Goal: Information Seeking & Learning: Find specific page/section

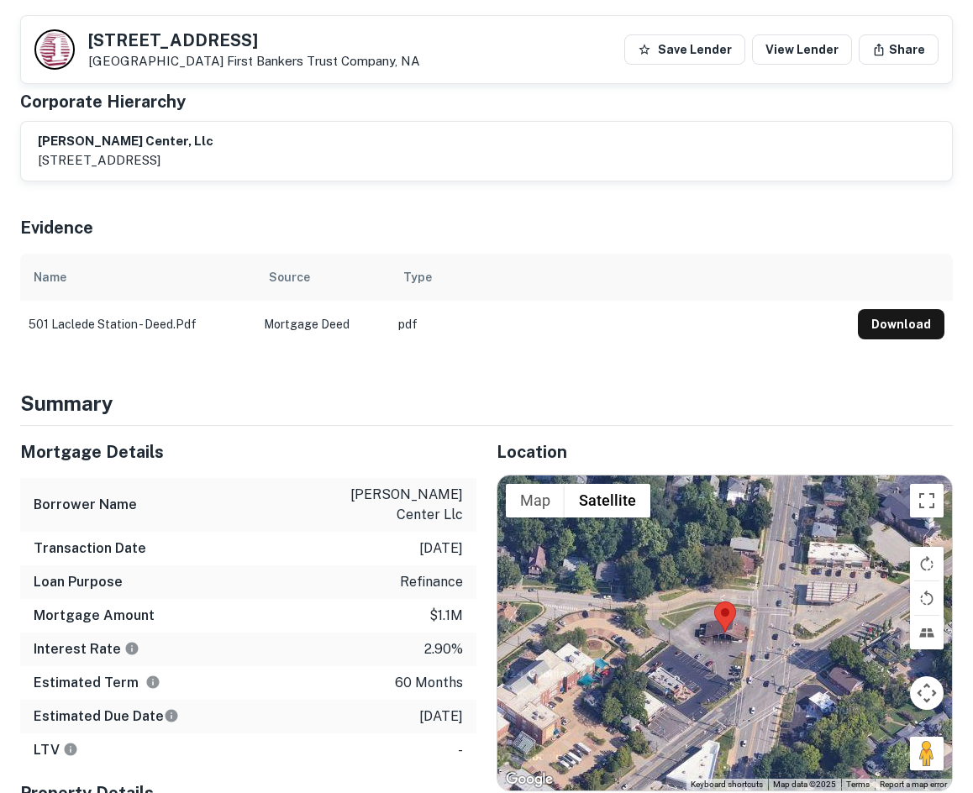
scroll to position [279, 0]
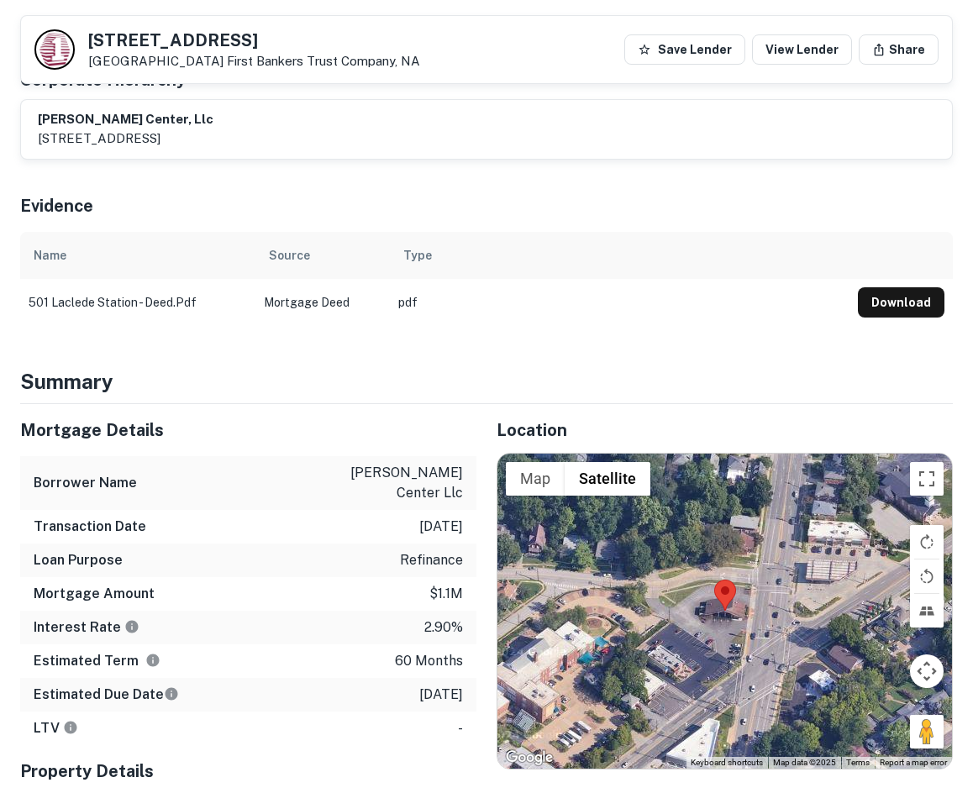
drag, startPoint x: 391, startPoint y: 669, endPoint x: 468, endPoint y: 664, distance: 77.4
click at [468, 678] on div "Estimated Due Date 8/23/2026" at bounding box center [248, 695] width 456 height 34
click at [467, 678] on div "Estimated Due Date 8/23/2026" at bounding box center [248, 695] width 456 height 34
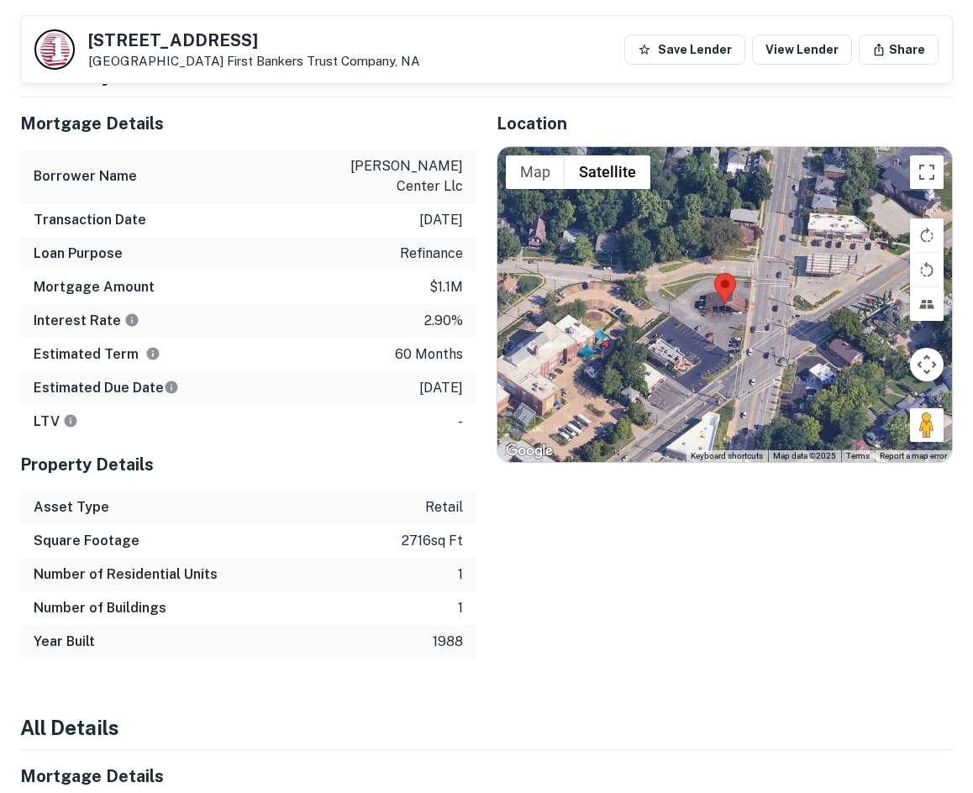
scroll to position [615, 0]
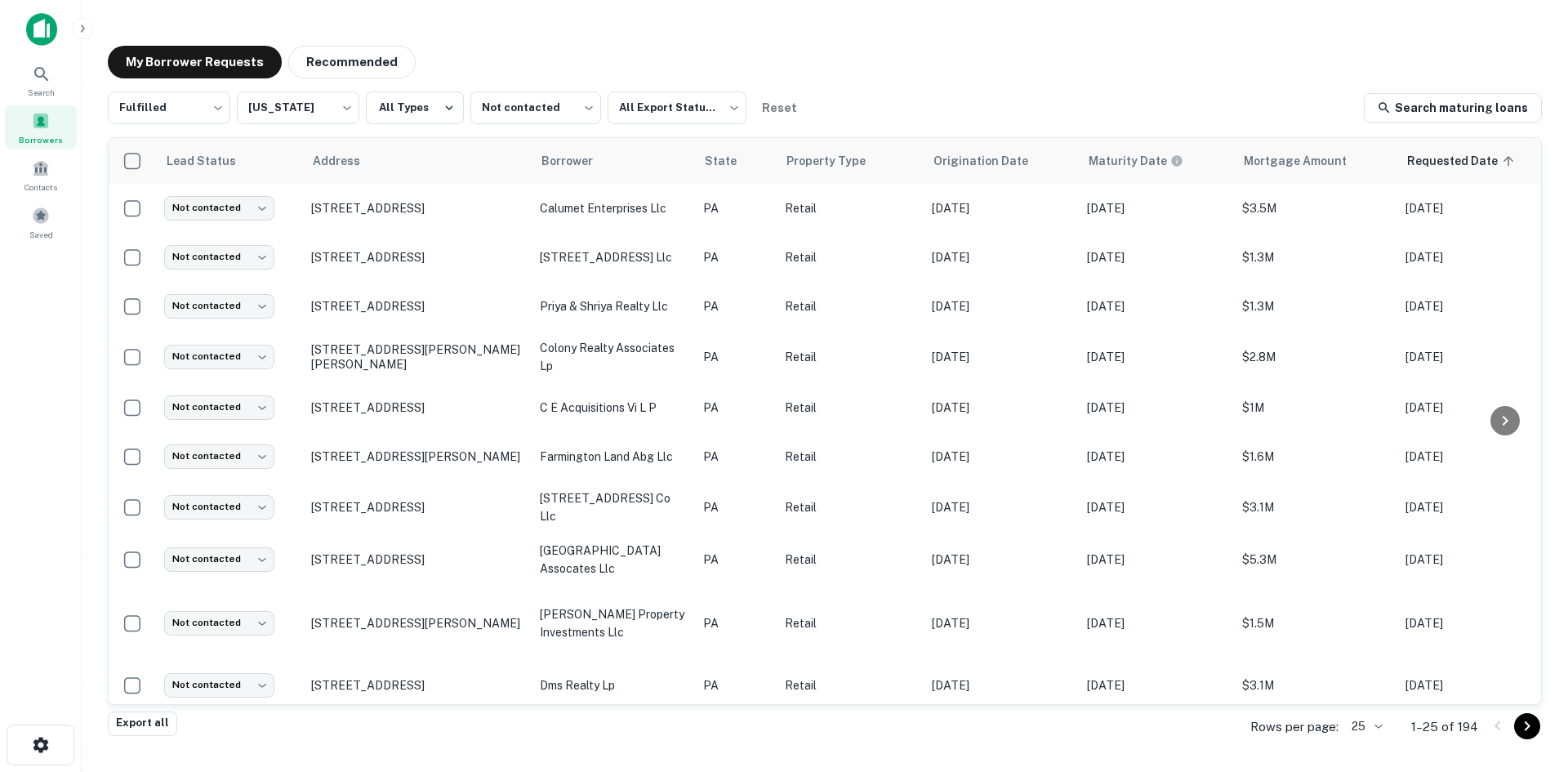
click at [1117, 79] on div "My Borrower Requests Recommended Fulfilled ********* ​ Pennsylvania ** ​ All Ty…" at bounding box center [824, 380] width 1460 height 695
click at [1252, 61] on div "My Borrower Requests Recommended" at bounding box center [824, 62] width 1434 height 33
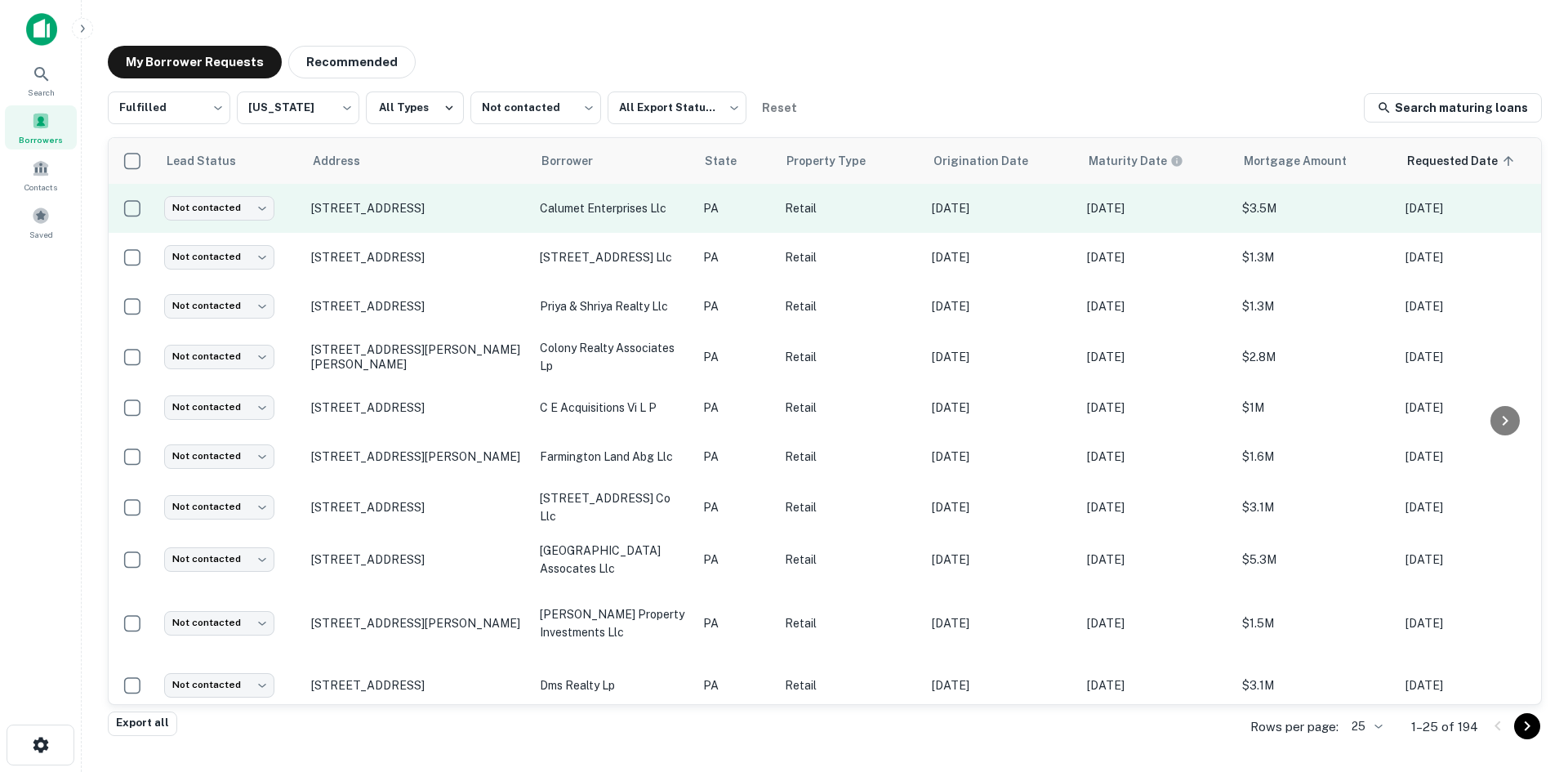
click at [393, 199] on td "845 Woodland Rd Reading, PA19610" at bounding box center [417, 208] width 228 height 49
click at [394, 771] on div at bounding box center [784, 772] width 1568 height 0
click at [439, 215] on p "845 Woodland Rd Reading, PA19610" at bounding box center [417, 208] width 212 height 15
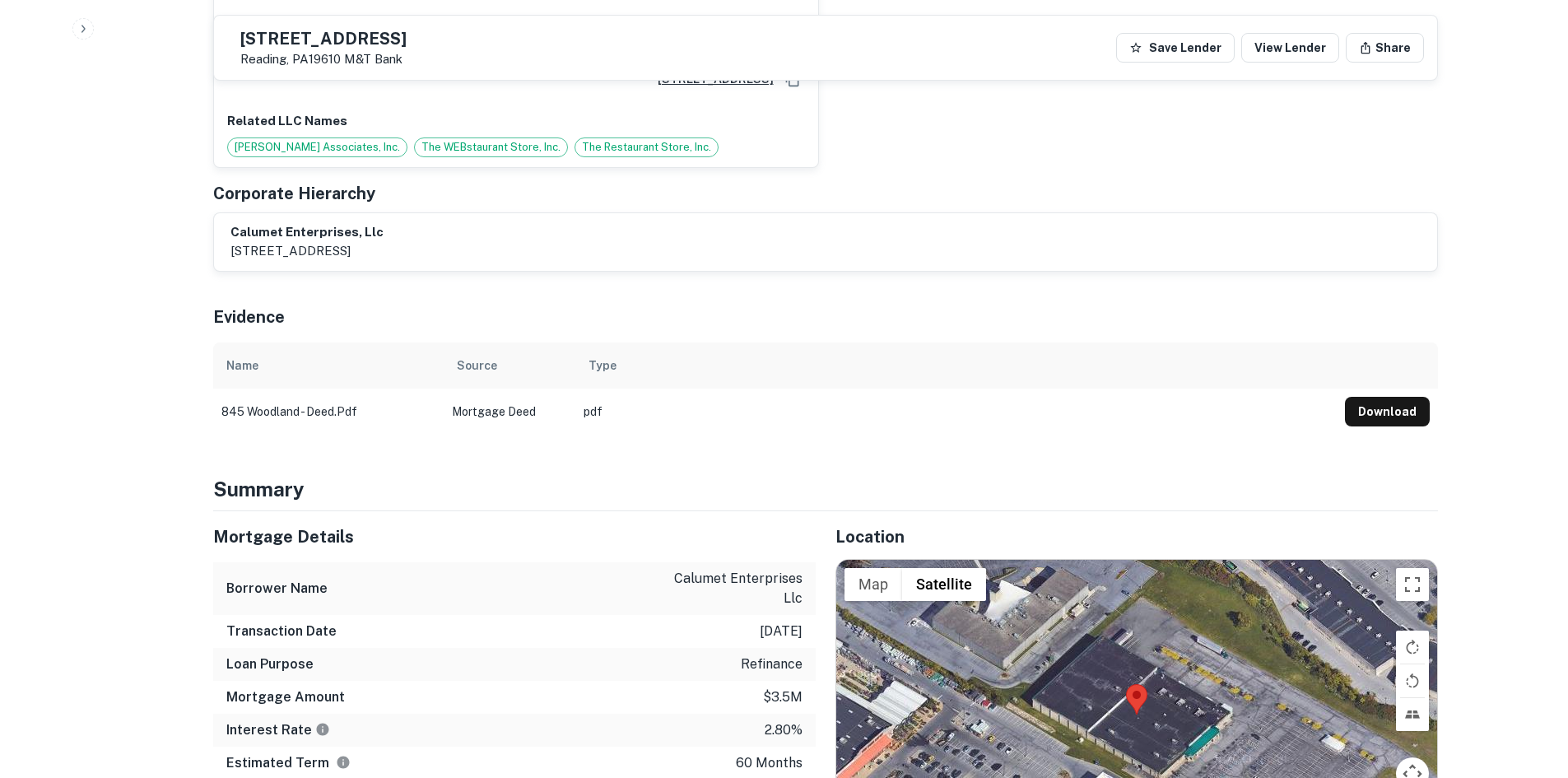
scroll to position [1317, 0]
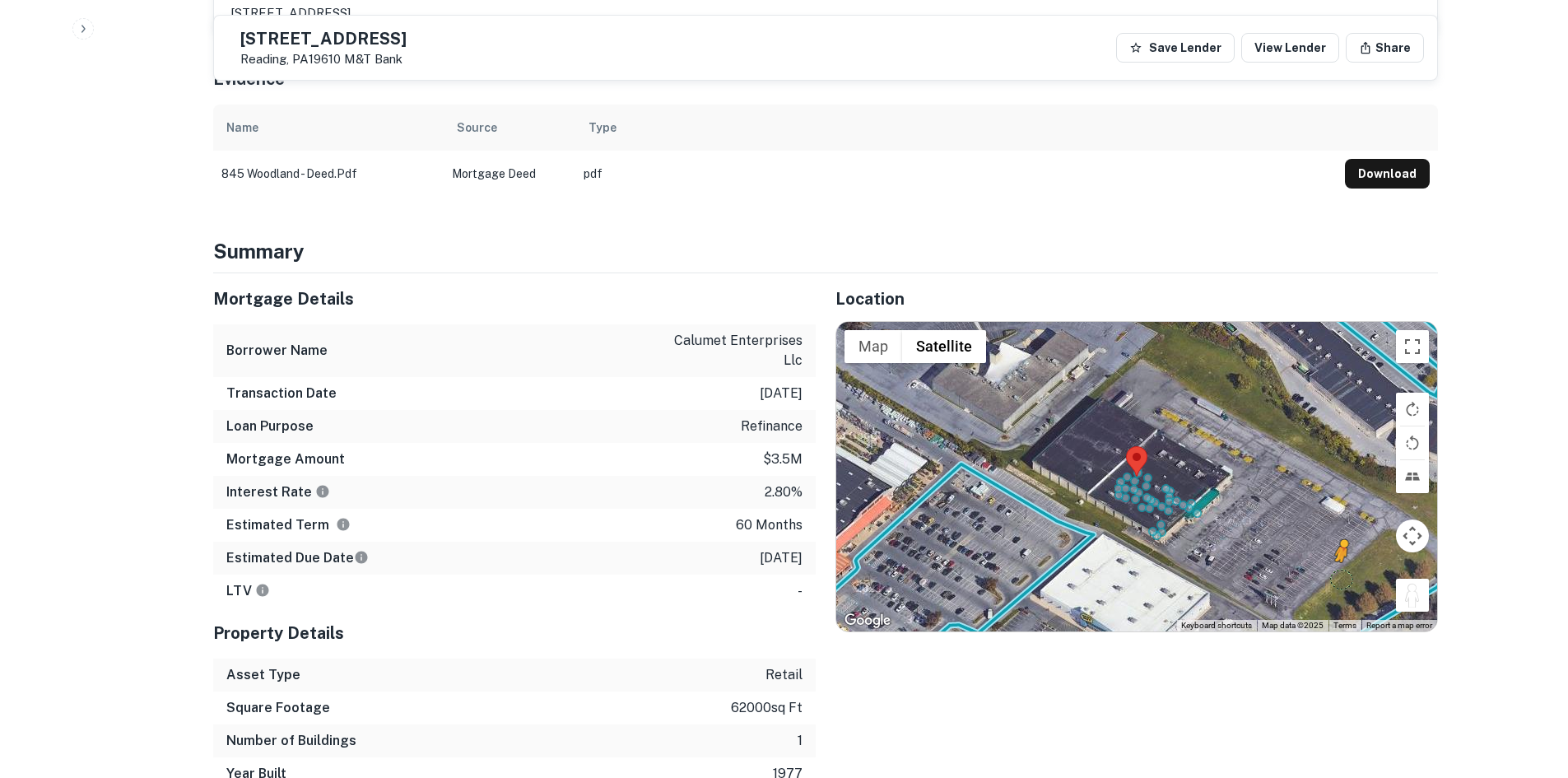
drag, startPoint x: 1397, startPoint y: 537, endPoint x: 1336, endPoint y: 525, distance: 62.2
click at [1337, 527] on div "To activate drag with keyboard, press Alt + Enter. Once in keyboard drag state,…" at bounding box center [1136, 476] width 601 height 310
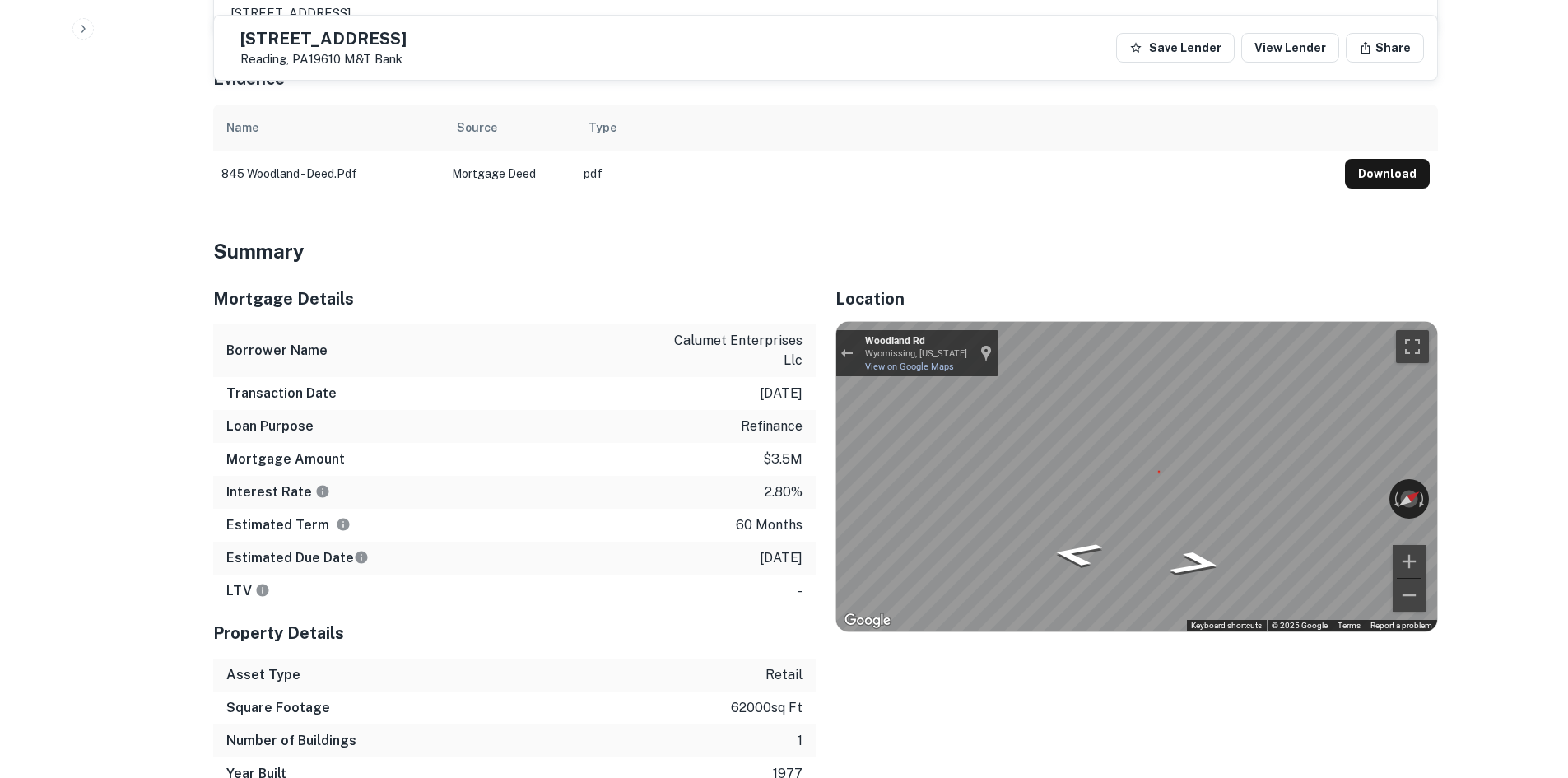
click at [727, 408] on div "Mortgage Details Borrower Name calumet enterprises llc Transaction Date 12/3/20…" at bounding box center [815, 532] width 1245 height 517
click at [1076, 564] on icon "Go Southwest, Woodland Rd" at bounding box center [1075, 579] width 76 height 29
click at [1074, 565] on icon "Go Southwest, Woodland Rd" at bounding box center [1074, 580] width 74 height 29
click at [1192, 519] on div "Map" at bounding box center [1136, 476] width 601 height 310
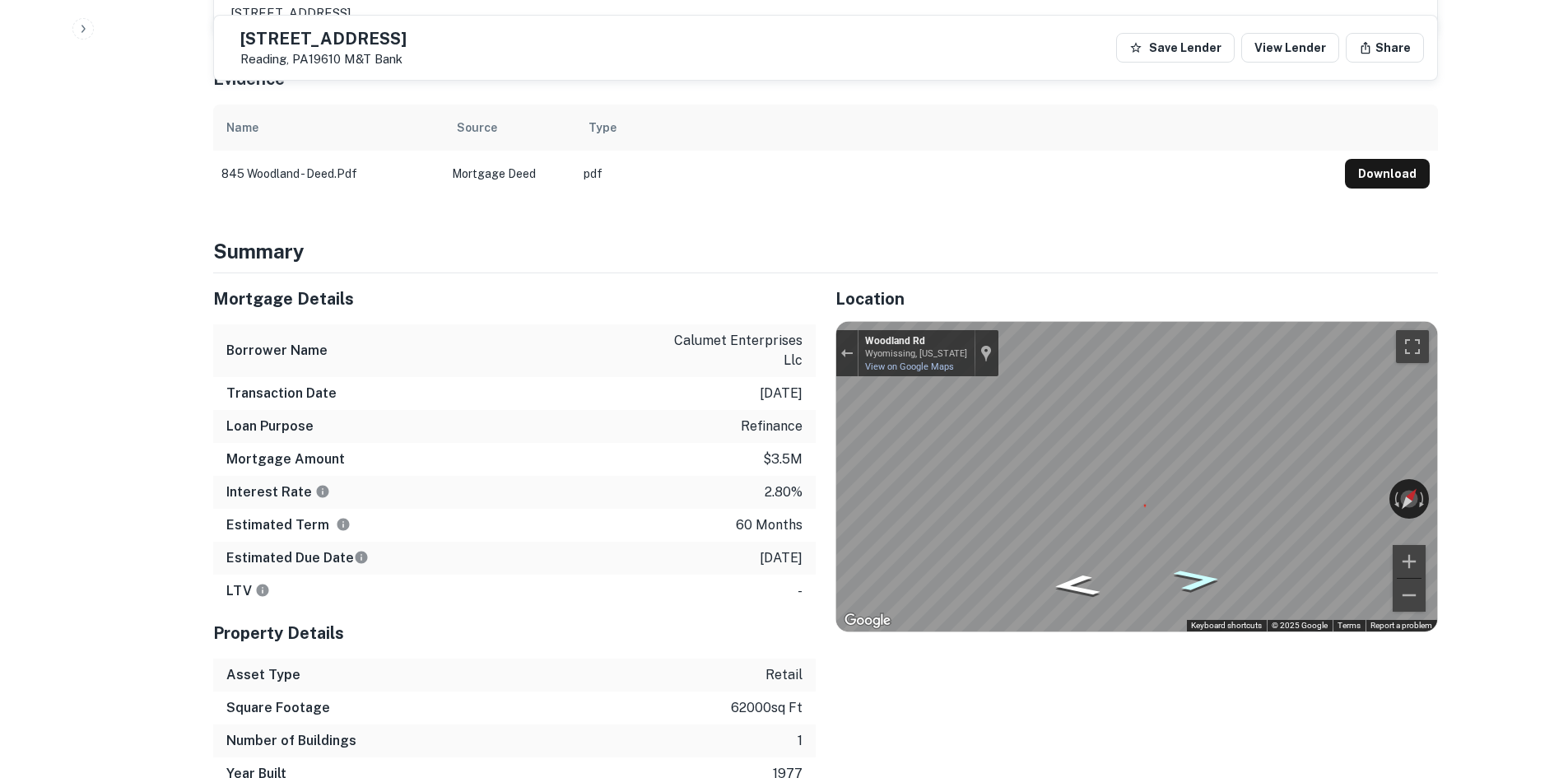
click at [1188, 563] on icon "Go Northeast, Woodland Rd" at bounding box center [1198, 579] width 89 height 32
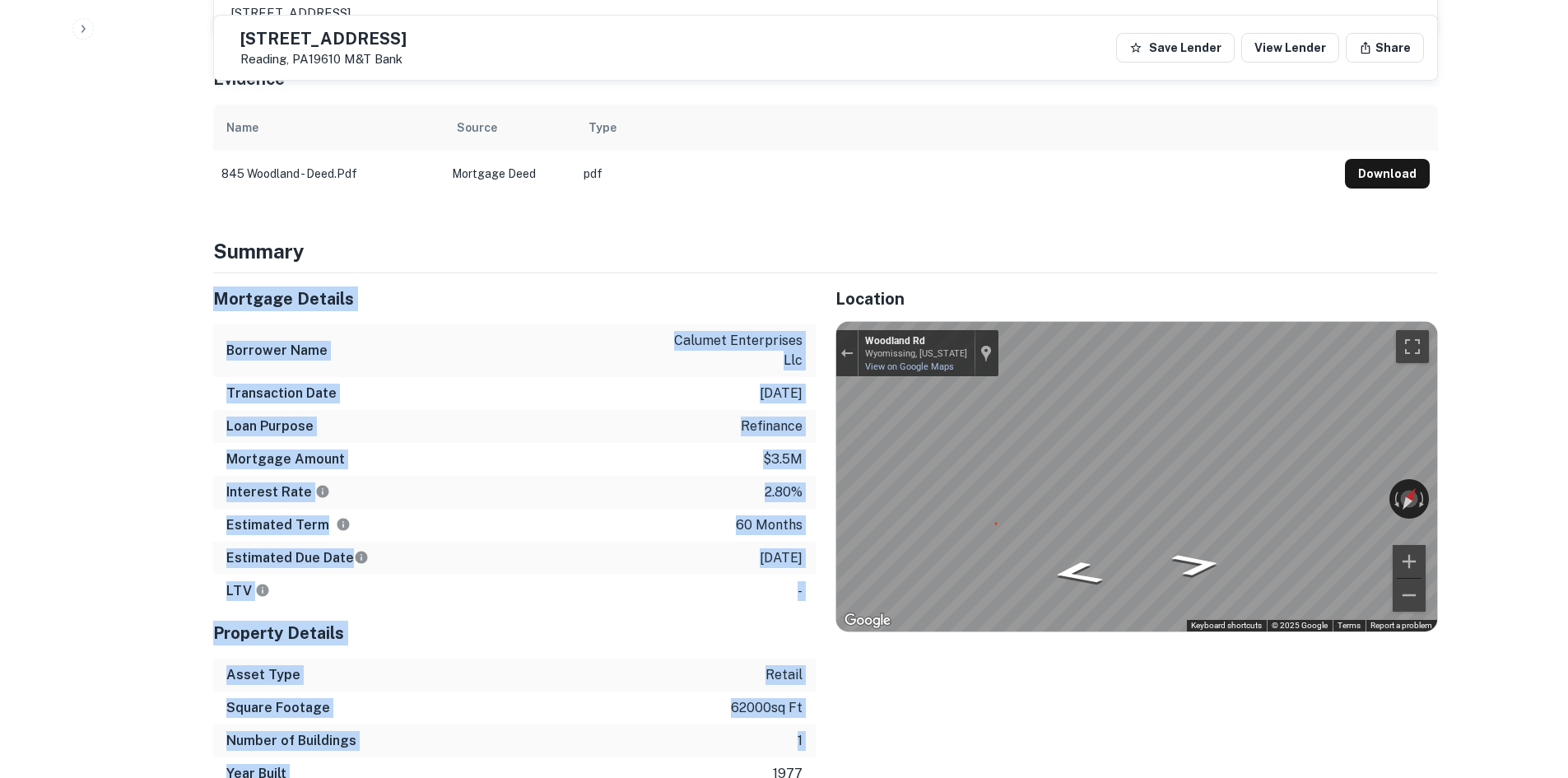
drag, startPoint x: 195, startPoint y: 236, endPoint x: 656, endPoint y: 696, distance: 651.2
click at [656, 696] on div "Mortgage Details Borrower Name calumet enterprises llc Transaction Date 12/3/20…" at bounding box center [504, 532] width 622 height 517
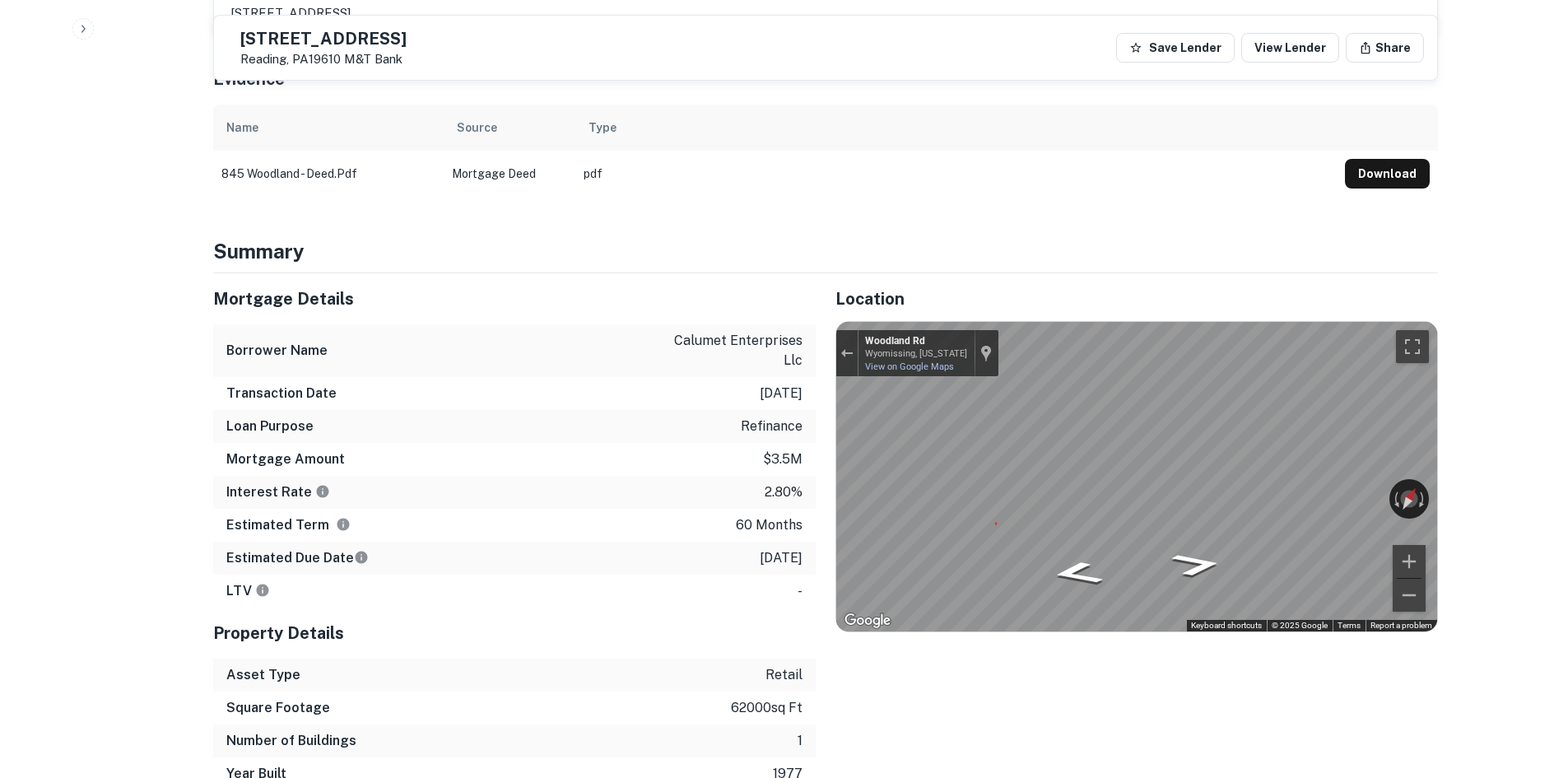
click at [788, 764] on p "1977" at bounding box center [788, 774] width 29 height 20
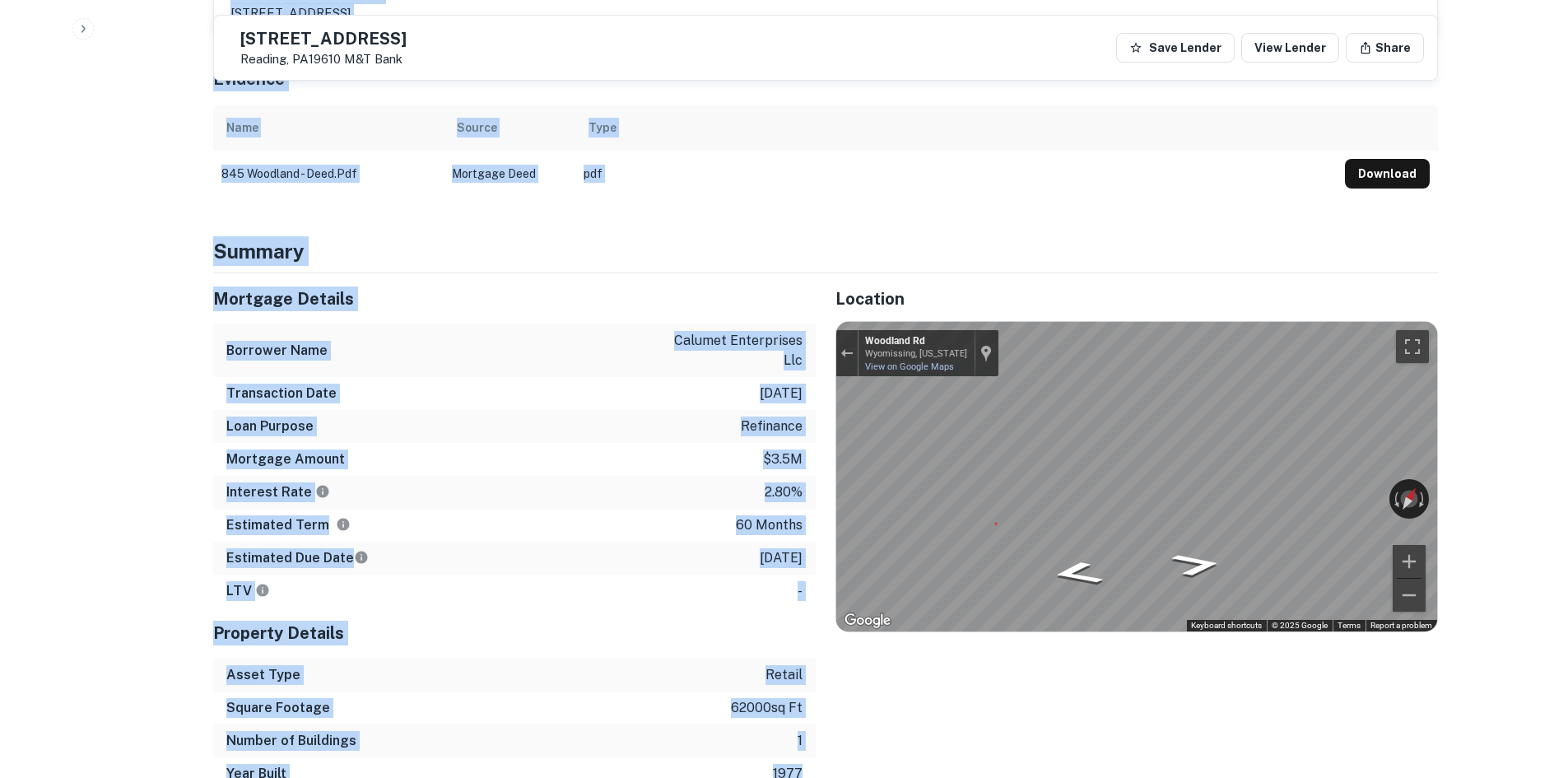
drag, startPoint x: 801, startPoint y: 700, endPoint x: 88, endPoint y: 152, distance: 899.3
click at [237, 236] on h4 "Summary" at bounding box center [826, 251] width 1225 height 29
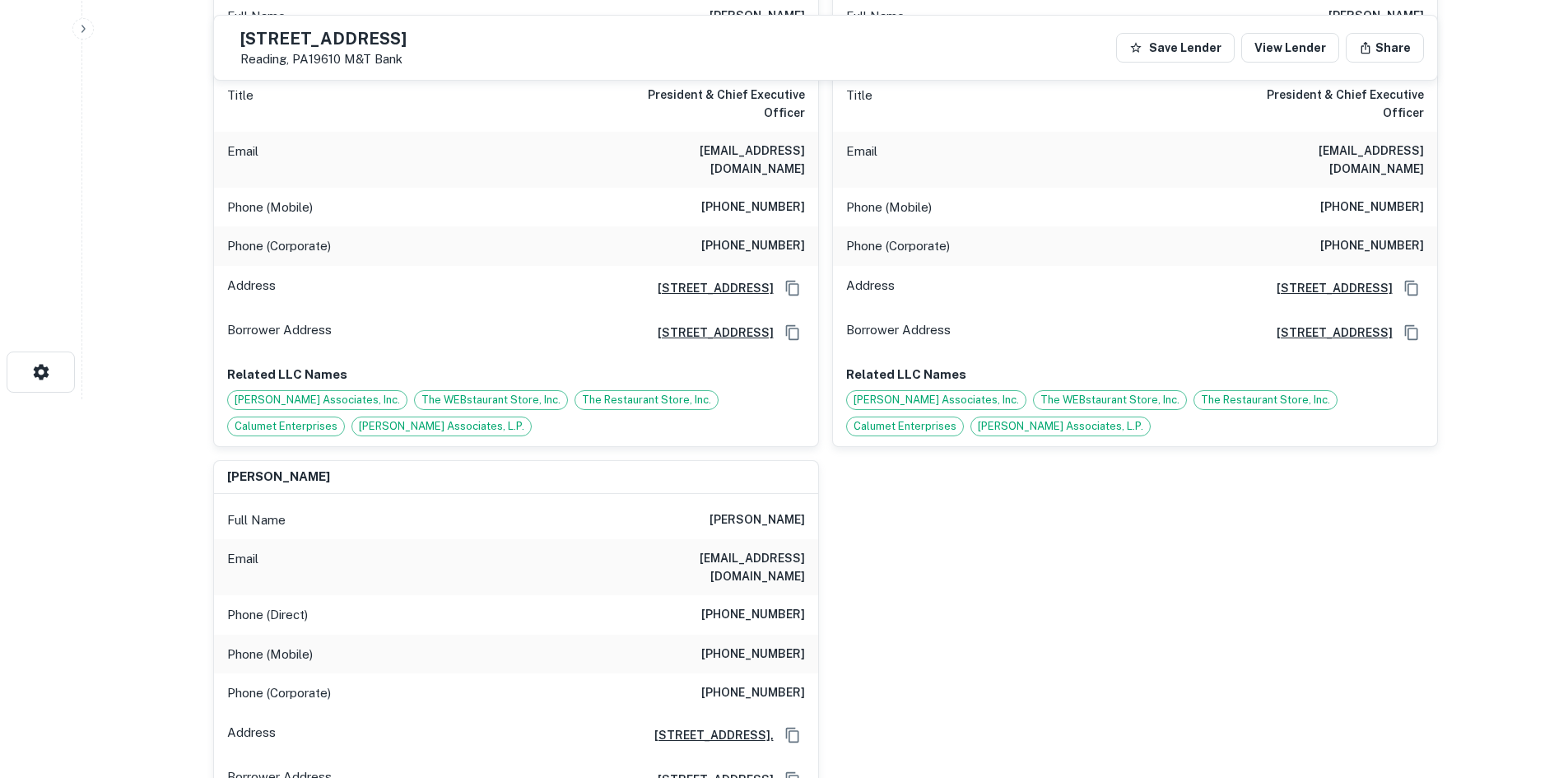
scroll to position [165, 0]
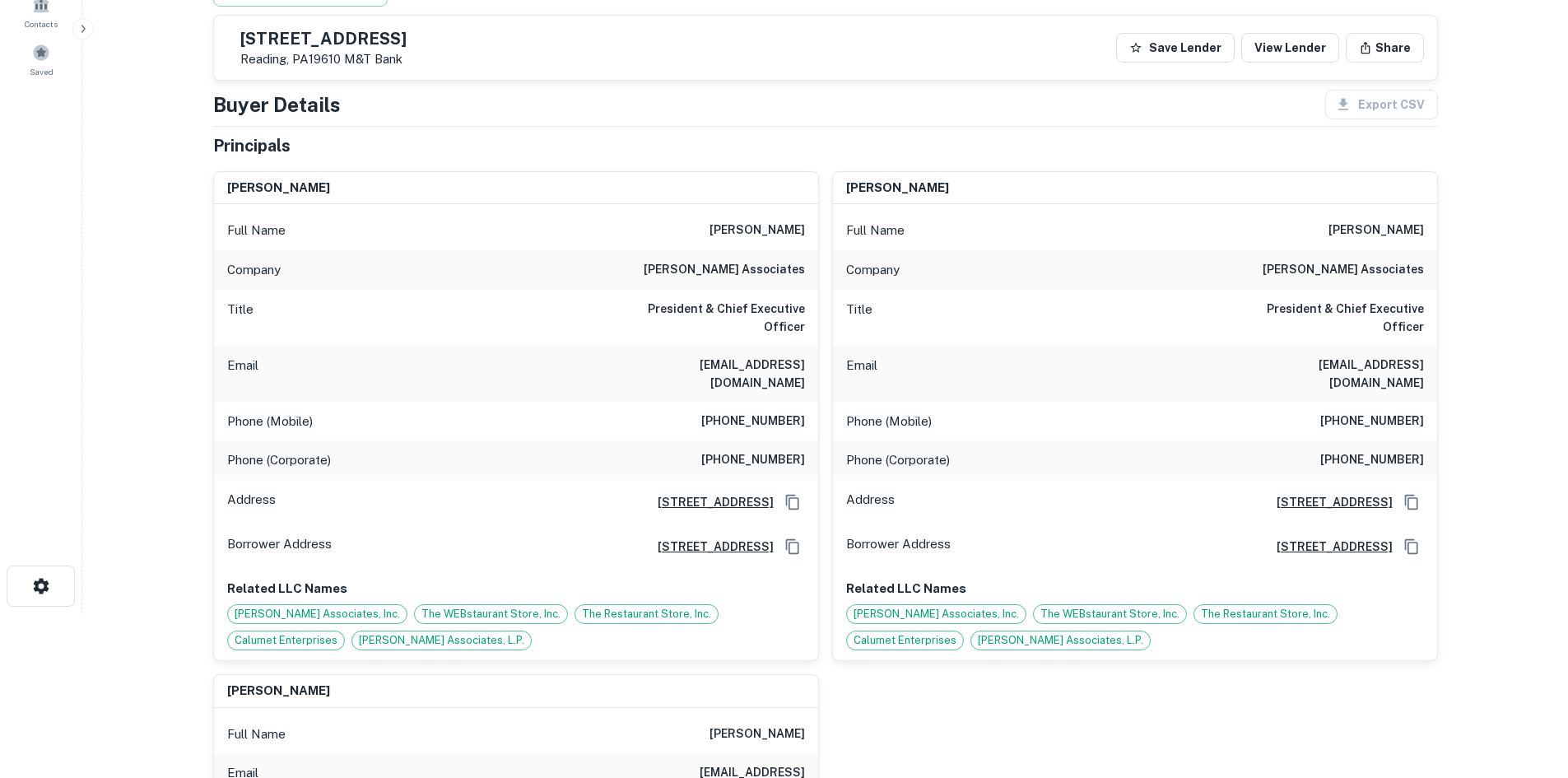
click at [754, 412] on h6 "(717) 286-3744" at bounding box center [754, 421] width 104 height 20
copy h6 "(717) 286-3744"
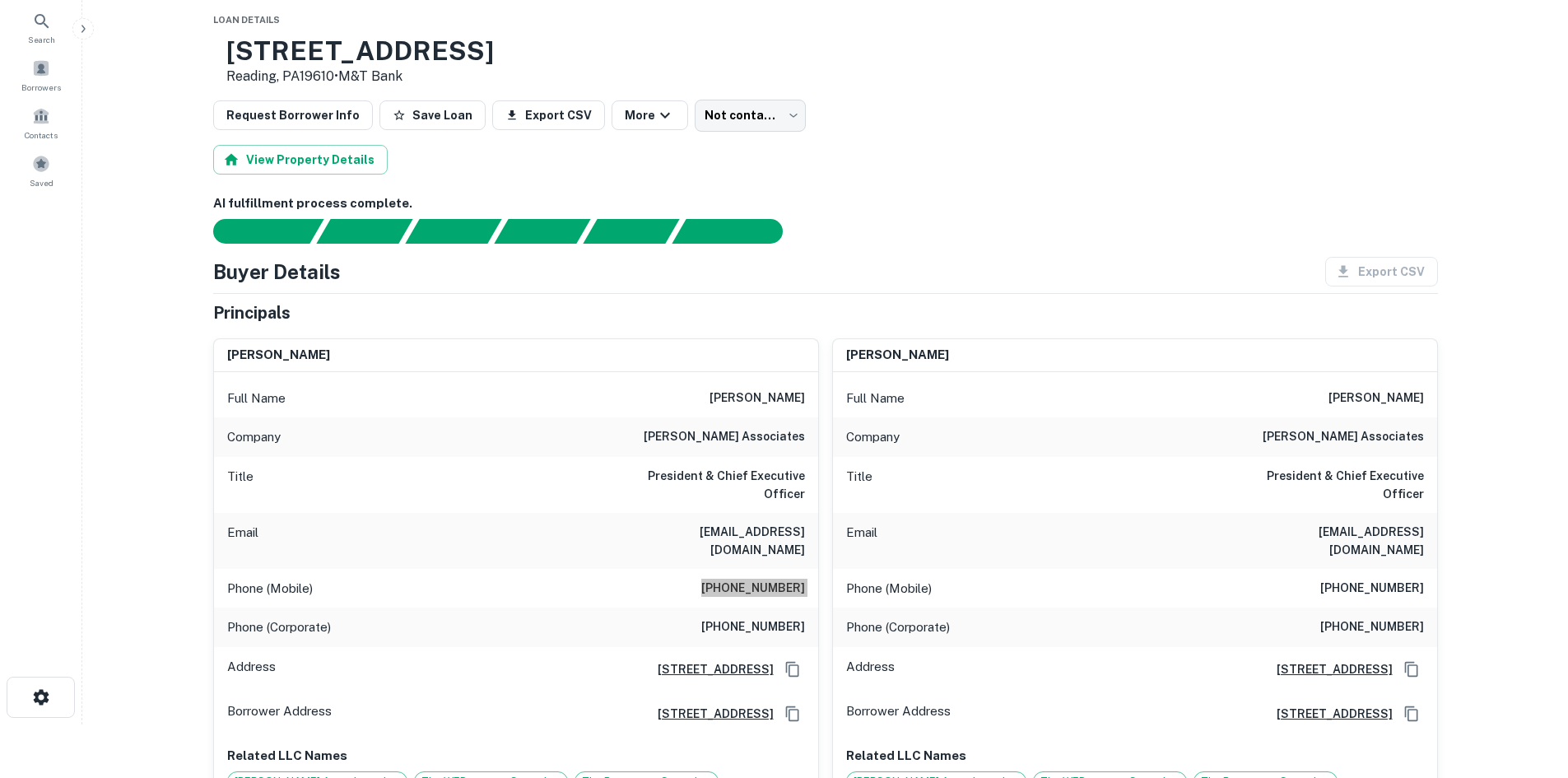
scroll to position [0, 0]
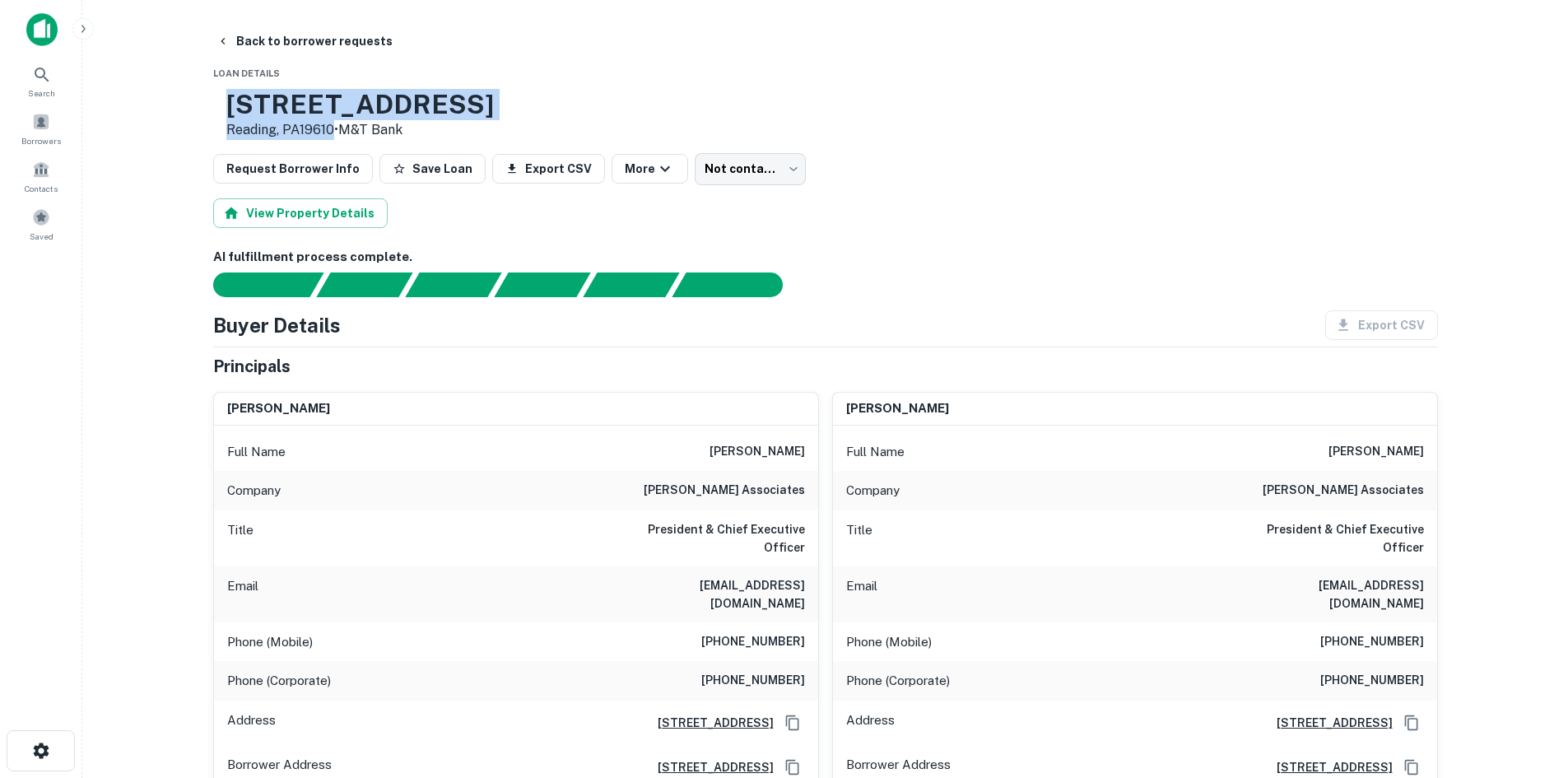
drag, startPoint x: 268, startPoint y: 102, endPoint x: 384, endPoint y: 126, distance: 118.5
click at [384, 126] on div "845 Woodland Rd Reading, PA19610 • M&T Bank" at bounding box center [354, 115] width 280 height 51
copy div "845 Woodland Rd Reading, PA19610"
click at [727, 128] on div "845 Woodland Rd Reading, PA19610 • M&T Bank" at bounding box center [826, 115] width 1225 height 51
drag, startPoint x: 285, startPoint y: 100, endPoint x: 385, endPoint y: 133, distance: 105.3
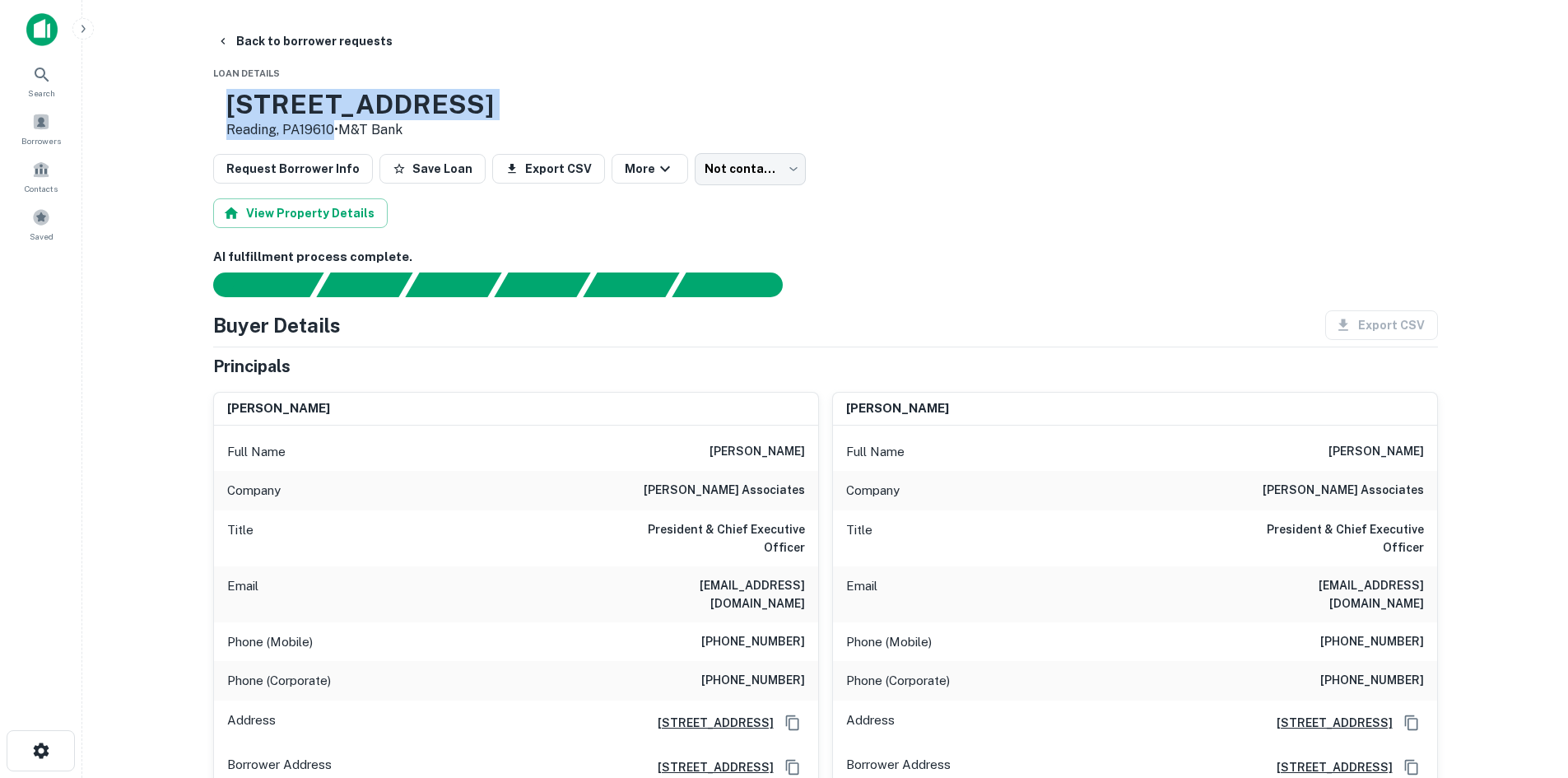
click at [385, 133] on div "845 Woodland Rd Reading, PA19610 • M&T Bank" at bounding box center [360, 115] width 268 height 51
click at [385, 127] on p "Reading, PA19610 • M&T Bank" at bounding box center [360, 130] width 268 height 20
drag, startPoint x: 380, startPoint y: 134, endPoint x: 334, endPoint y: 106, distance: 53.9
click at [334, 106] on div "845 Woodland Rd Reading, PA19610 • M&T Bank" at bounding box center [360, 115] width 268 height 51
click at [334, 106] on h3 "845 Woodland Rd" at bounding box center [360, 105] width 268 height 31
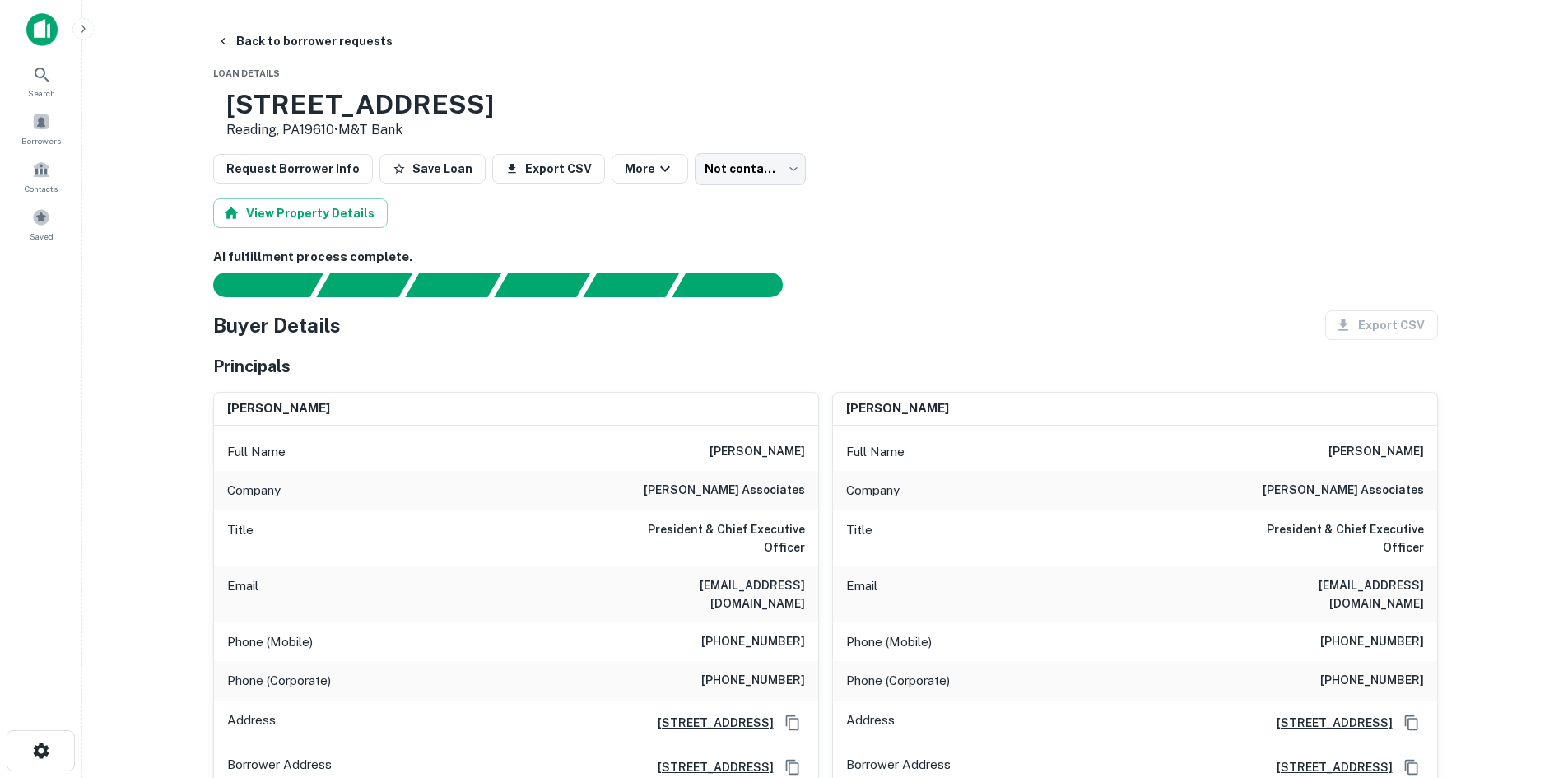
click at [348, 129] on p "Reading, PA19610 • M&T Bank" at bounding box center [360, 130] width 268 height 20
click at [349, 130] on p "Reading, PA19610 • M&T Bank" at bounding box center [360, 130] width 268 height 20
click at [360, 126] on p "Reading, PA19610 • M&T Bank" at bounding box center [360, 130] width 268 height 20
drag, startPoint x: 1051, startPoint y: 250, endPoint x: 1021, endPoint y: 286, distance: 46.9
click at [1051, 250] on h6 "AI fulfillment process complete." at bounding box center [826, 257] width 1225 height 19
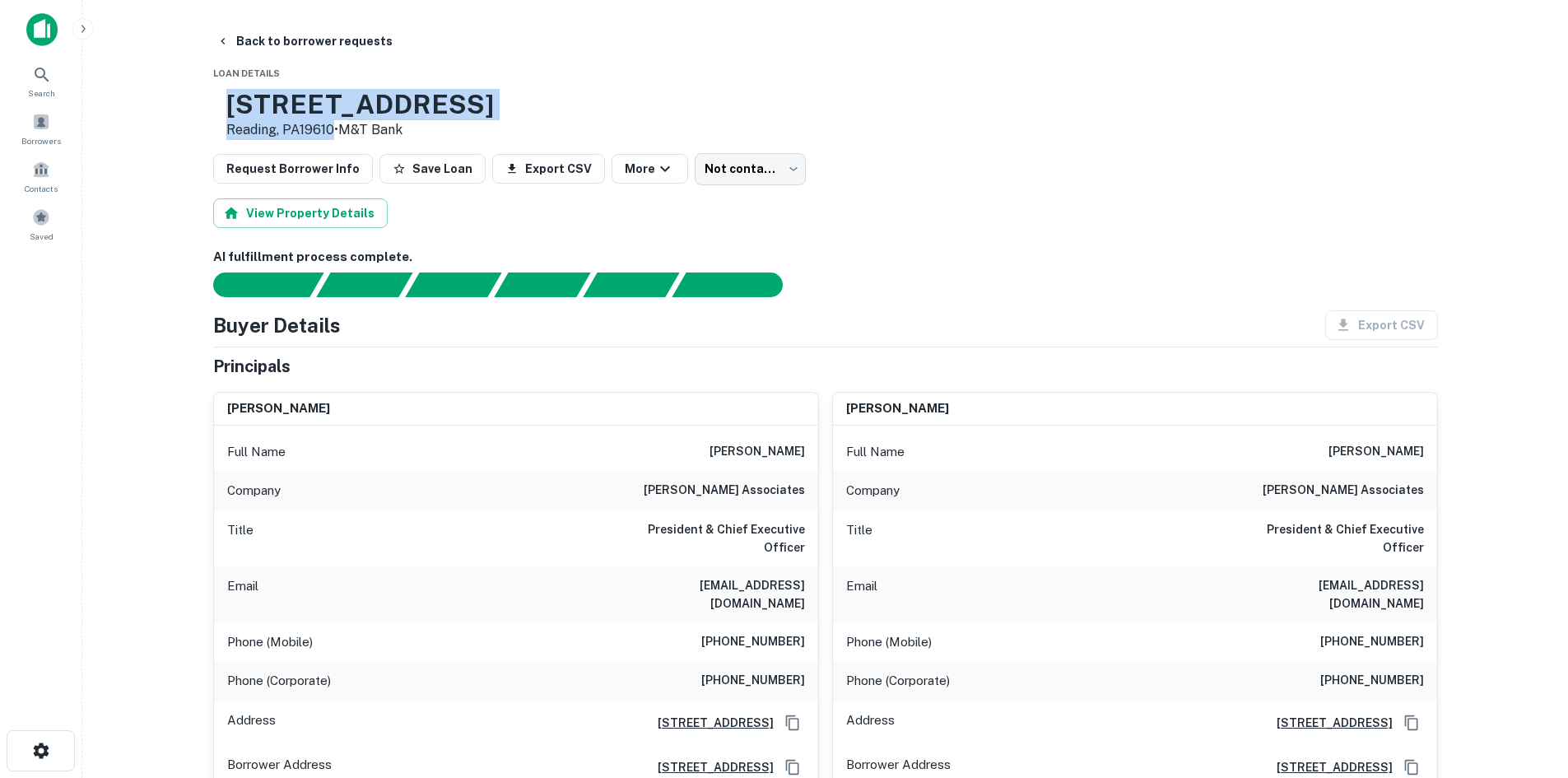
drag, startPoint x: 397, startPoint y: 128, endPoint x: 386, endPoint y: 126, distance: 11.2
click at [386, 126] on div "845 Woodland Rd Reading, PA19610 • M&T Bank" at bounding box center [360, 115] width 268 height 51
click at [503, 107] on div "845 Woodland Rd Reading, PA19610 • M&T Bank" at bounding box center [826, 115] width 1225 height 51
drag, startPoint x: 284, startPoint y: 101, endPoint x: 382, endPoint y: 126, distance: 101.1
click at [382, 126] on div "845 Woodland Rd Reading, PA19610 • M&T Bank" at bounding box center [360, 115] width 268 height 51
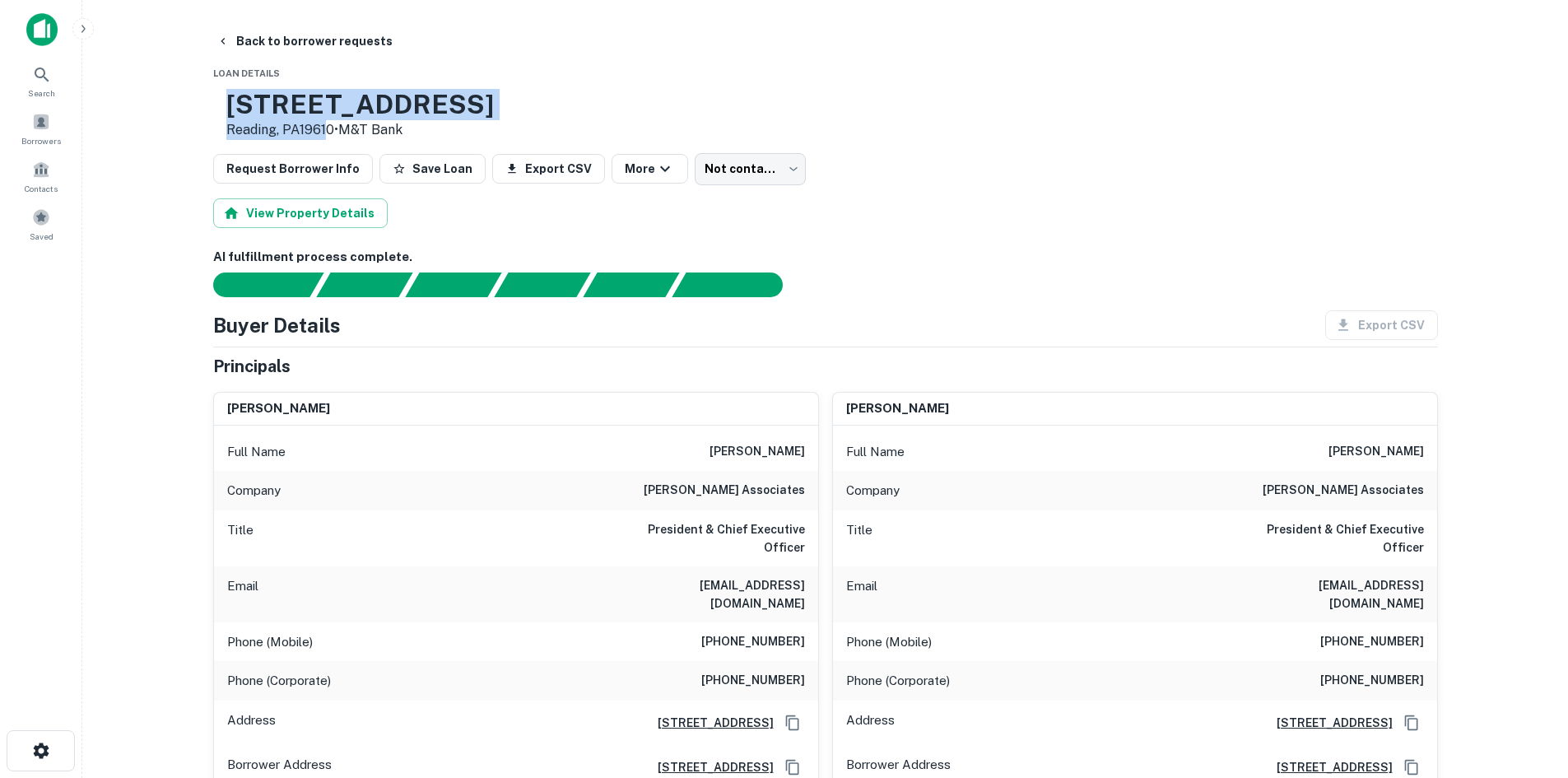
click at [383, 126] on p "Reading, PA19610 • M&T Bank" at bounding box center [360, 130] width 268 height 20
drag, startPoint x: 385, startPoint y: 128, endPoint x: 287, endPoint y: 100, distance: 101.9
click at [287, 100] on div "845 Woodland Rd Reading, PA19610 • M&T Bank" at bounding box center [360, 115] width 268 height 51
click at [288, 98] on h3 "845 Woodland Rd" at bounding box center [360, 105] width 268 height 31
drag, startPoint x: 576, startPoint y: 465, endPoint x: 694, endPoint y: 450, distance: 118.9
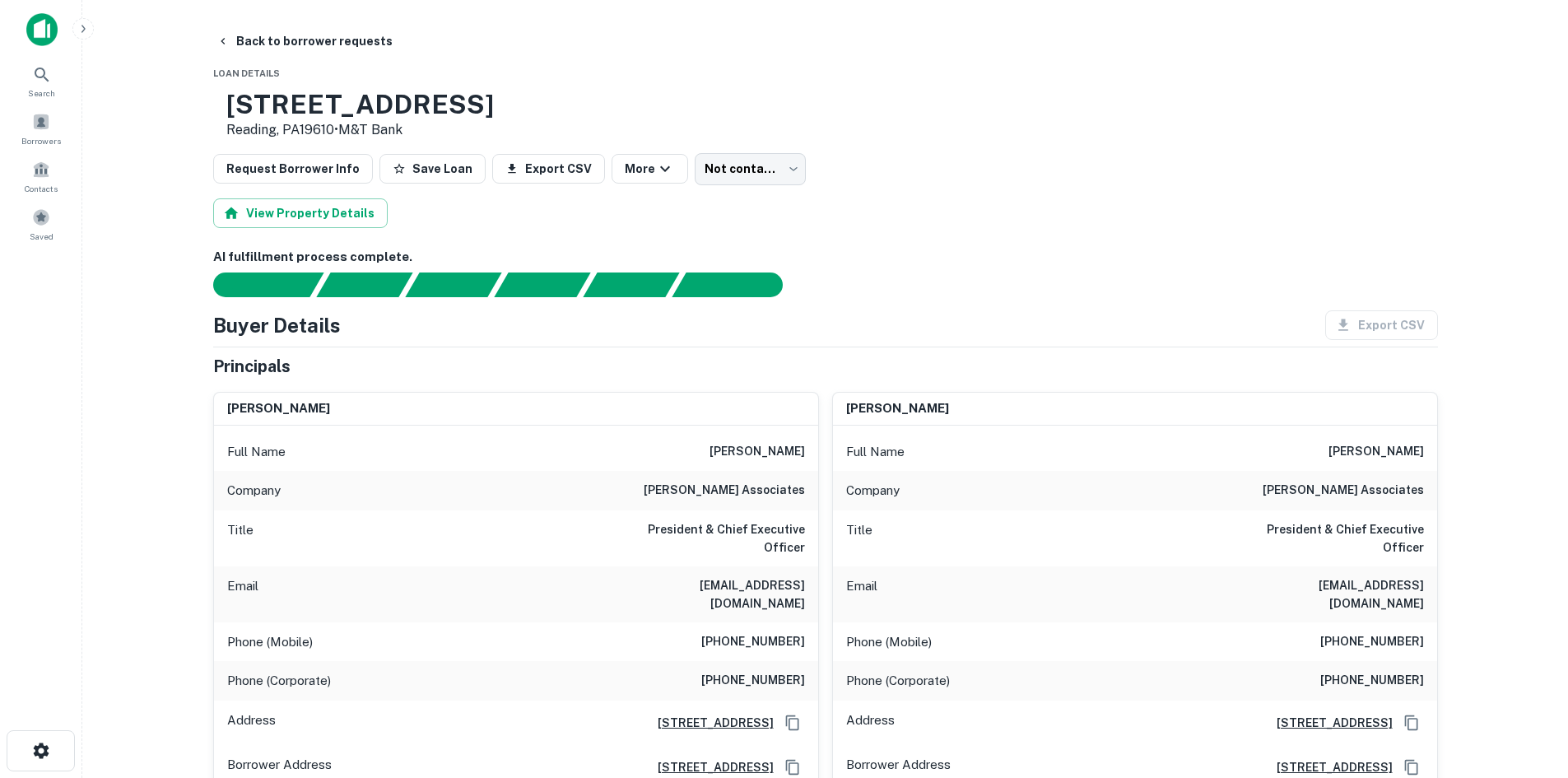
click at [576, 464] on div "Full Name fred e. clark" at bounding box center [515, 452] width 605 height 39
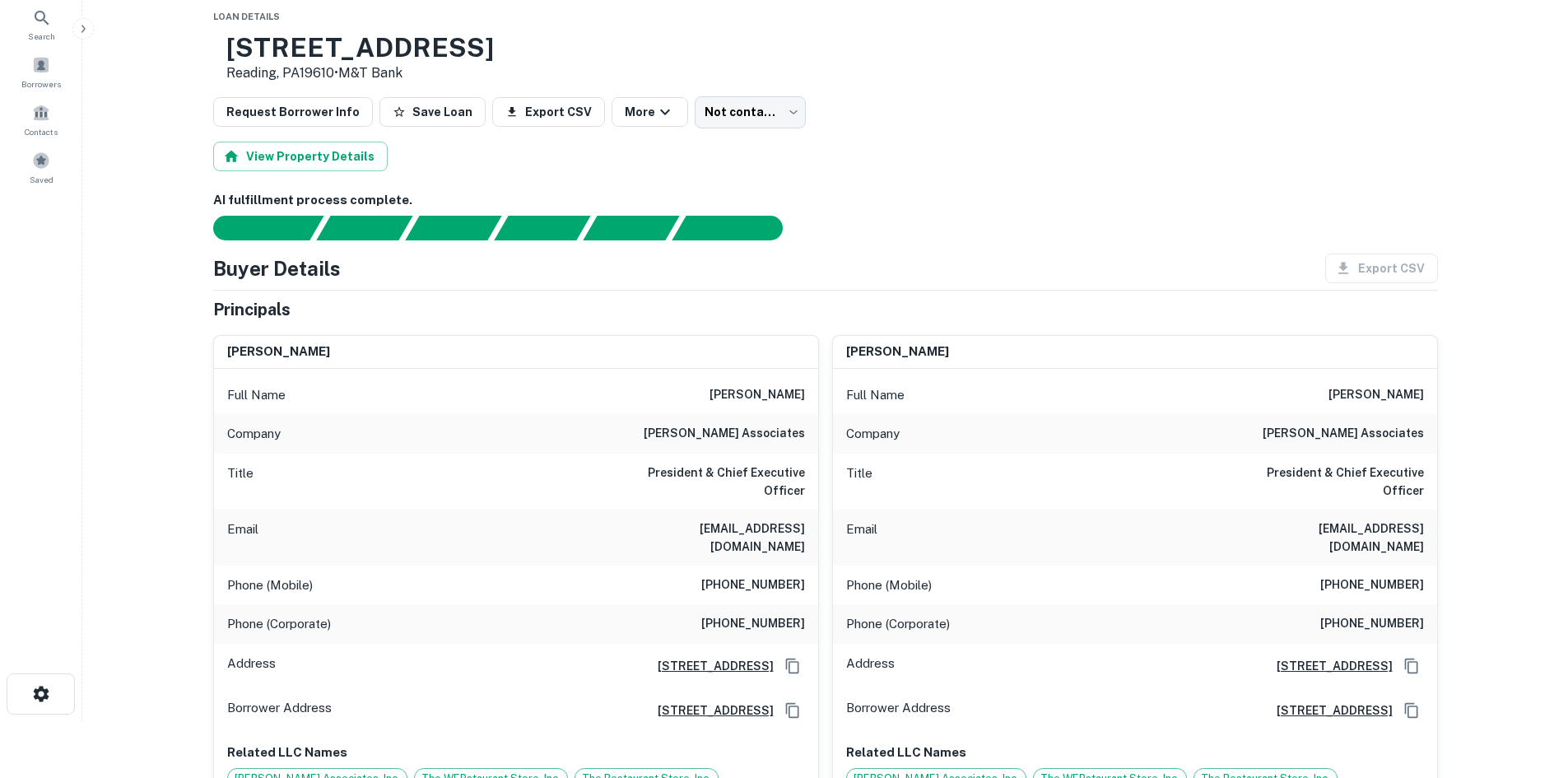
scroll to position [82, 0]
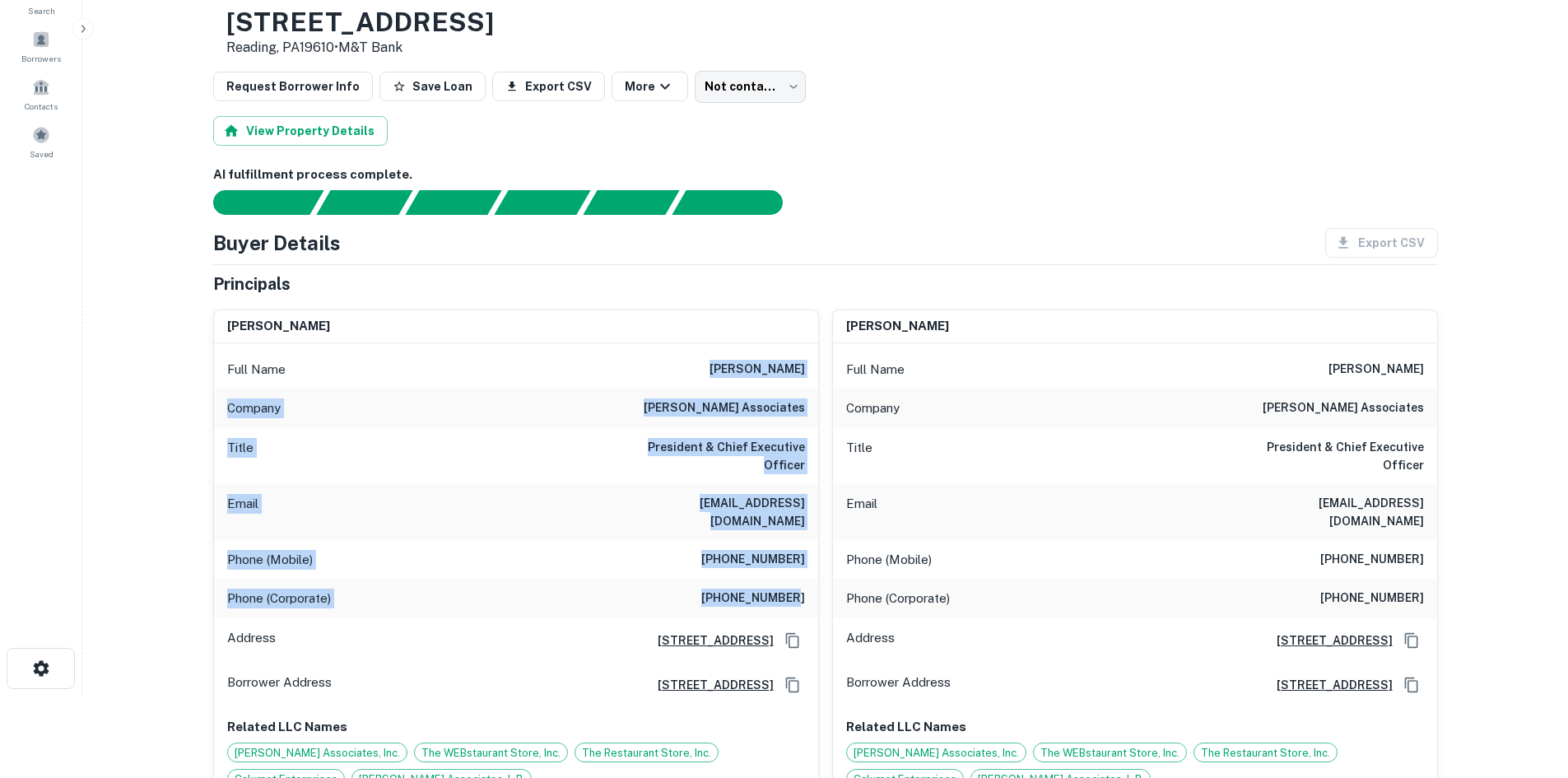
drag, startPoint x: 732, startPoint y: 376, endPoint x: 792, endPoint y: 544, distance: 178.4
click at [797, 553] on div "Full Name fred e. clark Company clark associates Title President & Chief Execut…" at bounding box center [515, 570] width 605 height 456
click at [788, 550] on h6 "(717) 286-3744" at bounding box center [754, 559] width 104 height 20
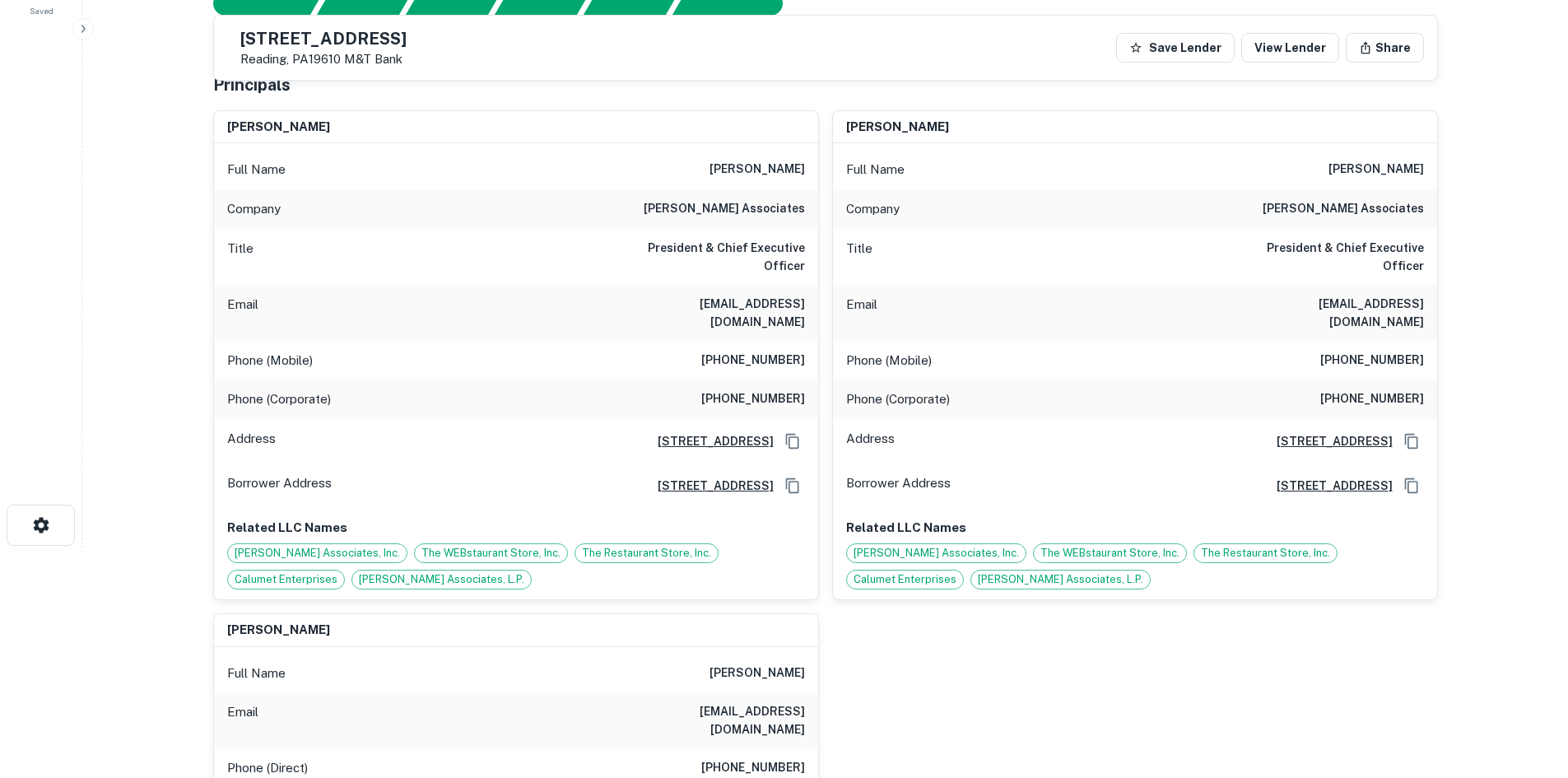
scroll to position [247, 0]
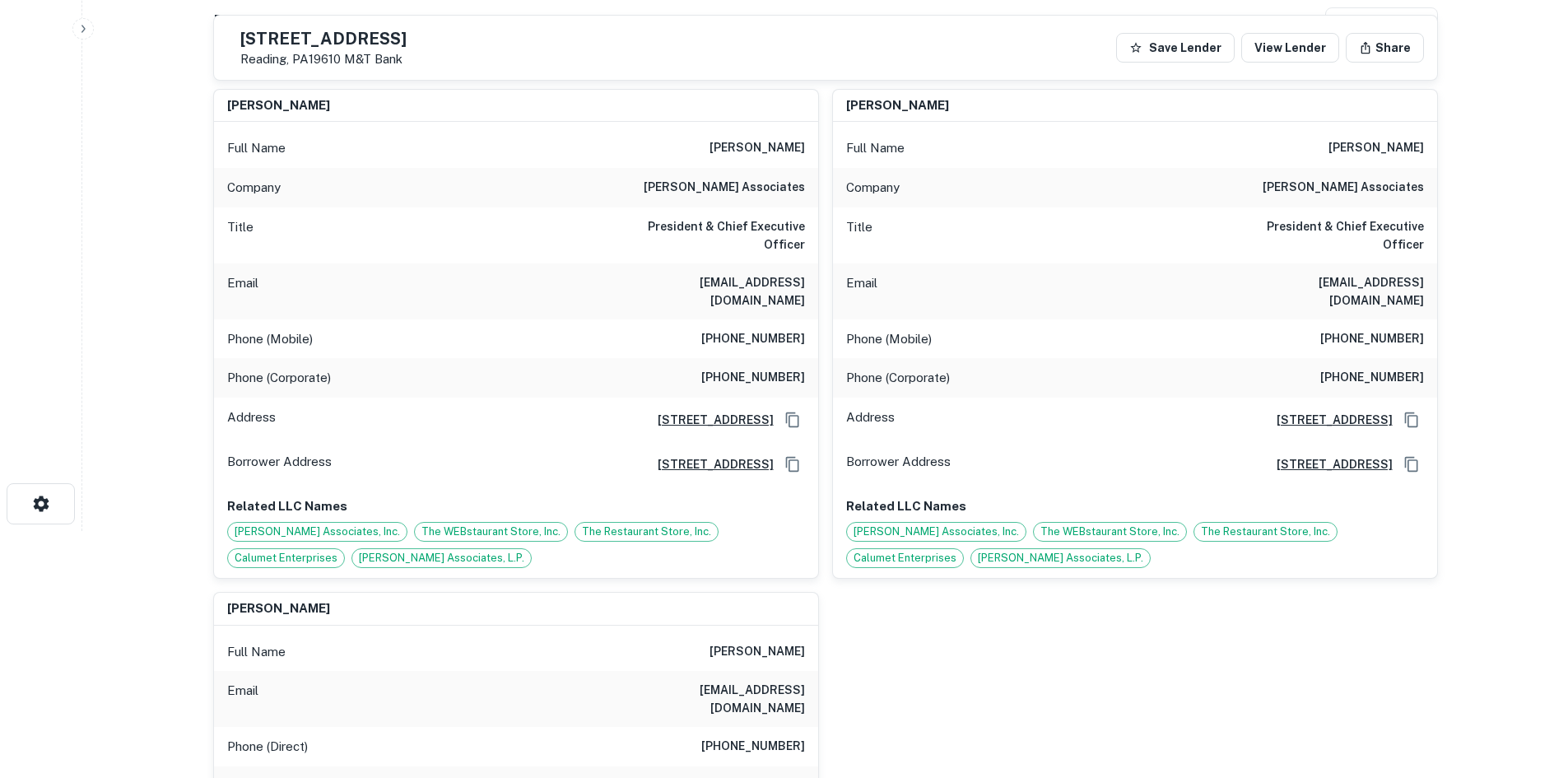
drag, startPoint x: 1072, startPoint y: 658, endPoint x: 1027, endPoint y: 584, distance: 86.6
click at [1070, 657] on div "fred e. clark Full Name fred e. clark Company clark associates Title President …" at bounding box center [818, 537] width 1238 height 924
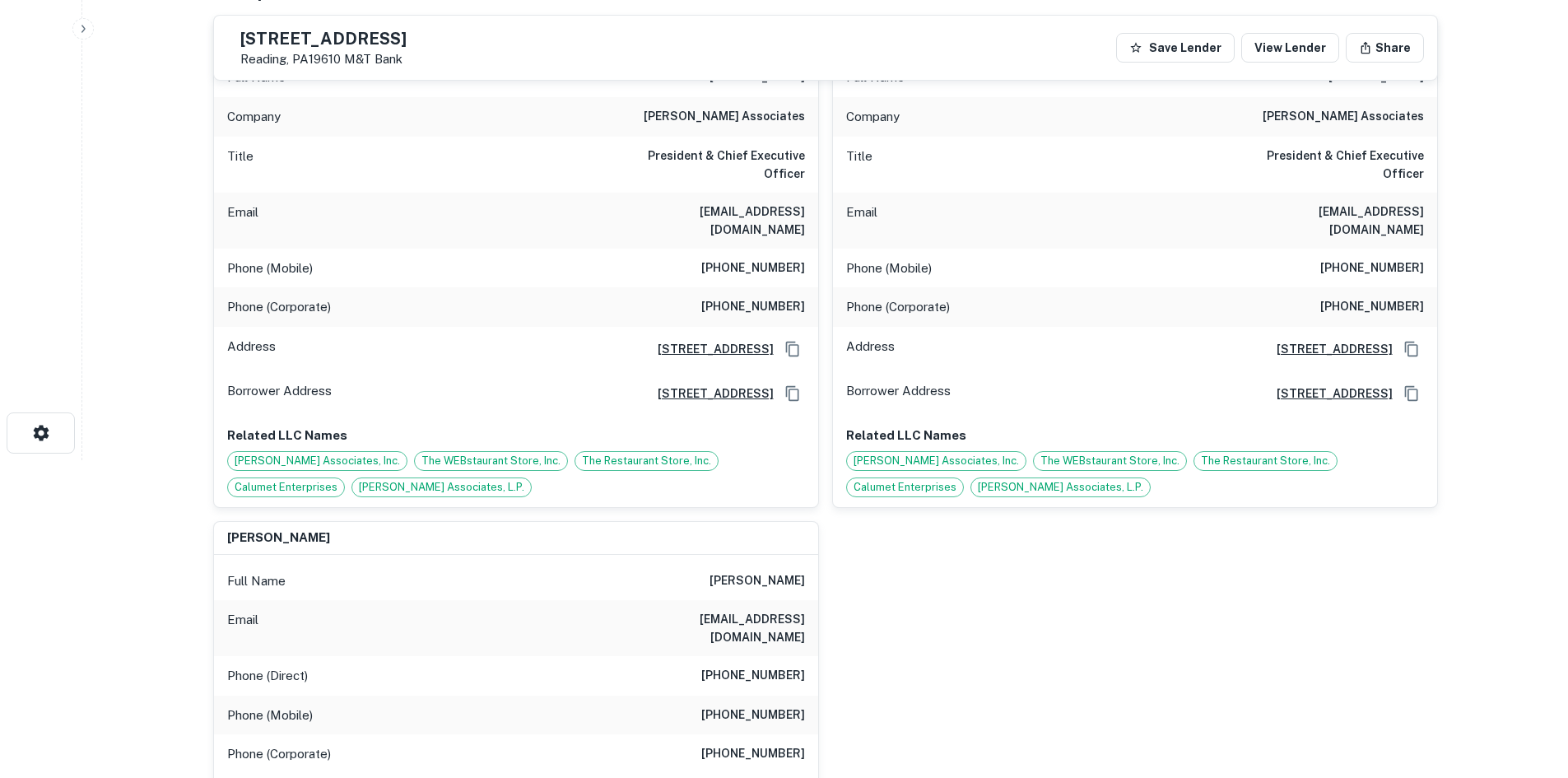
scroll to position [0, 0]
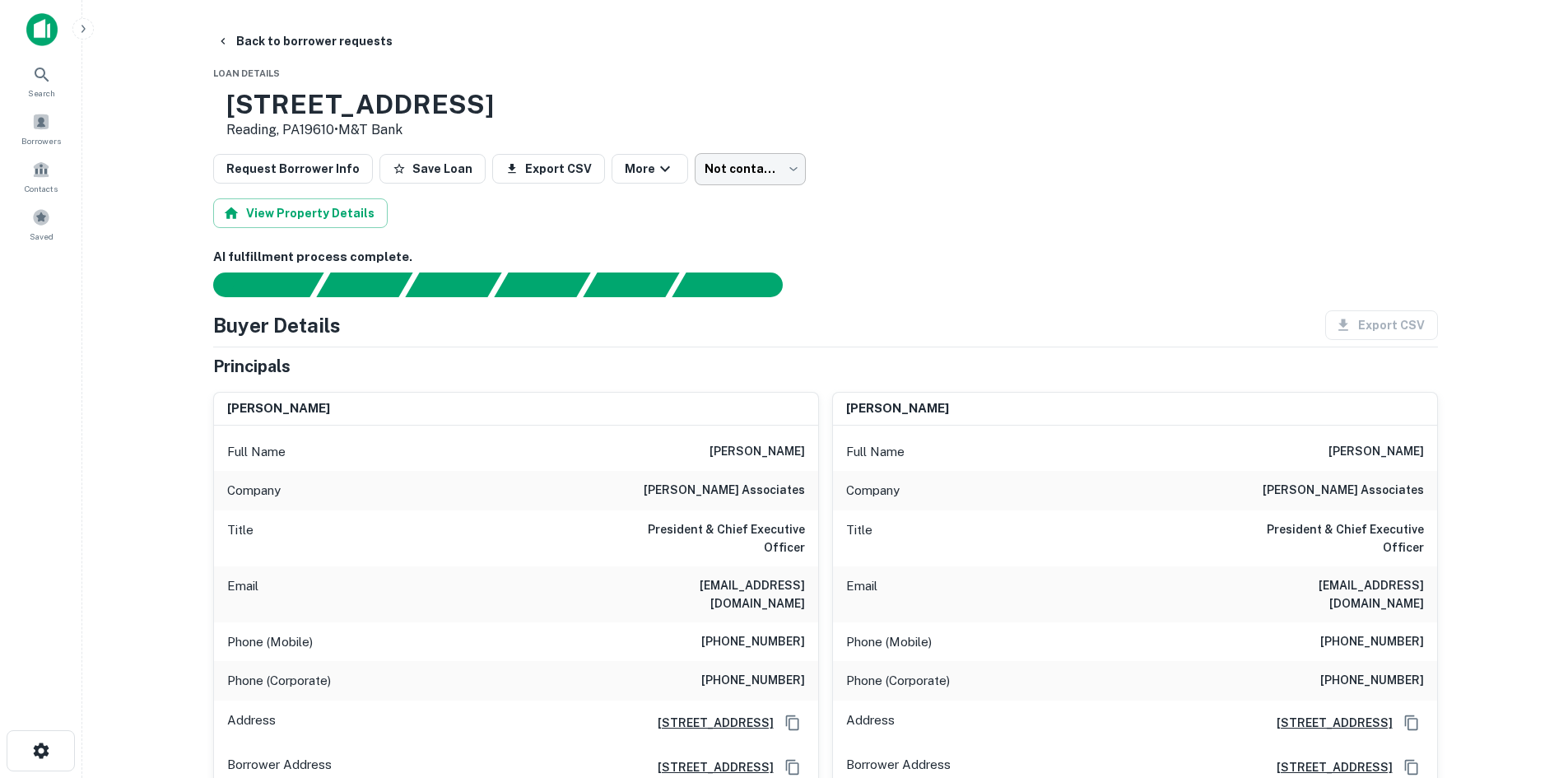
click at [703, 171] on body "Search Borrowers Contacts Saved Back to borrower requests Loan Details 845 Wood…" at bounding box center [784, 389] width 1568 height 778
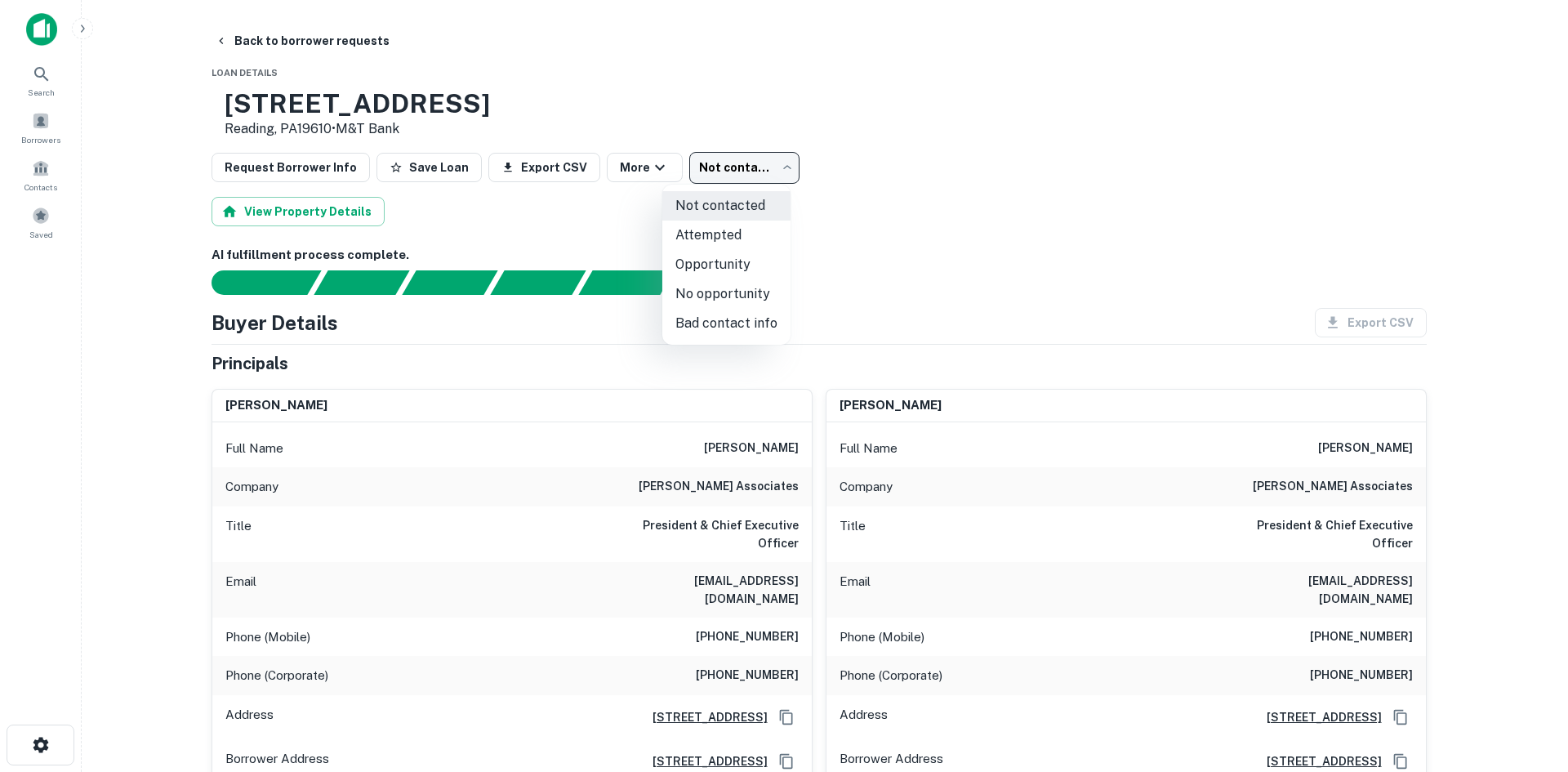
click at [718, 237] on li "Attempted" at bounding box center [726, 235] width 128 height 29
type input "*********"
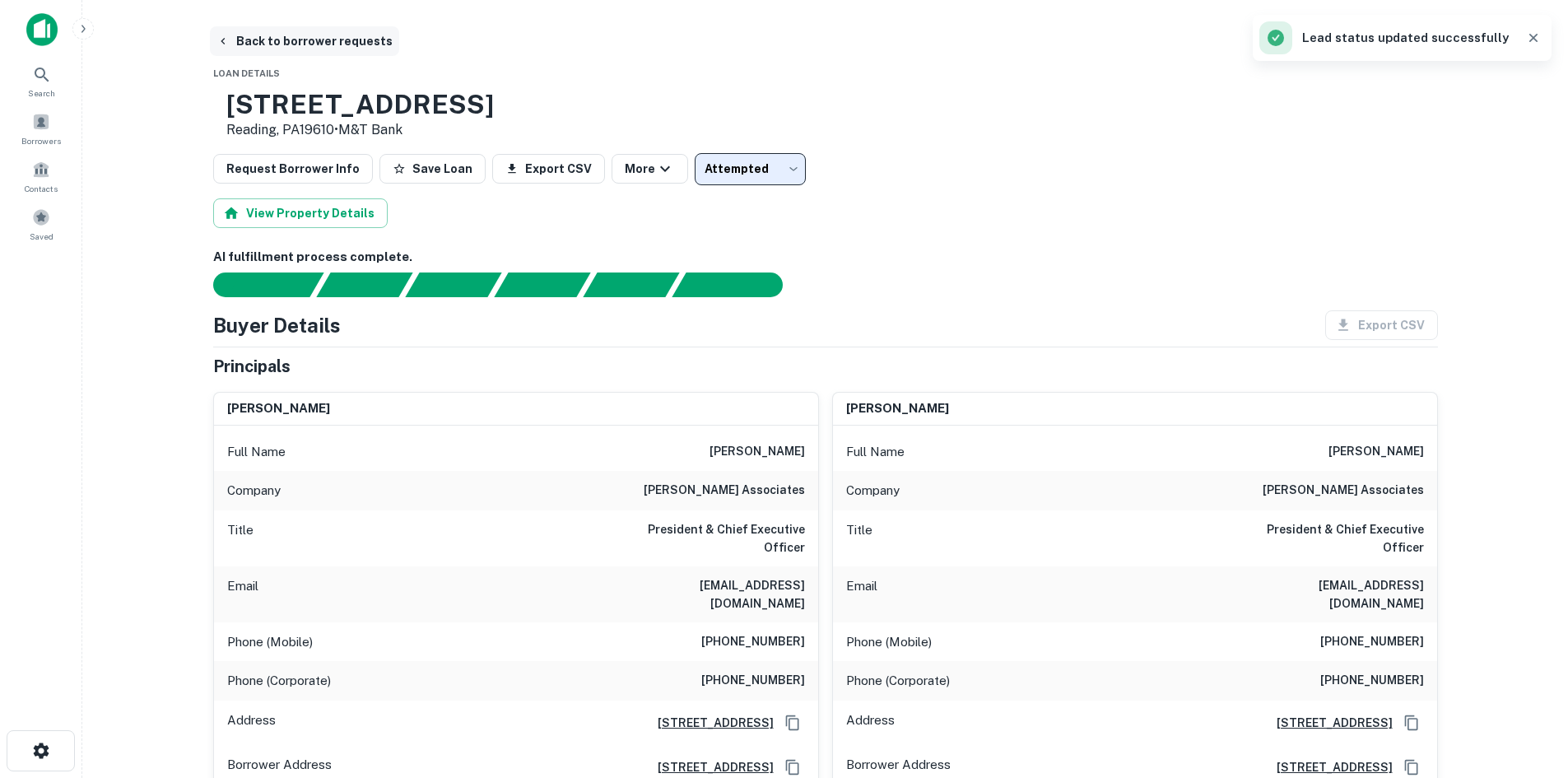
click at [318, 38] on button "Back to borrower requests" at bounding box center [304, 41] width 189 height 29
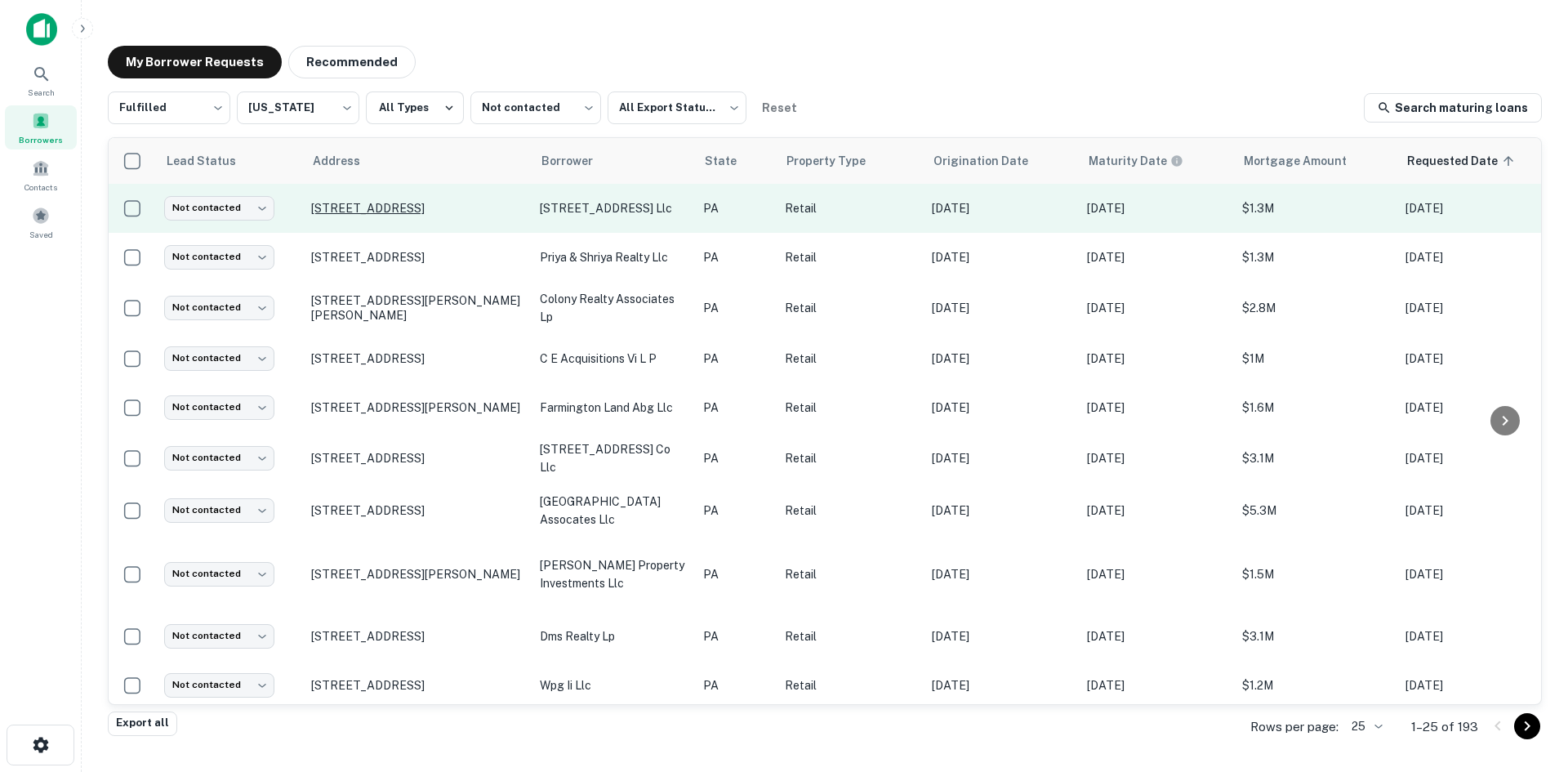
click at [345, 207] on p "917 Norland Ave Chambersburg, PA17201" at bounding box center [417, 208] width 212 height 15
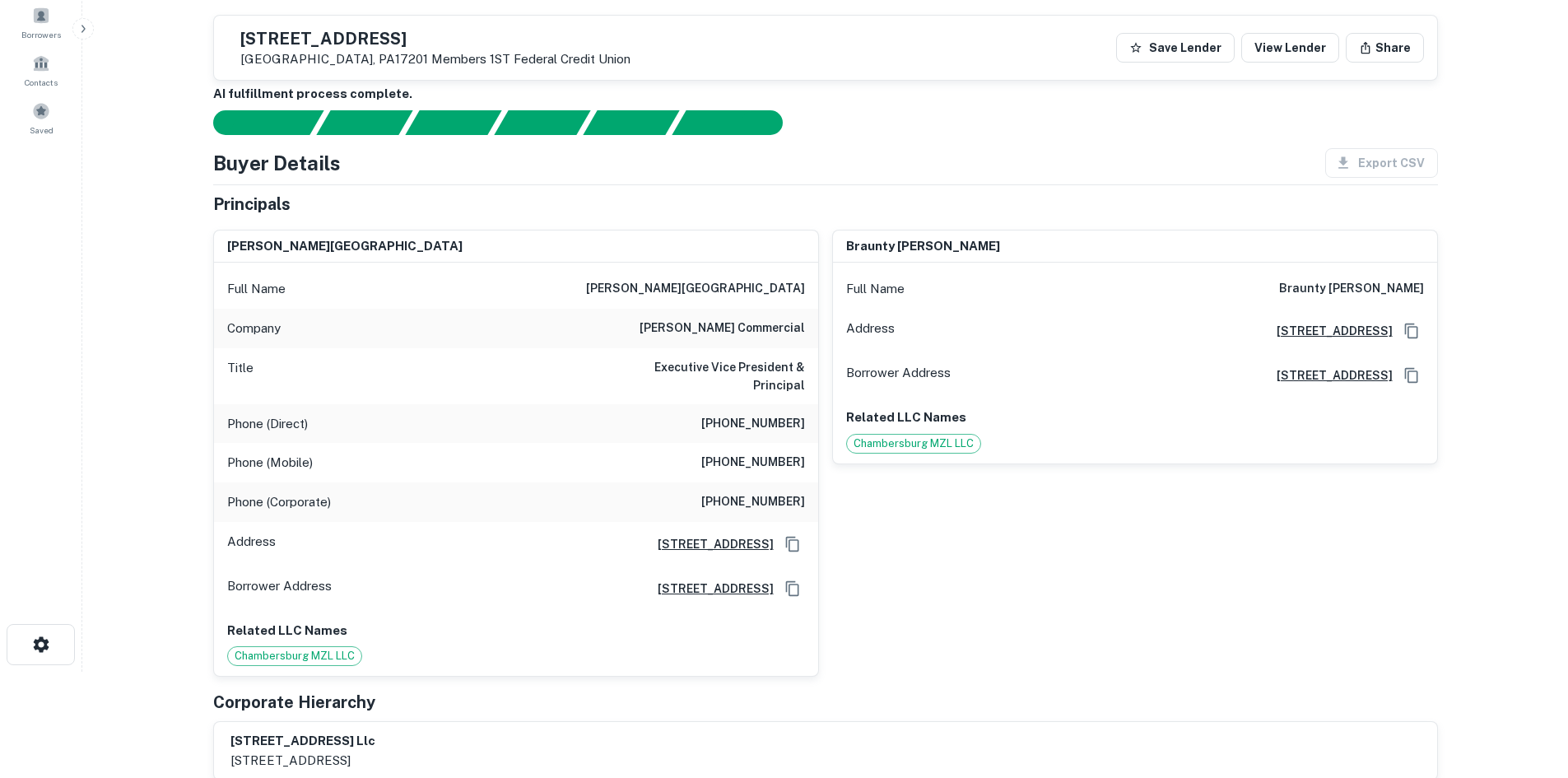
scroll to position [82, 0]
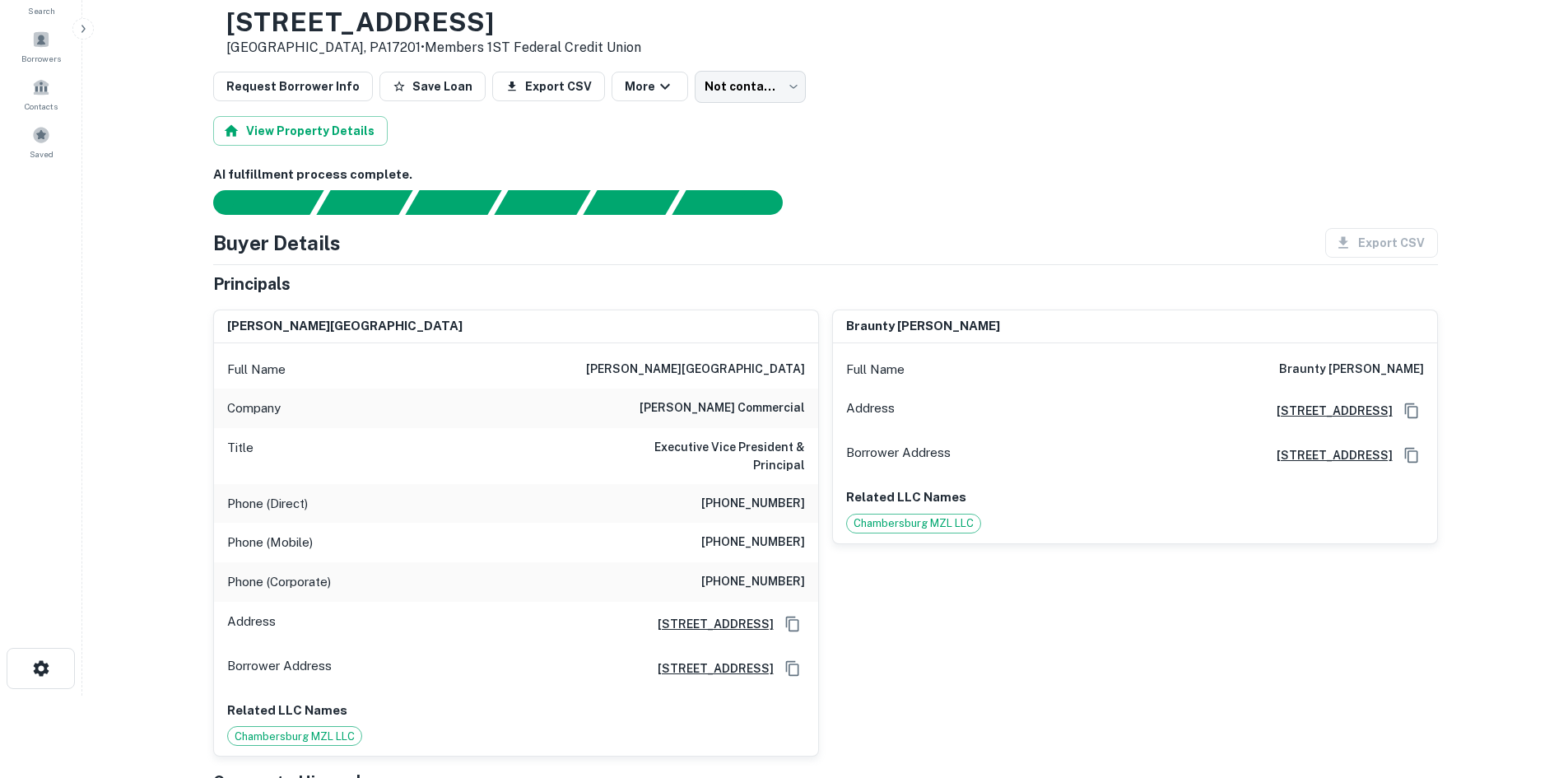
click at [669, 402] on h6 "bennett williams commercial" at bounding box center [722, 409] width 166 height 20
click at [668, 402] on h6 "bennett williams commercial" at bounding box center [722, 409] width 166 height 20
click at [666, 402] on h6 "bennett williams commercial" at bounding box center [722, 409] width 166 height 20
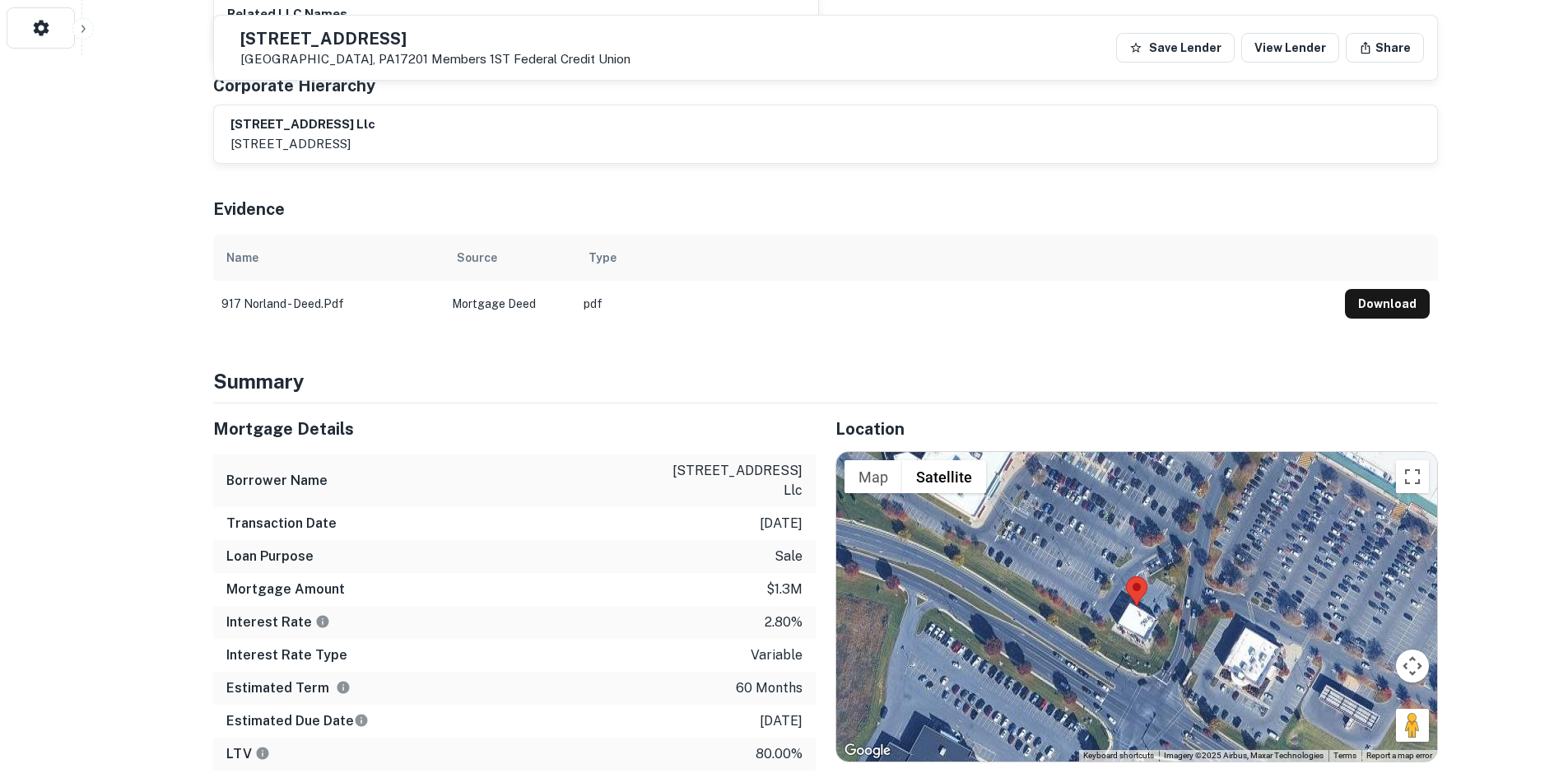
scroll to position [905, 0]
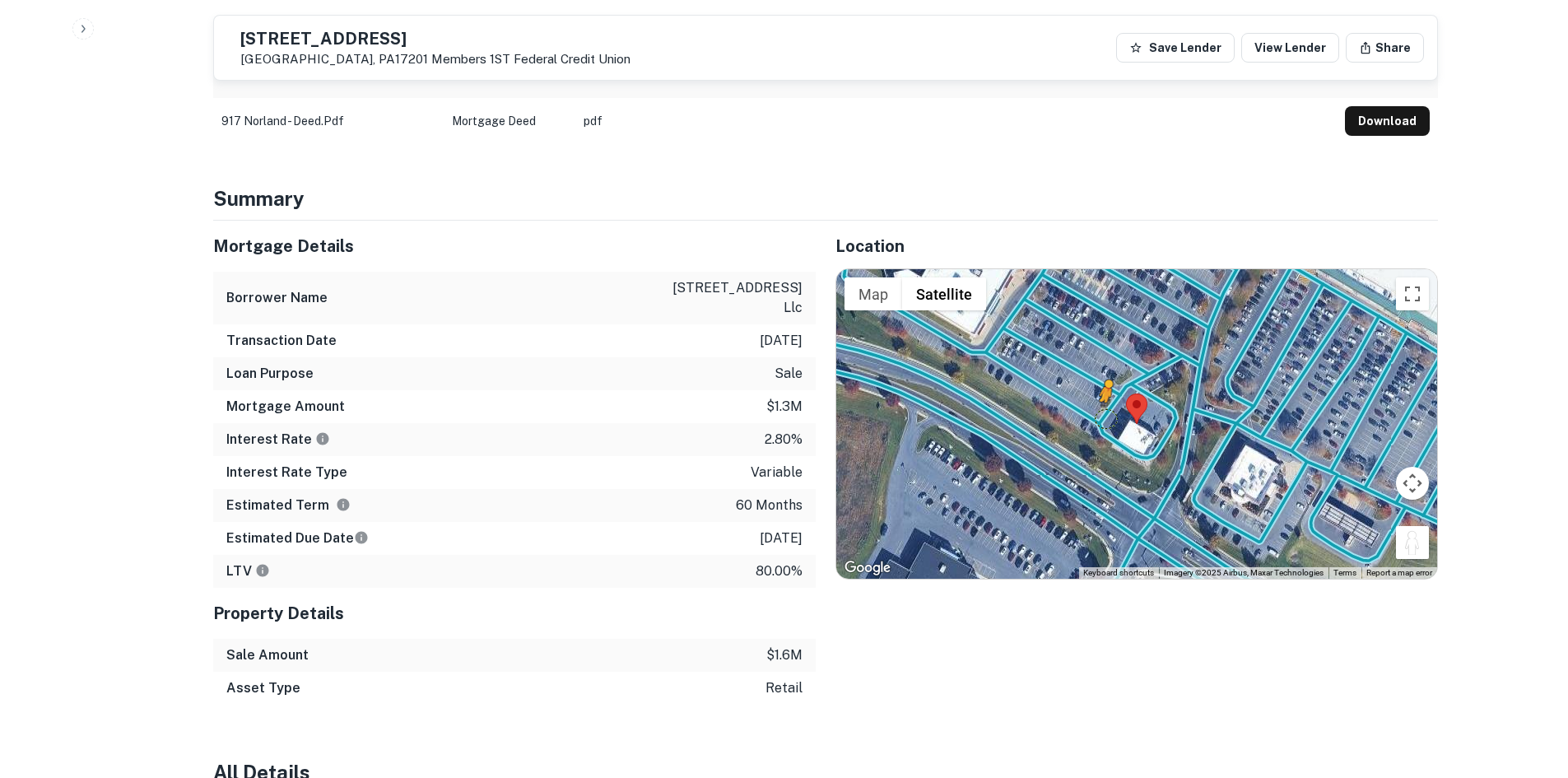
drag, startPoint x: 1424, startPoint y: 517, endPoint x: 1106, endPoint y: 404, distance: 337.5
click at [1106, 404] on div "To activate drag with keyboard, press Alt + Enter. Once in keyboard drag state,…" at bounding box center [1136, 424] width 601 height 310
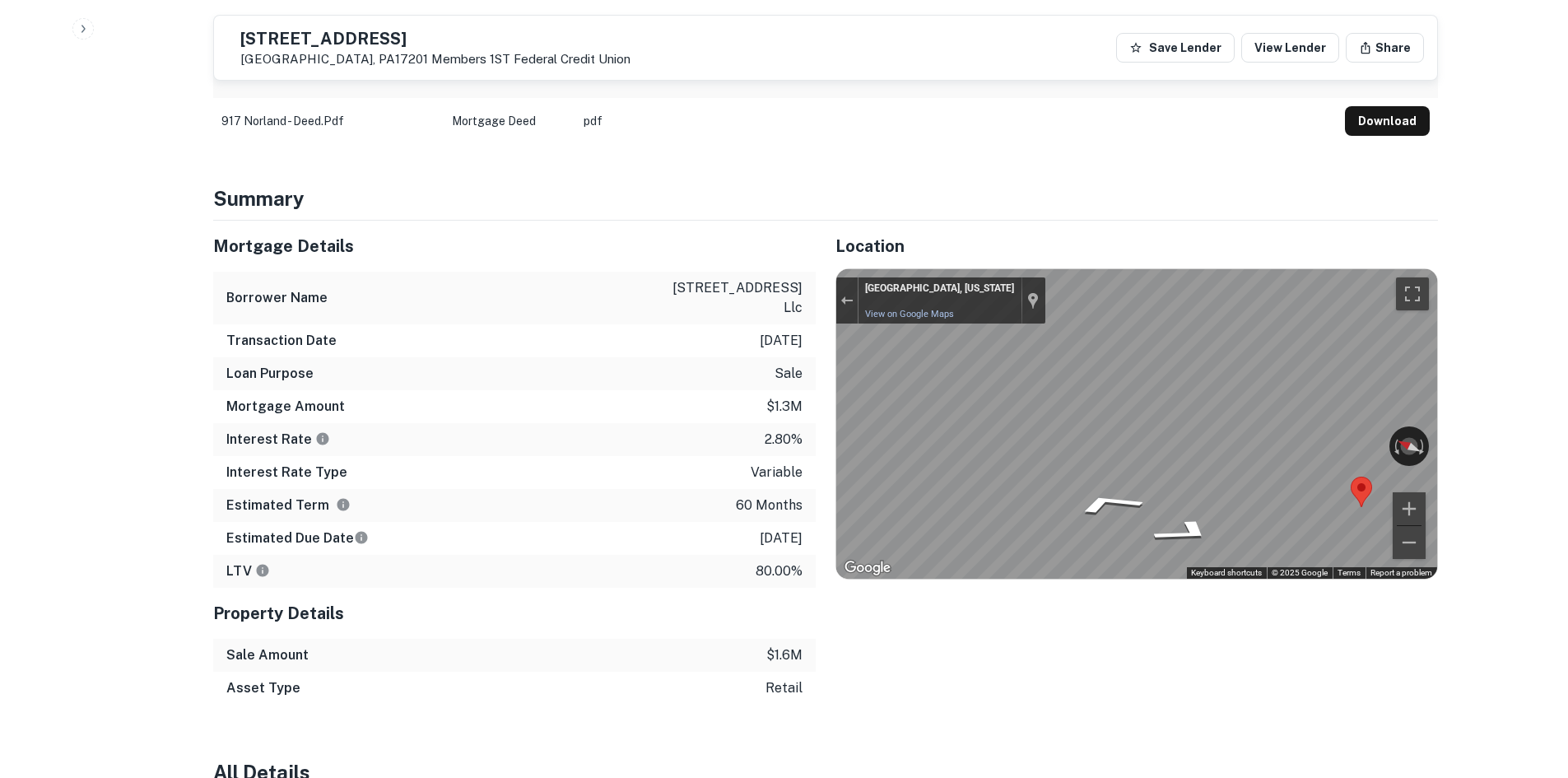
click at [718, 416] on div "Mortgage Details Borrower Name 917 norland avenue llc Transaction Date 12/6/202…" at bounding box center [815, 462] width 1245 height 484
click at [762, 419] on div "Mortgage Details Borrower Name 917 norland avenue llc Transaction Date 12/6/202…" at bounding box center [815, 462] width 1245 height 484
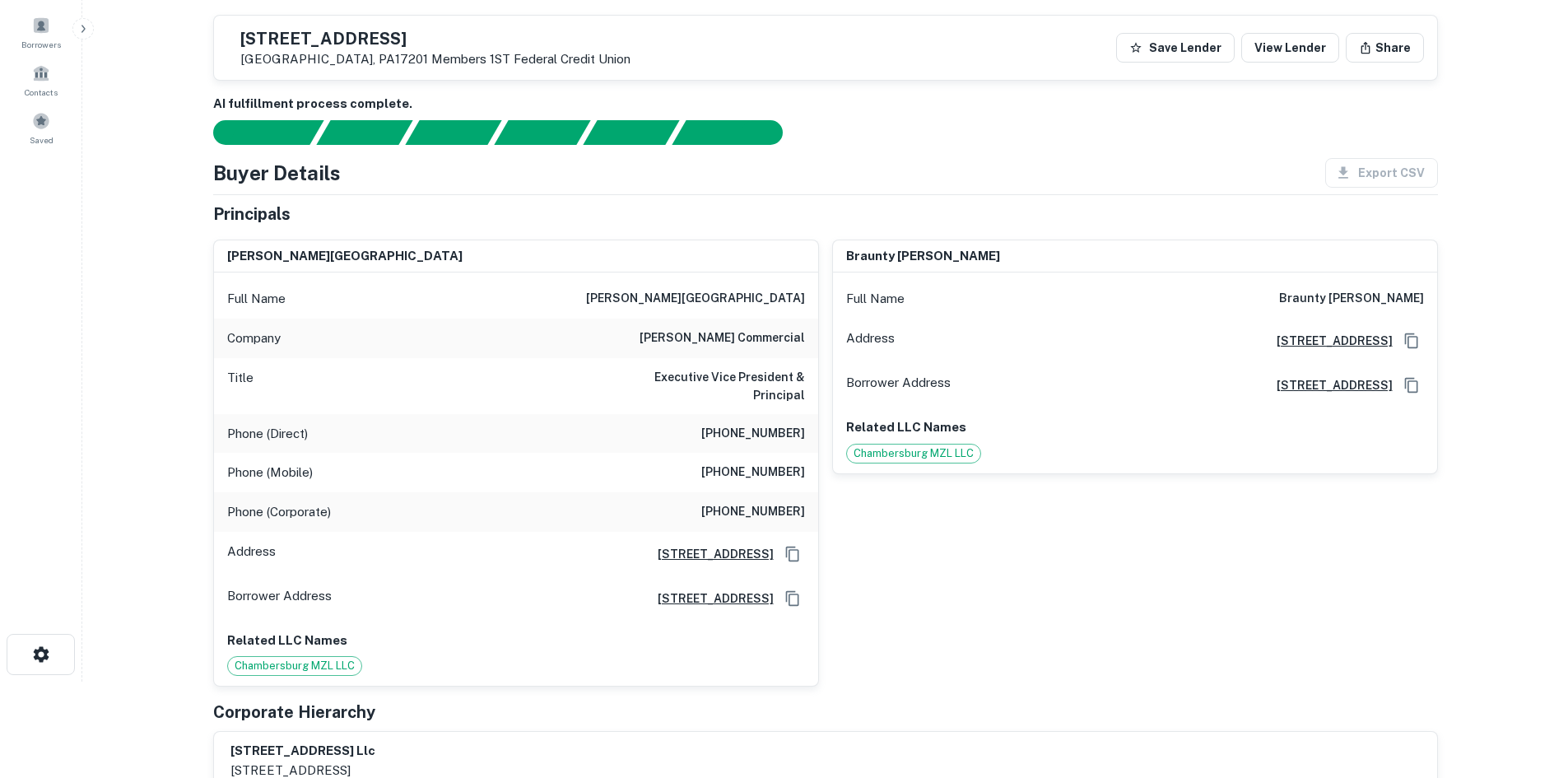
scroll to position [82, 0]
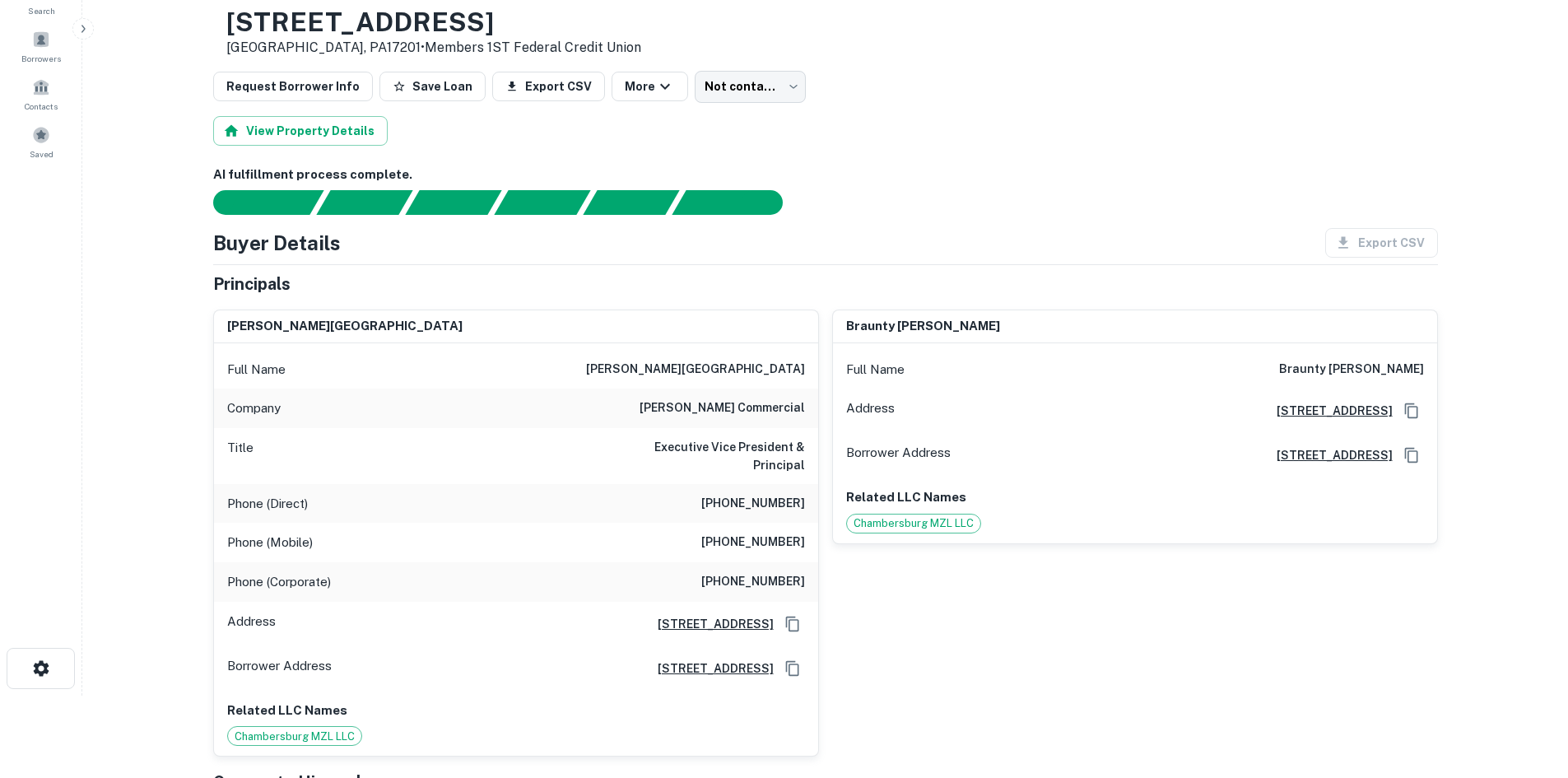
click at [776, 494] on h6 "(717) 852-4191" at bounding box center [754, 504] width 104 height 20
copy h6 "(717) 852-4191"
click at [712, 408] on h6 "bennett williams commercial" at bounding box center [722, 409] width 166 height 20
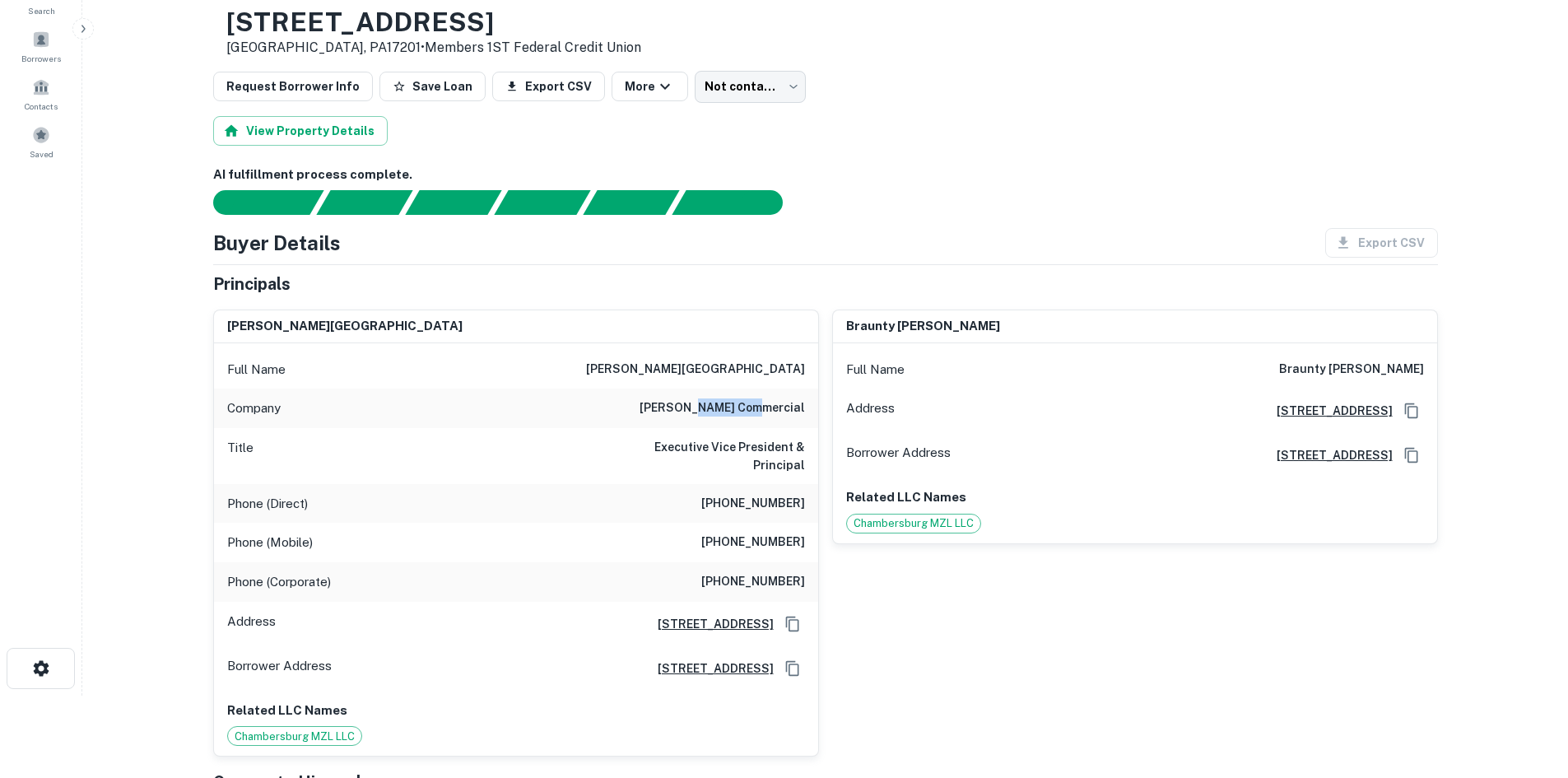
click at [712, 408] on h6 "bennett williams commercial" at bounding box center [722, 409] width 166 height 20
copy h6 "bennett williams commercial"
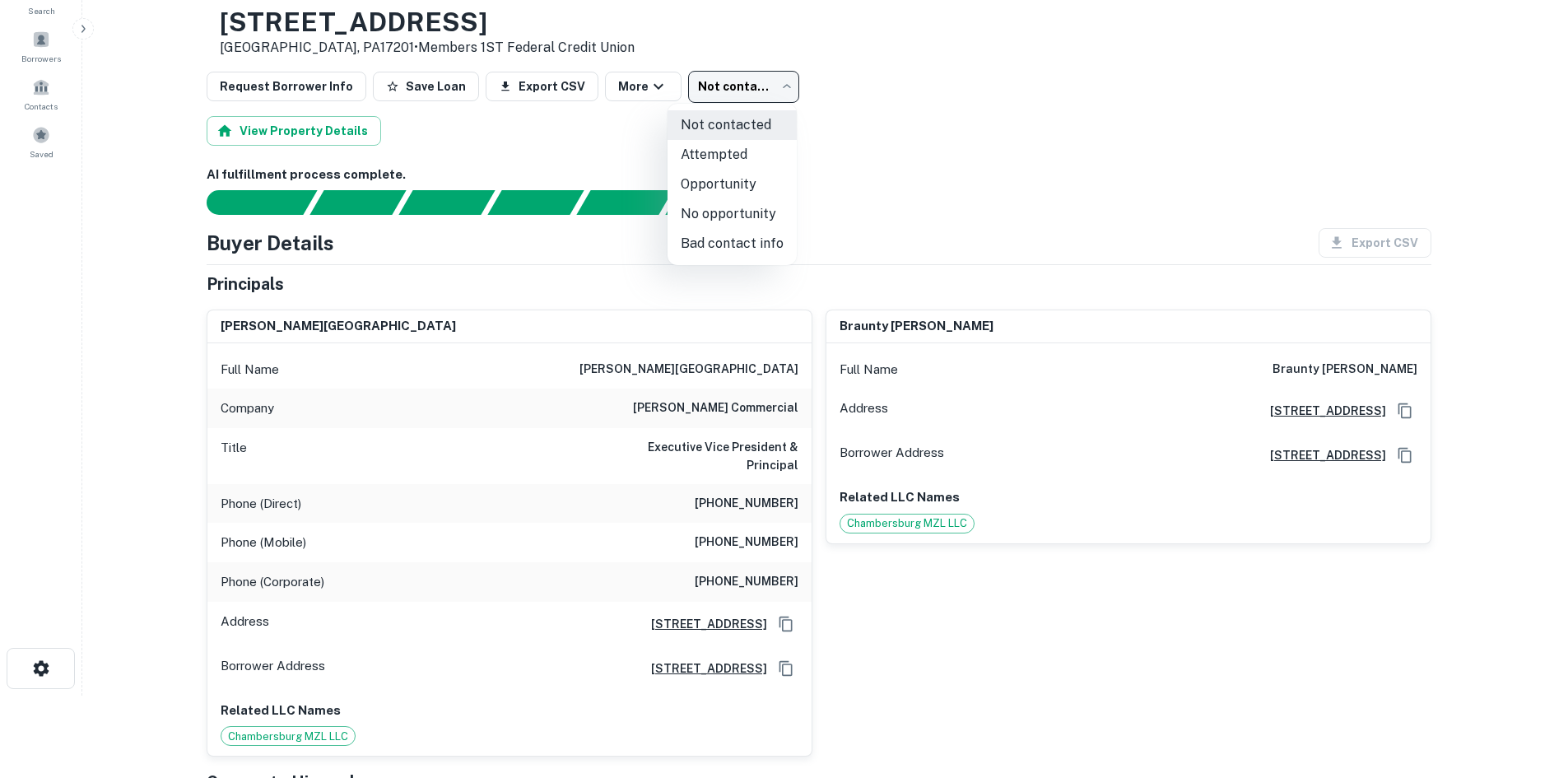
click at [771, 80] on body "Search Borrowers Contacts Saved Back to borrower requests Loan Details 917 Norl…" at bounding box center [784, 307] width 1568 height 778
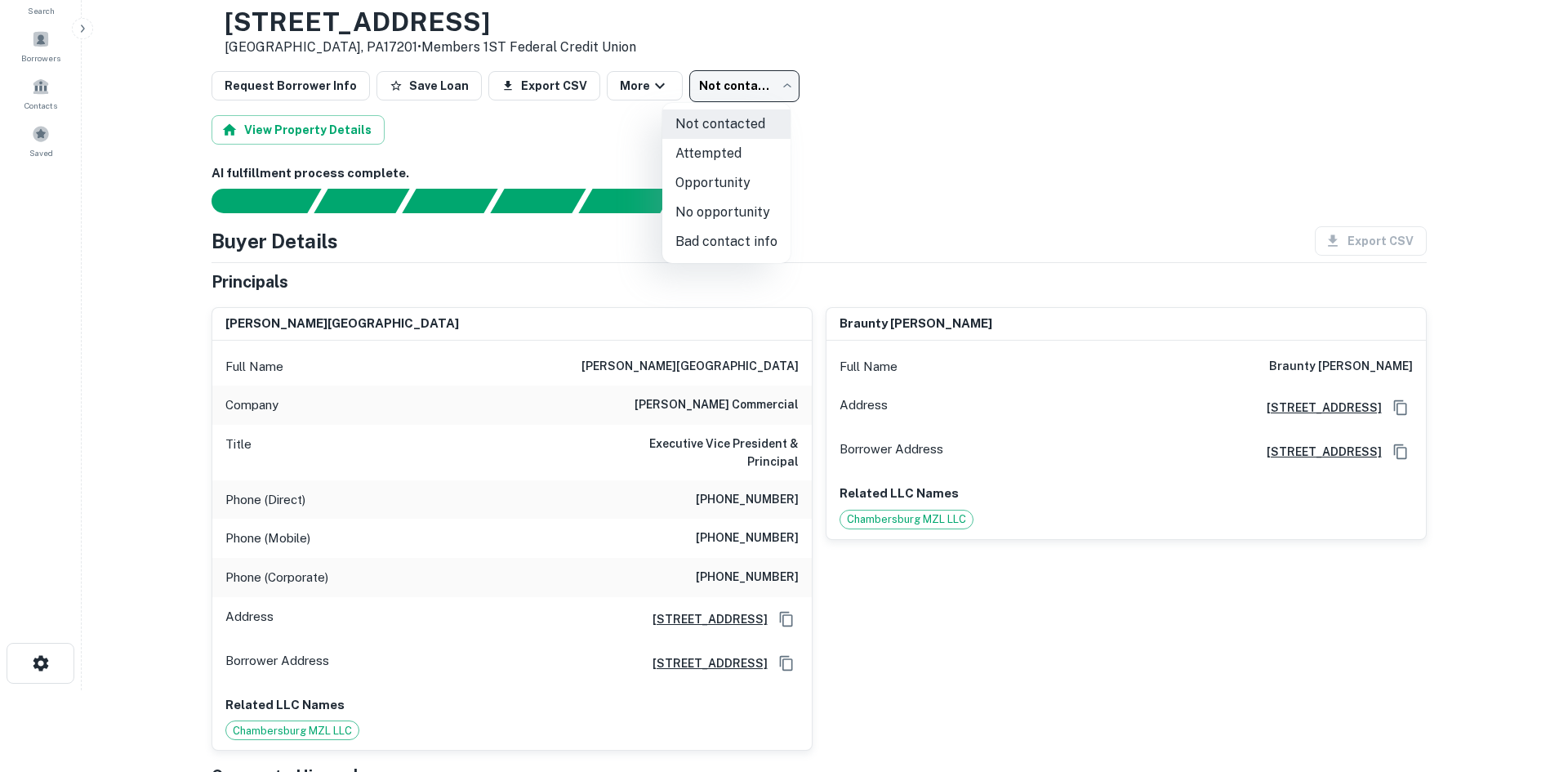
click at [735, 149] on li "Attempted" at bounding box center [726, 154] width 128 height 29
type input "*********"
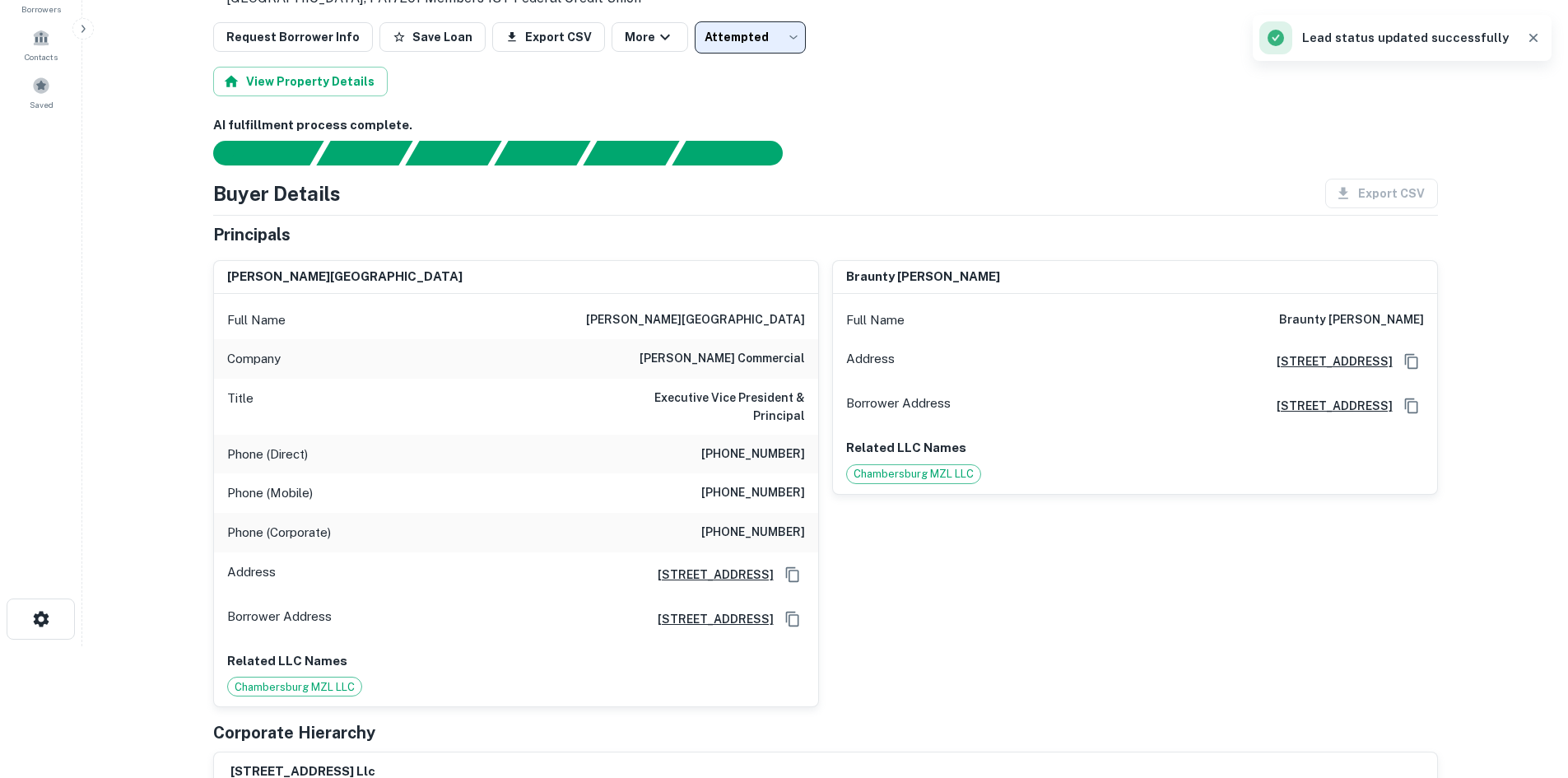
scroll to position [0, 0]
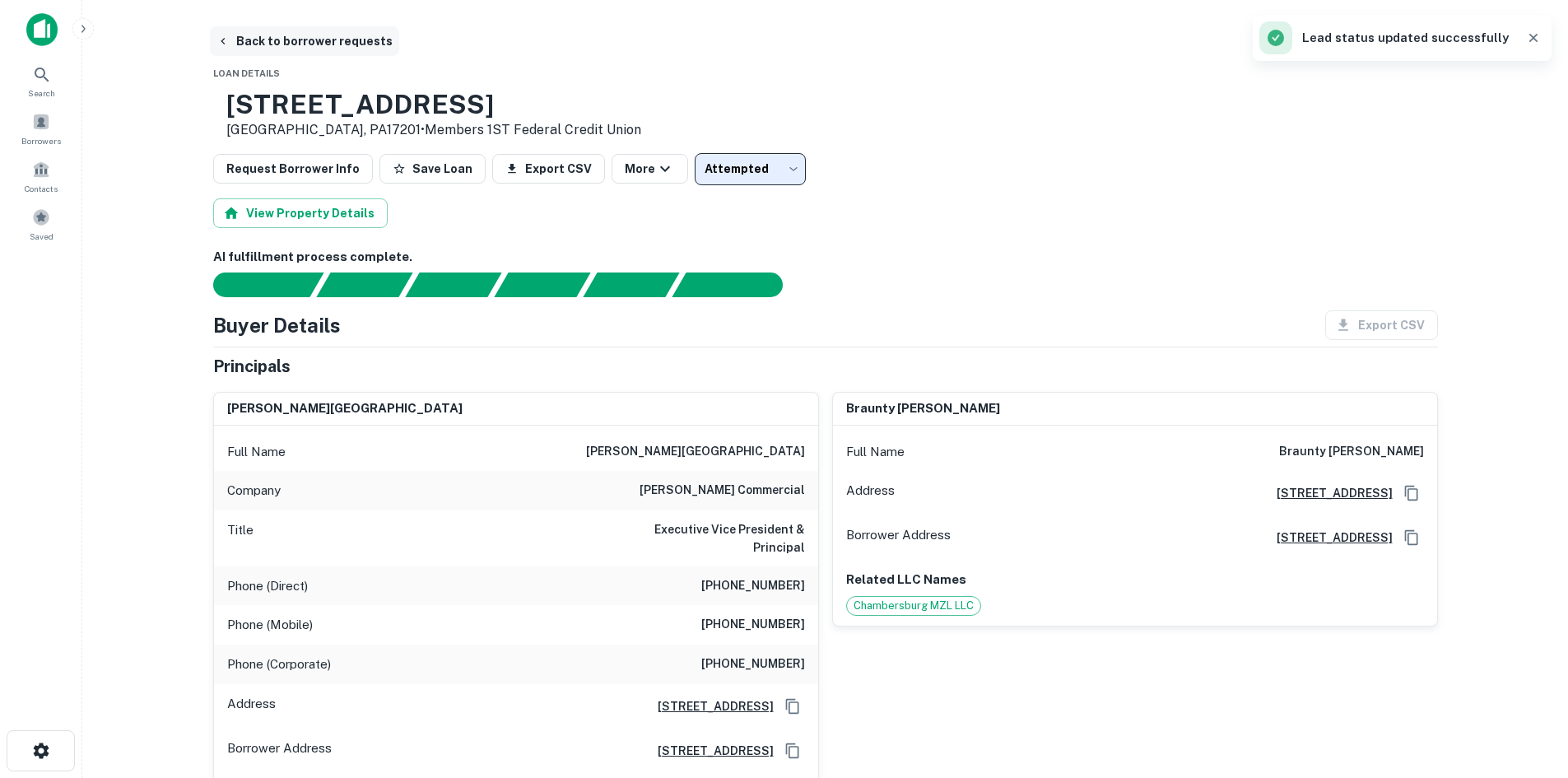
click at [266, 33] on button "Back to borrower requests" at bounding box center [304, 41] width 189 height 29
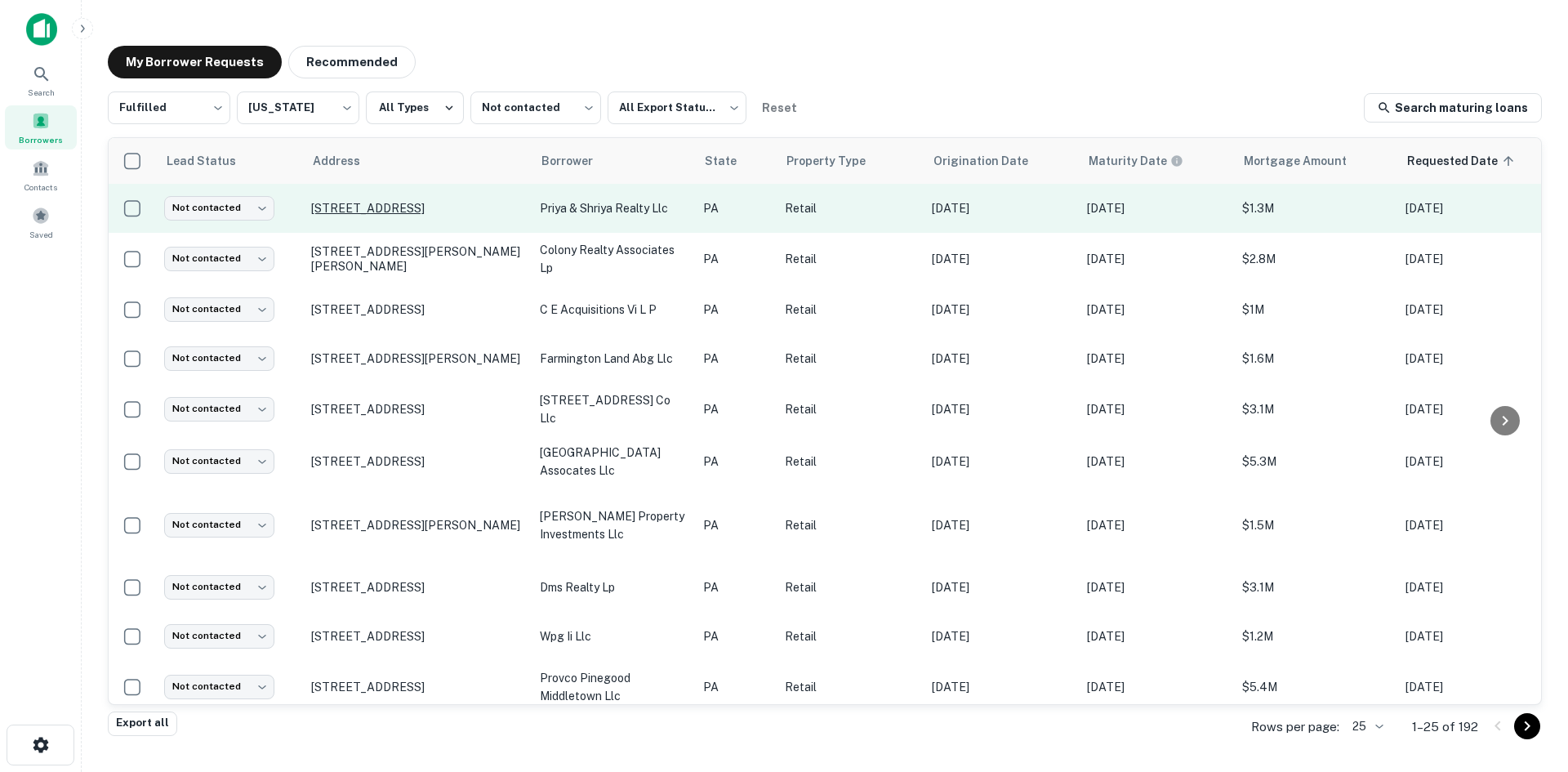
click at [416, 201] on p "195 Old Swede Rd Douglassville, PA19518" at bounding box center [417, 208] width 212 height 15
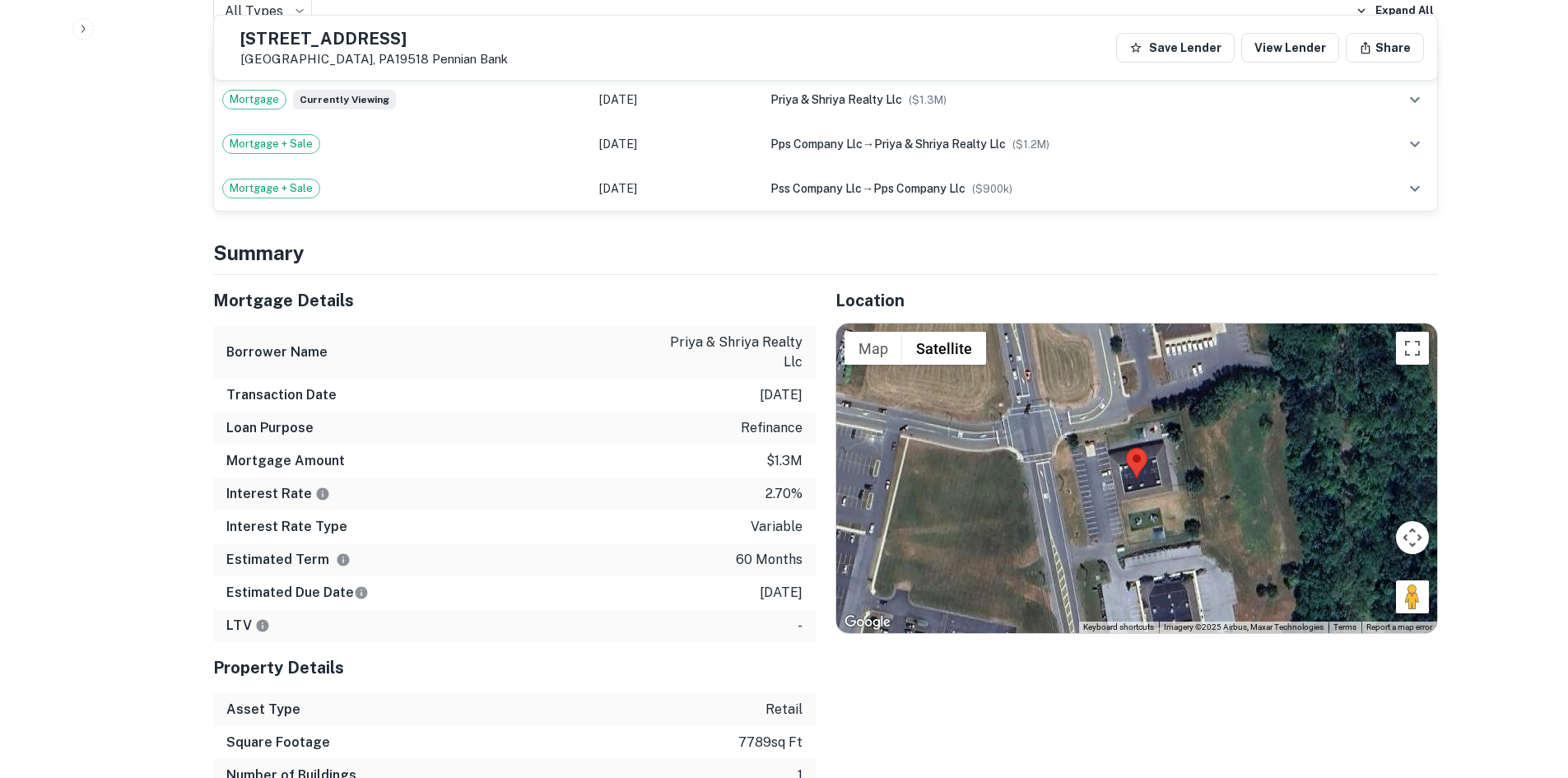
scroll to position [1235, 0]
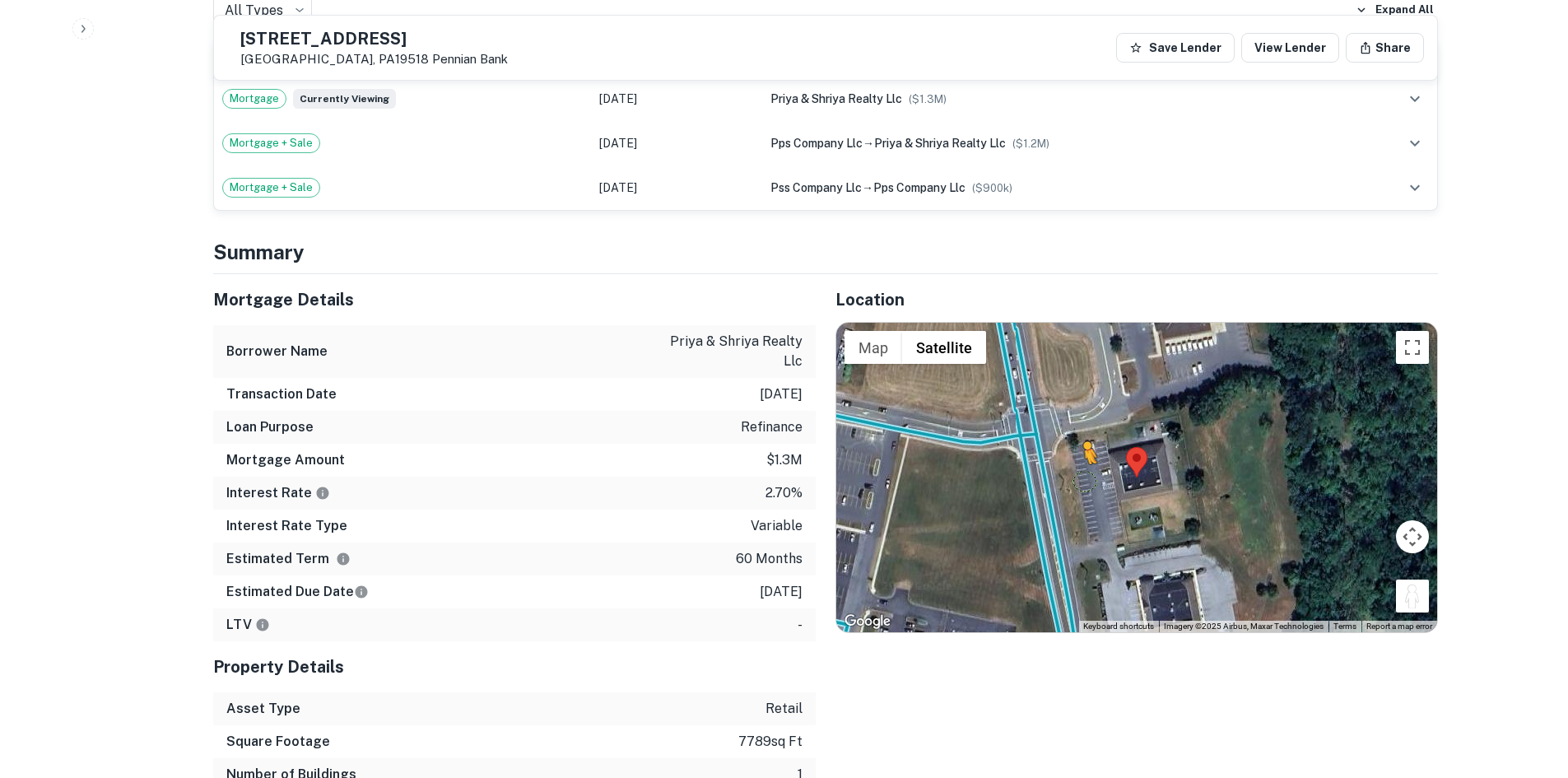
drag, startPoint x: 1412, startPoint y: 583, endPoint x: 1071, endPoint y: 463, distance: 361.5
click at [1071, 463] on div "To activate drag with keyboard, press Alt + Enter. Once in keyboard drag state,…" at bounding box center [1136, 477] width 601 height 310
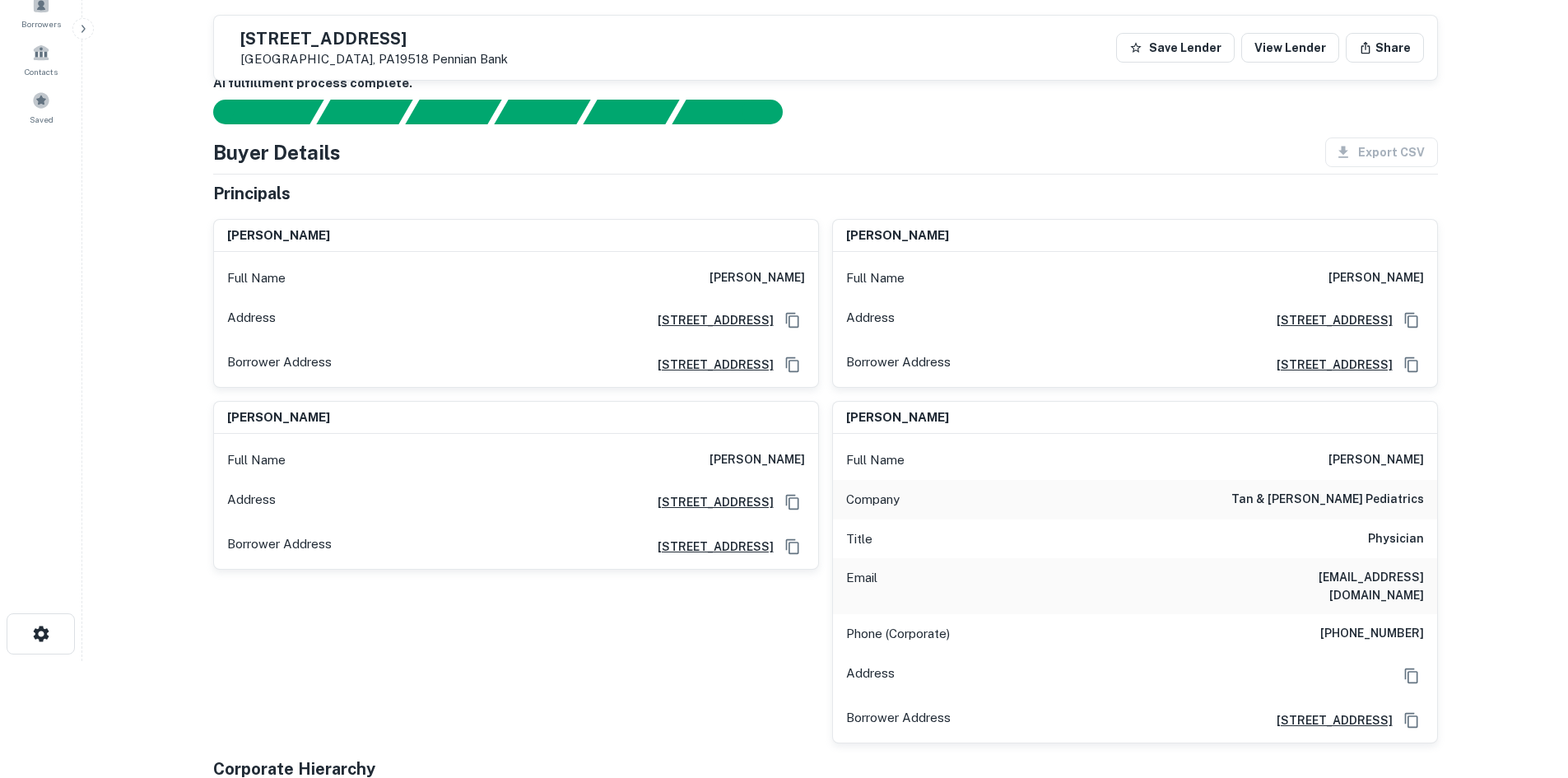
scroll to position [0, 0]
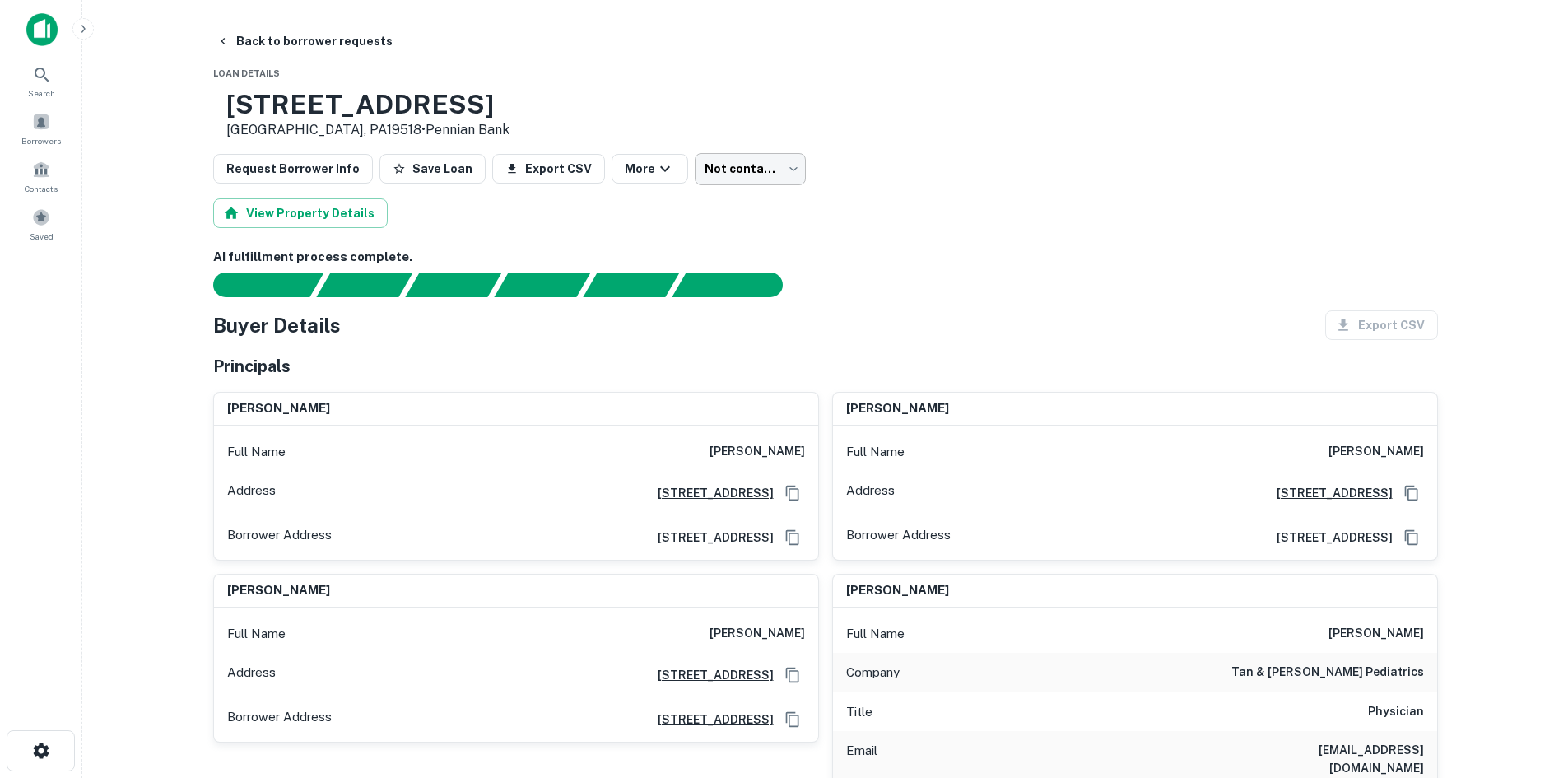
click at [741, 177] on body "Search Borrowers Contacts Saved Back to borrower requests Loan Details 195 Old …" at bounding box center [784, 389] width 1568 height 778
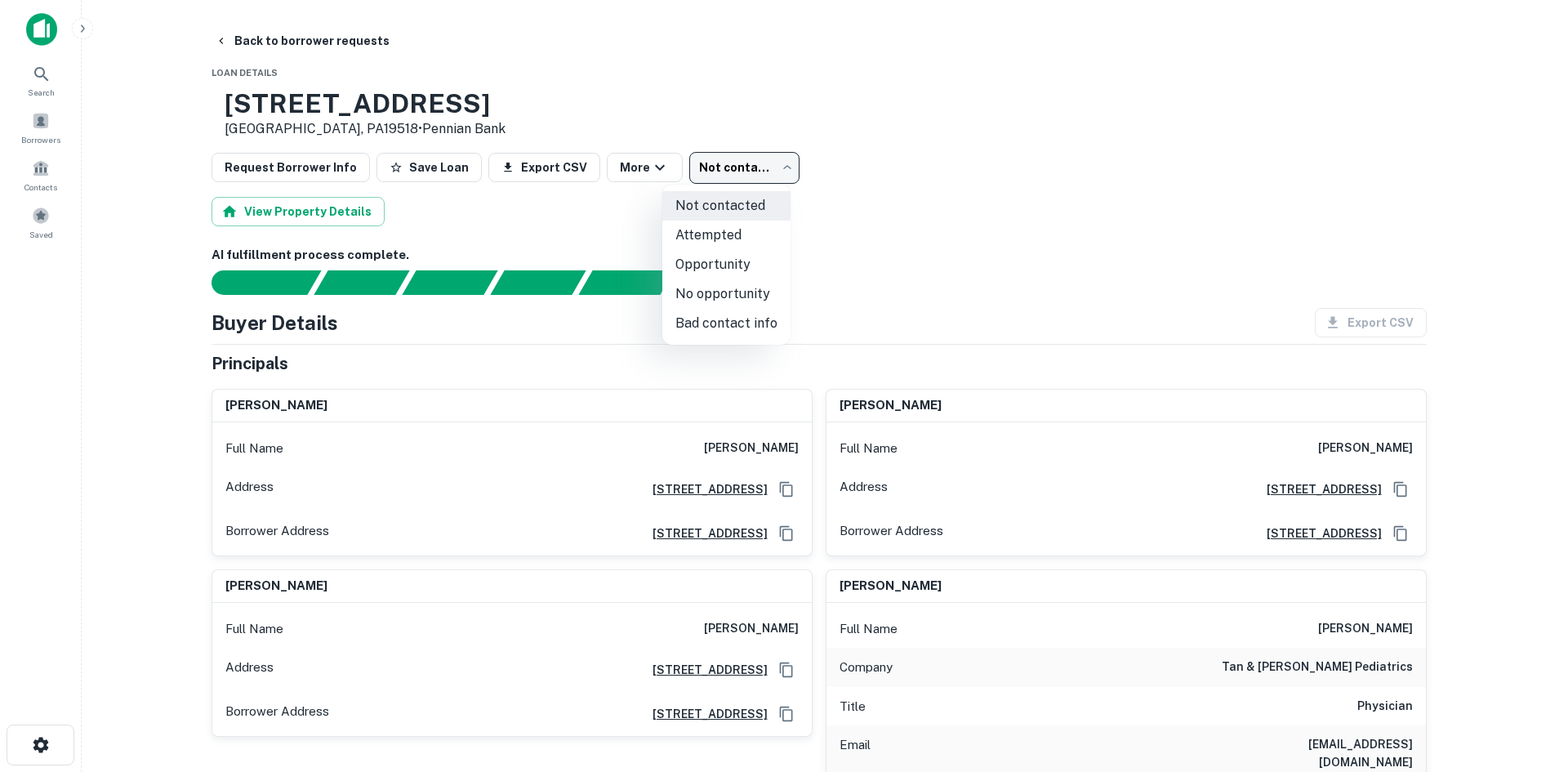
click at [732, 321] on li "Bad contact info" at bounding box center [726, 324] width 128 height 29
type input "**********"
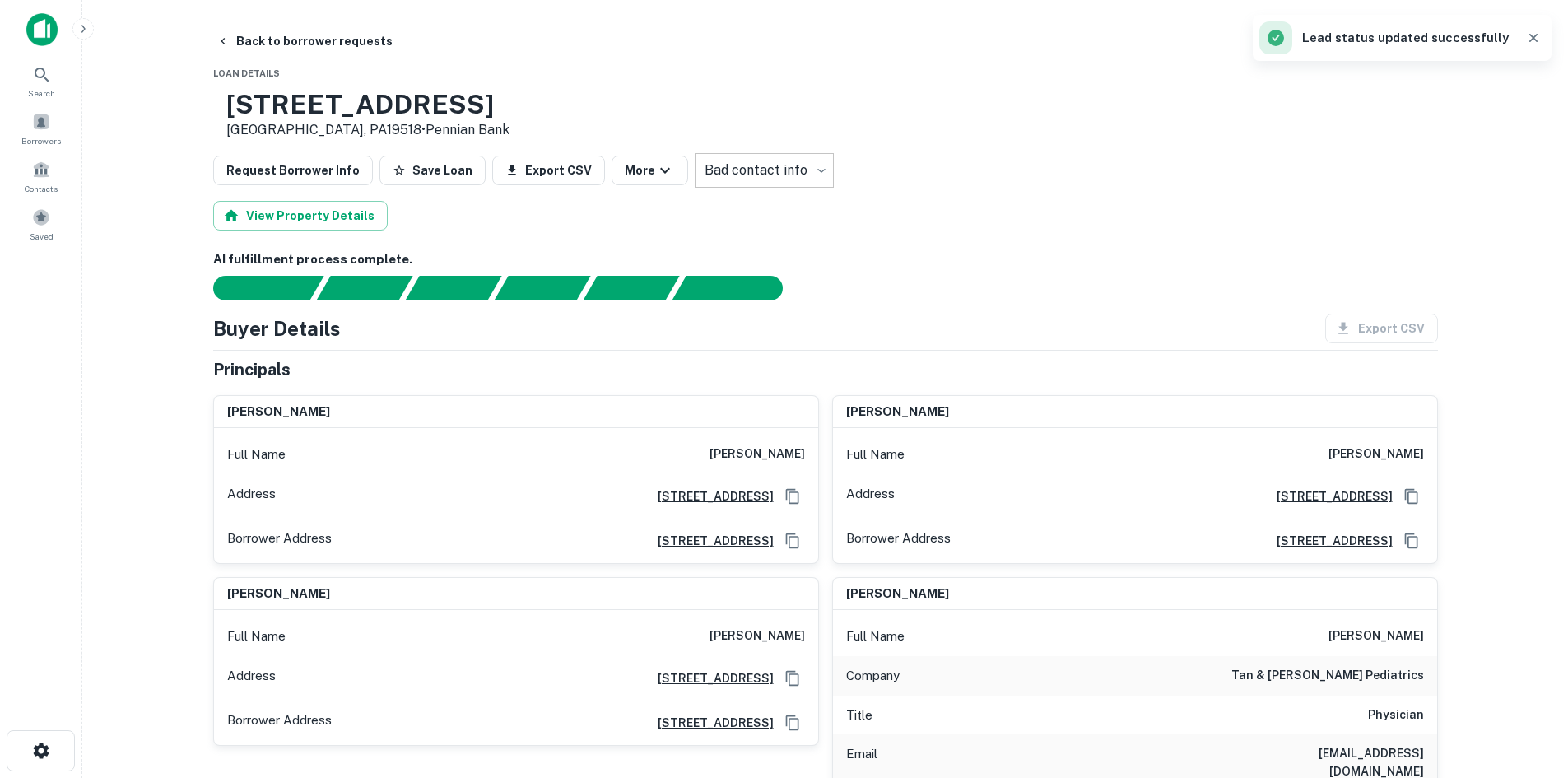
click at [298, 24] on main "**********" at bounding box center [825, 389] width 1486 height 778
click at [321, 49] on button "Back to borrower requests" at bounding box center [304, 41] width 189 height 29
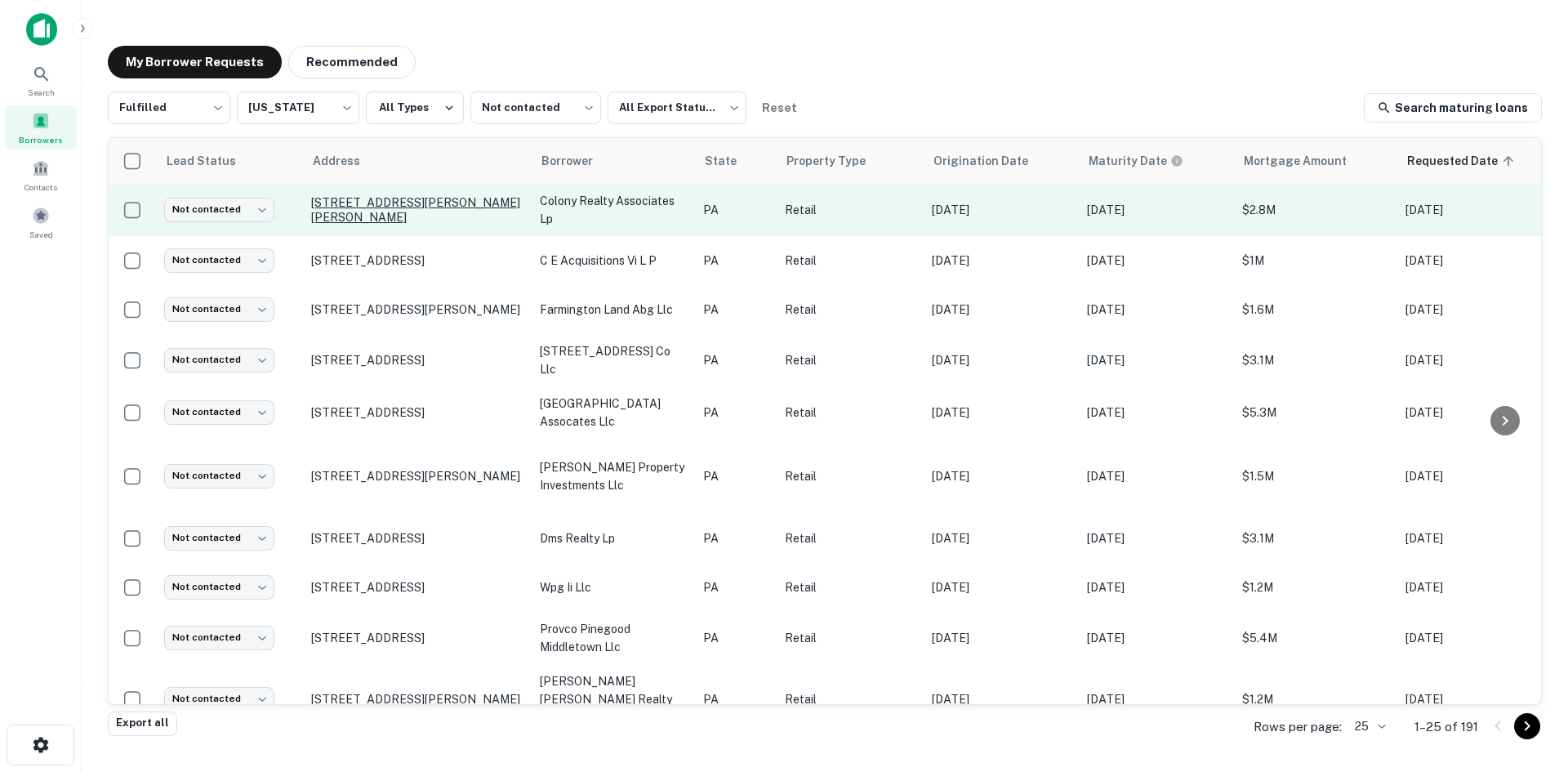
click at [402, 212] on p "648 Mills Dr Irwin, PA15642" at bounding box center [417, 210] width 212 height 29
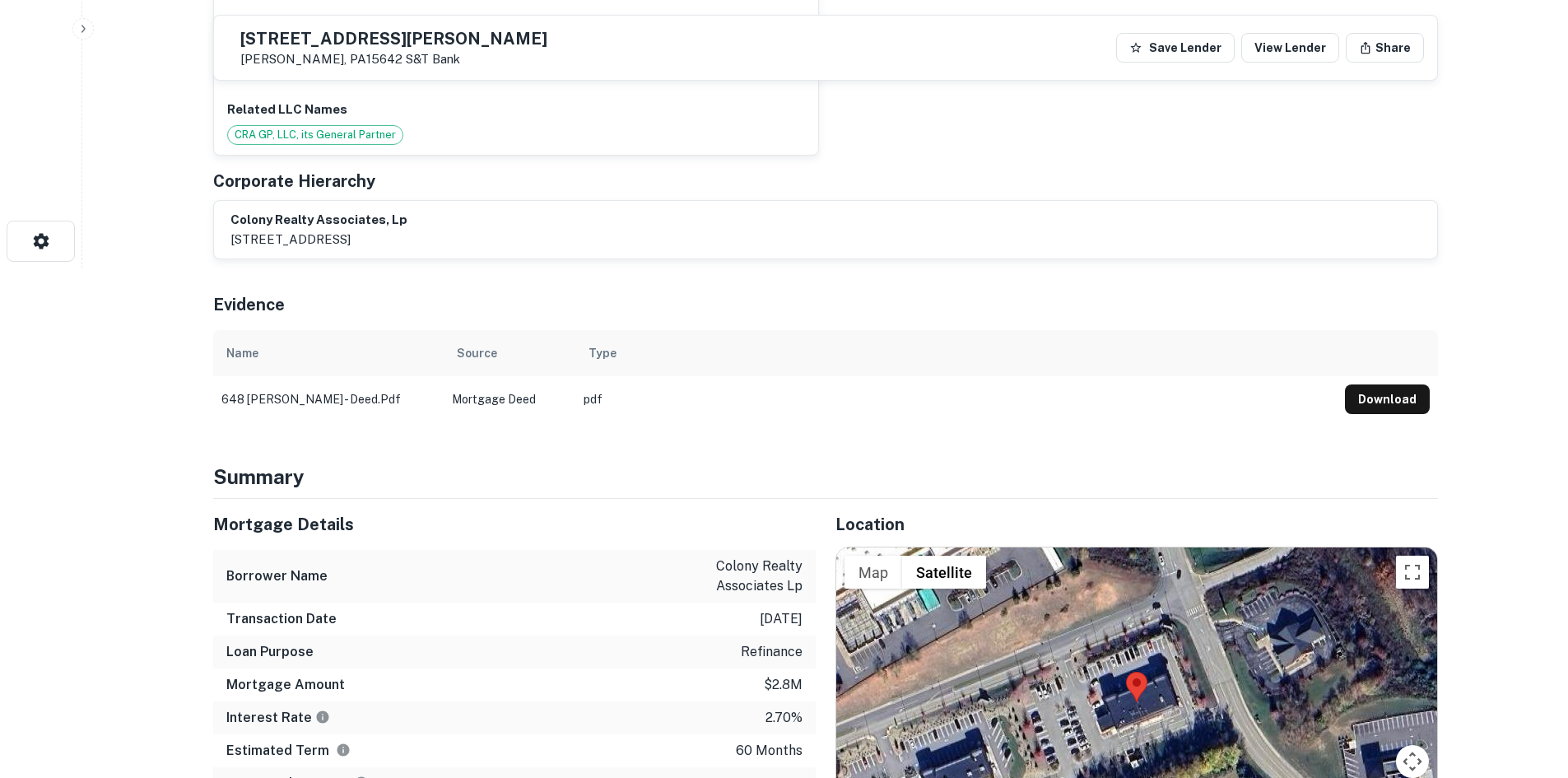
scroll to position [741, 0]
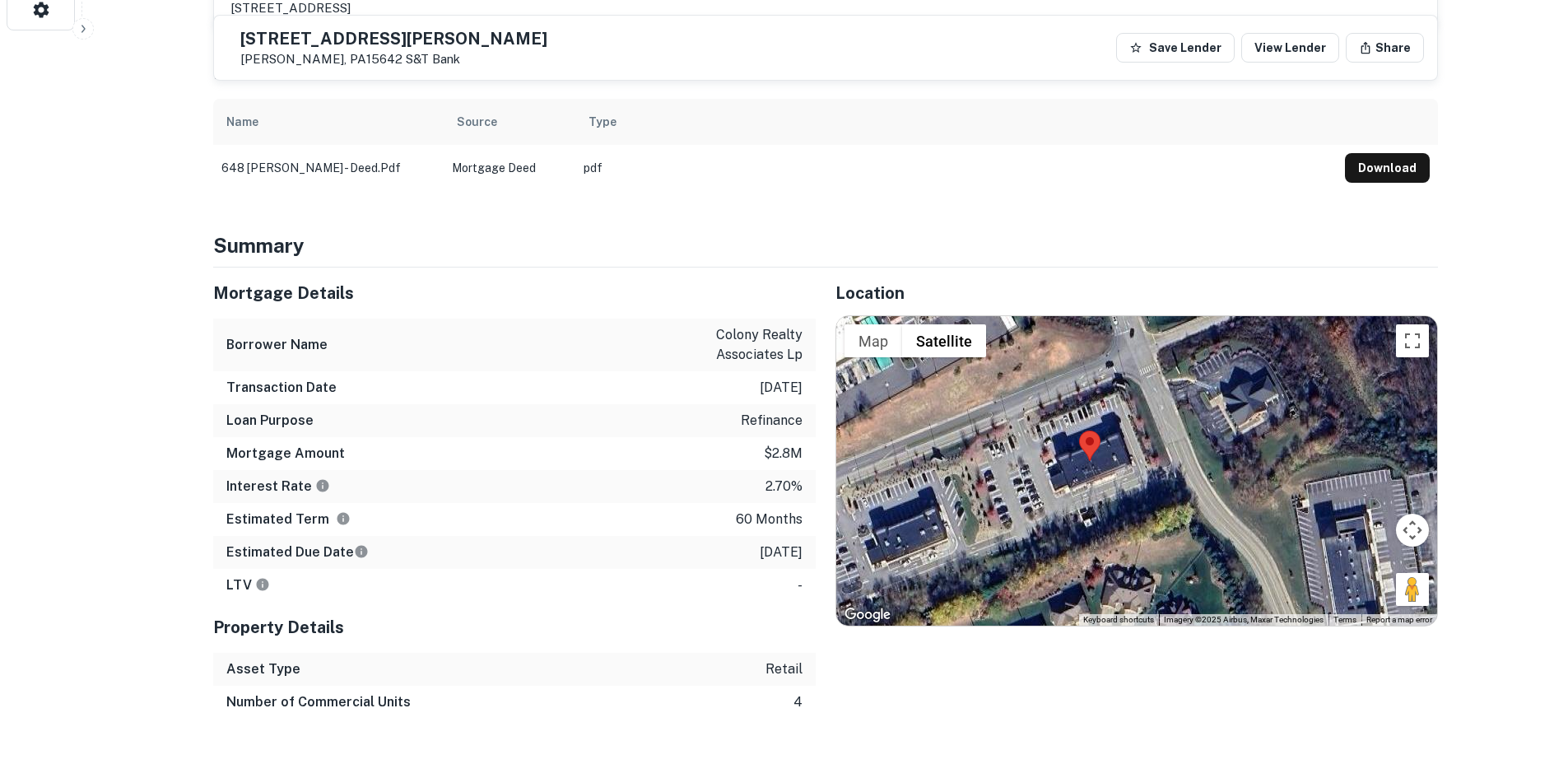
drag, startPoint x: 1430, startPoint y: 568, endPoint x: 1382, endPoint y: 559, distance: 48.8
click at [1382, 559] on div at bounding box center [1136, 471] width 601 height 310
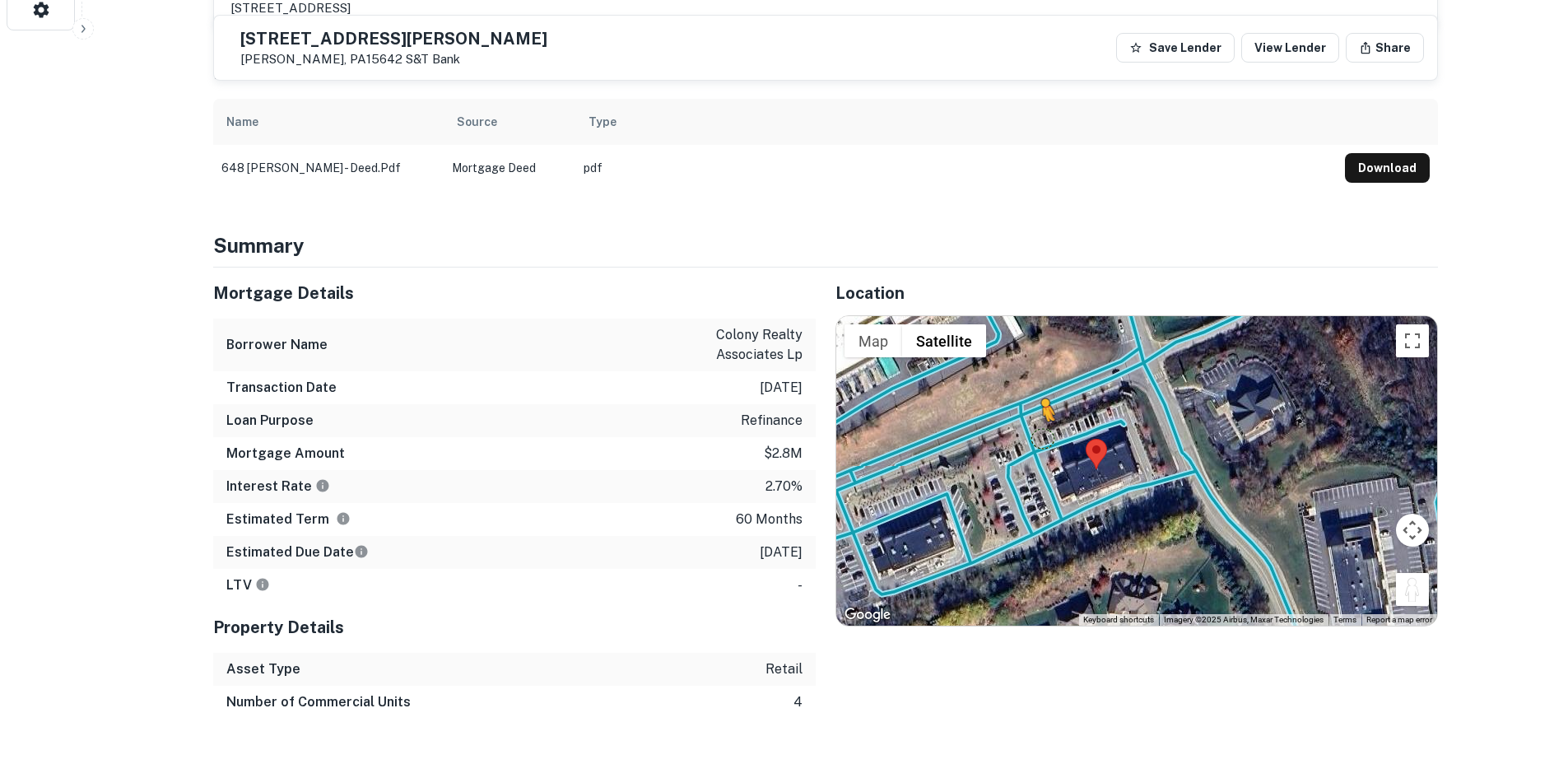
drag, startPoint x: 1405, startPoint y: 568, endPoint x: 1041, endPoint y: 420, distance: 392.9
click at [1041, 420] on div "To activate drag with keyboard, press Alt + Enter. Once in keyboard drag state,…" at bounding box center [1136, 471] width 601 height 310
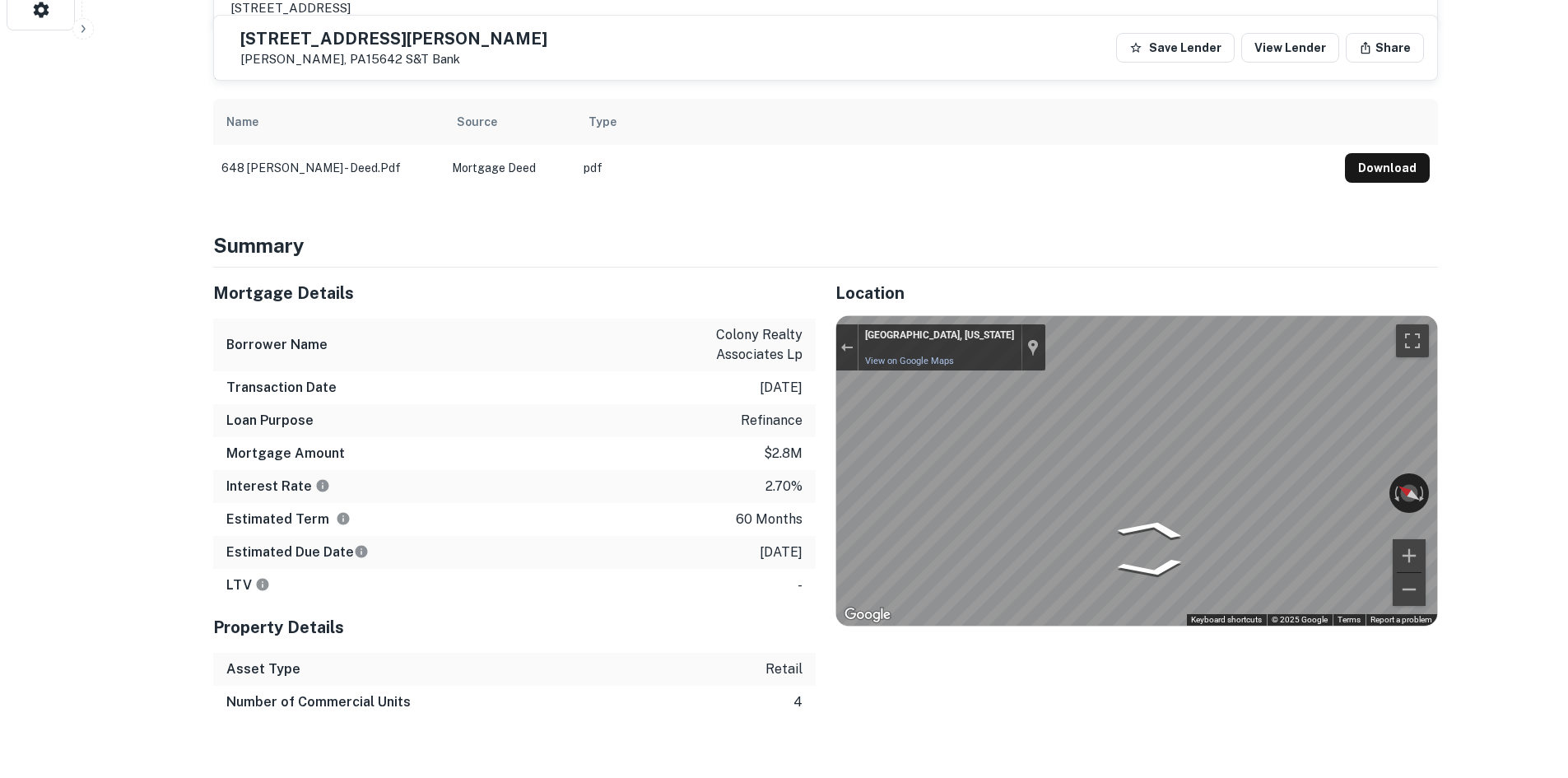
click at [805, 399] on div "Mortgage Details Borrower Name colony realty associates lp Transaction Date 12/…" at bounding box center [815, 493] width 1245 height 451
click at [831, 364] on div "Location ← Move left → Move right ↑ Move up ↓ Move down + Zoom in - Zoom out Ho…" at bounding box center [1126, 493] width 622 height 451
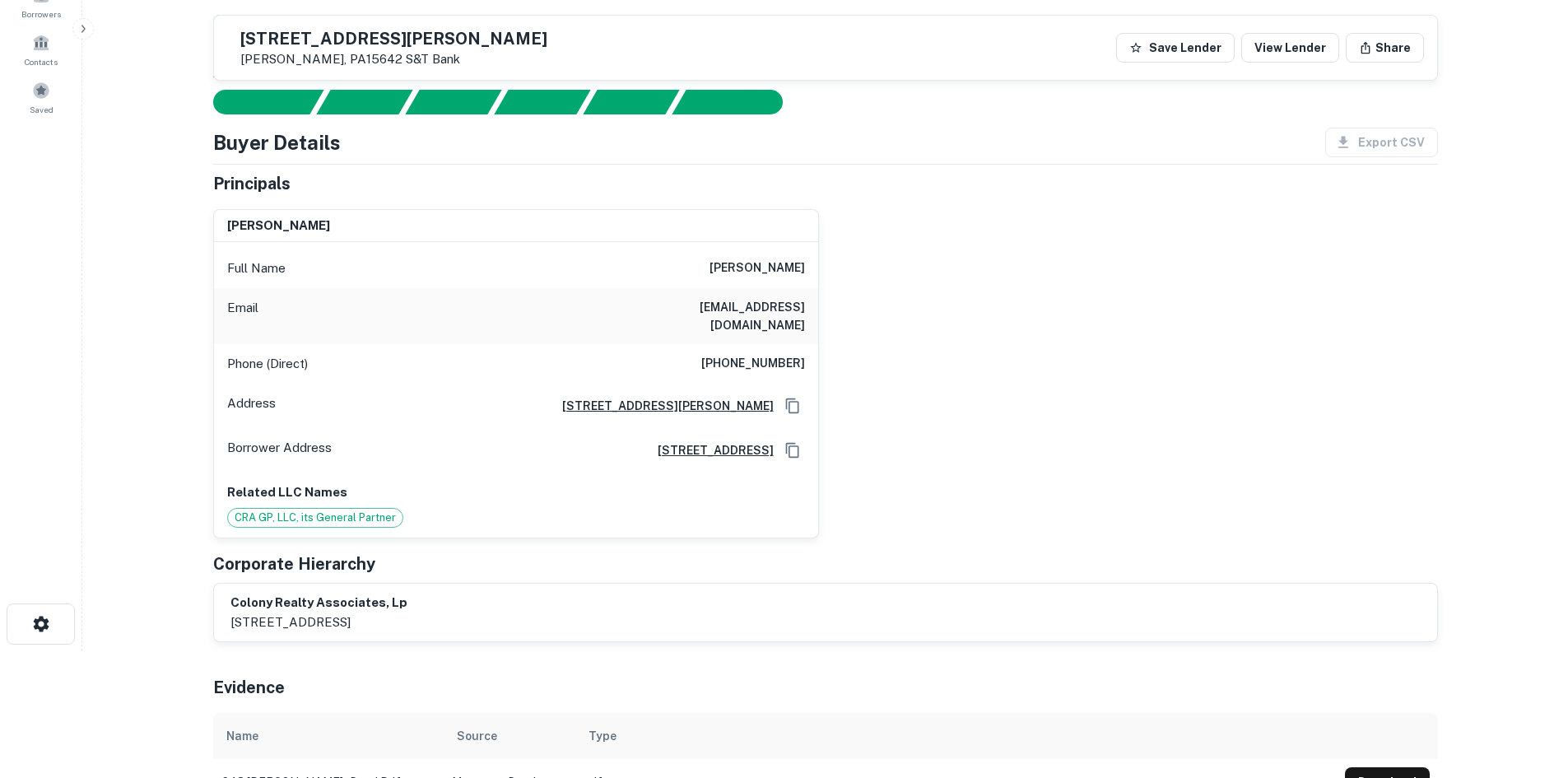
scroll to position [82, 0]
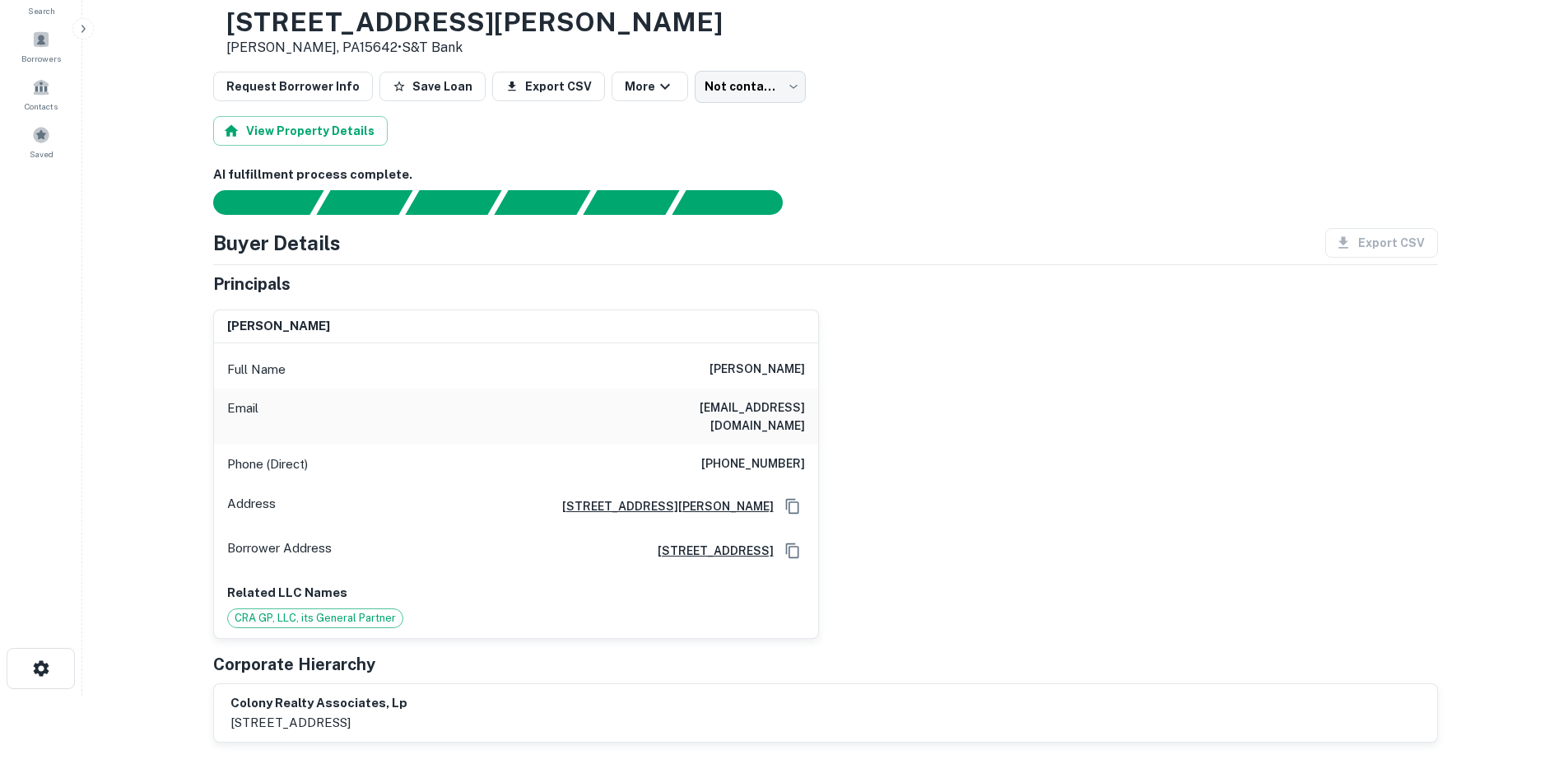
click at [752, 455] on h6 "(724) 244-6286" at bounding box center [754, 464] width 104 height 20
click at [753, 455] on h6 "(724) 244-6286" at bounding box center [754, 464] width 104 height 20
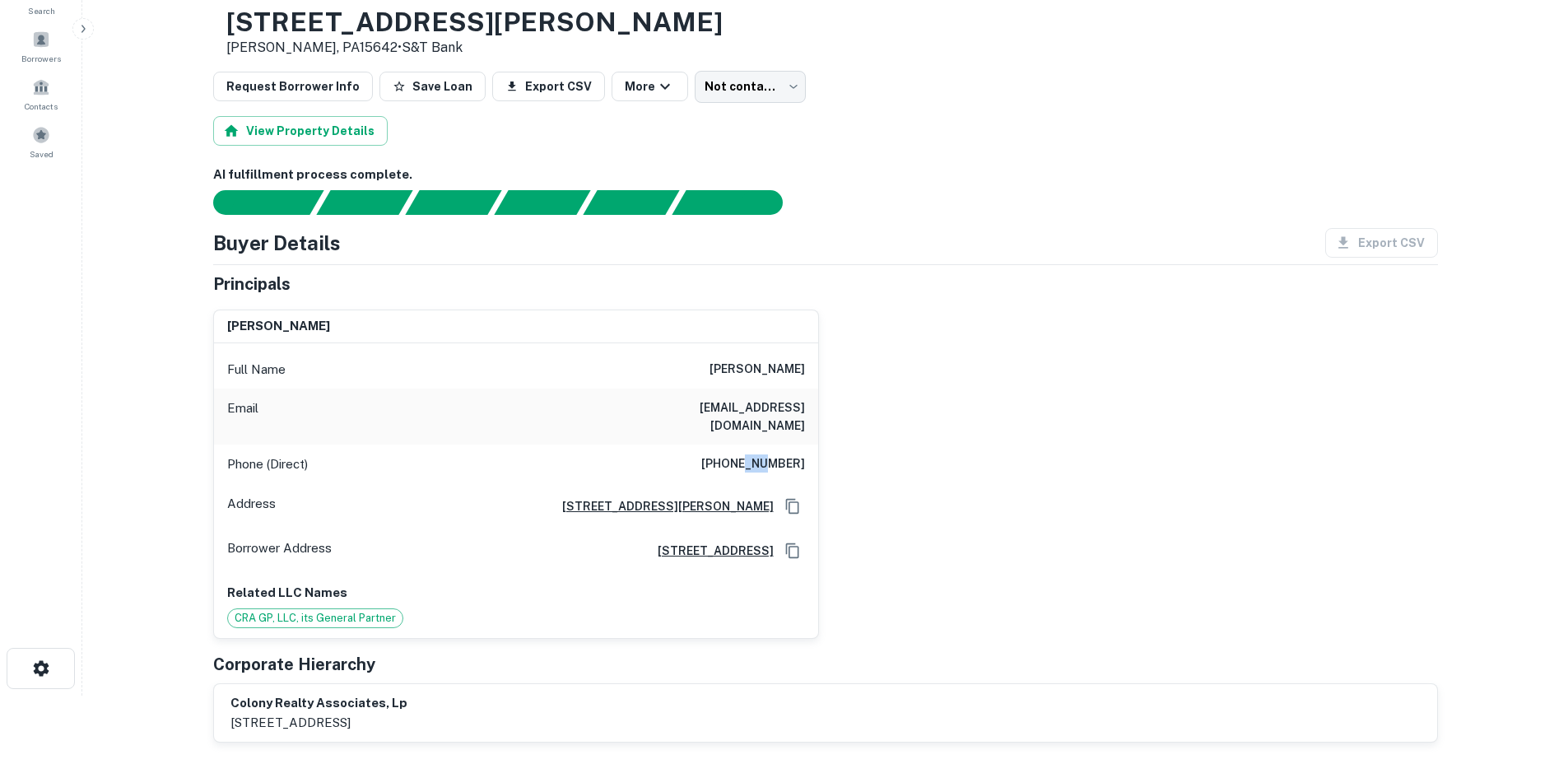
click at [753, 455] on h6 "(724) 244-6286" at bounding box center [754, 464] width 104 height 20
click at [980, 353] on div "donald tarosky Full Name donald tarosky Email dtarosky@gmail.com Phone (Direct)…" at bounding box center [818, 466] width 1238 height 342
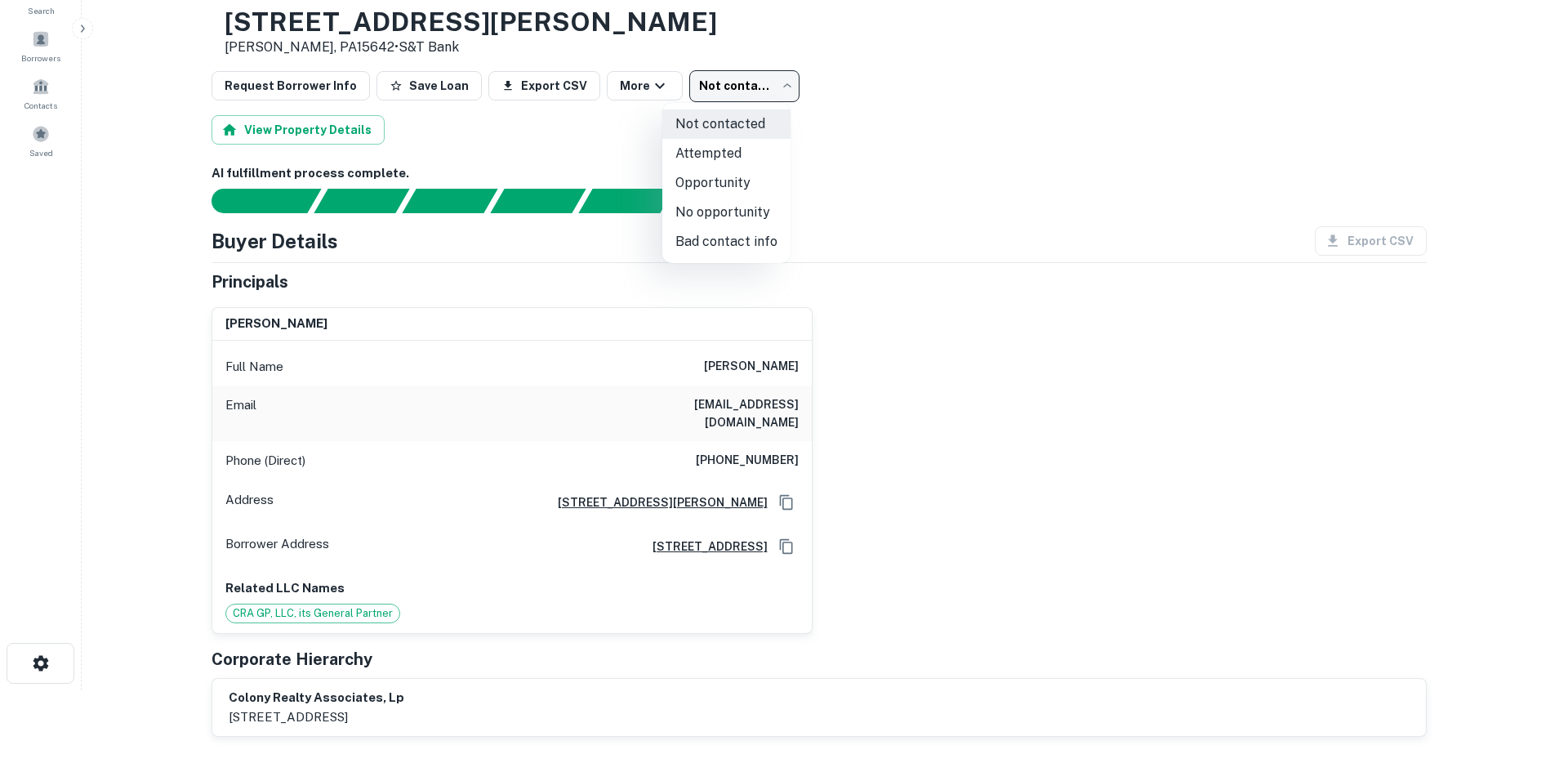
click at [738, 84] on body "Search Borrowers Contacts Saved Back to borrower requests Loan Details 648 Mill…" at bounding box center [784, 304] width 1568 height 772
click at [758, 245] on li "Bad contact info" at bounding box center [726, 242] width 128 height 29
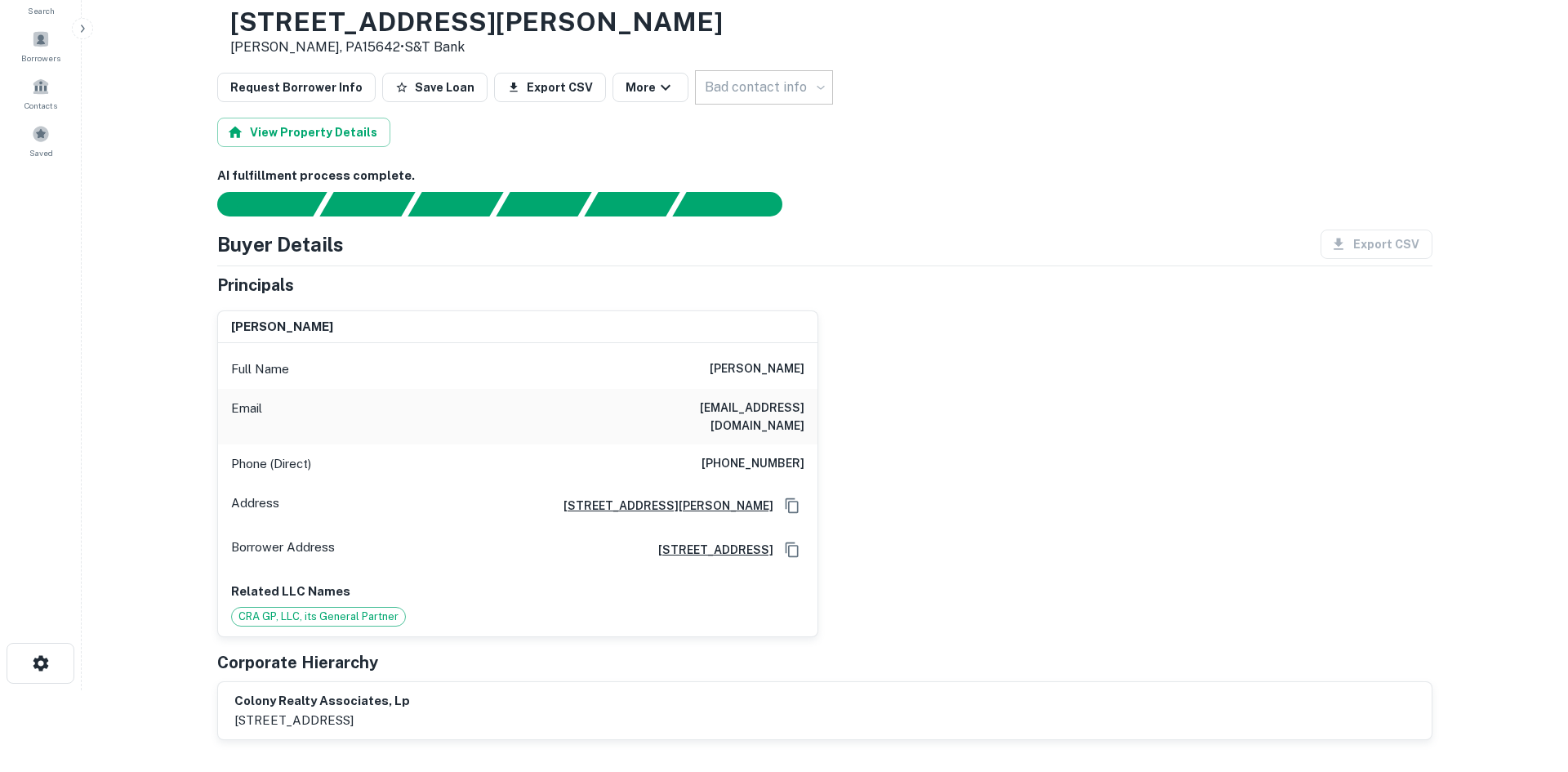
type input "**********"
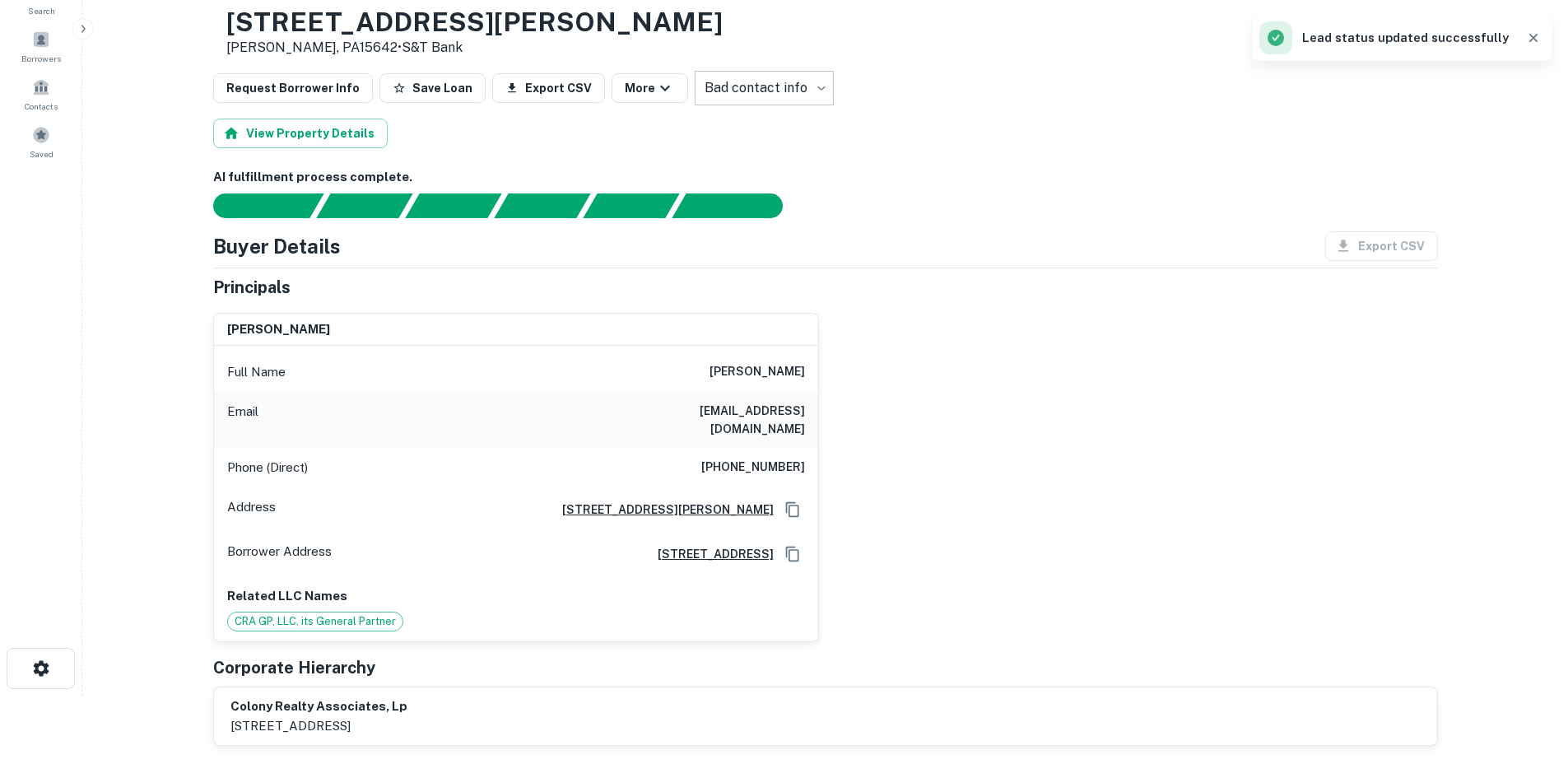
scroll to position [0, 0]
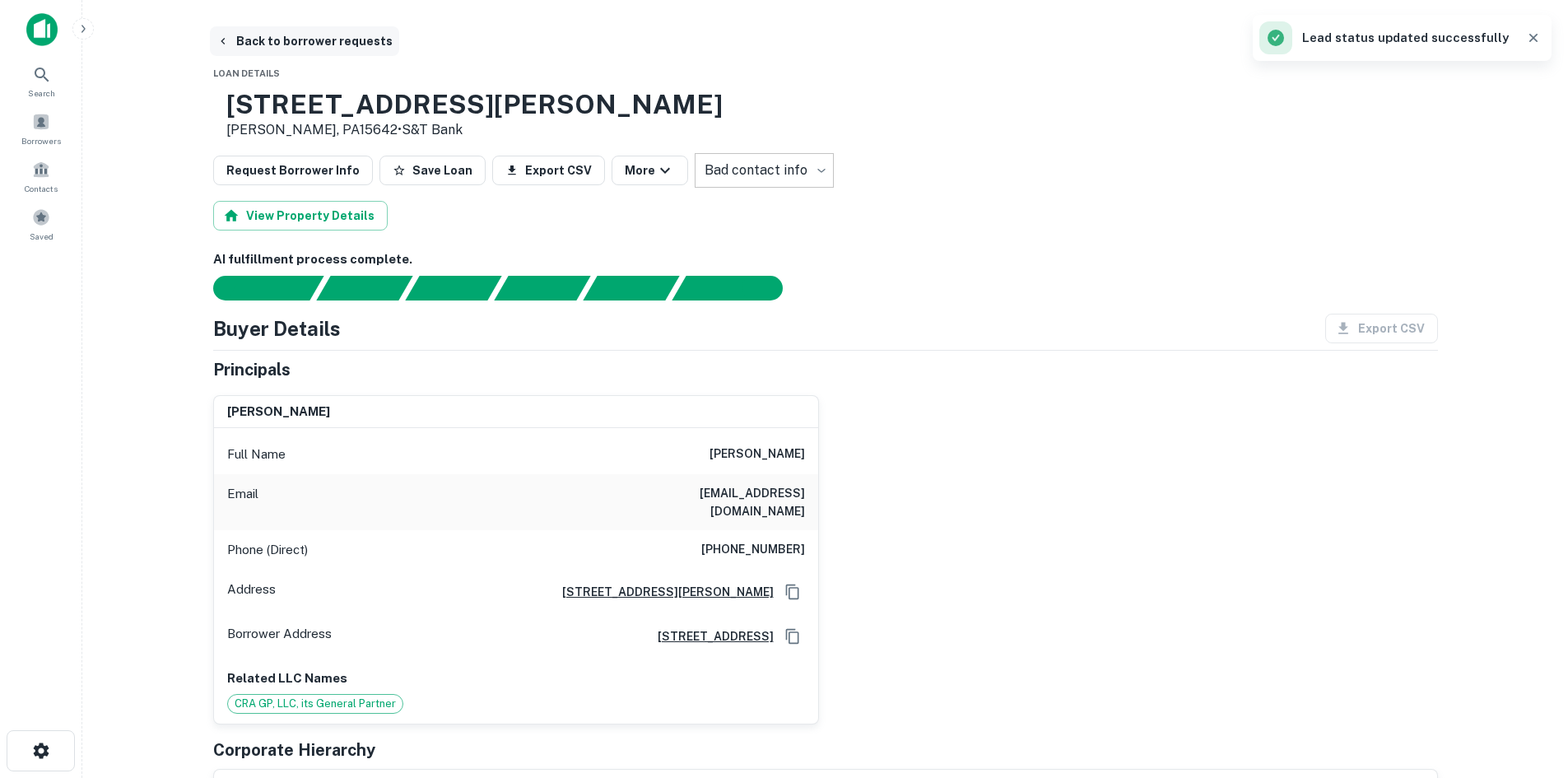
drag, startPoint x: 307, startPoint y: 52, endPoint x: 318, endPoint y: 47, distance: 12.1
click at [312, 49] on button "Back to borrower requests" at bounding box center [304, 41] width 189 height 29
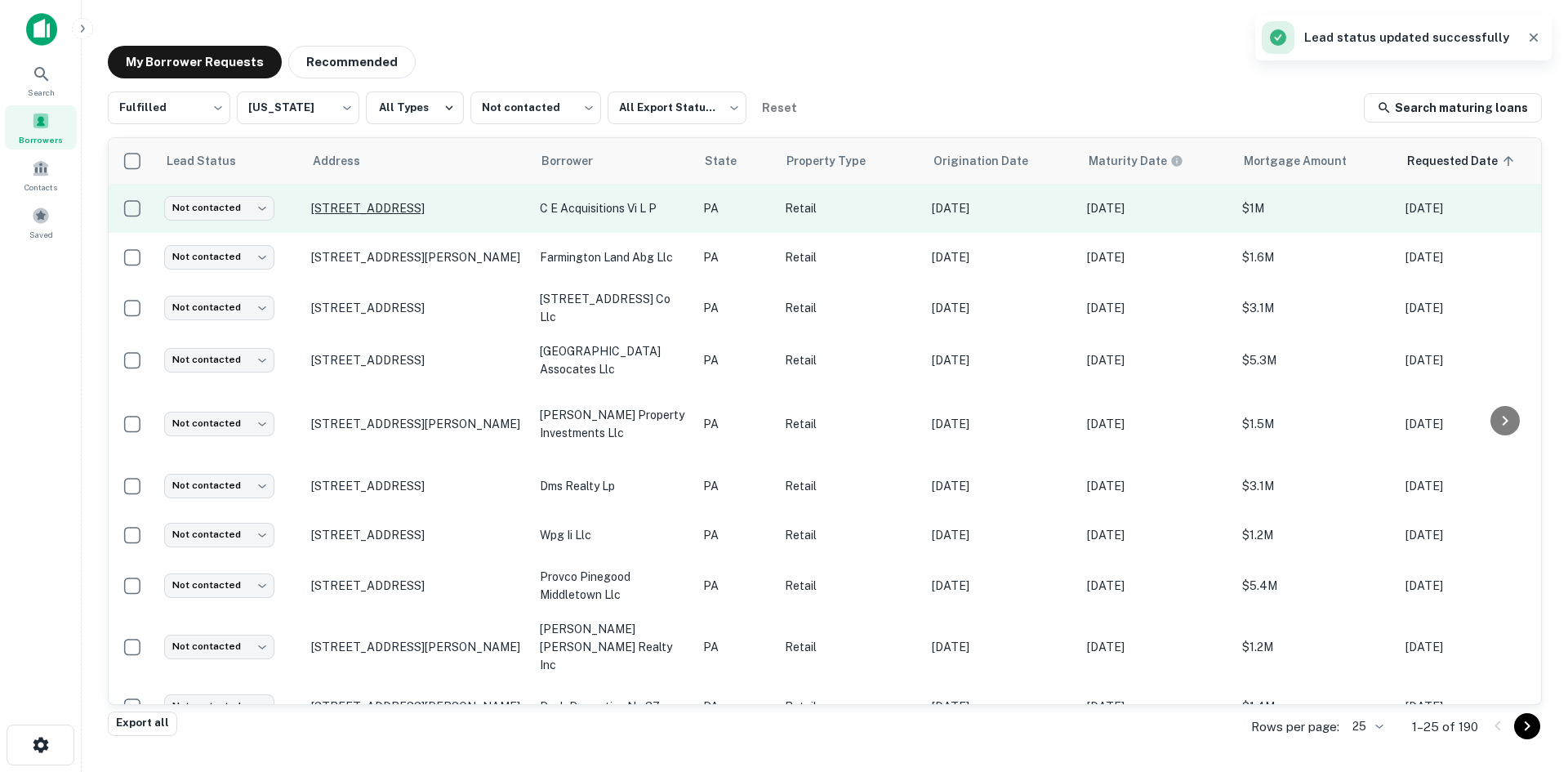
click at [400, 201] on p "3845 Northern Pike Monroeville, PA15146" at bounding box center [417, 208] width 212 height 15
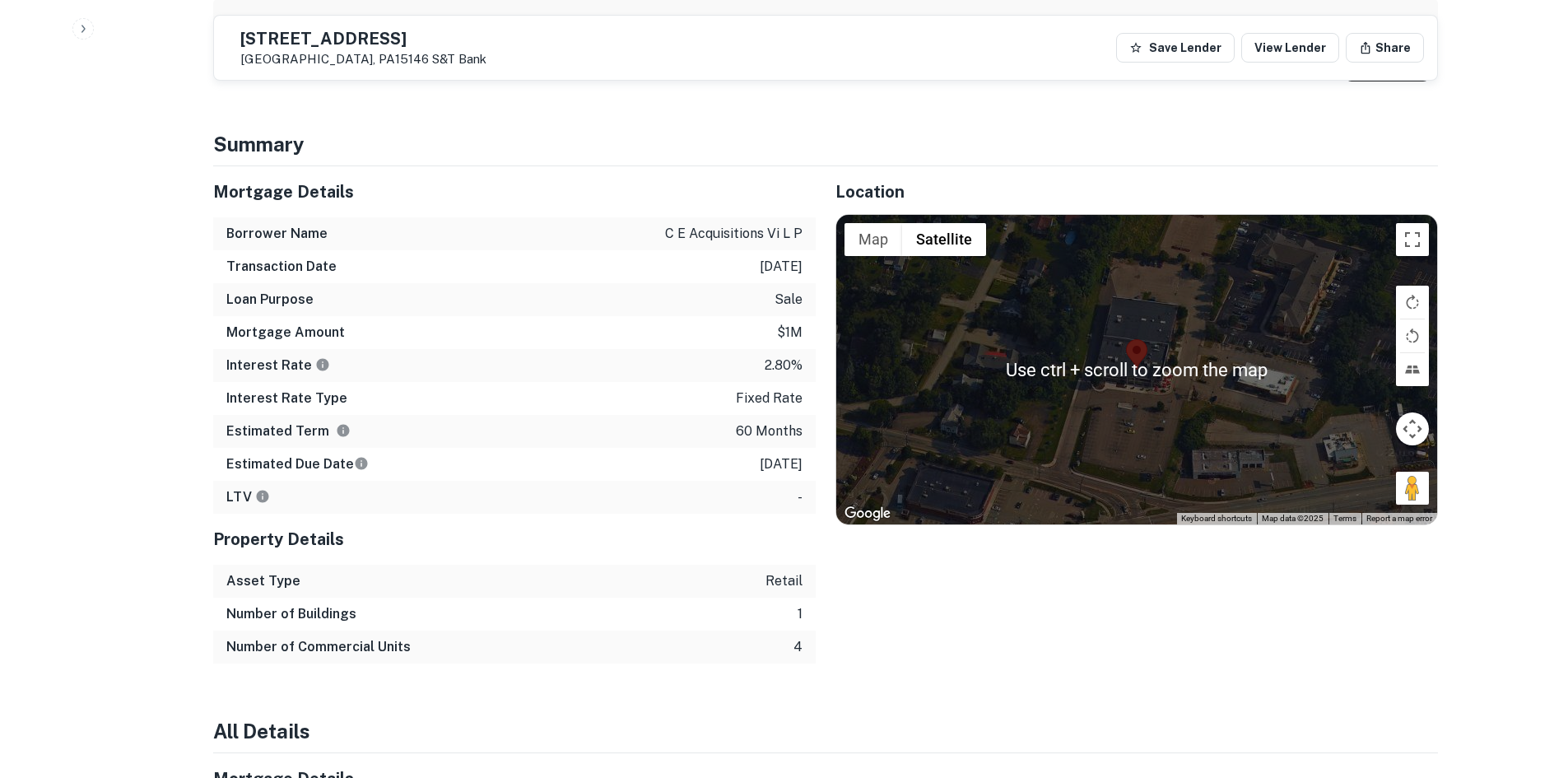
scroll to position [988, 0]
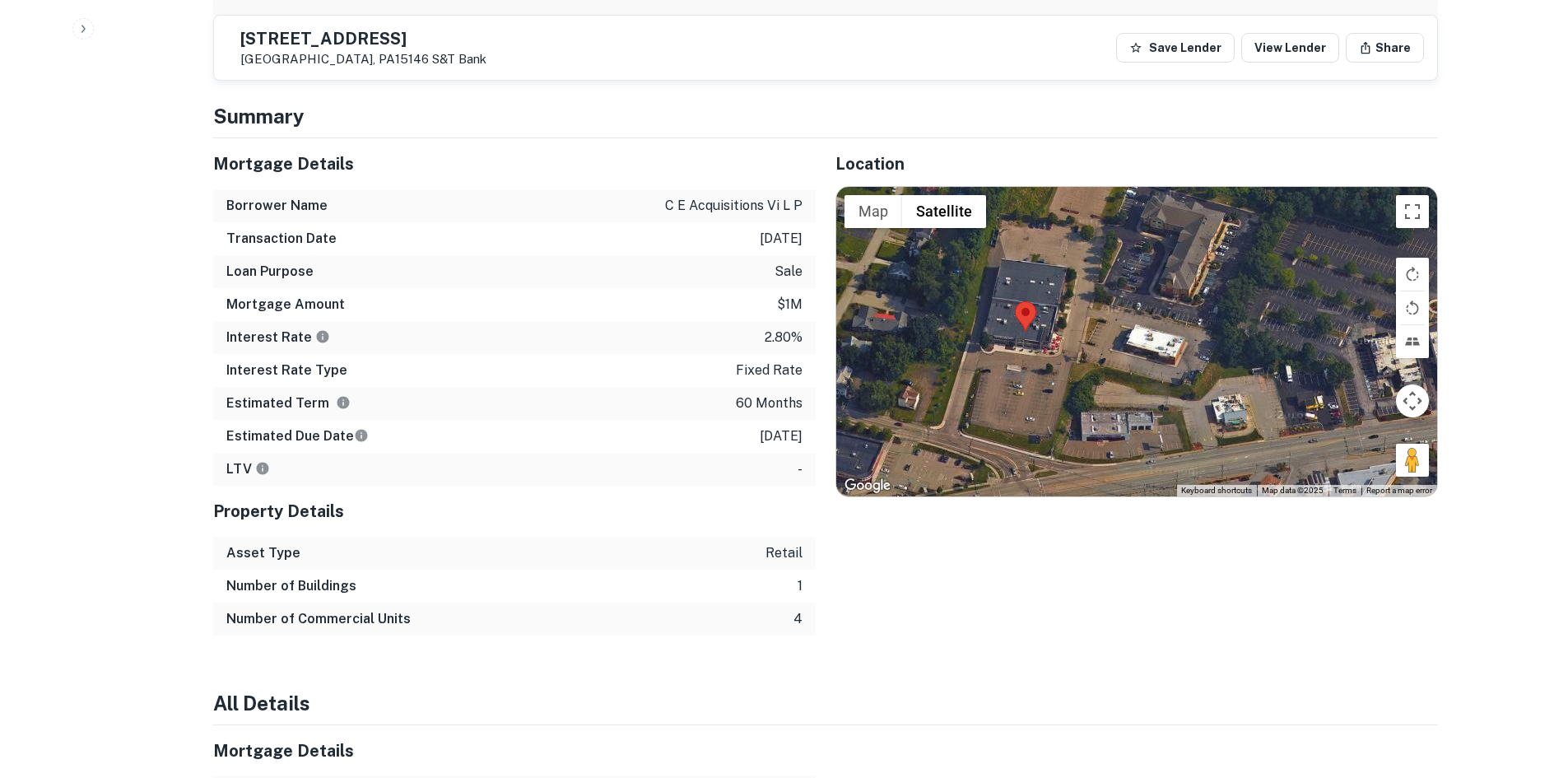
drag, startPoint x: 1403, startPoint y: 445, endPoint x: 1350, endPoint y: 474, distance: 60.4
click at [1315, 476] on div "Use ctrl + scroll to zoom the map Map Terrain Satellite Labels Keyboard shortcu…" at bounding box center [1136, 342] width 601 height 310
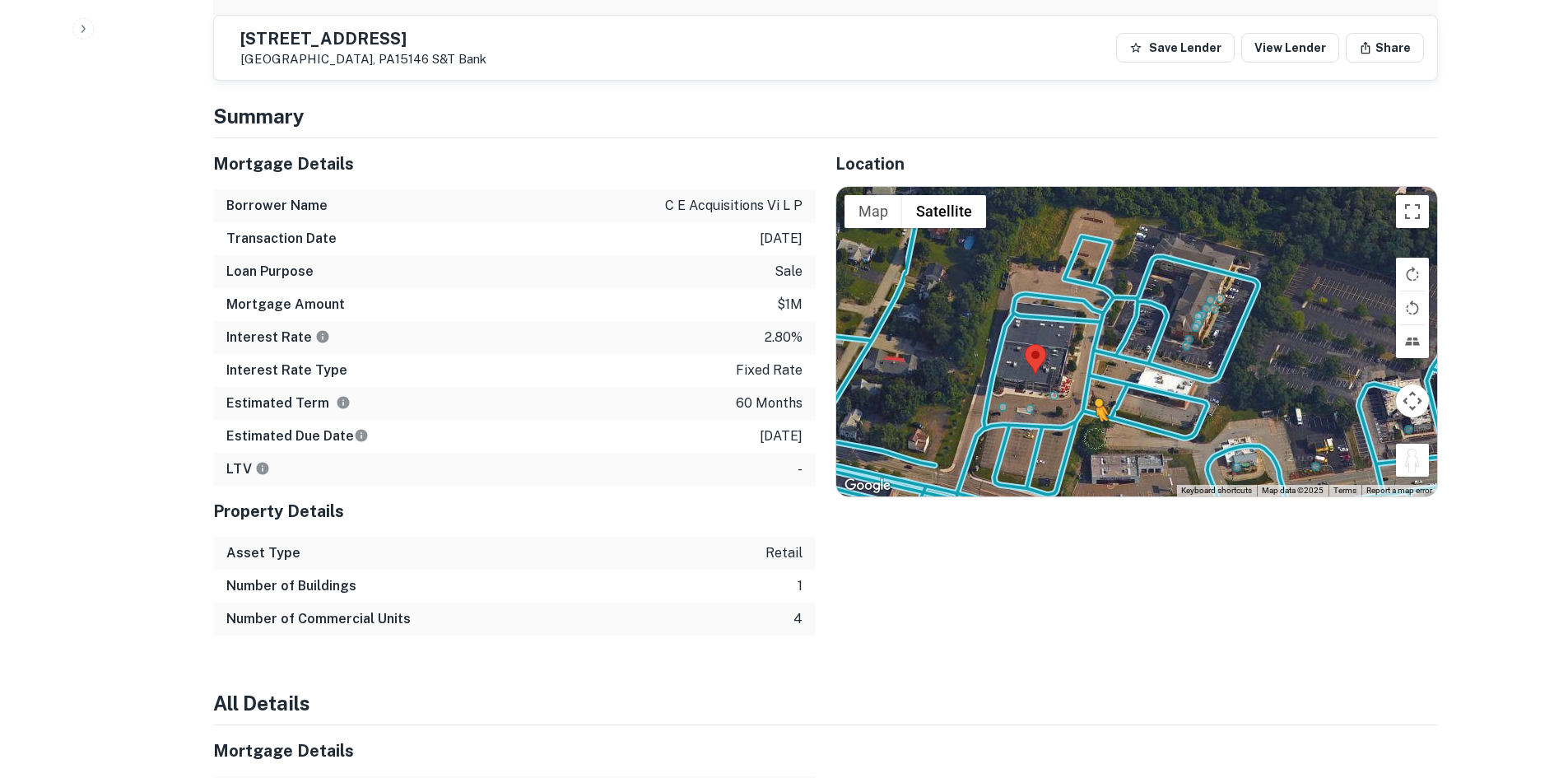
drag, startPoint x: 1412, startPoint y: 439, endPoint x: 1078, endPoint y: 404, distance: 335.8
click at [1078, 404] on div "To activate drag with keyboard, press Alt + Enter. Once in keyboard drag state,…" at bounding box center [1136, 342] width 601 height 310
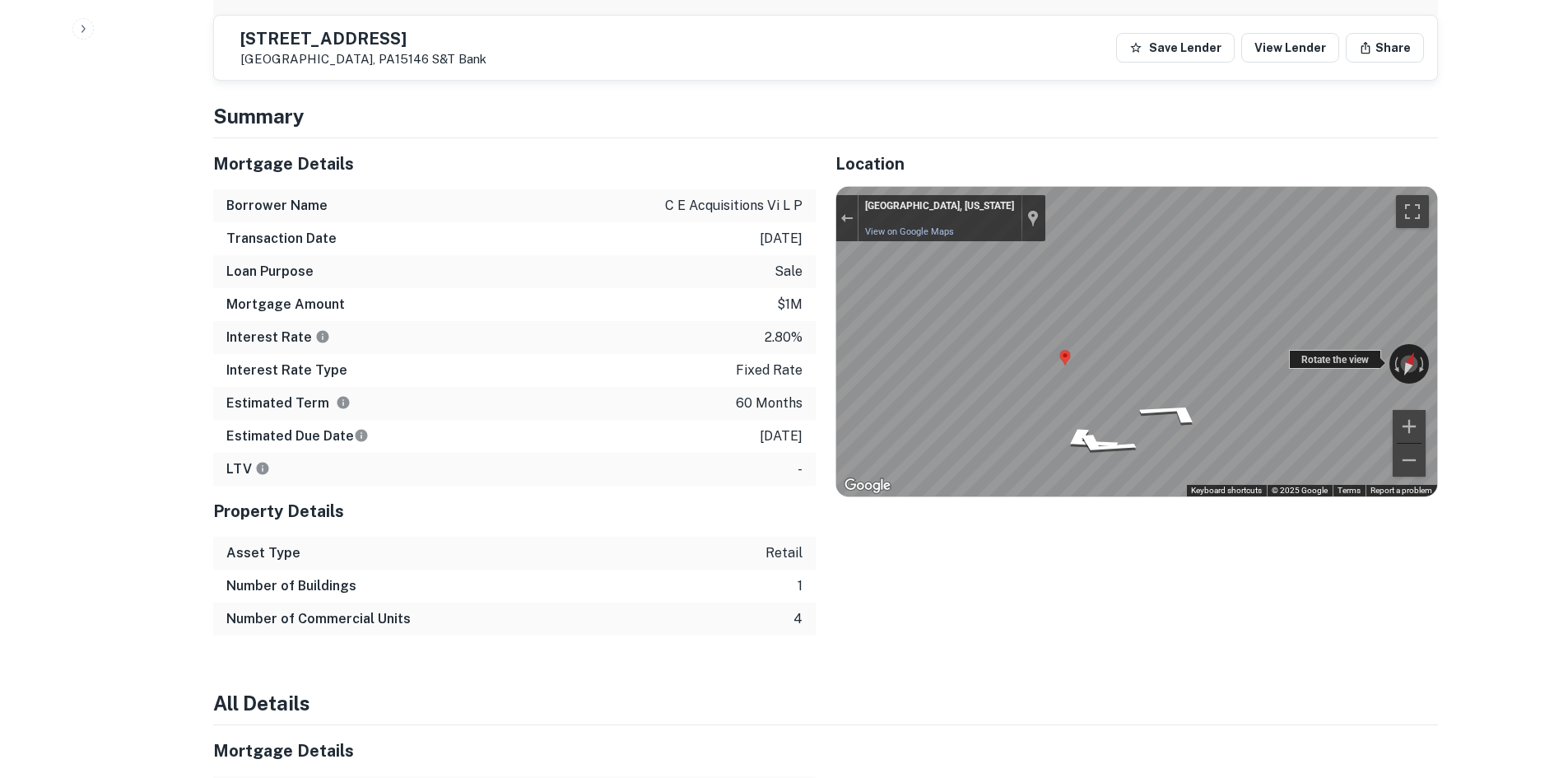
click at [1319, 334] on div "← Move left → Move right ↑ Move up ↓ Move down + Zoom in - Zoom out Monroeville…" at bounding box center [1136, 342] width 601 height 310
click at [808, 332] on div "Mortgage Details Borrower Name c e acquisitions vi l p Transaction Date 12/21/2…" at bounding box center [815, 386] width 1245 height 497
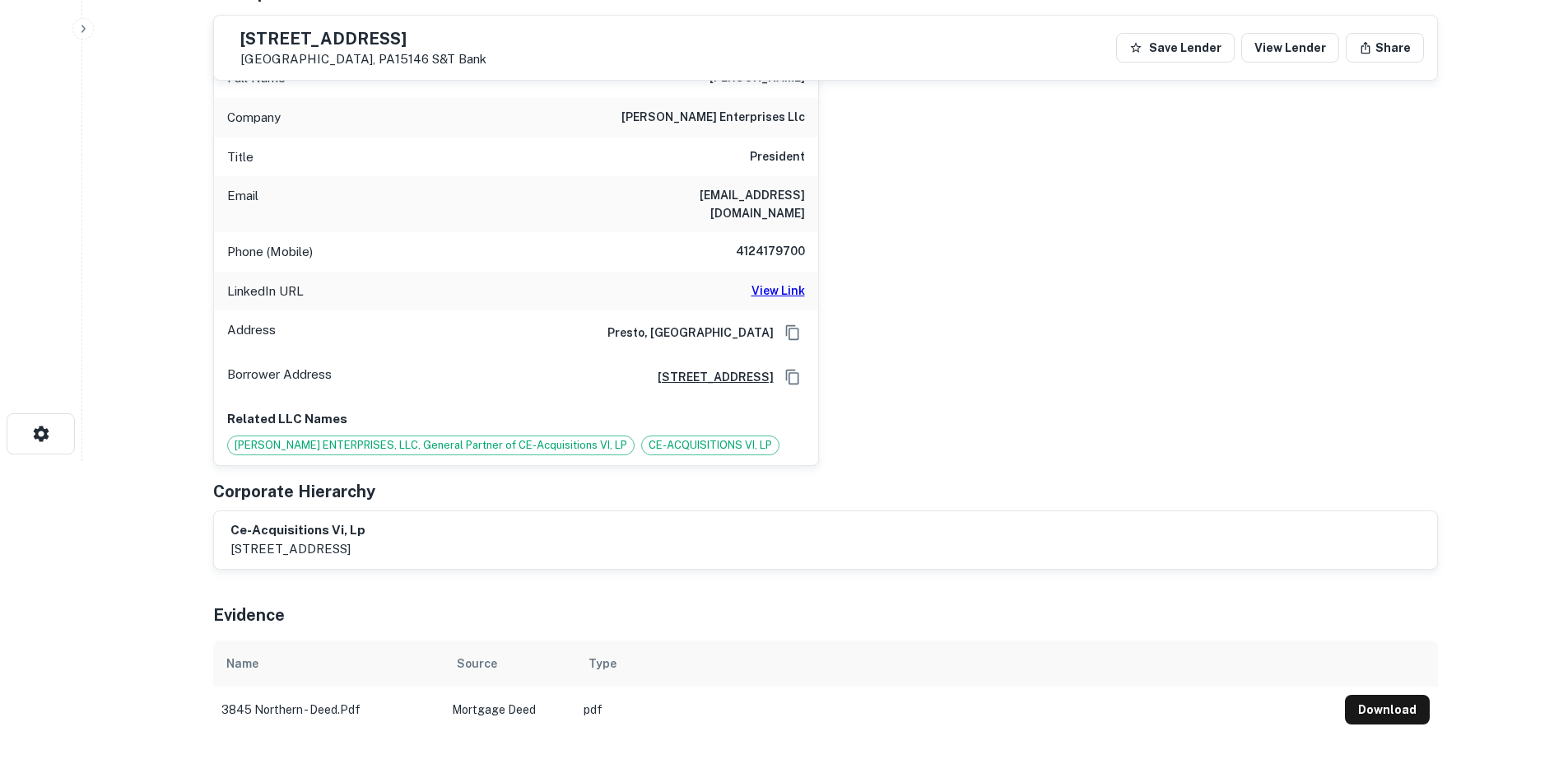
scroll to position [247, 0]
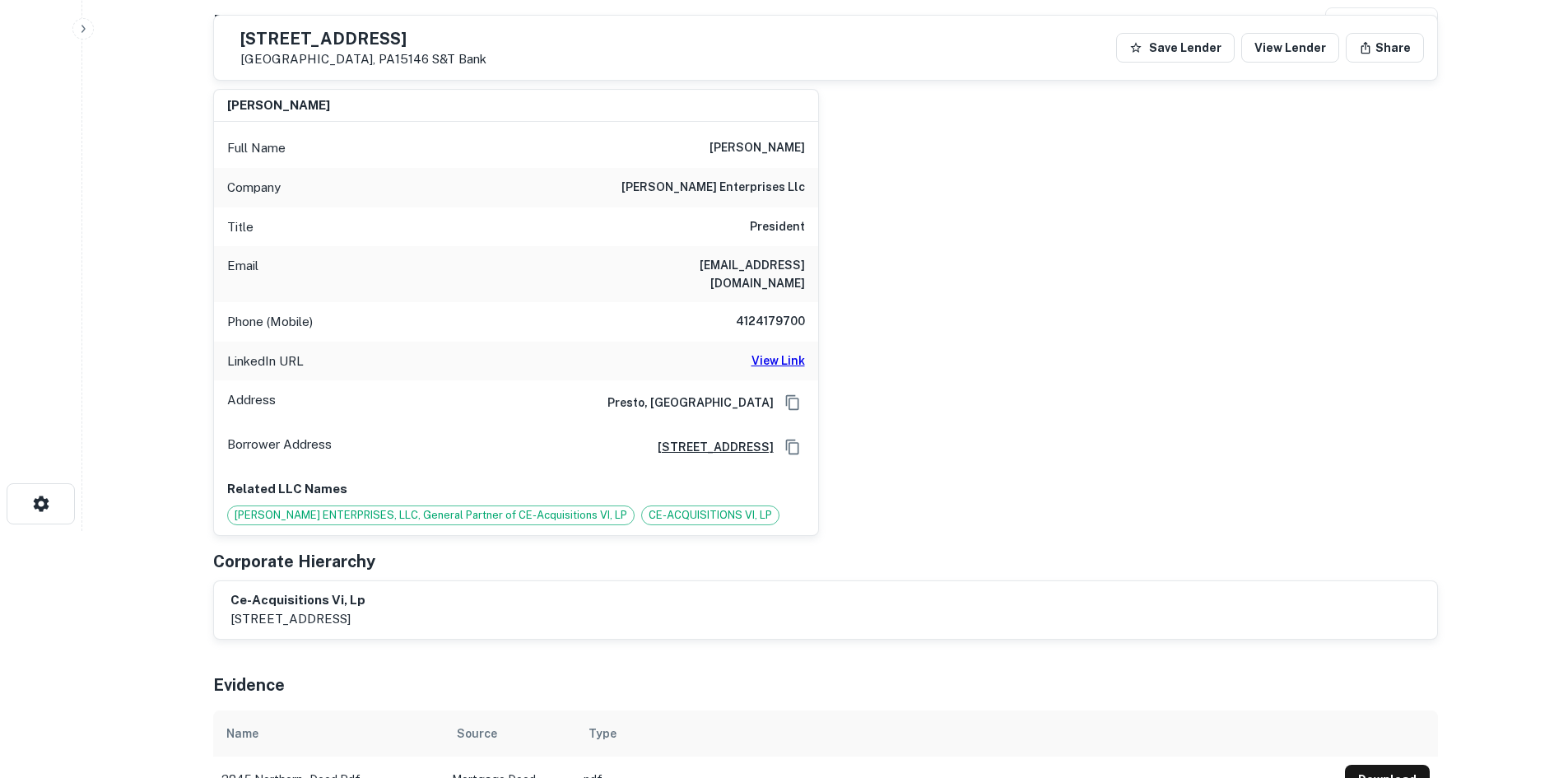
click at [777, 312] on h6 "4124179700" at bounding box center [756, 321] width 99 height 20
click at [776, 312] on h6 "4124179700" at bounding box center [756, 321] width 99 height 20
click at [775, 312] on h6 "4124179700" at bounding box center [756, 321] width 99 height 20
copy h6 "4124179700"
click at [790, 352] on h6 "View Link" at bounding box center [778, 361] width 54 height 18
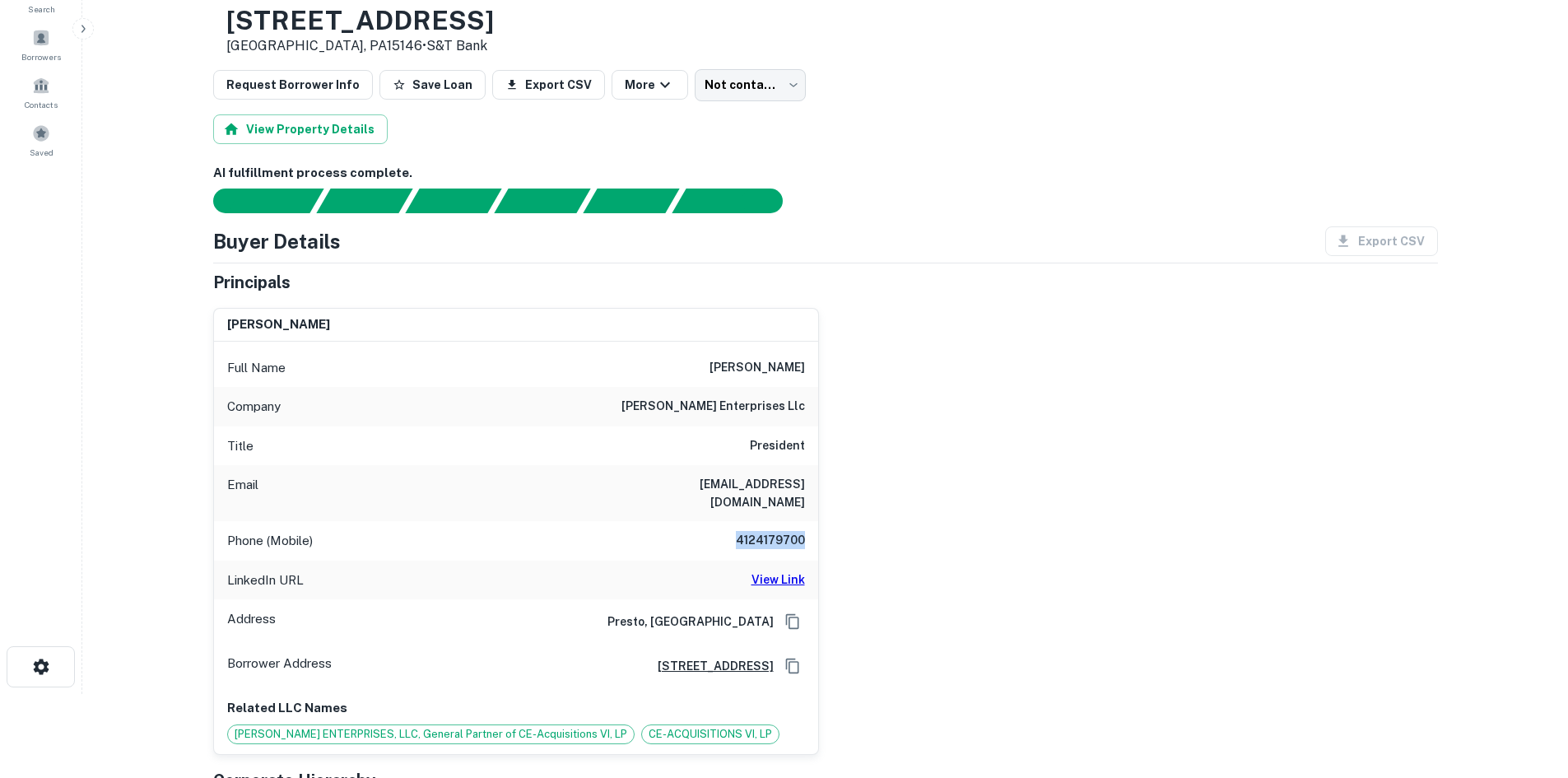
scroll to position [0, 0]
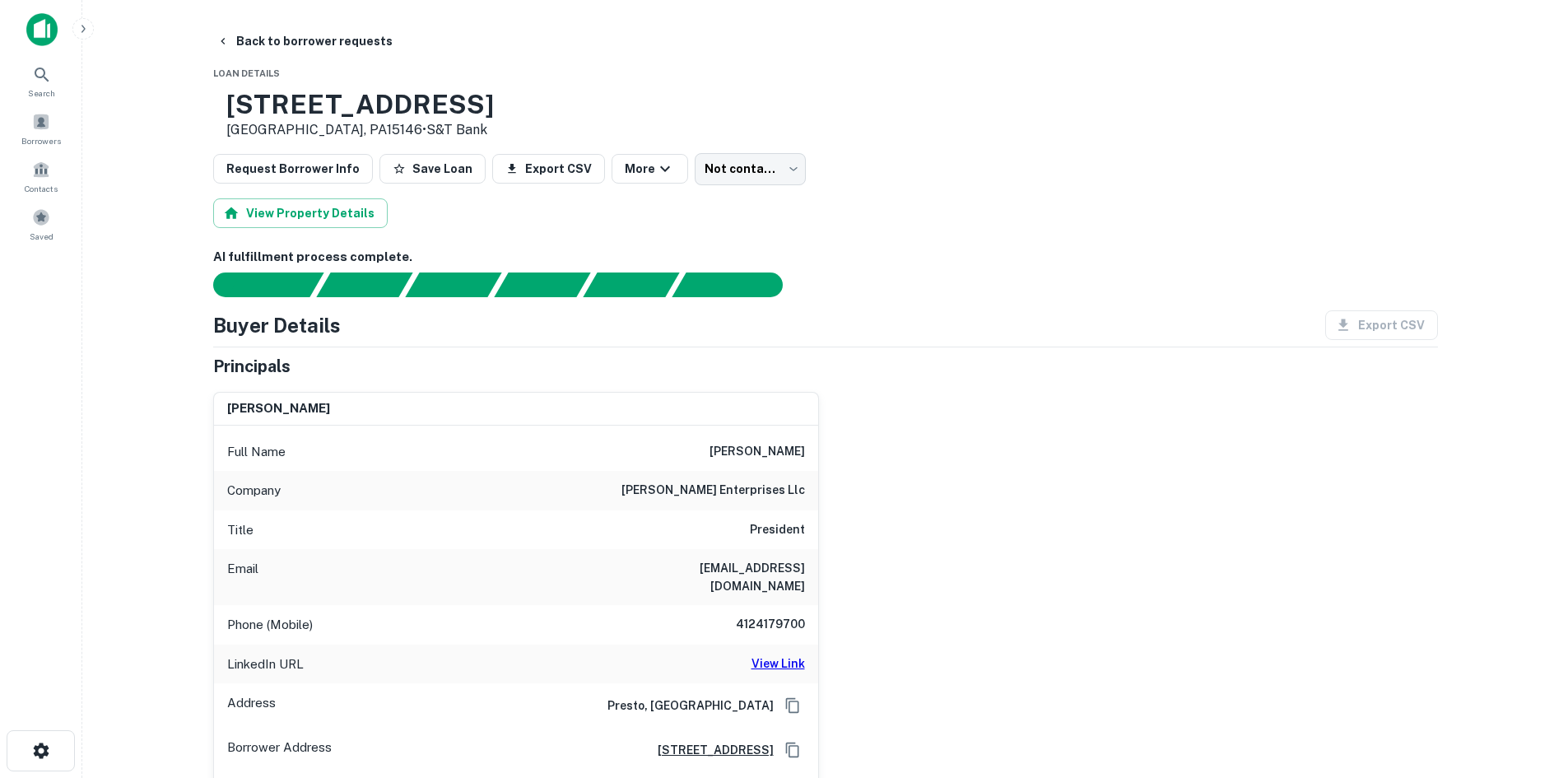
click at [1011, 460] on div "craig cozza Full Name craig cozza Company cozza enterprises llc Title President…" at bounding box center [818, 608] width 1238 height 461
drag, startPoint x: 843, startPoint y: 286, endPoint x: 787, endPoint y: 208, distance: 96.0
click at [842, 280] on div at bounding box center [815, 284] width 1245 height 24
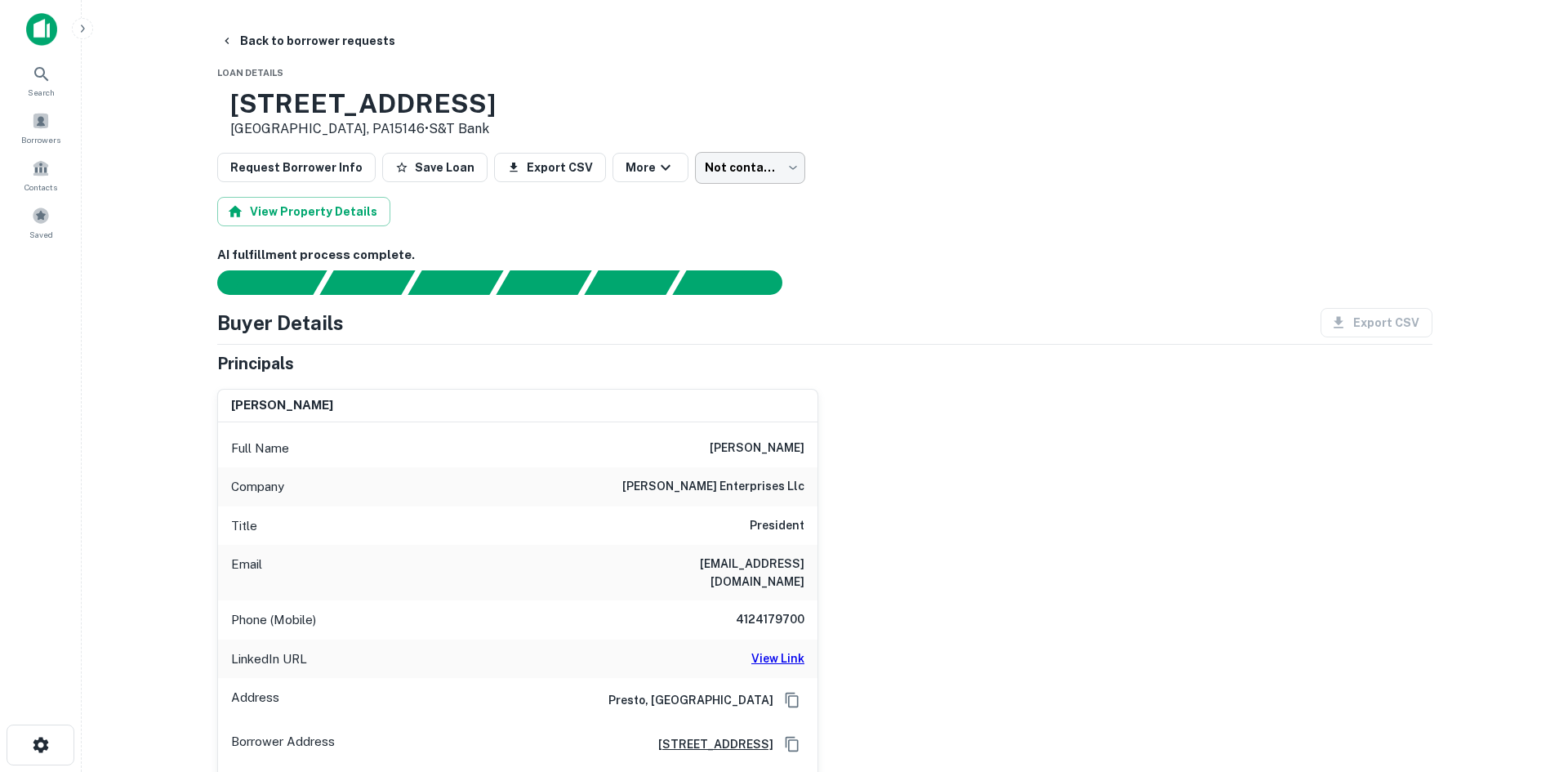
click at [728, 171] on body "Search Borrowers Contacts Saved Back to borrower requests Loan Details 3845 Nor…" at bounding box center [784, 386] width 1568 height 772
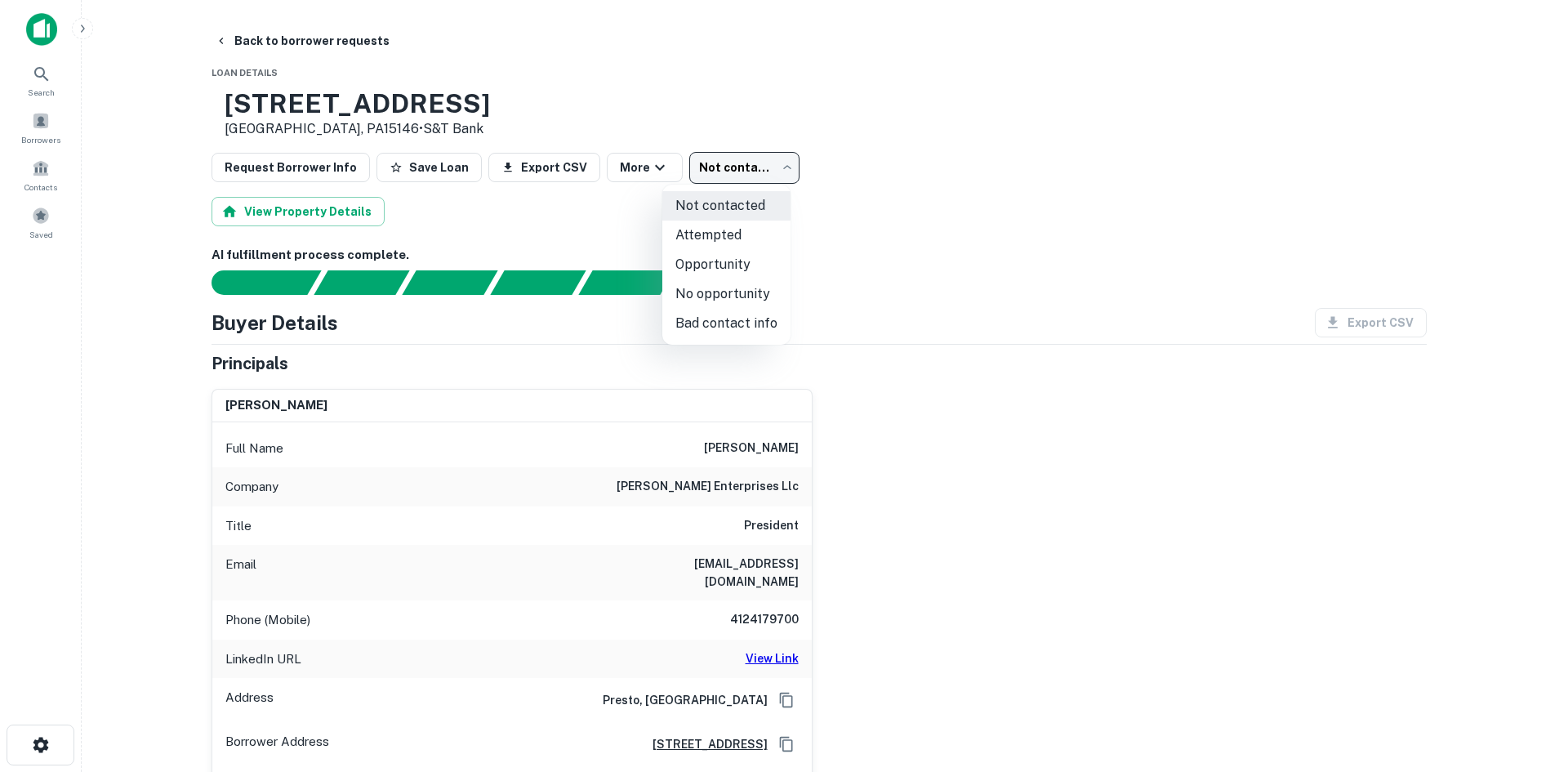
click at [753, 236] on li "Attempted" at bounding box center [726, 235] width 128 height 29
type input "*********"
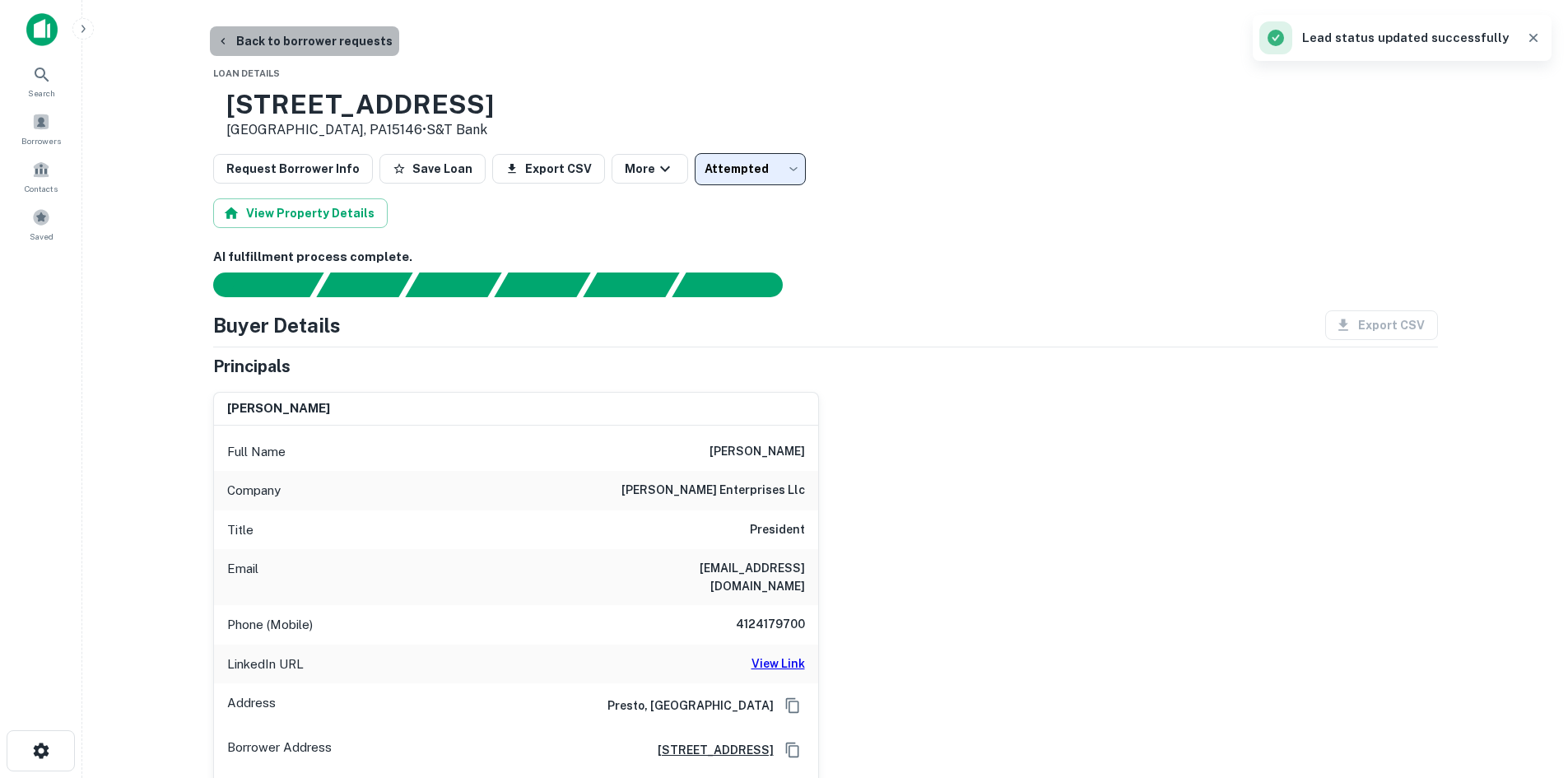
click at [347, 49] on button "Back to borrower requests" at bounding box center [304, 41] width 189 height 29
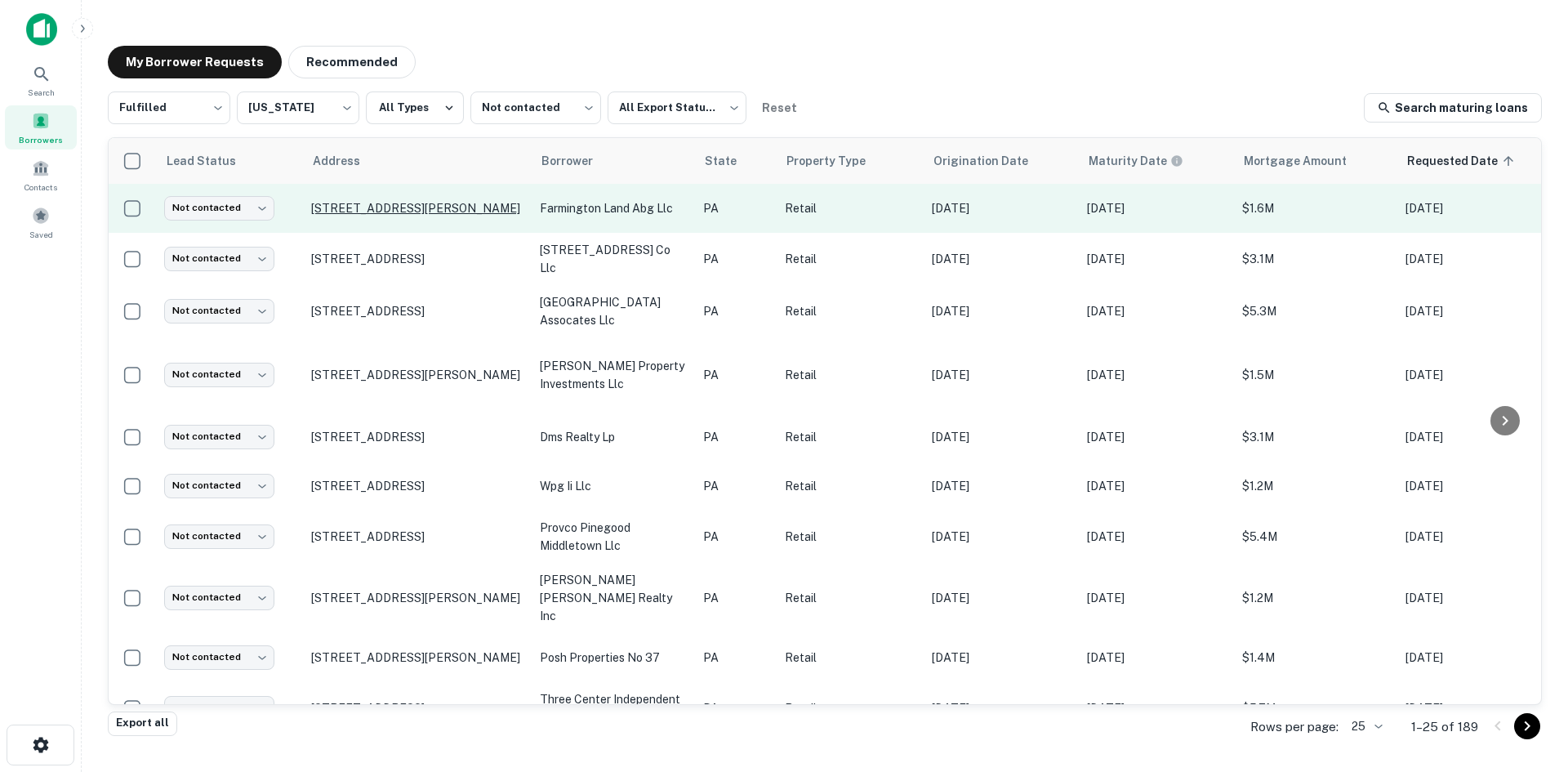
click at [457, 212] on p "260 Plaza Dr Clearfield, PA16830" at bounding box center [417, 208] width 212 height 15
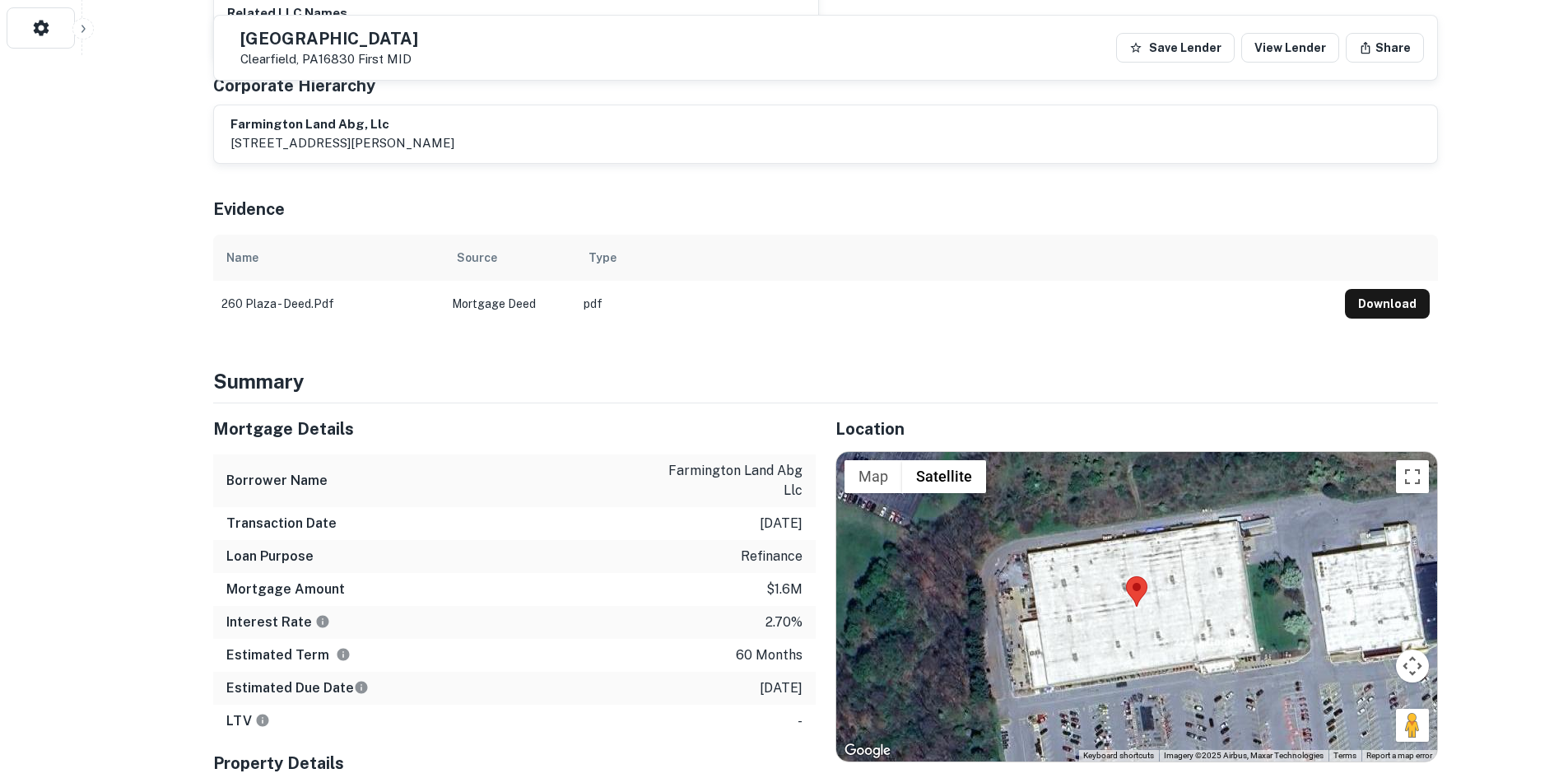
scroll to position [905, 0]
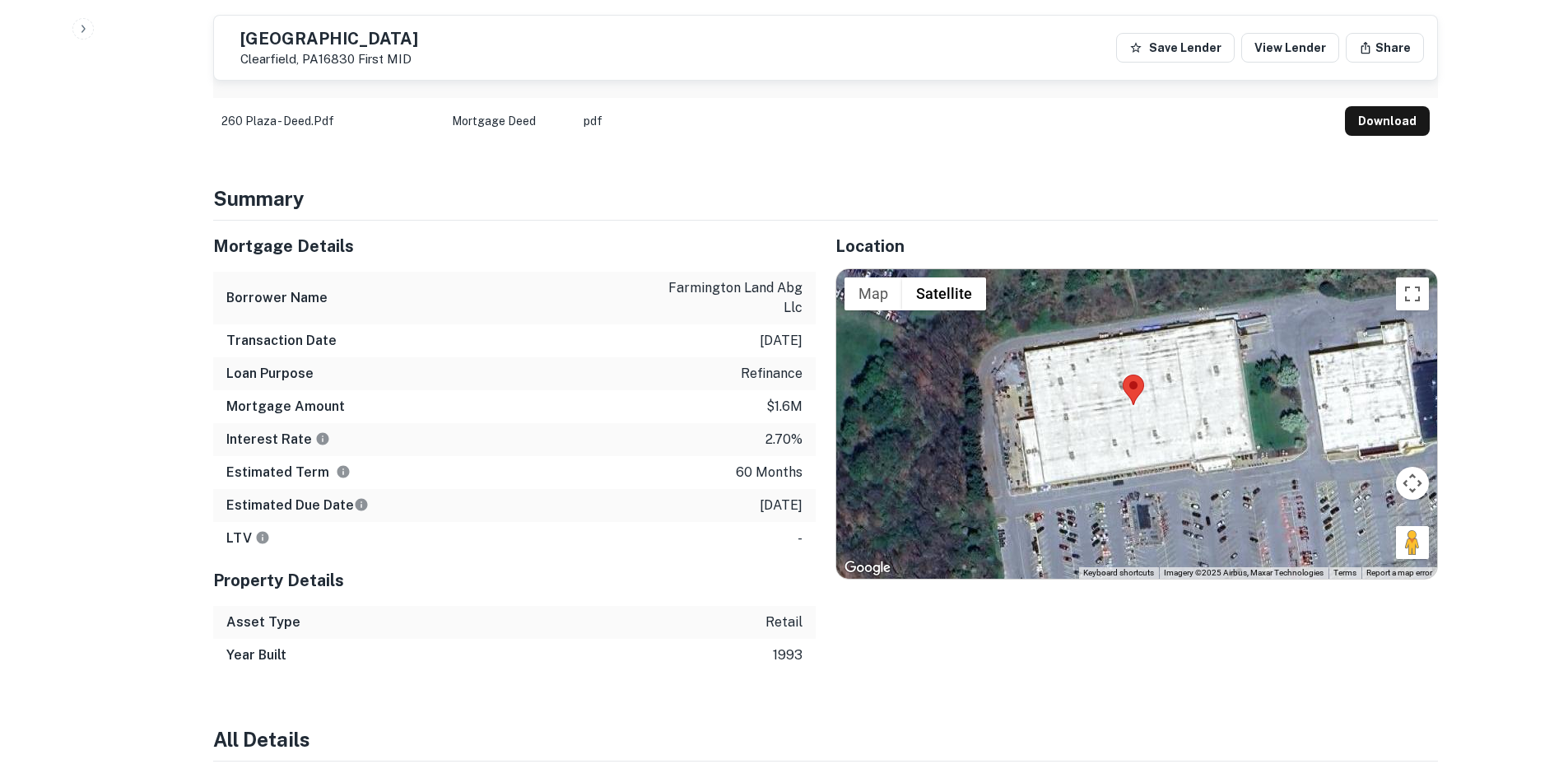
drag, startPoint x: 1298, startPoint y: 488, endPoint x: 1291, endPoint y: 437, distance: 51.5
click at [1291, 437] on div at bounding box center [1136, 424] width 601 height 310
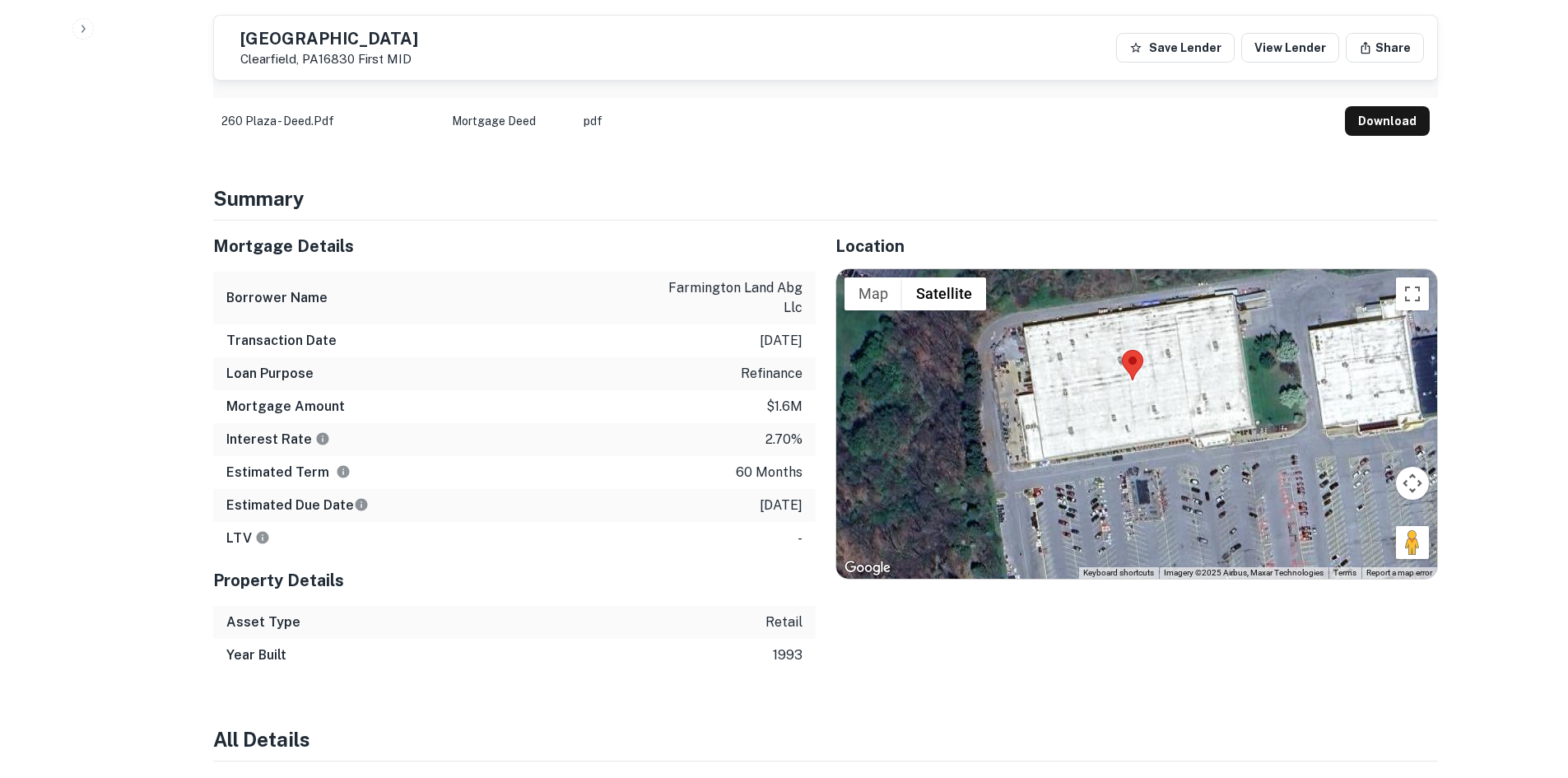
drag, startPoint x: 1396, startPoint y: 532, endPoint x: 1340, endPoint y: 494, distance: 67.7
click at [1274, 499] on div "Map Terrain Satellite Labels Keyboard shortcuts Map Data Imagery ©2025 Airbus, …" at bounding box center [1136, 424] width 601 height 310
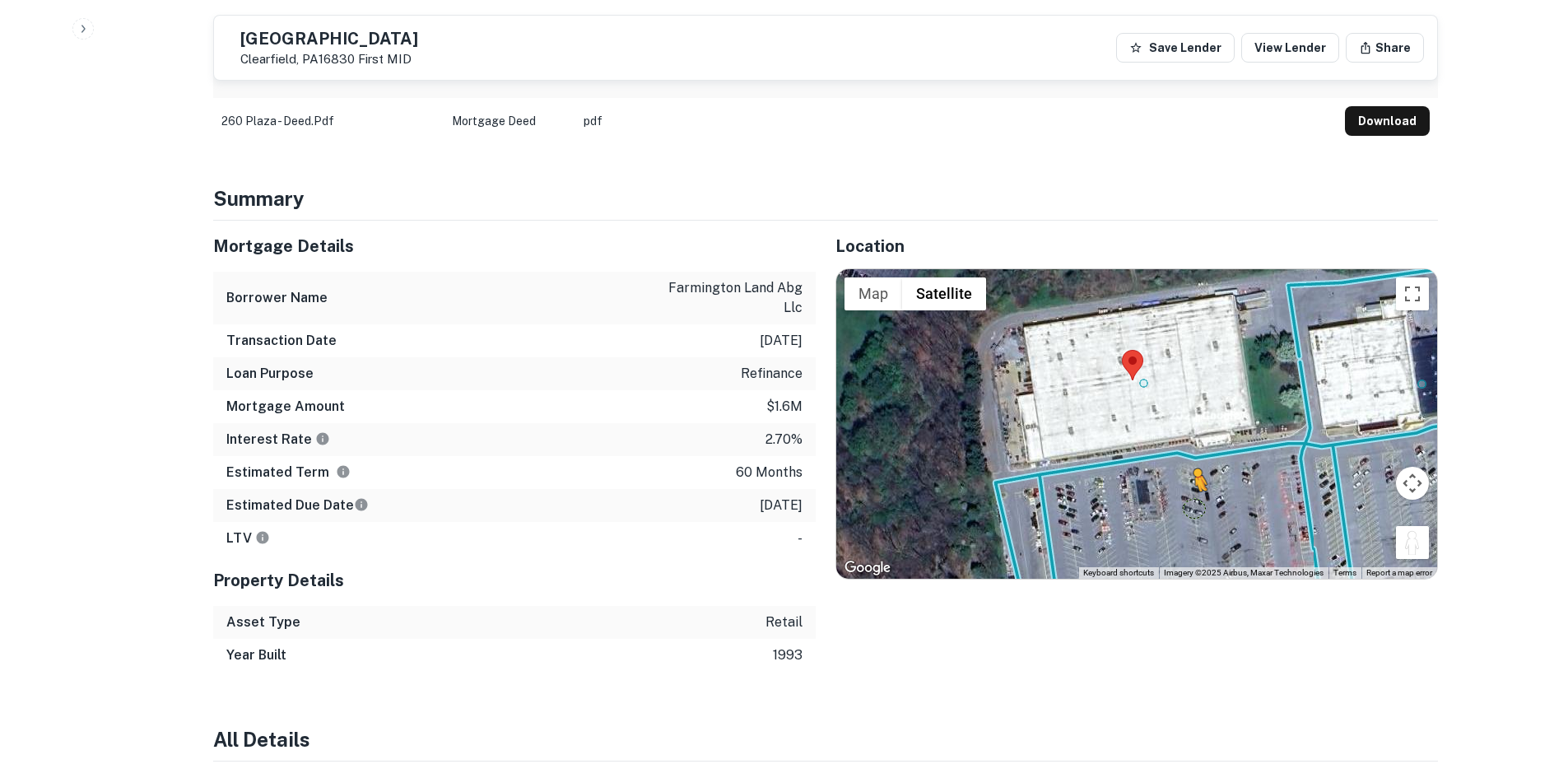
drag, startPoint x: 1418, startPoint y: 526, endPoint x: 1185, endPoint y: 490, distance: 235.8
click at [1185, 490] on div "To activate drag with keyboard, press Alt + Enter. Once in keyboard drag state,…" at bounding box center [1136, 424] width 601 height 310
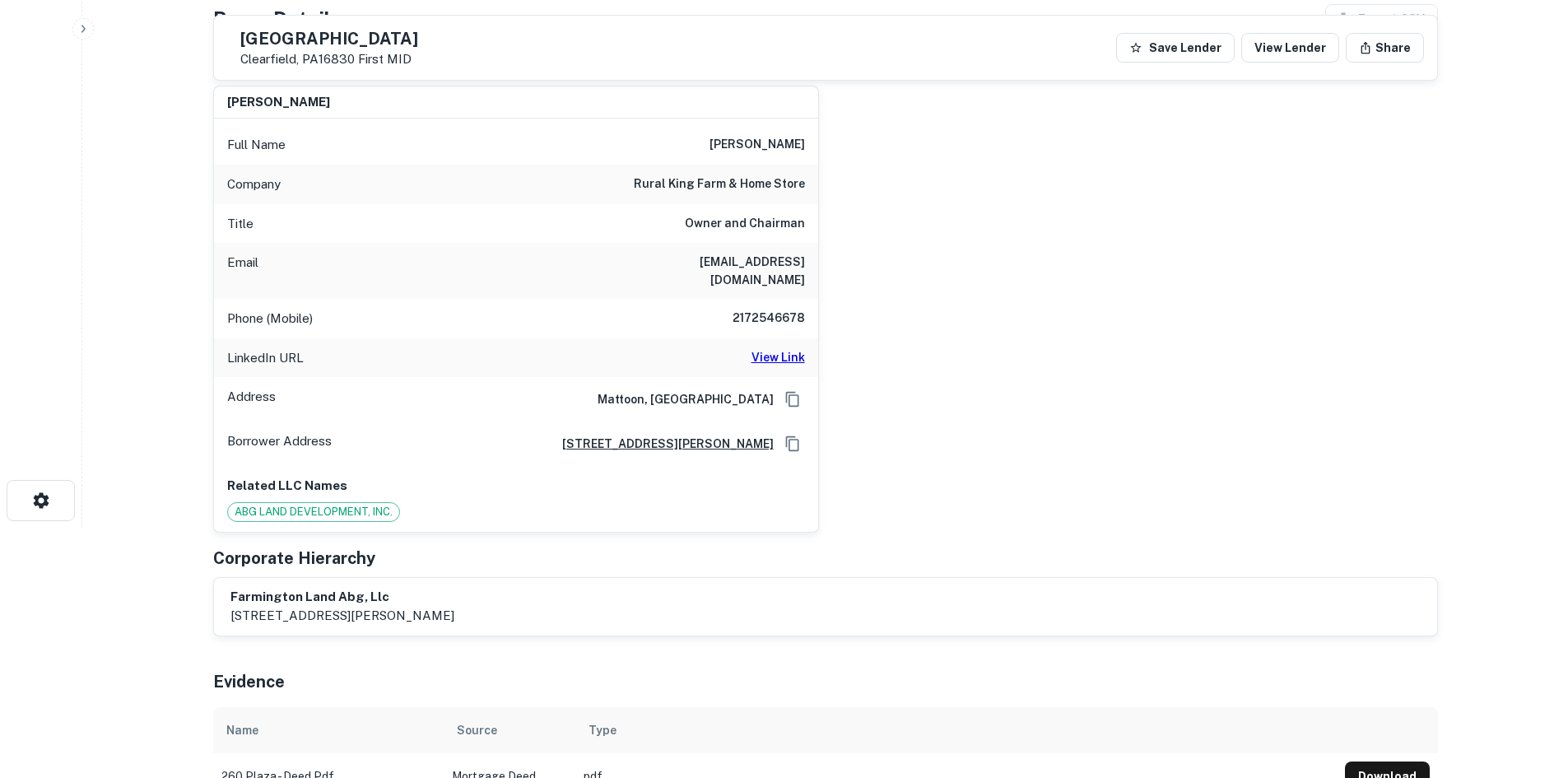
scroll to position [247, 0]
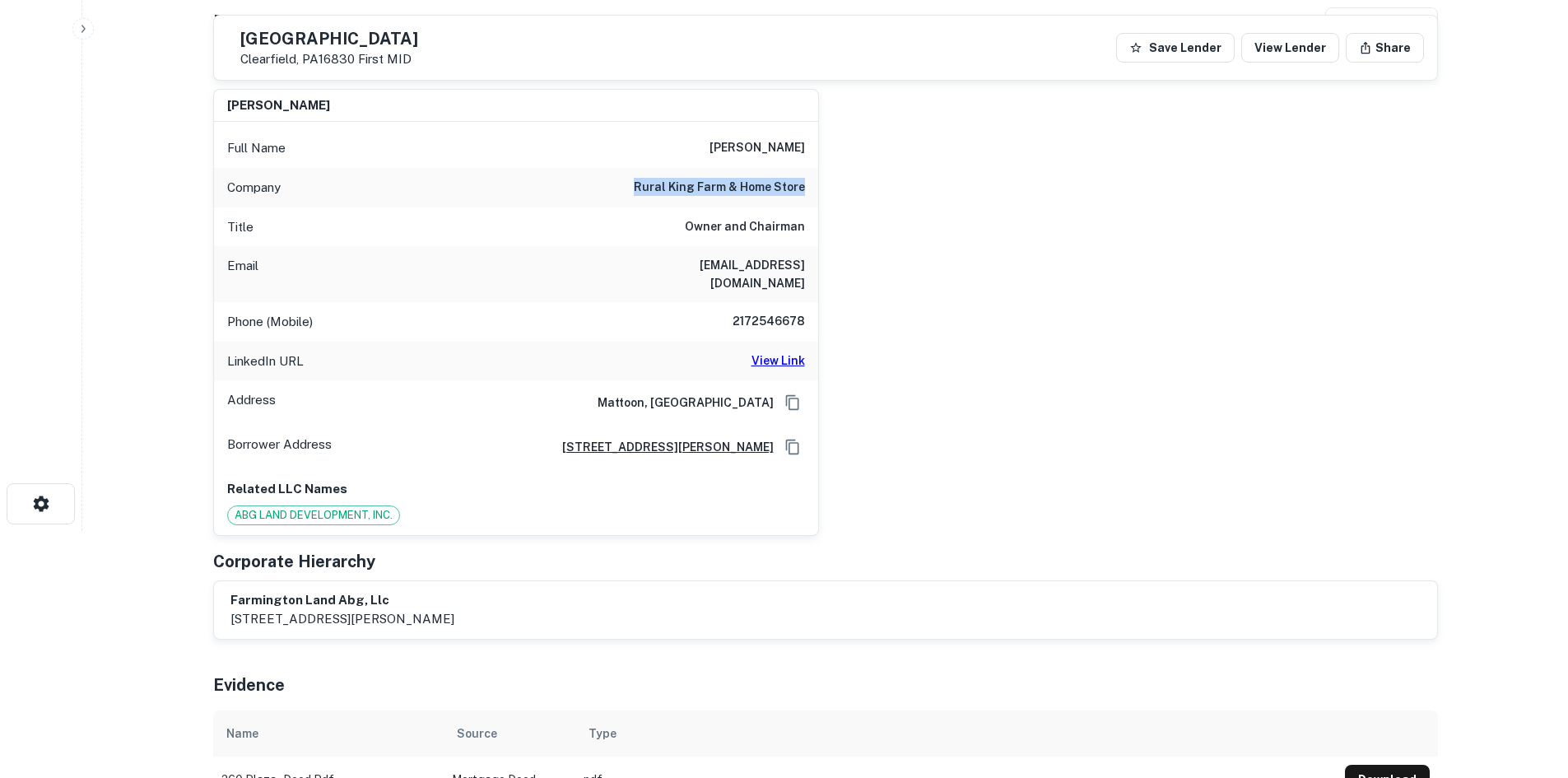
drag, startPoint x: 625, startPoint y: 185, endPoint x: 808, endPoint y: 184, distance: 183.0
click at [808, 184] on div "Company rural king farm & home store" at bounding box center [515, 187] width 605 height 39
copy h6 "rural king farm & home store"
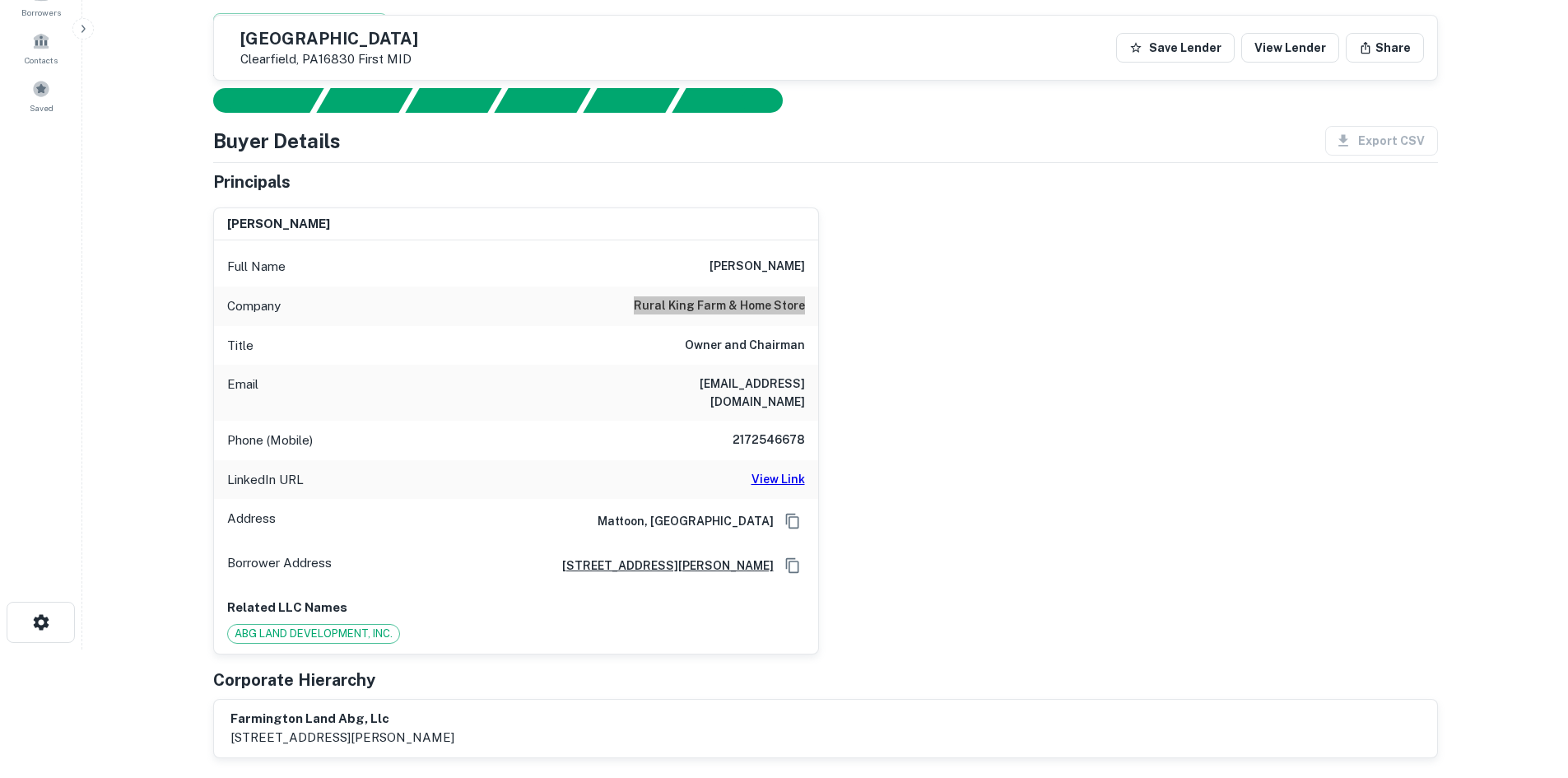
scroll to position [0, 0]
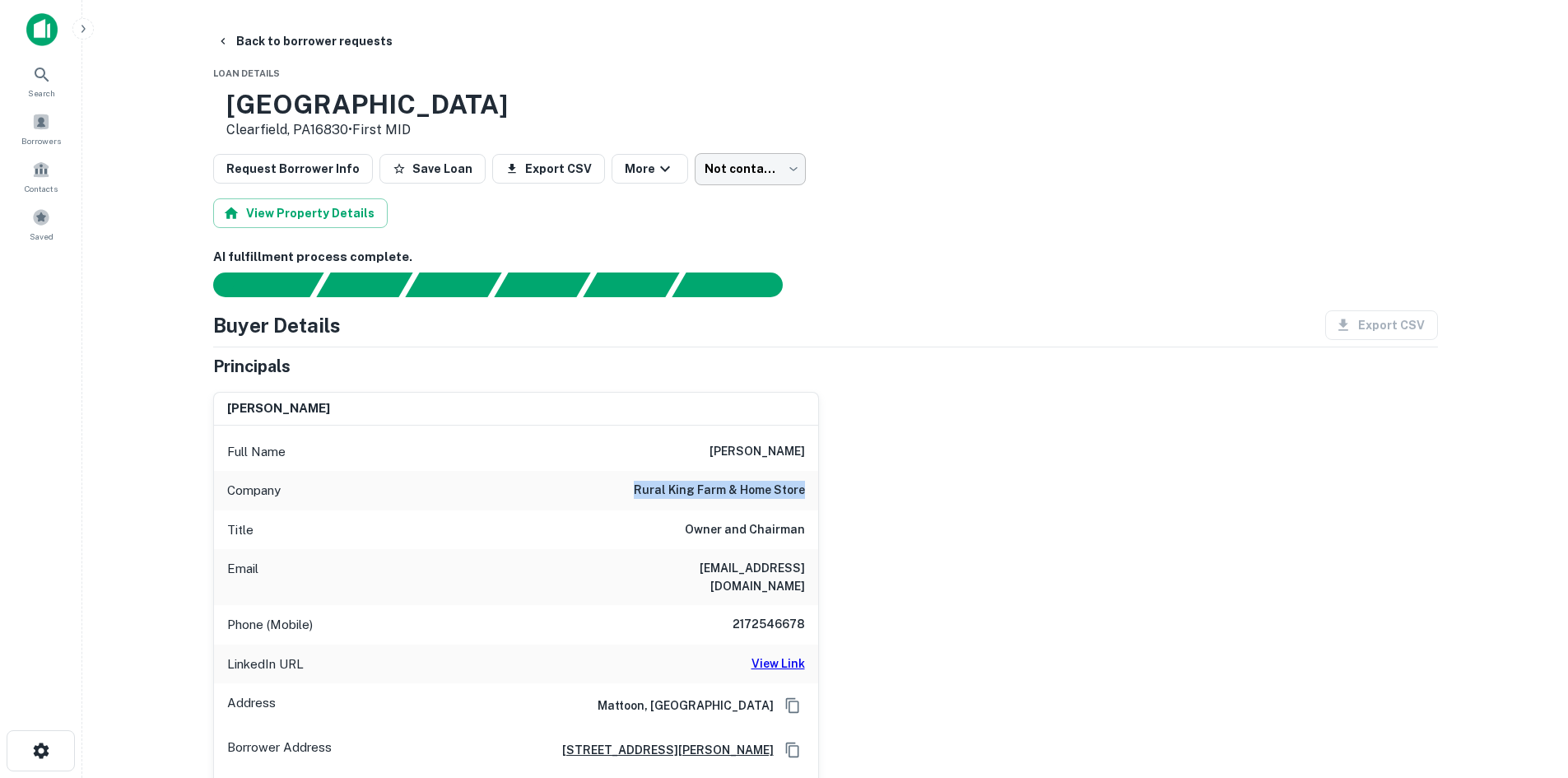
drag, startPoint x: 663, startPoint y: 122, endPoint x: 750, endPoint y: 161, distance: 95.3
click at [666, 123] on div "260 Plaza Dr Clearfield, PA16830 • First MID" at bounding box center [826, 115] width 1225 height 51
click at [750, 161] on body "Search Borrowers Contacts Saved Back to borrower requests Loan Details 260 Plaz…" at bounding box center [784, 389] width 1568 height 778
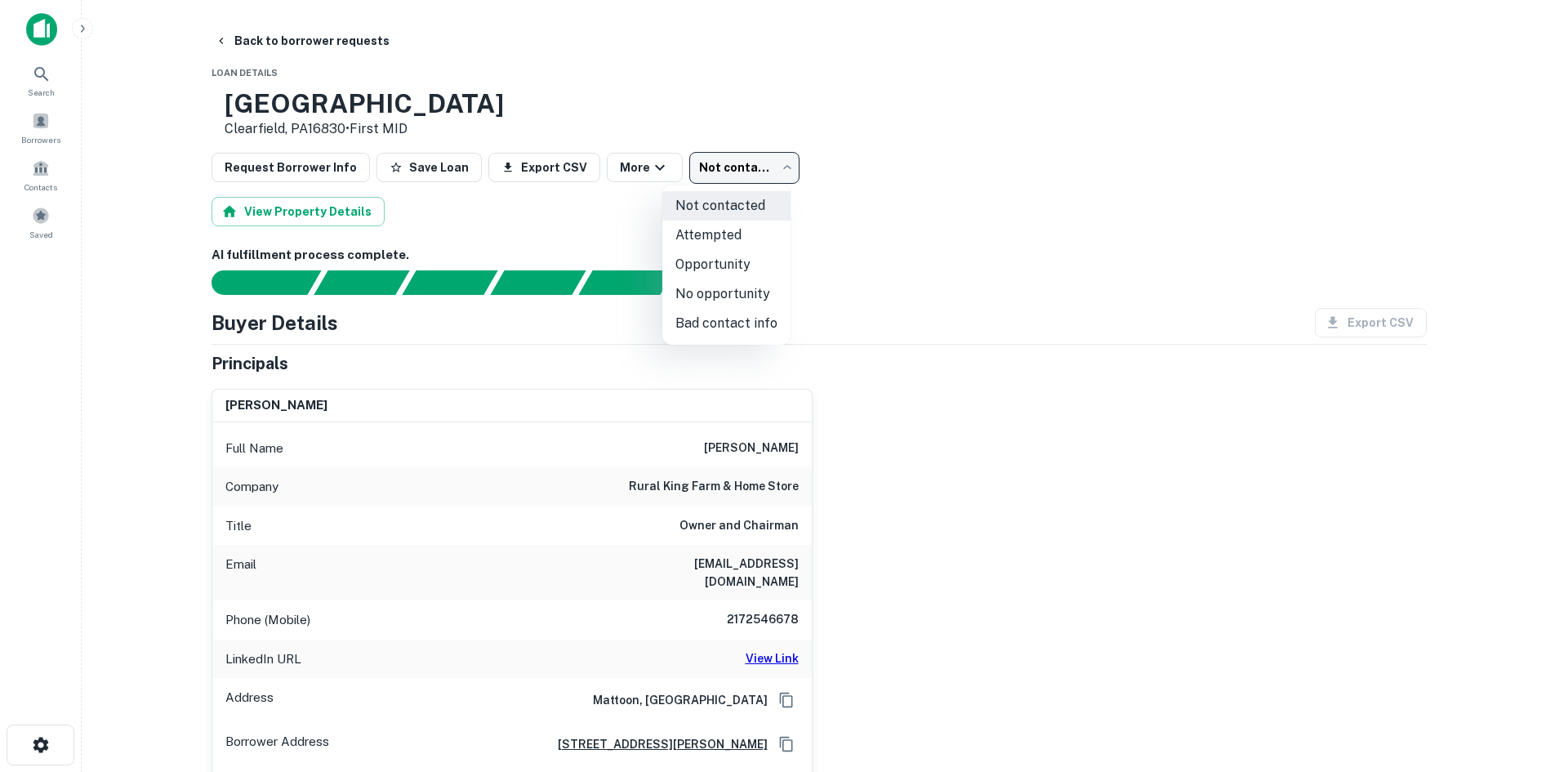
click at [842, 250] on div at bounding box center [784, 386] width 1568 height 772
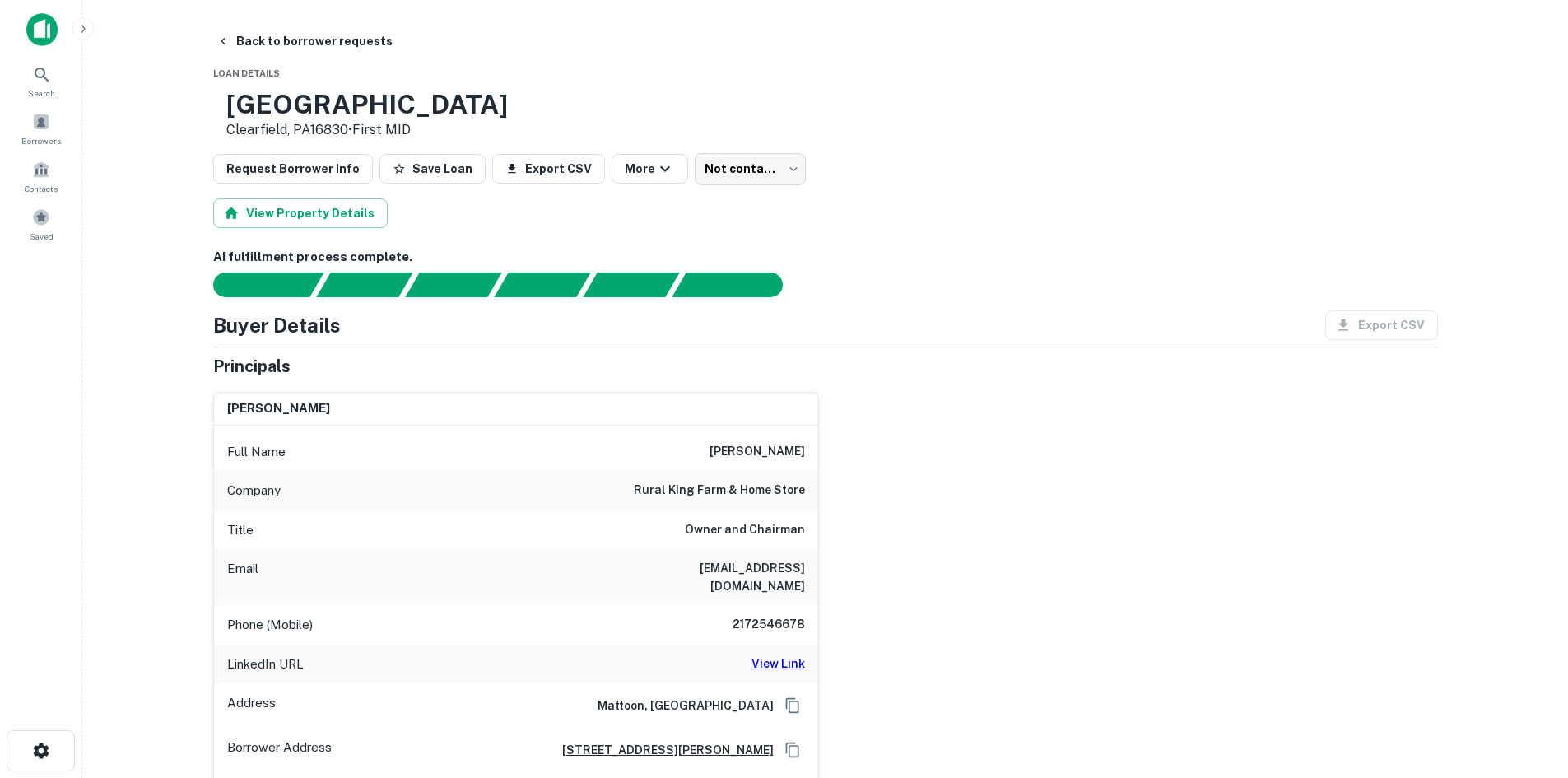
click at [827, 420] on div "alex melvin Full Name alex melvin Company rural king farm & home store Title Ow…" at bounding box center [818, 608] width 1238 height 461
click at [798, 615] on h6 "2172546678" at bounding box center [756, 625] width 99 height 20
click at [796, 615] on h6 "2172546678" at bounding box center [756, 625] width 99 height 20
click at [790, 615] on h6 "2172546678" at bounding box center [756, 625] width 99 height 20
copy h6 "2172546678"
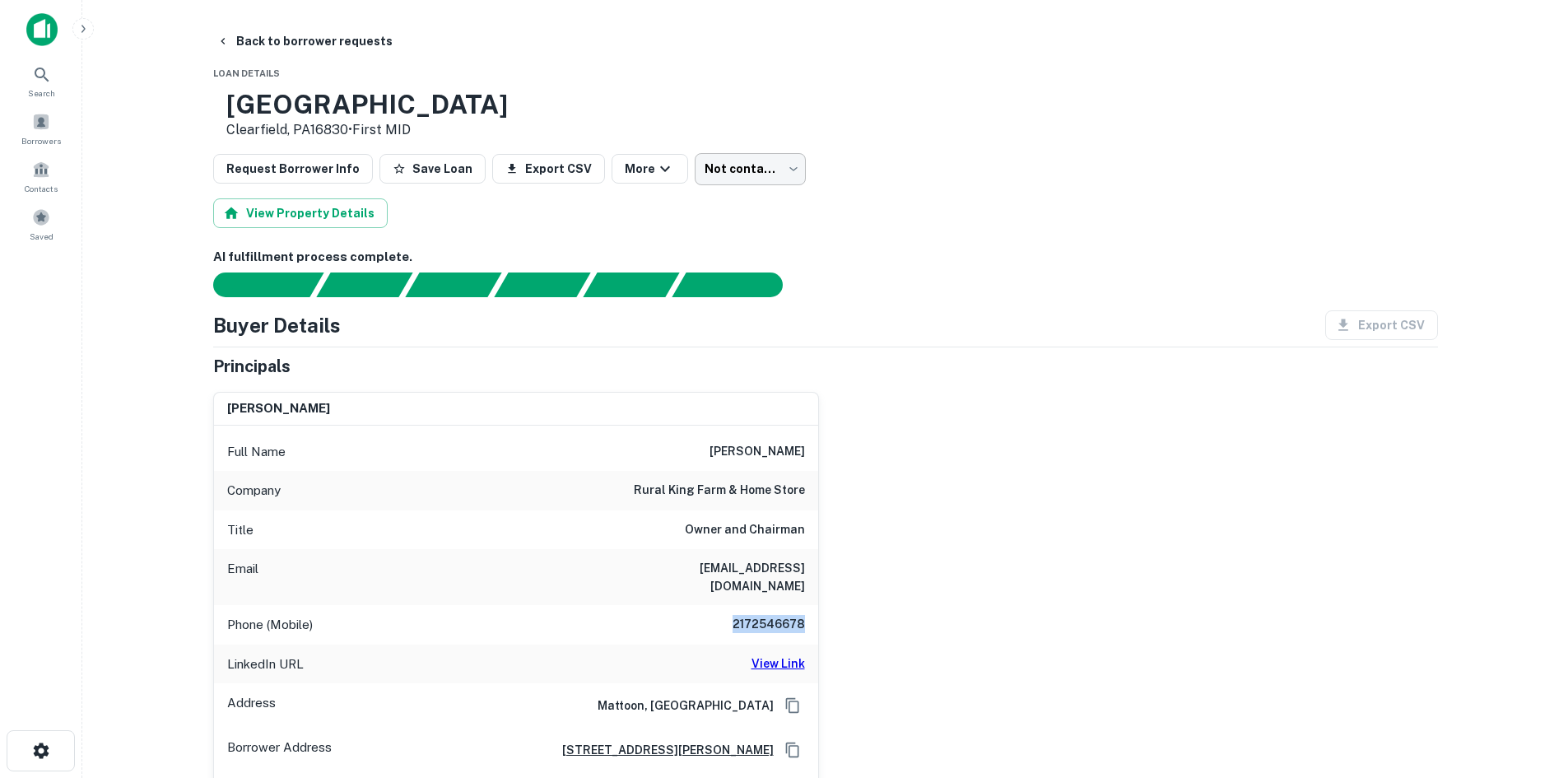
click at [773, 176] on body "Search Borrowers Contacts Saved Back to borrower requests Loan Details 260 Plaz…" at bounding box center [784, 389] width 1568 height 778
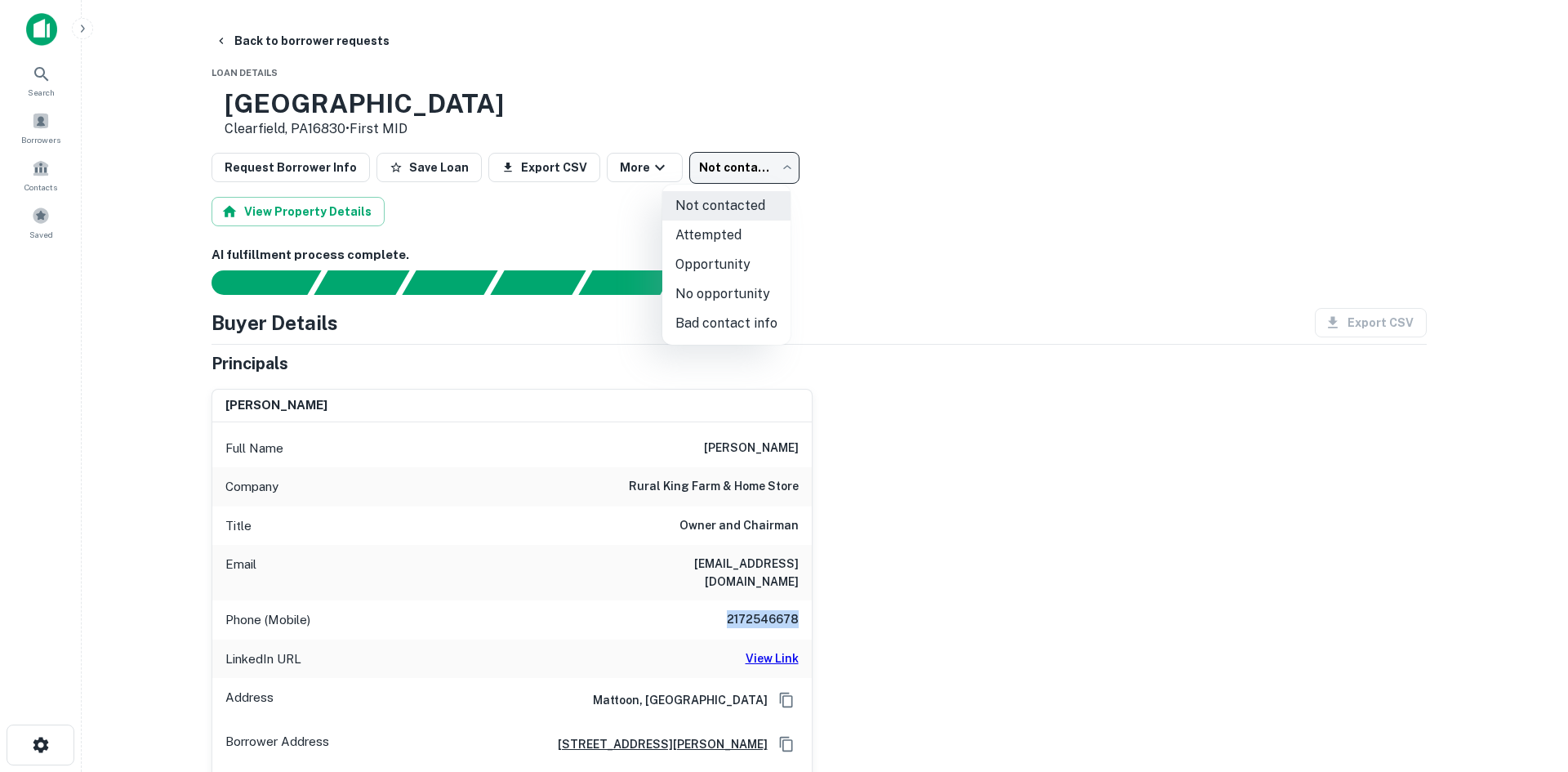
click at [728, 250] on li "Opportunity" at bounding box center [726, 264] width 128 height 29
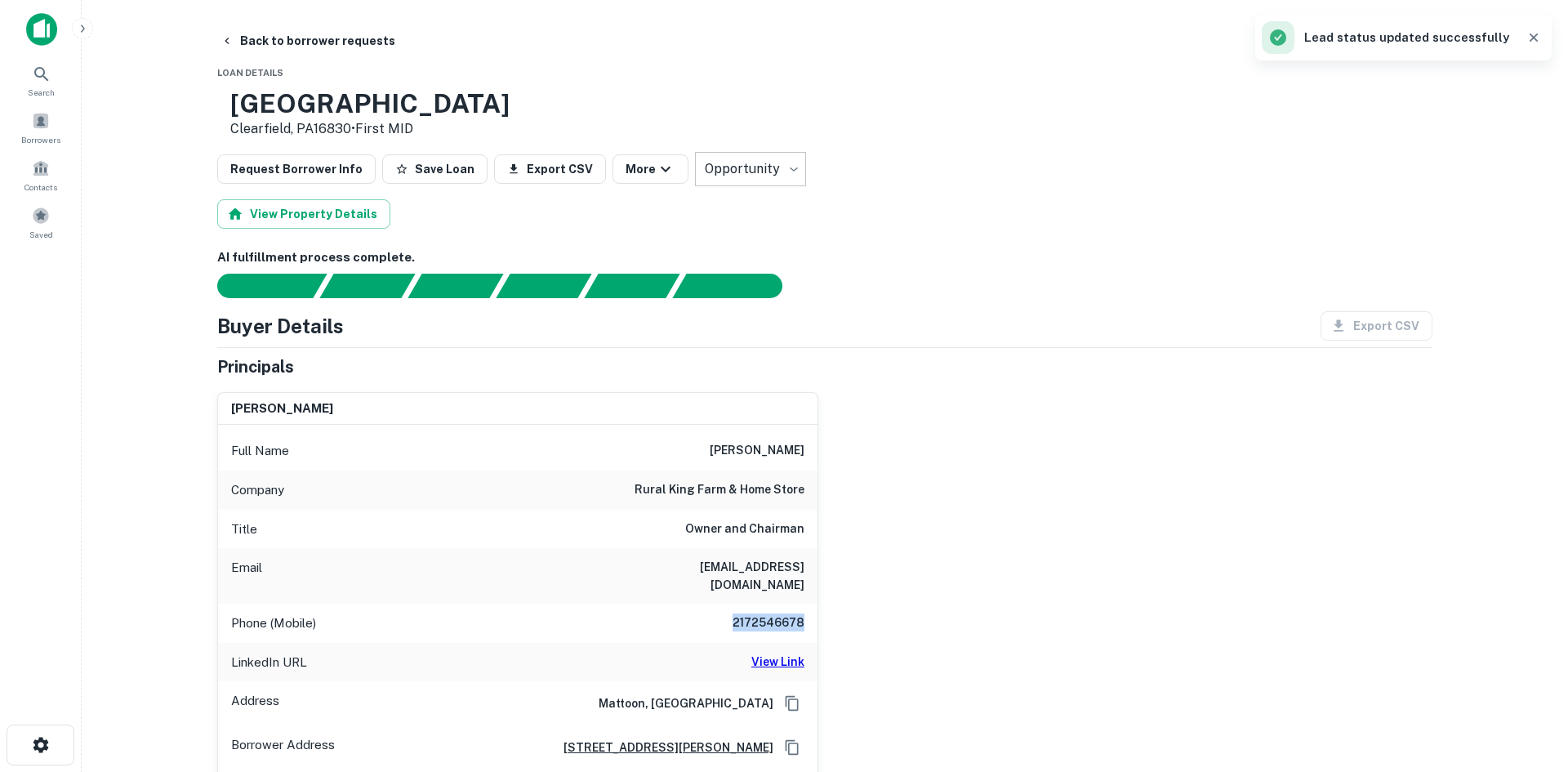
click at [732, 183] on body "**********" at bounding box center [784, 386] width 1568 height 772
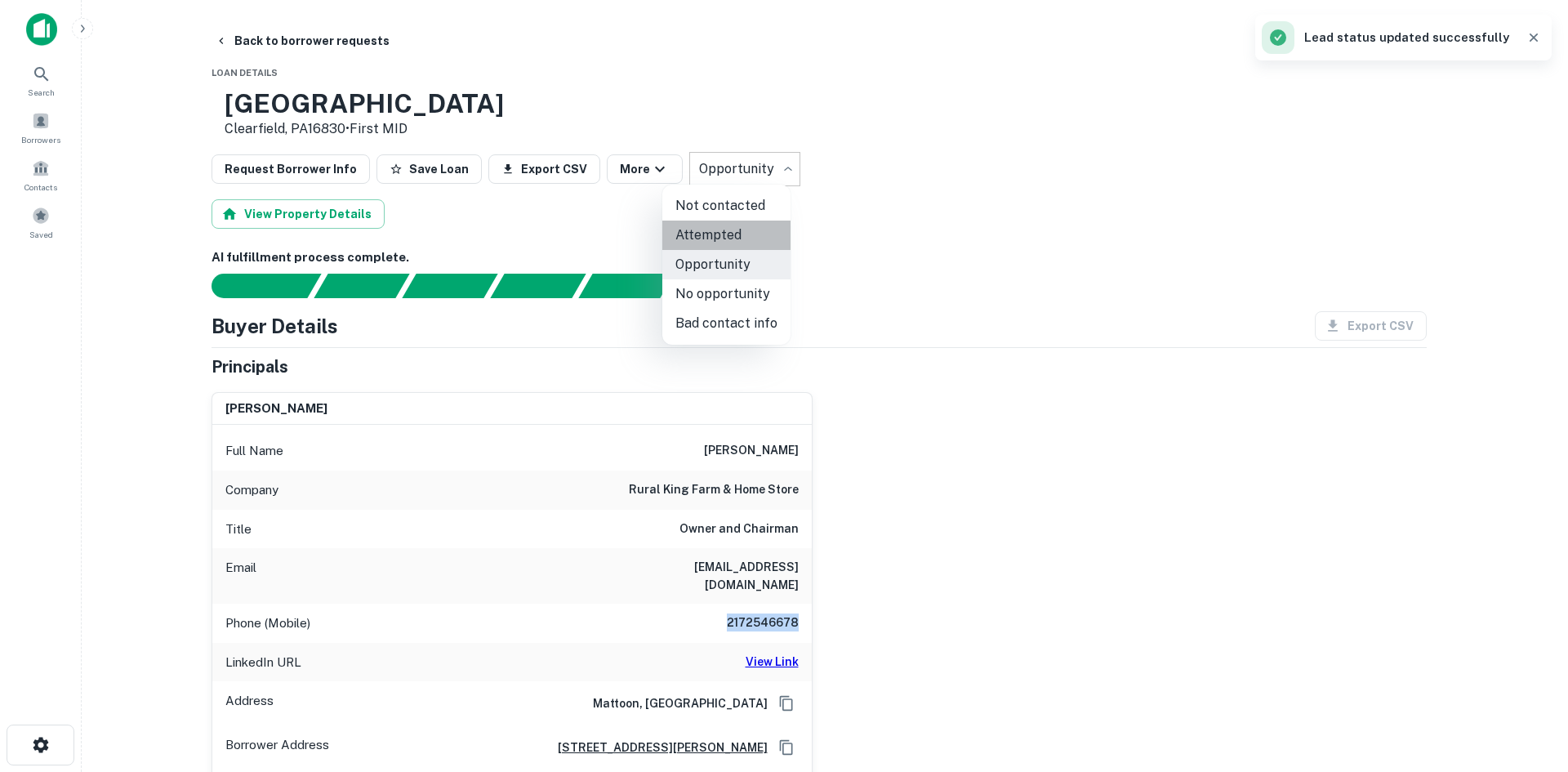
click at [734, 234] on li "Attempted" at bounding box center [726, 235] width 128 height 29
type input "*********"
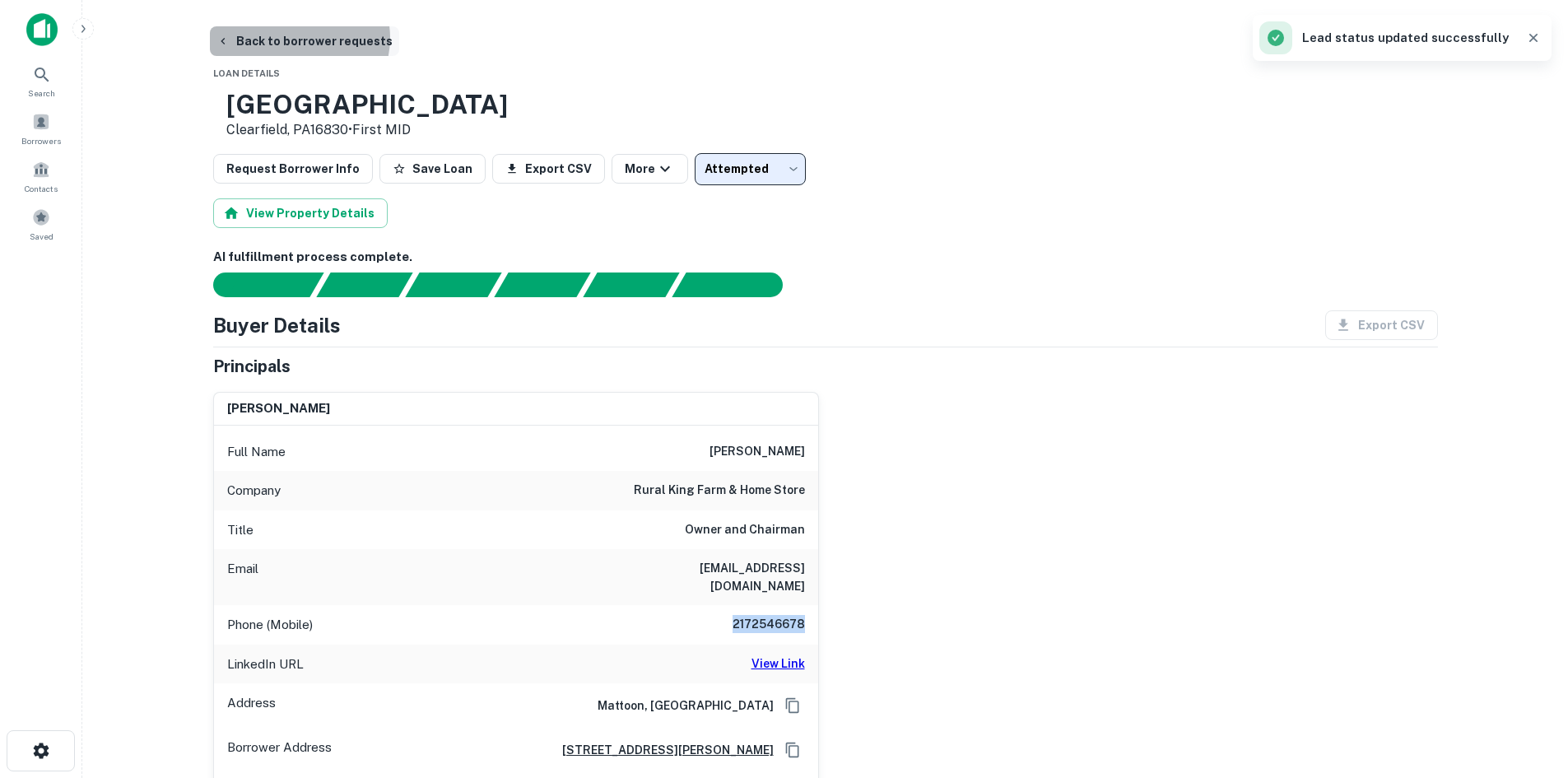
click at [298, 38] on button "Back to borrower requests" at bounding box center [304, 41] width 189 height 29
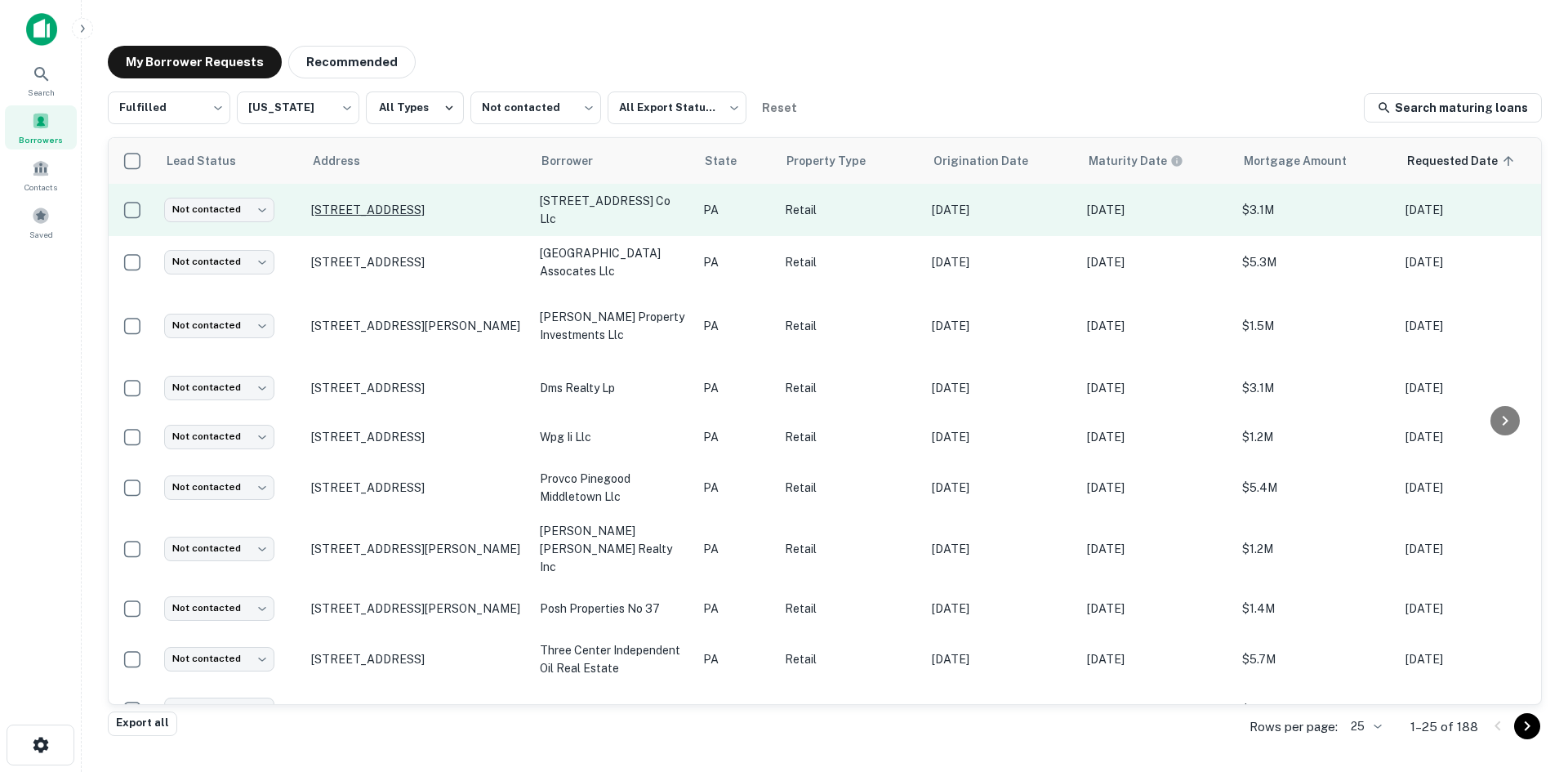
click at [373, 202] on p "7930 Roosevelt Blvd Philadelphia, PA19152" at bounding box center [417, 209] width 212 height 15
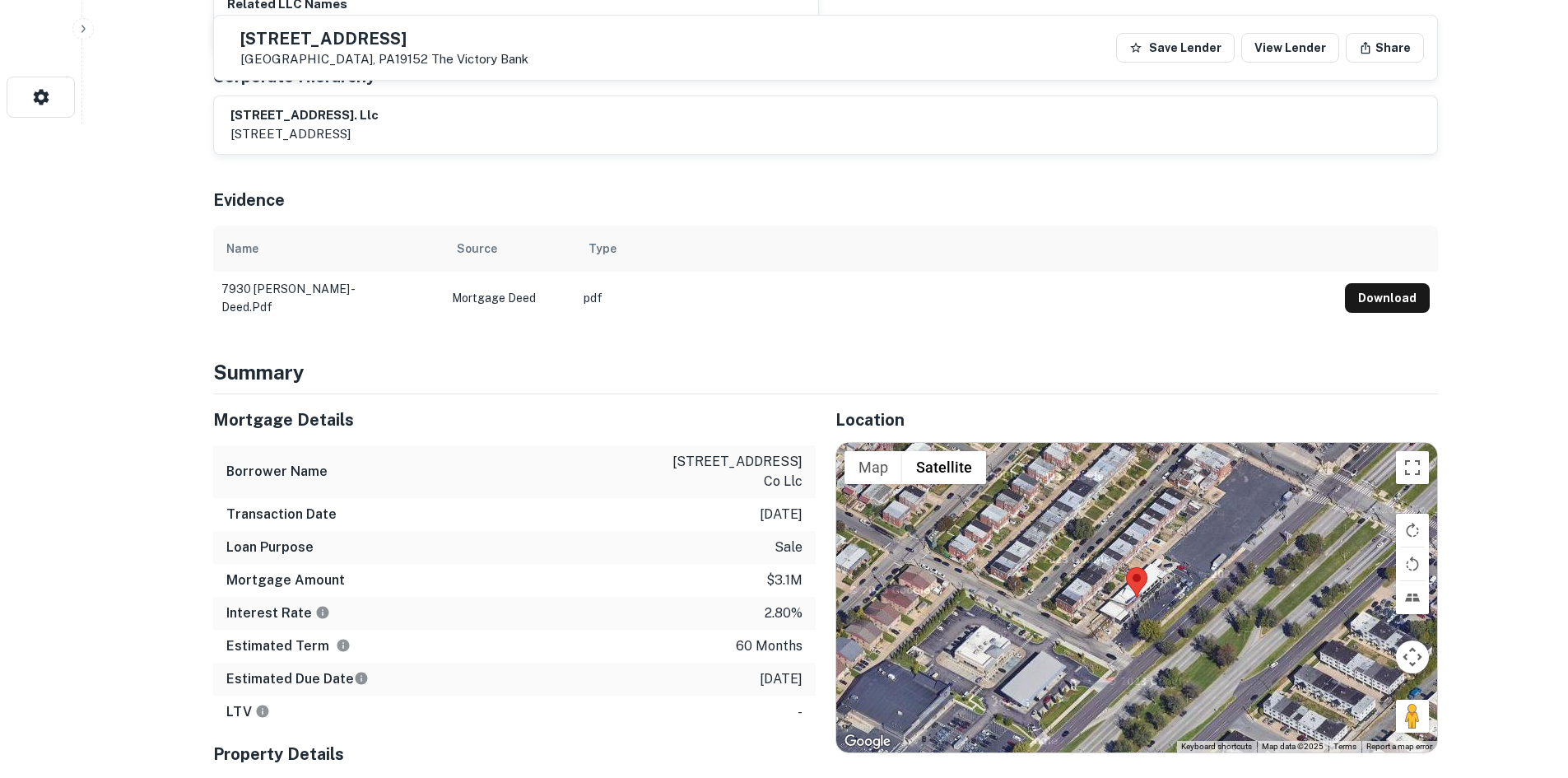
scroll to position [905, 0]
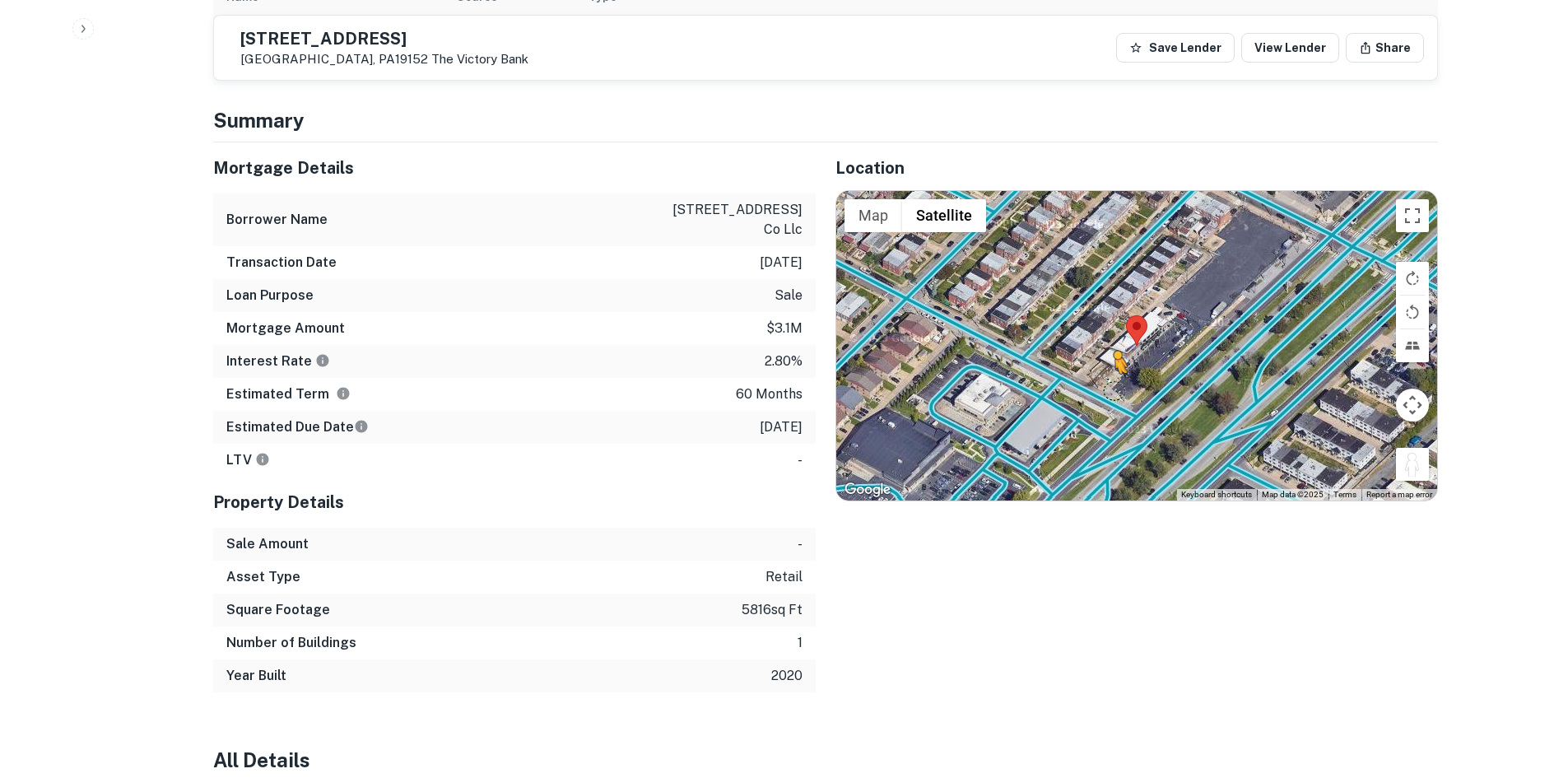
drag, startPoint x: 1402, startPoint y: 462, endPoint x: 1105, endPoint y: 389, distance: 305.8
click at [1105, 389] on div "To activate drag with keyboard, press Alt + Enter. Once in keyboard drag state,…" at bounding box center [1136, 346] width 601 height 310
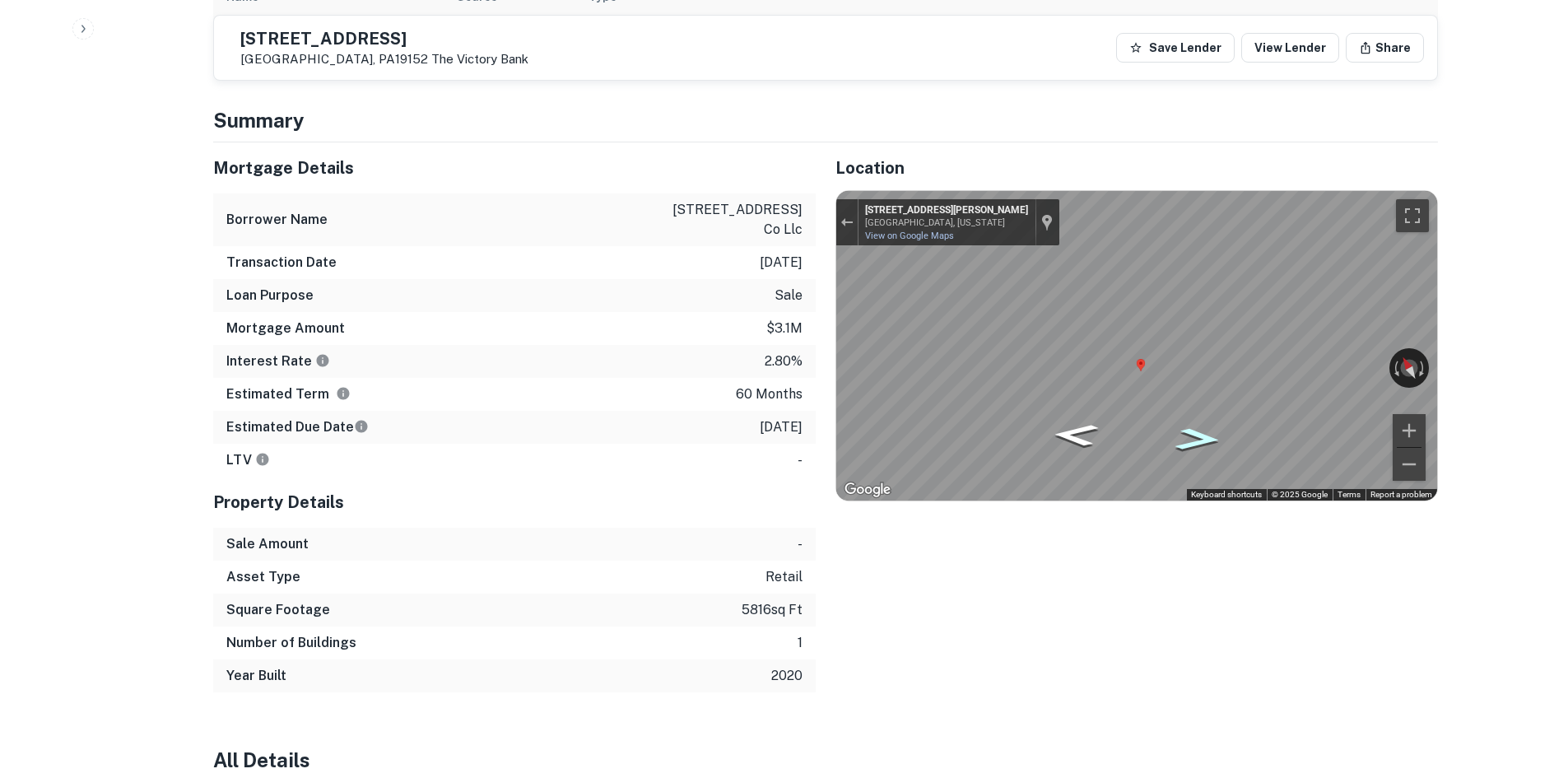
click at [1192, 439] on icon "Go Southeast, Loney St" at bounding box center [1198, 439] width 85 height 33
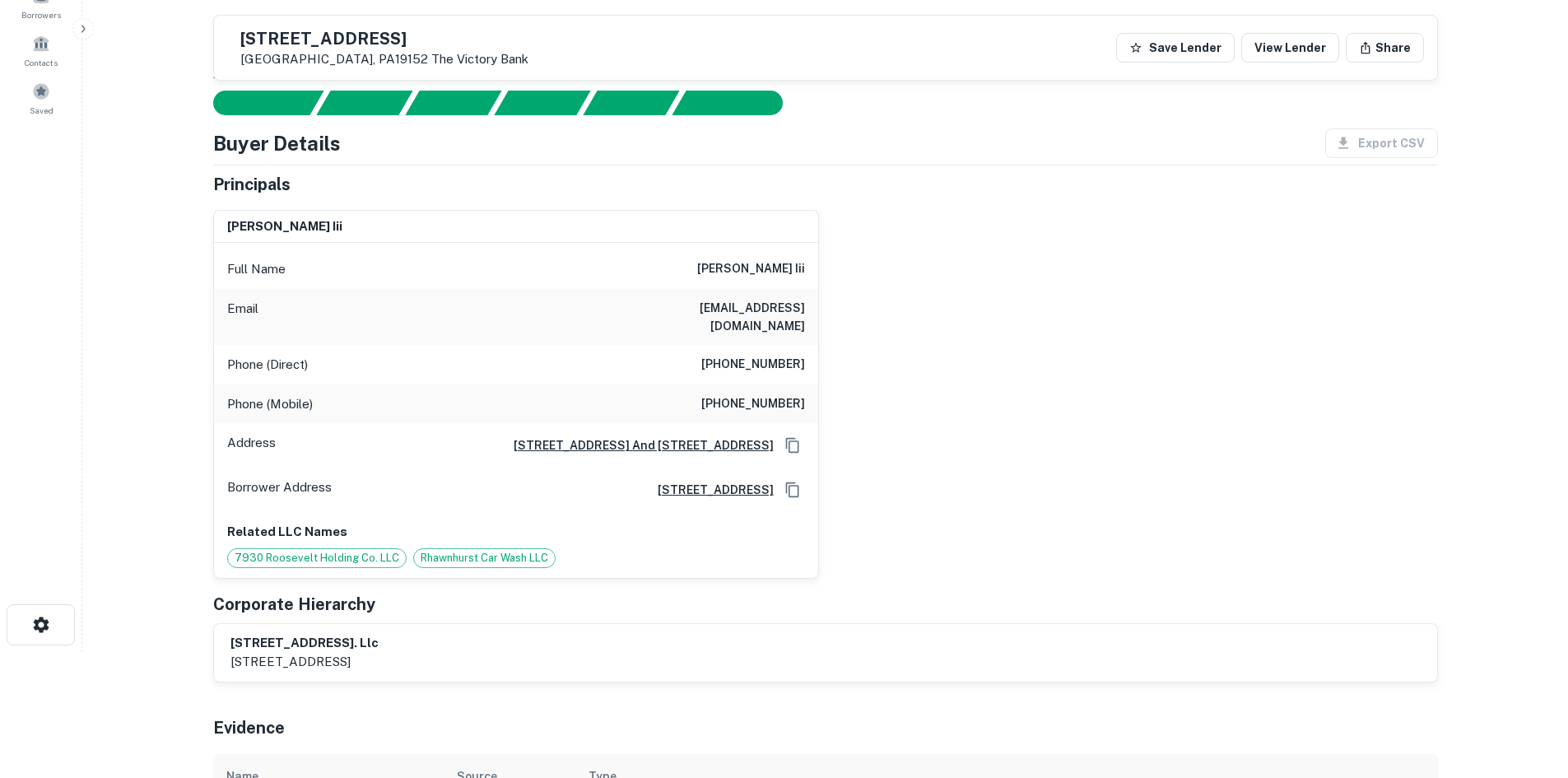
scroll to position [0, 0]
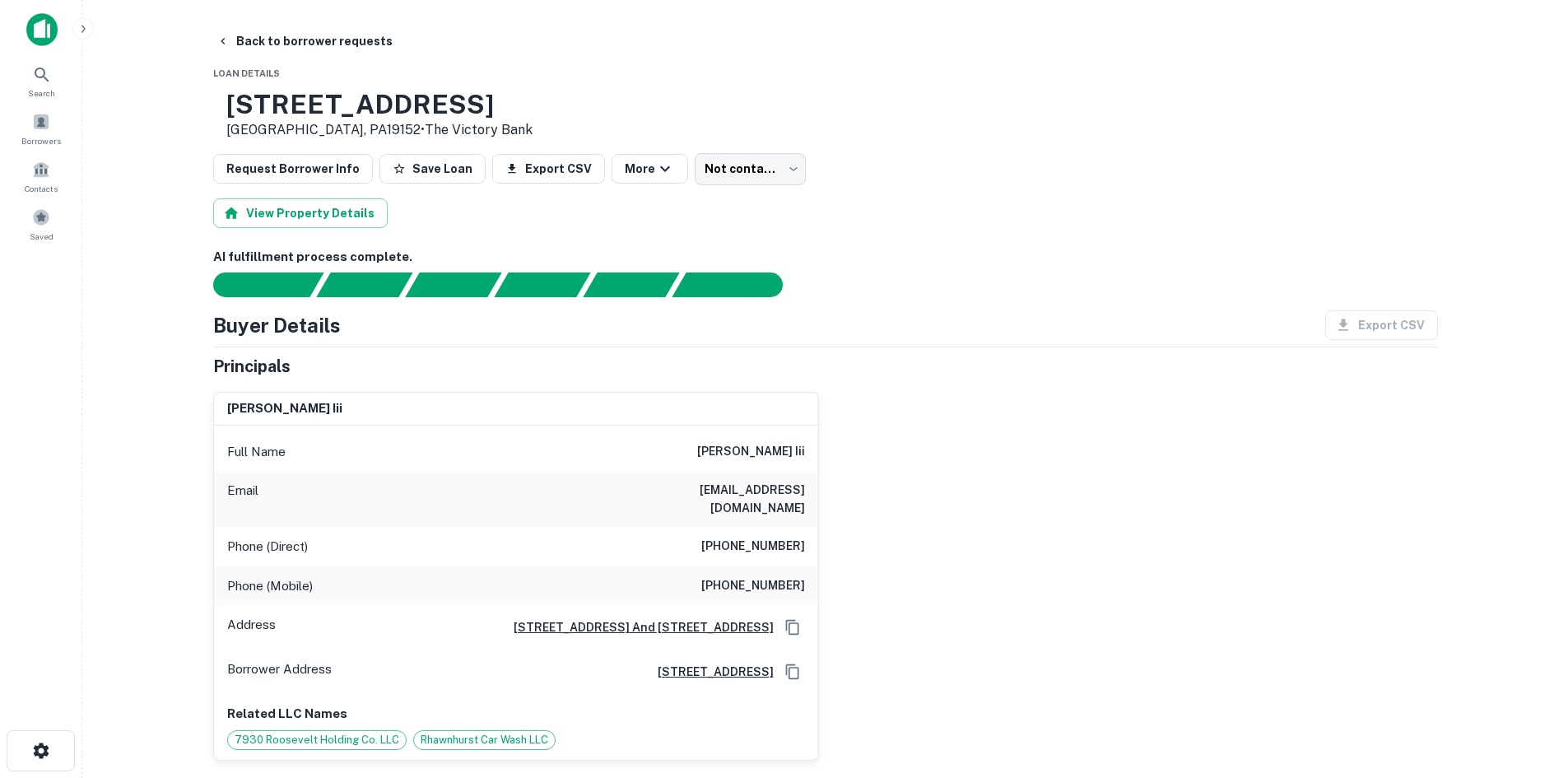
click at [767, 537] on h6 "(610) 458-0566" at bounding box center [754, 547] width 104 height 20
click at [766, 537] on h6 "(610) 458-0566" at bounding box center [754, 547] width 104 height 20
copy h6 "(610) 458-0566"
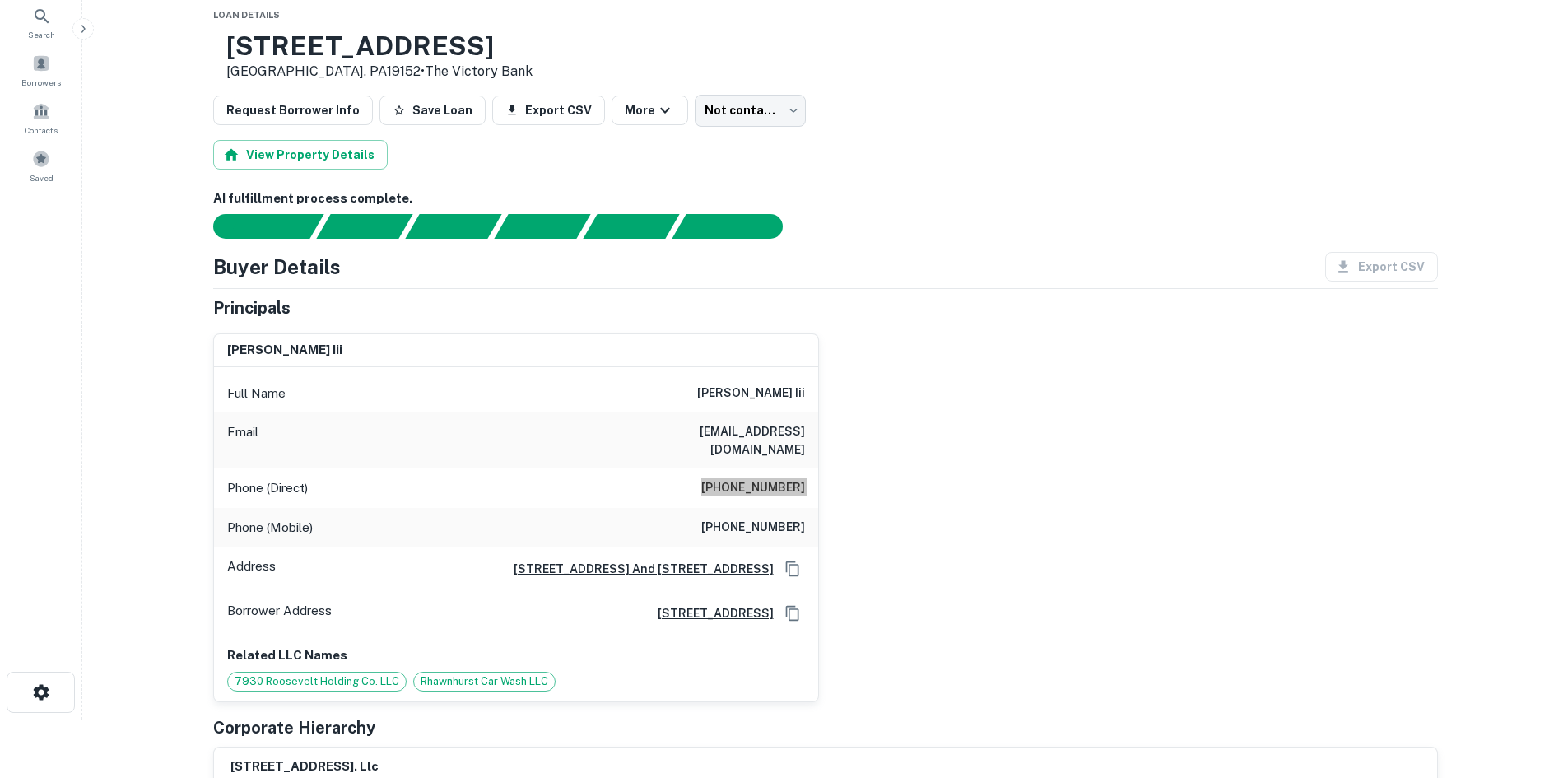
scroll to position [82, 0]
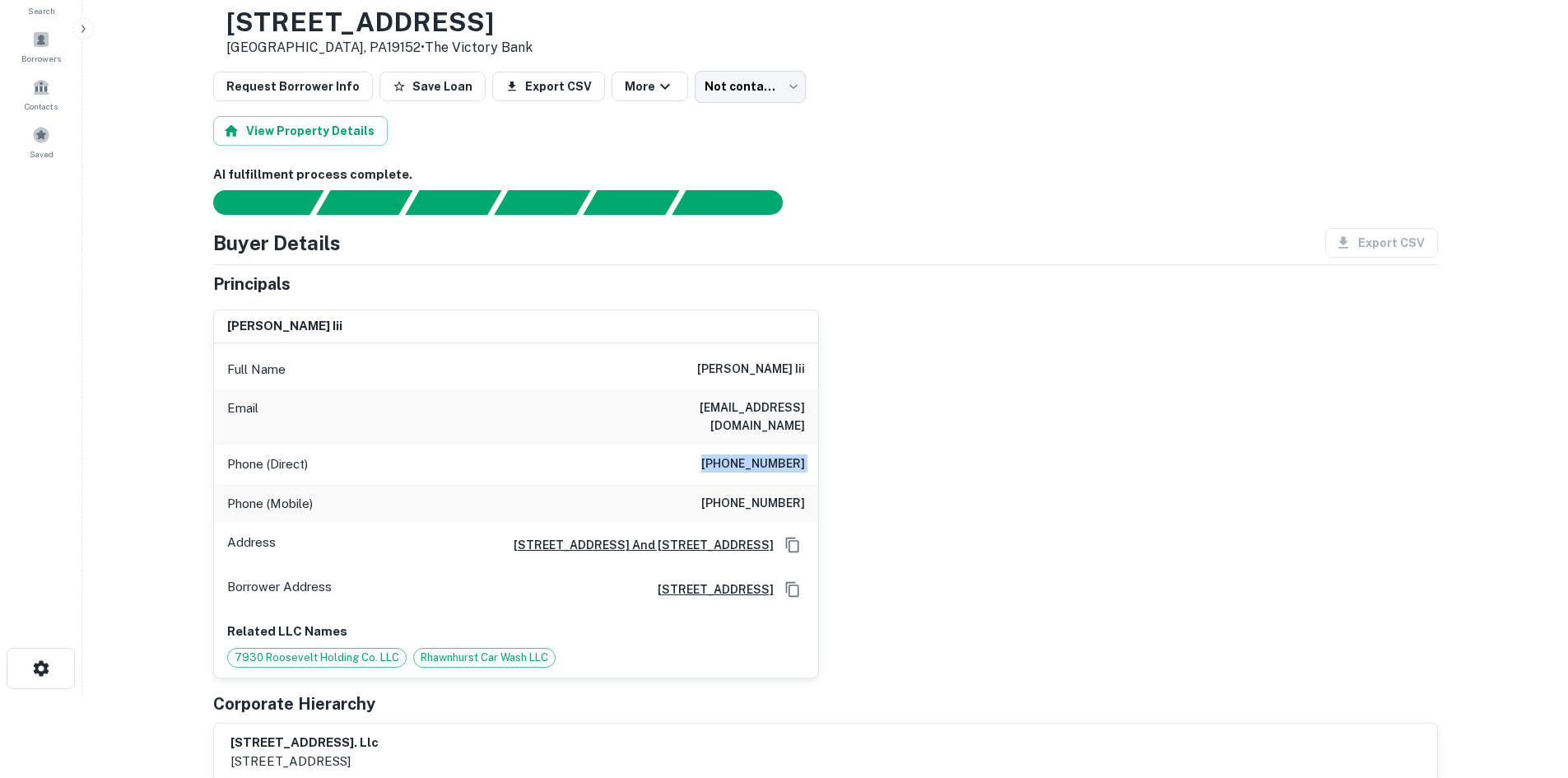
click at [767, 484] on div "Phone (Mobile) (610) 291-1989" at bounding box center [515, 504] width 605 height 39
click at [770, 494] on h6 "(610) 291-1989" at bounding box center [754, 504] width 104 height 20
click at [767, 494] on h6 "(610) 291-1989" at bounding box center [754, 504] width 104 height 20
click at [764, 494] on h6 "(610) 291-1989" at bounding box center [754, 504] width 104 height 20
copy h6 "291"
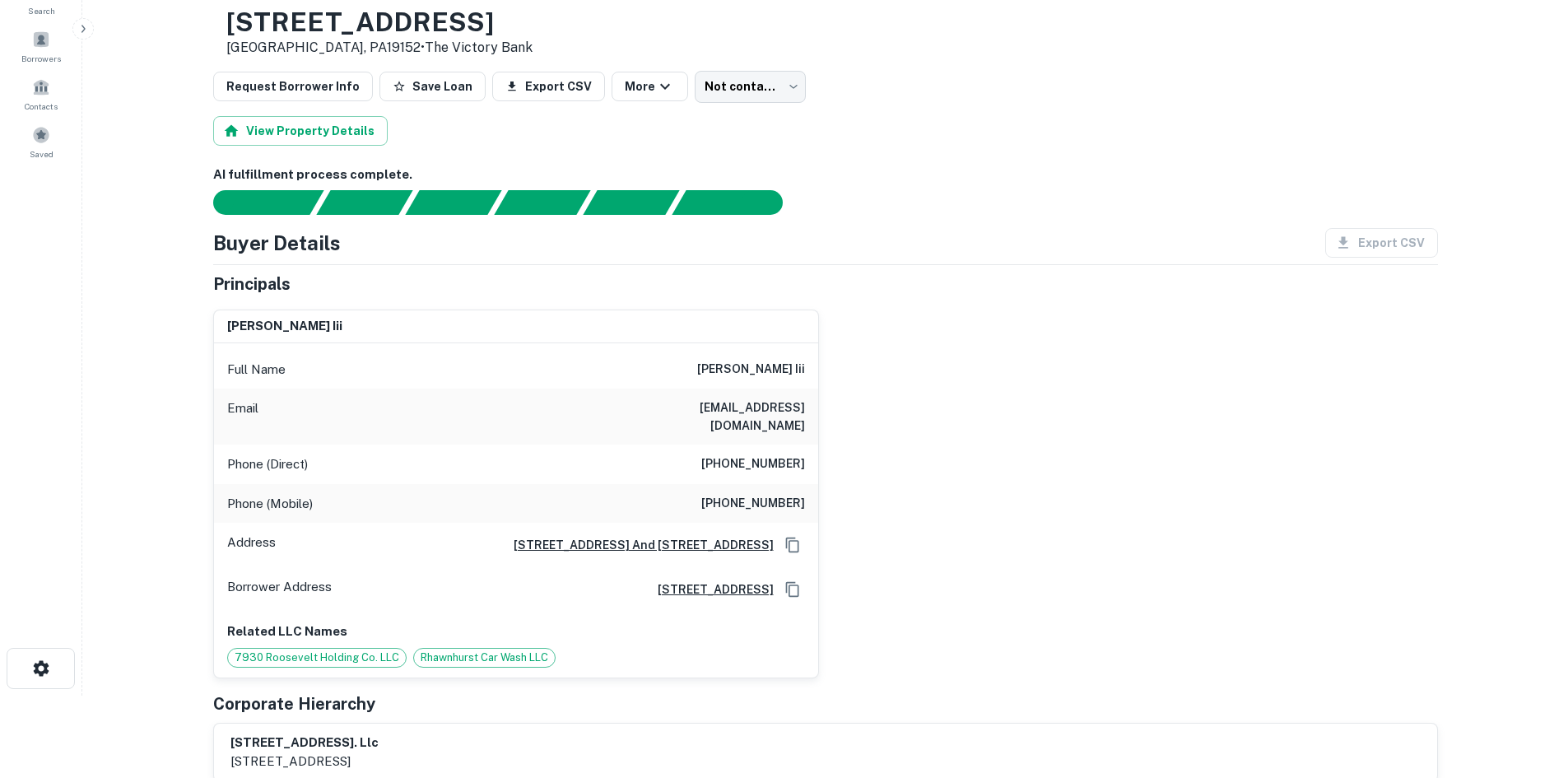
drag, startPoint x: 904, startPoint y: 415, endPoint x: 885, endPoint y: 443, distance: 33.8
click at [904, 415] on div "kenneth c. fordham iii Full Name kenneth c. fordham iii Email fordhampsu@aol.co…" at bounding box center [818, 487] width 1238 height 382
click at [796, 494] on h6 "(610) 291-1989" at bounding box center [754, 504] width 104 height 20
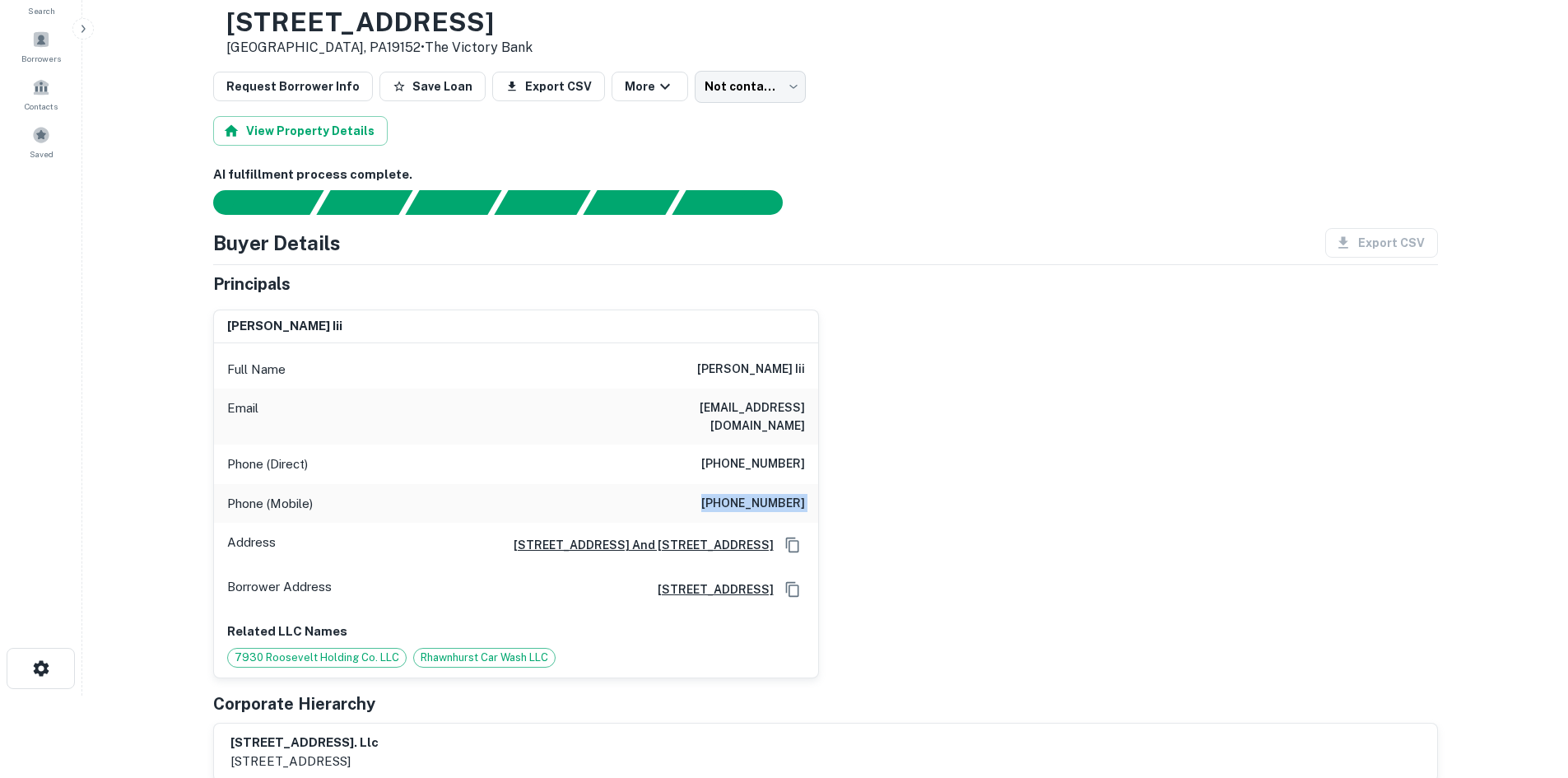
copy h6 "(610) 291-1989"
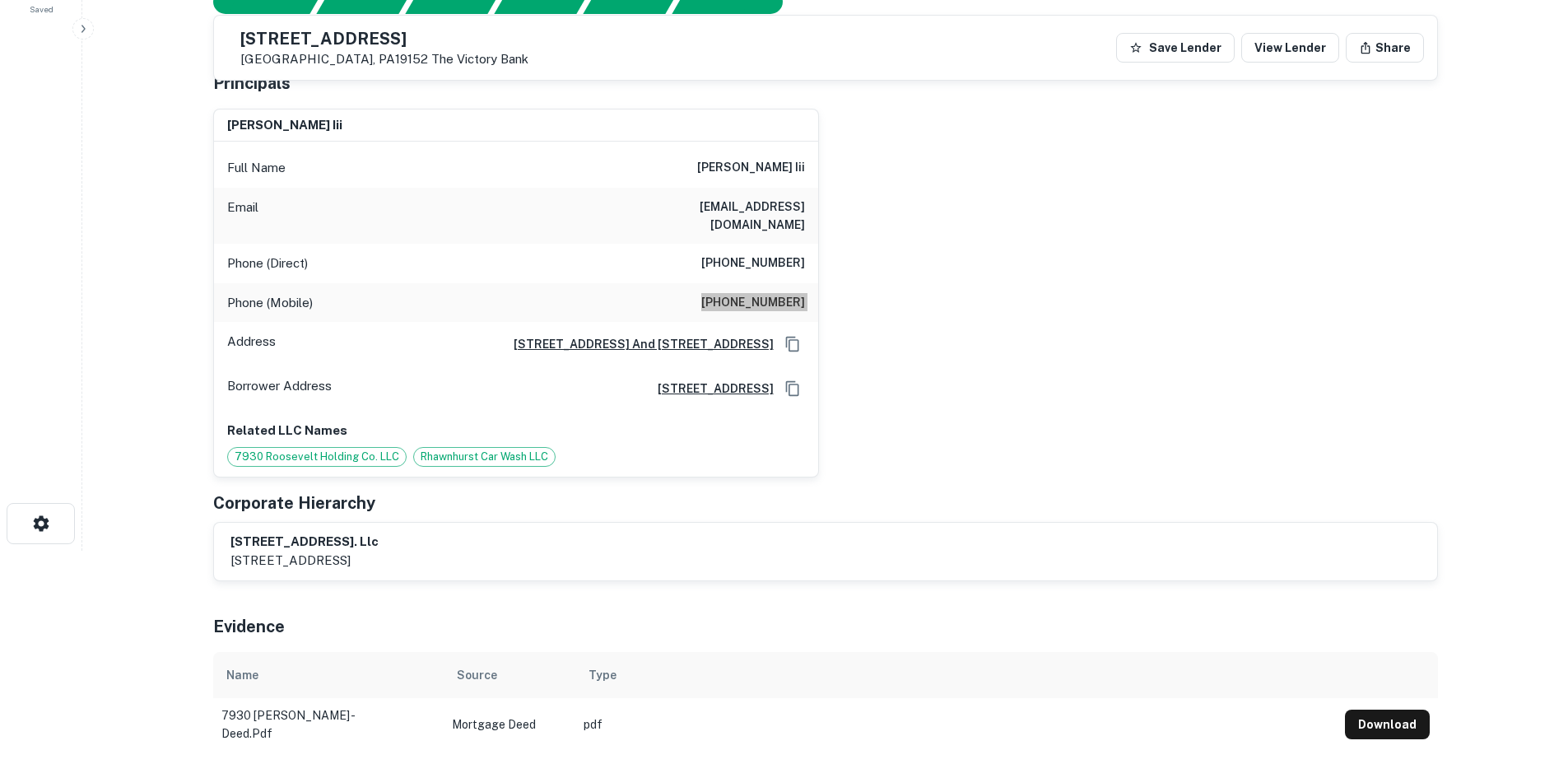
scroll to position [0, 0]
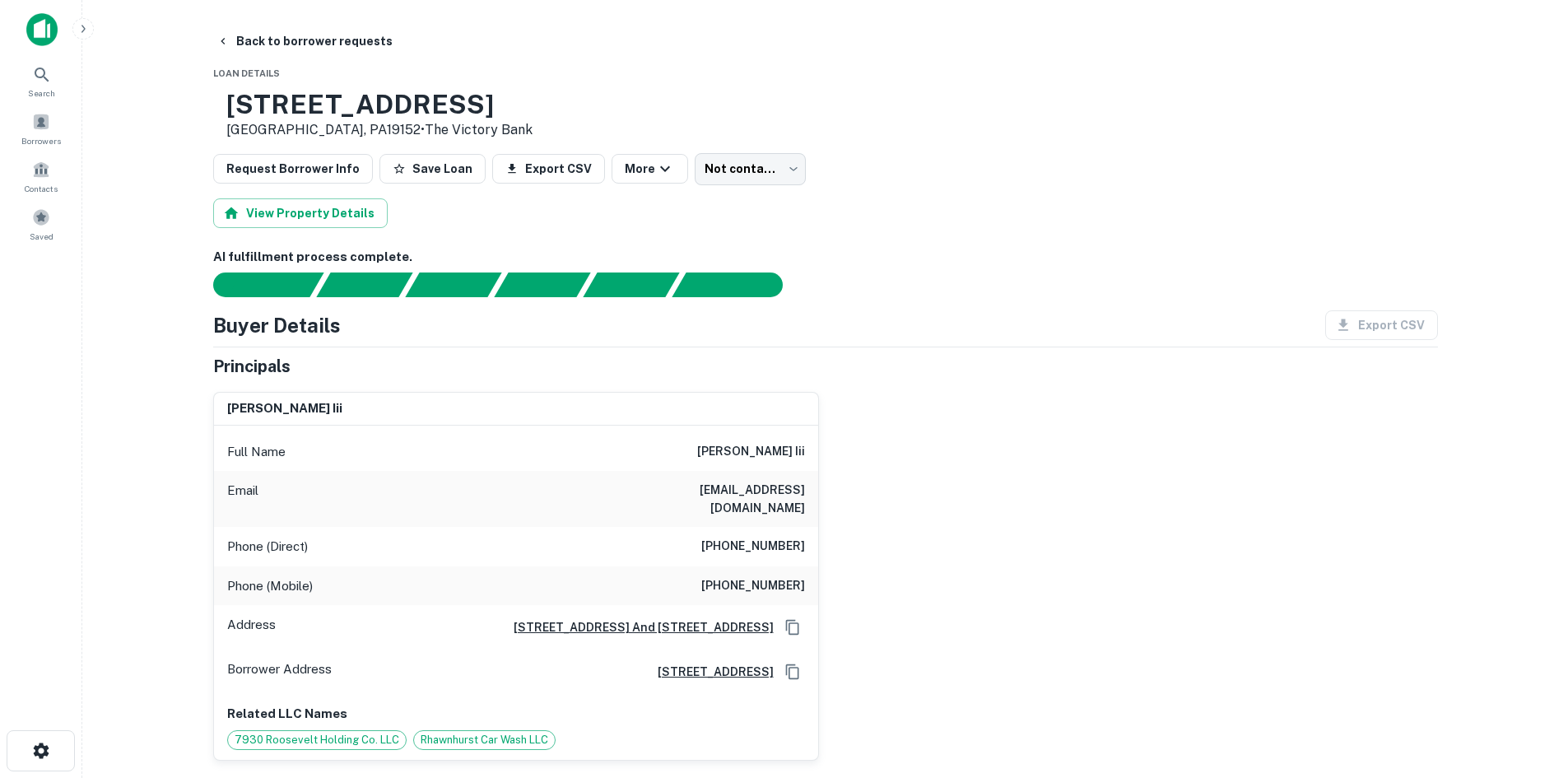
drag, startPoint x: 818, startPoint y: 348, endPoint x: 836, endPoint y: 288, distance: 62.6
click at [820, 323] on div "Buyer Details Export CSV Principals kenneth c. fordham iii Full Name kenneth c.…" at bounding box center [826, 587] width 1225 height 554
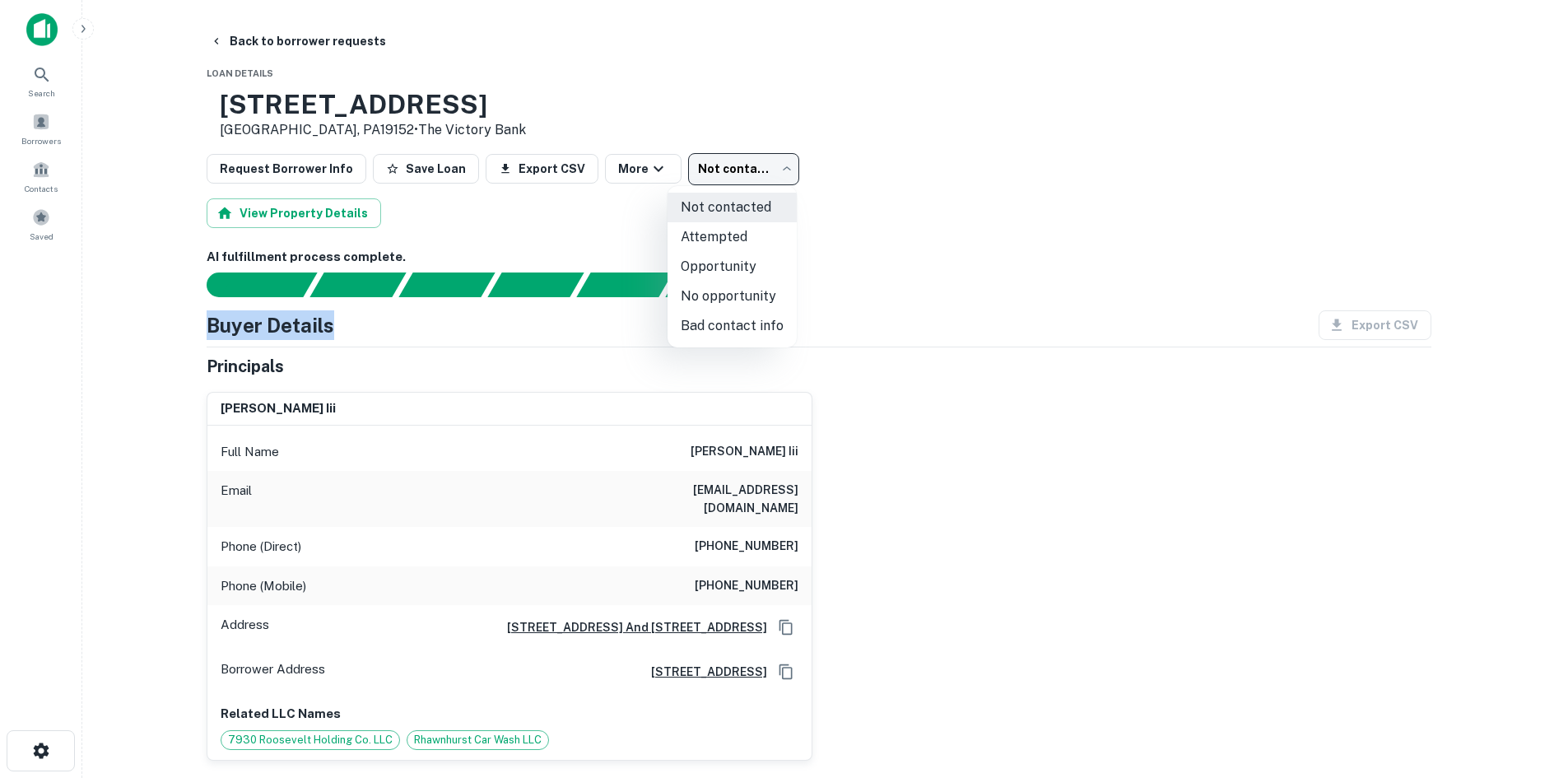
click at [713, 178] on body "Search Borrowers Contacts Saved Back to borrower requests Loan Details 7930 Roo…" at bounding box center [784, 389] width 1568 height 778
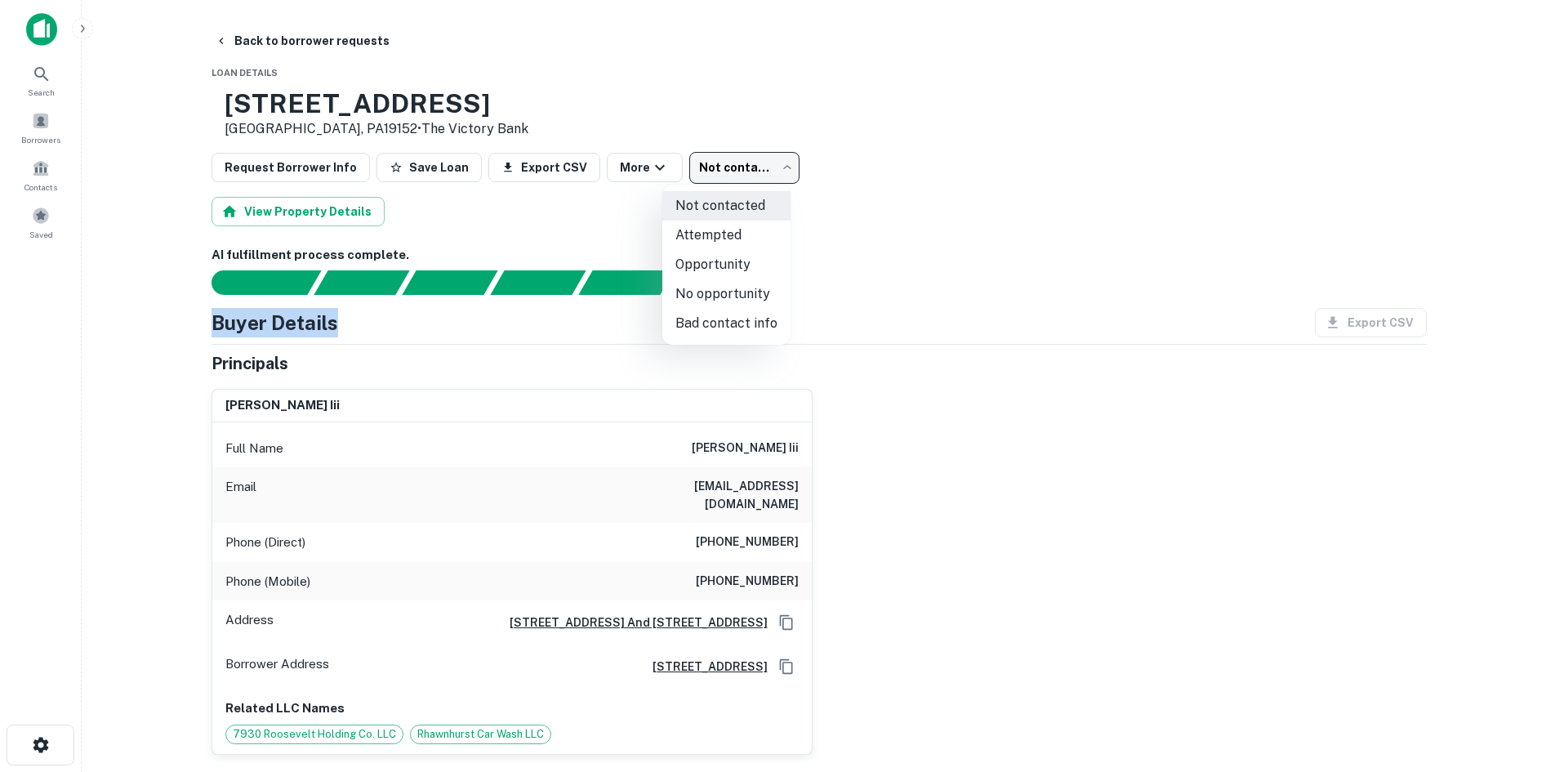
click at [735, 232] on li "Attempted" at bounding box center [726, 235] width 128 height 29
type input "*********"
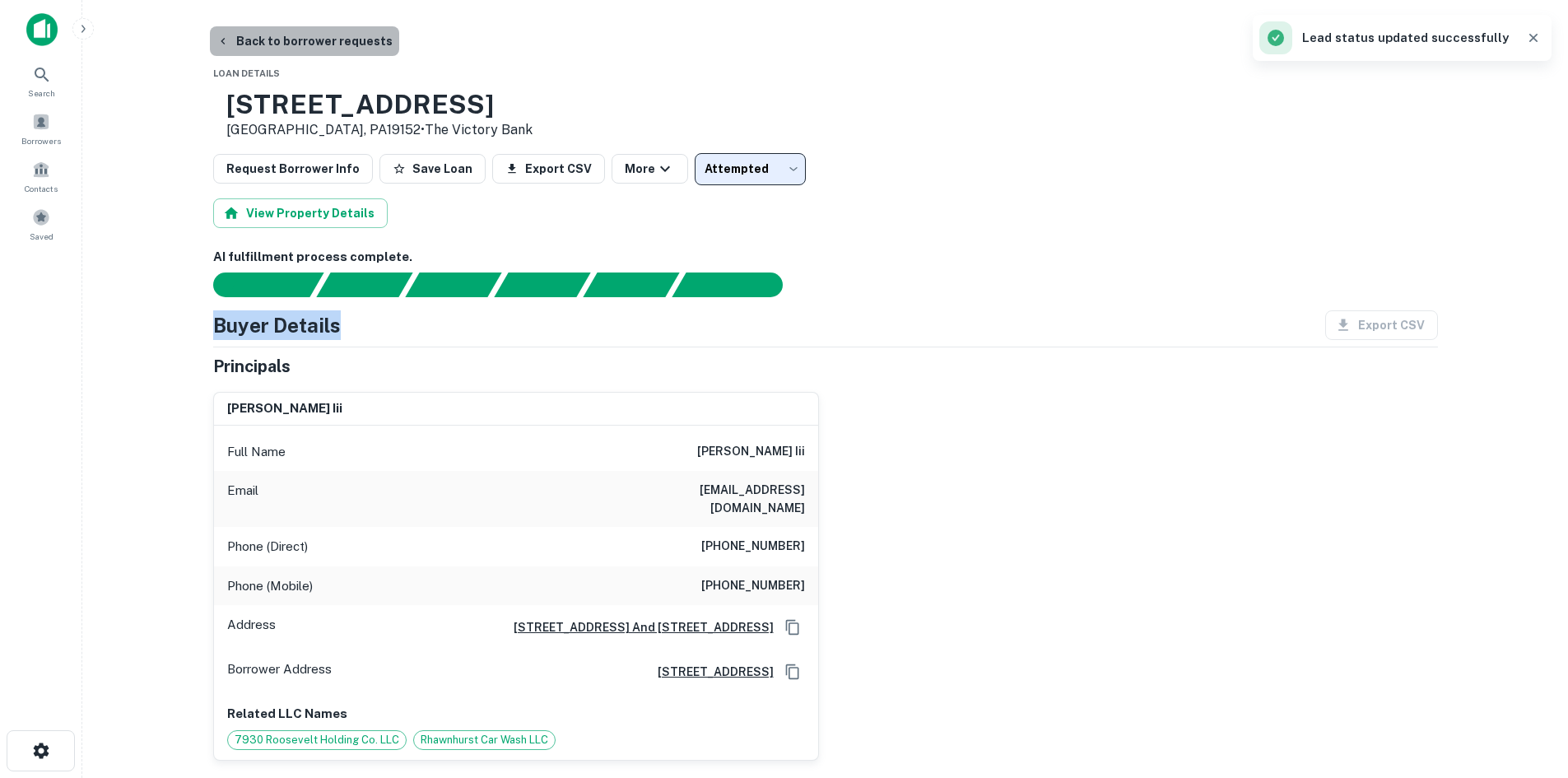
click at [320, 43] on button "Back to borrower requests" at bounding box center [304, 41] width 189 height 29
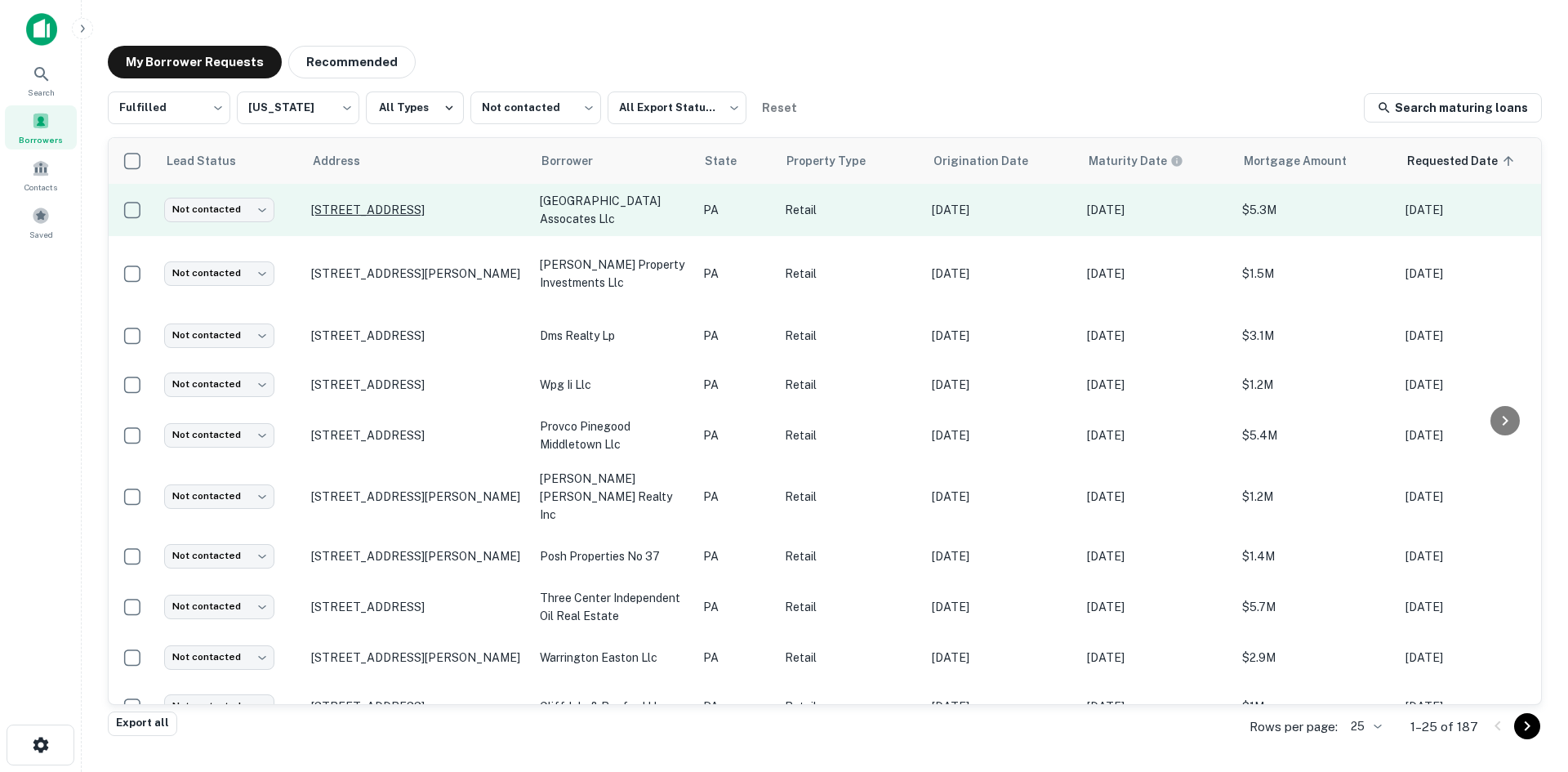
click at [476, 212] on p "5764 Easton Rd Pipersville, PA18947" at bounding box center [417, 209] width 212 height 15
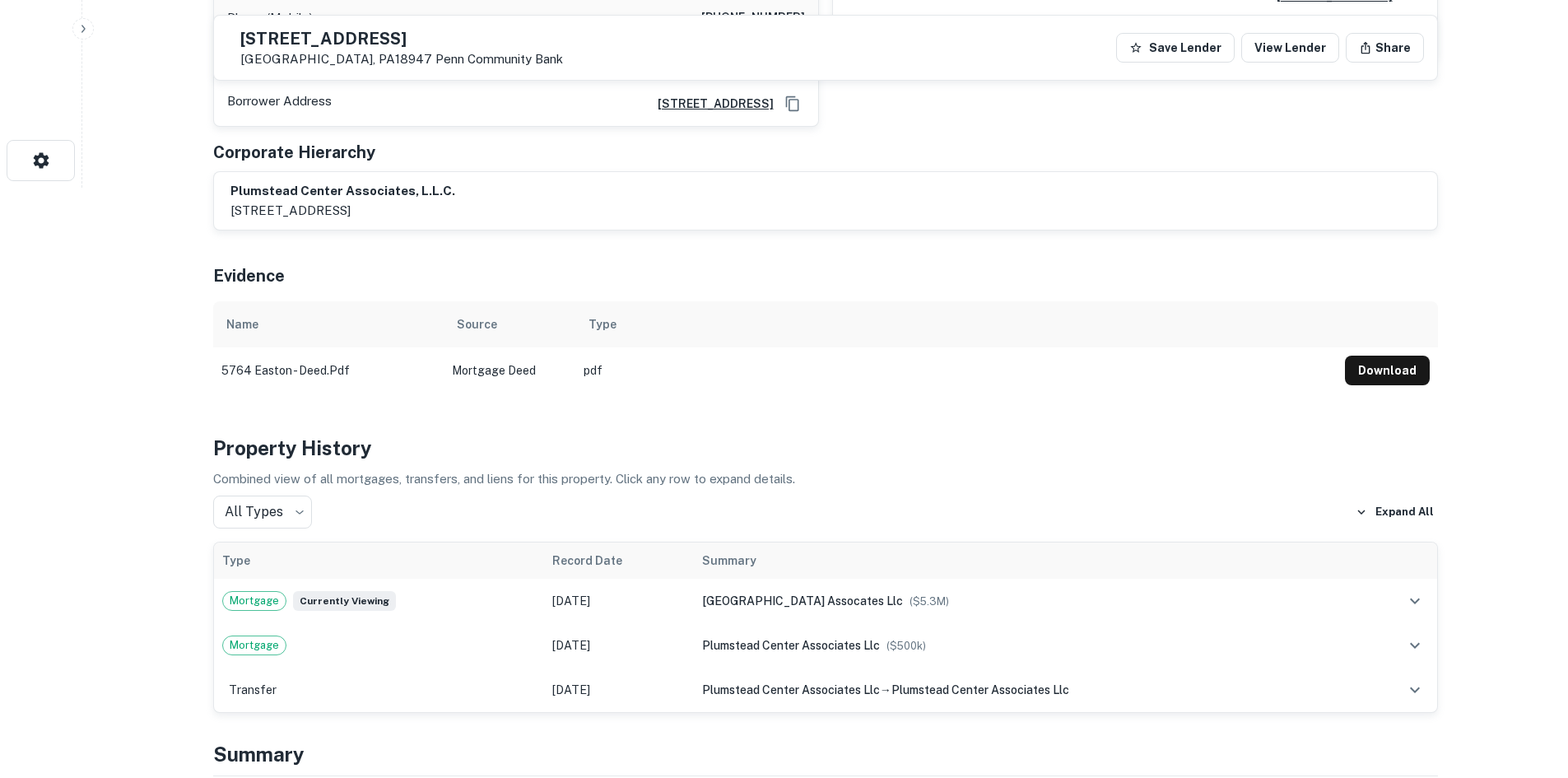
scroll to position [1070, 0]
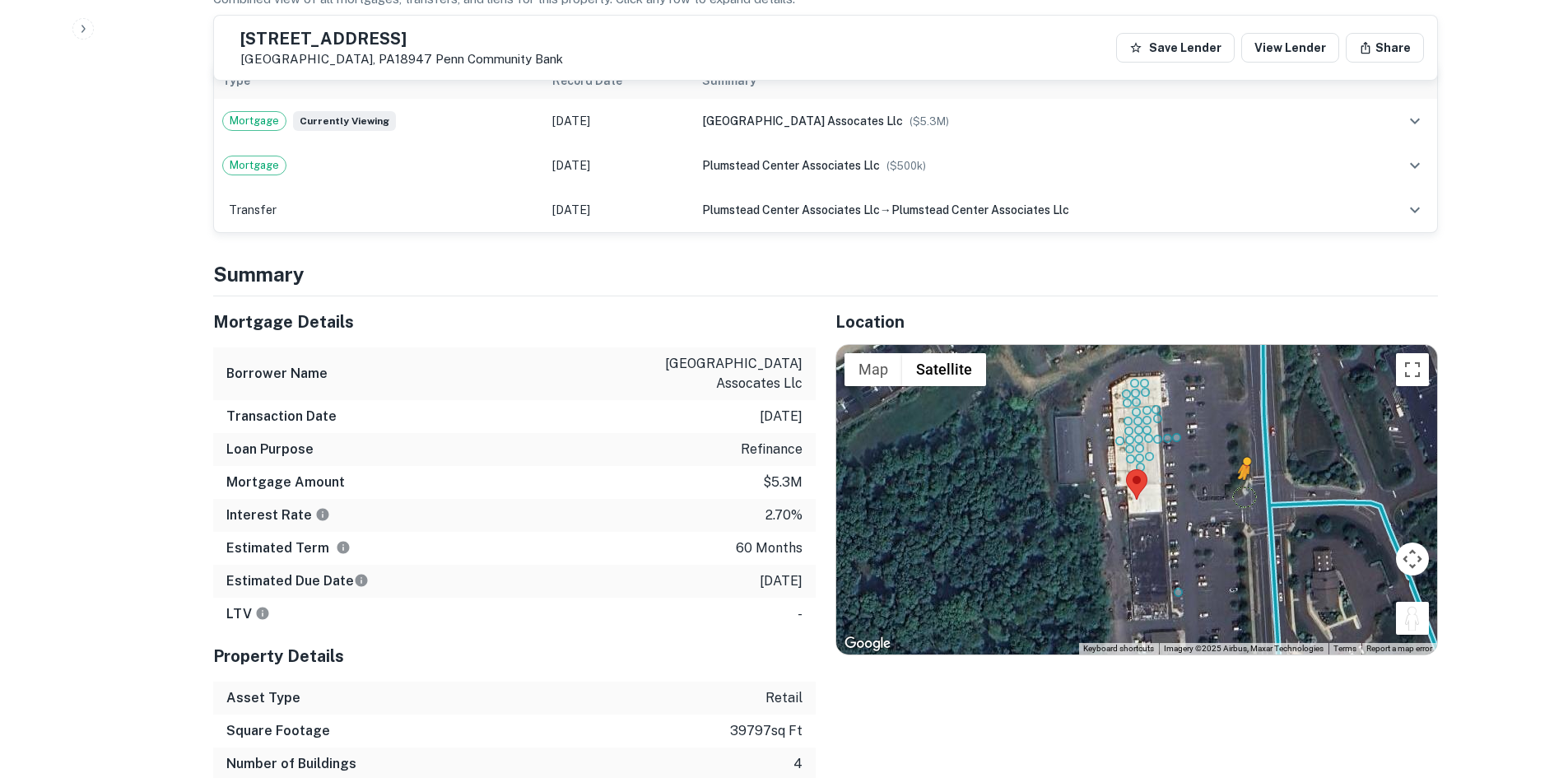
drag, startPoint x: 1410, startPoint y: 589, endPoint x: 1239, endPoint y: 477, distance: 204.4
click at [1239, 477] on div "To activate drag with keyboard, press Alt + Enter. Once in keyboard drag state,…" at bounding box center [1136, 500] width 601 height 310
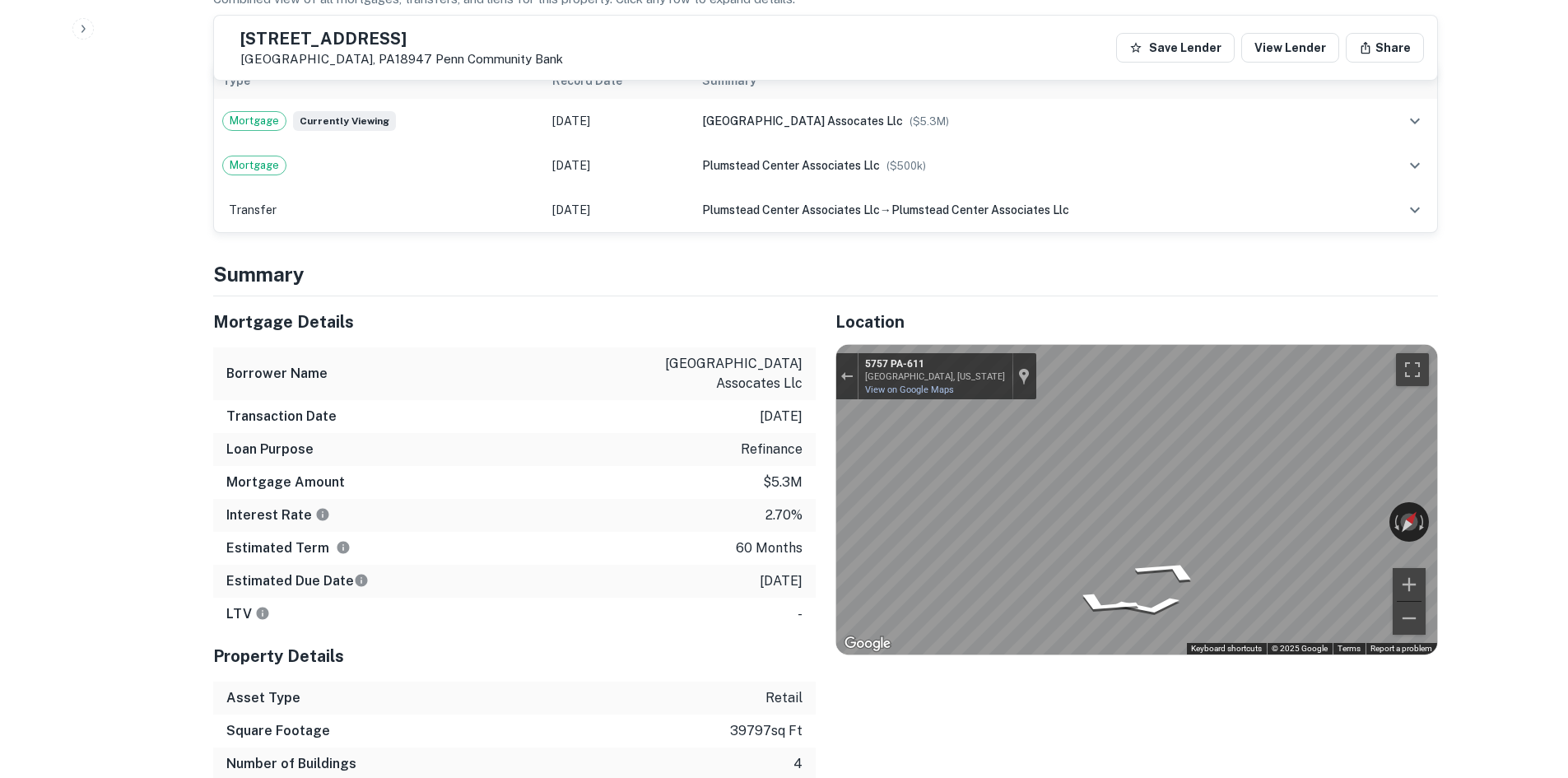
click at [1453, 455] on div "Back to borrower requests 5764 Easton Rd Pipersville, PA18947 Penn Community Ba…" at bounding box center [825, 772] width 1264 height 3632
click at [1171, 509] on div "← Move left → Move right ↑ Move up ↓ Move down + Zoom in - Zoom out 5782 Easton…" at bounding box center [1136, 500] width 601 height 310
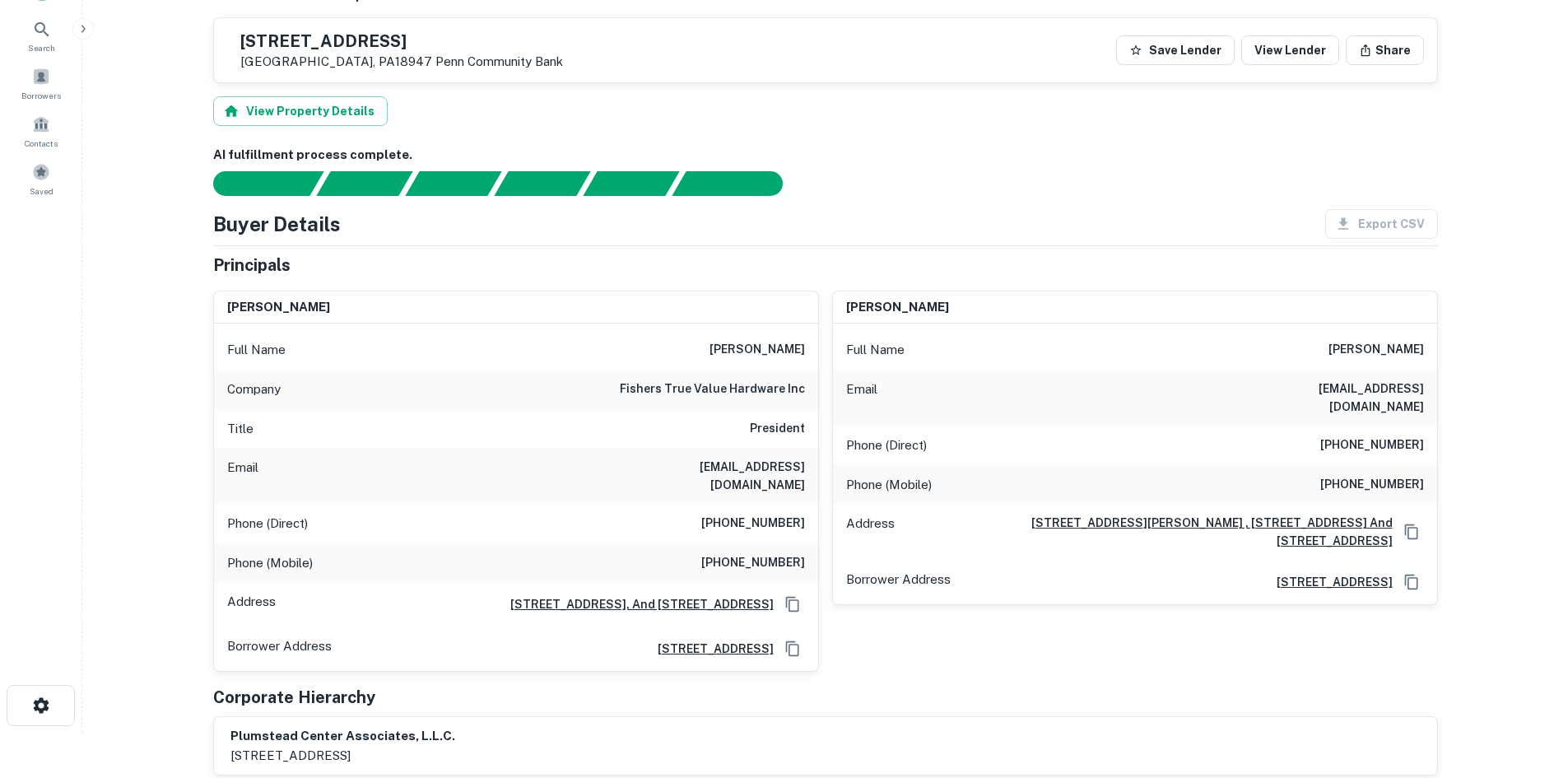
scroll to position [0, 0]
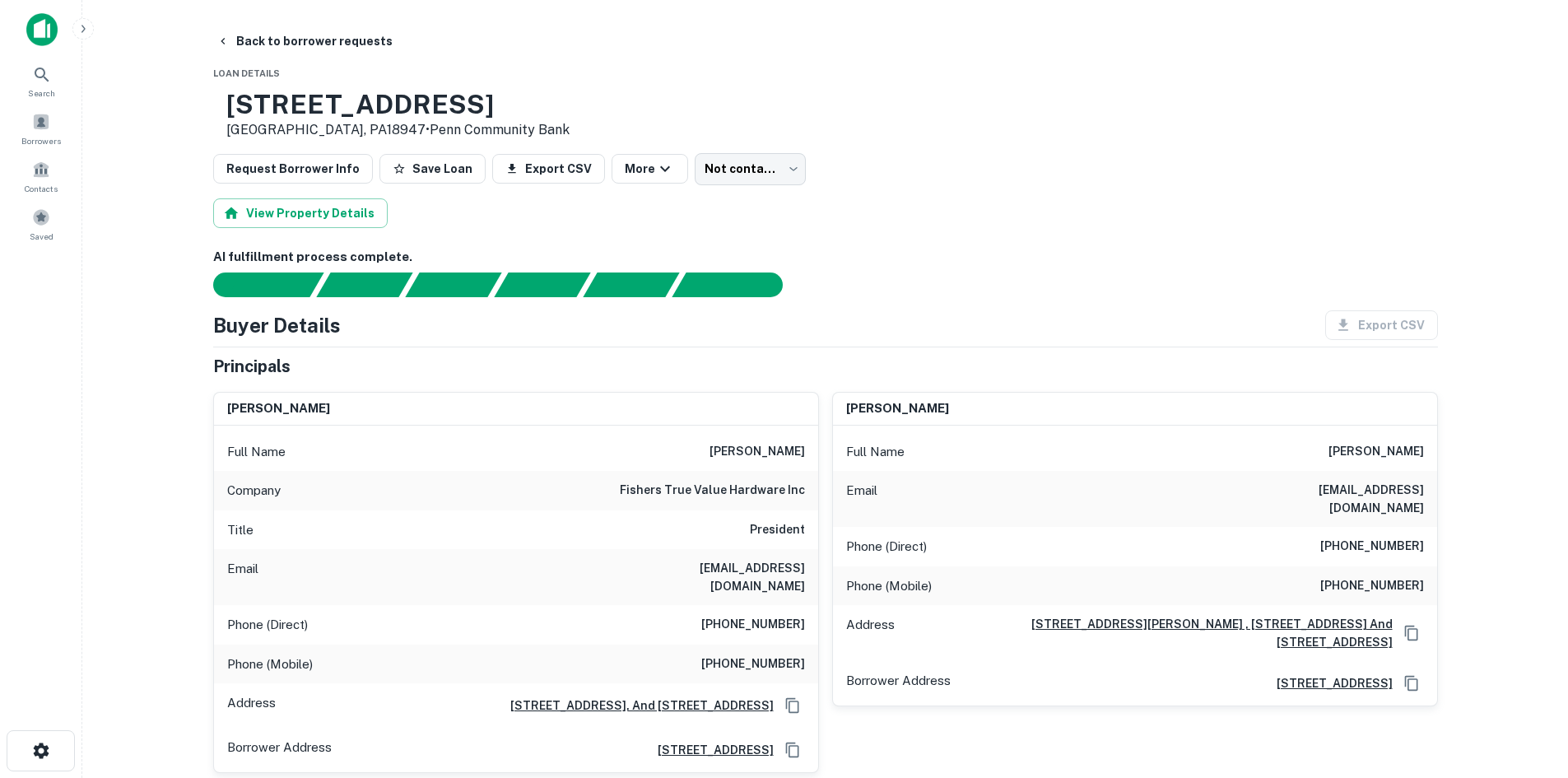
click at [1376, 537] on h6 "(215) 550-6257" at bounding box center [1372, 547] width 104 height 20
click at [1409, 537] on h6 "(215) 550-6257" at bounding box center [1372, 547] width 104 height 20
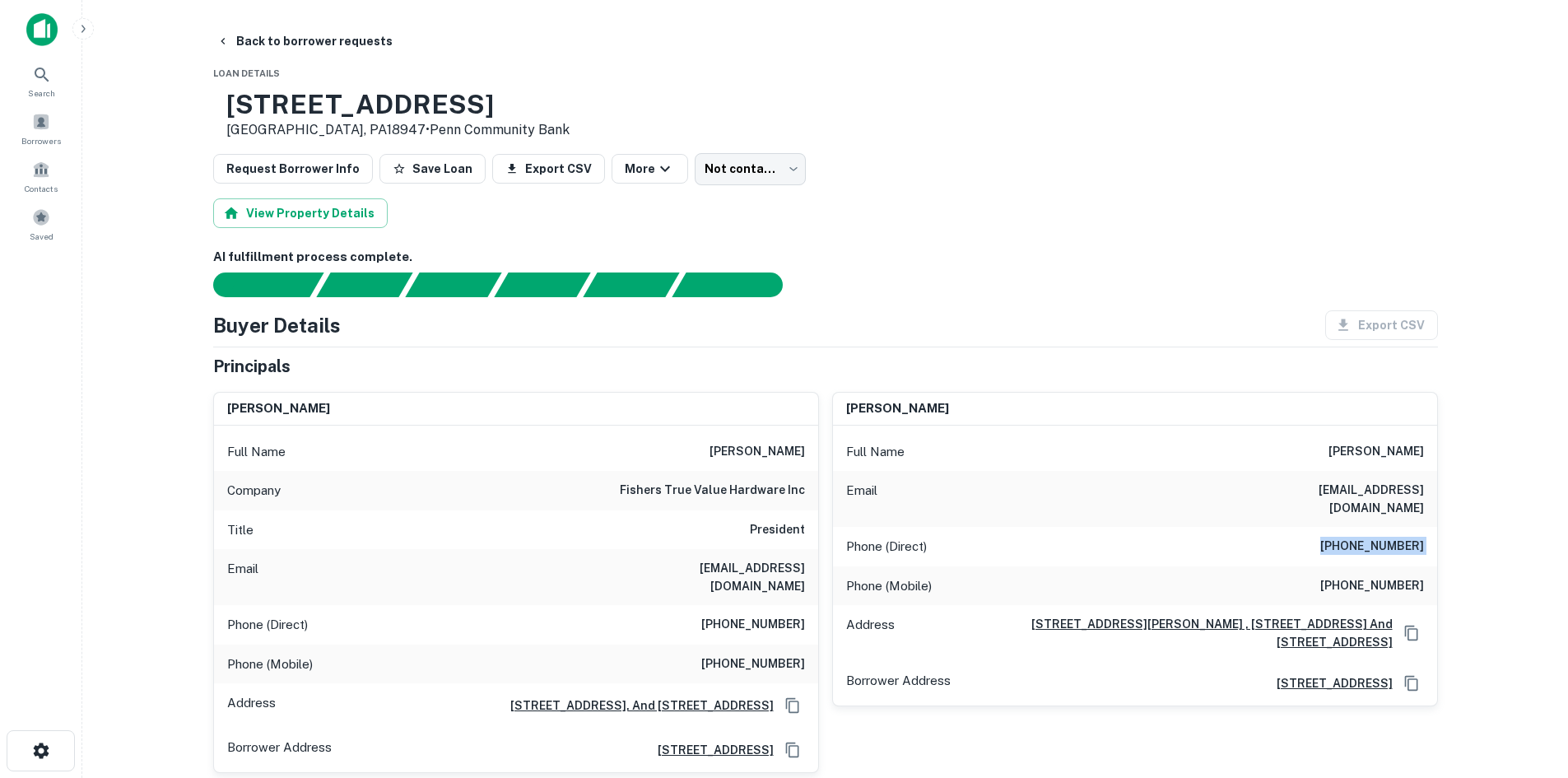
click at [1409, 537] on h6 "(215) 550-6257" at bounding box center [1372, 547] width 104 height 20
click at [810, 618] on div "Phone (Direct) (215) 357-4681" at bounding box center [515, 624] width 605 height 39
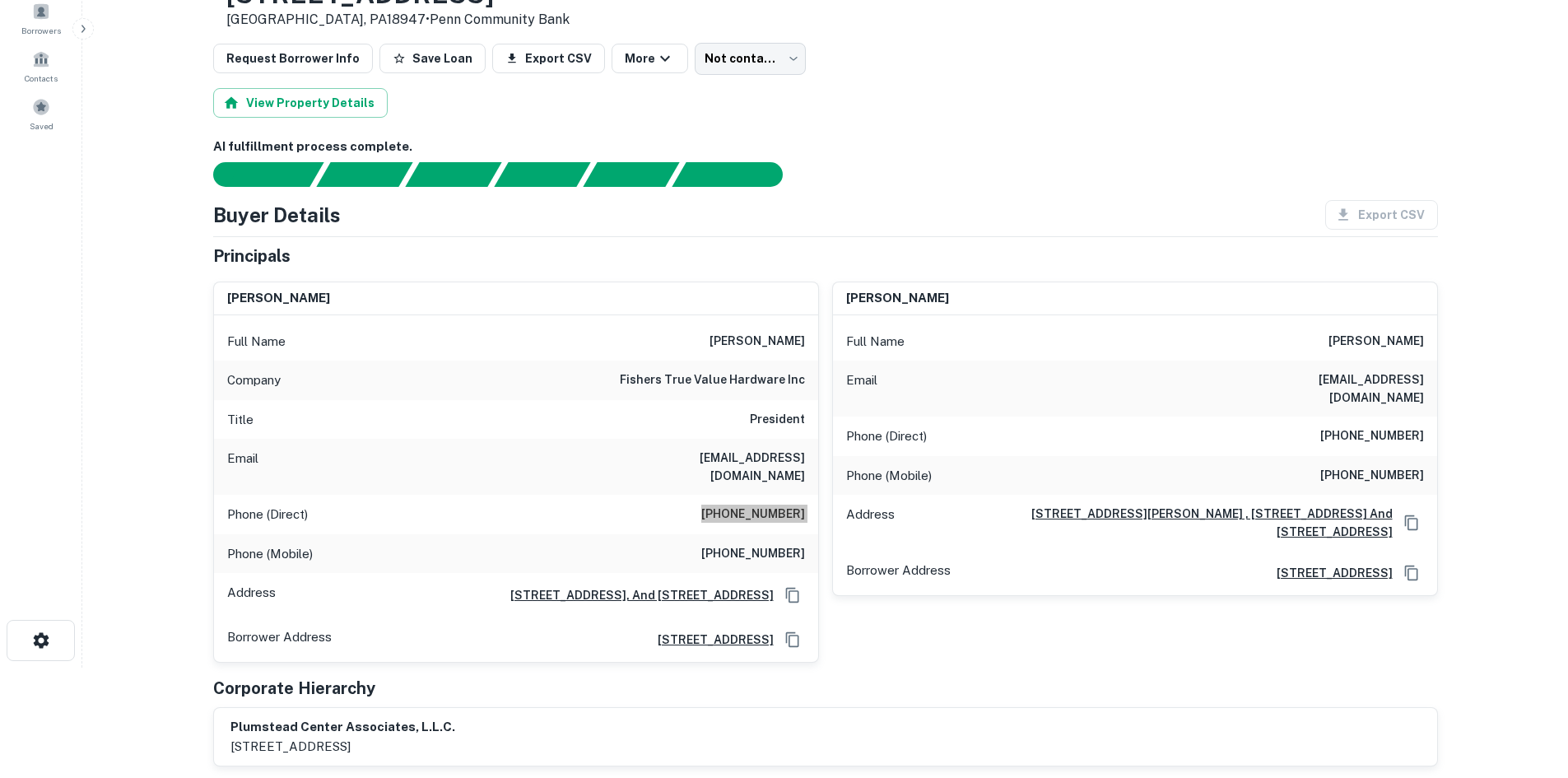
scroll to position [82, 0]
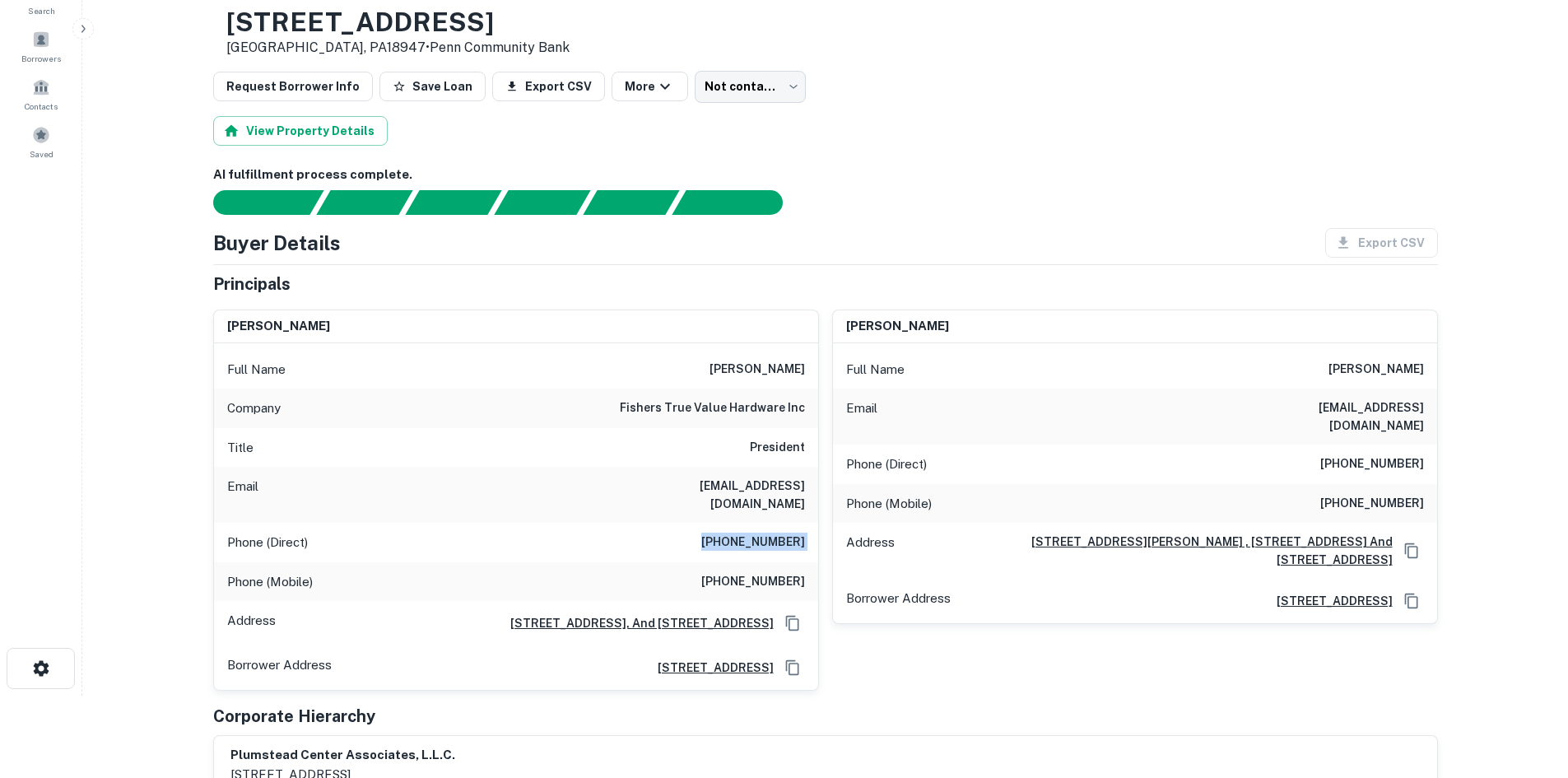
click at [746, 572] on h6 "(215) 350-9335" at bounding box center [754, 582] width 104 height 20
click at [748, 572] on h6 "(215) 350-9335" at bounding box center [754, 582] width 104 height 20
click at [729, 405] on h6 "fishers true value hardware inc" at bounding box center [712, 409] width 185 height 20
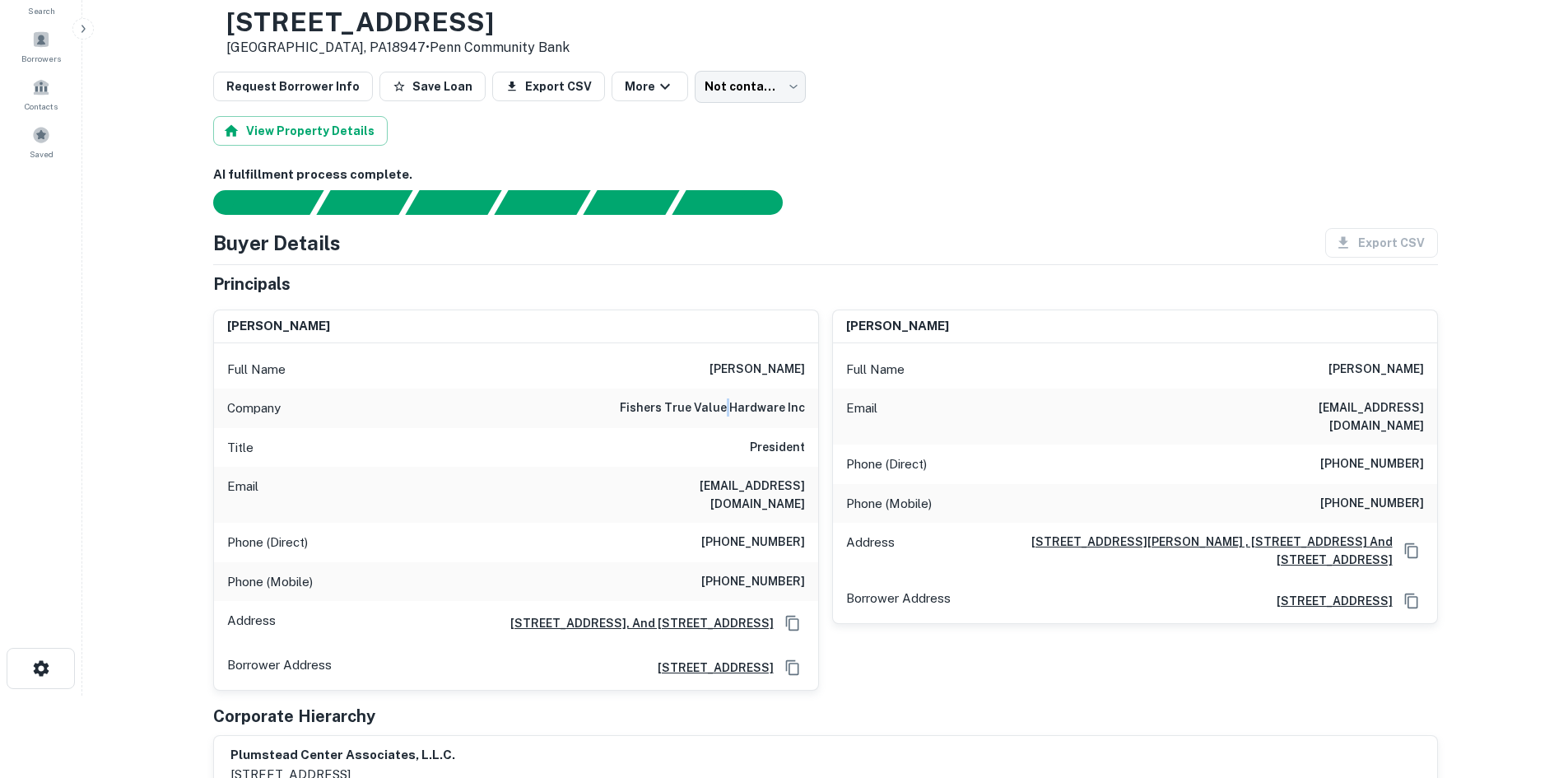
click at [729, 405] on h6 "fishers true value hardware inc" at bounding box center [712, 409] width 185 height 20
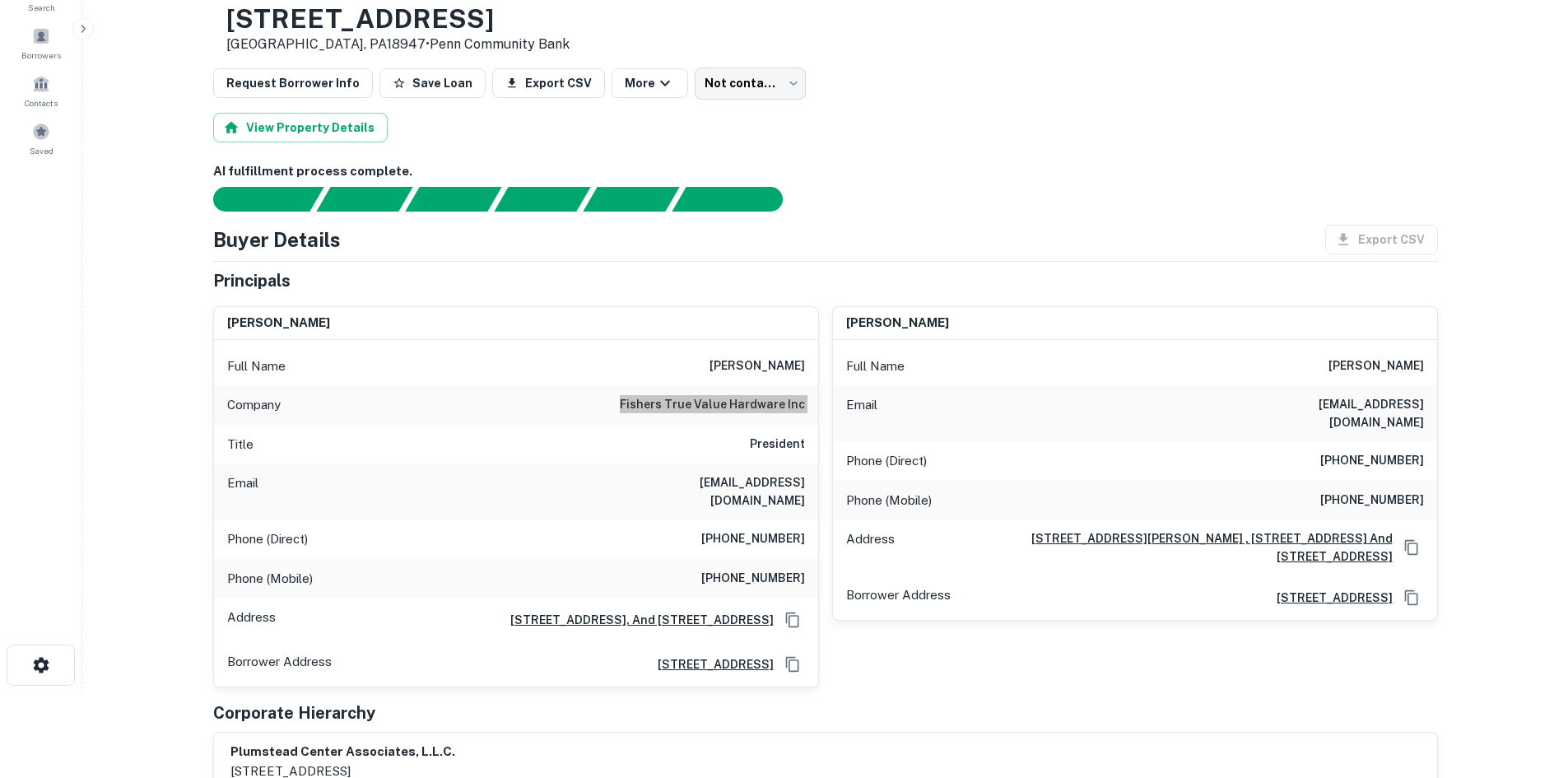
scroll to position [0, 0]
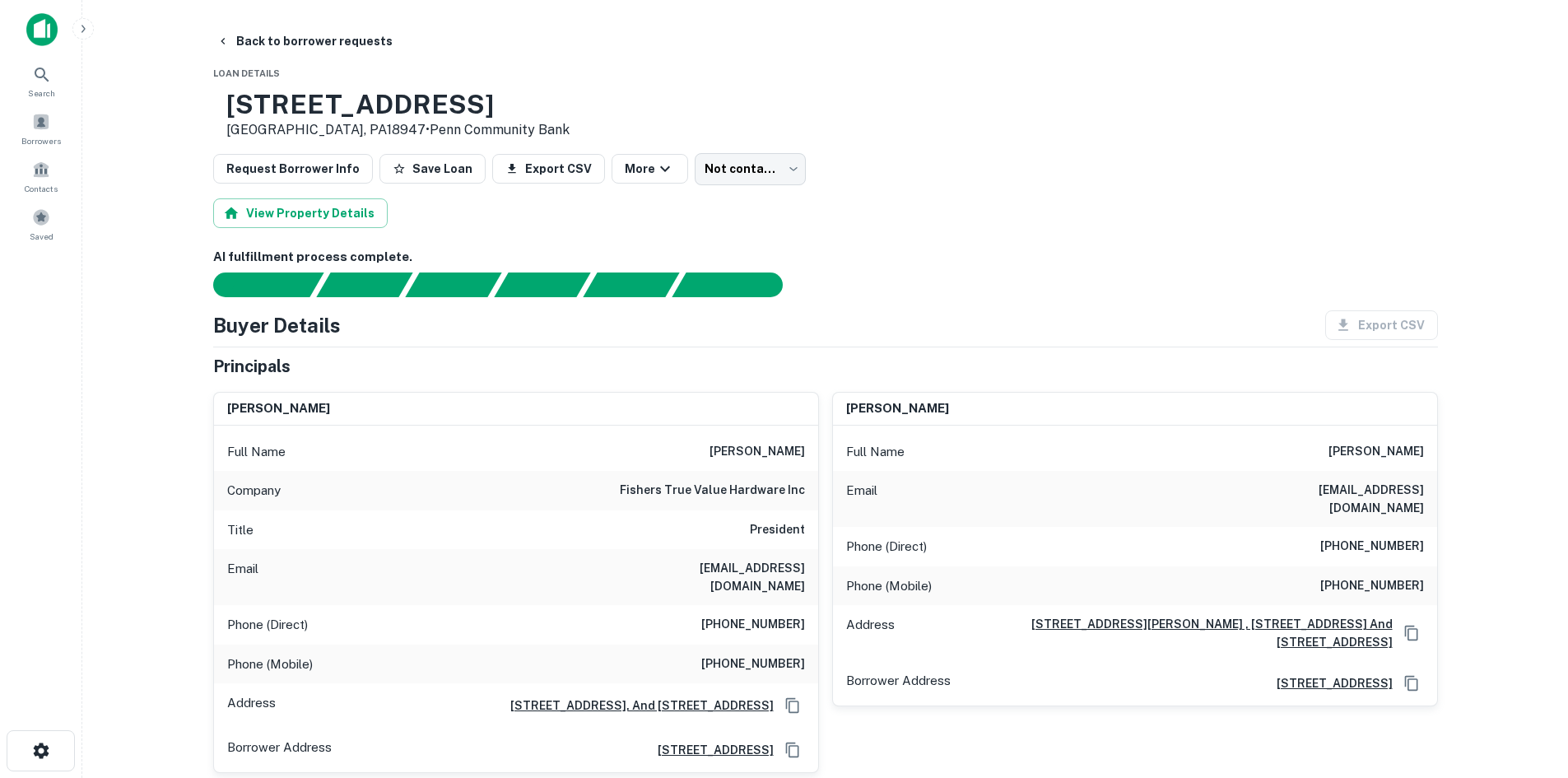
drag, startPoint x: 999, startPoint y: 216, endPoint x: 898, endPoint y: 185, distance: 105.7
click at [999, 216] on div "View Property Details" at bounding box center [826, 213] width 1225 height 29
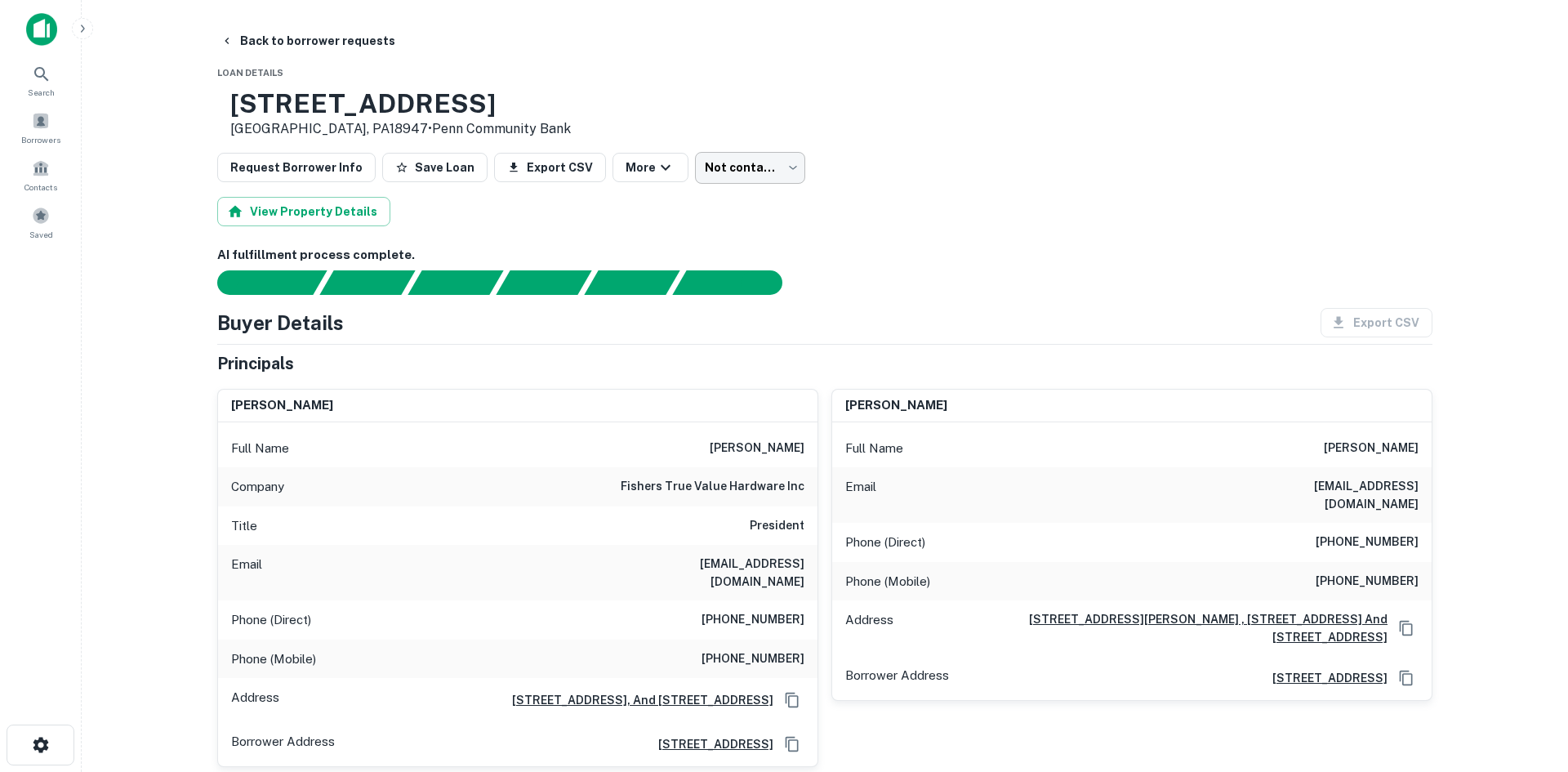
click at [770, 163] on body "Search Borrowers Contacts Saved Back to borrower requests Loan Details 5764 Eas…" at bounding box center [784, 386] width 1568 height 772
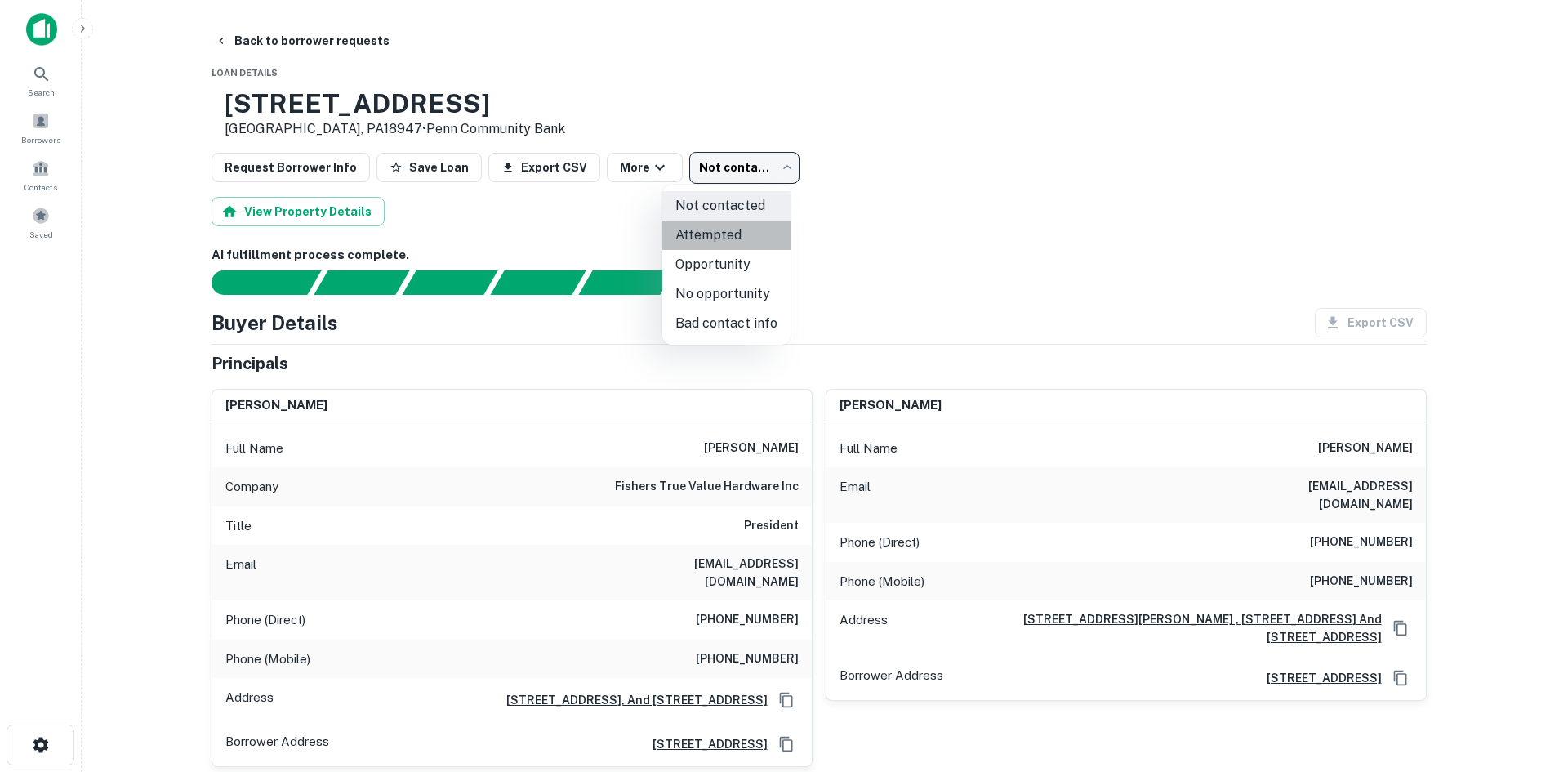
click at [745, 228] on li "Attempted" at bounding box center [726, 235] width 128 height 29
type input "*********"
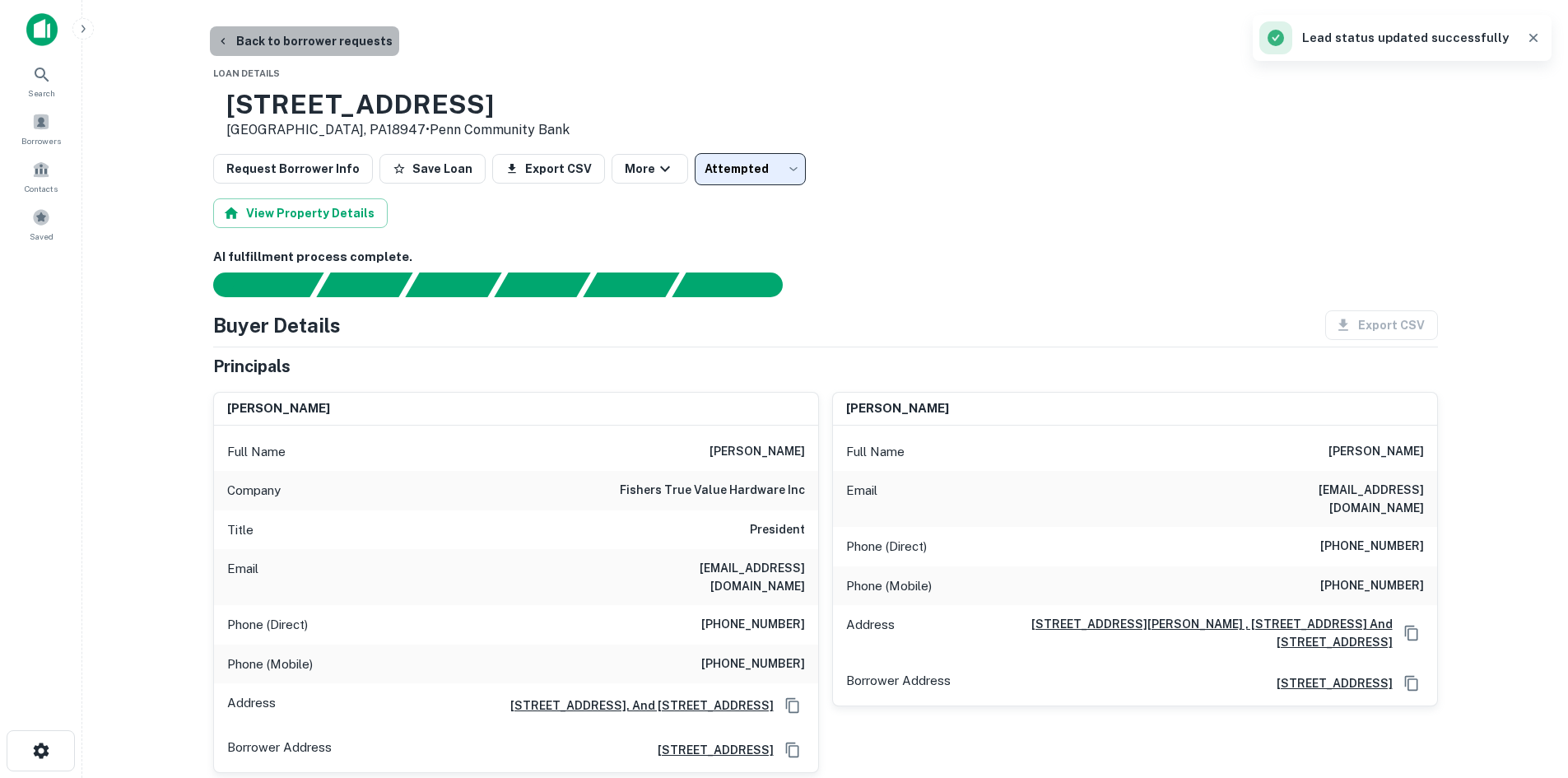
click at [361, 41] on button "Back to borrower requests" at bounding box center [304, 41] width 189 height 29
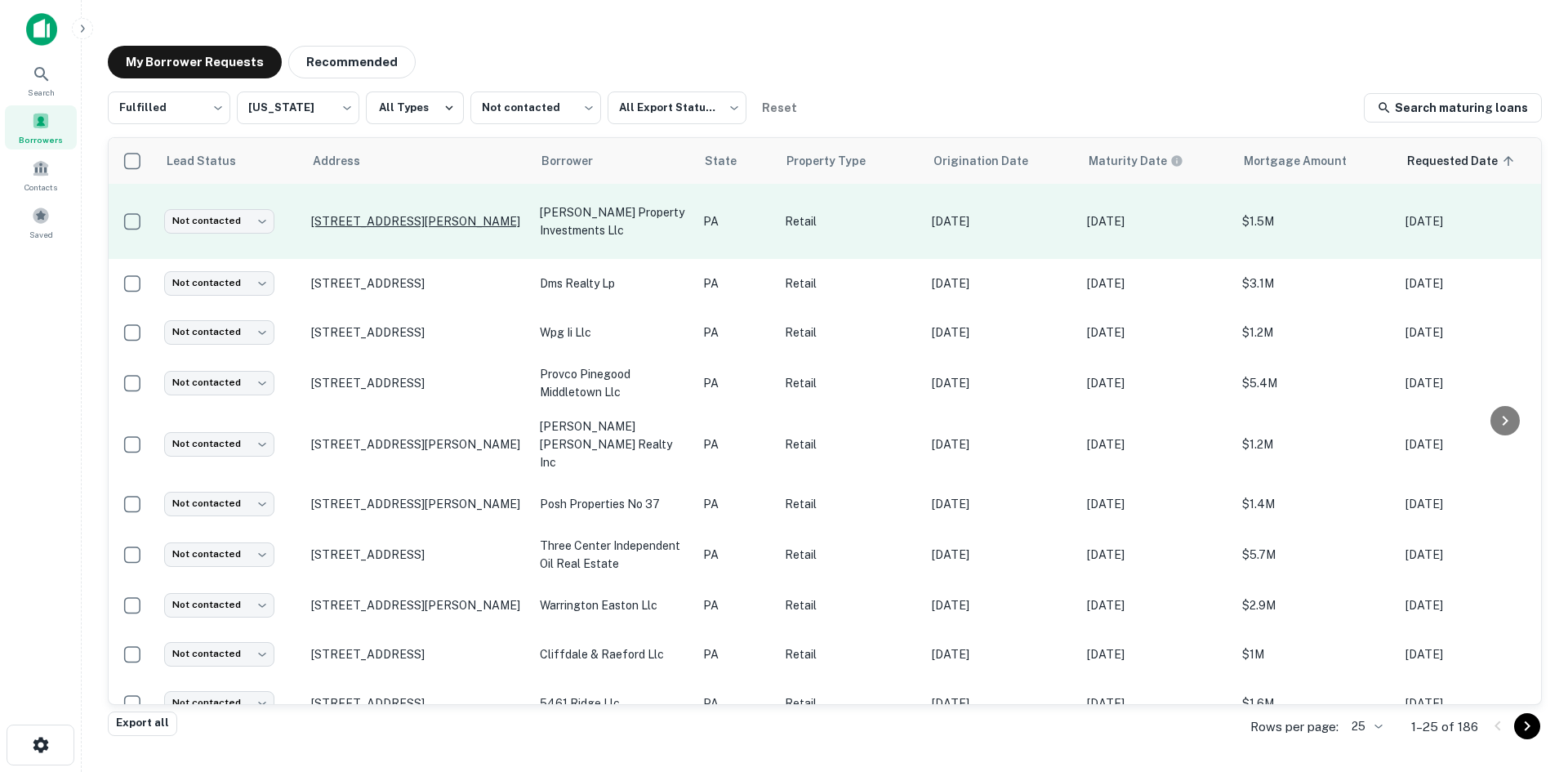
click at [457, 219] on p "10719 William Penn Hwy Huntingdon, PA16652" at bounding box center [417, 221] width 212 height 15
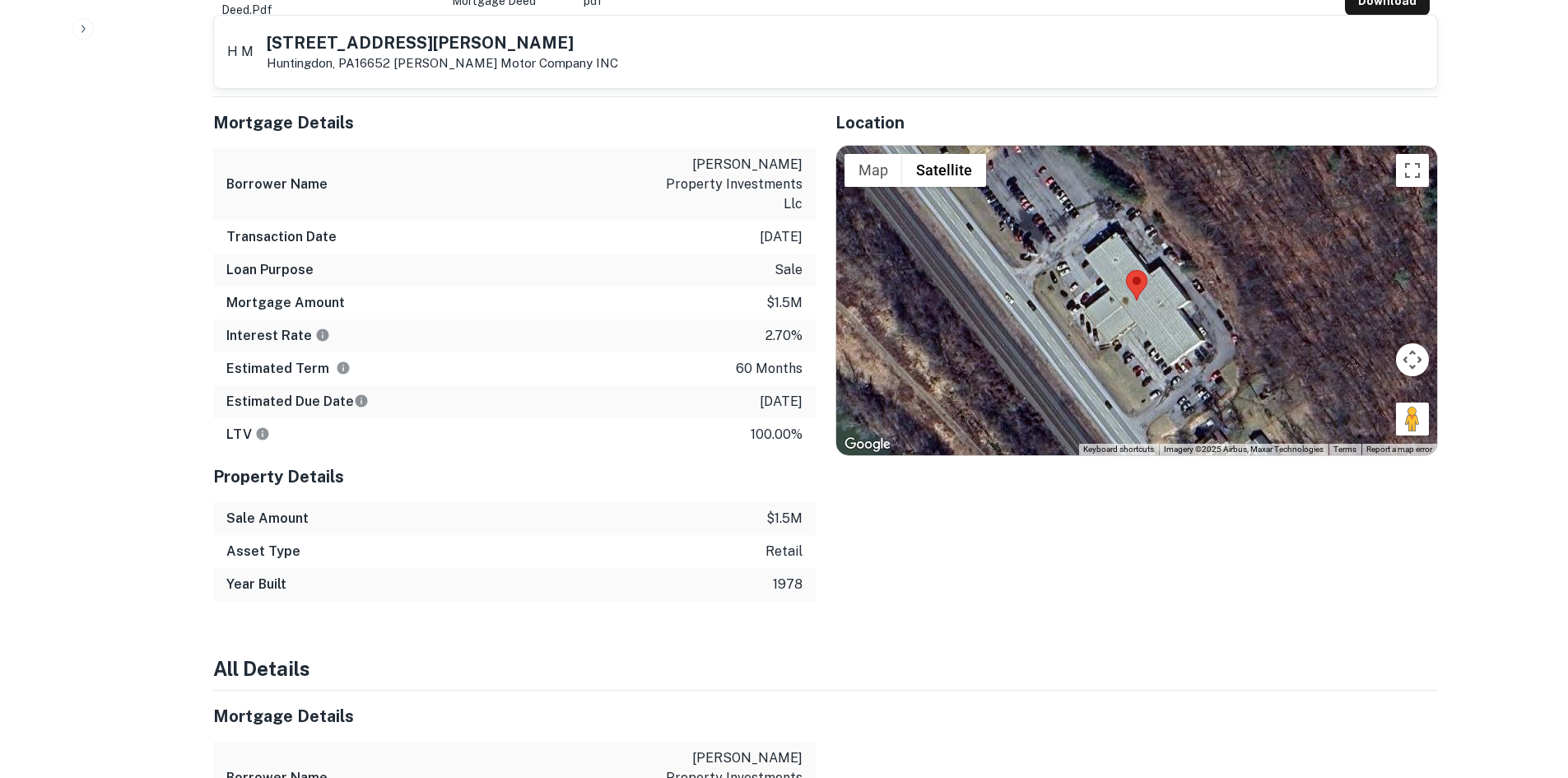
scroll to position [905, 0]
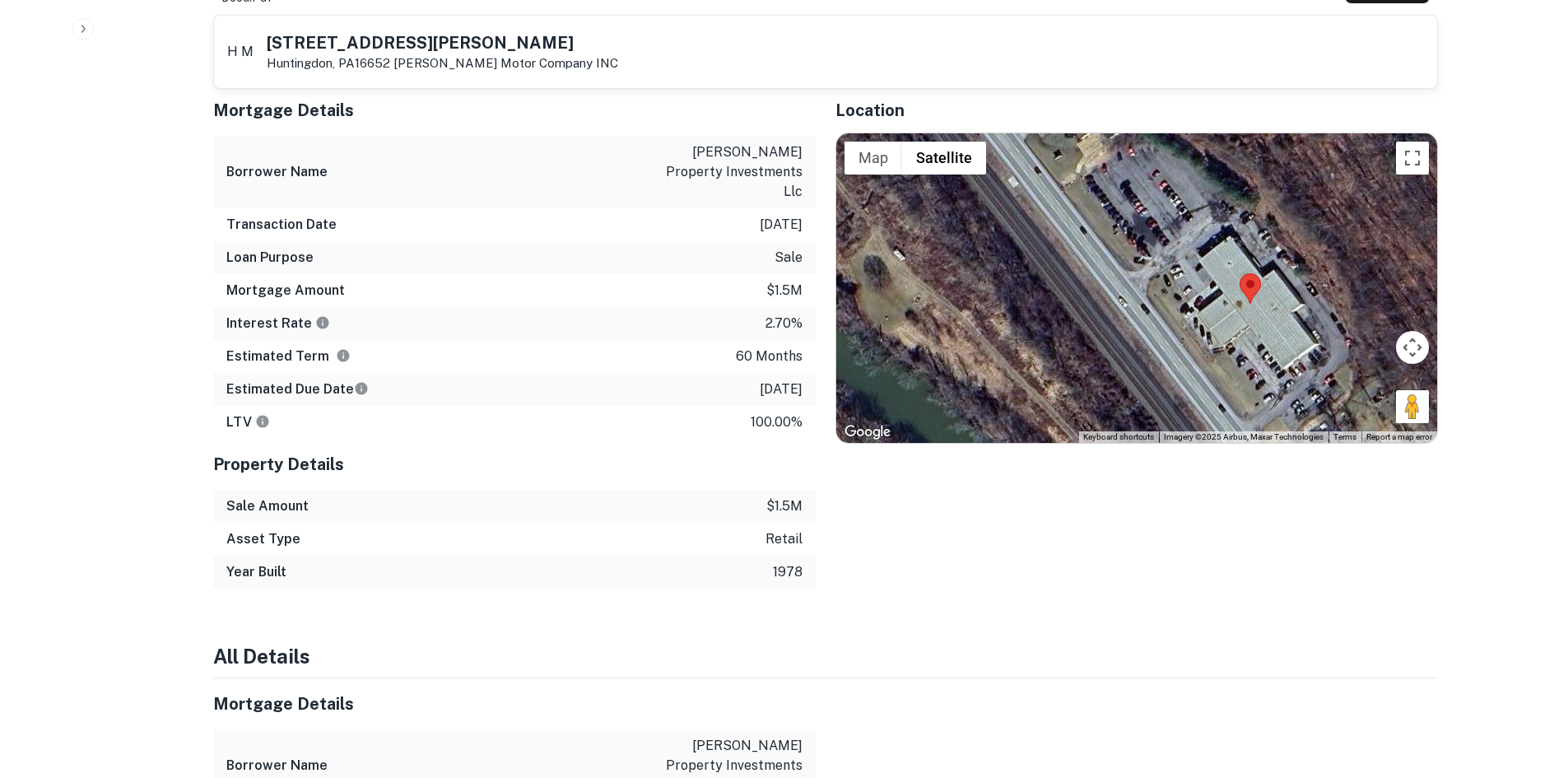
drag, startPoint x: 1426, startPoint y: 400, endPoint x: 1531, endPoint y: 410, distance: 105.5
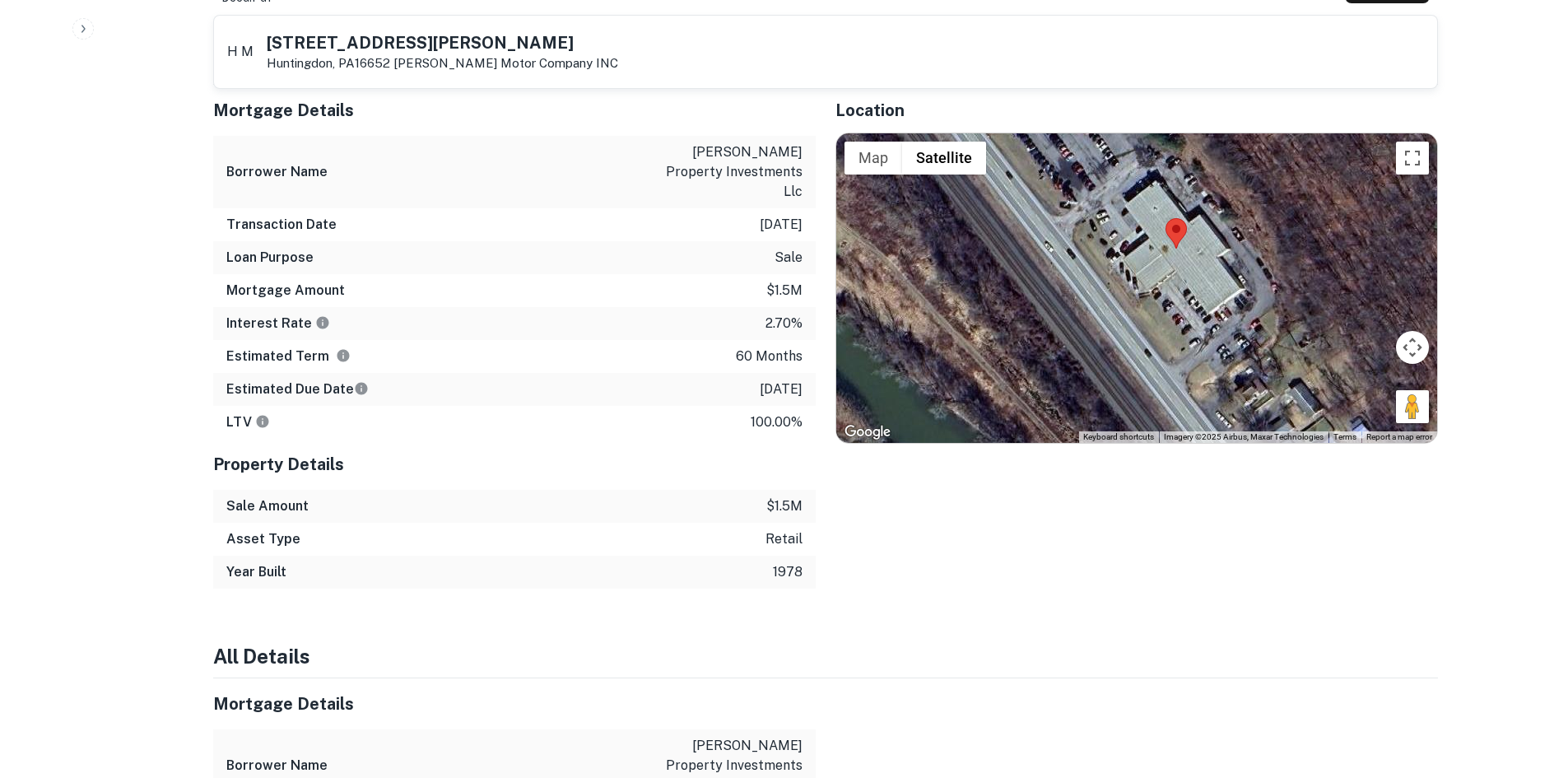
drag, startPoint x: 1401, startPoint y: 387, endPoint x: 1240, endPoint y: 321, distance: 174.0
click at [1222, 317] on div "Map Terrain Satellite Labels Keyboard shortcuts Map Data Imagery ©2025 Airbus, …" at bounding box center [1136, 288] width 601 height 310
drag, startPoint x: 1415, startPoint y: 382, endPoint x: 1092, endPoint y: 283, distance: 337.8
click at [1093, 284] on div "To activate drag with keyboard, press Alt + Enter. Once in keyboard drag state,…" at bounding box center [1136, 288] width 601 height 310
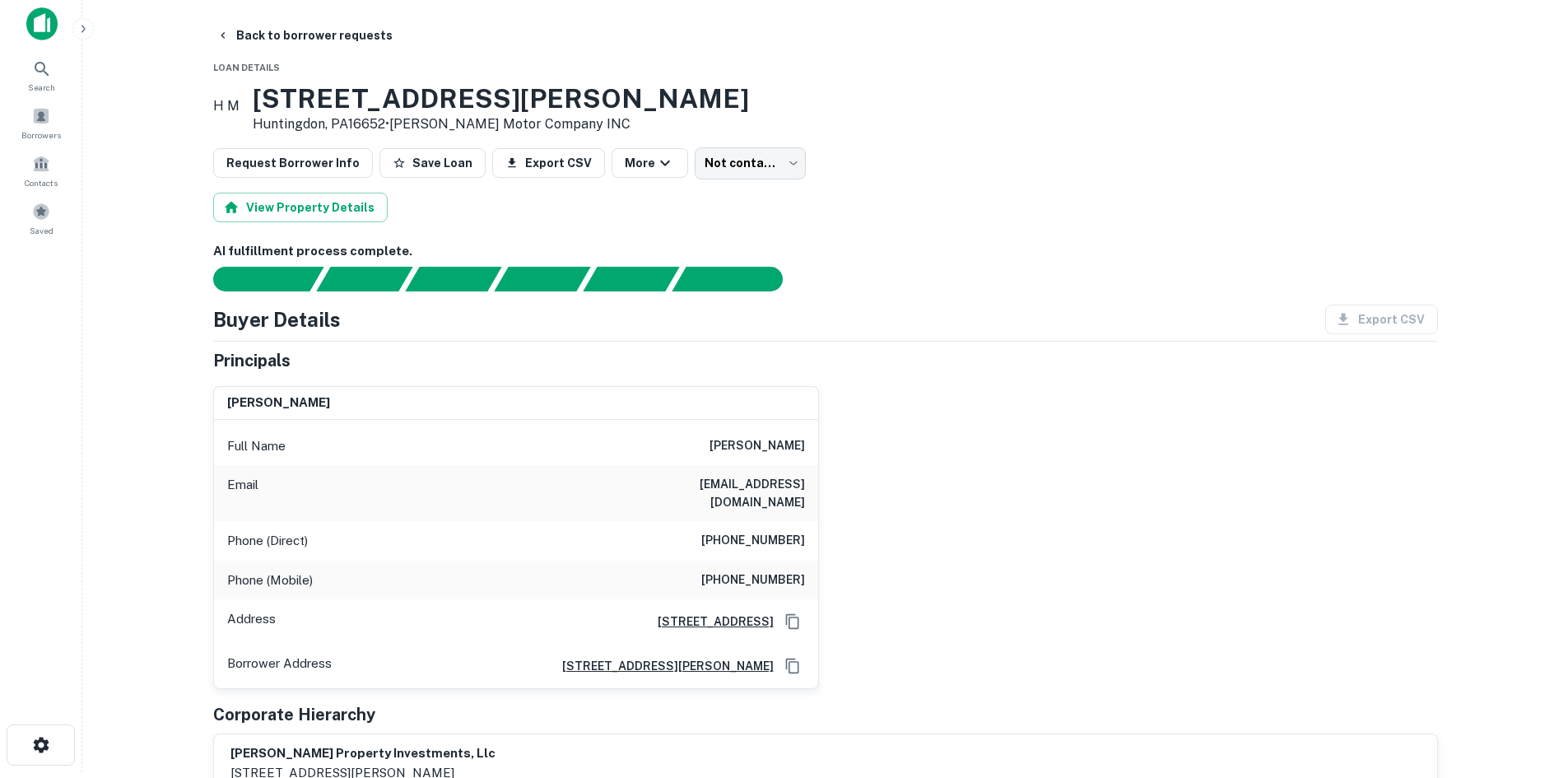
scroll to position [0, 0]
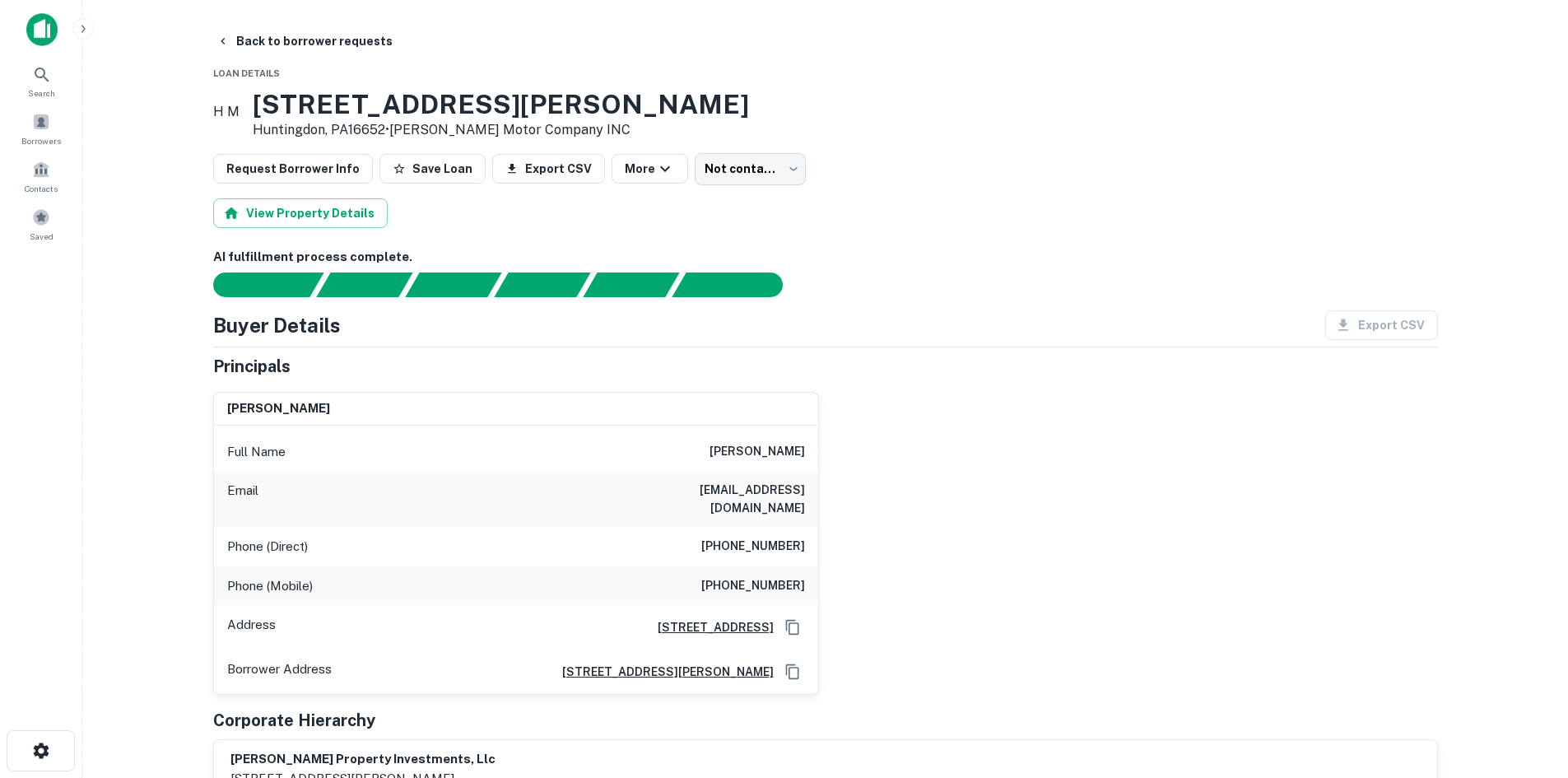
click at [766, 537] on h6 "(814) 466-7373" at bounding box center [754, 547] width 104 height 20
click at [784, 576] on h6 "(845) 549-0086" at bounding box center [754, 586] width 104 height 20
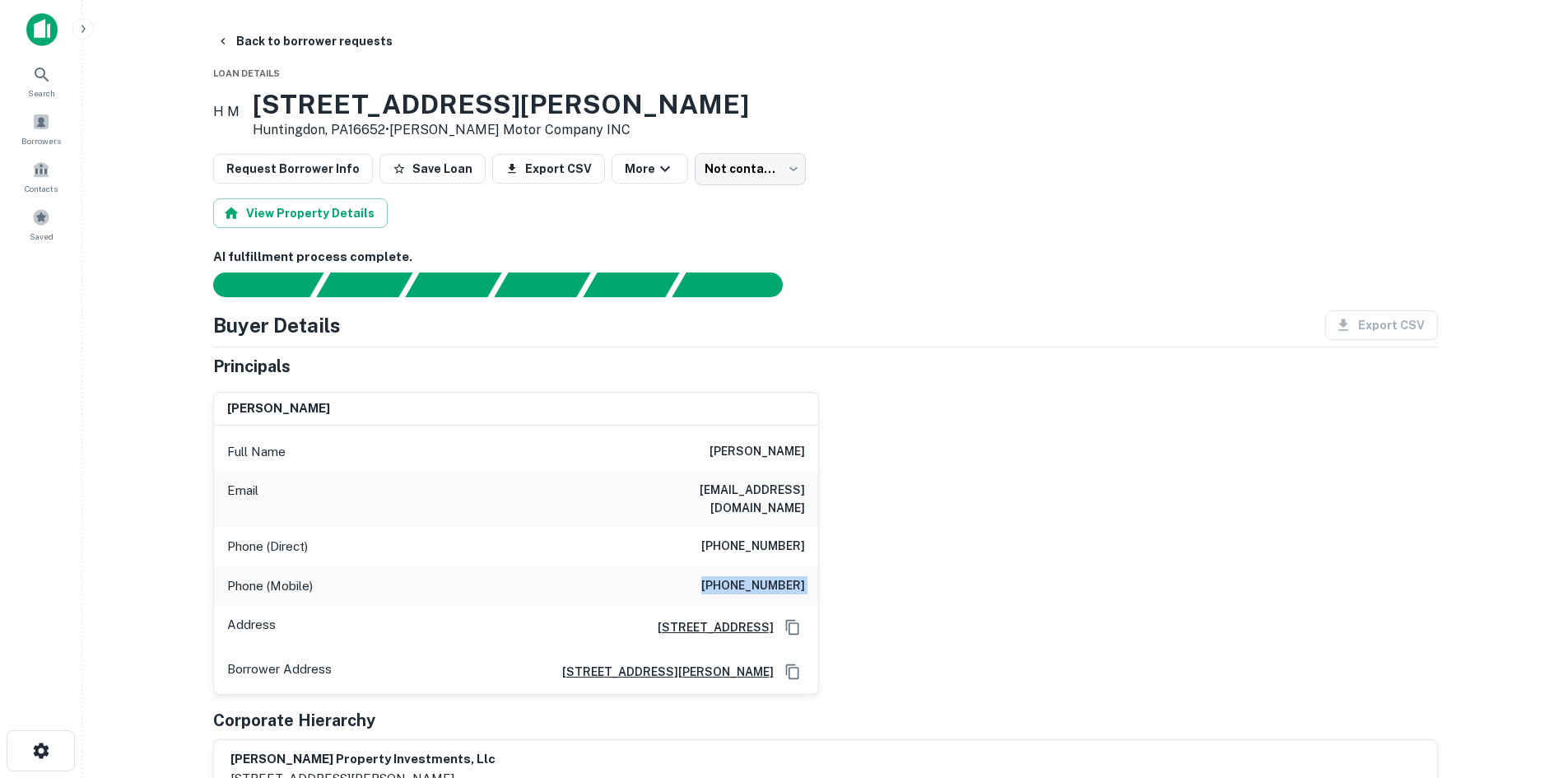
click at [784, 576] on h6 "(845) 549-0086" at bounding box center [754, 586] width 104 height 20
click at [1029, 611] on div "jeffrey h. irwin Full Name jeffrey h. irwin Email jeffreyirwin@gmail.com Phone …" at bounding box center [818, 536] width 1238 height 316
click at [760, 177] on body "Search Borrowers Contacts Saved Back to borrower requests Loan Details H M 1071…" at bounding box center [784, 389] width 1568 height 778
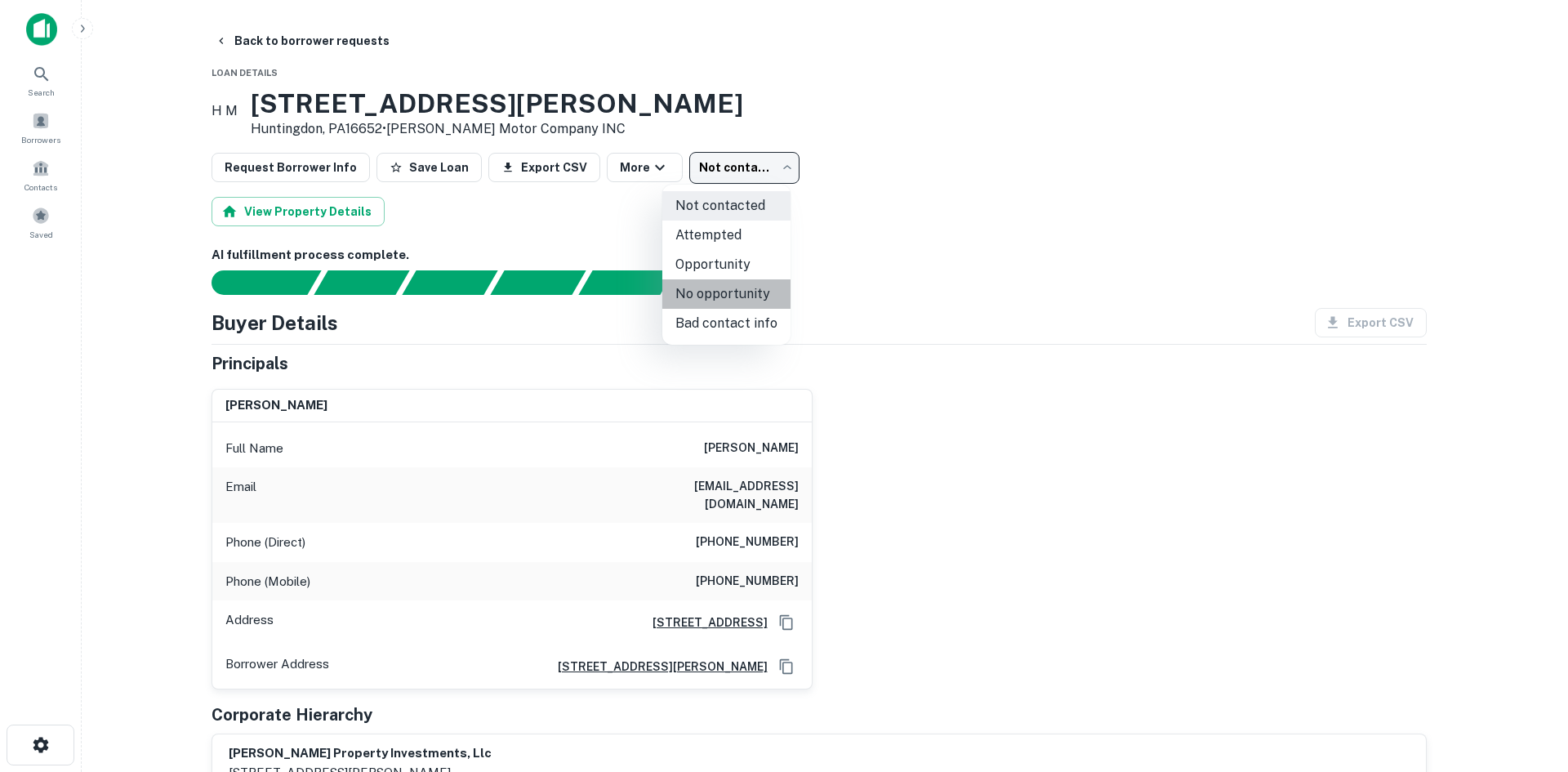
drag, startPoint x: 742, startPoint y: 289, endPoint x: 978, endPoint y: 285, distance: 236.0
click at [978, 285] on div "Not contacted Attempted Opportunity No opportunity Bad contact info" at bounding box center [784, 386] width 1568 height 772
click at [736, 332] on li "Bad contact info" at bounding box center [726, 324] width 128 height 29
type input "**********"
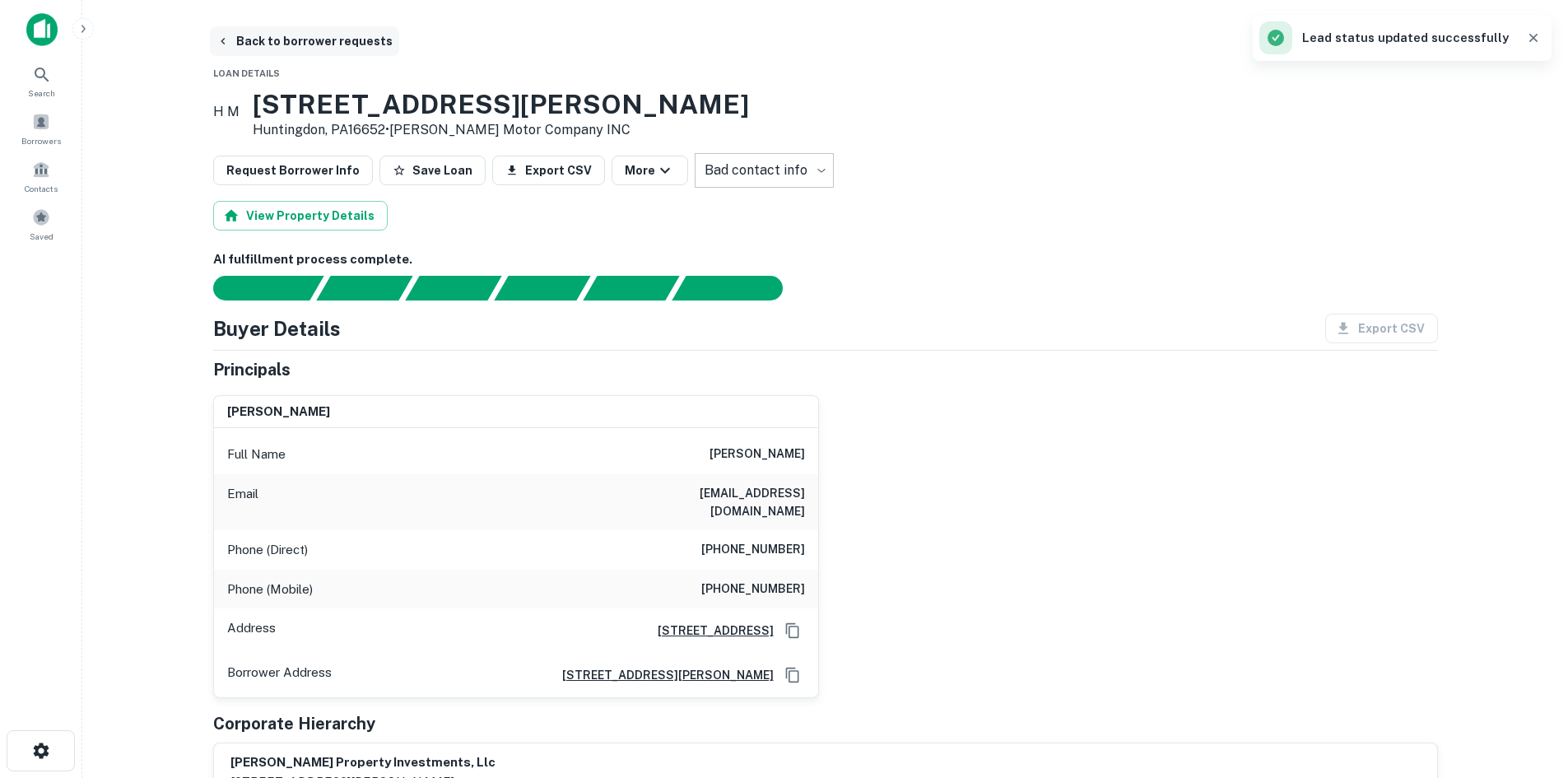
click at [272, 40] on button "Back to borrower requests" at bounding box center [304, 41] width 189 height 29
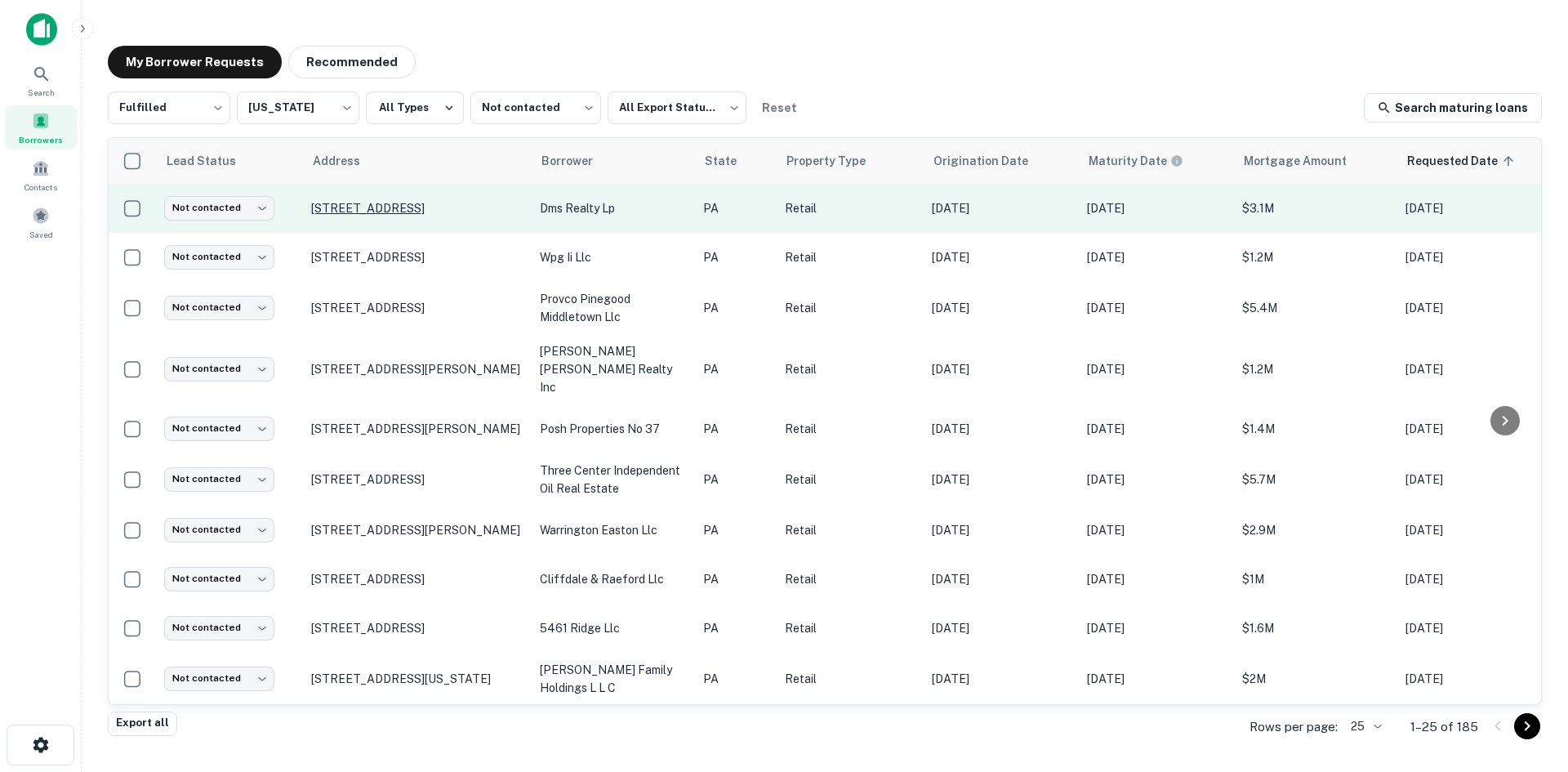
click at [432, 201] on p "2535 E Lincoln Hwy Coatesville, PA19320" at bounding box center [417, 208] width 212 height 15
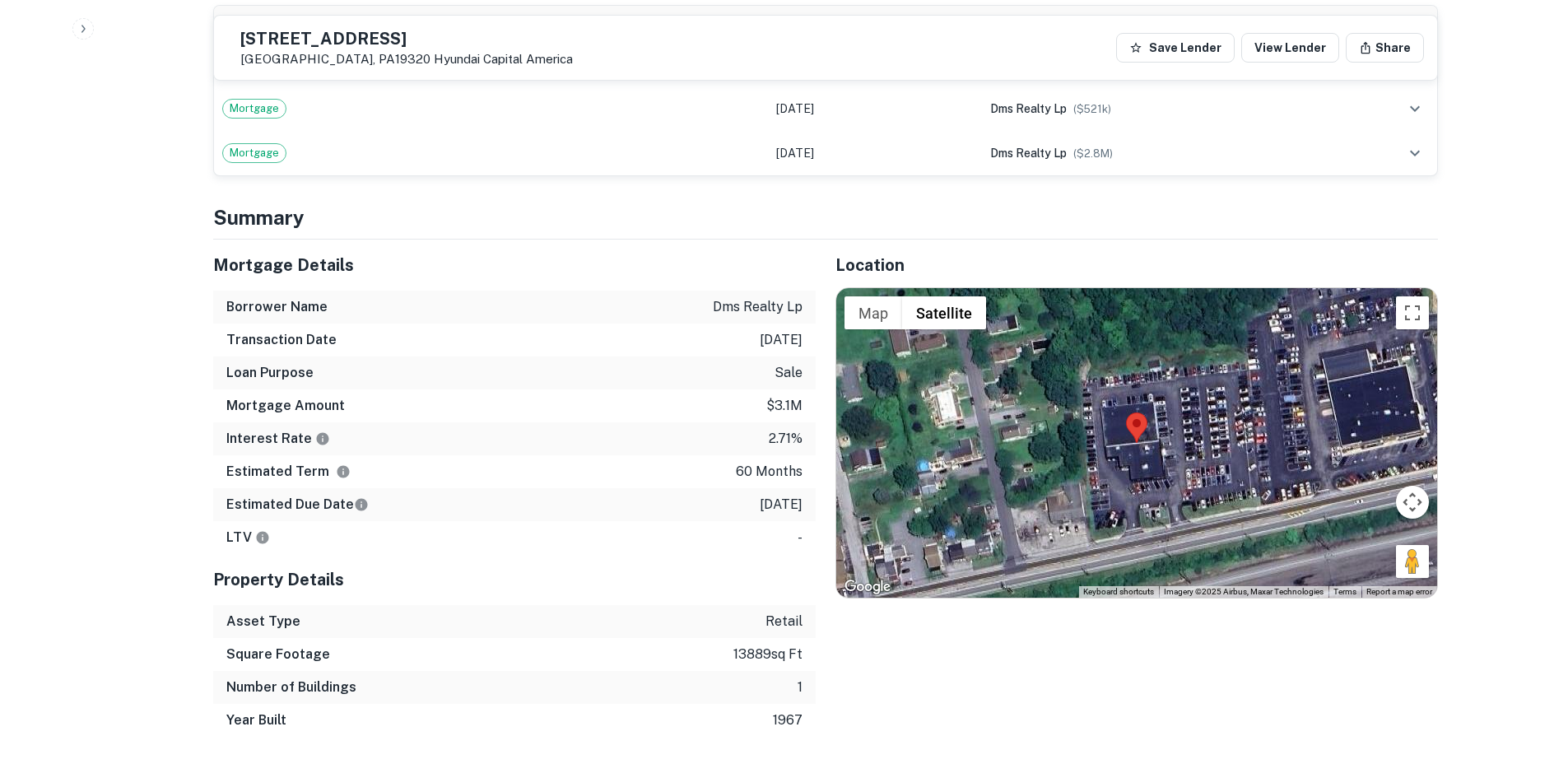
scroll to position [1235, 0]
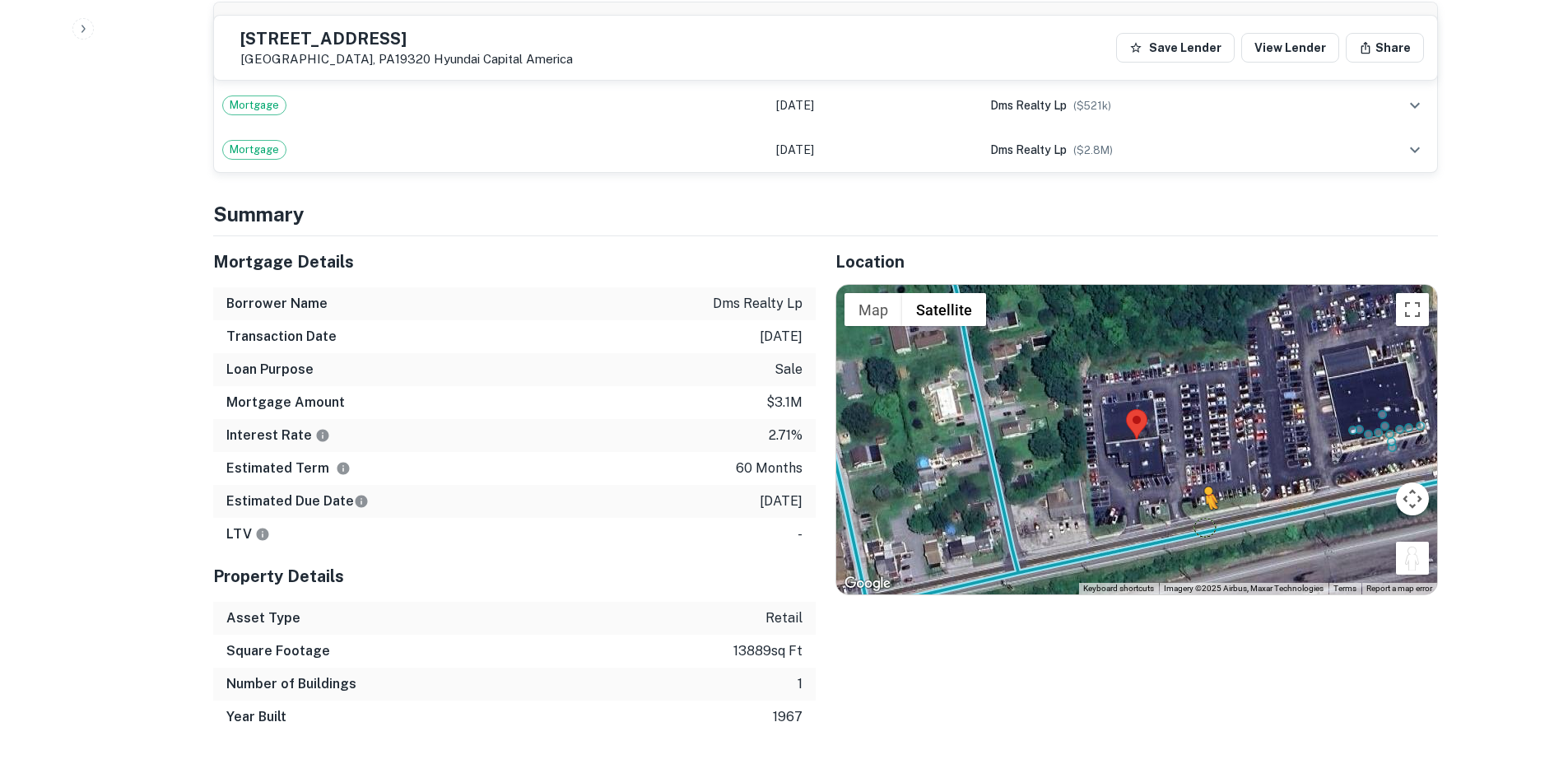
drag, startPoint x: 1409, startPoint y: 553, endPoint x: 1170, endPoint y: 520, distance: 241.3
click at [1170, 520] on div "To activate drag with keyboard, press Alt + Enter. Once in keyboard drag state,…" at bounding box center [1136, 440] width 601 height 310
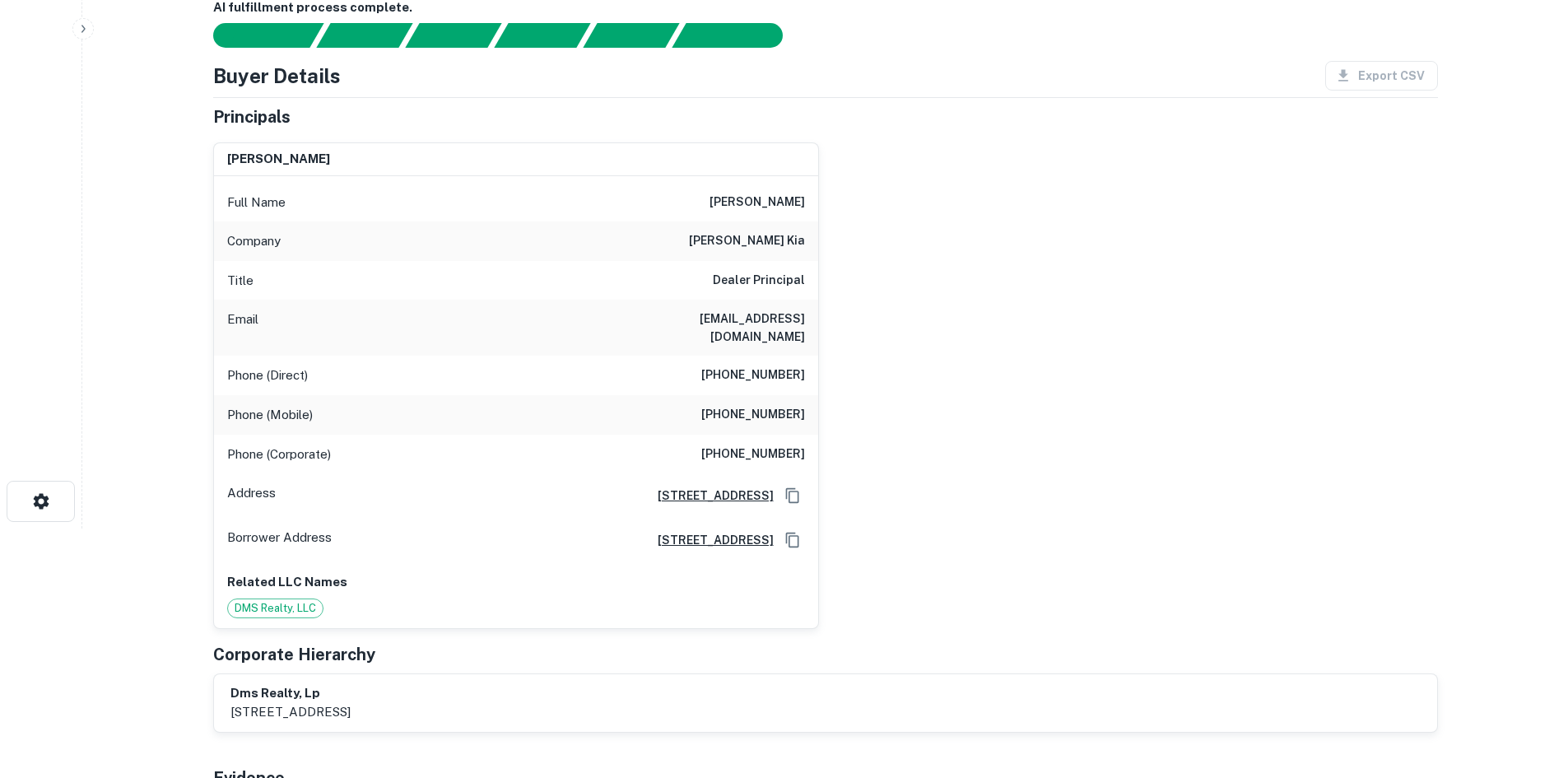
scroll to position [0, 0]
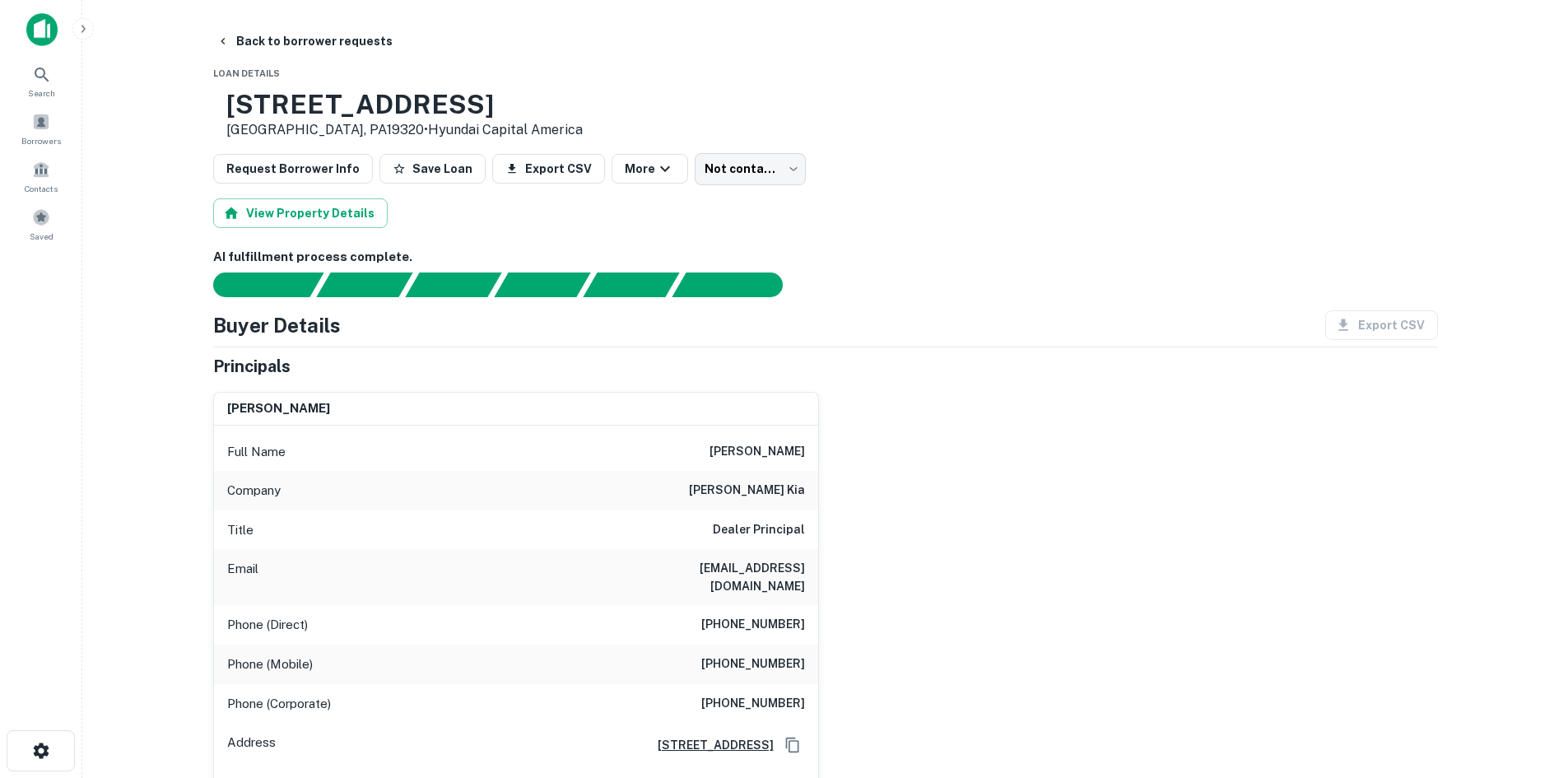
click at [754, 458] on h6 "james sipala" at bounding box center [757, 452] width 95 height 20
click at [752, 453] on h6 "james sipala" at bounding box center [757, 452] width 95 height 20
click at [1062, 638] on div "james sipala Full Name james sipala Company jim sipala kia Title Dealer Princip…" at bounding box center [818, 628] width 1238 height 500
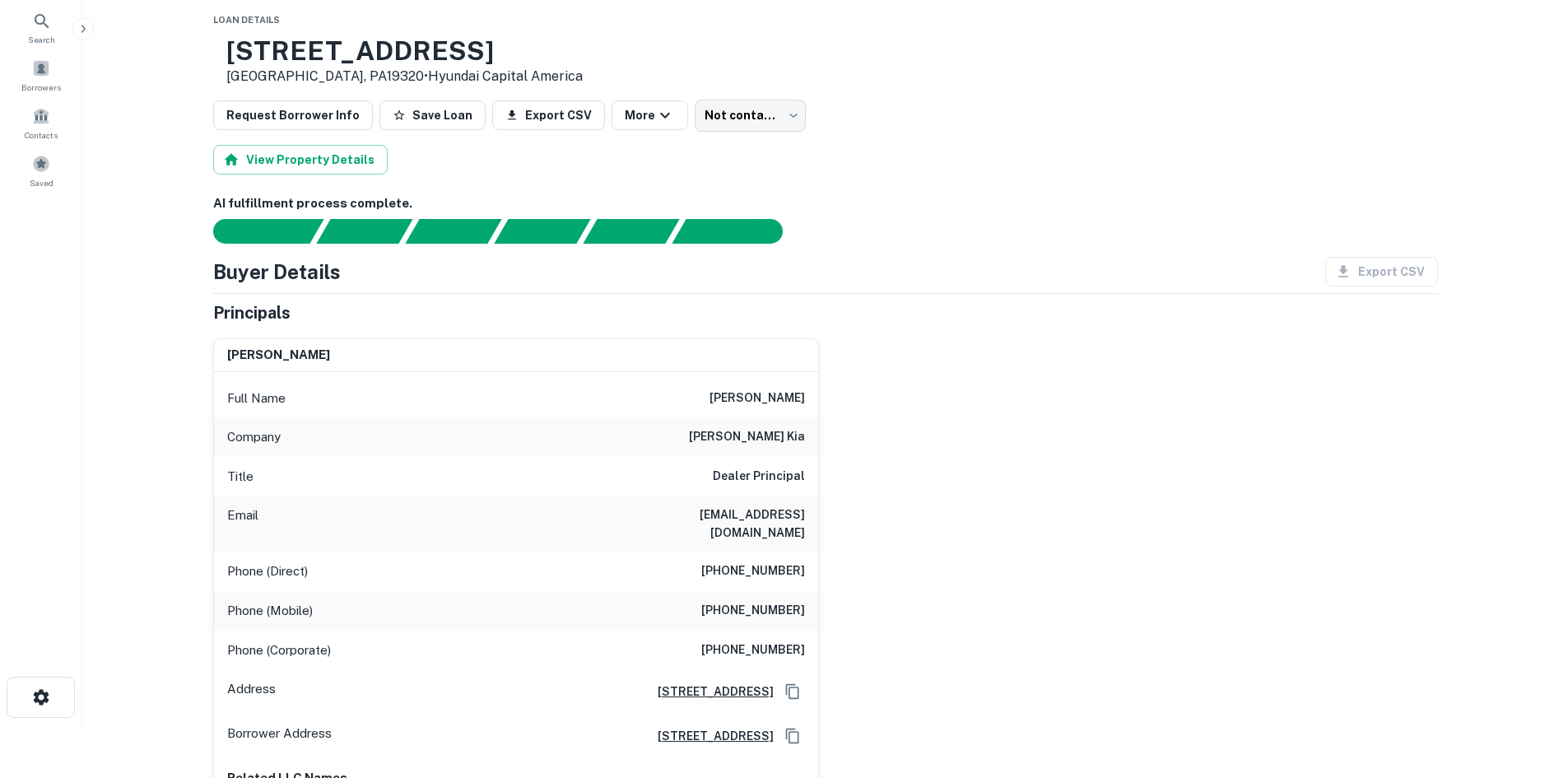
scroll to position [82, 0]
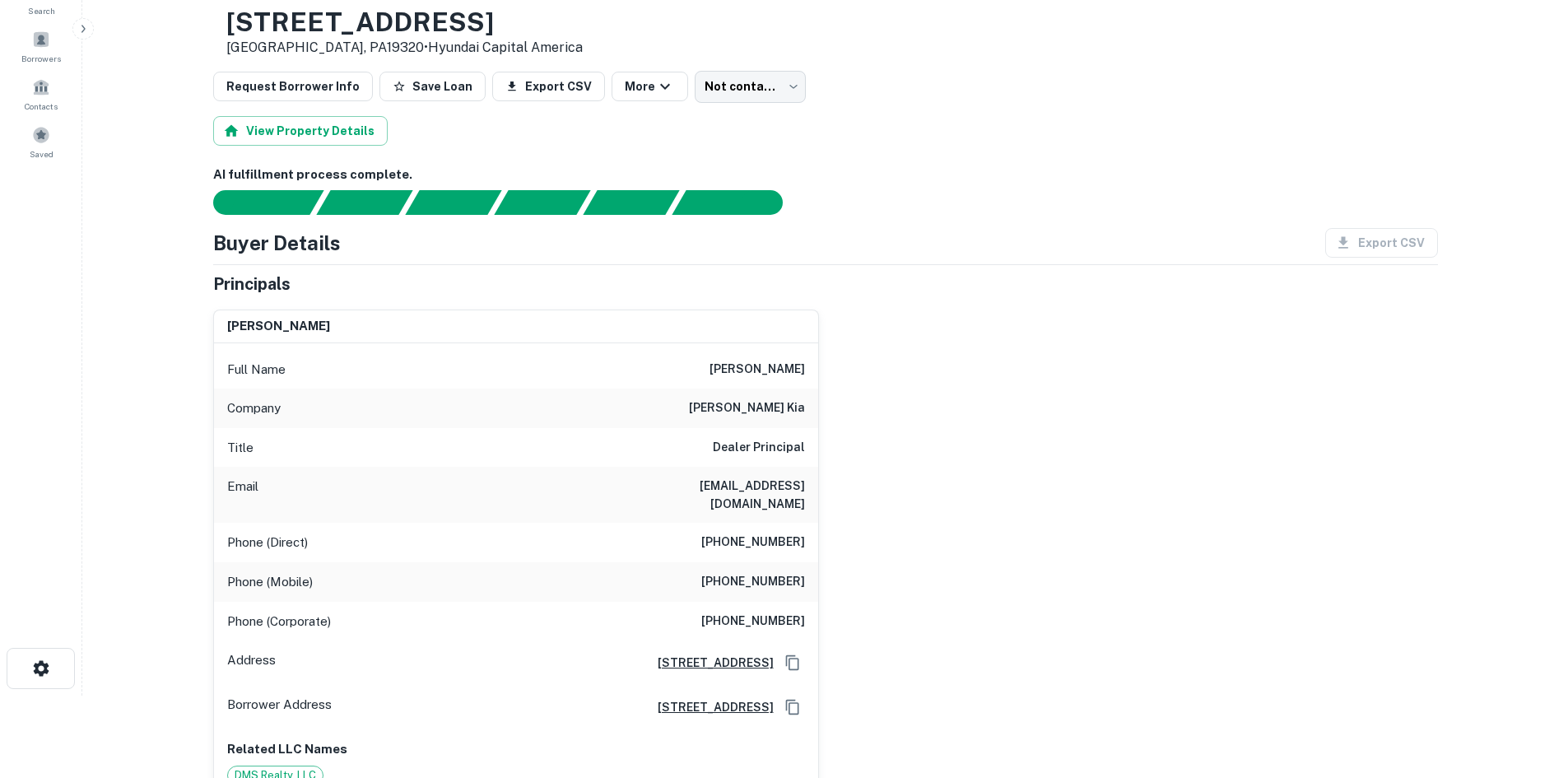
click at [791, 532] on h6 "(610) 384-7700" at bounding box center [754, 542] width 104 height 20
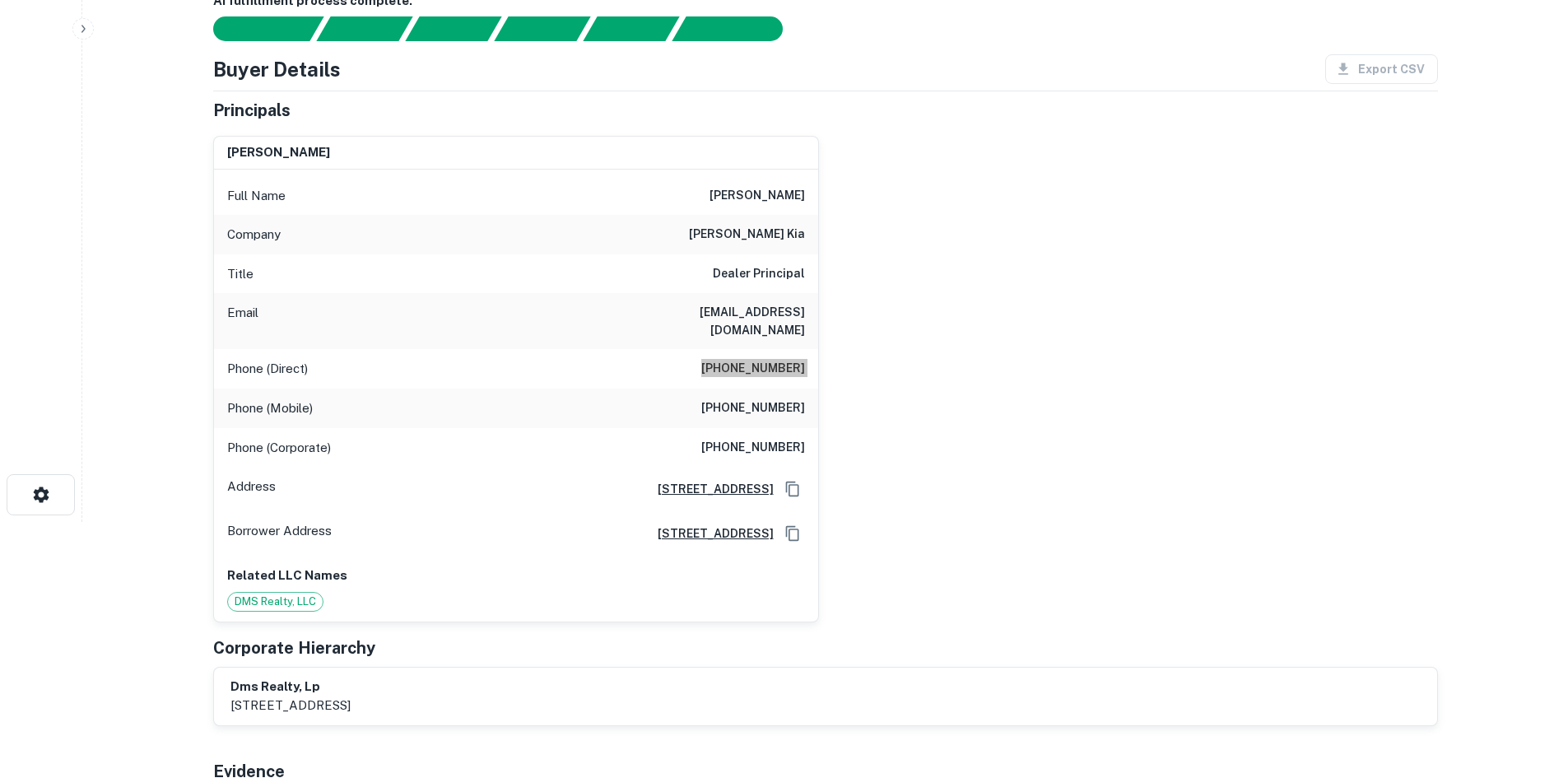
scroll to position [0, 0]
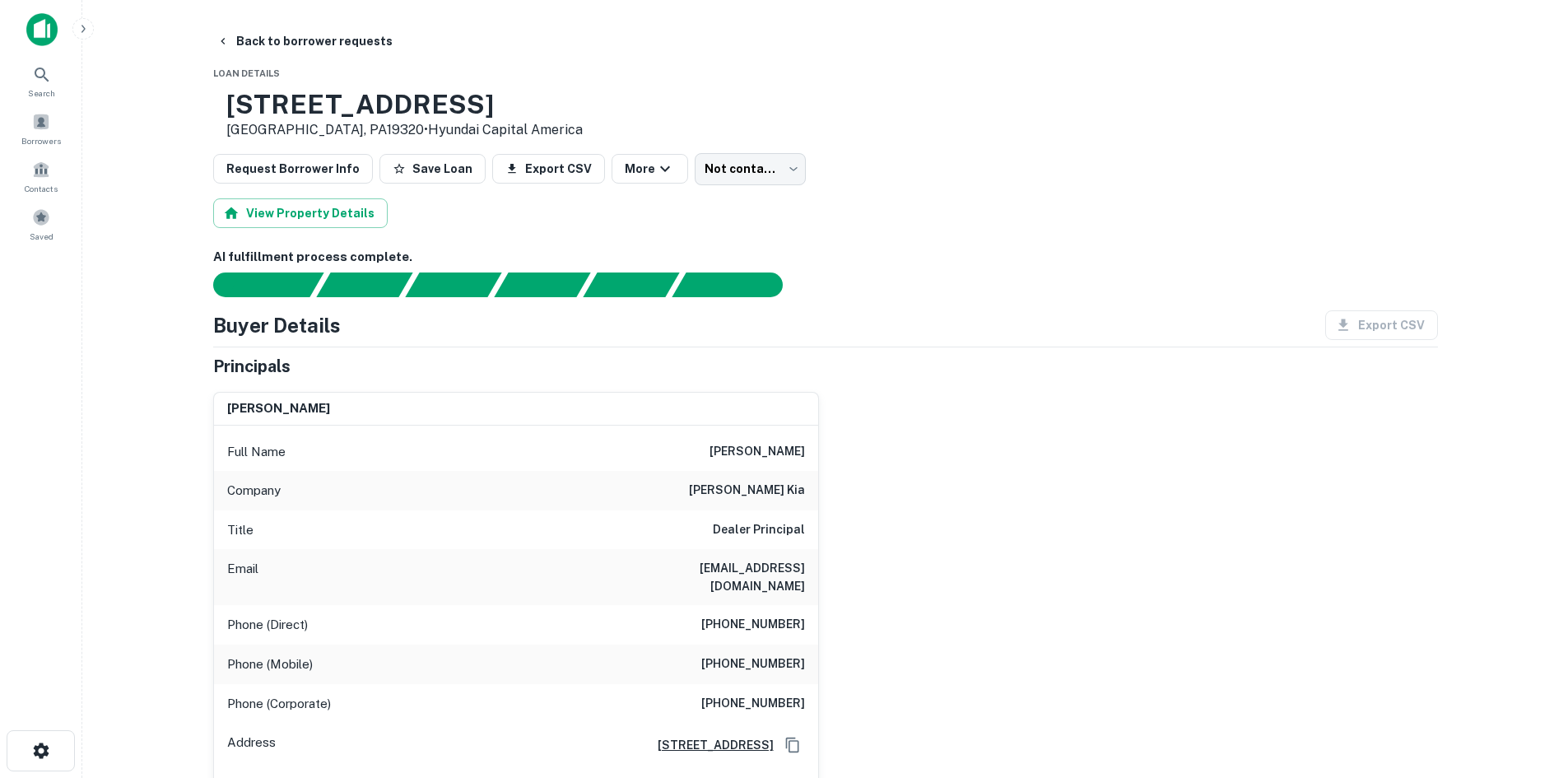
click at [991, 430] on div "james sipala Full Name james sipala Company jim sipala kia Title Dealer Princip…" at bounding box center [818, 628] width 1238 height 500
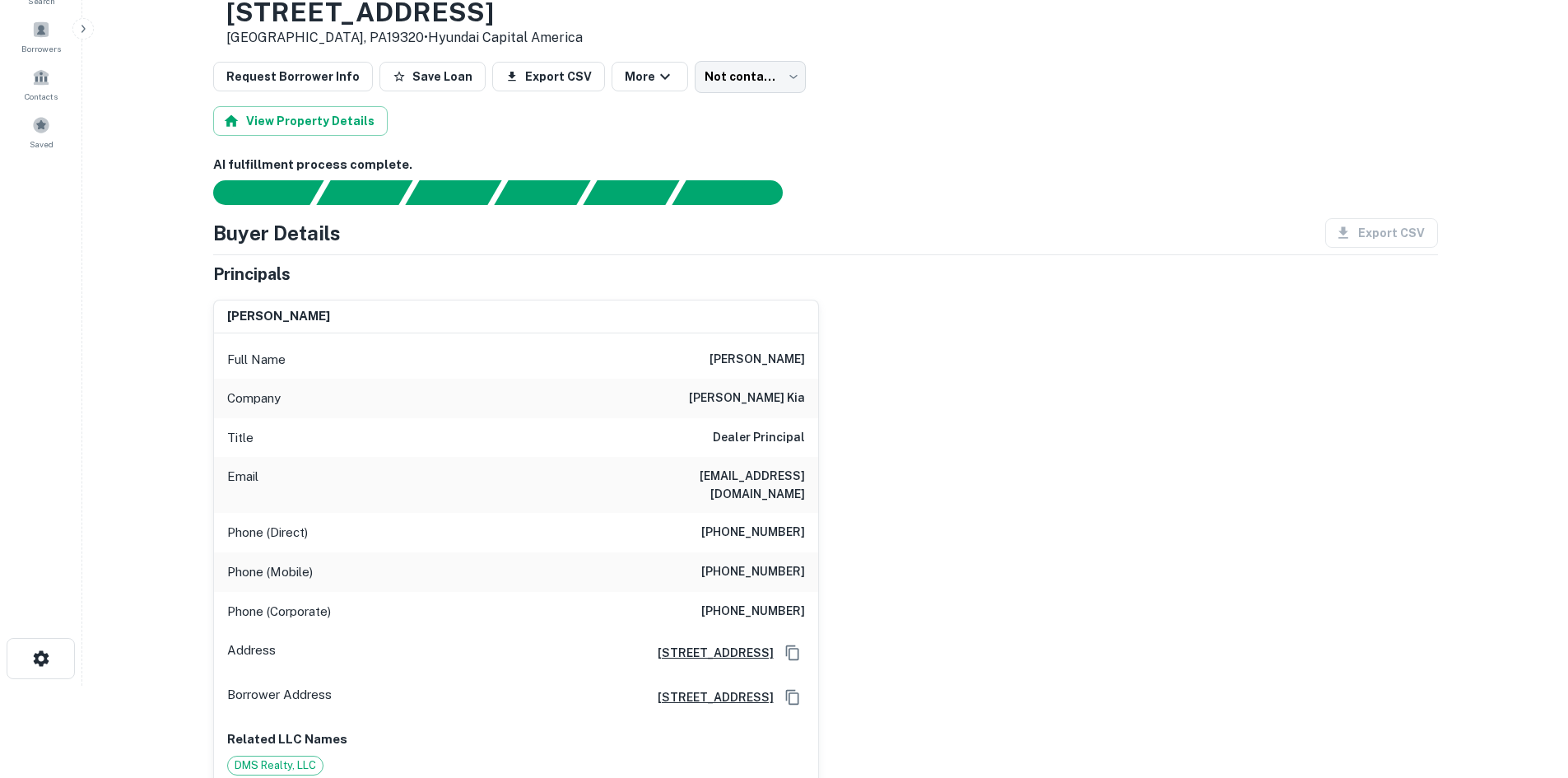
scroll to position [165, 0]
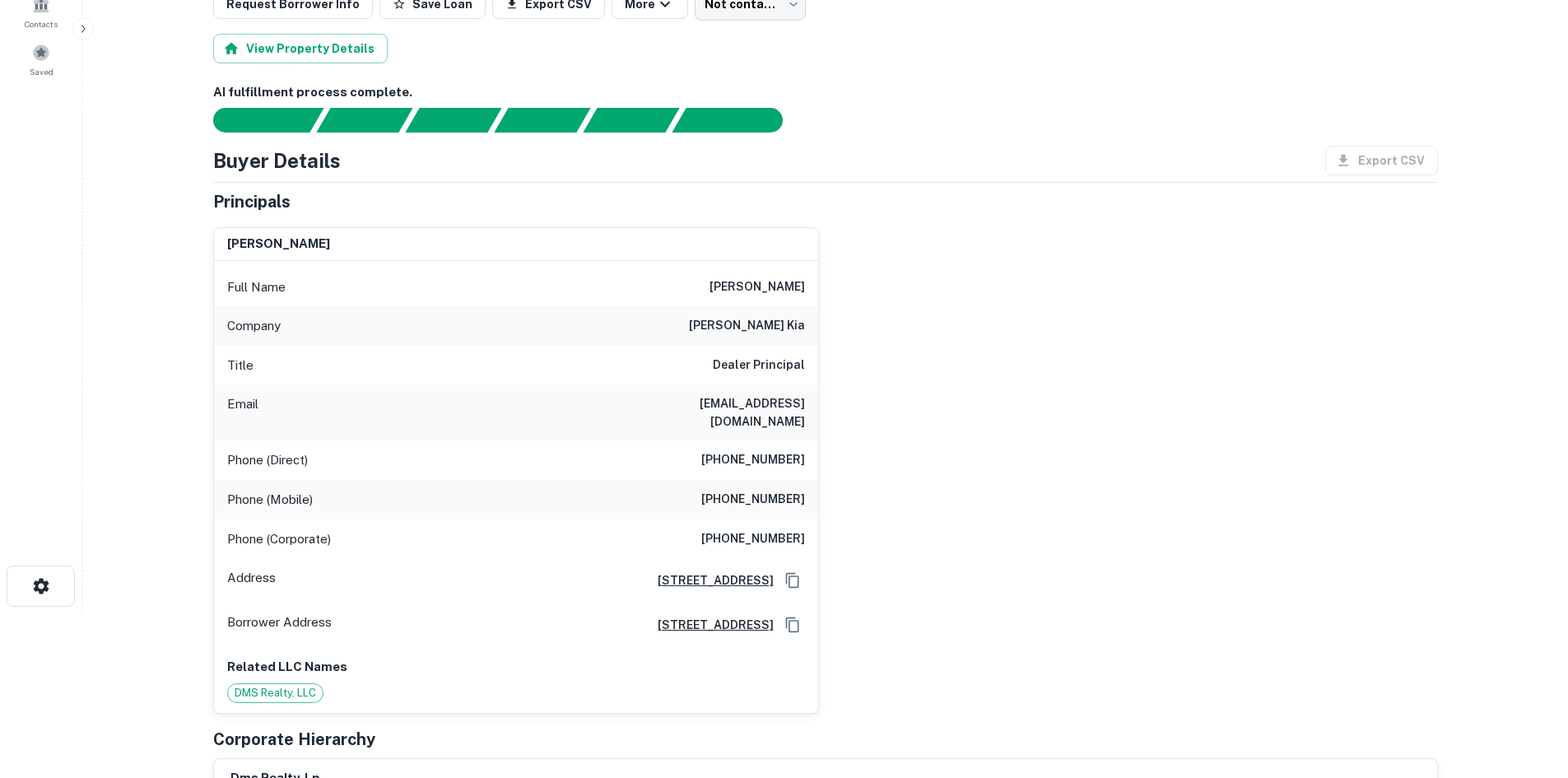
click at [771, 490] on h6 "(610) 429-3500" at bounding box center [754, 500] width 104 height 20
click at [767, 490] on h6 "(610) 429-3500" at bounding box center [754, 500] width 104 height 20
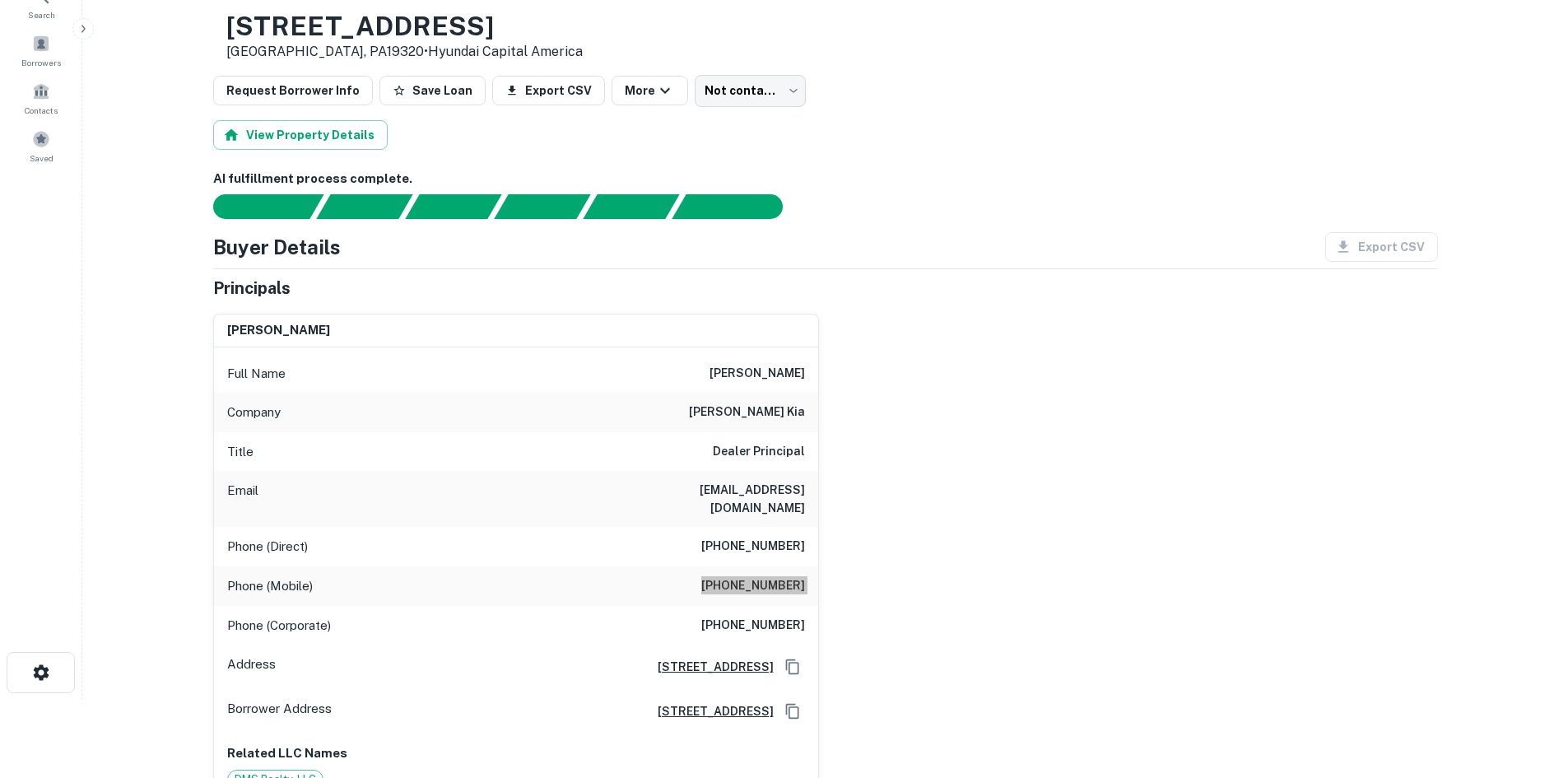
scroll to position [0, 0]
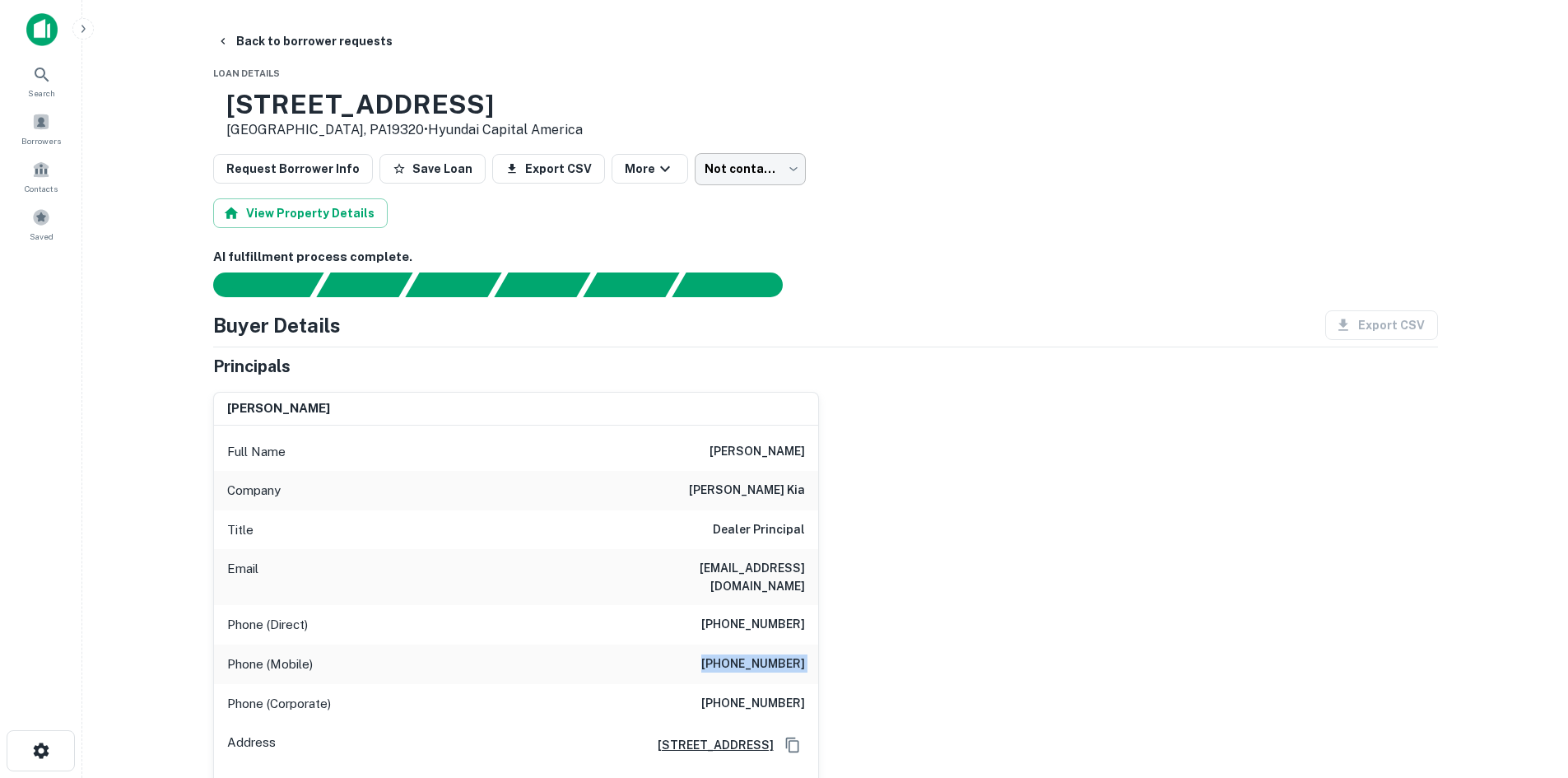
click at [726, 180] on body "Search Borrowers Contacts Saved Back to borrower requests Loan Details 2535 E L…" at bounding box center [784, 389] width 1568 height 778
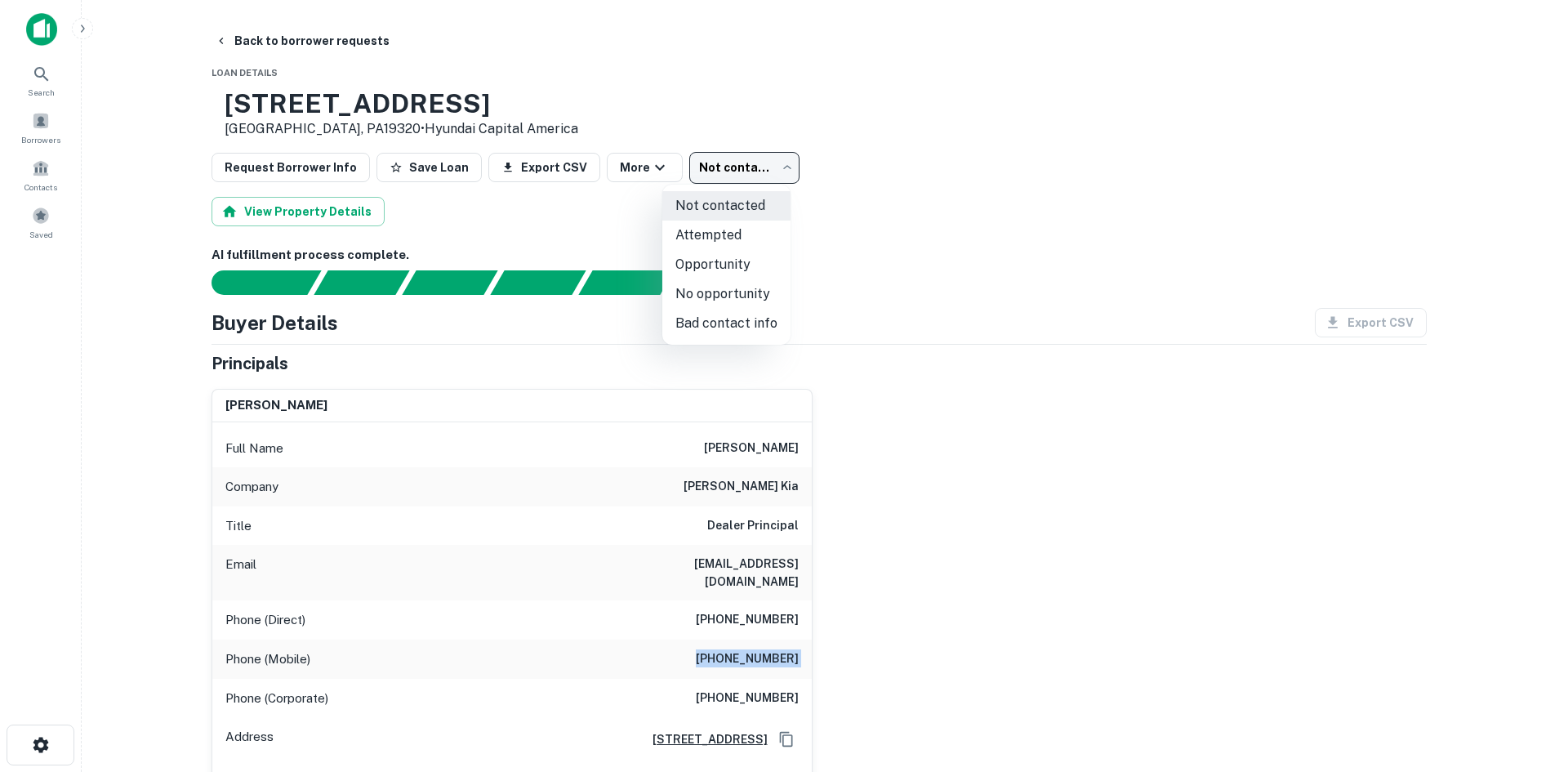
click at [736, 312] on li "Bad contact info" at bounding box center [726, 324] width 128 height 29
type input "**********"
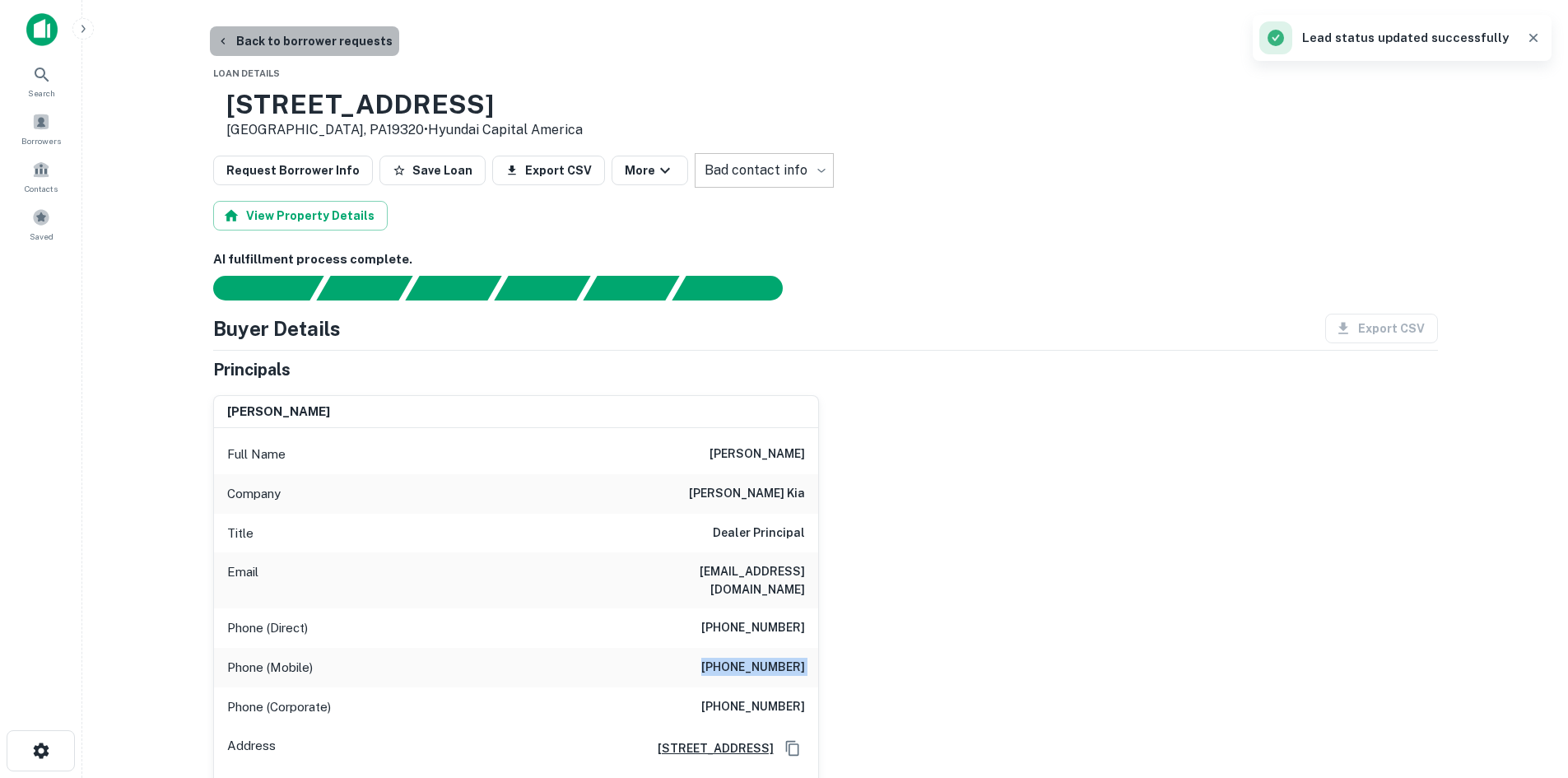
click at [317, 44] on button "Back to borrower requests" at bounding box center [304, 41] width 189 height 29
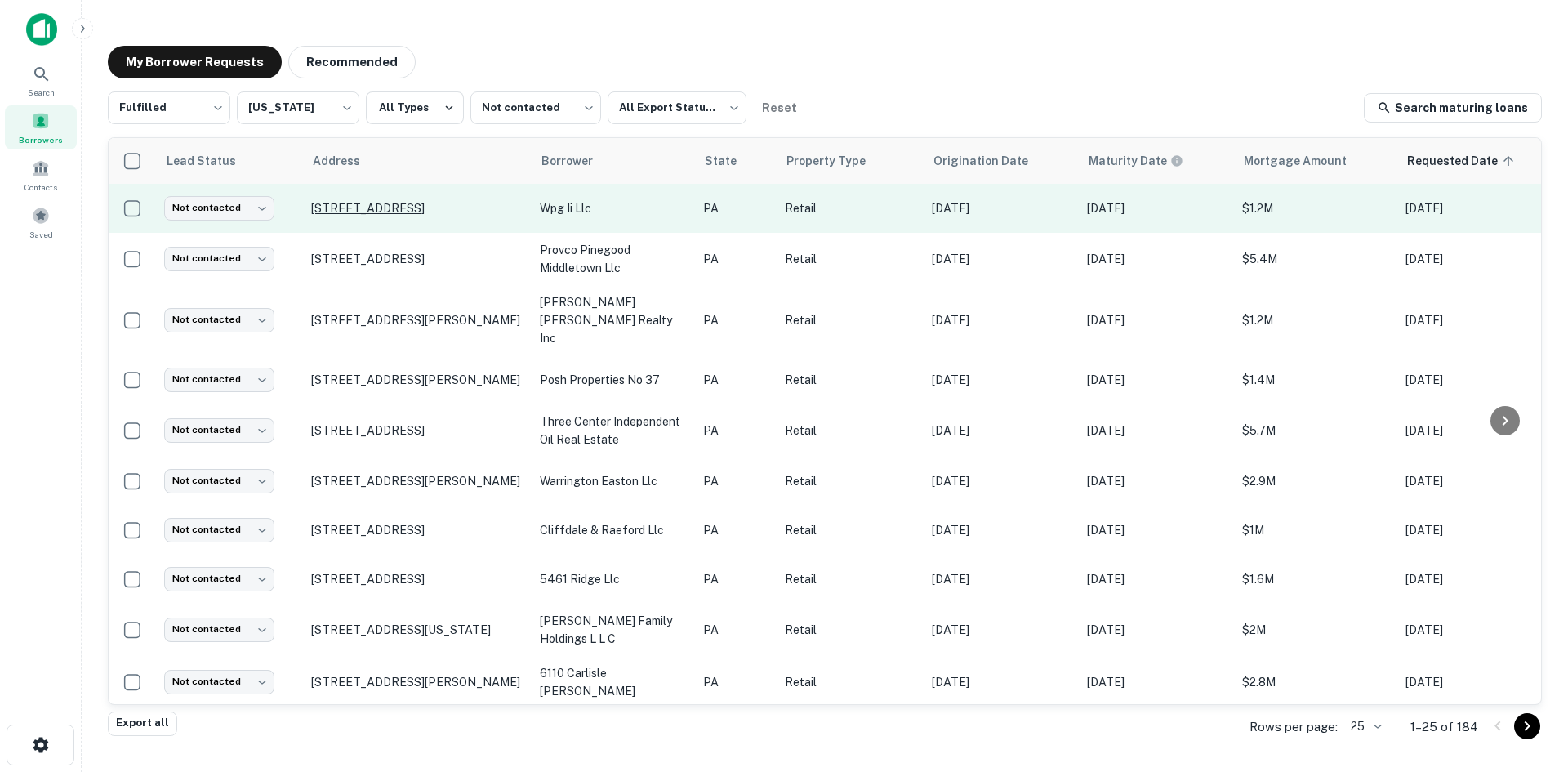
click at [513, 208] on p "3220 Route 40 Fredericktown, PA15333" at bounding box center [417, 208] width 212 height 15
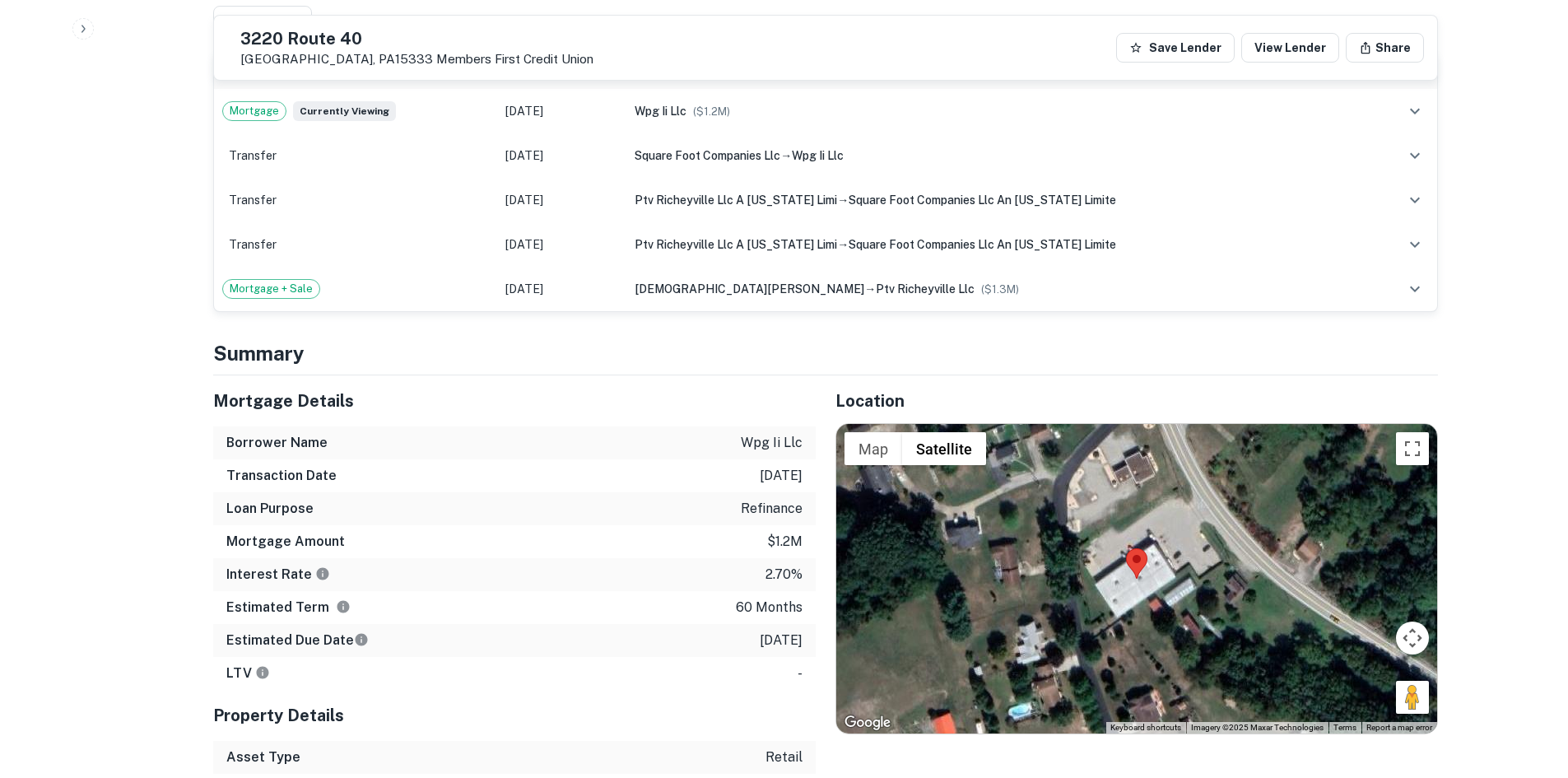
scroll to position [1235, 0]
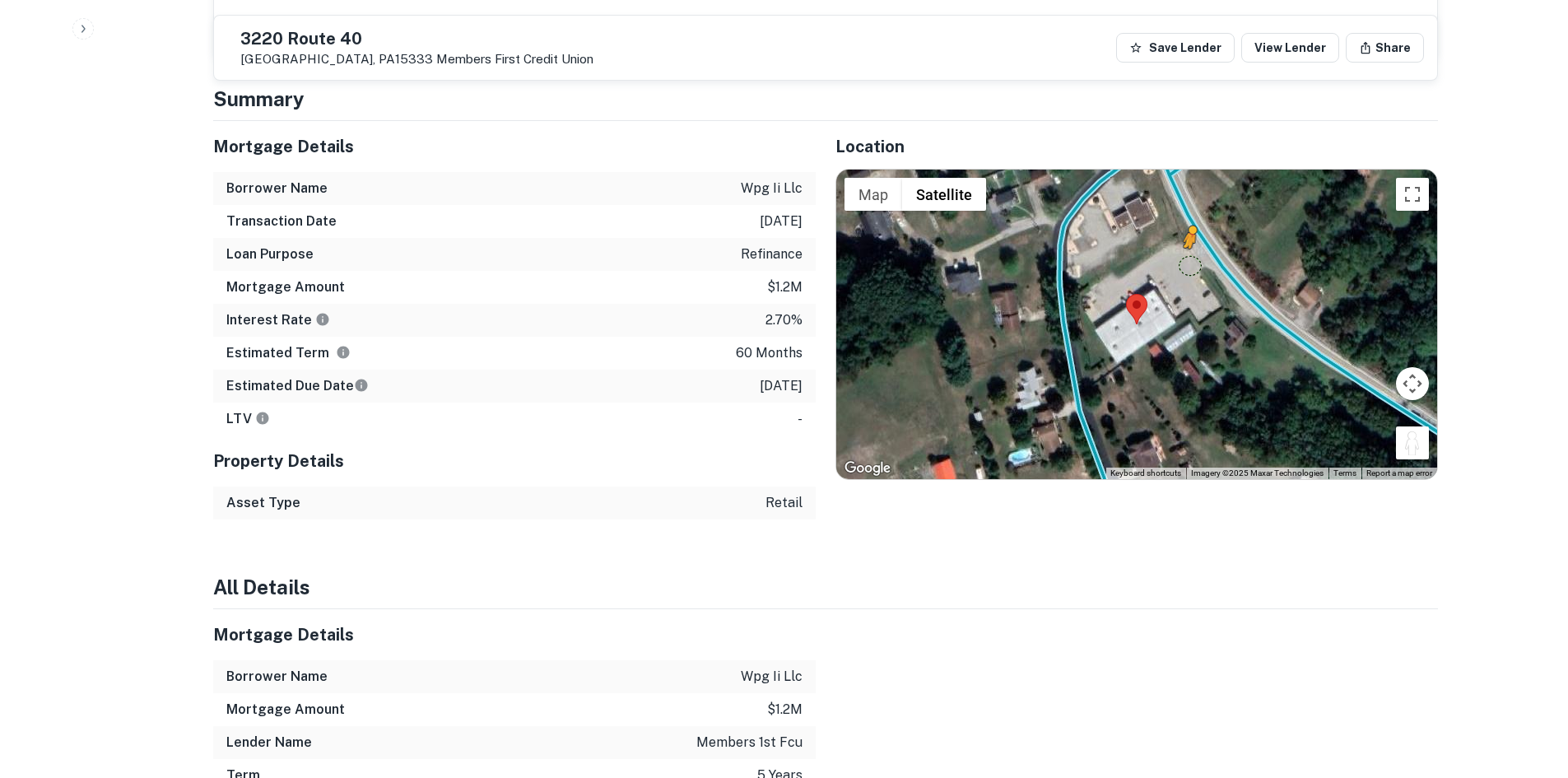
drag, startPoint x: 1411, startPoint y: 405, endPoint x: 1197, endPoint y: 221, distance: 282.2
click at [1197, 221] on div "To activate drag with keyboard, press Alt + Enter. Once in keyboard drag state,…" at bounding box center [1136, 324] width 601 height 310
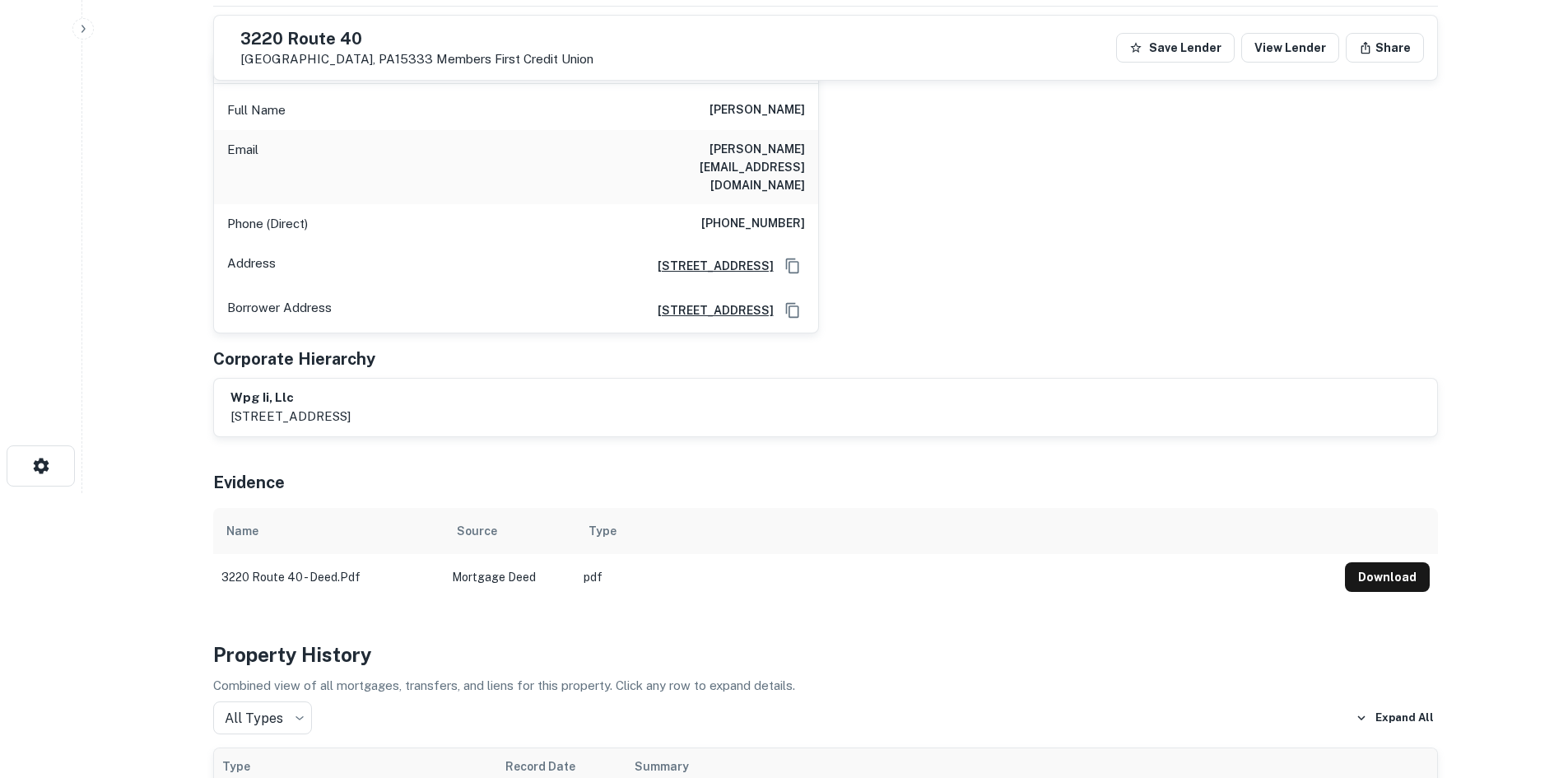
scroll to position [82, 0]
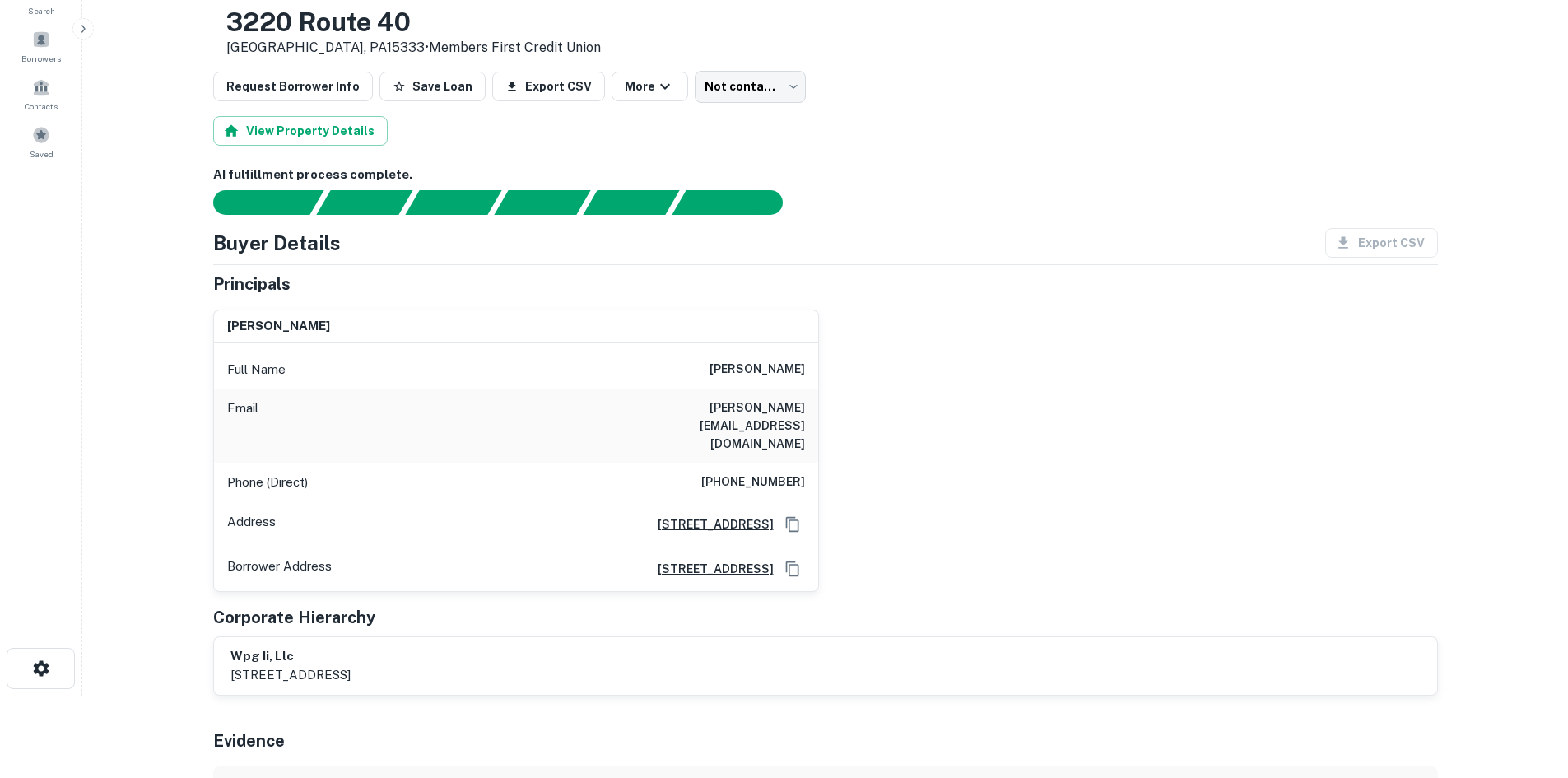
click at [770, 369] on h6 "brian s wainwright" at bounding box center [757, 369] width 95 height 20
click at [801, 472] on h6 "(609) 713-2800" at bounding box center [754, 482] width 104 height 20
click at [799, 472] on h6 "(609) 713-2800" at bounding box center [754, 482] width 104 height 20
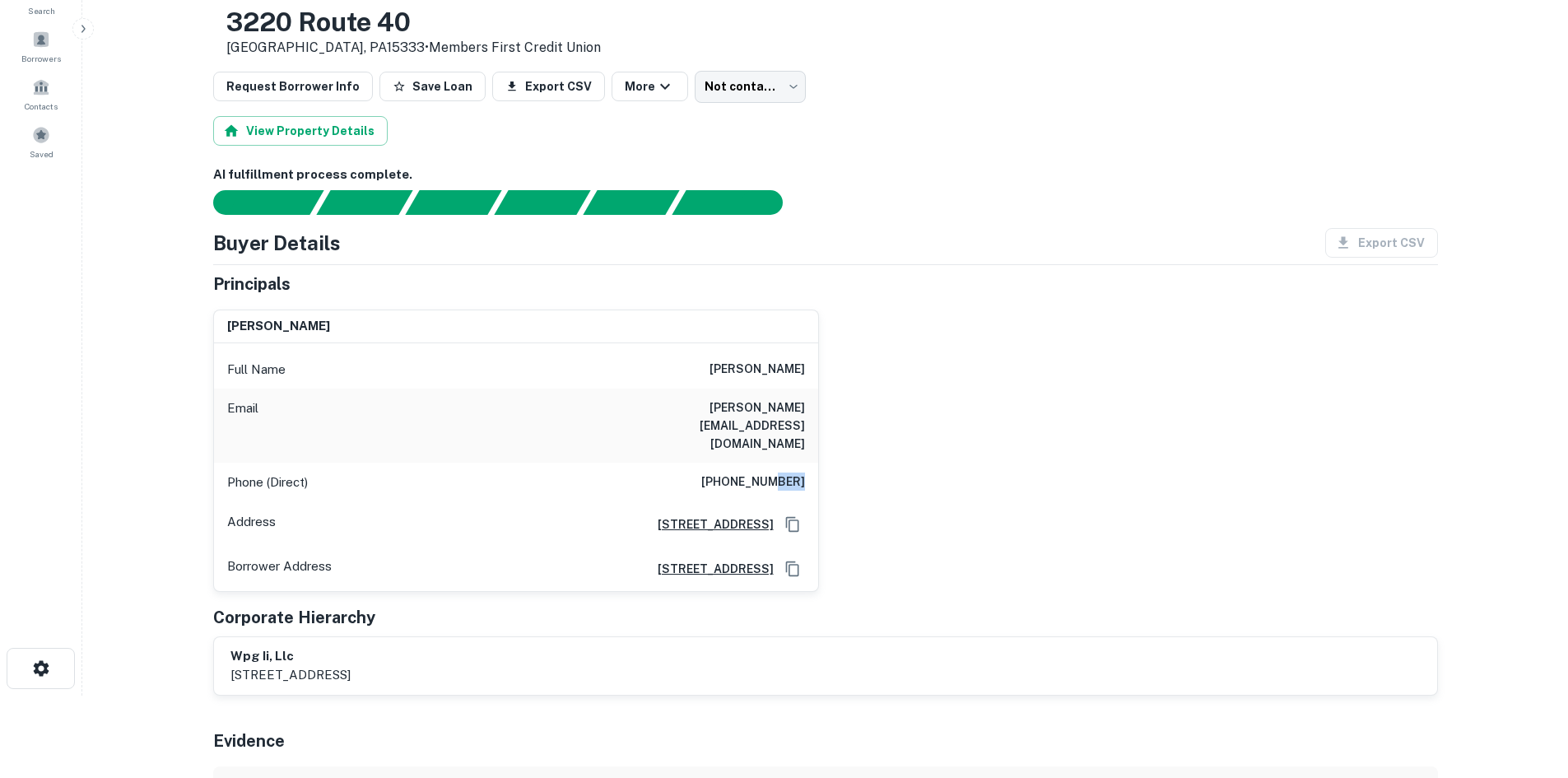
click at [799, 472] on h6 "(609) 713-2800" at bounding box center [754, 482] width 104 height 20
click at [760, 79] on body "Search Borrowers Contacts Saved Back to borrower requests Loan Details 3220 Rou…" at bounding box center [784, 307] width 1568 height 778
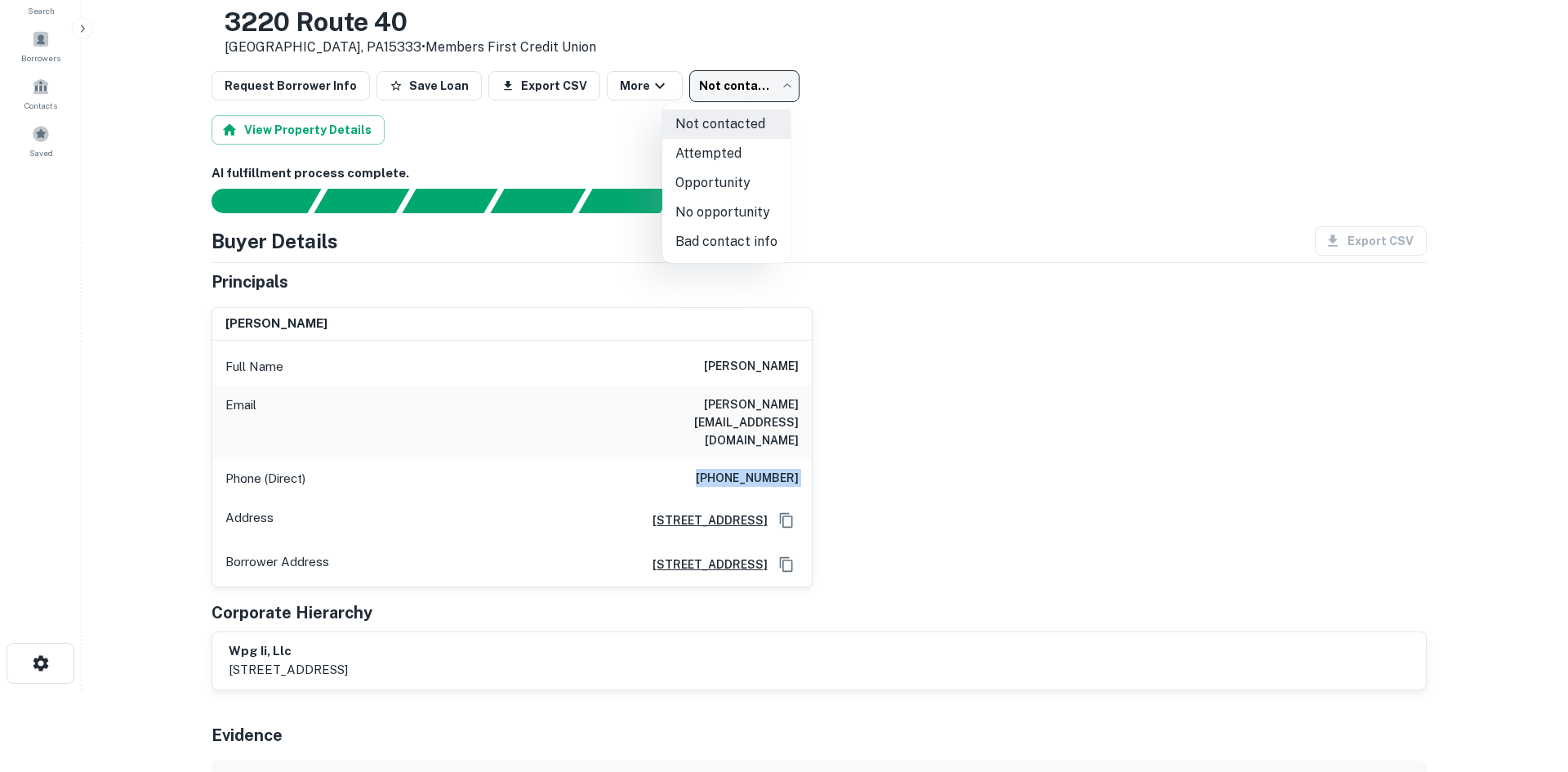
click at [756, 145] on li "Attempted" at bounding box center [726, 154] width 128 height 29
type input "*********"
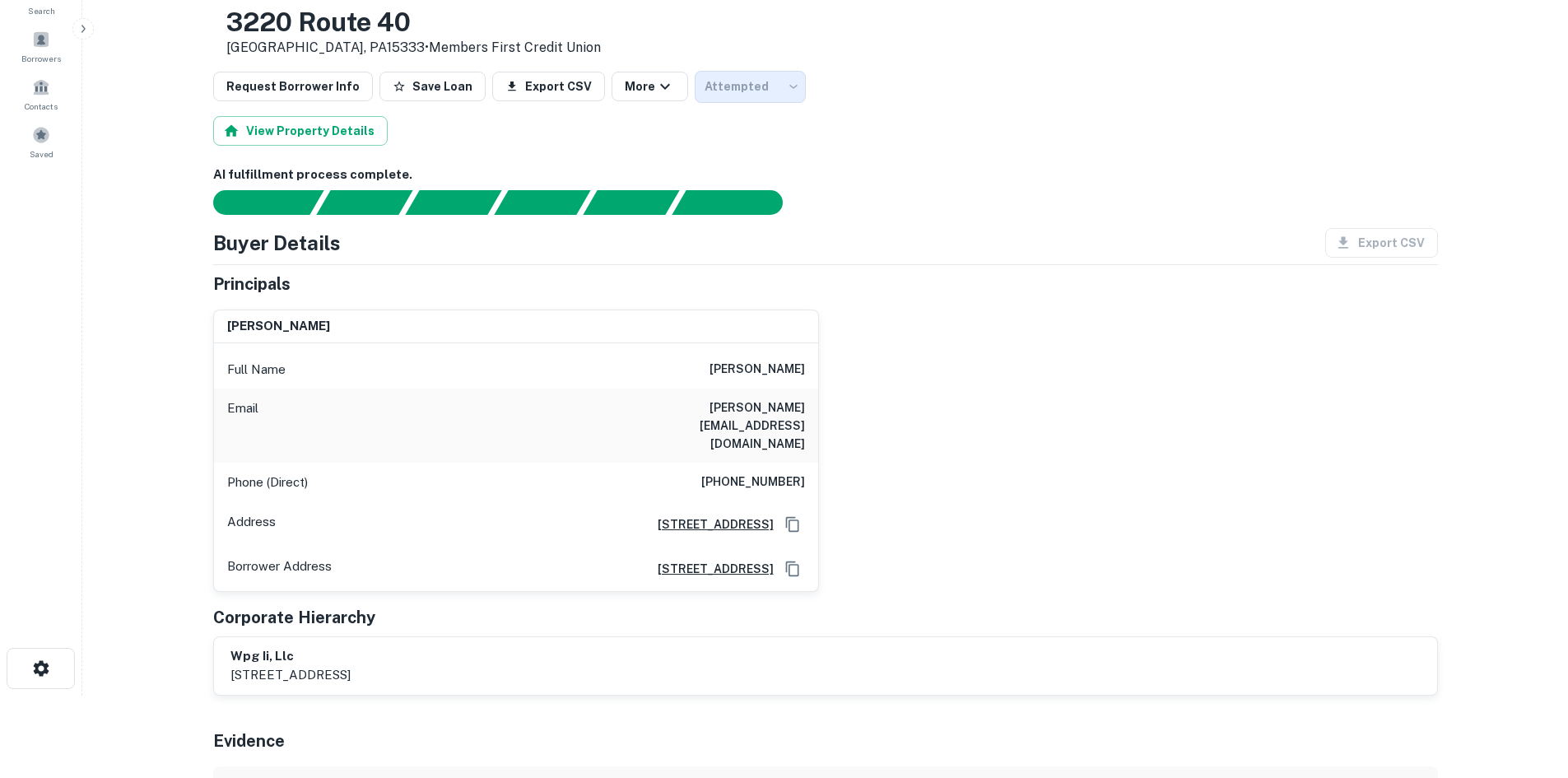
click at [925, 392] on div "brian s wainwright Full Name brian s wainwright Email brianwainwright@att.net P…" at bounding box center [818, 444] width 1238 height 296
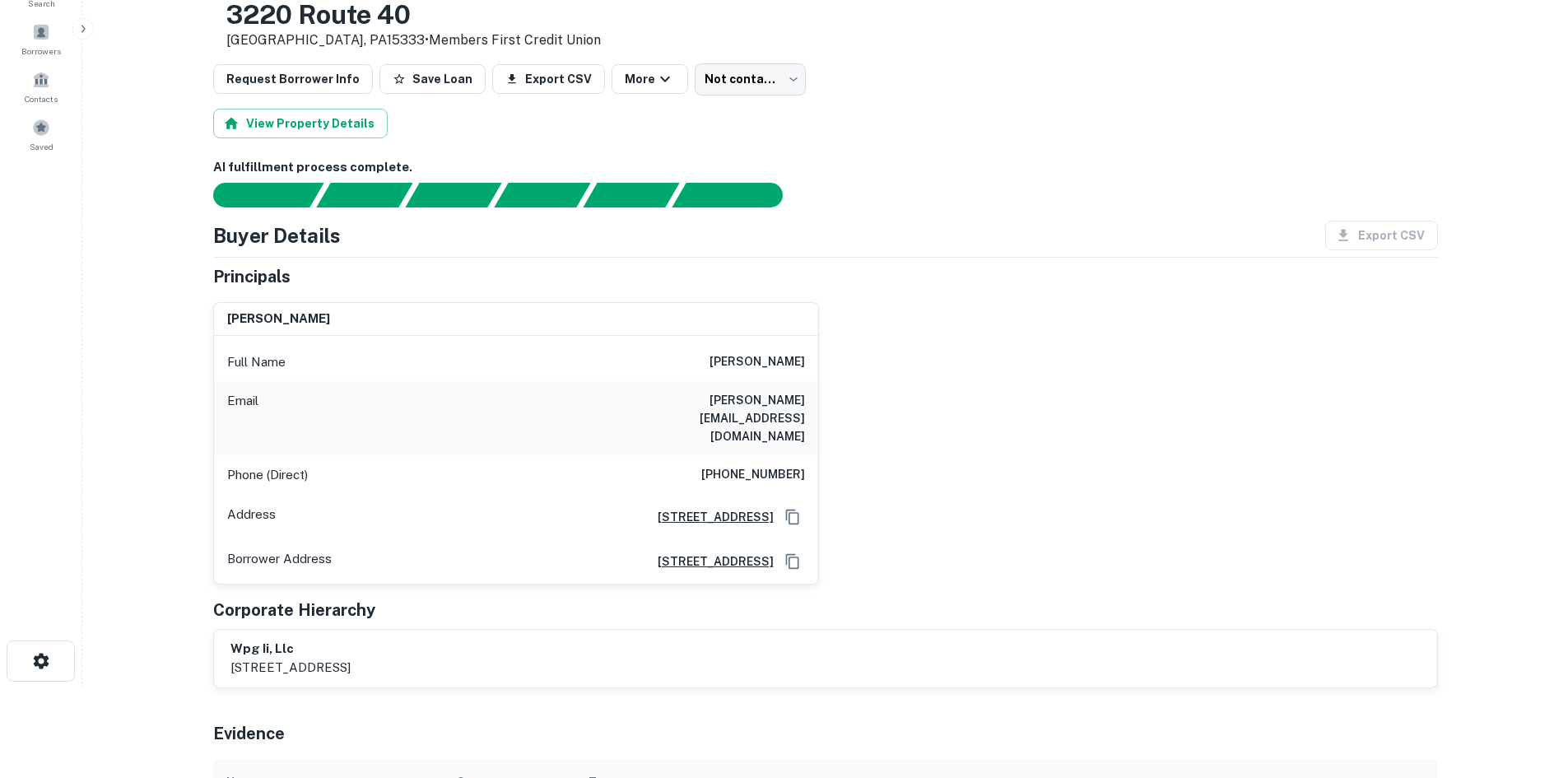
scroll to position [0, 0]
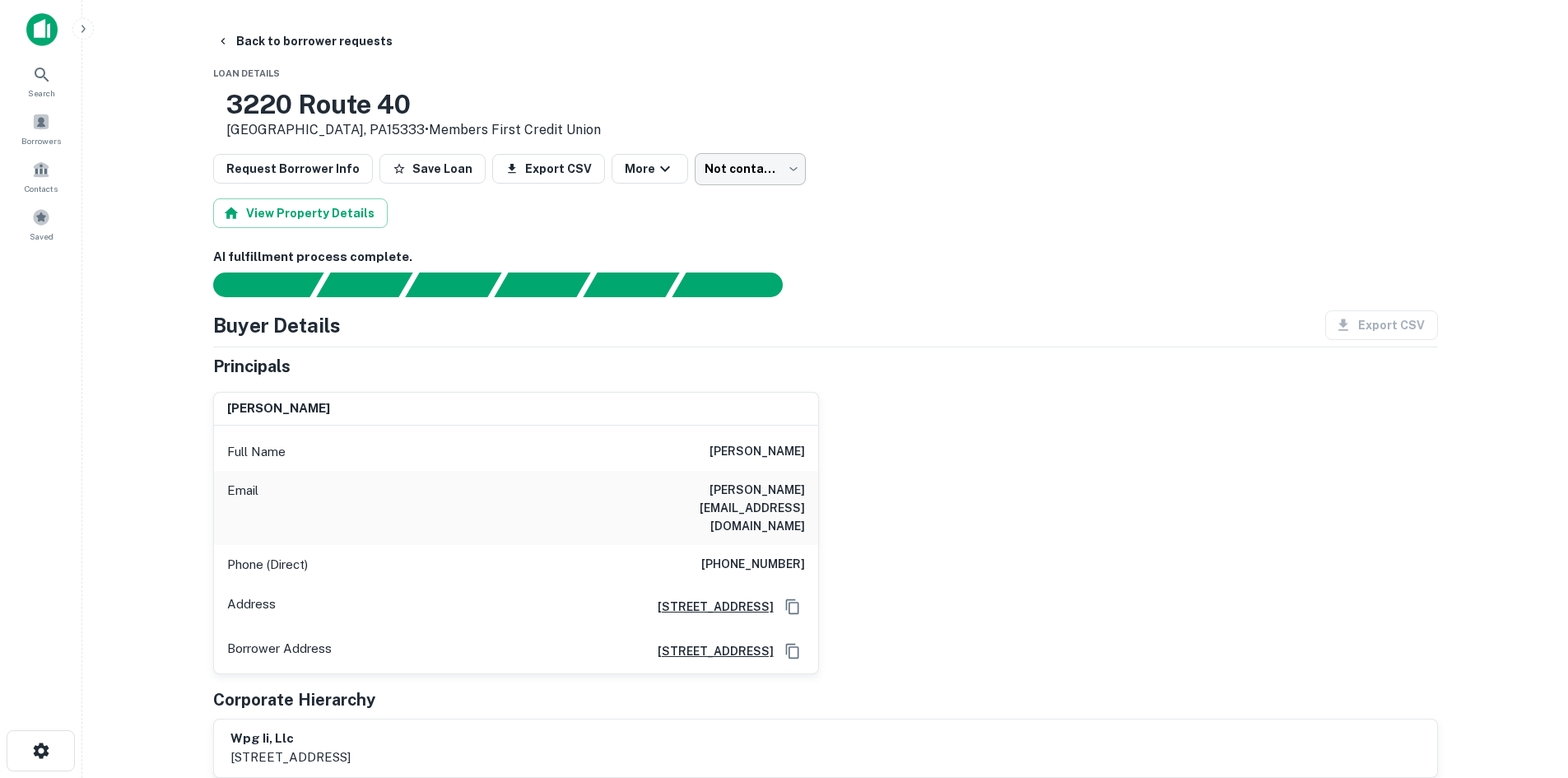
click at [755, 165] on body "Search Borrowers Contacts Saved Back to borrower requests Loan Details 3220 Rou…" at bounding box center [784, 389] width 1568 height 778
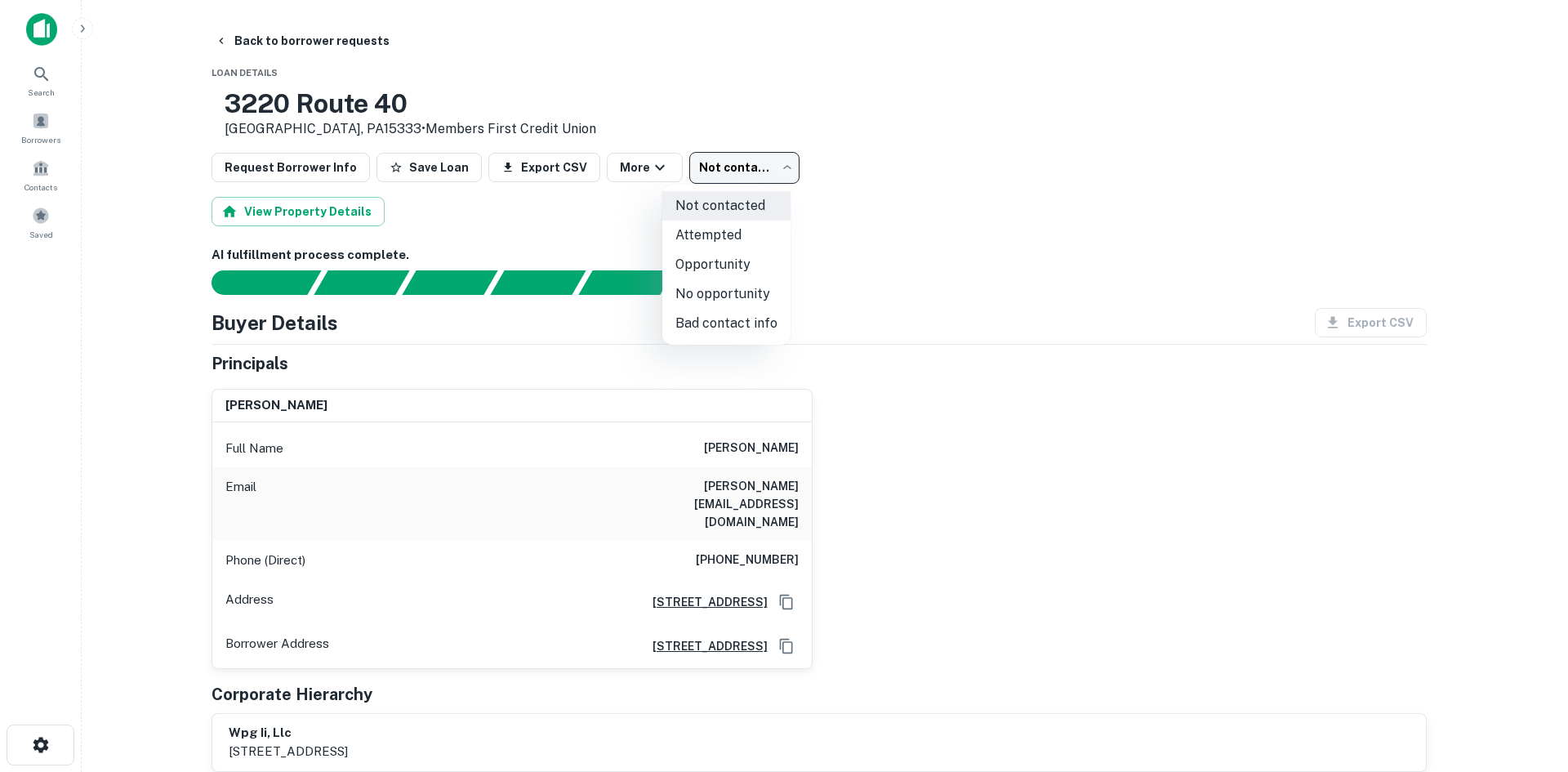
click at [753, 222] on li "Attempted" at bounding box center [726, 235] width 128 height 29
type input "*********"
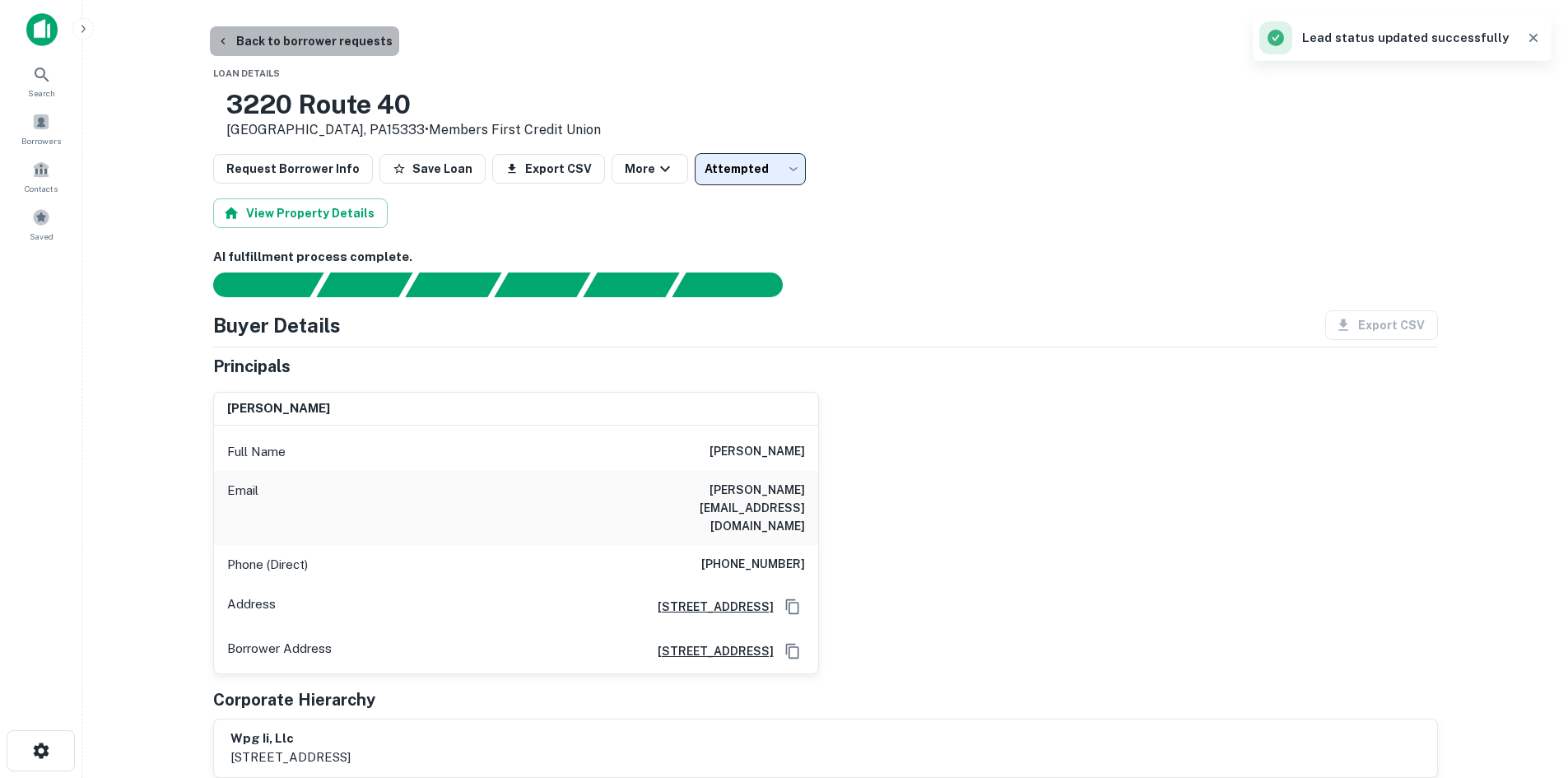
click at [324, 33] on button "Back to borrower requests" at bounding box center [304, 41] width 189 height 29
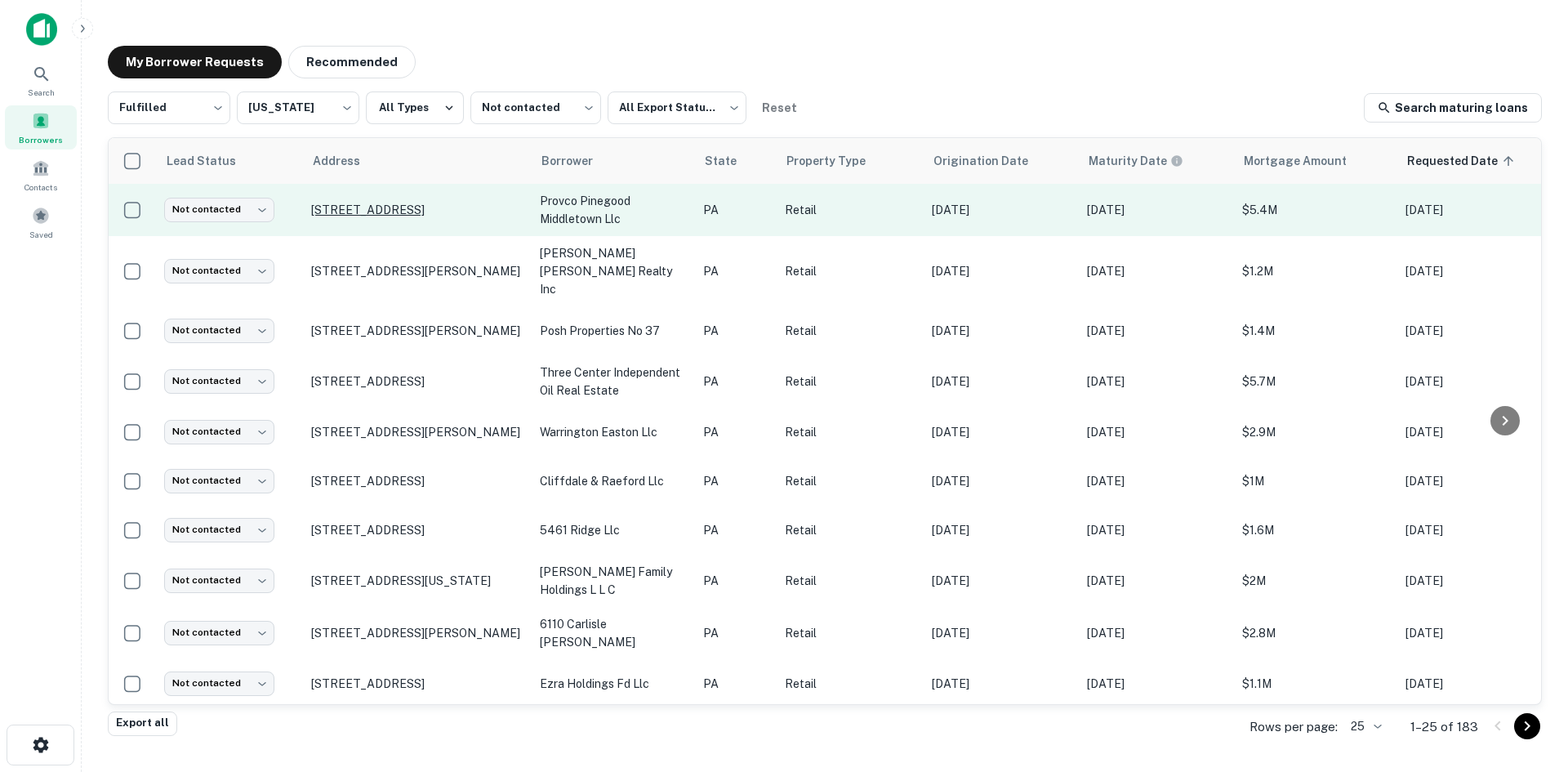
click at [423, 206] on p "639 E Lincoln Hwy Langhorne, PA19047" at bounding box center [417, 209] width 212 height 15
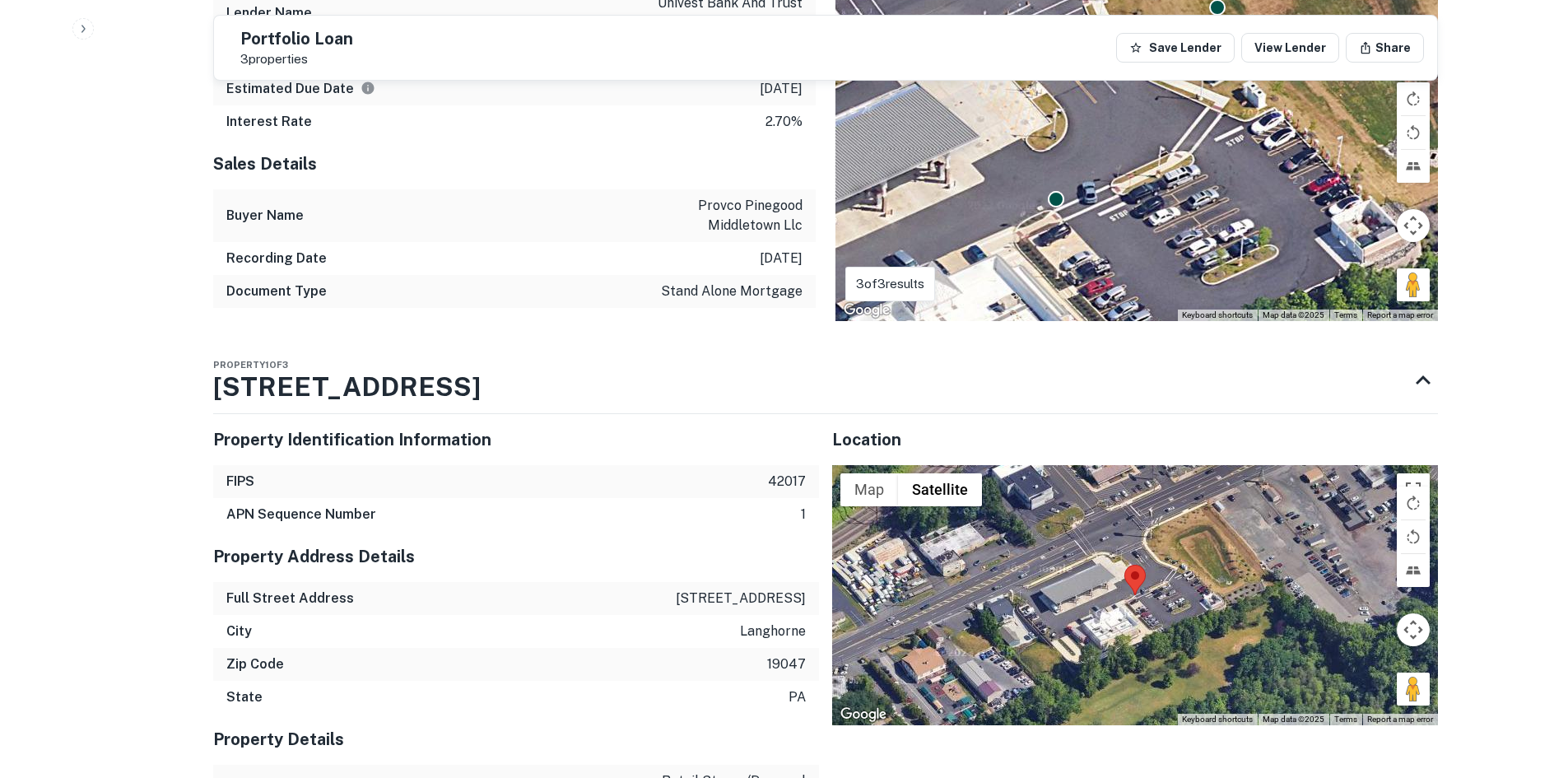
scroll to position [1893, 0]
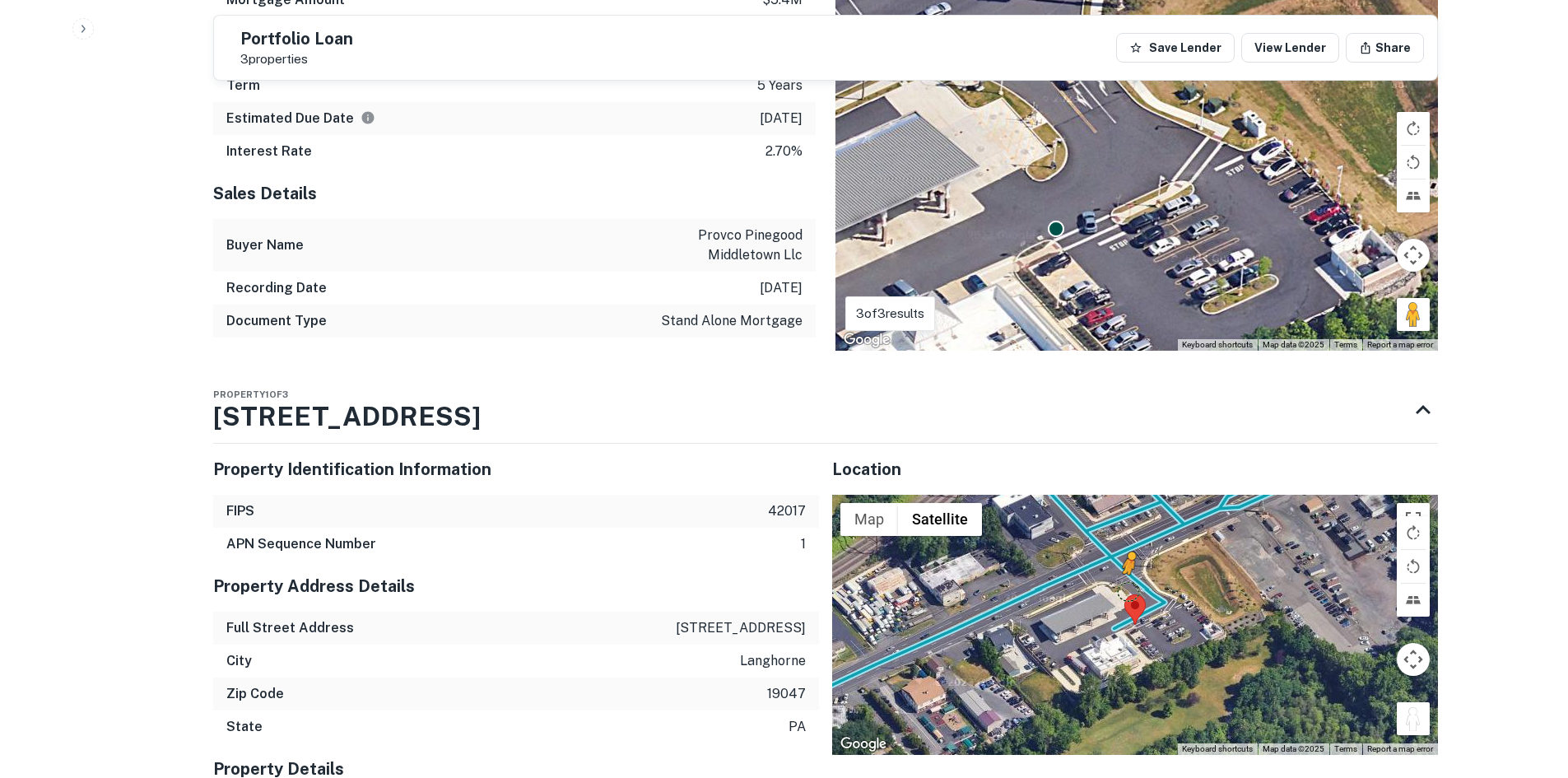
drag, startPoint x: 1418, startPoint y: 700, endPoint x: 1119, endPoint y: 559, distance: 330.6
click at [1119, 566] on div "To activate drag with keyboard, press Alt + Enter. Once in keyboard drag state,…" at bounding box center [1135, 624] width 606 height 260
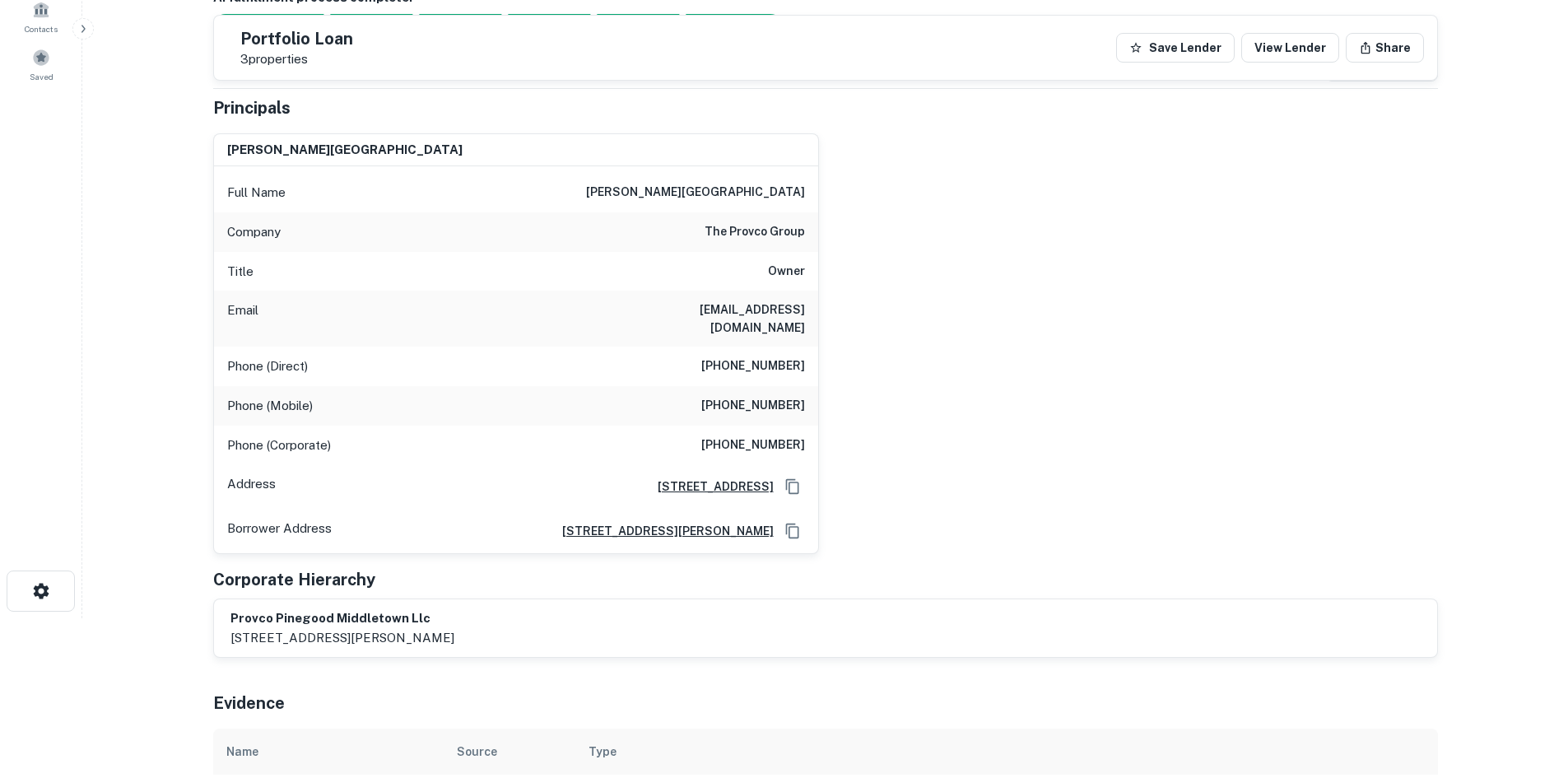
scroll to position [0, 0]
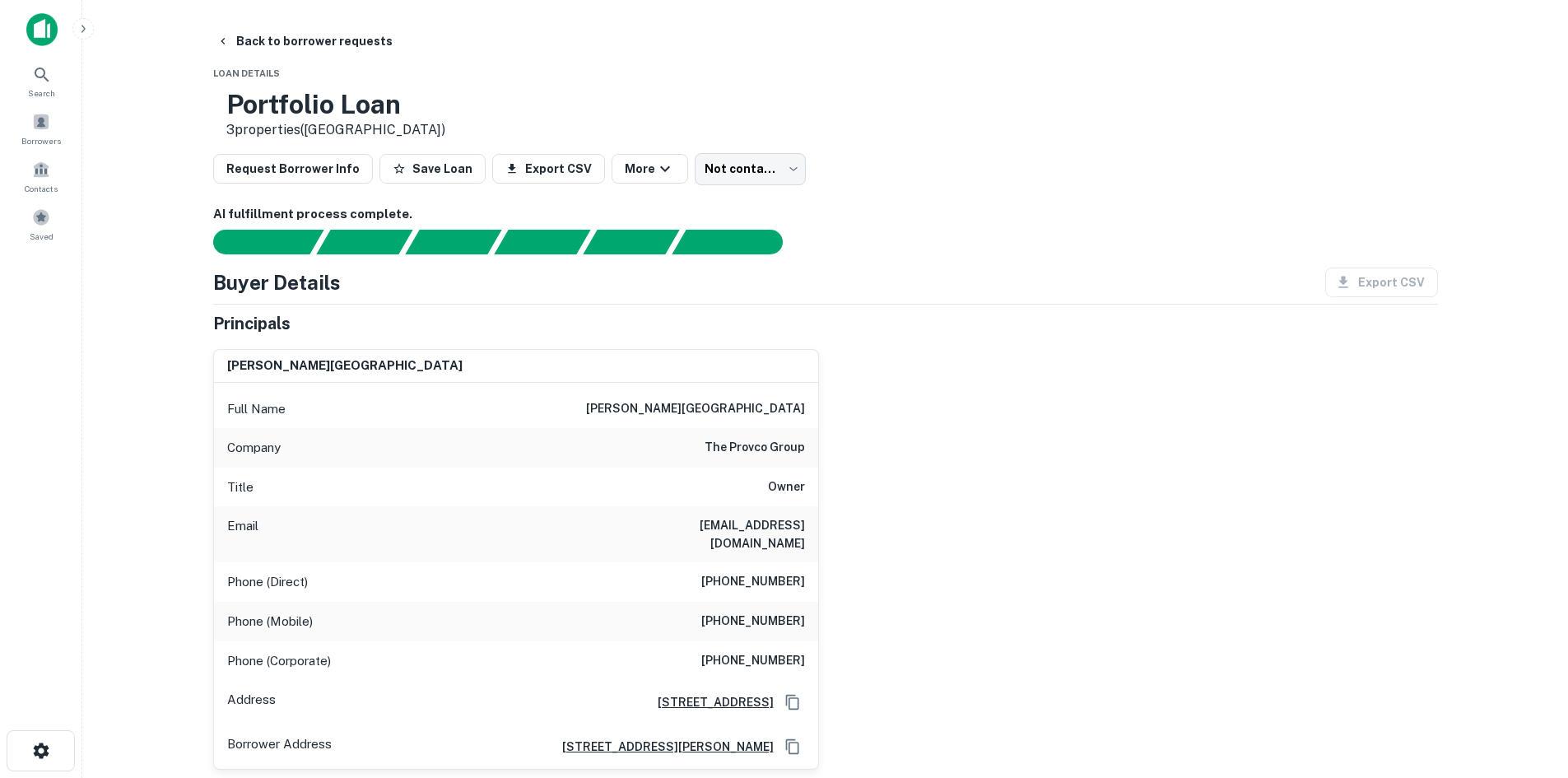
click at [735, 450] on h6 "the provco group" at bounding box center [755, 448] width 100 height 20
click at [733, 450] on h6 "the provco group" at bounding box center [755, 448] width 100 height 20
click at [896, 165] on div "Request Borrower Info Save Loan Export CSV More Not contacted **** ​" at bounding box center [826, 169] width 1225 height 31
click at [757, 414] on h6 "gerald n. holtz" at bounding box center [695, 409] width 219 height 20
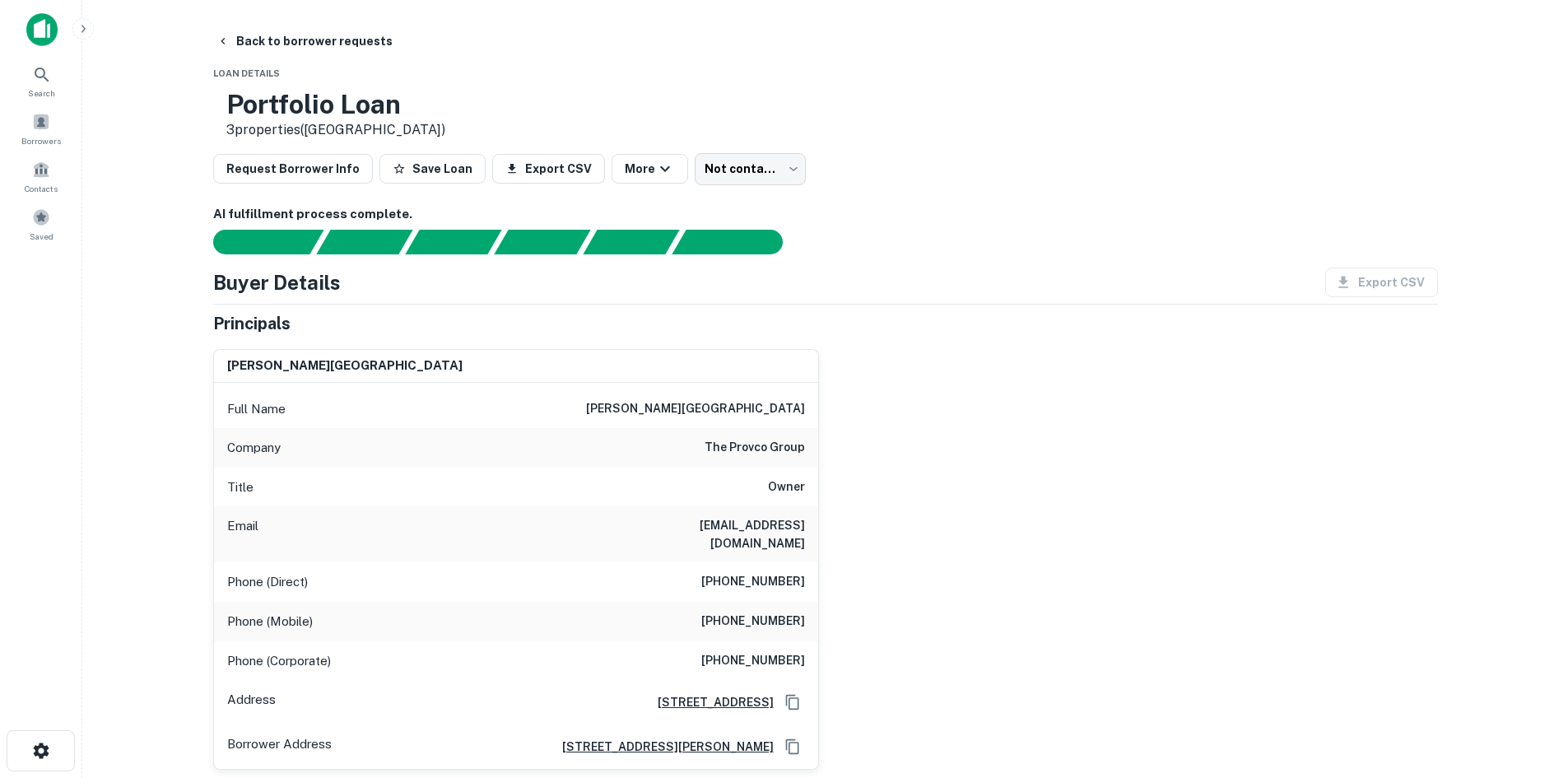
click at [752, 409] on h6 "gerald n. holtz" at bounding box center [695, 409] width 219 height 20
click at [759, 575] on h6 "(610) 520-1765" at bounding box center [754, 582] width 104 height 20
click at [756, 573] on h6 "(610) 520-1765" at bounding box center [754, 582] width 104 height 20
click at [754, 572] on h6 "(610) 520-1765" at bounding box center [754, 582] width 104 height 20
click at [802, 572] on h6 "(610) 520-1765" at bounding box center [754, 582] width 104 height 20
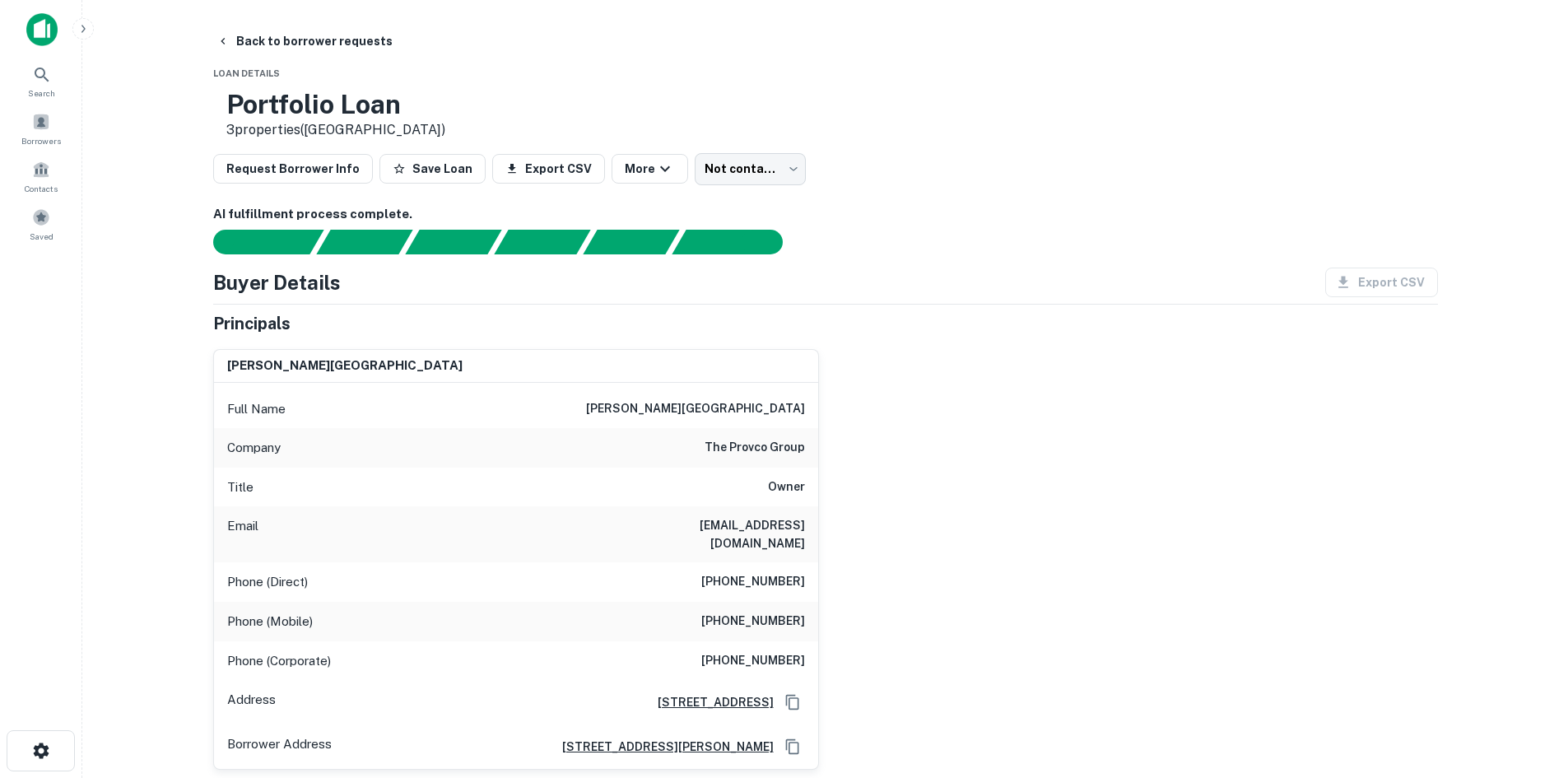
click at [800, 572] on h6 "(610) 520-1765" at bounding box center [754, 582] width 104 height 20
click at [799, 572] on h6 "(610) 520-1765" at bounding box center [754, 582] width 104 height 20
click at [972, 301] on div "Buyer Details Export CSV Principals gerald n. holtz Full Name gerald n. holtz C…" at bounding box center [826, 570] width 1225 height 606
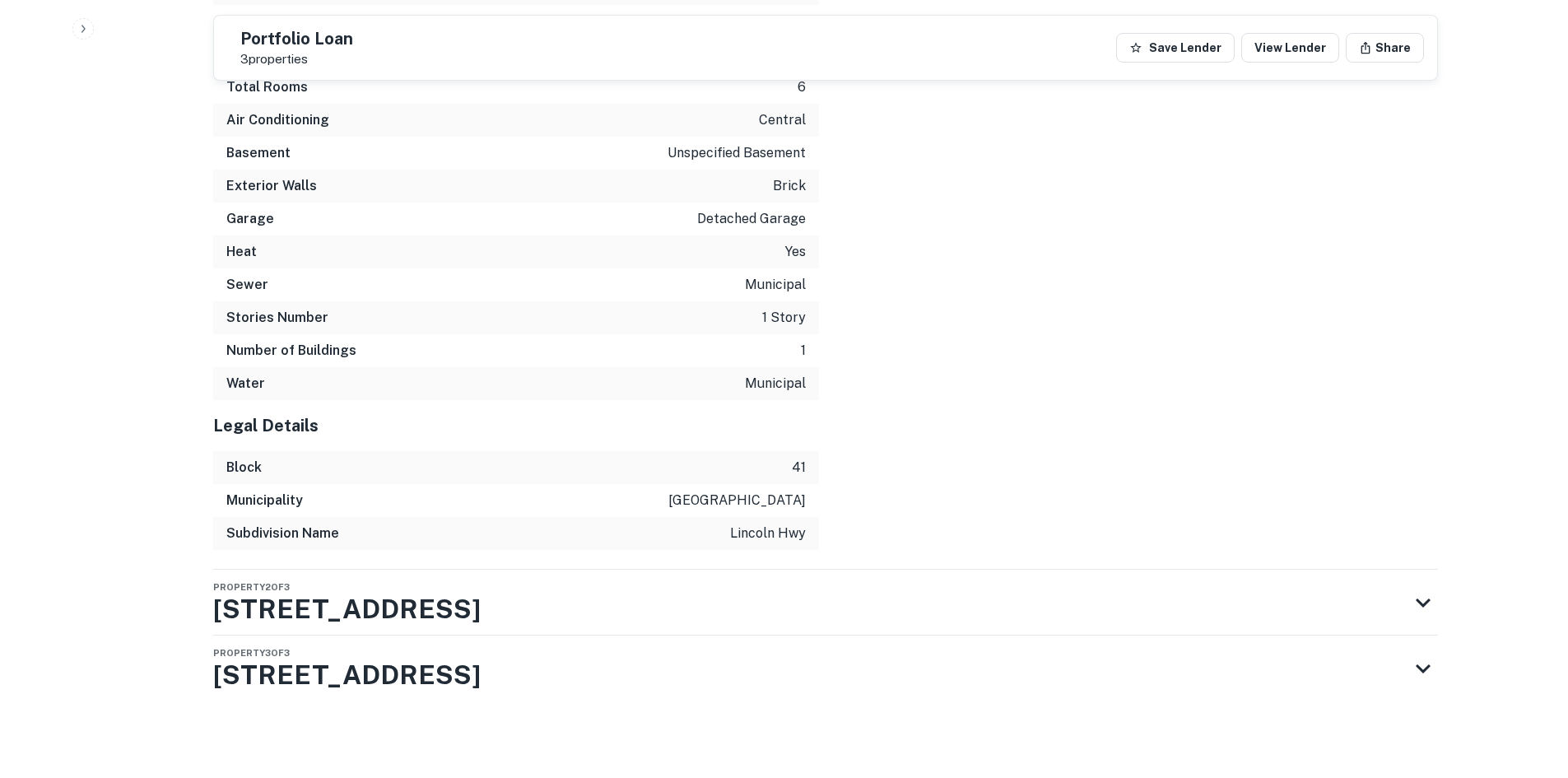
scroll to position [3178, 0]
click at [733, 638] on div "Property 3 of 3 639 E Lincoln Hwy" at bounding box center [811, 665] width 1196 height 66
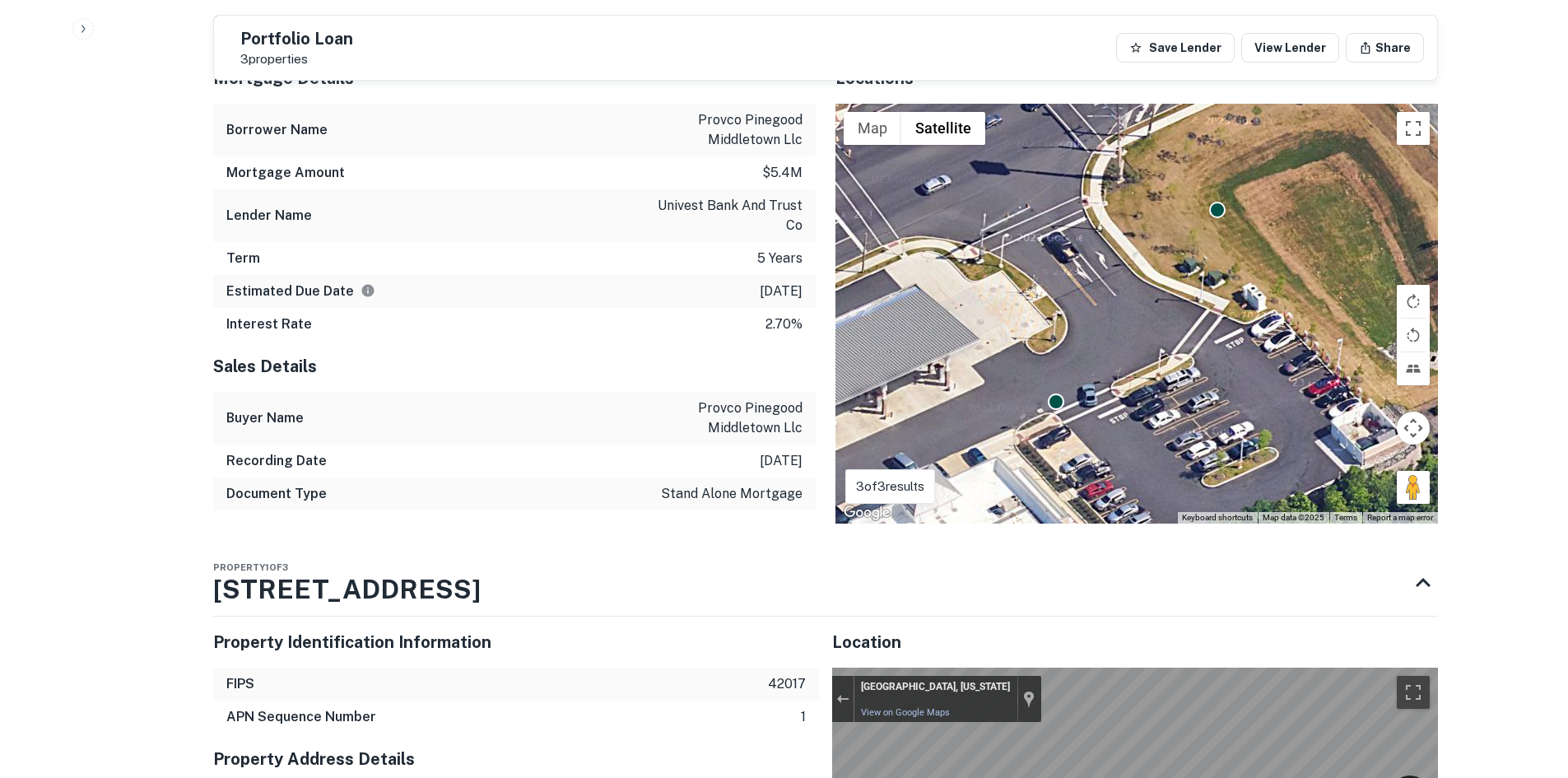
scroll to position [1975, 0]
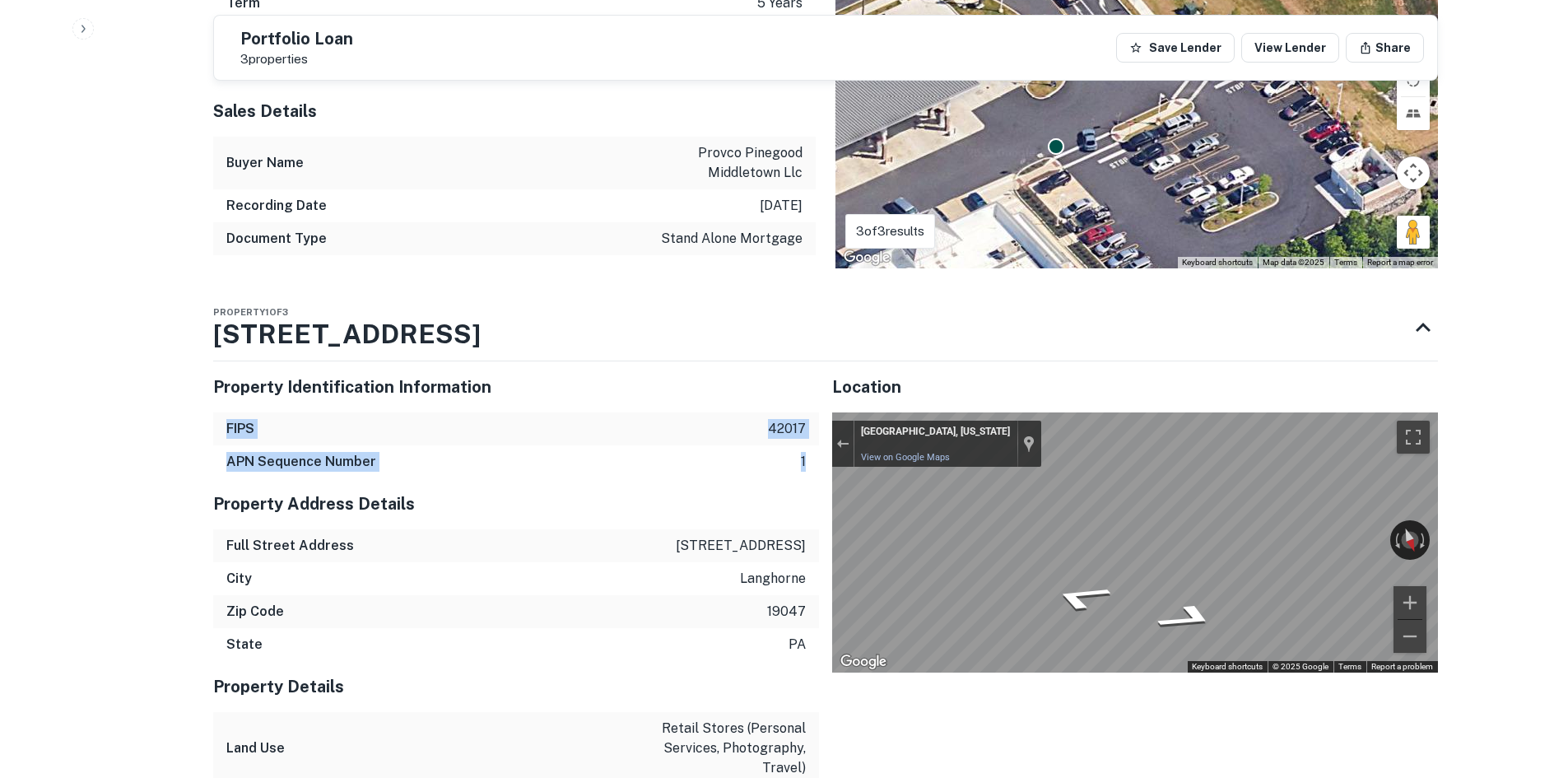
drag, startPoint x: 808, startPoint y: 447, endPoint x: 781, endPoint y: 388, distance: 64.9
click at [781, 388] on div "Property Identification Information FIPS 42017 APN Sequence Number 1" at bounding box center [516, 419] width 606 height 117
click at [781, 388] on div "Property Identification Information" at bounding box center [516, 387] width 606 height 51
drag, startPoint x: 810, startPoint y: 451, endPoint x: 727, endPoint y: 378, distance: 110.5
click at [727, 378] on div "Property Identification Information FIPS 42017 APN Sequence Number 1" at bounding box center [516, 419] width 606 height 117
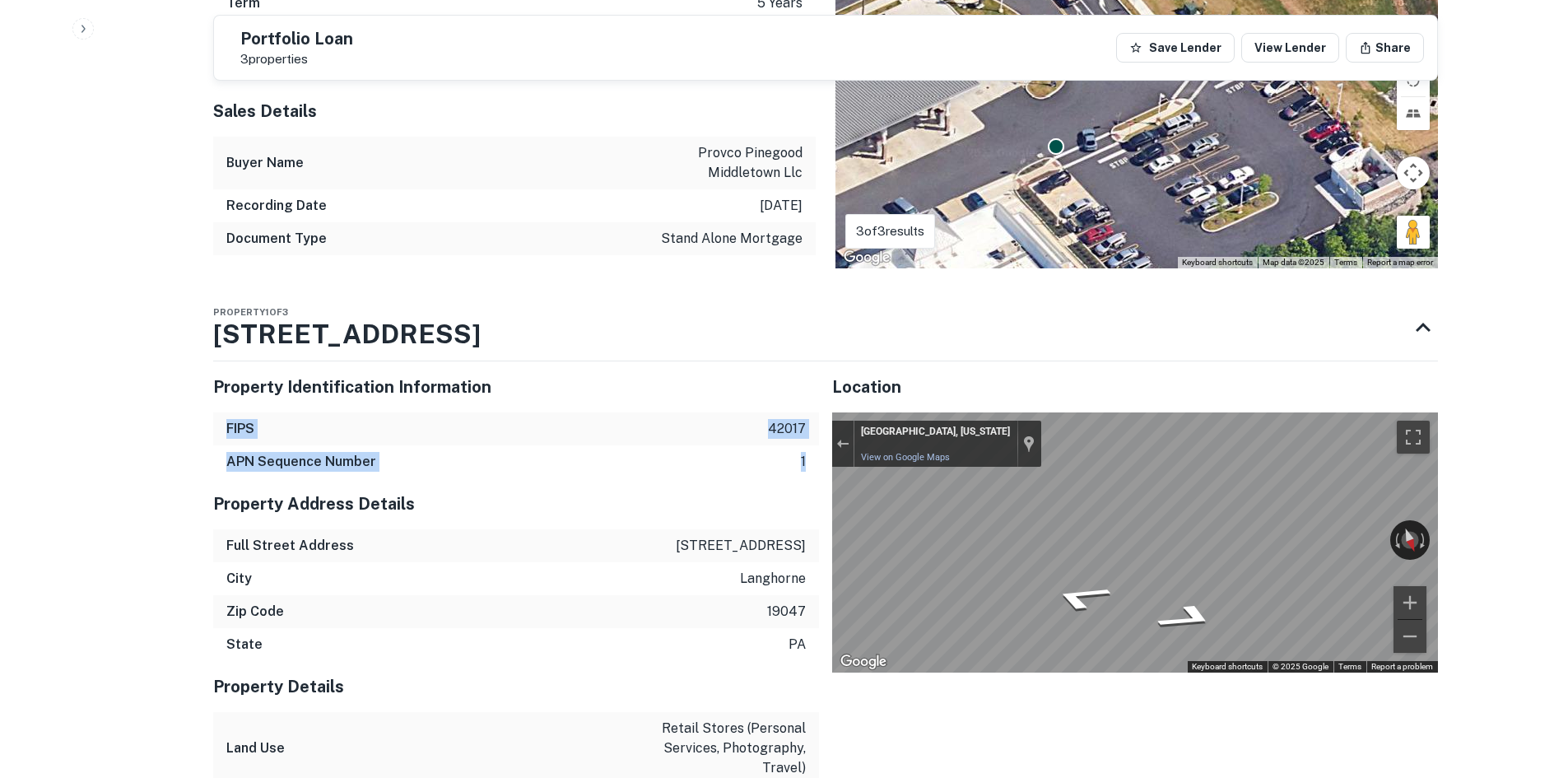
click at [727, 378] on h5 "Property Identification Information" at bounding box center [516, 386] width 606 height 24
drag, startPoint x: 811, startPoint y: 449, endPoint x: 196, endPoint y: 366, distance: 620.6
click at [196, 366] on div "Back to borrower requests Portfolio Loan 3 properties Save Lender View Lender S…" at bounding box center [825, 716] width 1264 height 5330
click at [425, 394] on div "Property Identification Information" at bounding box center [516, 387] width 606 height 51
drag, startPoint x: 815, startPoint y: 445, endPoint x: 198, endPoint y: 352, distance: 624.0
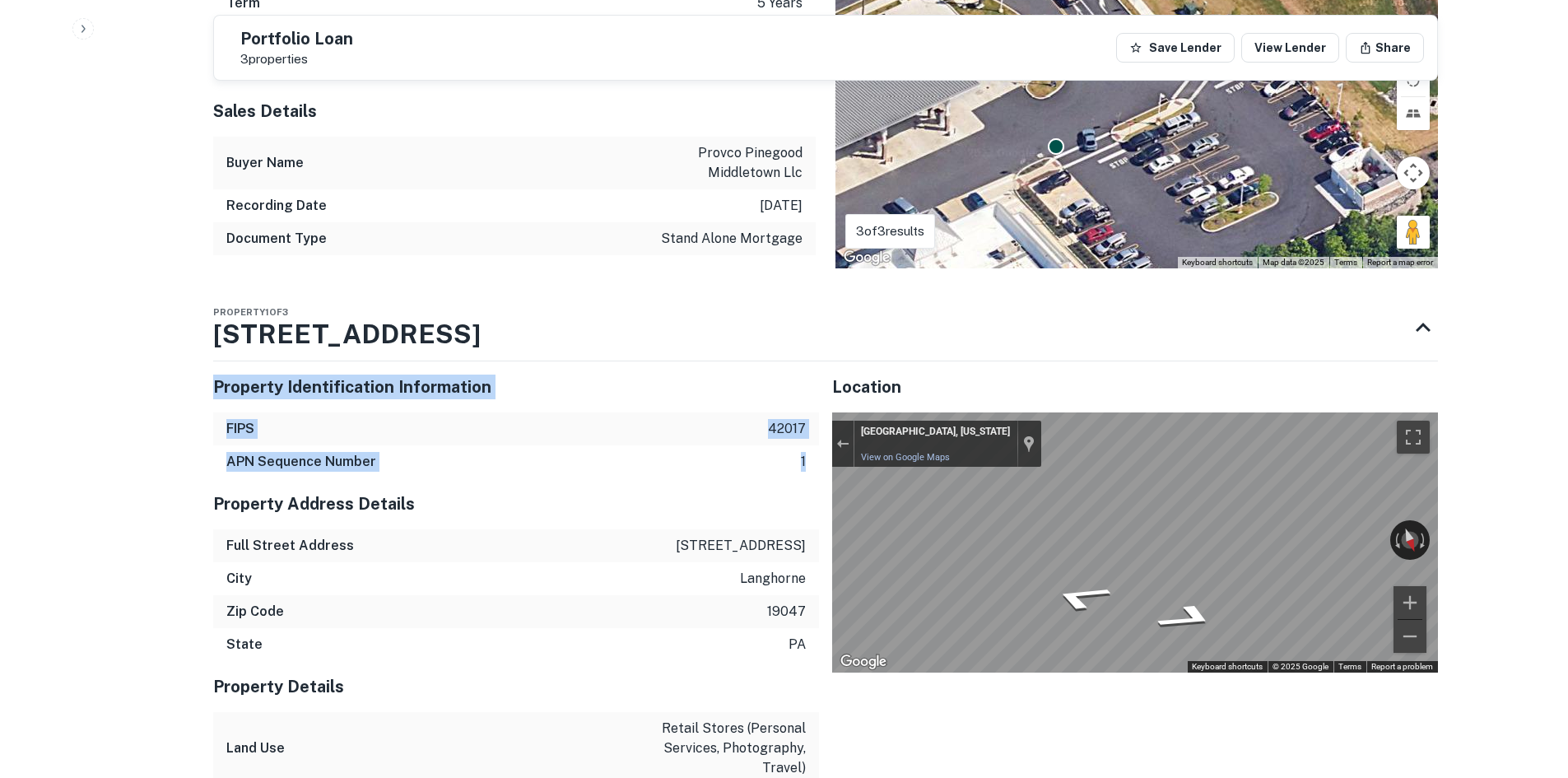
click at [198, 352] on div "Back to borrower requests Portfolio Loan 3 properties Save Lender View Lender S…" at bounding box center [825, 716] width 1264 height 5330
click at [603, 413] on div "FIPS 42017" at bounding box center [516, 429] width 606 height 33
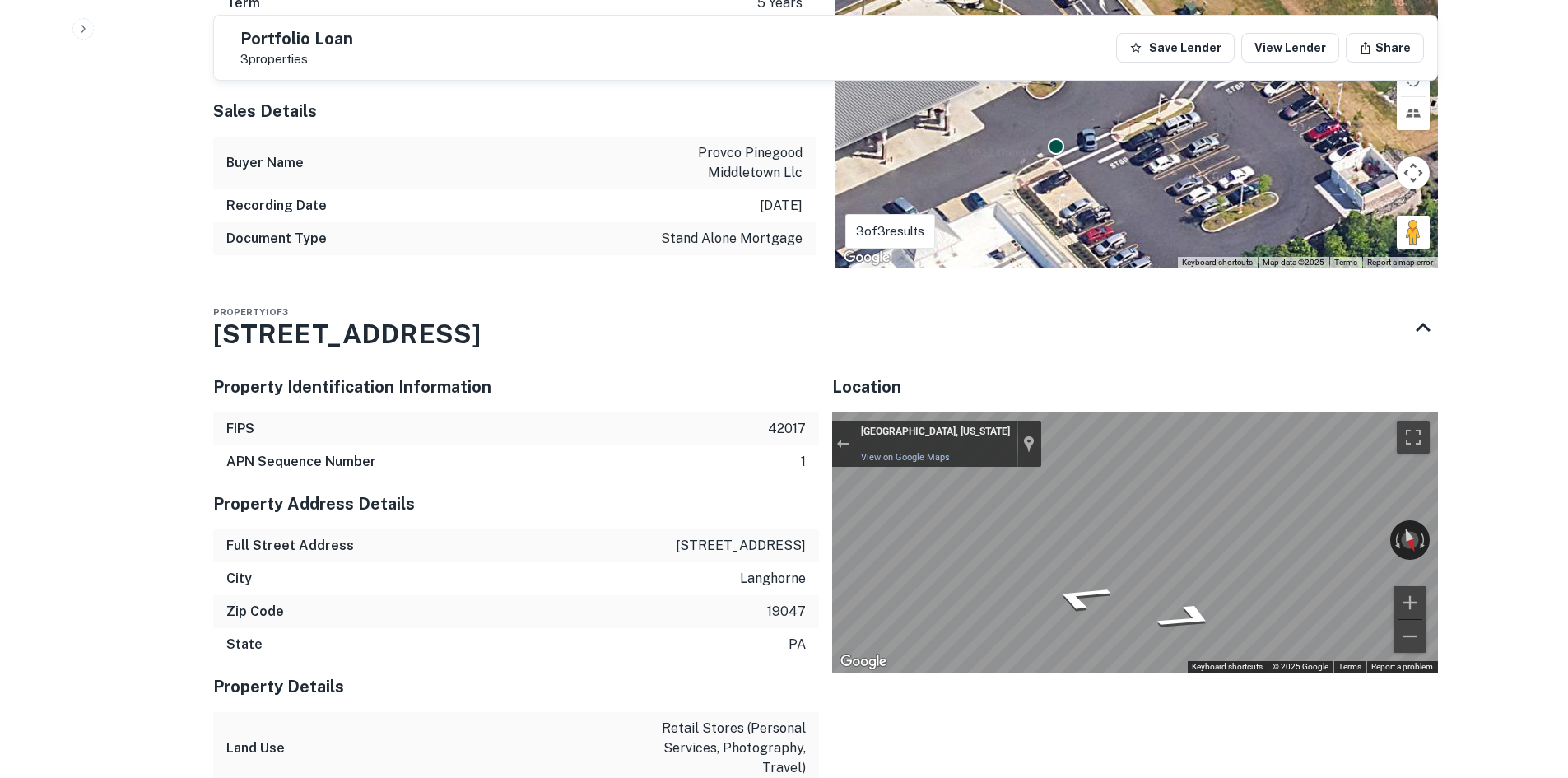
click at [564, 247] on div "Sales Details Buyer Name provco pinegood middletown llc Recording Date 1/11/202…" at bounding box center [514, 176] width 603 height 182
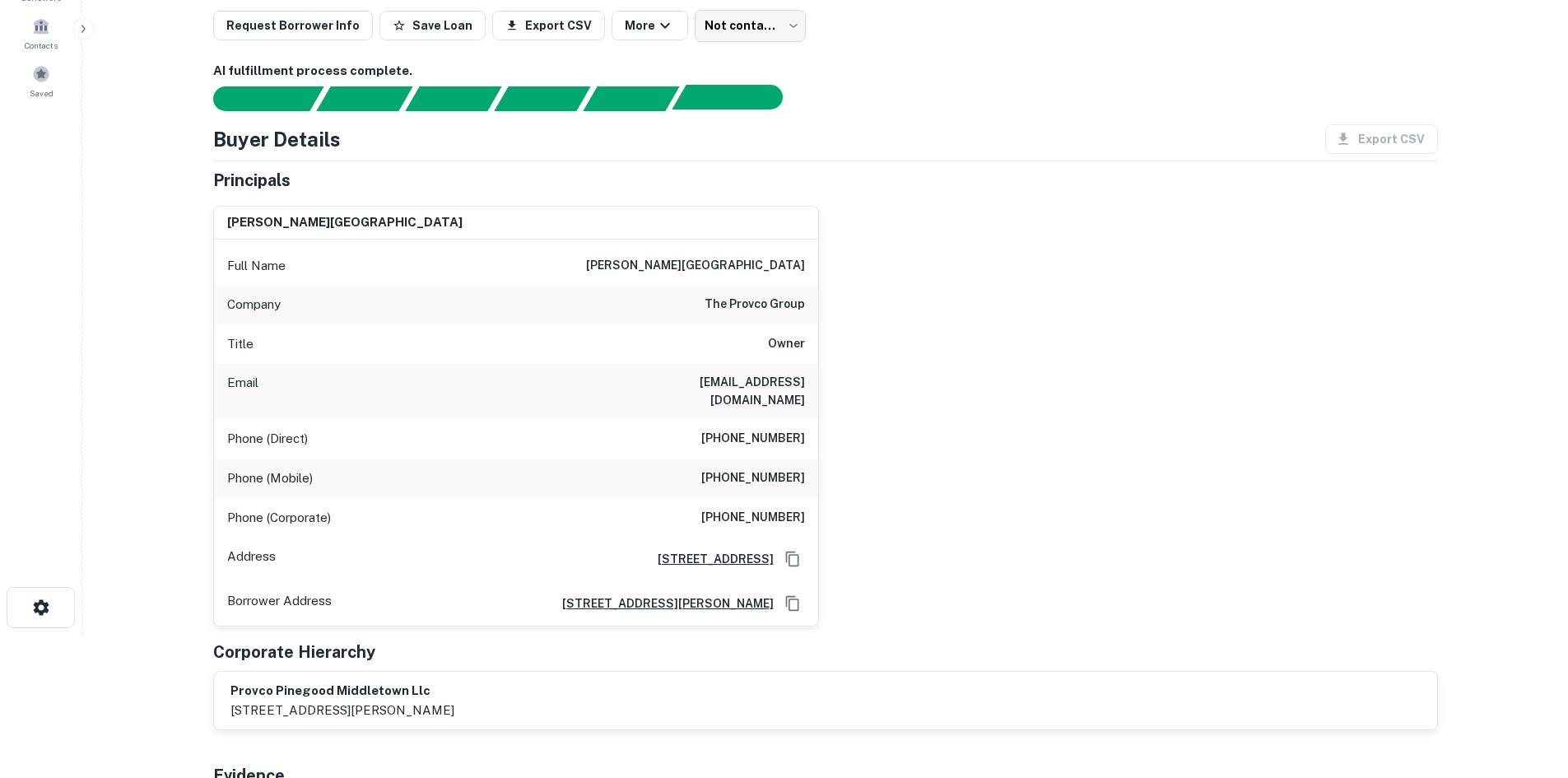
scroll to position [0, 0]
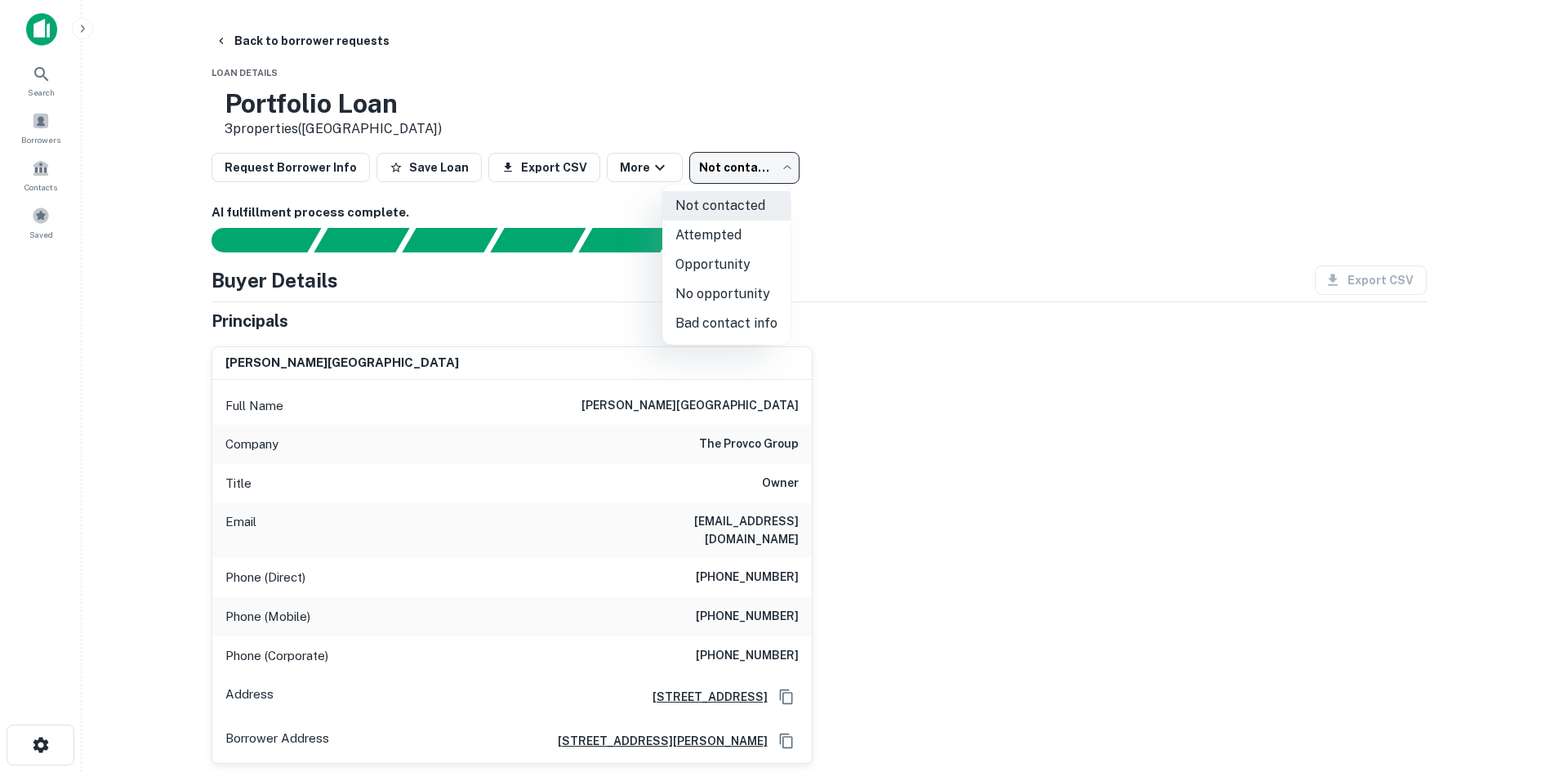
click at [680, 177] on body "Search Borrowers Contacts Saved Back to borrower requests Loan Details Portfoli…" at bounding box center [784, 386] width 1568 height 772
click at [713, 243] on li "Attempted" at bounding box center [726, 235] width 128 height 29
type input "*********"
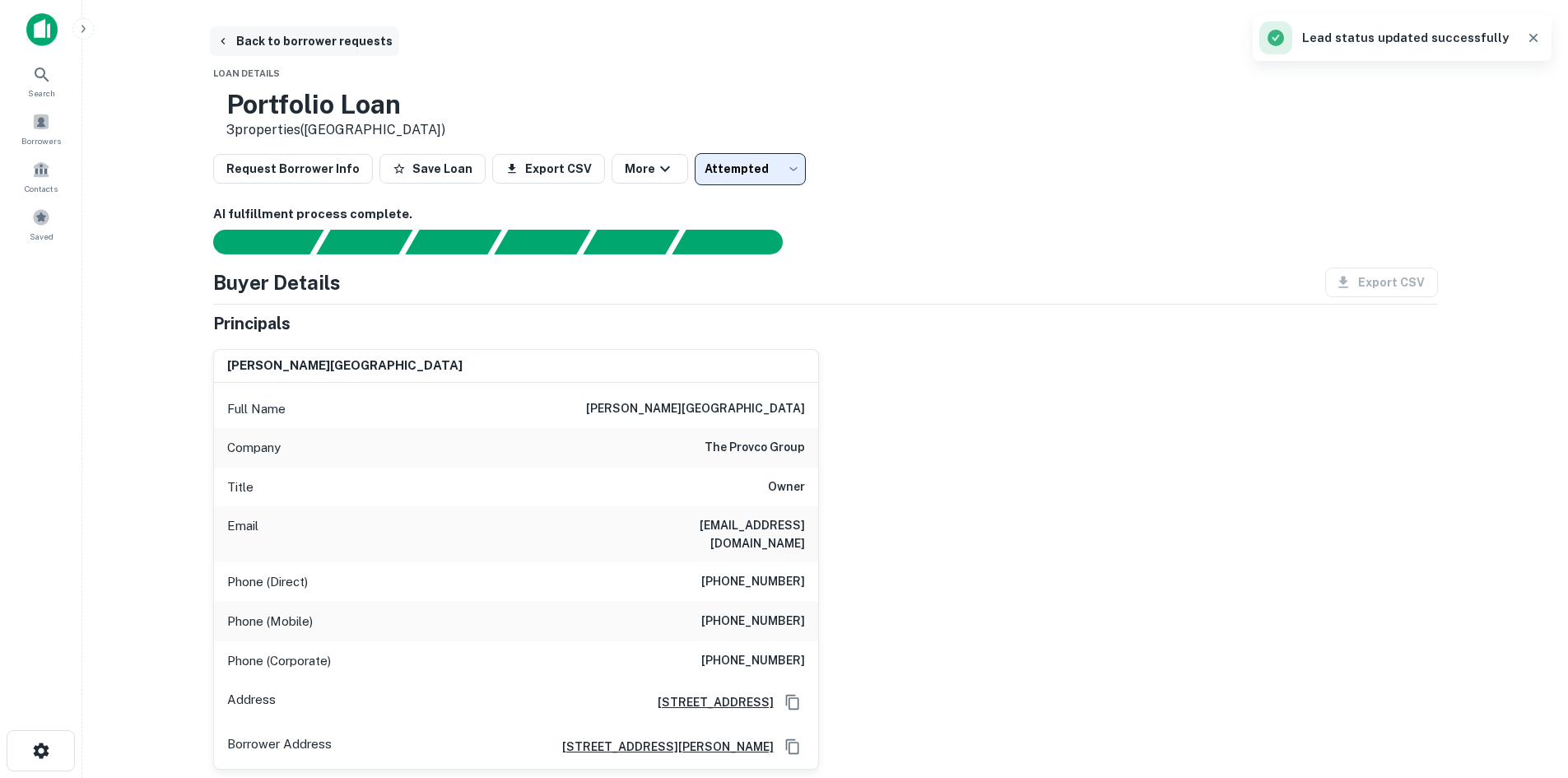
click at [348, 39] on button "Back to borrower requests" at bounding box center [304, 41] width 189 height 29
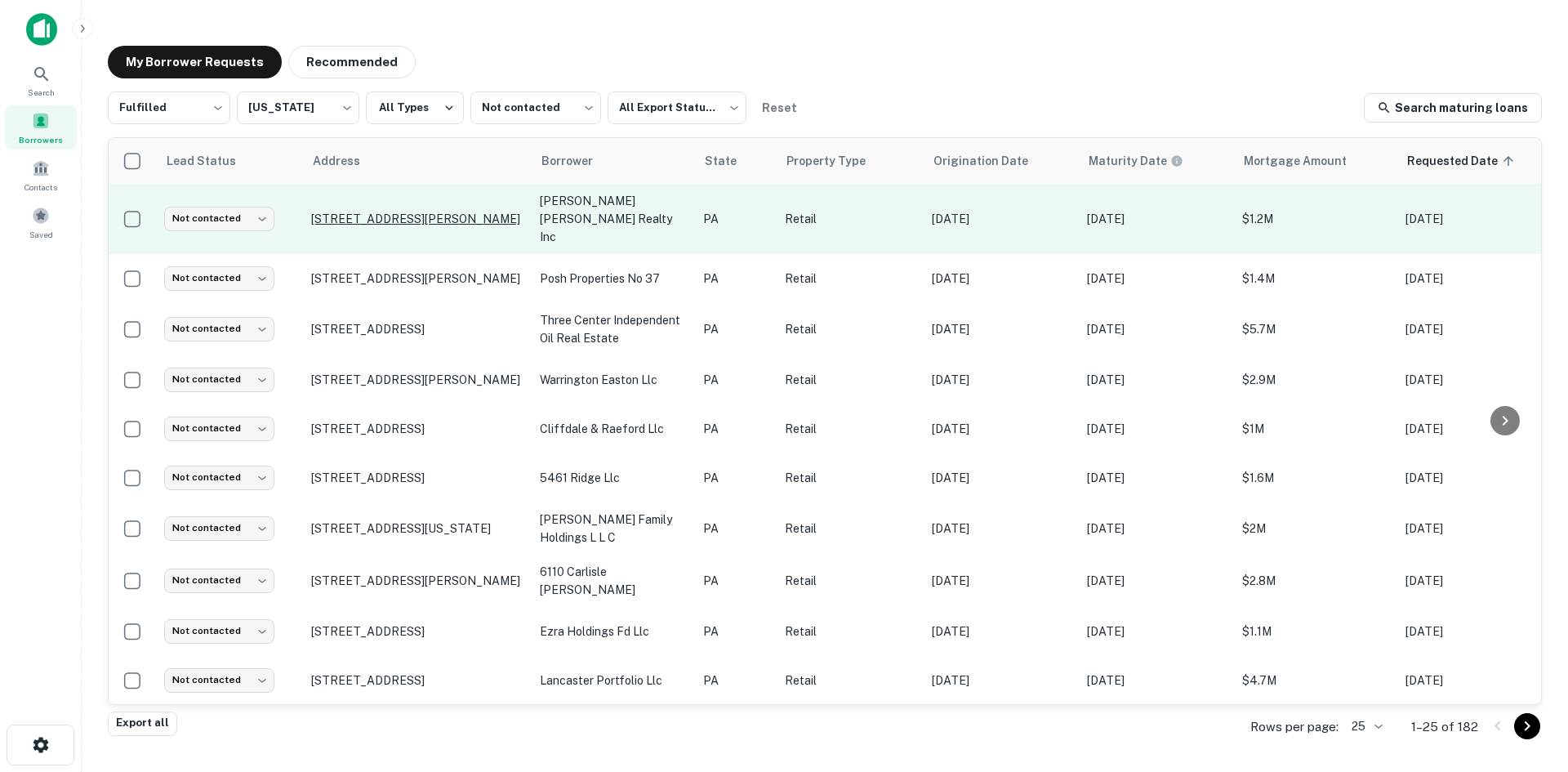
click at [510, 217] on p "260 Country Club Rd Easton, PA18045" at bounding box center [417, 219] width 212 height 15
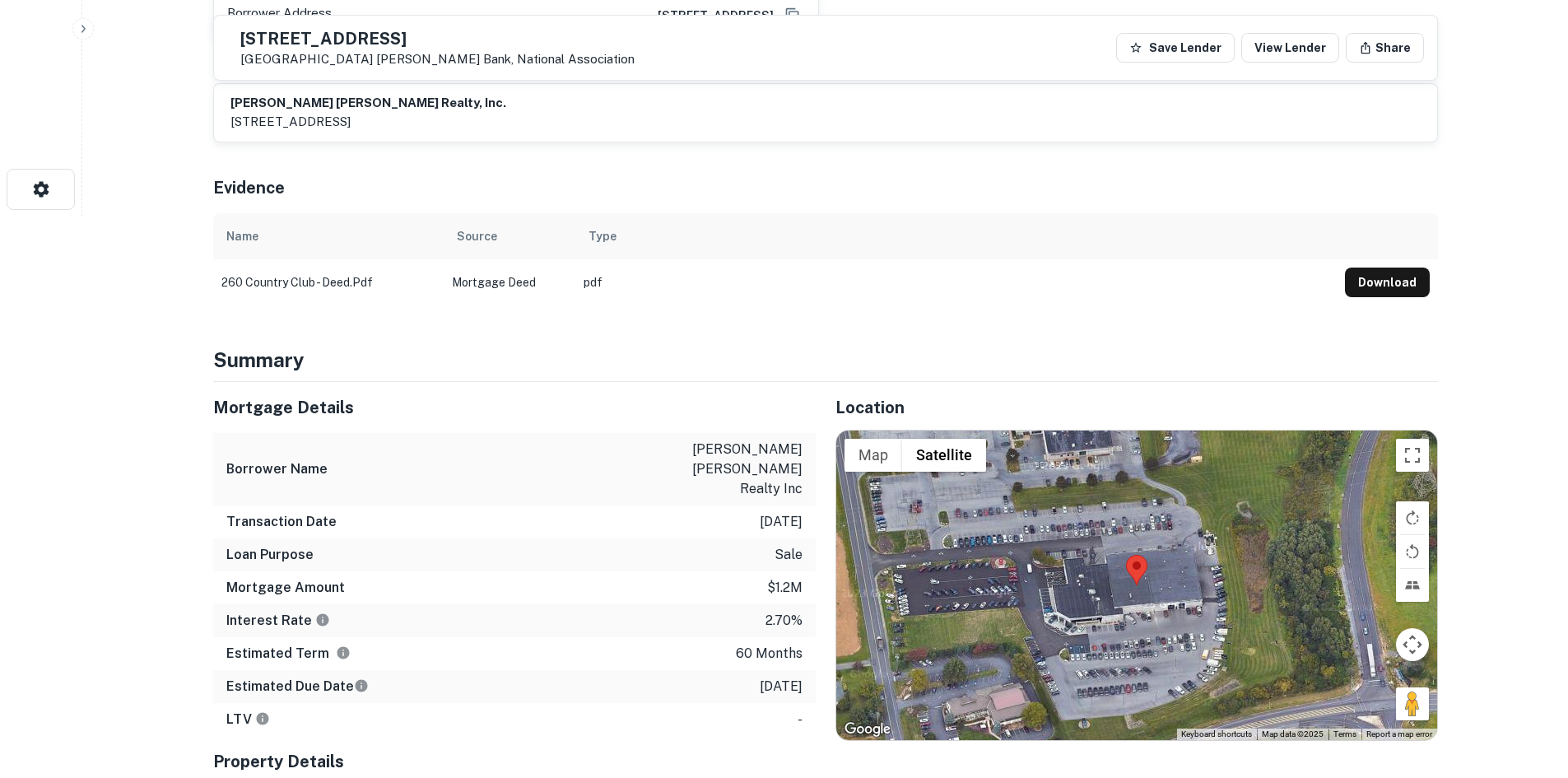
scroll to position [658, 0]
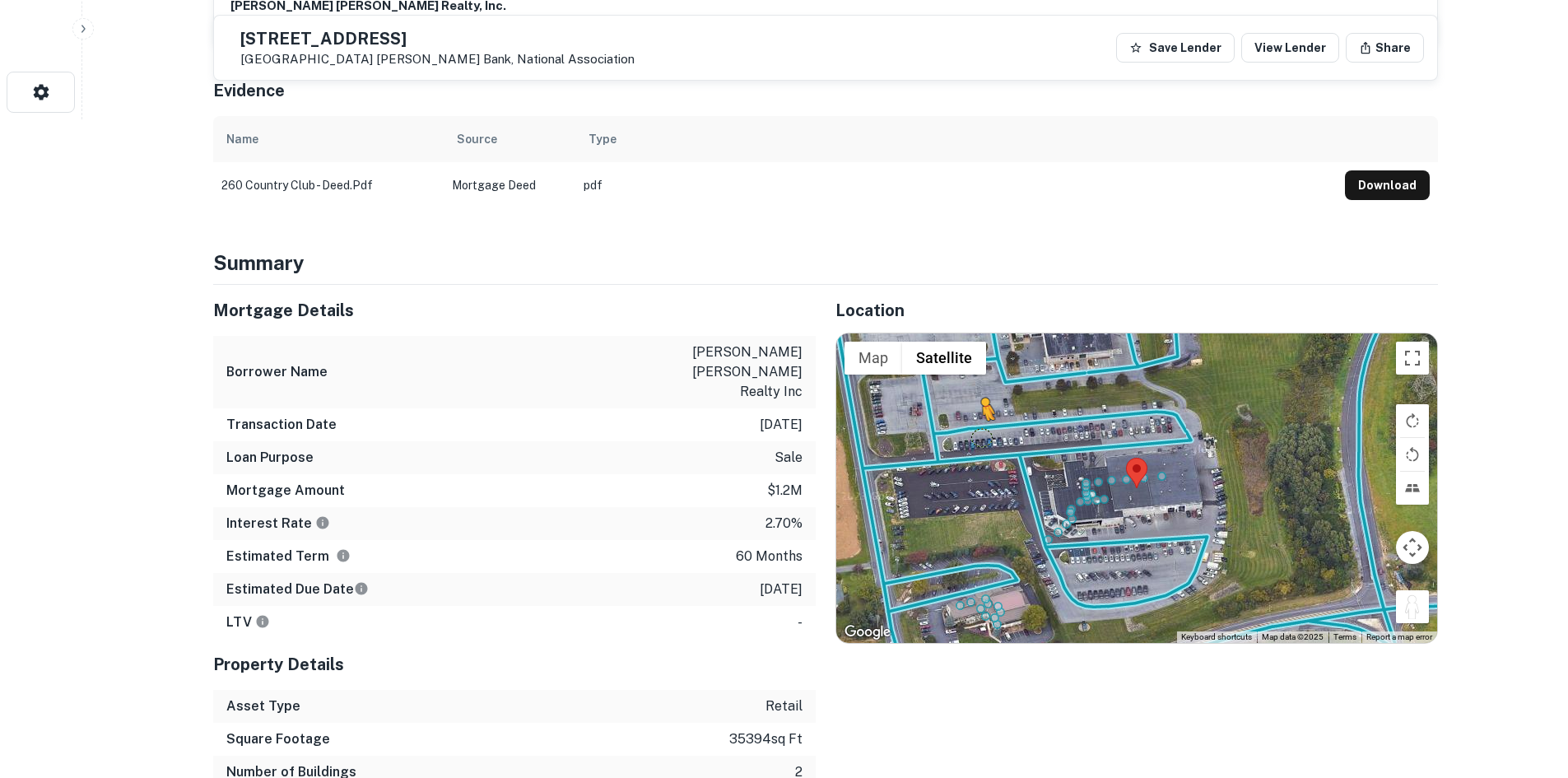
drag, startPoint x: 1423, startPoint y: 592, endPoint x: 981, endPoint y: 421, distance: 473.9
click at [981, 421] on div "To activate drag with keyboard, press Alt + Enter. Once in keyboard drag state,…" at bounding box center [1136, 488] width 601 height 310
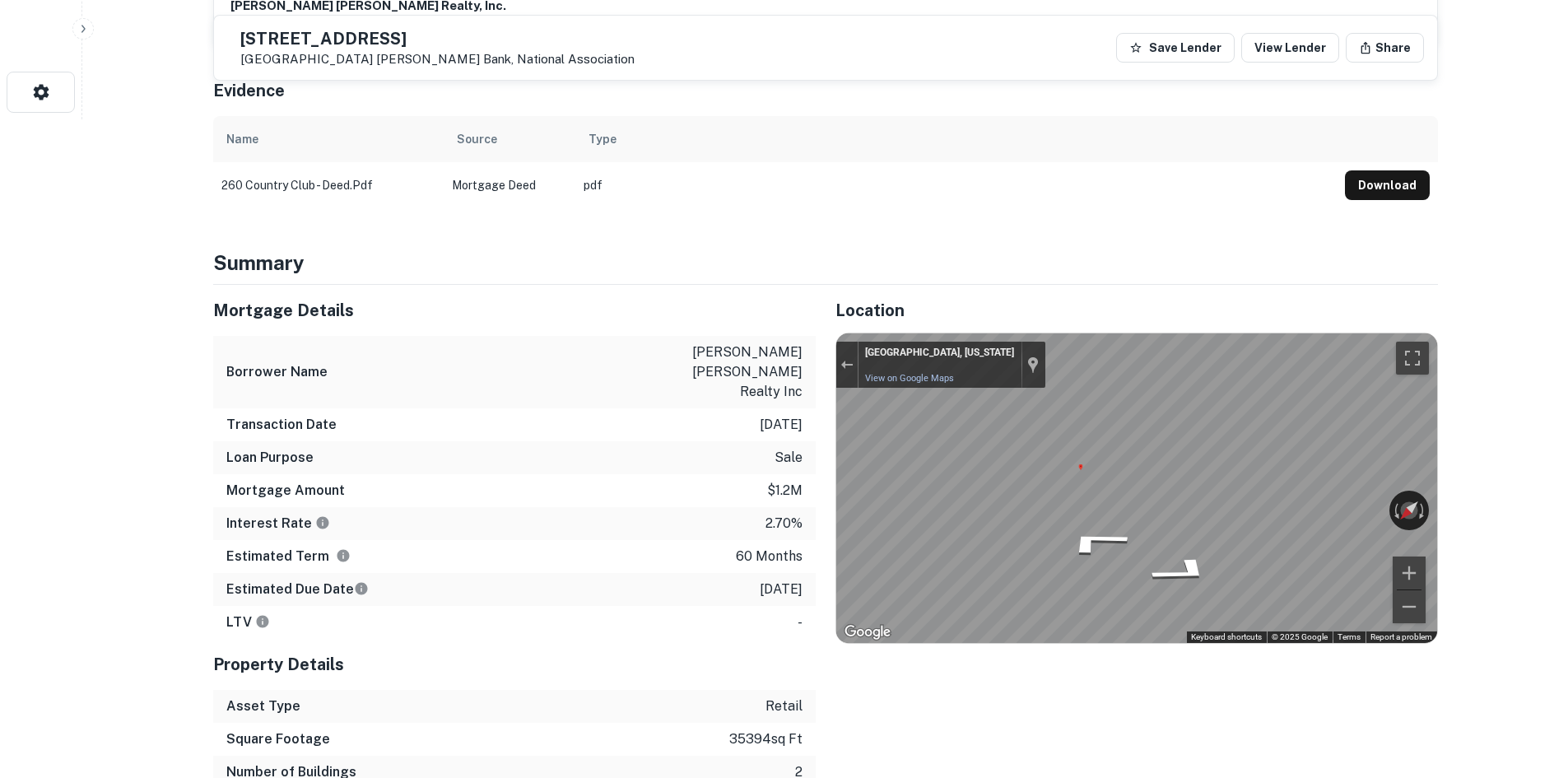
click at [729, 413] on div "Mortgage Details Borrower Name vera cruz realty inc Transaction Date 1/11/2021 …" at bounding box center [815, 554] width 1245 height 537
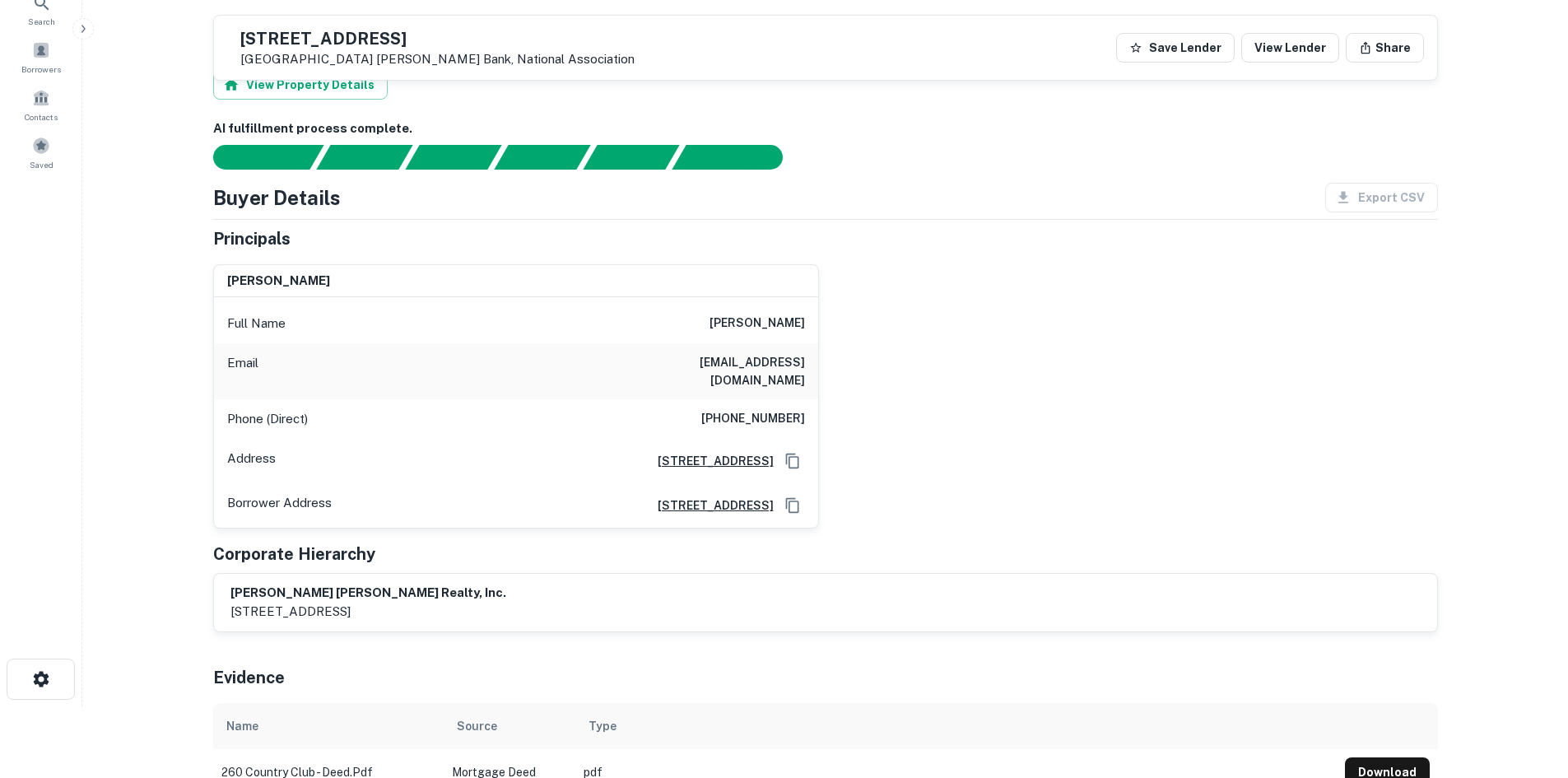
scroll to position [0, 0]
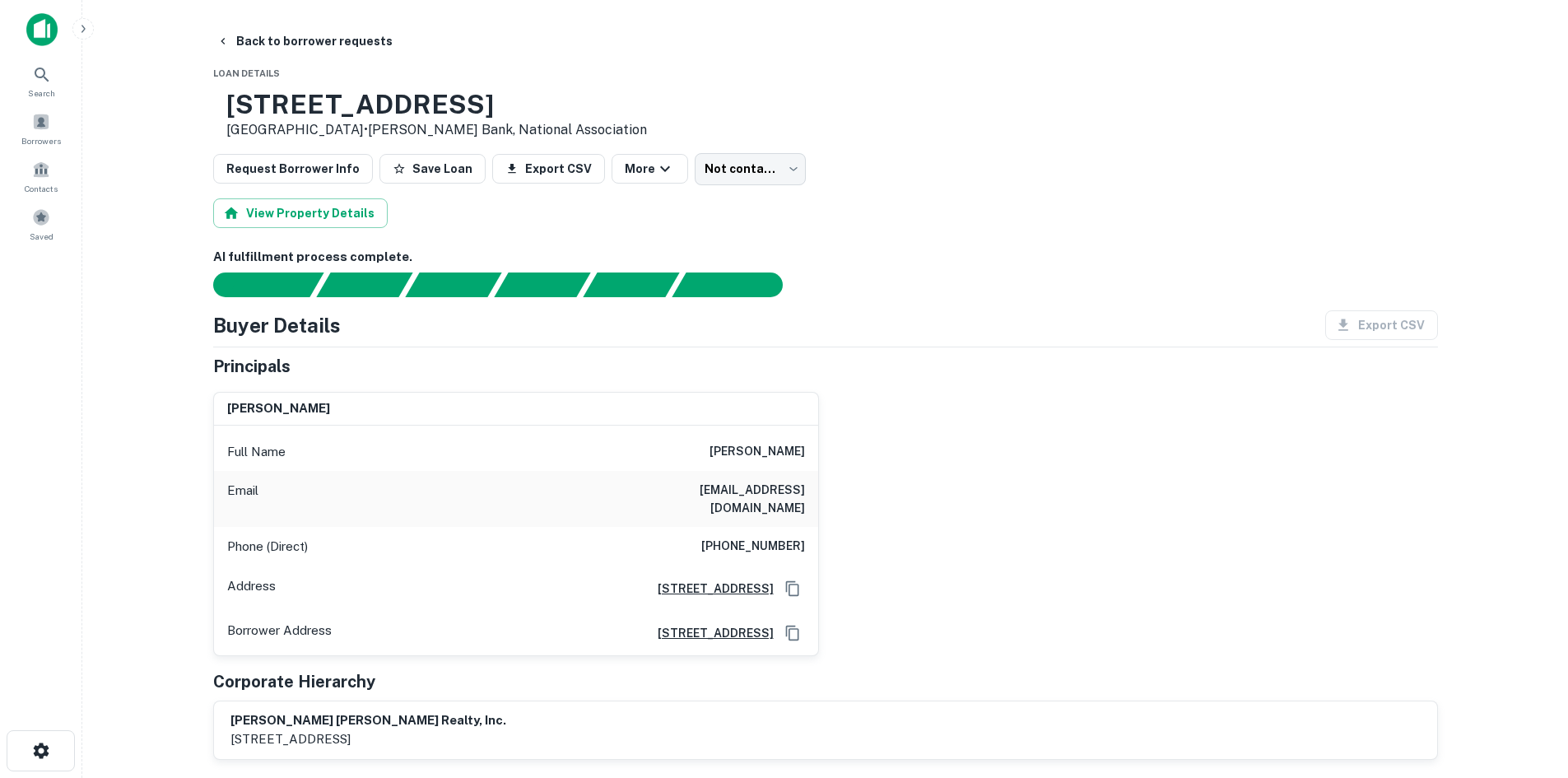
click at [749, 527] on div "Phone (Direct) (609) 304-3969" at bounding box center [515, 547] width 605 height 39
click at [752, 527] on div "Phone (Direct) (609) 304-3969" at bounding box center [515, 547] width 605 height 39
click at [747, 527] on div "Phone (Direct) (609) 304-3969" at bounding box center [515, 547] width 605 height 39
click at [738, 527] on div "Phone (Direct) (609) 304-3969" at bounding box center [515, 547] width 605 height 39
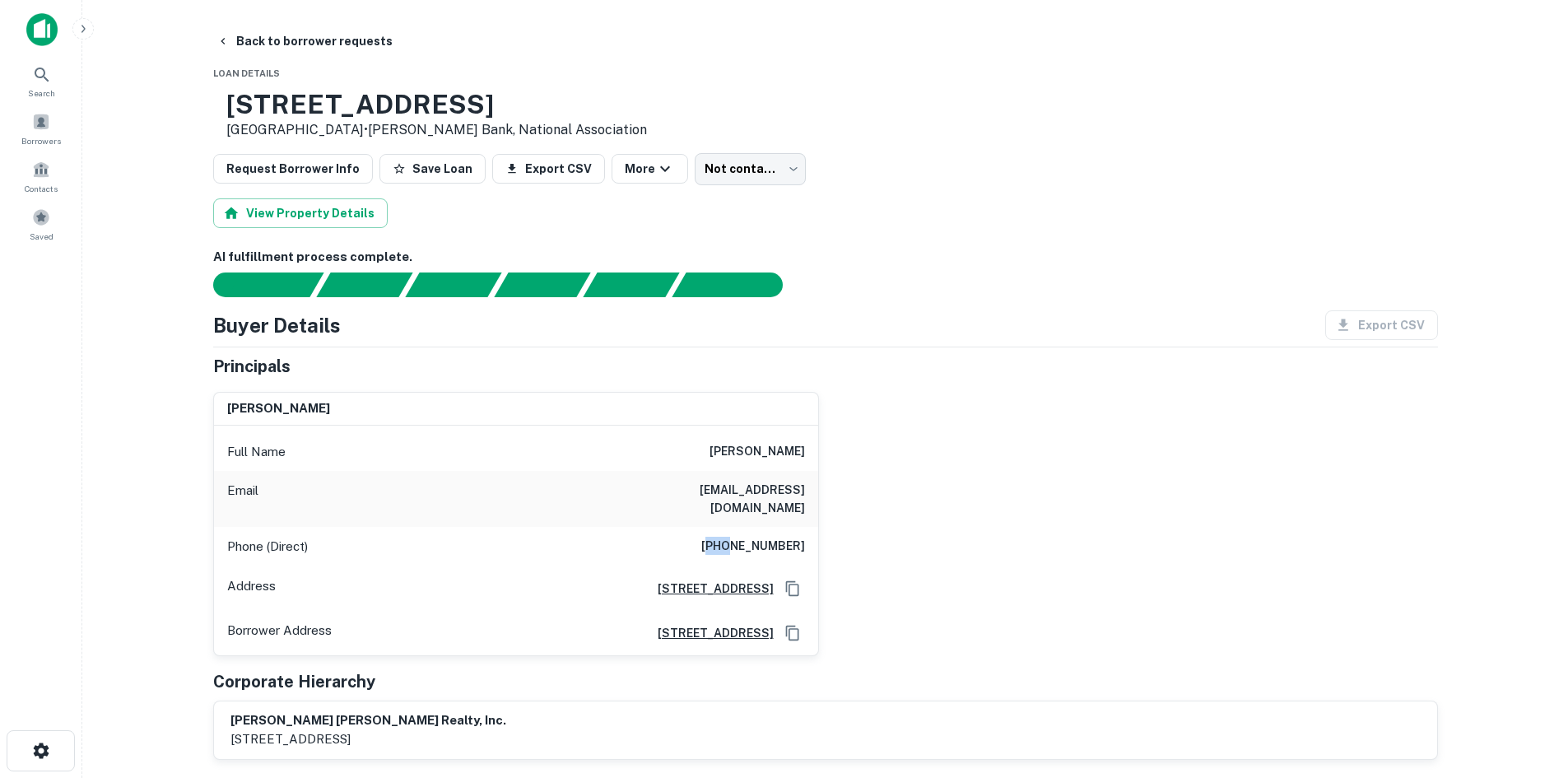
click at [738, 527] on div "Phone (Direct) (609) 304-3969" at bounding box center [515, 547] width 605 height 39
drag, startPoint x: 203, startPoint y: 363, endPoint x: 431, endPoint y: 405, distance: 231.8
drag, startPoint x: 322, startPoint y: 408, endPoint x: 312, endPoint y: 399, distance: 13.5
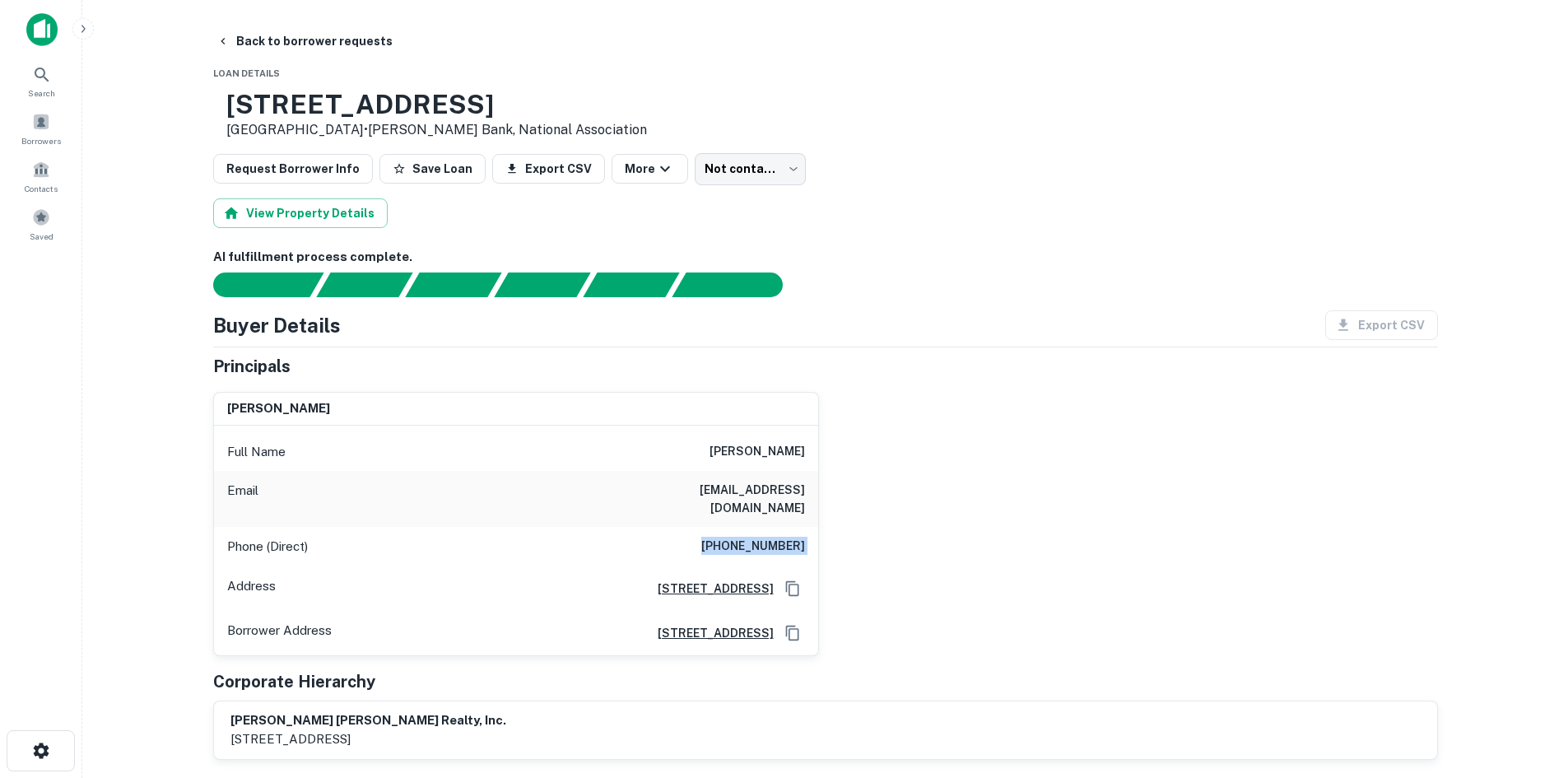
click at [321, 408] on div "cletus e landis" at bounding box center [515, 410] width 605 height 33
drag, startPoint x: 203, startPoint y: 319, endPoint x: 512, endPoint y: 422, distance: 325.7
click at [512, 422] on div "cletus e landis" at bounding box center [515, 410] width 605 height 33
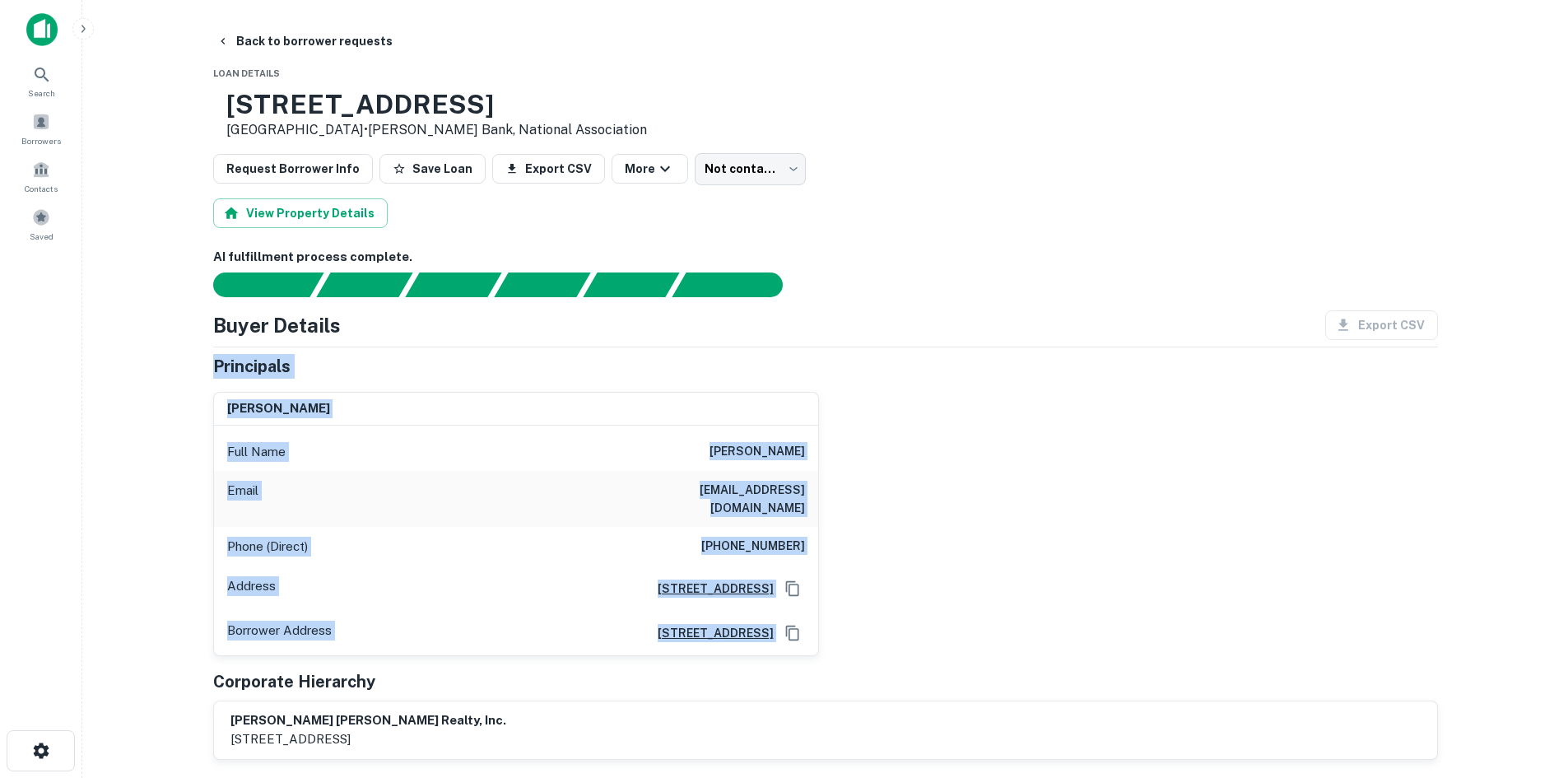
drag, startPoint x: 255, startPoint y: 385, endPoint x: 954, endPoint y: 604, distance: 732.5
click at [954, 604] on main "Back to borrower requests Loan Details 260 Country Club Rd Easton, PA18045 • Fu…" at bounding box center [825, 389] width 1486 height 778
click at [954, 604] on div "cletus e landis Full Name cletus e landis Email cletusl@starcar.com Phone (Dire…" at bounding box center [818, 516] width 1238 height 277
drag, startPoint x: 942, startPoint y: 622, endPoint x: 163, endPoint y: 321, distance: 835.1
click at [163, 321] on main "Back to borrower requests Loan Details 260 Country Club Rd Easton, PA18045 • Fu…" at bounding box center [825, 389] width 1486 height 778
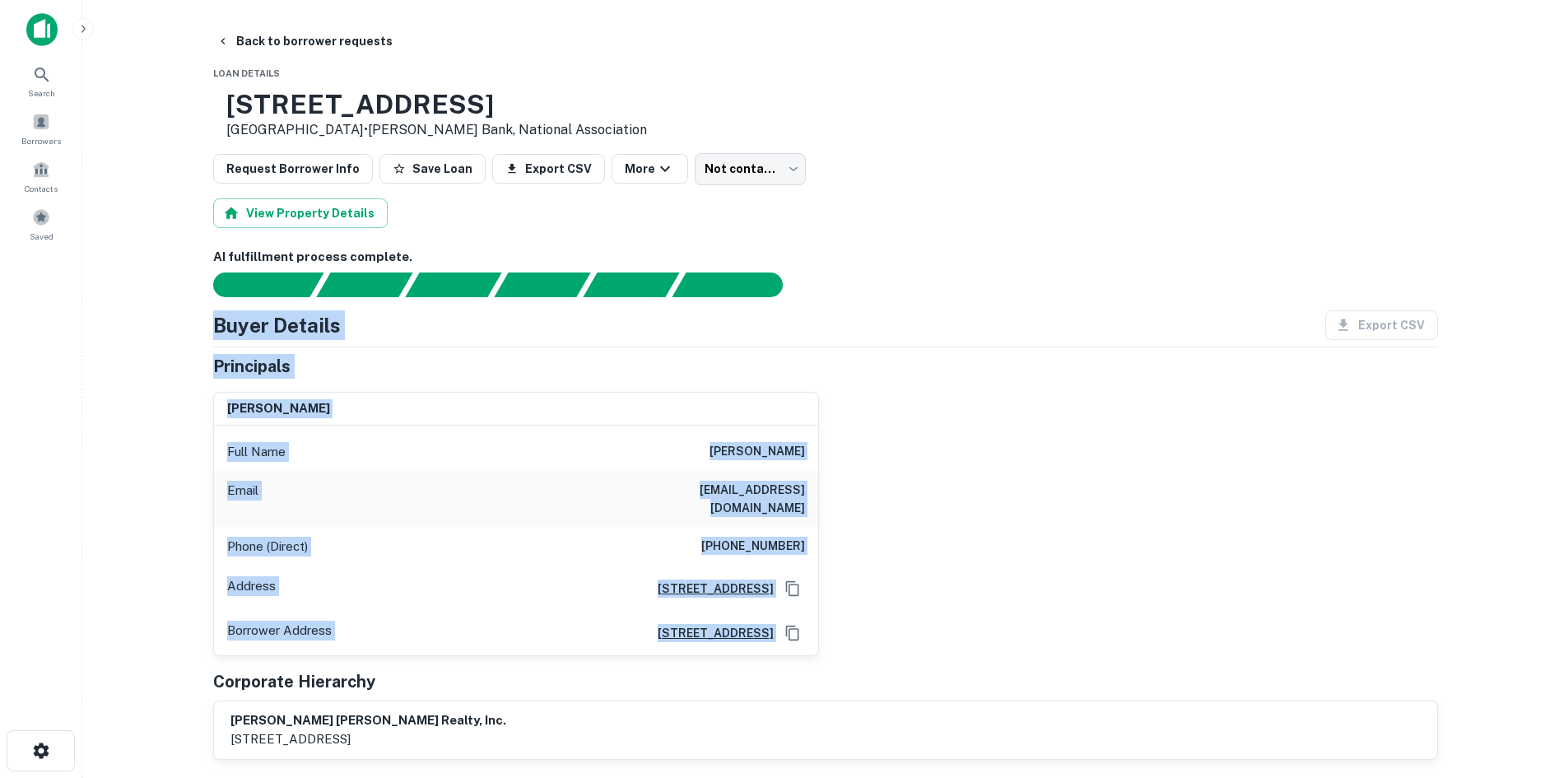
drag, startPoint x: 209, startPoint y: 257, endPoint x: 442, endPoint y: 386, distance: 266.3
click at [442, 386] on div "cletus e landis Full Name cletus e landis Email cletusl@starcar.com Phone (Dire…" at bounding box center [510, 516] width 619 height 277
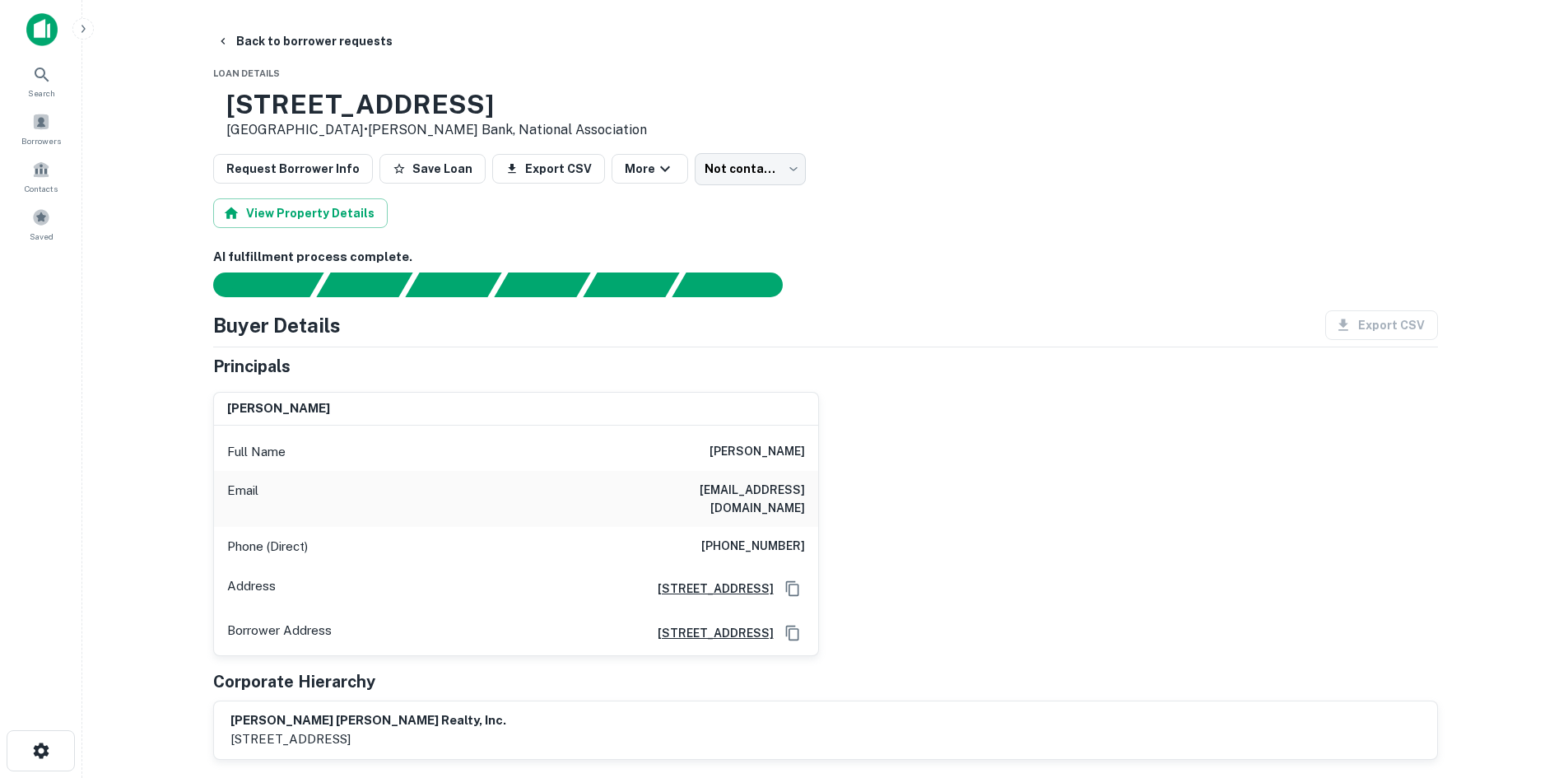
drag, startPoint x: 947, startPoint y: 504, endPoint x: 877, endPoint y: 456, distance: 84.9
click at [947, 504] on div "cletus e landis Full Name cletus e landis Email cletusl@starcar.com Phone (Dire…" at bounding box center [818, 516] width 1238 height 277
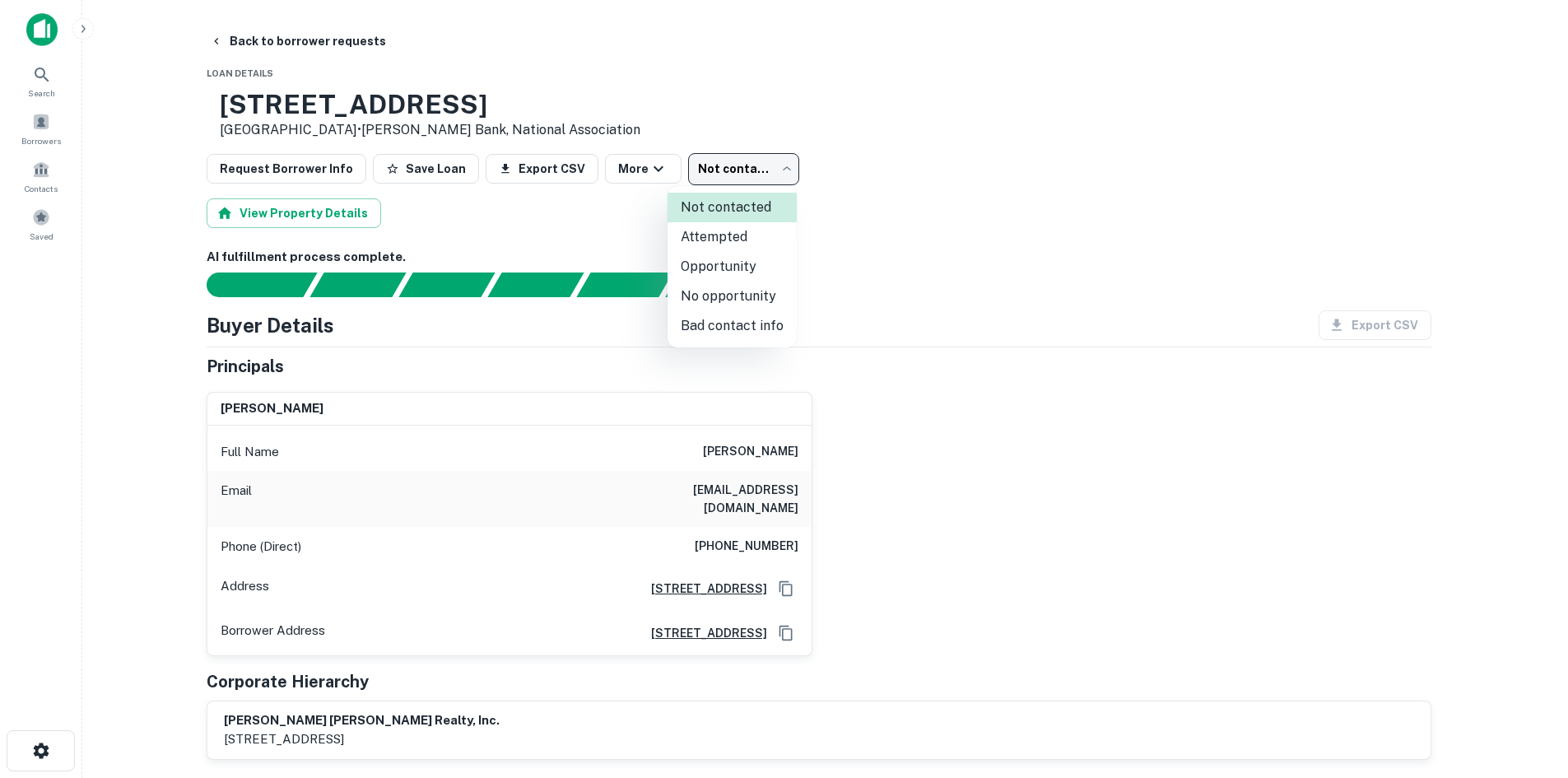
click at [760, 173] on body "Search Borrowers Contacts Saved Back to borrower requests Loan Details 260 Coun…" at bounding box center [784, 389] width 1568 height 778
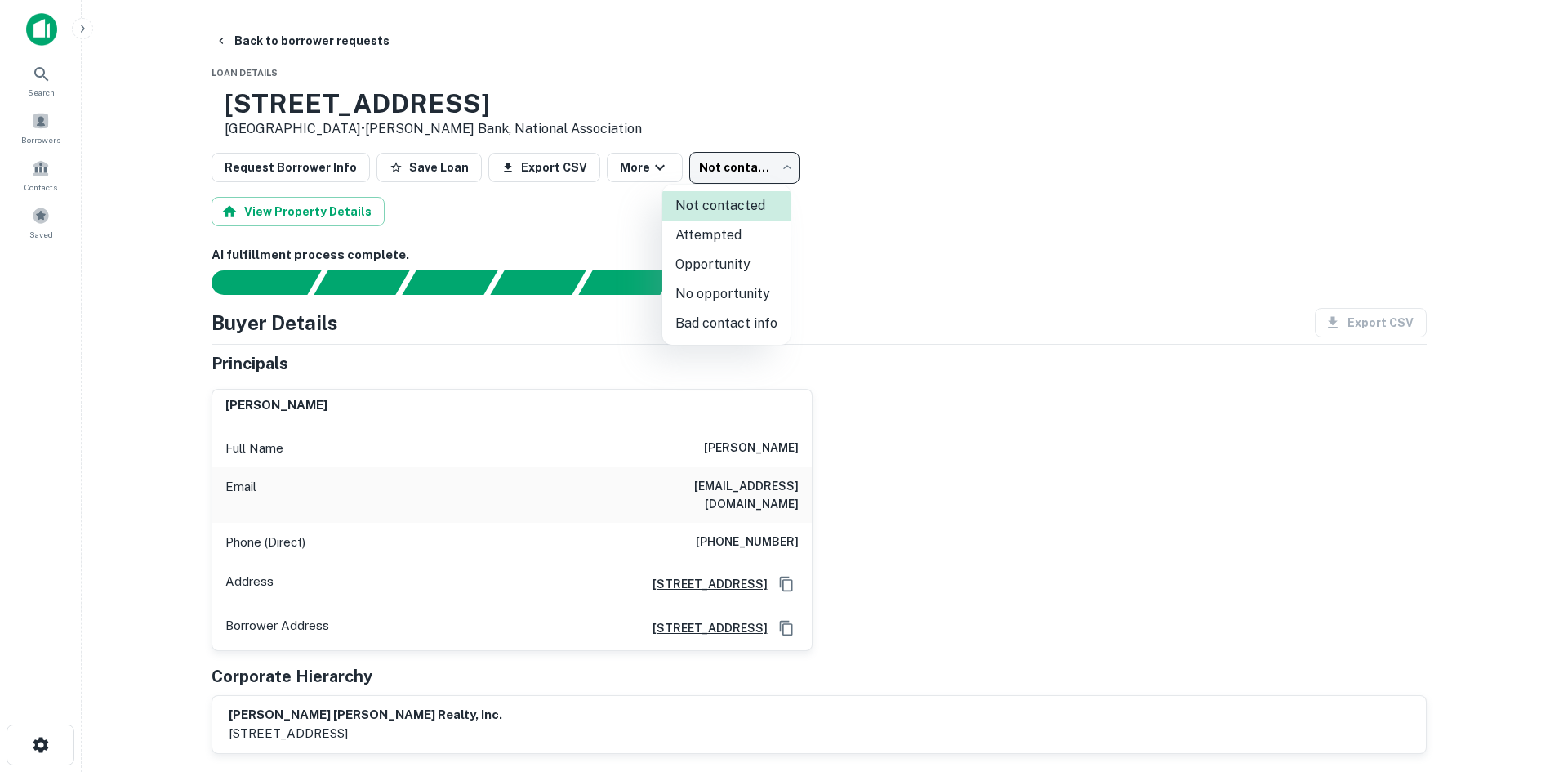
click at [758, 324] on li "Bad contact info" at bounding box center [726, 324] width 128 height 29
type input "**********"
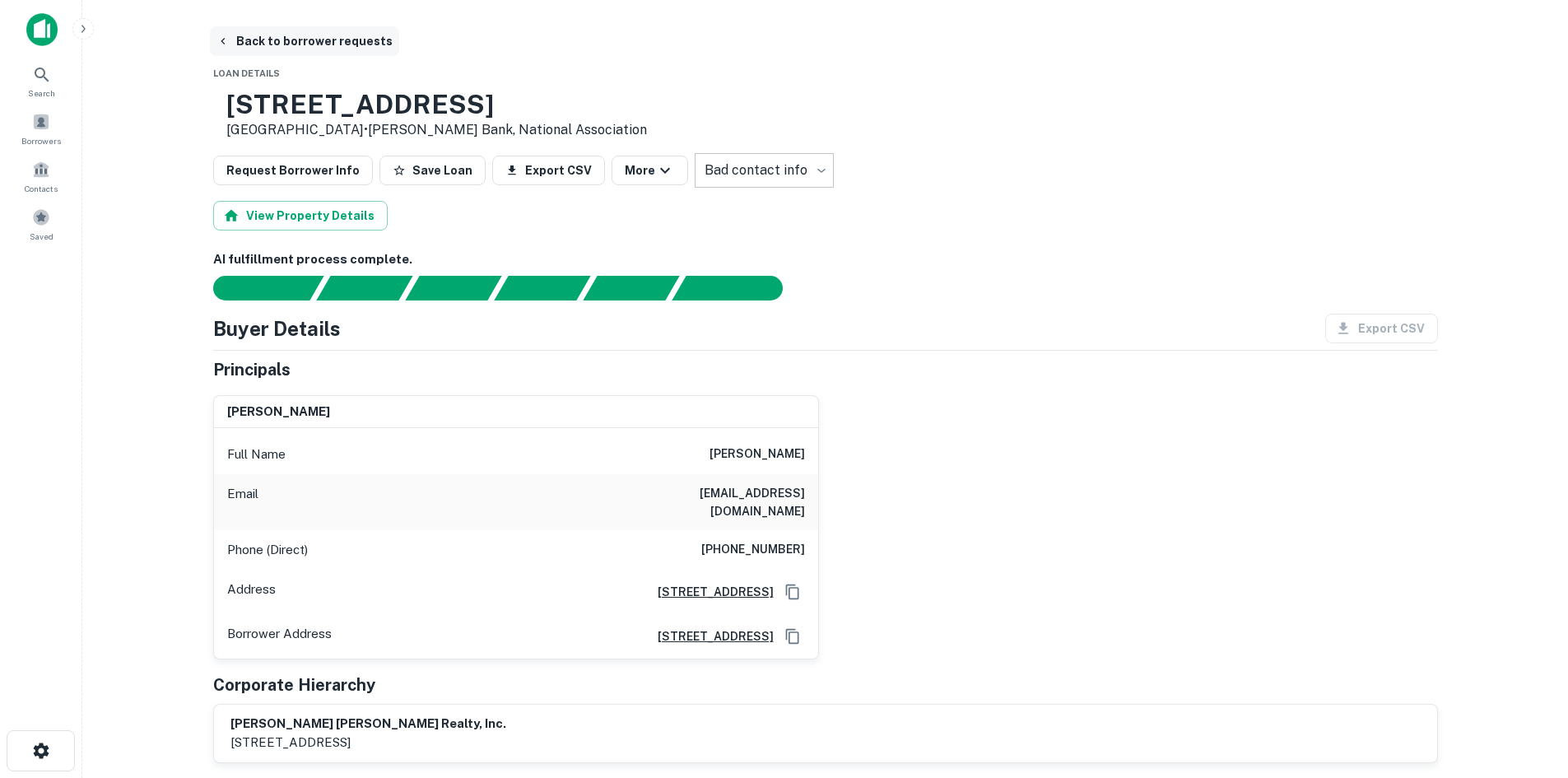
click at [260, 38] on button "Back to borrower requests" at bounding box center [304, 41] width 189 height 29
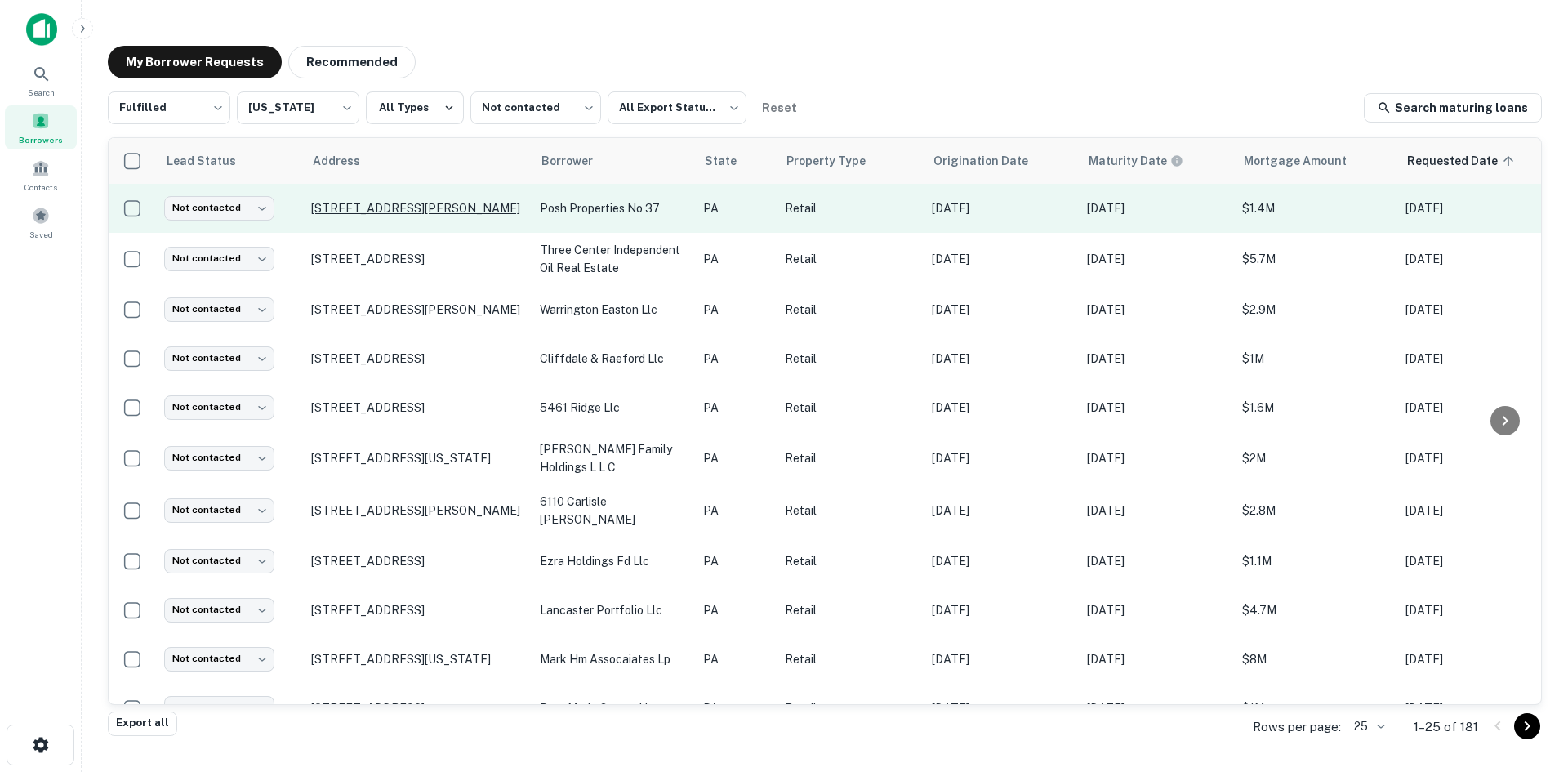
click at [470, 207] on p "1928 Hamilton St Allentown, PA18104" at bounding box center [417, 208] width 212 height 15
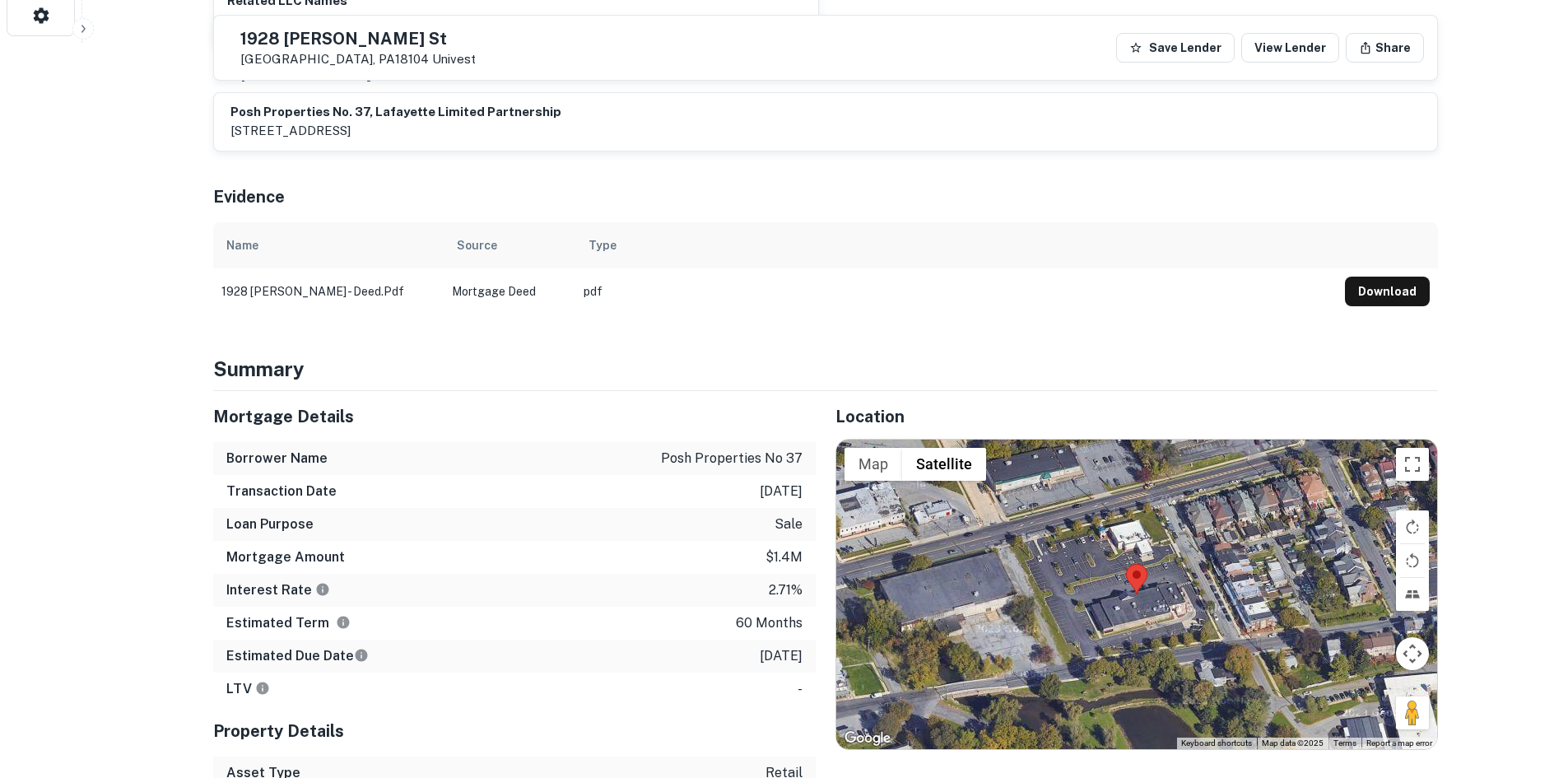
scroll to position [905, 0]
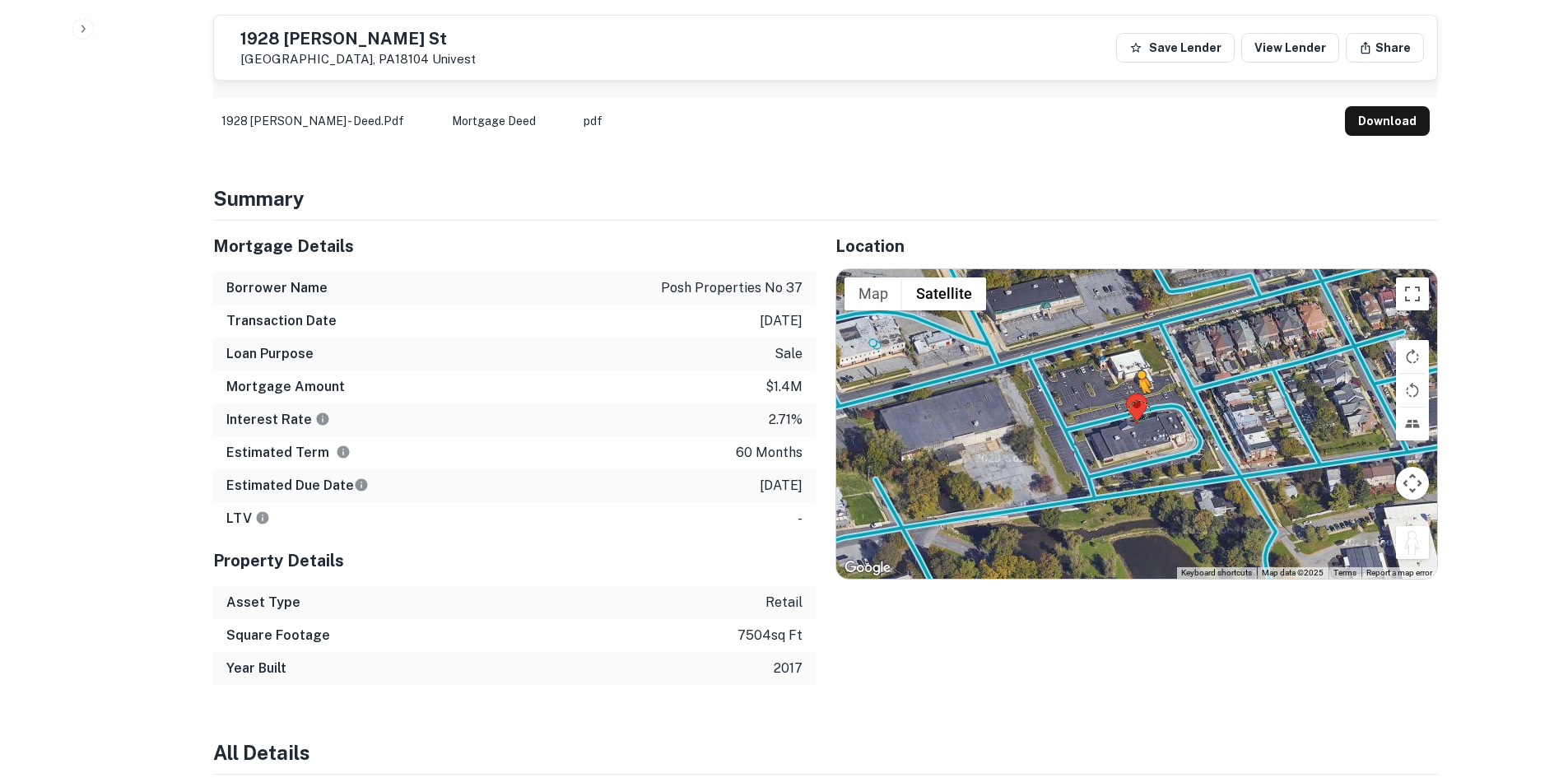
drag, startPoint x: 1402, startPoint y: 529, endPoint x: 1133, endPoint y: 391, distance: 302.3
click at [1135, 394] on div "To activate drag with keyboard, press Alt + Enter. Once in keyboard drag state,…" at bounding box center [1136, 424] width 601 height 310
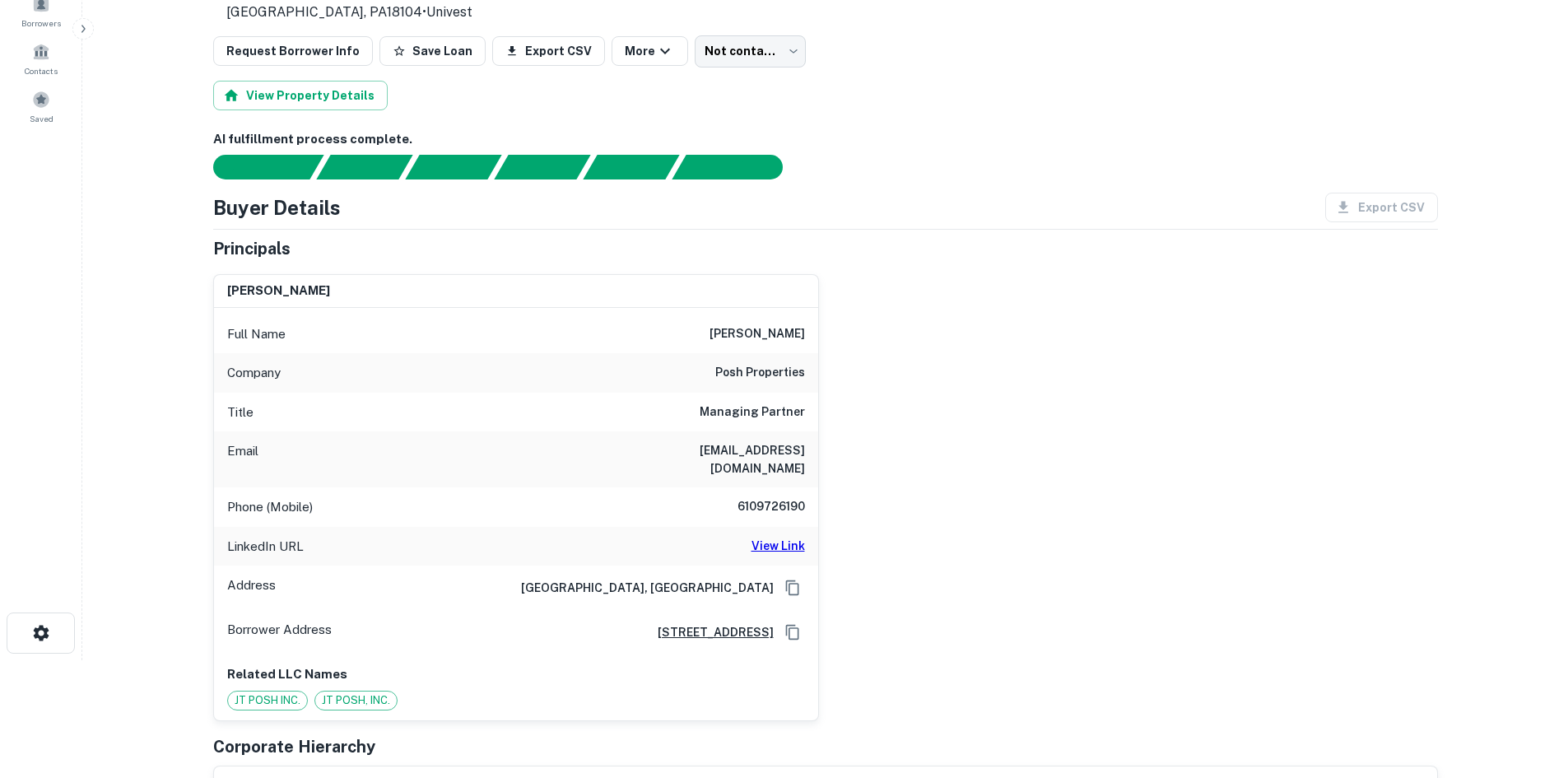
scroll to position [82, 0]
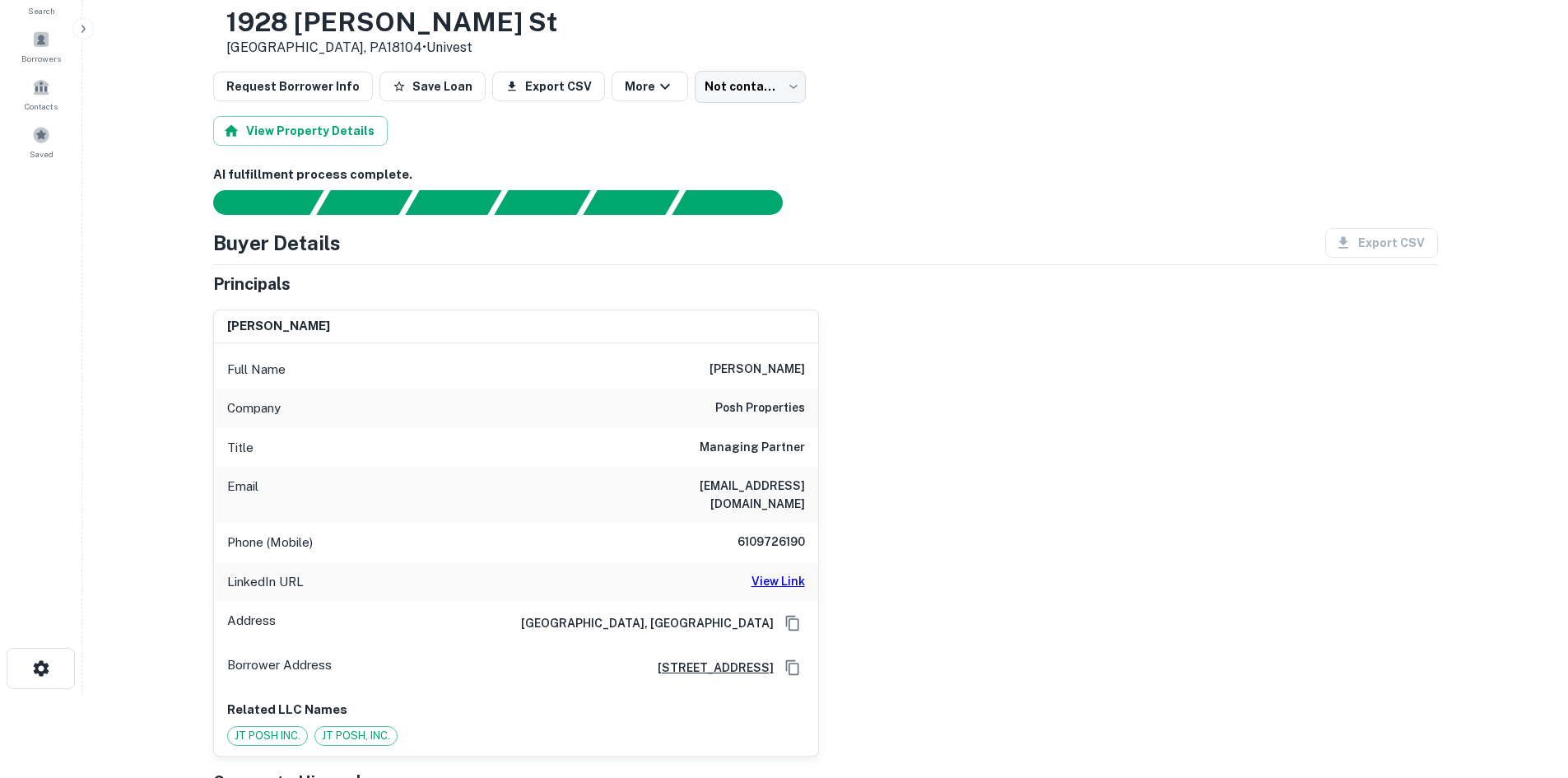
click at [783, 532] on h6 "6109726190" at bounding box center [756, 542] width 99 height 20
click at [780, 532] on h6 "6109726190" at bounding box center [756, 542] width 99 height 20
click at [777, 532] on h6 "6109726190" at bounding box center [756, 542] width 99 height 20
click at [769, 413] on h6 "posh properties" at bounding box center [760, 409] width 90 height 20
click at [769, 412] on h6 "posh properties" at bounding box center [760, 409] width 90 height 20
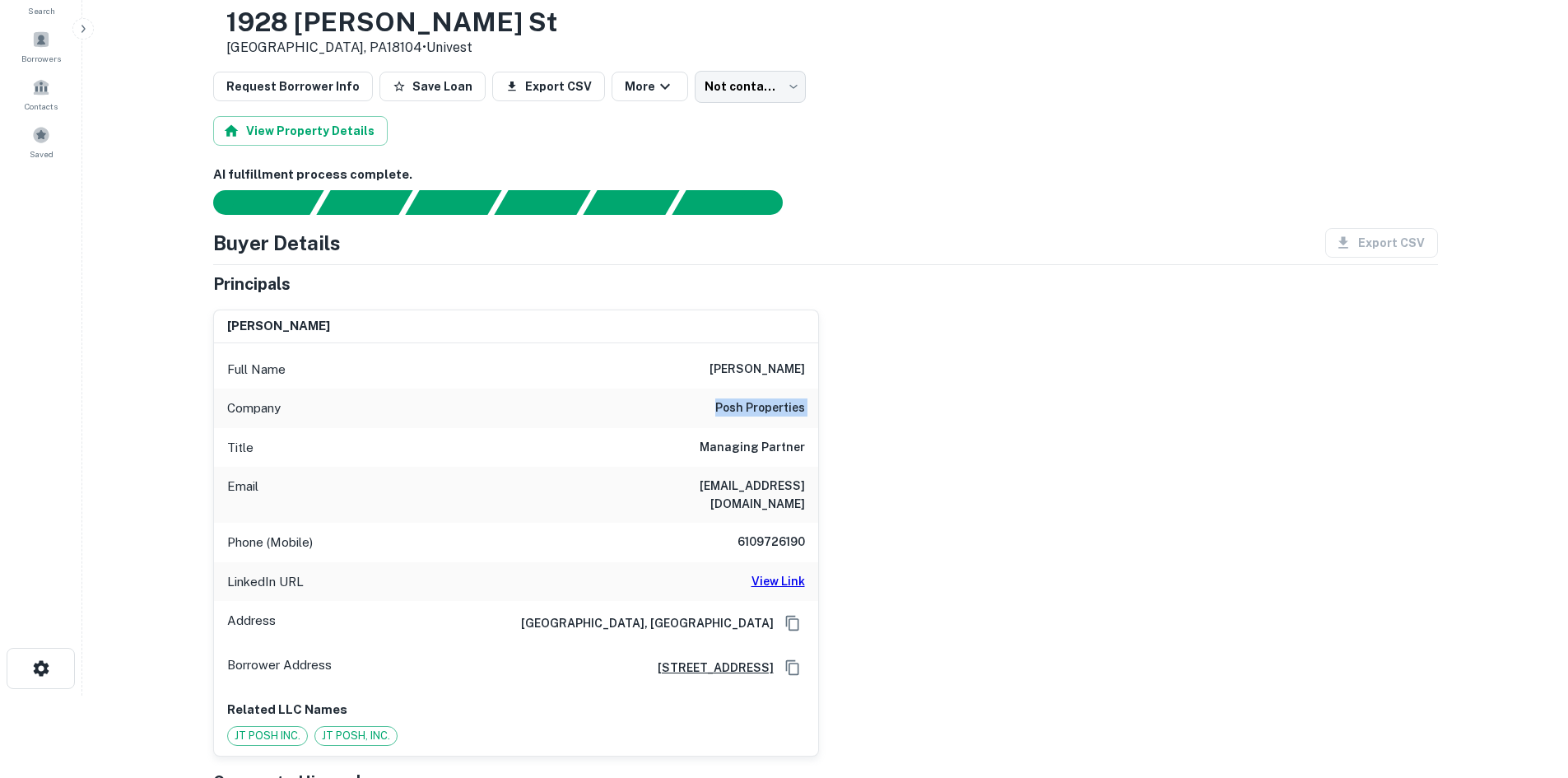
click at [769, 412] on h6 "posh properties" at bounding box center [760, 409] width 90 height 20
click at [932, 441] on div "joe posh Full Name joe posh Company posh properties Title Managing Partner Emai…" at bounding box center [818, 526] width 1238 height 461
click at [759, 532] on h6 "6109726190" at bounding box center [756, 542] width 99 height 20
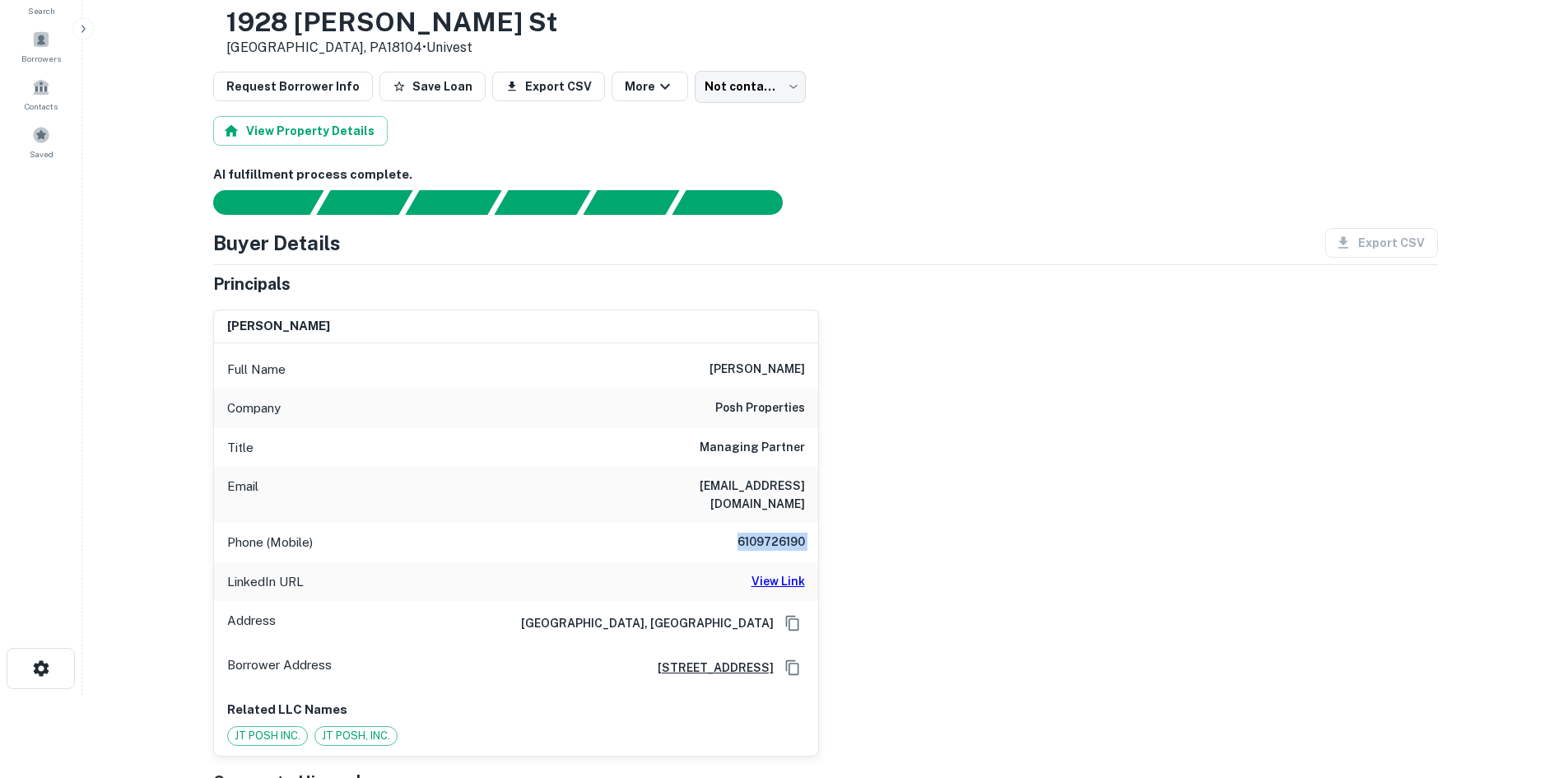
drag, startPoint x: 942, startPoint y: 517, endPoint x: 881, endPoint y: 528, distance: 62.0
click at [941, 518] on div "joe posh Full Name joe posh Company posh properties Title Managing Partner Emai…" at bounding box center [818, 526] width 1238 height 461
click at [931, 549] on div "joe posh Full Name joe posh Company posh properties Title Managing Partner Emai…" at bounding box center [818, 526] width 1238 height 461
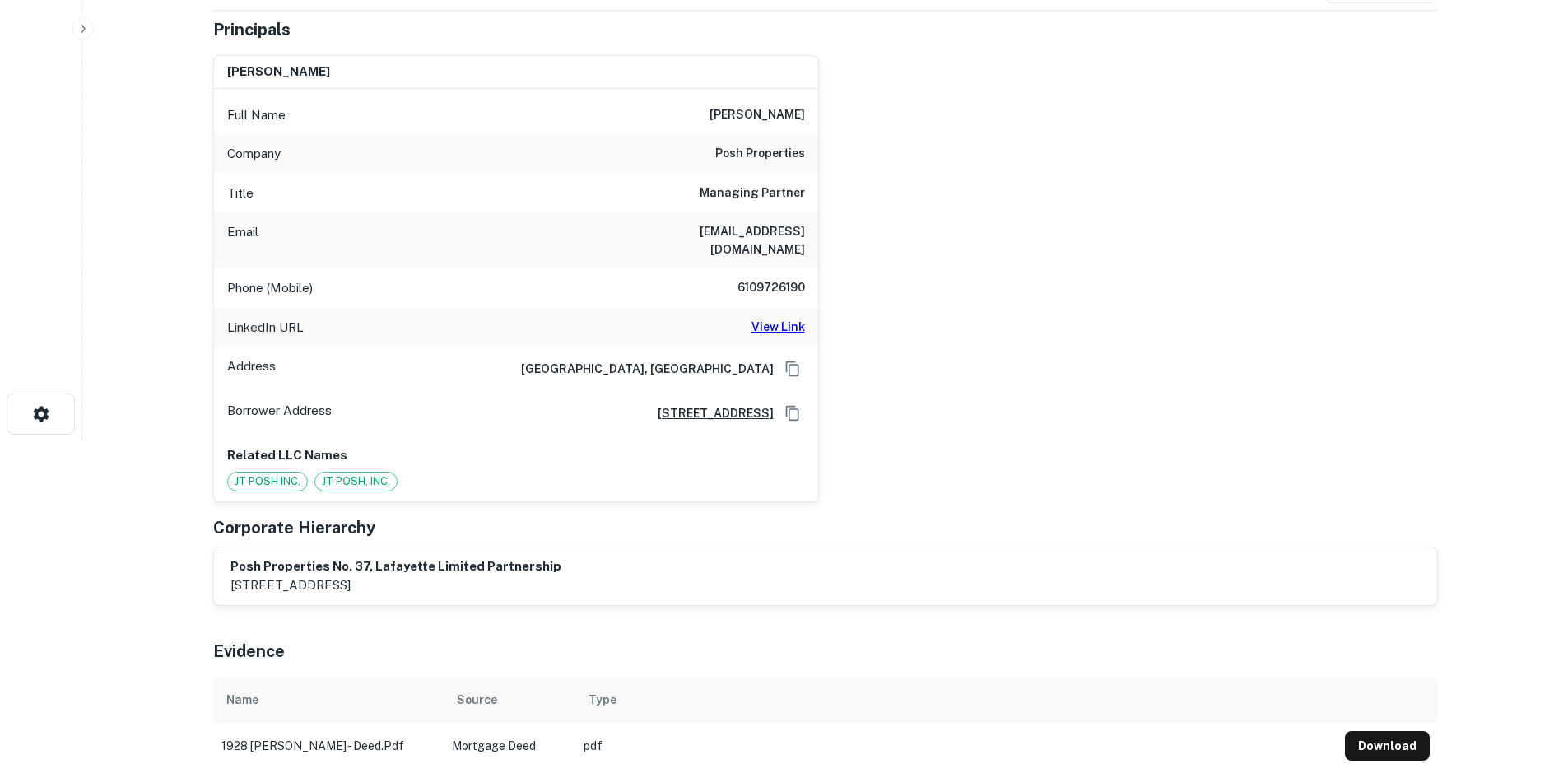
scroll to position [0, 0]
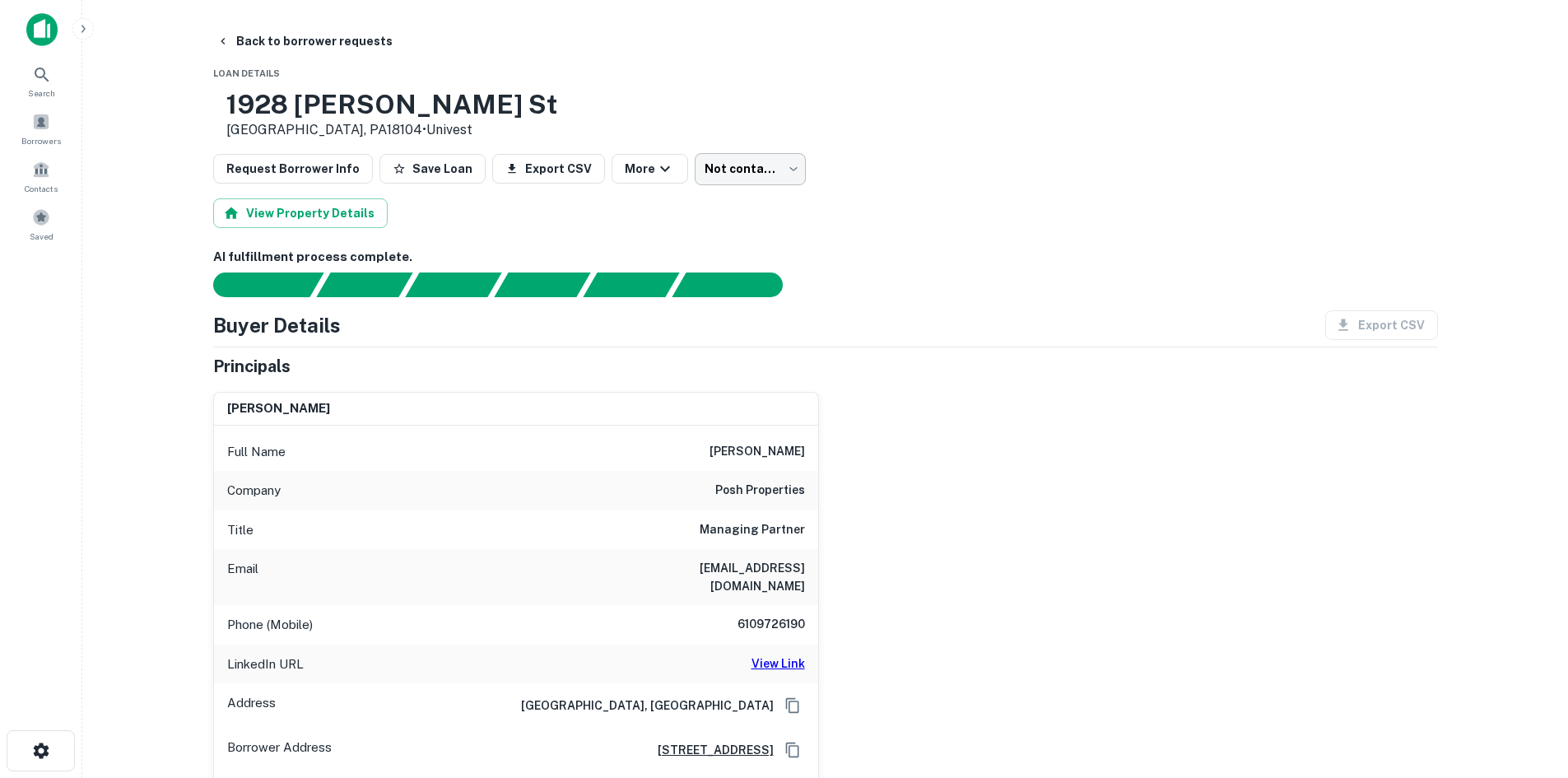
click at [756, 178] on body "Search Borrowers Contacts Saved Back to borrower requests Loan Details 1928 Ham…" at bounding box center [784, 389] width 1568 height 778
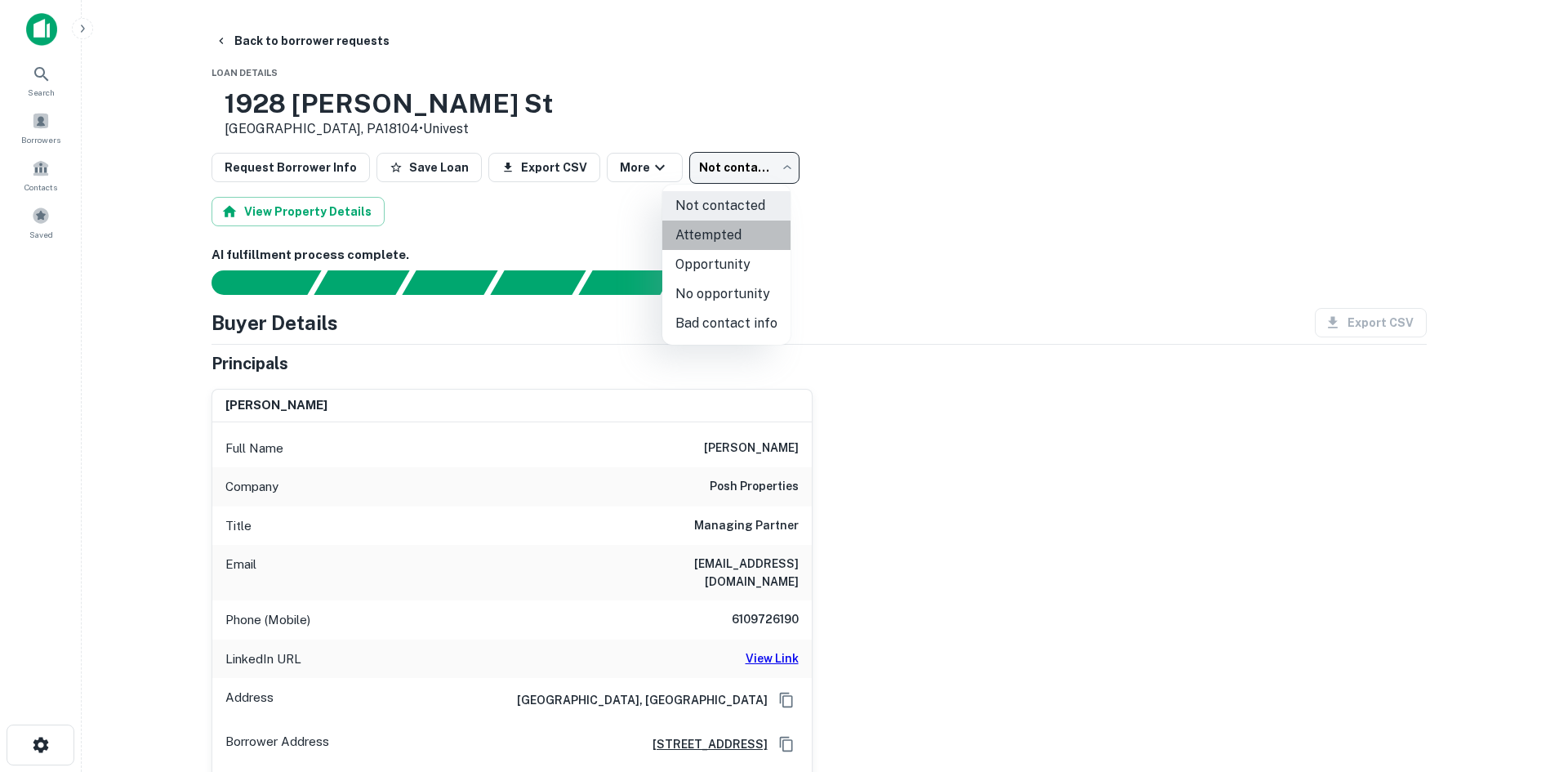
click at [750, 229] on li "Attempted" at bounding box center [726, 235] width 128 height 29
type input "*********"
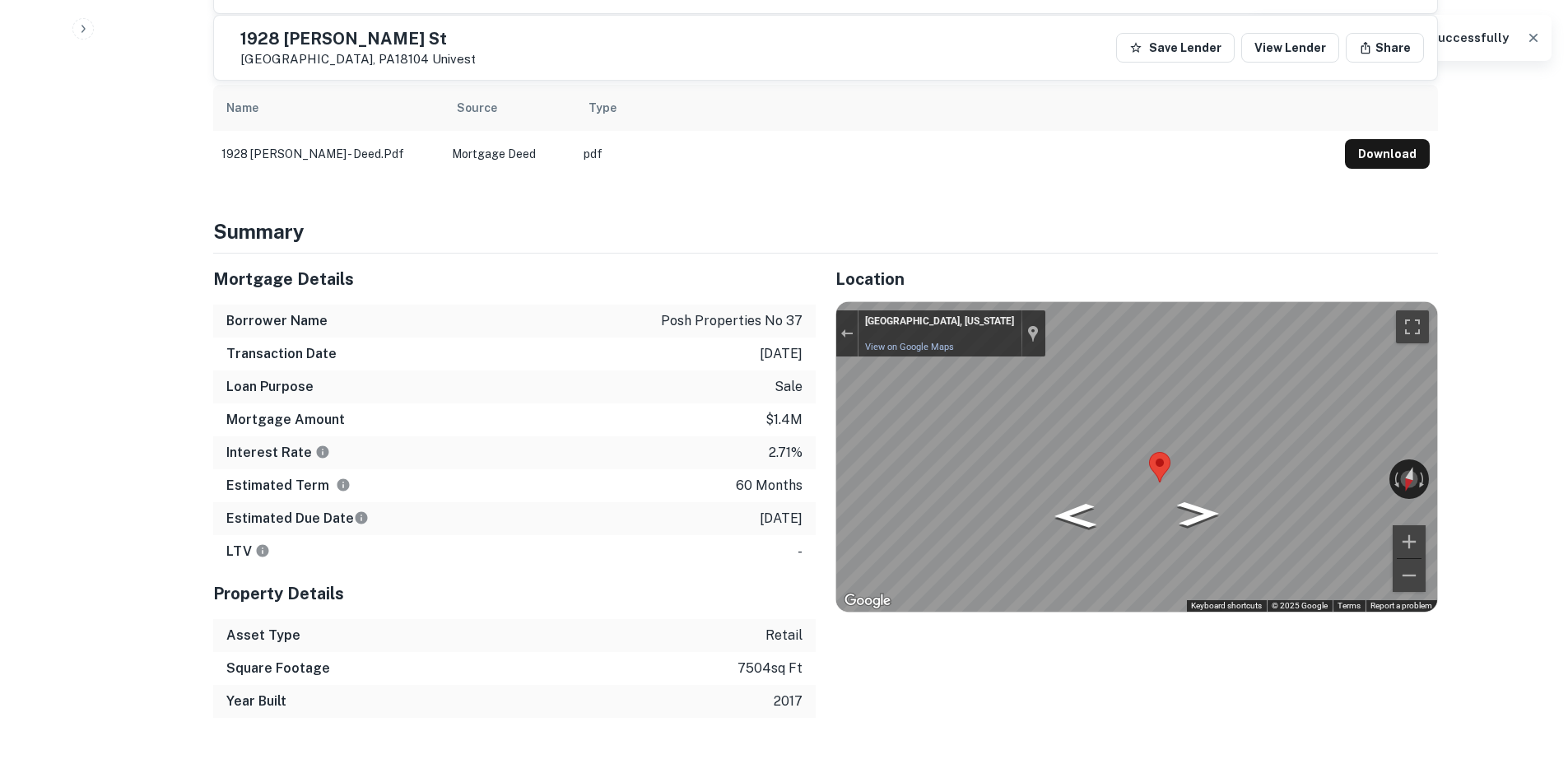
scroll to position [905, 0]
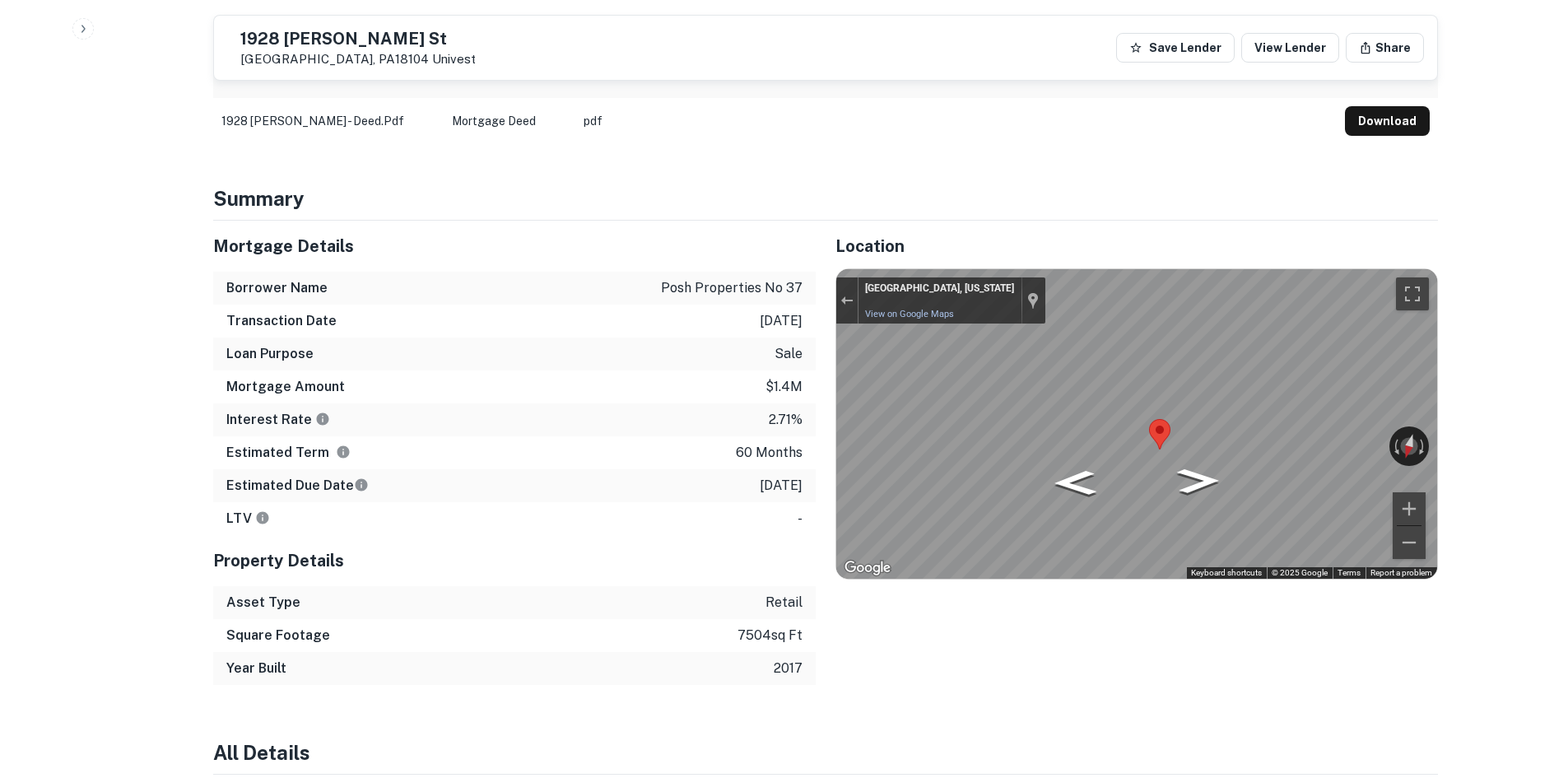
click at [491, 383] on div "Mortgage Amount $1.4m" at bounding box center [514, 387] width 603 height 33
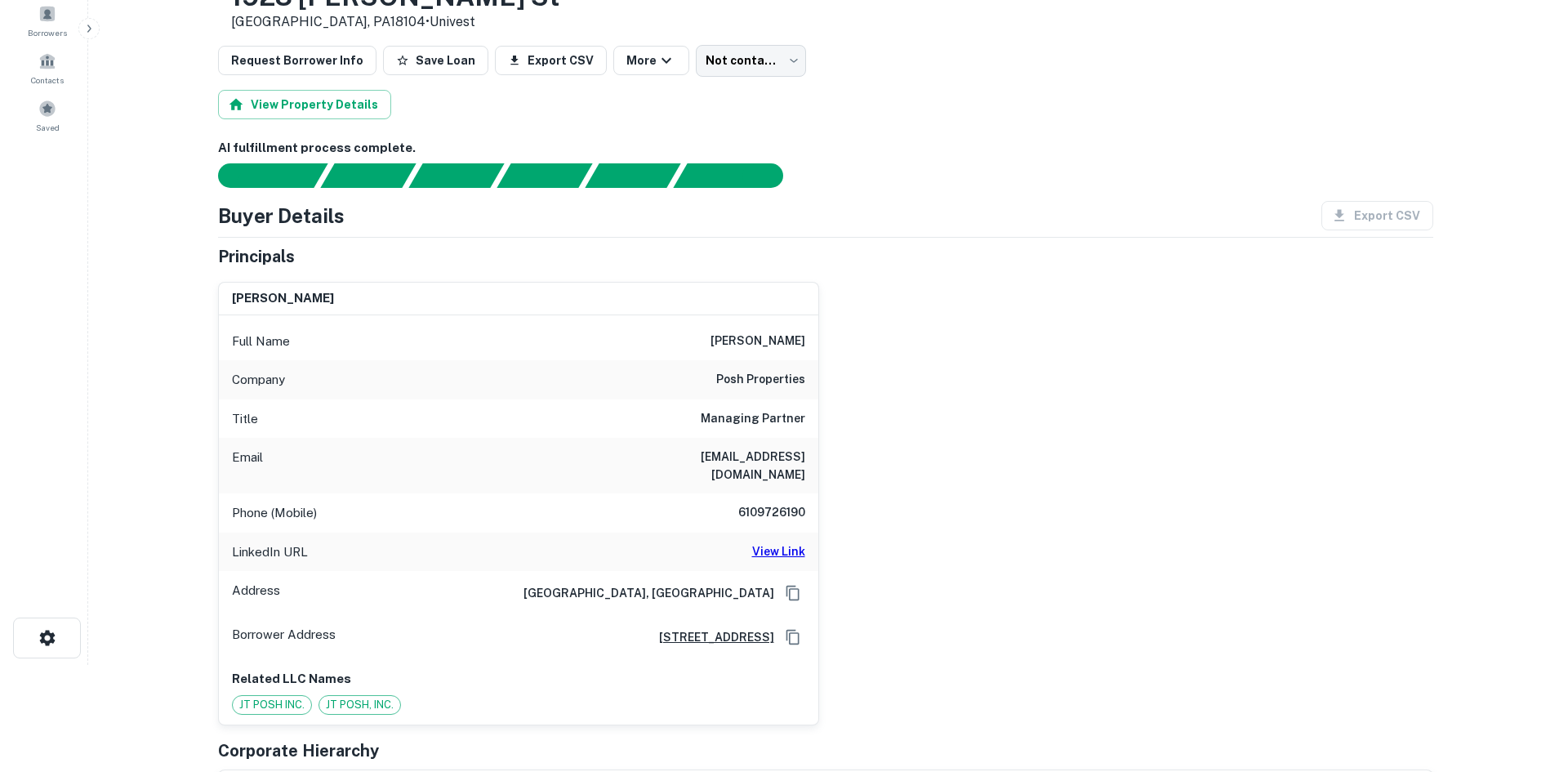
scroll to position [0, 0]
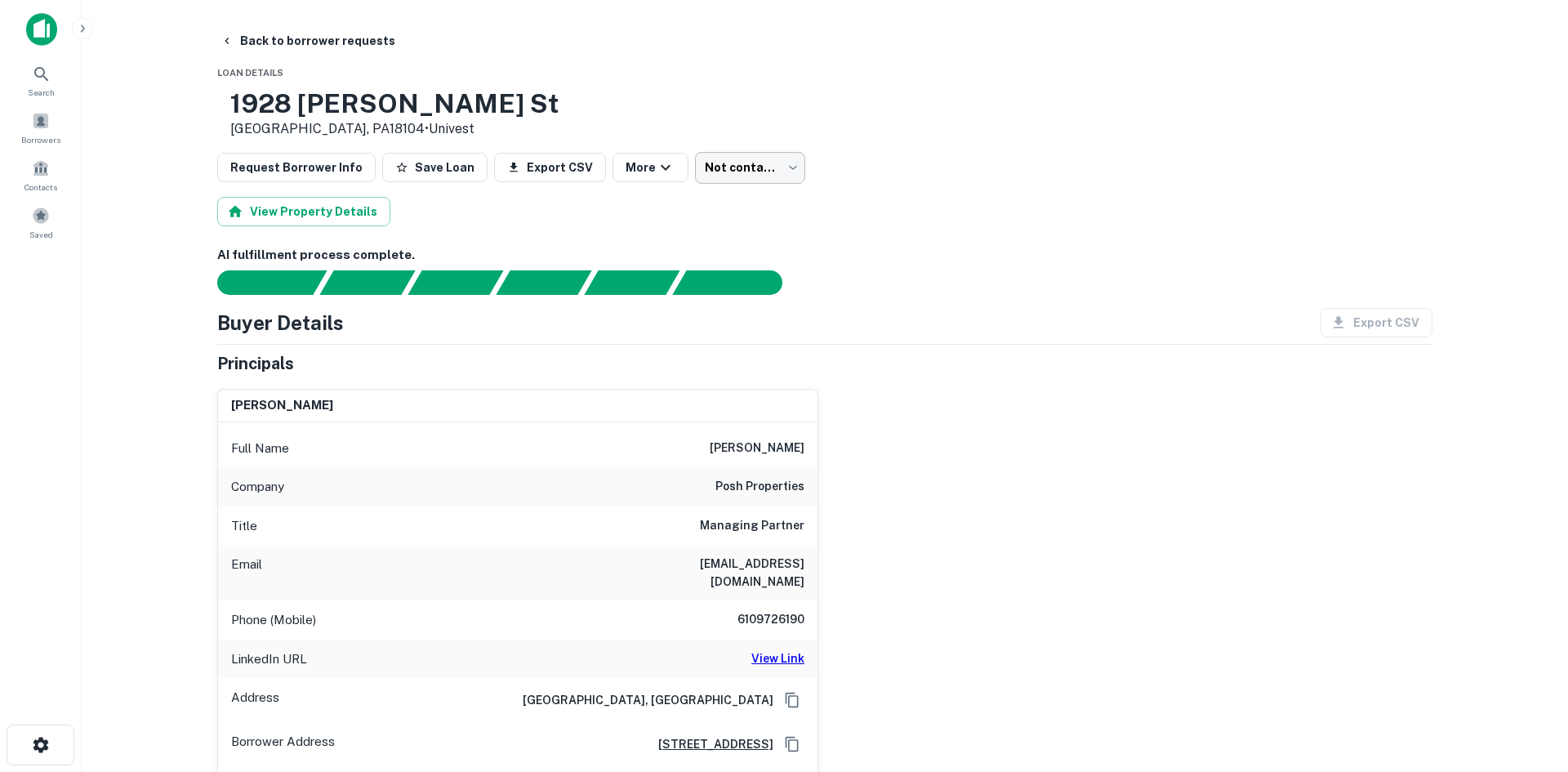
click at [744, 166] on body "Search Borrowers Contacts Saved Back to borrower requests Loan Details 1928 Ham…" at bounding box center [784, 386] width 1568 height 772
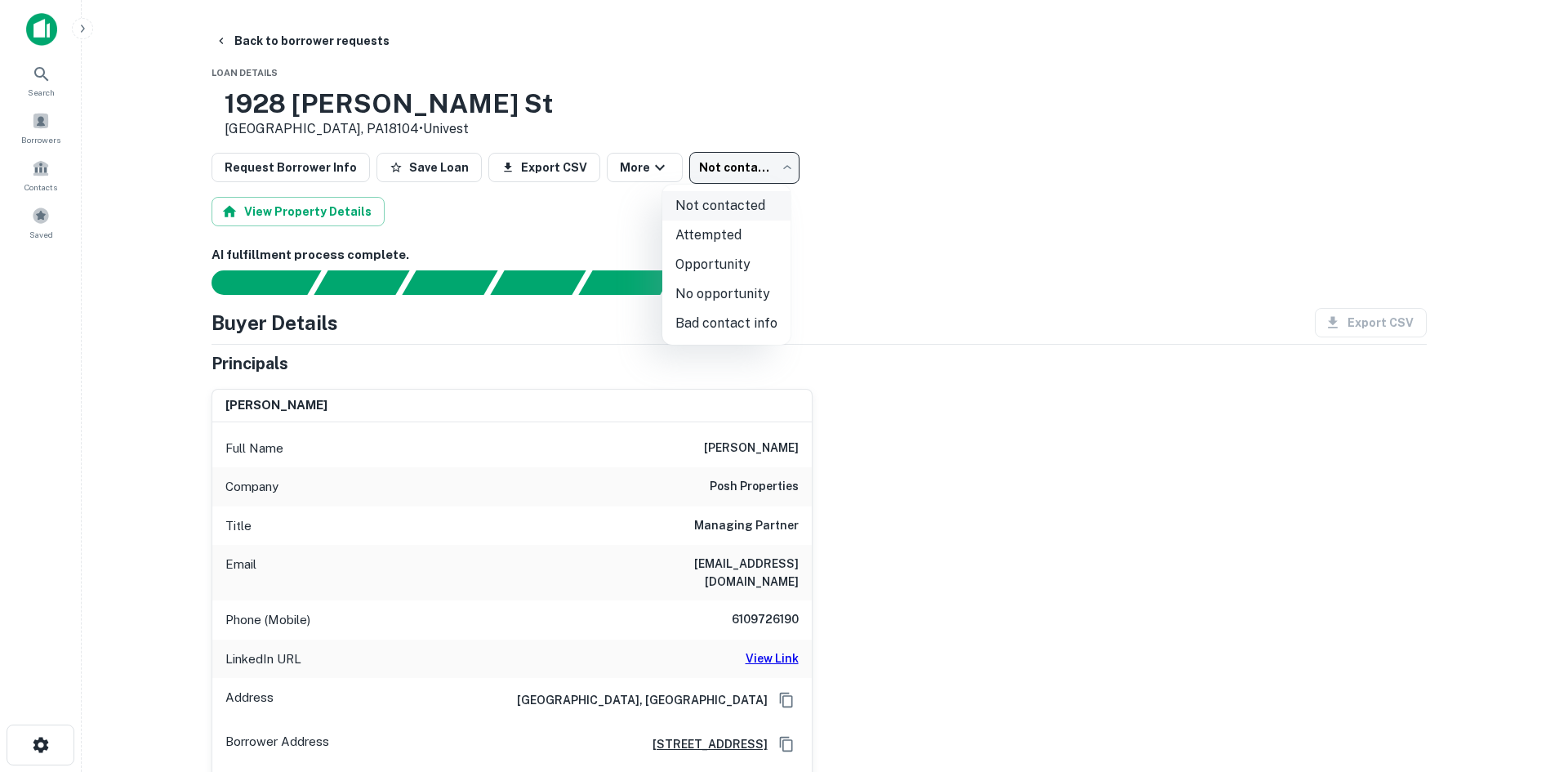
drag, startPoint x: 728, startPoint y: 233, endPoint x: 709, endPoint y: 211, distance: 29.1
click at [727, 233] on li "Attempted" at bounding box center [726, 235] width 128 height 29
type input "*********"
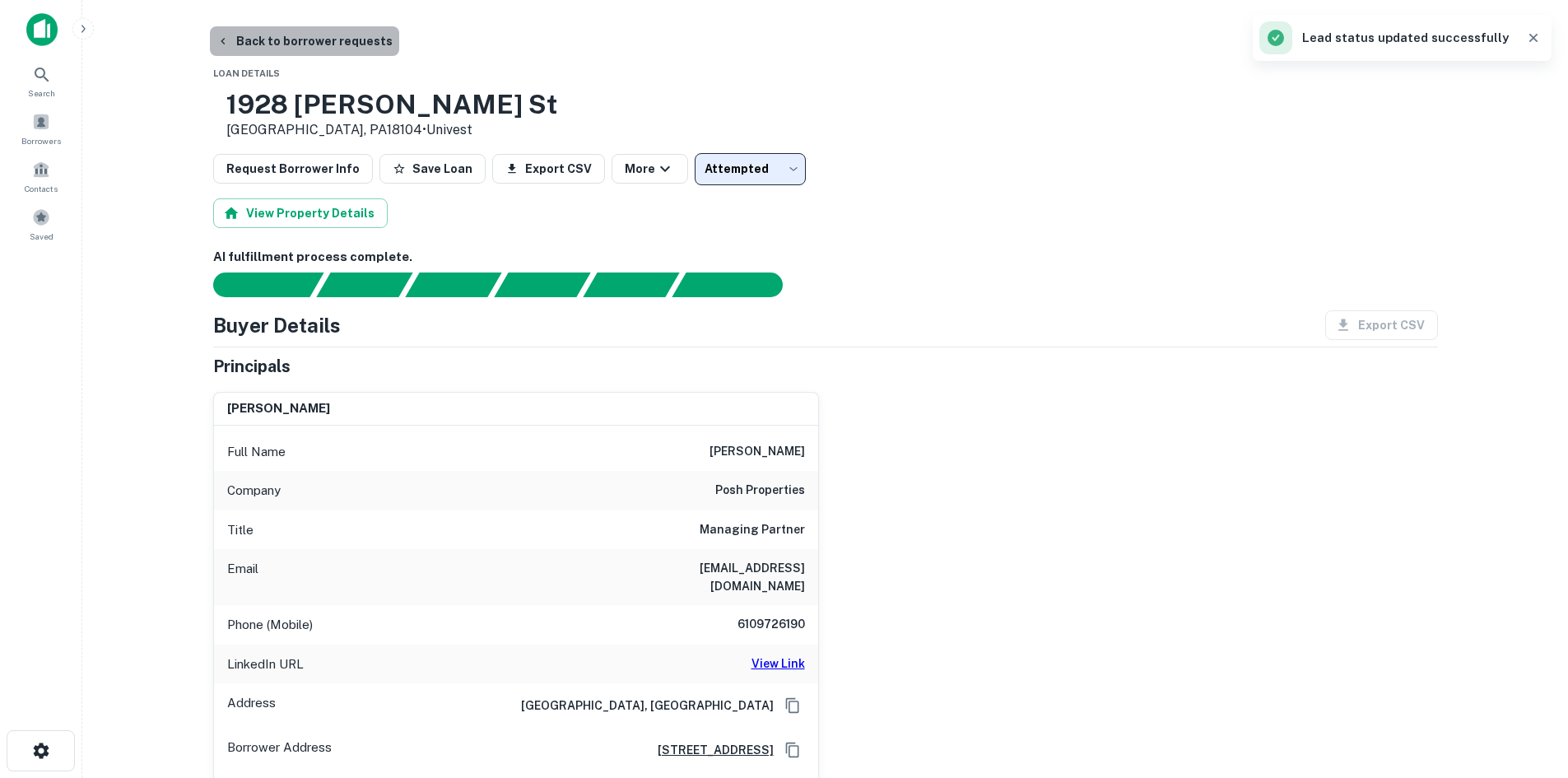
click at [318, 48] on button "Back to borrower requests" at bounding box center [304, 41] width 189 height 29
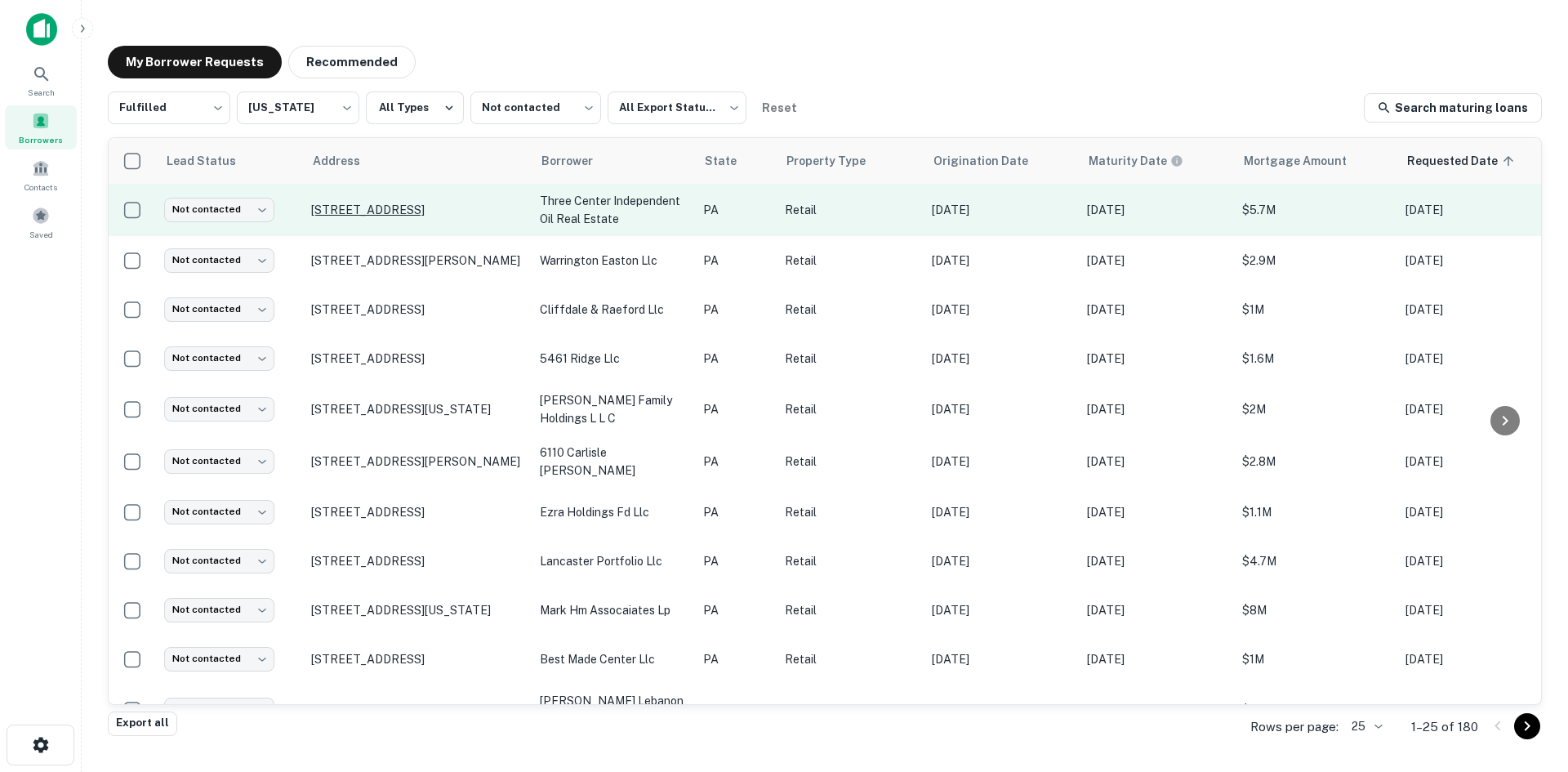
click at [456, 215] on p "3739 Library Rd Pittsburgh, PA15234" at bounding box center [417, 209] width 212 height 15
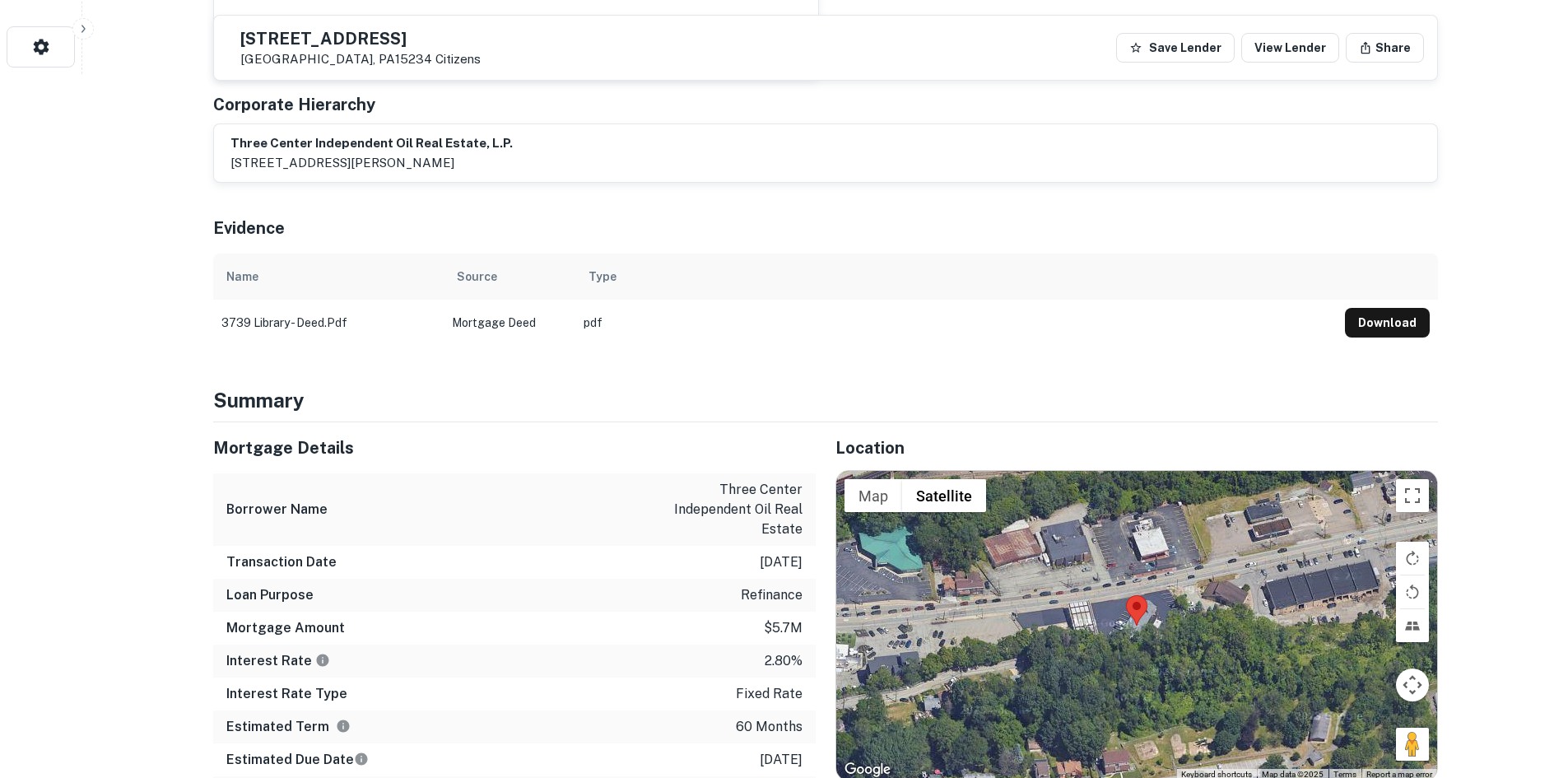
scroll to position [905, 0]
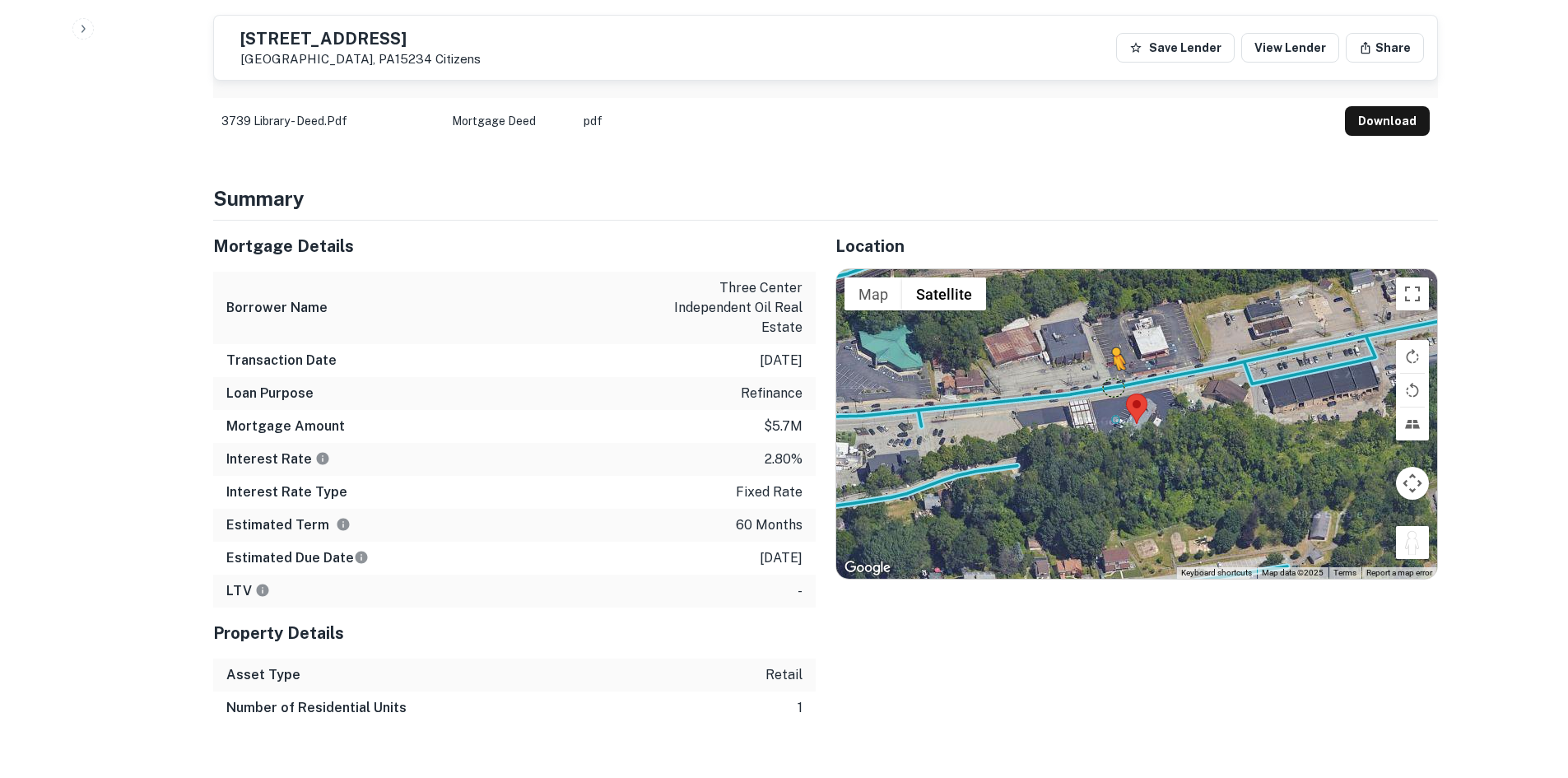
drag, startPoint x: 1417, startPoint y: 520, endPoint x: 1106, endPoint y: 368, distance: 346.2
click at [1106, 368] on div "To activate drag with keyboard, press Alt + Enter. Once in keyboard drag state,…" at bounding box center [1136, 424] width 601 height 310
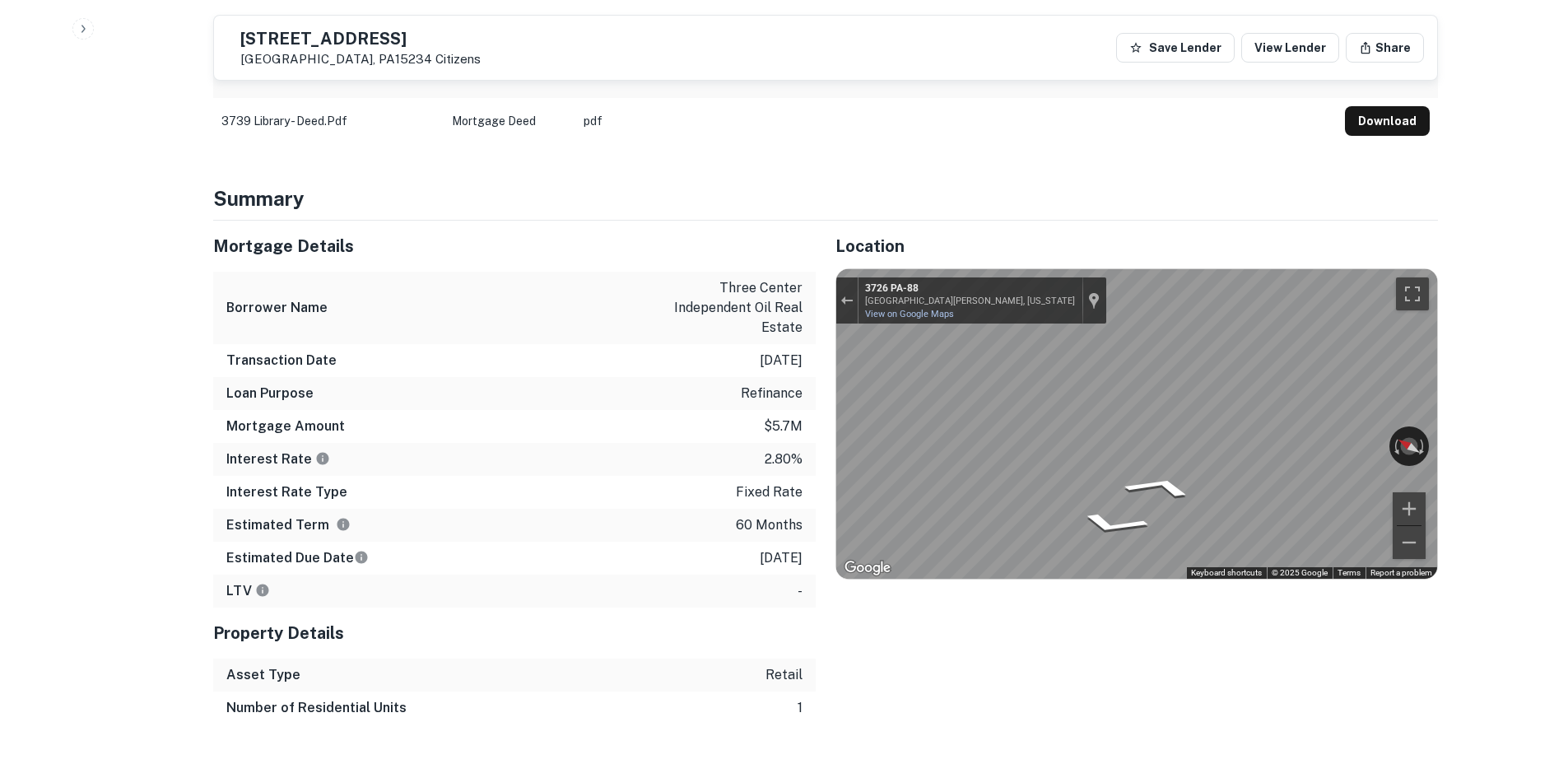
click at [808, 363] on div "Mortgage Details Borrower Name three center independent oil real estate Transac…" at bounding box center [815, 472] width 1245 height 504
click at [1102, 416] on div "← Move left → Move right ↑ Move up ↓ Move down + Zoom in - Zoom out 3726 PA-88 …" at bounding box center [1136, 424] width 601 height 310
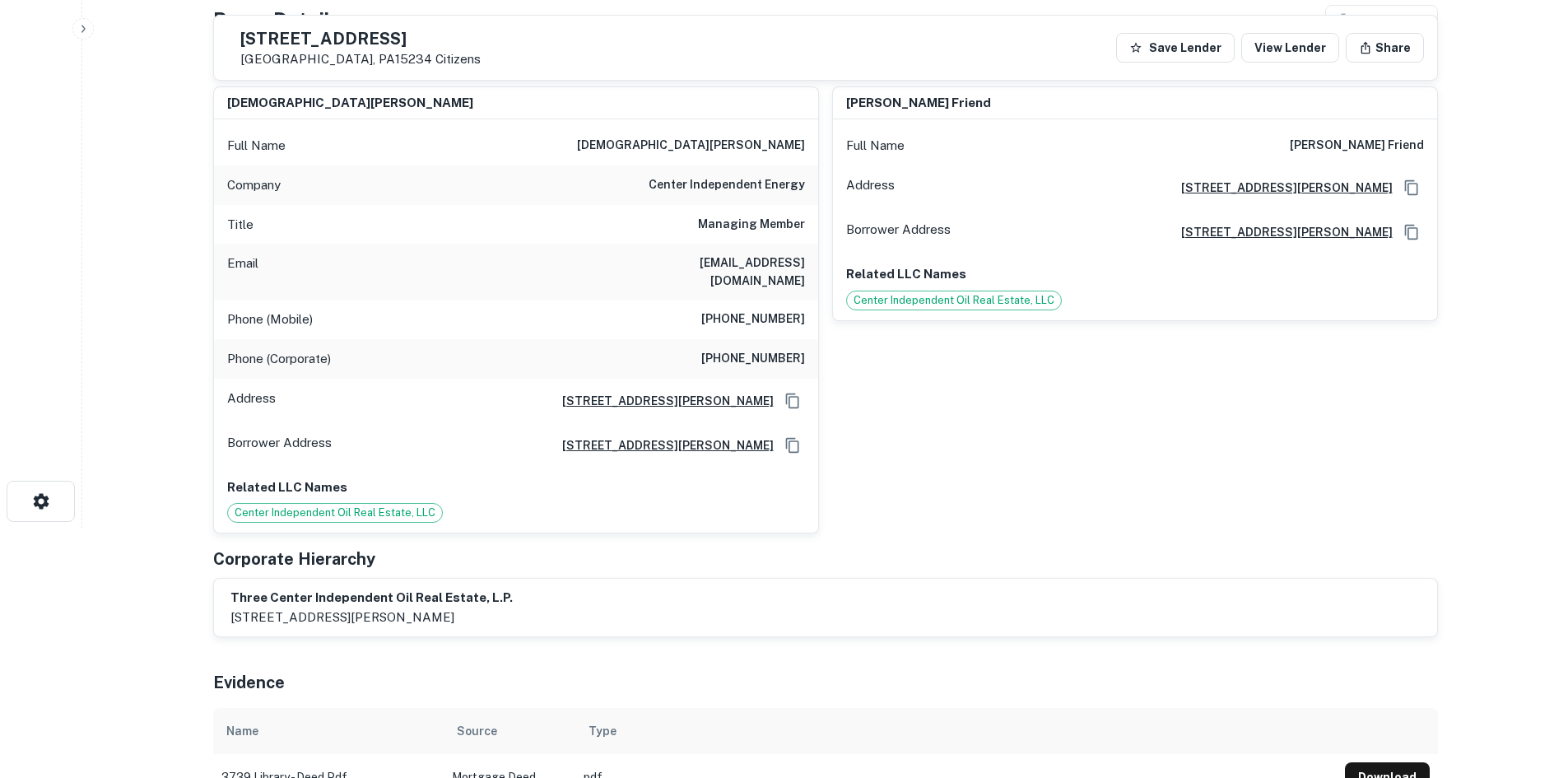
scroll to position [0, 0]
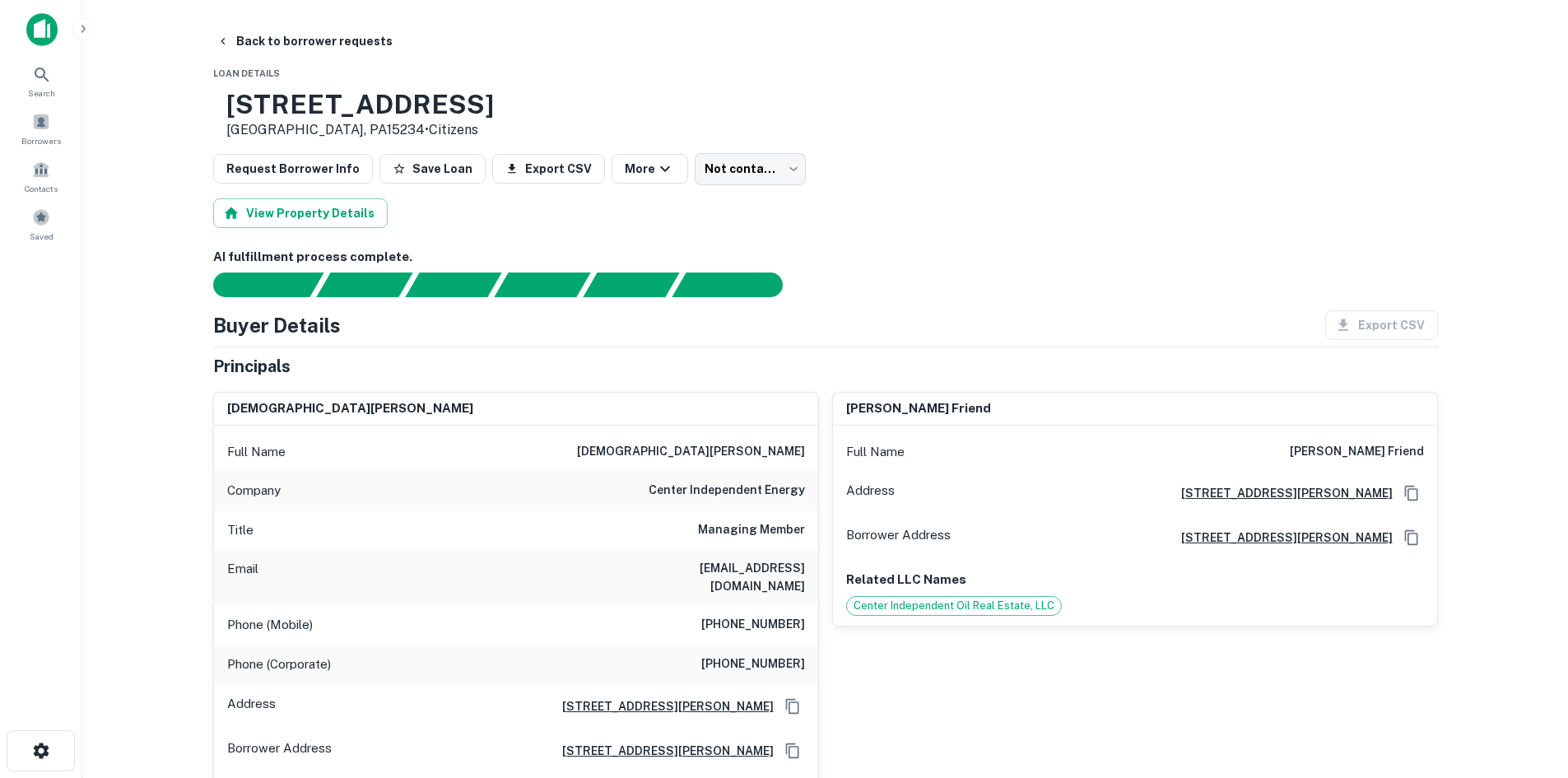
click at [749, 615] on h6 "(412) 831-1448" at bounding box center [754, 625] width 104 height 20
click at [749, 655] on h6 "(412) 319-7784" at bounding box center [754, 664] width 104 height 20
click at [750, 615] on h6 "(412) 831-1448" at bounding box center [754, 625] width 104 height 20
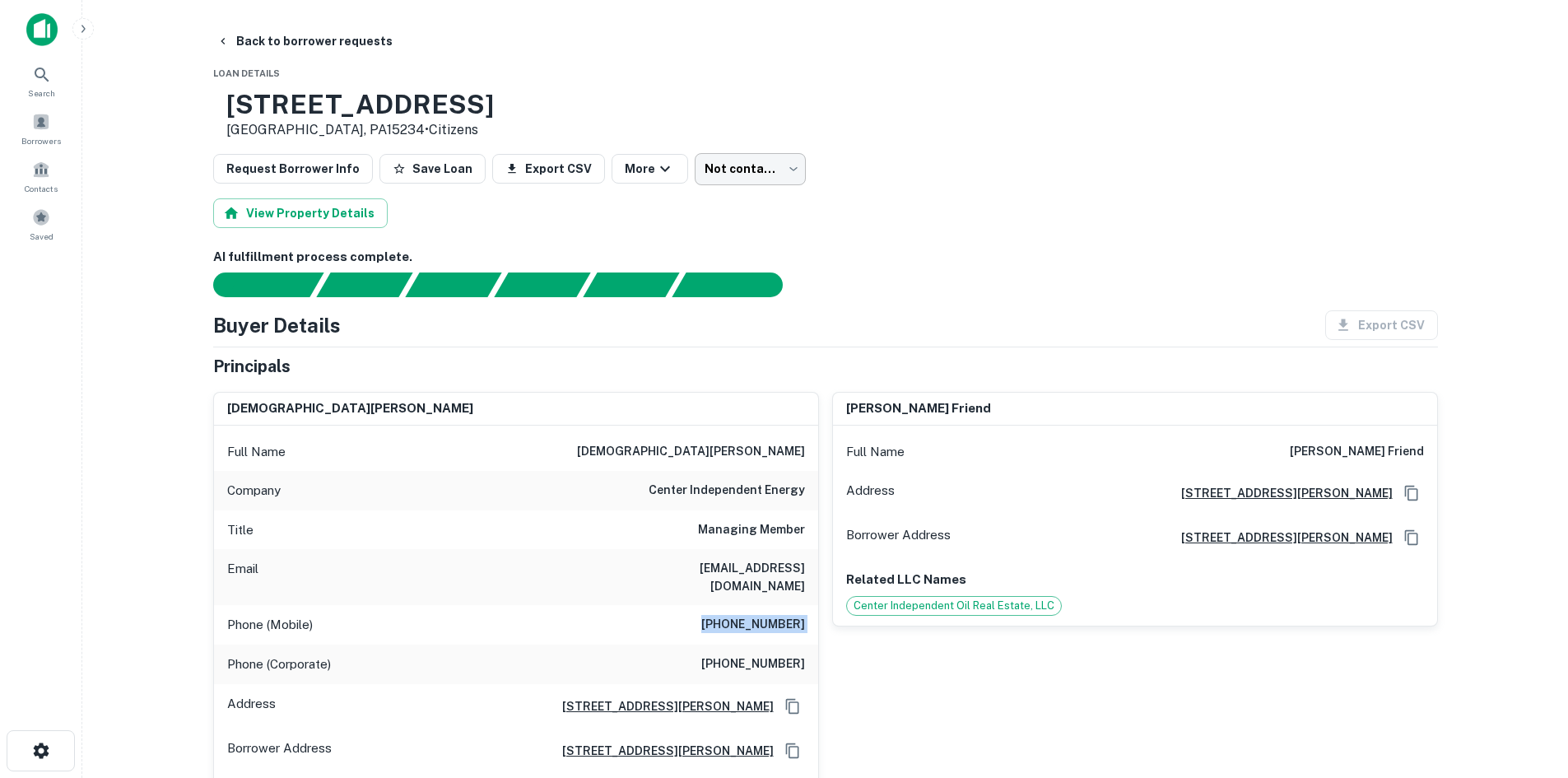
click at [754, 168] on body "Search Borrowers Contacts Saved Back to borrower requests Loan Details 3739 Lib…" at bounding box center [784, 389] width 1568 height 778
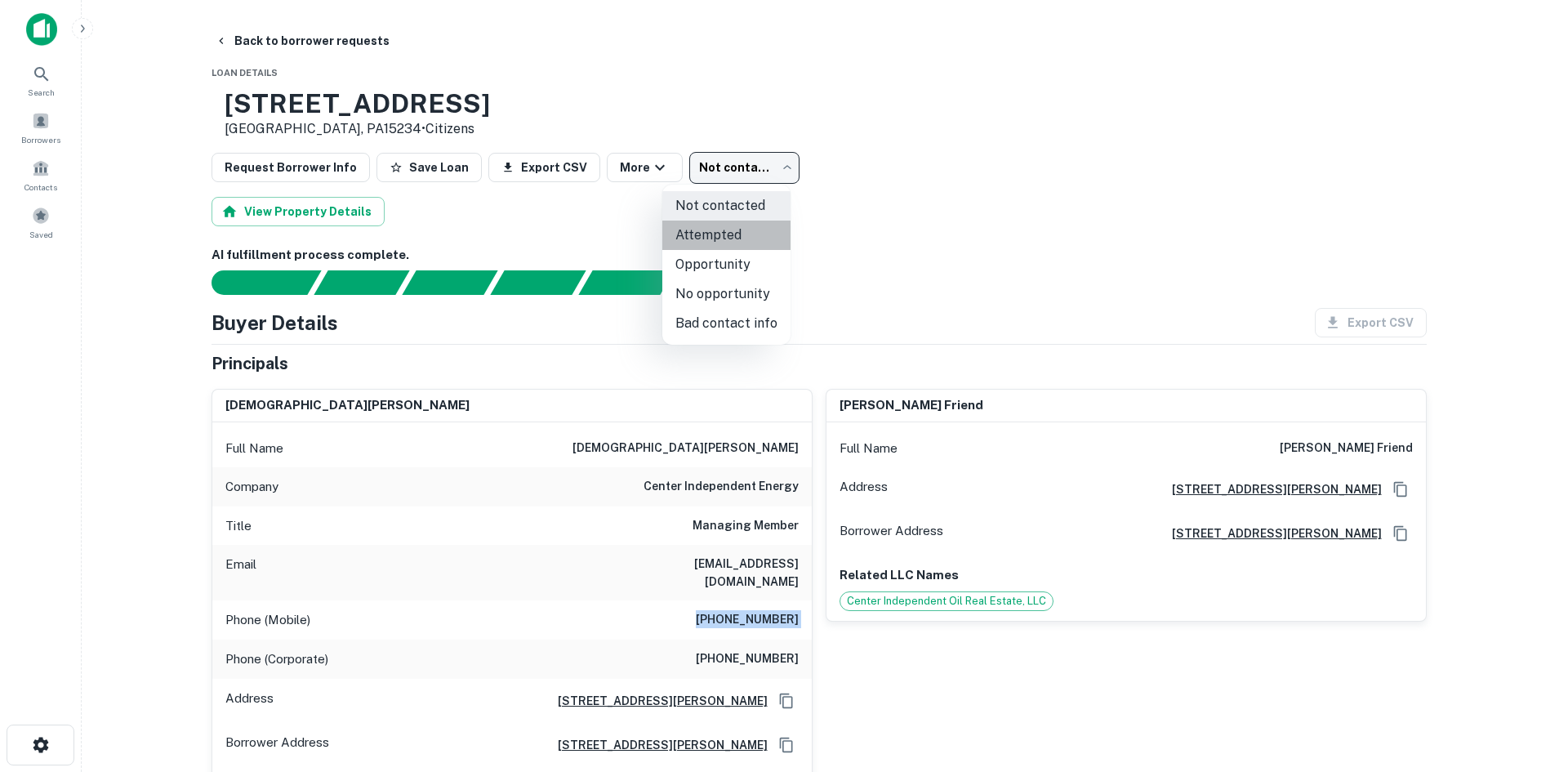
click at [754, 248] on li "Attempted" at bounding box center [726, 235] width 128 height 29
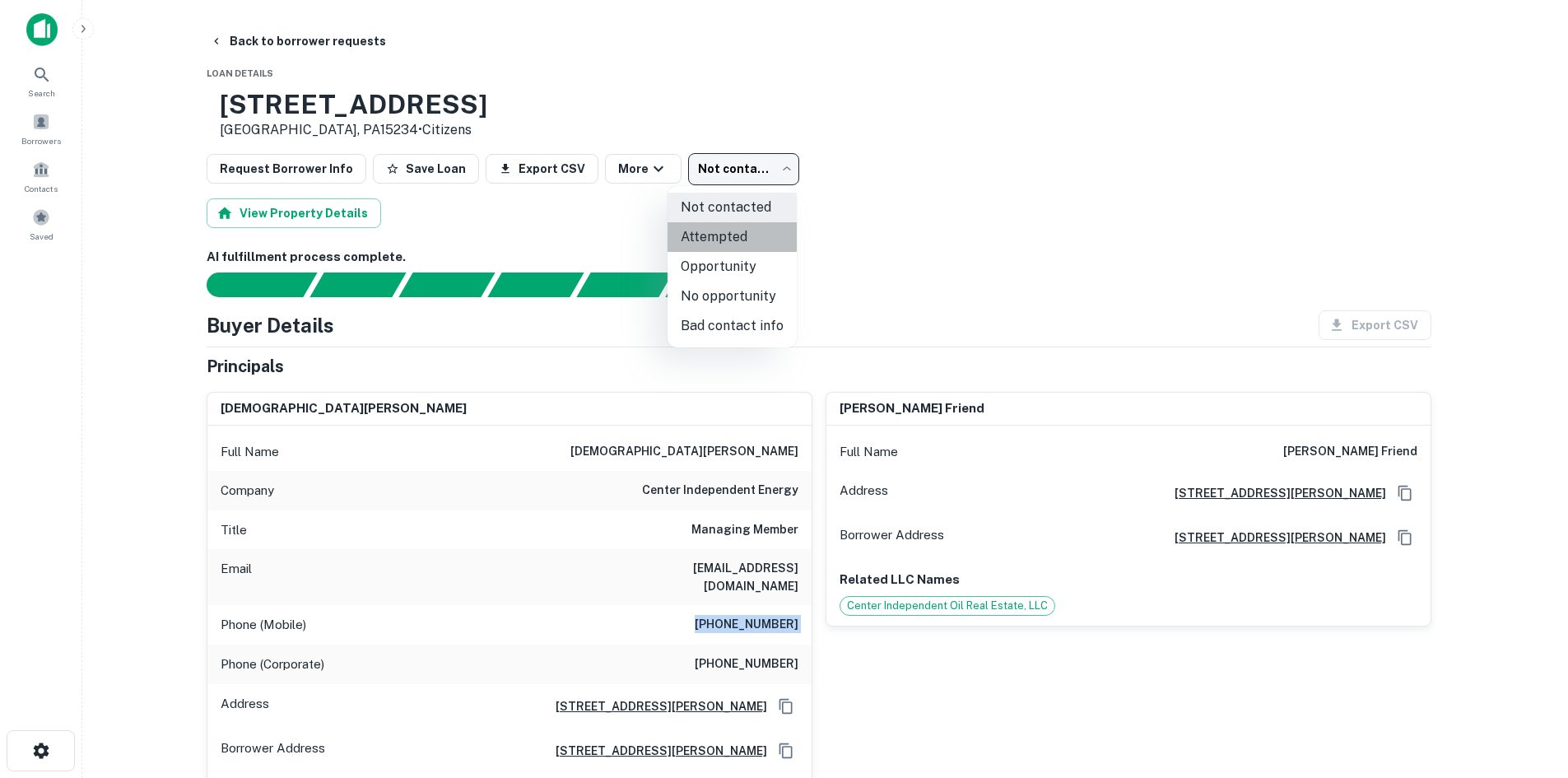
type input "*********"
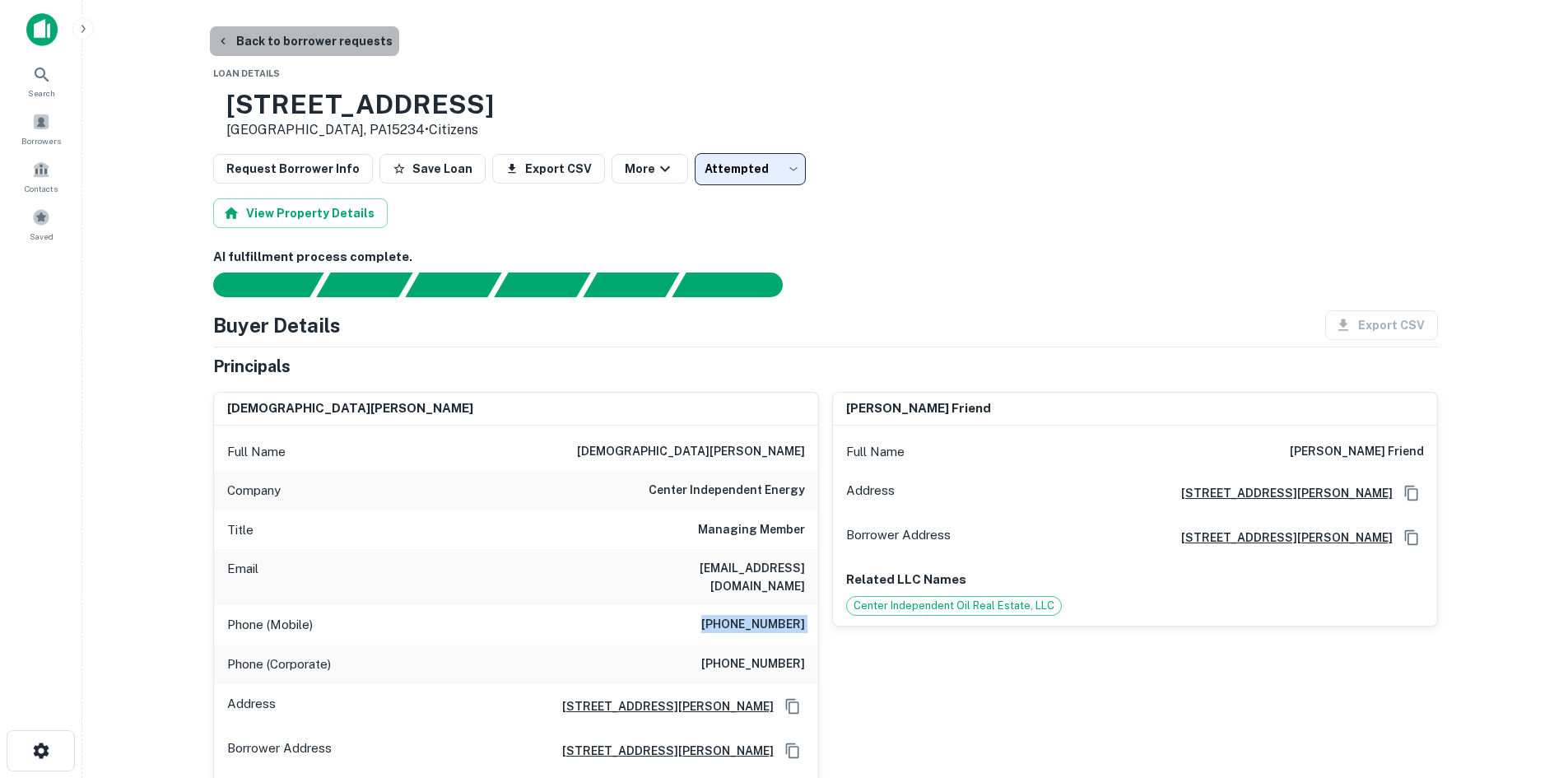
click at [330, 38] on button "Back to borrower requests" at bounding box center [304, 41] width 189 height 29
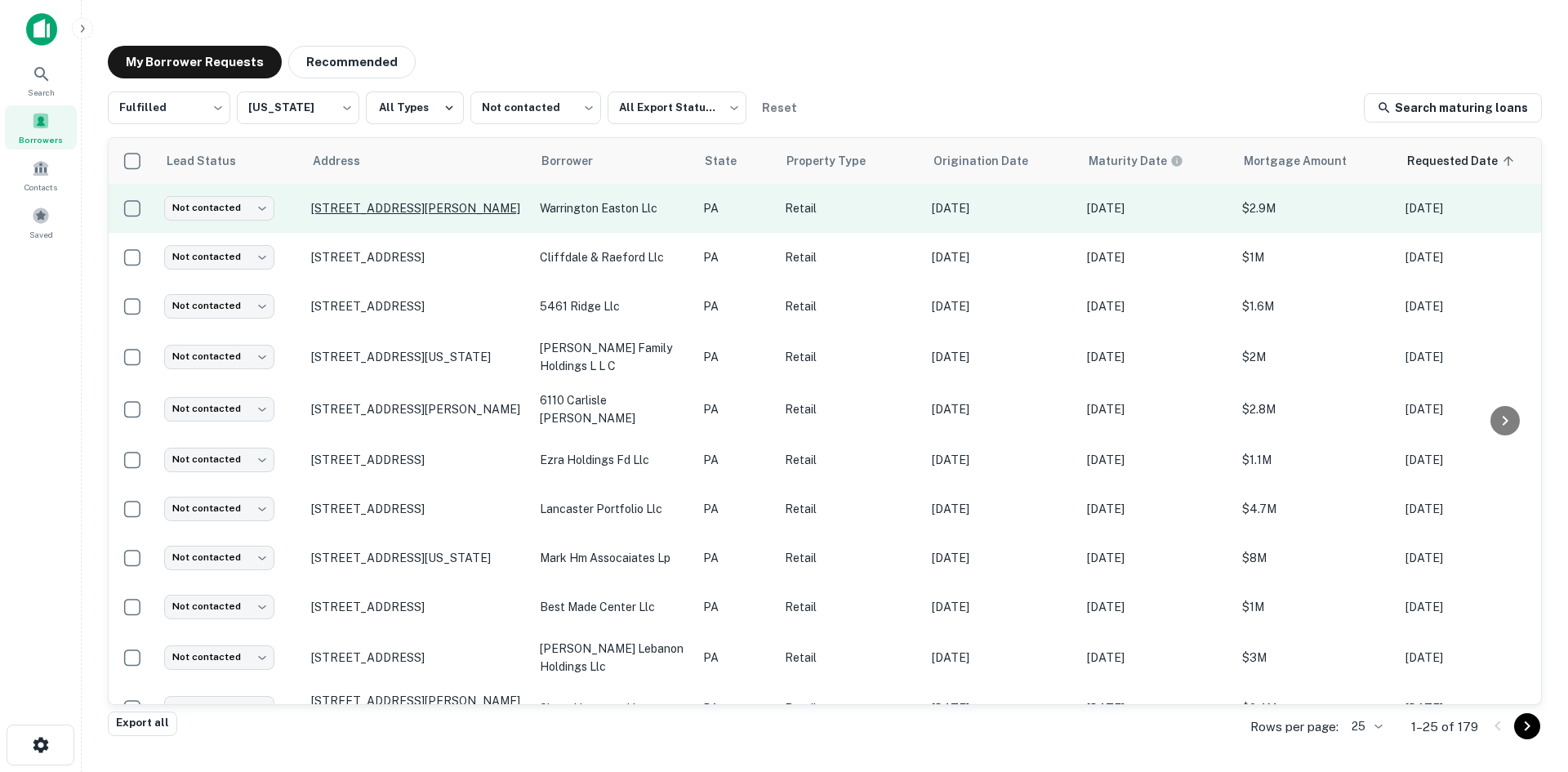
click at [380, 205] on p "538 Easton Rd Warrington, PA18976" at bounding box center [417, 208] width 212 height 15
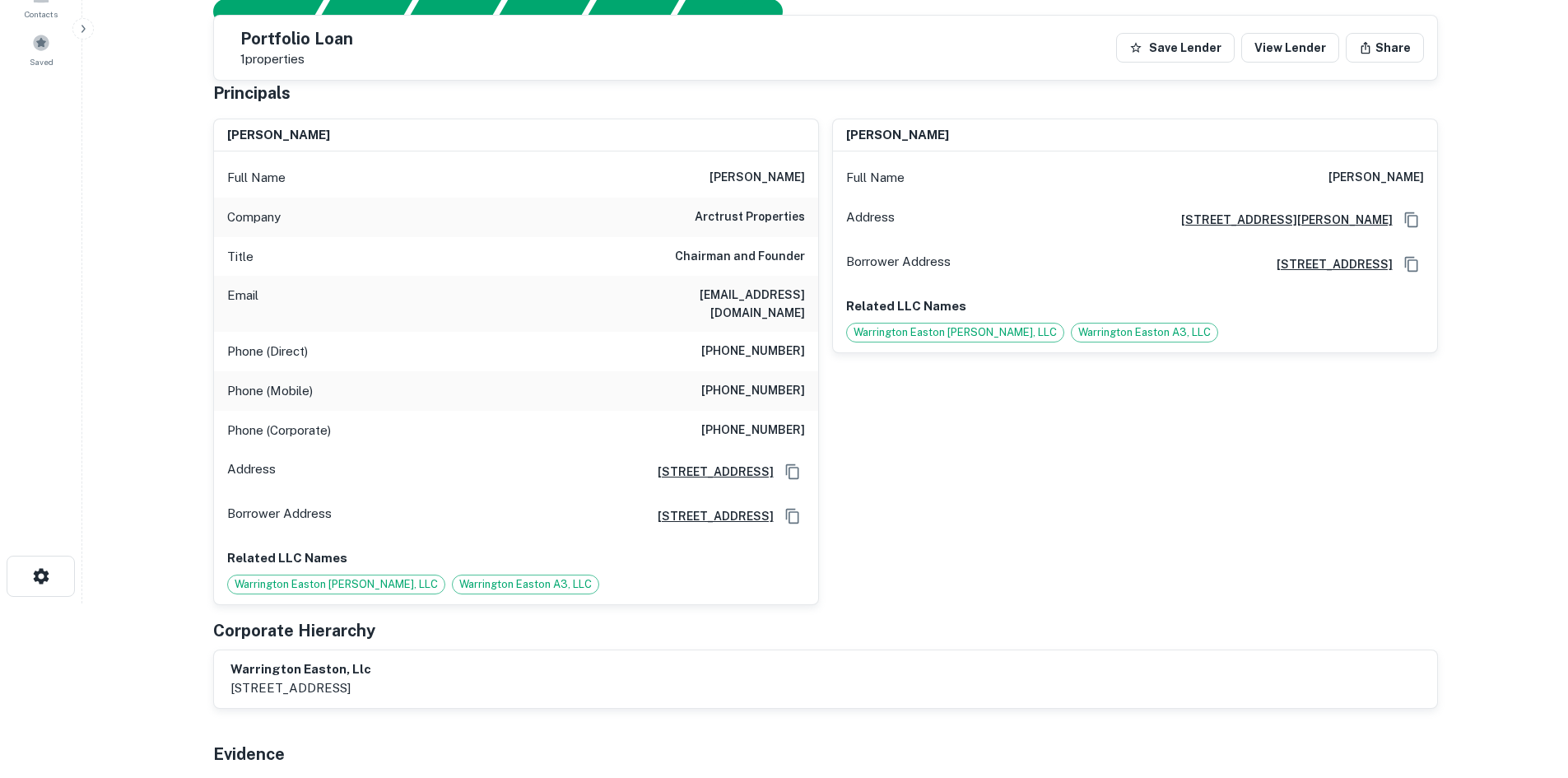
scroll to position [165, 0]
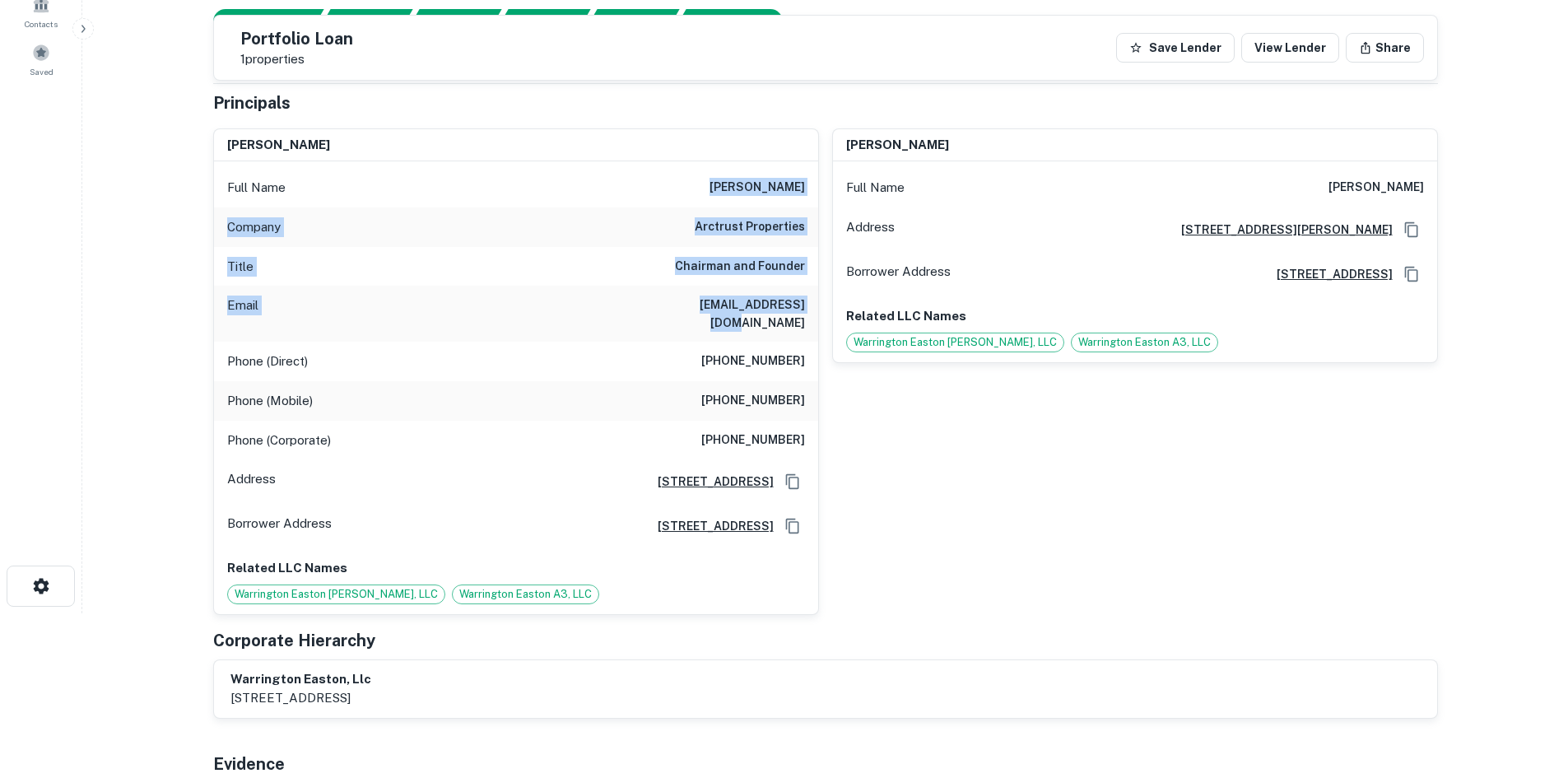
drag, startPoint x: 764, startPoint y: 218, endPoint x: 790, endPoint y: 313, distance: 98.5
click at [790, 313] on div "Full Name robert j. ambrosi Company arctrust properties Title Chairman and Foun…" at bounding box center [515, 387] width 605 height 452
click at [790, 312] on h6 "rambrosi@arctrust.com" at bounding box center [707, 314] width 198 height 36
drag, startPoint x: 801, startPoint y: 316, endPoint x: 715, endPoint y: 186, distance: 155.9
click at [715, 187] on div "Full Name robert j. ambrosi Company arctrust properties Title Chairman and Foun…" at bounding box center [515, 387] width 605 height 452
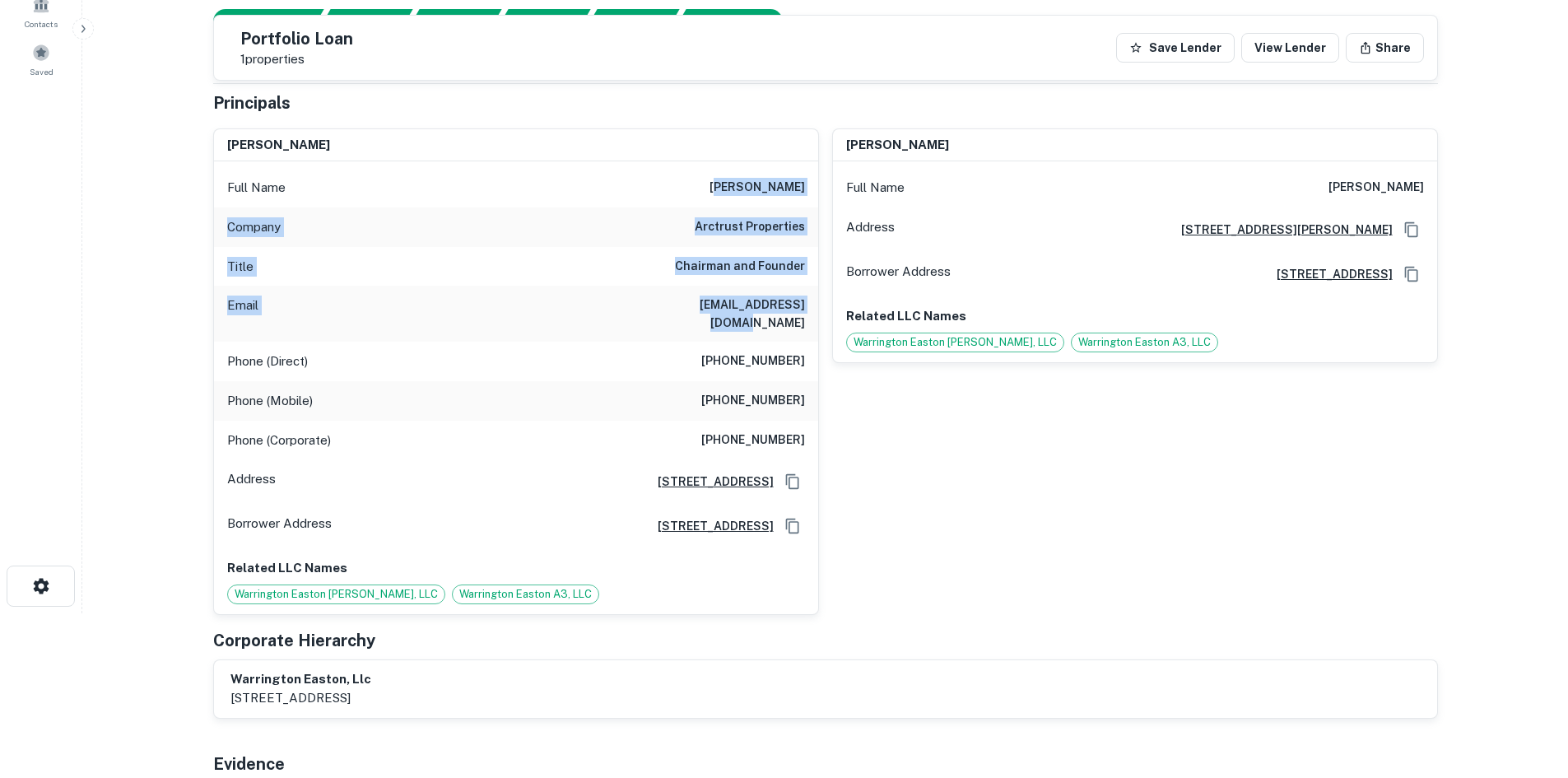
click at [715, 186] on h6 "robert j. ambrosi" at bounding box center [757, 187] width 95 height 20
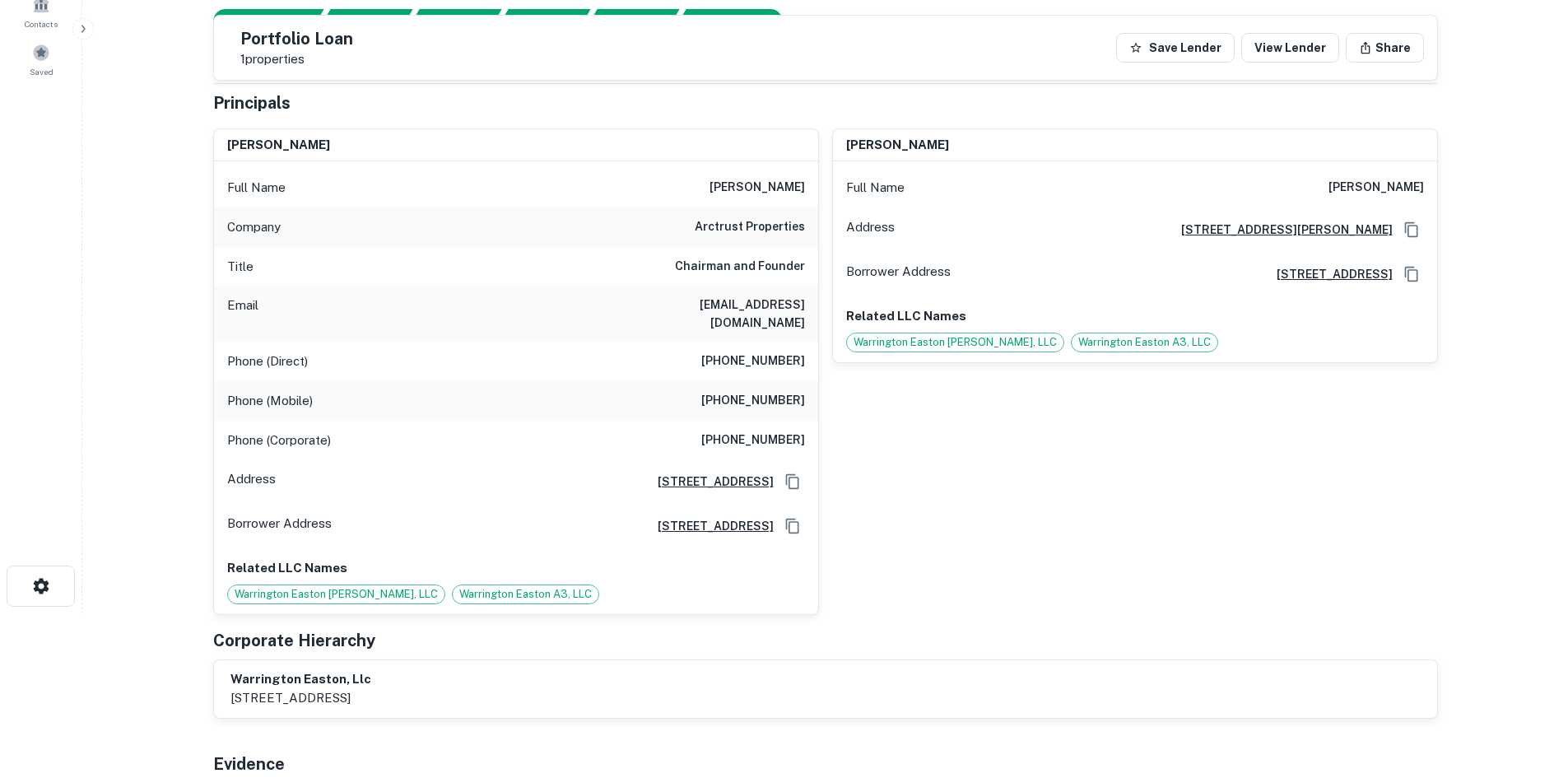
drag, startPoint x: 803, startPoint y: 651, endPoint x: 858, endPoint y: 742, distance: 106.3
click at [803, 660] on div "warrington easton, llc 1401 broad street, clifton, nj, 07013" at bounding box center [825, 689] width 1223 height 58
drag, startPoint x: 495, startPoint y: 239, endPoint x: 494, endPoint y: 229, distance: 10.0
click at [495, 237] on div "Company arctrust properties" at bounding box center [515, 227] width 605 height 39
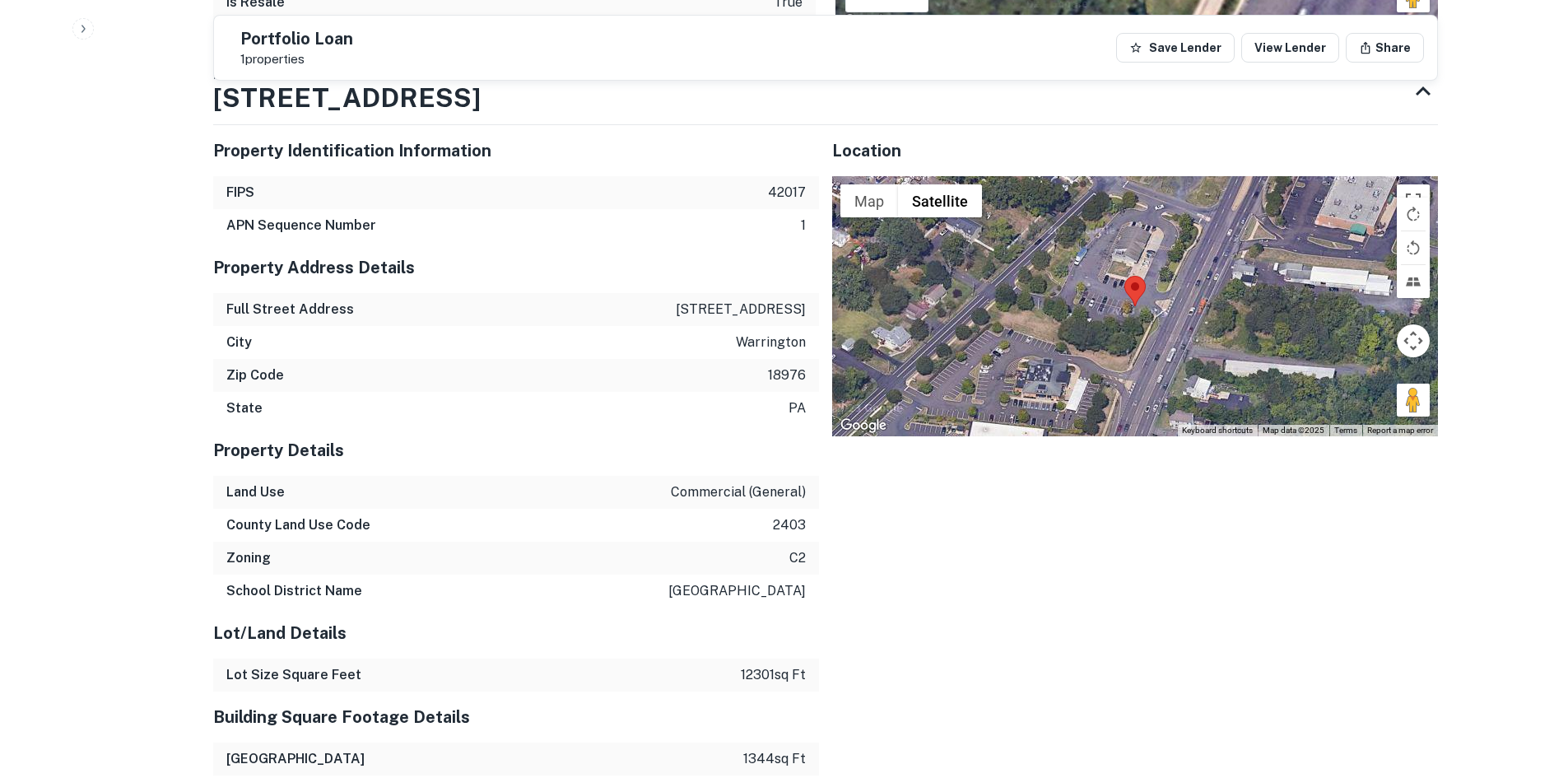
scroll to position [1975, 0]
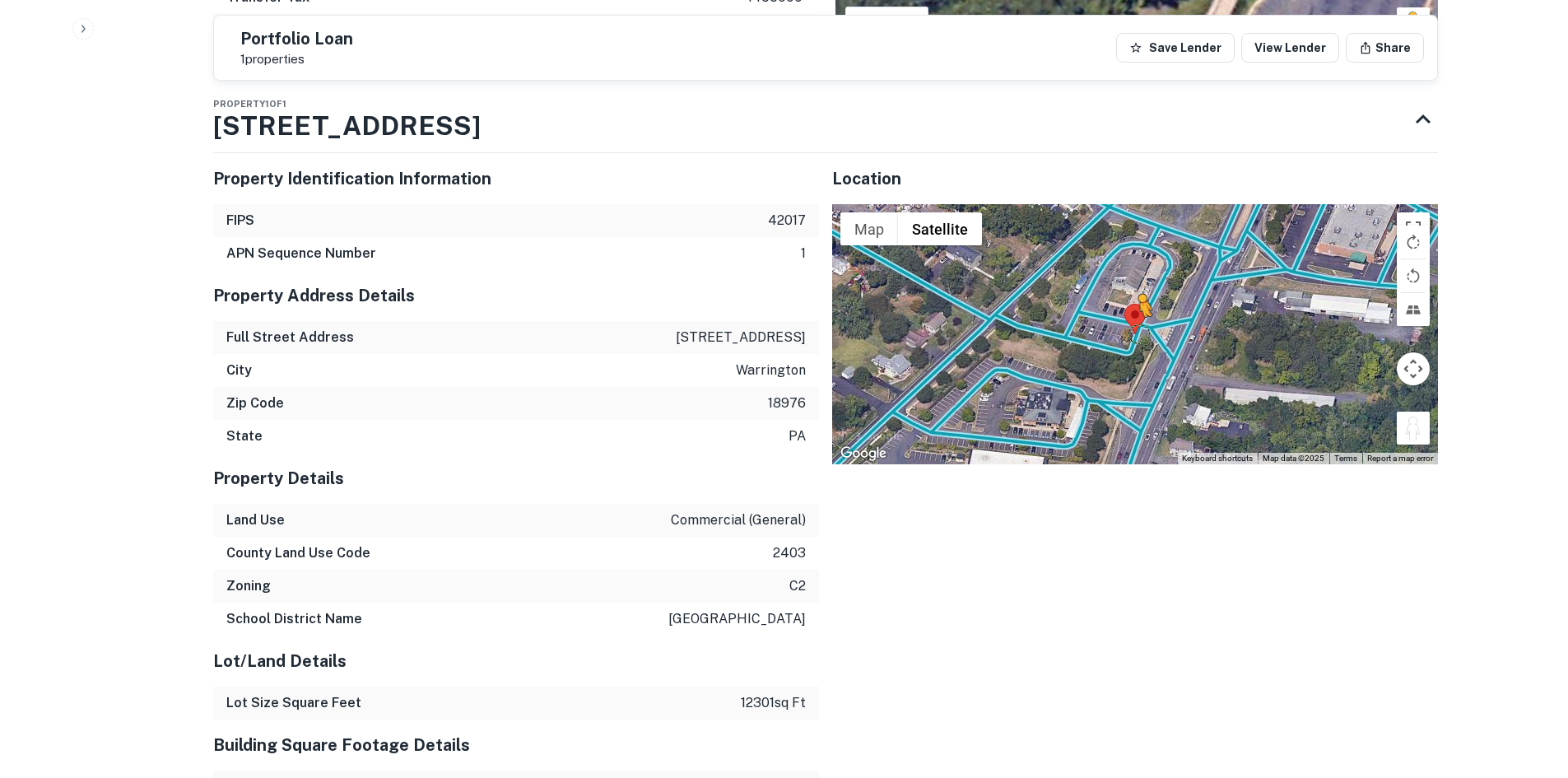
drag, startPoint x: 1420, startPoint y: 422, endPoint x: 1135, endPoint y: 295, distance: 312.0
click at [1139, 304] on div "To activate drag with keyboard, press Alt + Enter. Once in keyboard drag state,…" at bounding box center [1135, 333] width 606 height 260
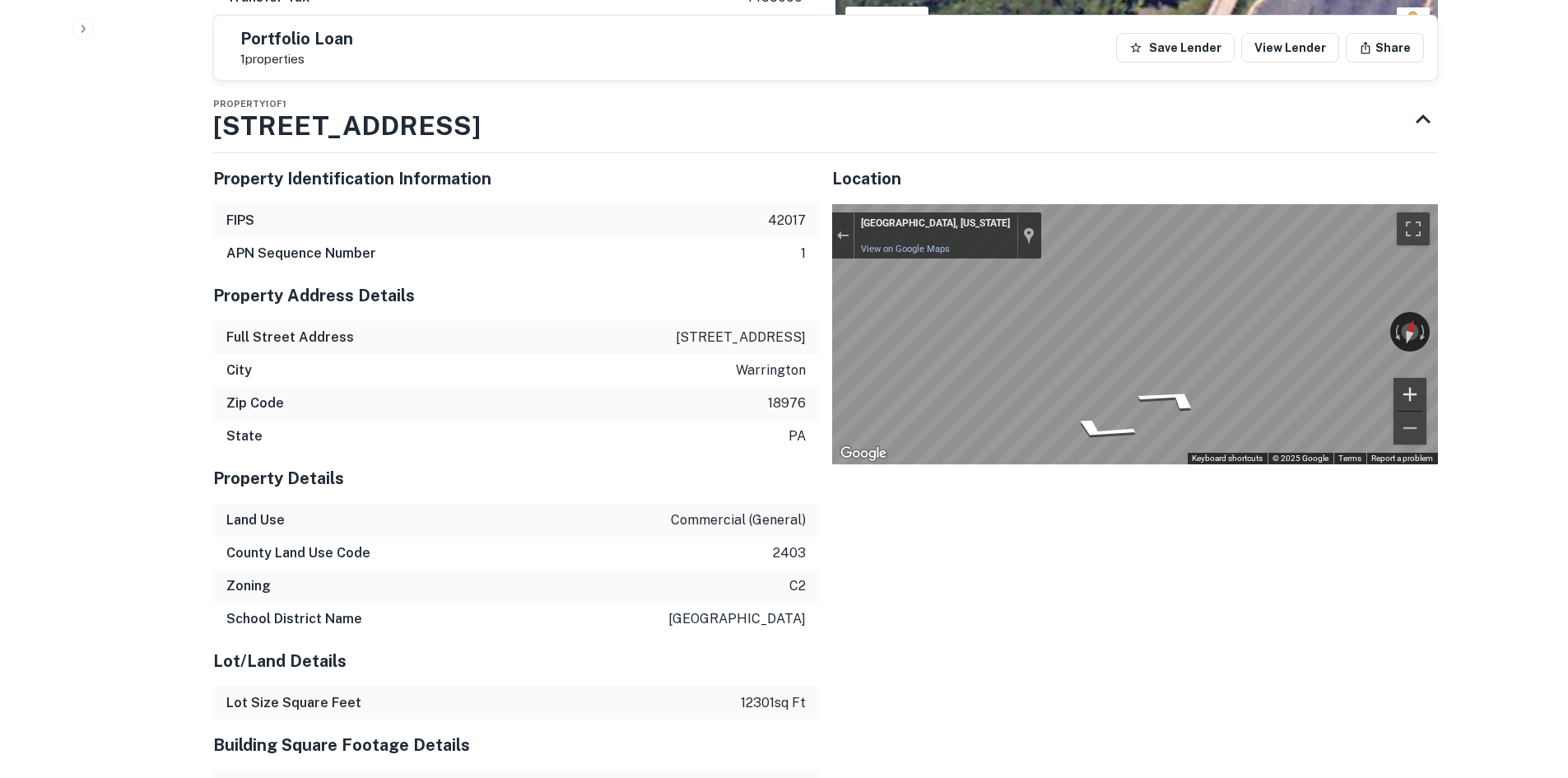
click at [1403, 378] on button "Zoom in" at bounding box center [1410, 395] width 33 height 33
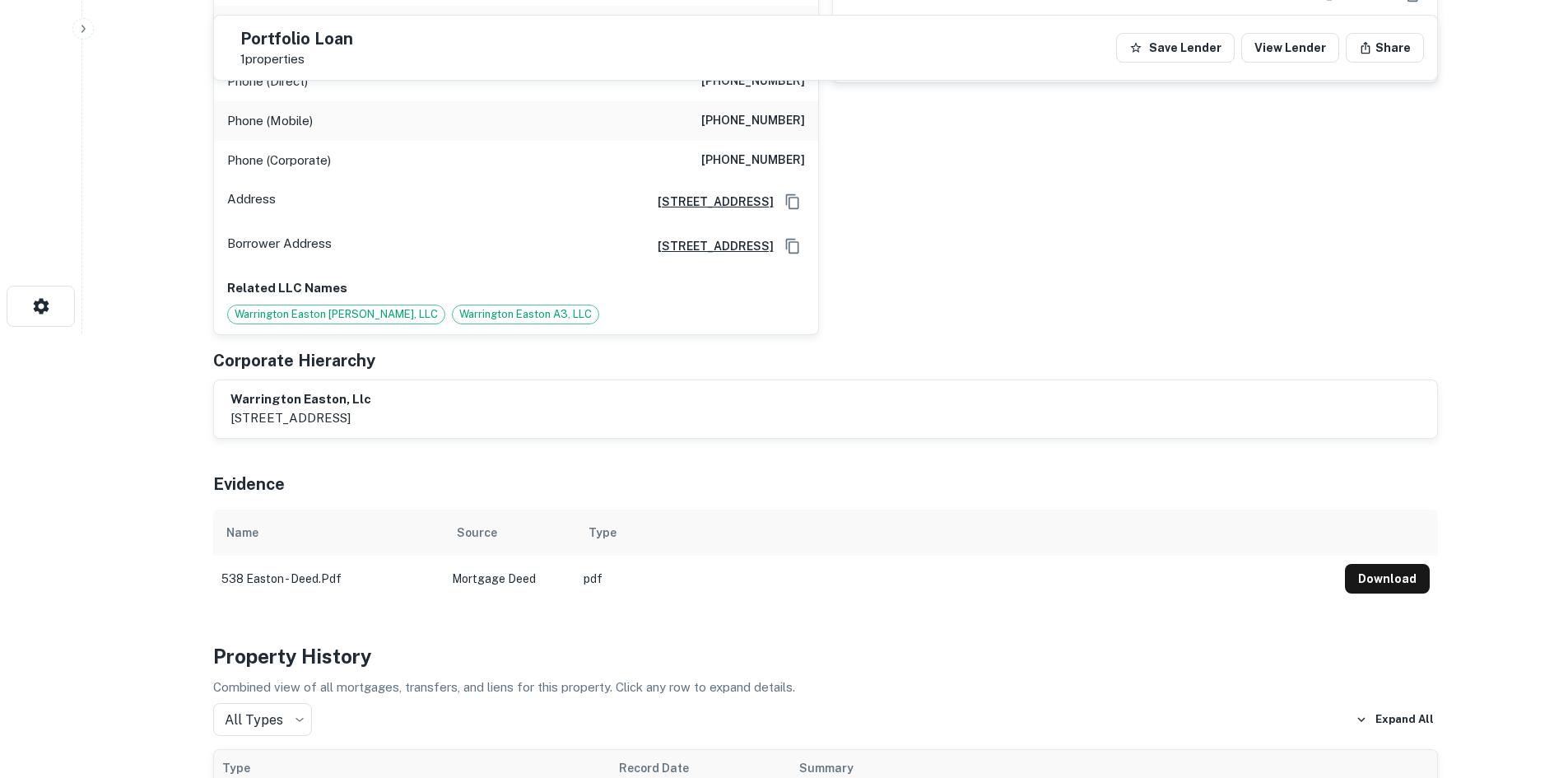
scroll to position [182, 0]
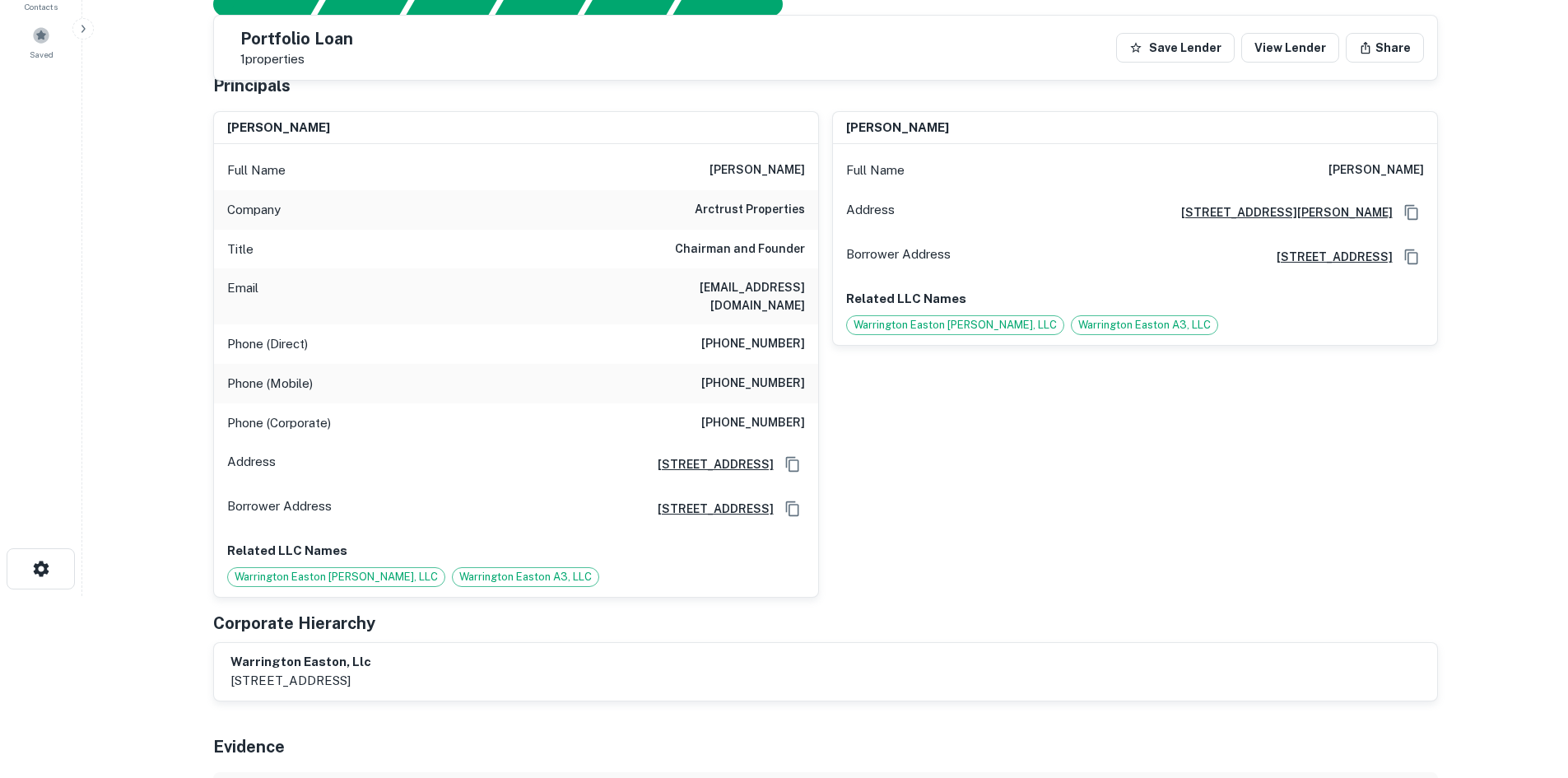
click at [755, 337] on h6 "(973) 249-9000" at bounding box center [754, 344] width 104 height 20
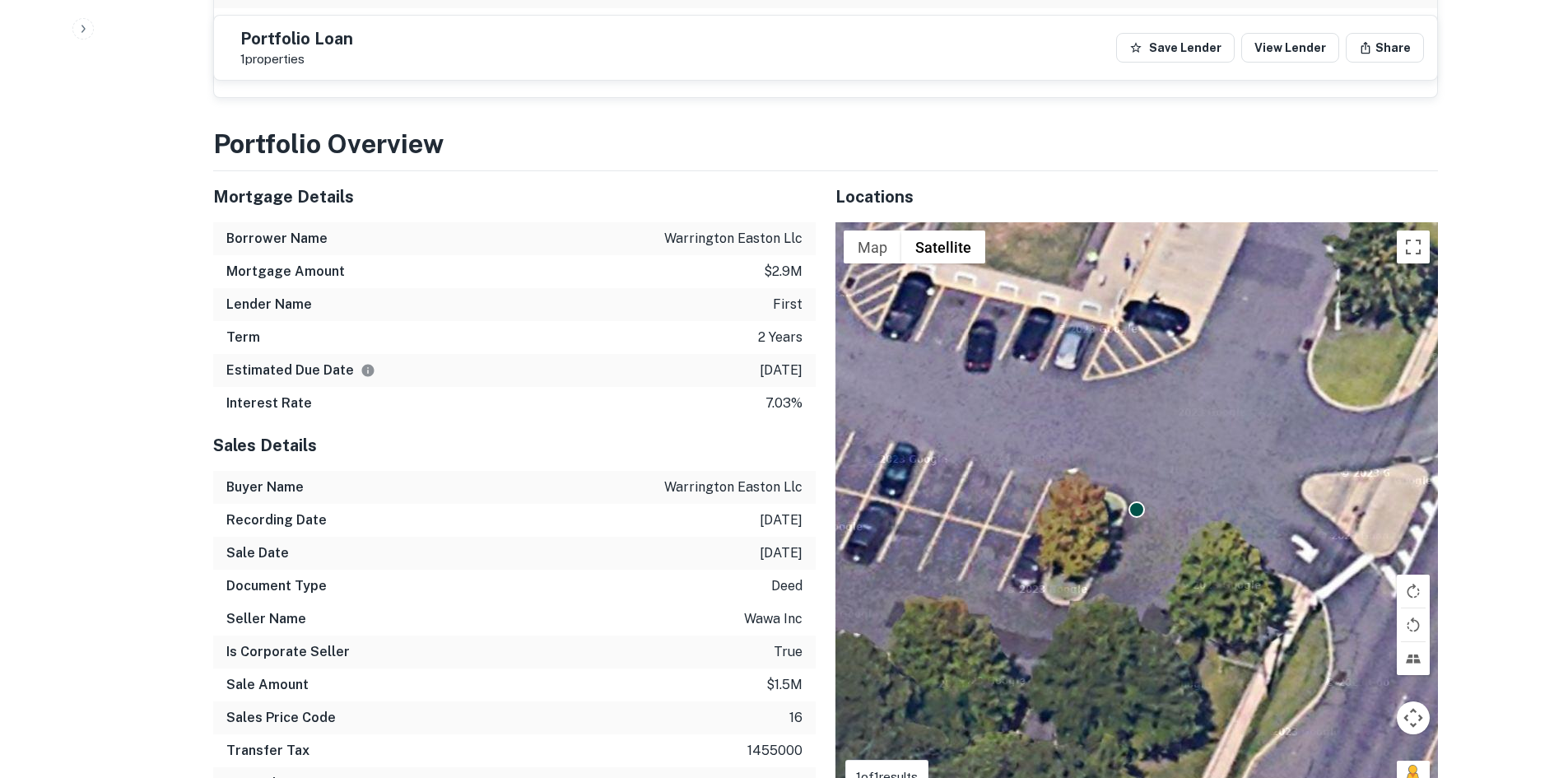
scroll to position [1317, 0]
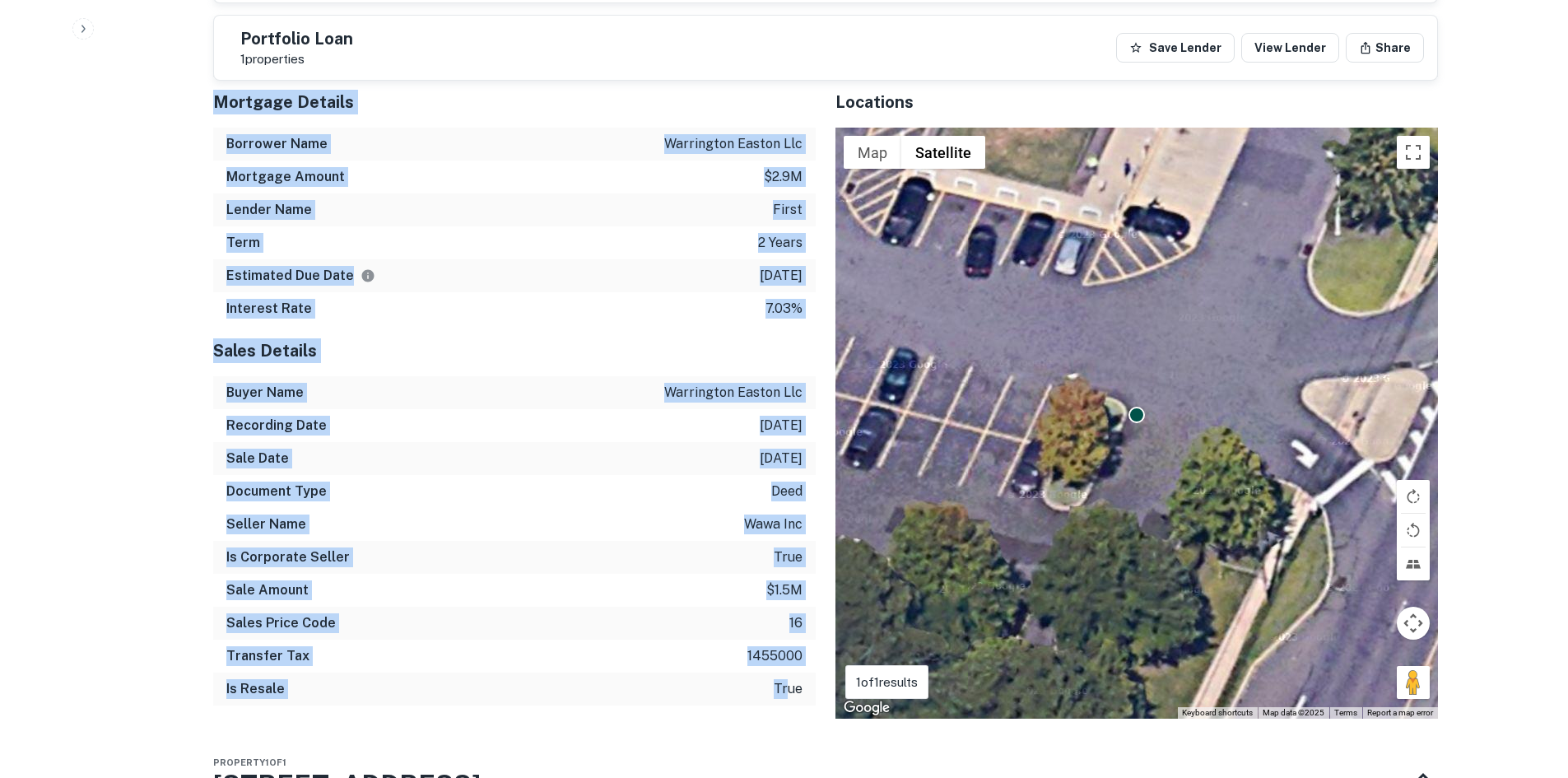
drag, startPoint x: 217, startPoint y: 86, endPoint x: 787, endPoint y: 692, distance: 831.9
click at [787, 692] on div "Mortgage Details Borrower Name warrington easton llc Mortgage Amount $2.9m Lend…" at bounding box center [504, 397] width 622 height 642
click at [787, 692] on div "Sales Details Buyer Name warrington easton llc Recording Date 1/21/2024 Sale Da…" at bounding box center [514, 522] width 603 height 394
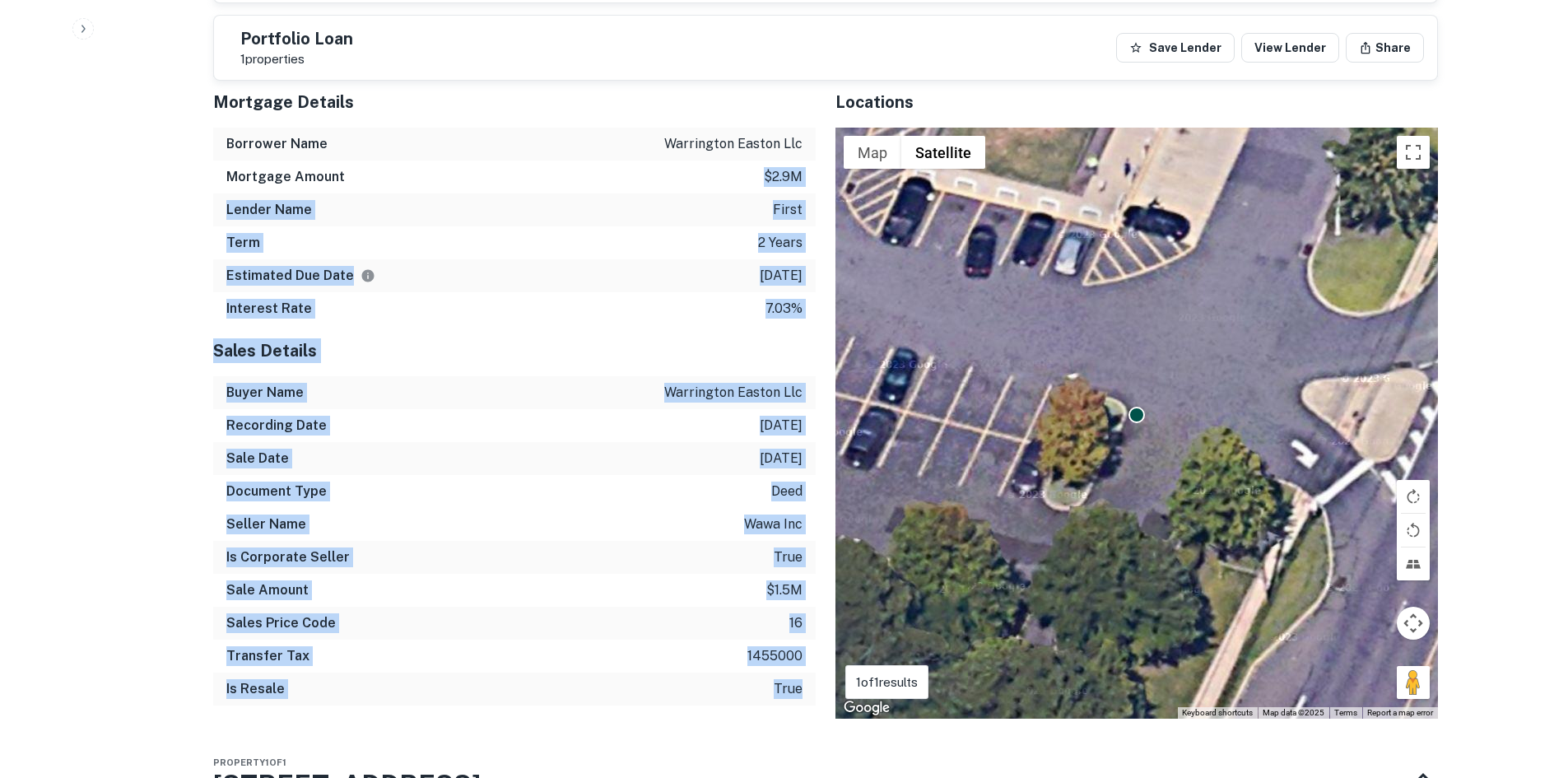
drag, startPoint x: 805, startPoint y: 684, endPoint x: 466, endPoint y: 179, distance: 608.2
click at [466, 179] on div "Mortgage Details Borrower Name warrington easton llc Mortgage Amount $2.9m Lend…" at bounding box center [504, 397] width 622 height 642
click at [484, 236] on div "Term 2 years" at bounding box center [514, 243] width 603 height 33
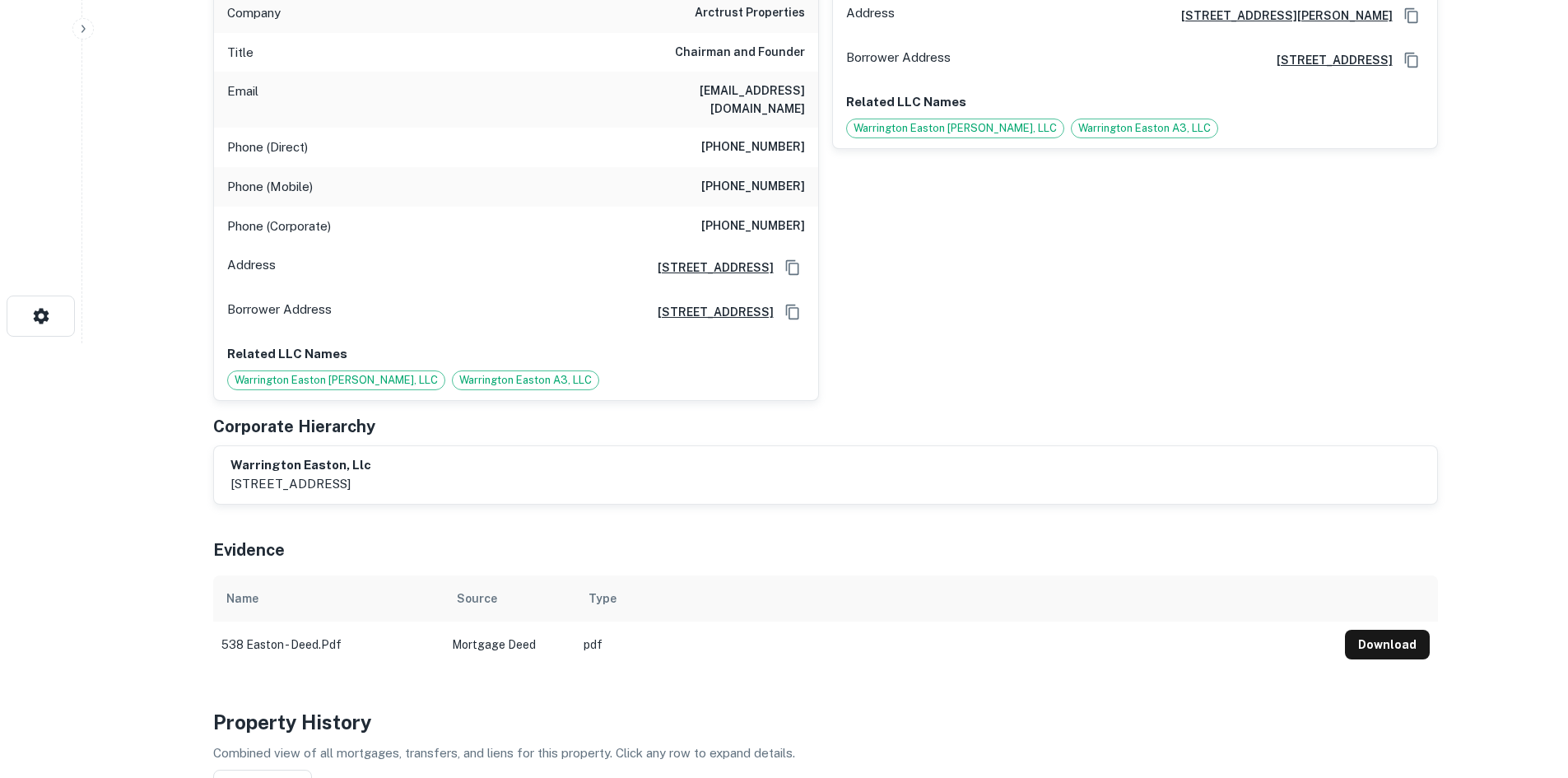
scroll to position [82, 0]
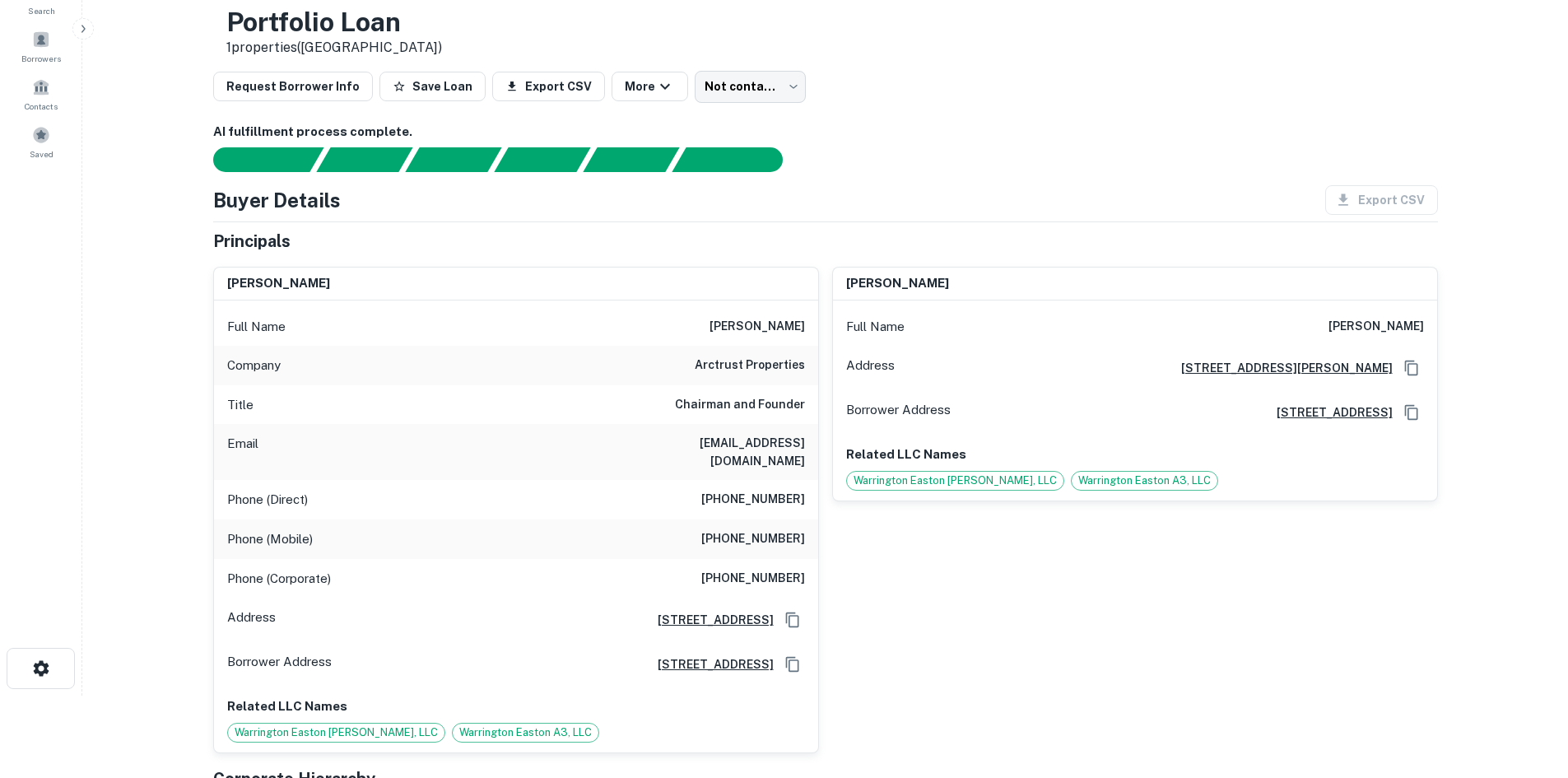
click at [799, 529] on h6 "(201) 247-9800" at bounding box center [754, 539] width 104 height 20
click at [774, 532] on h6 "(201) 247-9800" at bounding box center [754, 539] width 104 height 20
click at [773, 529] on h6 "(201) 247-9800" at bounding box center [754, 539] width 104 height 20
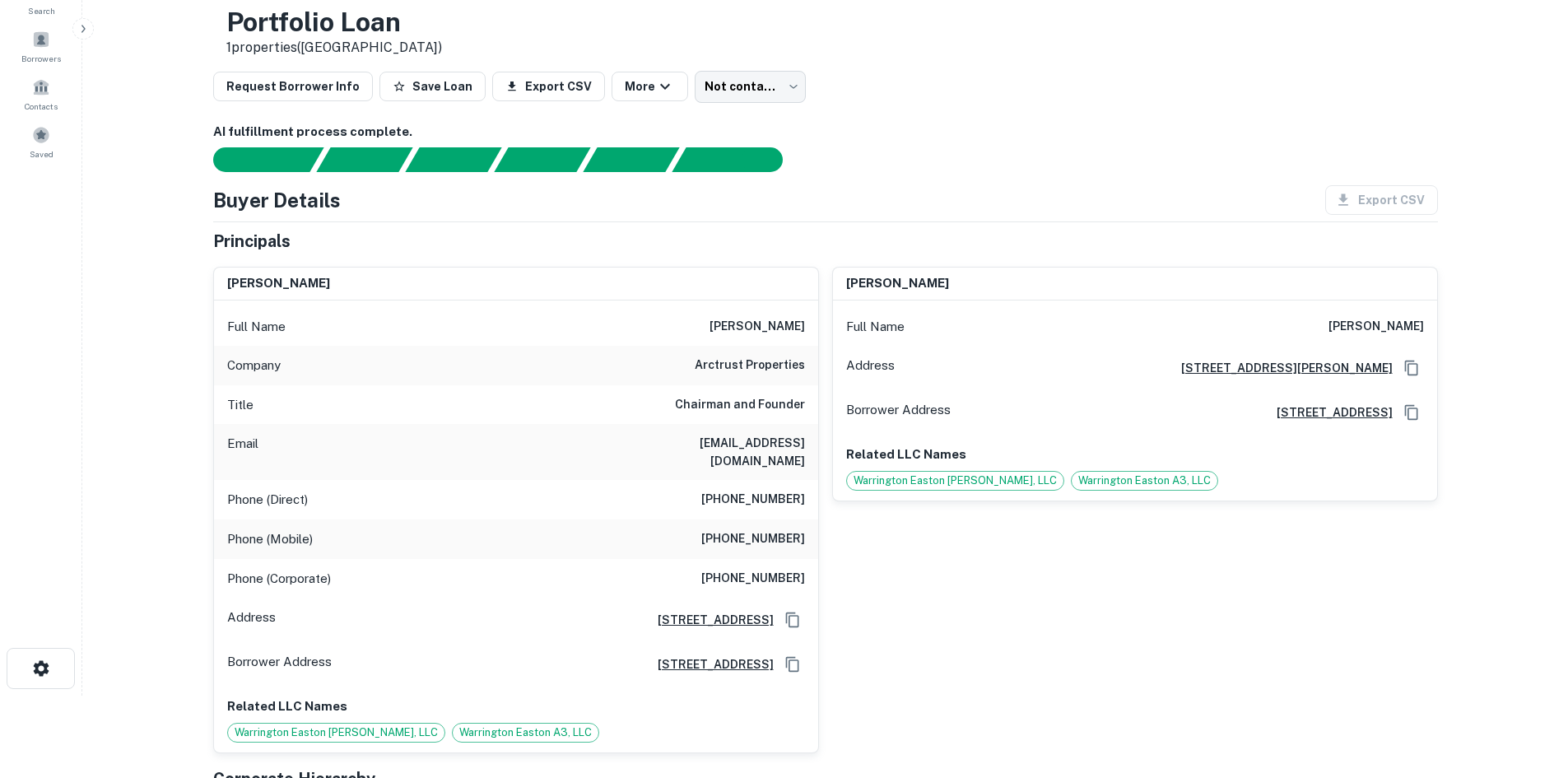
click at [602, 443] on div "Email rambrosi@arctrust.com" at bounding box center [515, 452] width 605 height 56
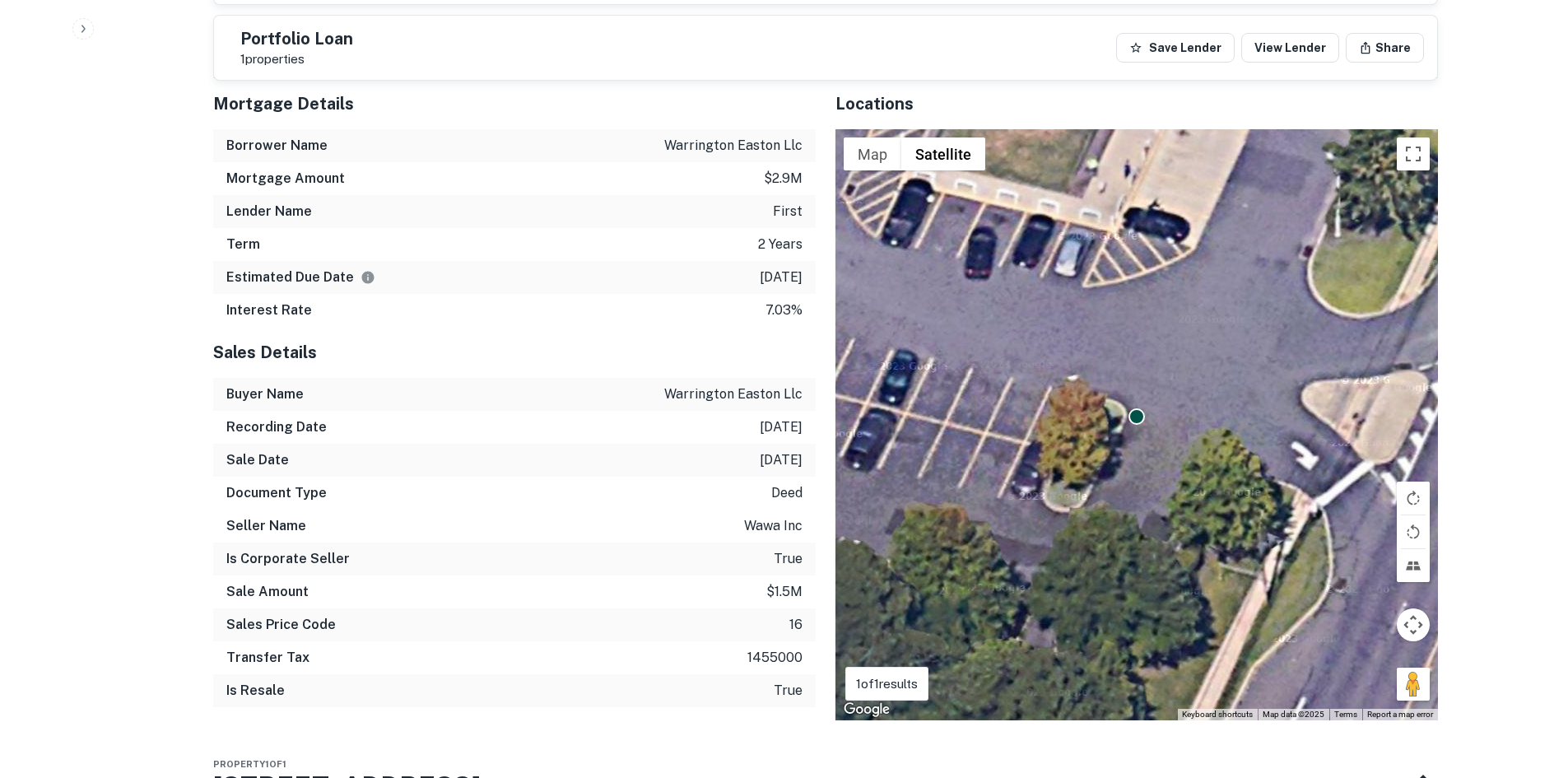
scroll to position [1893, 0]
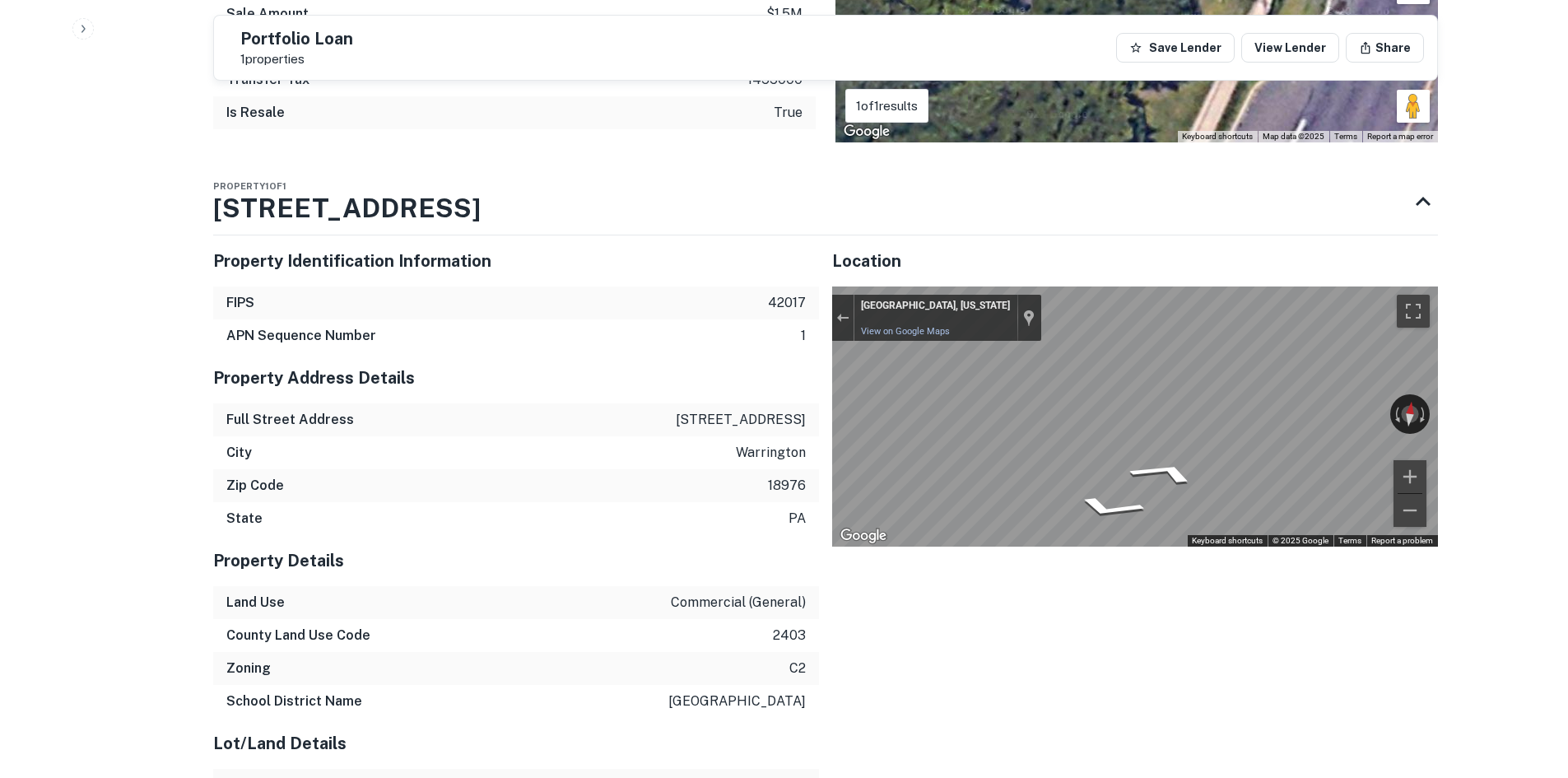
drag, startPoint x: 758, startPoint y: 448, endPoint x: 746, endPoint y: 450, distance: 12.2
click at [758, 448] on div "City warrington" at bounding box center [516, 453] width 606 height 33
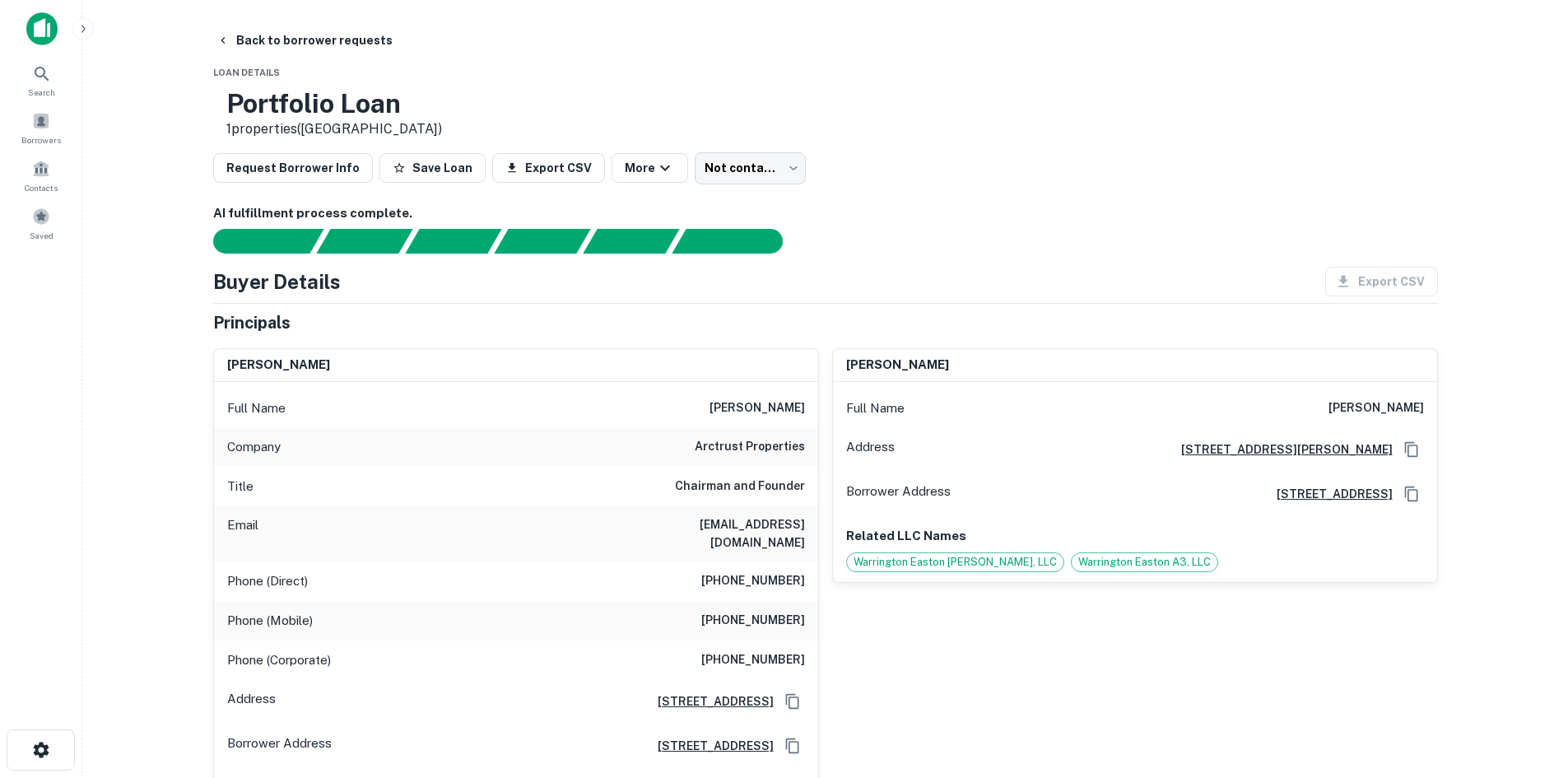
scroll to position [0, 0]
click at [785, 171] on body "Search Borrowers Contacts Saved Back to borrower requests Loan Details Portfoli…" at bounding box center [784, 389] width 1568 height 778
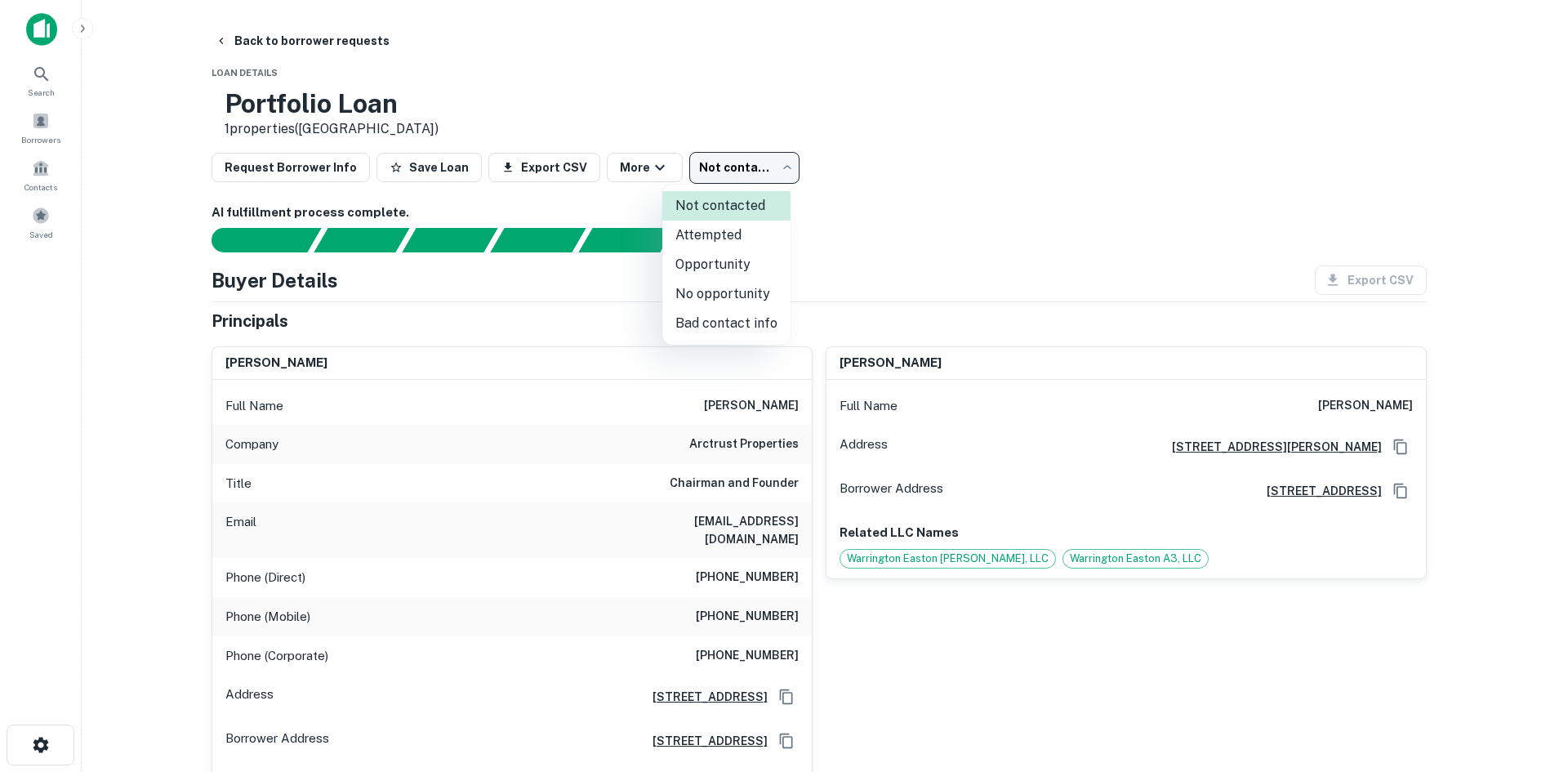
click at [712, 236] on li "Attempted" at bounding box center [726, 235] width 128 height 29
type input "*********"
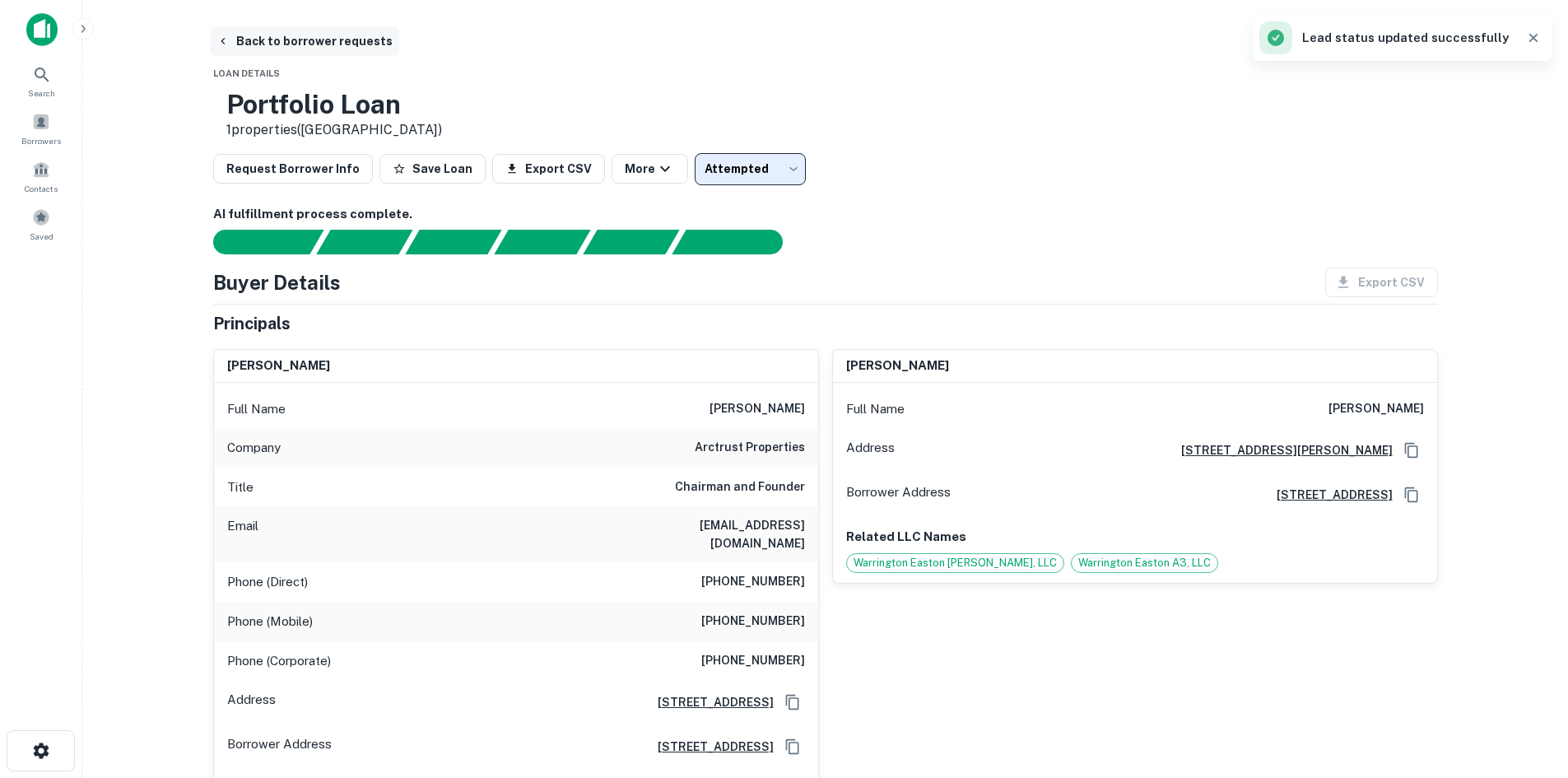
click at [332, 44] on button "Back to borrower requests" at bounding box center [304, 41] width 189 height 29
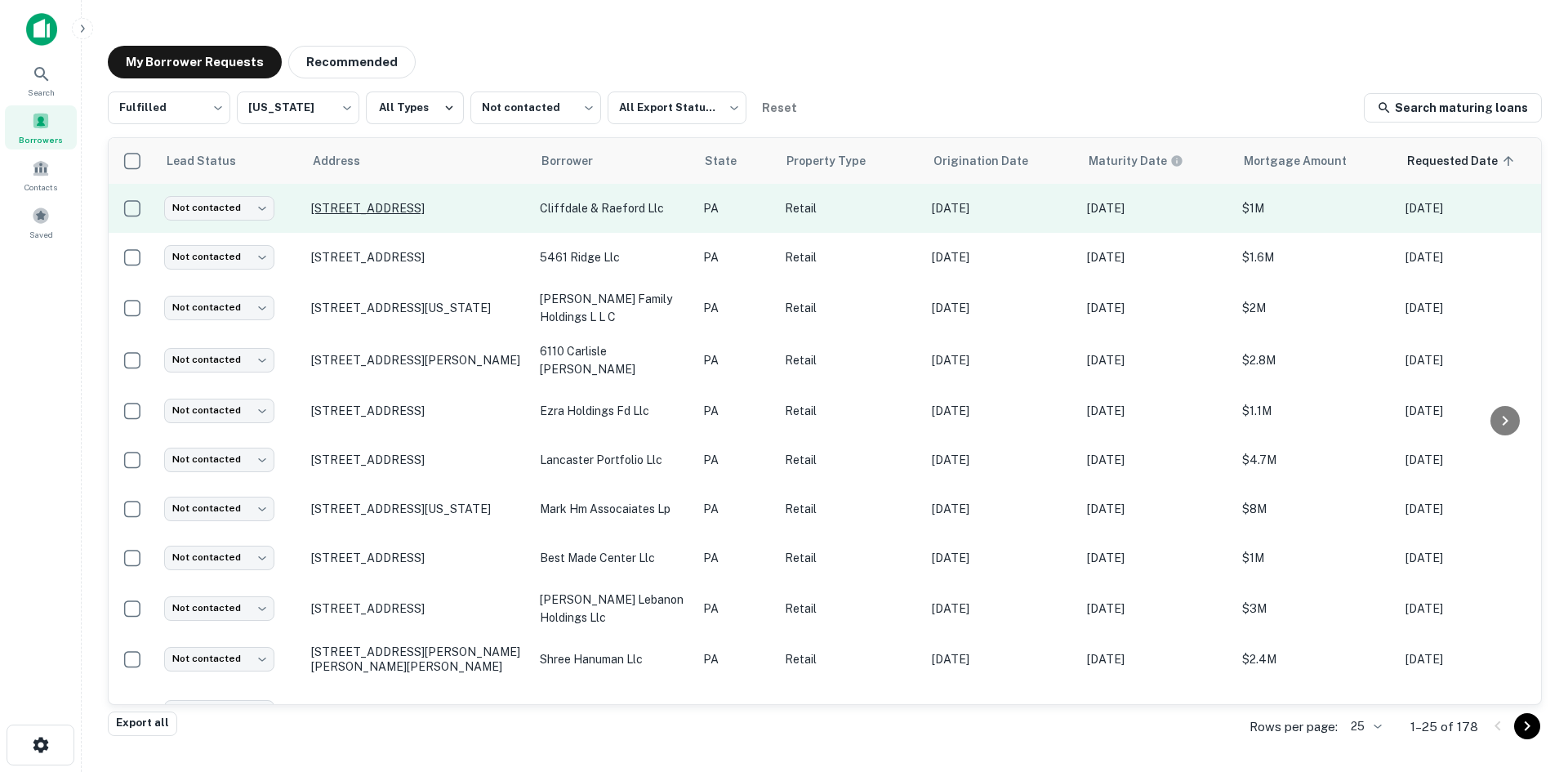
click at [371, 210] on p "3317 Route 36 Oliveburg, PA15764" at bounding box center [417, 208] width 212 height 15
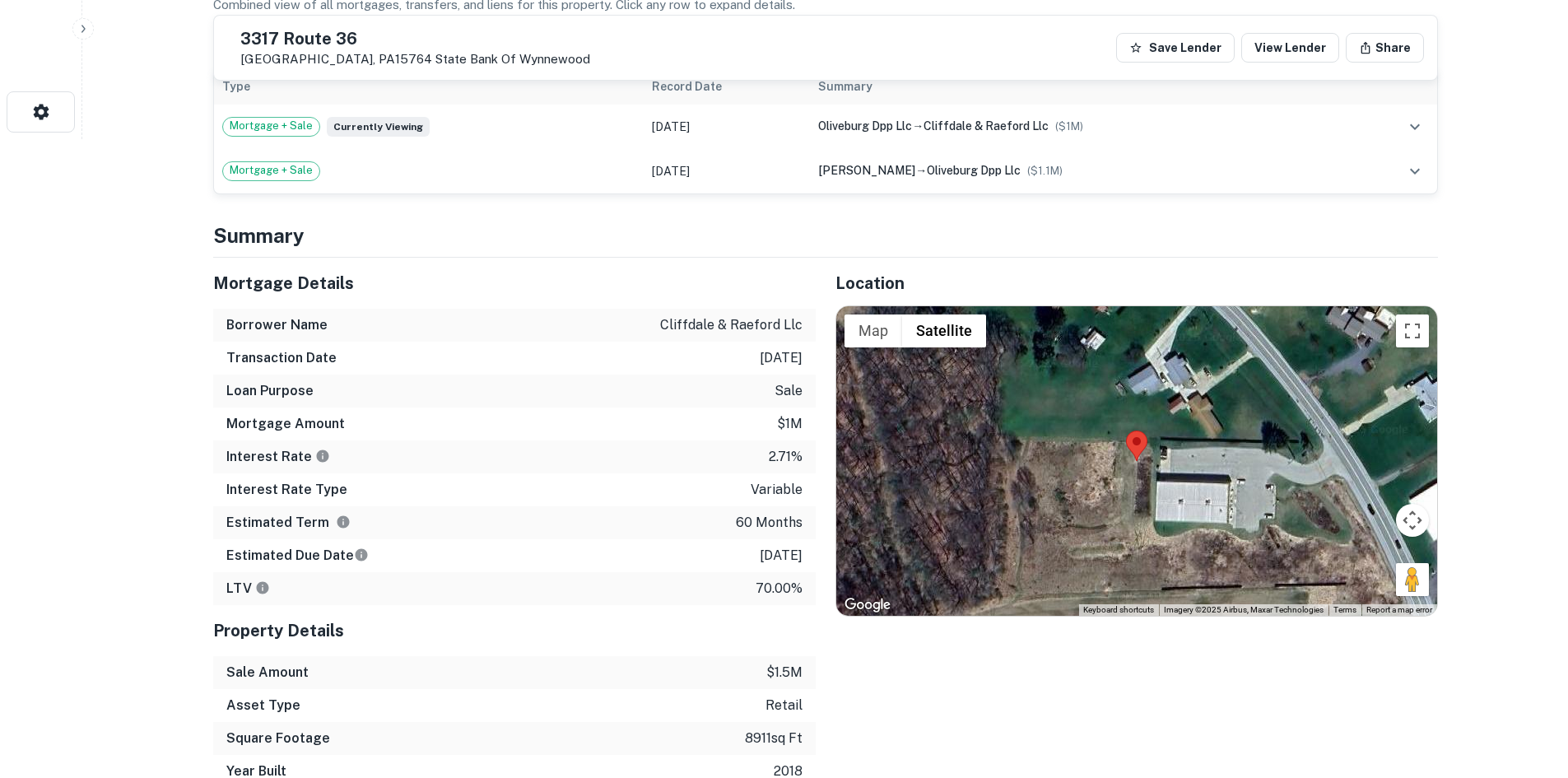
scroll to position [741, 0]
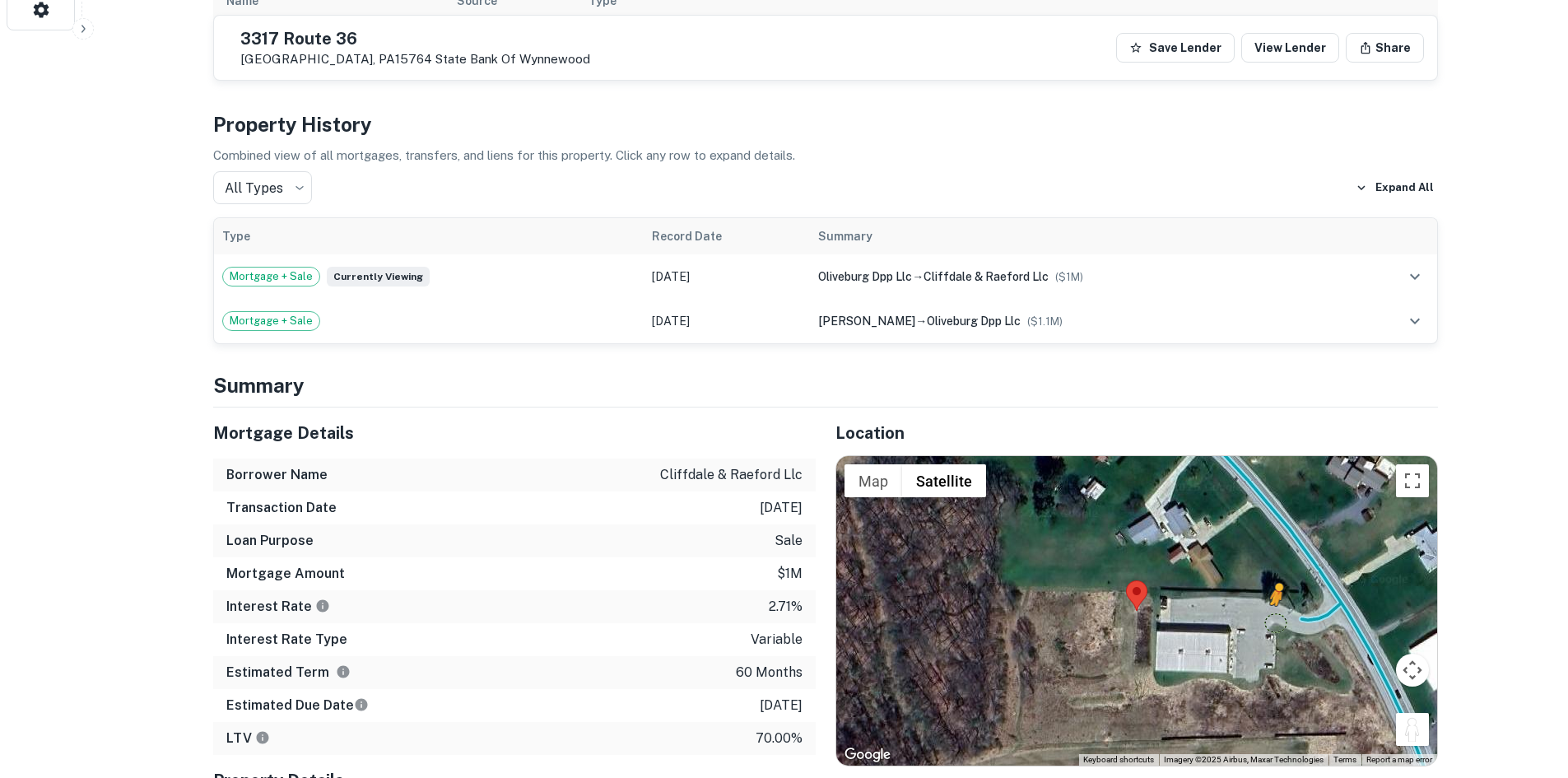
drag, startPoint x: 1418, startPoint y: 733, endPoint x: 1309, endPoint y: 625, distance: 153.4
click at [1309, 625] on div "To activate drag with keyboard, press Alt + Enter. Once in keyboard drag state,…" at bounding box center [1136, 610] width 601 height 310
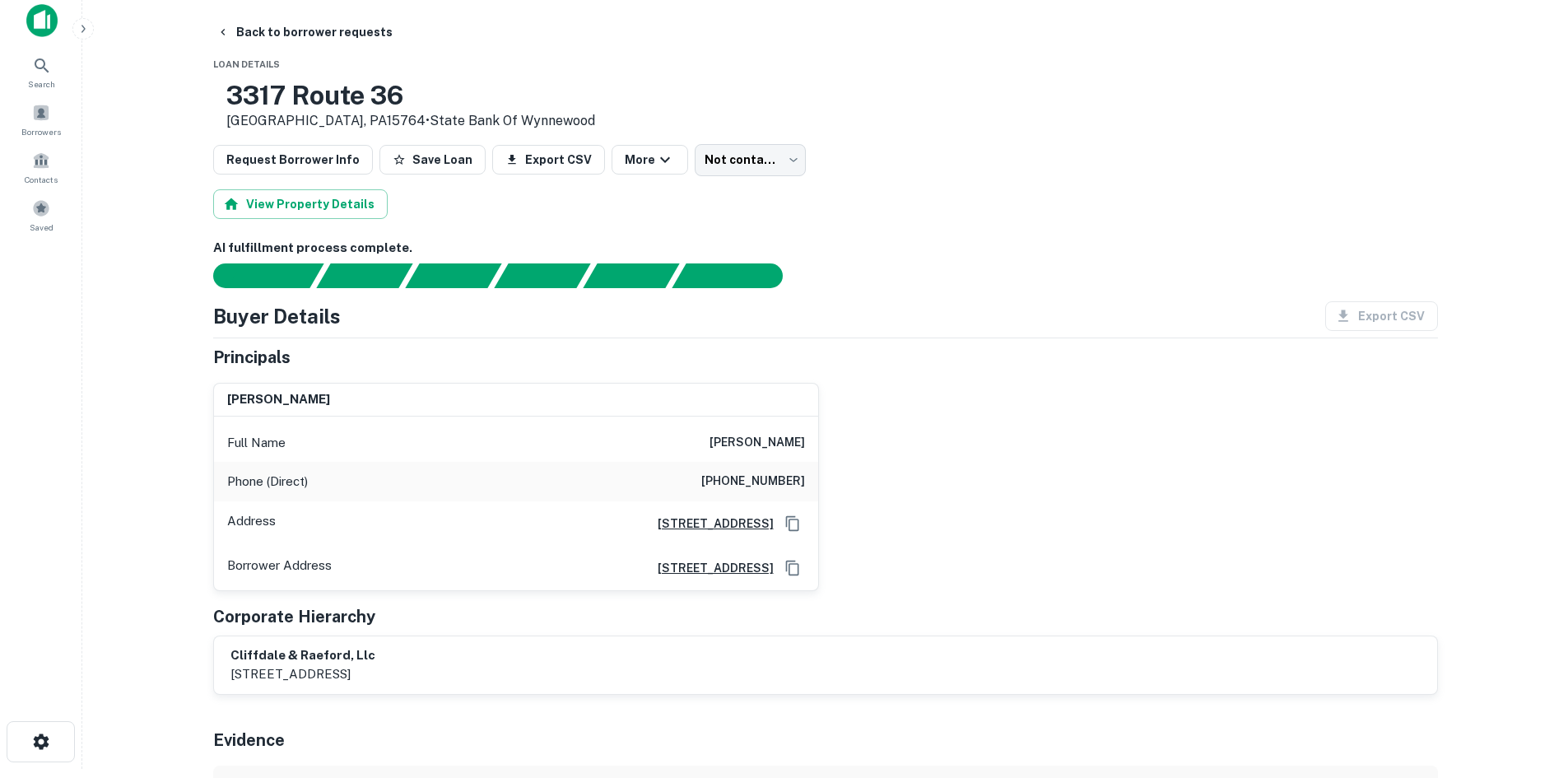
scroll to position [0, 0]
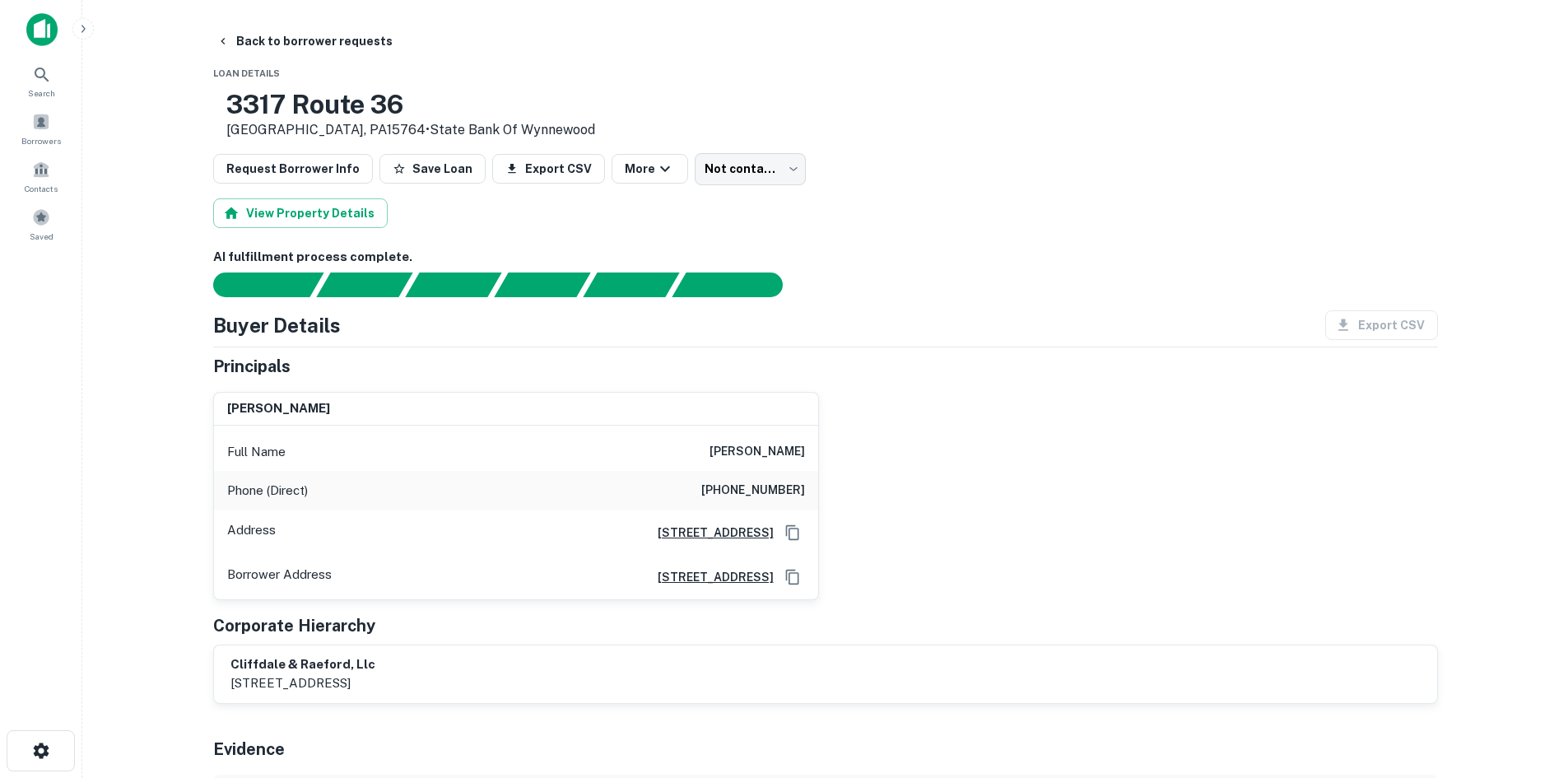
click at [733, 496] on h6 "(619) 454-1831" at bounding box center [754, 491] width 104 height 20
drag, startPoint x: 733, startPoint y: 496, endPoint x: 750, endPoint y: 491, distance: 17.7
click at [743, 508] on div "Phone (Direct) (619) 454-1831" at bounding box center [515, 490] width 605 height 39
click at [750, 488] on h6 "(619) 454-1831" at bounding box center [754, 491] width 104 height 20
click at [749, 483] on h6 "(619) 454-1831" at bounding box center [754, 491] width 104 height 20
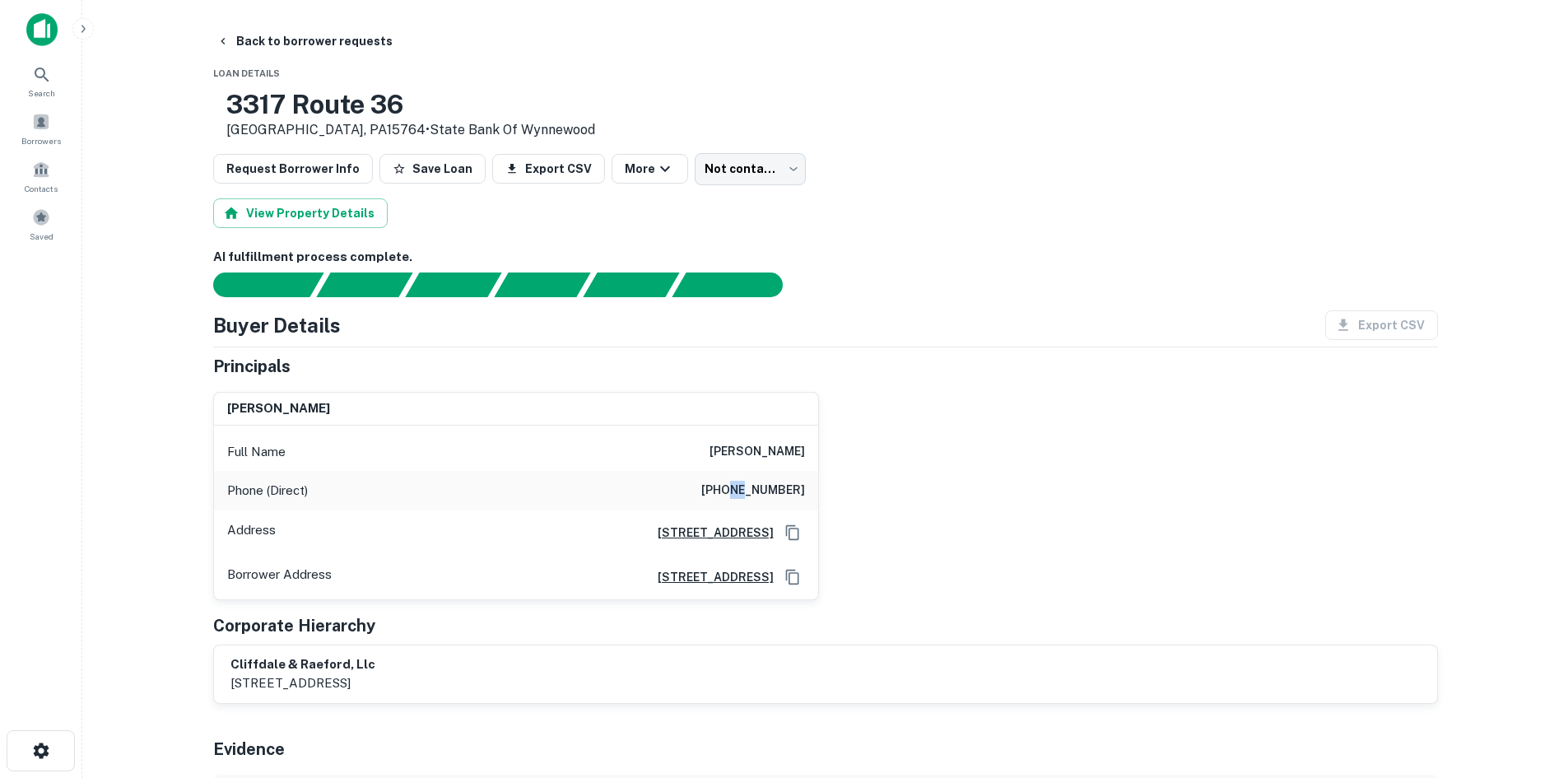
click at [749, 483] on h6 "(619) 454-1831" at bounding box center [754, 491] width 104 height 20
drag, startPoint x: 962, startPoint y: 300, endPoint x: 934, endPoint y: 270, distance: 41.0
click at [948, 280] on div "AI fulfillment process complete. Buyer Details Export CSV Principals yolanda a …" at bounding box center [826, 558] width 1225 height 619
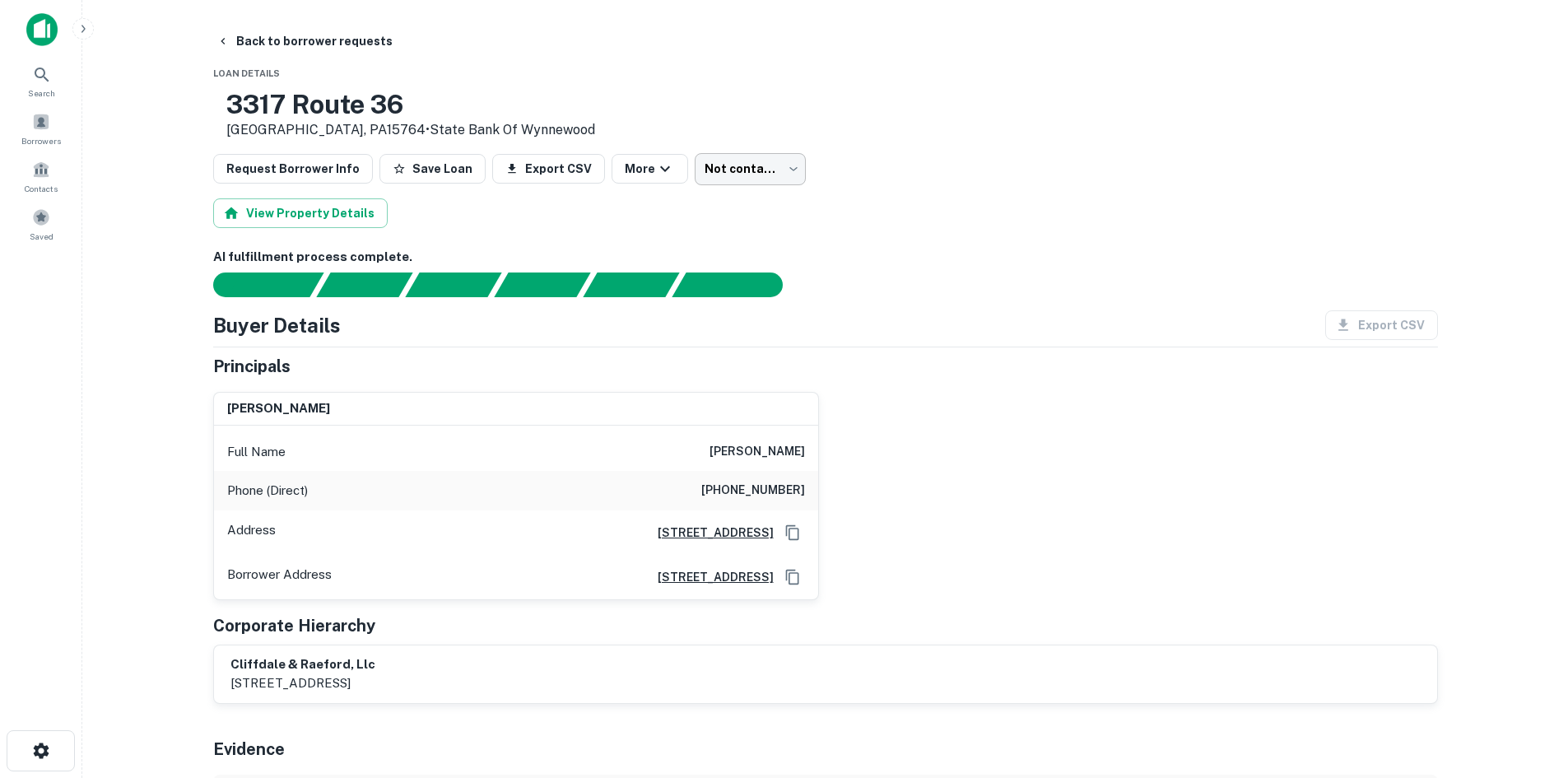
click at [767, 174] on body "Search Borrowers Contacts Saved Back to borrower requests Loan Details 3317 Rou…" at bounding box center [784, 389] width 1568 height 778
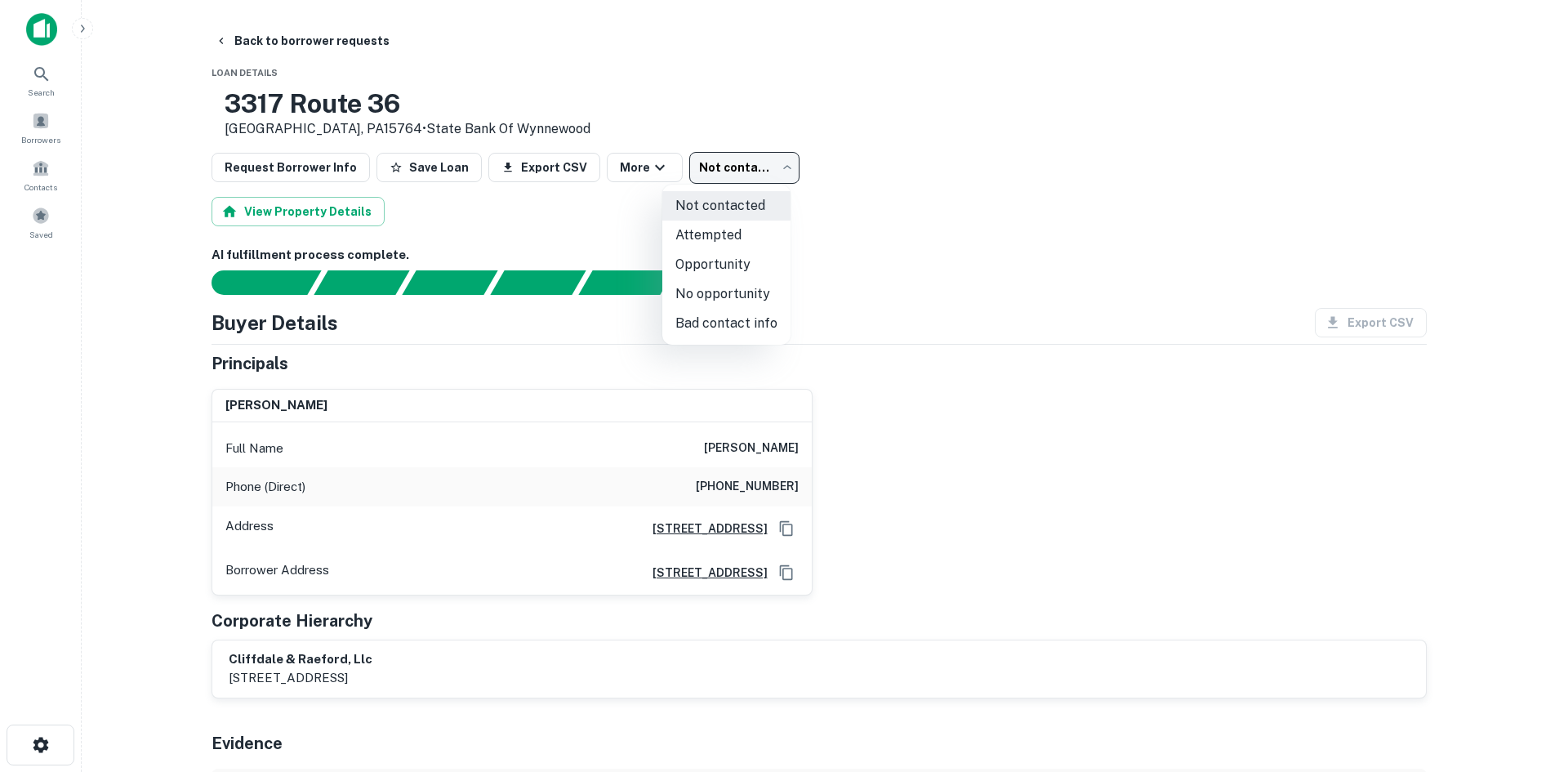
click at [766, 237] on li "Attempted" at bounding box center [726, 235] width 128 height 29
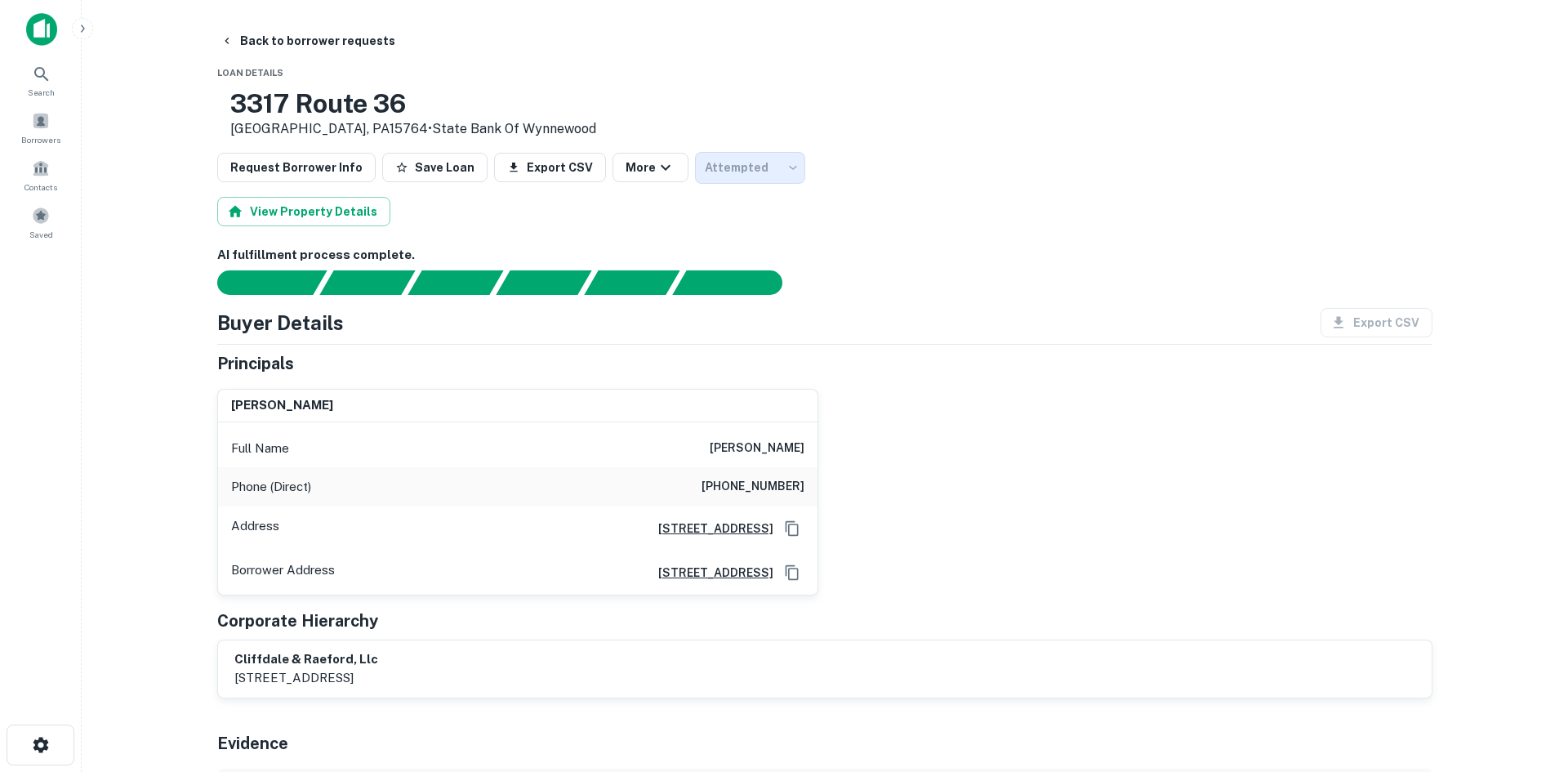
type input "*********"
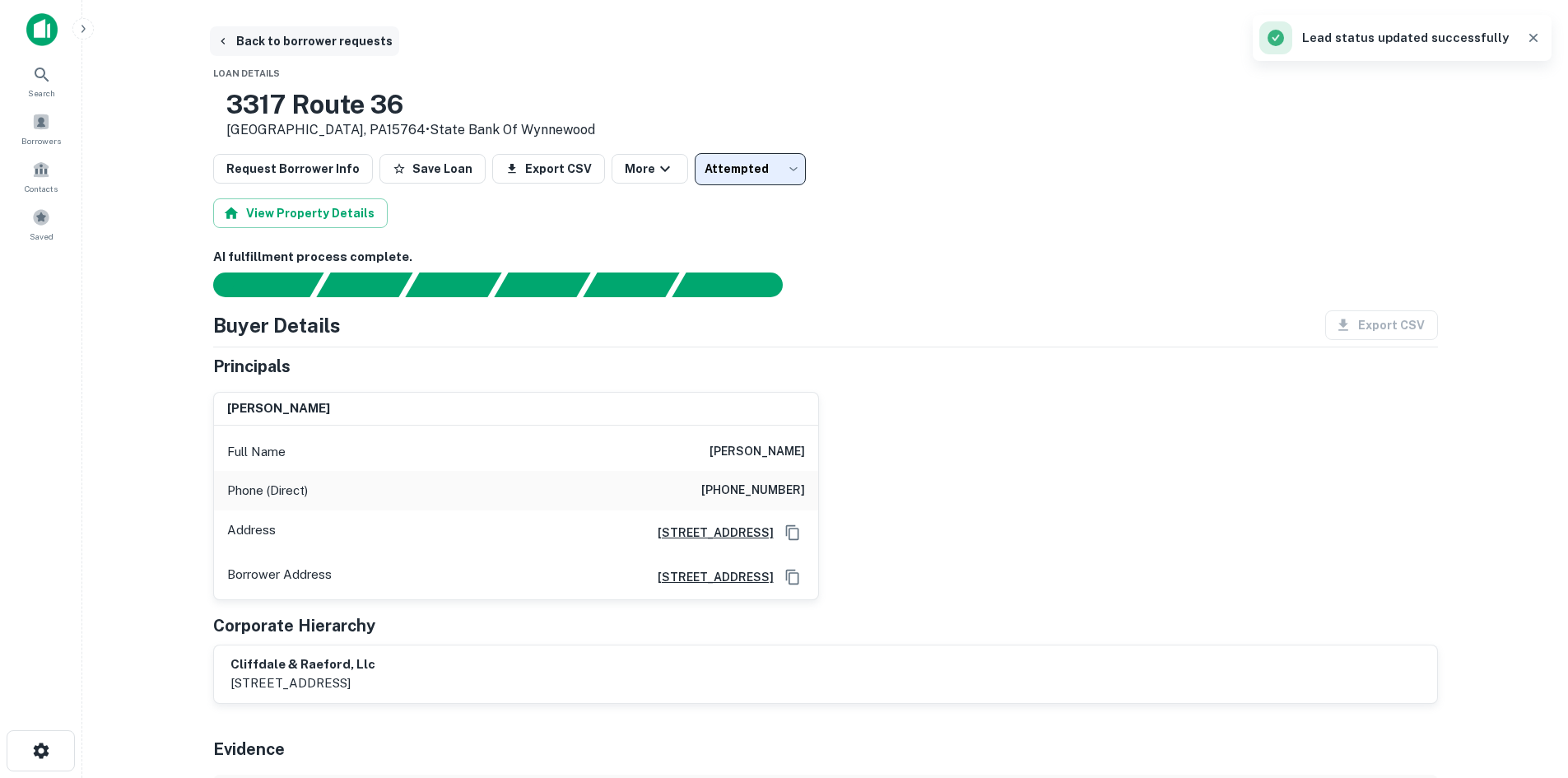
click at [306, 46] on button "Back to borrower requests" at bounding box center [304, 41] width 189 height 29
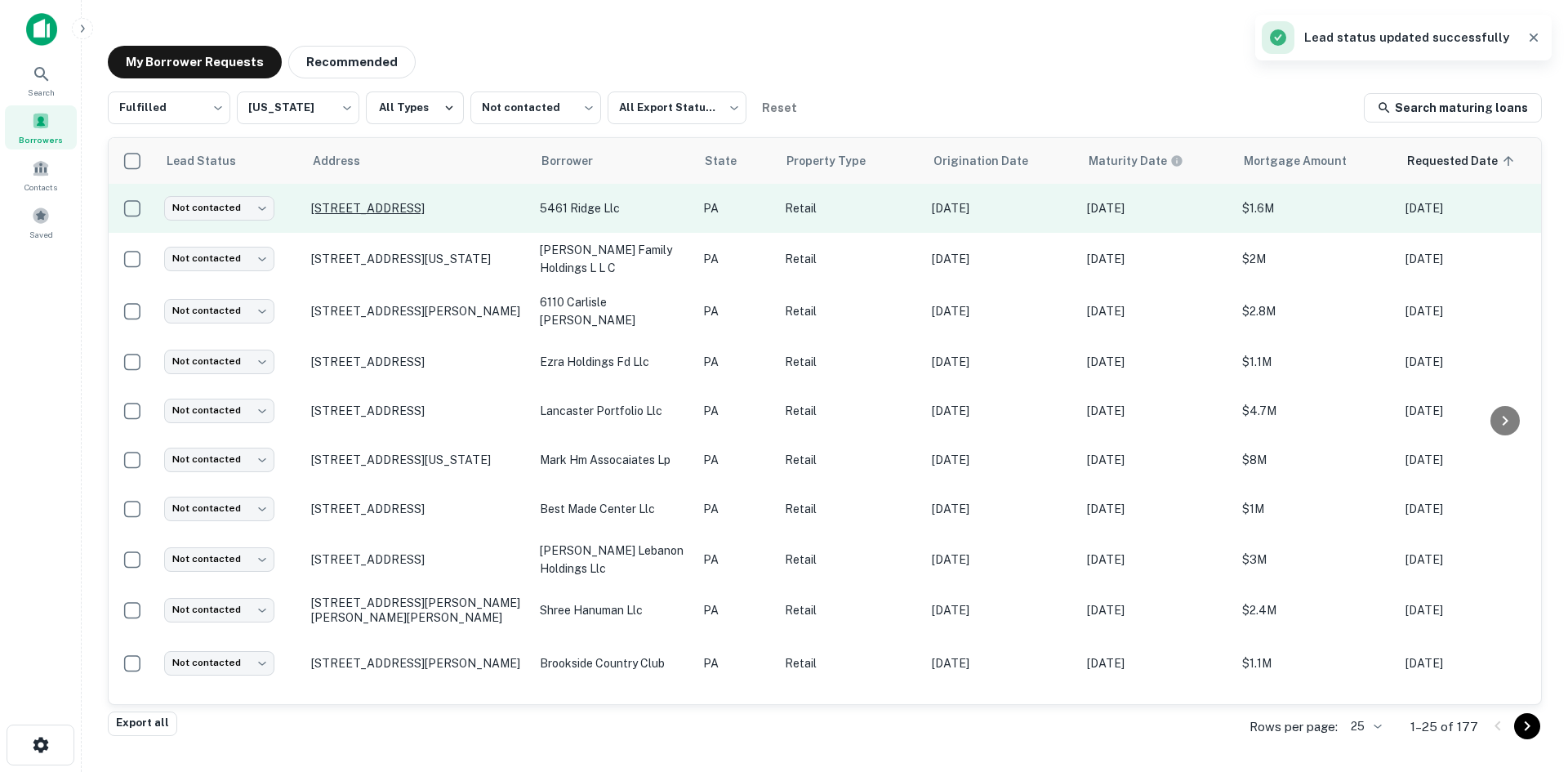
click at [351, 209] on p "5461 Ridge Ave Philadelphia, PA19128" at bounding box center [417, 208] width 212 height 15
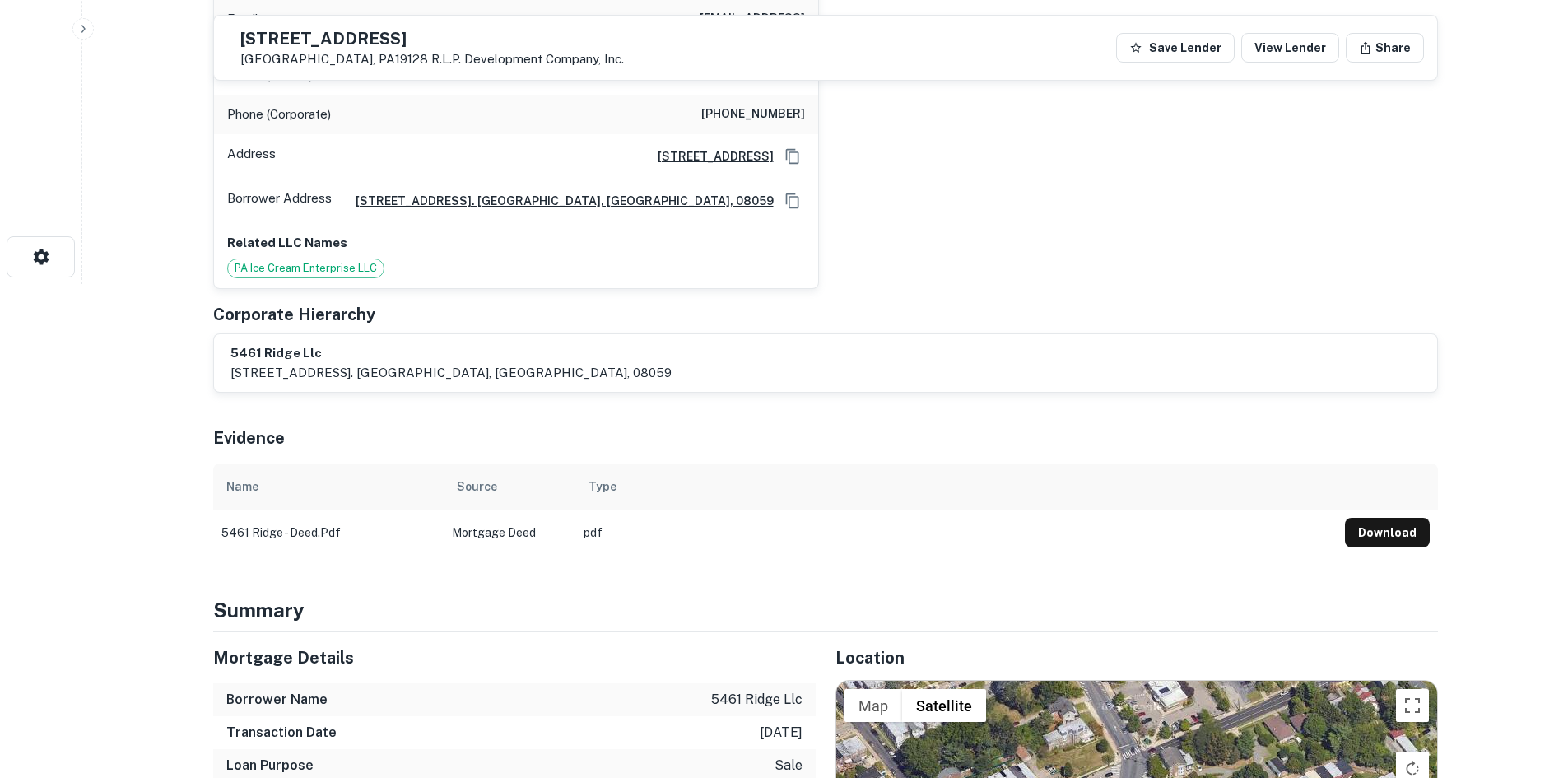
scroll to position [823, 0]
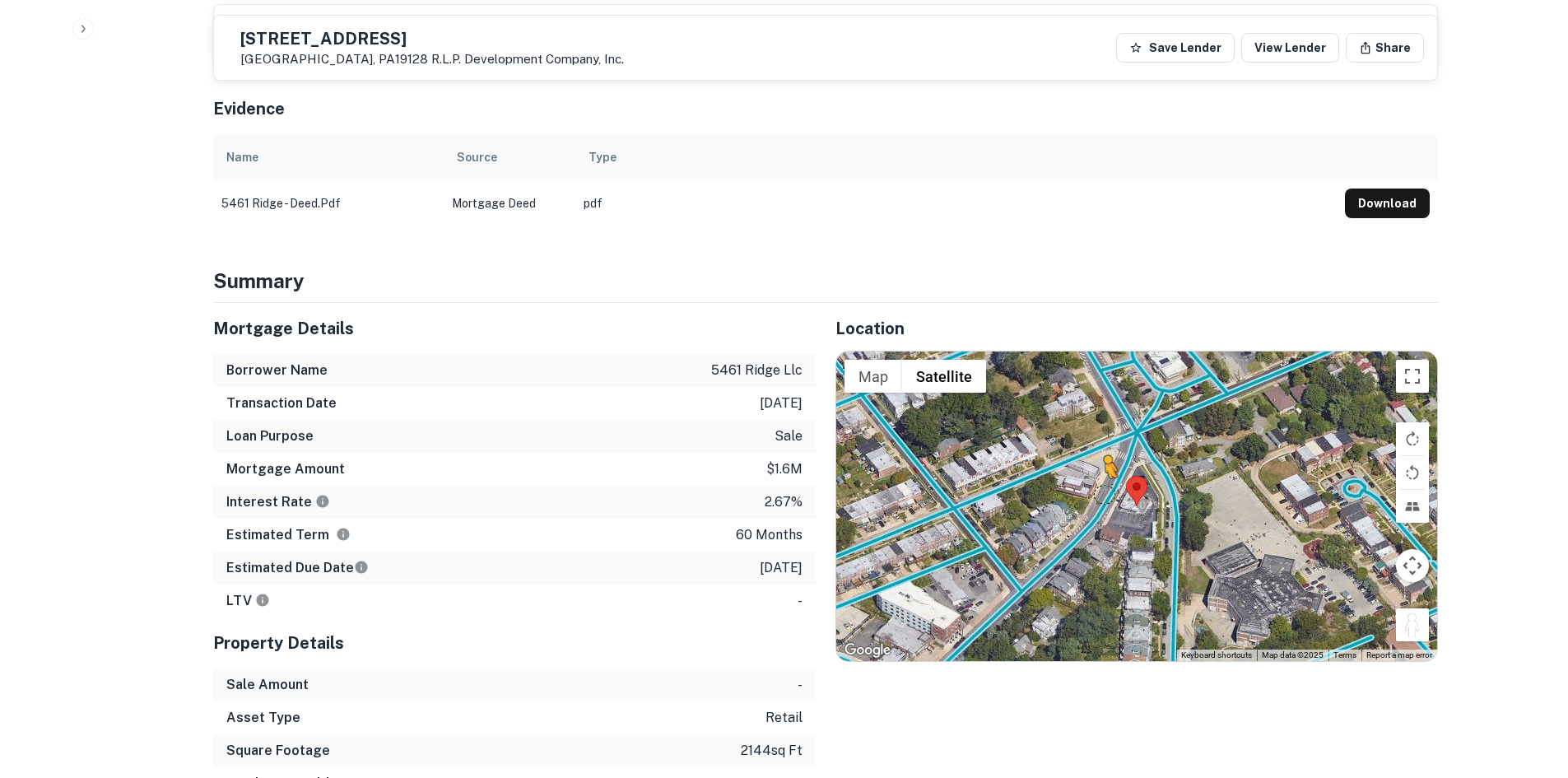
drag, startPoint x: 1423, startPoint y: 608, endPoint x: 1096, endPoint y: 475, distance: 353.0
click at [1096, 475] on div "To activate drag with keyboard, press Alt + Enter. Once in keyboard drag state,…" at bounding box center [1136, 507] width 601 height 310
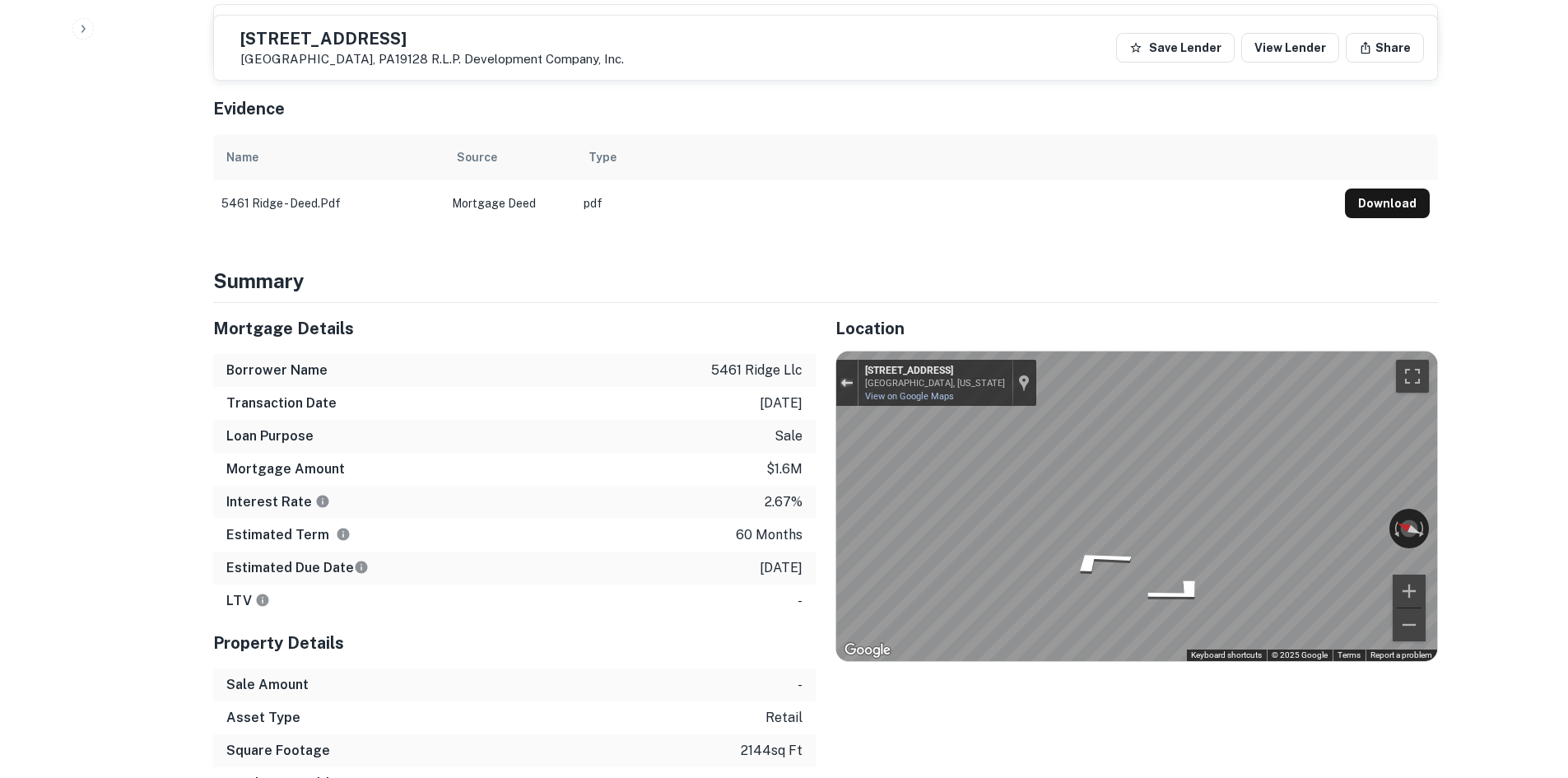
drag, startPoint x: 852, startPoint y: 364, endPoint x: 1393, endPoint y: 473, distance: 551.9
click at [854, 372] on button "Exit the Street View" at bounding box center [847, 383] width 22 height 23
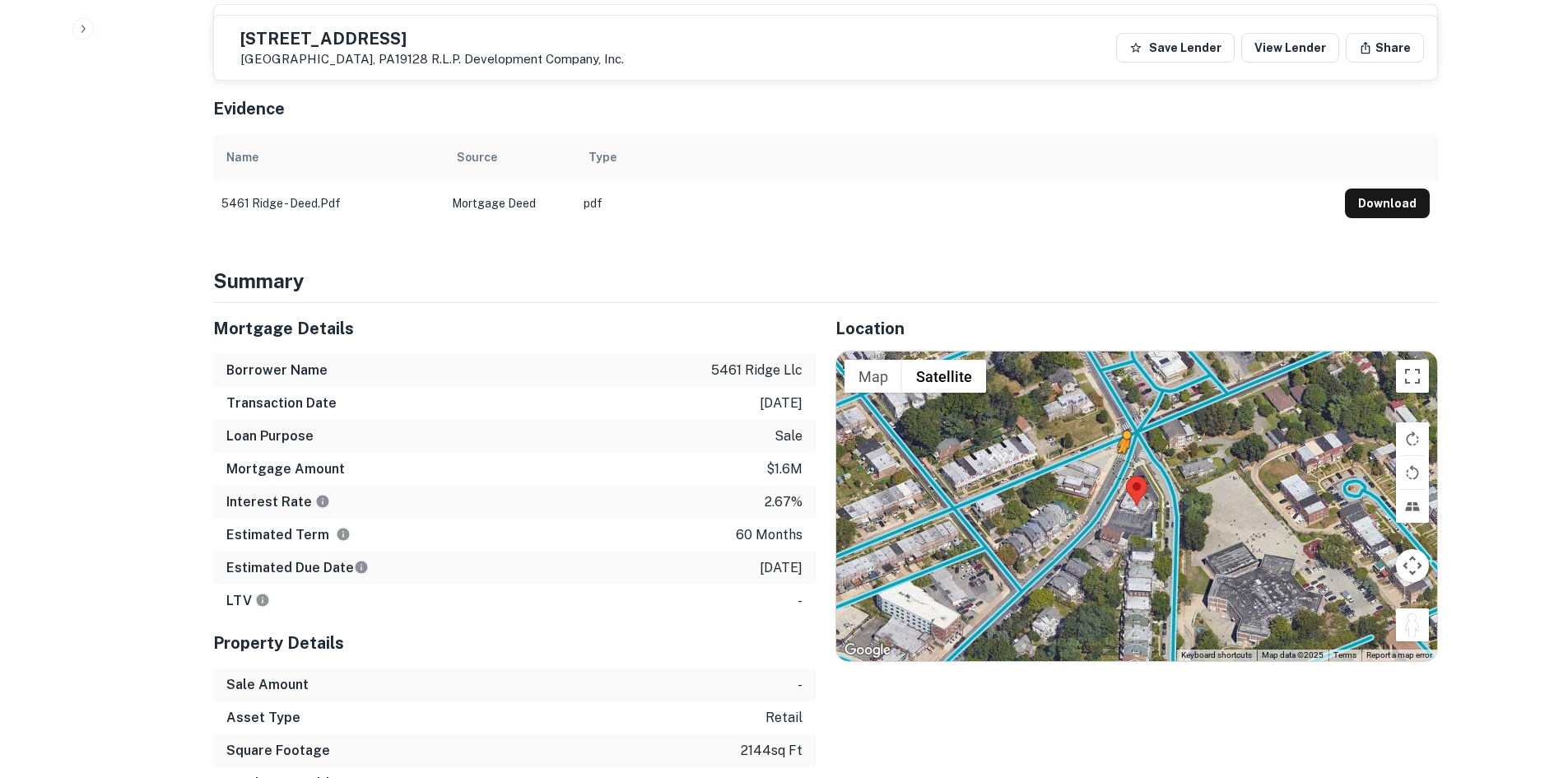
drag, startPoint x: 1409, startPoint y: 615, endPoint x: 1122, endPoint y: 450, distance: 331.0
click at [1122, 450] on div "To activate drag with keyboard, press Alt + Enter. Once in keyboard drag state,…" at bounding box center [1136, 507] width 601 height 310
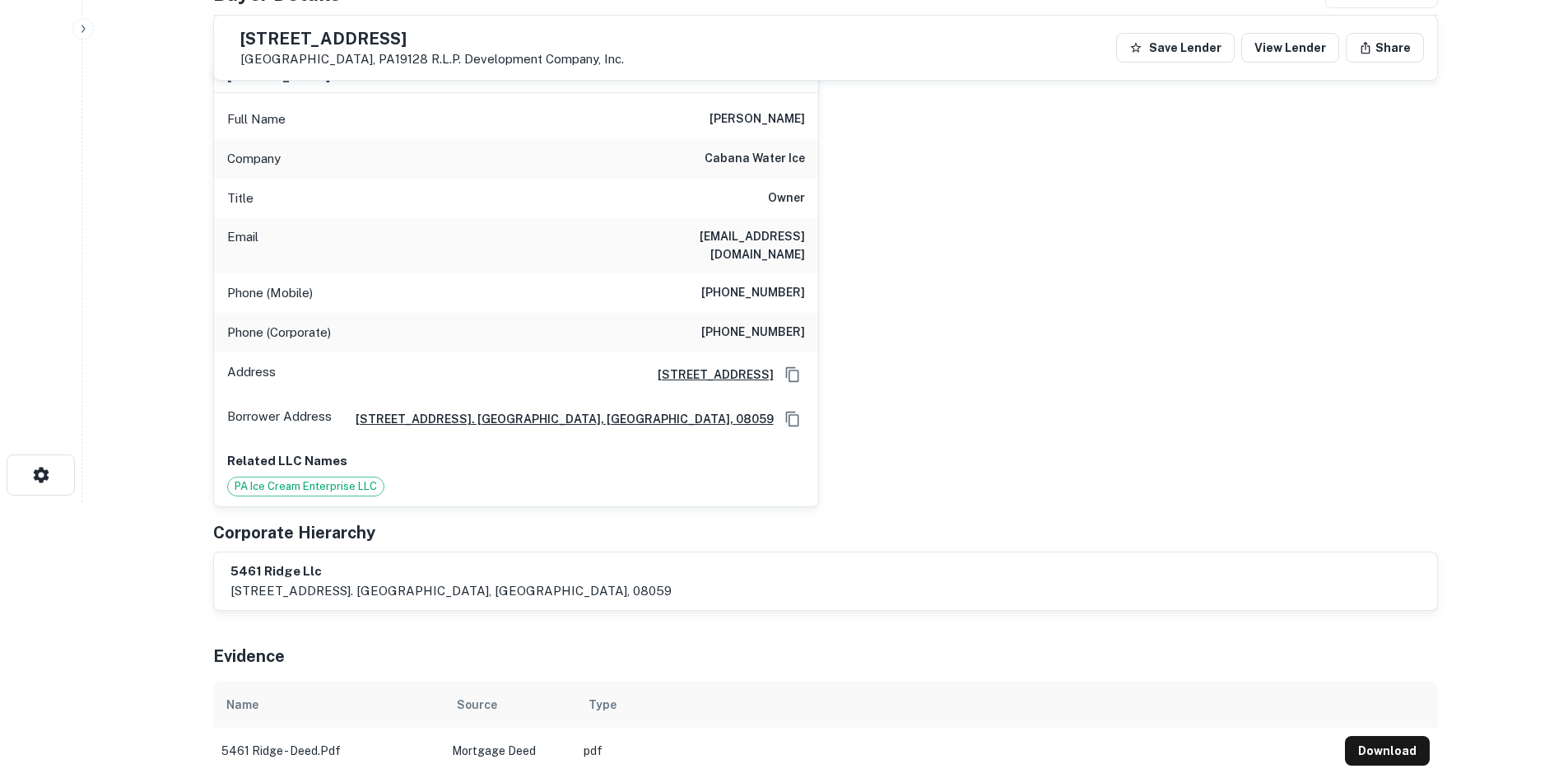
scroll to position [247, 0]
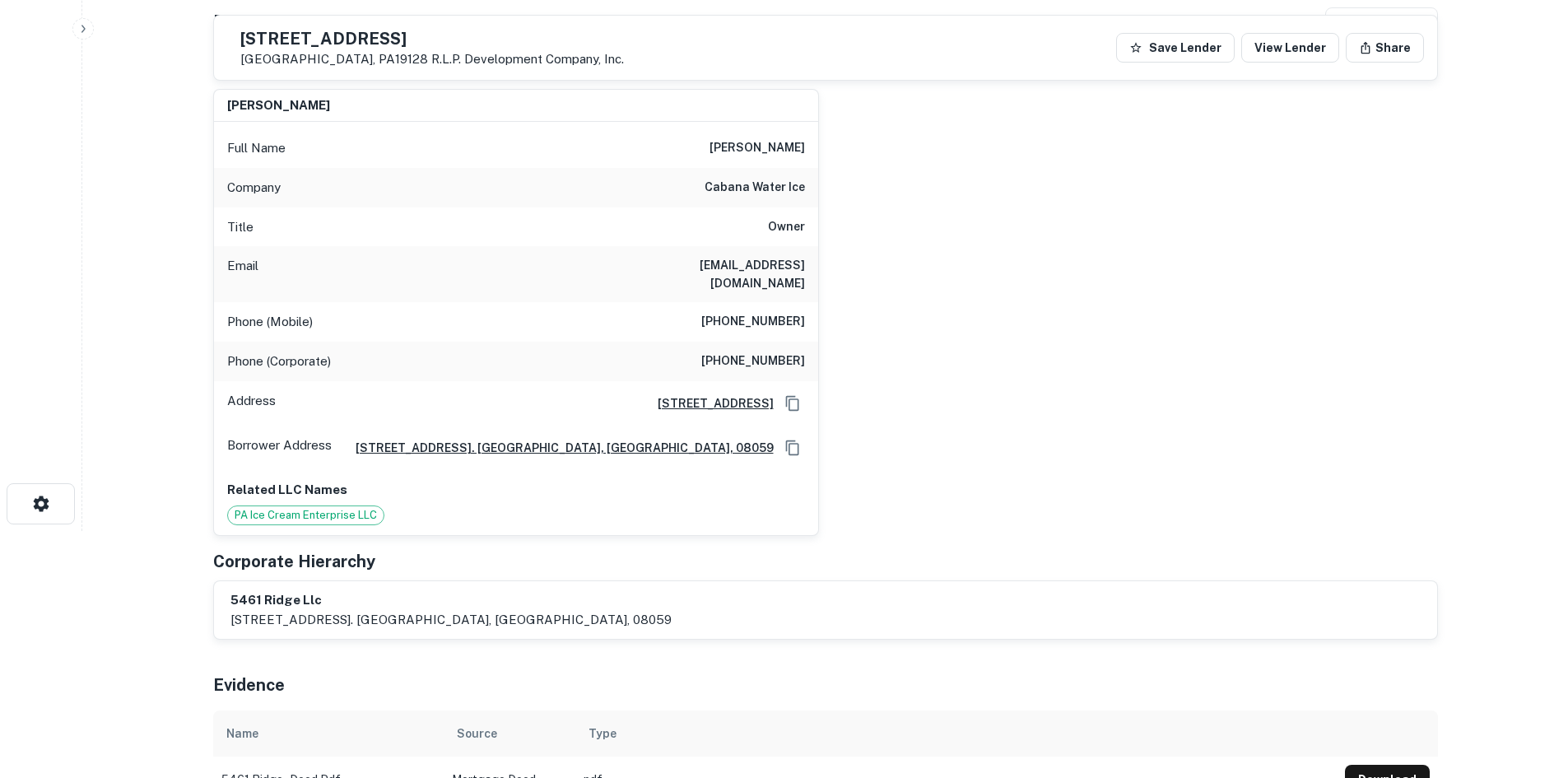
click at [755, 342] on div "Phone (Corporate) (856) 931-1186" at bounding box center [515, 362] width 605 height 39
click at [781, 312] on h6 "(609) 922-2018" at bounding box center [754, 321] width 104 height 20
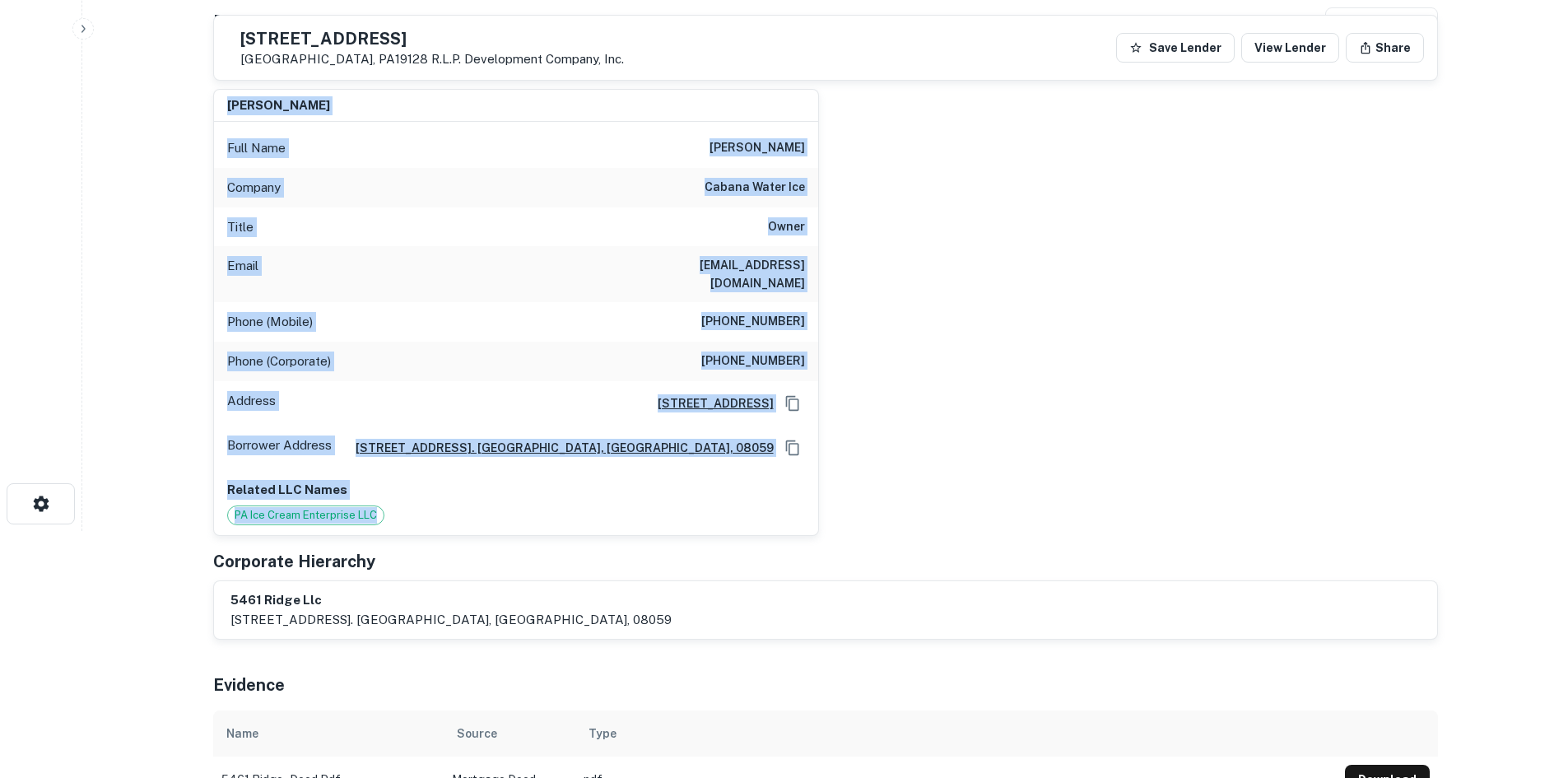
drag, startPoint x: 455, startPoint y: 490, endPoint x: 230, endPoint y: 106, distance: 445.1
click at [230, 106] on div "danny bradford Full Name danny bradford Company cabana water ice Title Owner Em…" at bounding box center [515, 313] width 605 height 445
click at [230, 106] on h6 "danny bradford" at bounding box center [278, 105] width 103 height 19
drag, startPoint x: 223, startPoint y: 96, endPoint x: 1135, endPoint y: 435, distance: 973.0
click at [1135, 435] on div "danny bradford Full Name danny bradford Company cabana water ice Title Owner Em…" at bounding box center [818, 306] width 1238 height 461
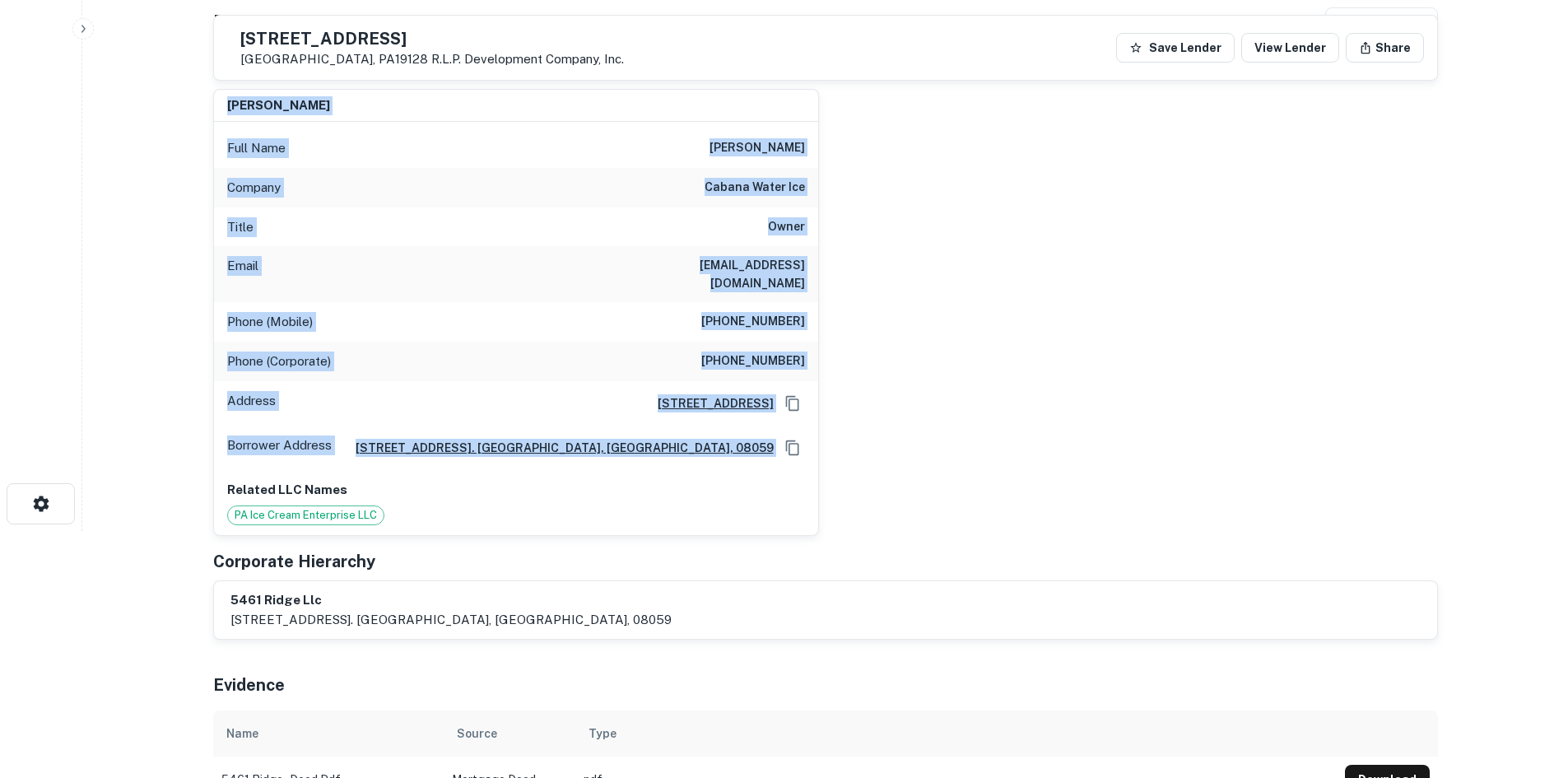
click at [1135, 435] on div "danny bradford Full Name danny bradford Company cabana water ice Title Owner Em…" at bounding box center [818, 306] width 1238 height 461
drag, startPoint x: 974, startPoint y: 443, endPoint x: 219, endPoint y: 110, distance: 825.2
click at [219, 110] on div "danny bradford Full Name danny bradford Company cabana water ice Title Owner Em…" at bounding box center [818, 306] width 1238 height 461
click at [219, 89] on div "danny bradford Full Name danny bradford Company cabana water ice Title Owner Em…" at bounding box center [510, 306] width 619 height 461
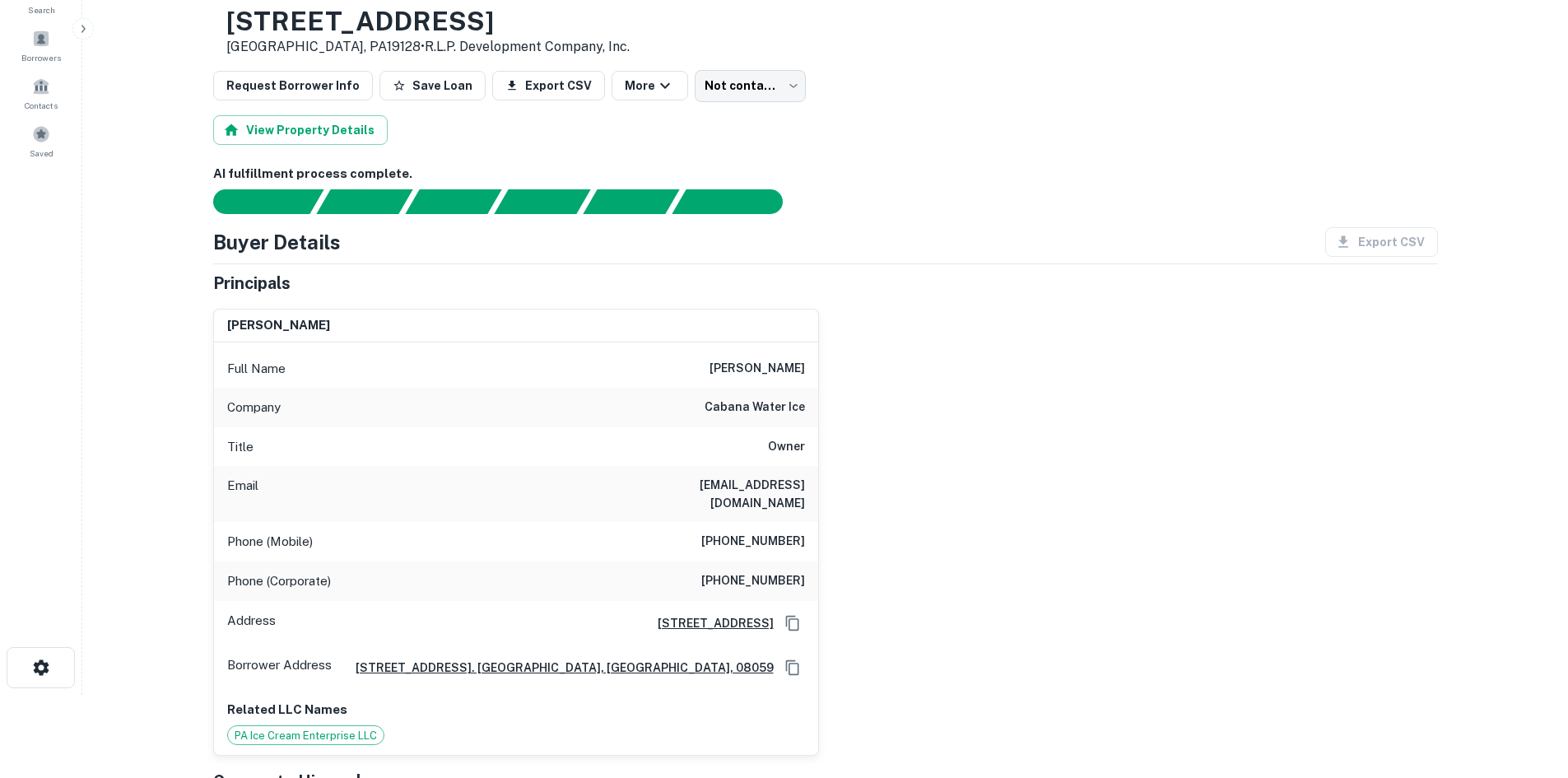
scroll to position [0, 0]
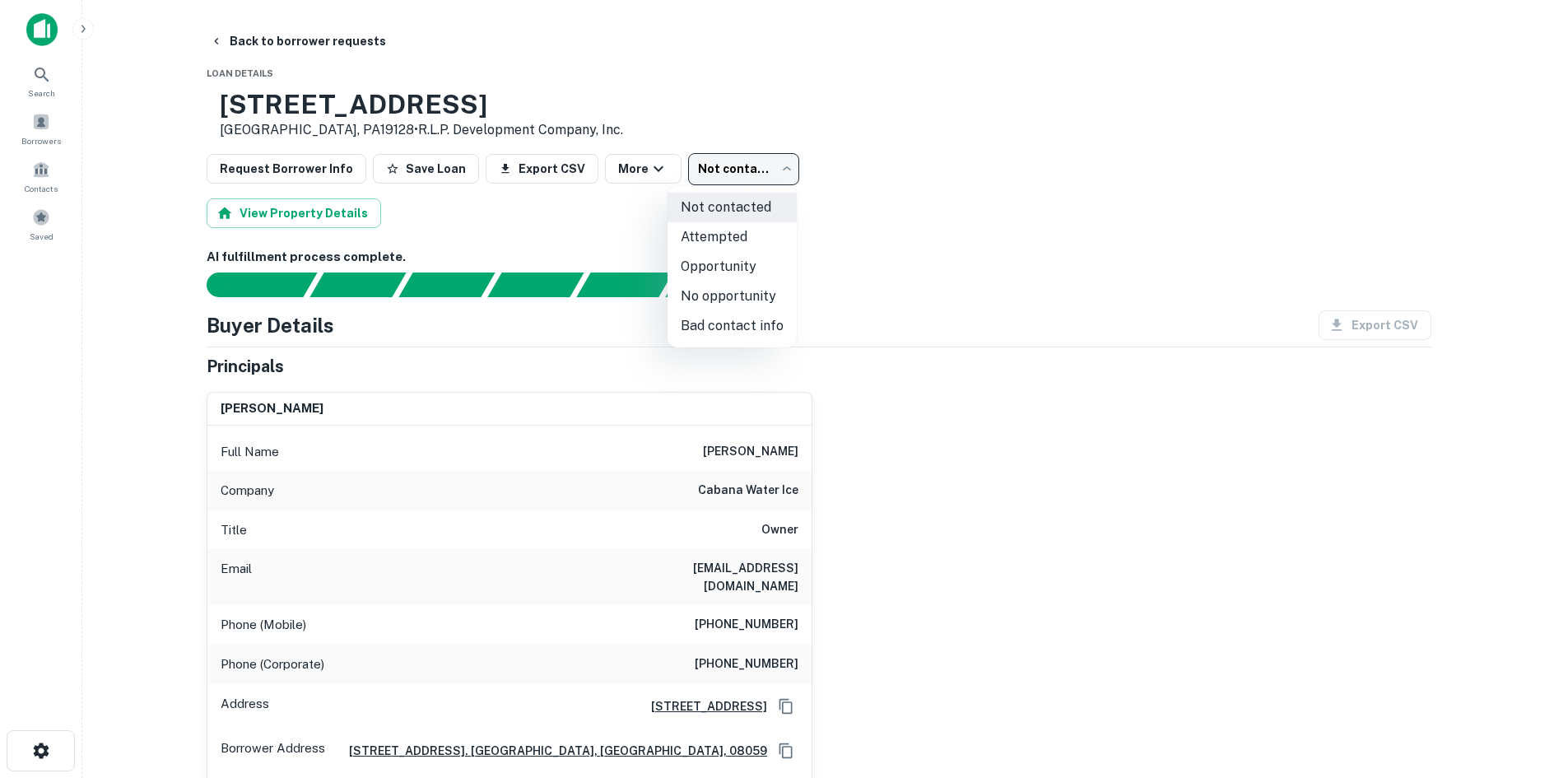
click at [745, 172] on body "Search Borrowers Contacts Saved Back to borrower requests Loan Details 5461 Rid…" at bounding box center [784, 389] width 1568 height 778
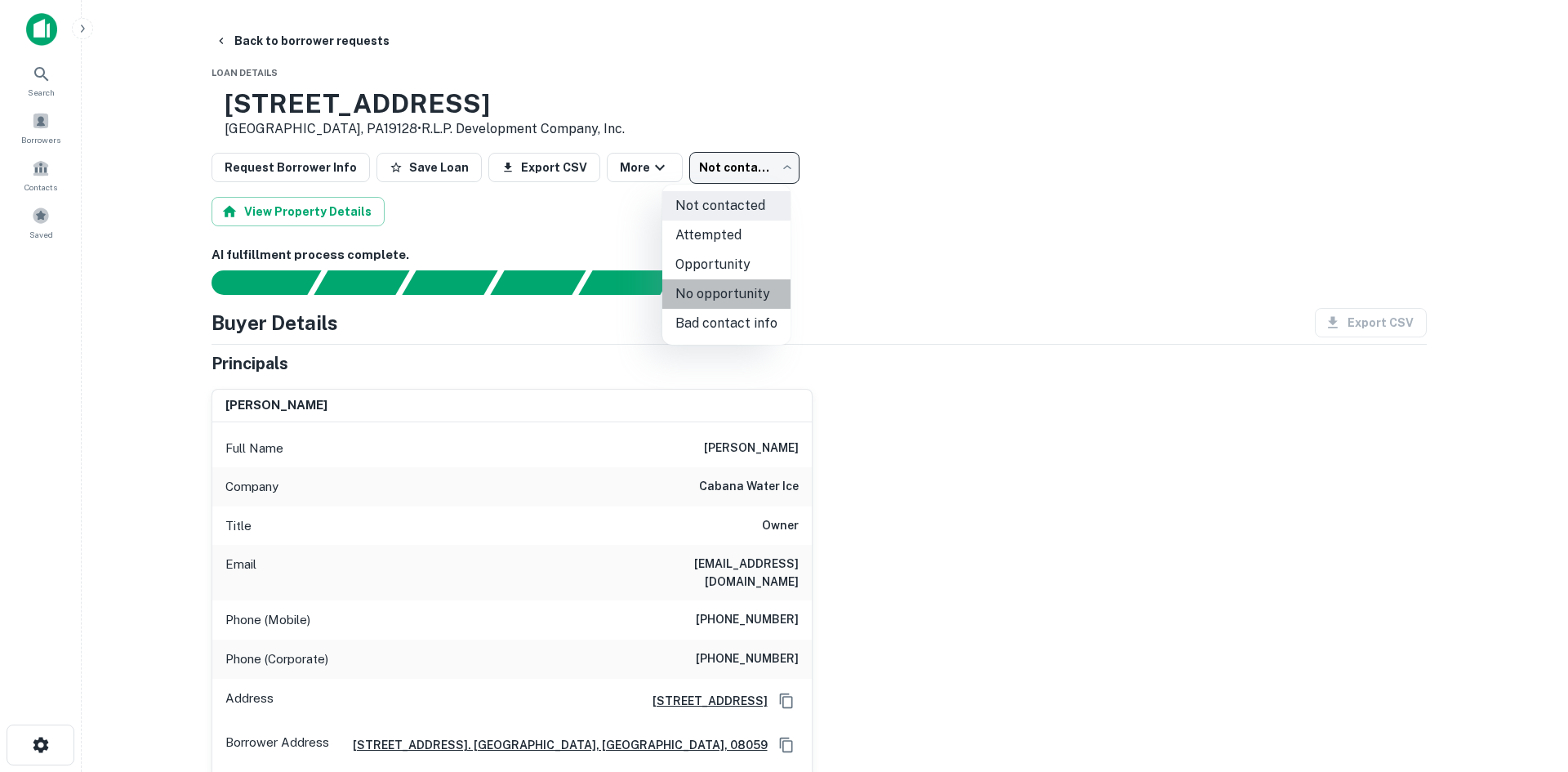
click at [758, 294] on li "No opportunity" at bounding box center [726, 294] width 128 height 29
type input "**********"
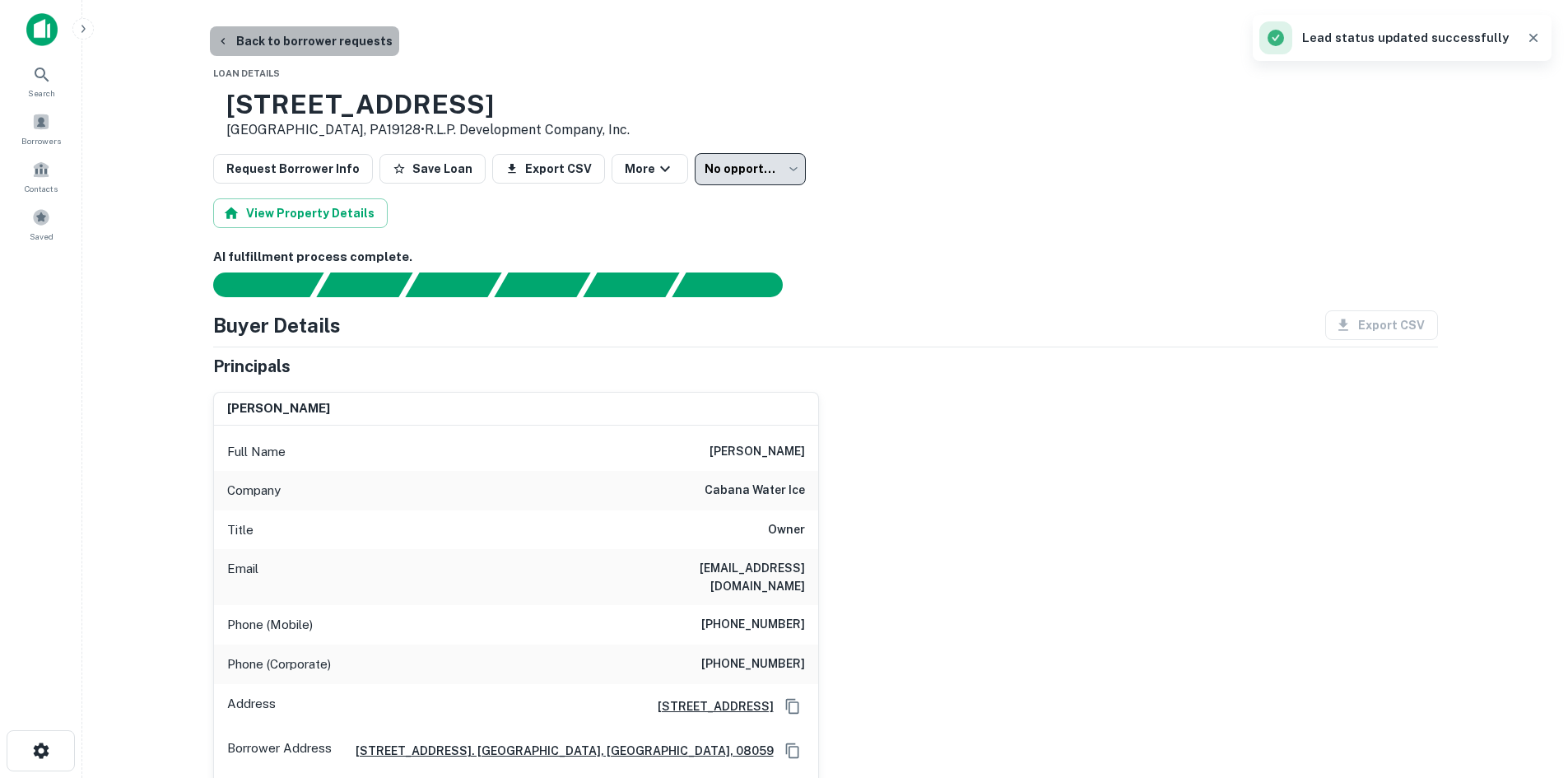
click at [308, 47] on button "Back to borrower requests" at bounding box center [304, 41] width 189 height 29
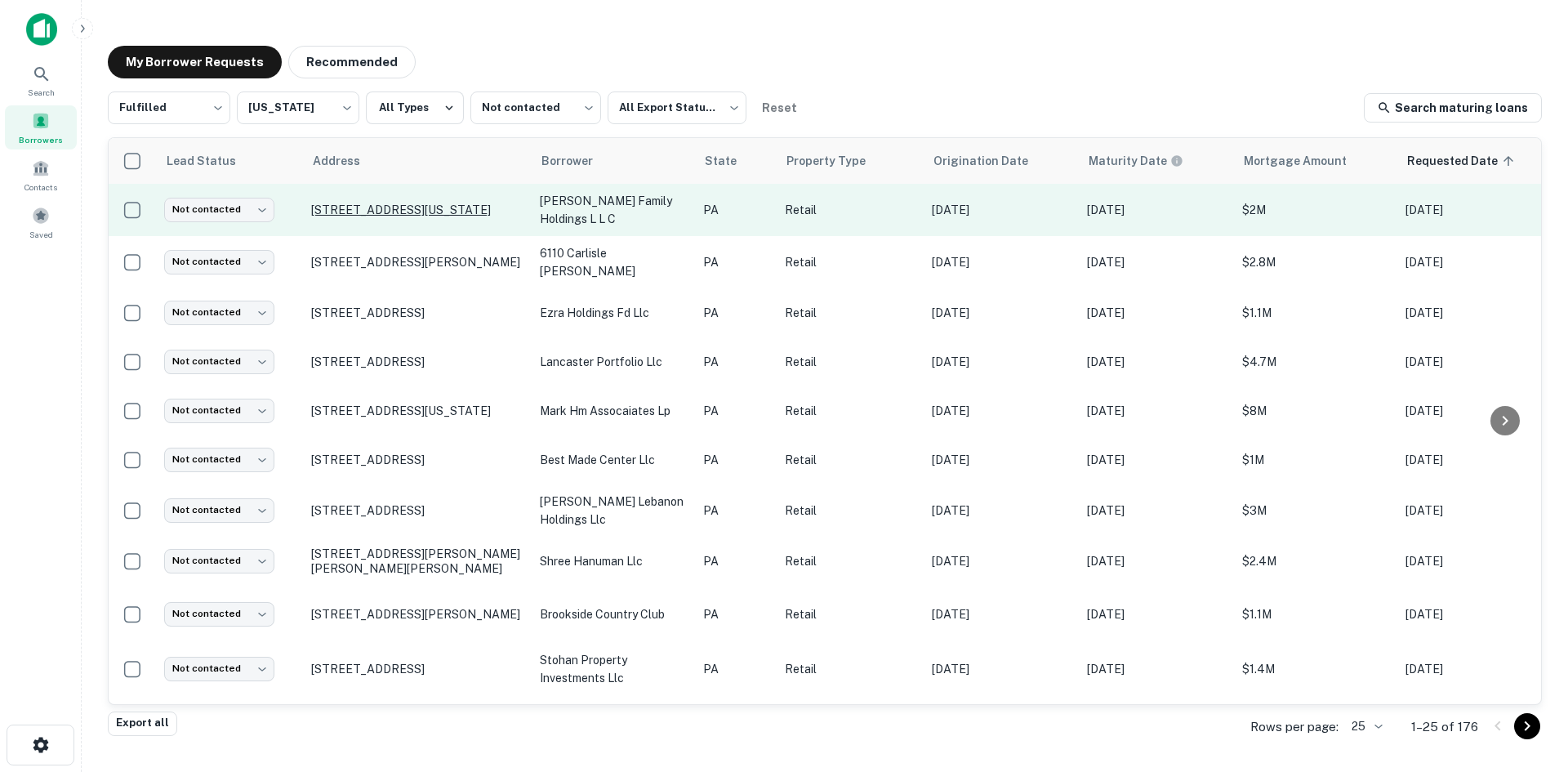
click at [347, 202] on p "1740 Washington Rd Pittsburgh, PA15241" at bounding box center [417, 209] width 212 height 15
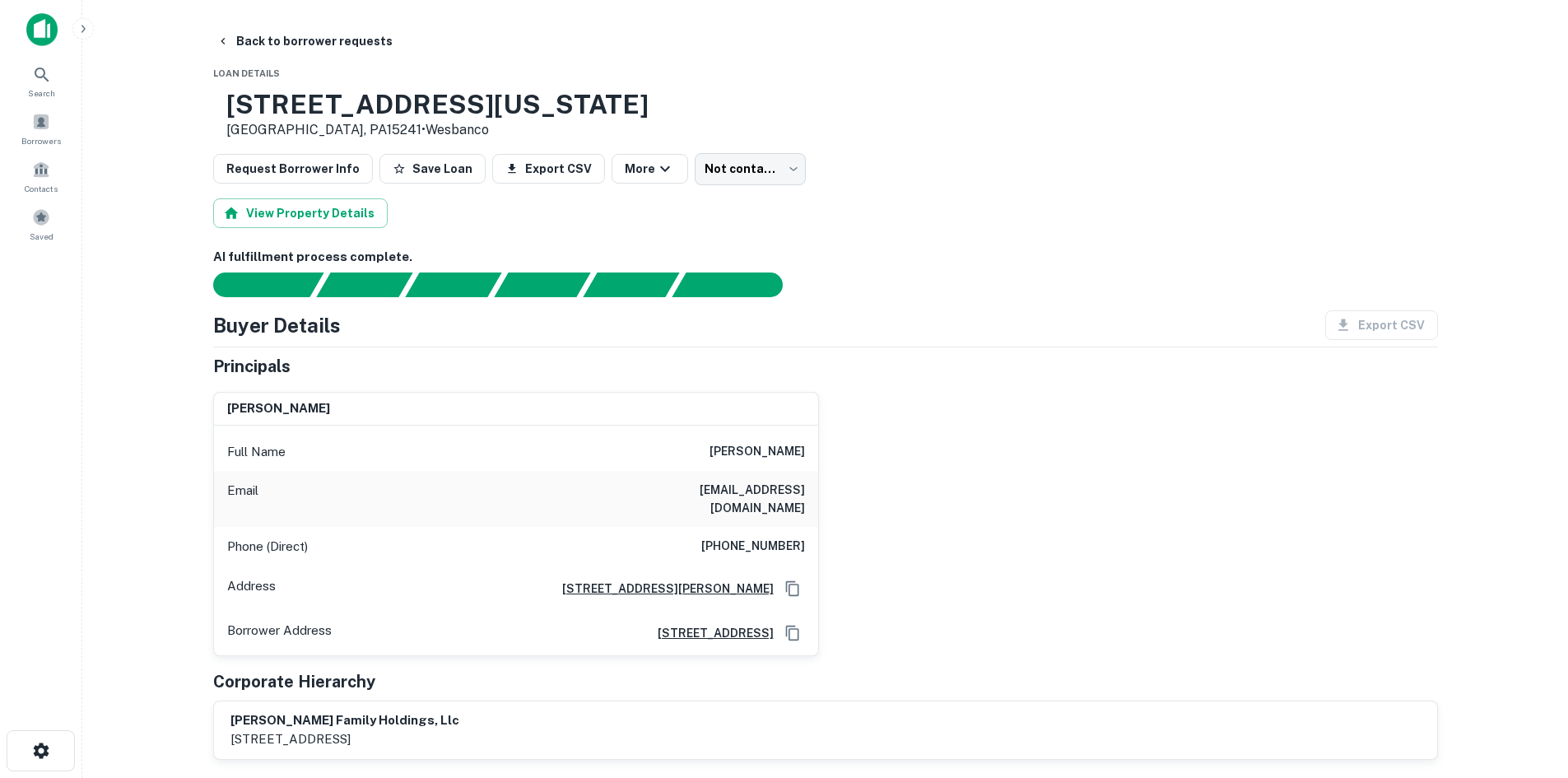
click at [1004, 437] on div "harry b peck Full Name harry b peck Email bpecklaw@nauticom.net Phone (Direct) …" at bounding box center [818, 516] width 1238 height 277
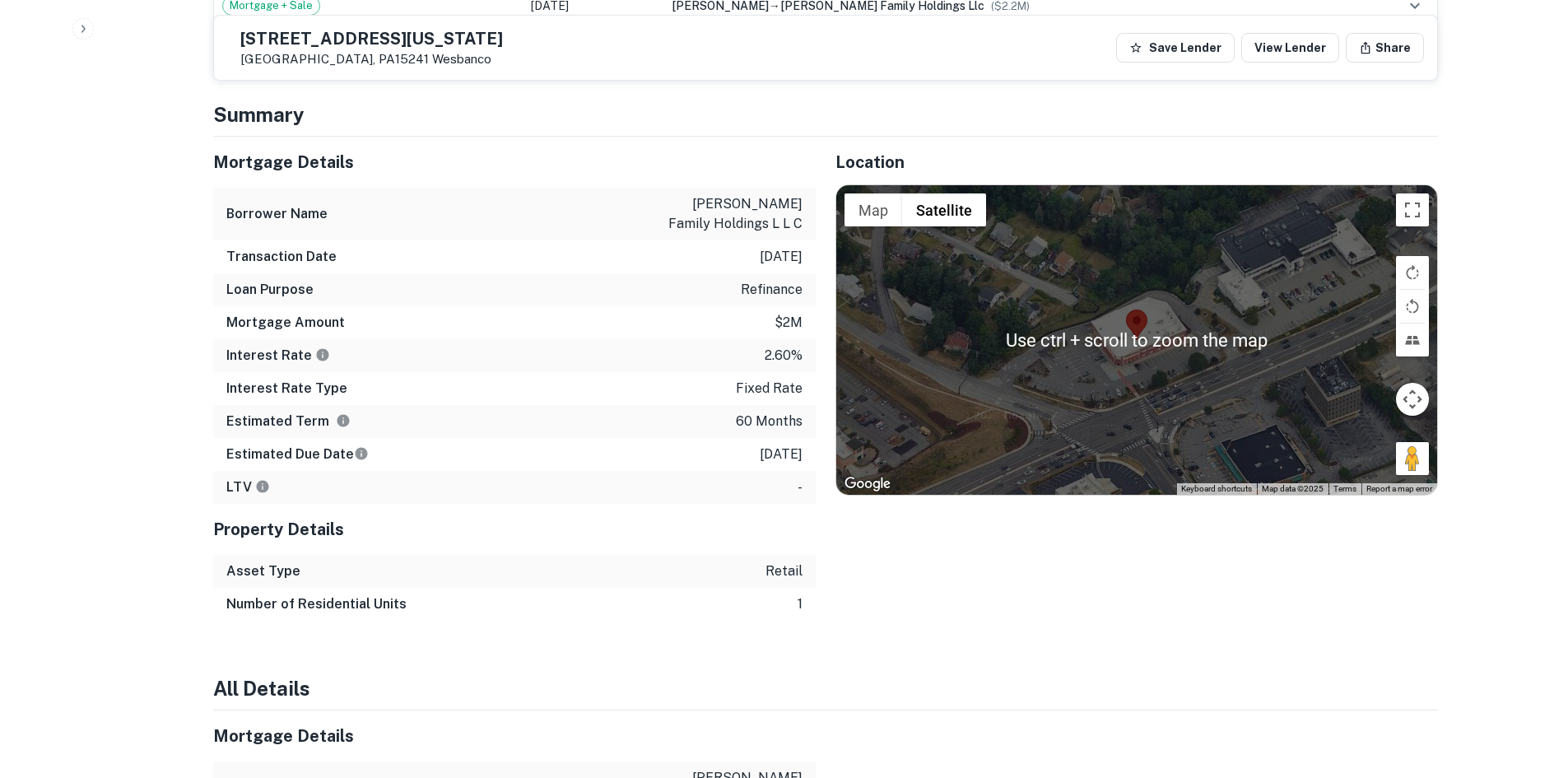
scroll to position [1235, 0]
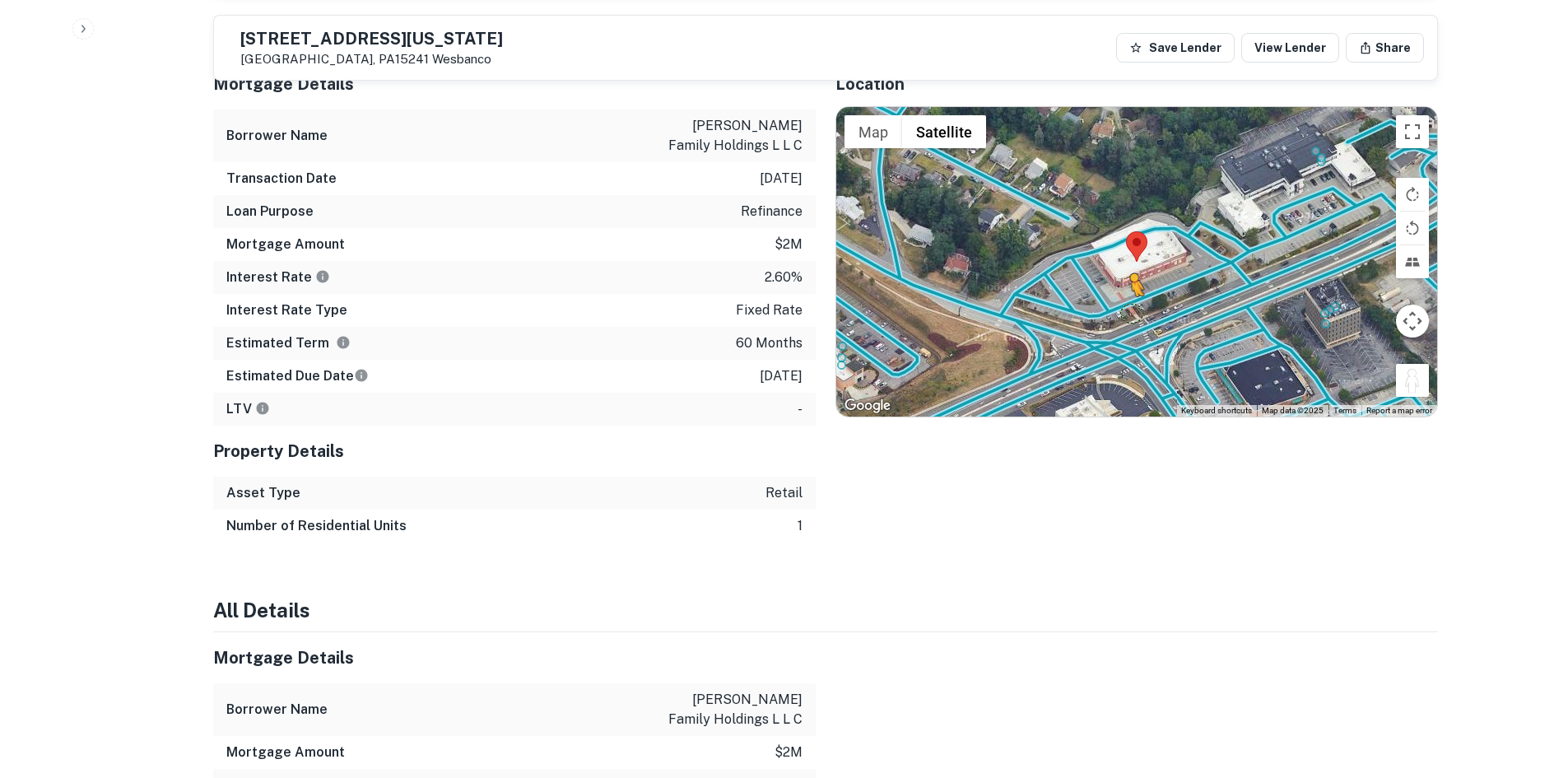
drag, startPoint x: 1398, startPoint y: 362, endPoint x: 1119, endPoint y: 292, distance: 287.6
click at [1119, 292] on div "To activate drag with keyboard, press Alt + Enter. Once in keyboard drag state,…" at bounding box center [1136, 262] width 601 height 310
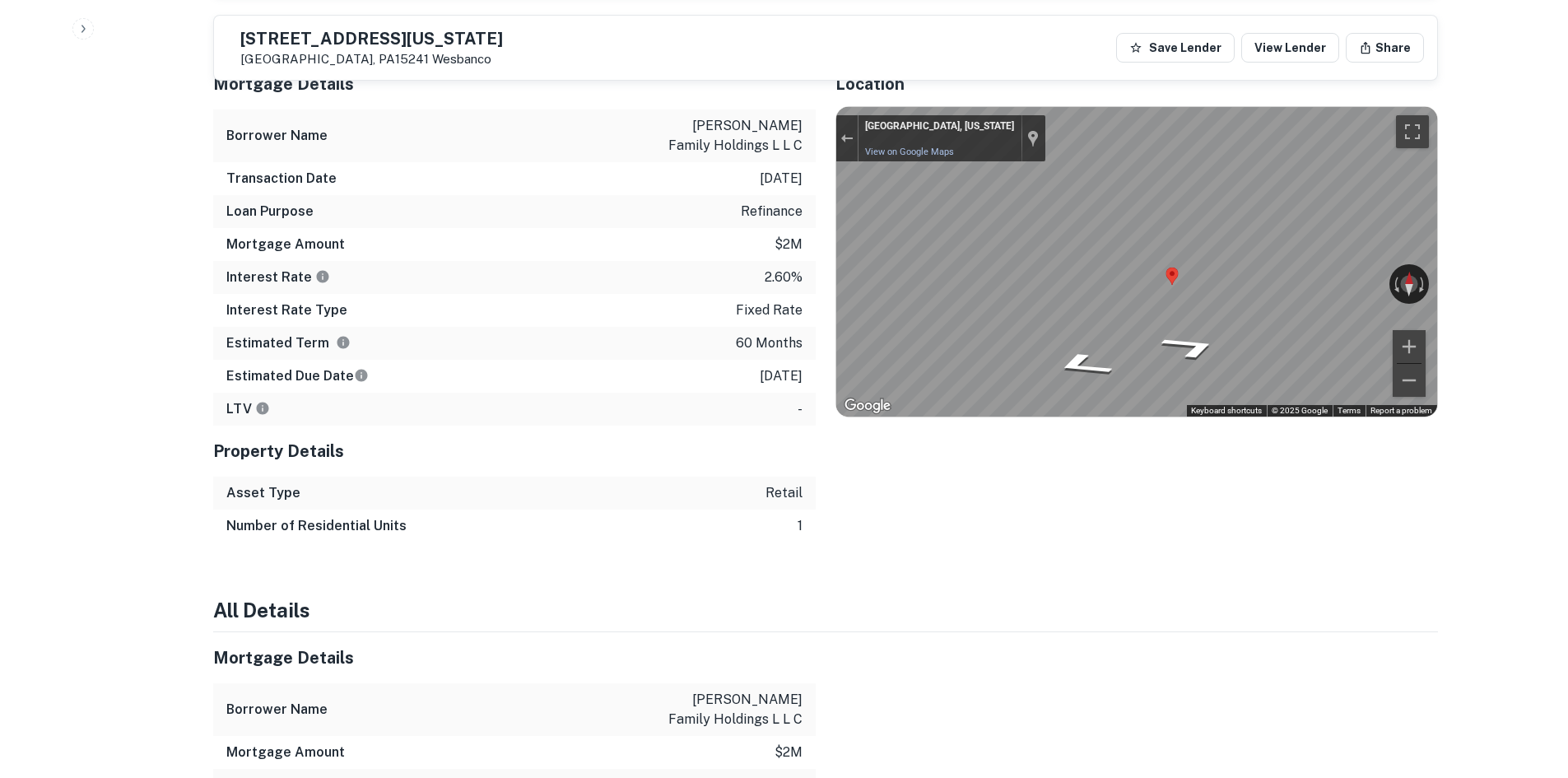
click at [1165, 261] on div "Map" at bounding box center [1136, 262] width 601 height 310
click at [1427, 270] on div "← Move left → Move right ↑ Move up ↓ Move down + Zoom in - Zoom out Upper St Cl…" at bounding box center [1136, 262] width 601 height 310
click at [742, 188] on div "Mortgage Details Borrower Name peck family holdings l l c Transaction Date 2/2/…" at bounding box center [815, 301] width 1245 height 484
click at [1304, 261] on div "← Move left → Move right ↑ Move up ↓ Move down + Zoom in - Zoom out Upper St Cl…" at bounding box center [1136, 262] width 601 height 310
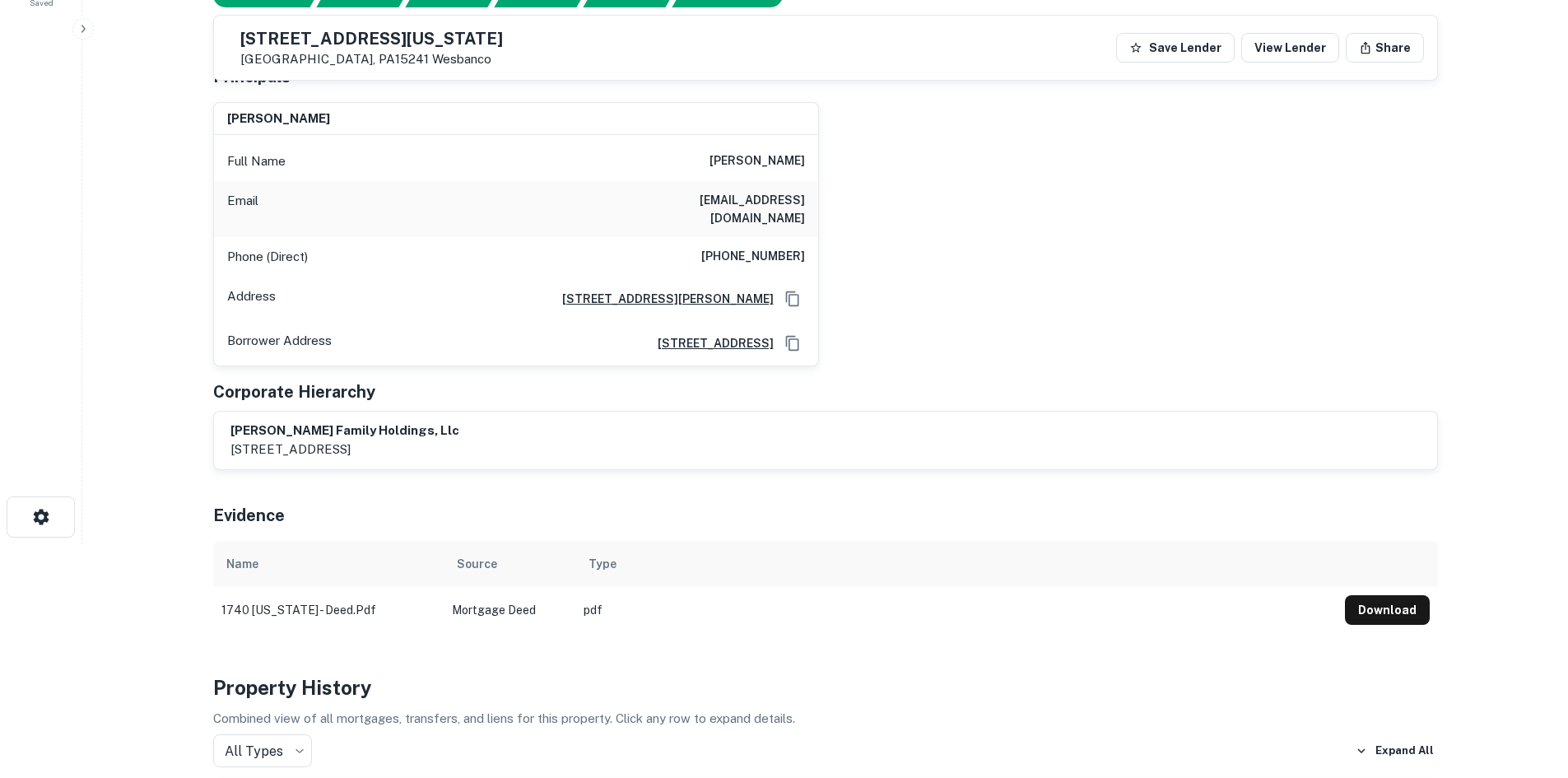
scroll to position [247, 0]
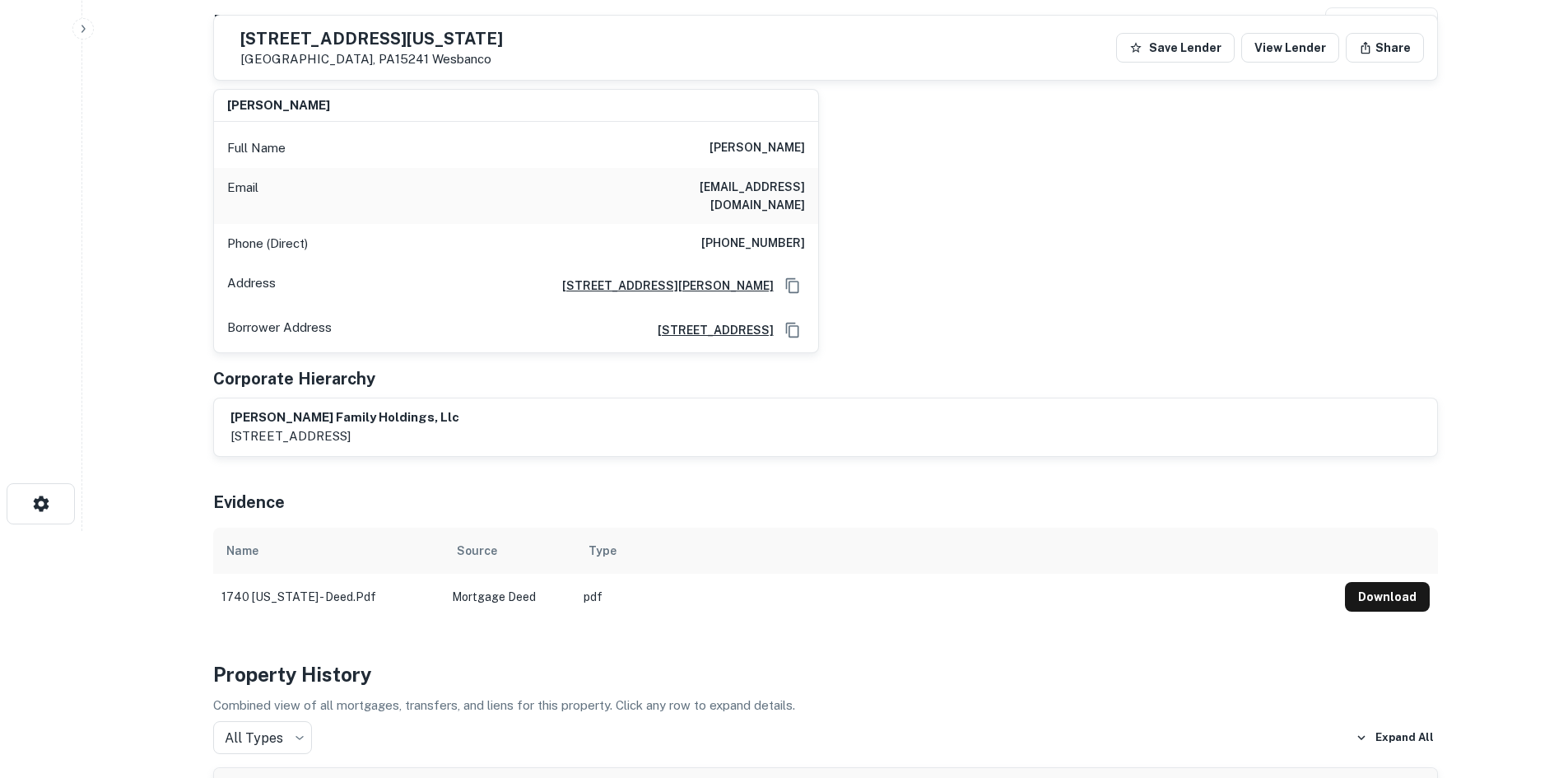
click at [744, 234] on h6 "(724) 344-4037" at bounding box center [754, 244] width 104 height 20
click at [742, 234] on h6 "(724) 344-4037" at bounding box center [754, 244] width 104 height 20
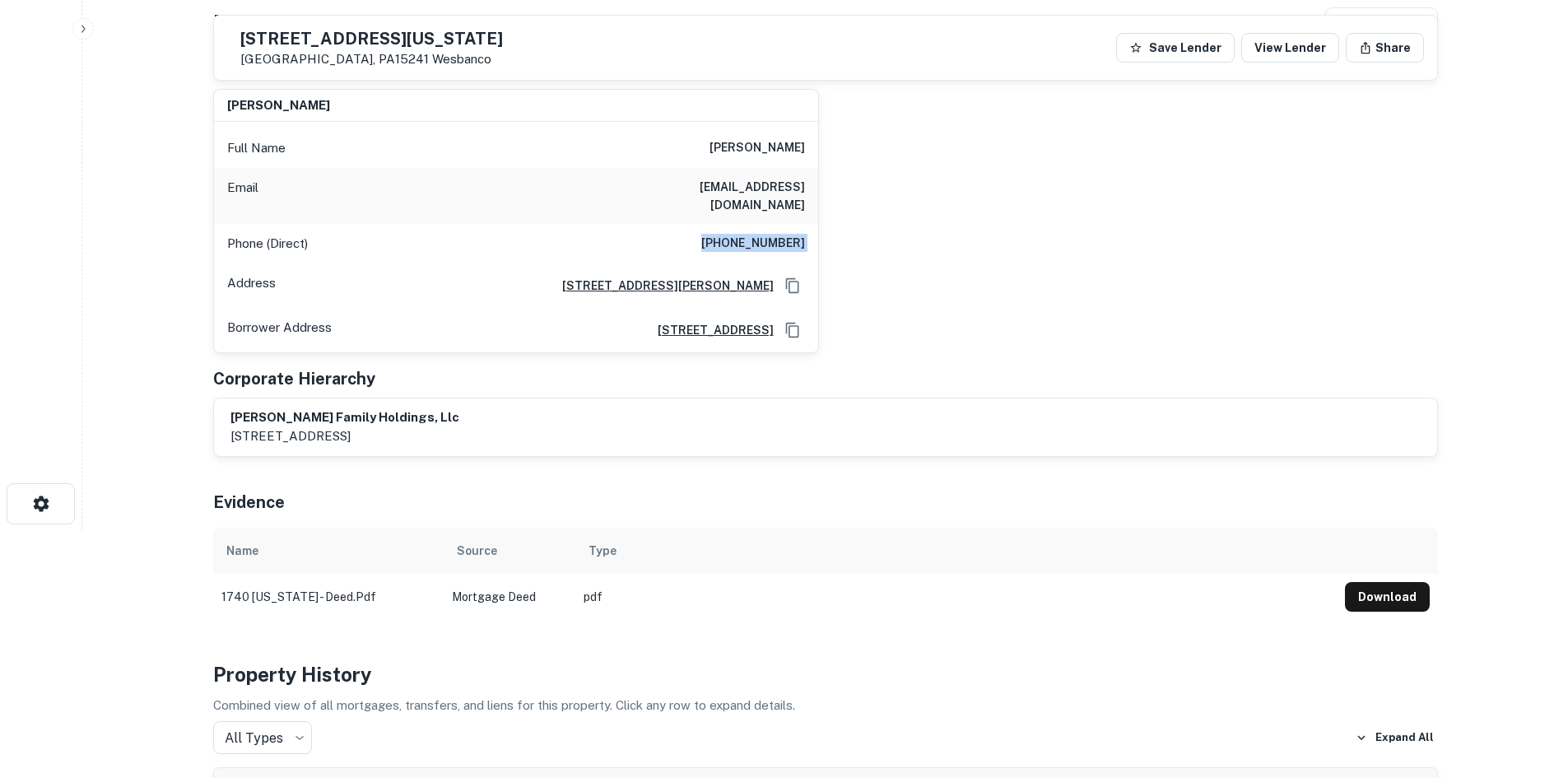
drag, startPoint x: 1016, startPoint y: 277, endPoint x: 940, endPoint y: 342, distance: 100.0
click at [1016, 277] on div "harry b peck Full Name harry b peck Email bpecklaw@nauticom.net Phone (Direct) …" at bounding box center [818, 214] width 1238 height 277
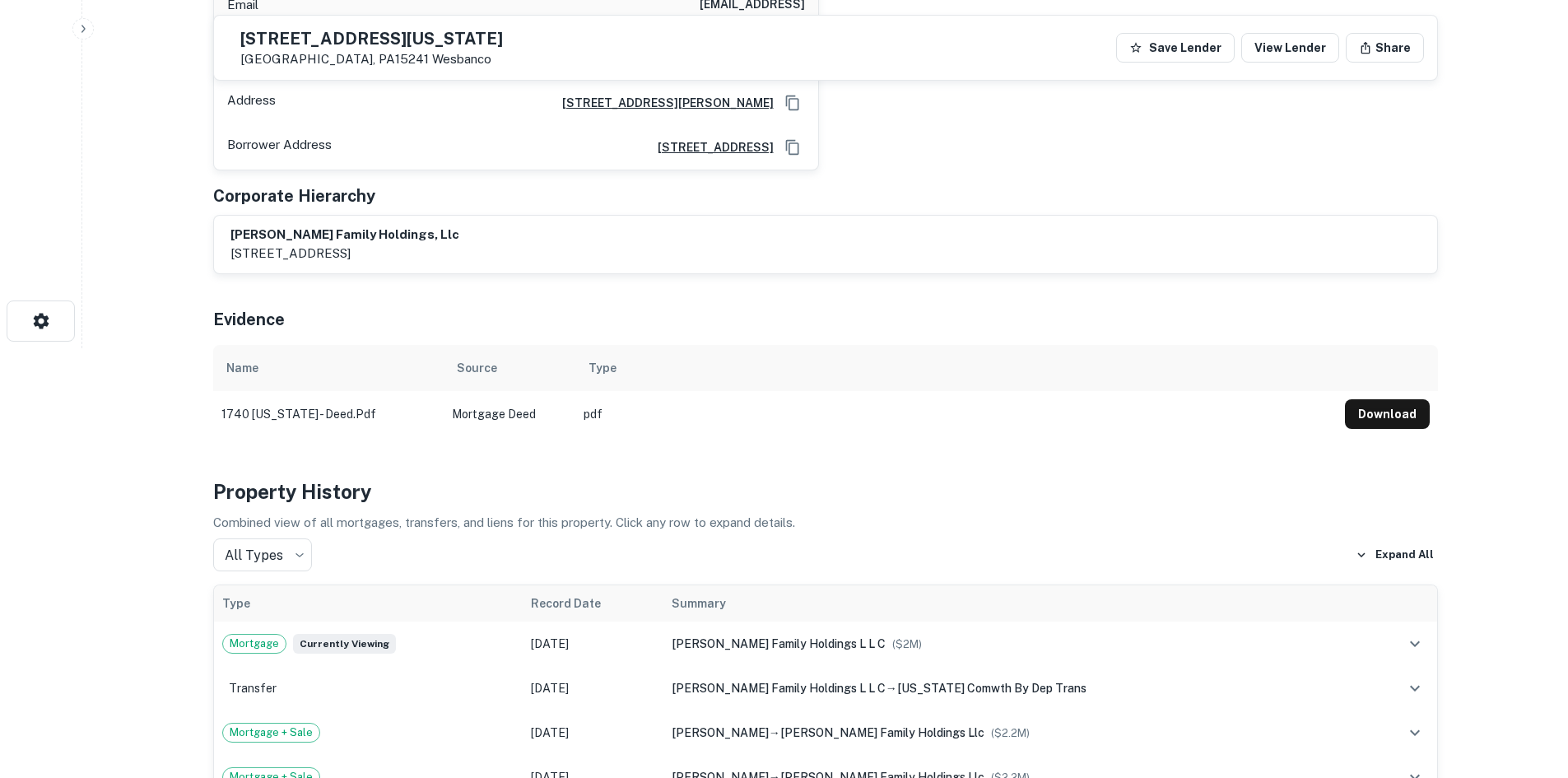
scroll to position [82, 0]
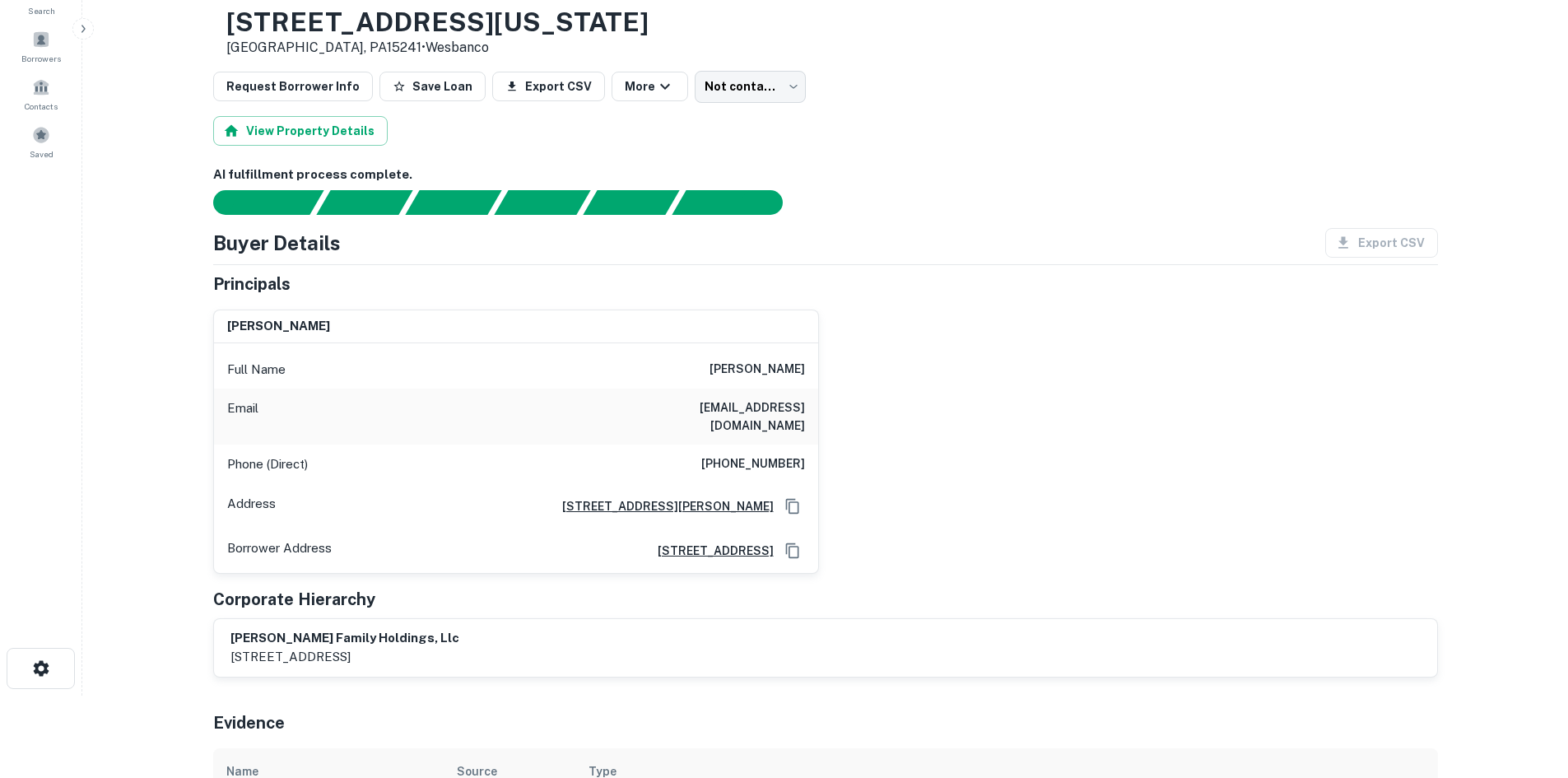
click at [682, 413] on h6 "bpecklaw@nauticom.net" at bounding box center [707, 416] width 198 height 36
click at [980, 363] on div "harry b peck Full Name harry b peck Email bpecklaw@nauticom.net Phone (Direct) …" at bounding box center [818, 434] width 1238 height 277
click at [733, 86] on body "Search Borrowers Contacts Saved Back to borrower requests Loan Details 1740 Was…" at bounding box center [784, 307] width 1568 height 778
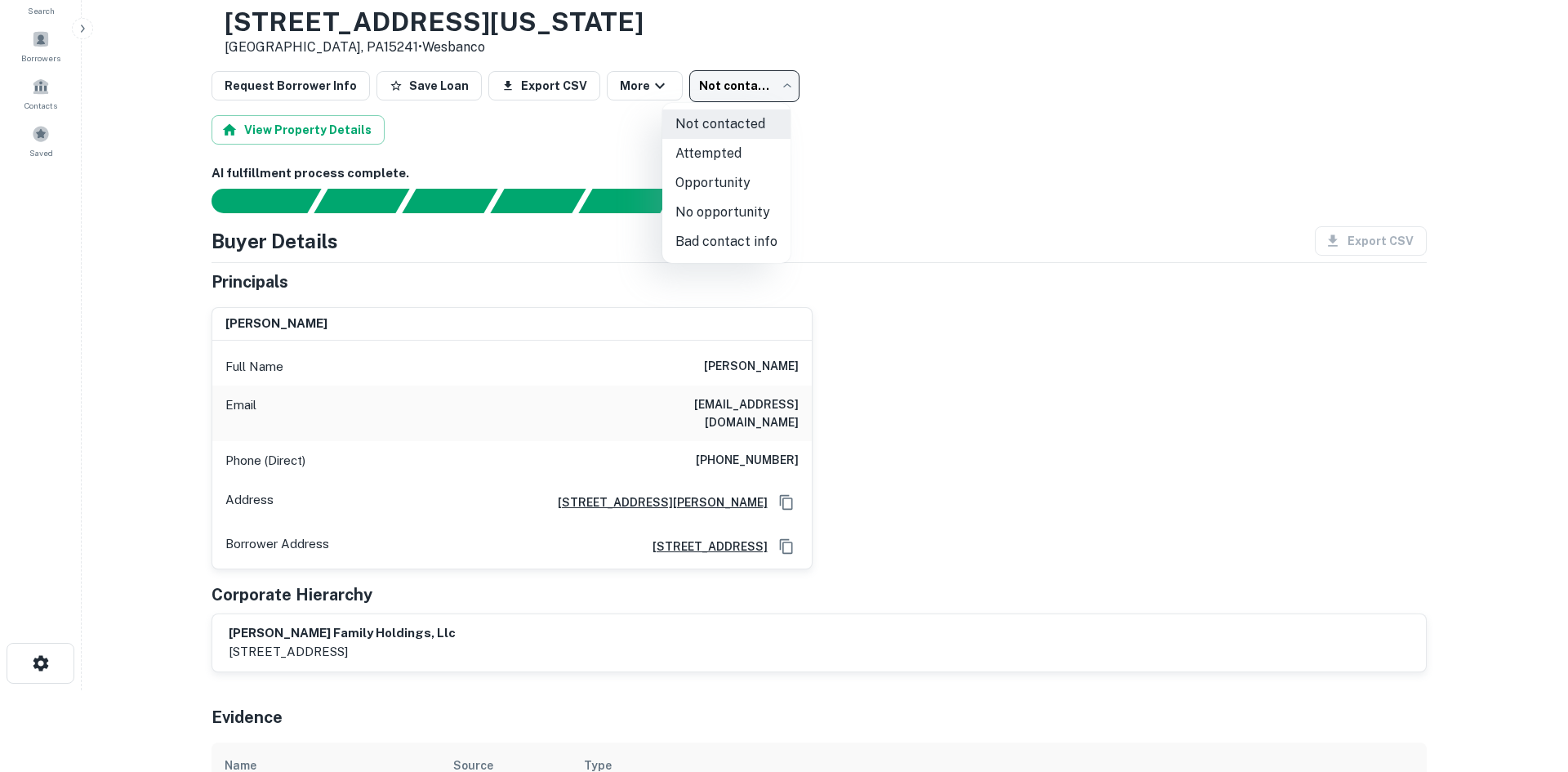
click at [728, 248] on li "Bad contact info" at bounding box center [726, 242] width 128 height 29
type input "**********"
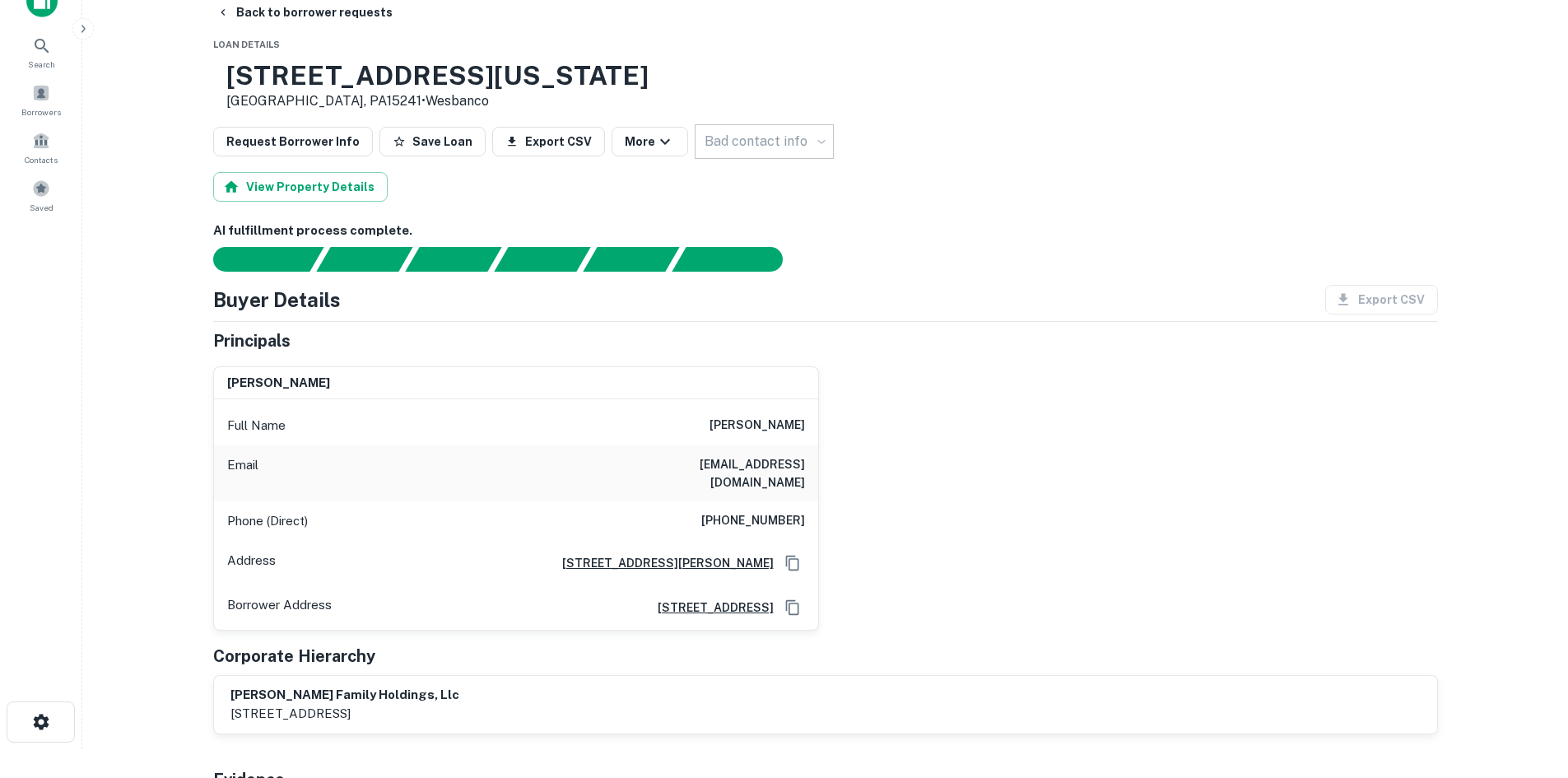
scroll to position [0, 0]
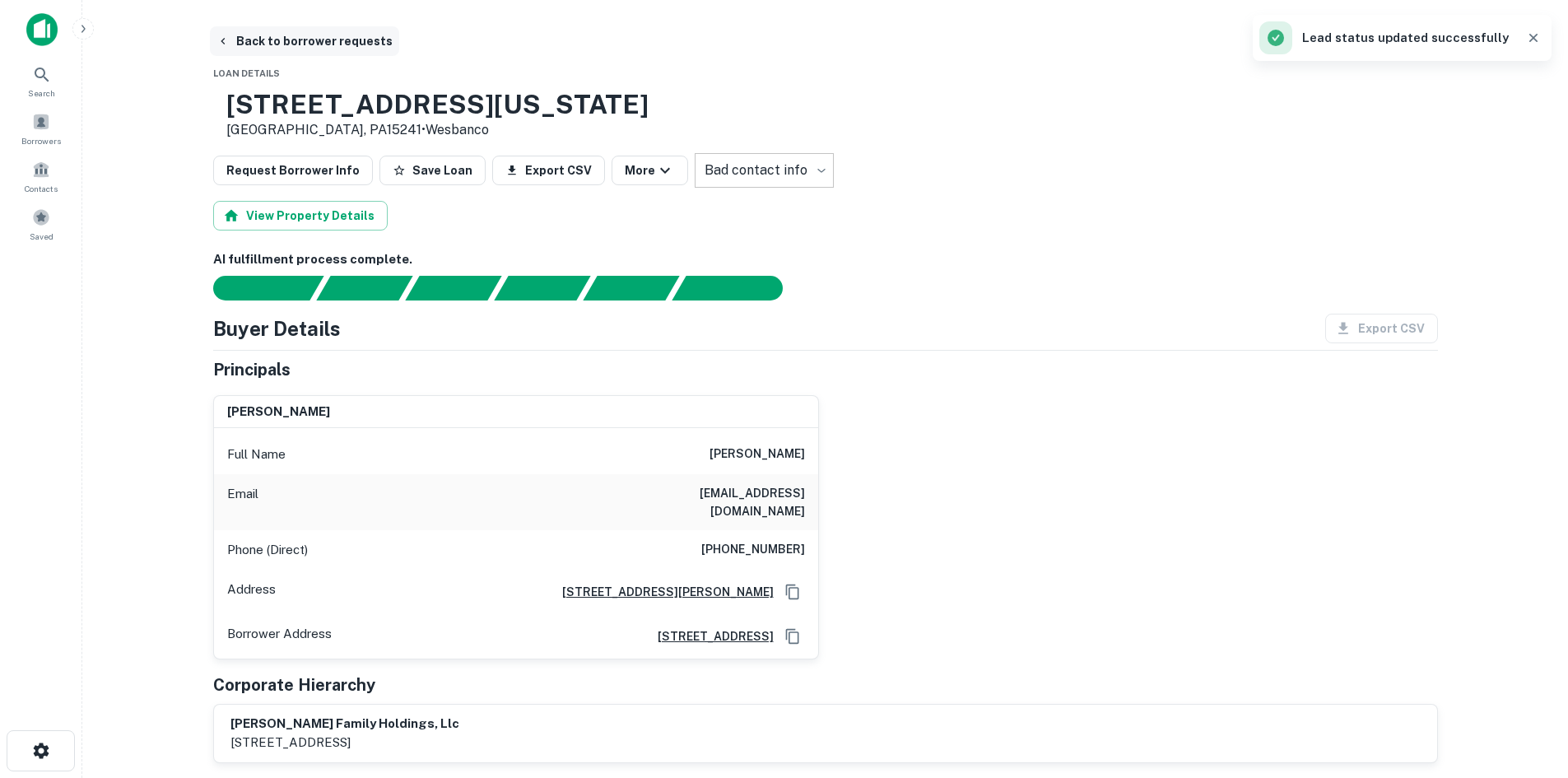
click at [351, 41] on button "Back to borrower requests" at bounding box center [304, 41] width 189 height 29
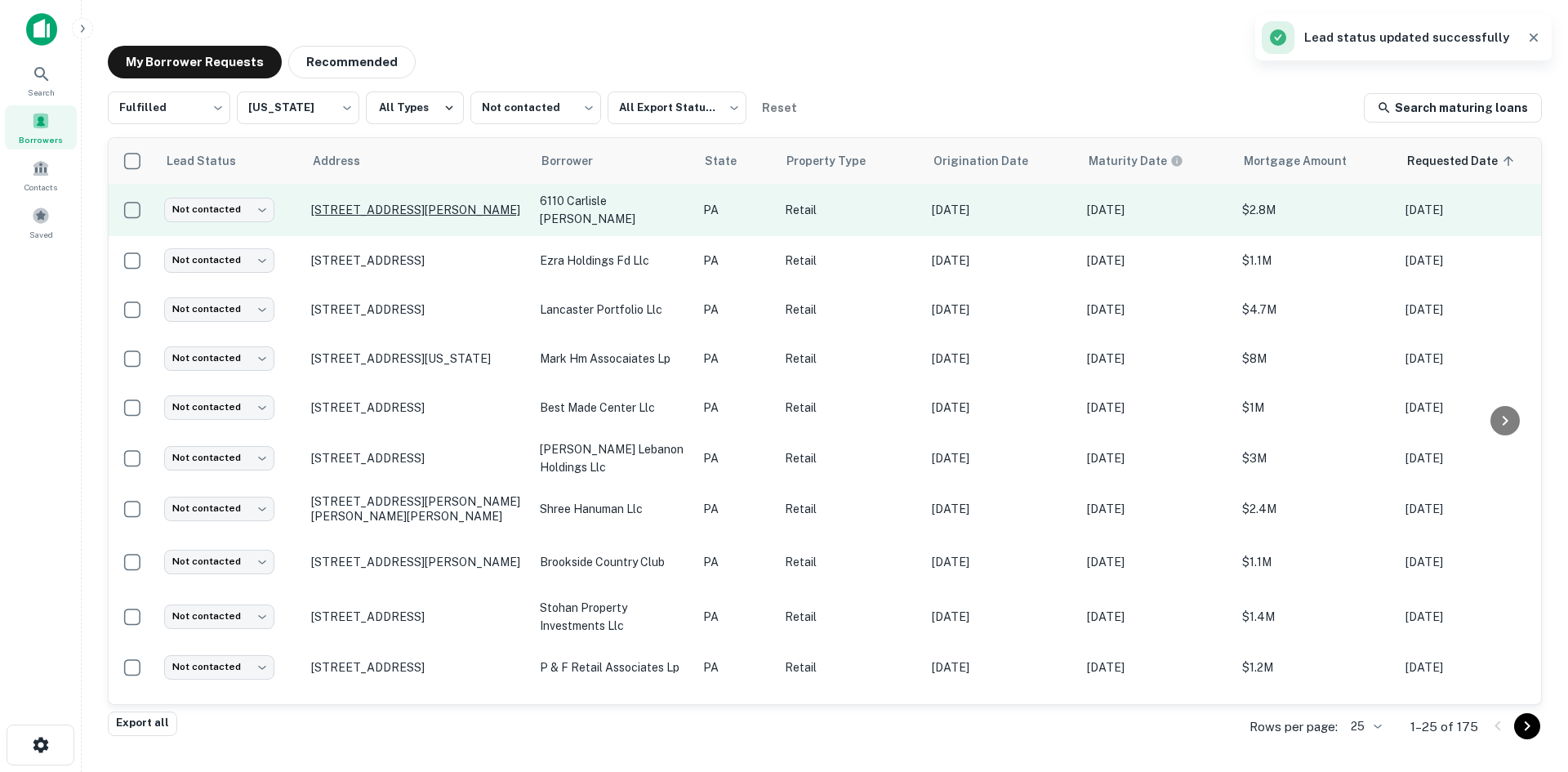
click at [401, 215] on p "728 Loucks Rd York, PA17404" at bounding box center [417, 209] width 212 height 15
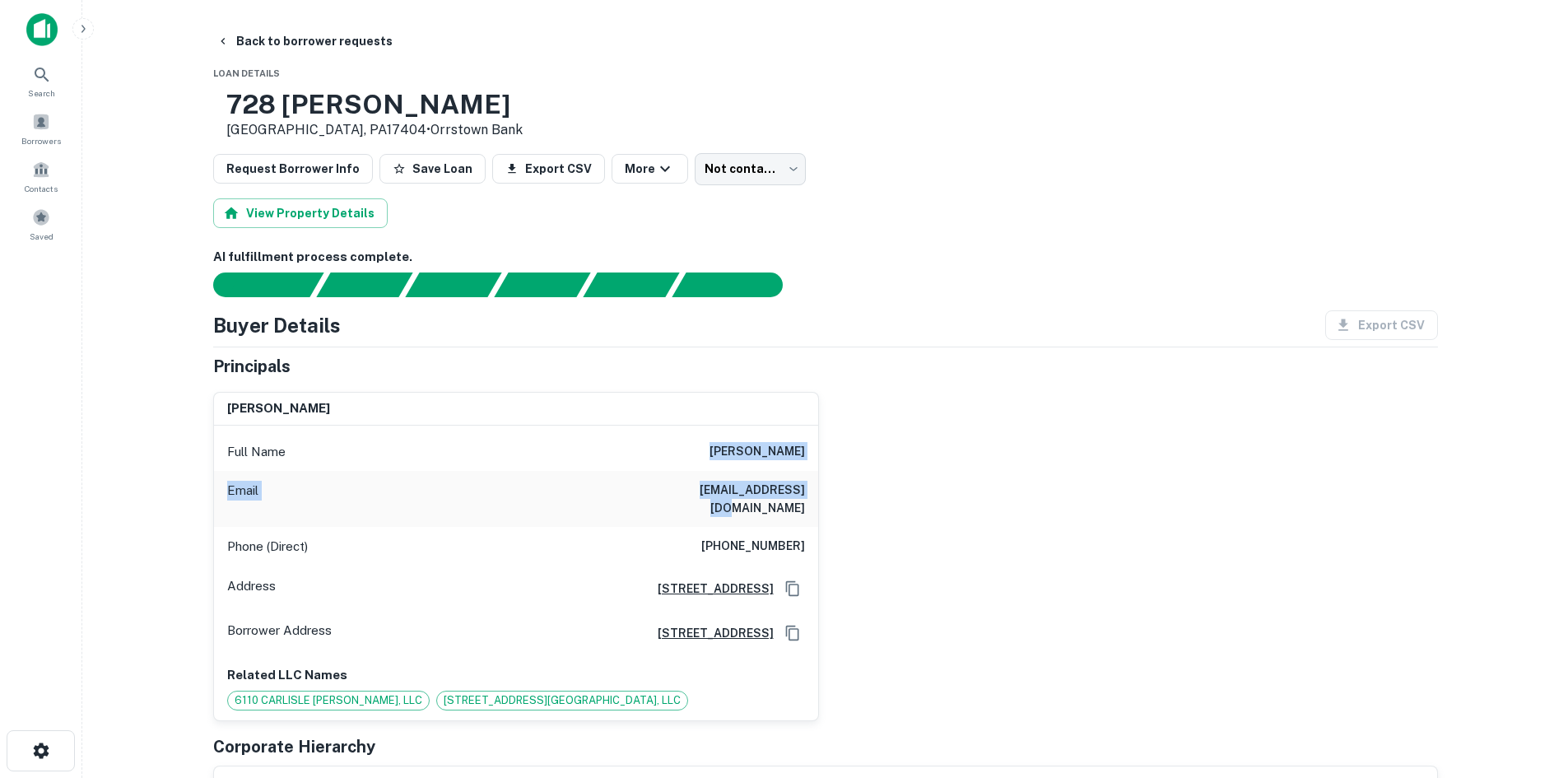
drag, startPoint x: 671, startPoint y: 438, endPoint x: 901, endPoint y: 477, distance: 233.3
click at [890, 478] on div "larry l hatter Full Name larry l hatter Email lhatter1@gmail.com Phone (Direct)…" at bounding box center [818, 549] width 1238 height 342
click at [921, 476] on div "larry l hatter Full Name larry l hatter Email lhatter1@gmail.com Phone (Direct)…" at bounding box center [818, 549] width 1238 height 342
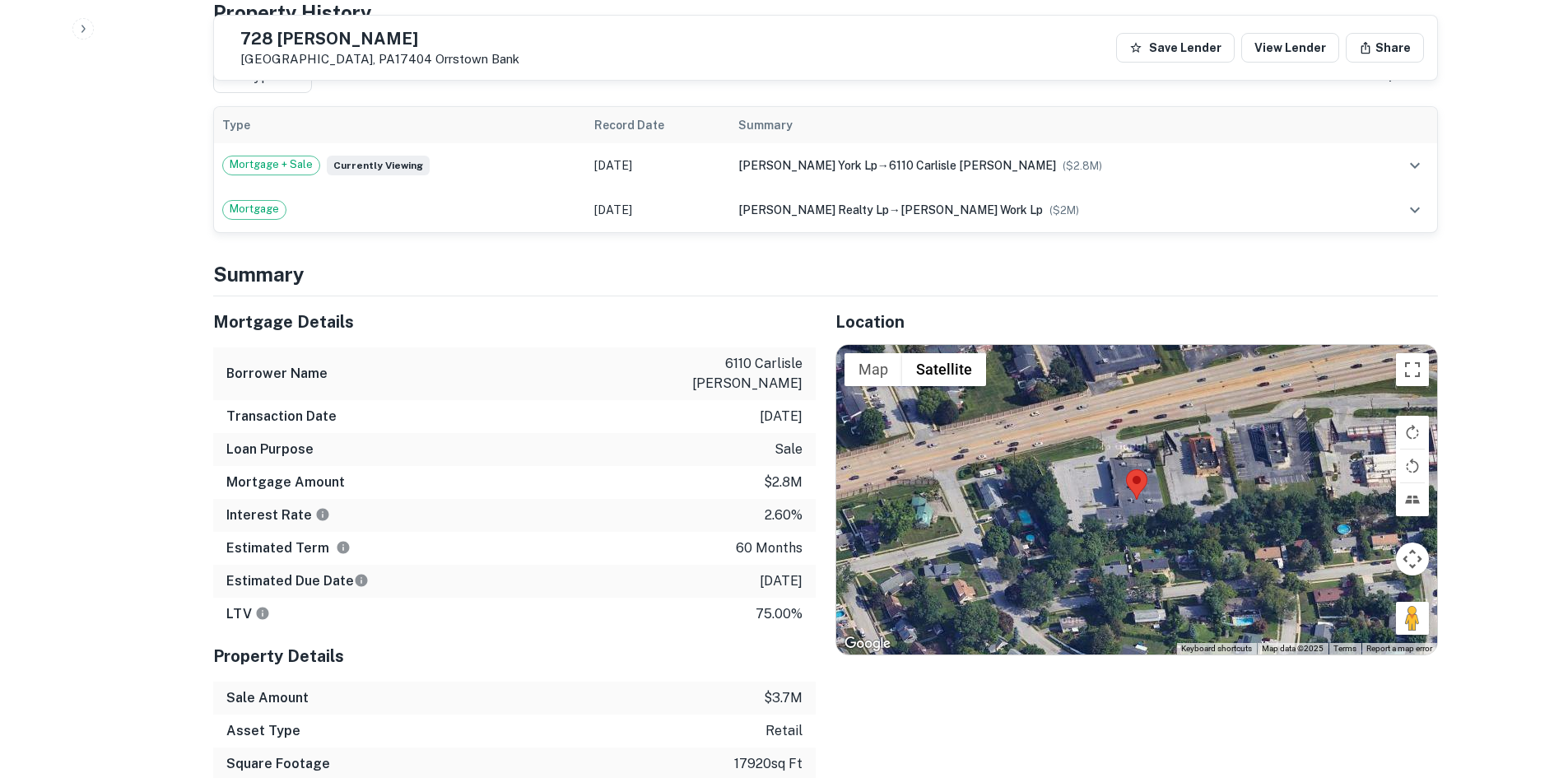
scroll to position [988, 0]
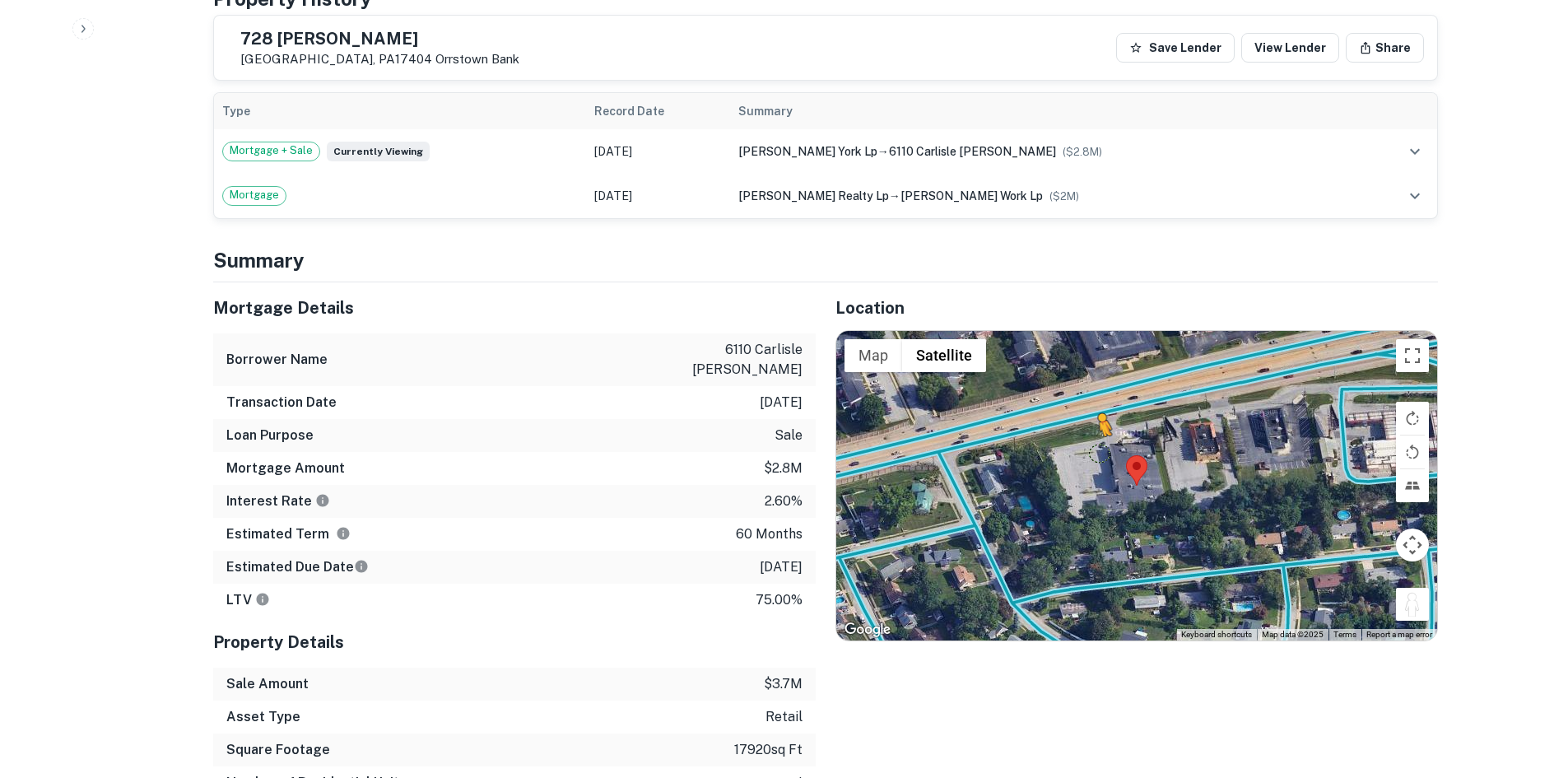
drag, startPoint x: 1402, startPoint y: 580, endPoint x: 1093, endPoint y: 406, distance: 354.6
click at [1093, 407] on div "To activate drag with keyboard, press Alt + Enter. Once in keyboard drag state,…" at bounding box center [1136, 486] width 601 height 310
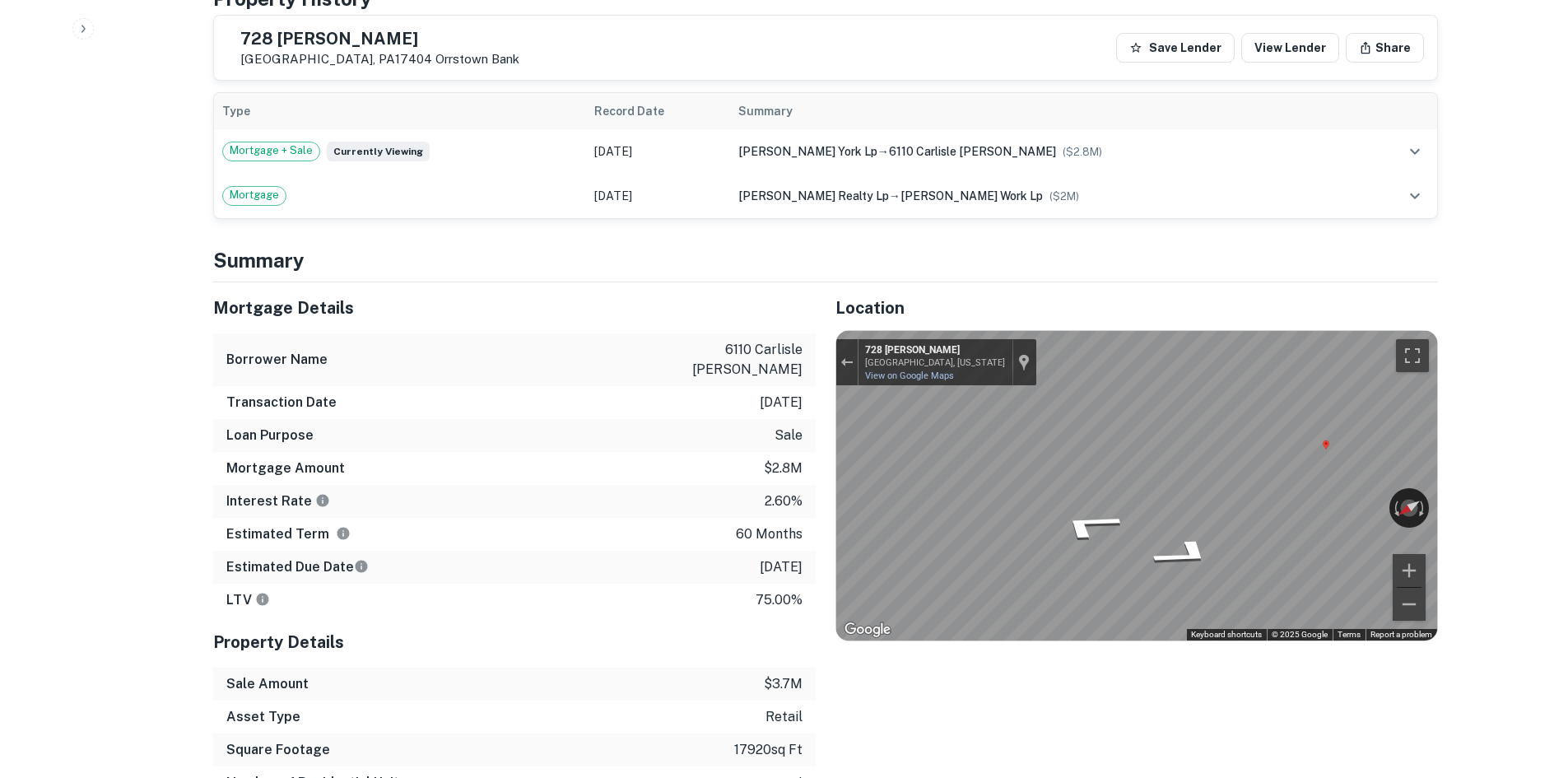
click at [796, 438] on div "Mortgage Details Borrower Name 6110 carlisle pike lp Transaction Date 2/3/2021 …" at bounding box center [815, 557] width 1245 height 550
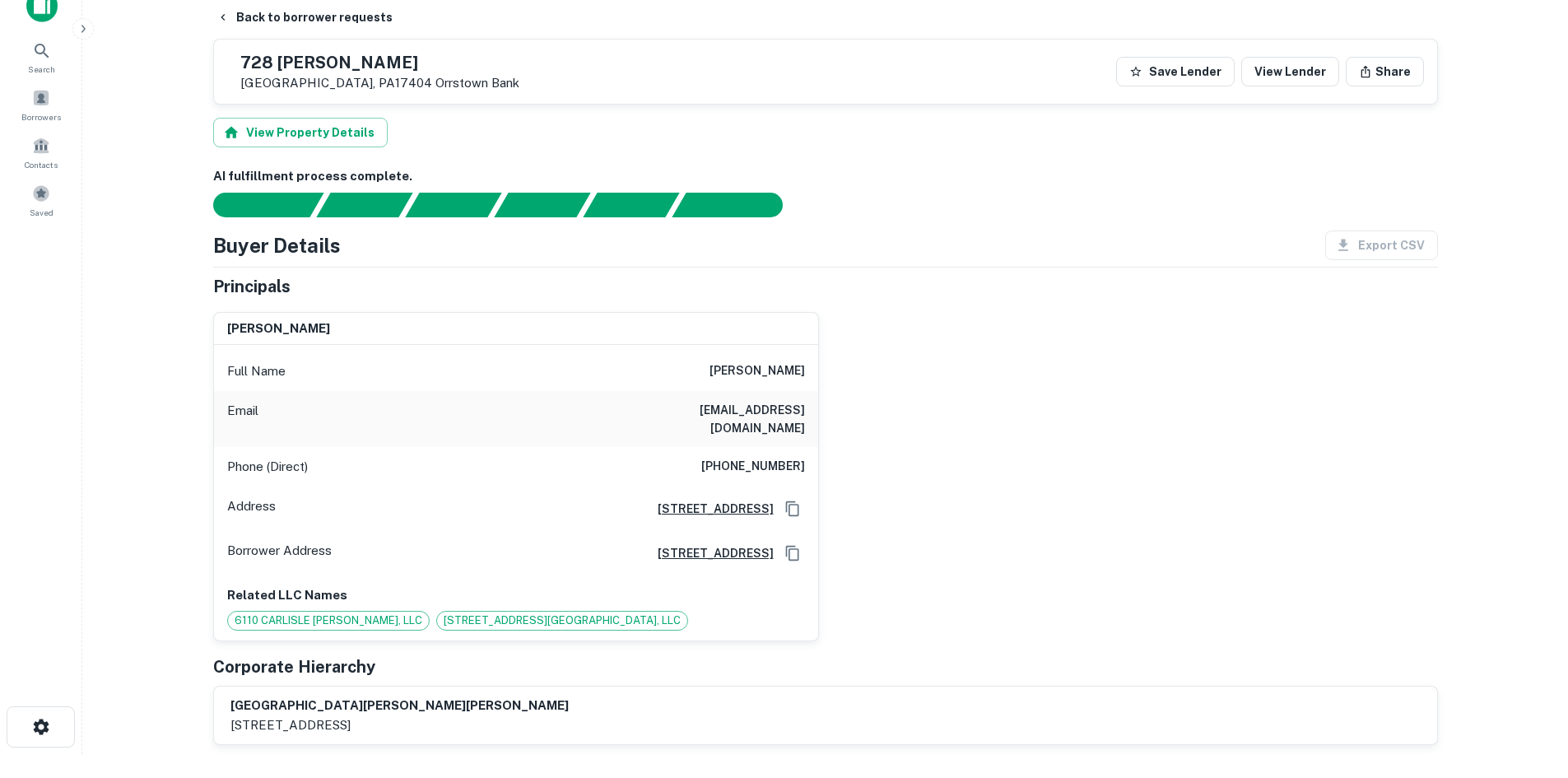
scroll to position [0, 0]
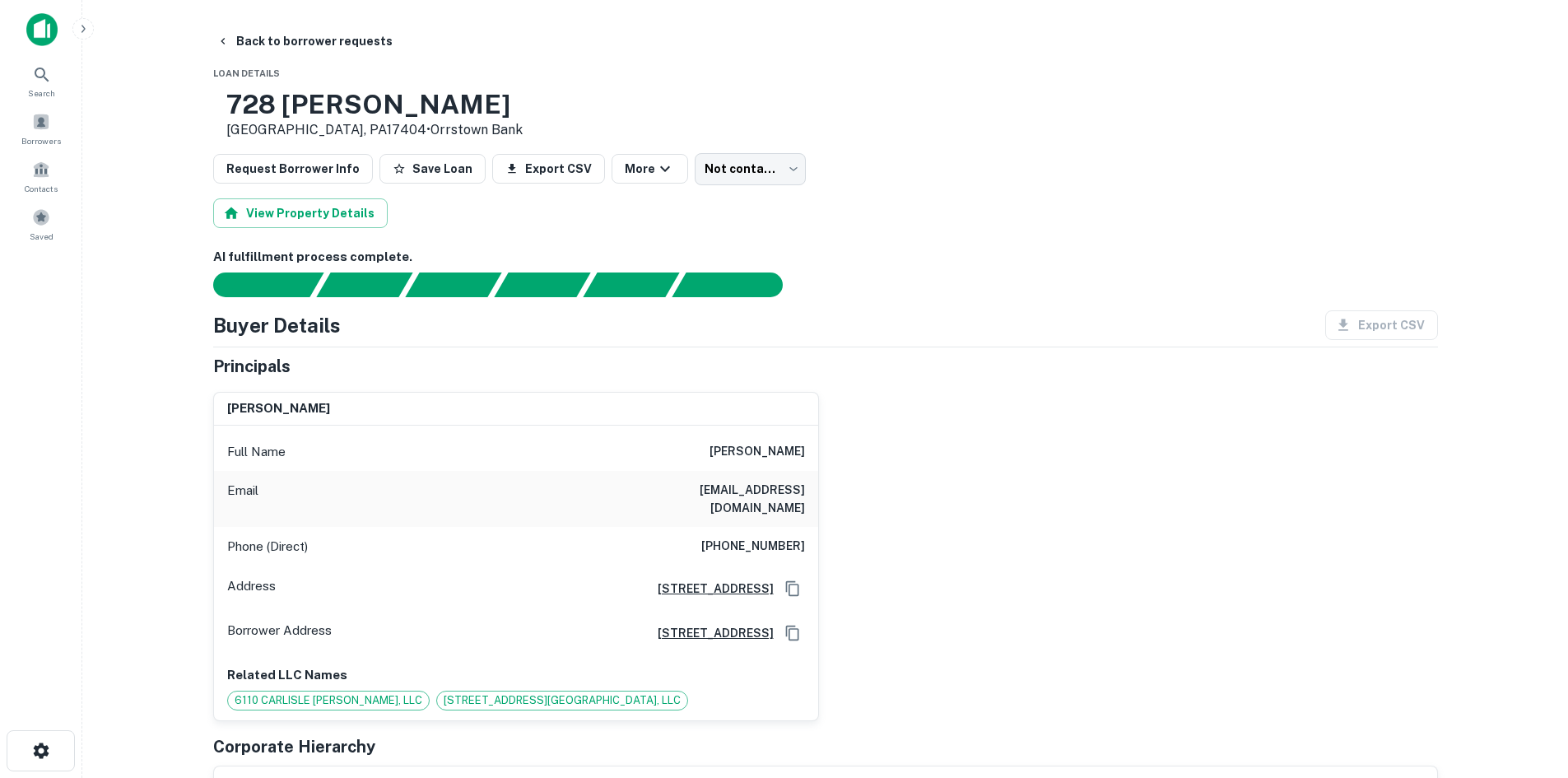
click at [744, 537] on h6 "(717) 503-9776" at bounding box center [754, 547] width 104 height 20
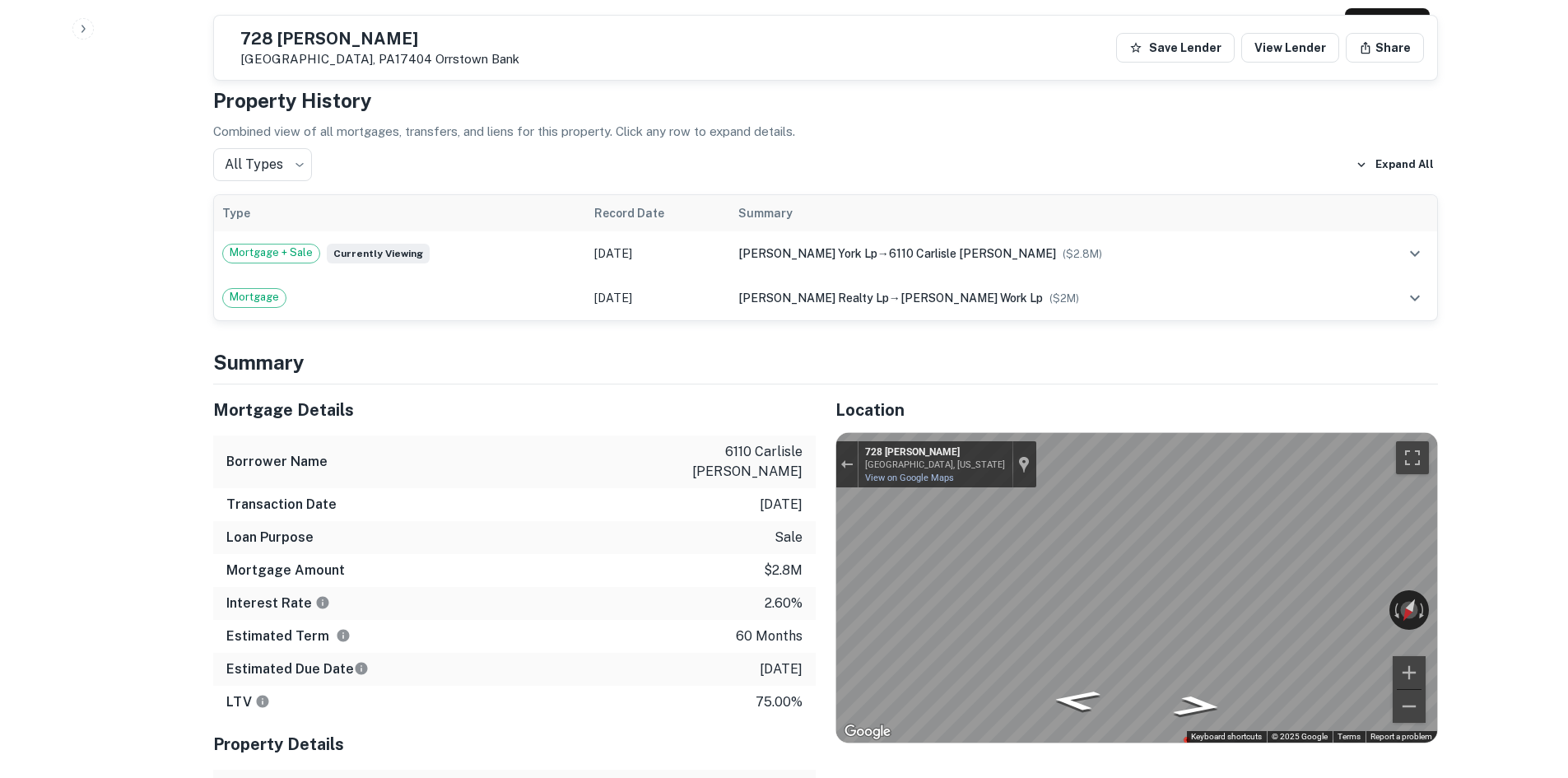
scroll to position [905, 0]
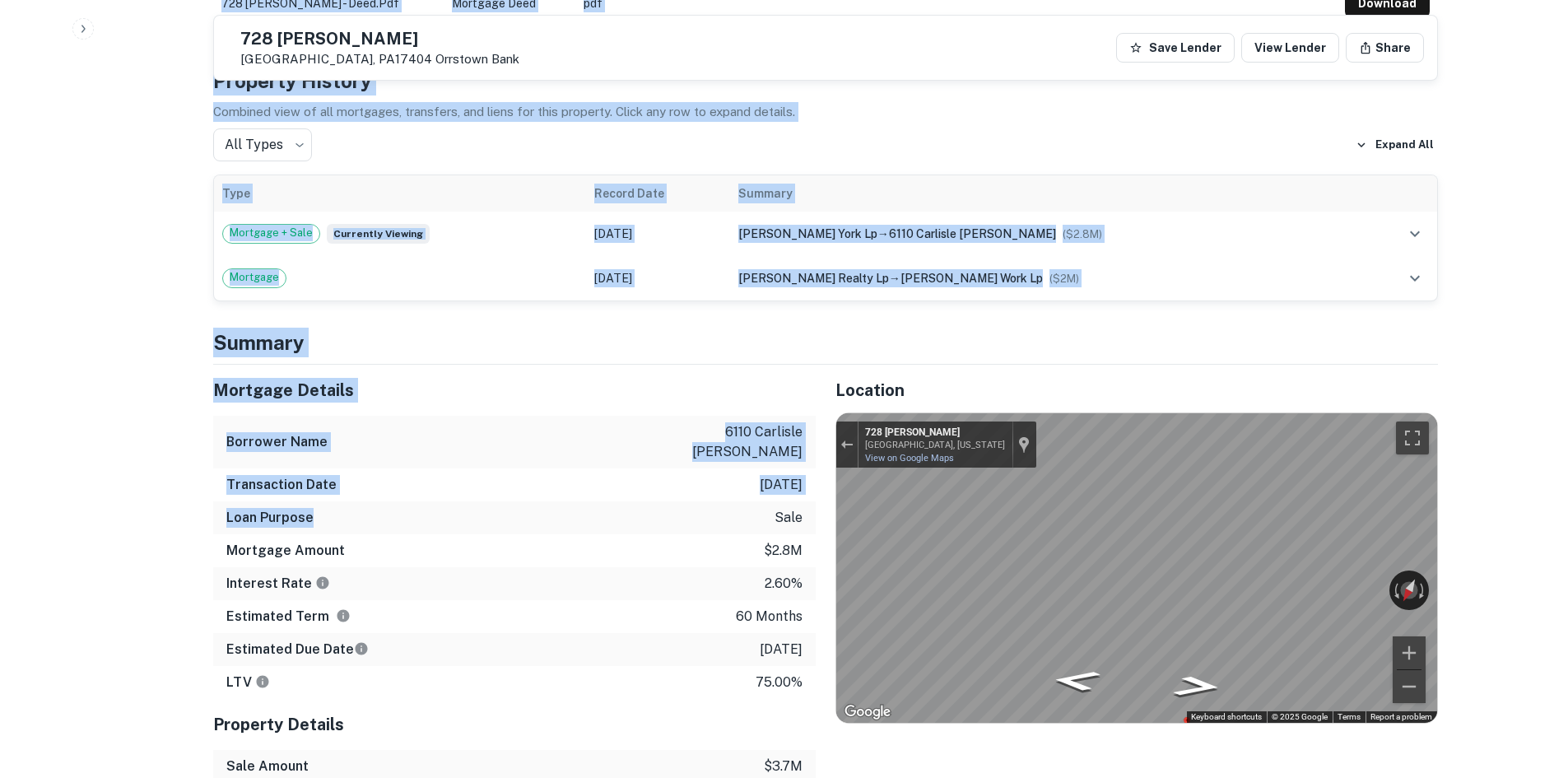
click at [400, 392] on div "Mortgage Details" at bounding box center [514, 390] width 603 height 51
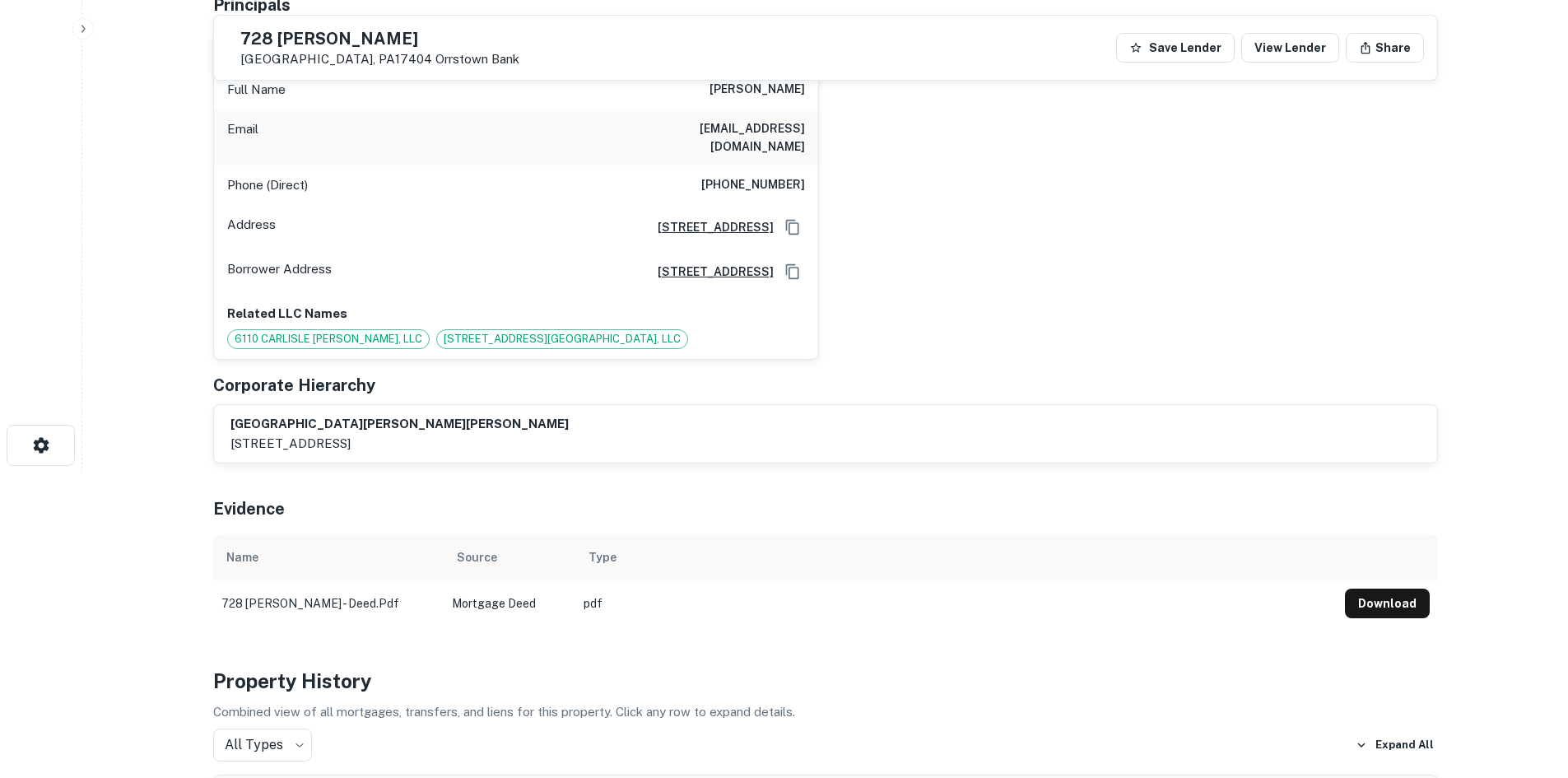
scroll to position [247, 0]
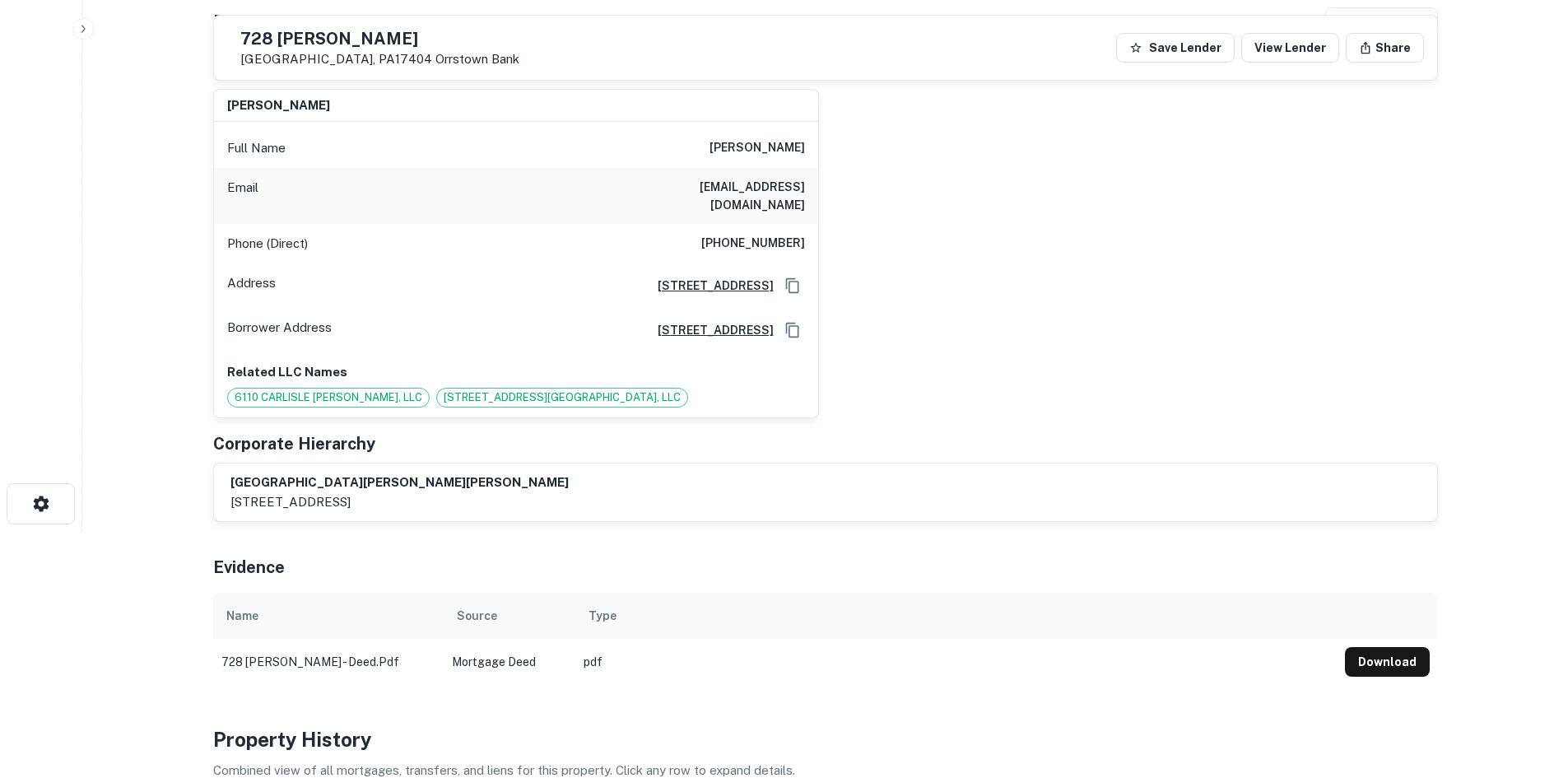
click at [179, 291] on main "Back to borrower requests 728 Loucks Rd York, PA17404 Orrstown Bank Save Lender…" at bounding box center [825, 142] width 1486 height 778
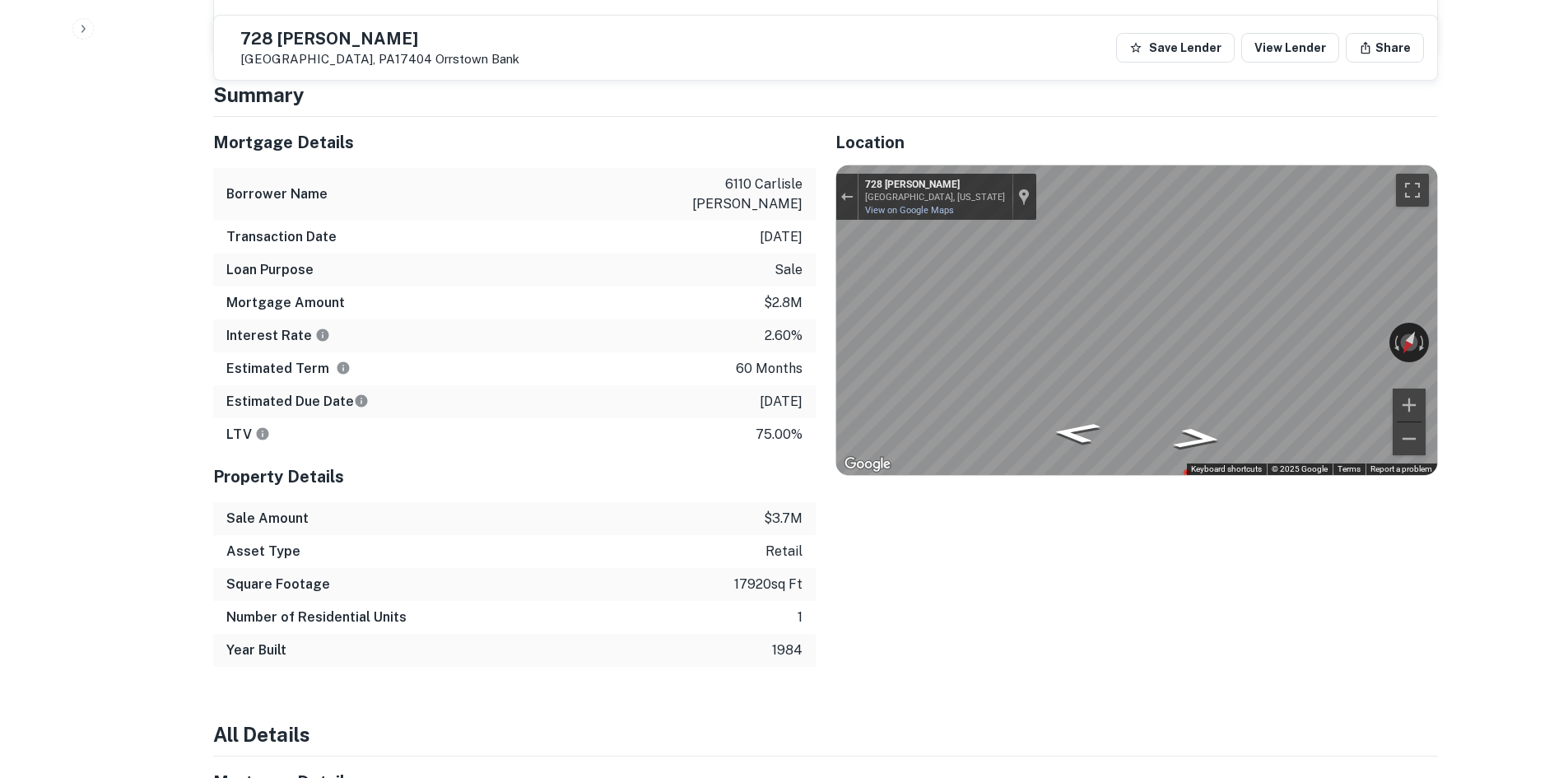
scroll to position [1152, 0]
drag, startPoint x: 102, startPoint y: 335, endPoint x: 100, endPoint y: 326, distance: 9.2
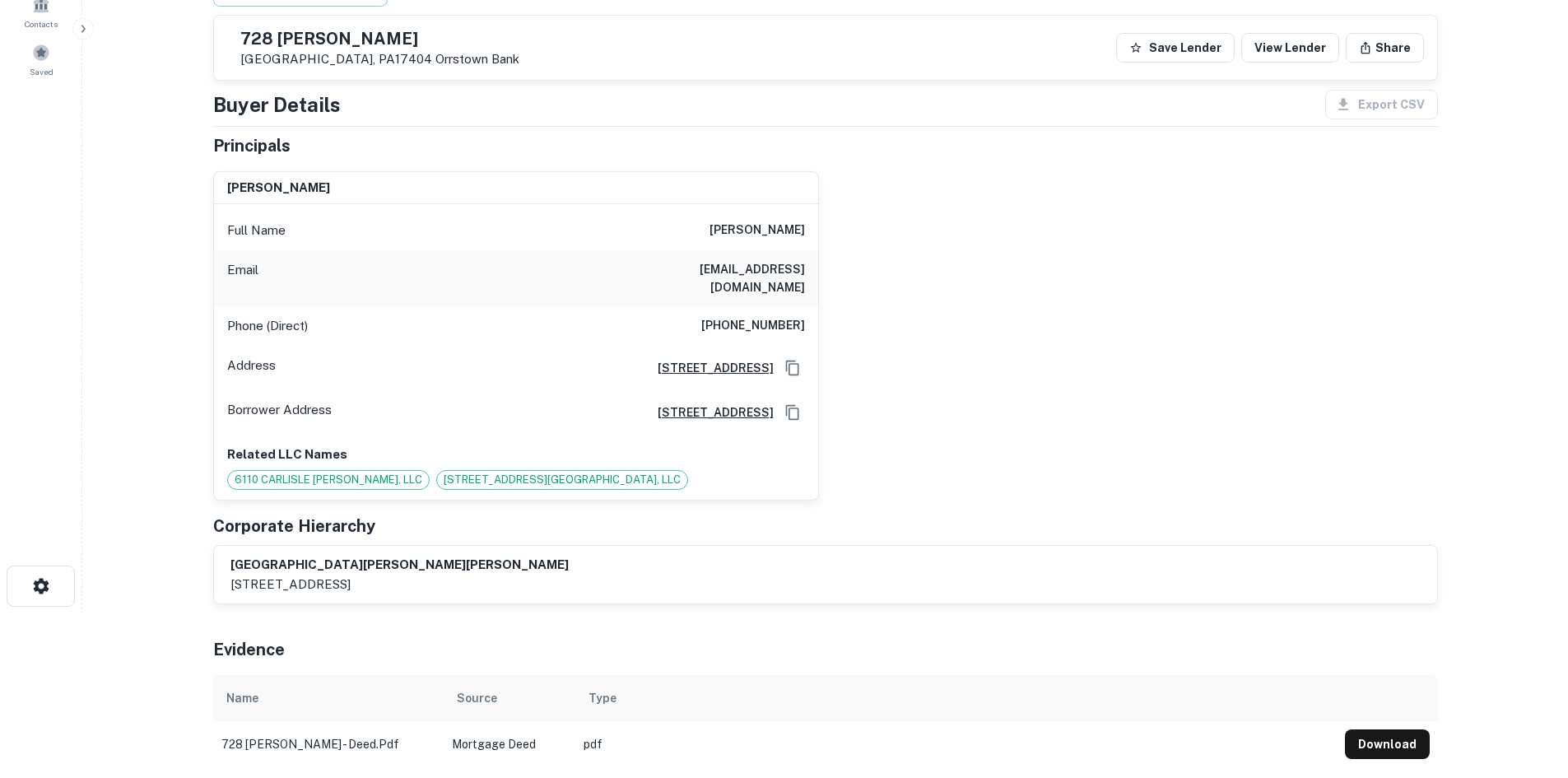
scroll to position [0, 0]
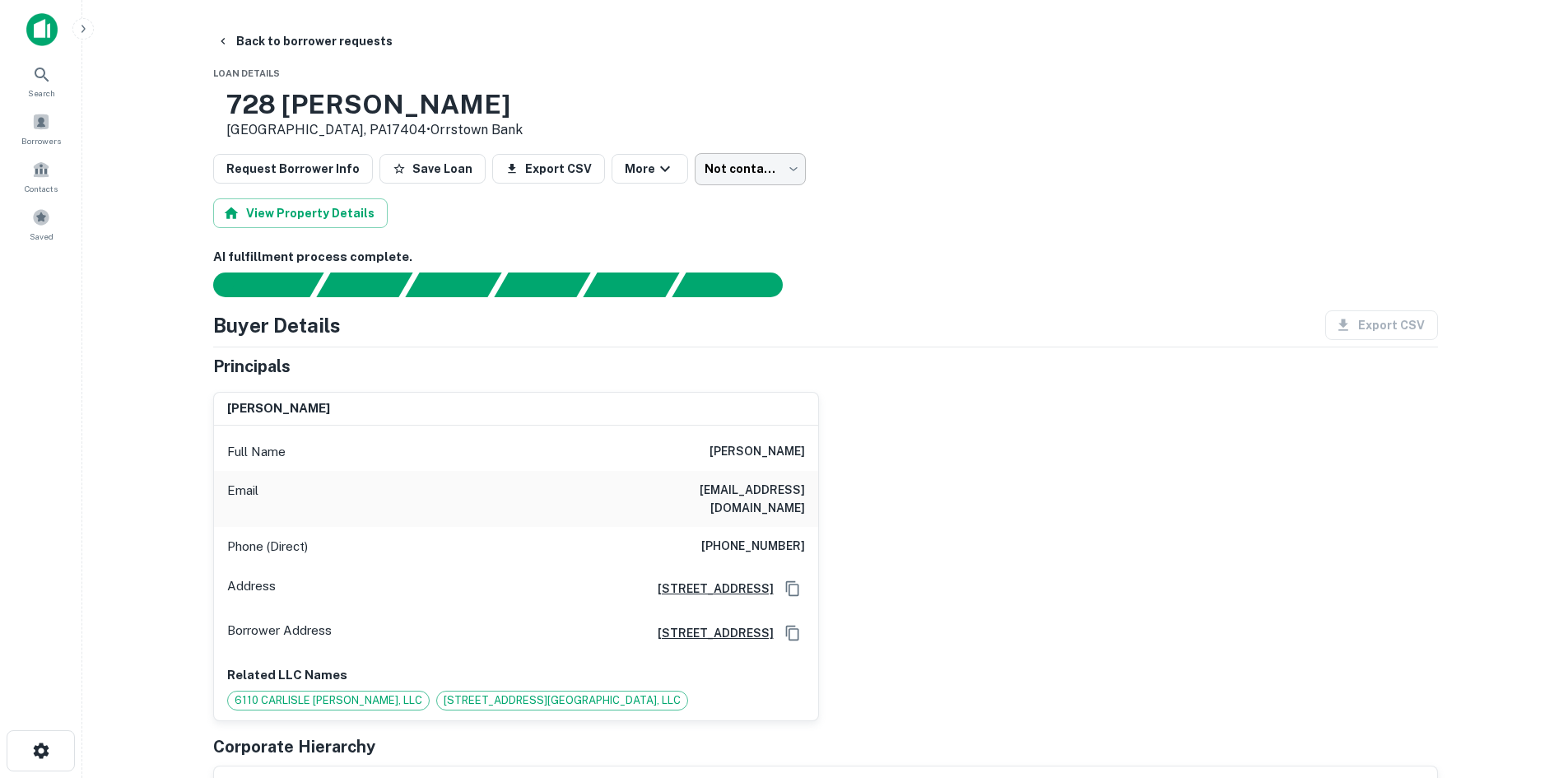
click at [750, 178] on body "Search Borrowers Contacts Saved Back to borrower requests Loan Details 728 Louc…" at bounding box center [784, 389] width 1568 height 778
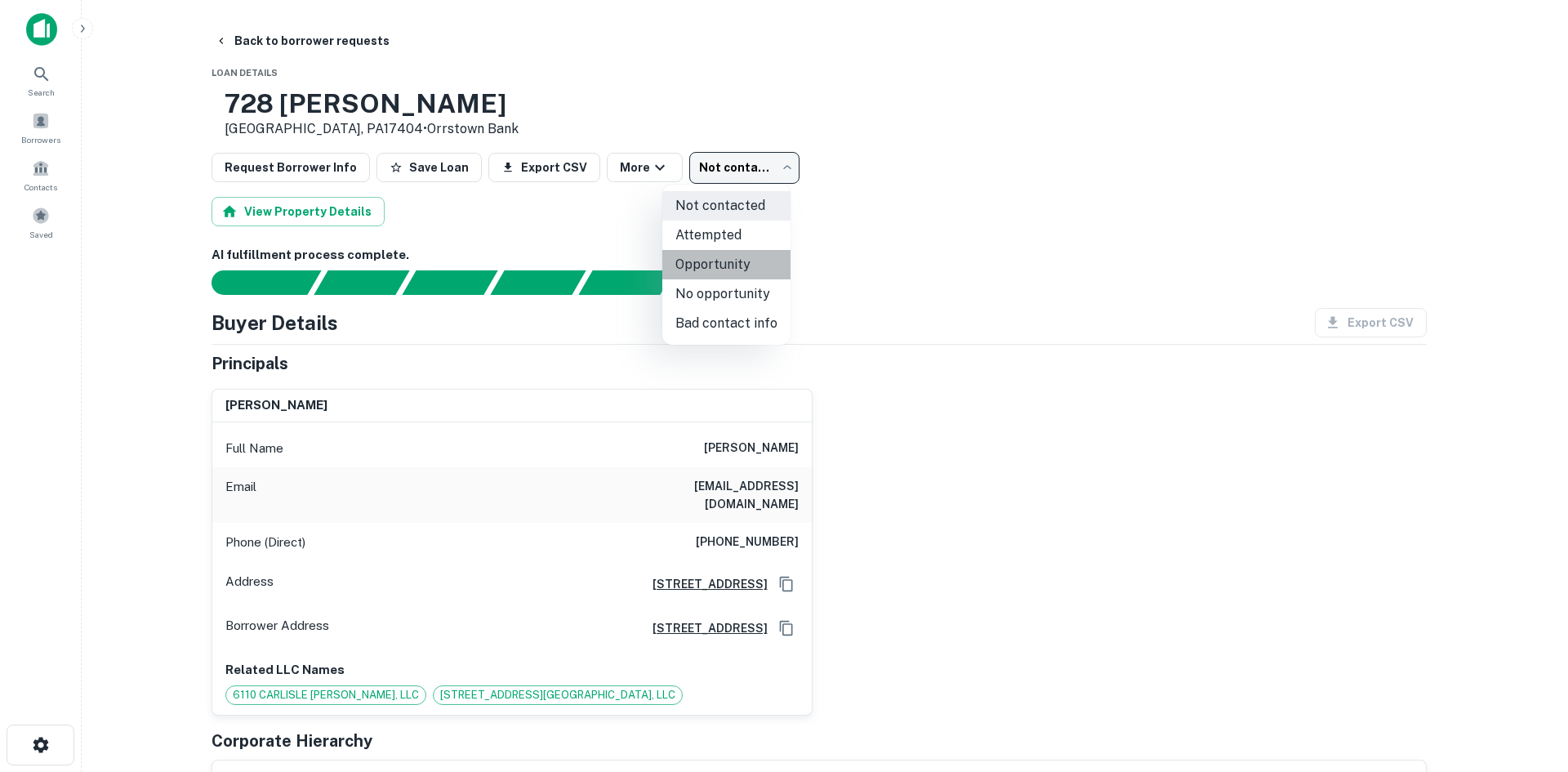
click at [729, 263] on li "Opportunity" at bounding box center [726, 264] width 128 height 29
type input "**********"
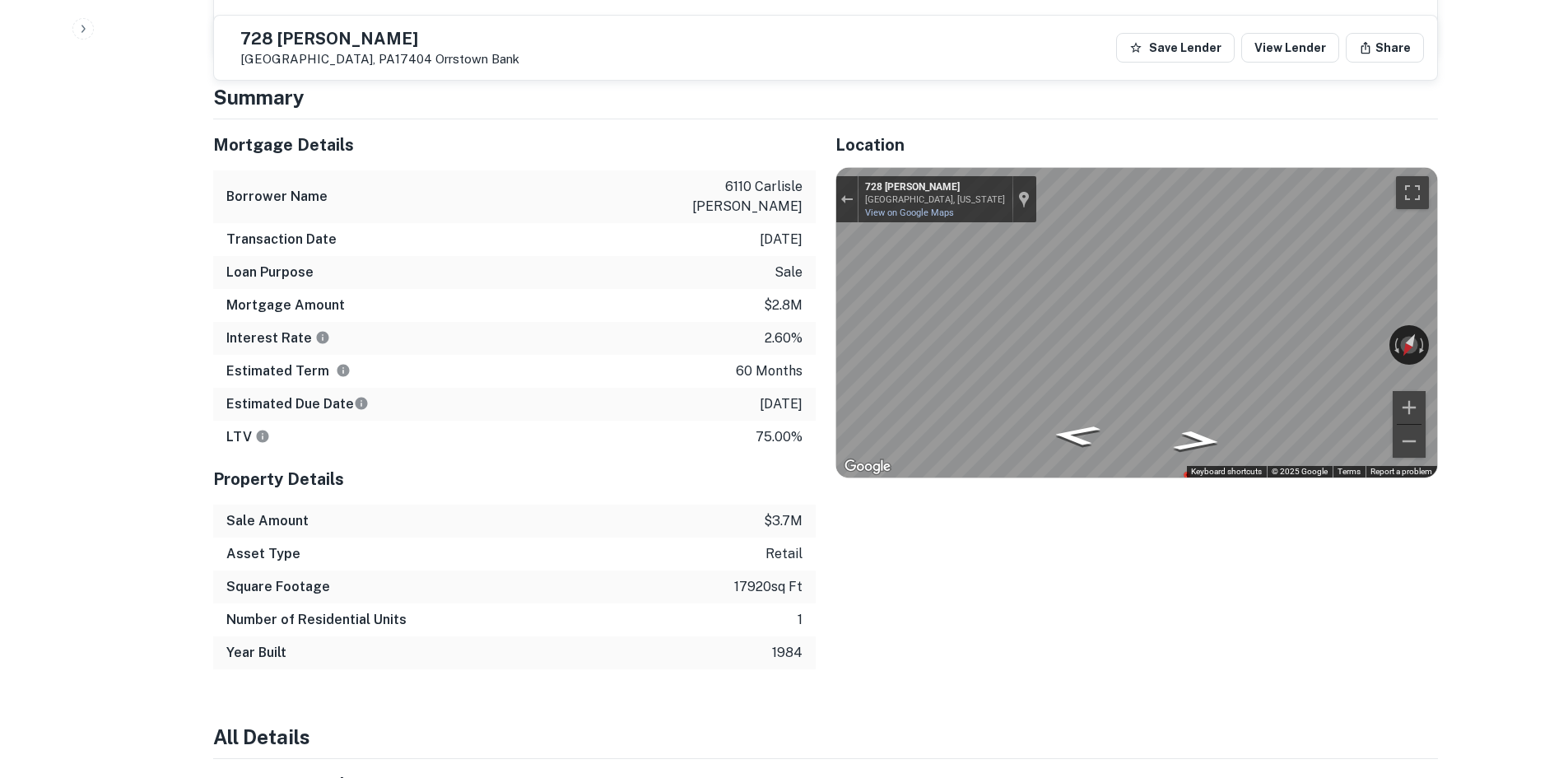
scroll to position [1070, 0]
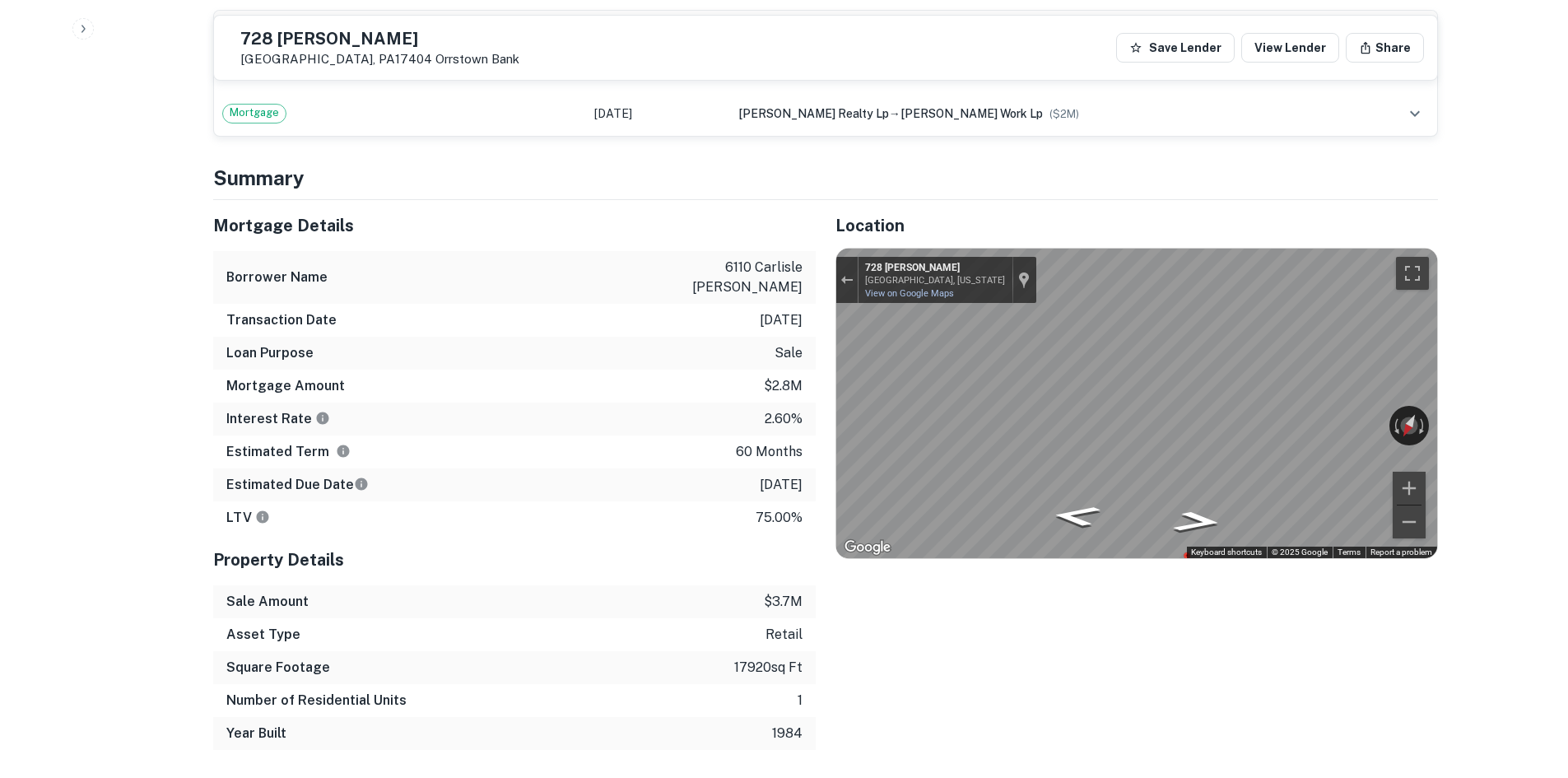
click at [402, 337] on div "Loan Purpose sale" at bounding box center [514, 354] width 603 height 33
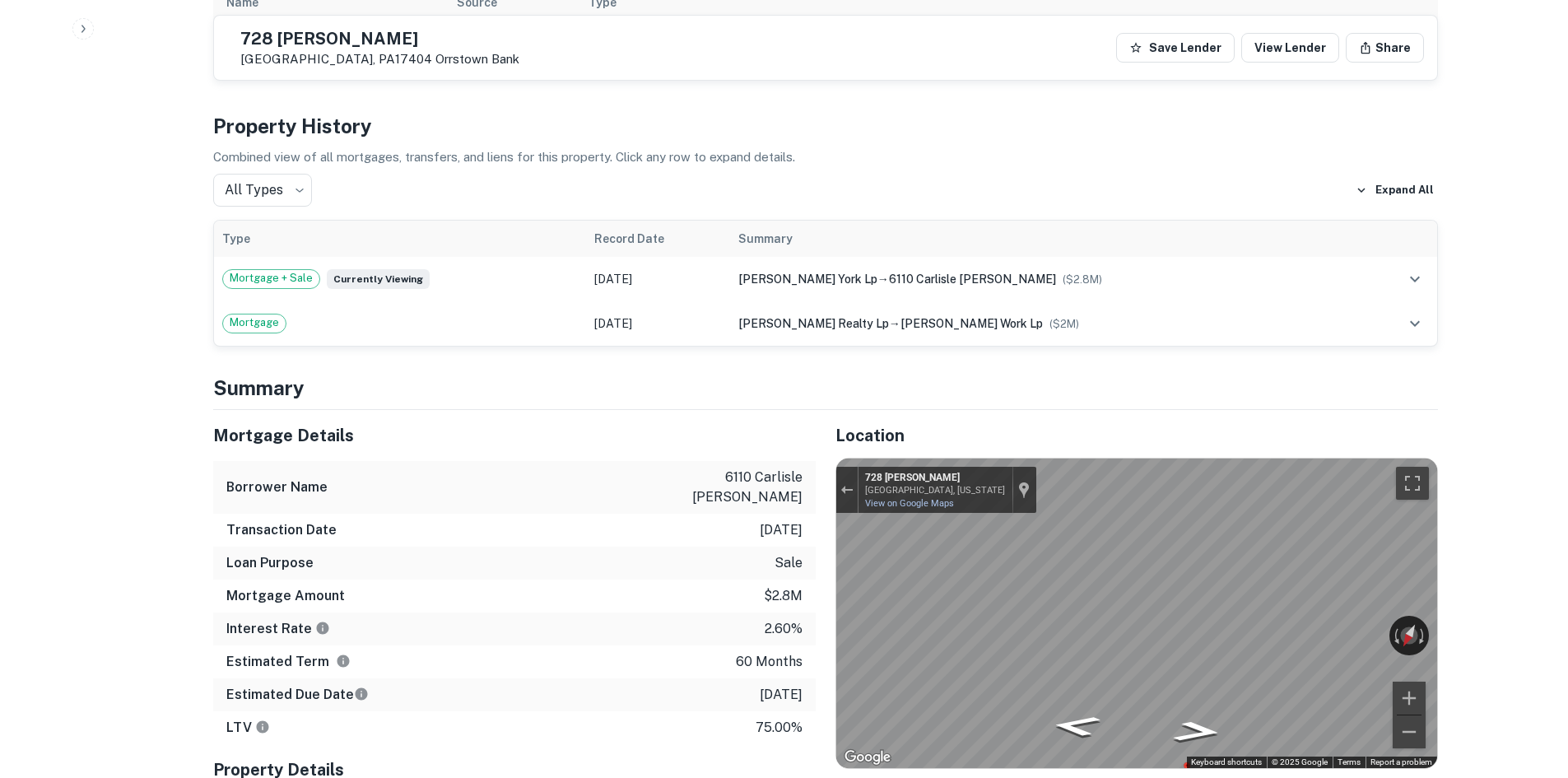
scroll to position [0, 0]
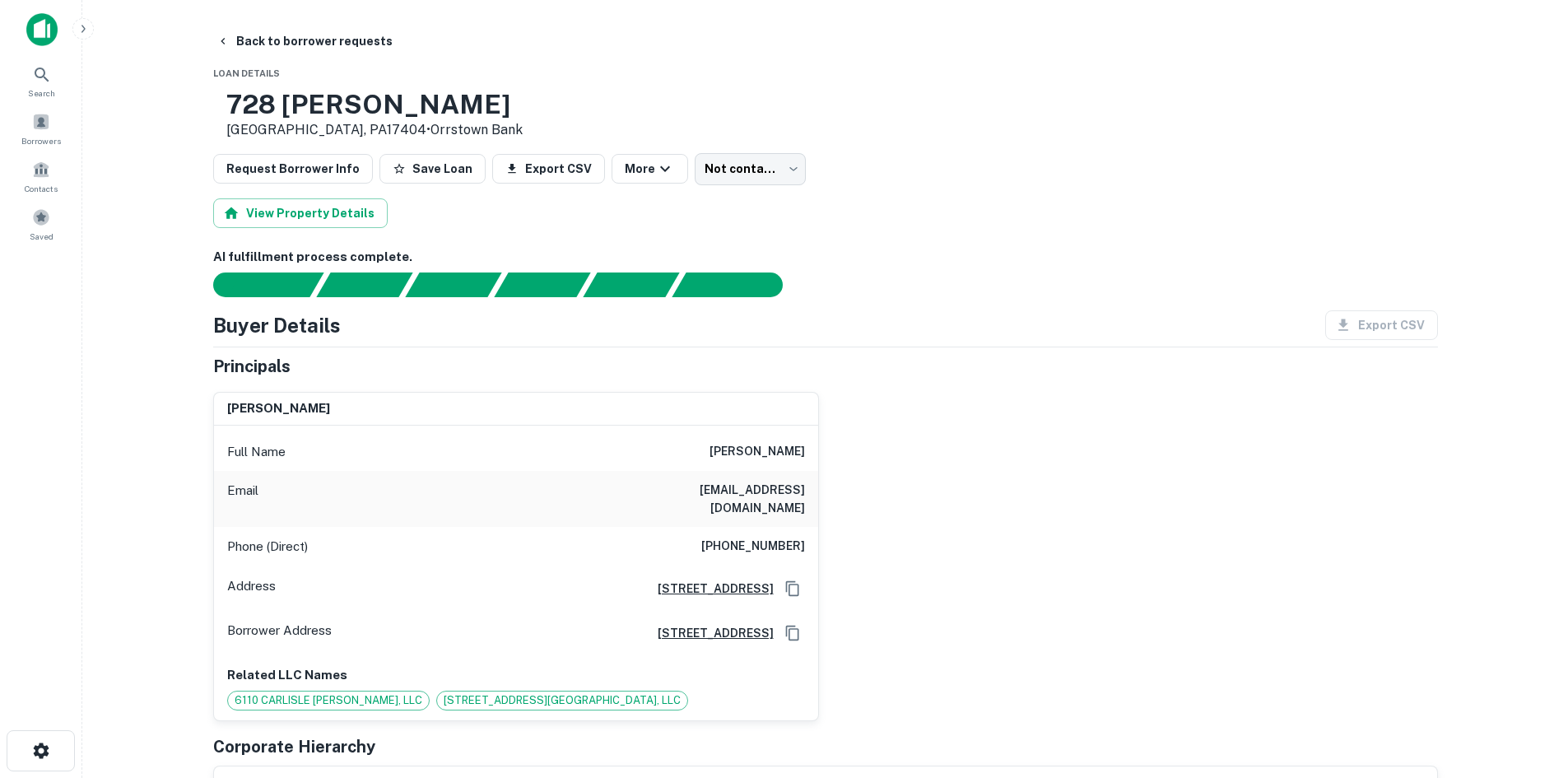
click at [786, 160] on div "Not contacted **** ​" at bounding box center [750, 169] width 111 height 31
click at [754, 162] on body "Search Borrowers Contacts Saved Back to borrower requests Loan Details 728 Louc…" at bounding box center [784, 389] width 1568 height 778
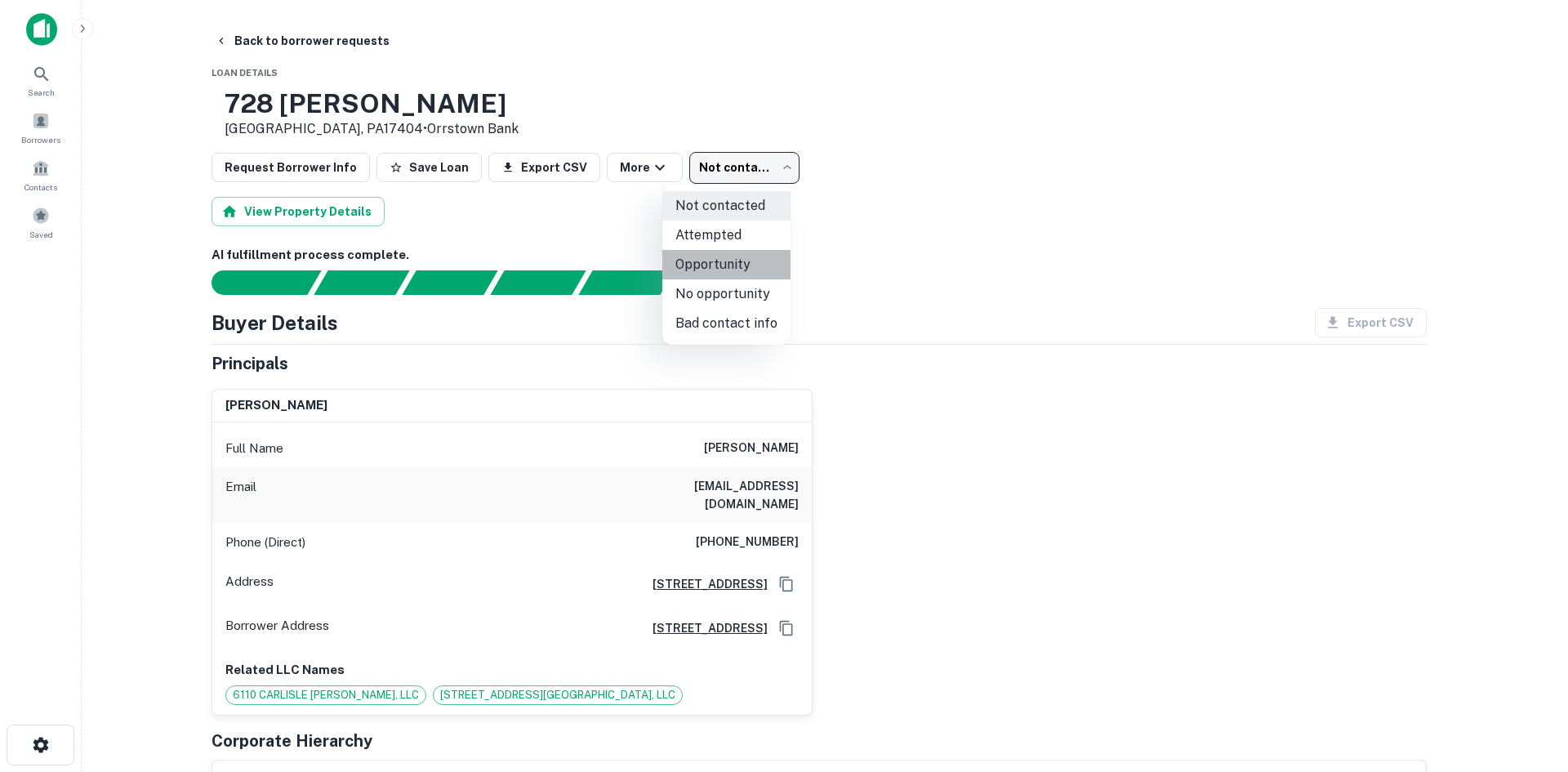
click at [732, 270] on li "Opportunity" at bounding box center [726, 264] width 128 height 29
type input "**********"
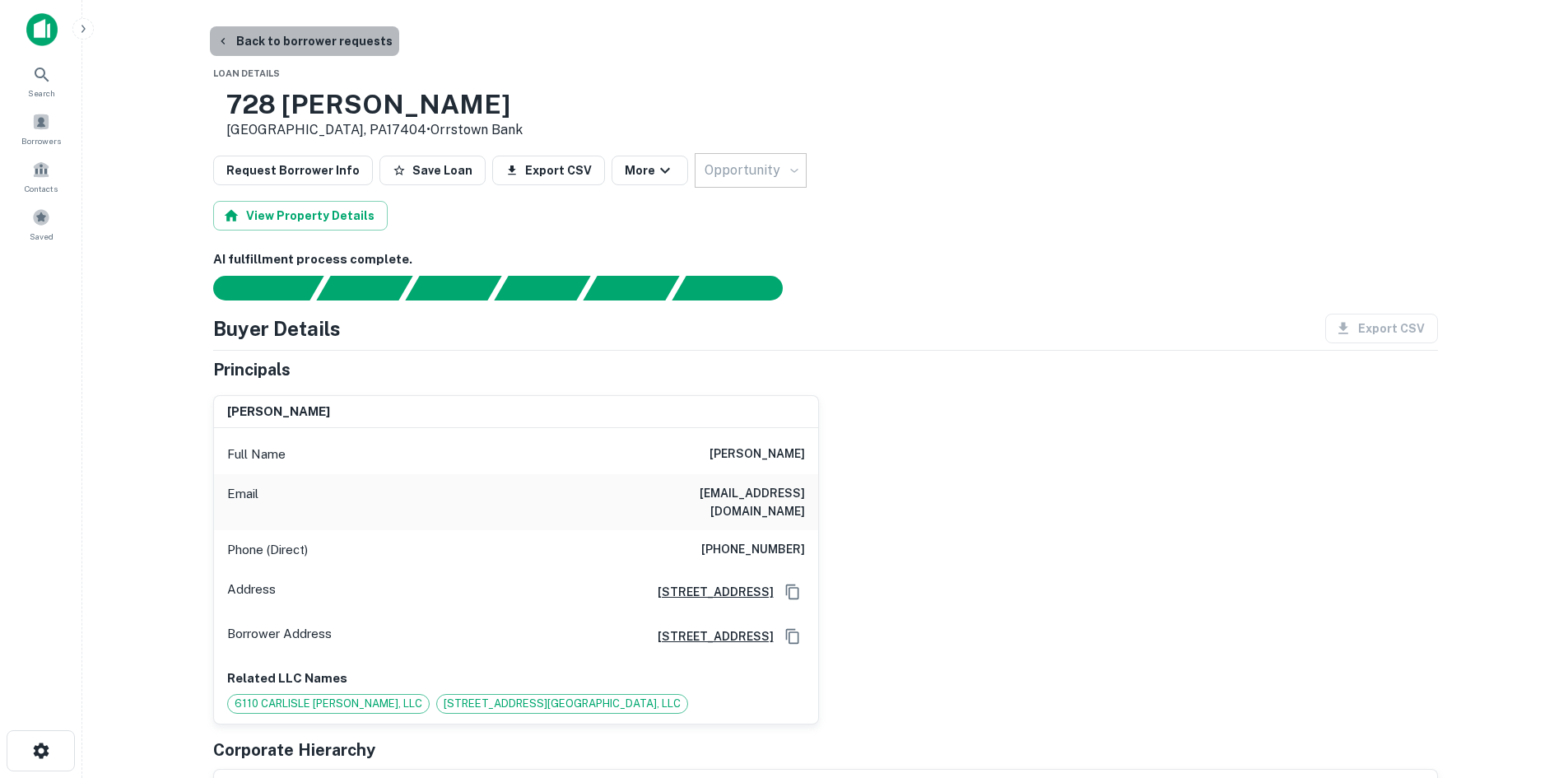
click at [312, 44] on button "Back to borrower requests" at bounding box center [304, 41] width 189 height 29
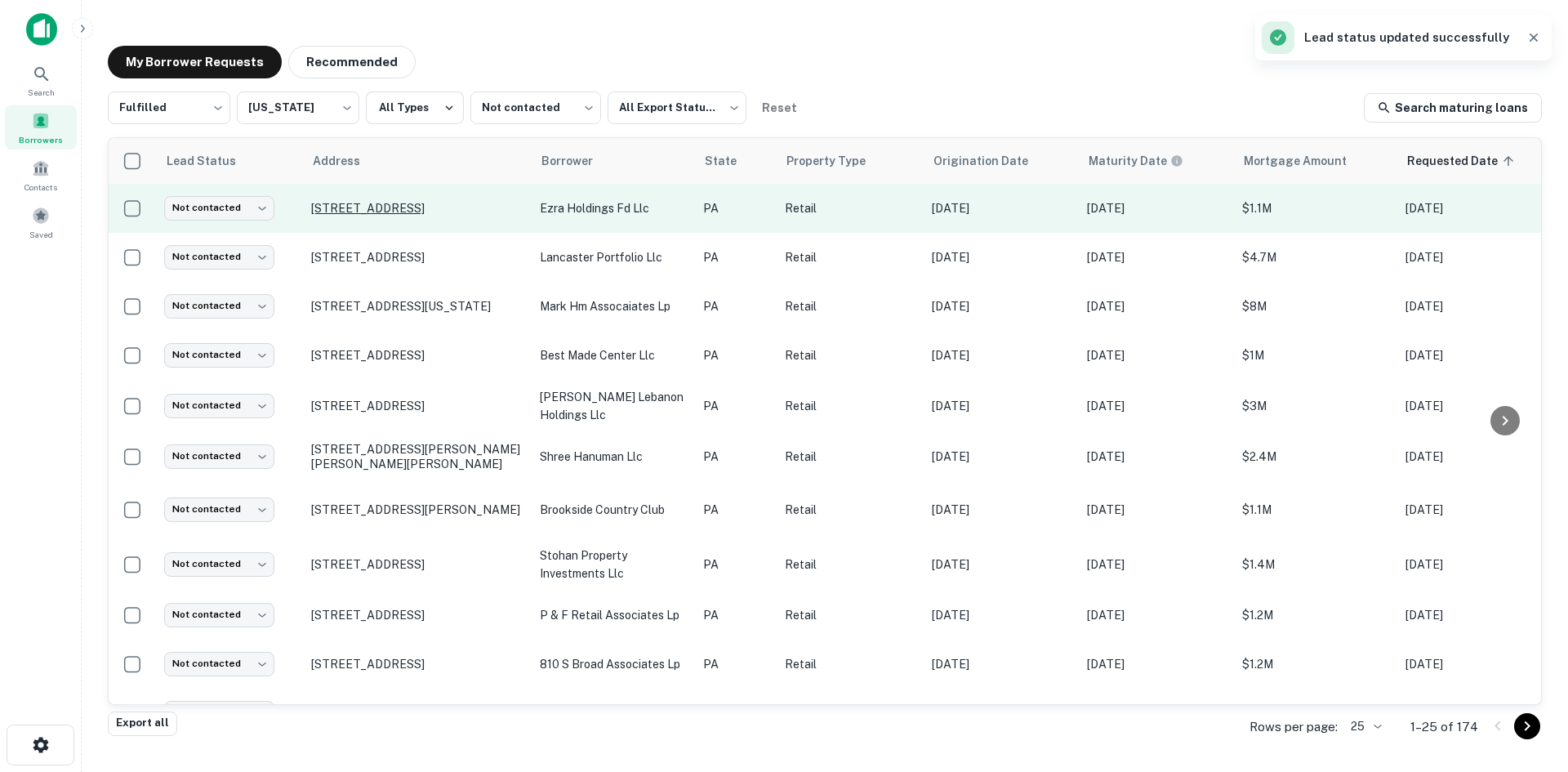
click at [487, 213] on p "6337 N Broad St Philadelphia, PA19141" at bounding box center [417, 208] width 212 height 15
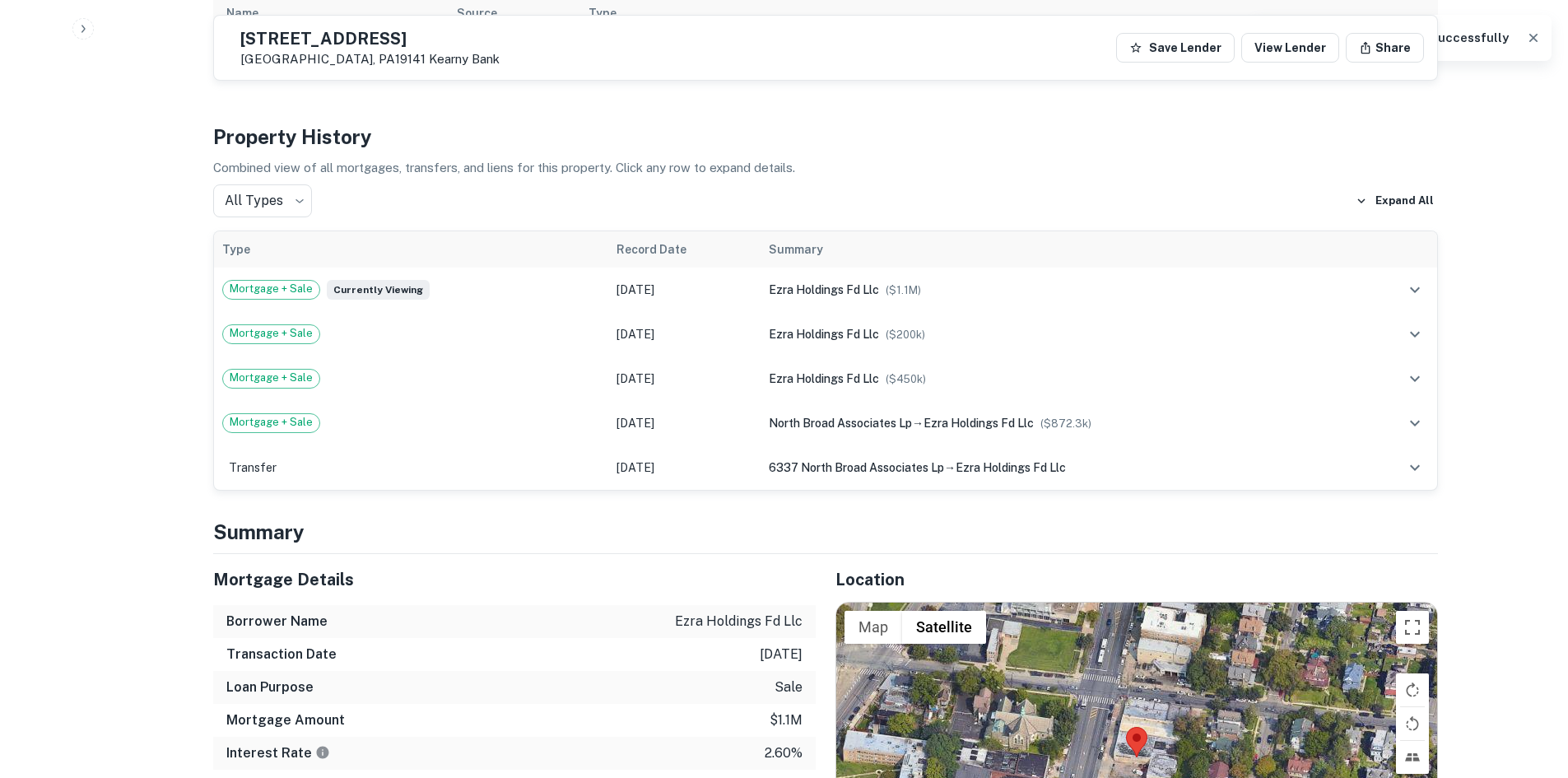
scroll to position [1235, 0]
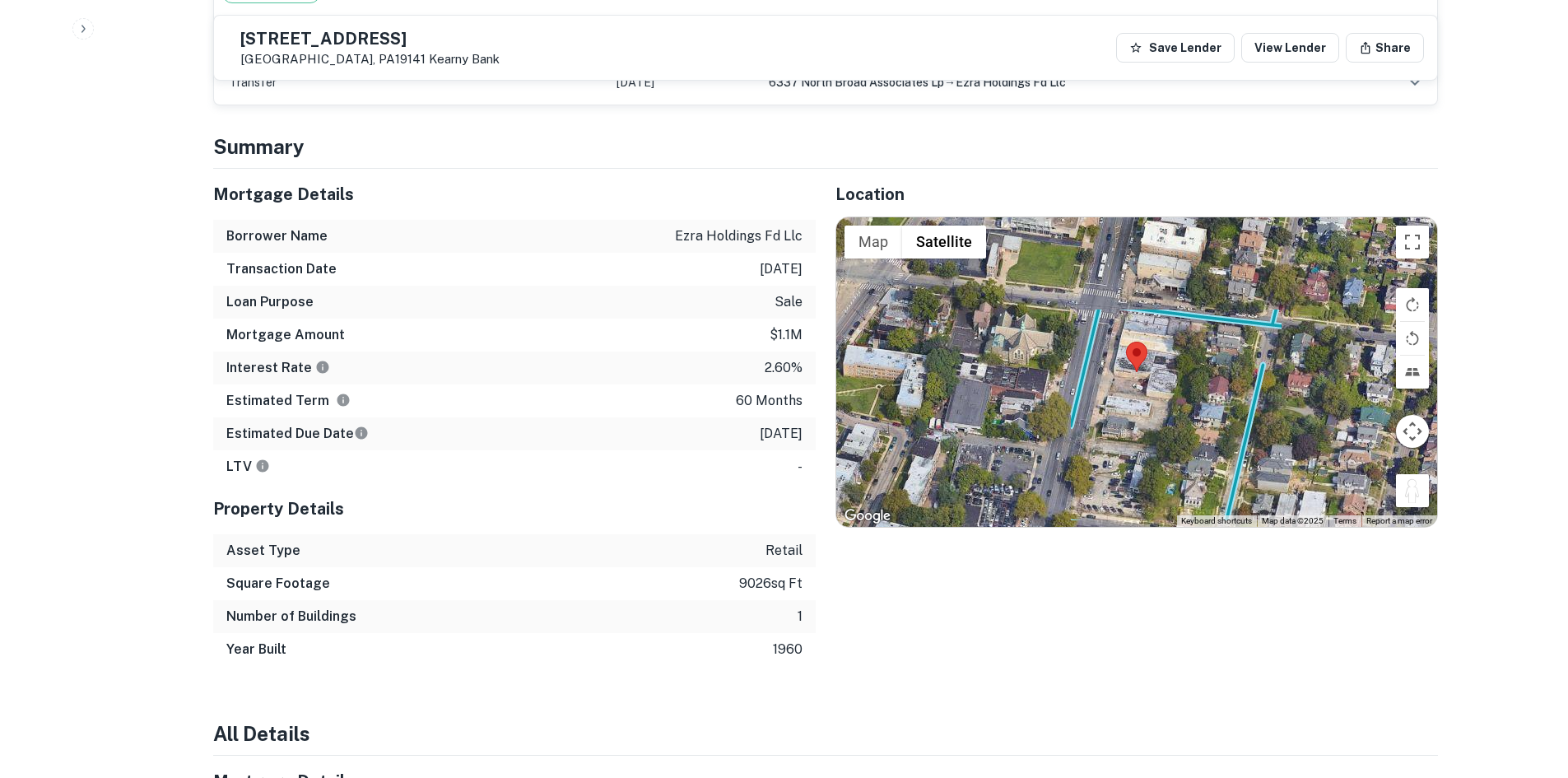
drag, startPoint x: 1373, startPoint y: 431, endPoint x: 1138, endPoint y: 357, distance: 246.4
click at [1138, 357] on div "To activate drag with keyboard, press Alt + Enter. Once in keyboard drag state,…" at bounding box center [1136, 372] width 601 height 310
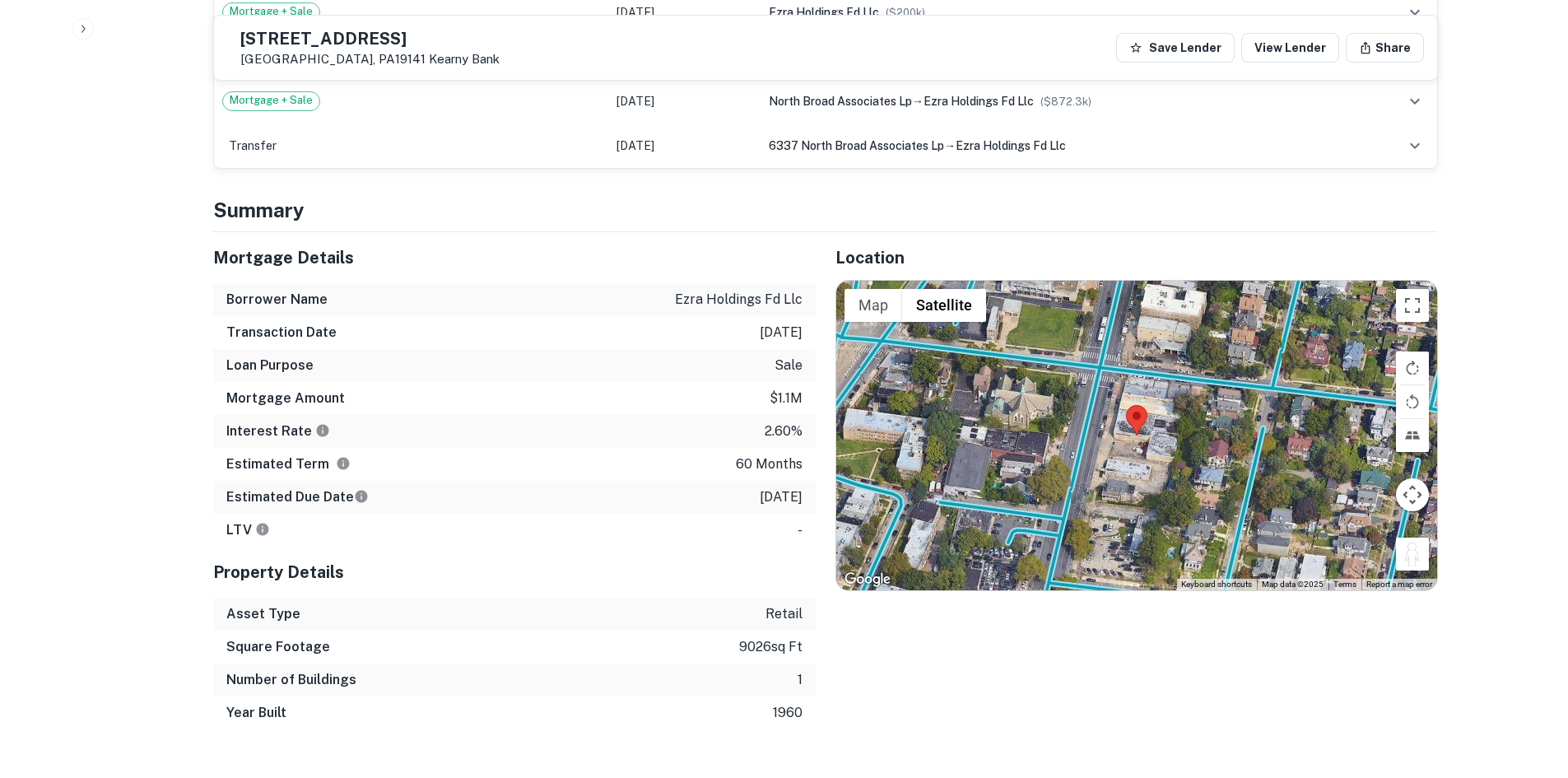
scroll to position [1152, 0]
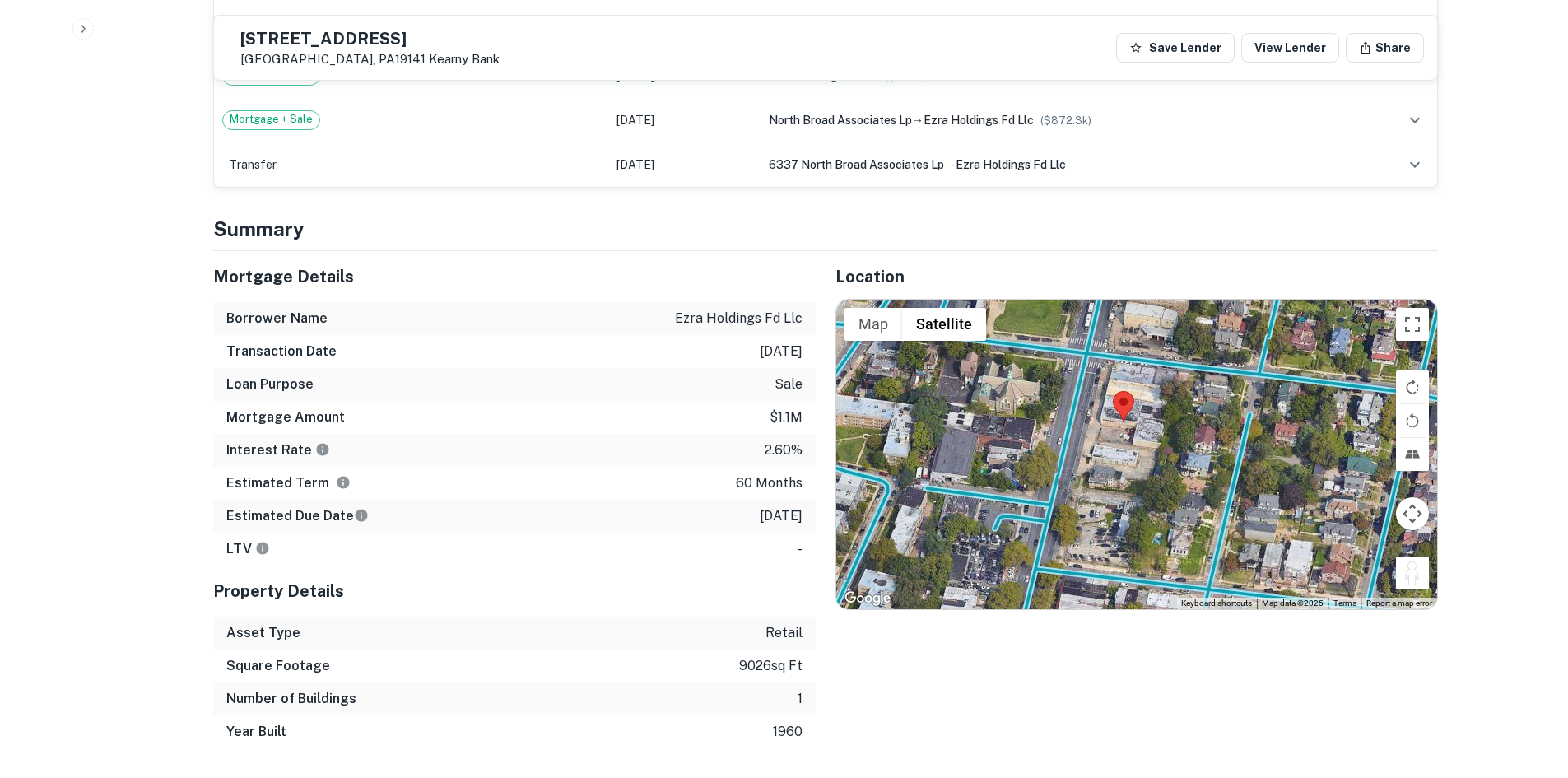
drag, startPoint x: 1263, startPoint y: 405, endPoint x: 1248, endPoint y: 364, distance: 43.7
click at [1248, 364] on div "To activate drag with keyboard, press Alt + Enter. Once in keyboard drag state,…" at bounding box center [1136, 455] width 601 height 310
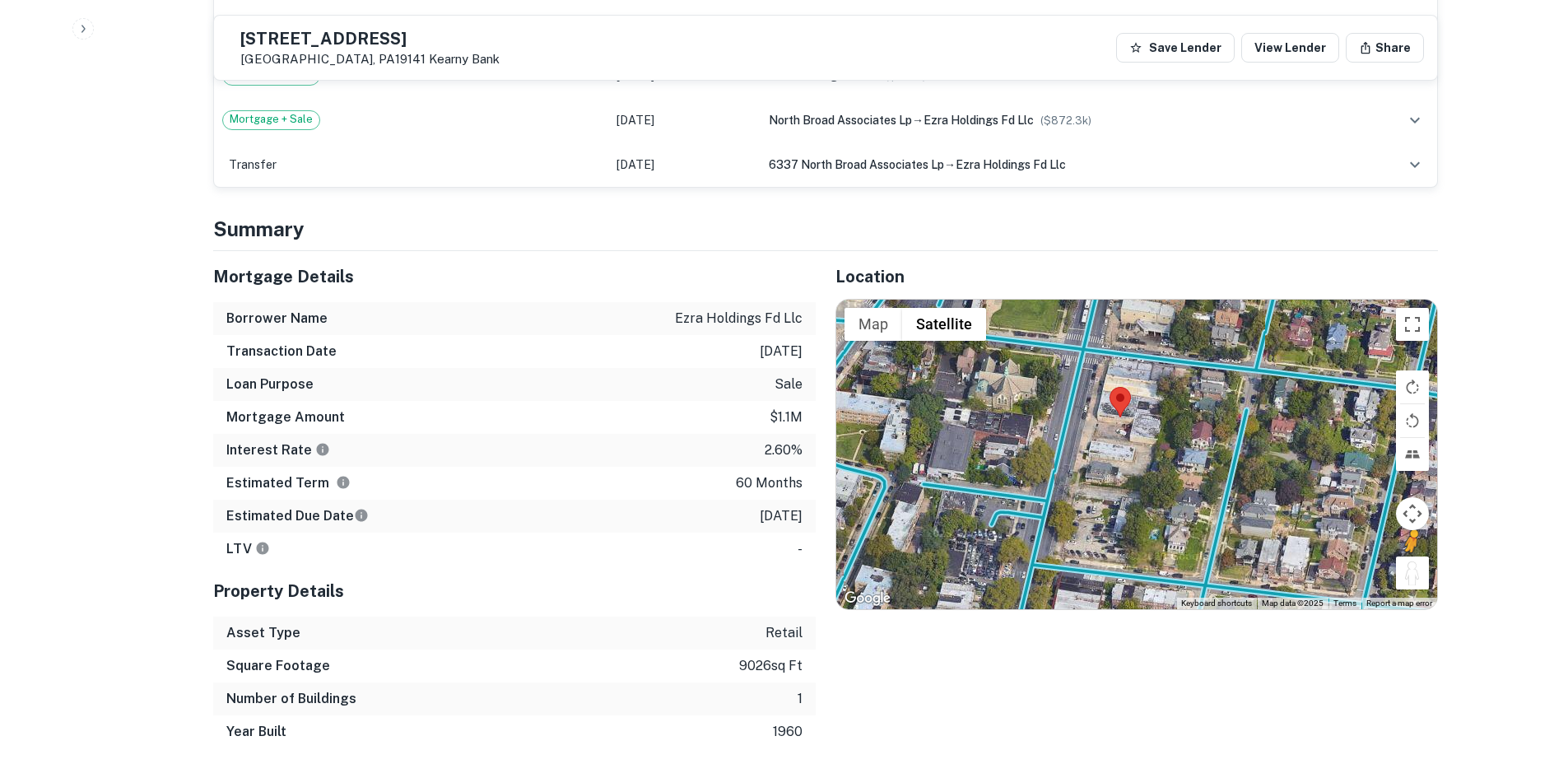
drag, startPoint x: 1411, startPoint y: 553, endPoint x: 1078, endPoint y: 397, distance: 367.7
click at [1078, 397] on div "To activate drag with keyboard, press Alt + Enter. Once in keyboard drag state,…" at bounding box center [1136, 455] width 601 height 310
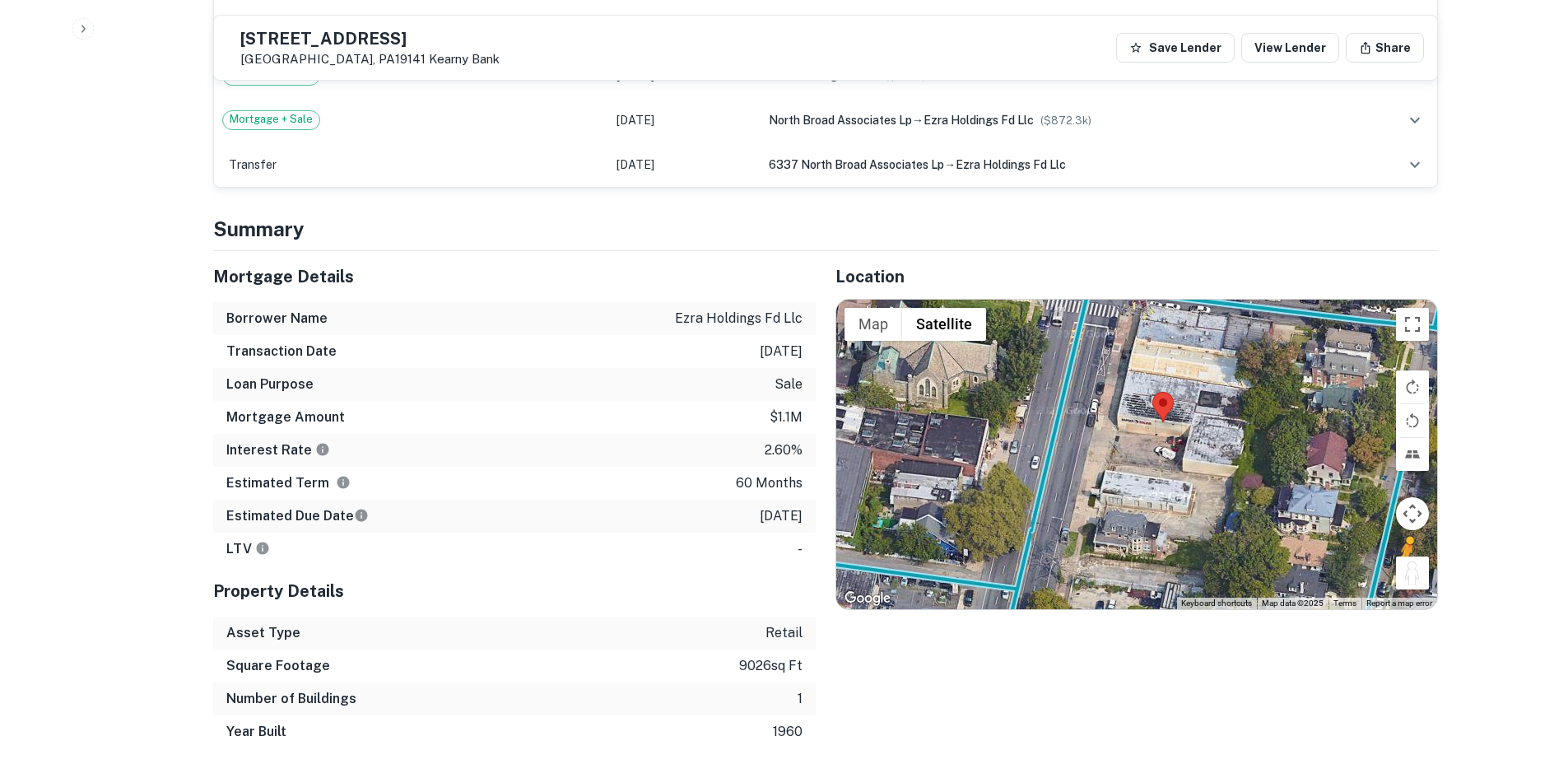
drag, startPoint x: 1407, startPoint y: 559, endPoint x: 1062, endPoint y: 385, distance: 386.4
click at [1062, 385] on div "To activate drag with keyboard, press Alt + Enter. Once in keyboard drag state,…" at bounding box center [1136, 455] width 601 height 310
click at [1418, 502] on button "Map camera controls" at bounding box center [1413, 513] width 33 height 33
click at [1288, 497] on button "Move left" at bounding box center [1290, 513] width 33 height 33
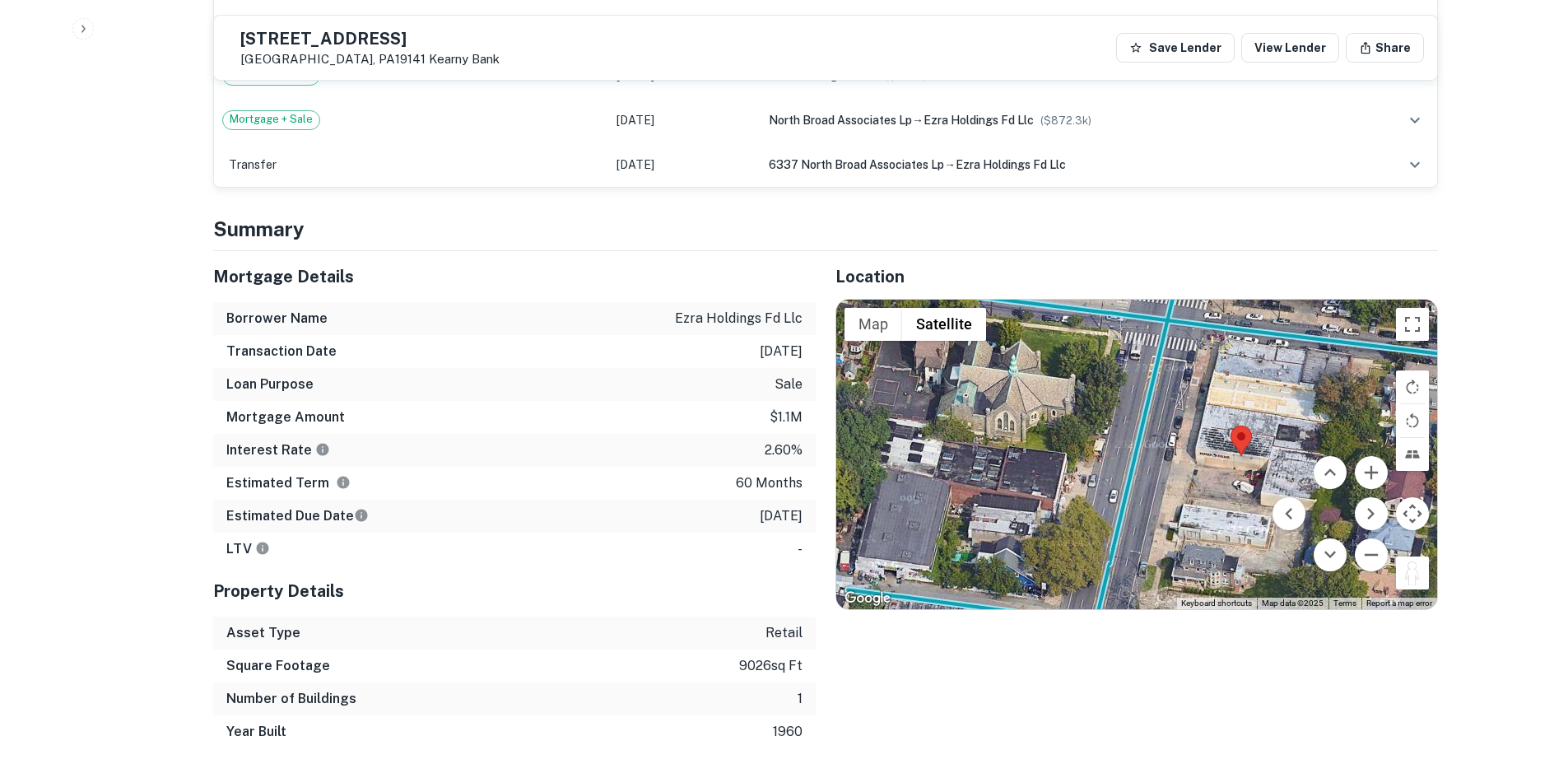
drag, startPoint x: 1094, startPoint y: 400, endPoint x: 951, endPoint y: 453, distance: 152.5
click at [951, 453] on div "To activate drag with keyboard, press Alt + Enter. Once in keyboard drag state,…" at bounding box center [1136, 455] width 601 height 310
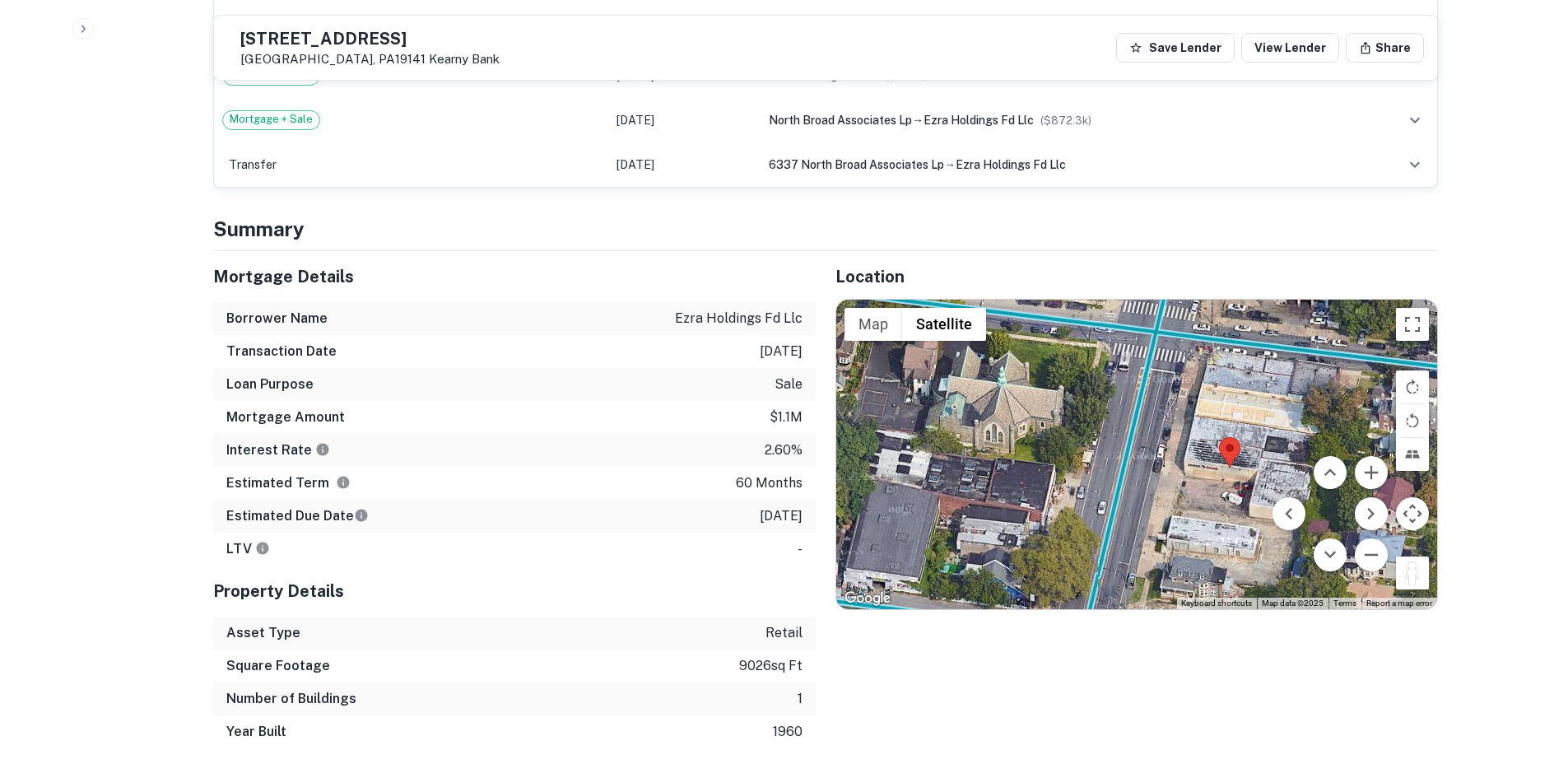
click at [1053, 433] on div "To activate drag with keyboard, press Alt + Enter. Once in keyboard drag state,…" at bounding box center [1136, 455] width 601 height 310
click at [1054, 430] on div "To activate drag with keyboard, press Alt + Enter. Once in keyboard drag state,…" at bounding box center [1136, 455] width 601 height 310
drag, startPoint x: 1142, startPoint y: 439, endPoint x: 1126, endPoint y: 434, distance: 16.8
click at [1141, 441] on div "To activate drag with keyboard, press Alt + Enter. Once in keyboard drag state,…" at bounding box center [1136, 455] width 601 height 310
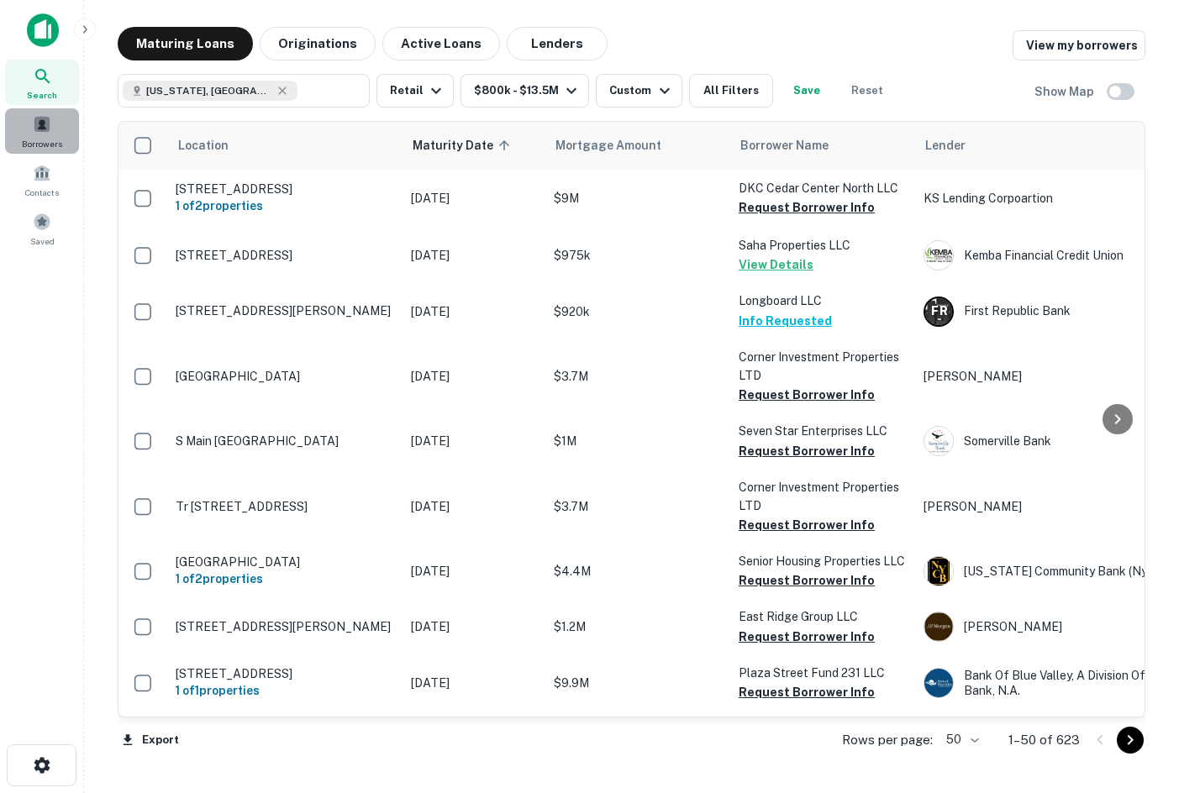
click at [49, 129] on span at bounding box center [42, 124] width 18 height 18
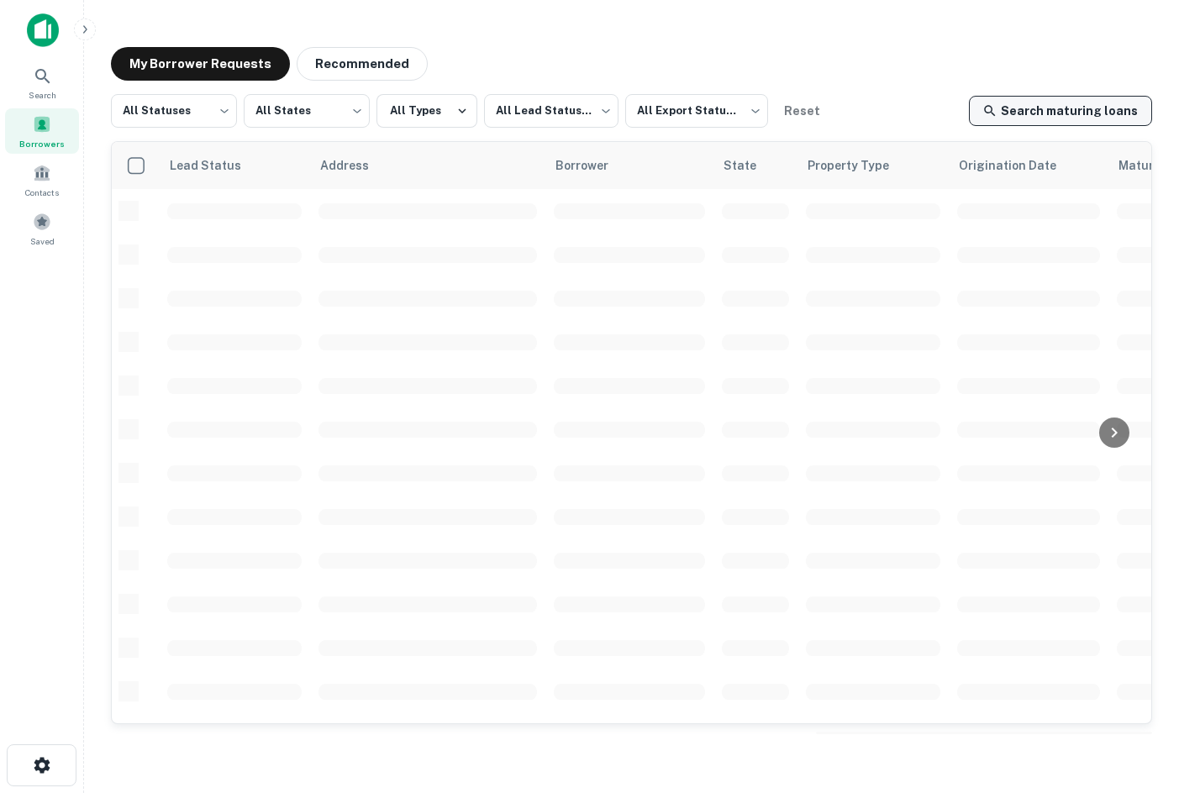
click at [1095, 117] on link "Search maturing loans" at bounding box center [1060, 111] width 183 height 30
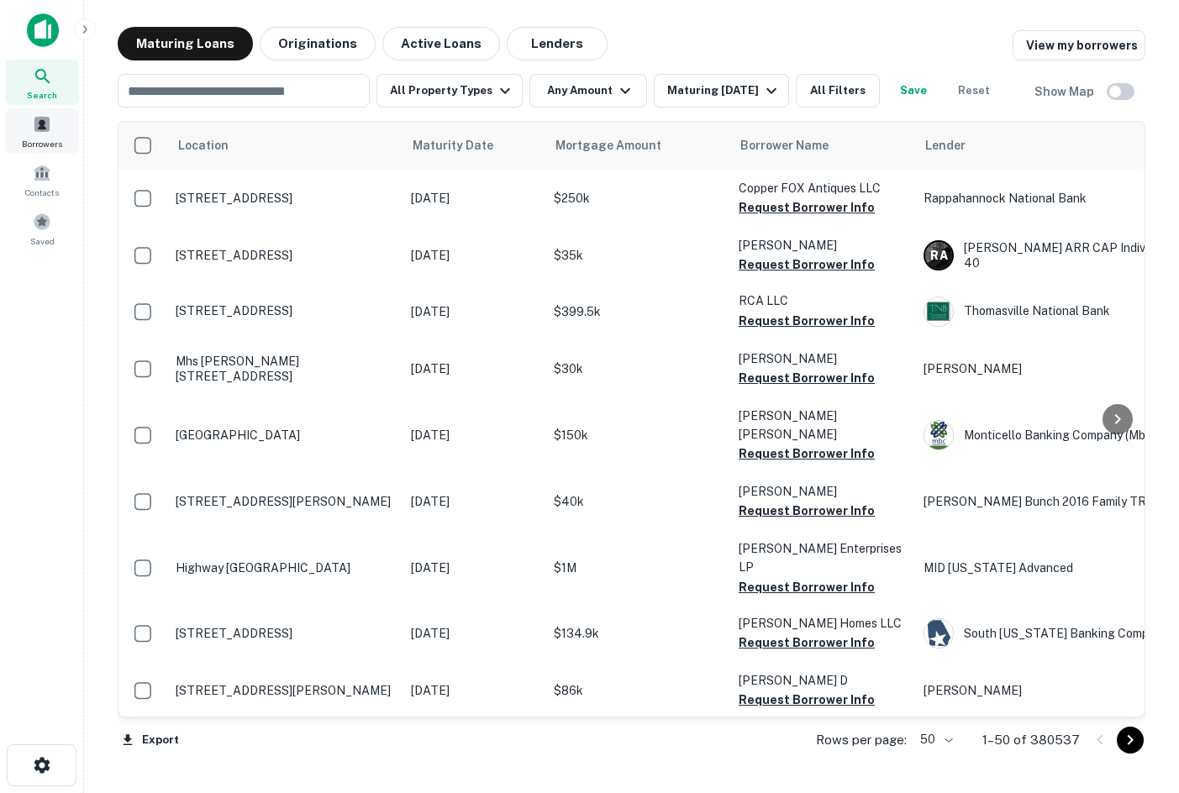
click at [45, 124] on span at bounding box center [42, 124] width 18 height 18
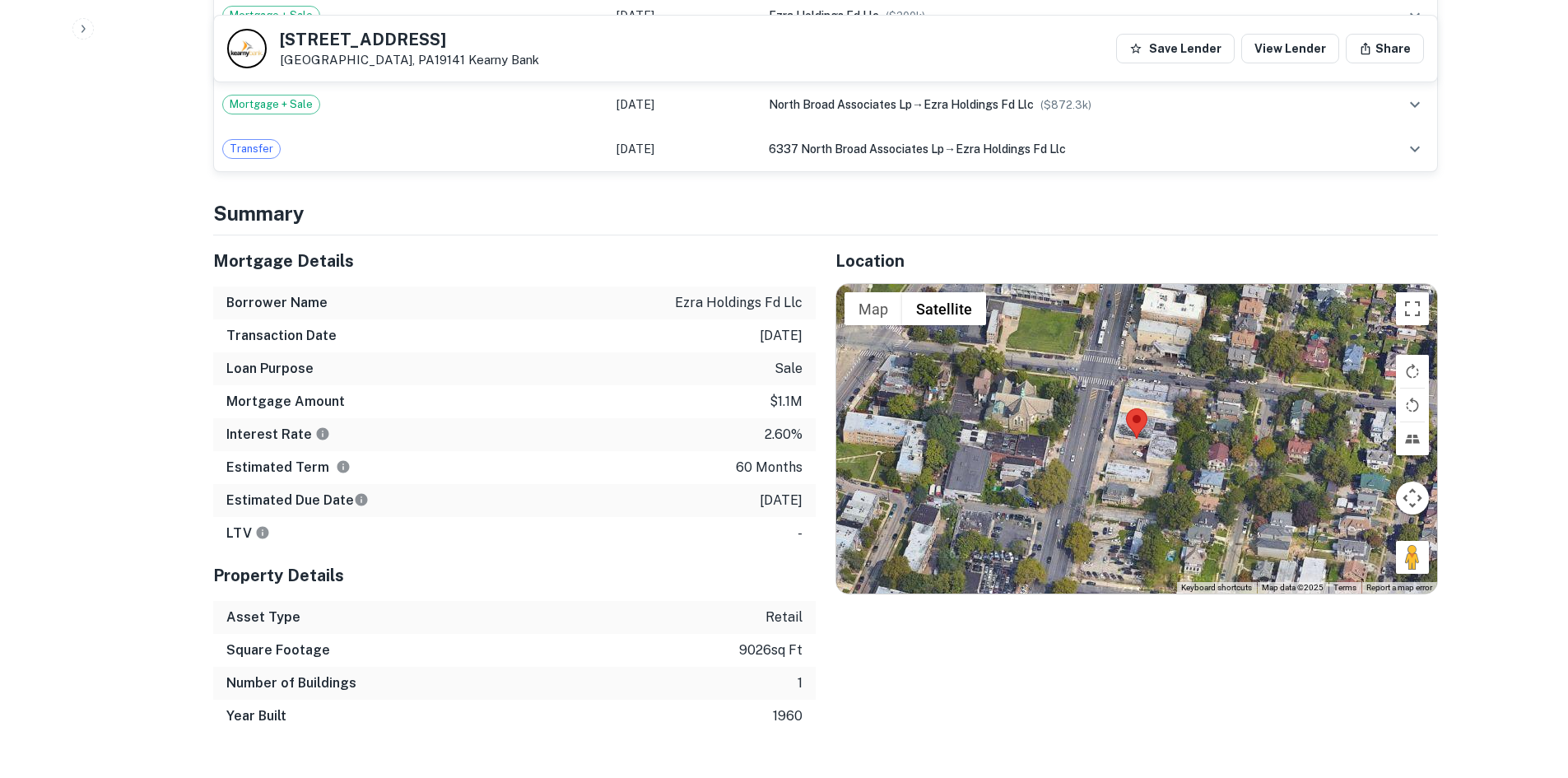
scroll to position [1152, 0]
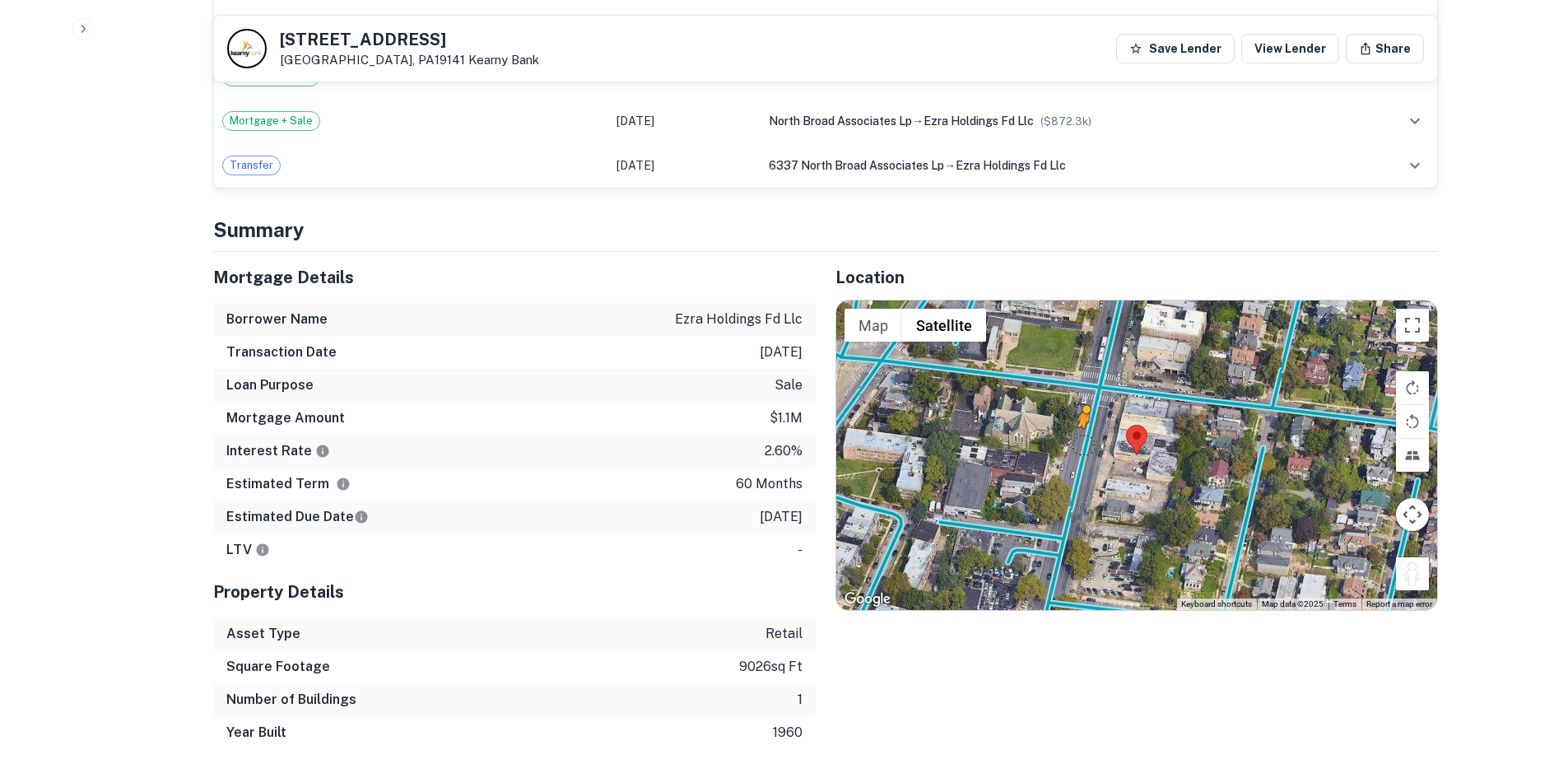
drag, startPoint x: 1412, startPoint y: 565, endPoint x: 1082, endPoint y: 426, distance: 358.1
click at [1082, 426] on div "To activate drag with keyboard, press Alt + Enter. Once in keyboard drag state,…" at bounding box center [1136, 456] width 601 height 310
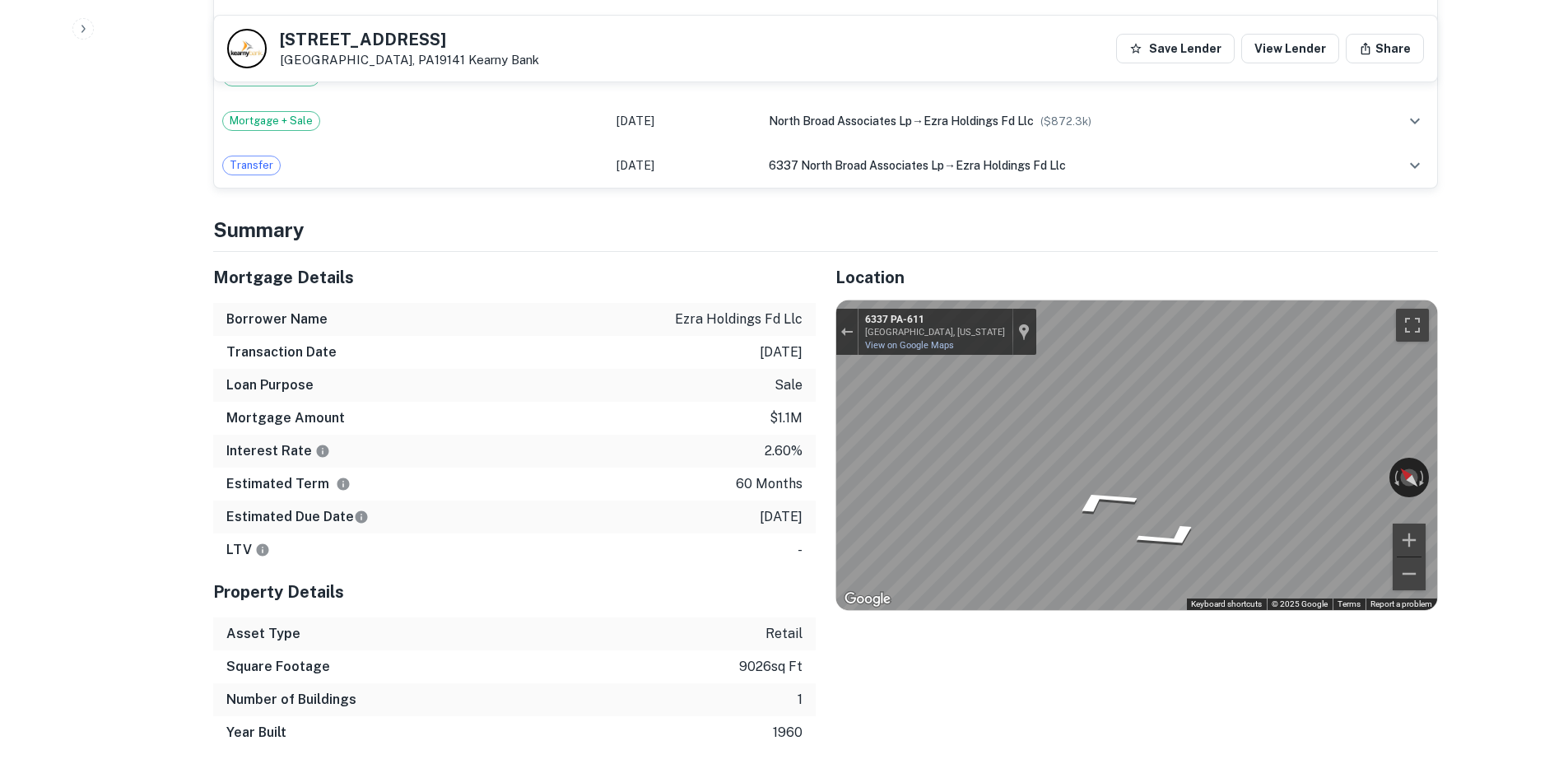
click at [836, 398] on div "← Move left → Move right ↑ Move up ↓ Move down + Zoom in - Zoom out Home Jump l…" at bounding box center [1137, 456] width 603 height 312
click at [204, 275] on div "Mortgage Details Borrower Name ezra holdings fd llc Transaction Date [DATE] Loa…" at bounding box center [504, 500] width 622 height 497
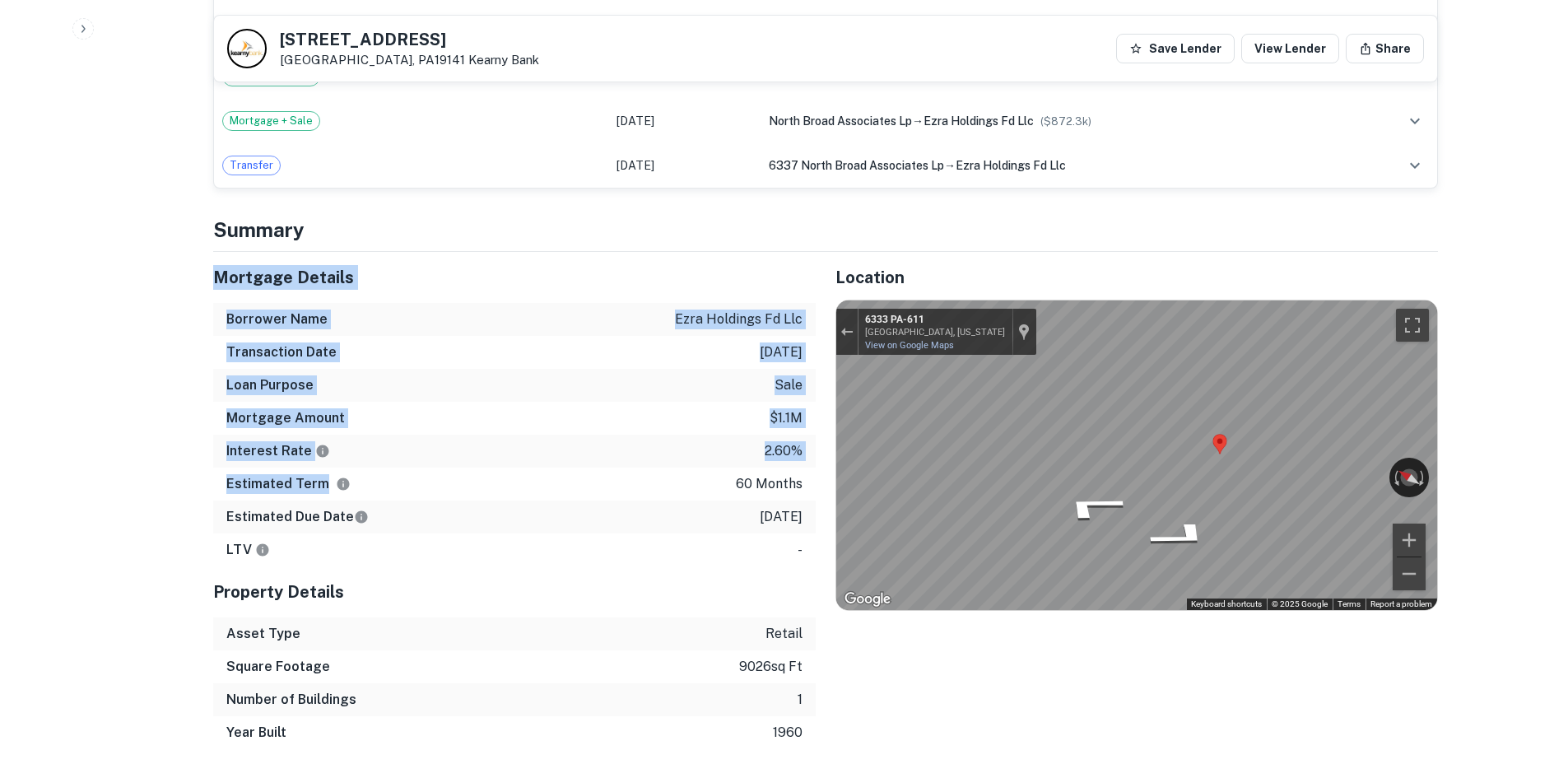
drag, startPoint x: 199, startPoint y: 254, endPoint x: 456, endPoint y: 470, distance: 335.7
click at [454, 467] on div "Mortgage Details Borrower Name ezra holdings fd llc Transaction Date [DATE] Loa…" at bounding box center [504, 500] width 622 height 497
click at [576, 404] on div "Mortgage Amount $1.1m" at bounding box center [514, 418] width 603 height 33
drag, startPoint x: 702, startPoint y: 521, endPoint x: 228, endPoint y: 201, distance: 571.9
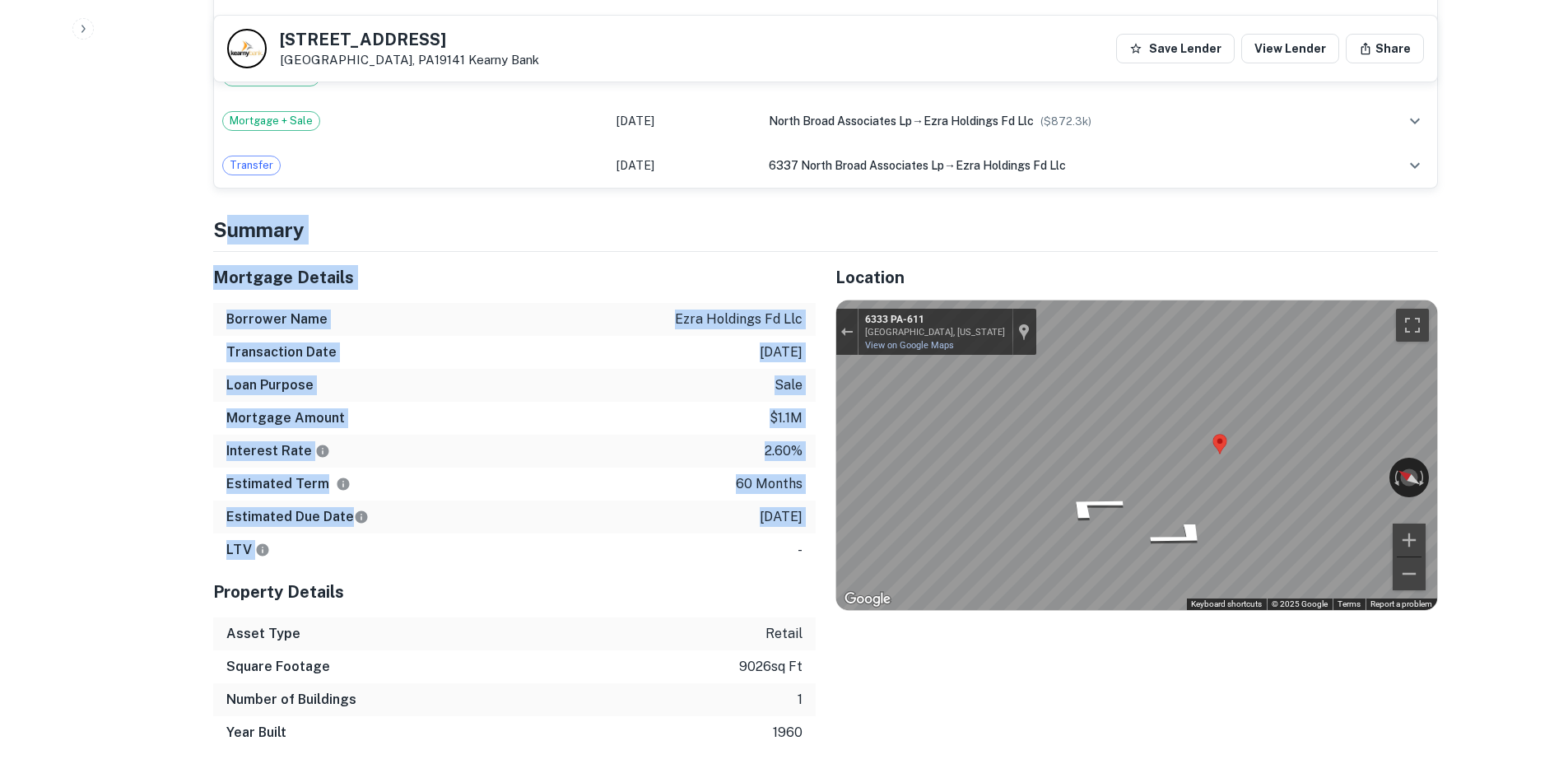
click at [228, 215] on h4 "Summary" at bounding box center [826, 229] width 1225 height 29
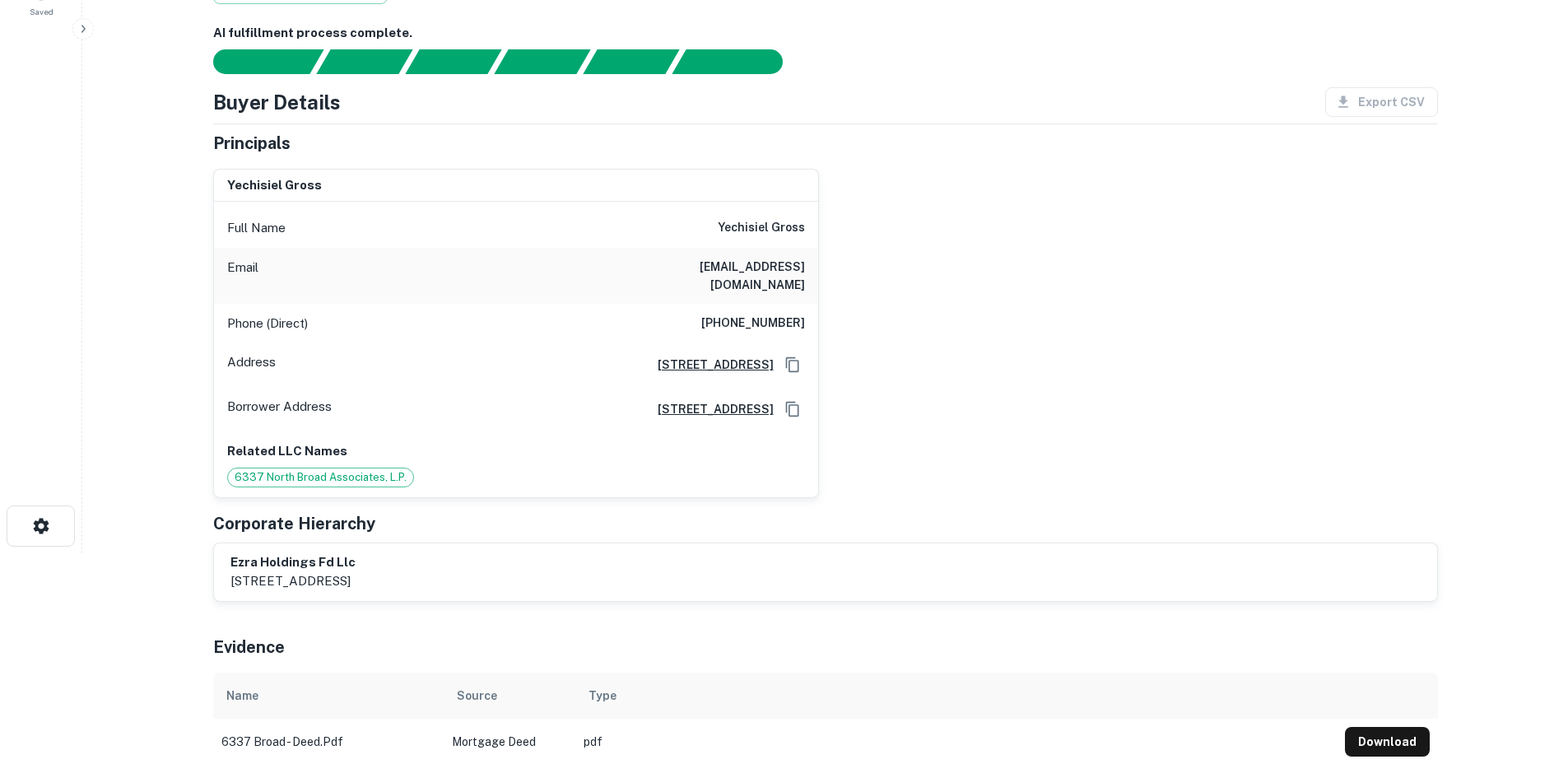
scroll to position [247, 0]
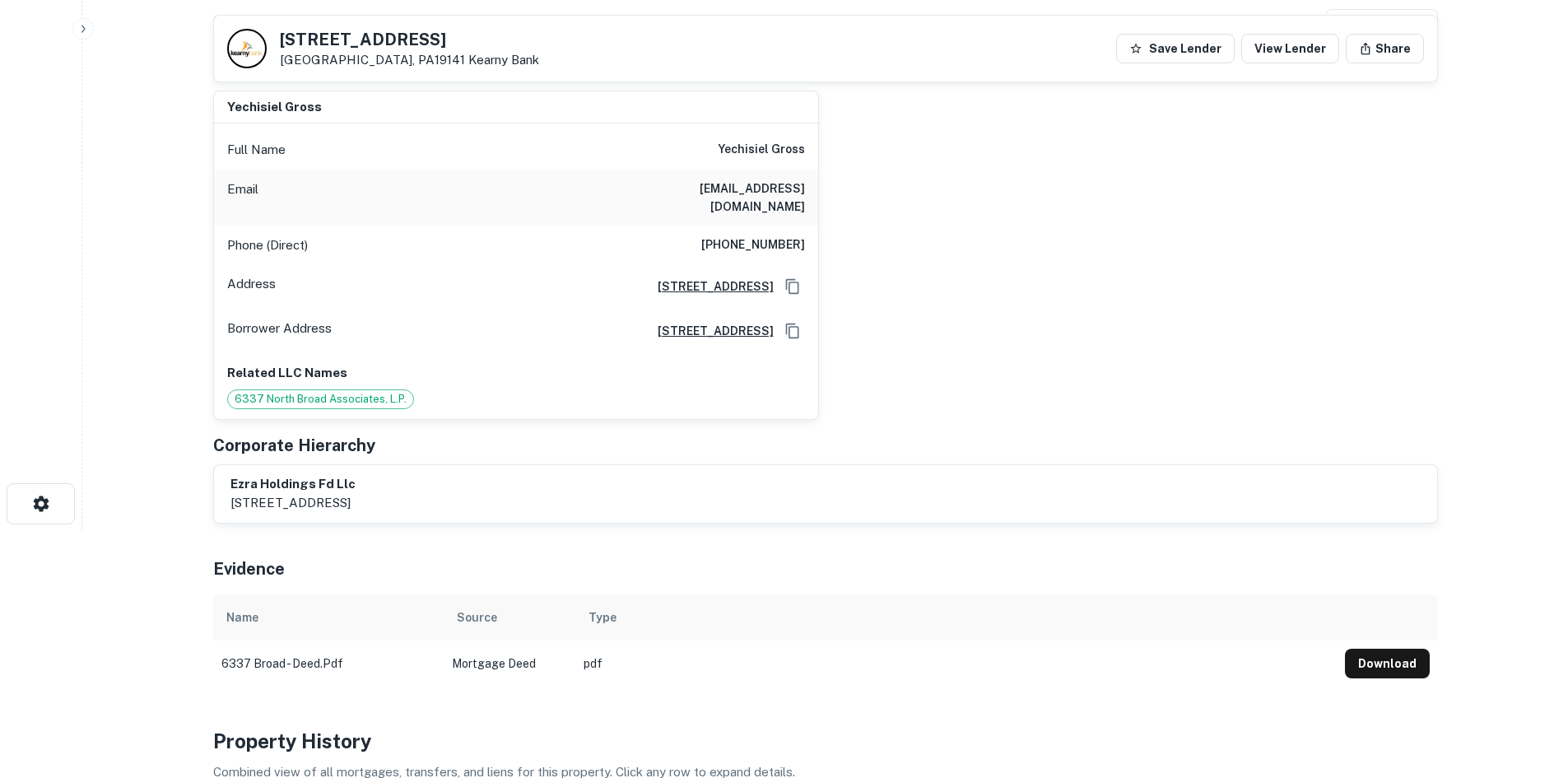
click at [870, 316] on div "yechisiel gross Full Name yechisiel gross Email robertparks500@gmail.com Phone …" at bounding box center [818, 248] width 1238 height 342
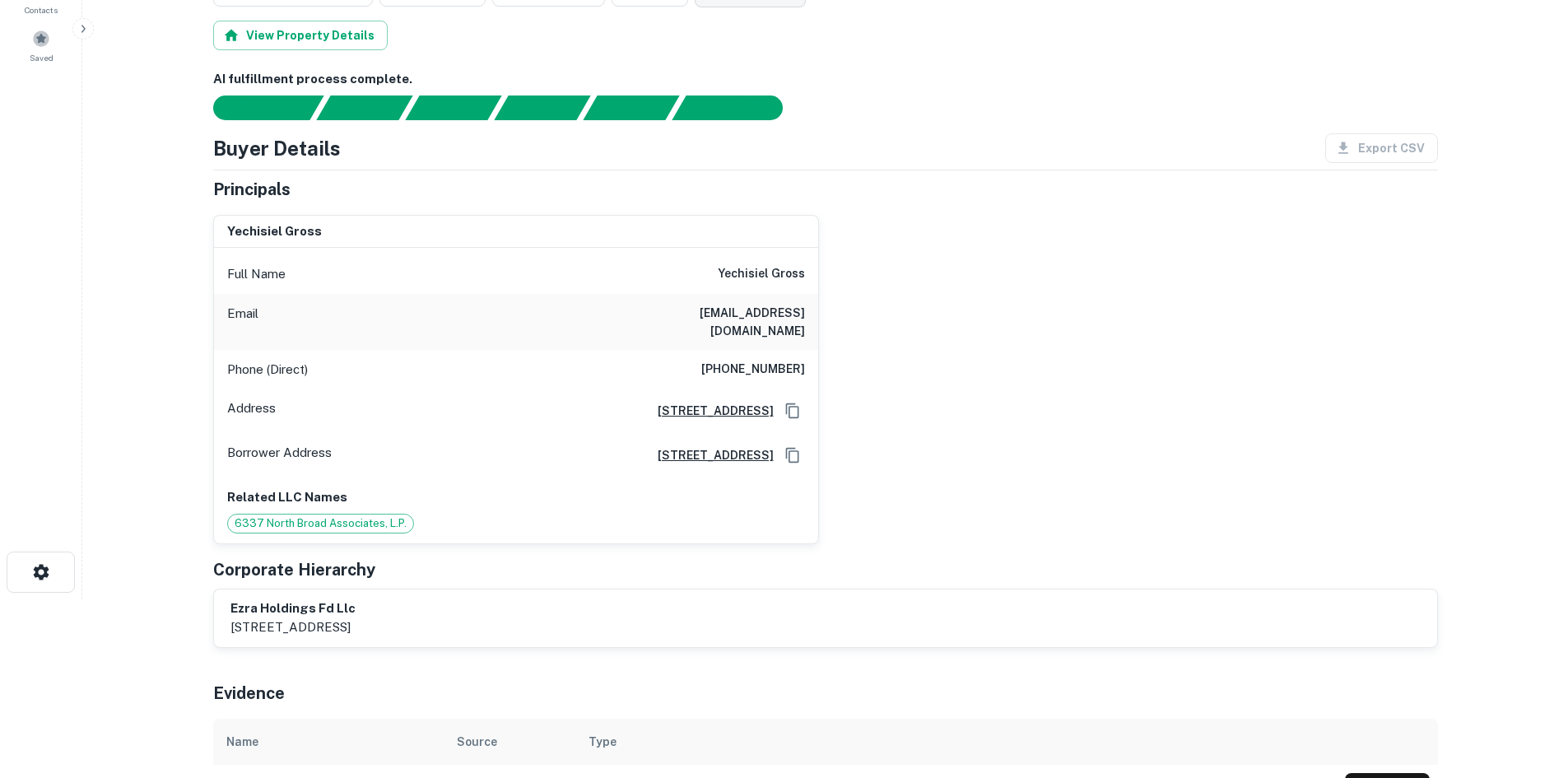
scroll to position [0, 0]
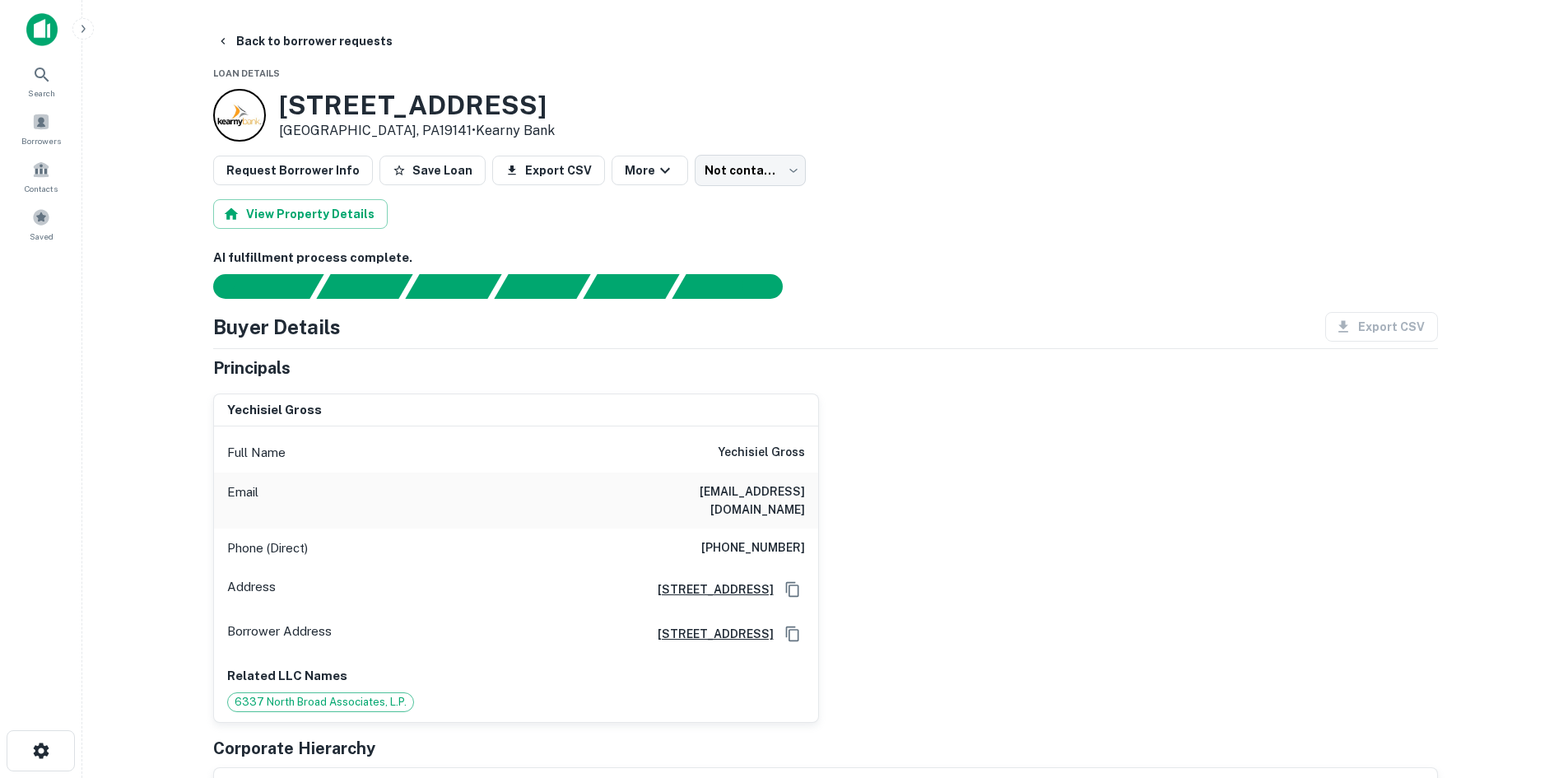
click at [761, 538] on h6 "(845) 216-7200" at bounding box center [754, 548] width 104 height 20
copy h6 "(845) 216-7200"
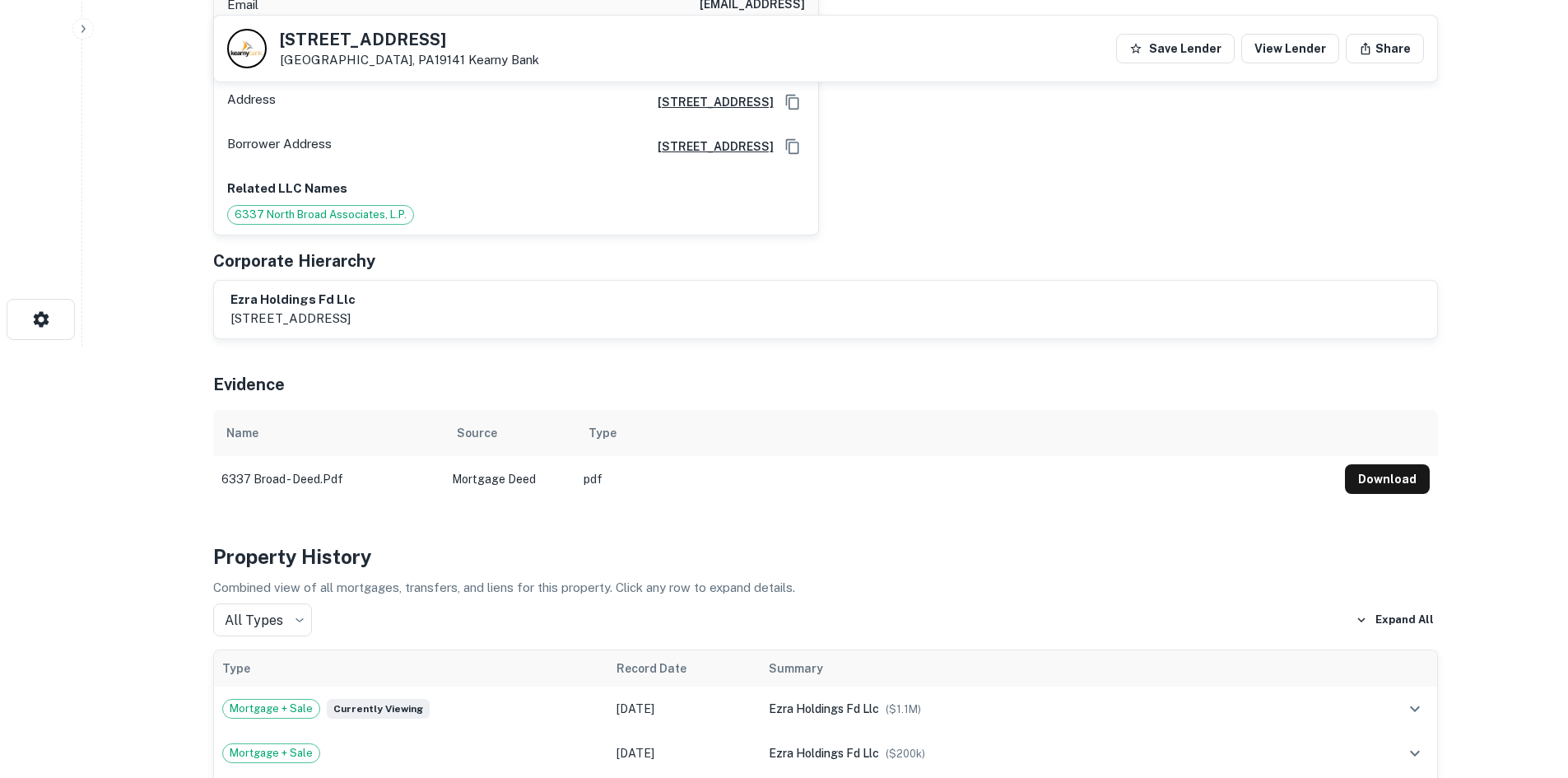
scroll to position [165, 0]
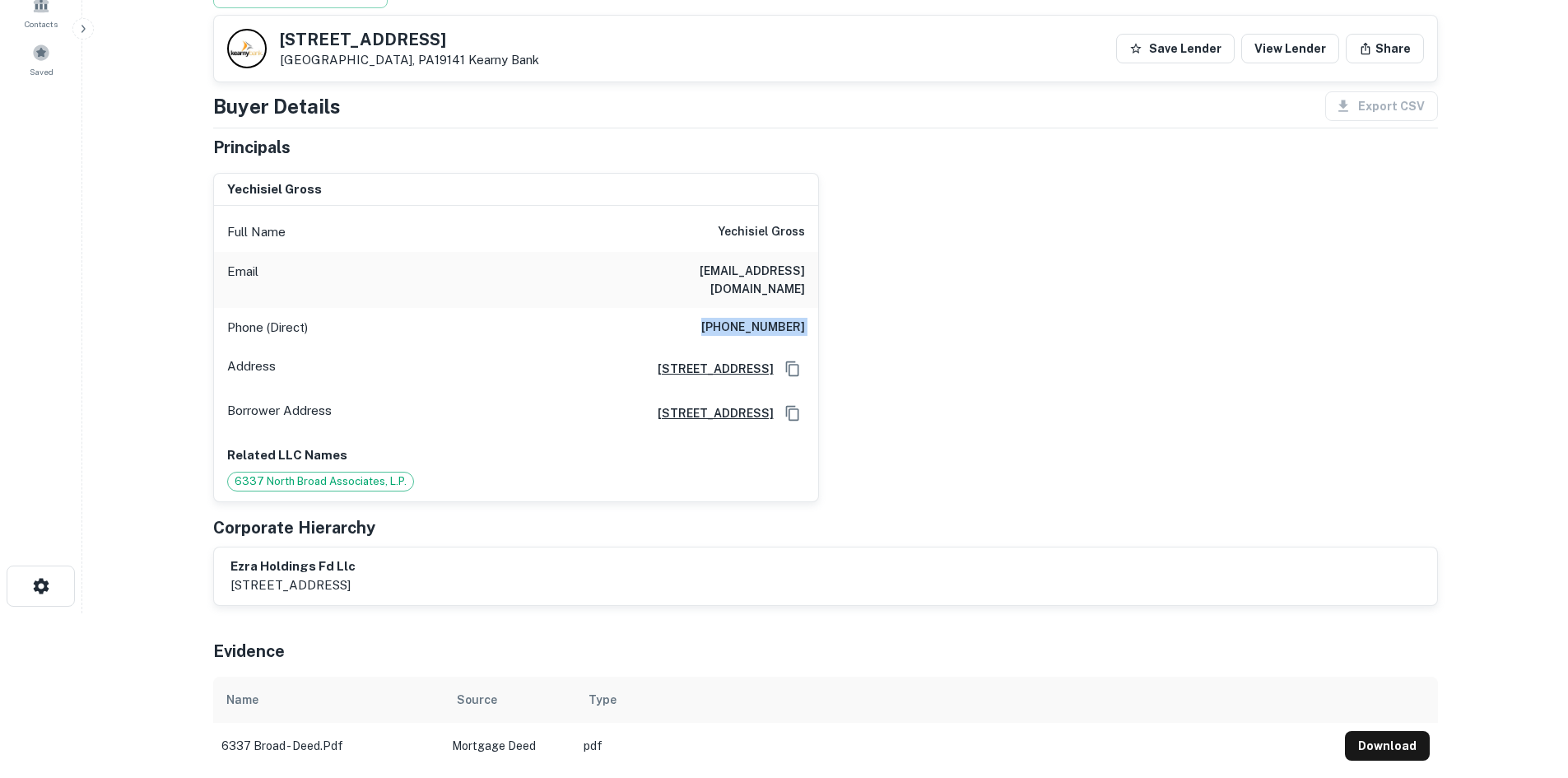
click at [992, 271] on div "yechisiel gross Full Name yechisiel gross Email robertparks500@gmail.com Phone …" at bounding box center [818, 330] width 1238 height 342
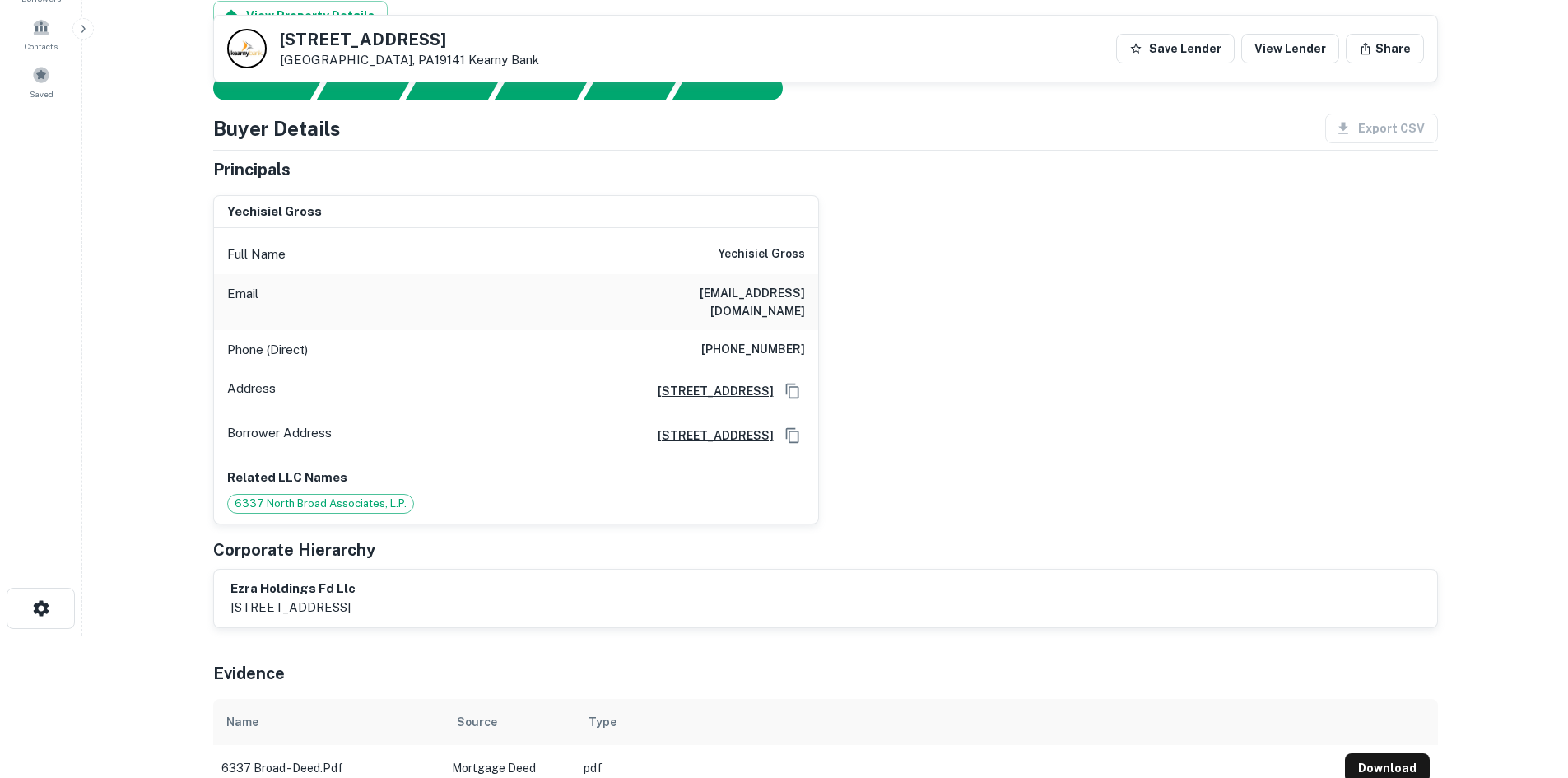
scroll to position [0, 0]
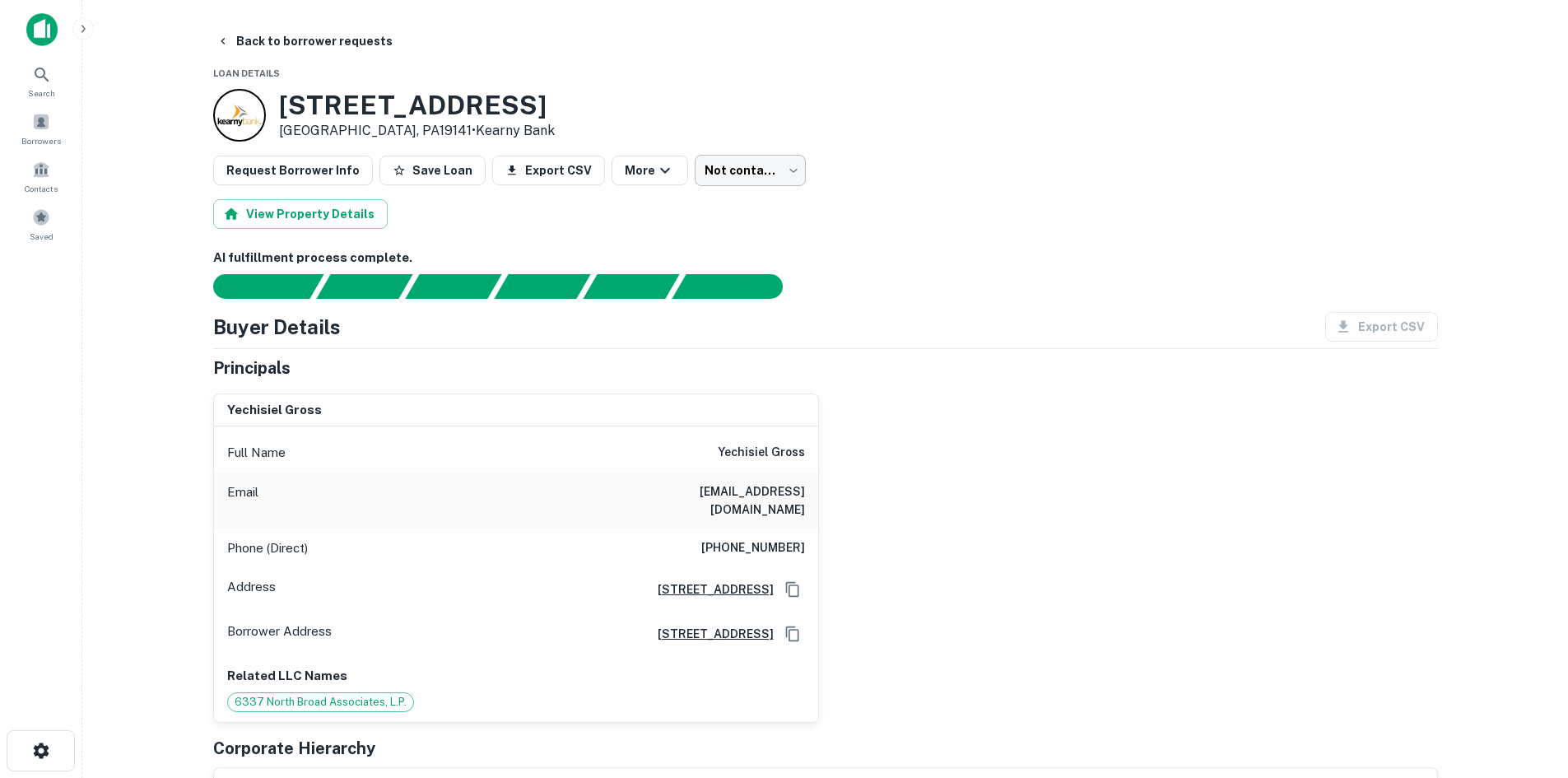
click at [754, 162] on body "Search Borrowers Contacts Saved Back to borrower requests Loan Details 6337 N B…" at bounding box center [784, 389] width 1568 height 778
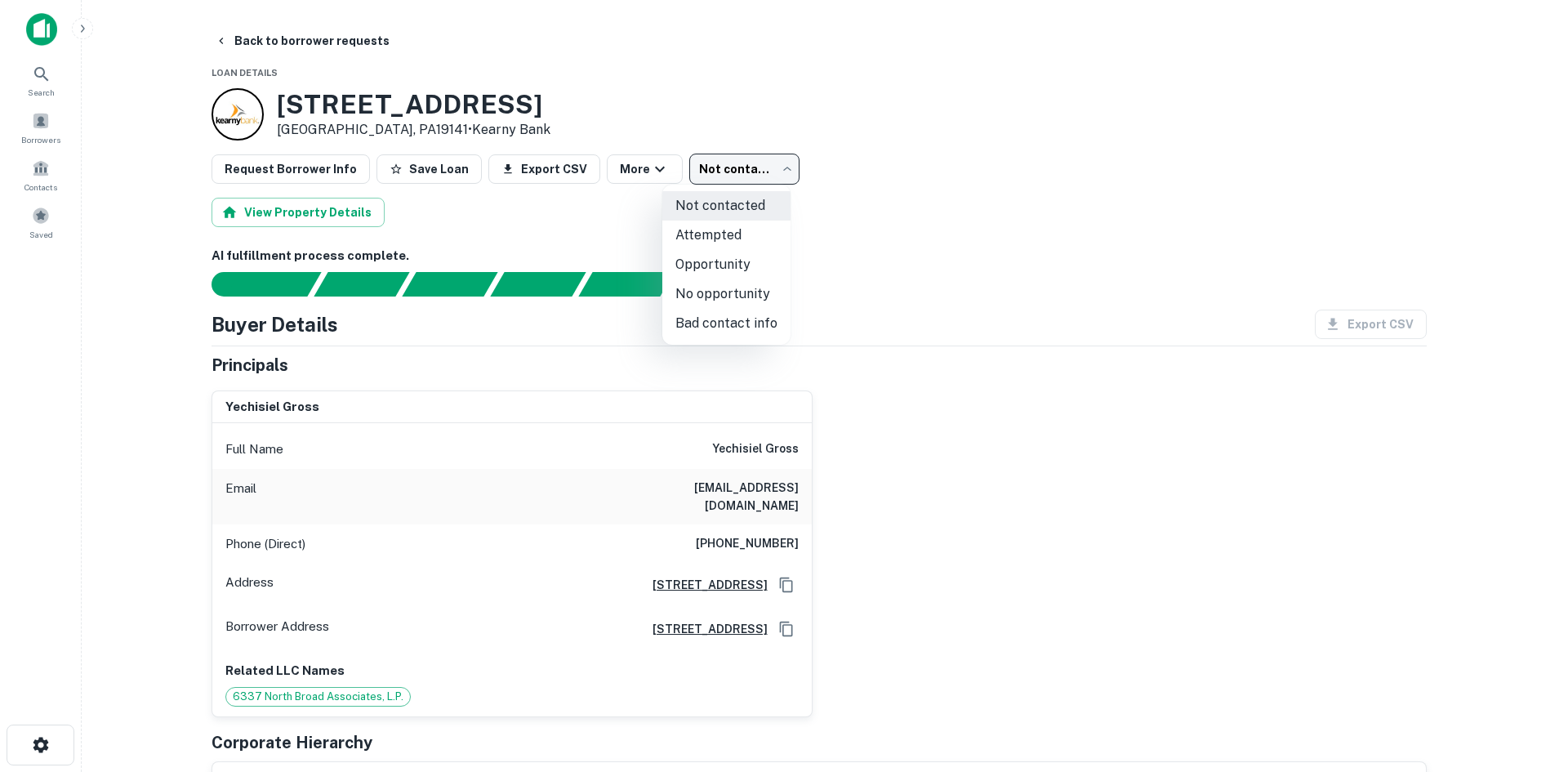
click at [733, 234] on li "Attempted" at bounding box center [726, 235] width 128 height 29
type input "*********"
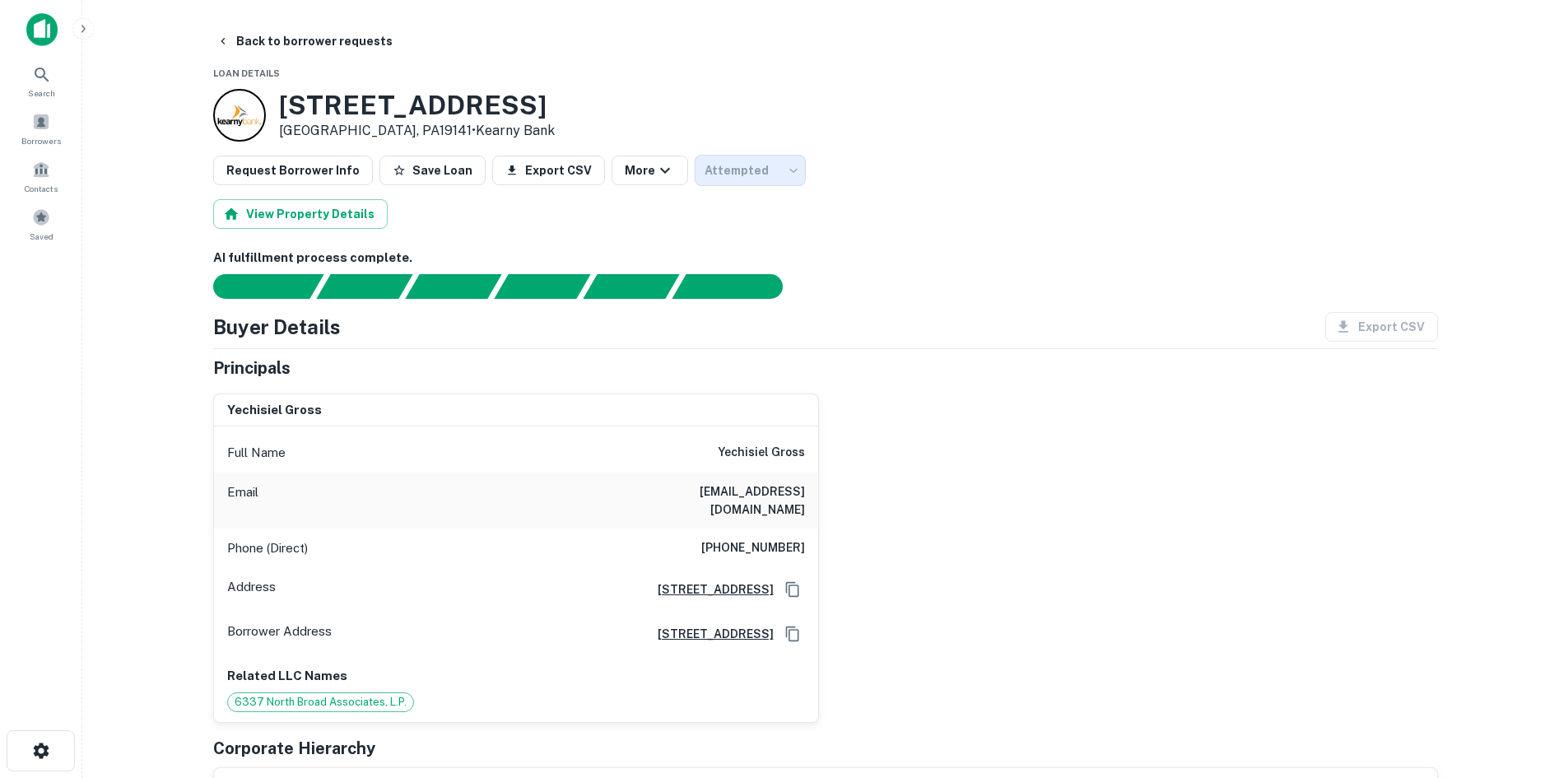
click at [274, 20] on main "Back to borrower requests Loan Details 6337 N Broad St Philadelphia, PA19141 • …" at bounding box center [825, 389] width 1486 height 778
click at [276, 44] on button "Back to borrower requests" at bounding box center [304, 41] width 189 height 29
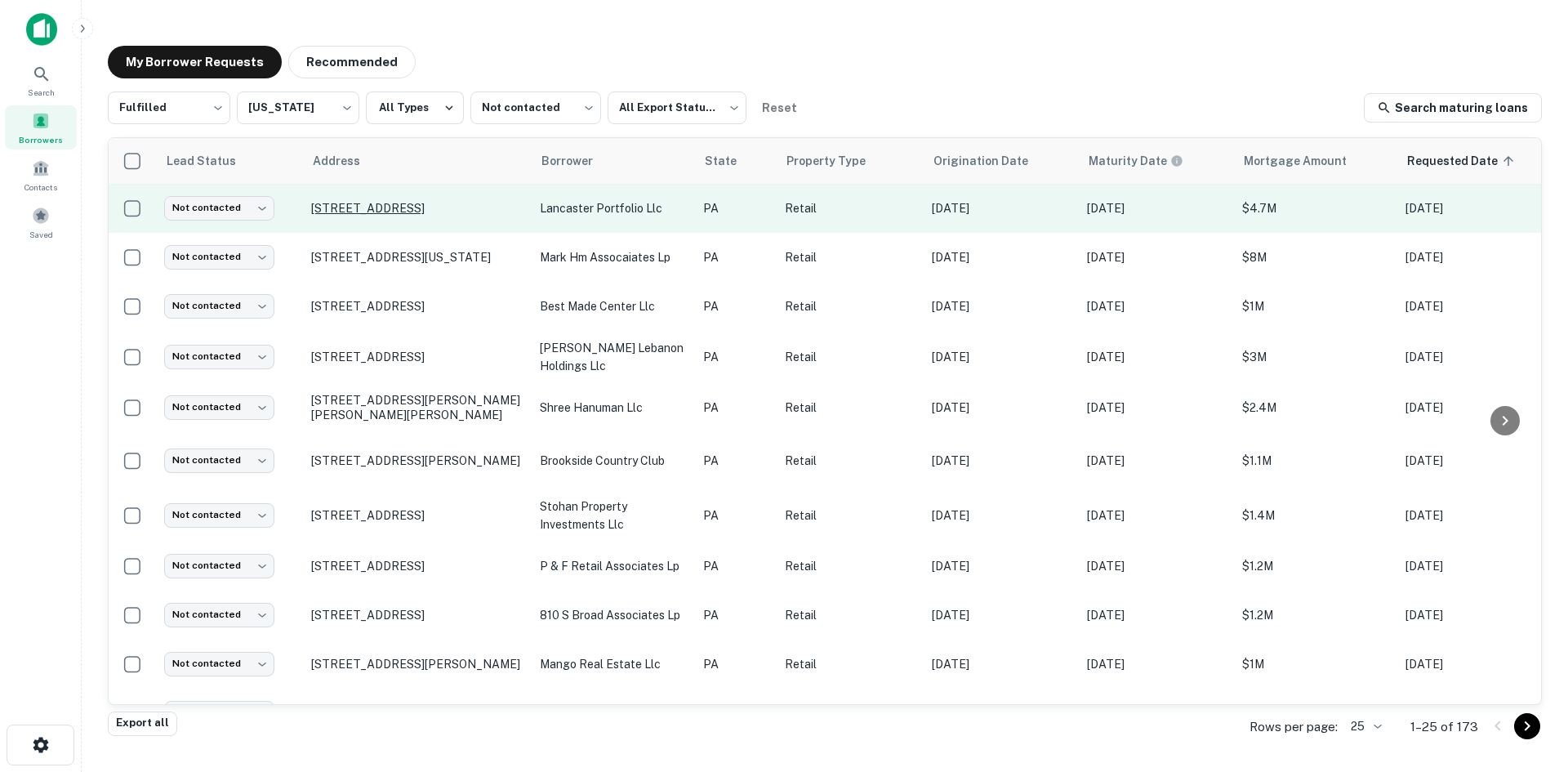
click at [408, 210] on p "701 W Newport Rd Lititz, PA17543" at bounding box center [417, 208] width 212 height 15
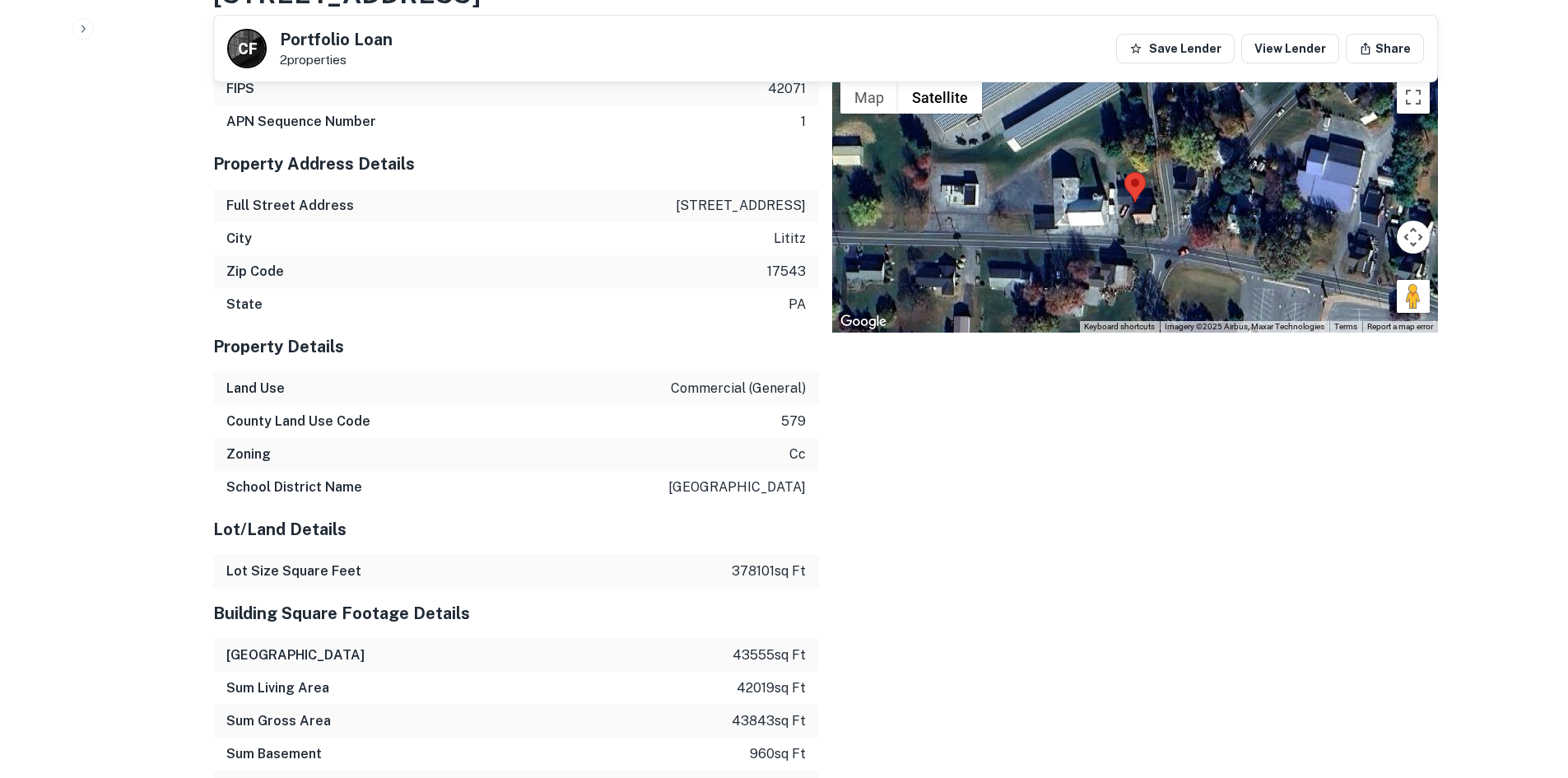
scroll to position [1975, 0]
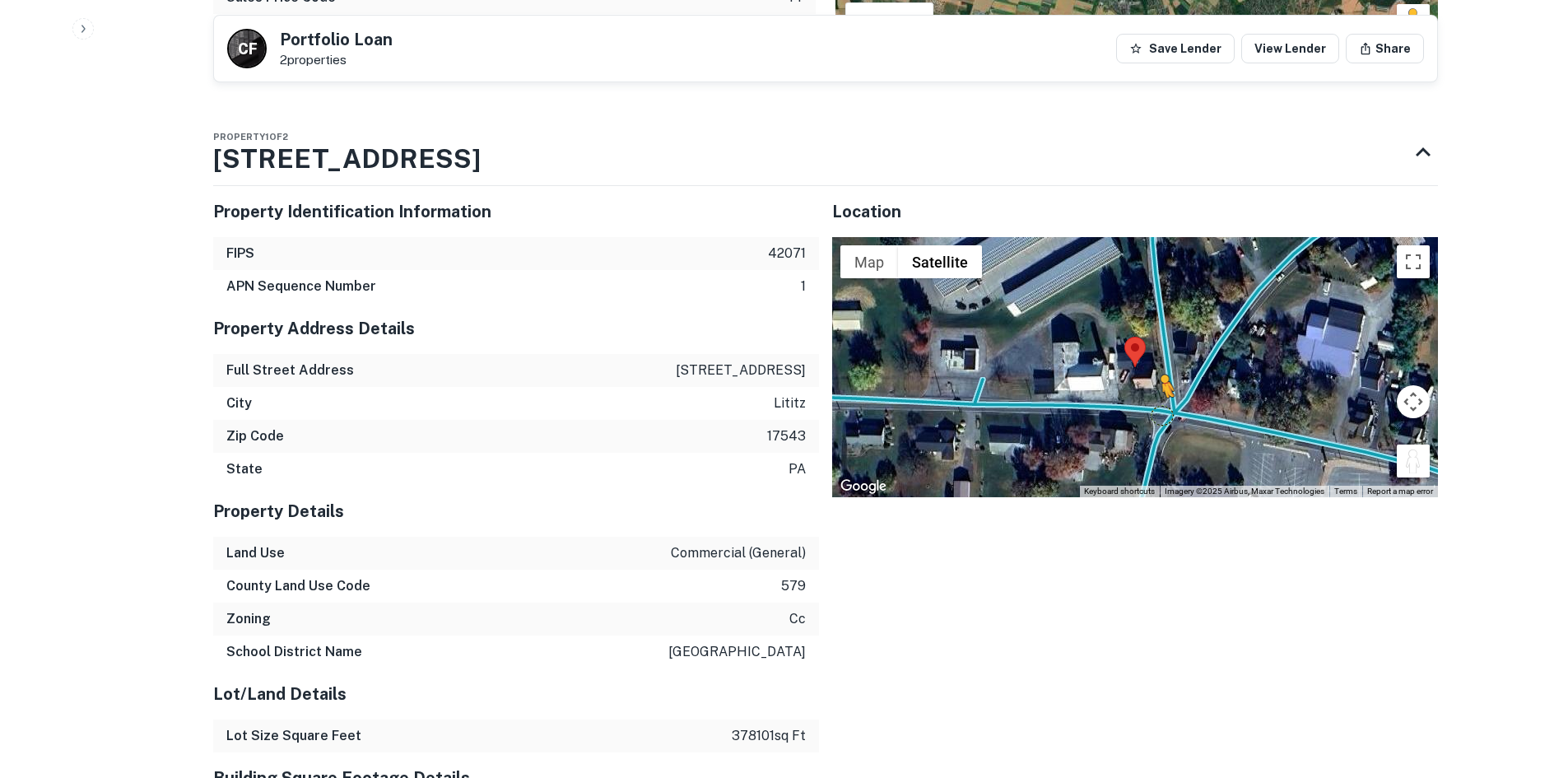
drag, startPoint x: 1421, startPoint y: 426, endPoint x: 1155, endPoint y: 376, distance: 270.7
click at [1155, 376] on div "To activate drag with keyboard, press Alt + Enter. Once in keyboard drag state,…" at bounding box center [1135, 366] width 606 height 260
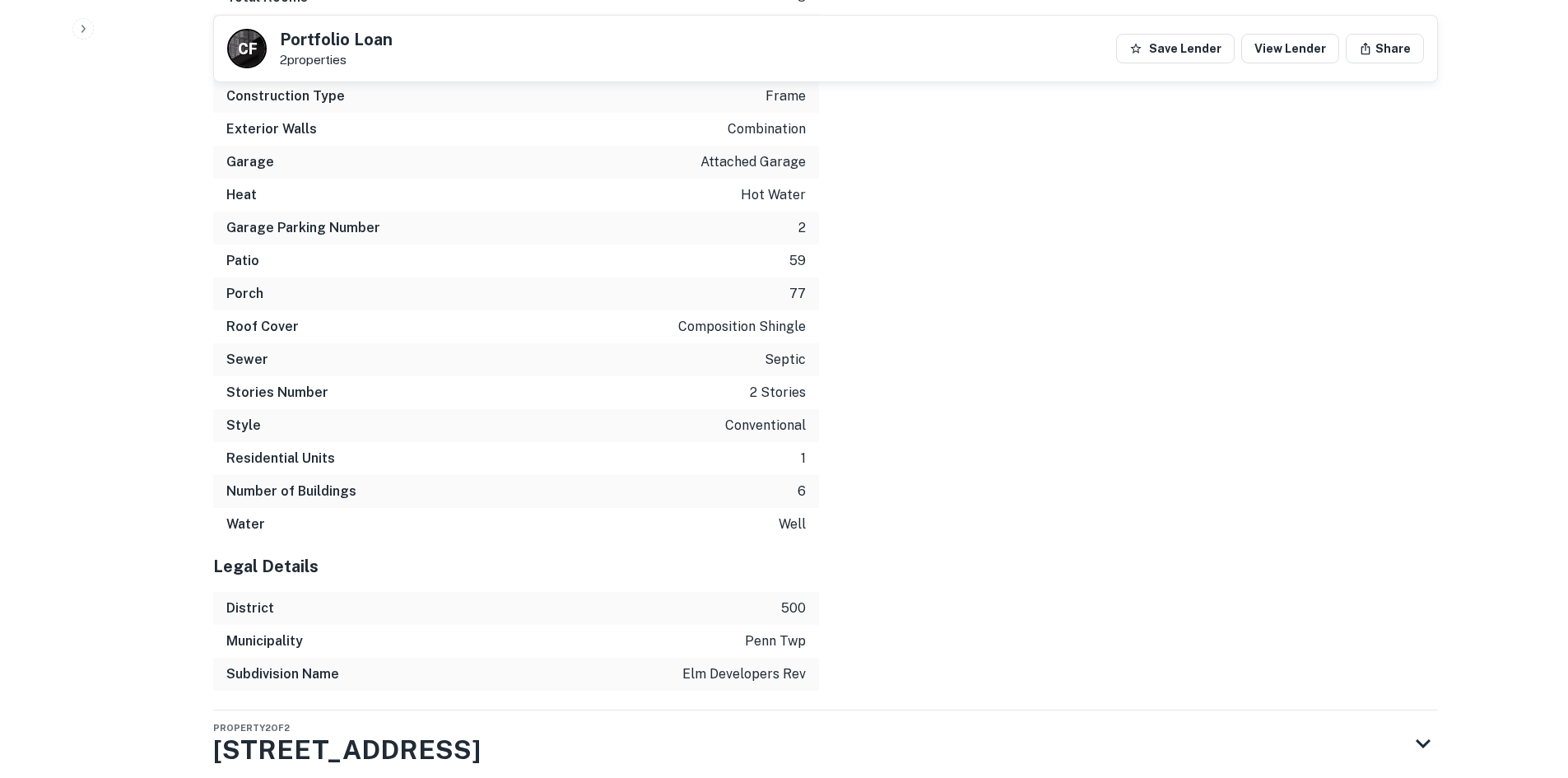
scroll to position [3175, 0]
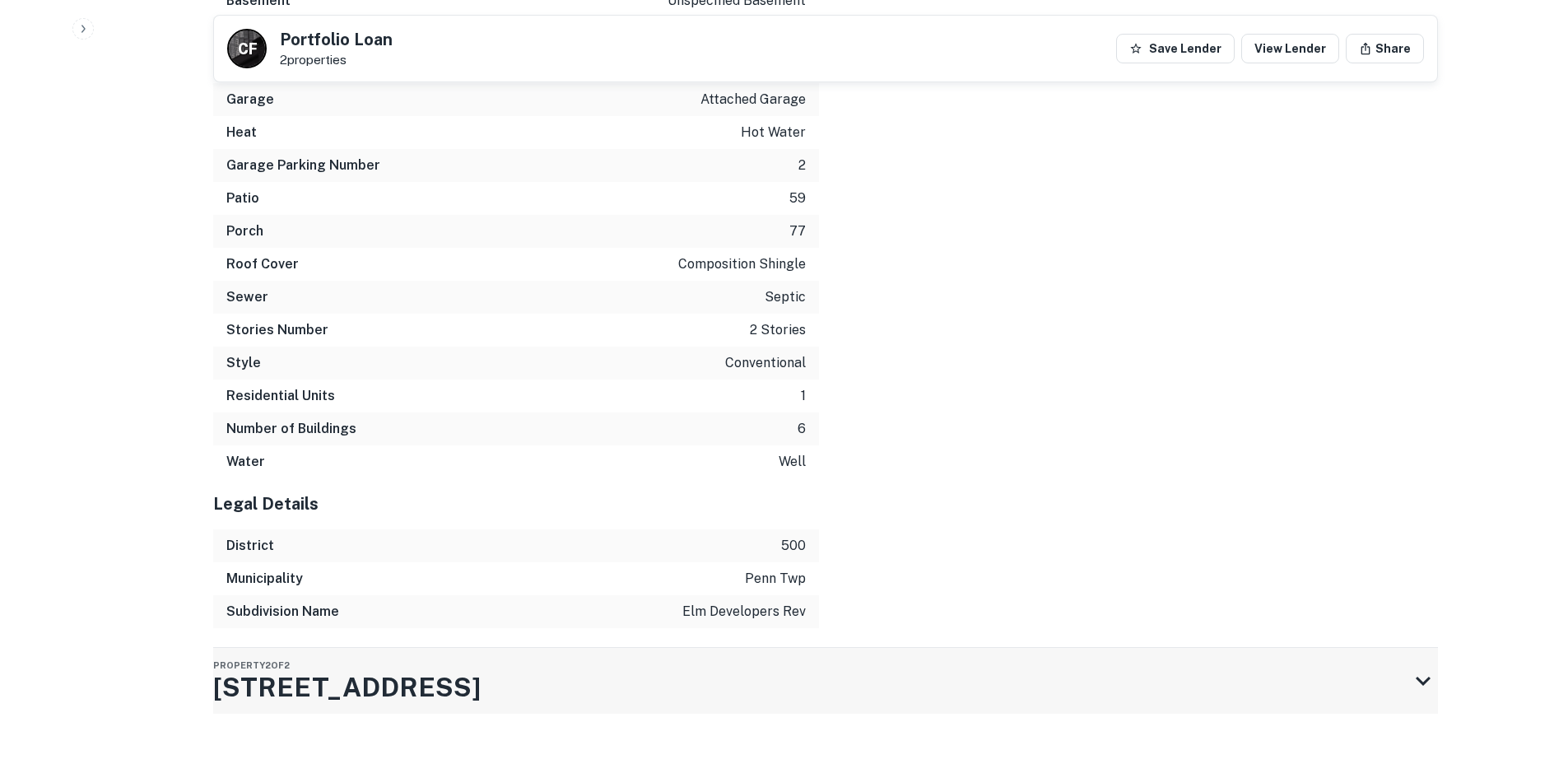
click at [716, 671] on div "Property 2 of 2 745 E MAIN ST" at bounding box center [811, 680] width 1196 height 66
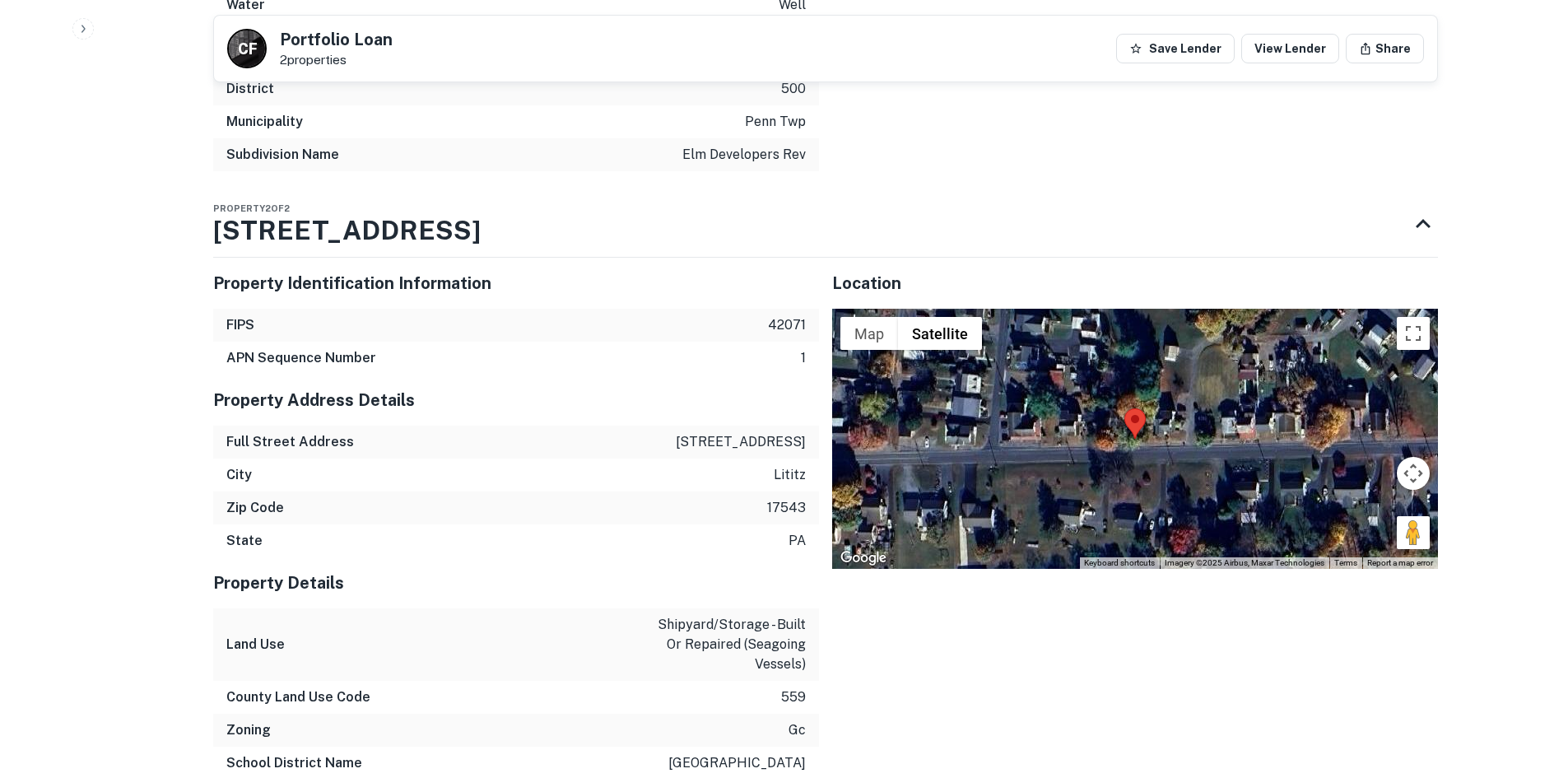
scroll to position [3633, 0]
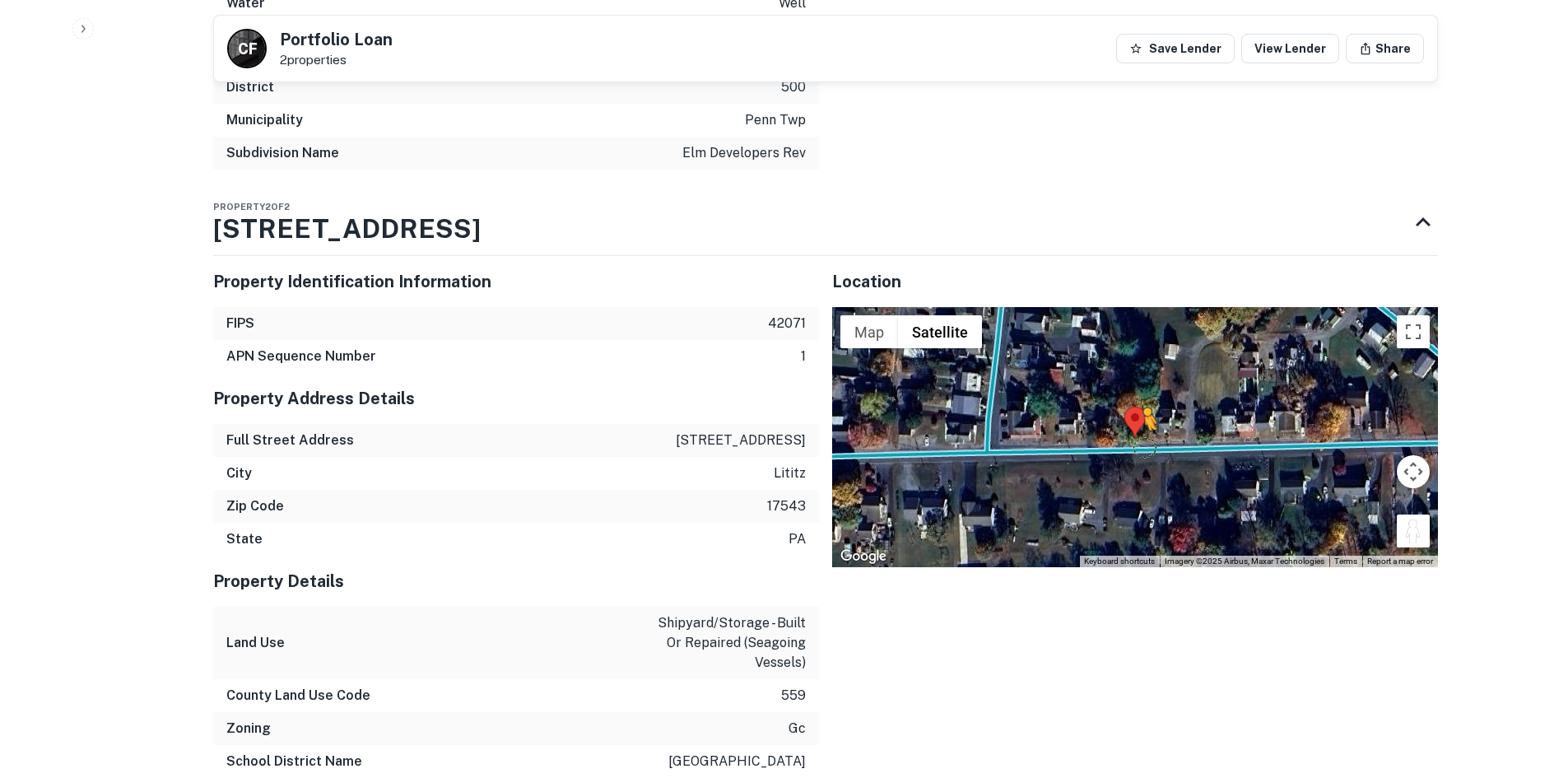
drag, startPoint x: 1414, startPoint y: 512, endPoint x: 1135, endPoint y: 430, distance: 290.8
click at [1136, 431] on div "To activate drag with keyboard, press Alt + Enter. Once in keyboard drag state,…" at bounding box center [1135, 436] width 606 height 260
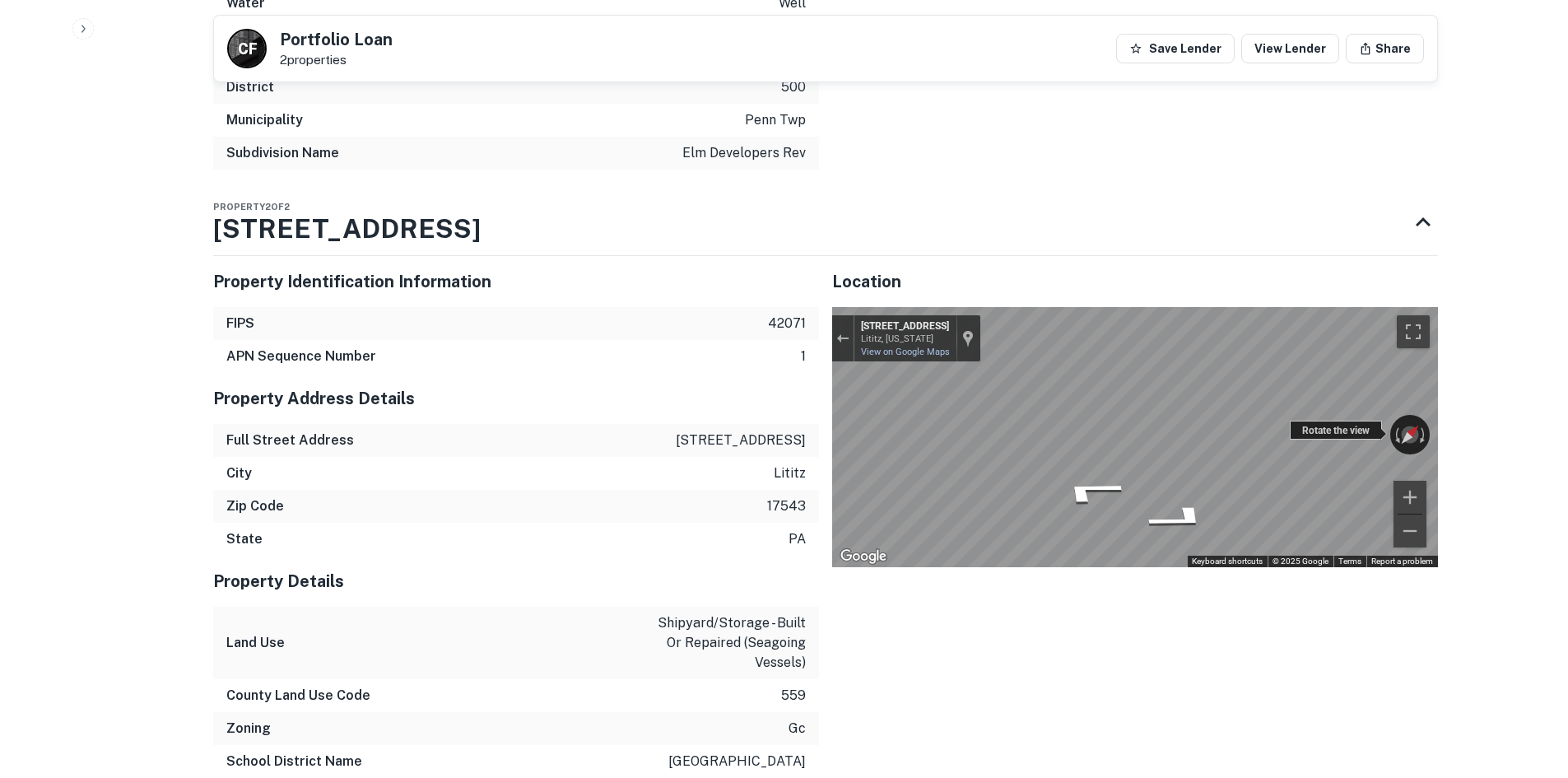
click at [1346, 416] on div "← Move left → Move right ↑ Move up ↓ Move down + Zoom in - Zoom out 738 Hopelan…" at bounding box center [1135, 436] width 606 height 260
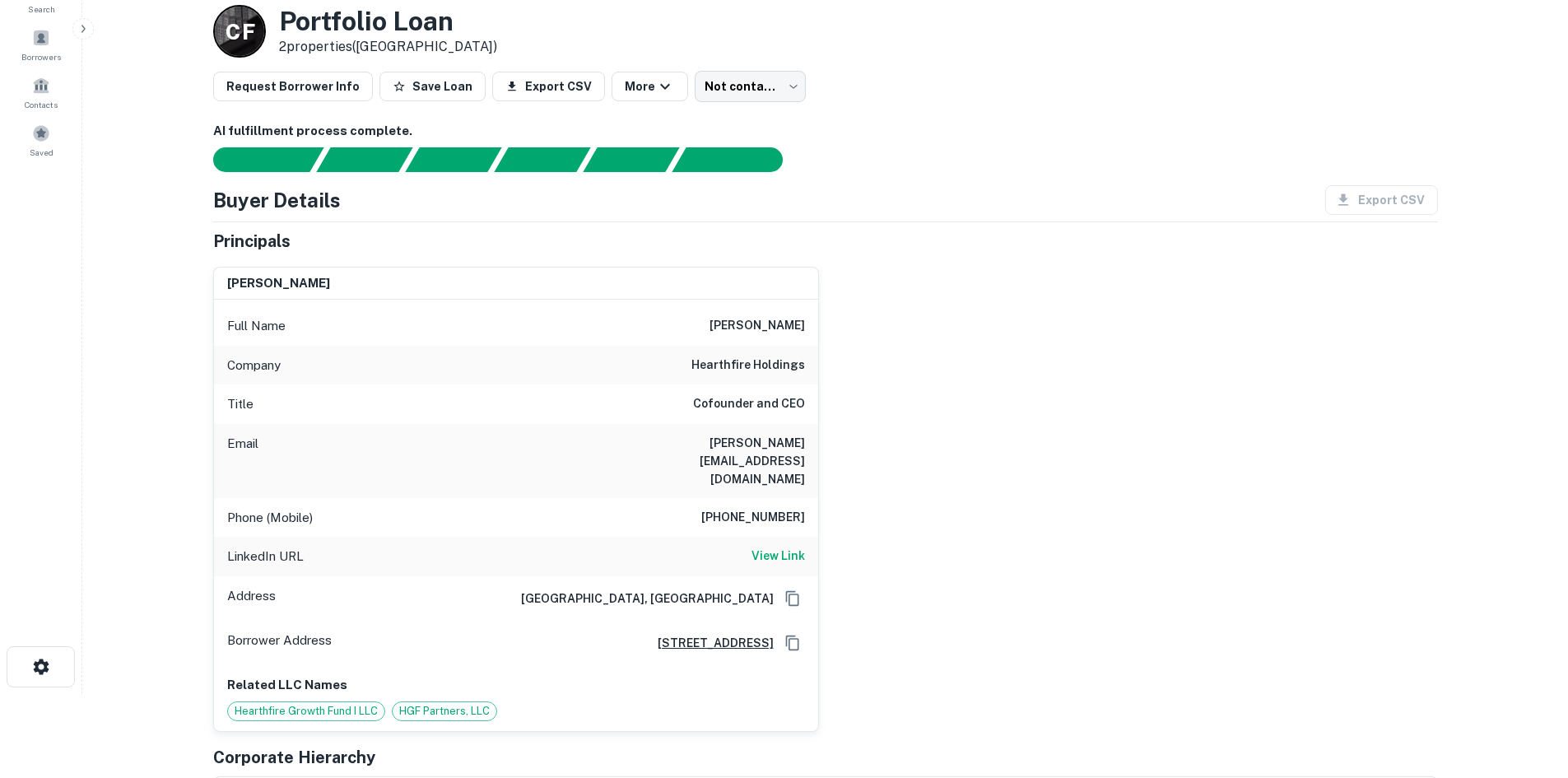
scroll to position [0, 0]
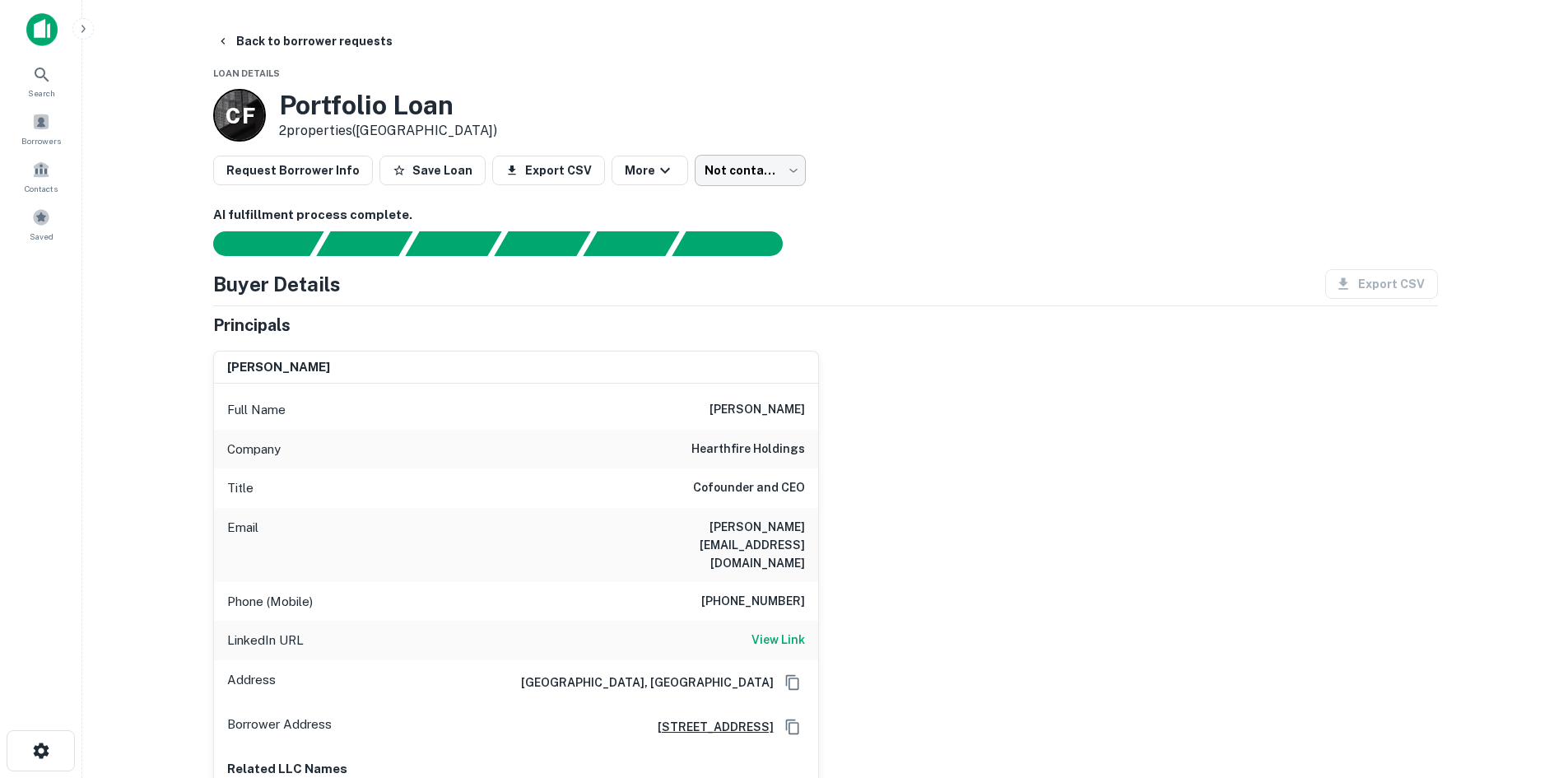
click at [769, 164] on body "Search Borrowers Contacts Saved Back to borrower requests Loan Details C F Port…" at bounding box center [784, 389] width 1568 height 778
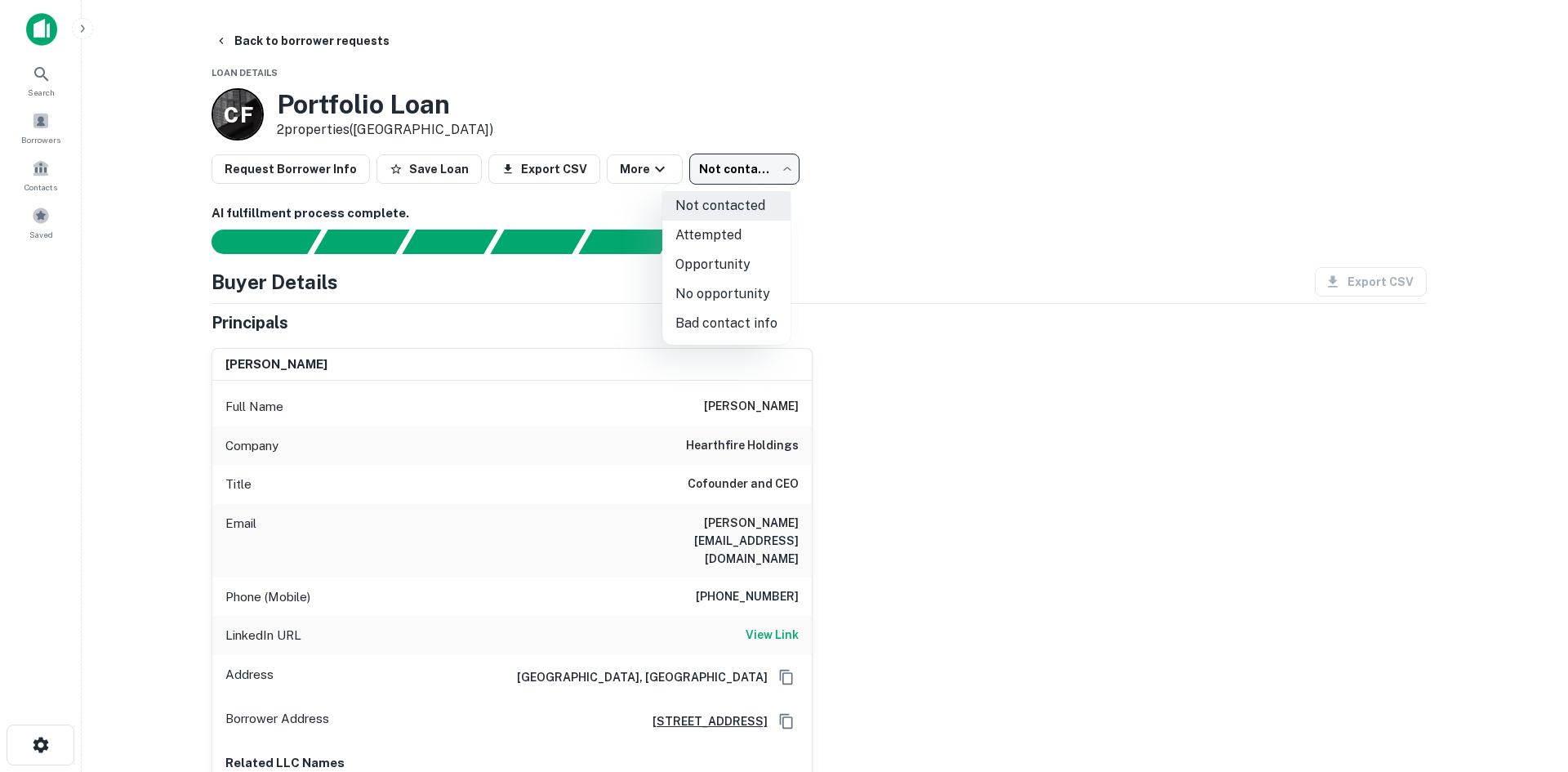
click at [731, 294] on li "No opportunity" at bounding box center [726, 294] width 128 height 29
type input "**********"
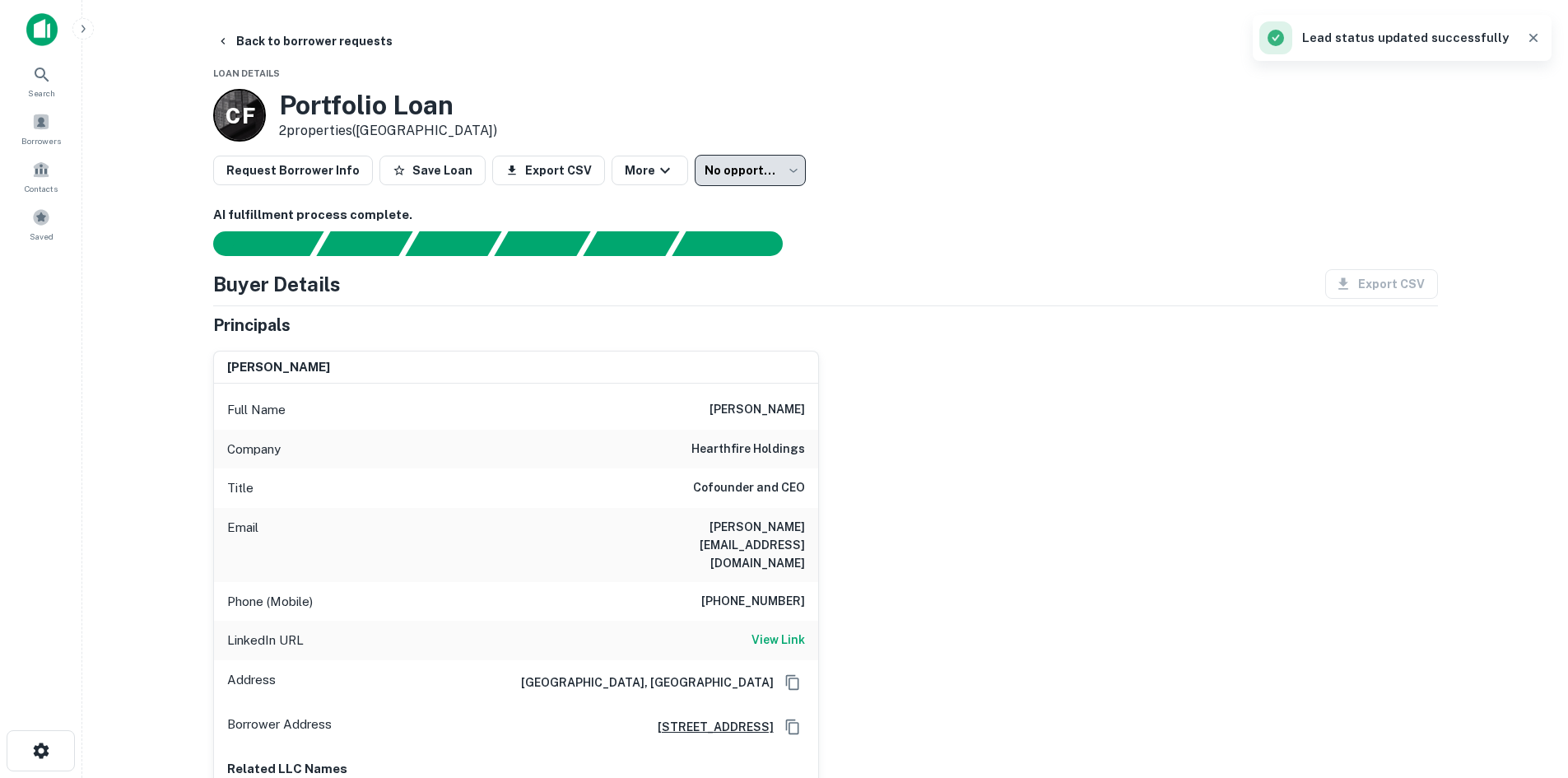
click at [330, 35] on button "Back to borrower requests" at bounding box center [304, 41] width 189 height 29
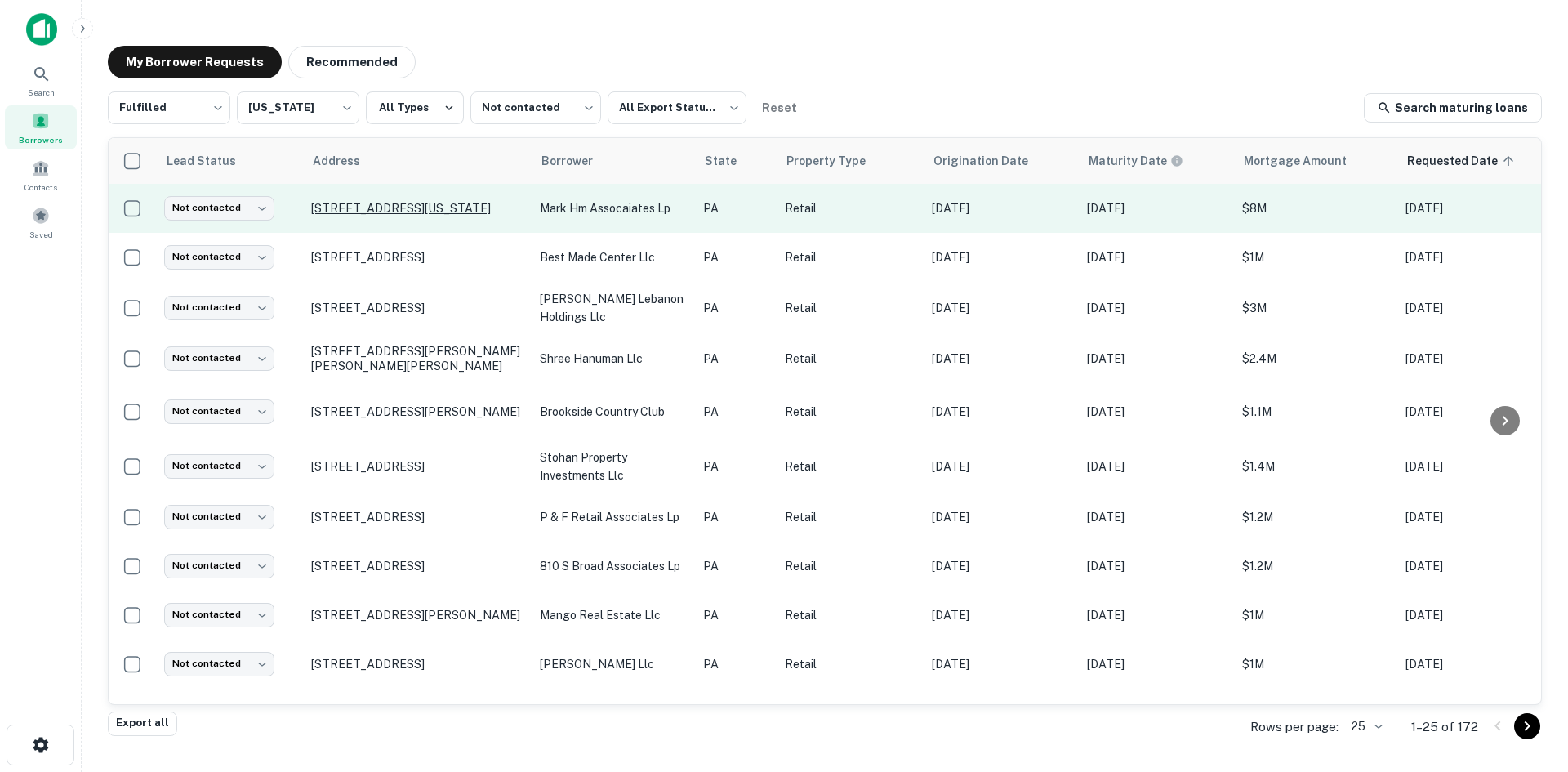
click at [397, 201] on p "1199 Texas Palmyra Hwy Honesdale, PA18431" at bounding box center [417, 208] width 212 height 15
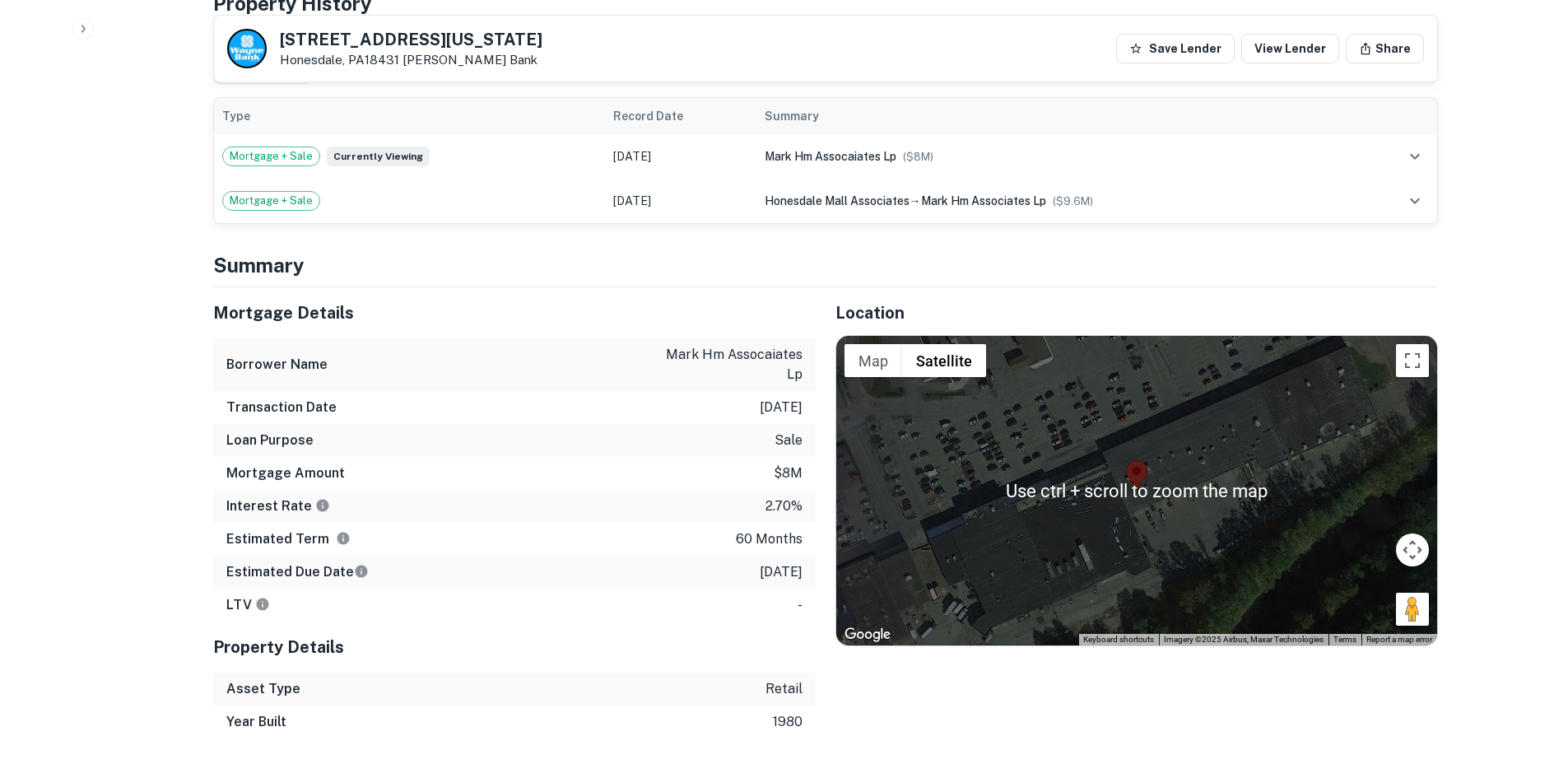
scroll to position [1084, 0]
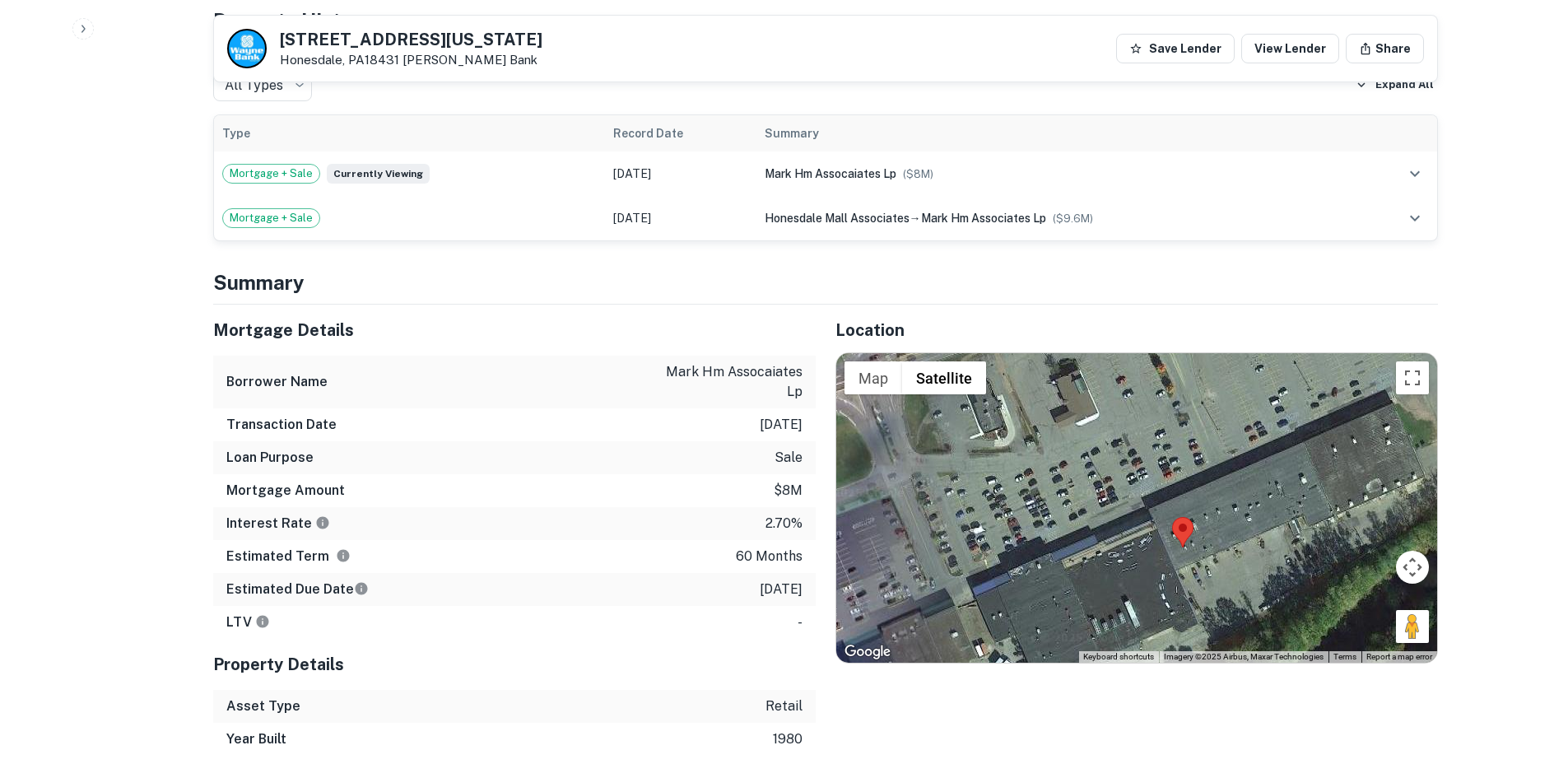
drag, startPoint x: 1142, startPoint y: 515, endPoint x: 1196, endPoint y: 560, distance: 70.3
click at [1196, 560] on div at bounding box center [1136, 508] width 601 height 310
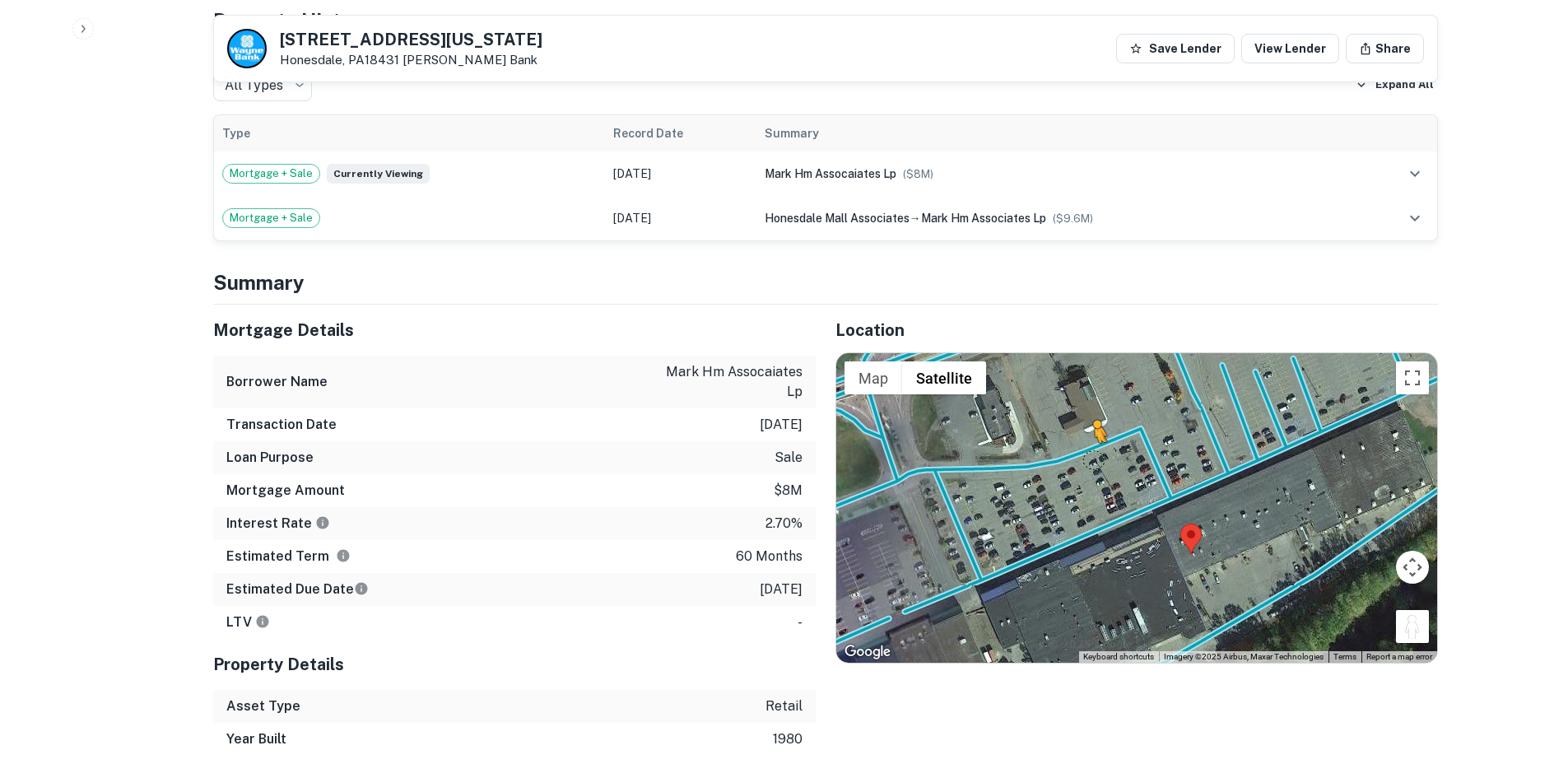
drag, startPoint x: 1402, startPoint y: 625, endPoint x: 1093, endPoint y: 457, distance: 351.7
click at [1093, 457] on div "To activate drag with keyboard, press Alt + Enter. Once in keyboard drag state,…" at bounding box center [1136, 508] width 601 height 310
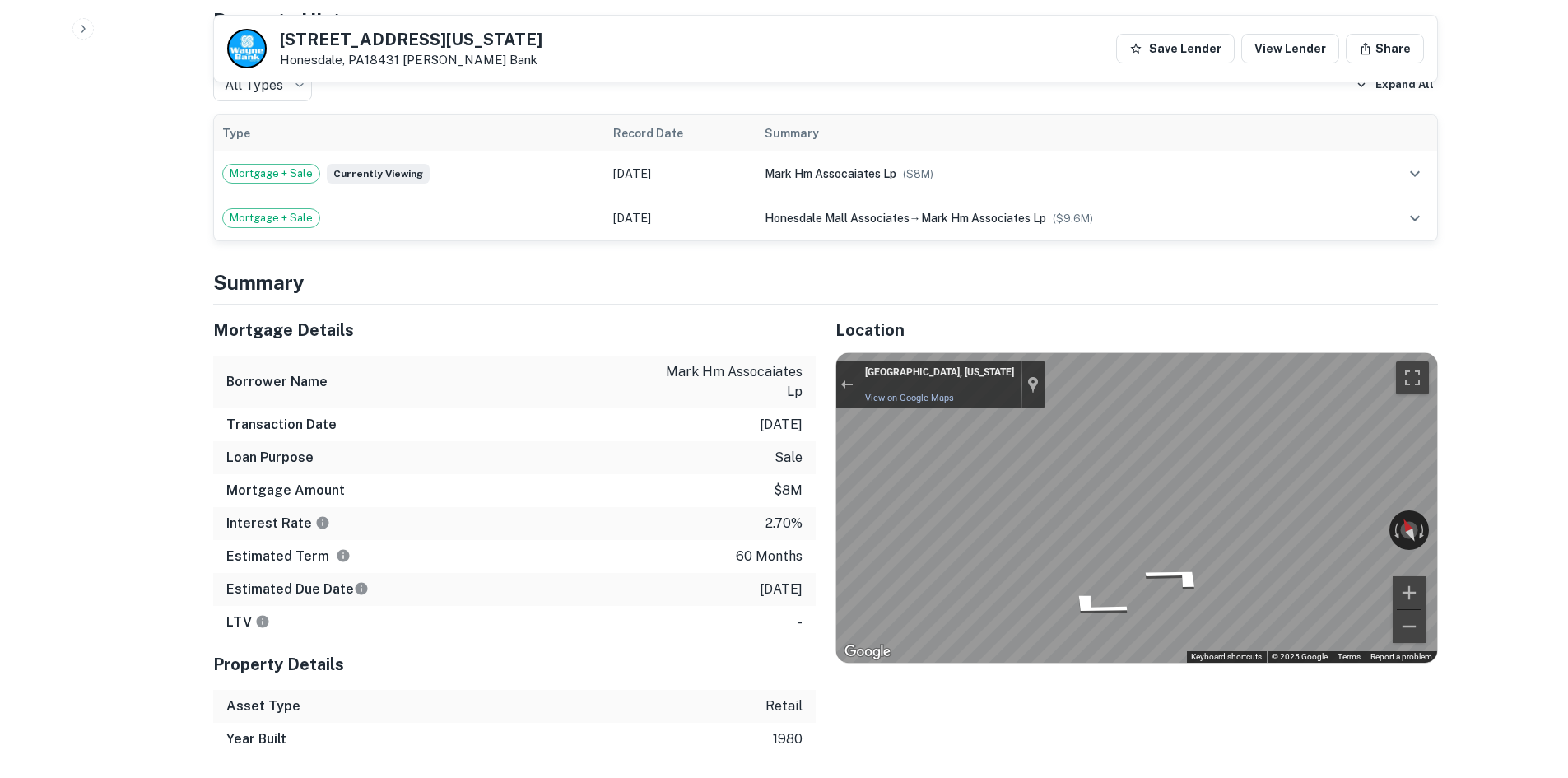
click at [745, 522] on div "Mortgage Details Borrower Name mark hm assocaiates lp Transaction Date 2/11/202…" at bounding box center [815, 530] width 1245 height 451
click at [760, 513] on div "Mortgage Details Borrower Name mark hm assocaiates lp Transaction Date 2/11/202…" at bounding box center [815, 530] width 1245 height 451
click at [540, 482] on div "Mortgage Details Borrower Name mark hm assocaiates lp Transaction Date 2/11/202…" at bounding box center [815, 530] width 1245 height 451
click at [675, 468] on div "Mortgage Details Borrower Name mark hm assocaiates lp Transaction Date 2/11/202…" at bounding box center [815, 530] width 1245 height 451
click at [824, 394] on div "Location ← Move left → Move right ↑ Move up ↓ Move down + Zoom in - Zoom out Ho…" at bounding box center [1126, 530] width 622 height 451
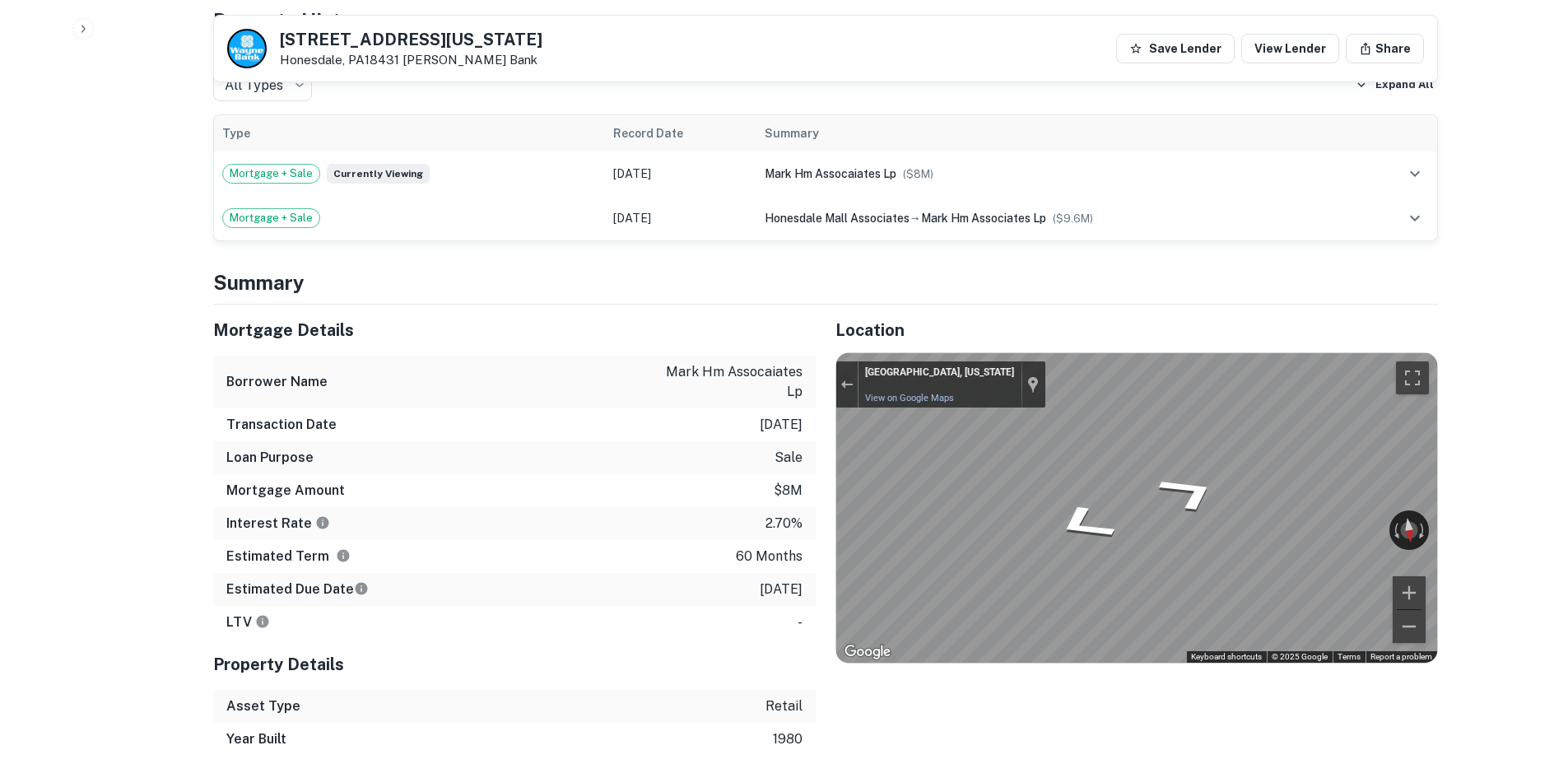
click at [602, 479] on div "Mortgage Details Borrower Name mark hm assocaiates lp Transaction Date 2/11/202…" at bounding box center [815, 530] width 1245 height 451
click at [1137, 517] on div "Map" at bounding box center [1136, 508] width 601 height 310
click at [1421, 531] on div "← Move left → Move right ↑ Move up ↓ Move down + Zoom in - Zoom out Honesdale, …" at bounding box center [1136, 508] width 601 height 310
click at [1374, 522] on div "← Move left → Move right ↑ Move up ↓ Move down + Zoom in - Zoom out Honesdale, …" at bounding box center [1136, 508] width 601 height 310
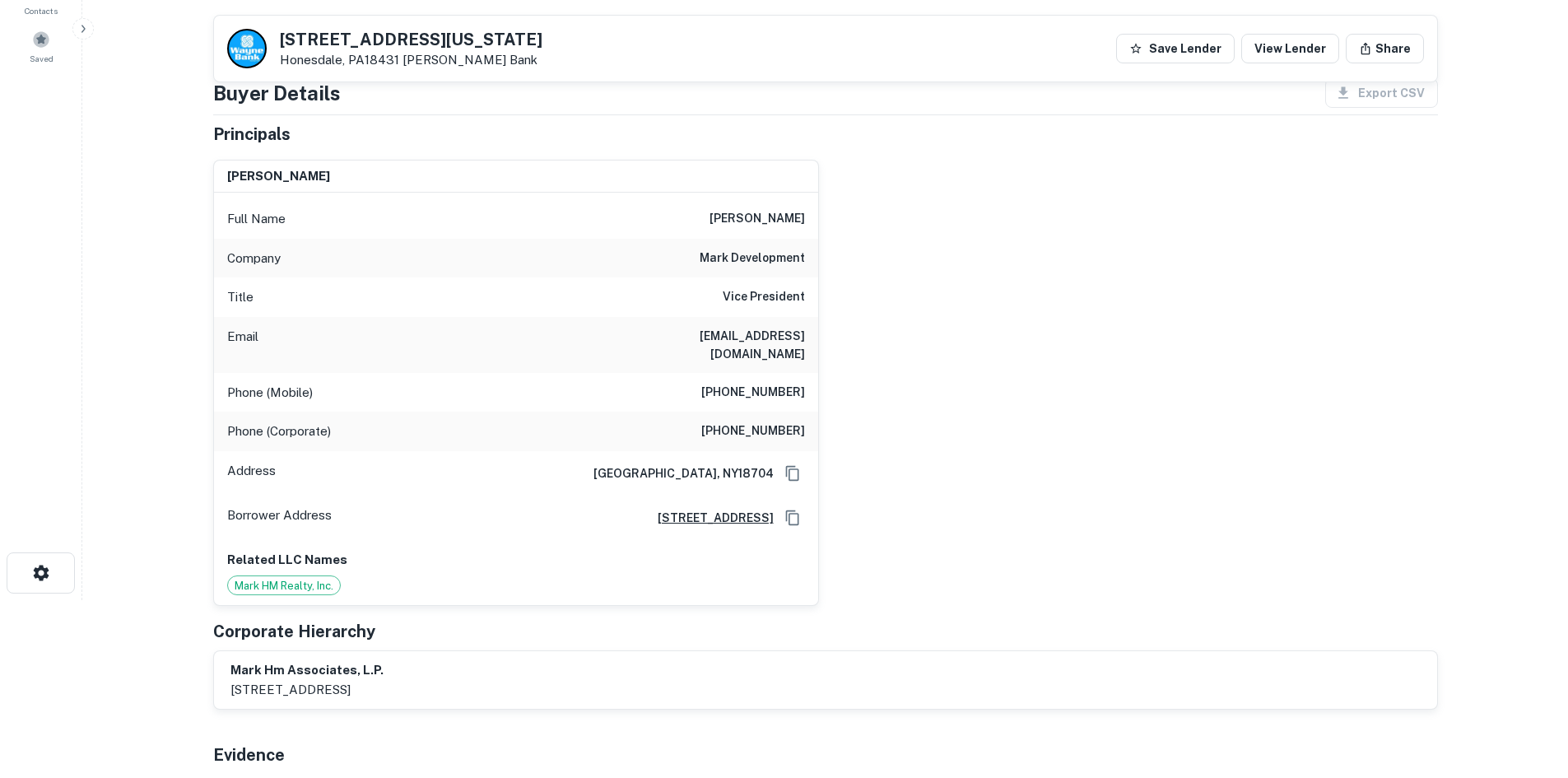
scroll to position [178, 0]
drag, startPoint x: 748, startPoint y: 430, endPoint x: 759, endPoint y: 426, distance: 11.7
click at [746, 429] on h6 "(617) 614-9149" at bounding box center [754, 430] width 104 height 20
click at [759, 407] on div "Phone (Mobile) (570) 466-0617" at bounding box center [515, 392] width 605 height 39
click at [759, 398] on h6 "(570) 466-0617" at bounding box center [754, 392] width 104 height 20
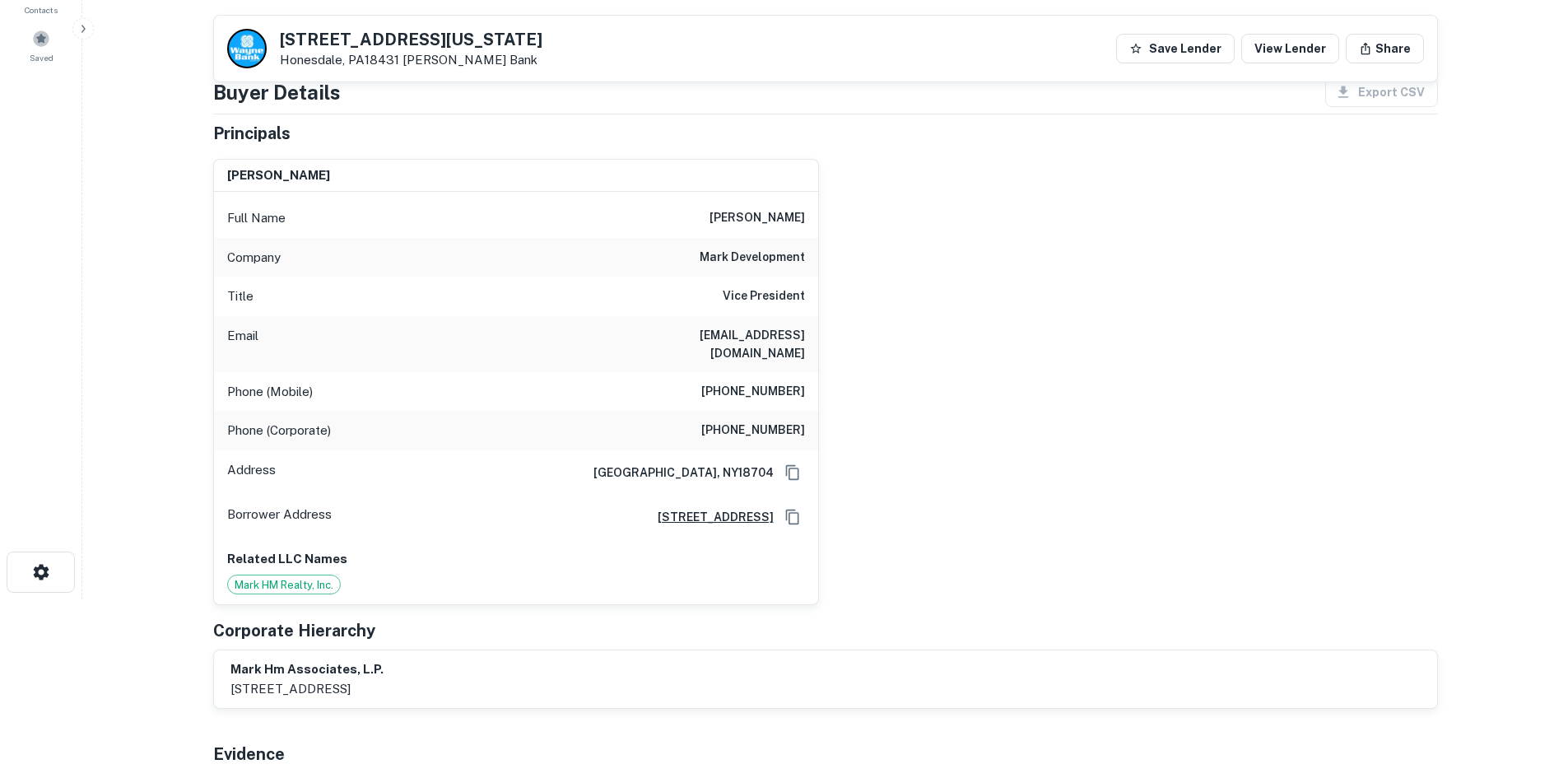
click at [760, 395] on h6 "(570) 466-0617" at bounding box center [754, 392] width 104 height 20
click at [731, 246] on div "Company mark development" at bounding box center [515, 258] width 605 height 39
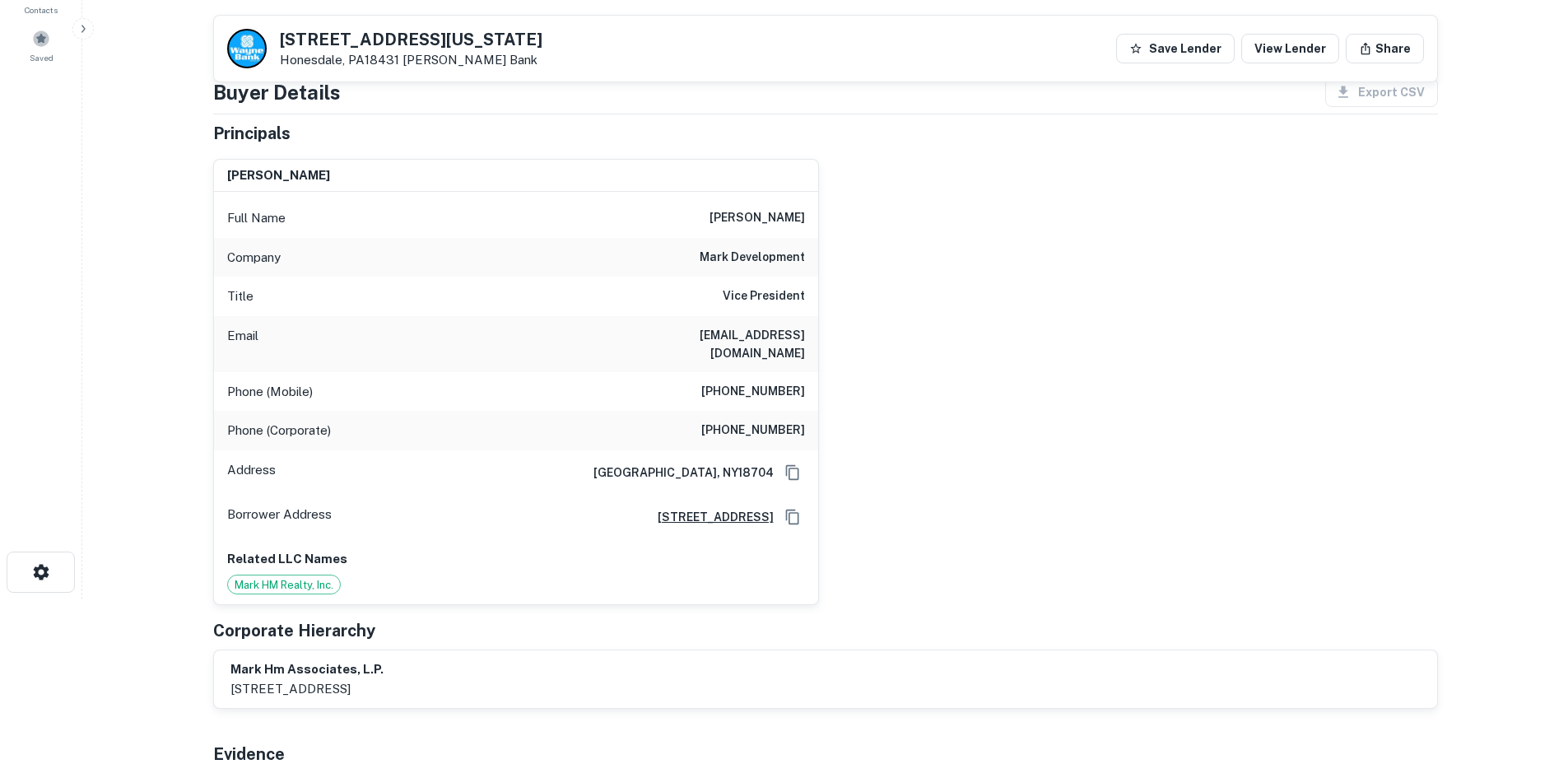
click at [738, 245] on div "Company mark development" at bounding box center [515, 258] width 605 height 39
copy h6 "mark development"
click at [950, 326] on div "anthony mazonkey Full Name anthony mazonkey Company mark development Title Vice…" at bounding box center [818, 376] width 1238 height 461
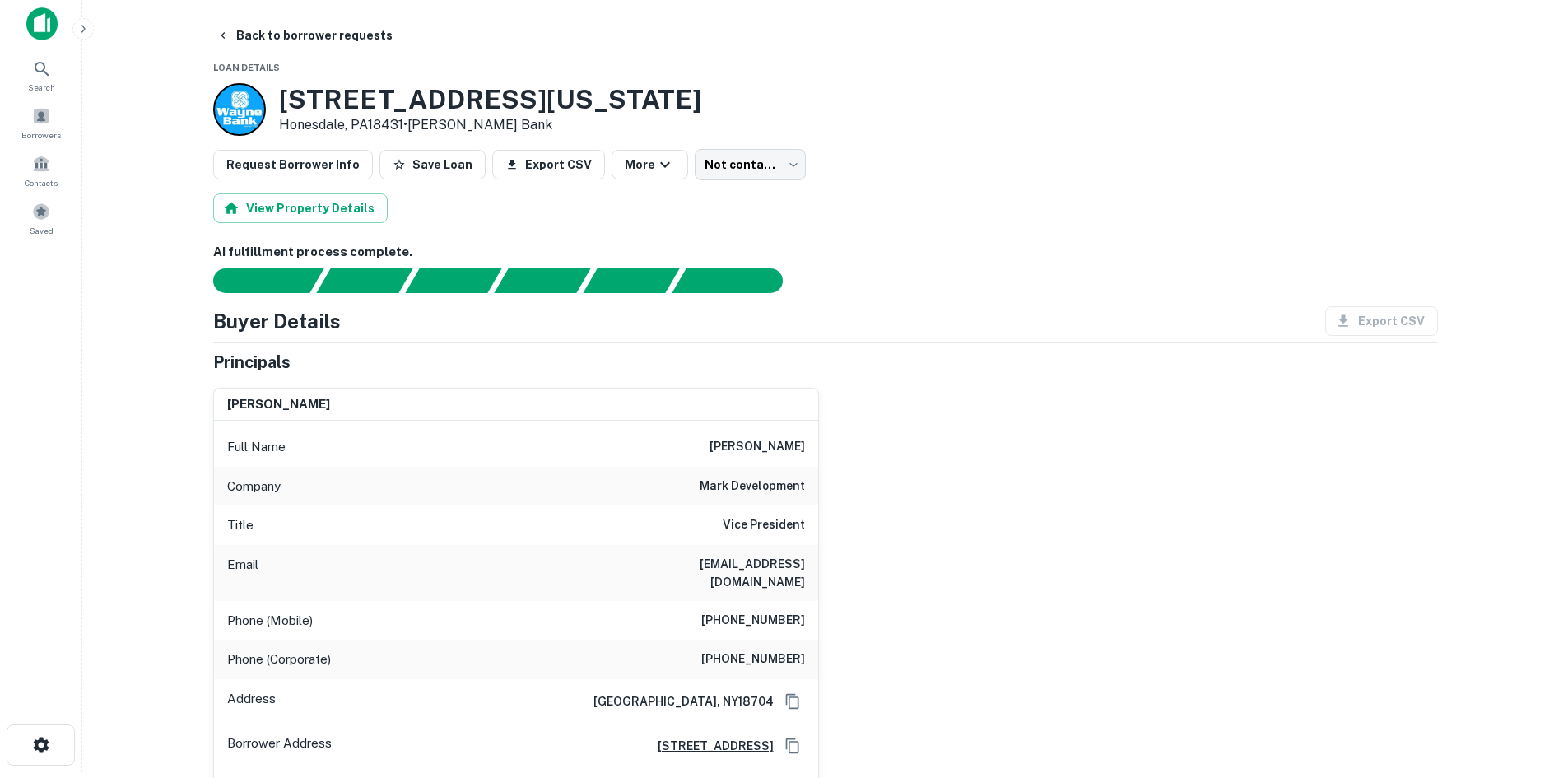
scroll to position [0, 0]
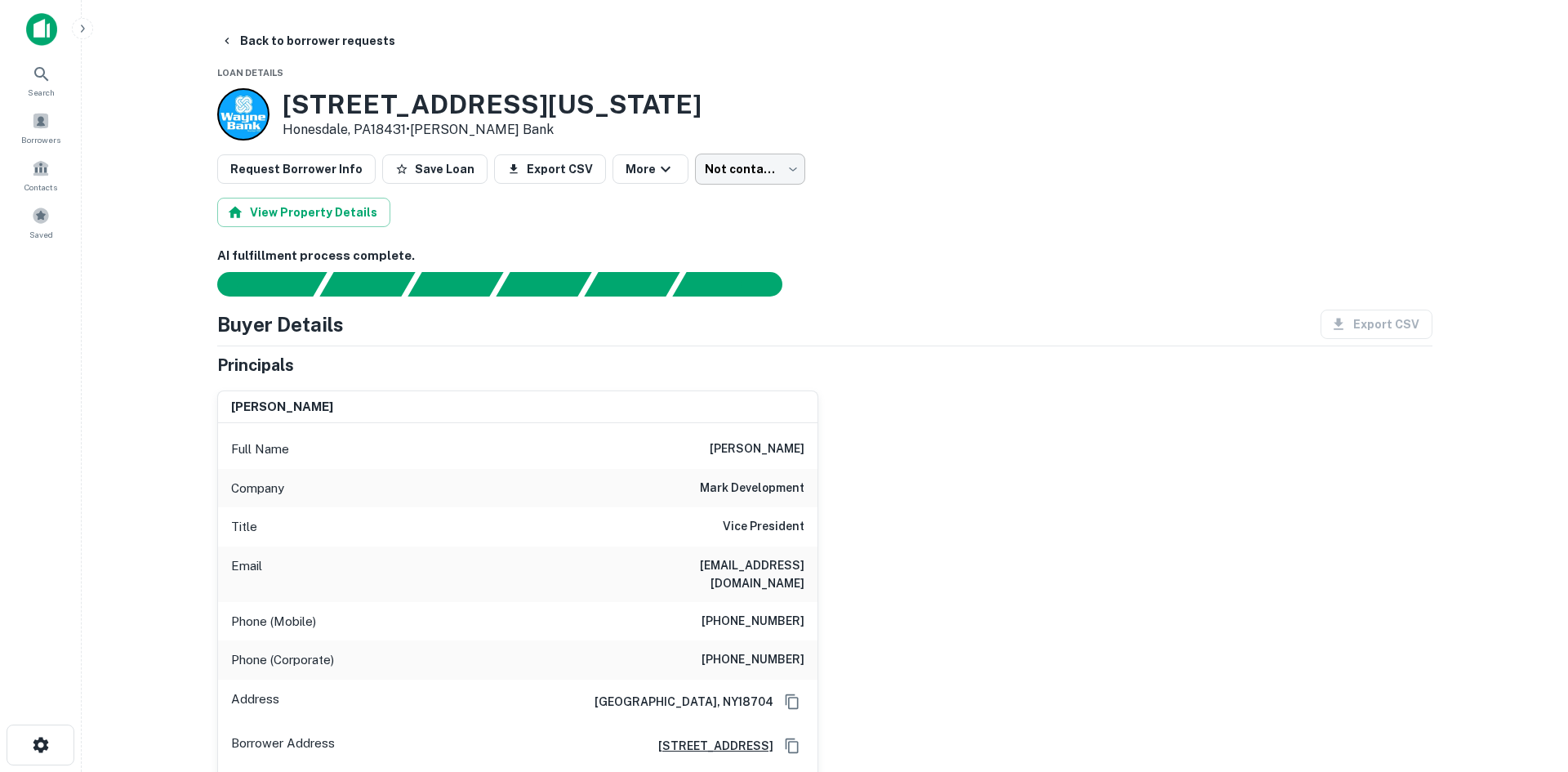
click at [722, 161] on body "Search Borrowers Contacts Saved Back to borrower requests Loan Details 1199 Tex…" at bounding box center [784, 386] width 1568 height 772
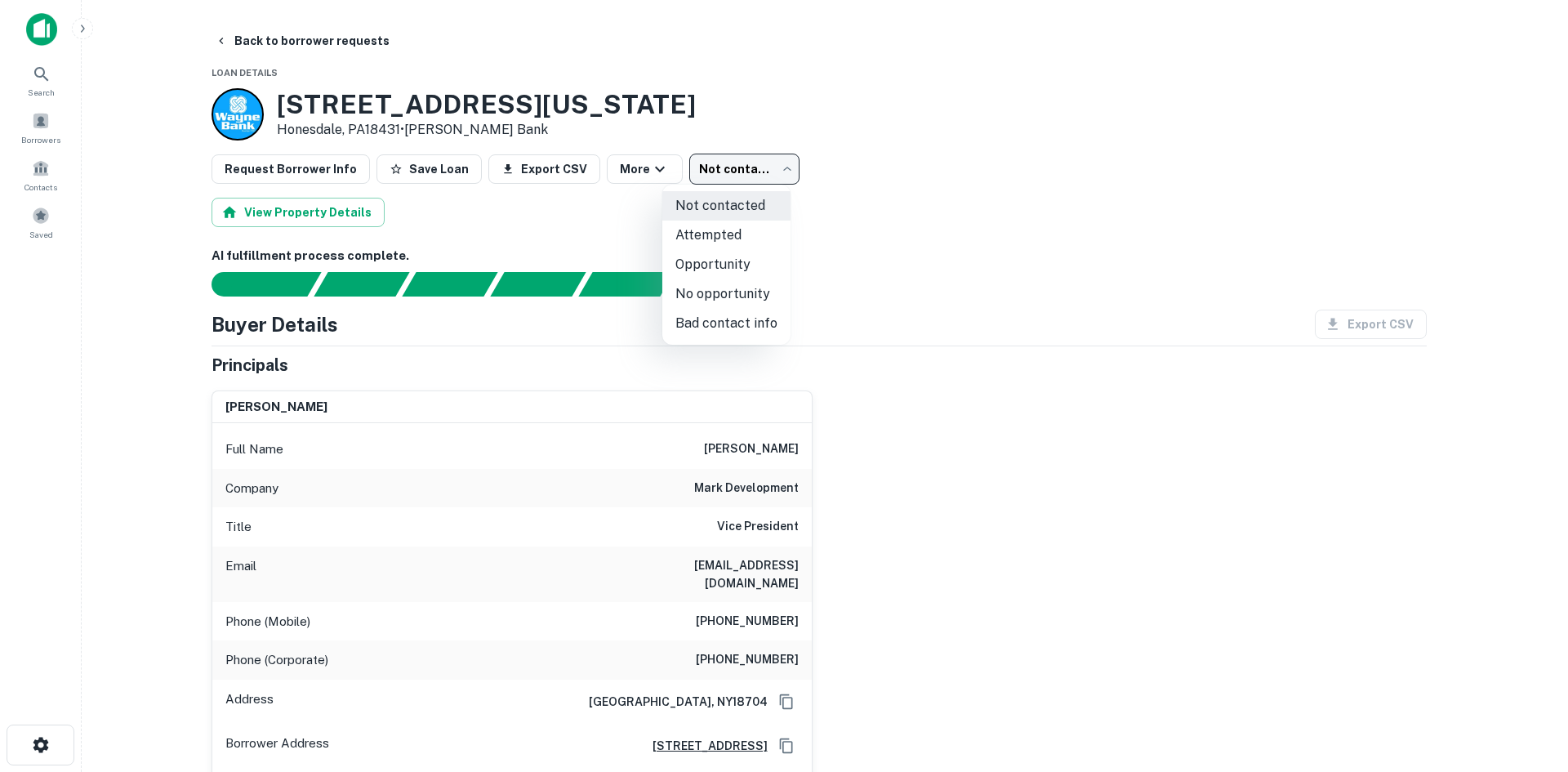
click at [704, 295] on li "No opportunity" at bounding box center [726, 294] width 128 height 29
type input "**********"
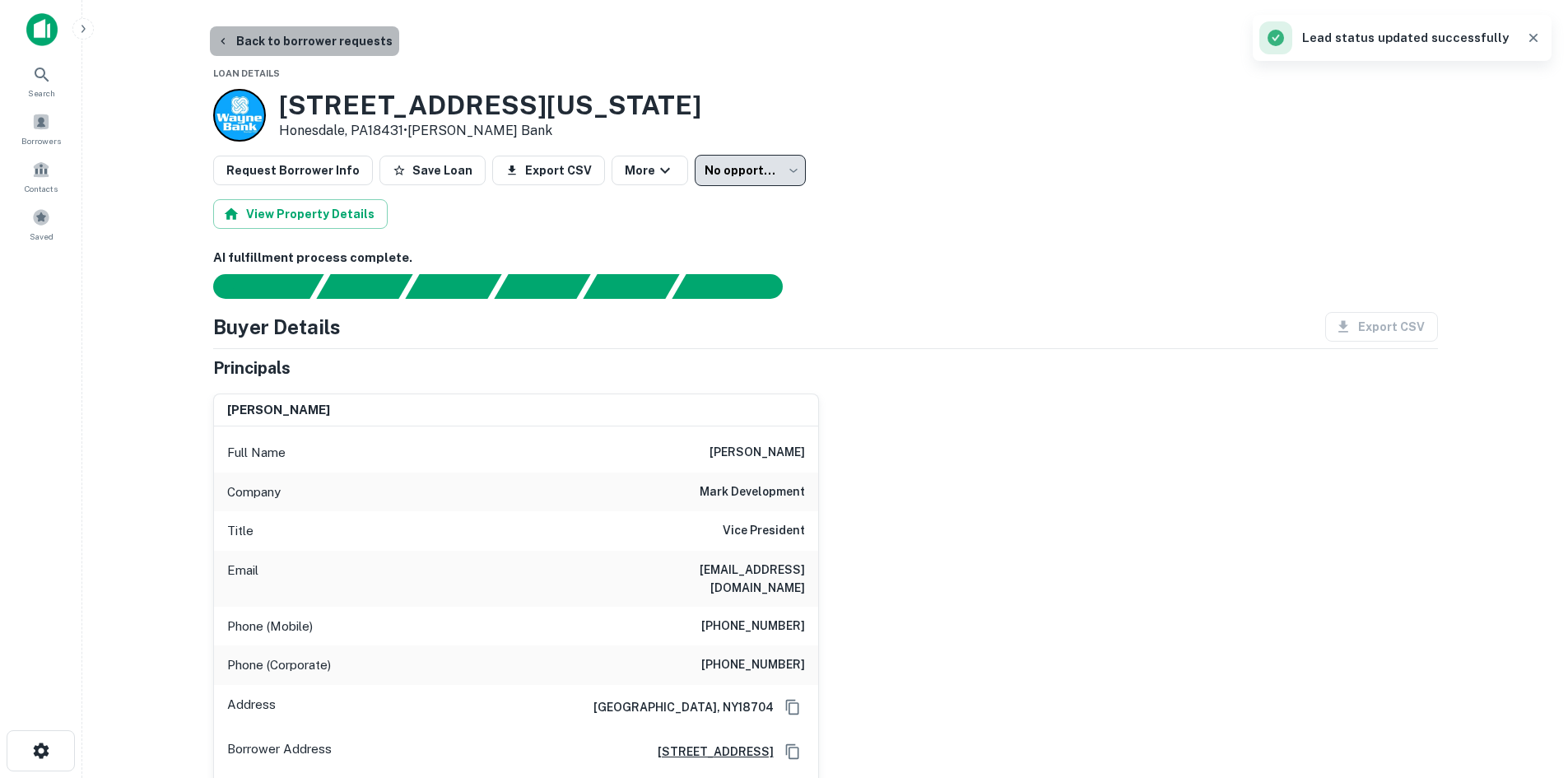
click at [326, 43] on button "Back to borrower requests" at bounding box center [304, 41] width 189 height 29
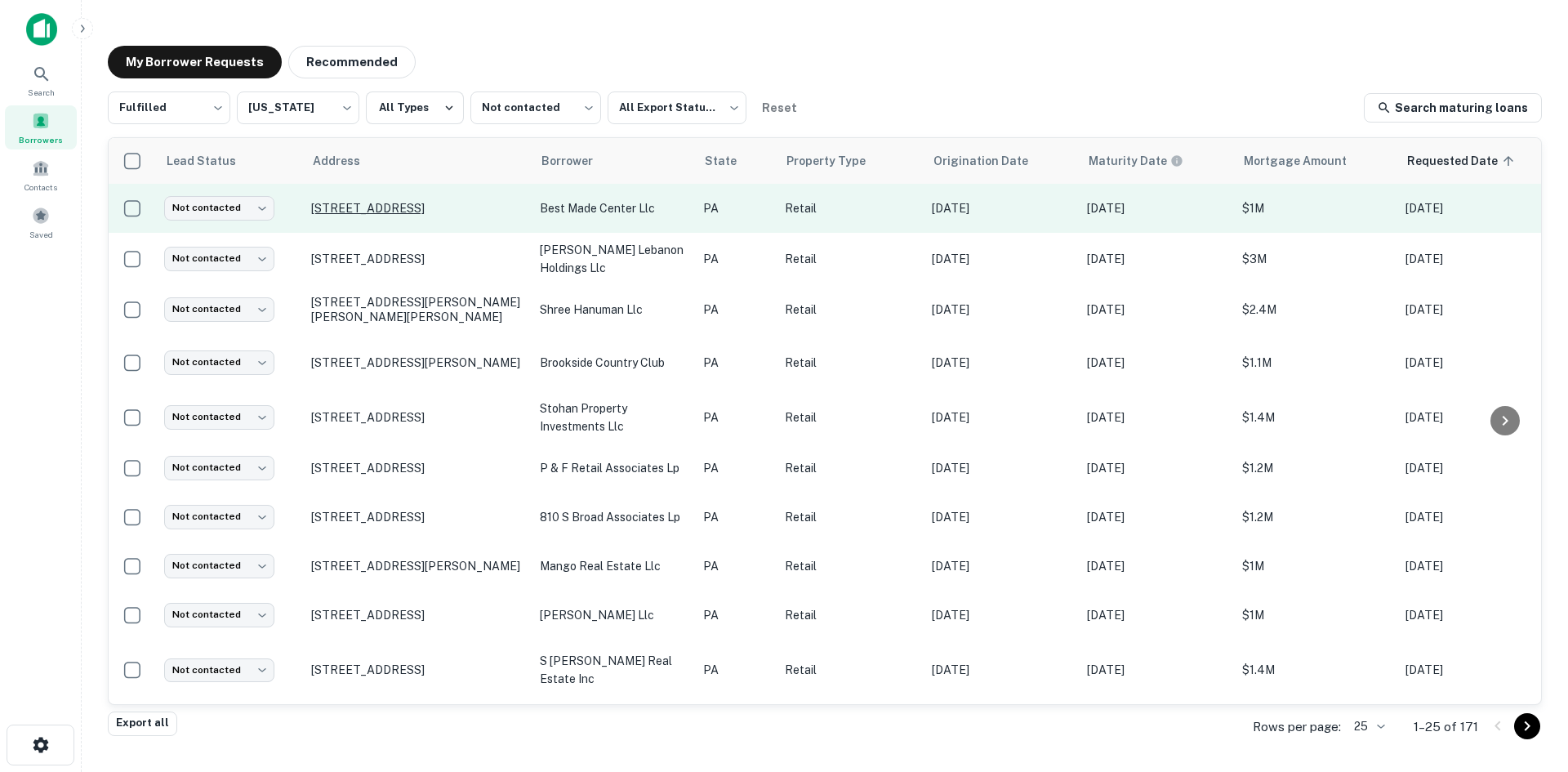
click at [351, 206] on p "16 S 5th St Quakertown, PA18951" at bounding box center [417, 208] width 212 height 15
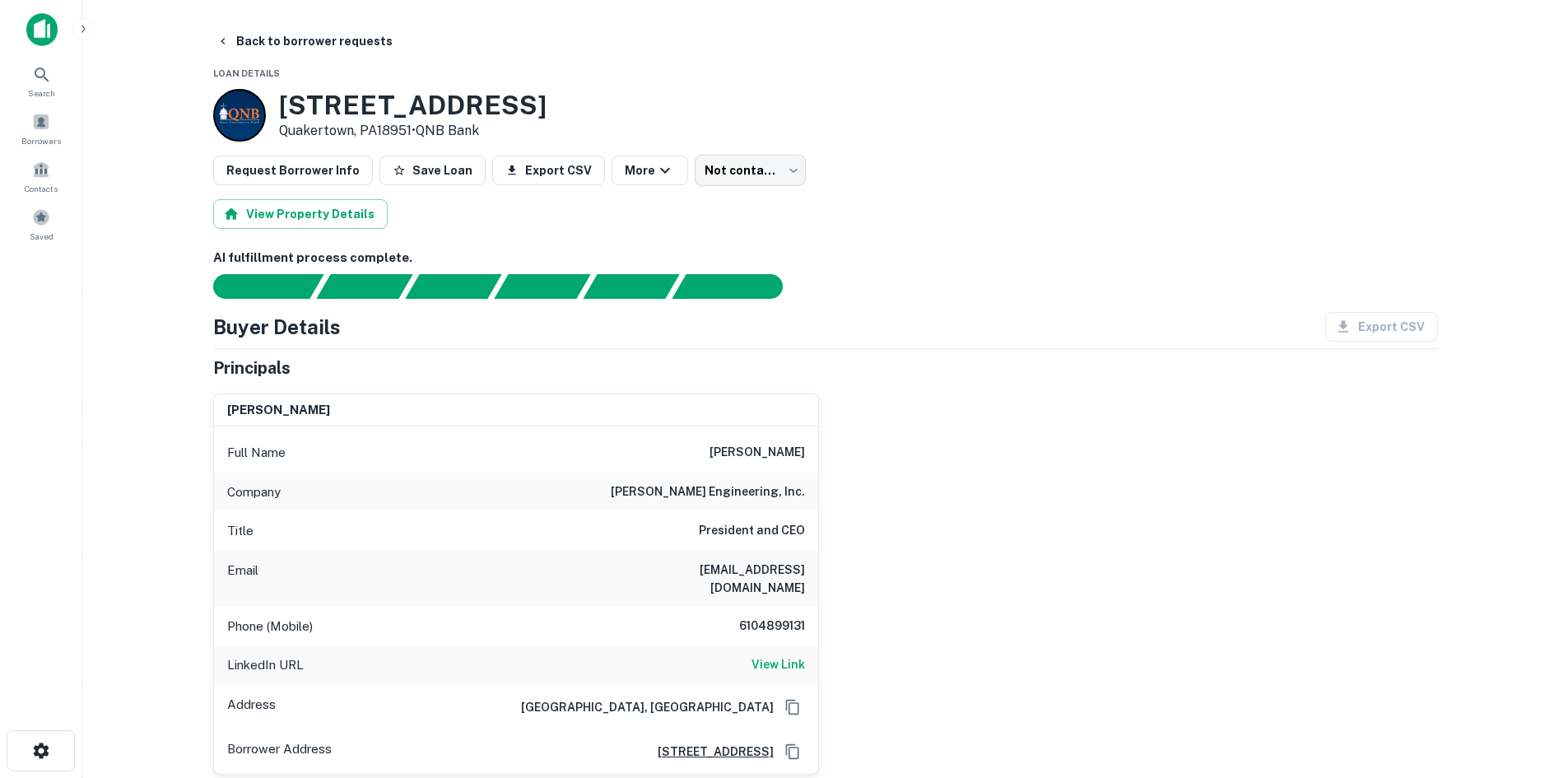
click at [722, 496] on h6 "gorski engineering, inc." at bounding box center [708, 492] width 194 height 20
click at [718, 495] on h6 "gorski engineering, inc." at bounding box center [708, 492] width 194 height 20
copy h6 "gorski engineering, inc."
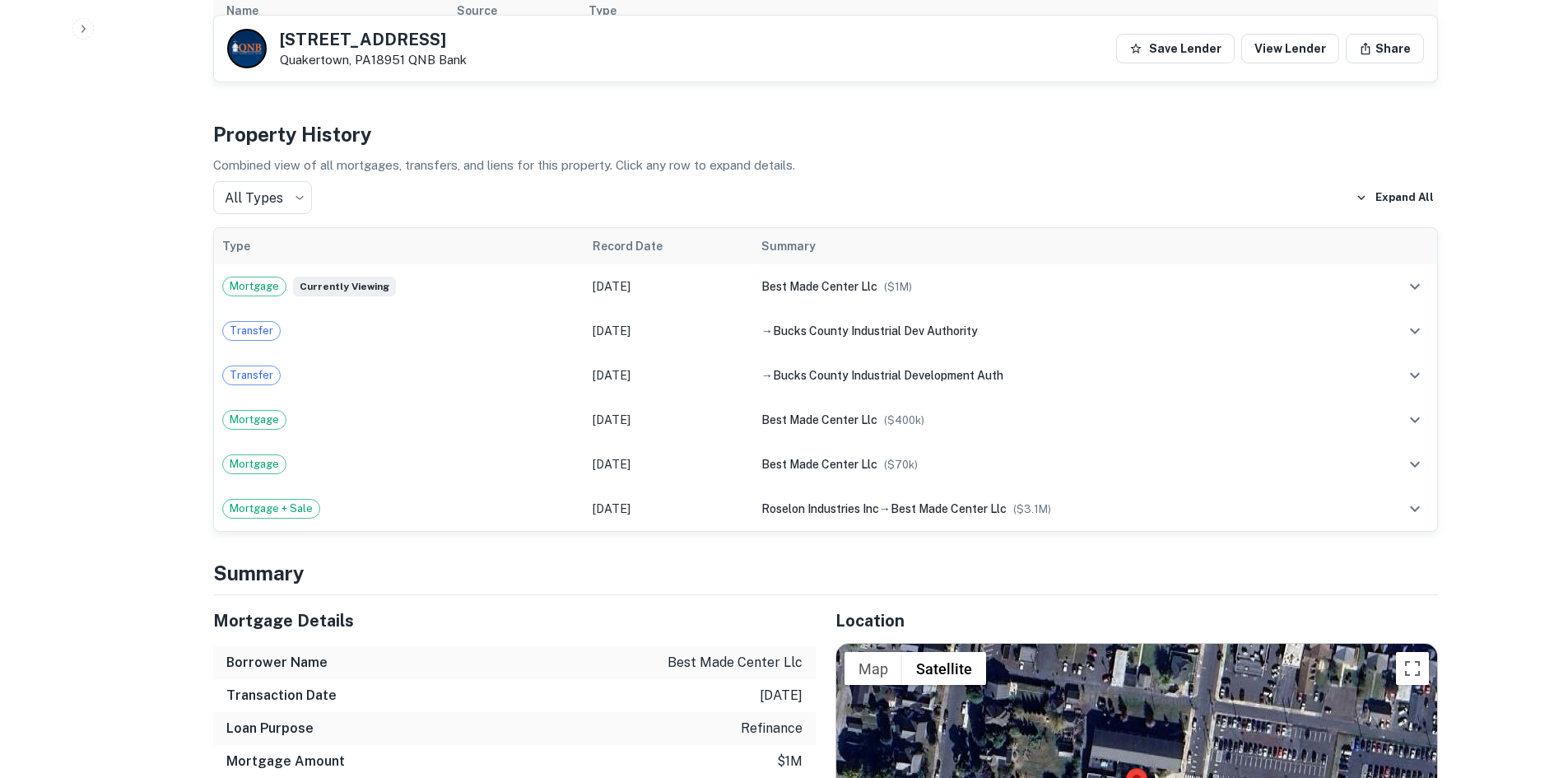
scroll to position [1152, 0]
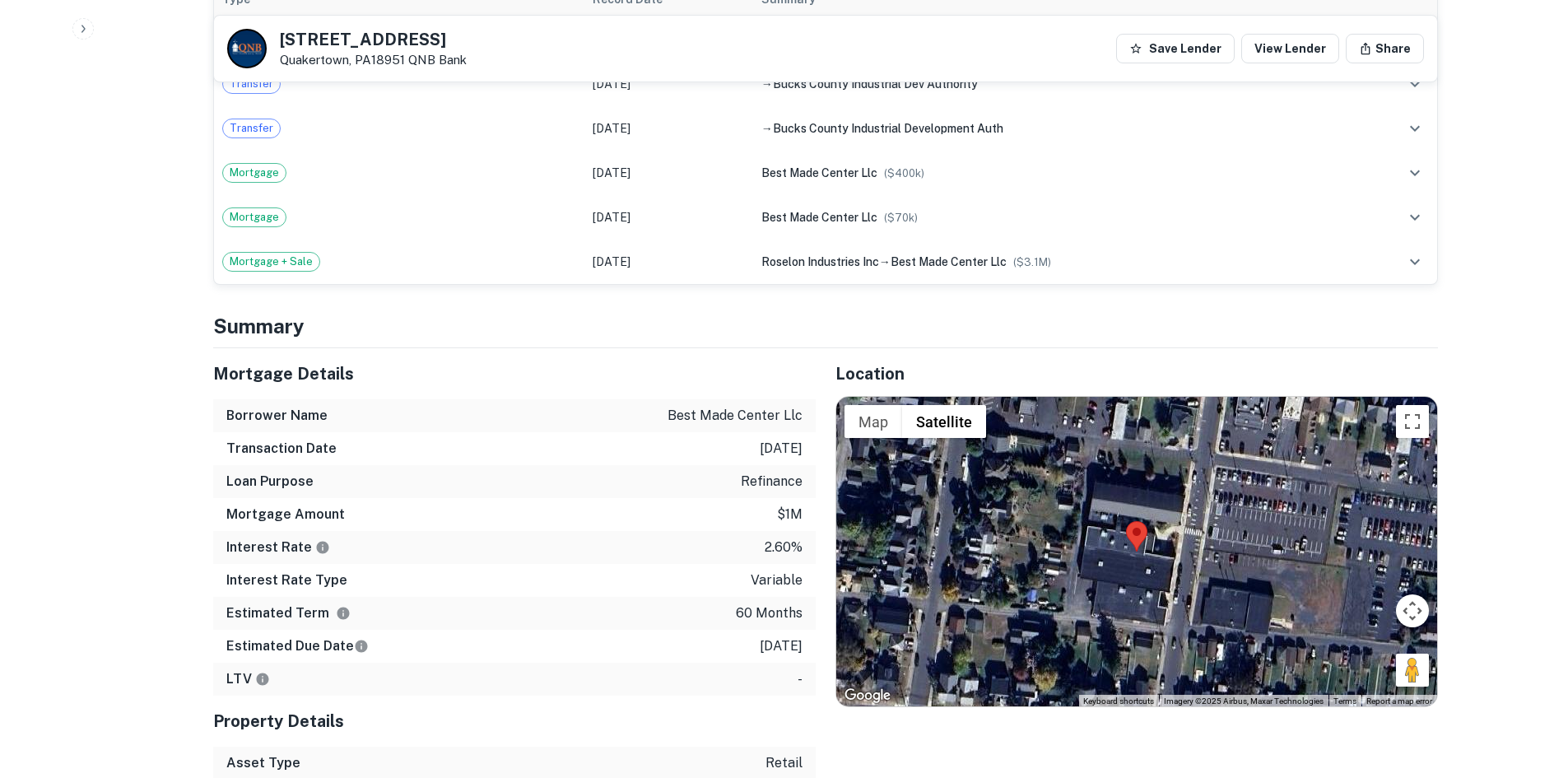
click at [605, 348] on div "Mortgage Details" at bounding box center [514, 373] width 603 height 51
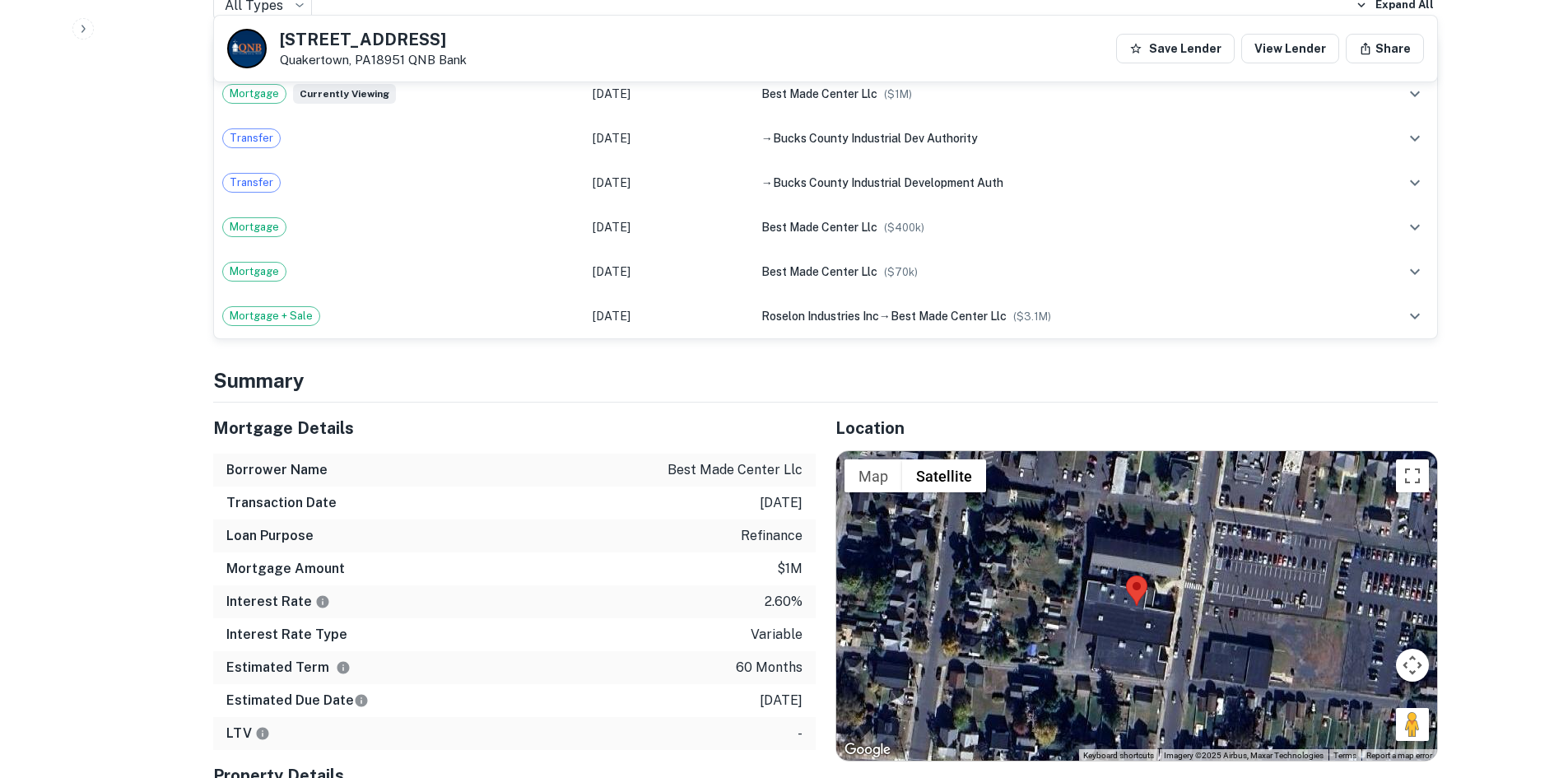
scroll to position [1070, 0]
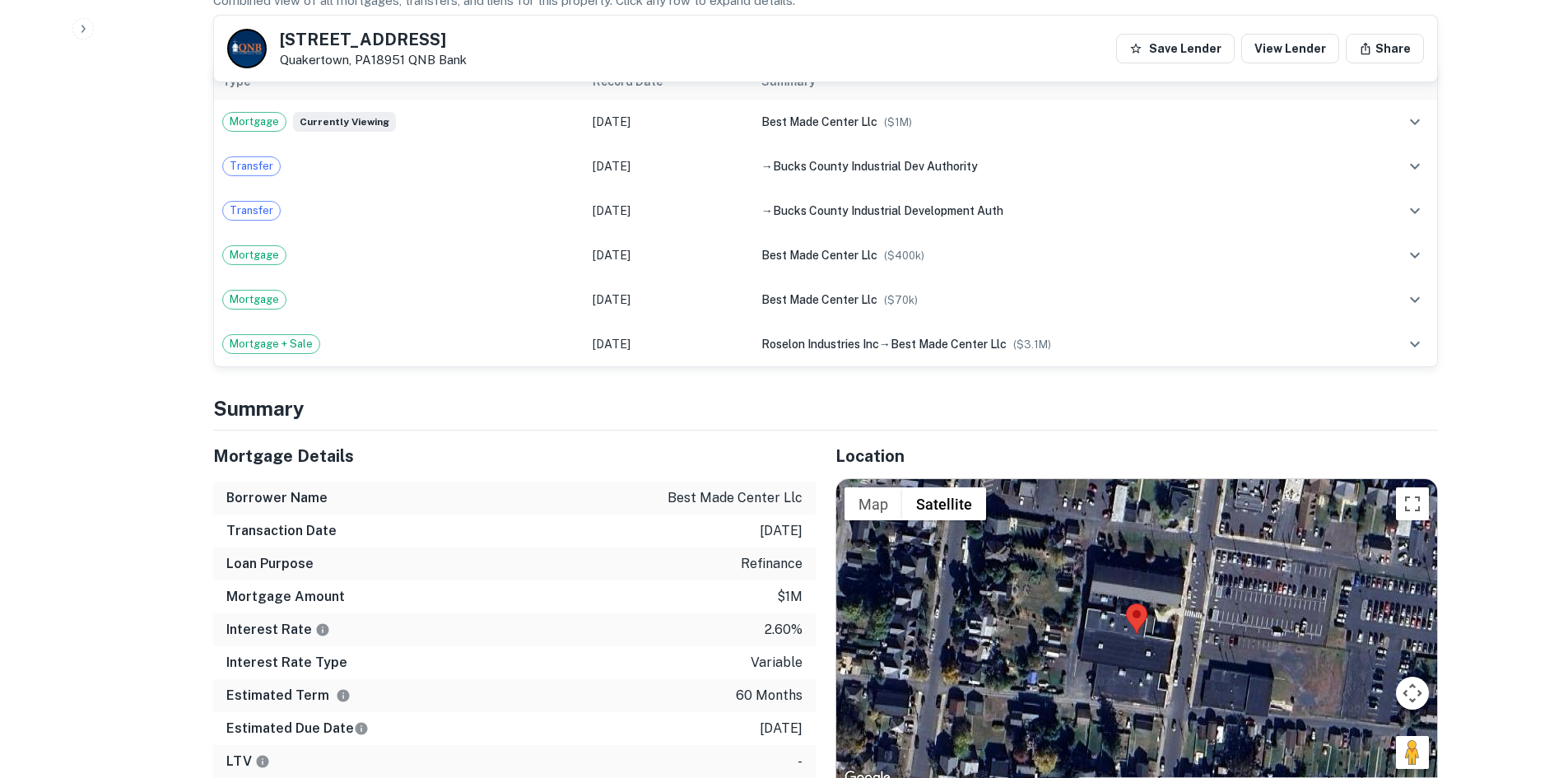
drag, startPoint x: 1401, startPoint y: 731, endPoint x: 1200, endPoint y: 638, distance: 221.5
click at [1199, 635] on div "Map Terrain Satellite Labels Keyboard shortcuts Map Data Imagery ©2025 Airbus, …" at bounding box center [1136, 634] width 601 height 310
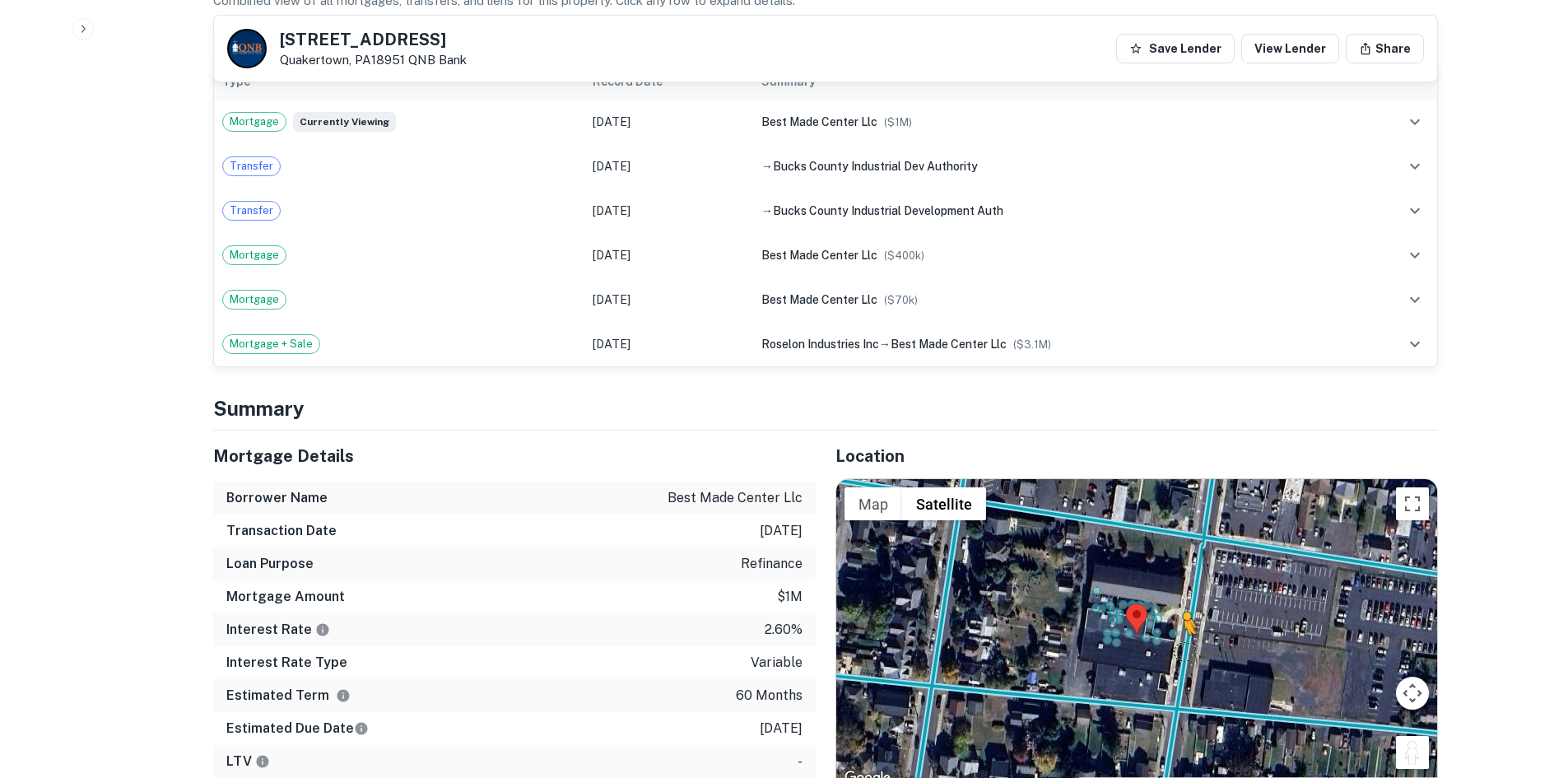
drag, startPoint x: 1403, startPoint y: 731, endPoint x: 1182, endPoint y: 631, distance: 242.6
click at [1182, 631] on div "To activate drag with keyboard, press Alt + Enter. Once in keyboard drag state,…" at bounding box center [1136, 634] width 601 height 310
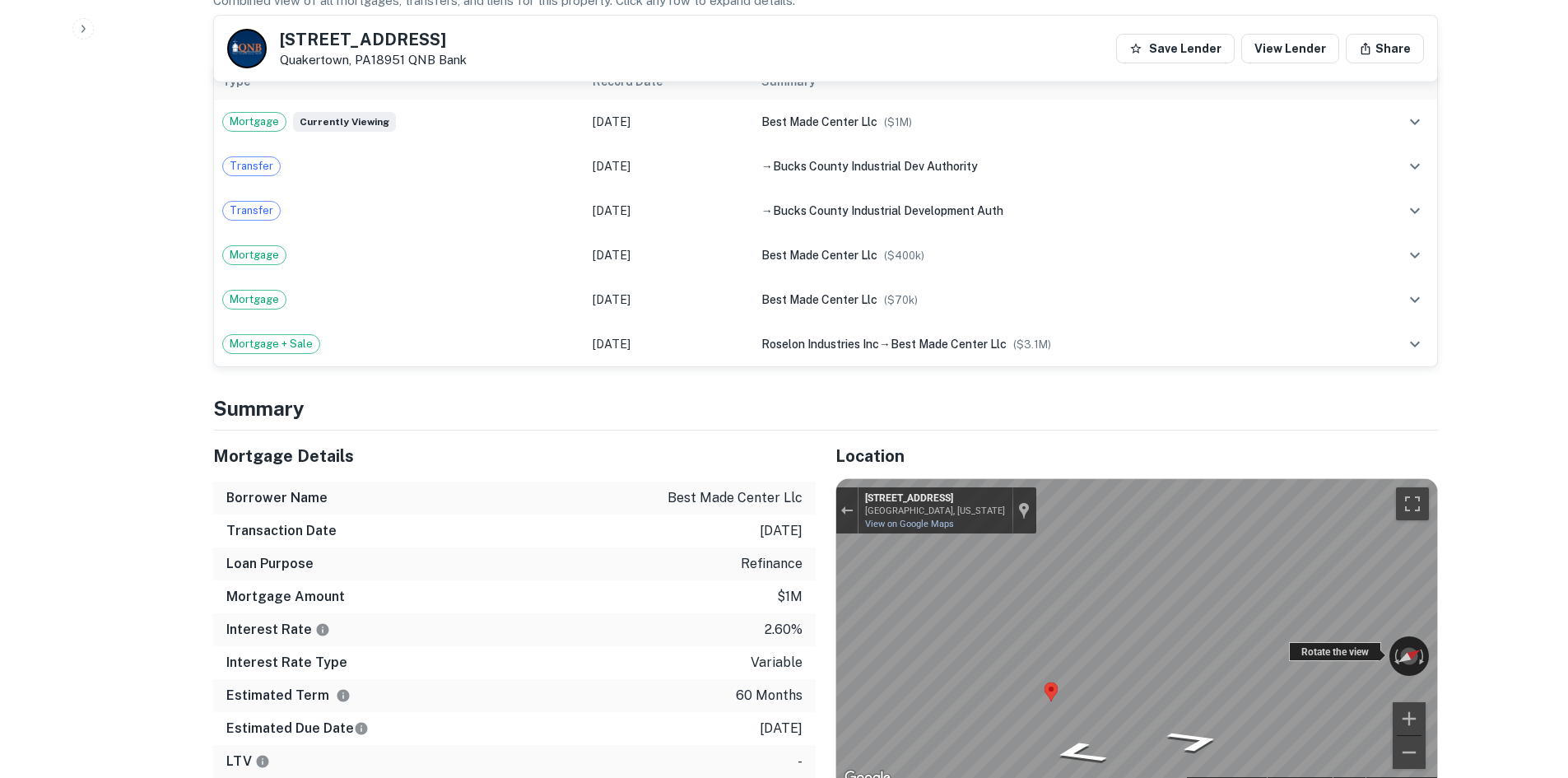
click at [1335, 632] on div "← Move left → Move right ↑ Move up ↓ Move down + Zoom in - Zoom out 35 S 5th St…" at bounding box center [1136, 634] width 601 height 310
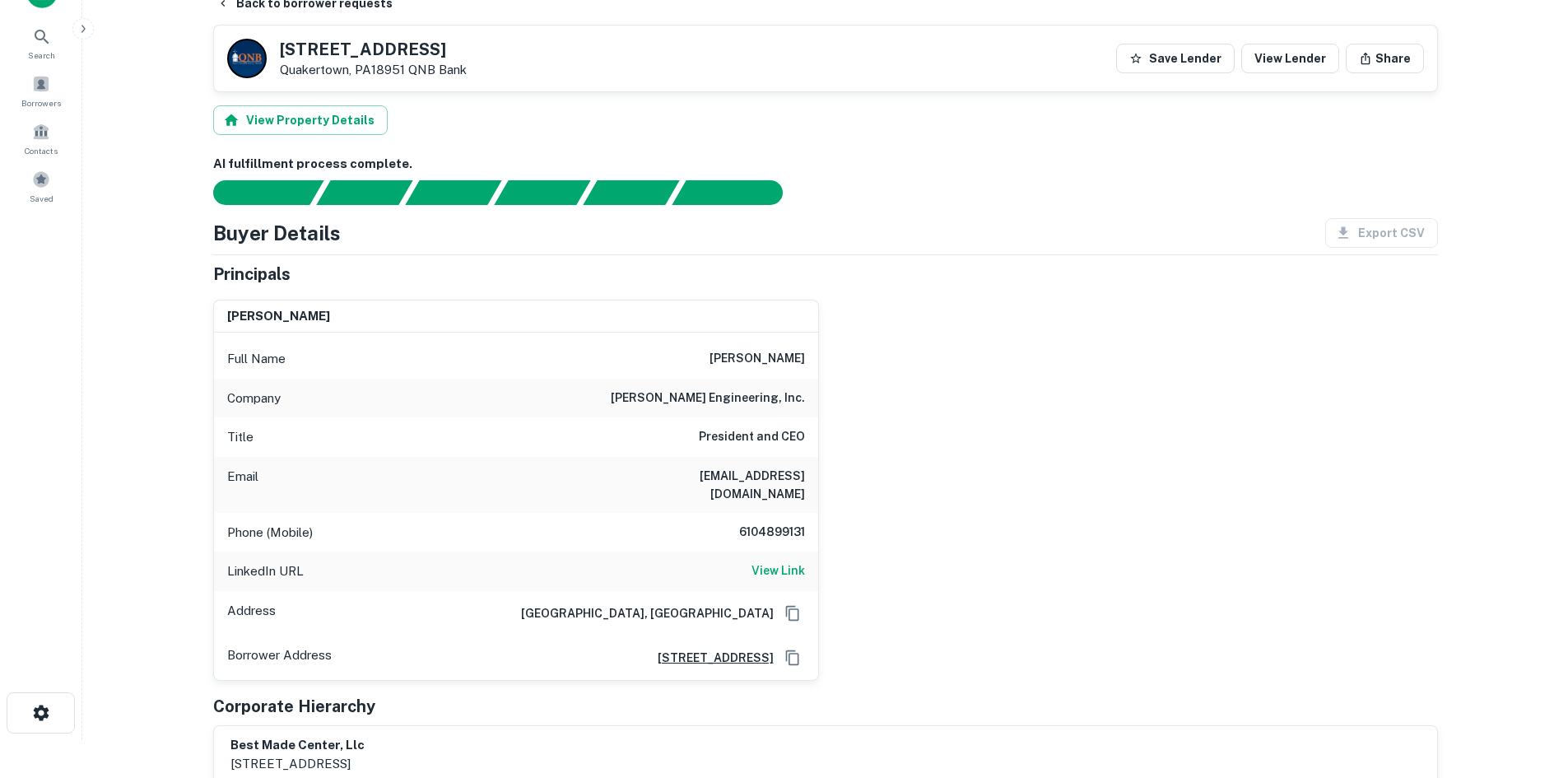
scroll to position [0, 0]
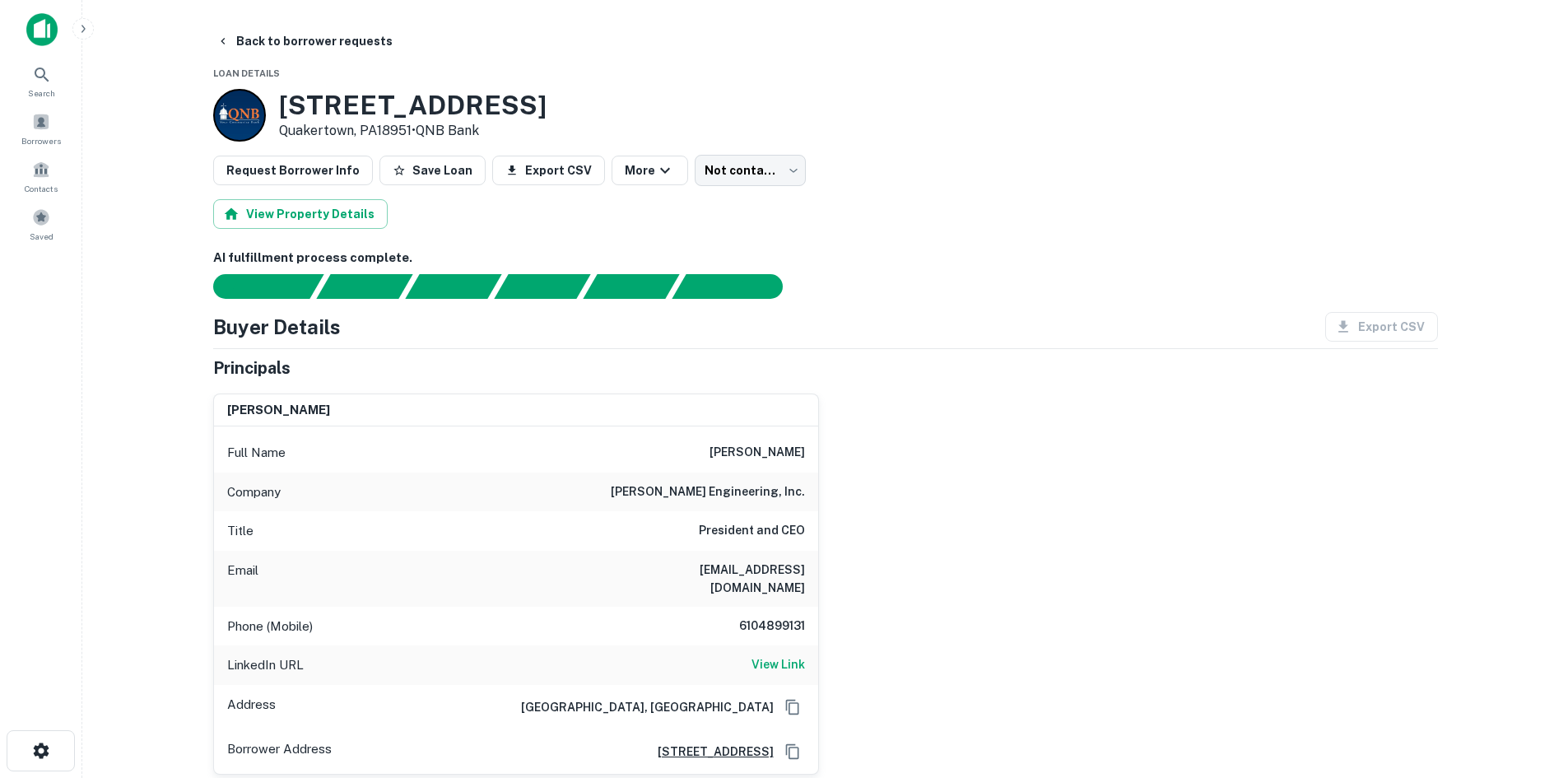
click at [781, 616] on h6 "6104899131" at bounding box center [756, 626] width 99 height 20
copy h6 "6104899131"
drag, startPoint x: 275, startPoint y: 105, endPoint x: 661, endPoint y: 131, distance: 386.9
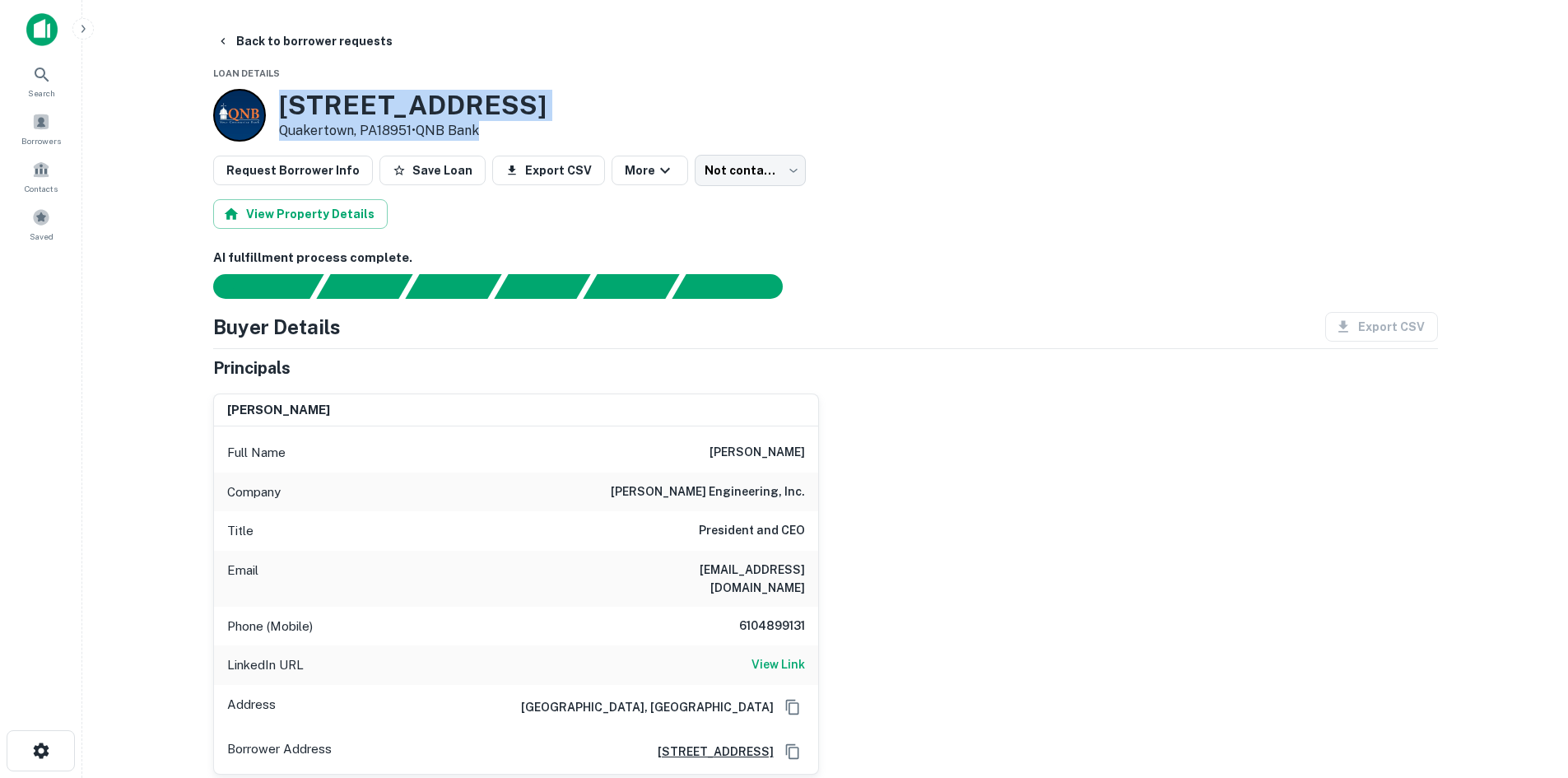
click at [661, 129] on div "16 S 5th St Quakertown, PA18951 • QNB Bank" at bounding box center [826, 116] width 1225 height 53
click at [661, 138] on div "16 S 5th St Quakertown, PA18951 • QNB Bank" at bounding box center [826, 116] width 1225 height 53
click at [732, 176] on body "Search Borrowers Contacts Saved Back to borrower requests Loan Details 16 S 5th…" at bounding box center [784, 389] width 1568 height 778
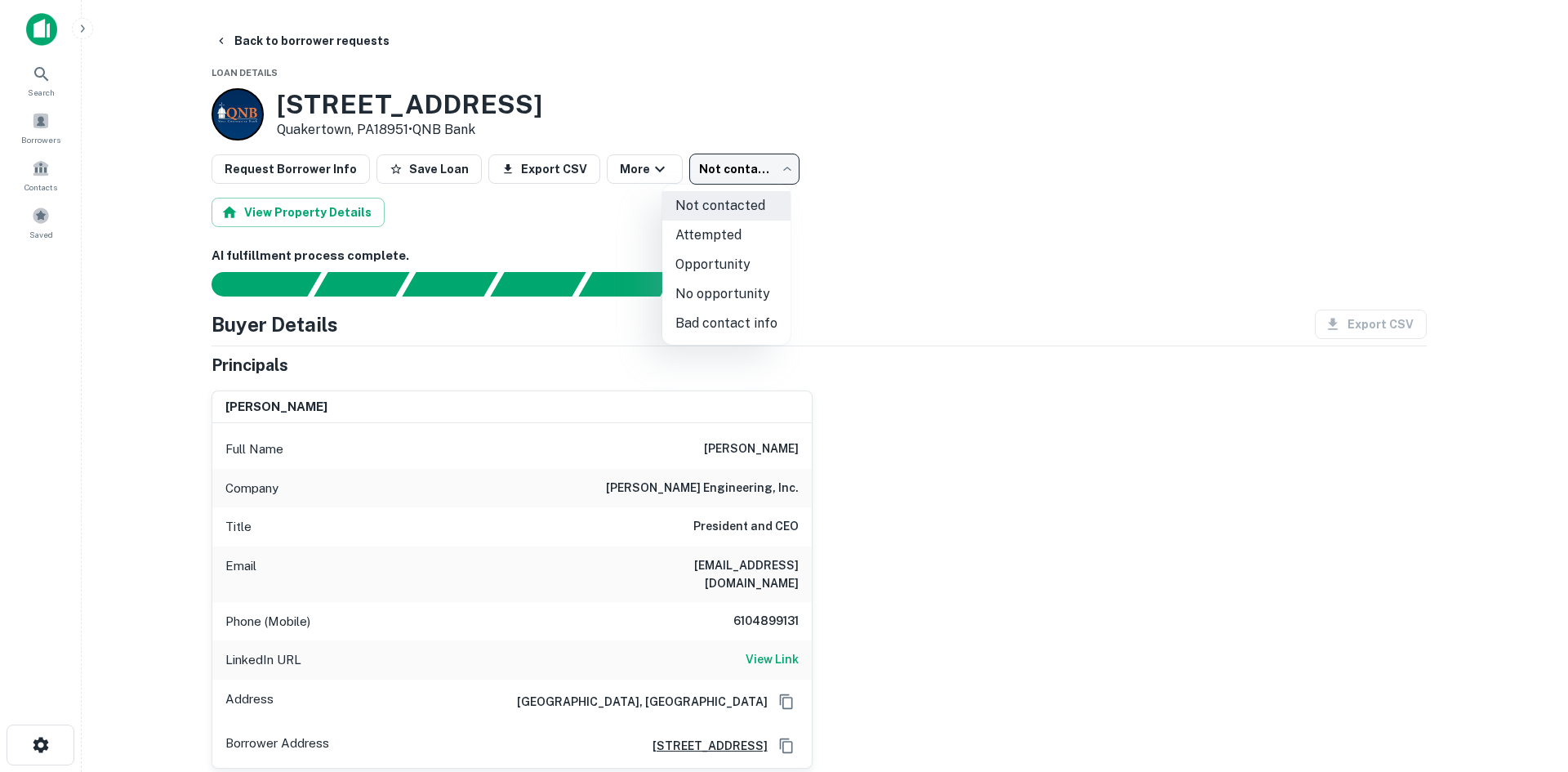
click at [721, 235] on li "Attempted" at bounding box center [726, 235] width 128 height 29
type input "*********"
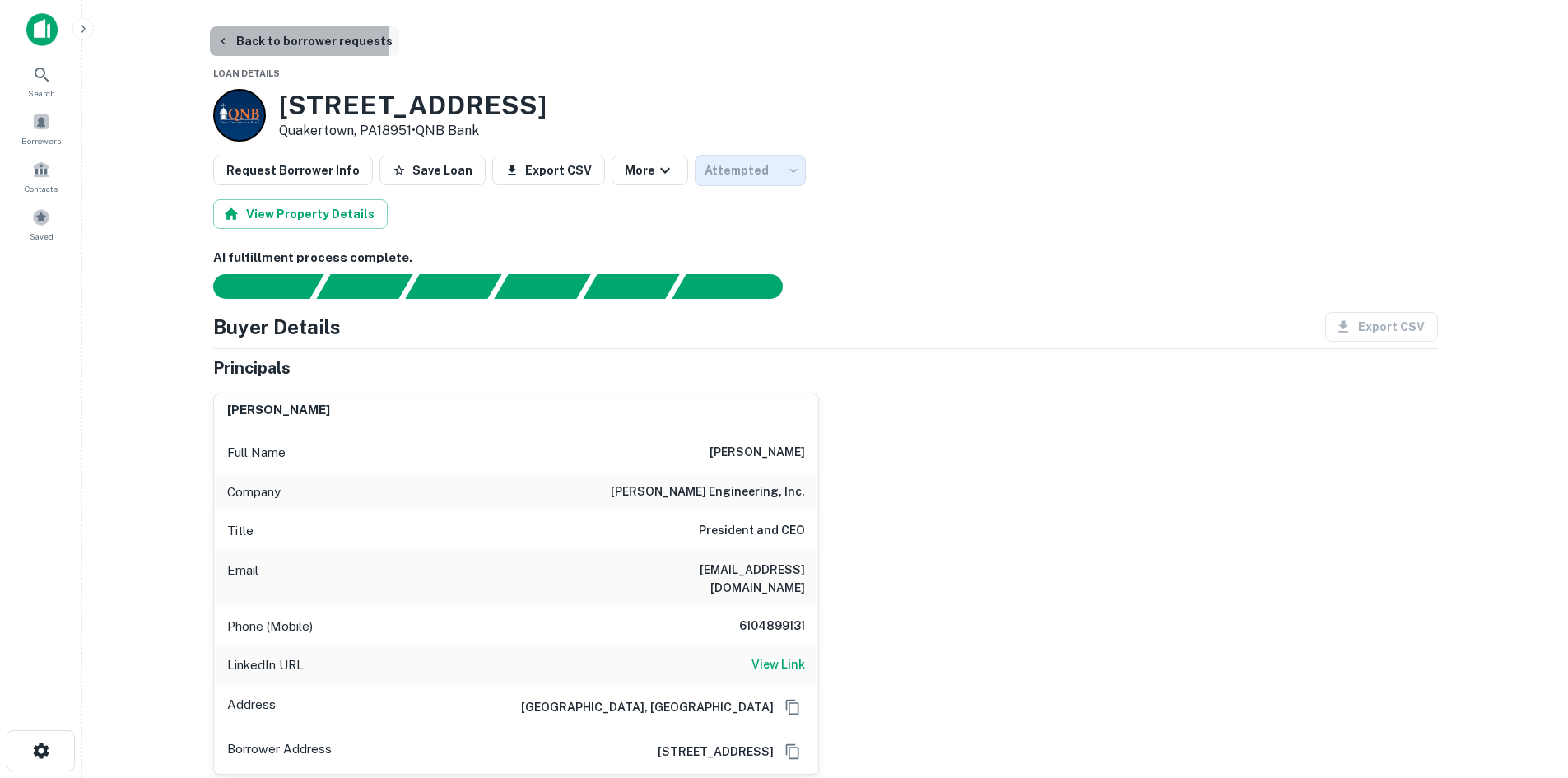
click at [280, 40] on button "Back to borrower requests" at bounding box center [304, 41] width 189 height 29
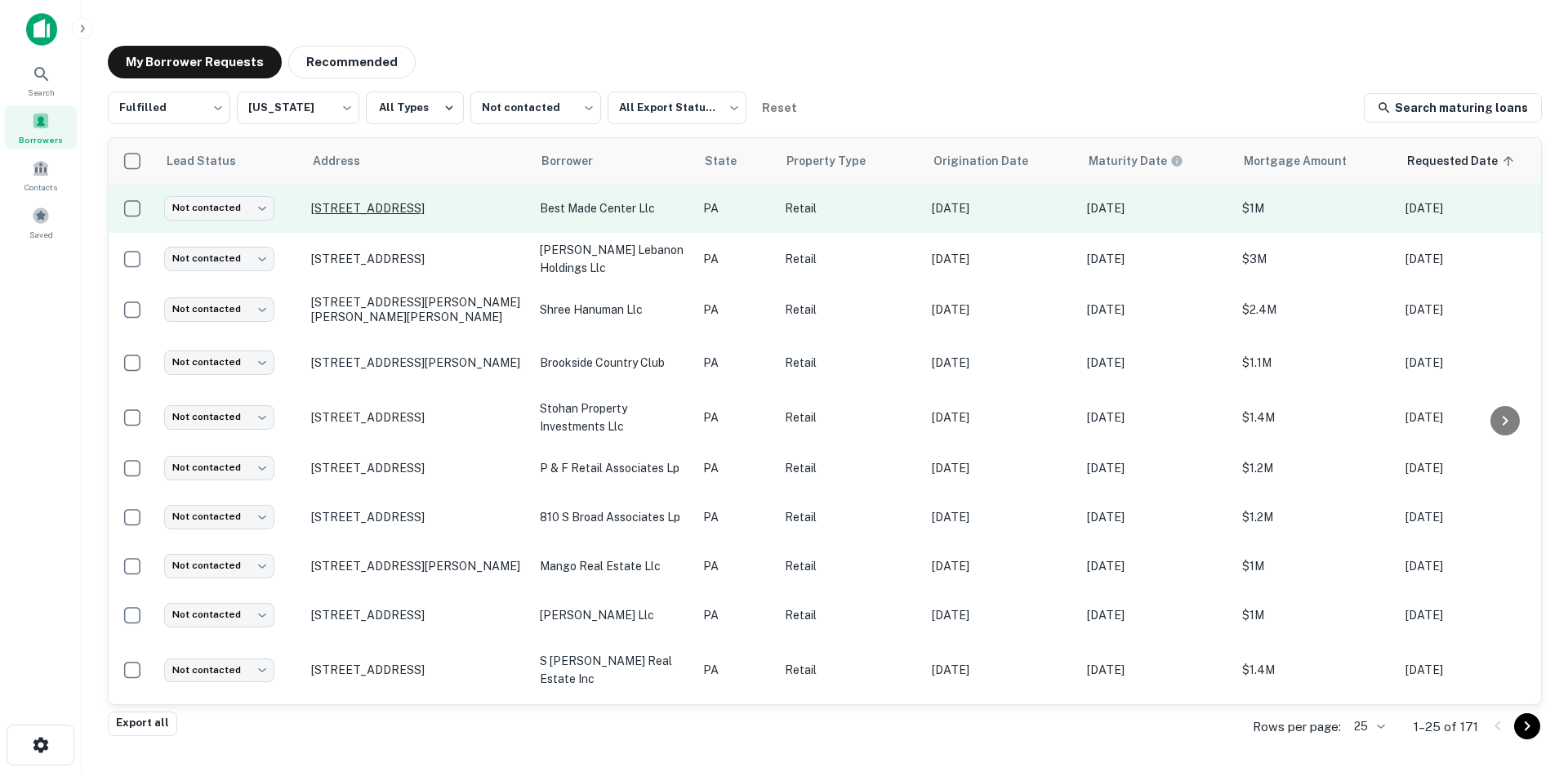
click at [446, 212] on p "16 S 5th St Quakertown, PA18951" at bounding box center [417, 208] width 212 height 15
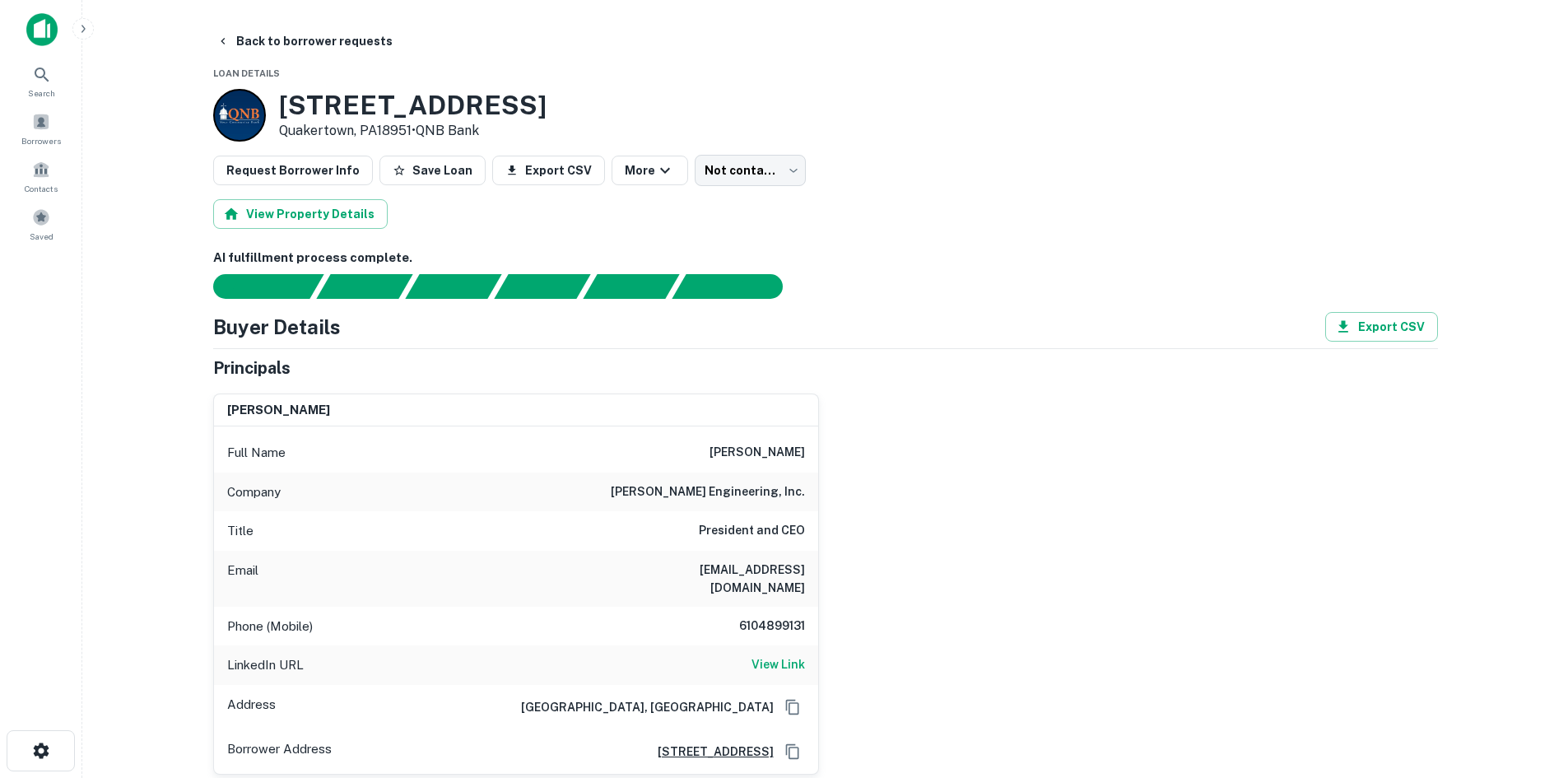
type input "*********"
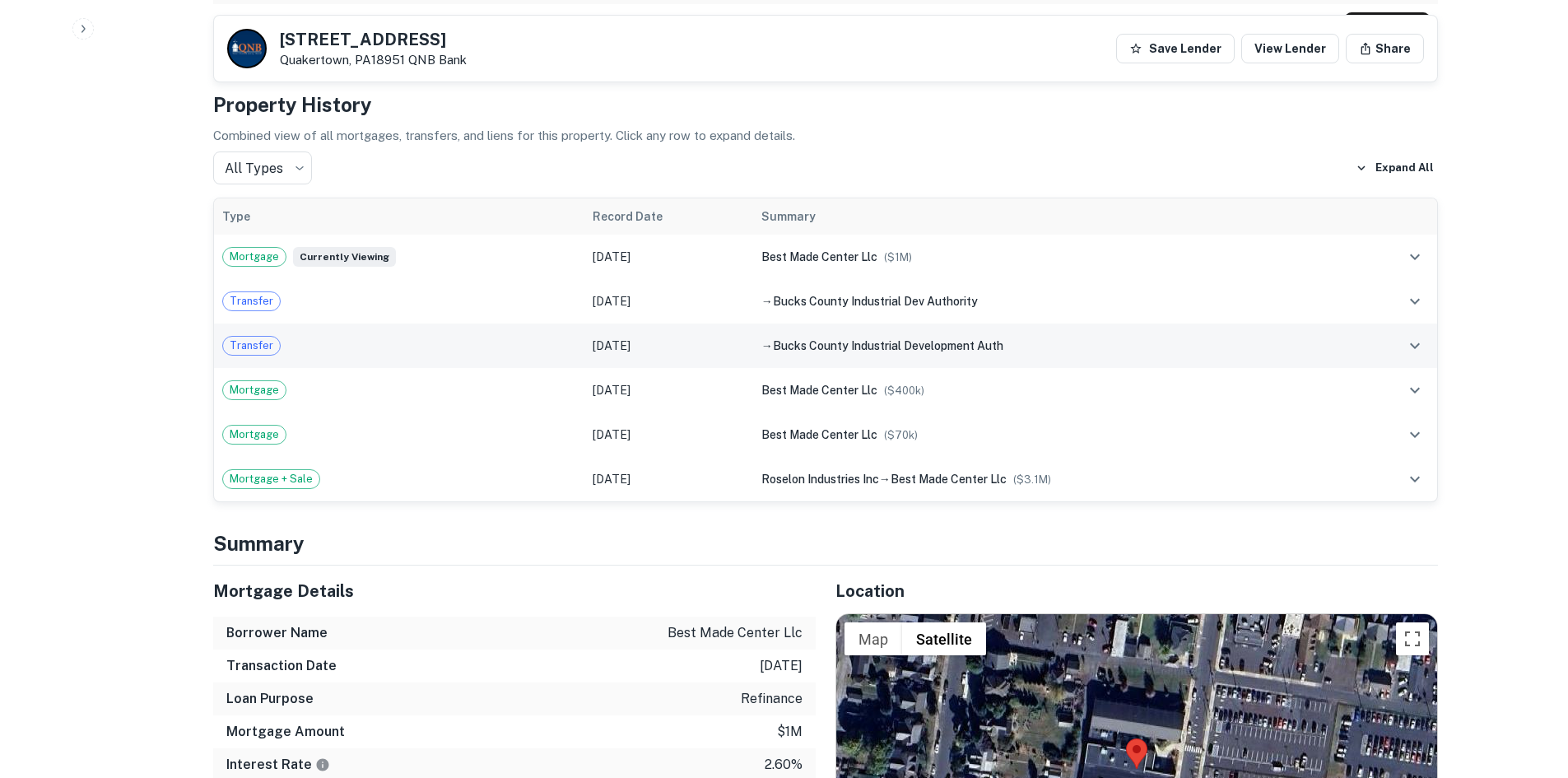
scroll to position [1235, 0]
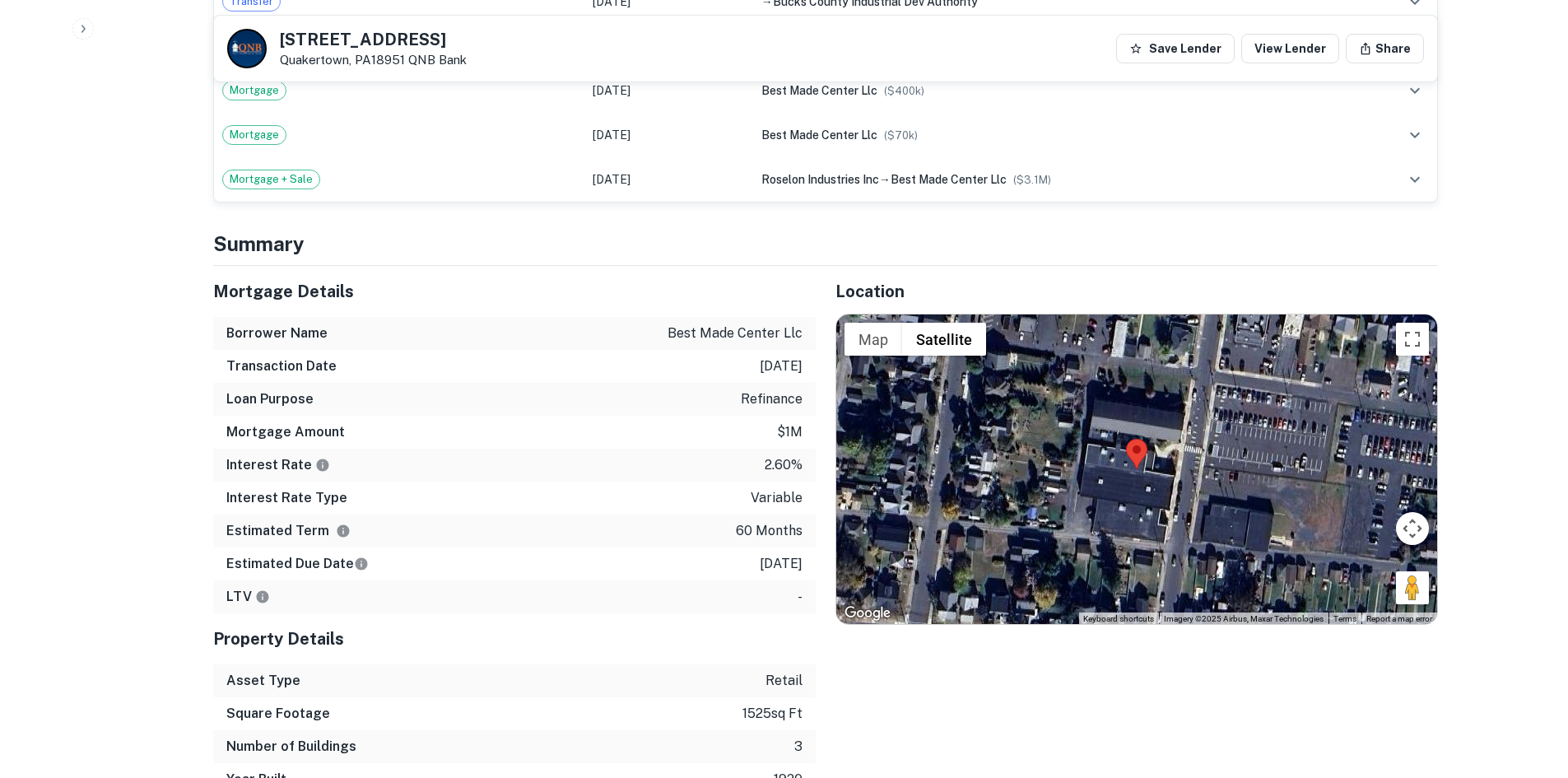
drag, startPoint x: 1356, startPoint y: 519, endPoint x: 1271, endPoint y: 504, distance: 86.3
click at [1271, 504] on div "Map Terrain Satellite Labels Keyboard shortcuts Map Data Imagery ©2025 Airbus, …" at bounding box center [1136, 469] width 601 height 310
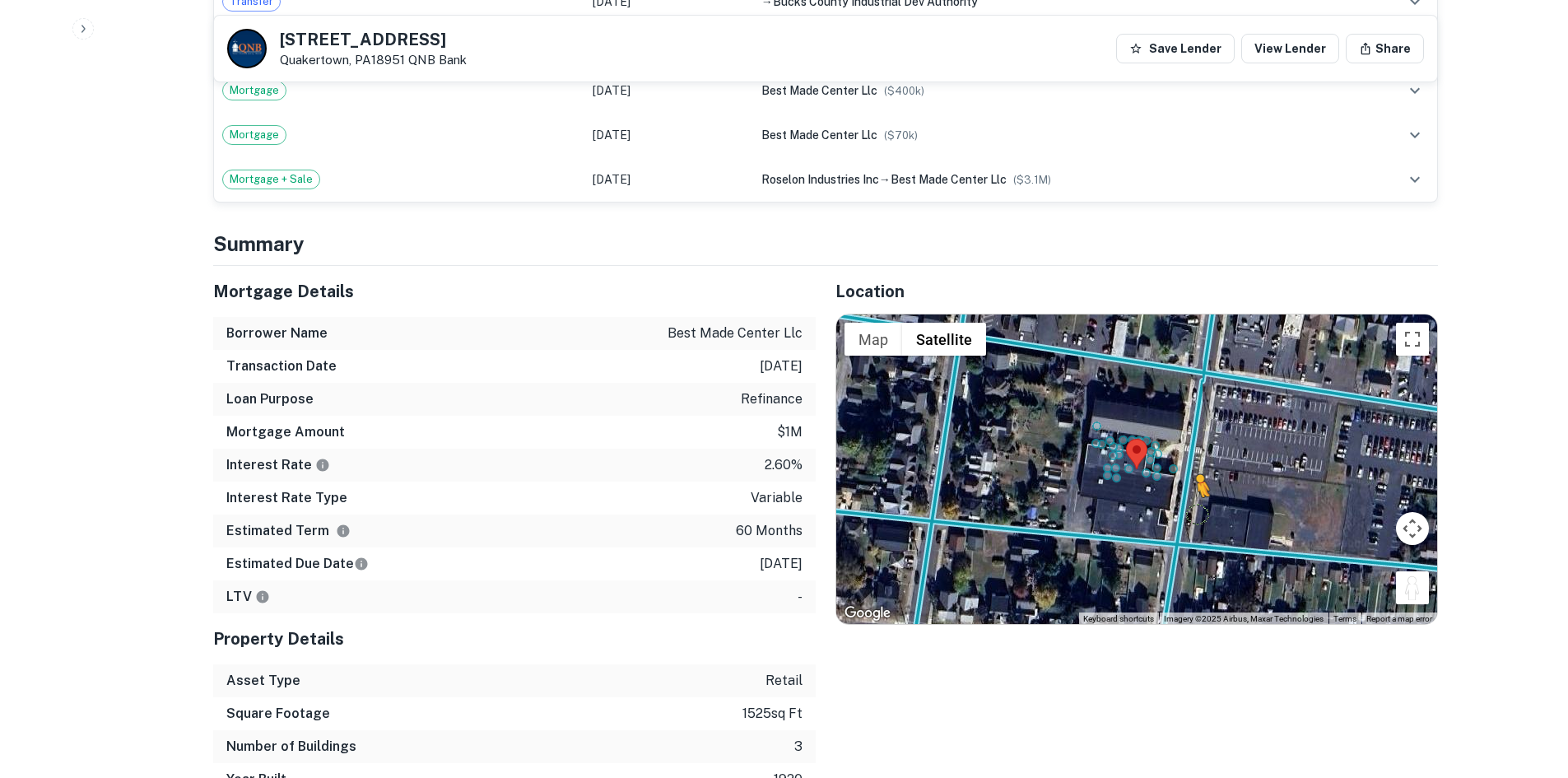
drag, startPoint x: 1402, startPoint y: 560, endPoint x: 1193, endPoint y: 495, distance: 218.9
click at [1193, 495] on div "To activate drag with keyboard, press Alt + Enter. Once in keyboard drag state,…" at bounding box center [1136, 469] width 601 height 310
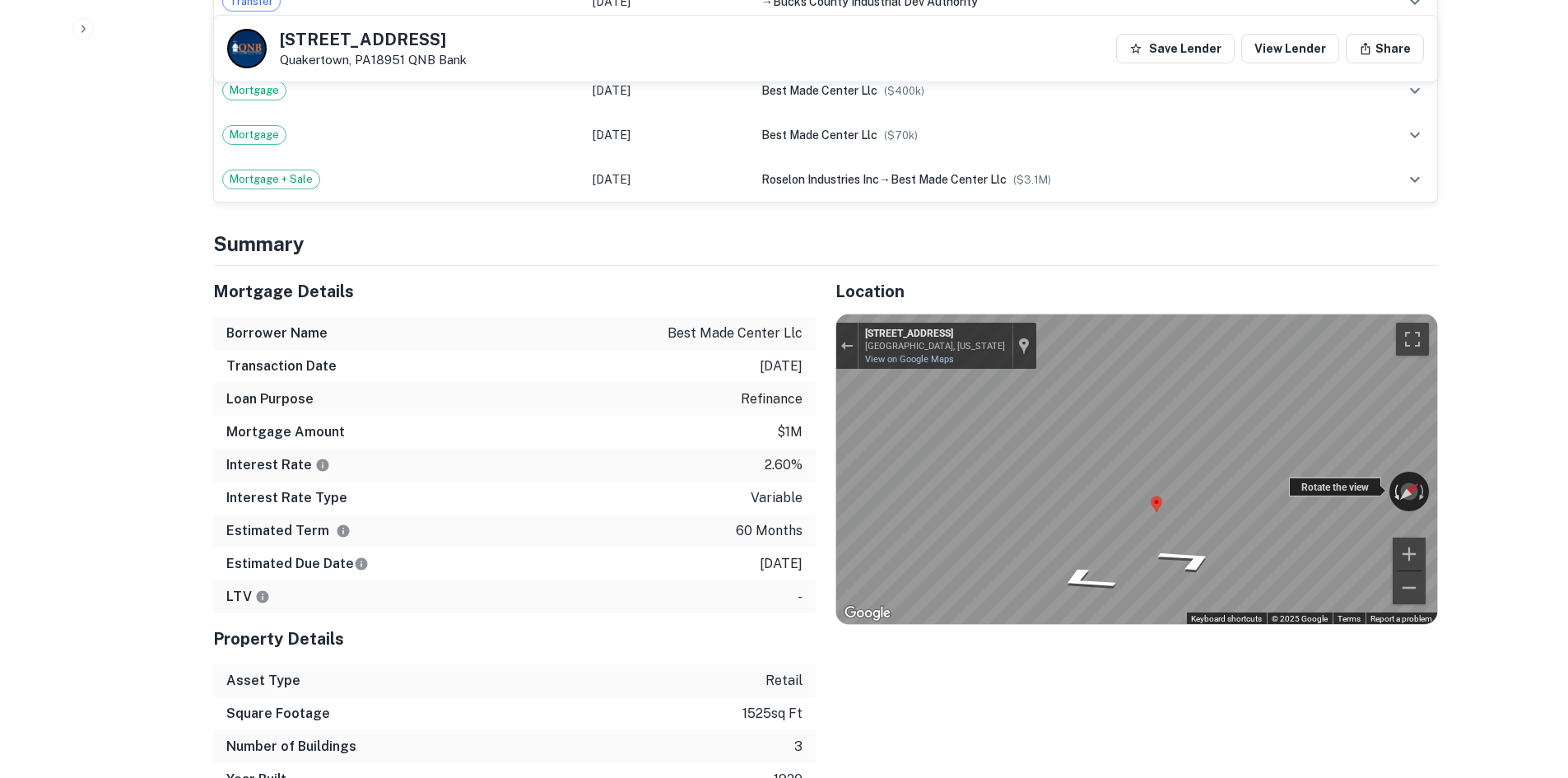
click at [1389, 470] on div "← Move left → Move right ↑ Move up ↓ Move down + Zoom in - Zoom out 35 S 5th St…" at bounding box center [1136, 469] width 601 height 310
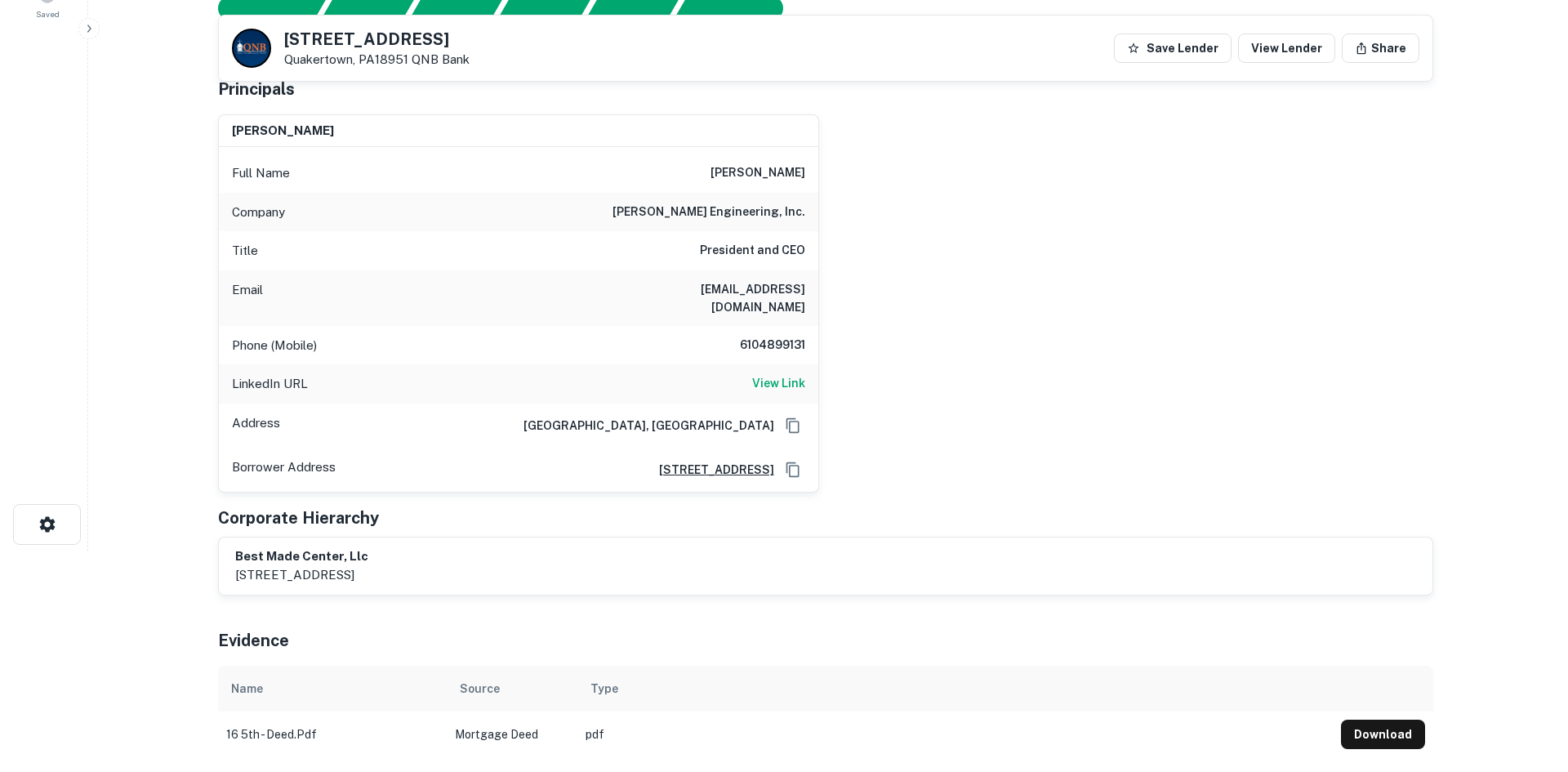
scroll to position [0, 0]
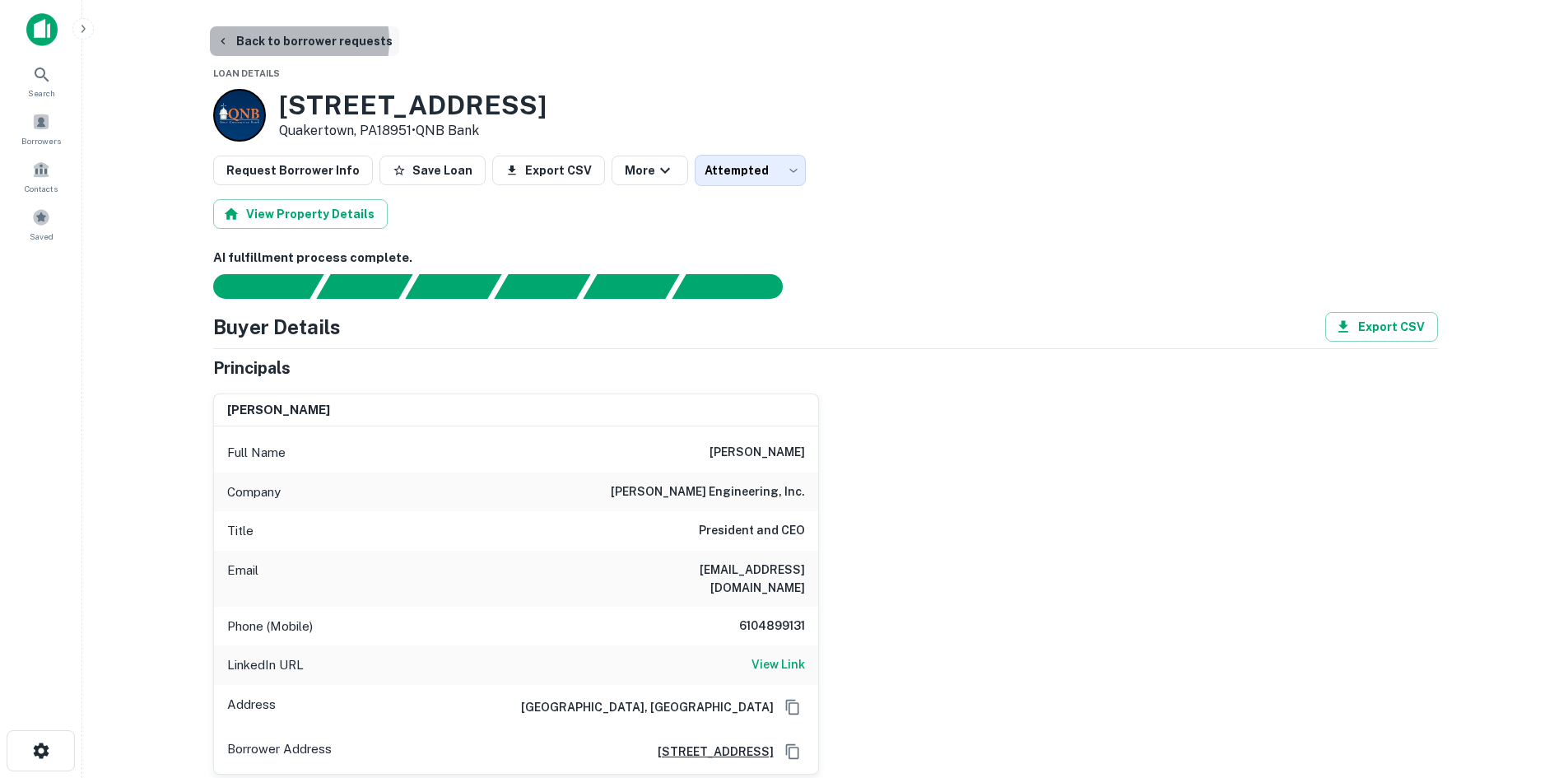
click at [295, 41] on button "Back to borrower requests" at bounding box center [304, 41] width 189 height 29
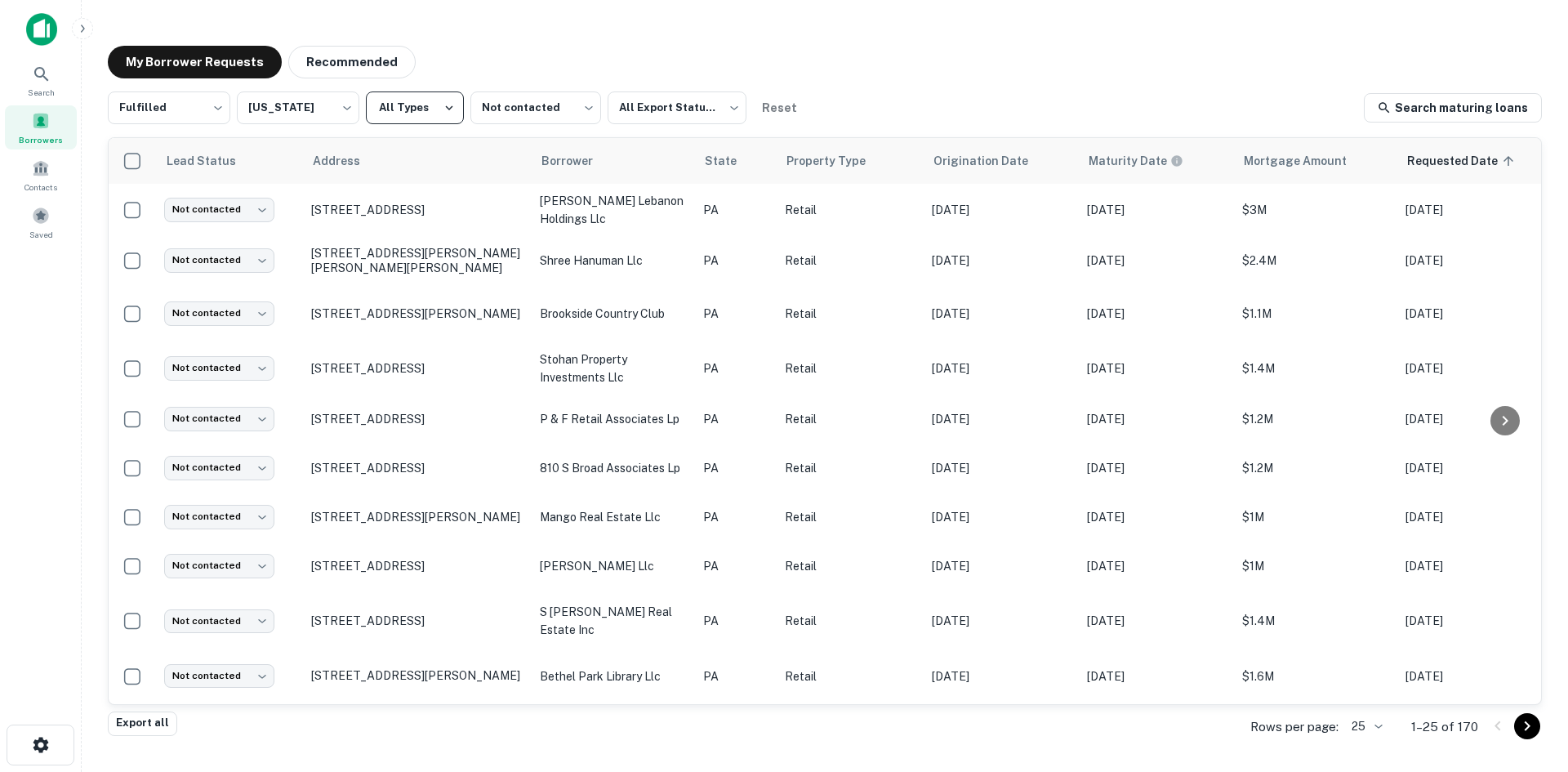
click at [414, 105] on button "All Types" at bounding box center [414, 108] width 98 height 33
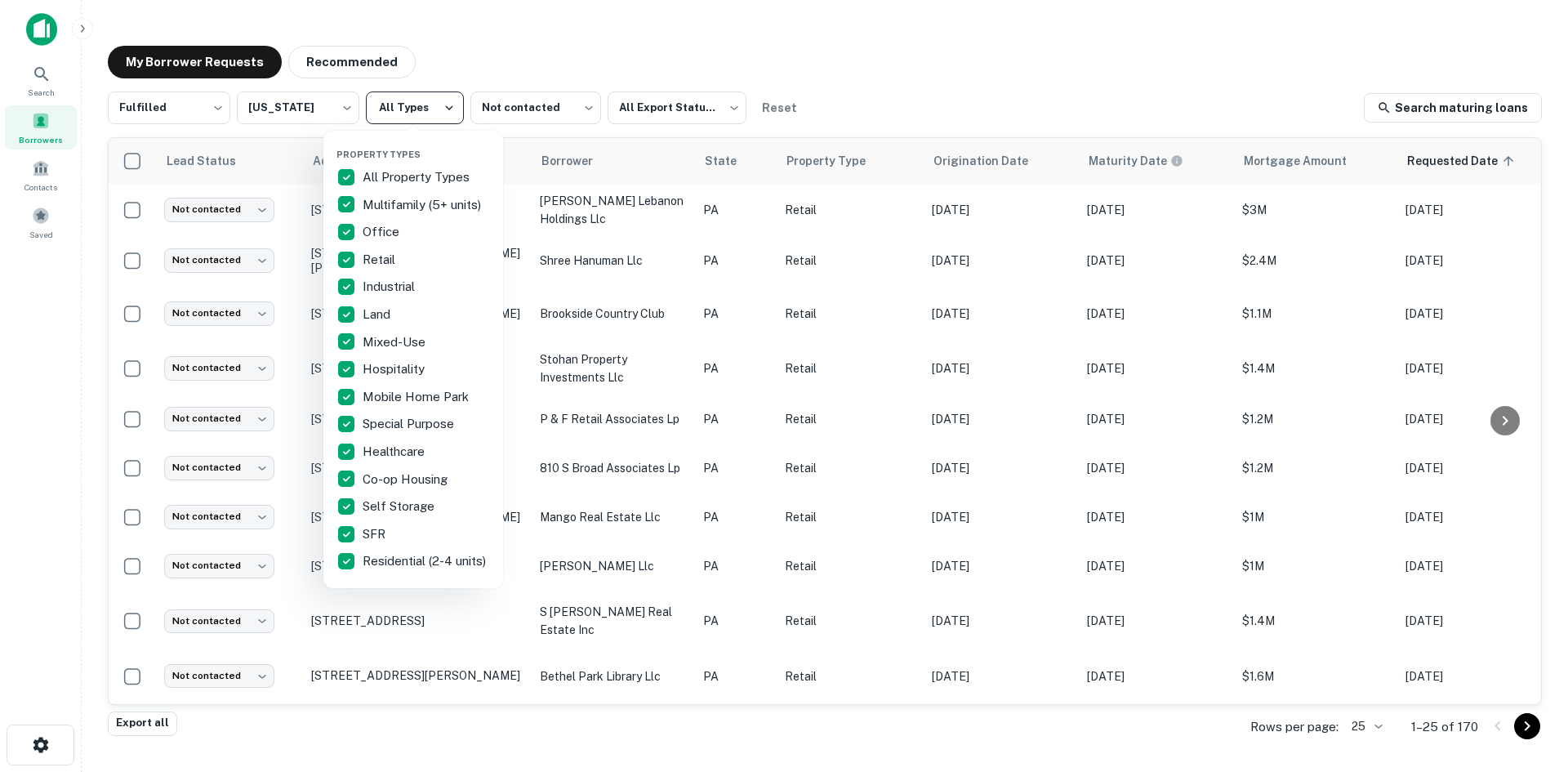
click at [414, 105] on div at bounding box center [784, 386] width 1568 height 772
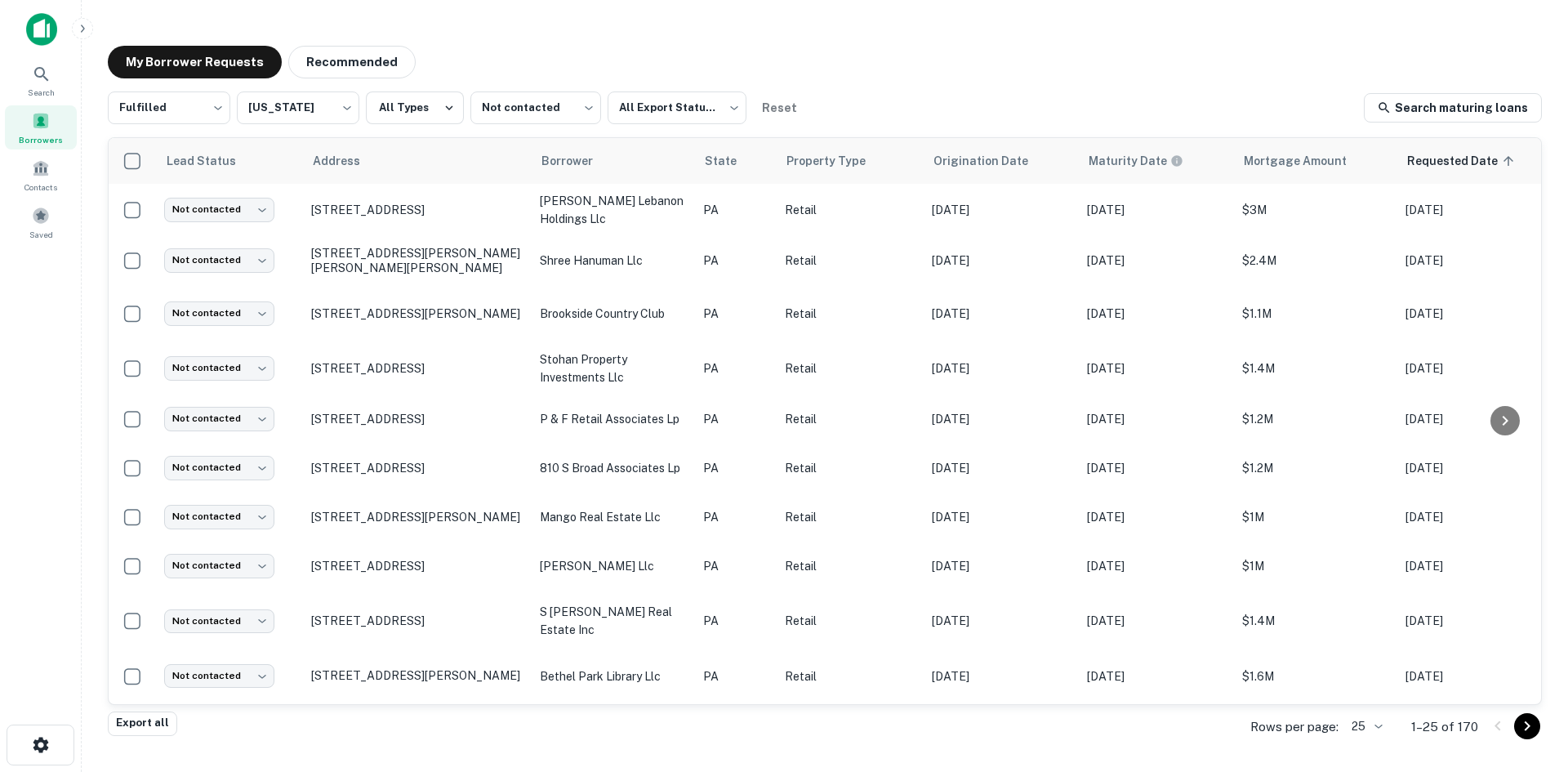
click at [353, 104] on div "Property Types All Property Types Multifamily (5+ units) Office Retail Industri…" at bounding box center [784, 386] width 1568 height 772
click at [336, 104] on body "Search Borrowers Contacts Saved My Borrower Requests Recommended Fulfilled ****…" at bounding box center [784, 386] width 1568 height 772
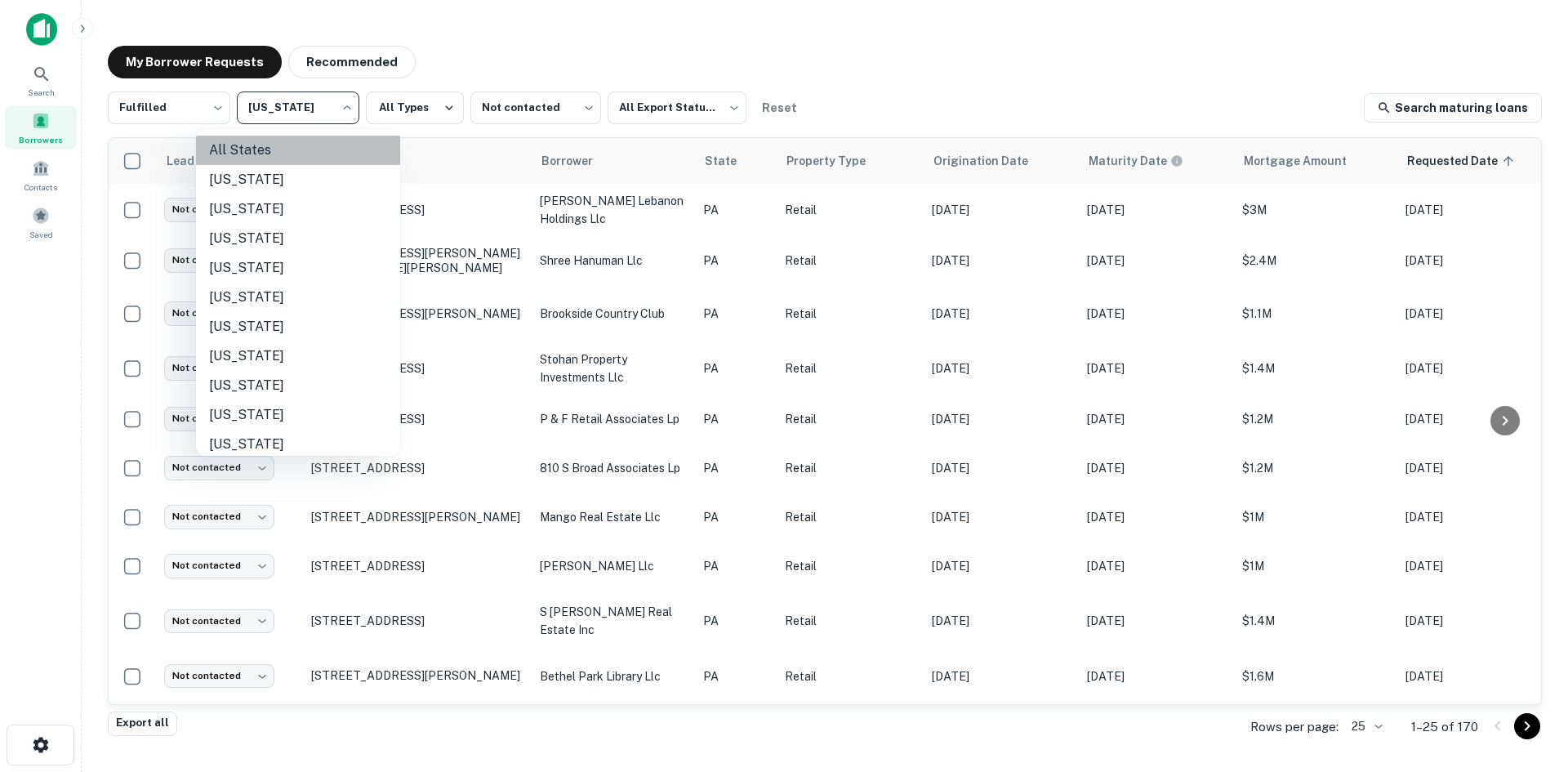
click at [359, 155] on li "All States" at bounding box center [298, 150] width 204 height 29
type input "***"
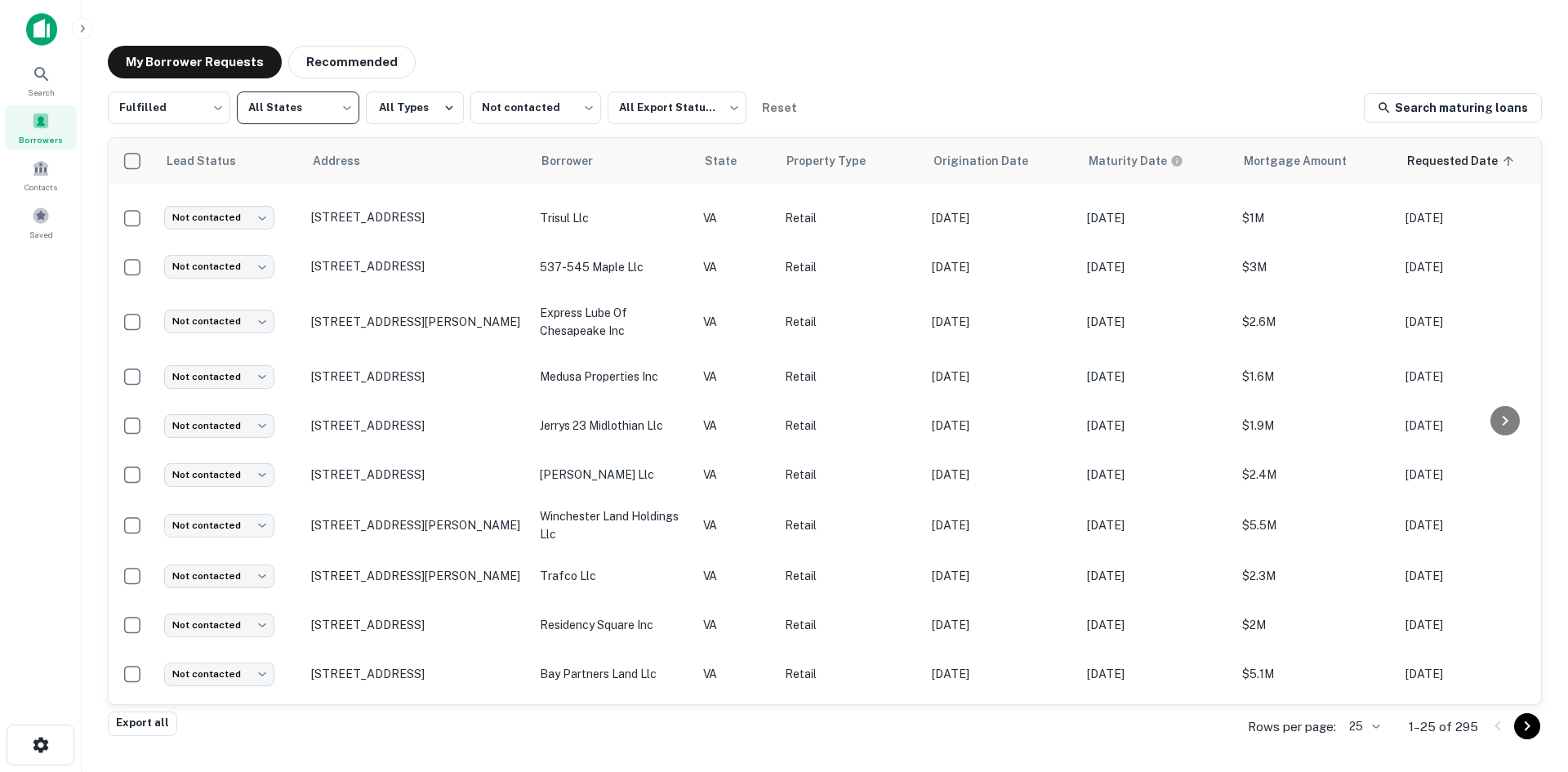
scroll to position [739, 0]
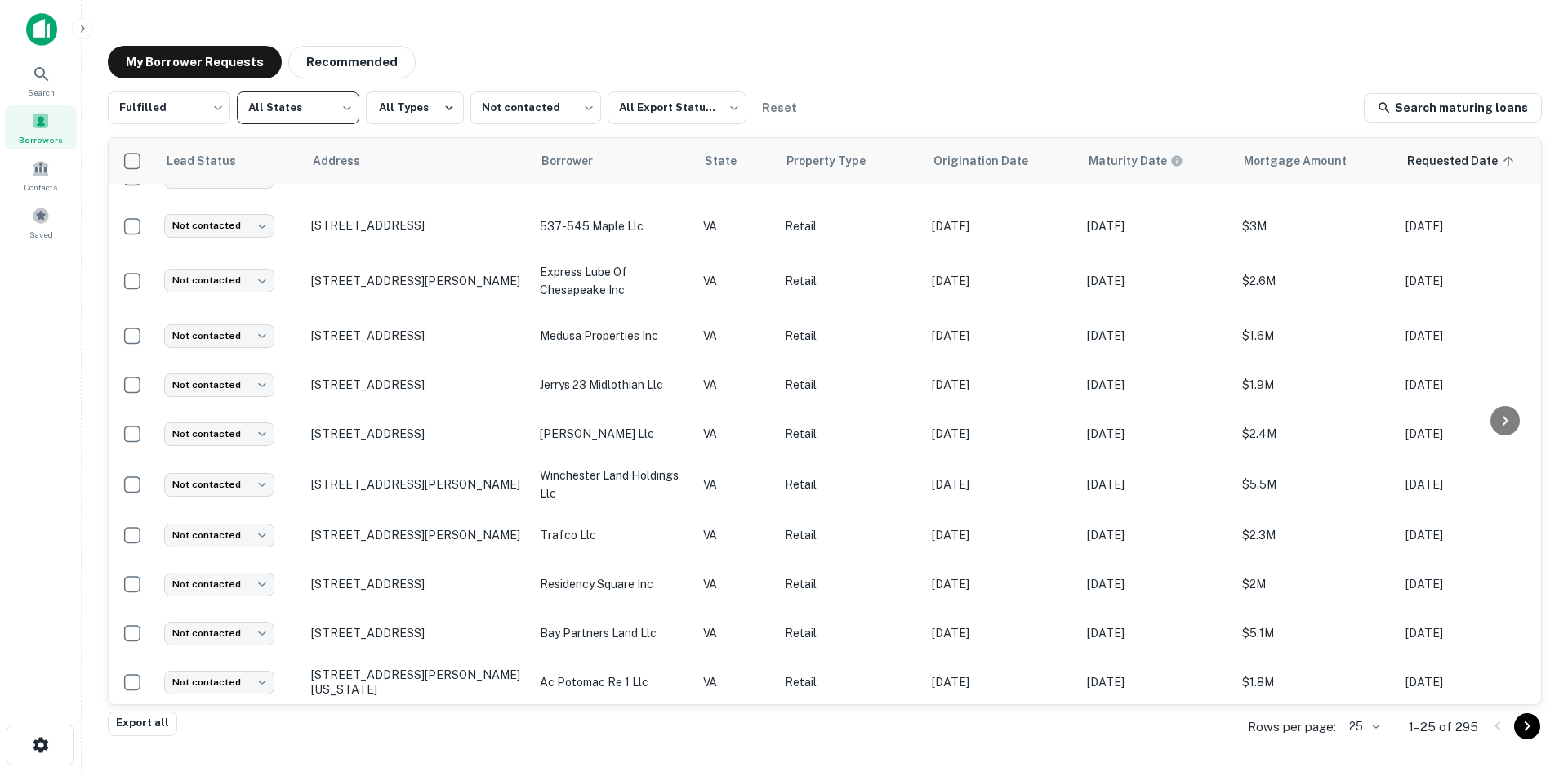
click at [1534, 727] on icon "Go to next page" at bounding box center [1527, 726] width 19 height 19
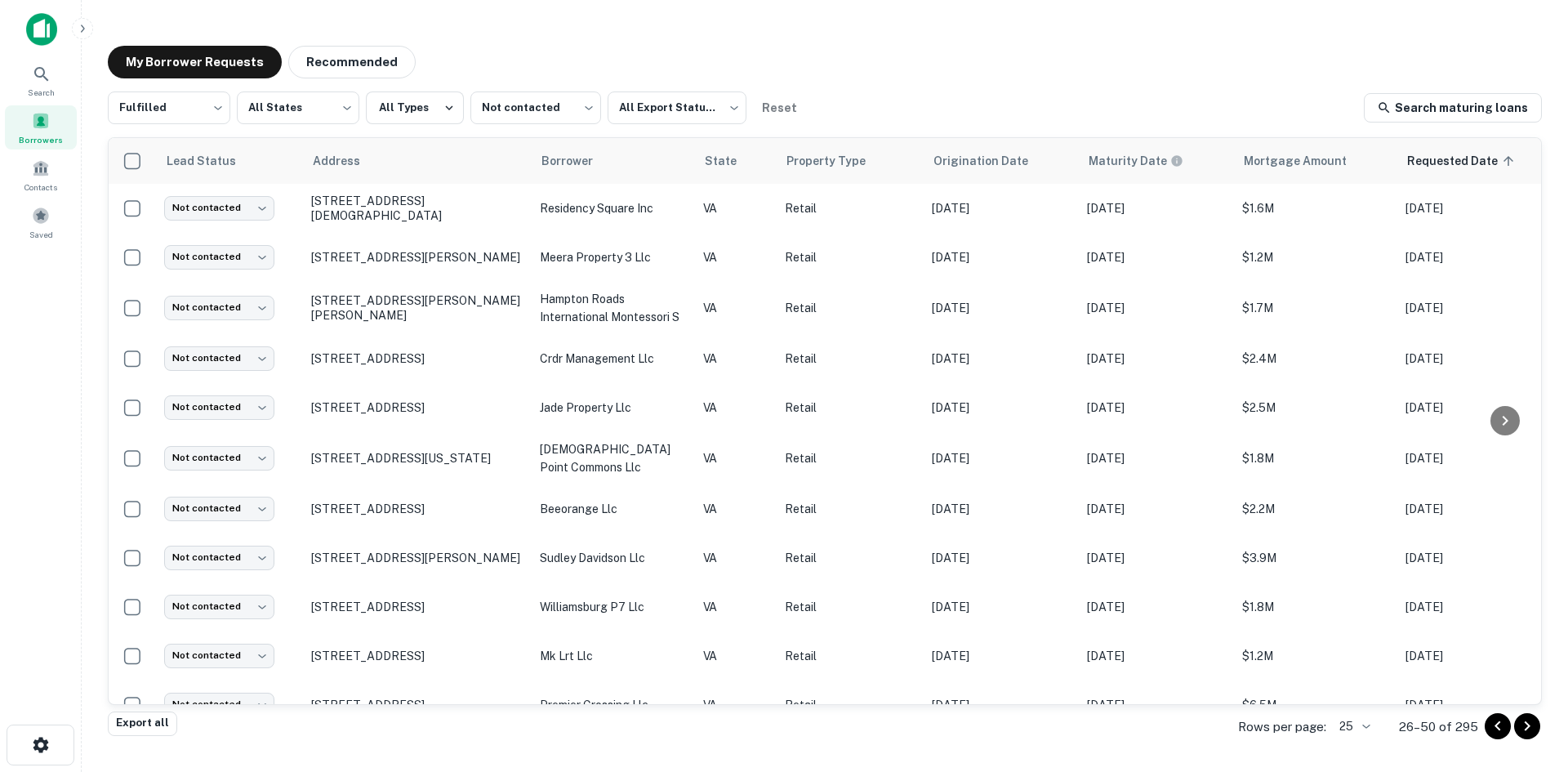
scroll to position [738, 0]
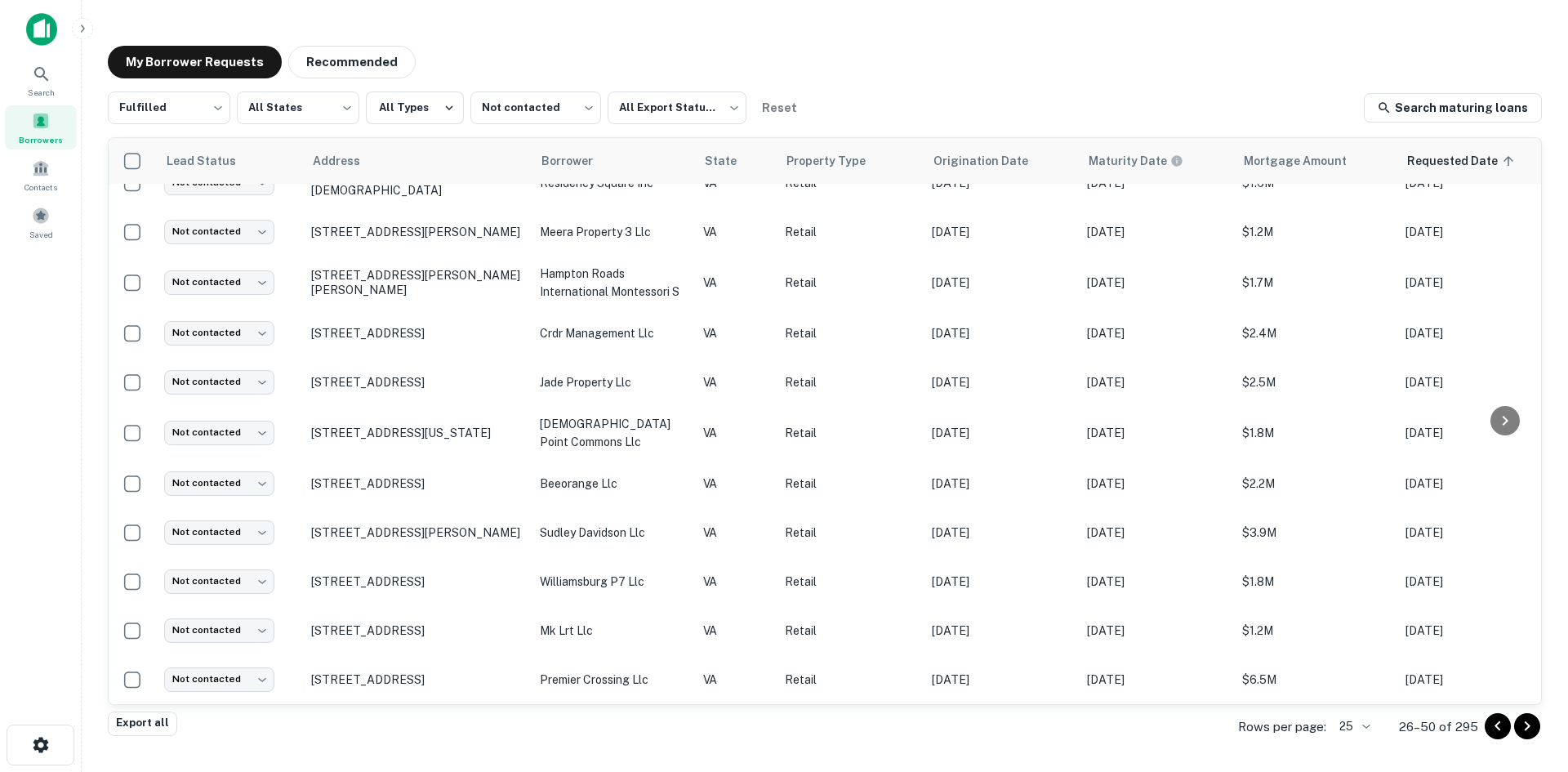
click at [1532, 730] on icon "Go to next page" at bounding box center [1527, 726] width 19 height 19
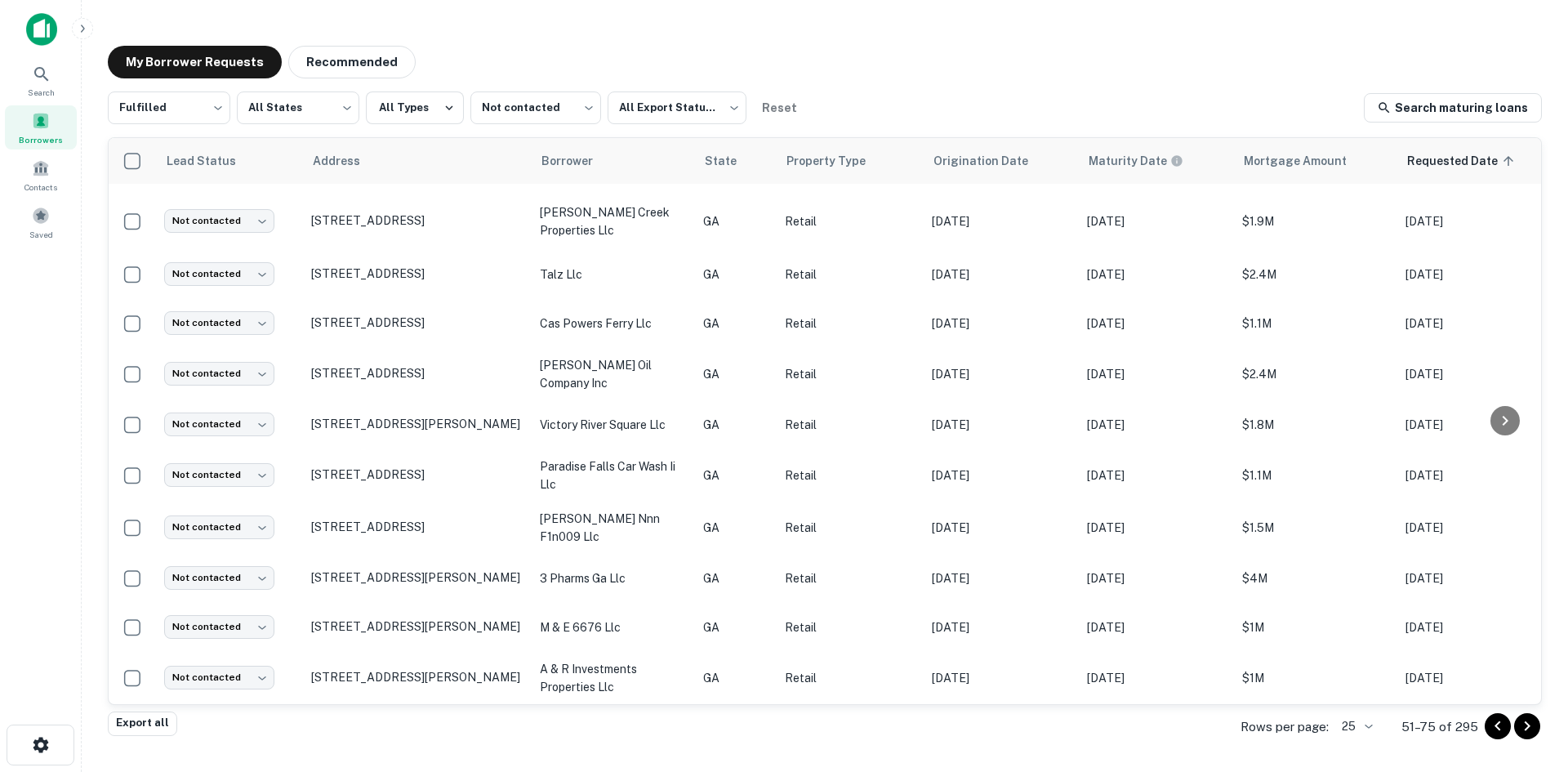
scroll to position [789, 0]
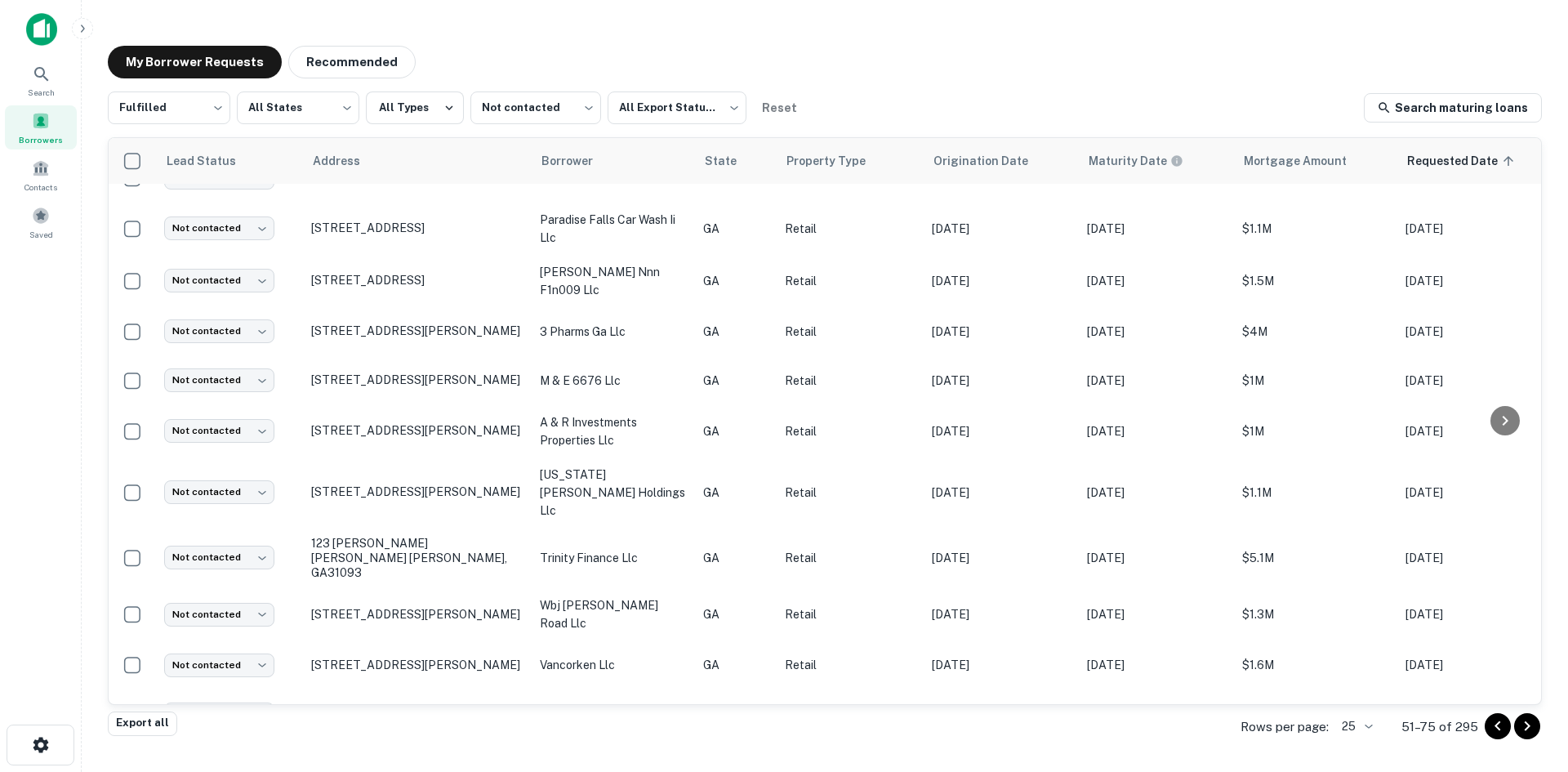
click at [1529, 724] on icon "Go to next page" at bounding box center [1527, 726] width 19 height 19
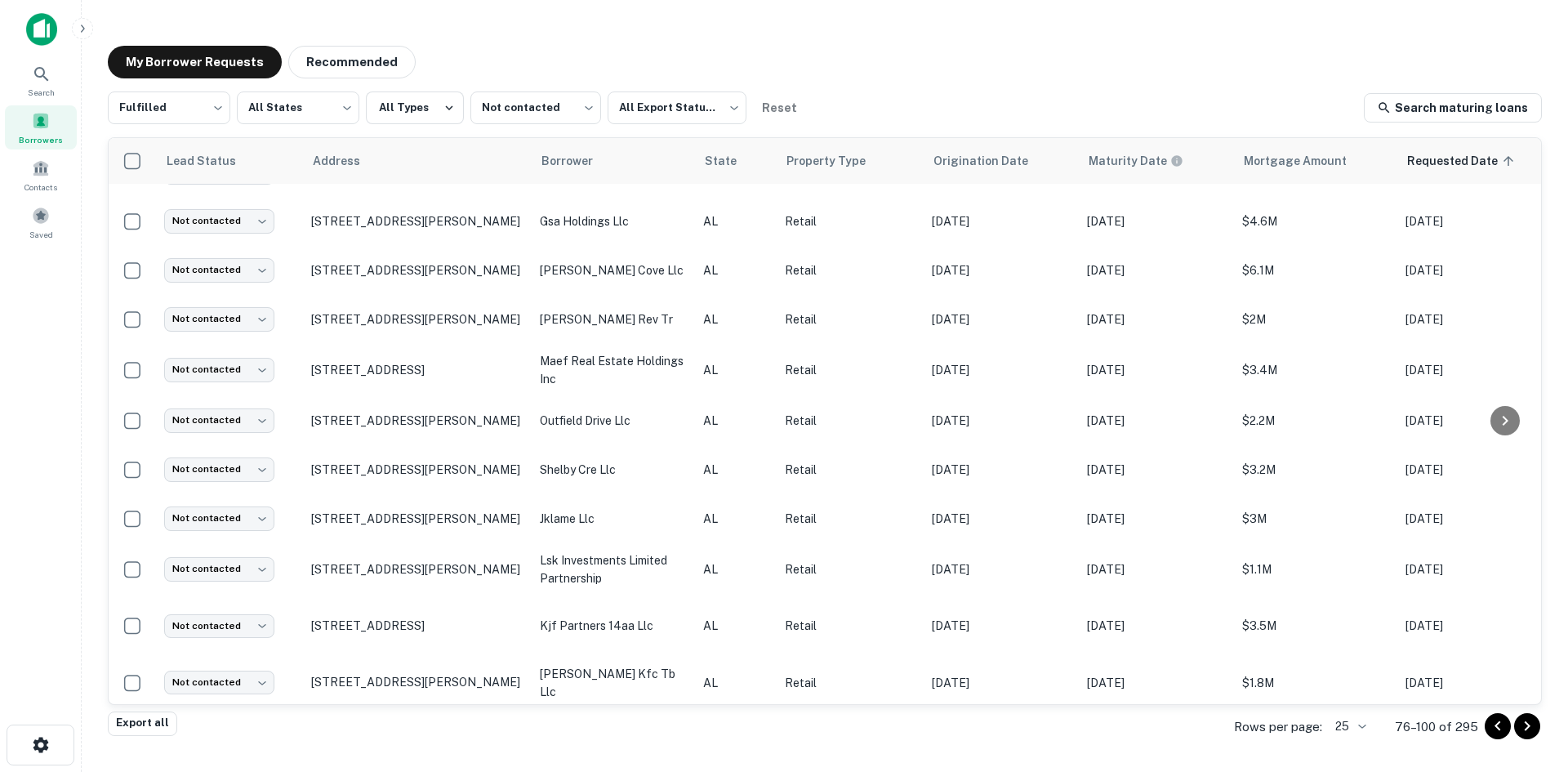
scroll to position [754, 0]
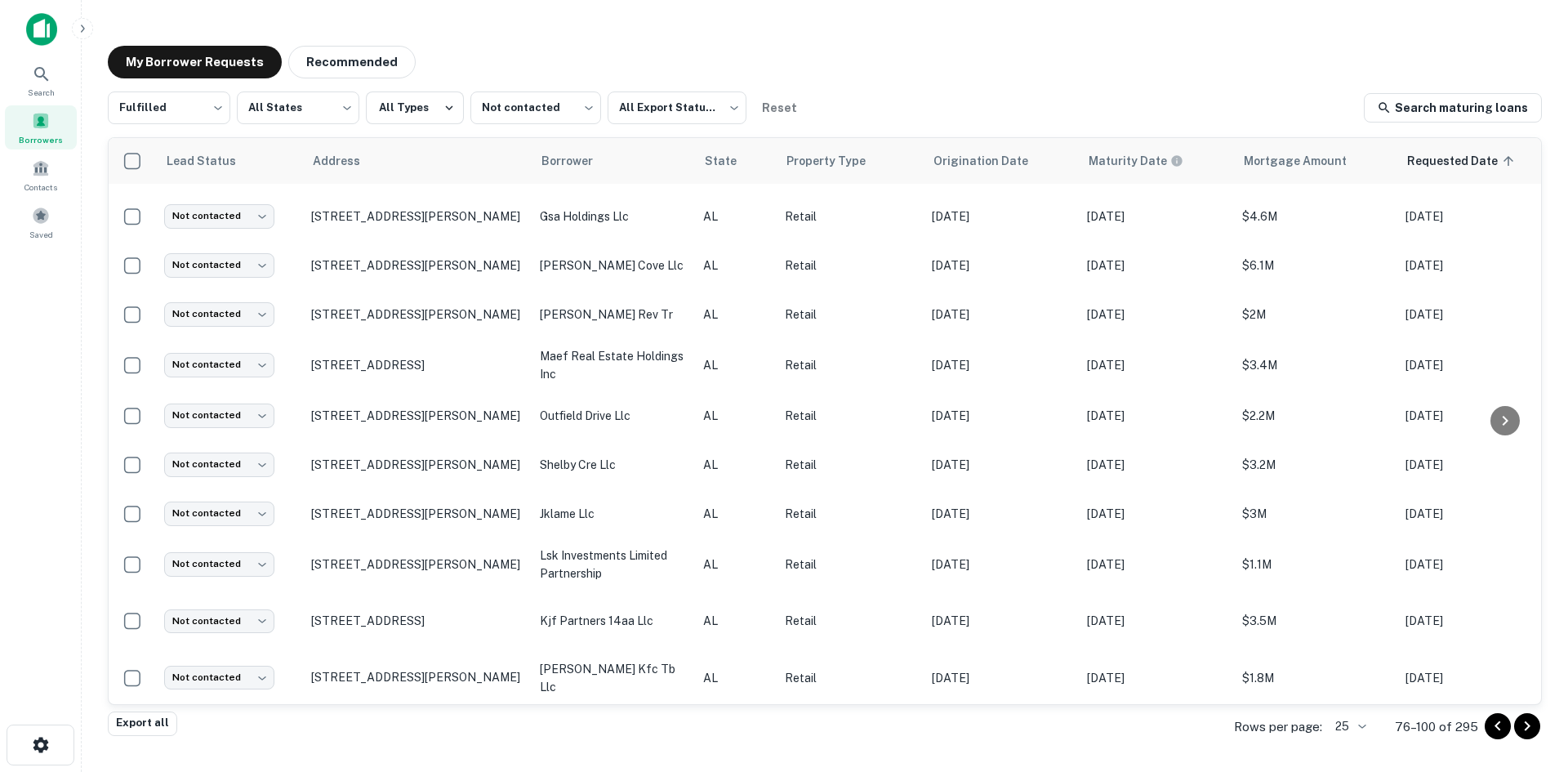
click at [1534, 726] on icon "Go to next page" at bounding box center [1527, 726] width 19 height 19
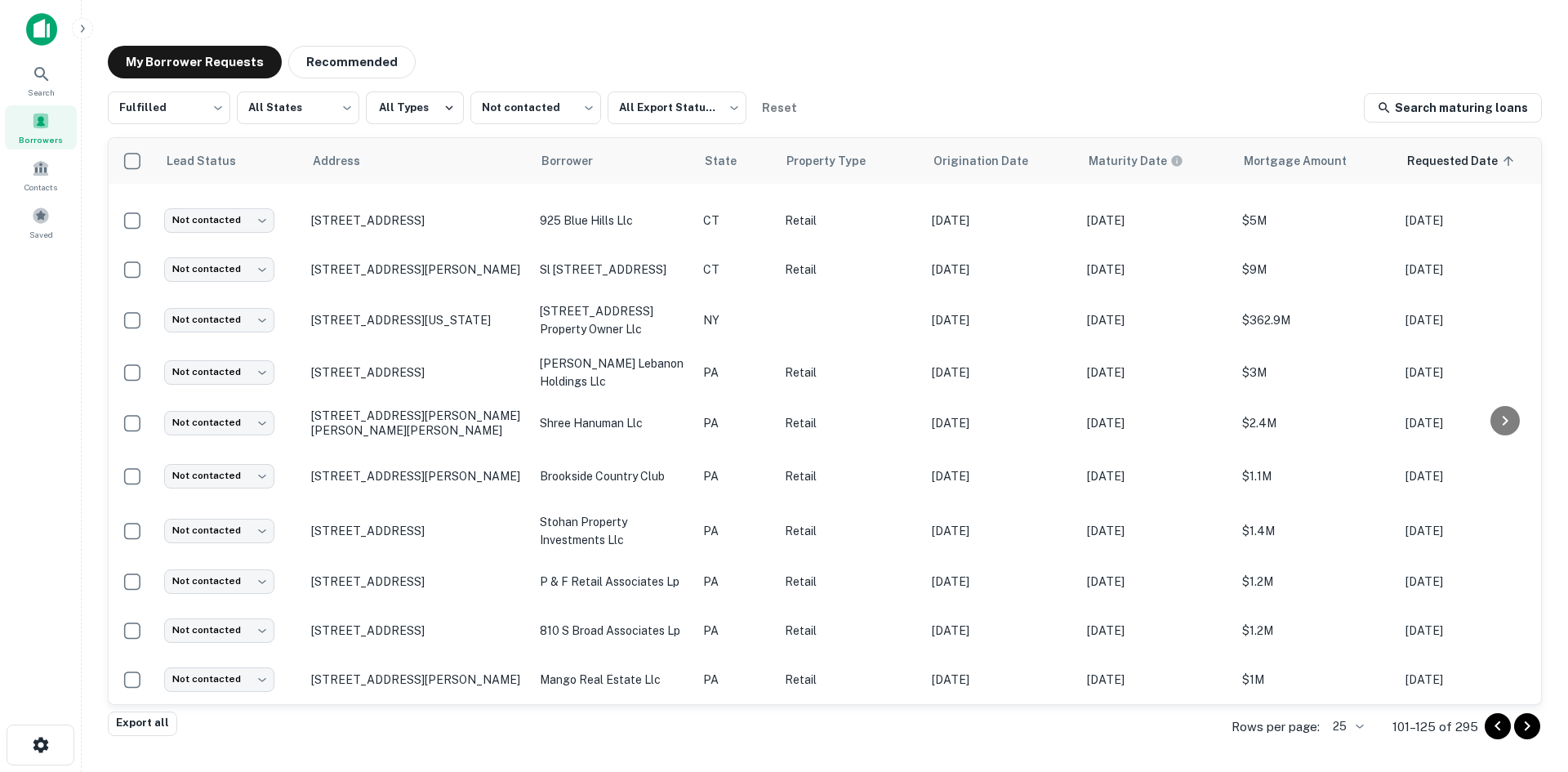
scroll to position [758, 0]
click at [1534, 735] on icon "Go to next page" at bounding box center [1527, 726] width 19 height 19
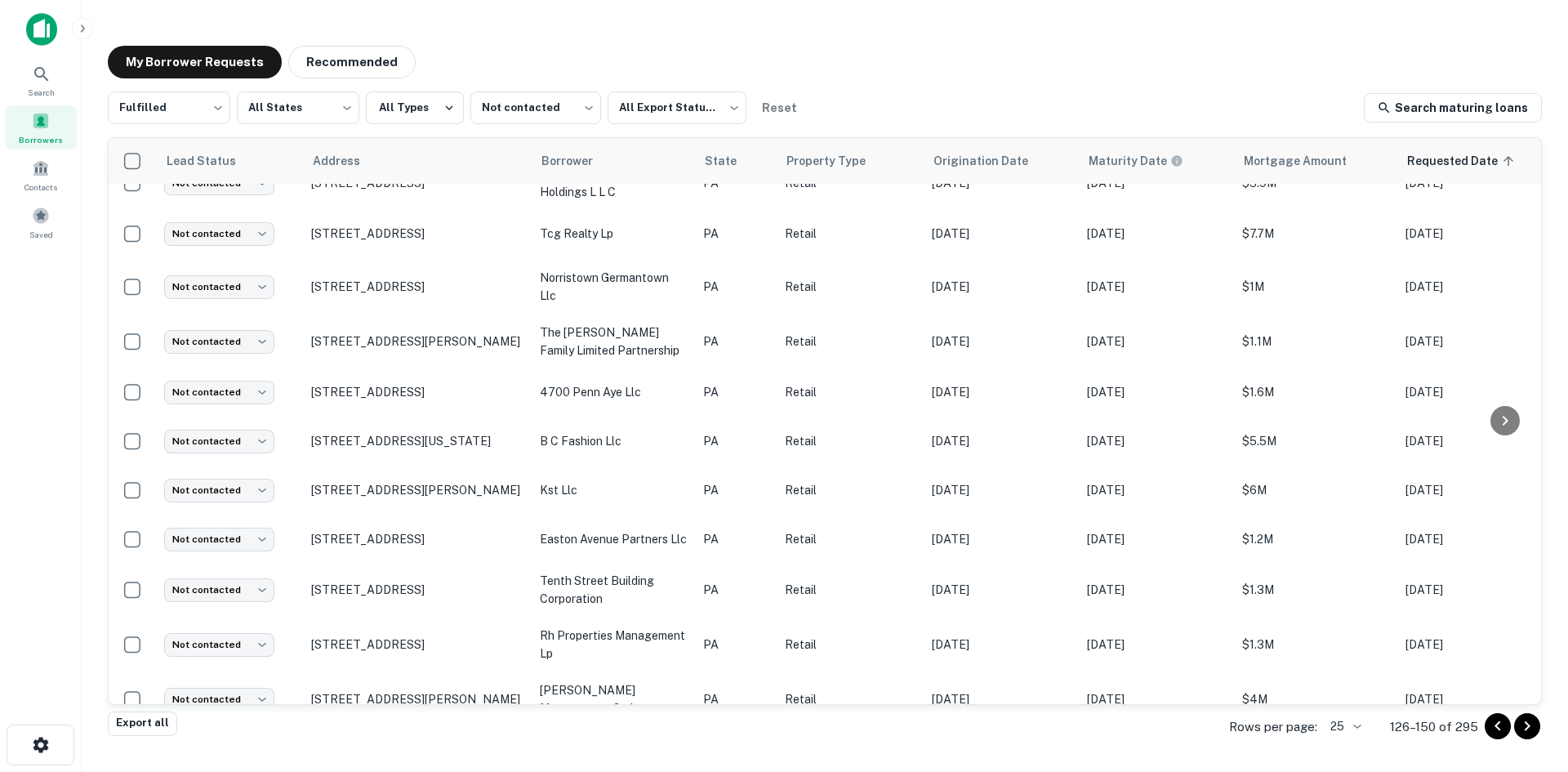
scroll to position [758, 0]
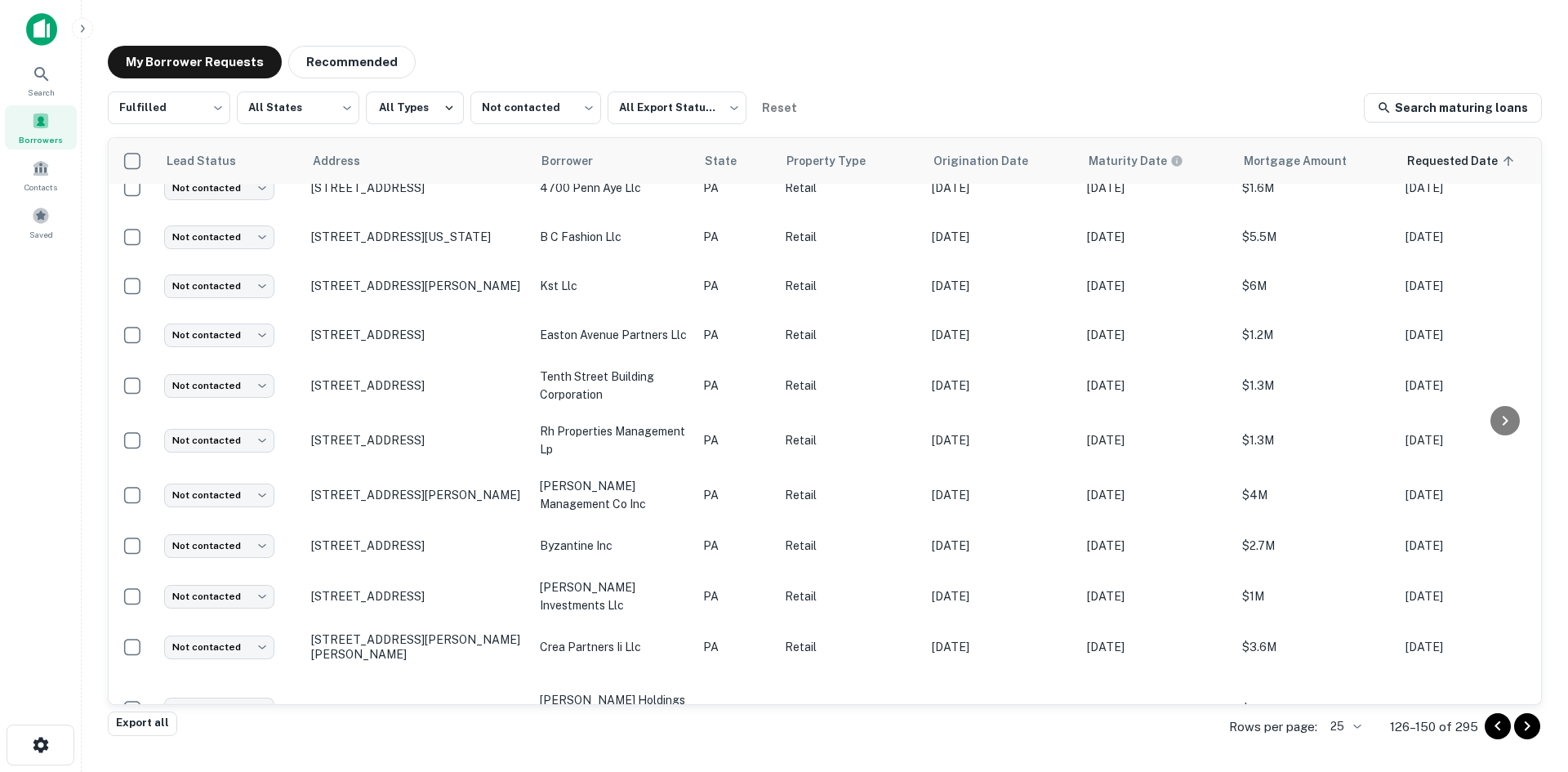
click at [1525, 536] on div at bounding box center [1505, 421] width 52 height 566
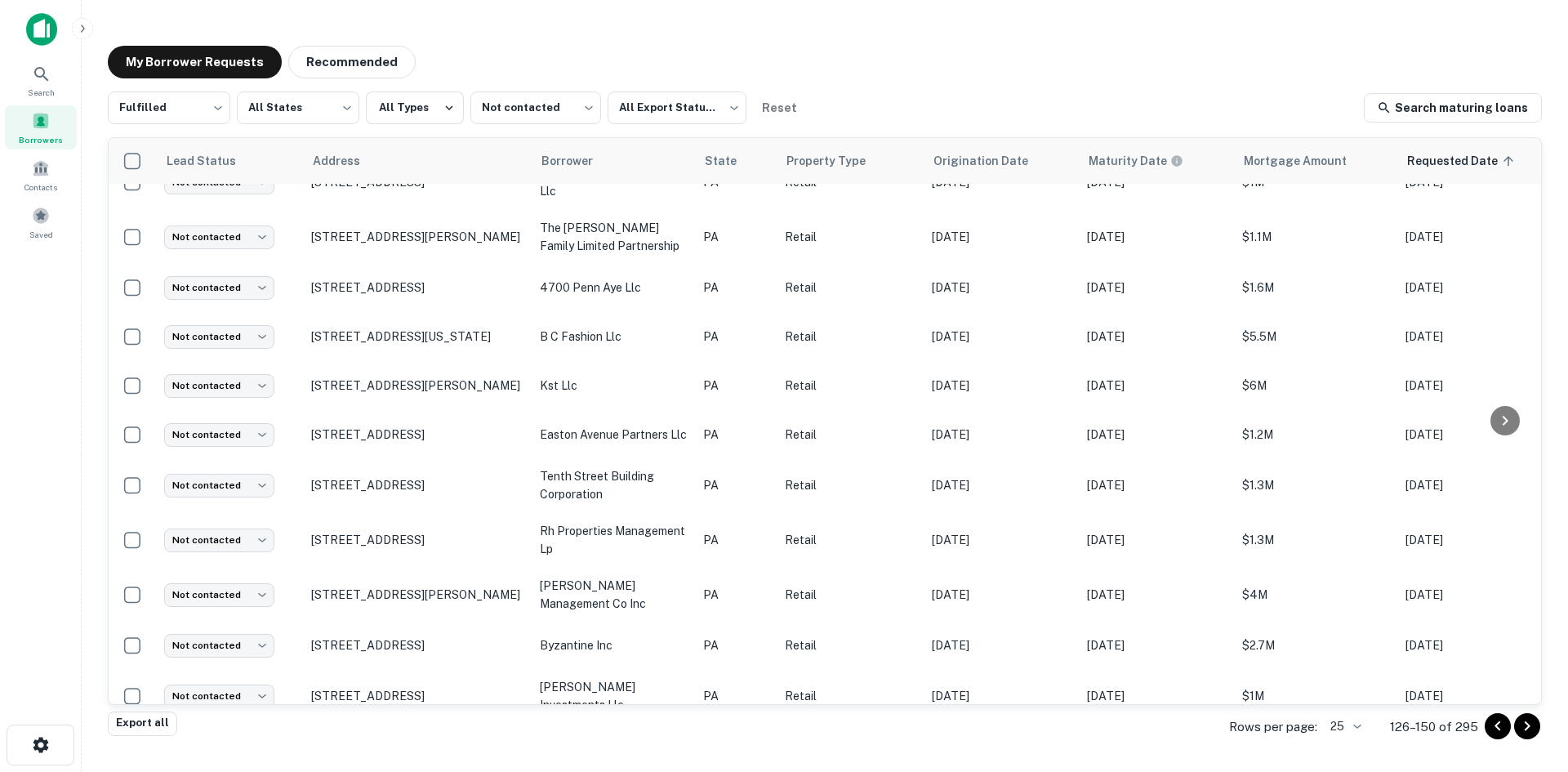
scroll to position [777, 0]
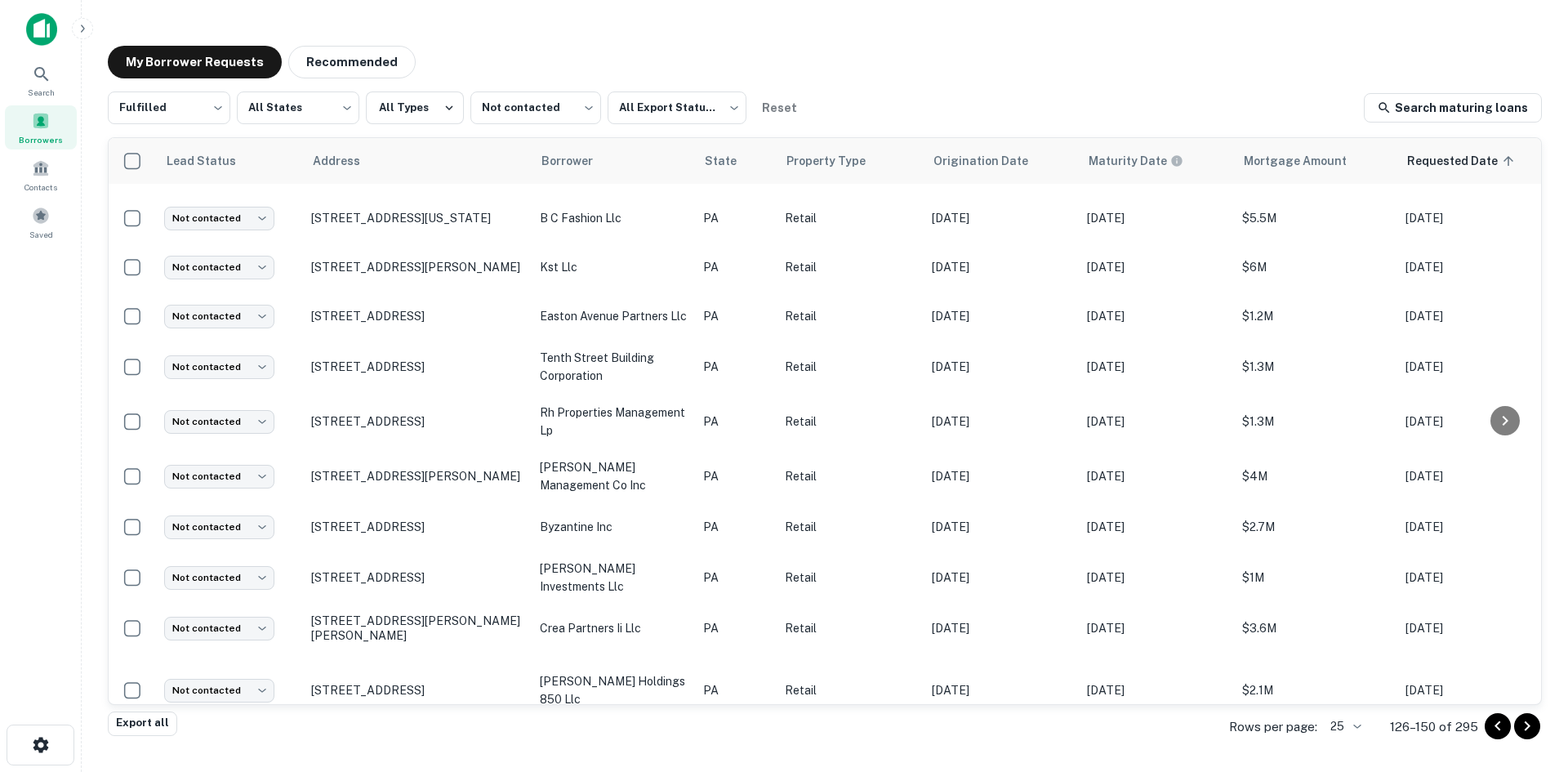
click at [1527, 725] on icon "Go to next page" at bounding box center [1527, 726] width 19 height 19
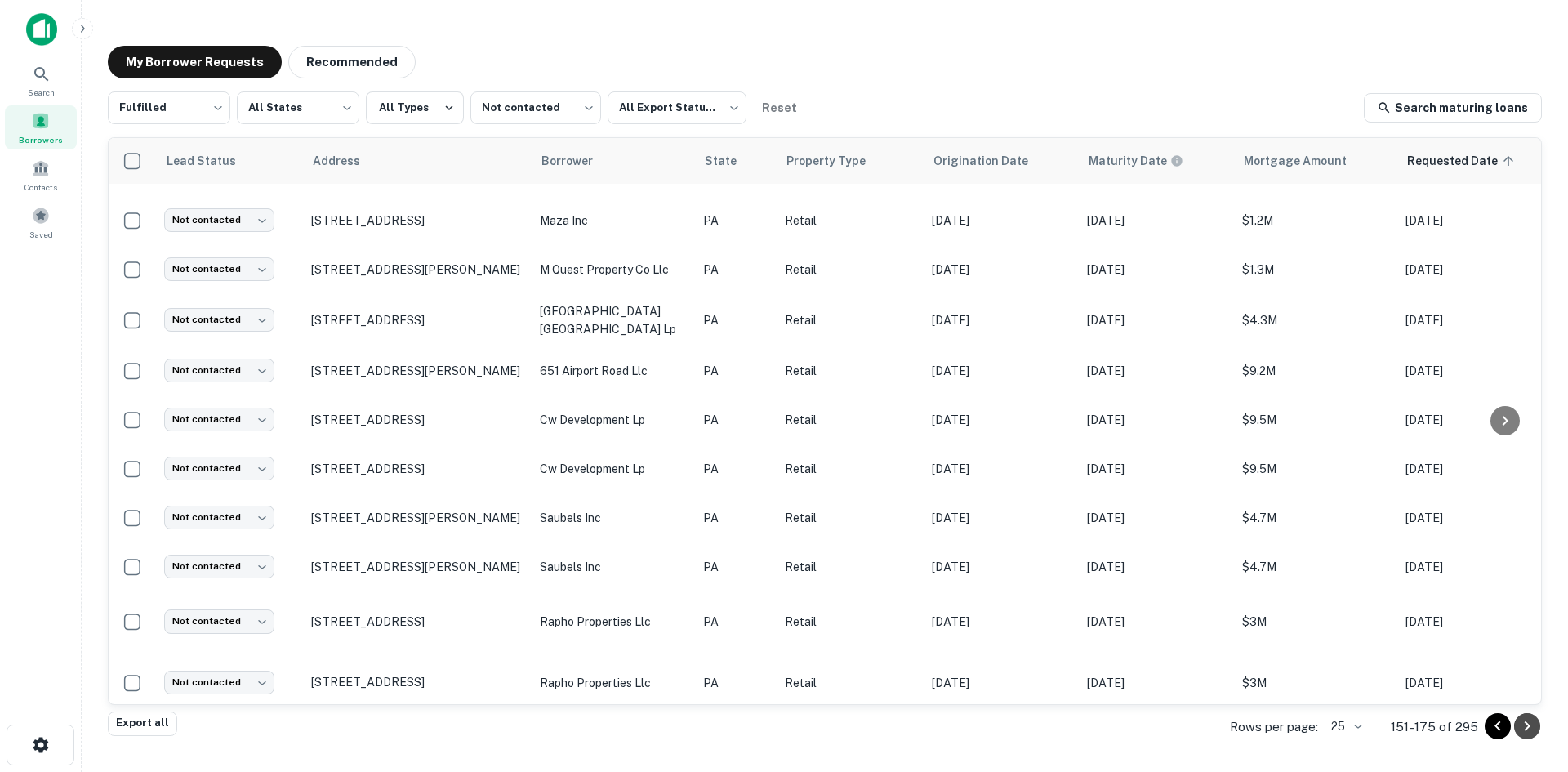
click at [1526, 722] on icon "Go to next page" at bounding box center [1527, 726] width 19 height 19
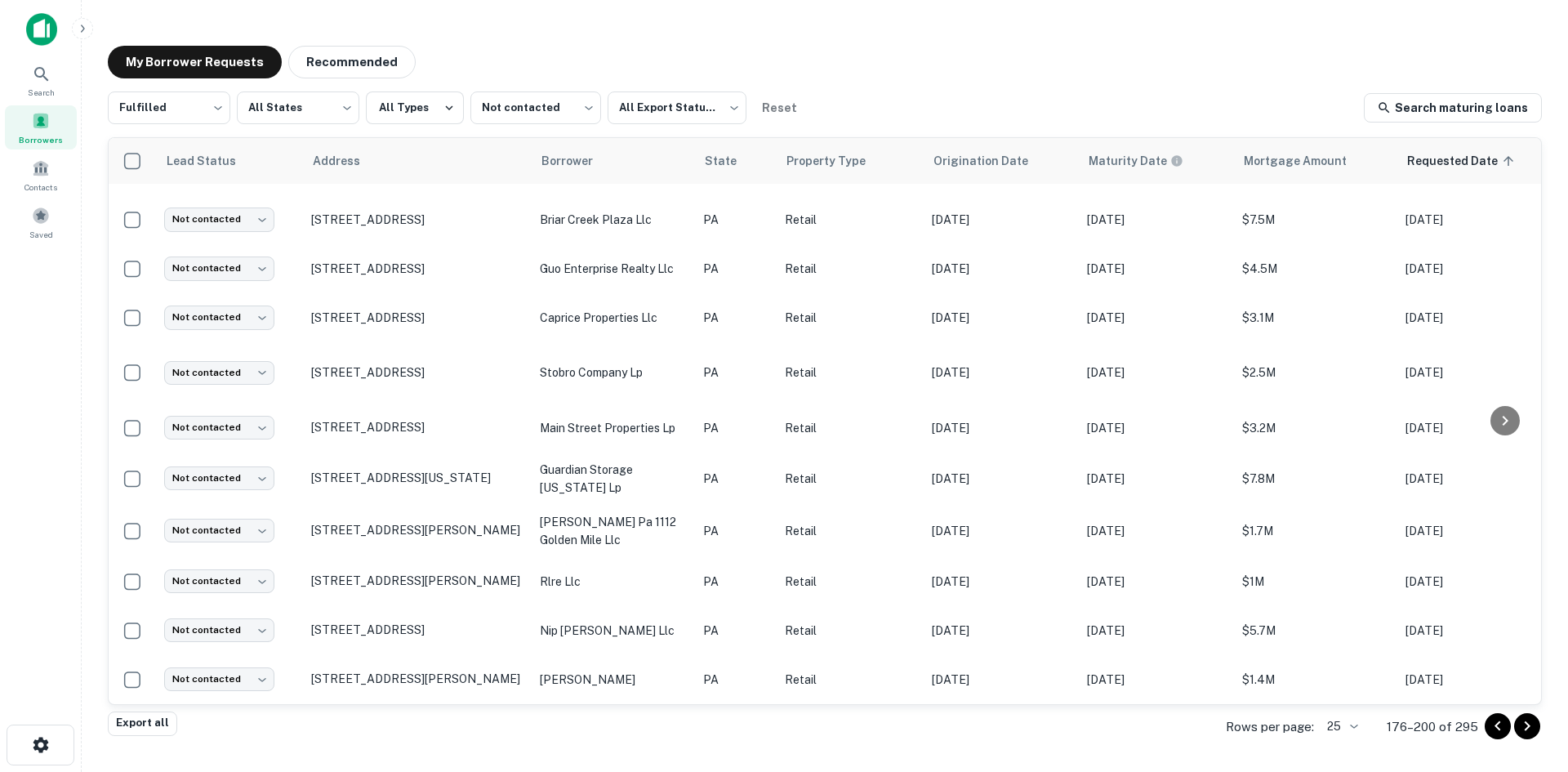
click at [1523, 725] on icon "Go to next page" at bounding box center [1527, 726] width 19 height 19
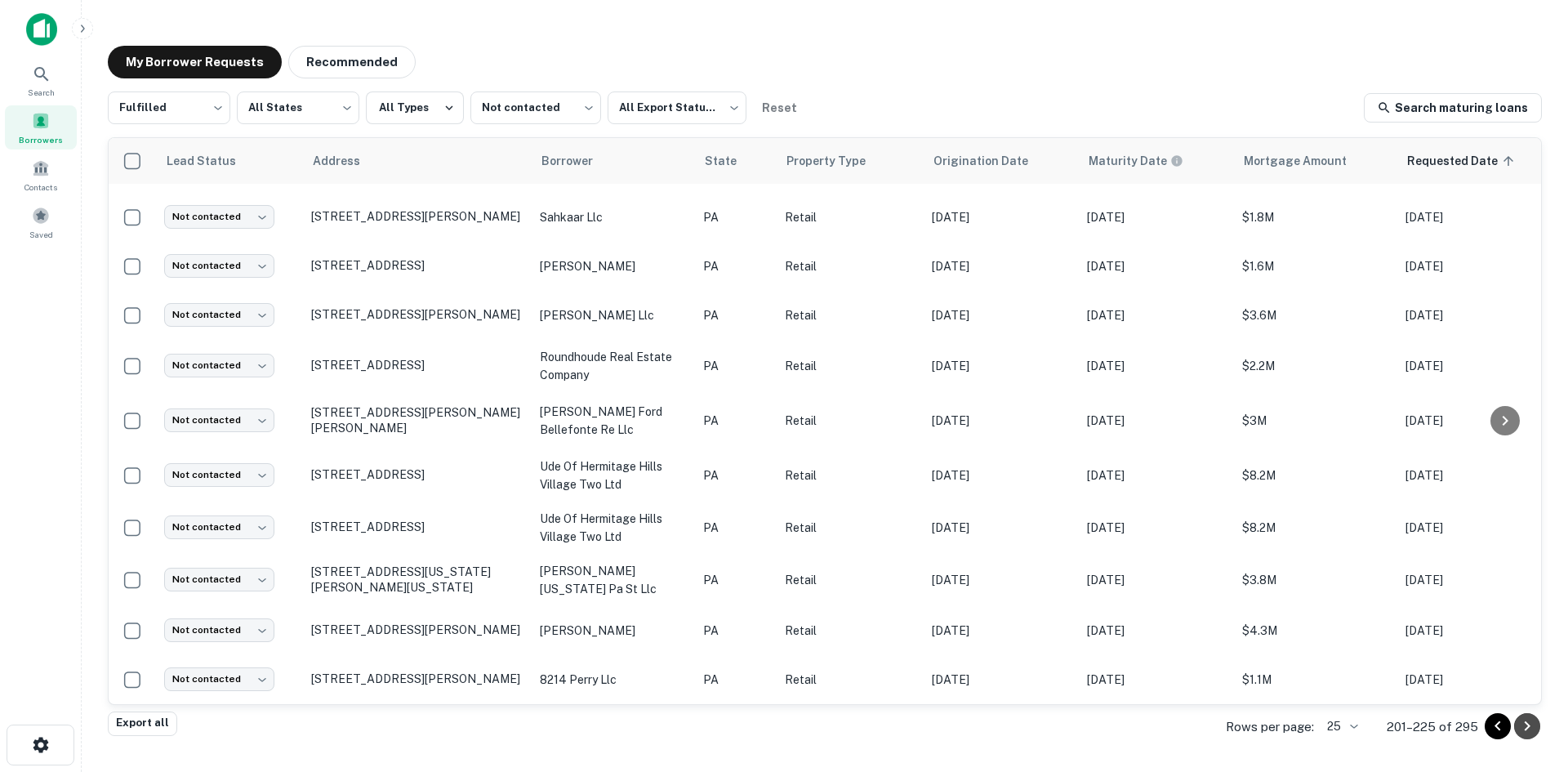
click at [1530, 727] on icon "Go to next page" at bounding box center [1527, 726] width 19 height 19
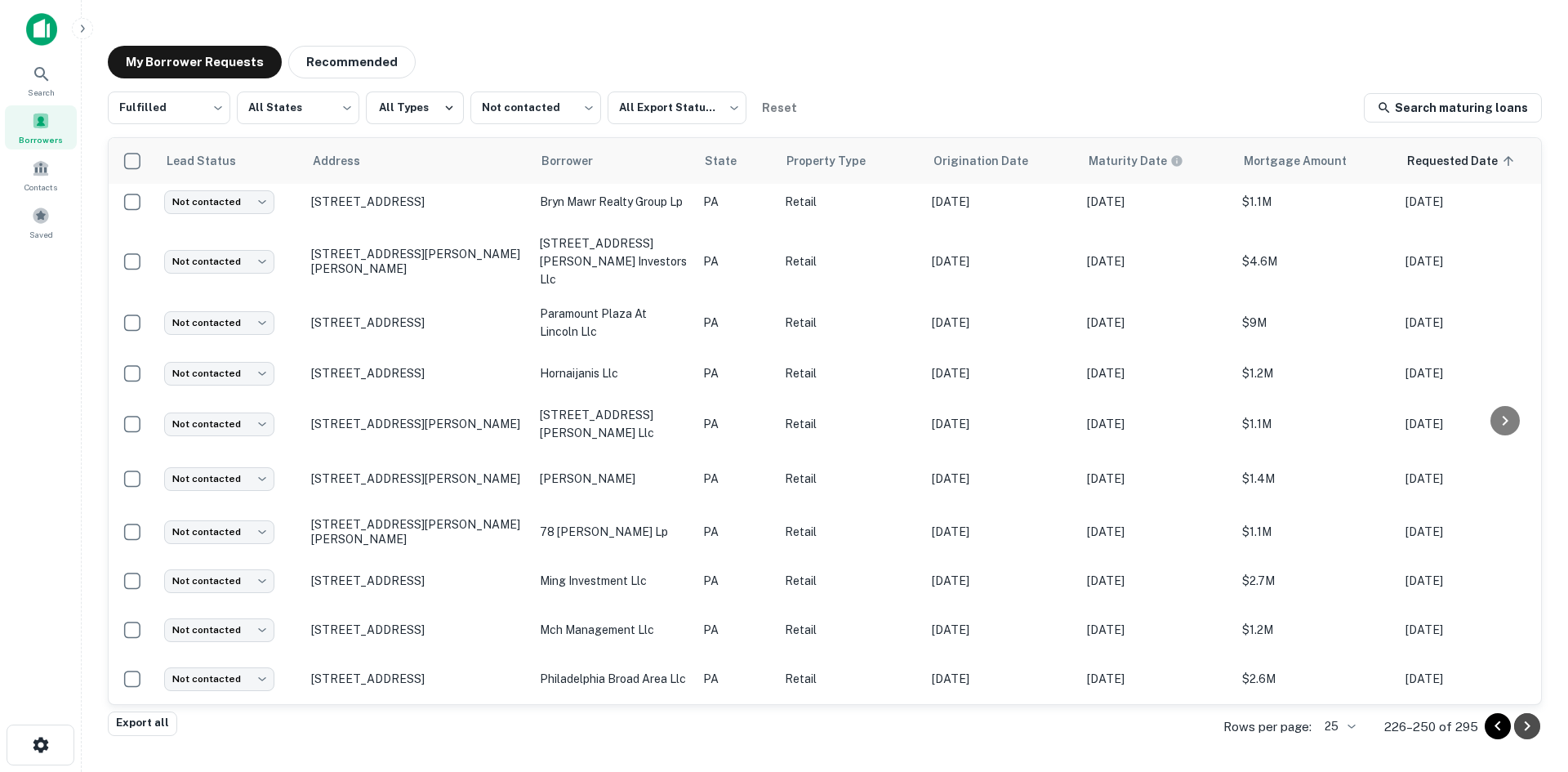
click at [1525, 726] on icon "Go to next page" at bounding box center [1527, 726] width 19 height 19
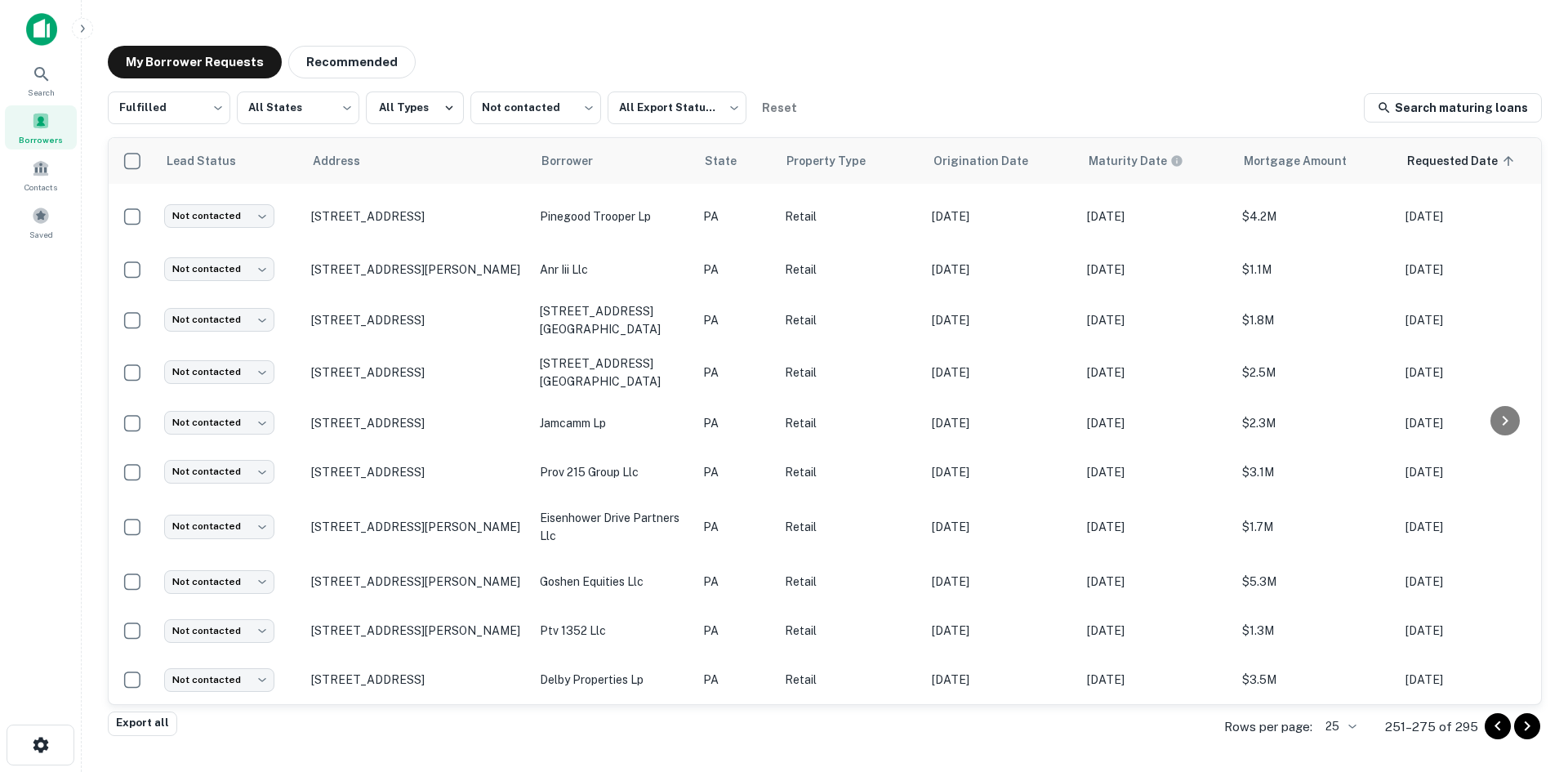
click at [1539, 727] on button "Go to next page" at bounding box center [1526, 725] width 26 height 26
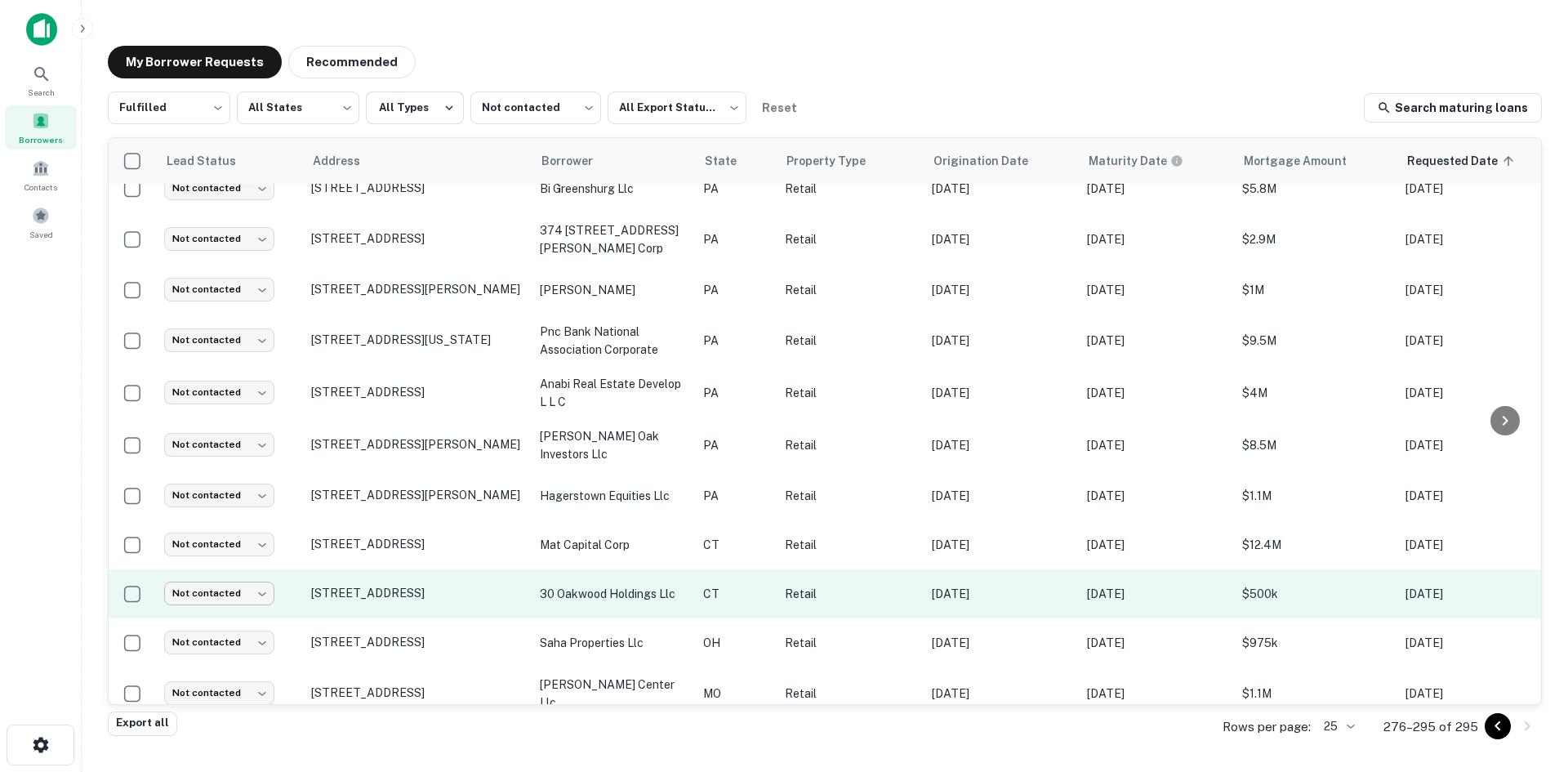
click at [265, 563] on body "Search Borrowers Contacts Saved My Borrower Requests Recommended Fulfilled ****…" at bounding box center [784, 386] width 1568 height 772
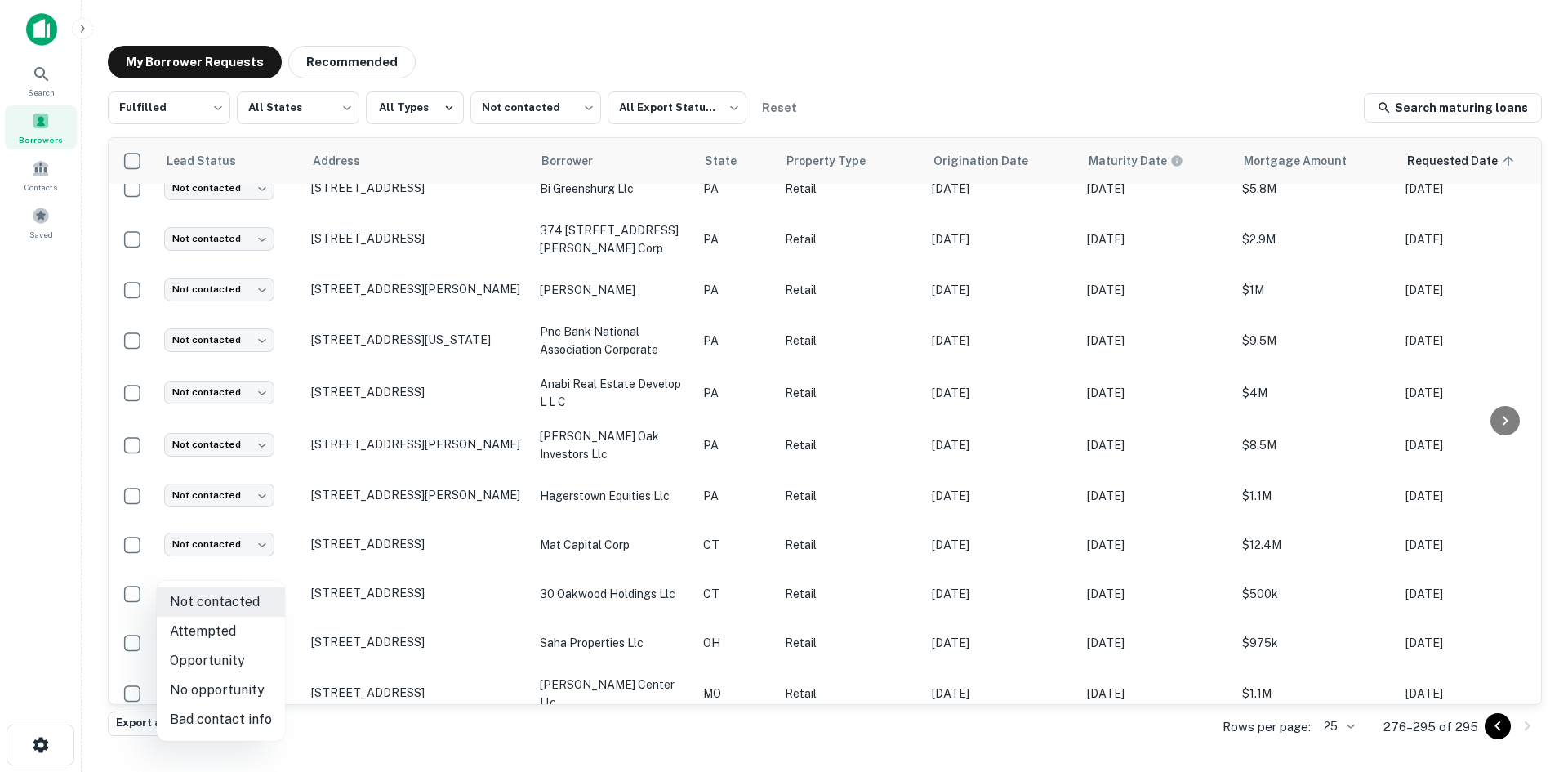
click at [260, 695] on li "No opportunity" at bounding box center [221, 690] width 128 height 29
type input "**********"
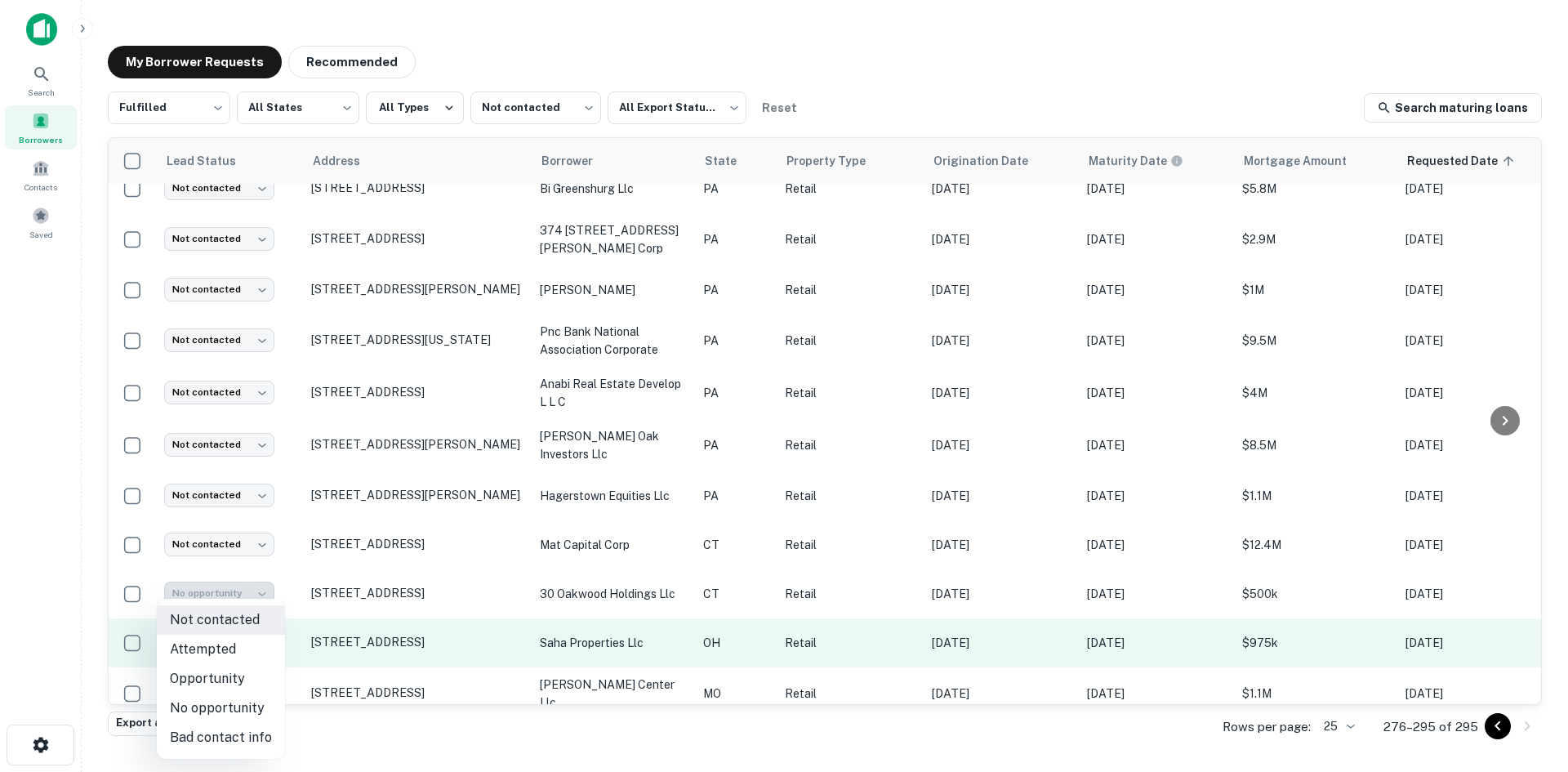
click at [258, 614] on body "Search Borrowers Contacts Saved My Borrower Requests Recommended Fulfilled ****…" at bounding box center [784, 386] width 1568 height 772
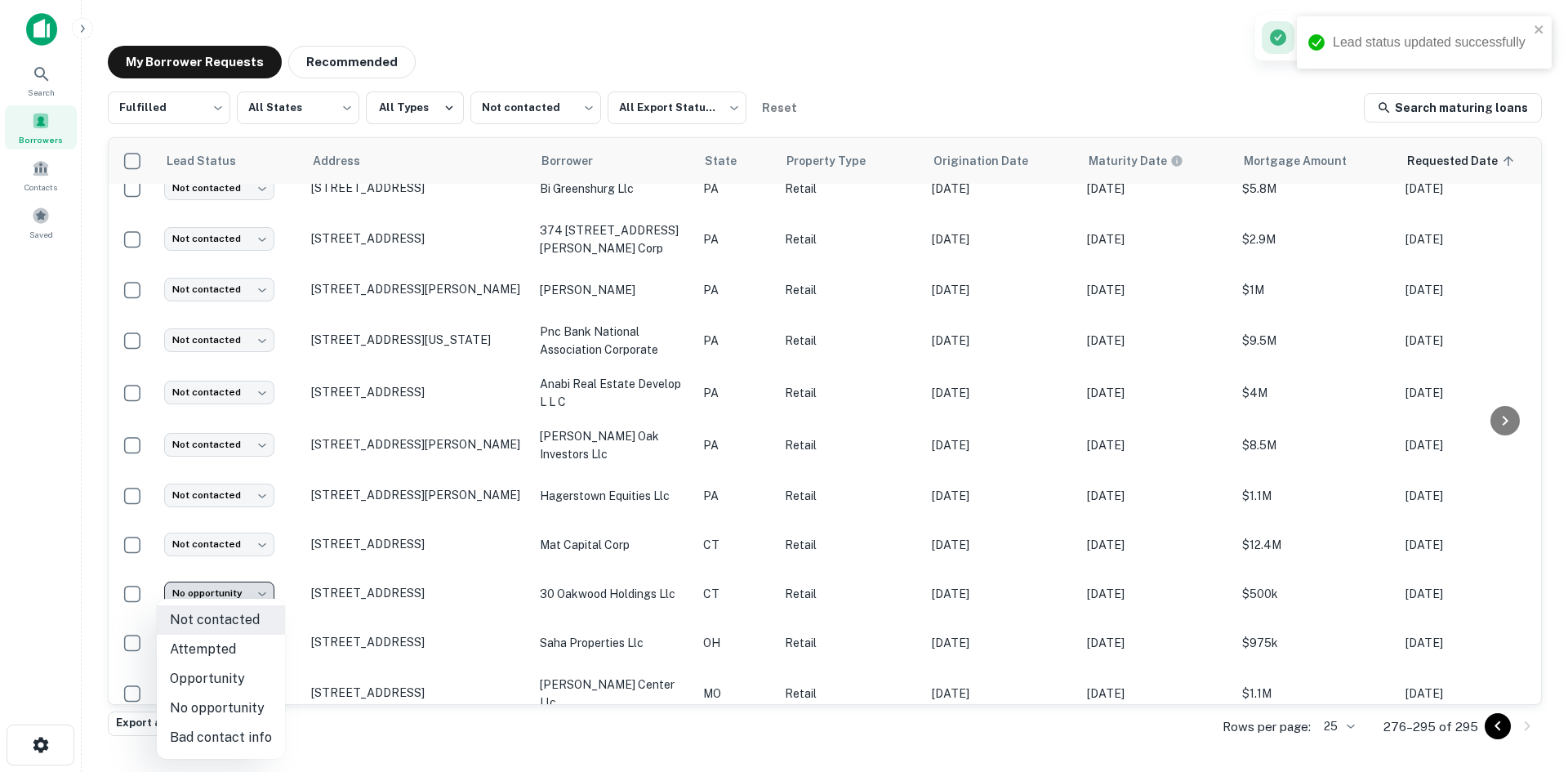
click at [240, 515] on div at bounding box center [784, 386] width 1568 height 772
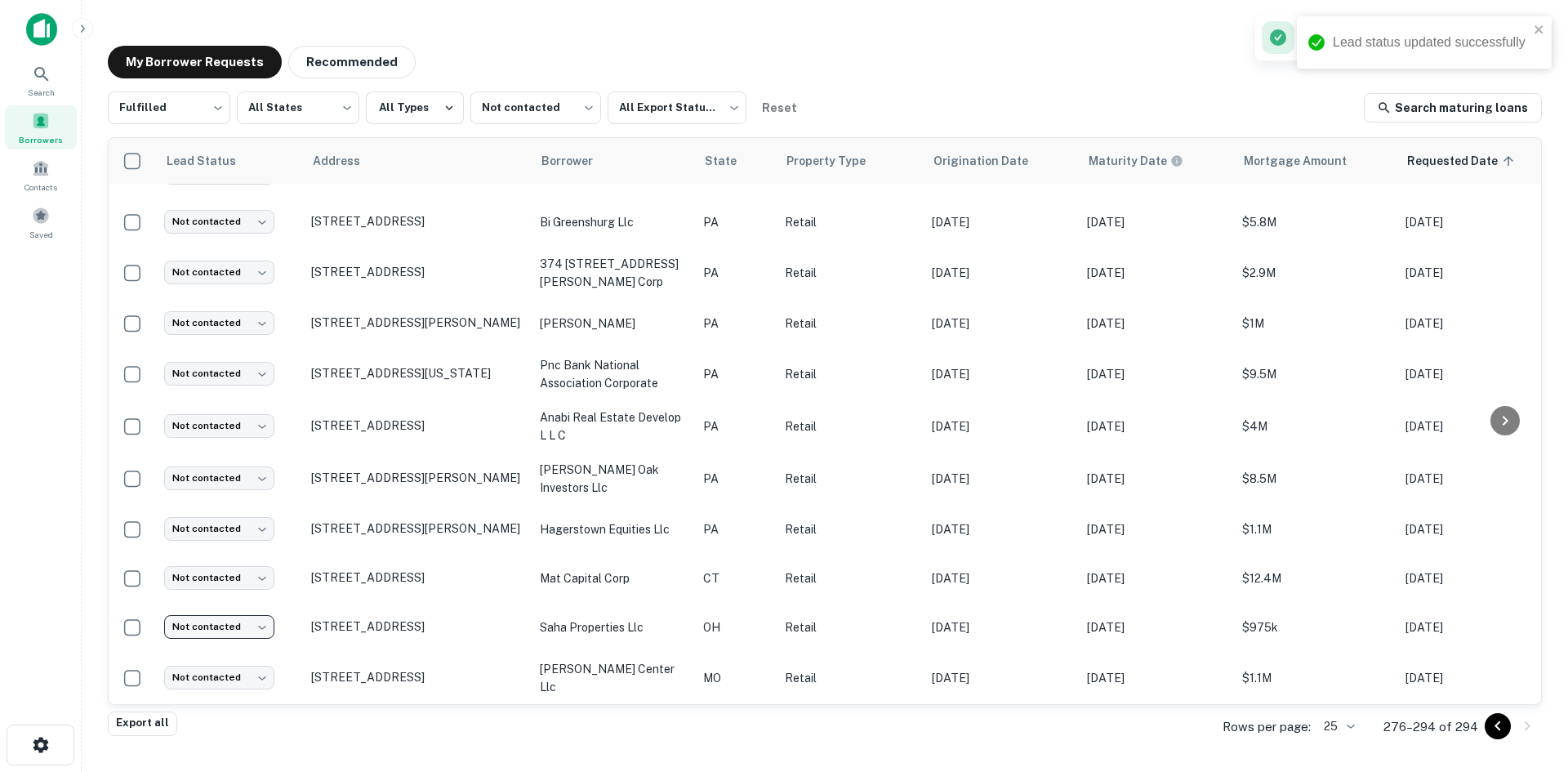
scroll to position [479, 0]
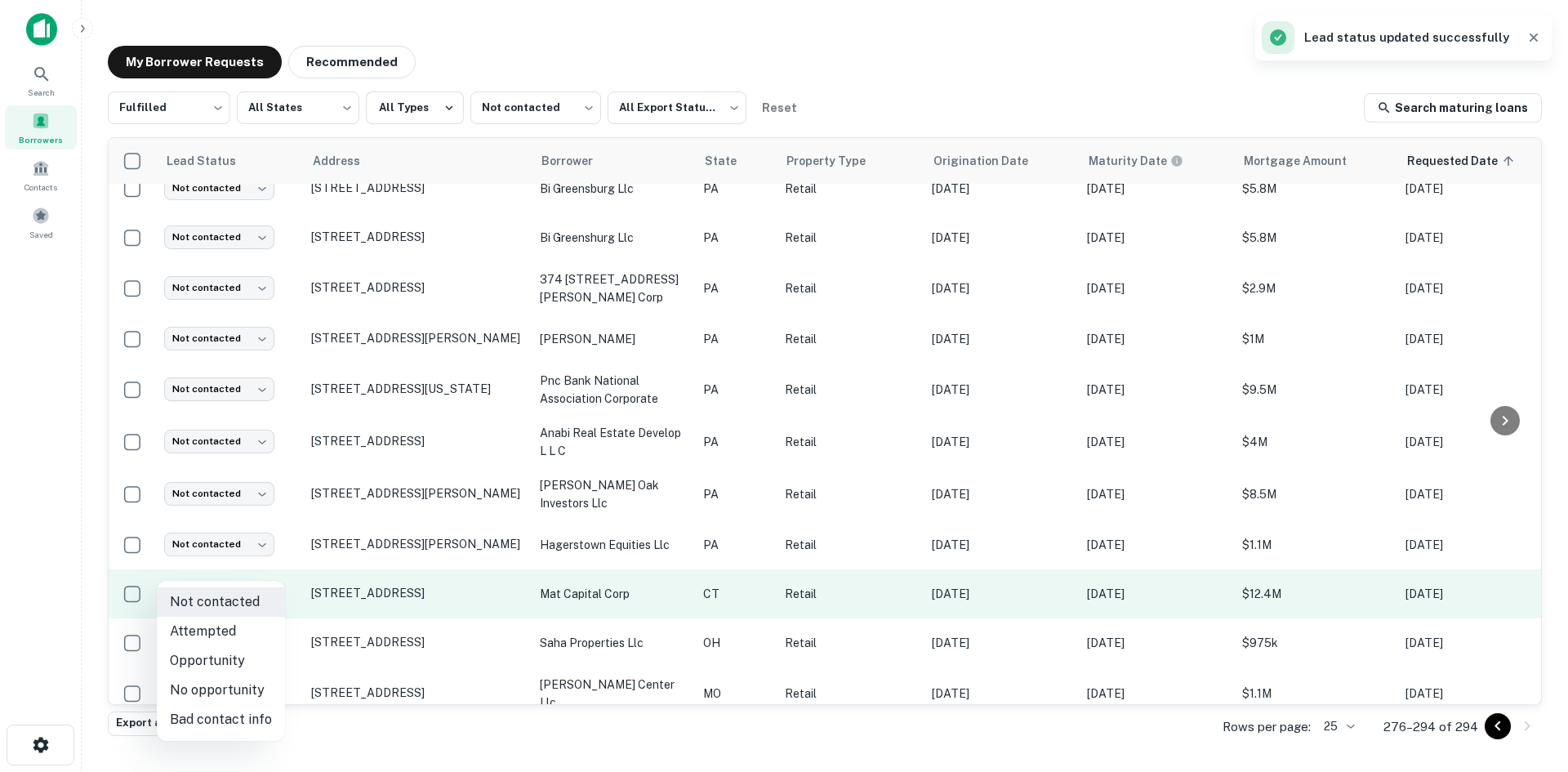
click at [245, 564] on body "Lead status updated successfully Search Borrowers Contacts Saved My Borrower Re…" at bounding box center [784, 386] width 1568 height 772
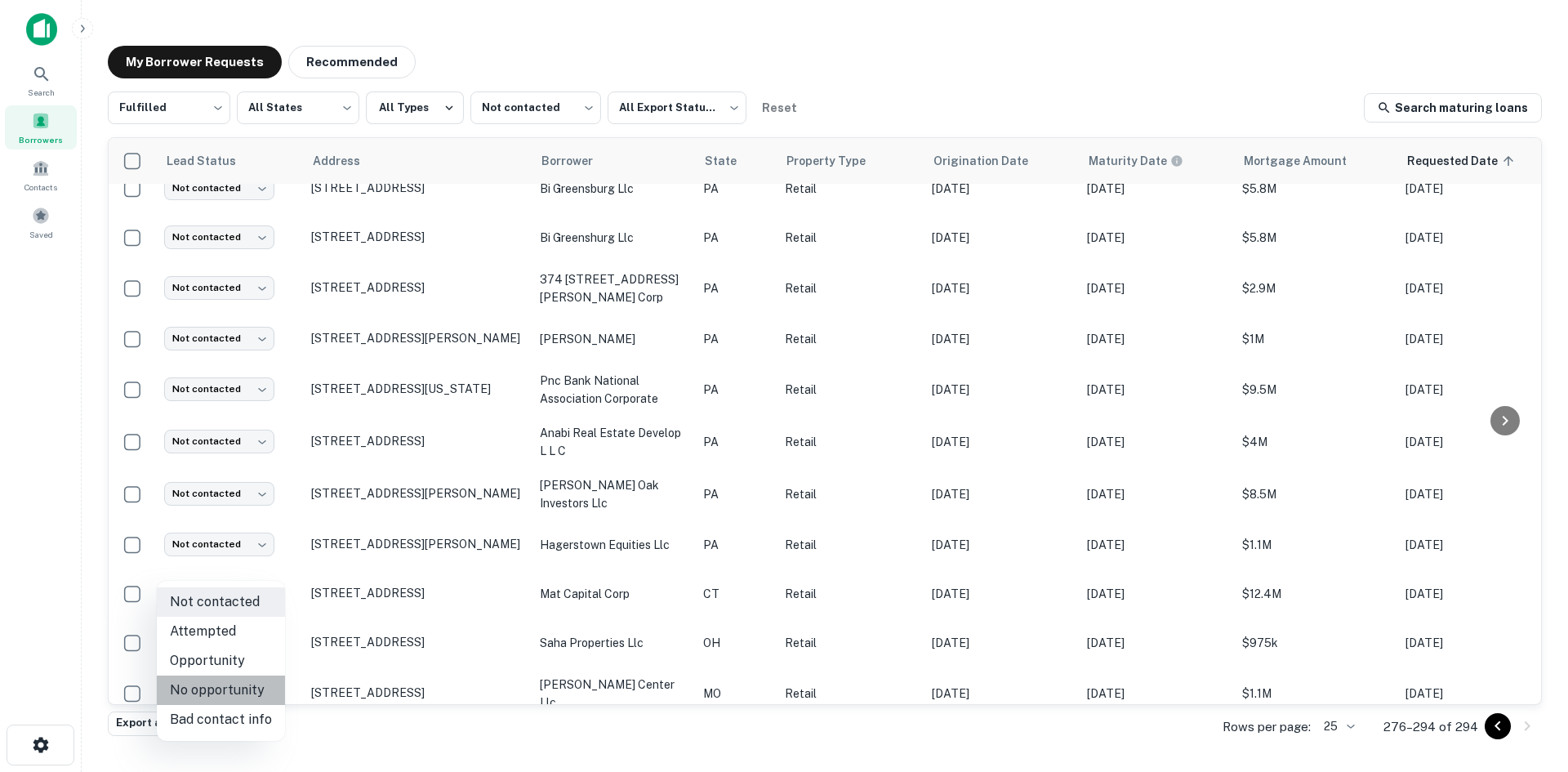
click at [243, 683] on li "No opportunity" at bounding box center [221, 690] width 128 height 29
type input "**********"
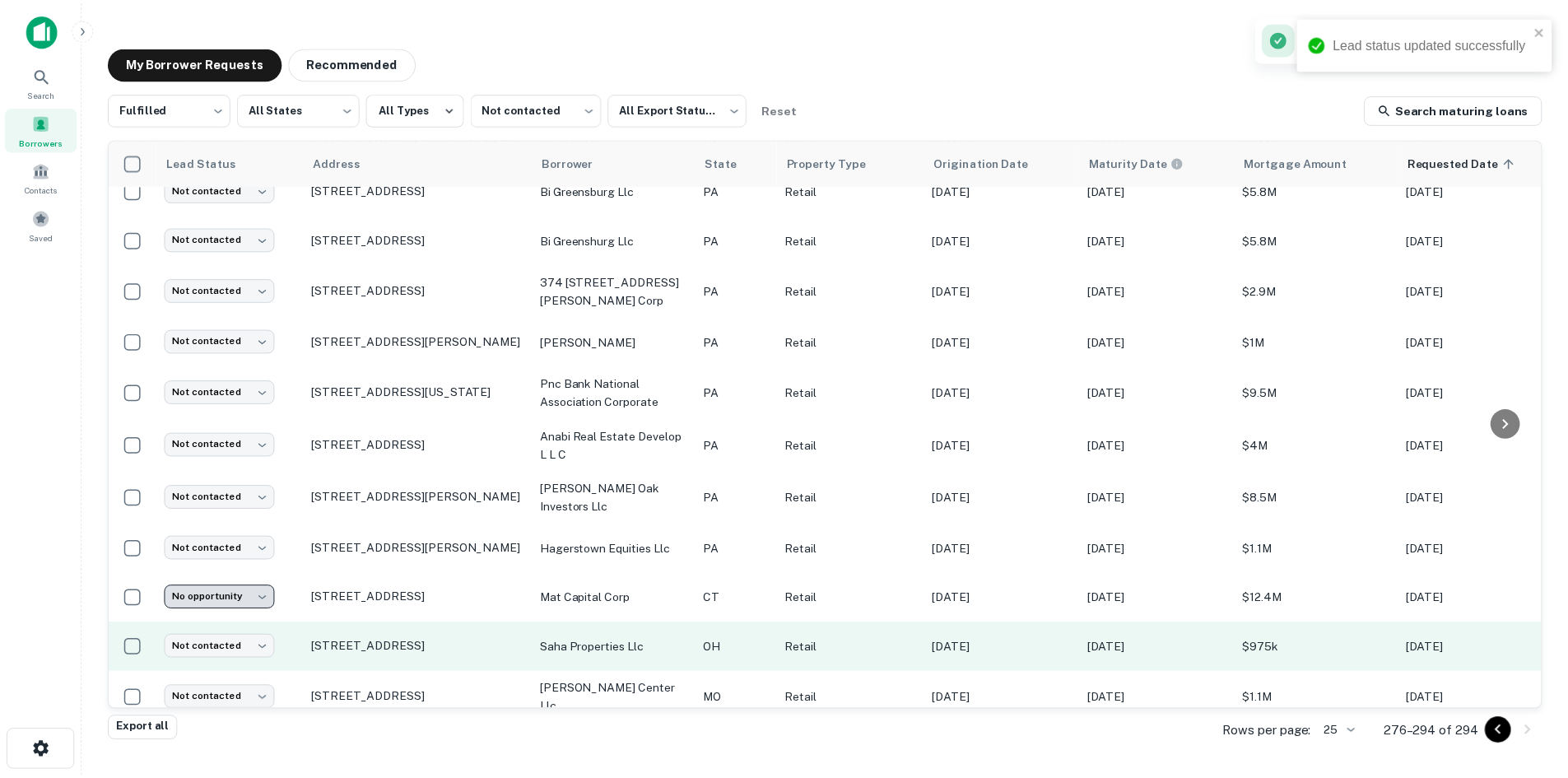
scroll to position [434, 0]
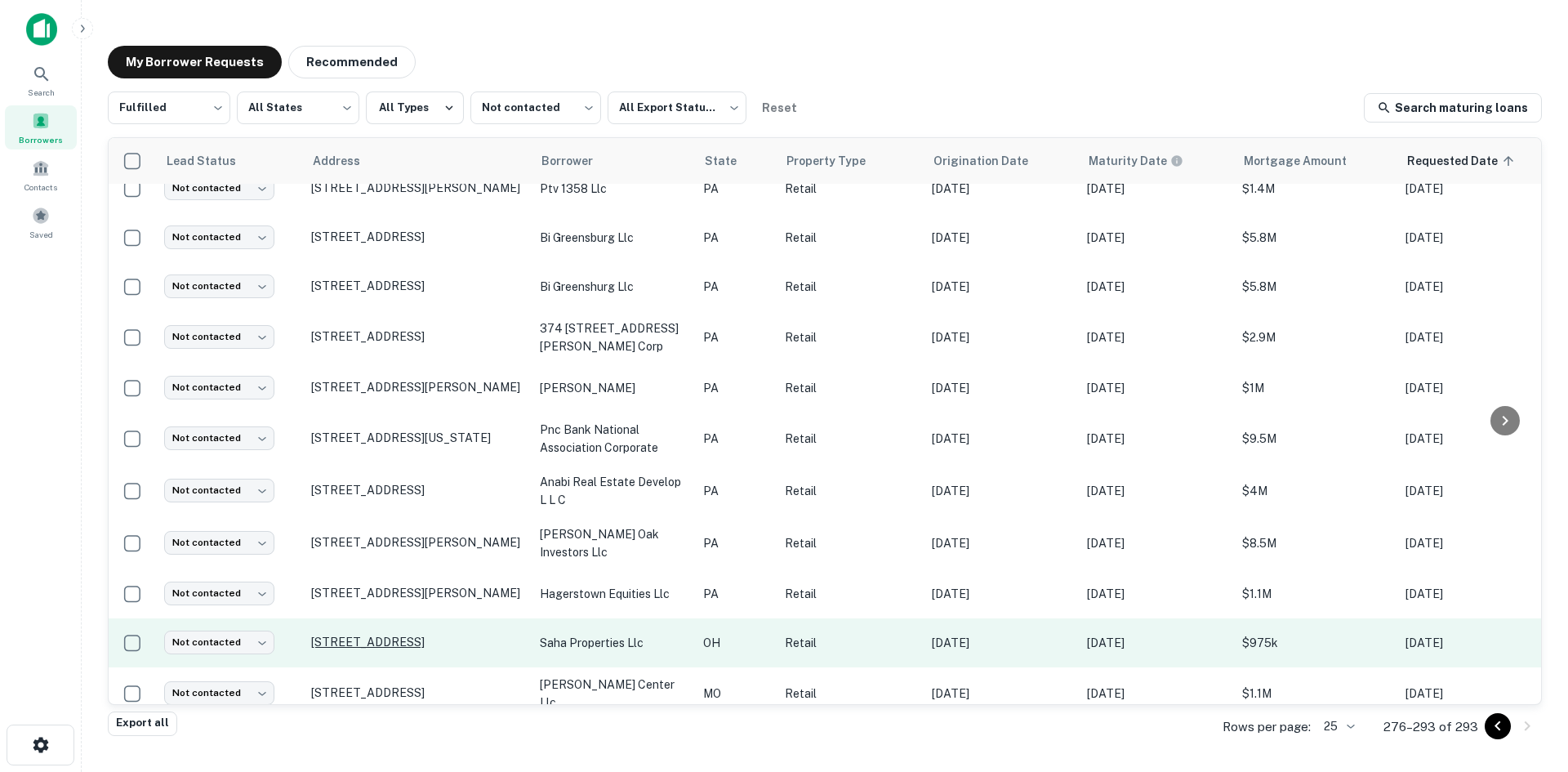
click at [385, 635] on p "4784 N High St Columbus, OH43214" at bounding box center [417, 642] width 212 height 15
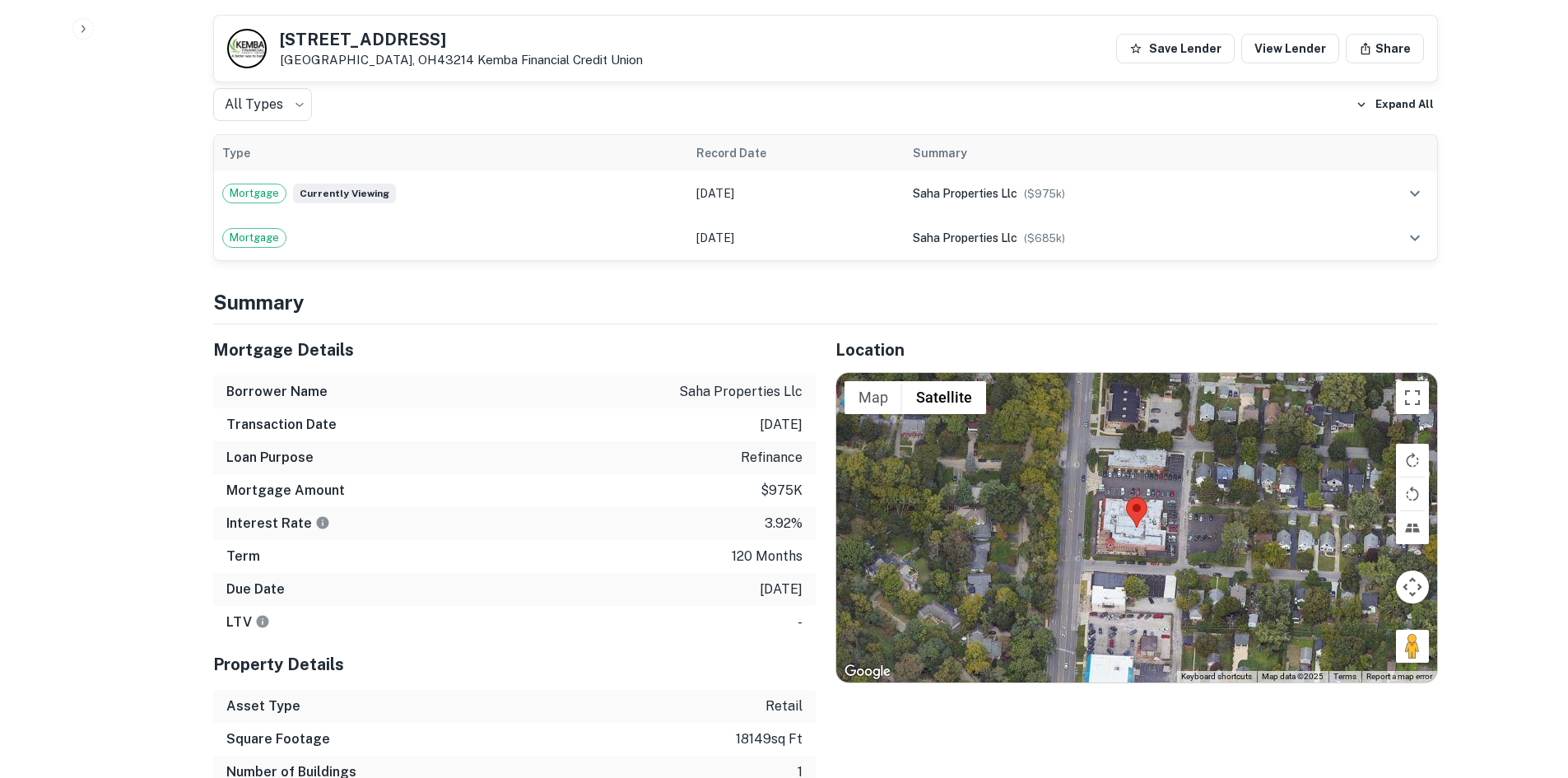
scroll to position [823, 0]
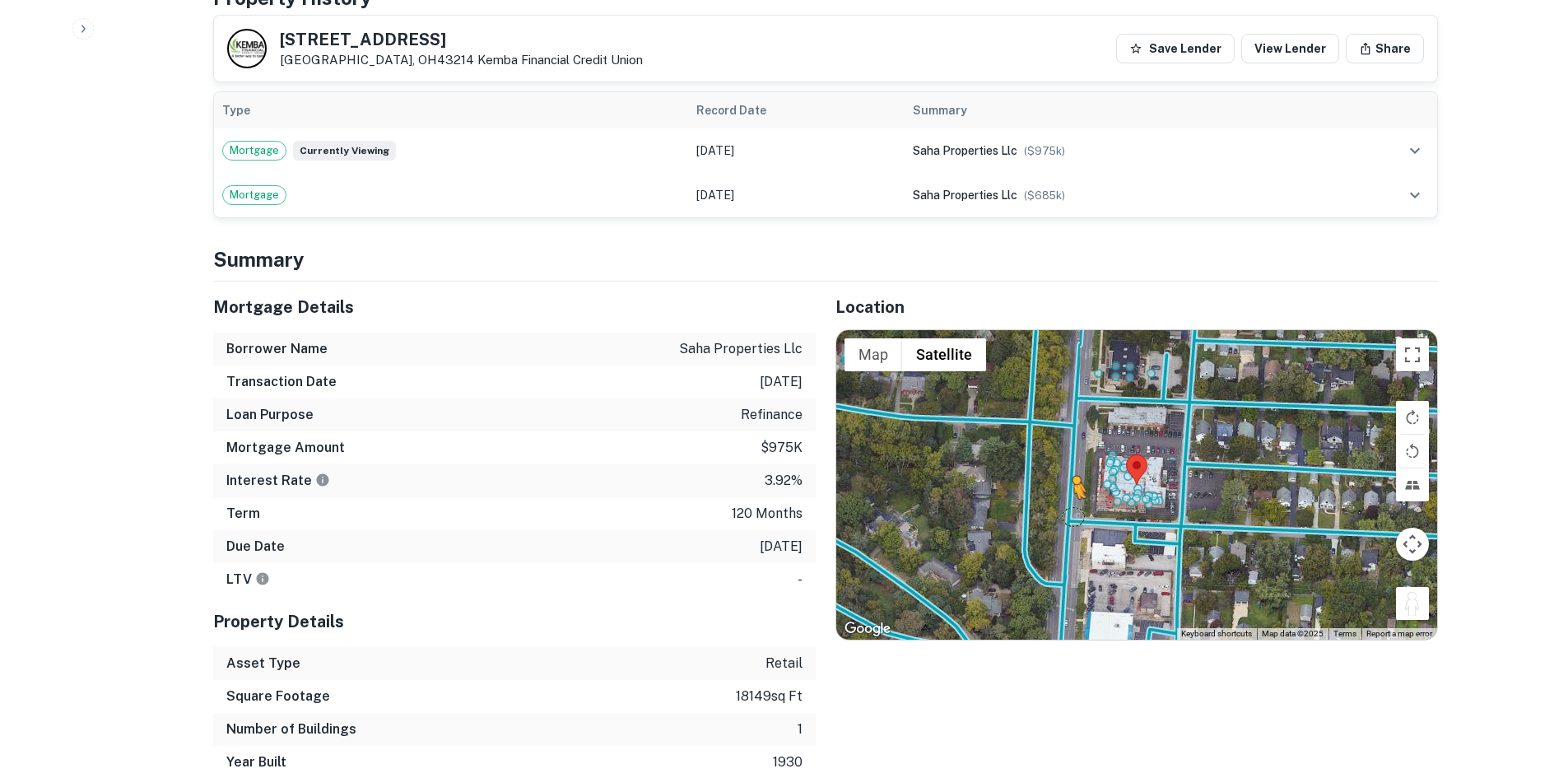
drag, startPoint x: 1420, startPoint y: 608, endPoint x: 1068, endPoint y: 512, distance: 364.9
click at [1068, 512] on div "To activate drag with keyboard, press Alt + Enter. Once in keyboard drag state,…" at bounding box center [1136, 485] width 601 height 310
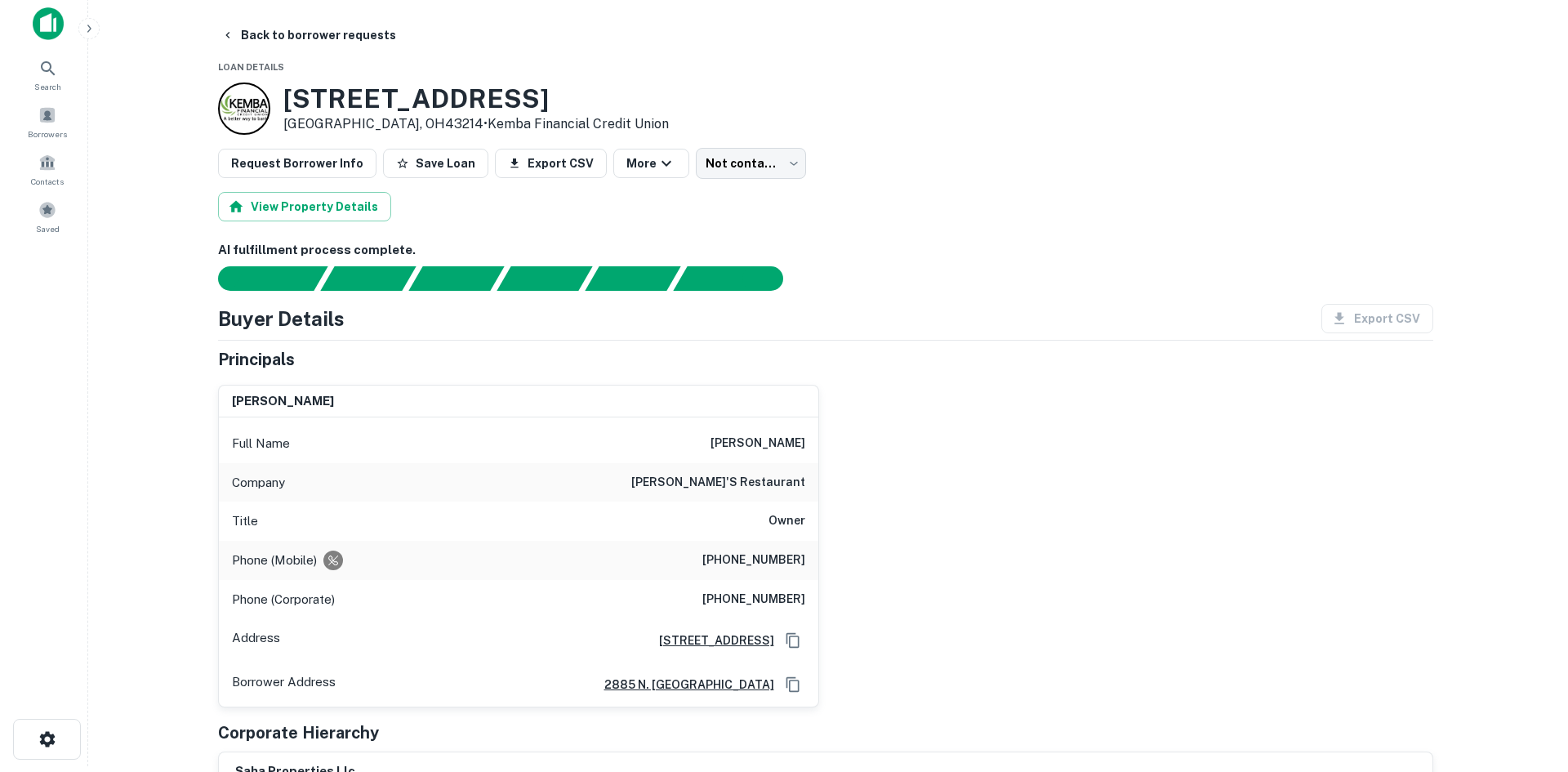
scroll to position [0, 0]
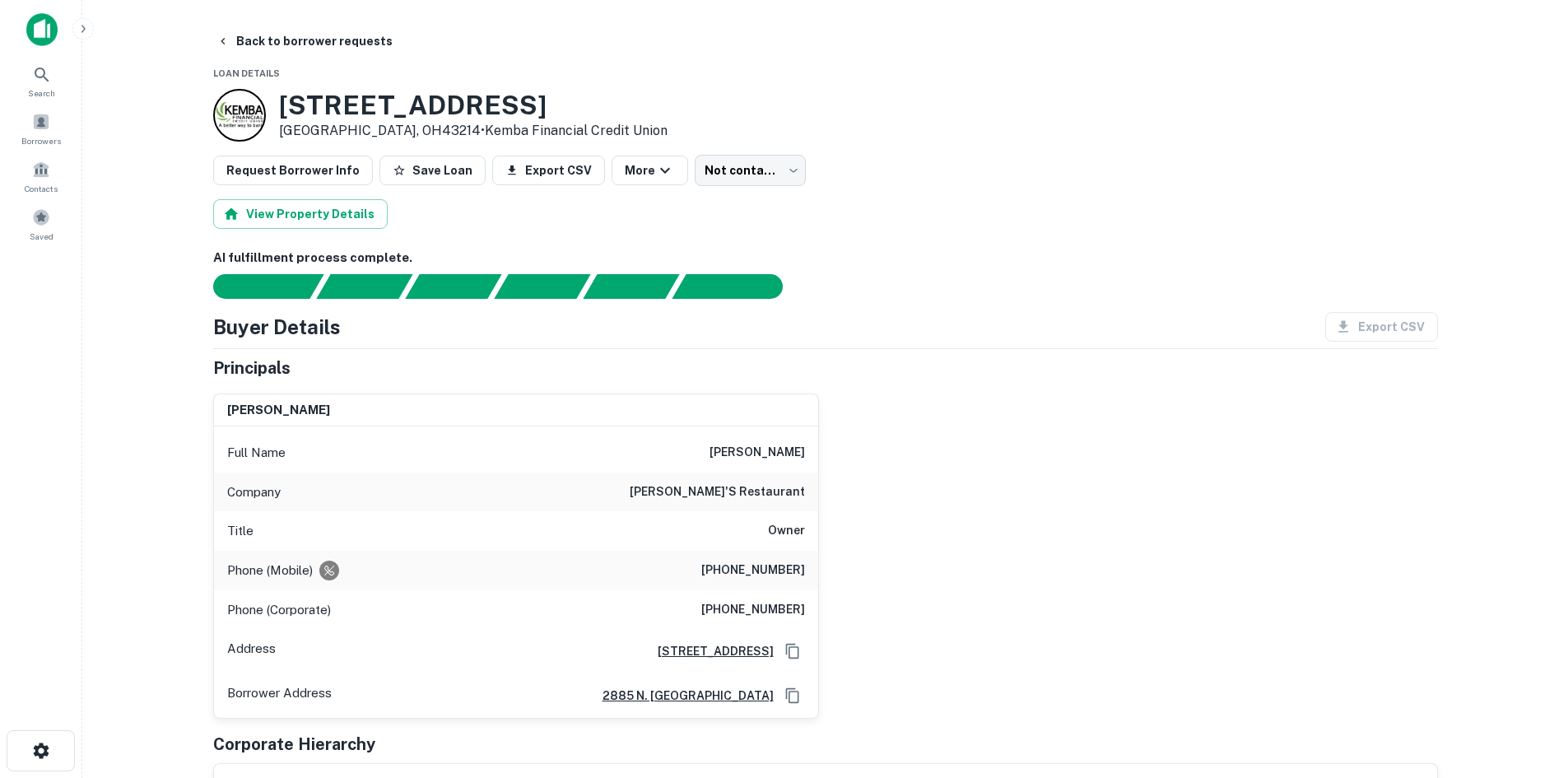
click at [751, 568] on h6 "(614) 588-5336" at bounding box center [754, 570] width 104 height 20
copy h6 "(614) 588-5336"
drag, startPoint x: 720, startPoint y: 154, endPoint x: 722, endPoint y: 163, distance: 9.2
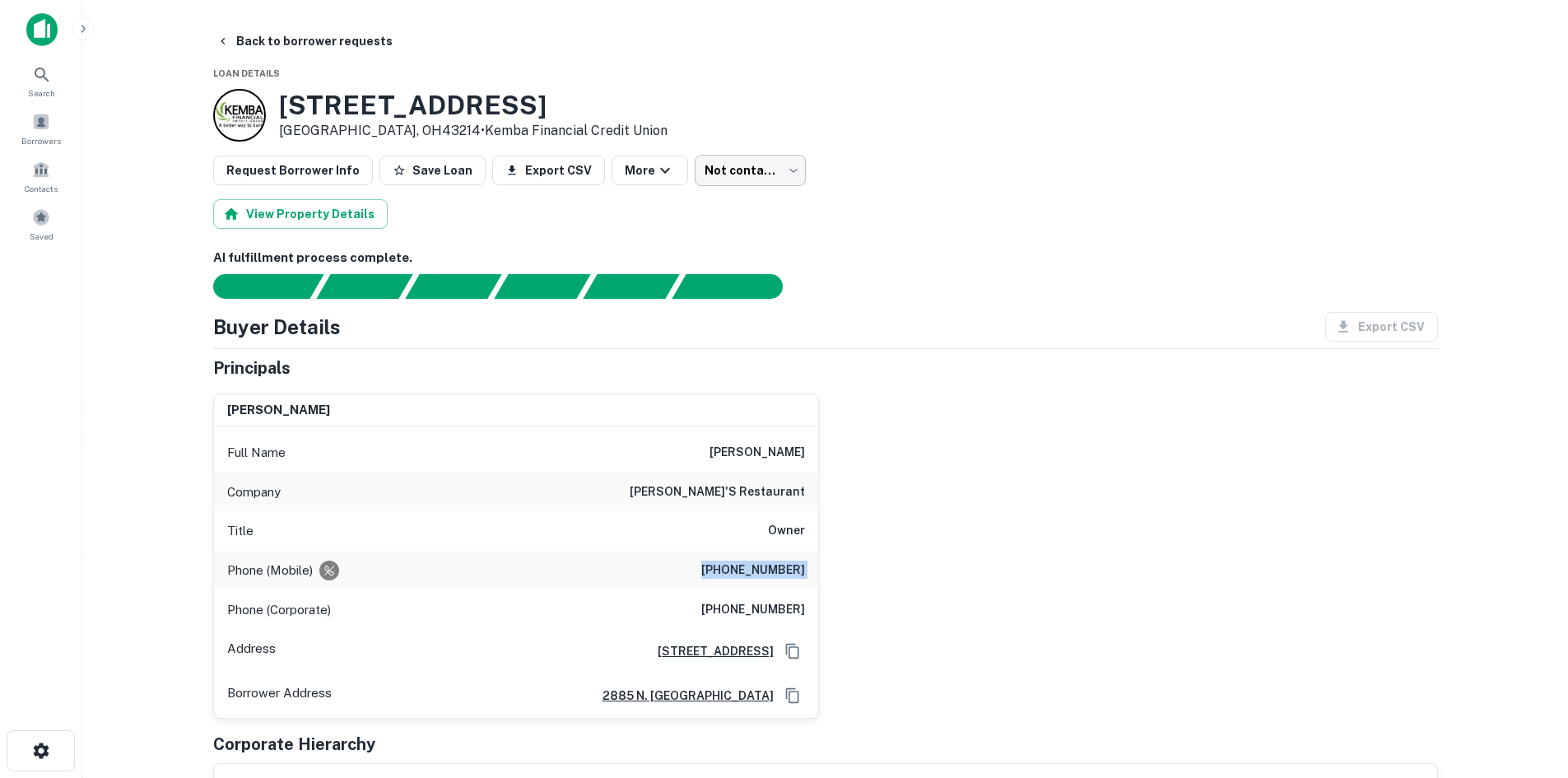
click at [724, 182] on body "Search Borrowers Contacts Saved Back to borrower requests Loan Details 4784 N H…" at bounding box center [784, 389] width 1568 height 778
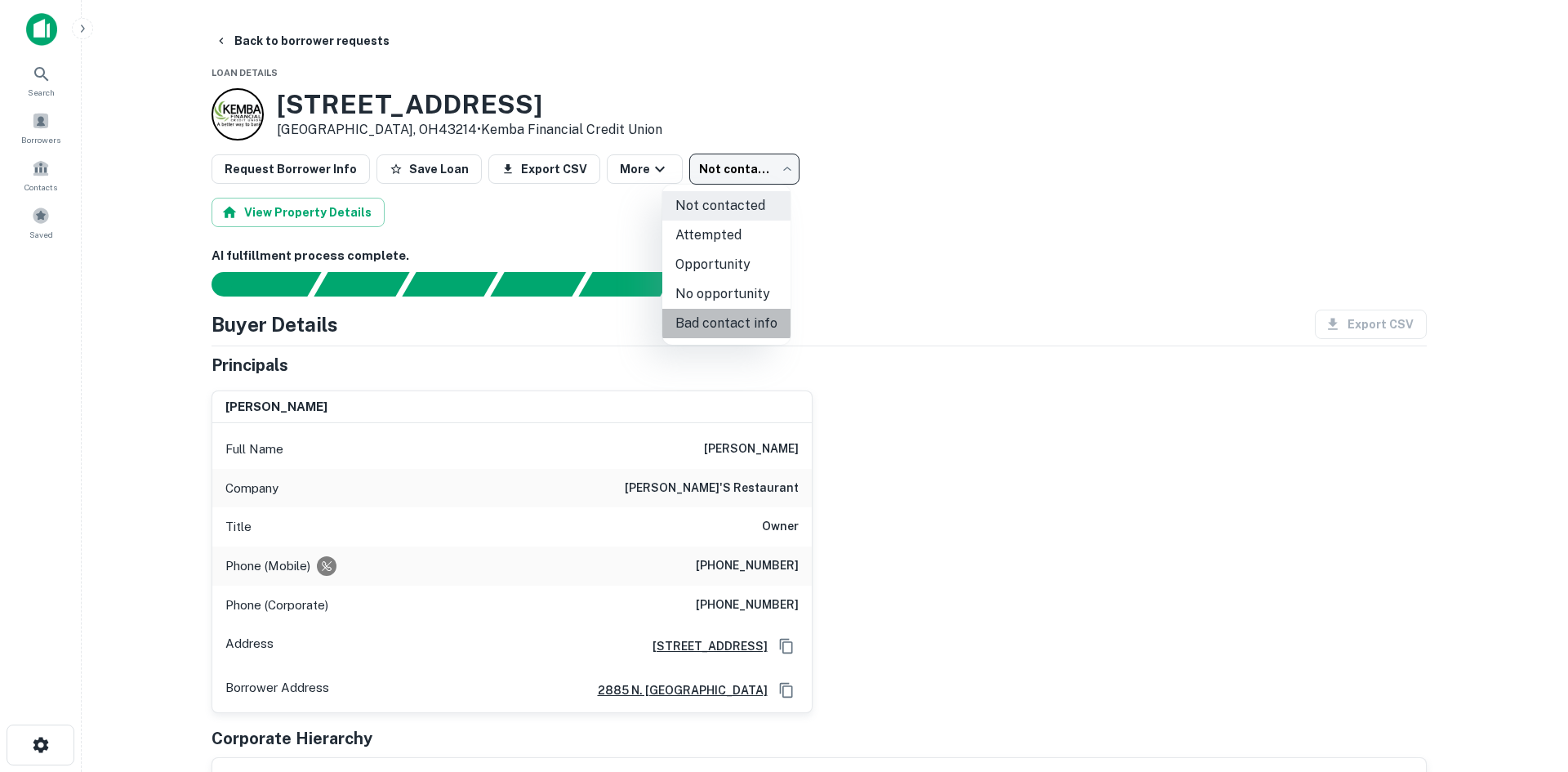
click at [731, 309] on li "Bad contact info" at bounding box center [726, 324] width 128 height 29
type input "**********"
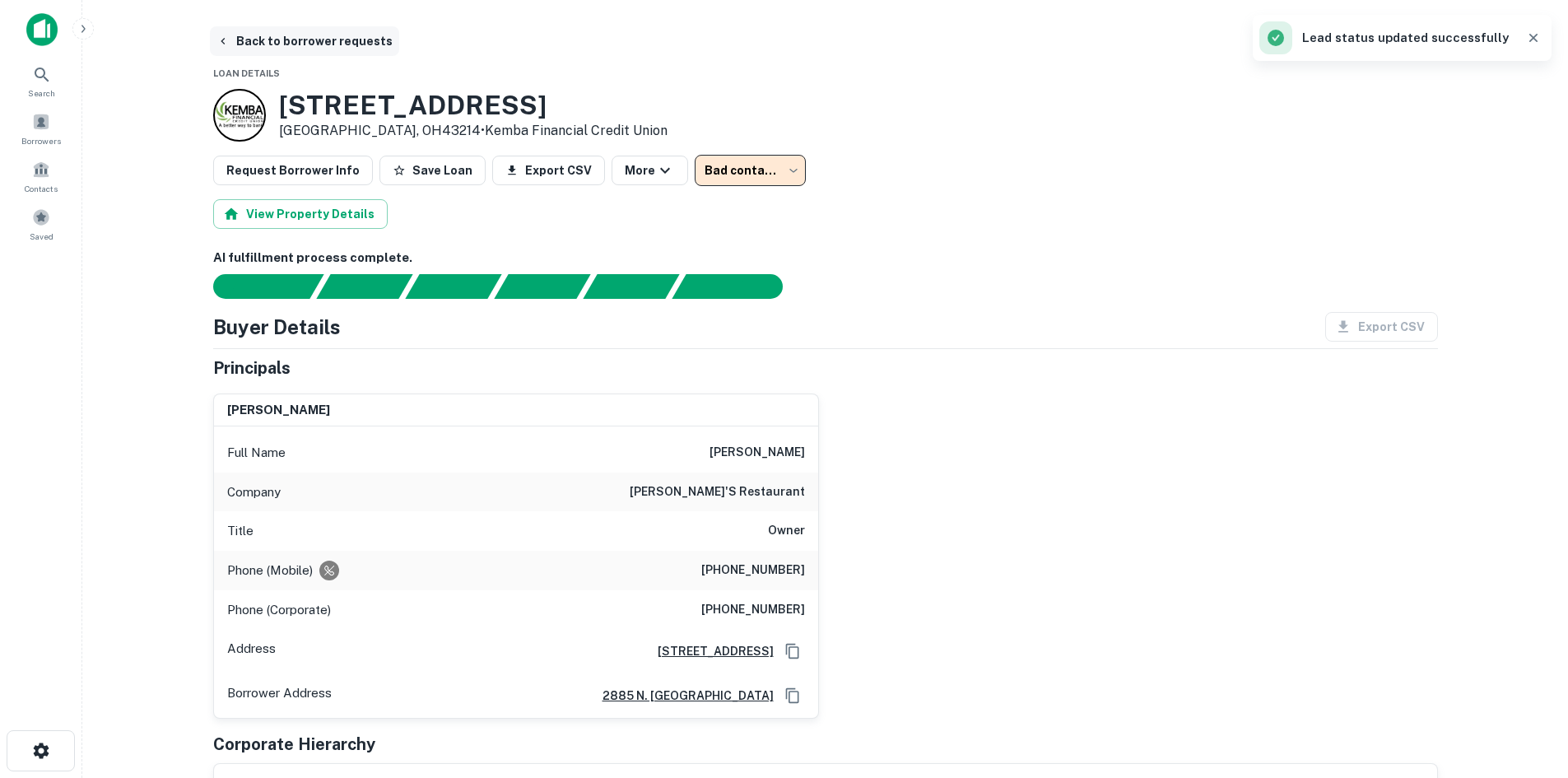
click at [341, 38] on button "Back to borrower requests" at bounding box center [304, 41] width 189 height 29
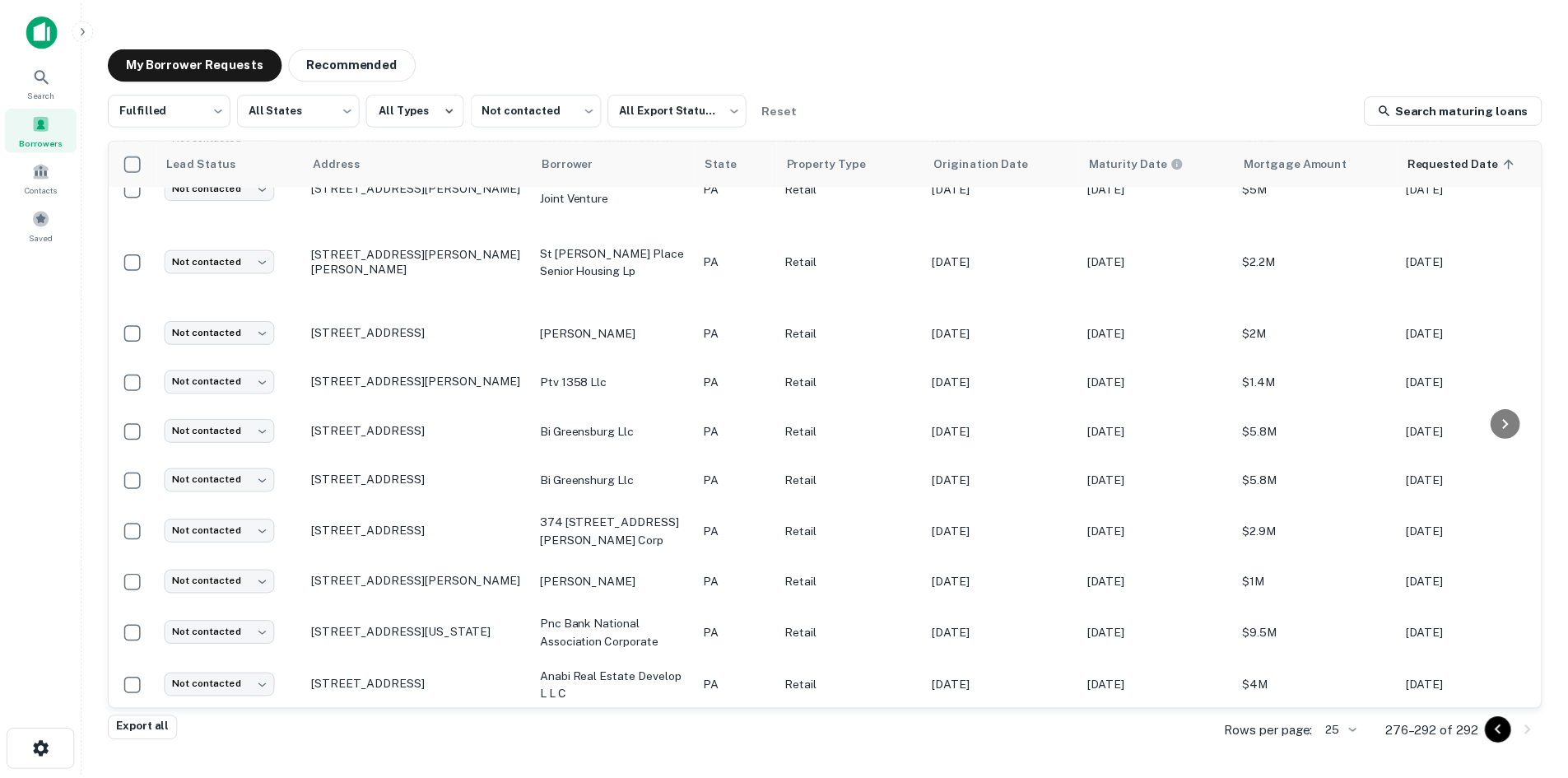
scroll to position [384, 0]
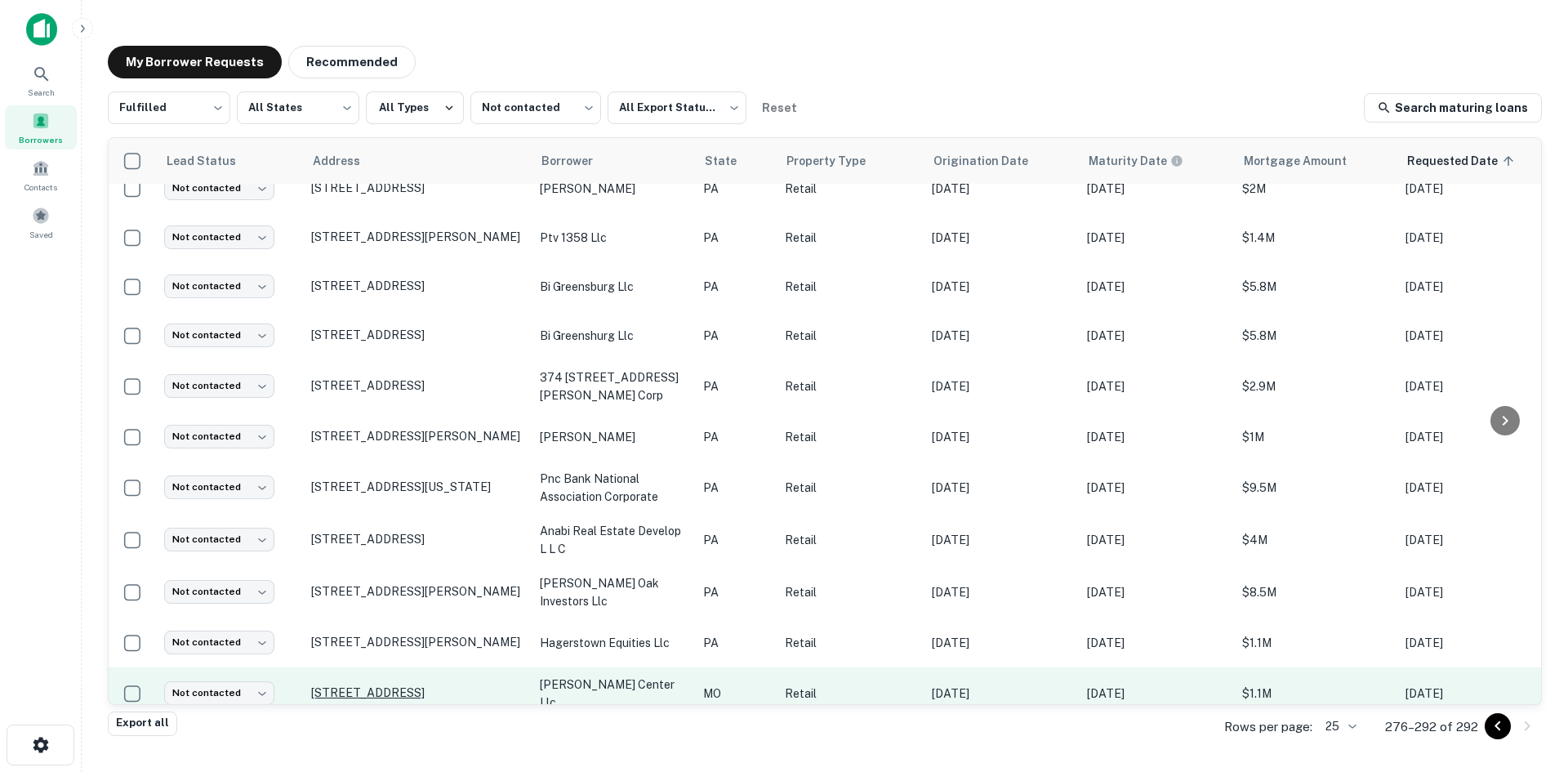
click at [489, 685] on p "501 N Laclede Station Rd Saint Louis, MO63119" at bounding box center [417, 692] width 212 height 15
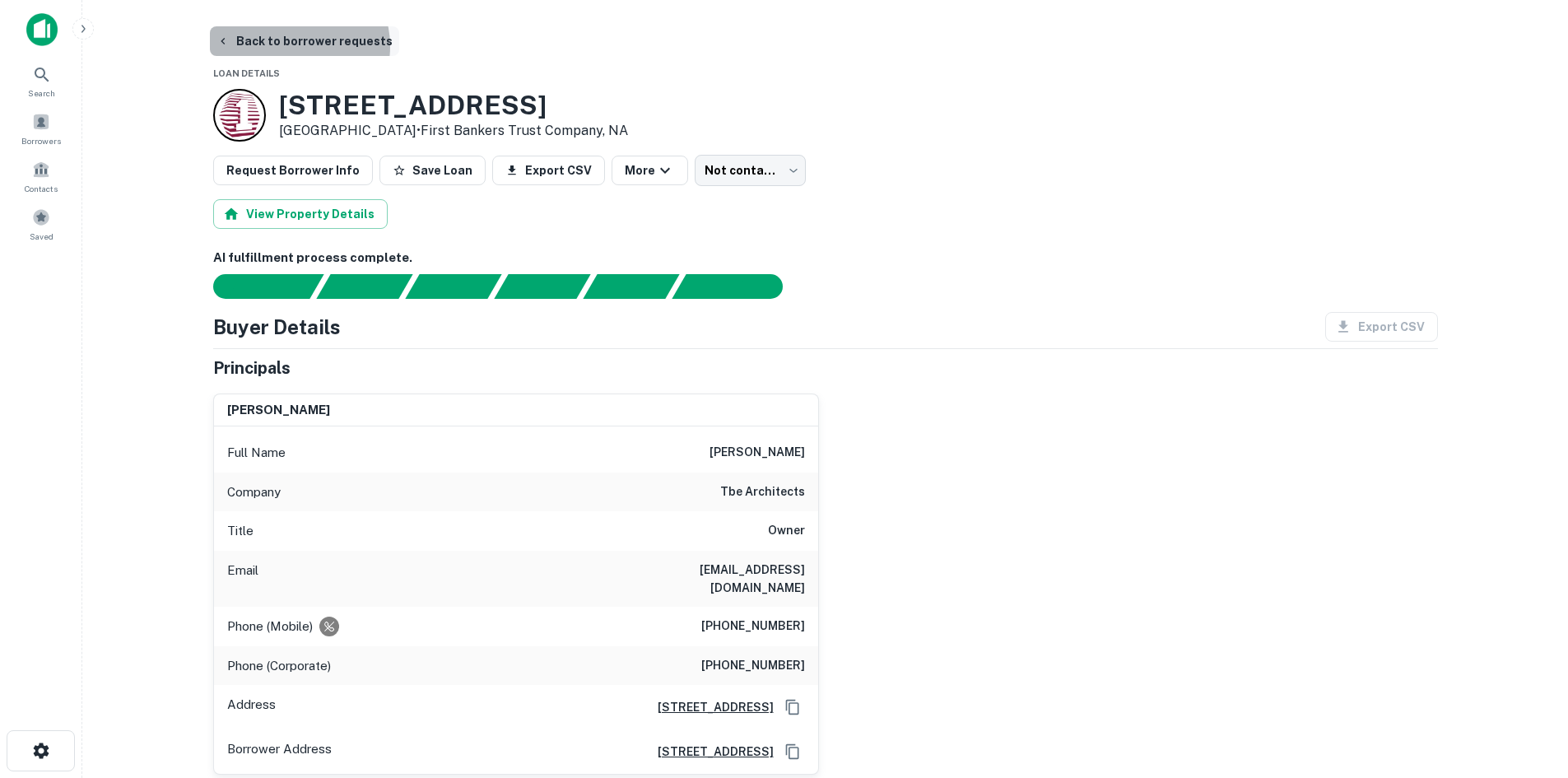
click at [297, 46] on button "Back to borrower requests" at bounding box center [304, 41] width 189 height 29
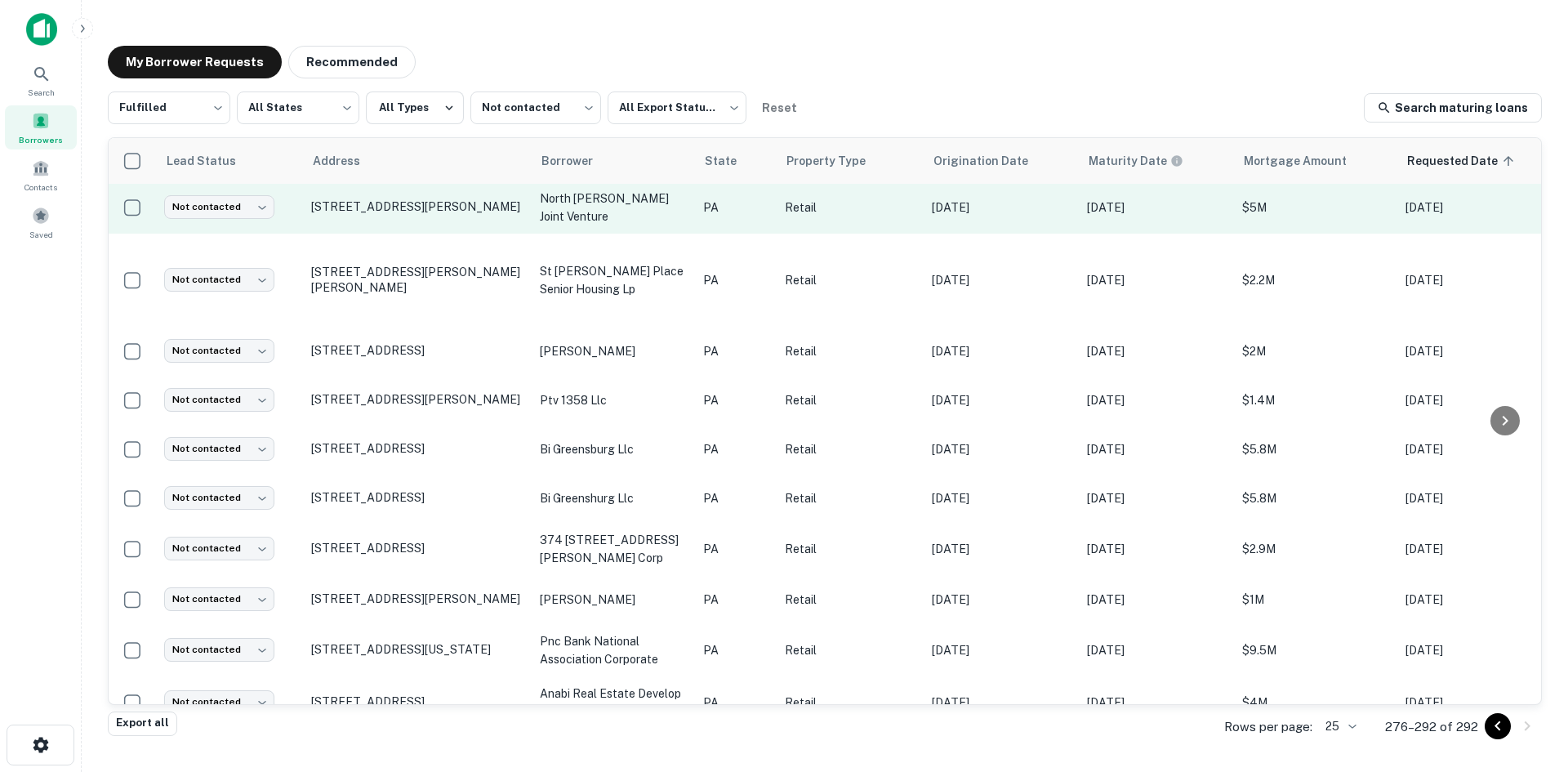
scroll to position [218, 0]
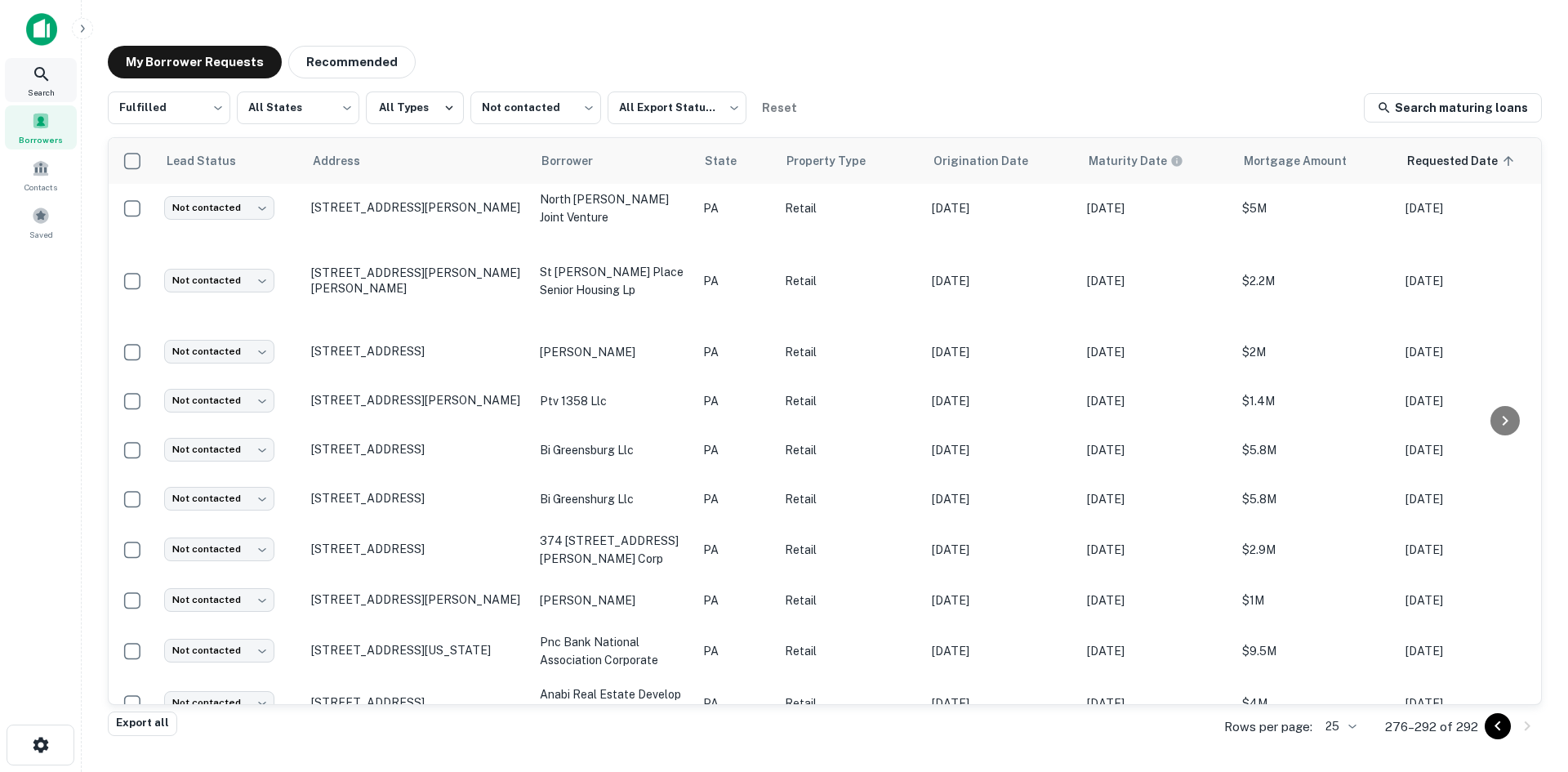
click at [58, 73] on div "Search" at bounding box center [41, 80] width 72 height 44
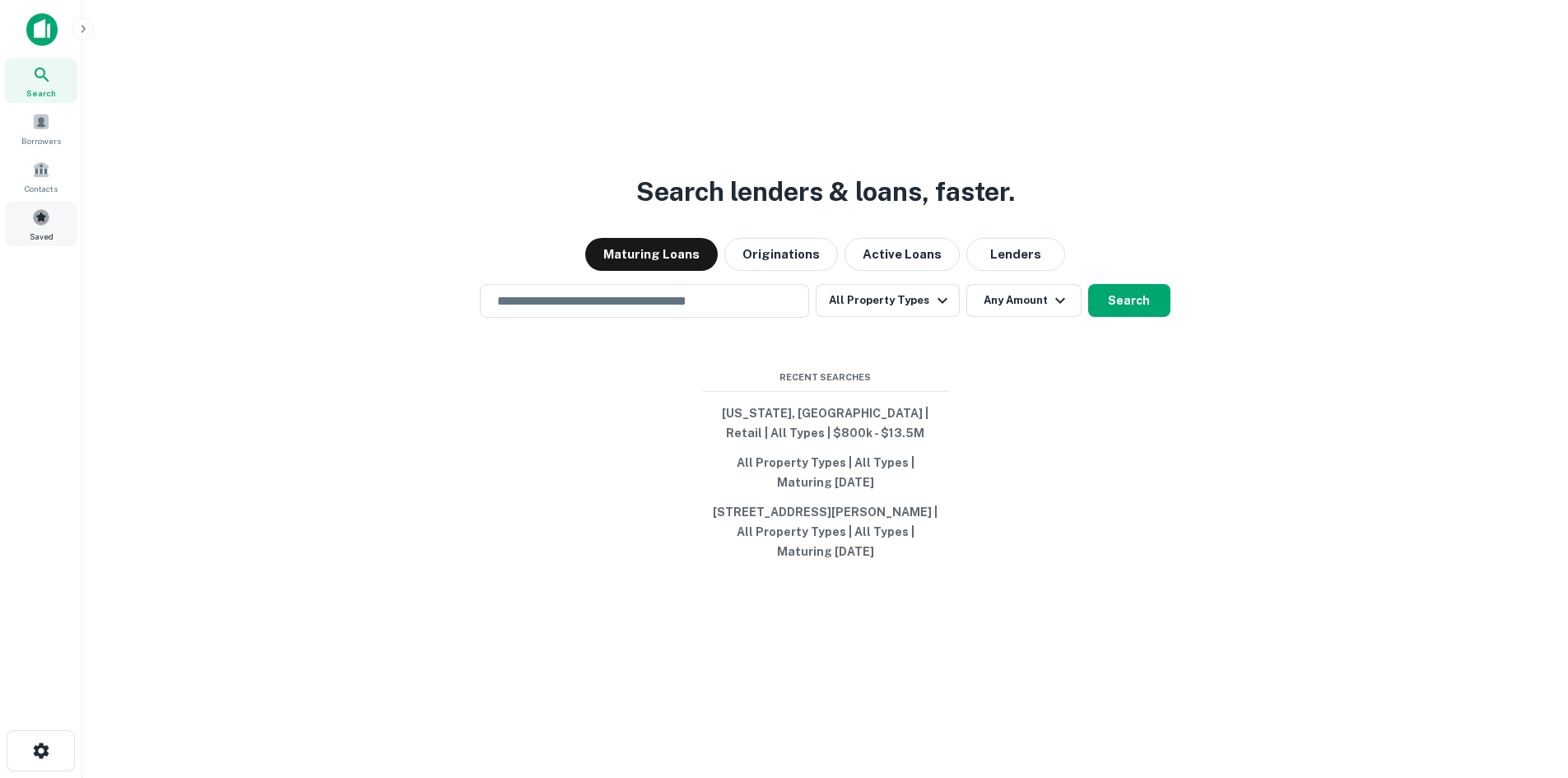
click at [29, 219] on div "Saved" at bounding box center [41, 223] width 73 height 44
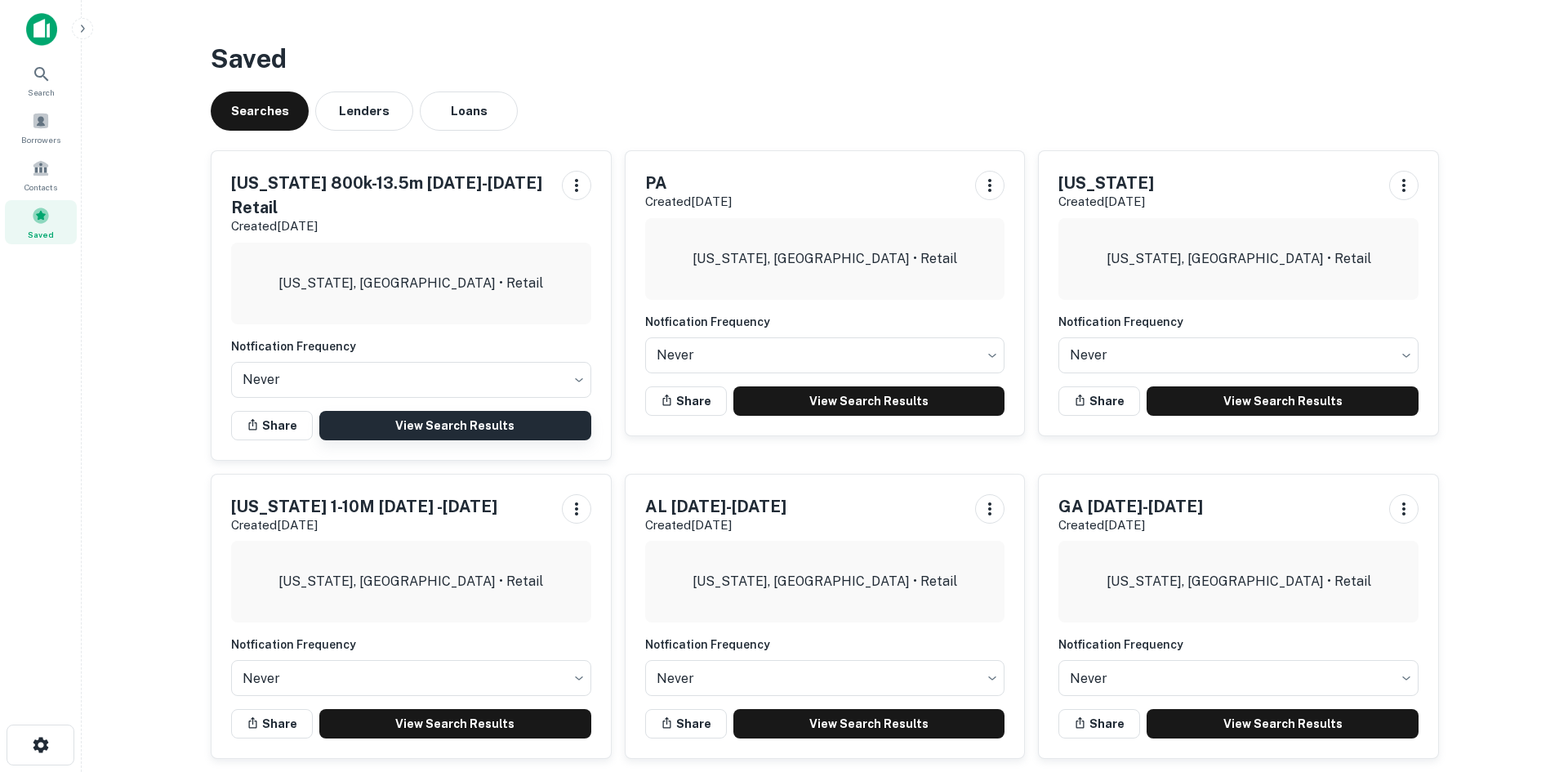
click at [488, 411] on link "View Search Results" at bounding box center [455, 426] width 272 height 29
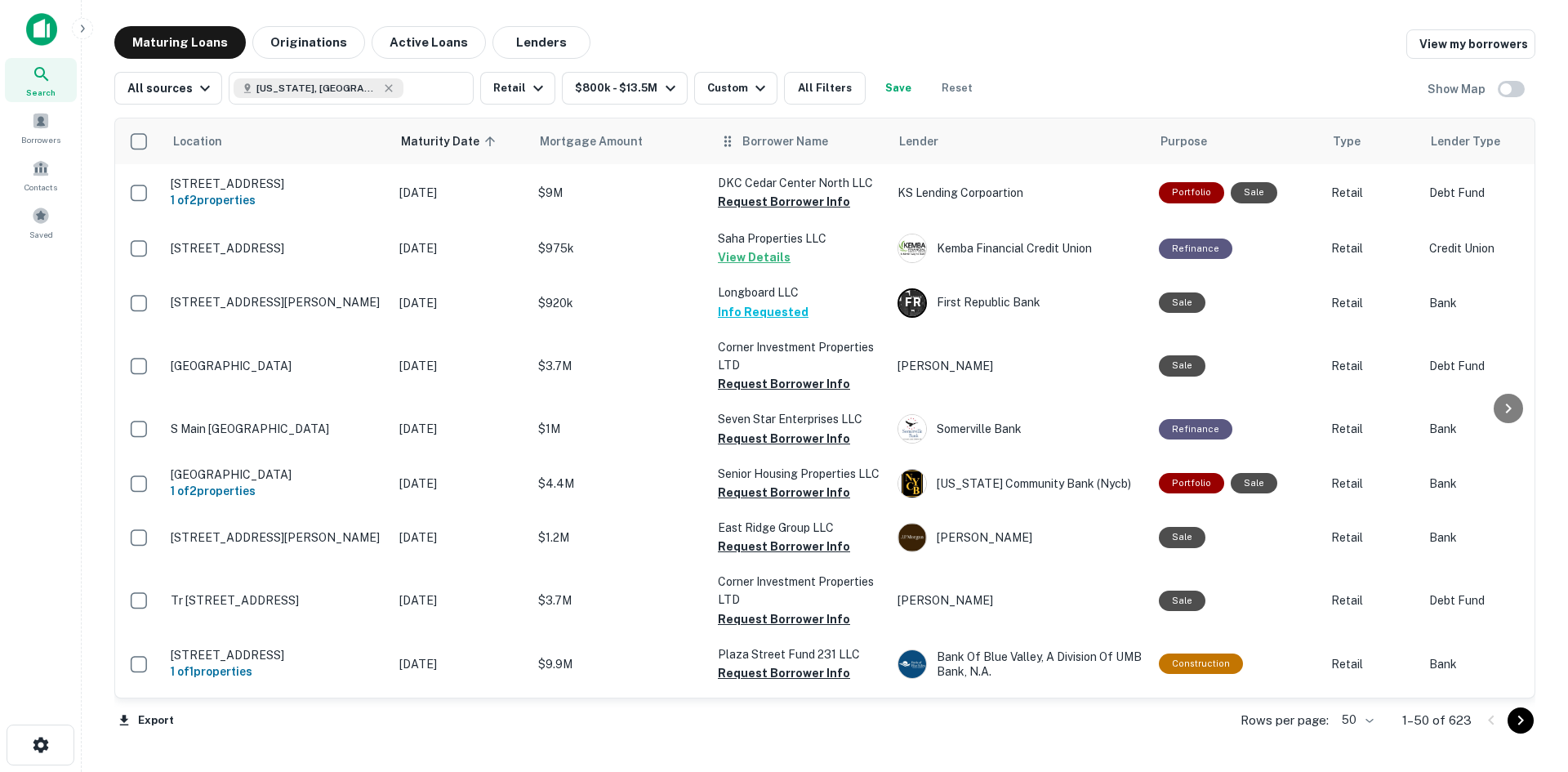
drag, startPoint x: 830, startPoint y: 206, endPoint x: 776, endPoint y: 156, distance: 73.6
click at [830, 206] on button "Request Borrower Info" at bounding box center [784, 201] width 132 height 19
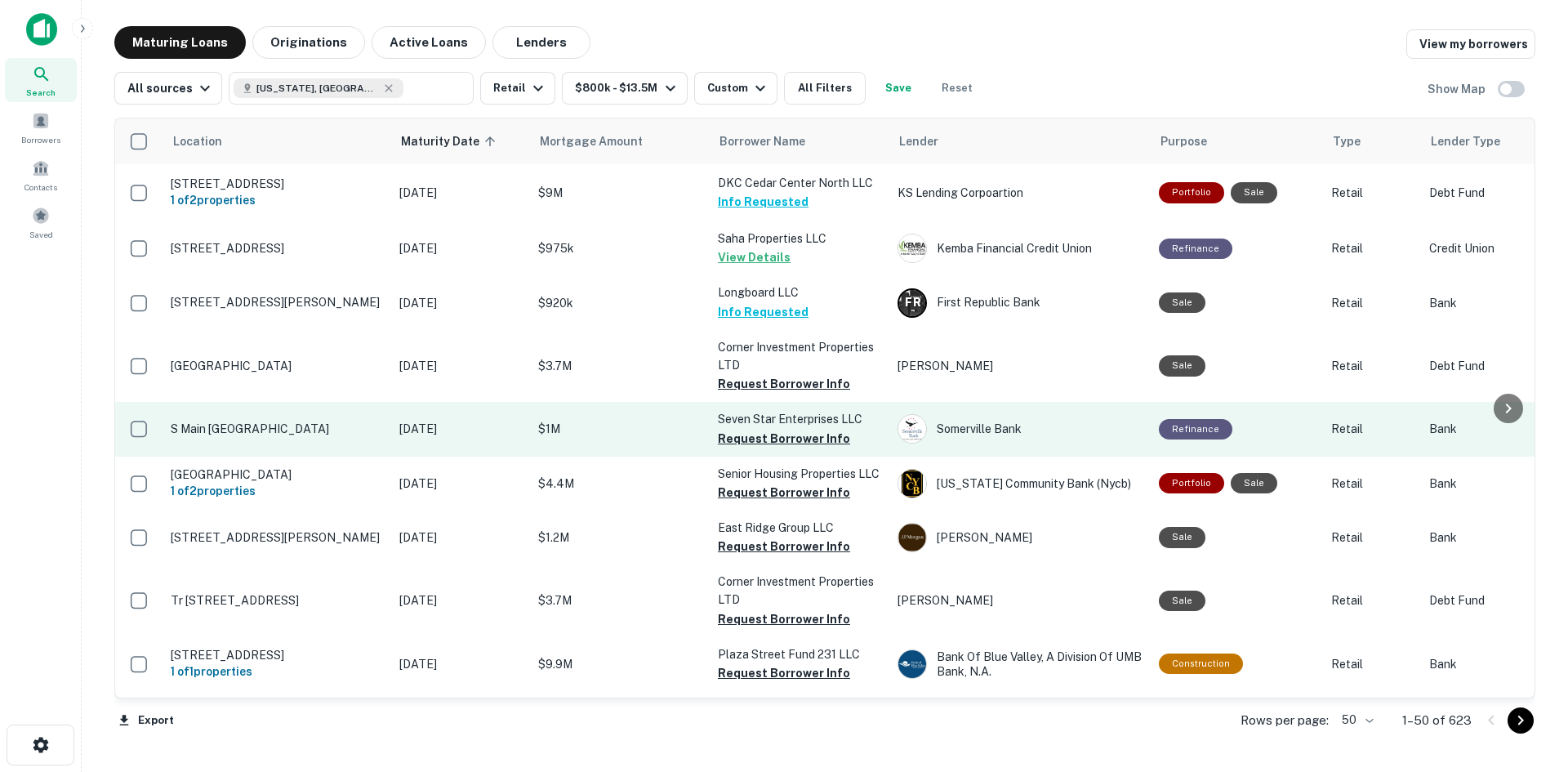
drag, startPoint x: 756, startPoint y: 437, endPoint x: 733, endPoint y: 437, distance: 23.0
click at [756, 437] on button "Request Borrower Info" at bounding box center [784, 439] width 132 height 19
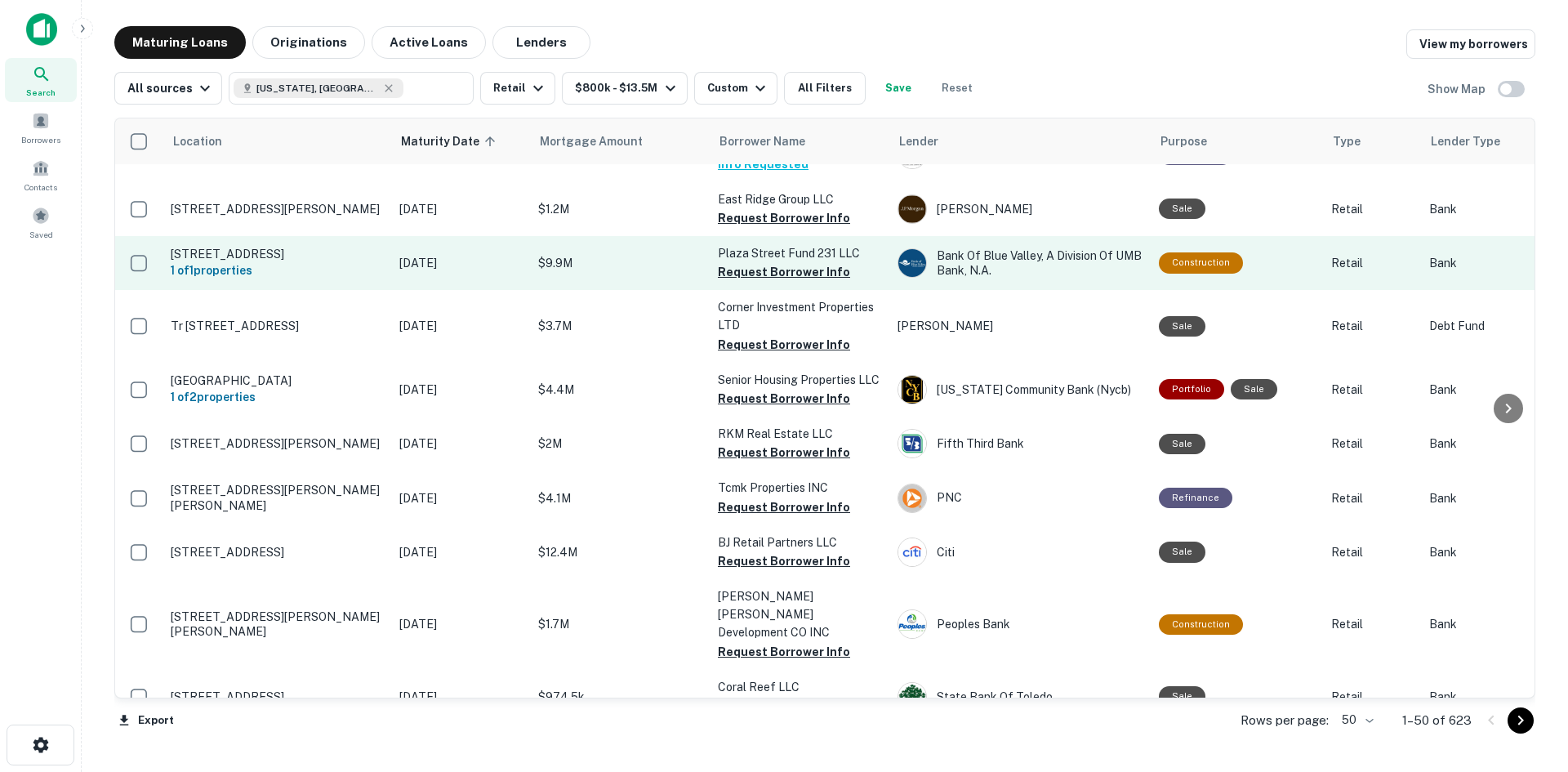
scroll to position [245, 0]
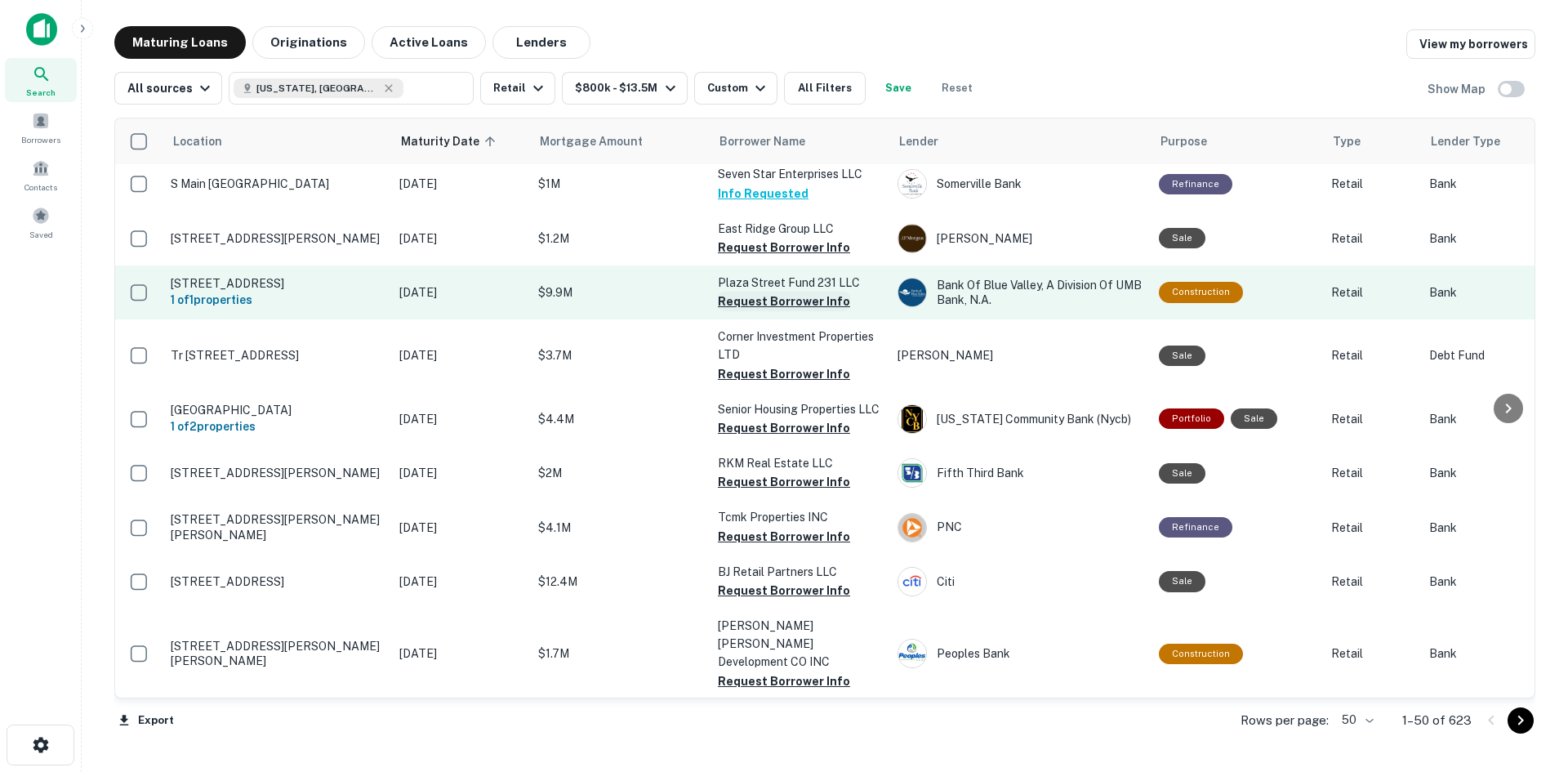
click at [771, 301] on button "Request Borrower Info" at bounding box center [784, 301] width 132 height 19
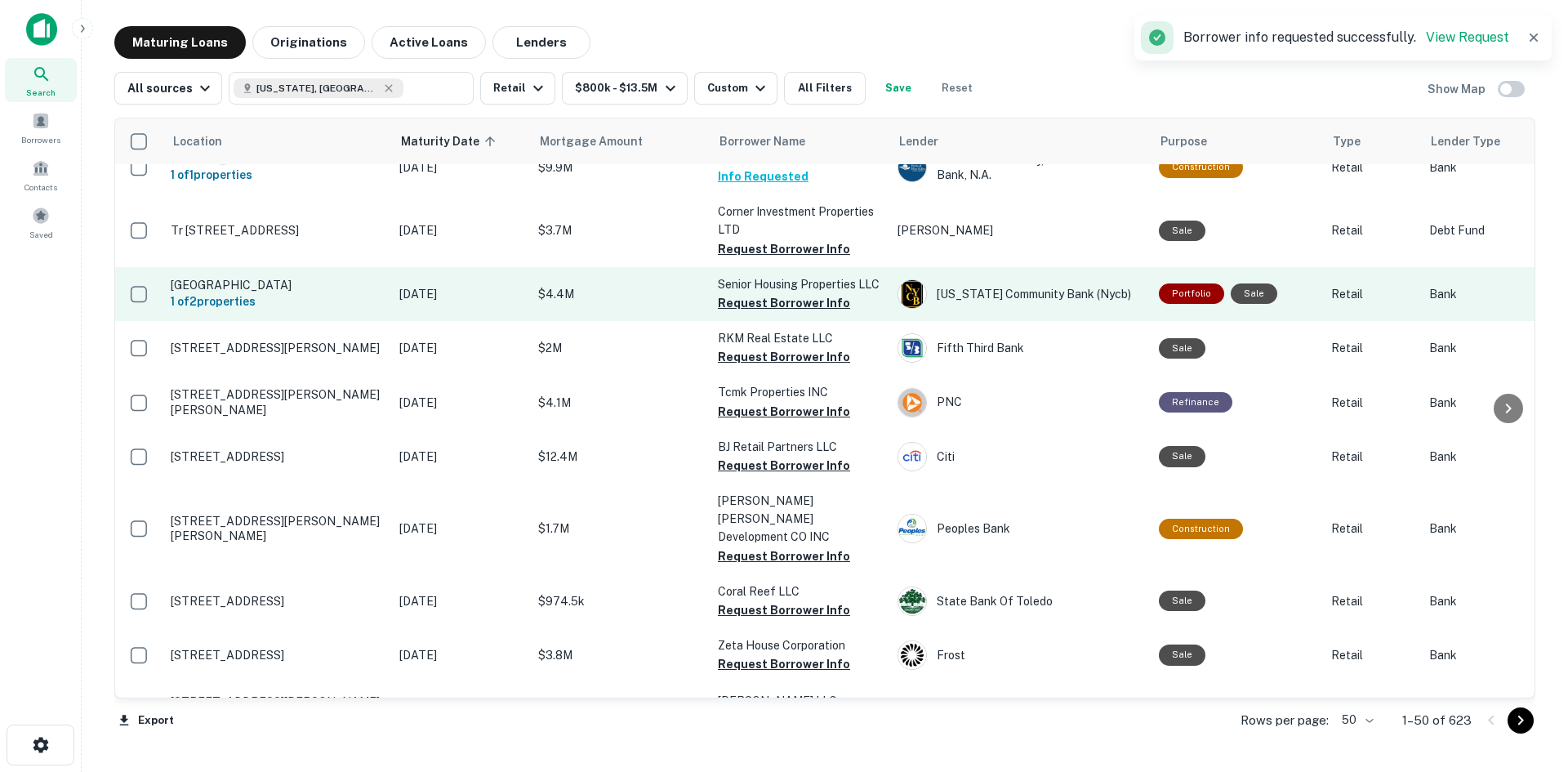
scroll to position [408, 0]
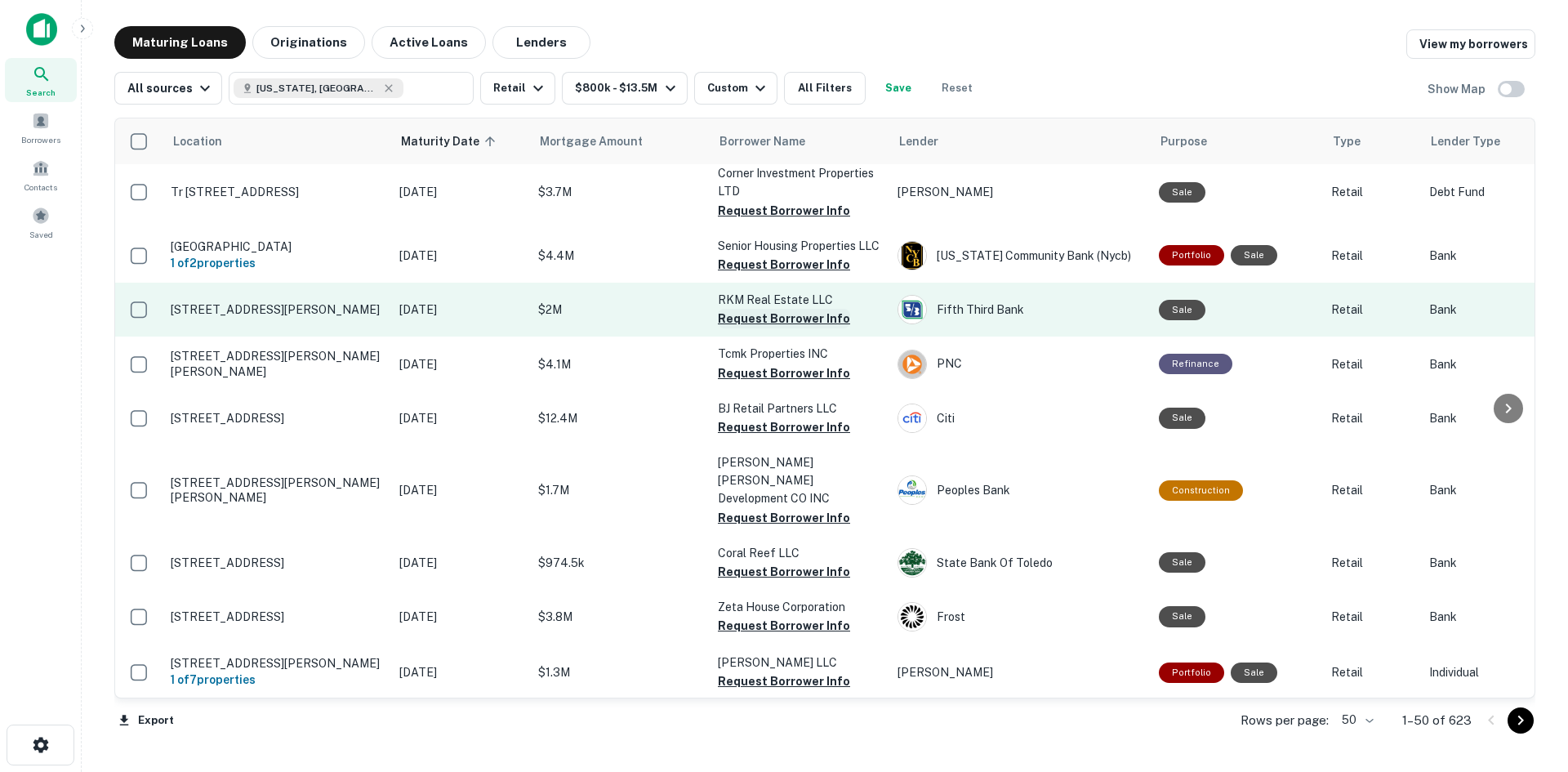
click at [748, 329] on button "Request Borrower Info" at bounding box center [784, 319] width 132 height 19
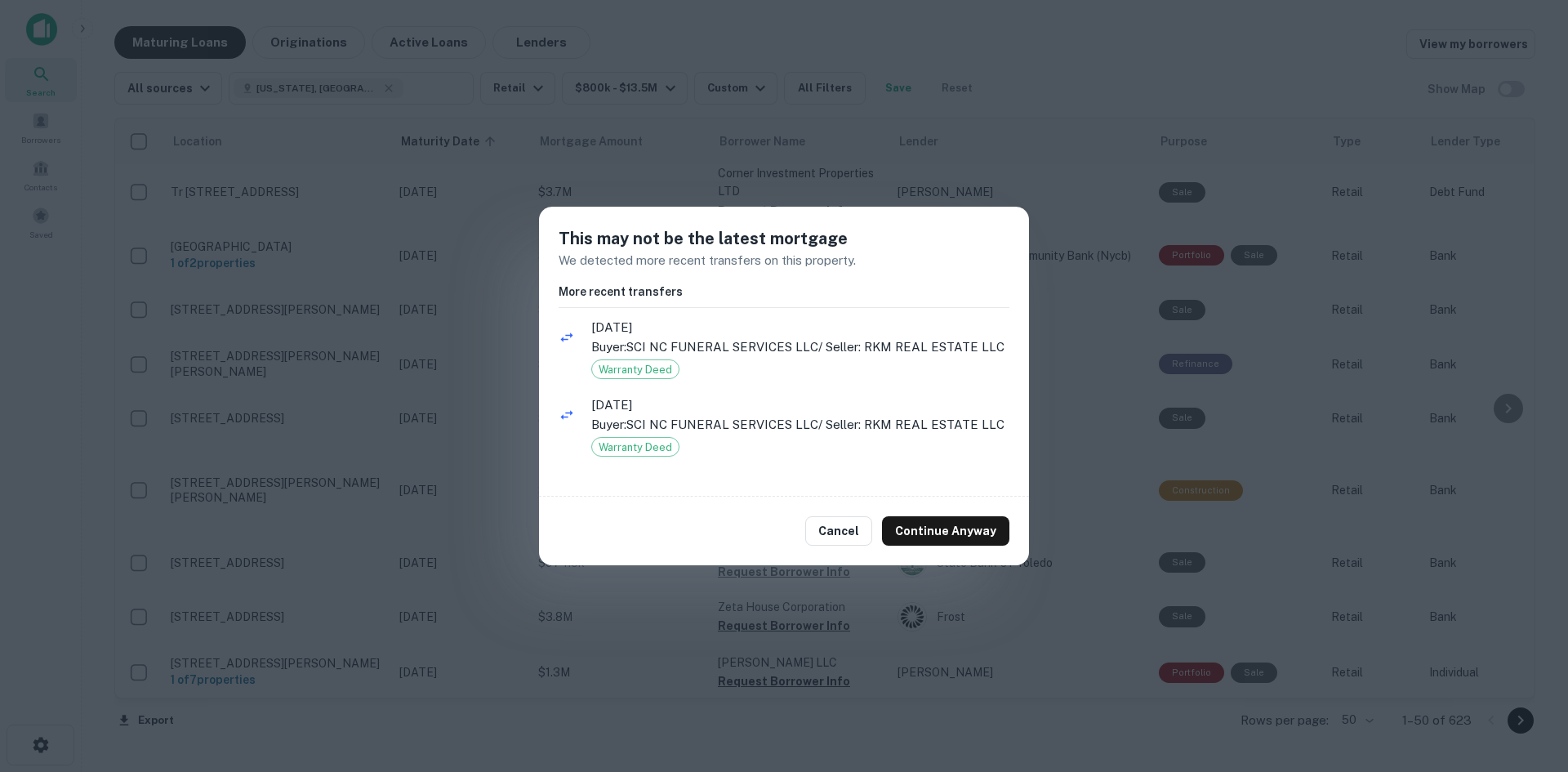
drag, startPoint x: 966, startPoint y: 546, endPoint x: 962, endPoint y: 609, distance: 63.1
click at [966, 547] on div "Cancel Continue Anyway" at bounding box center [784, 531] width 490 height 69
click at [962, 523] on button "Continue Anyway" at bounding box center [945, 531] width 127 height 29
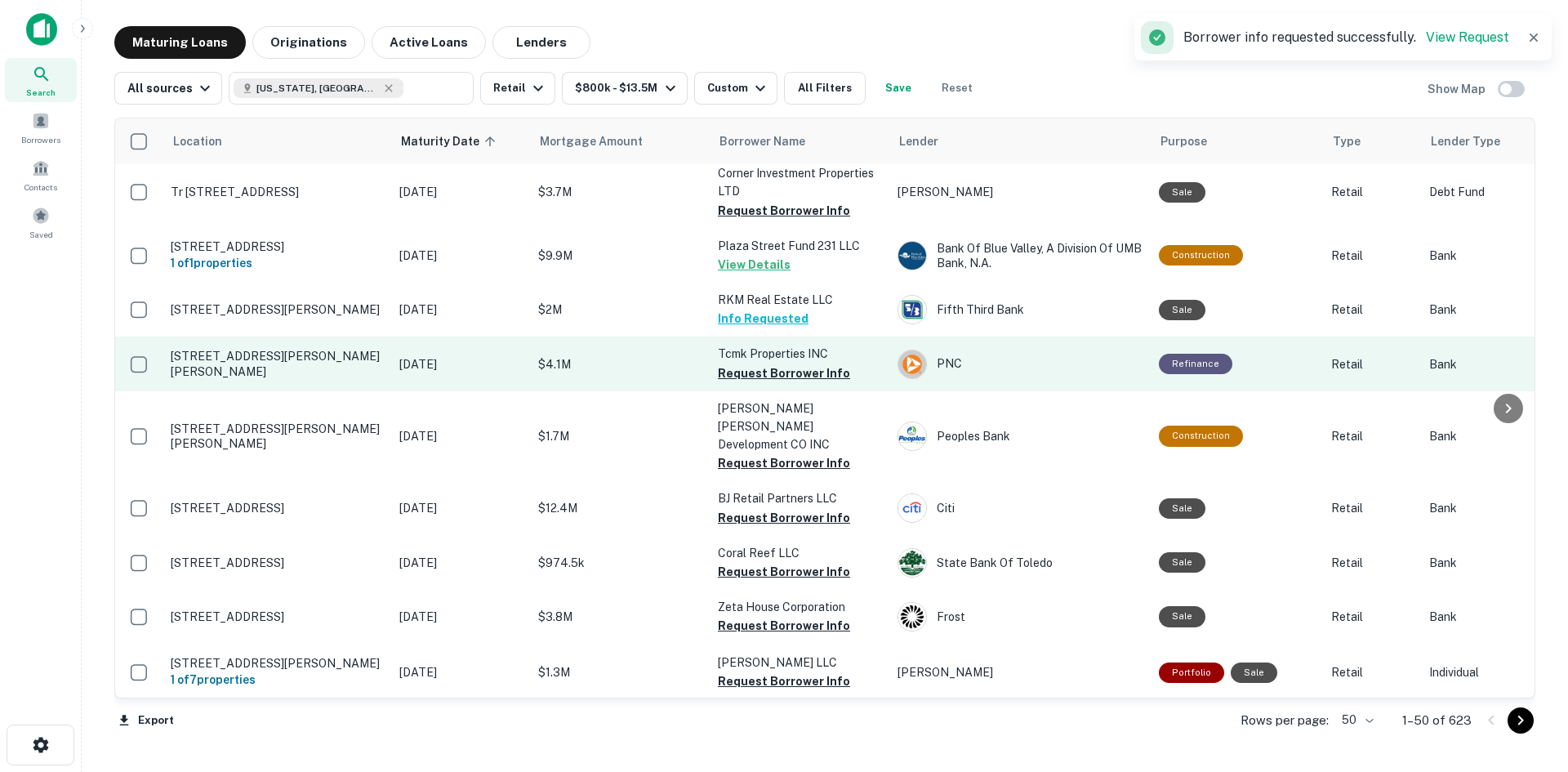
scroll to position [399, 0]
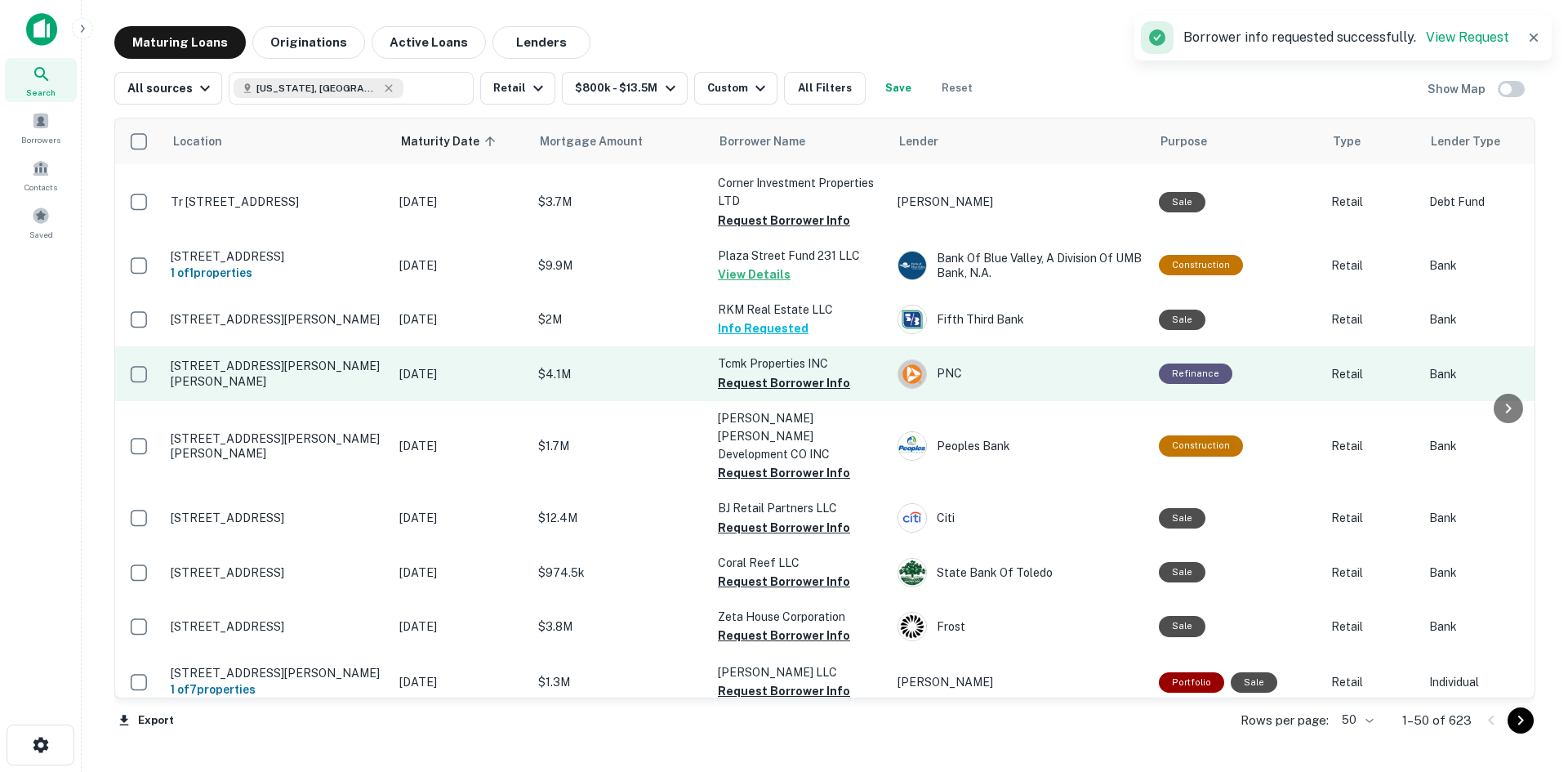
click at [794, 391] on button "Request Borrower Info" at bounding box center [784, 383] width 132 height 19
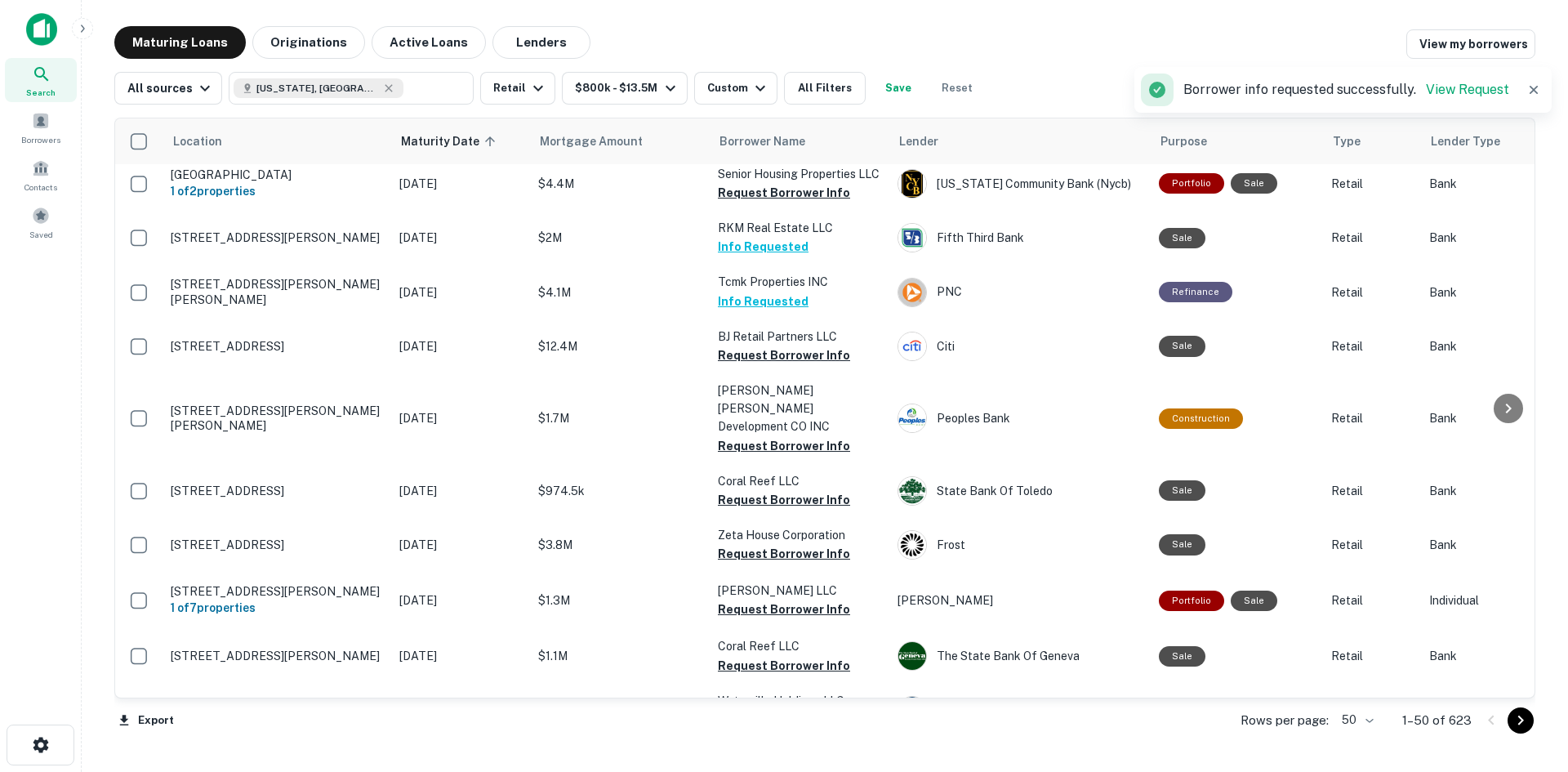
scroll to position [490, 0]
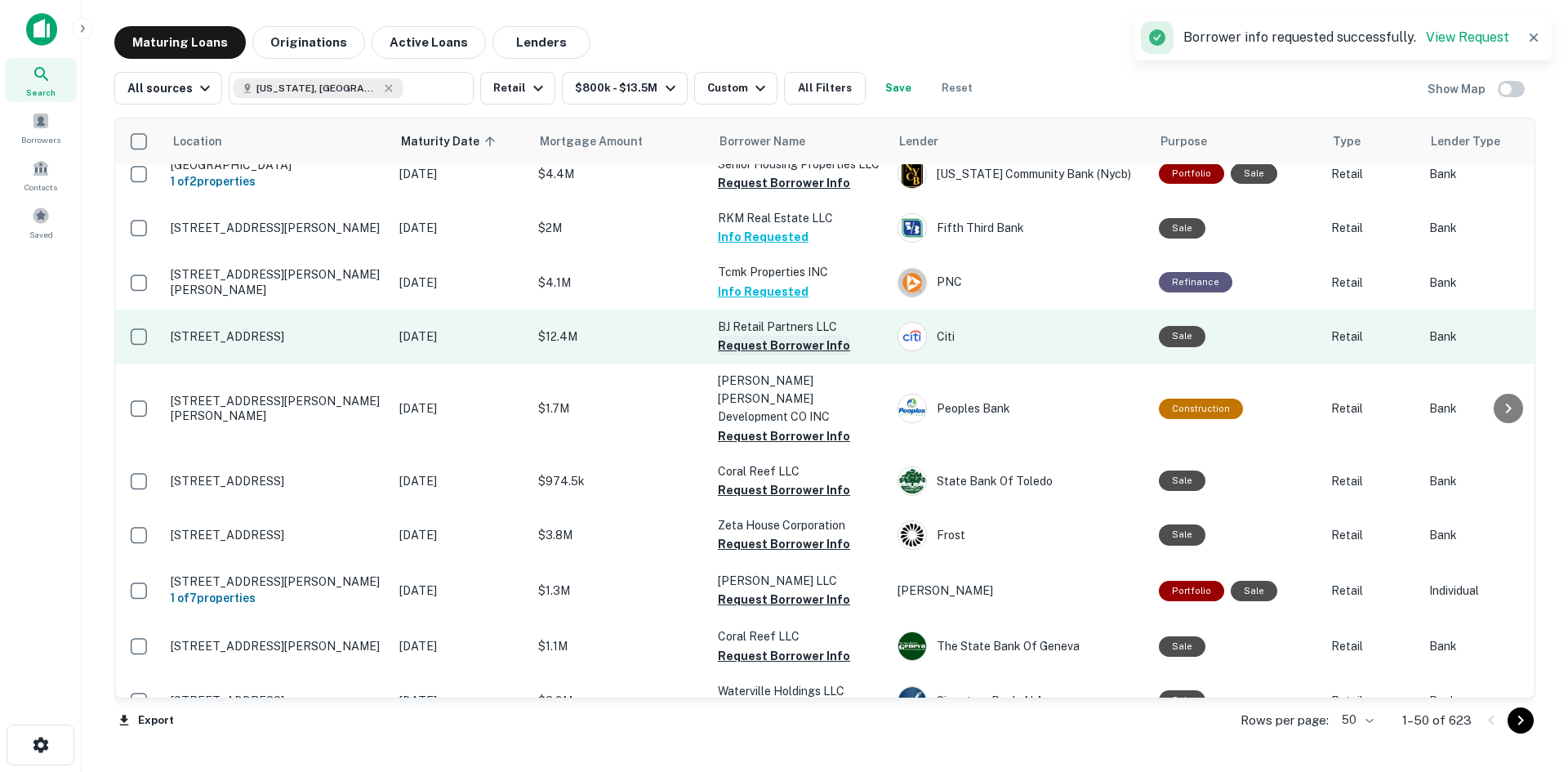
click at [729, 351] on button "Request Borrower Info" at bounding box center [784, 345] width 132 height 19
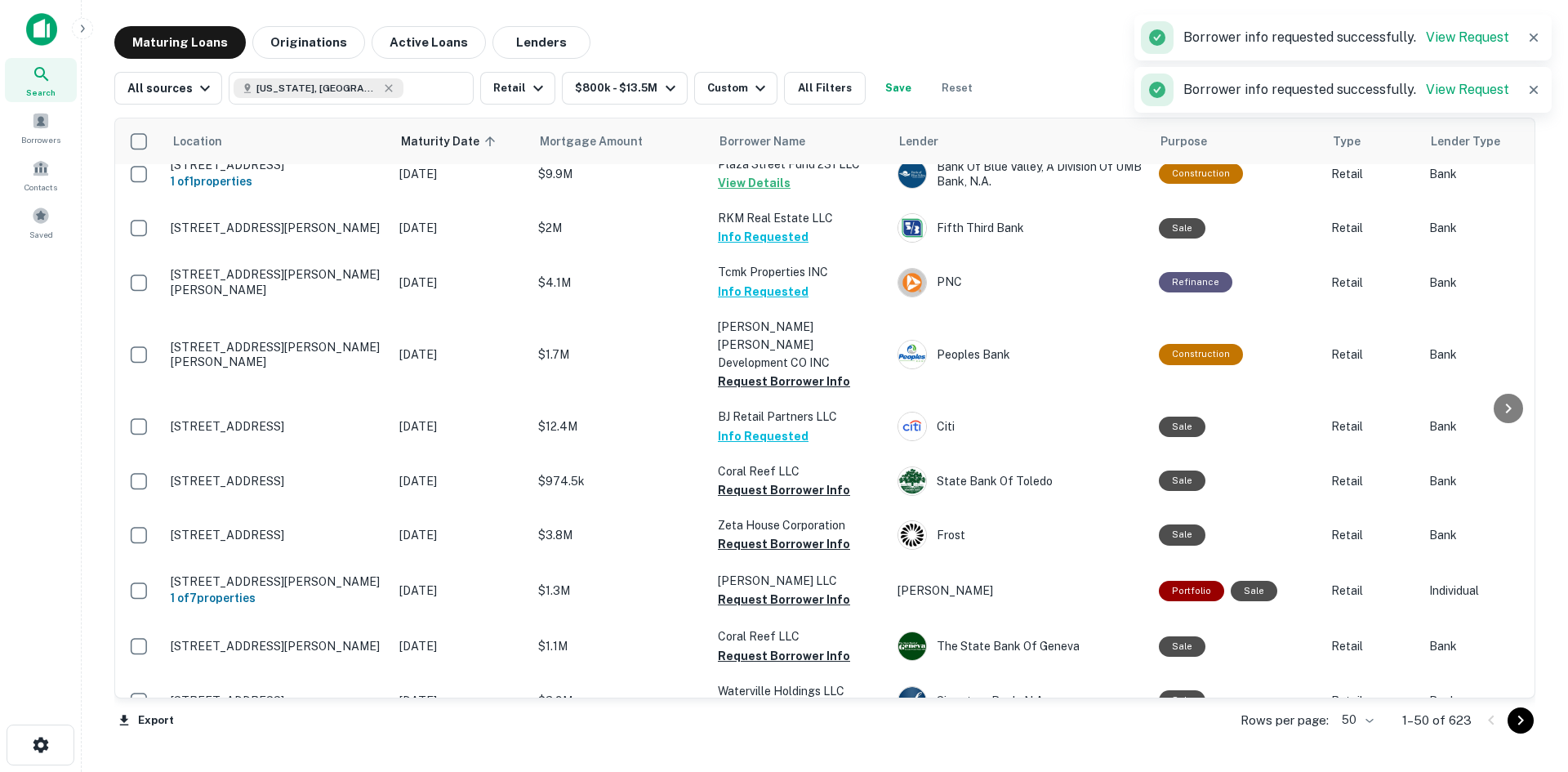
scroll to position [480, 0]
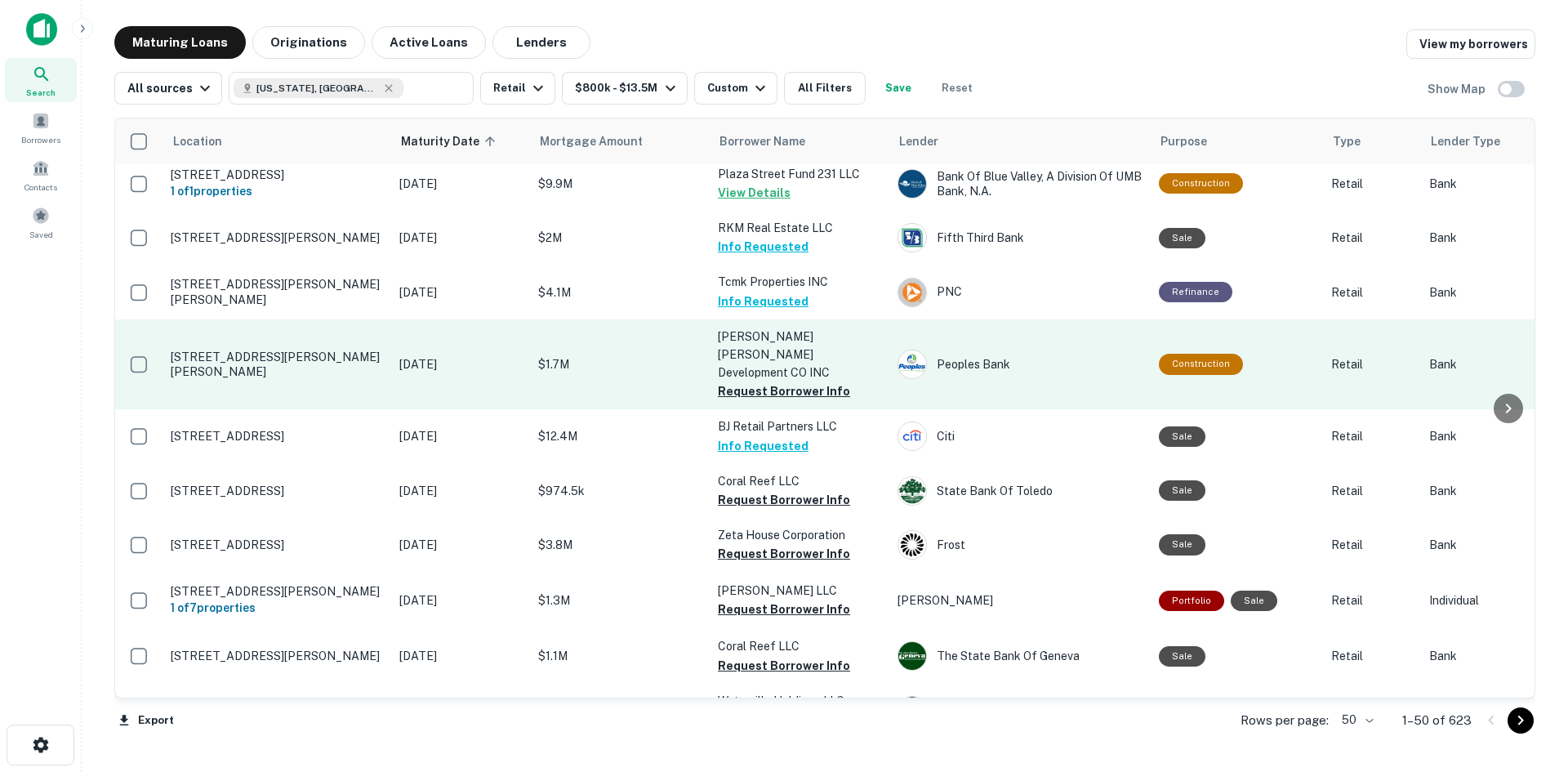
click at [749, 371] on p "Bunnell Hill Development CO INC" at bounding box center [799, 354] width 163 height 53
click at [778, 383] on button "Request Borrower Info" at bounding box center [784, 391] width 132 height 19
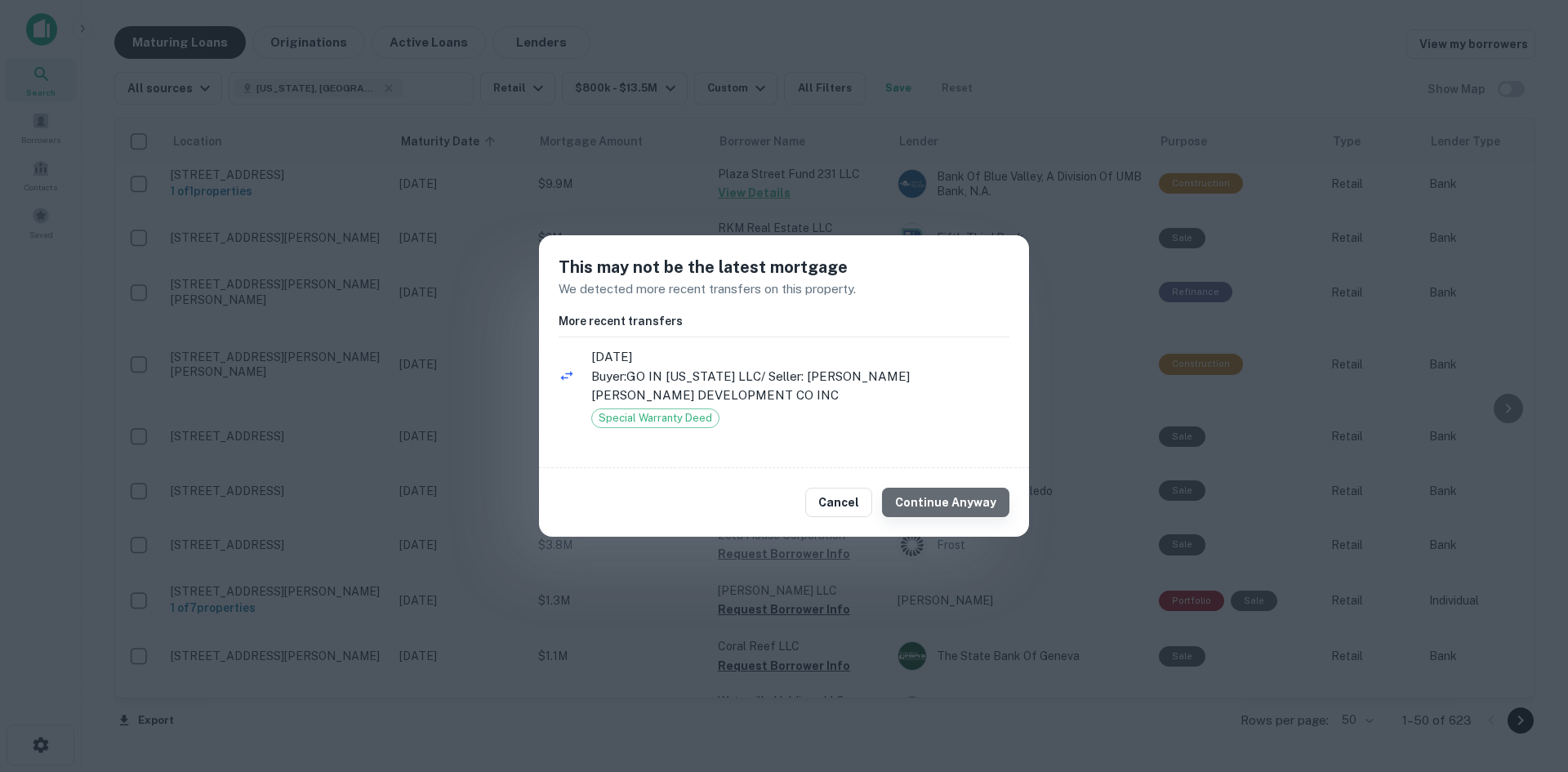
click at [973, 487] on button "Continue Anyway" at bounding box center [945, 502] width 127 height 29
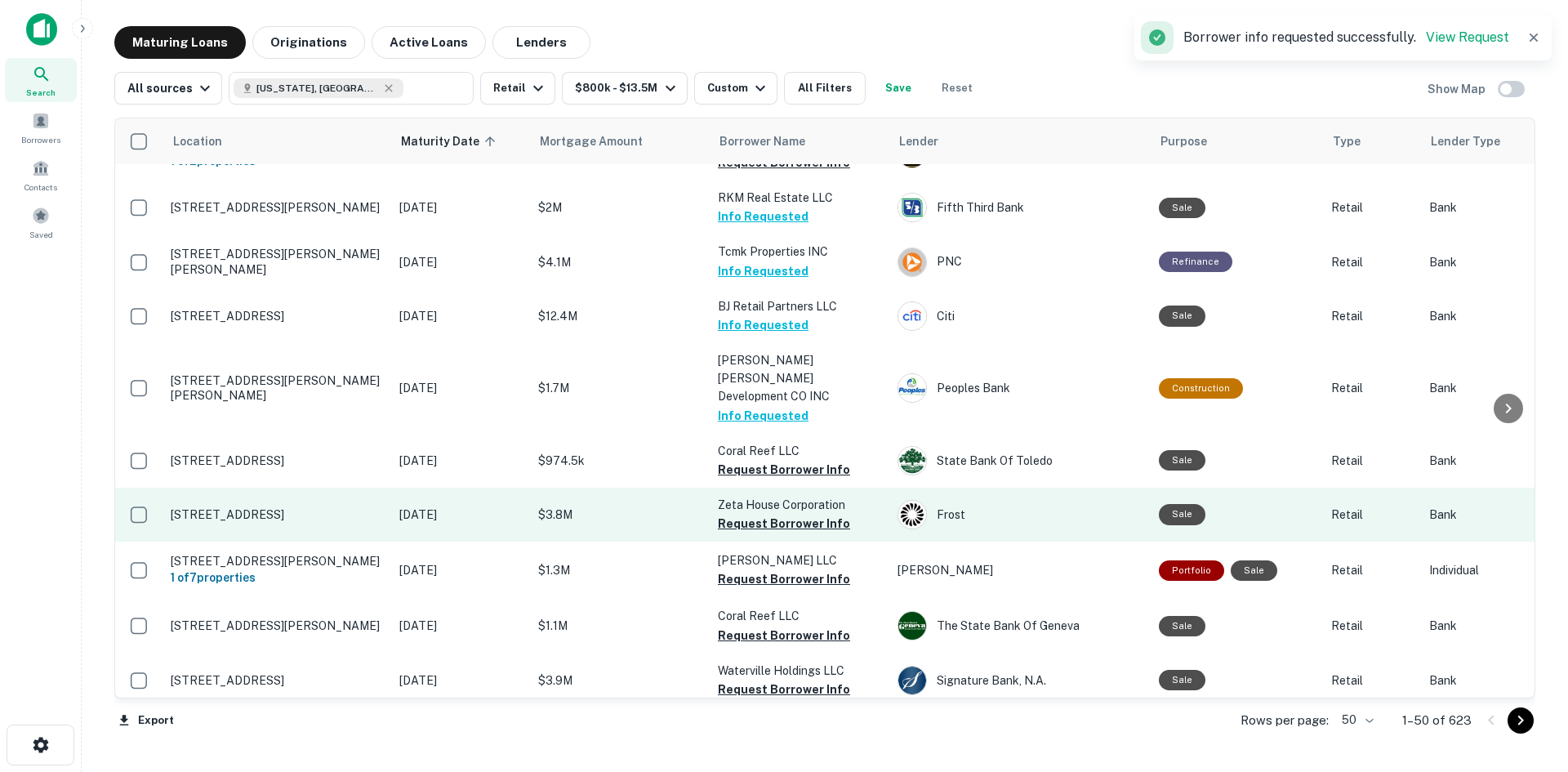
scroll to position [644, 0]
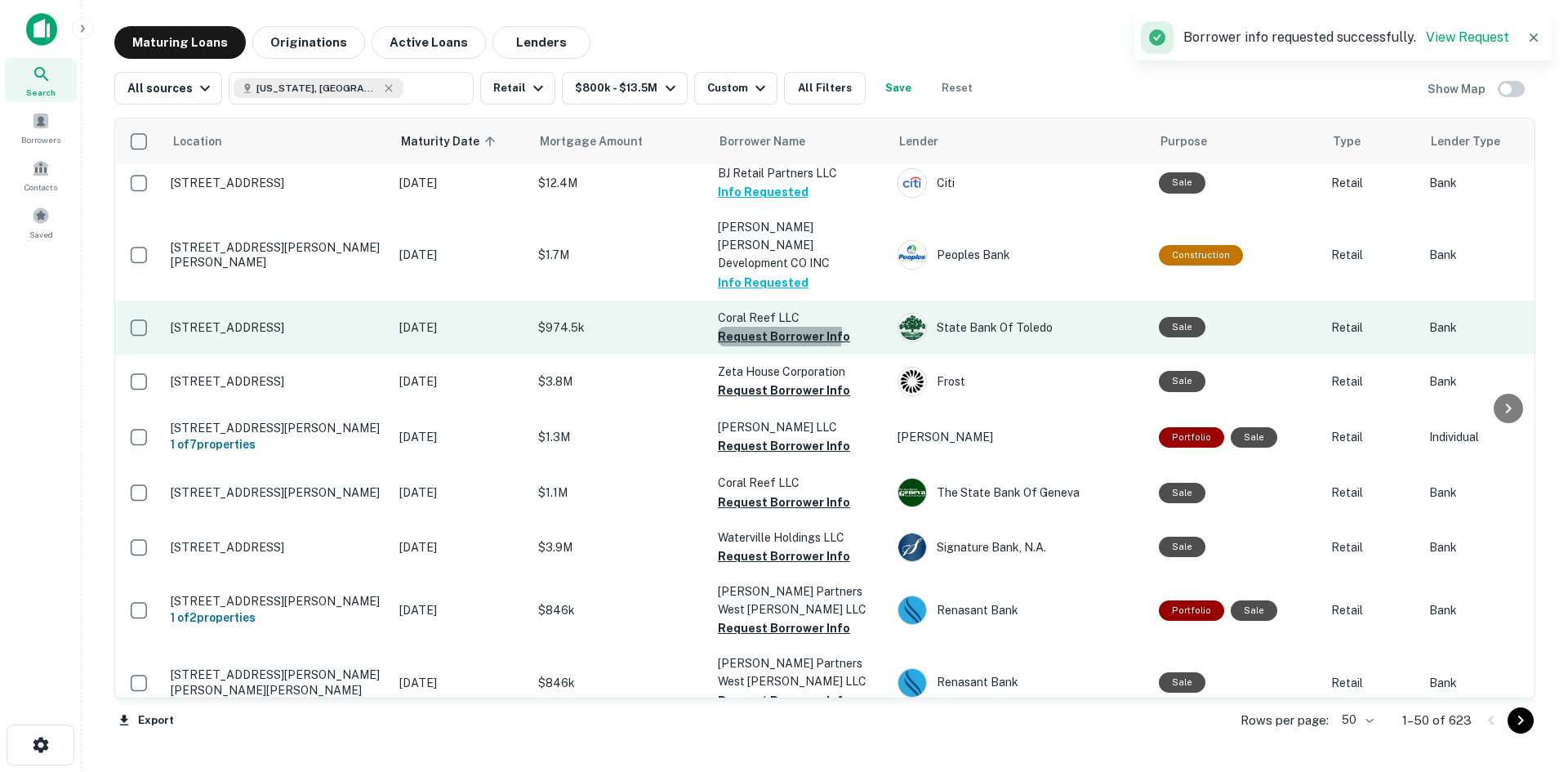
click at [760, 327] on button "Request Borrower Info" at bounding box center [784, 336] width 132 height 19
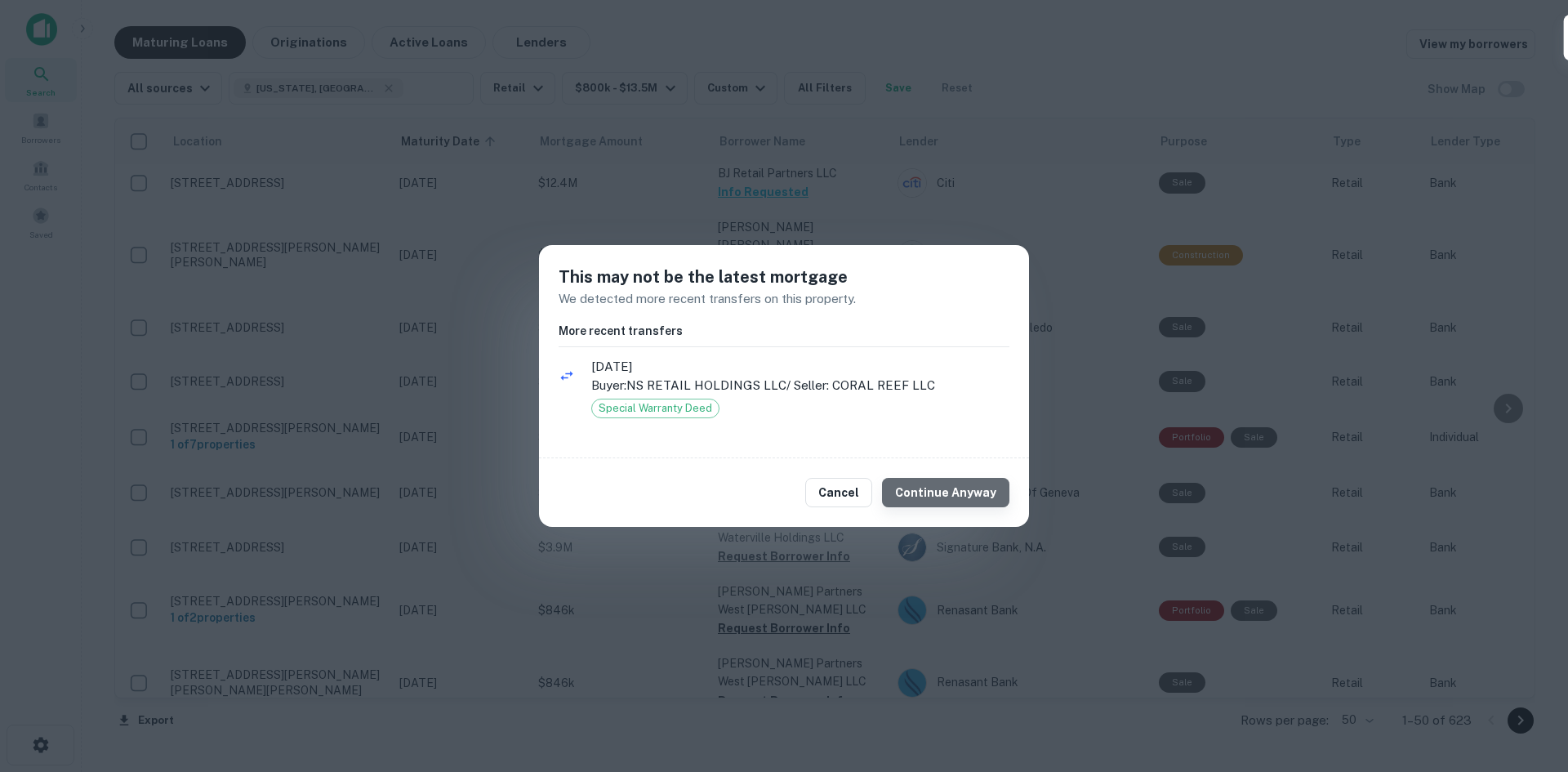
click at [964, 504] on button "Continue Anyway" at bounding box center [945, 492] width 127 height 29
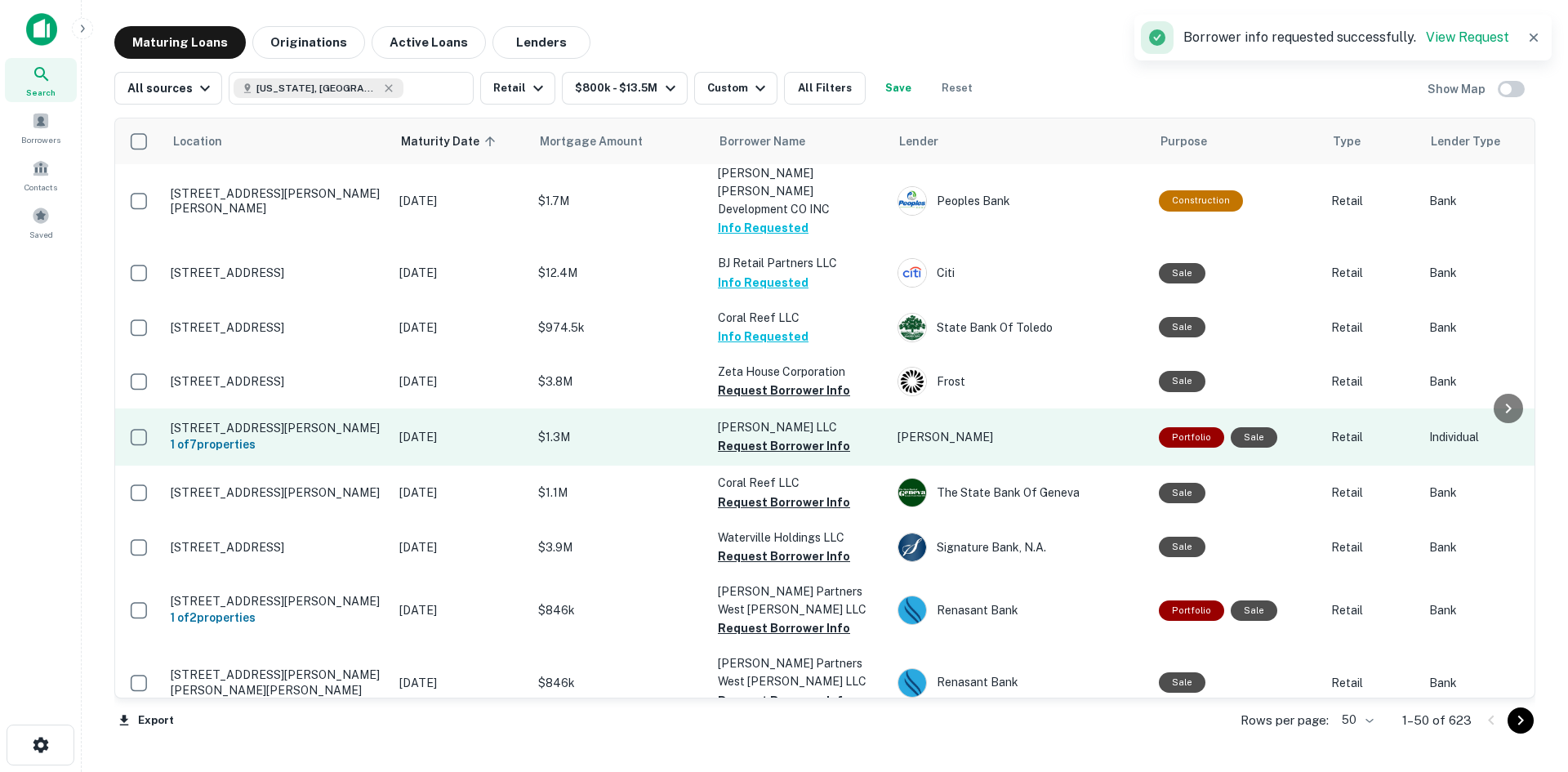
scroll to position [725, 0]
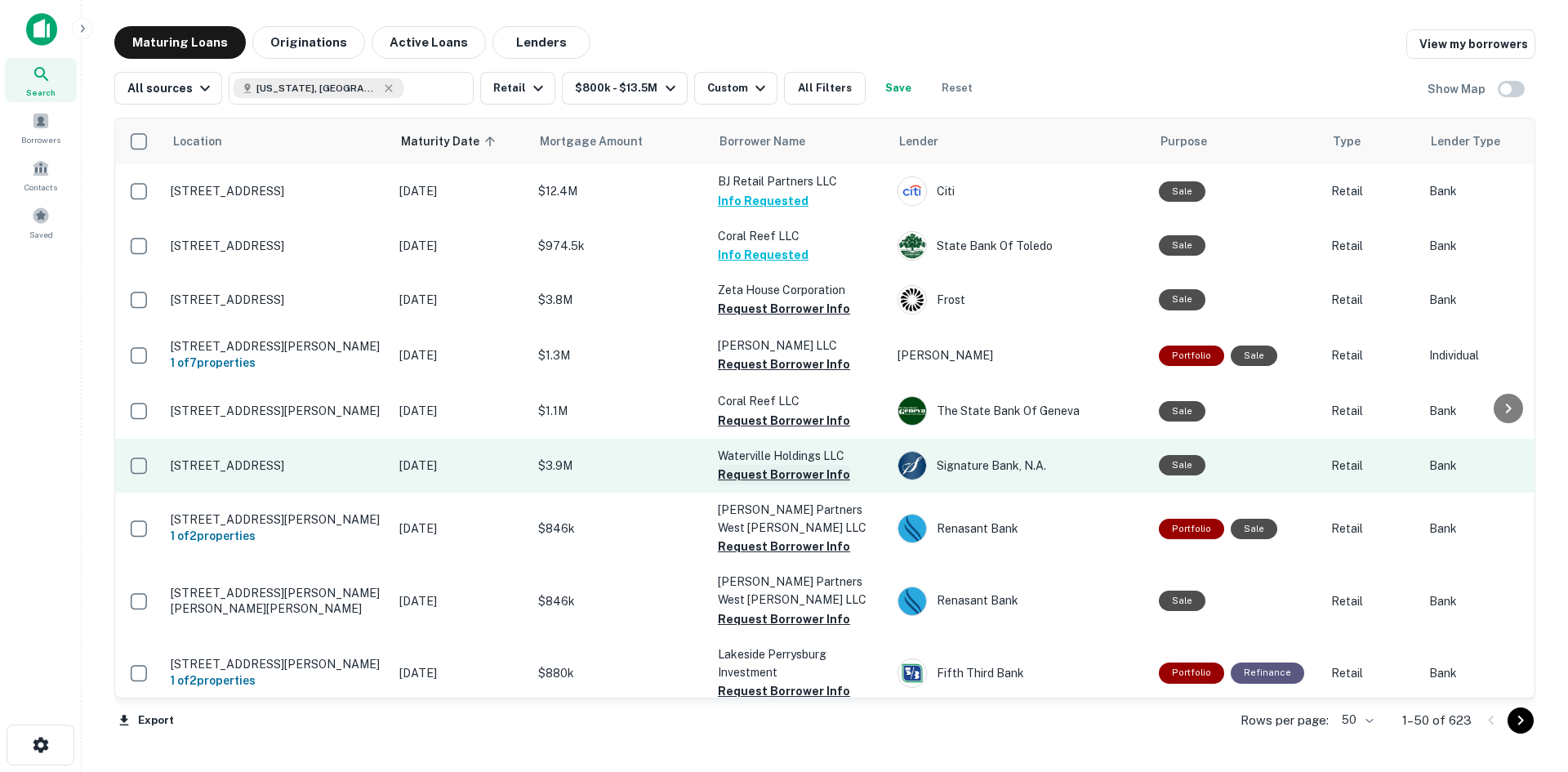
click at [823, 468] on button "Request Borrower Info" at bounding box center [784, 474] width 132 height 19
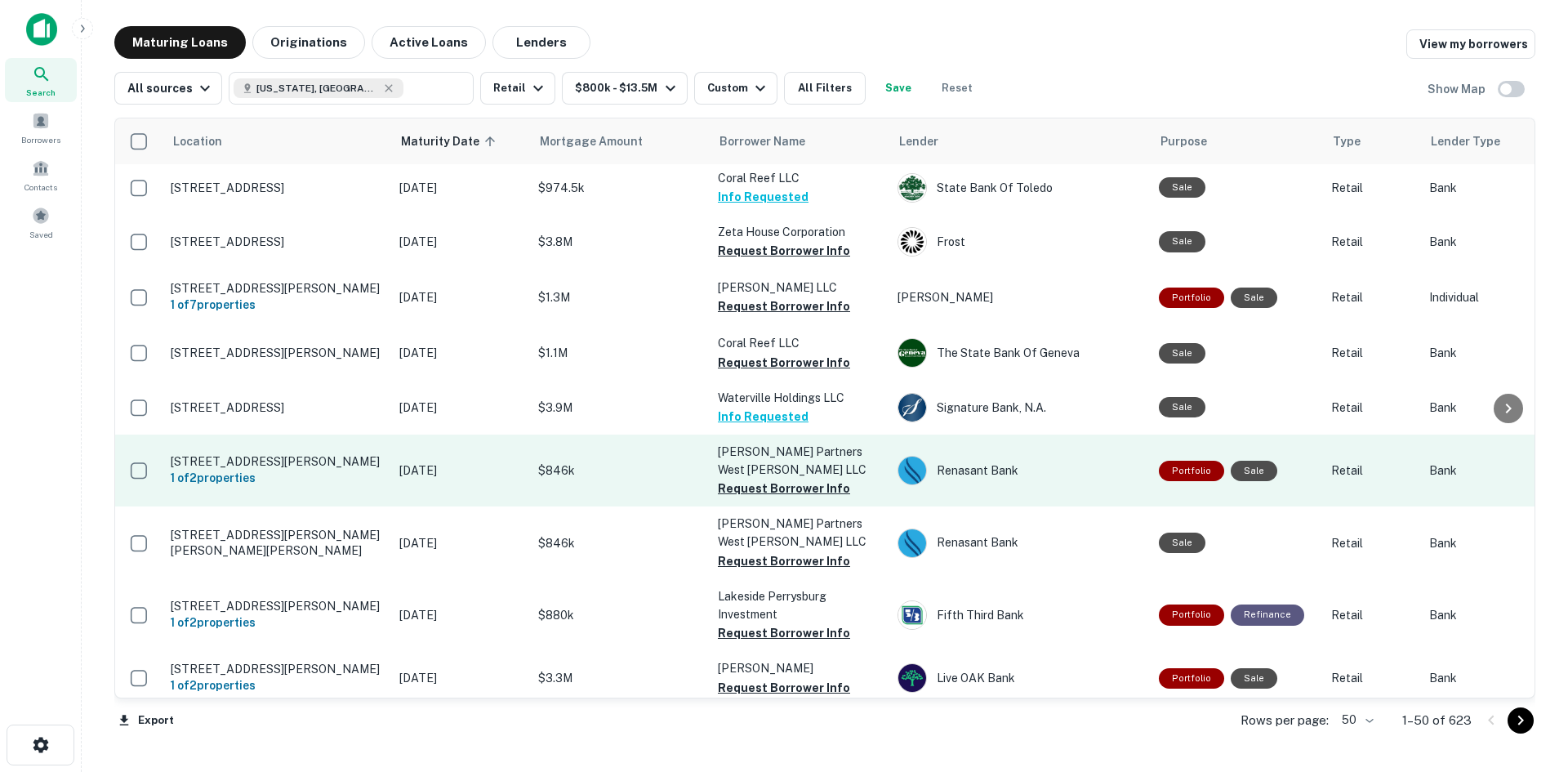
scroll to position [807, 0]
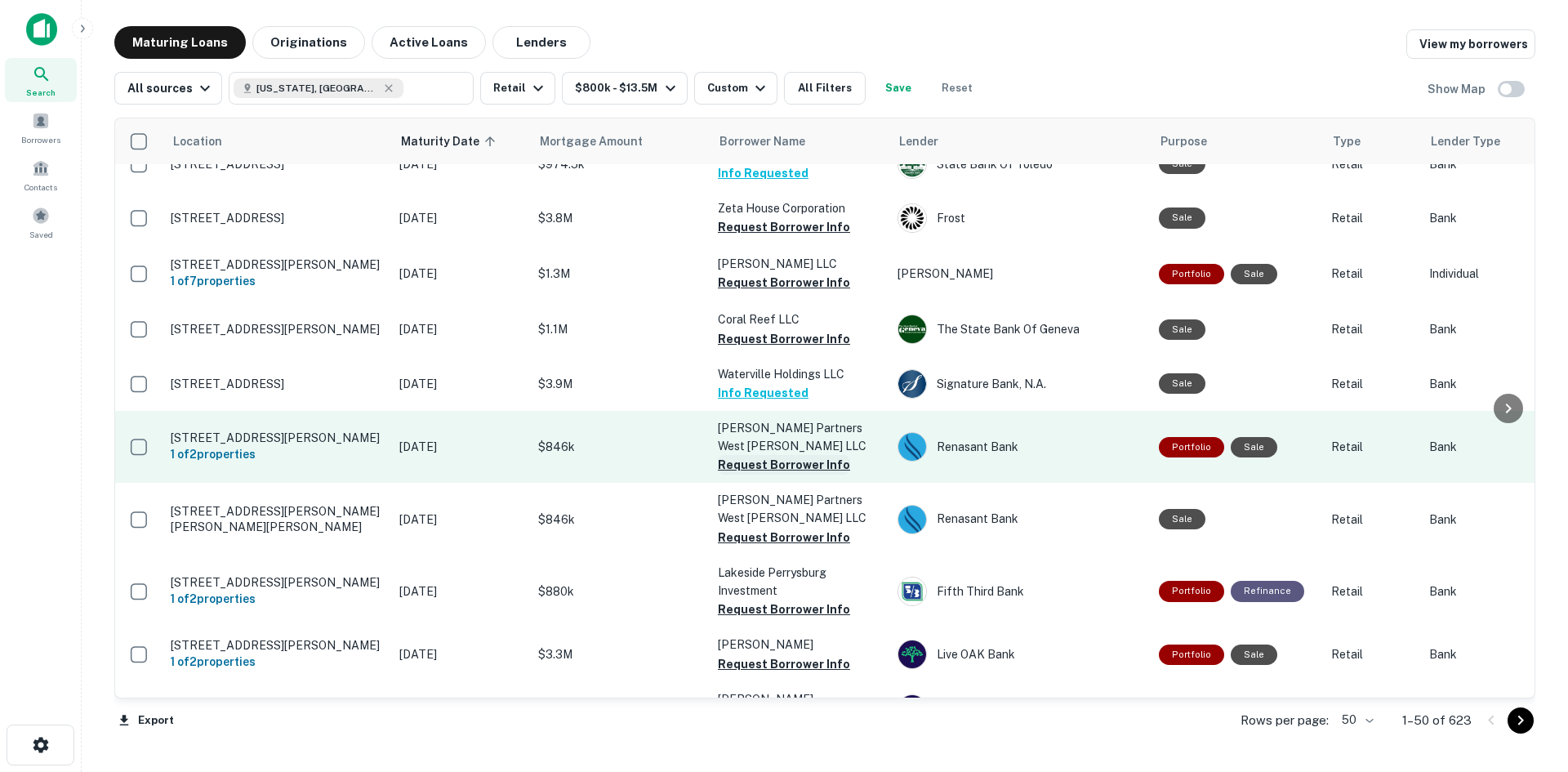
click at [767, 456] on button "Request Borrower Info" at bounding box center [784, 465] width 132 height 19
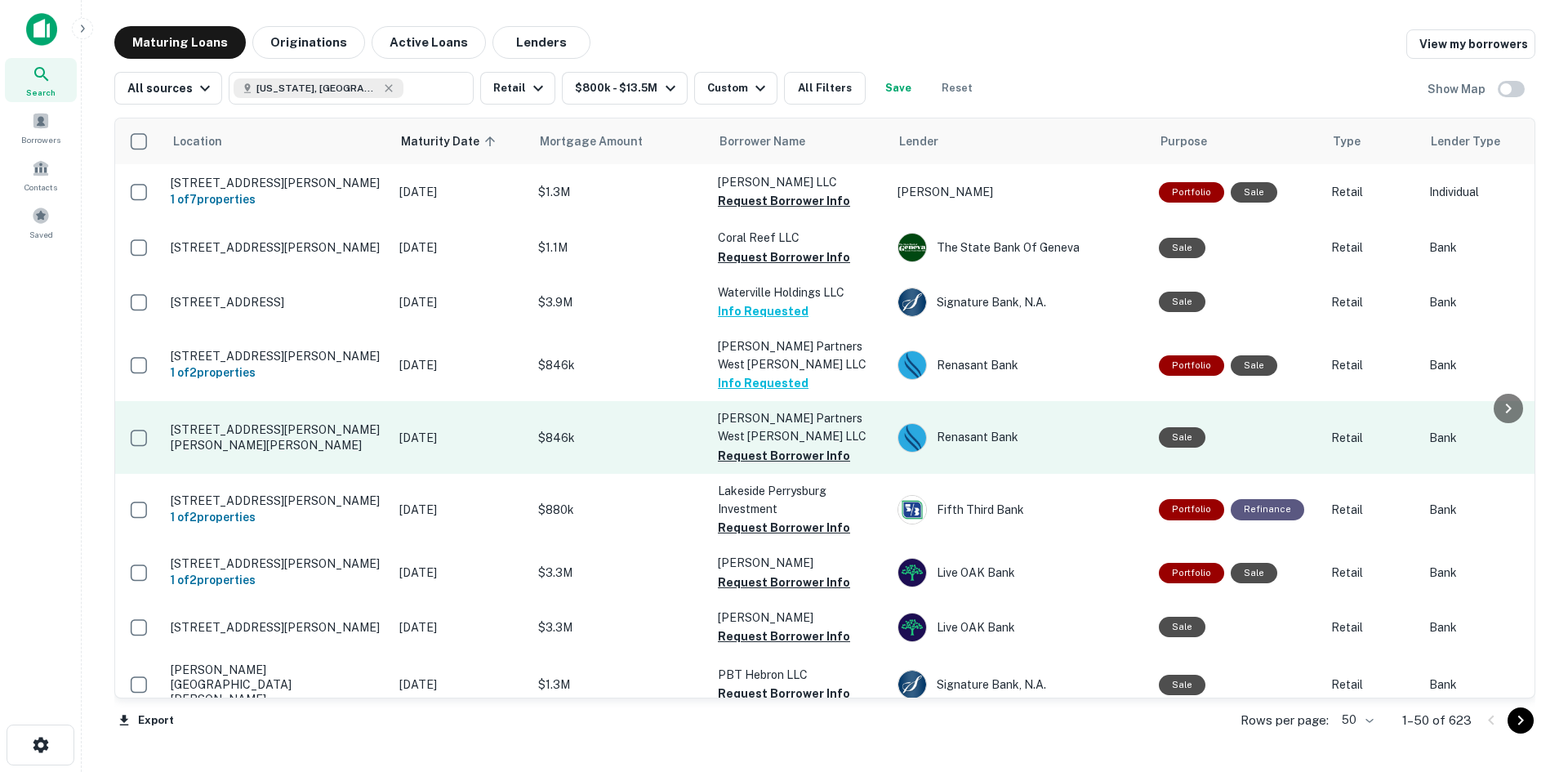
click at [817, 453] on button "Request Borrower Info" at bounding box center [784, 456] width 132 height 19
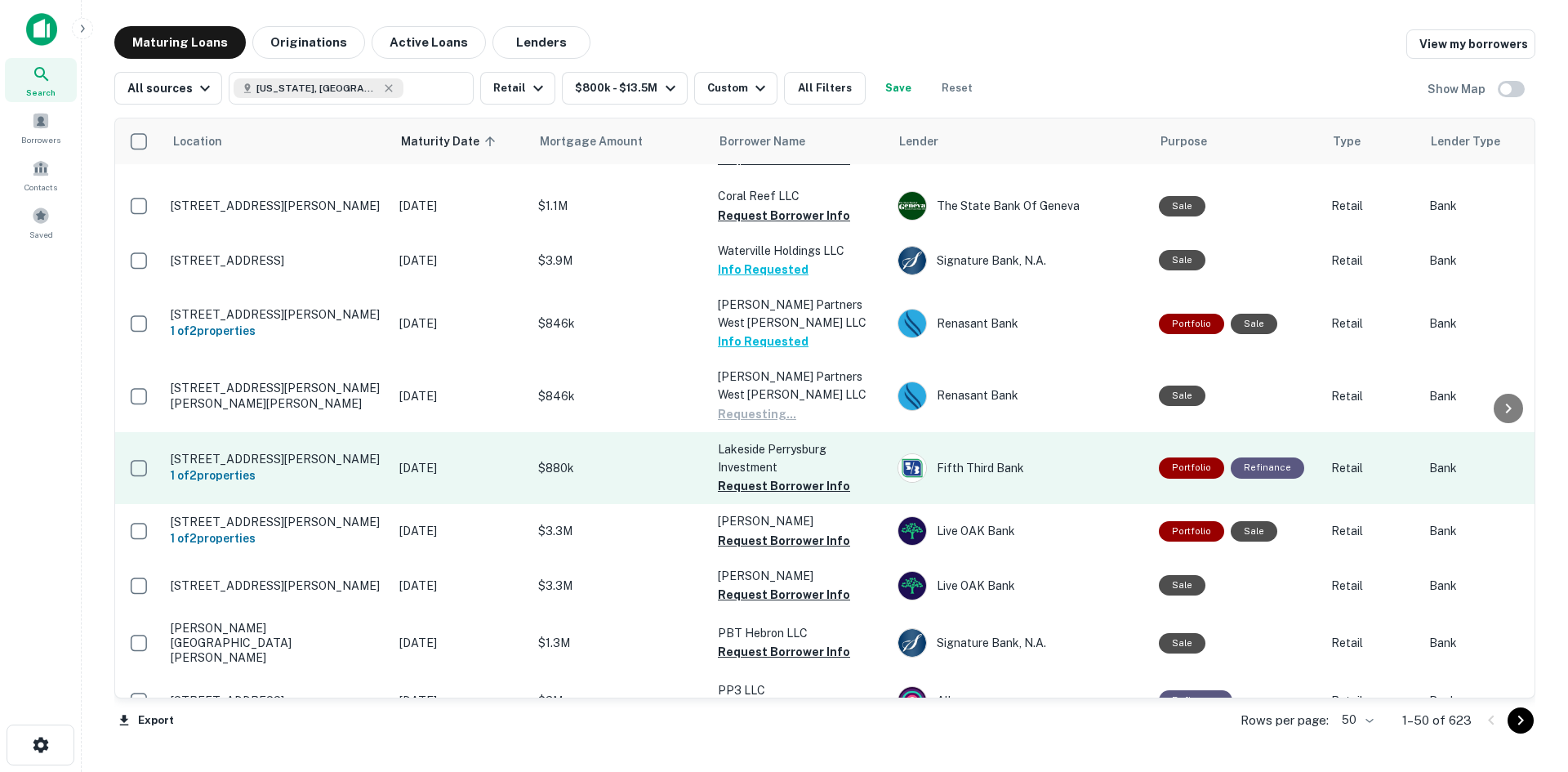
scroll to position [970, 0]
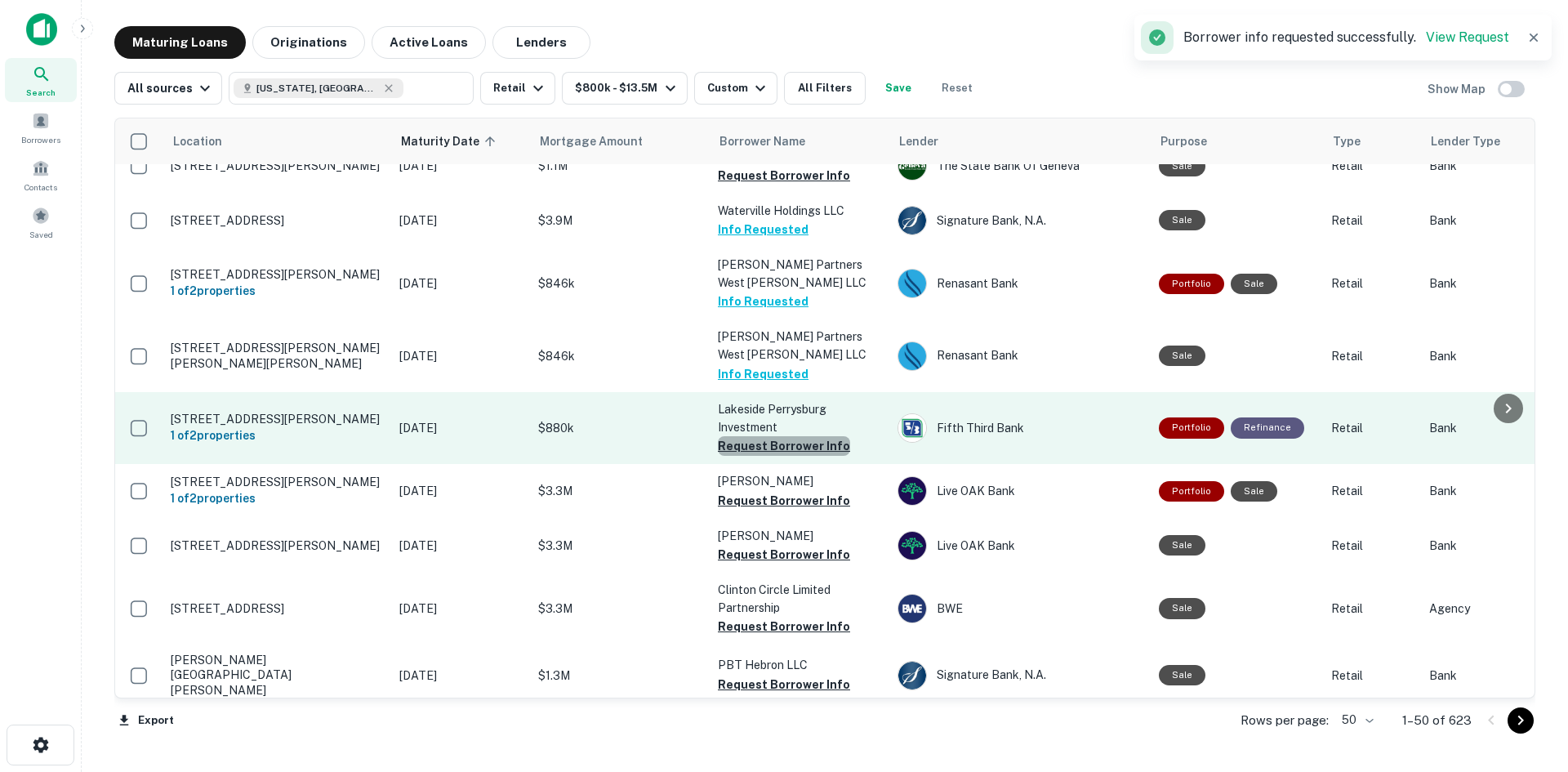
click at [791, 437] on button "Request Borrower Info" at bounding box center [784, 446] width 132 height 19
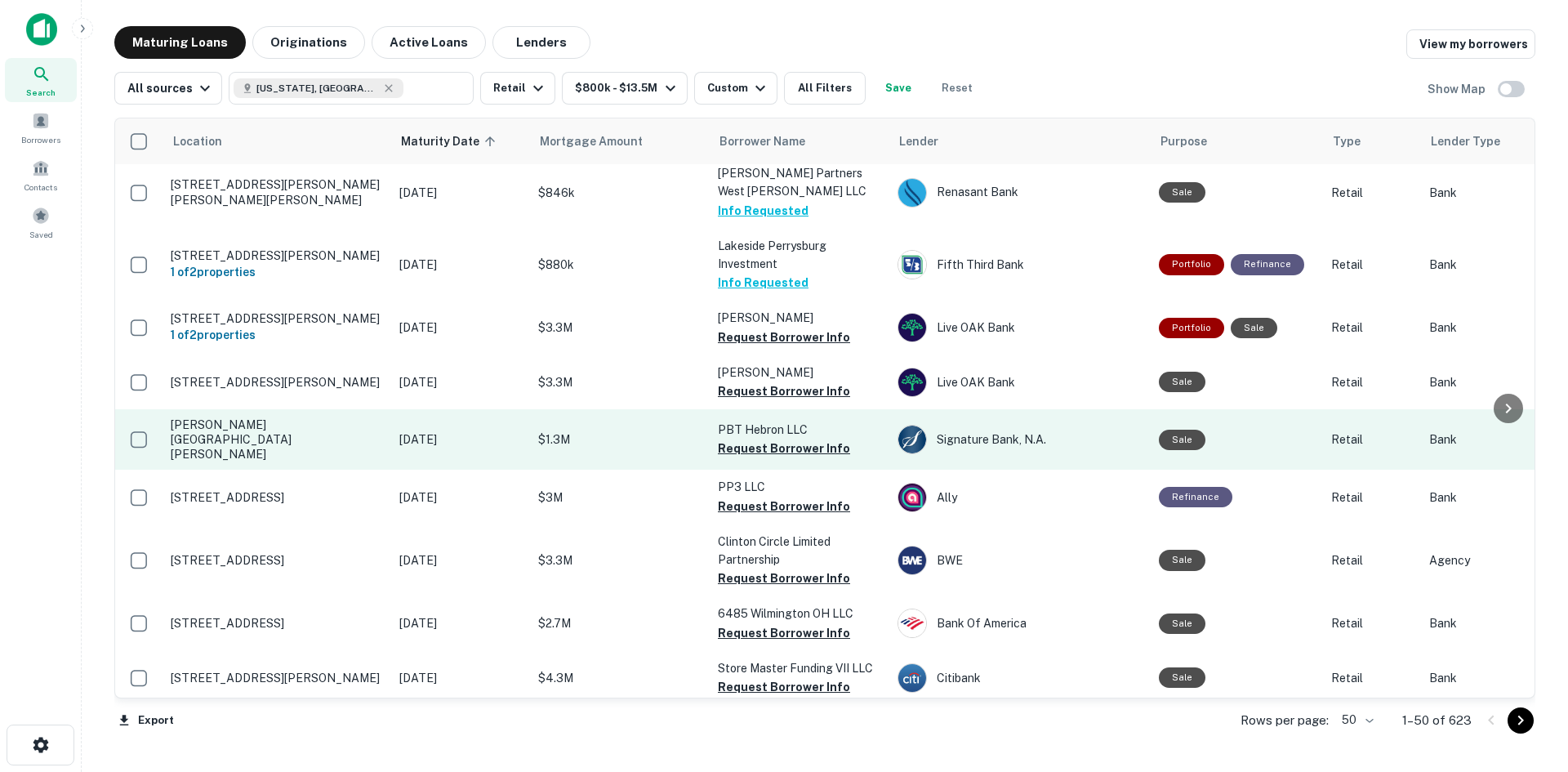
scroll to position [1215, 0]
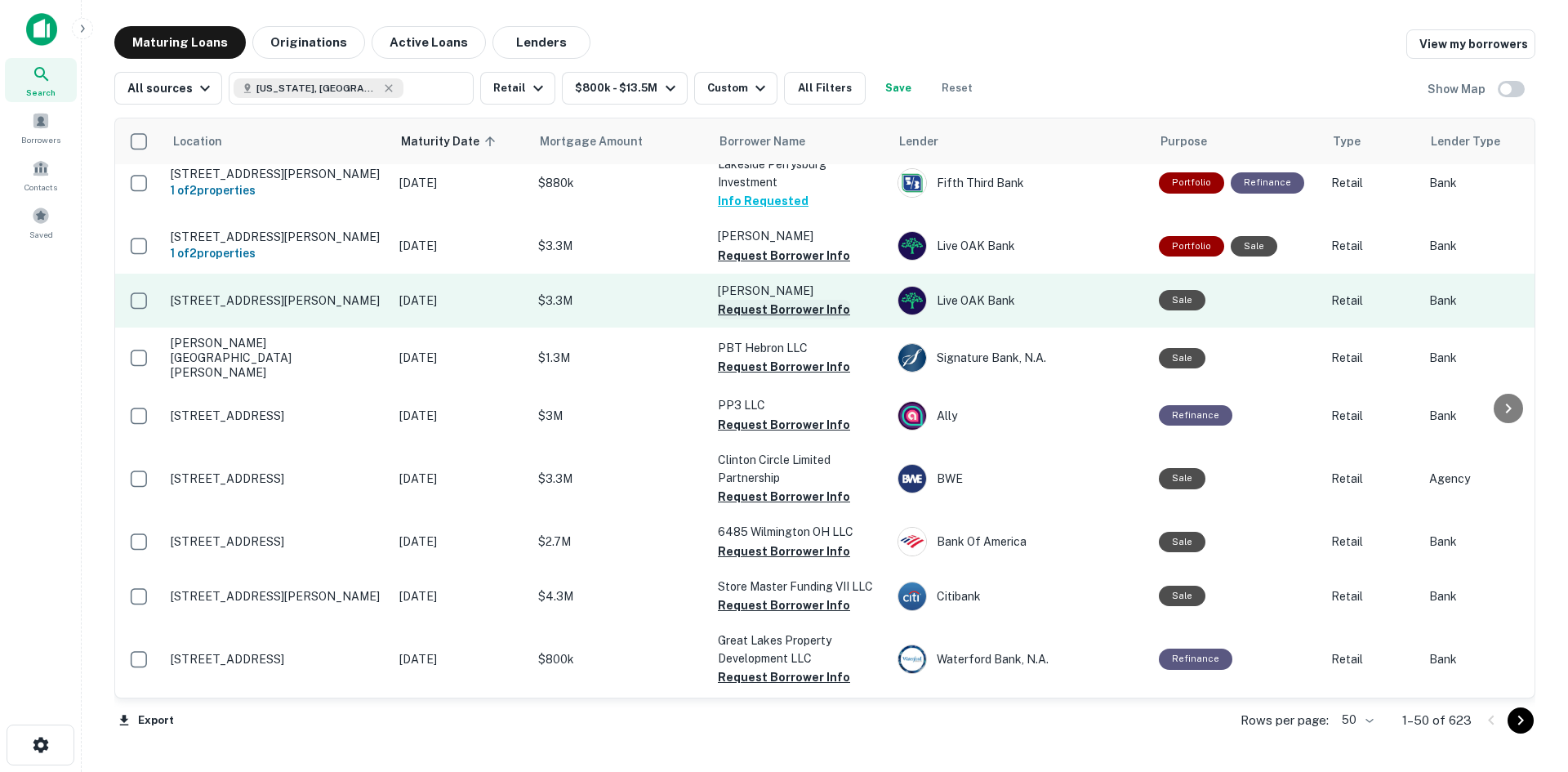
click at [779, 299] on button "Request Borrower Info" at bounding box center [784, 309] width 132 height 19
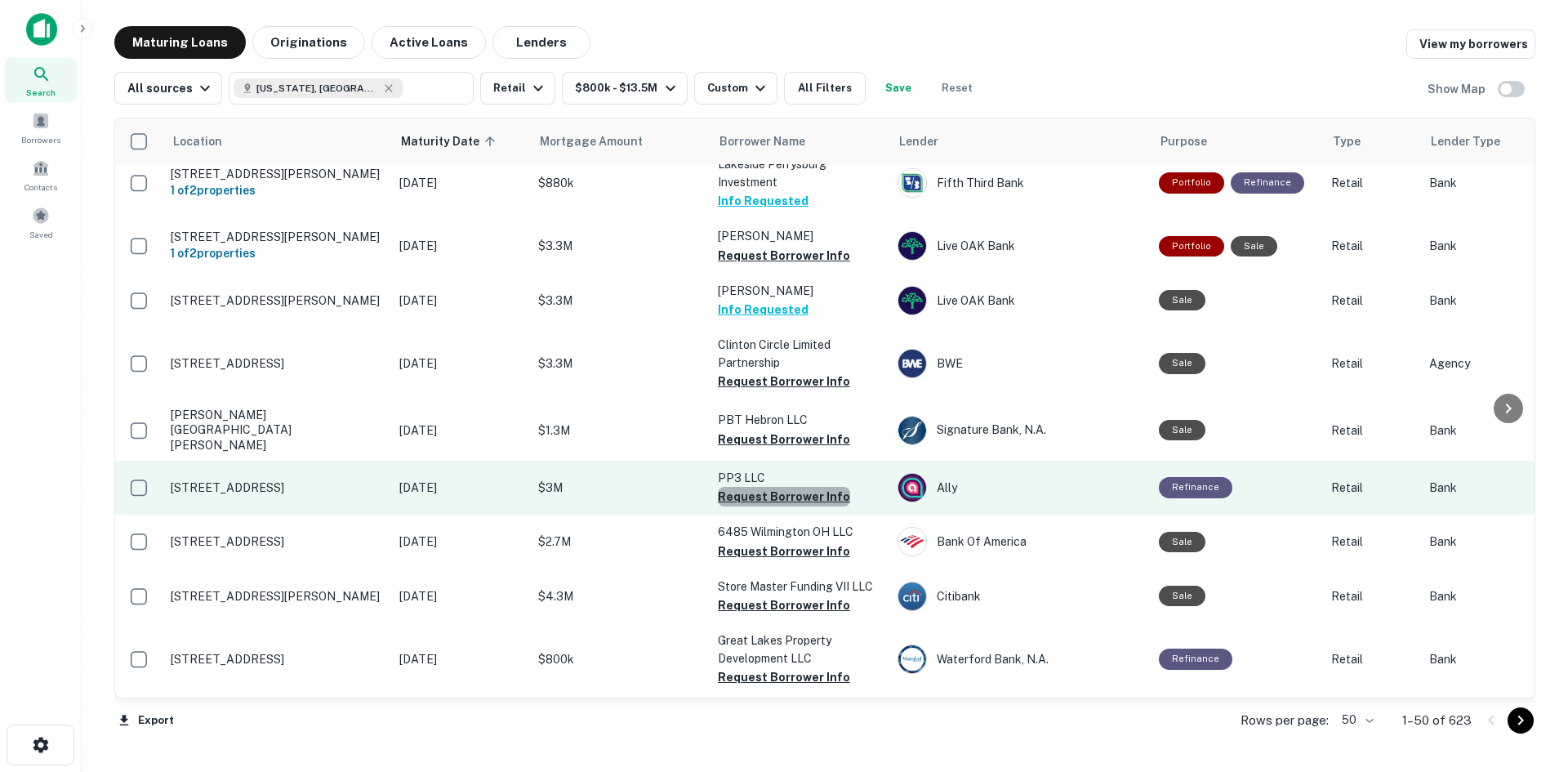
click at [796, 487] on button "Request Borrower Info" at bounding box center [784, 497] width 132 height 19
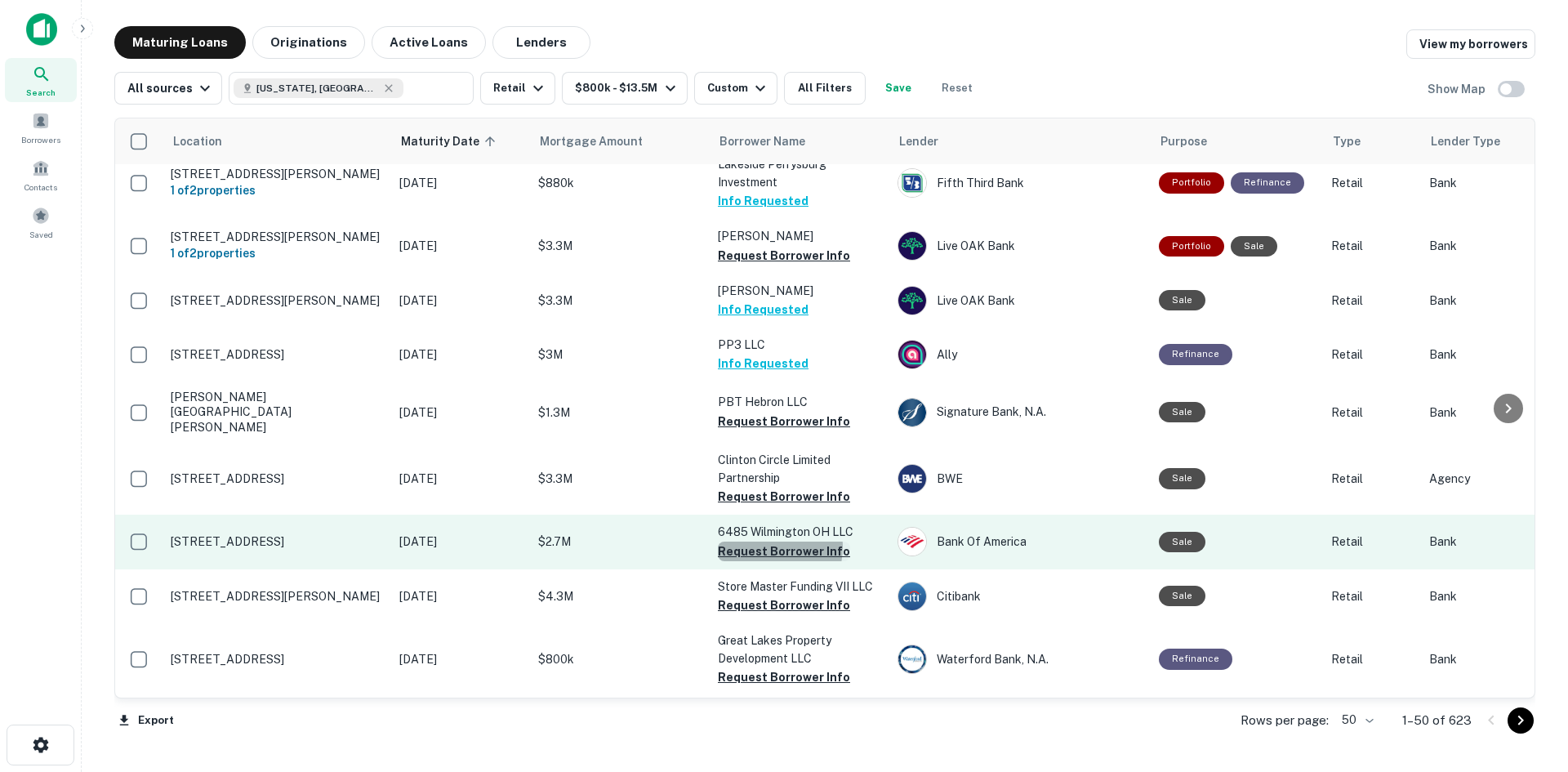
click at [762, 542] on button "Request Borrower Info" at bounding box center [784, 551] width 132 height 19
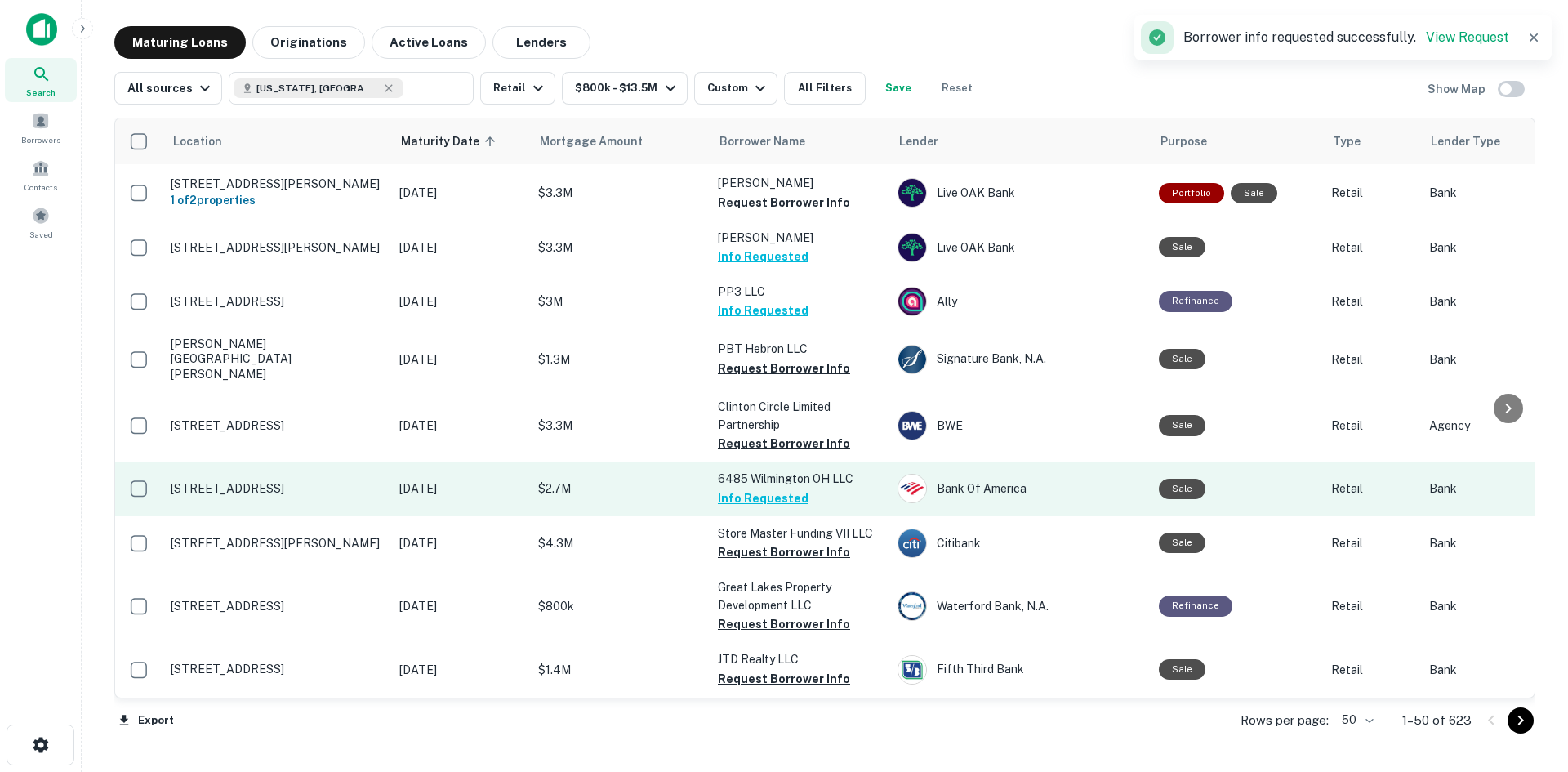
scroll to position [1297, 0]
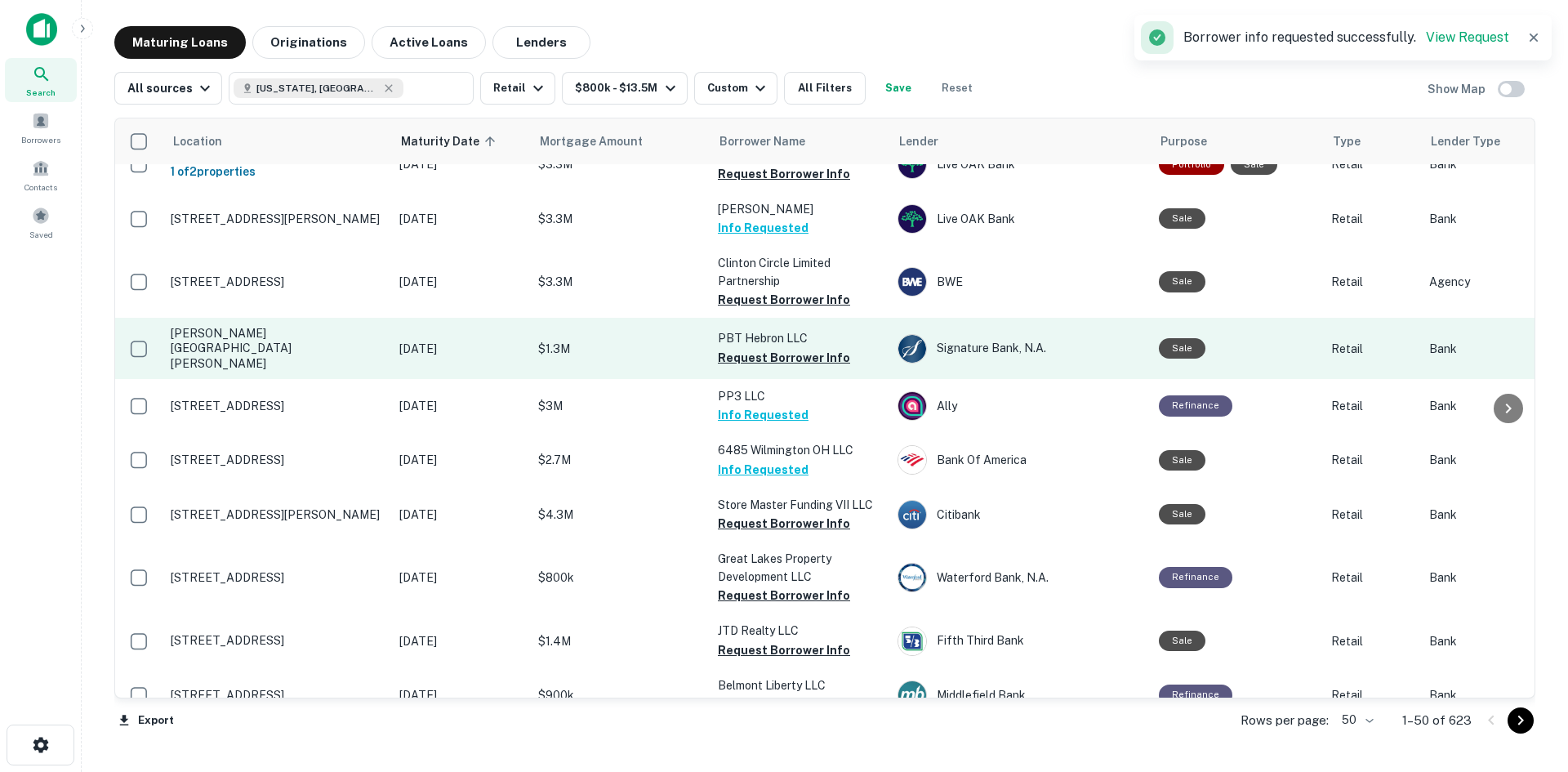
drag, startPoint x: 577, startPoint y: 400, endPoint x: 410, endPoint y: 346, distance: 175.5
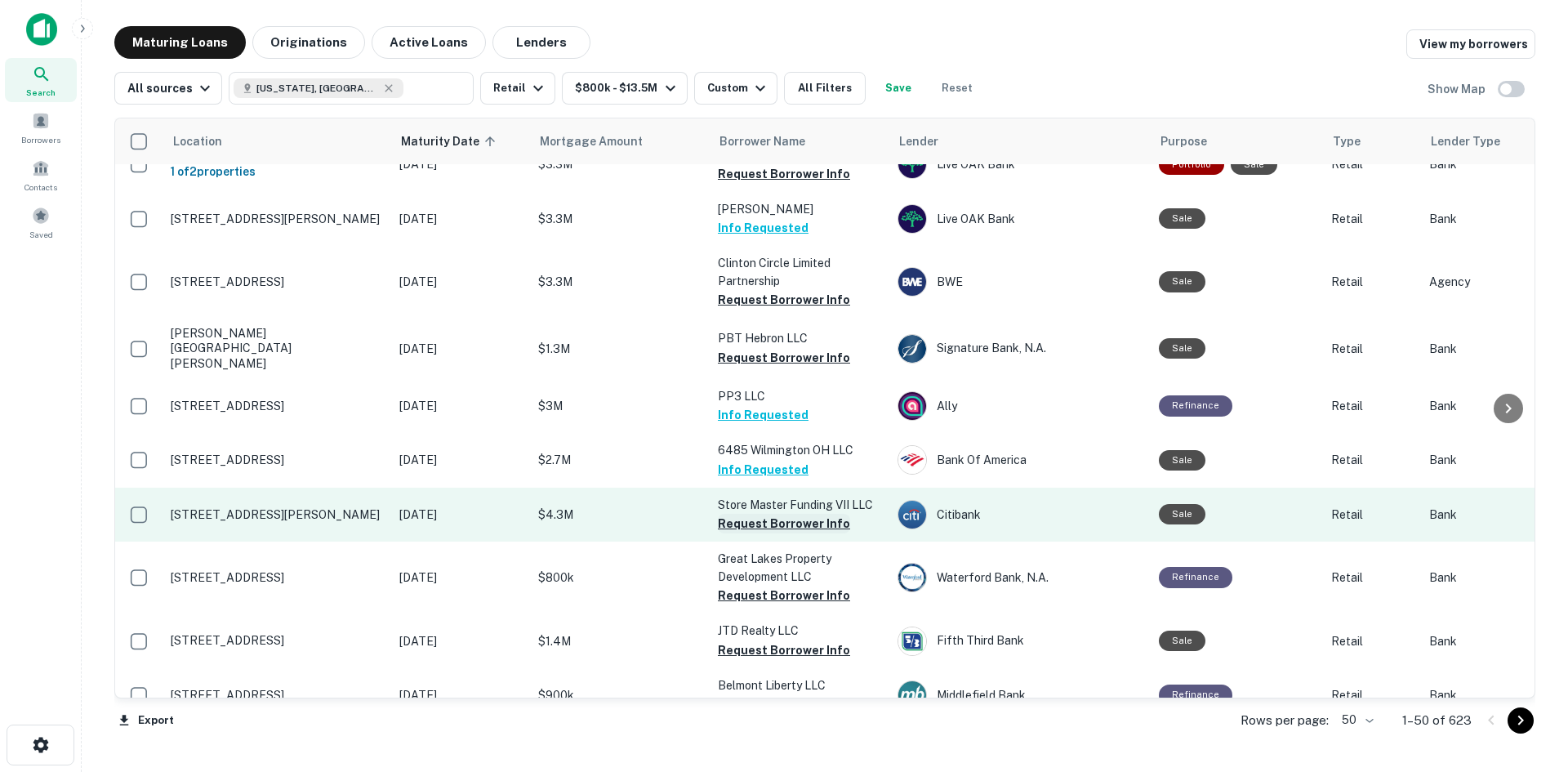
click at [735, 513] on button "Request Borrower Info" at bounding box center [784, 523] width 132 height 19
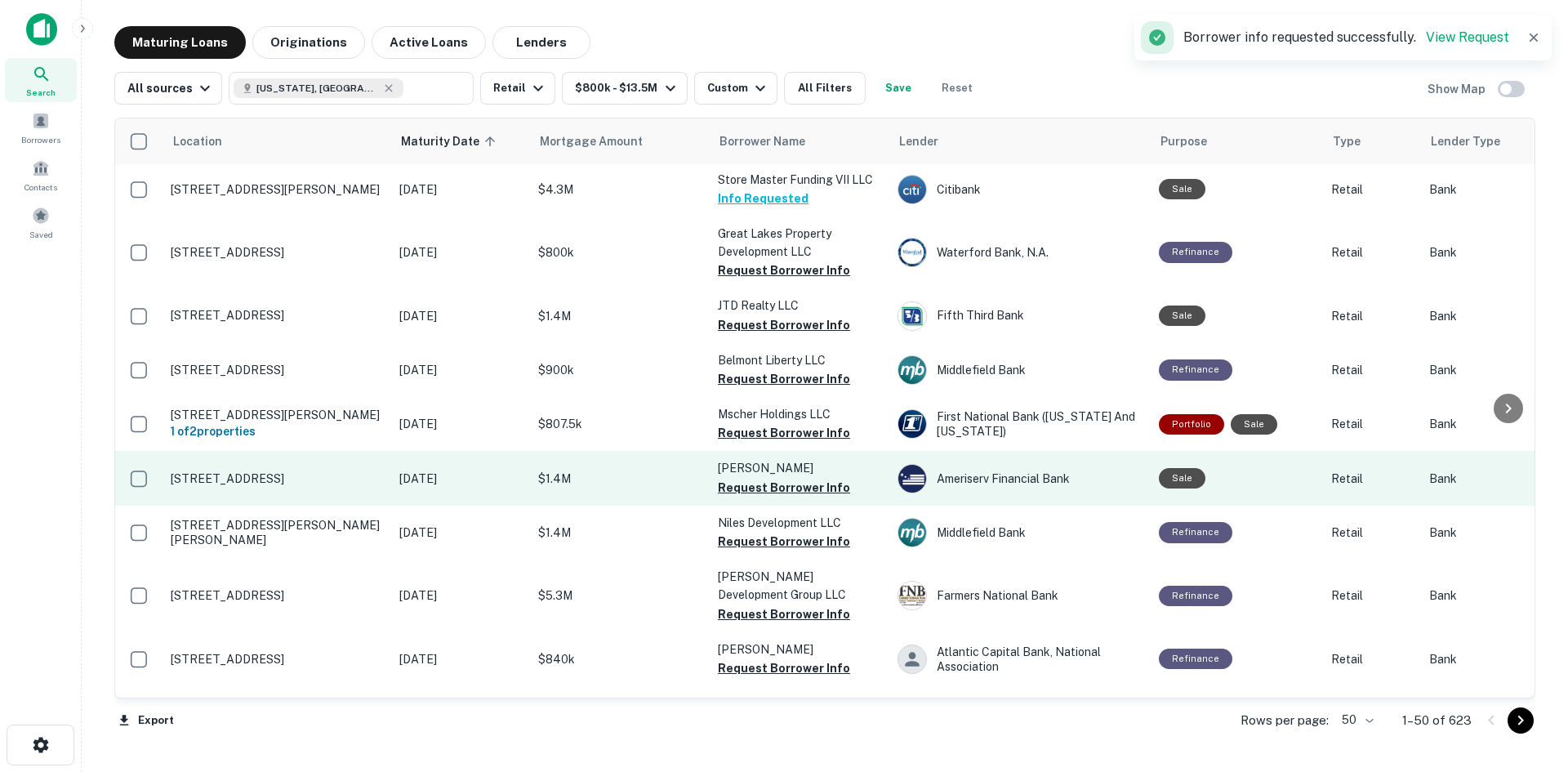
scroll to position [1624, 0]
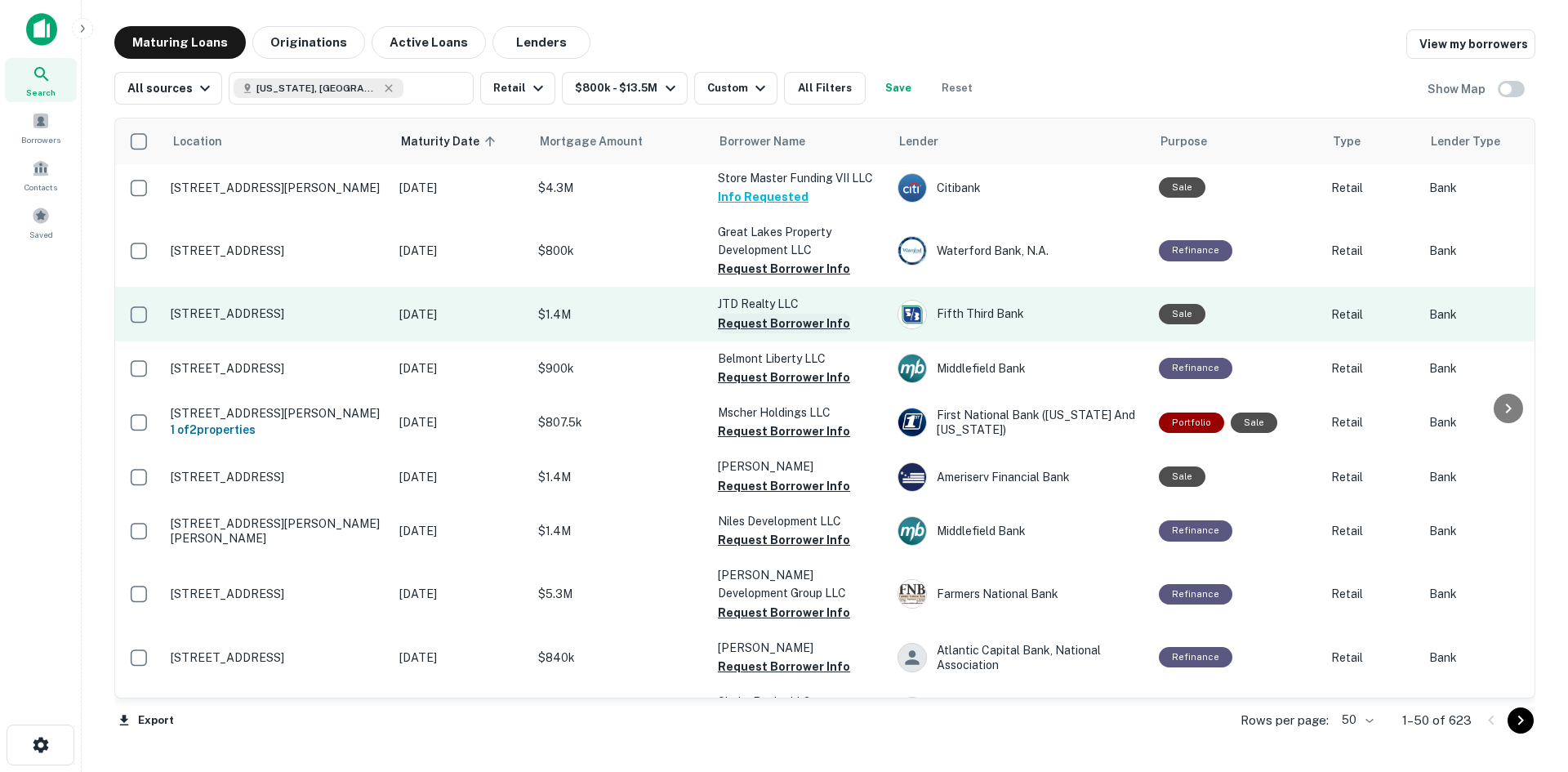
click at [784, 314] on button "Request Borrower Info" at bounding box center [784, 324] width 132 height 19
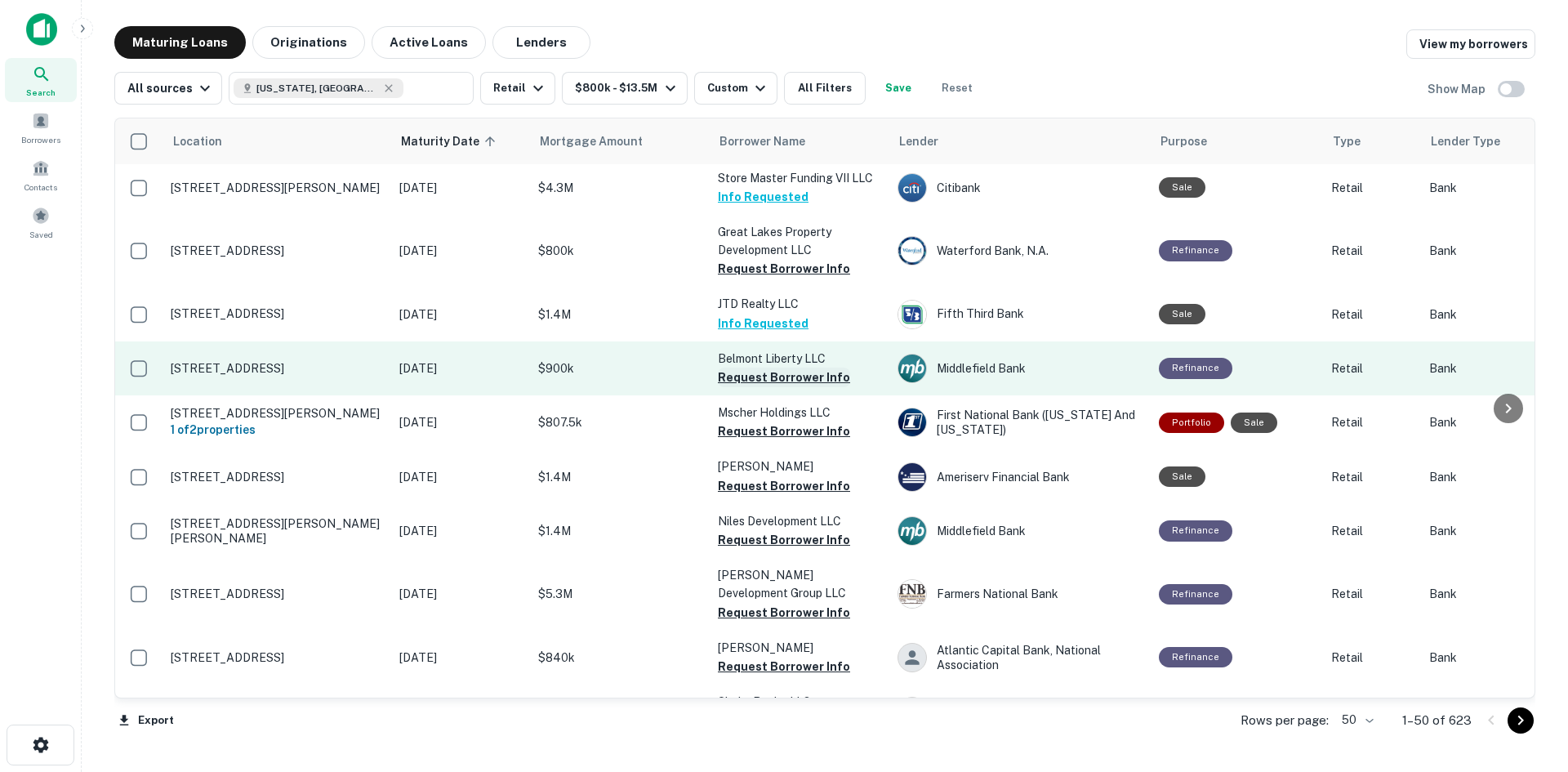
click at [729, 368] on button "Request Borrower Info" at bounding box center [784, 377] width 132 height 19
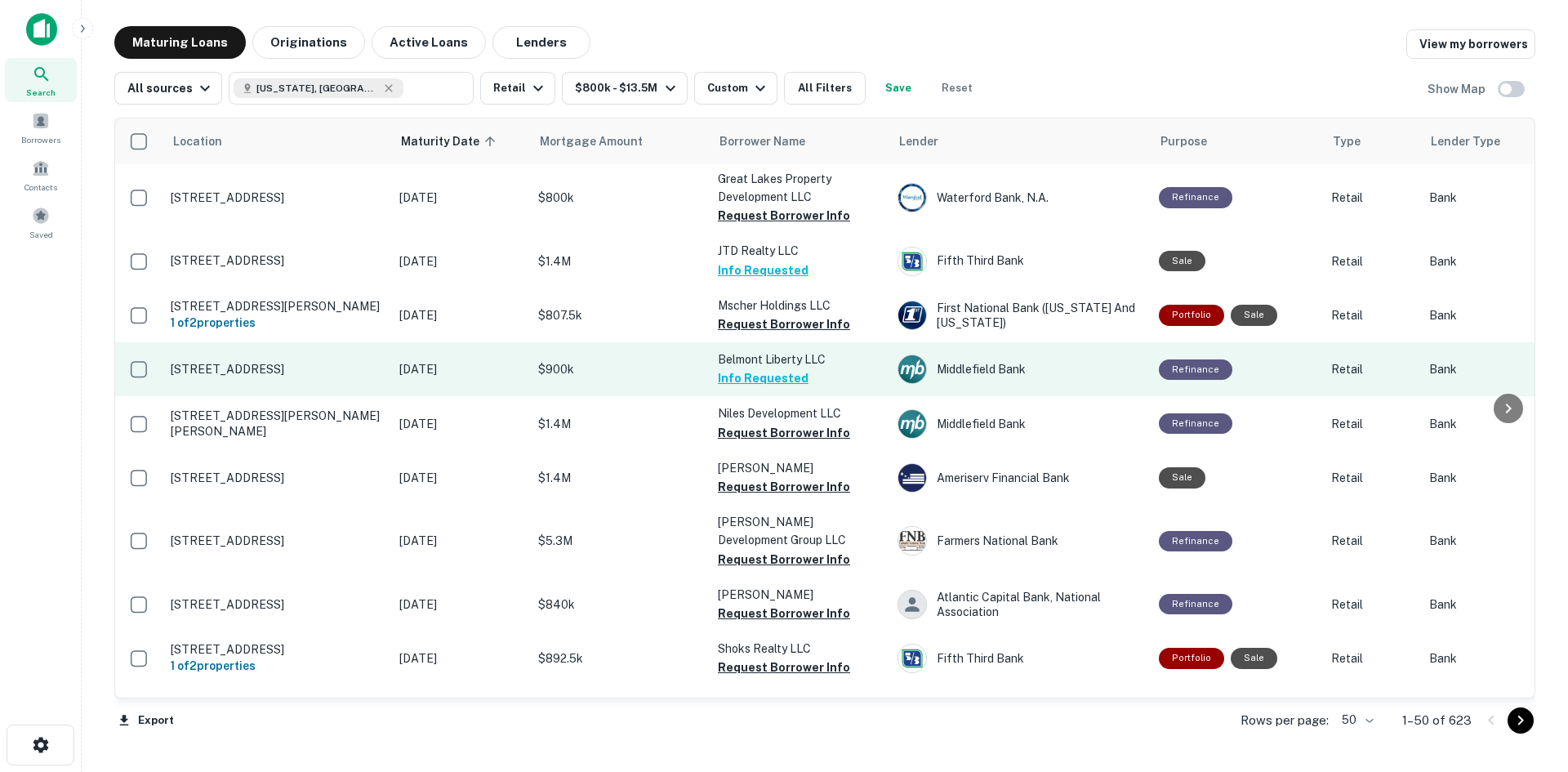
scroll to position [1705, 0]
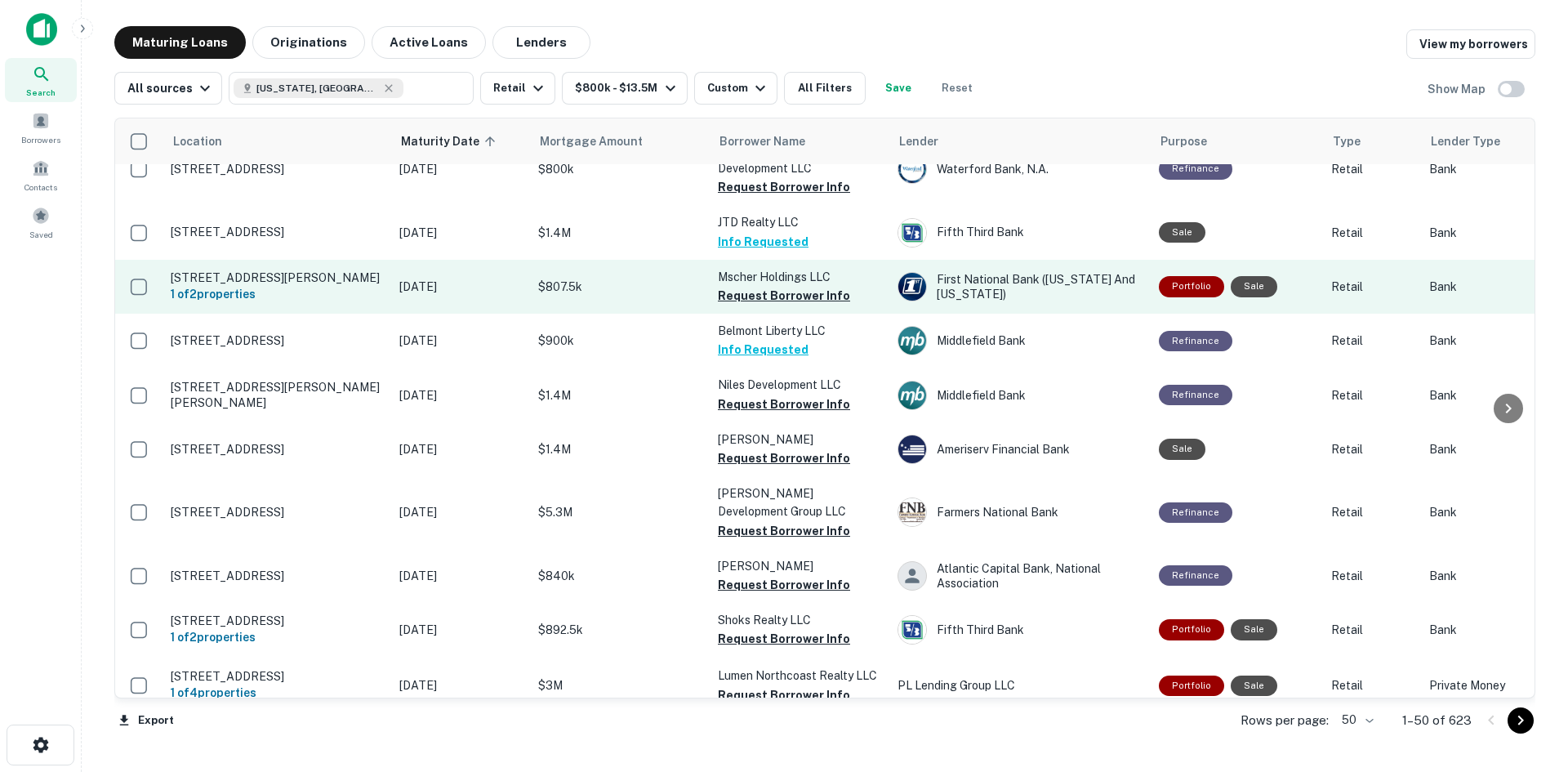
drag, startPoint x: 575, startPoint y: 384, endPoint x: 636, endPoint y: 276, distance: 124.0
drag, startPoint x: 773, startPoint y: 278, endPoint x: 763, endPoint y: 296, distance: 20.6
click at [773, 286] on button "Request Borrower Info" at bounding box center [784, 296] width 132 height 19
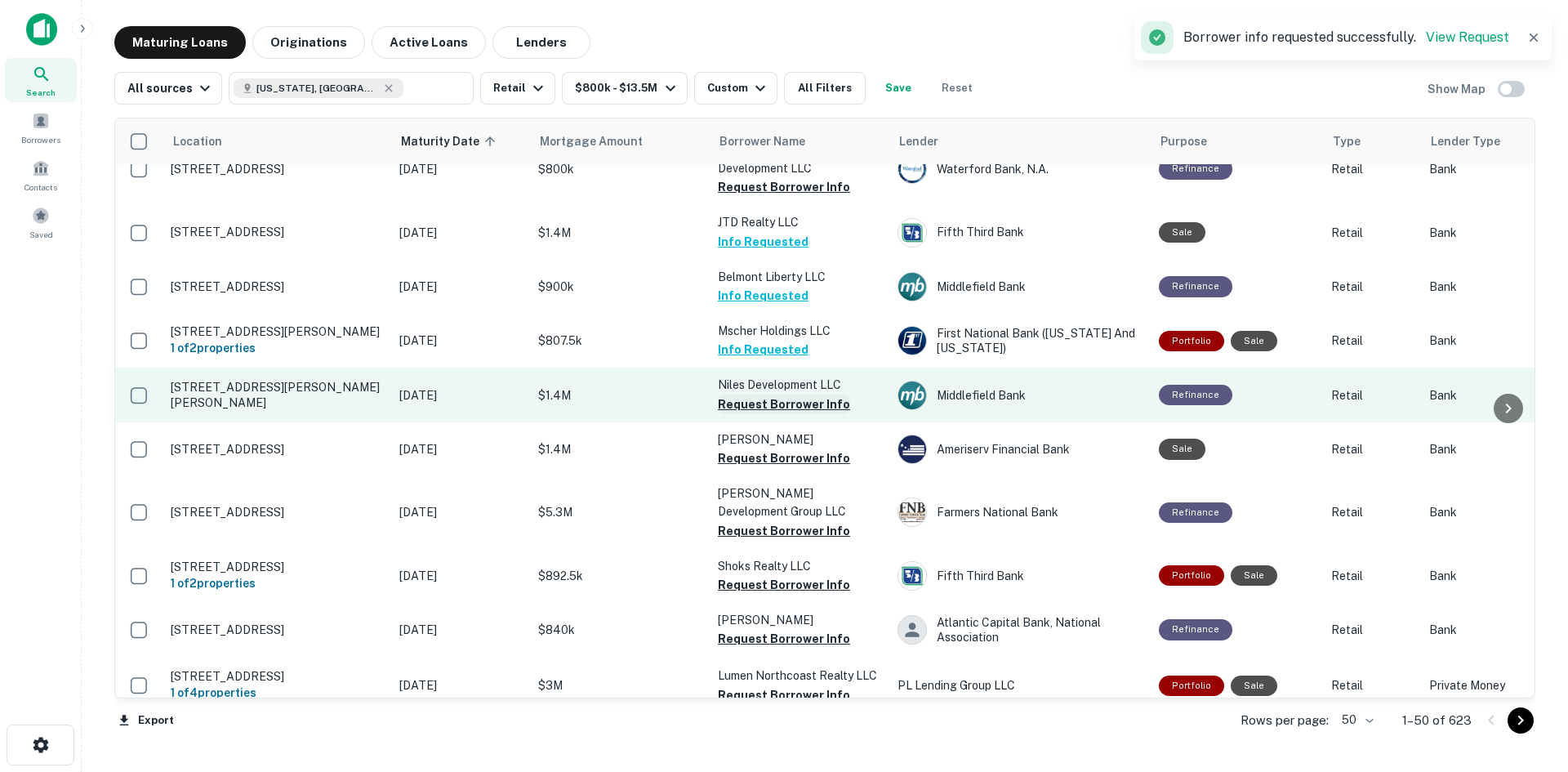
click at [780, 395] on button "Request Borrower Info" at bounding box center [784, 404] width 132 height 19
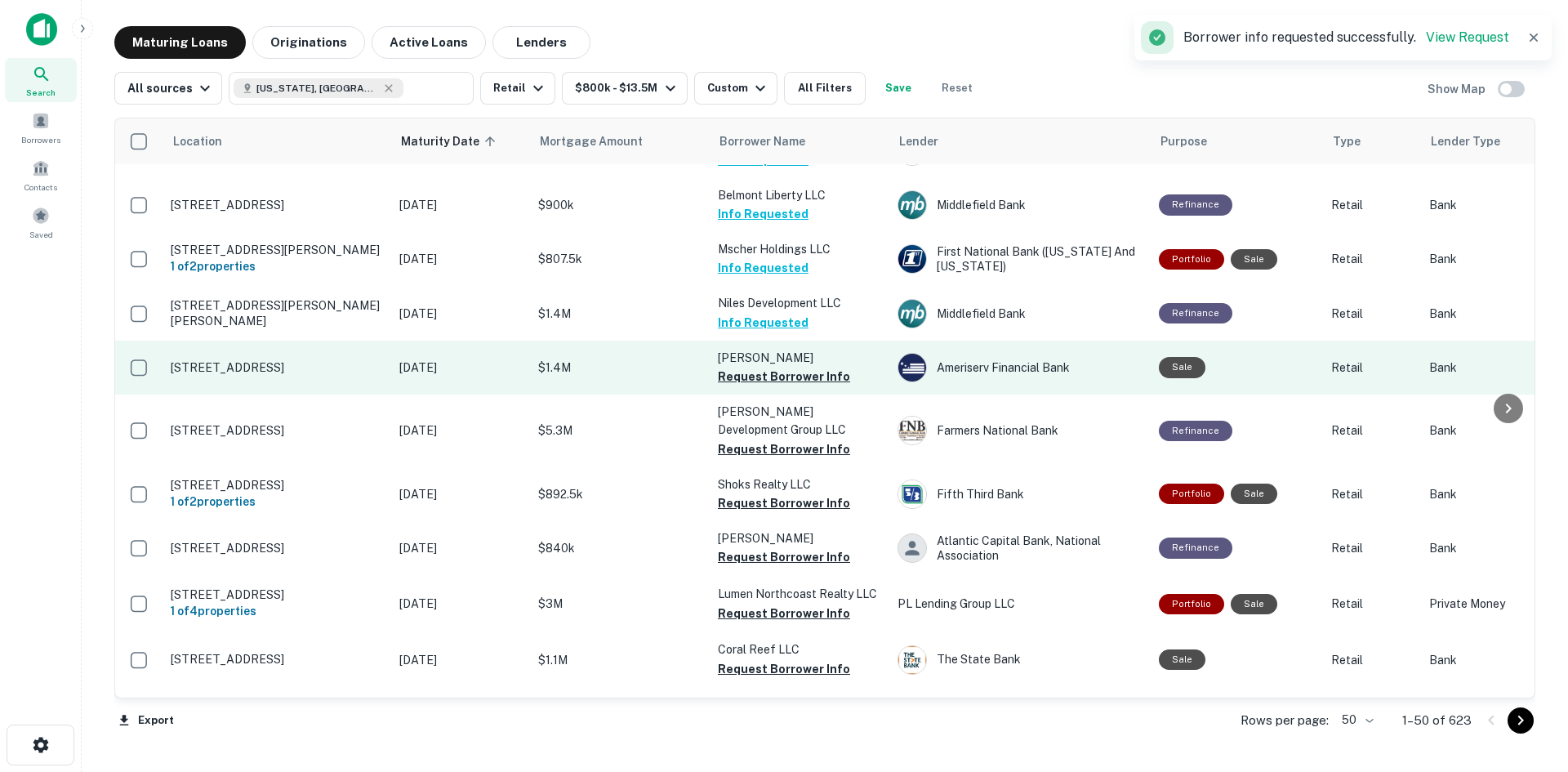
drag, startPoint x: 528, startPoint y: 361, endPoint x: 657, endPoint y: 369, distance: 129.2
click at [657, 369] on td "$1.4M" at bounding box center [619, 367] width 180 height 53
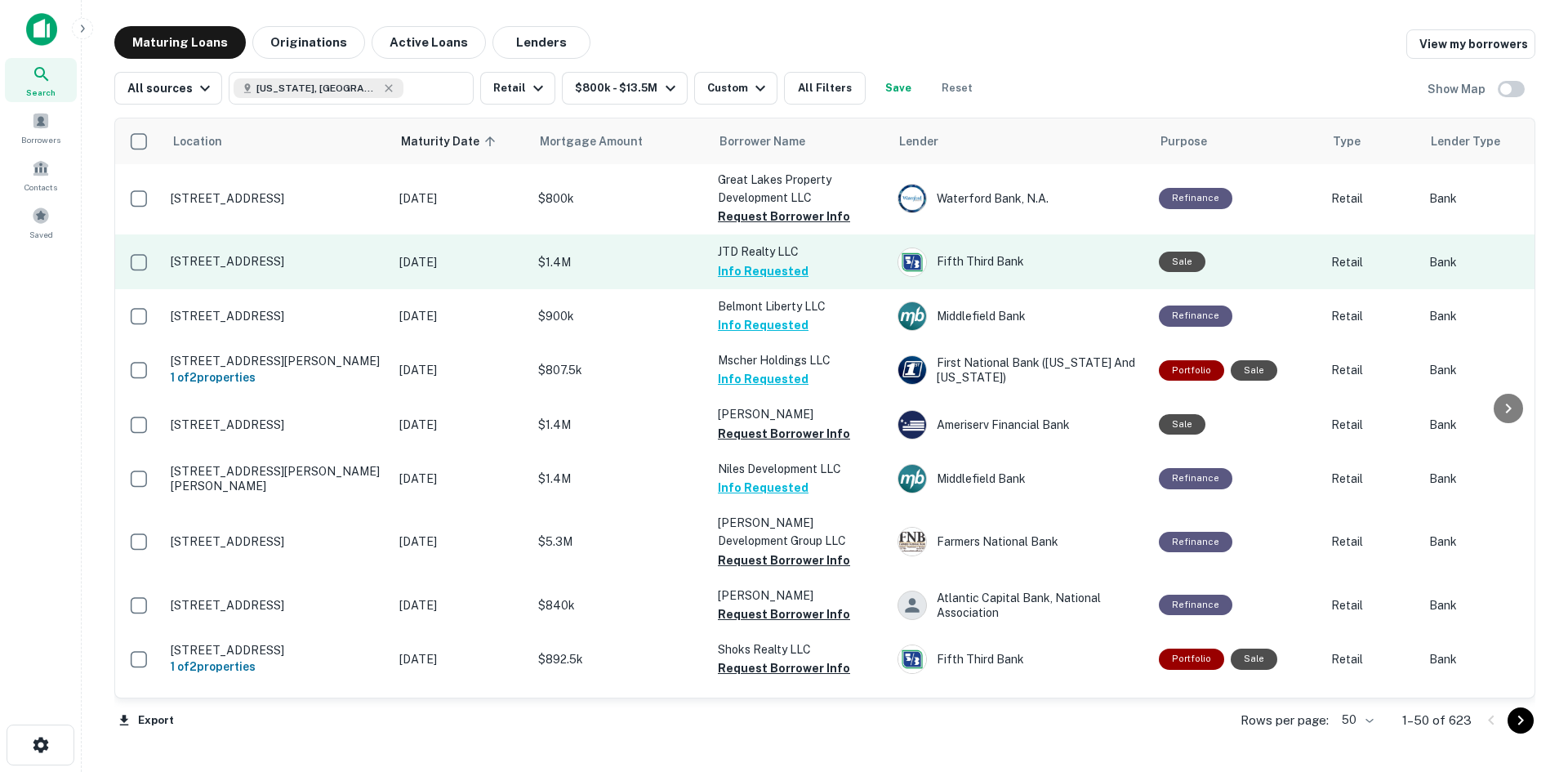
scroll to position [1705, 0]
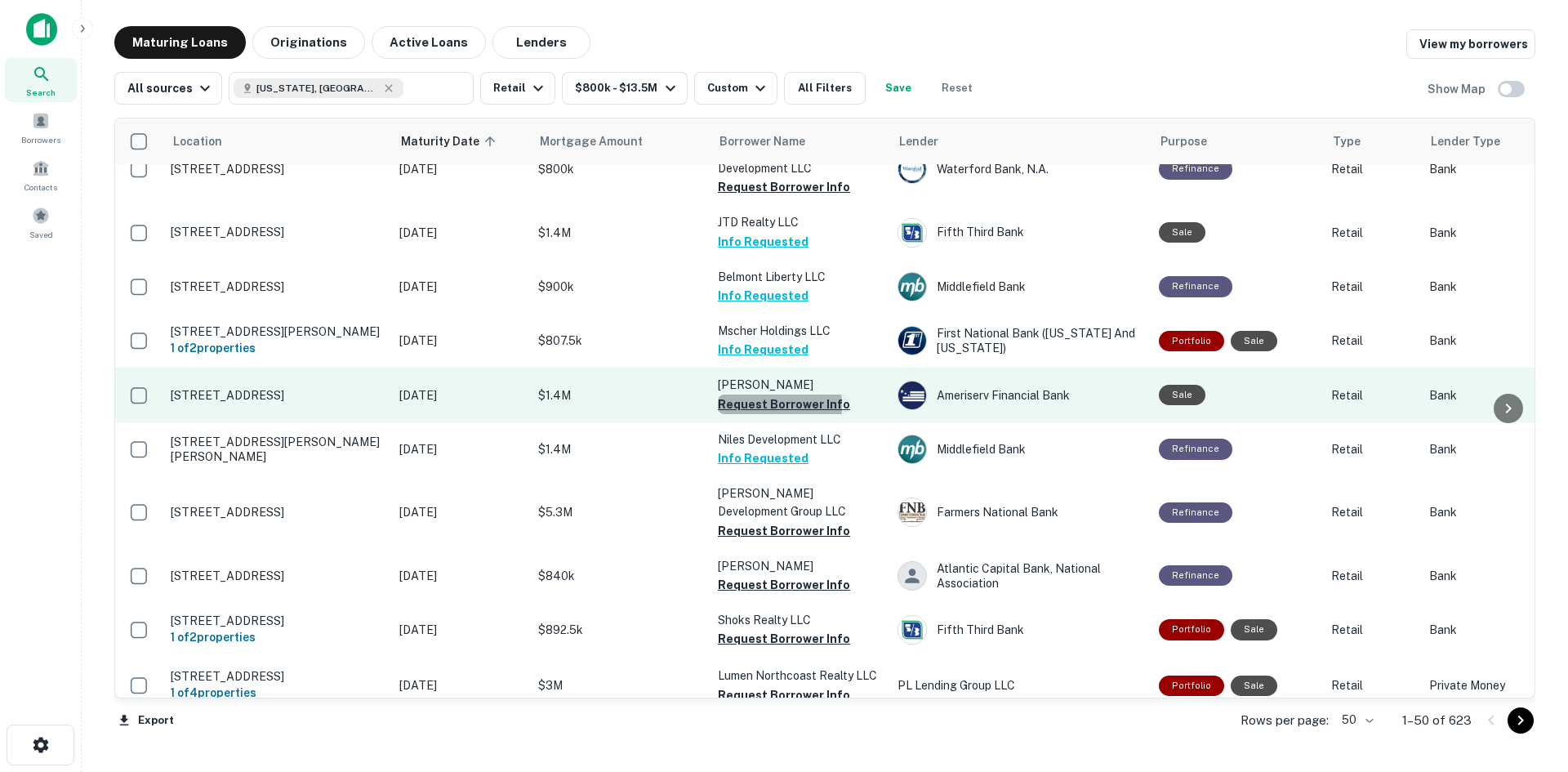
click at [763, 395] on button "Request Borrower Info" at bounding box center [784, 404] width 132 height 19
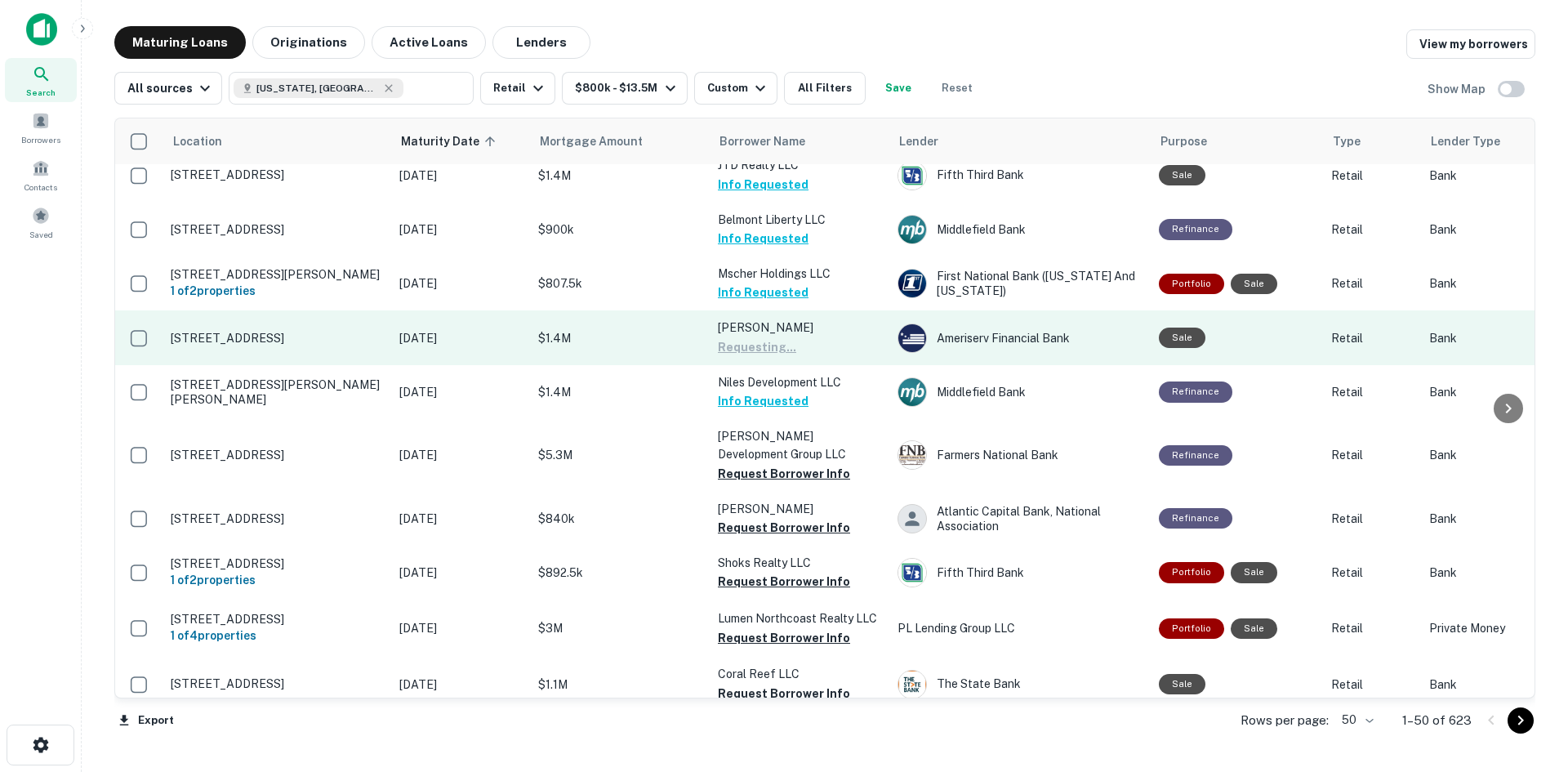
scroll to position [1787, 0]
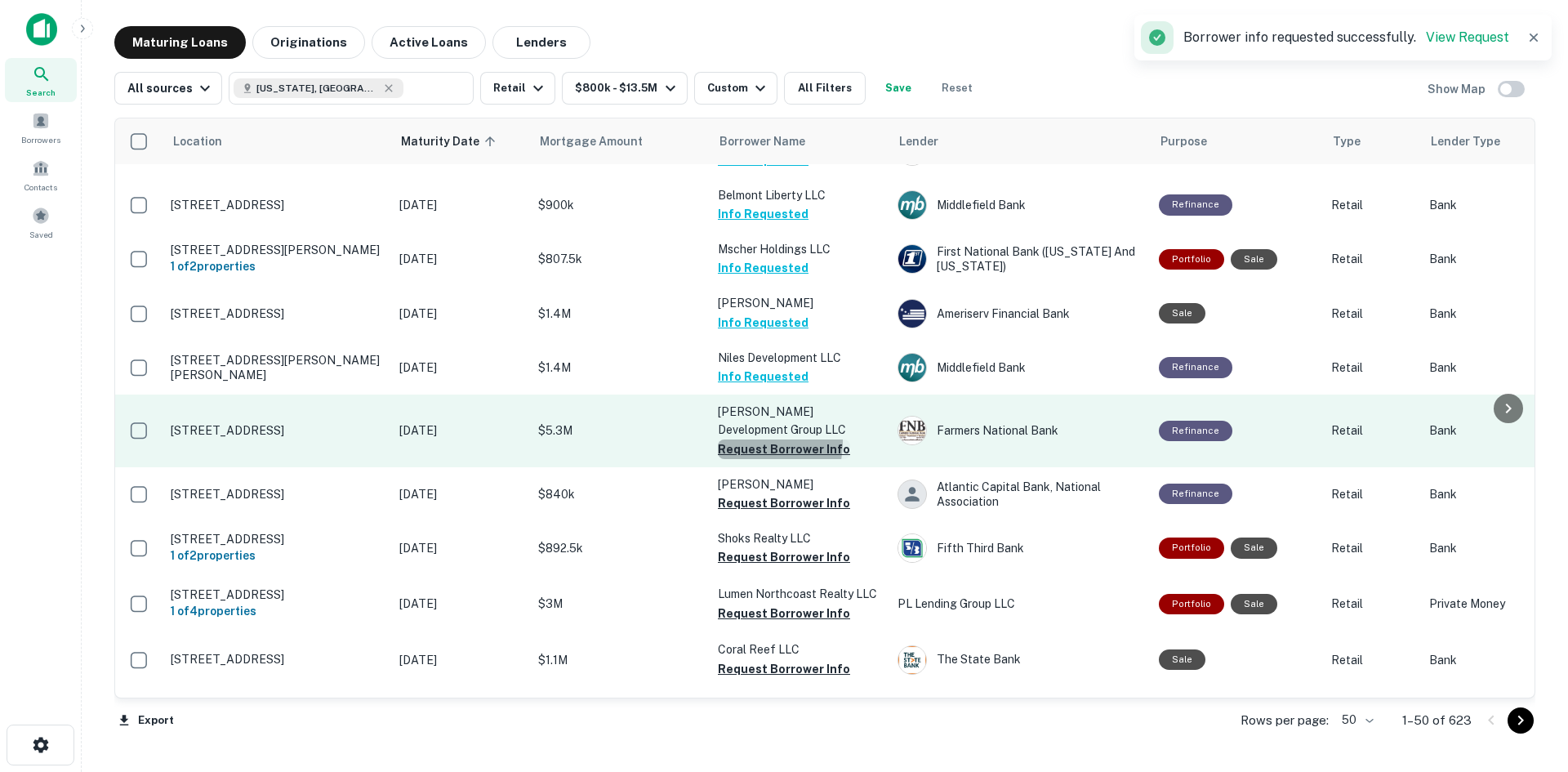
click at [737, 439] on button "Request Borrower Info" at bounding box center [784, 449] width 132 height 19
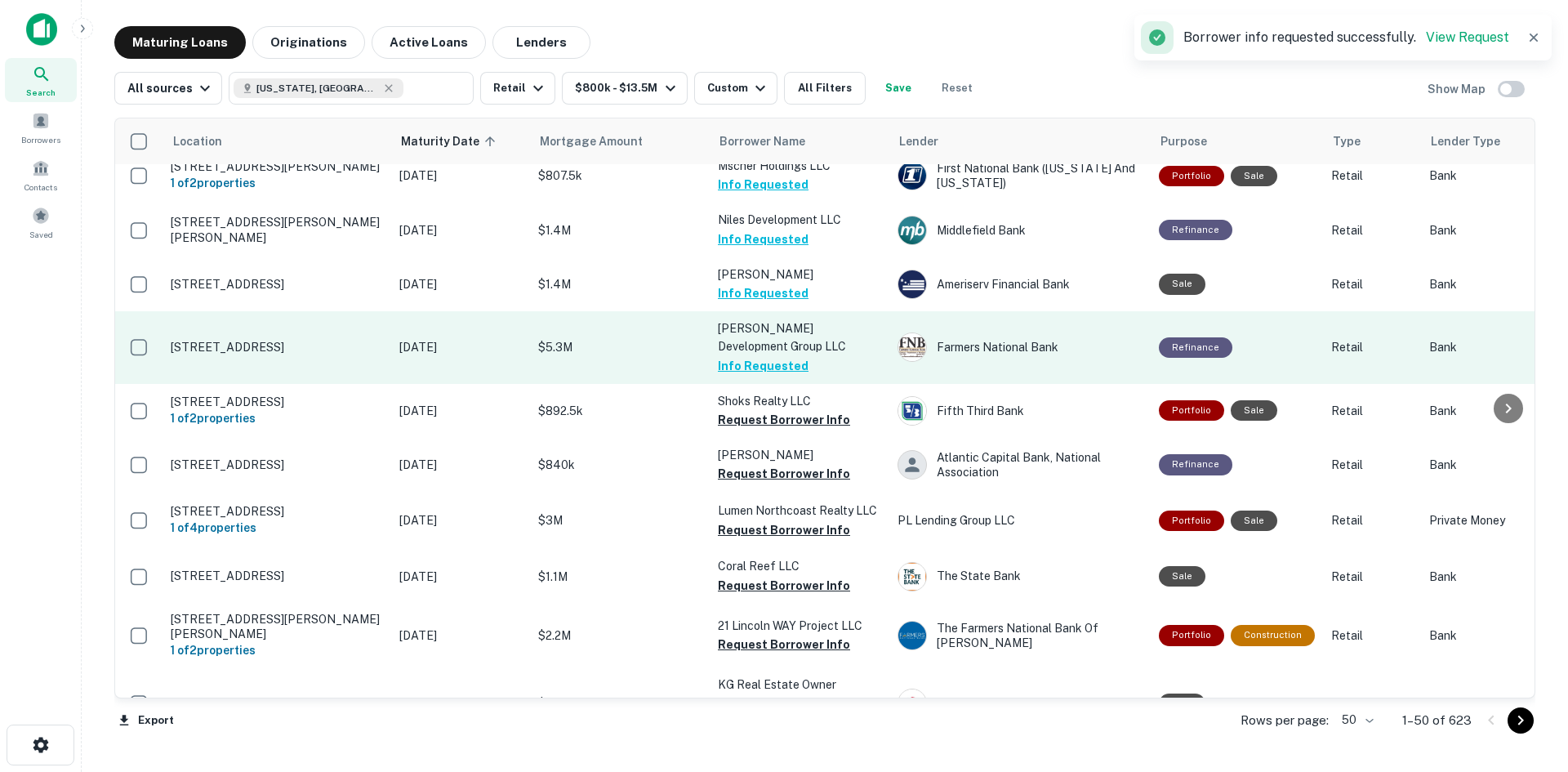
scroll to position [1869, 0]
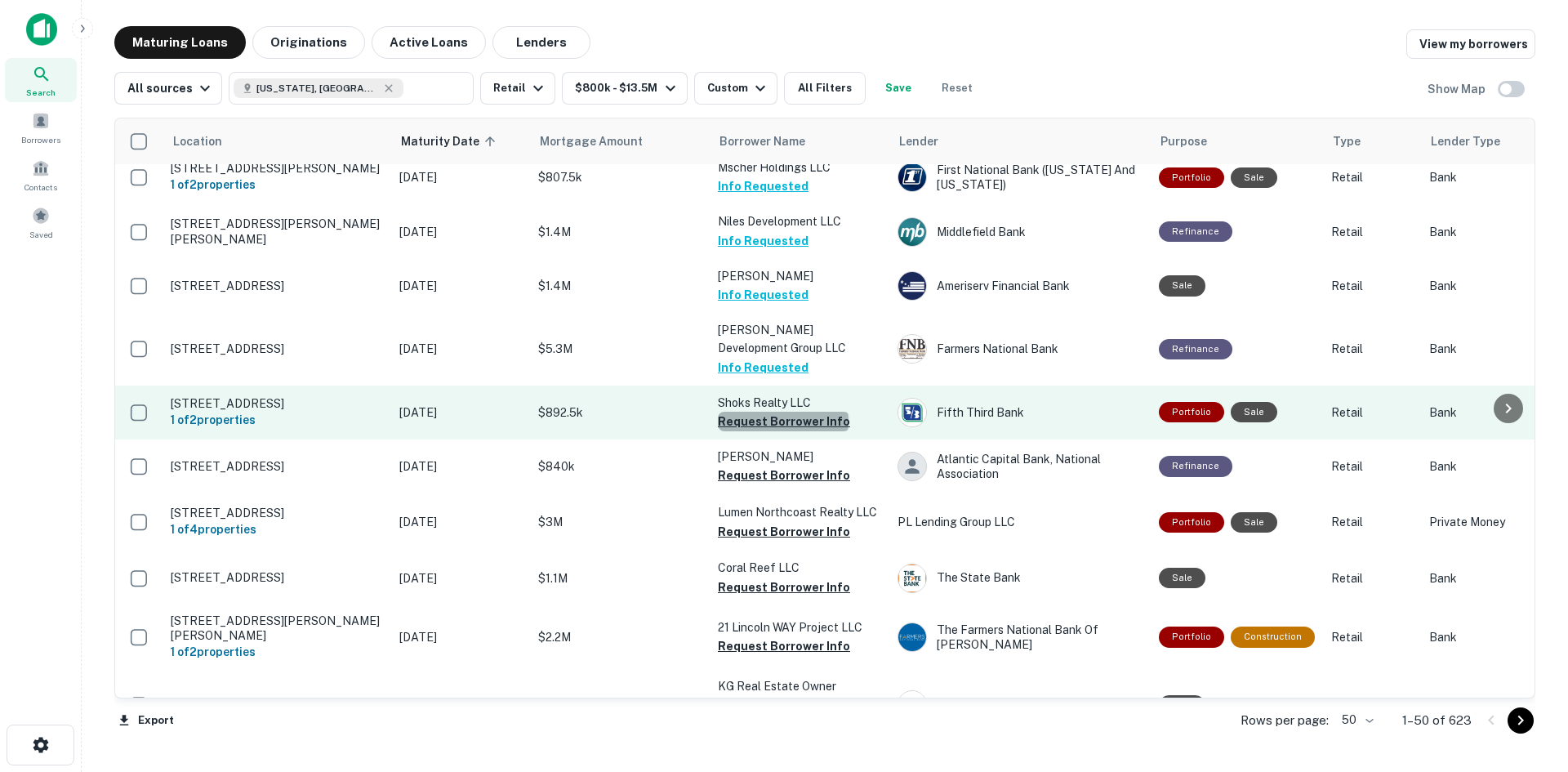
click at [783, 411] on button "Request Borrower Info" at bounding box center [784, 421] width 132 height 19
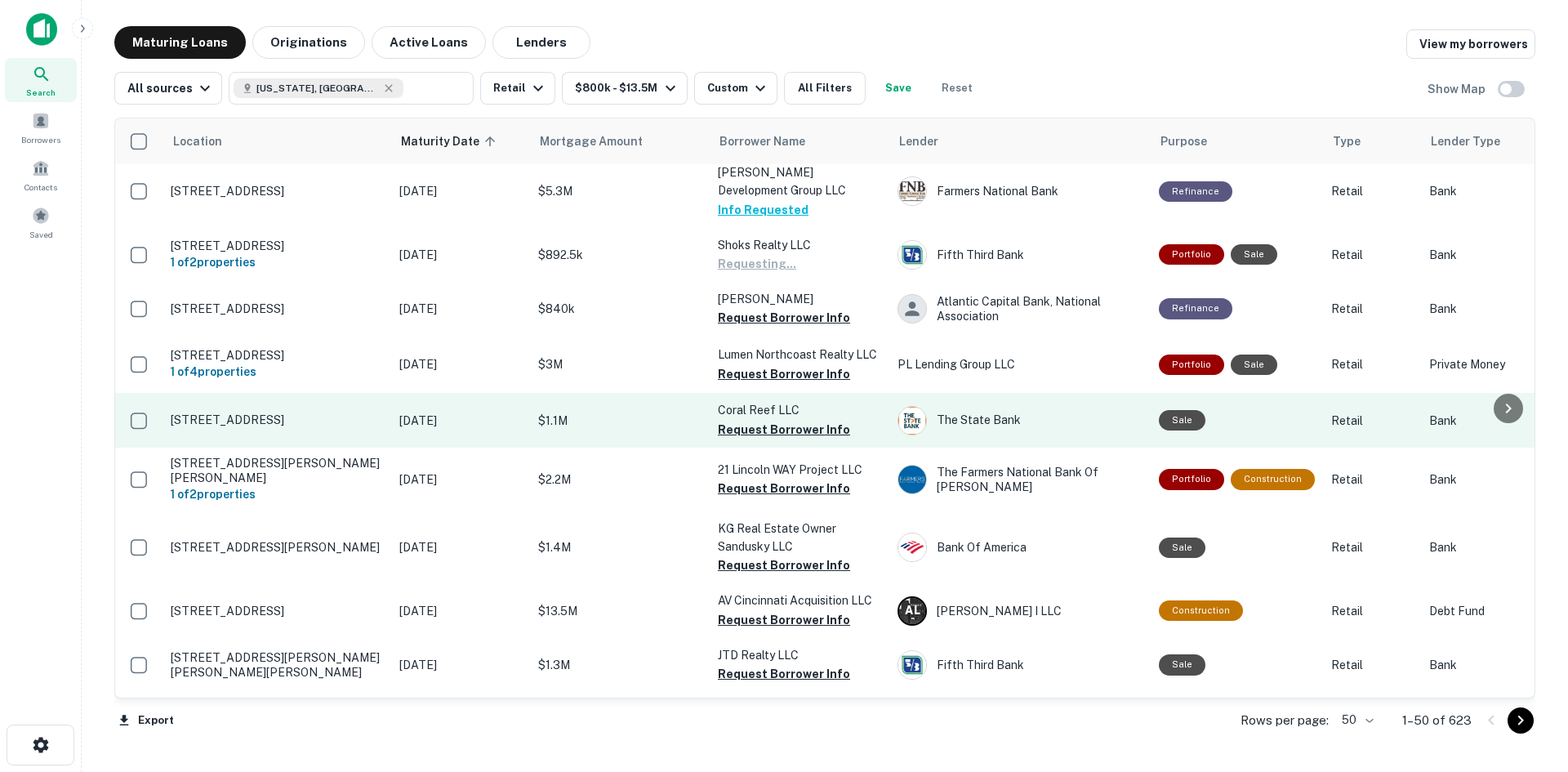
scroll to position [2032, 0]
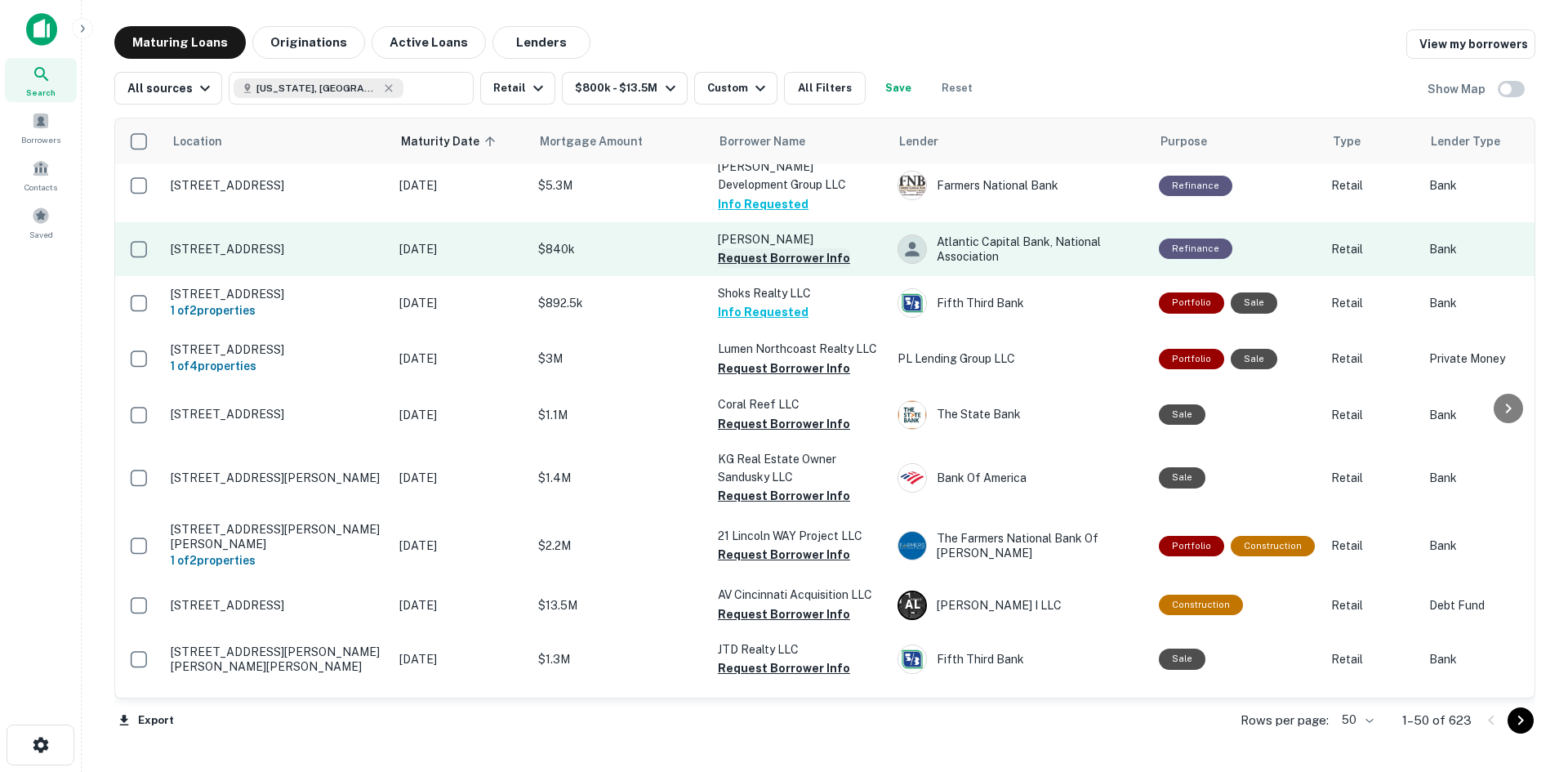
click at [827, 248] on button "Request Borrower Info" at bounding box center [784, 258] width 132 height 19
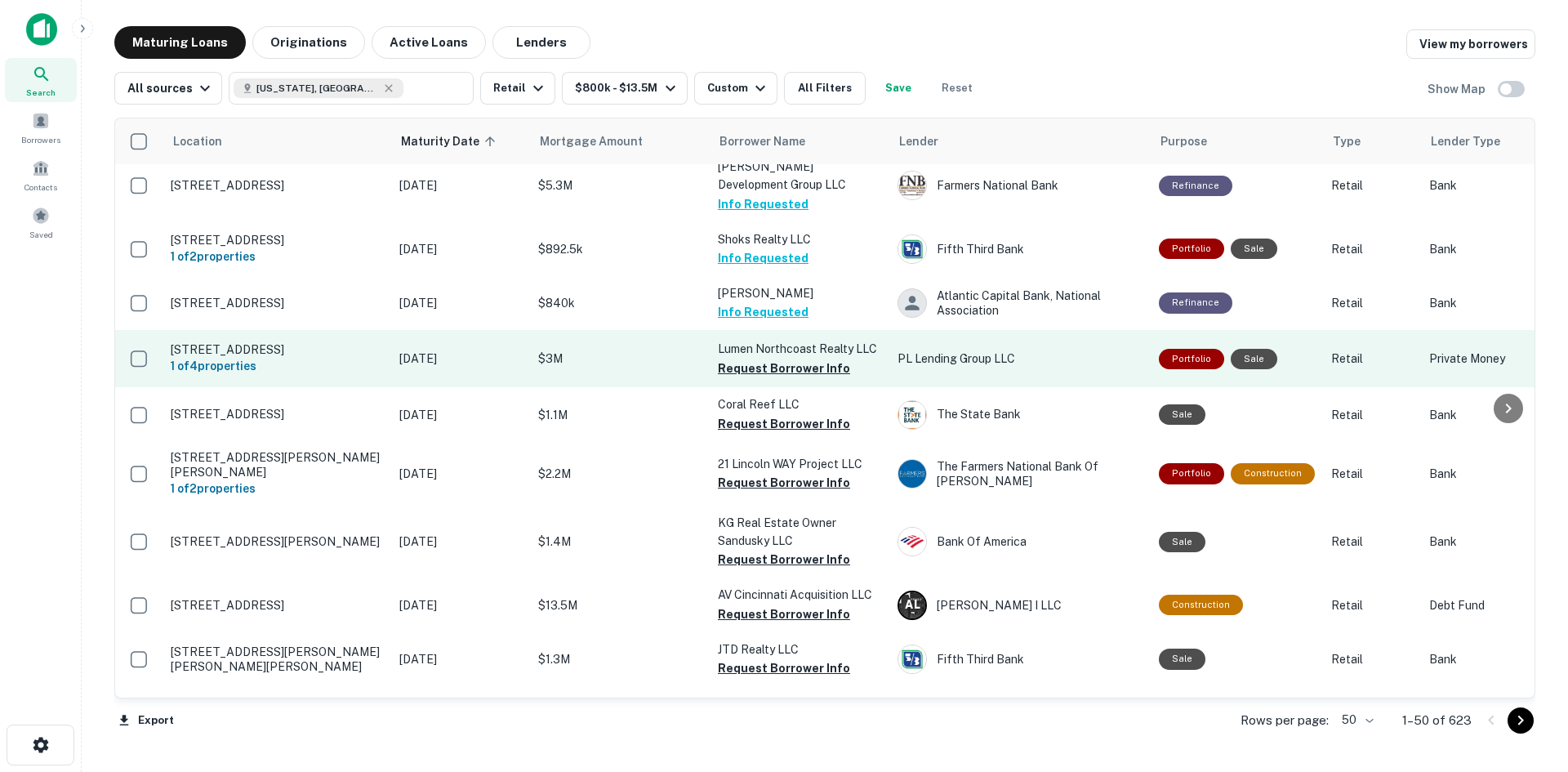
drag, startPoint x: 756, startPoint y: 358, endPoint x: 707, endPoint y: 375, distance: 51.9
click at [756, 359] on button "Request Borrower Info" at bounding box center [784, 368] width 132 height 19
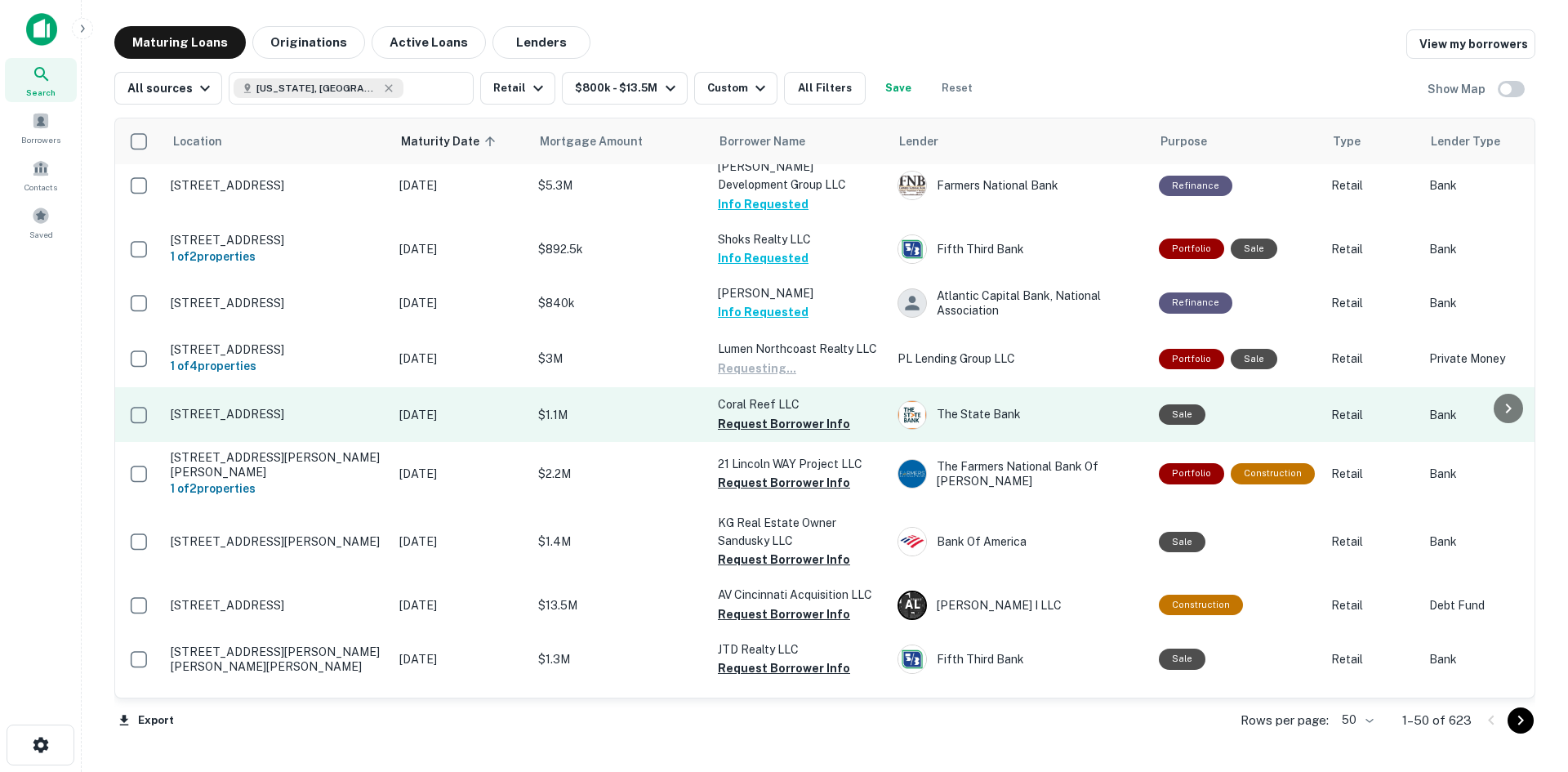
scroll to position [2114, 0]
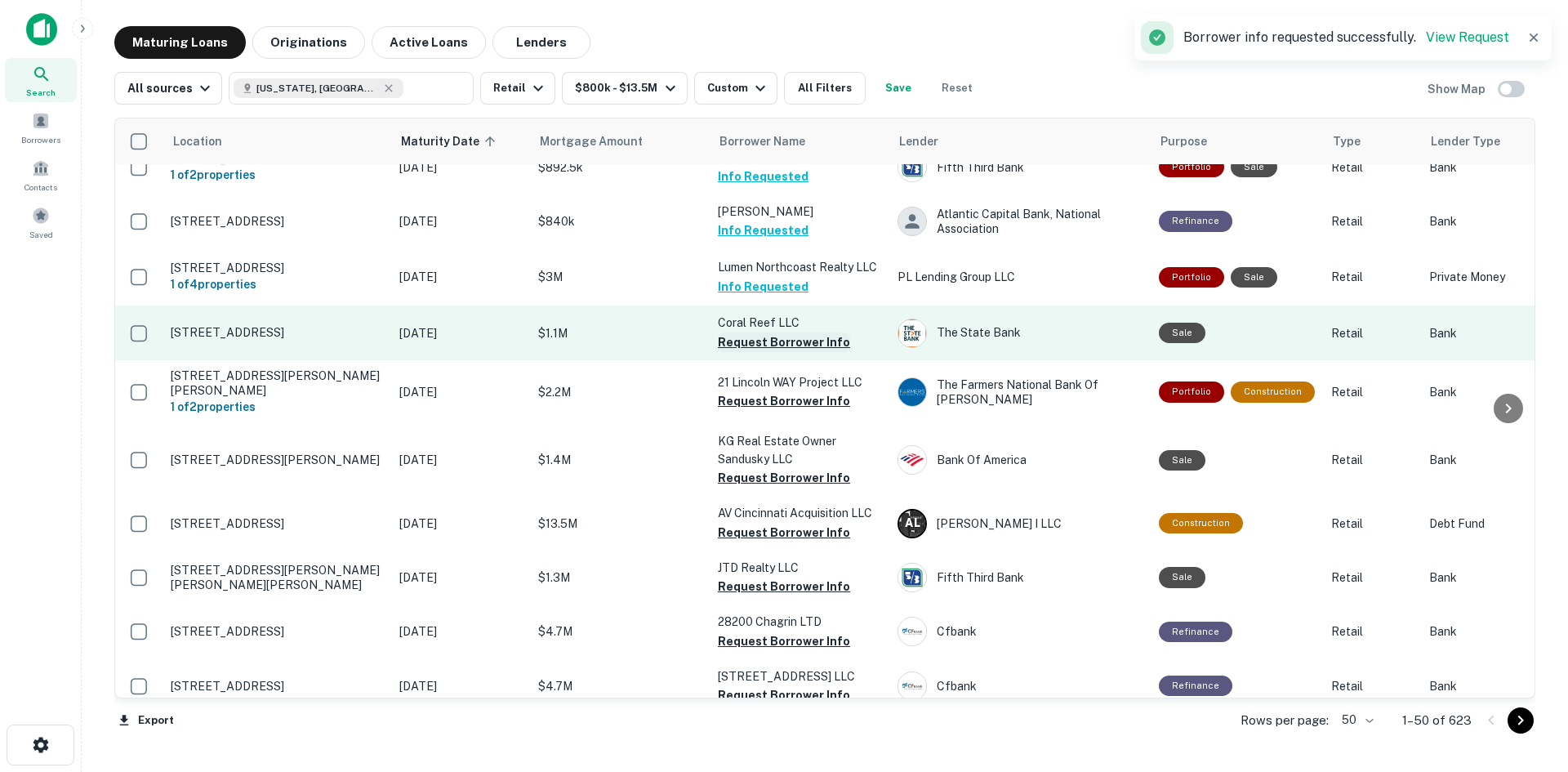
click at [778, 334] on button "Request Borrower Info" at bounding box center [784, 342] width 132 height 19
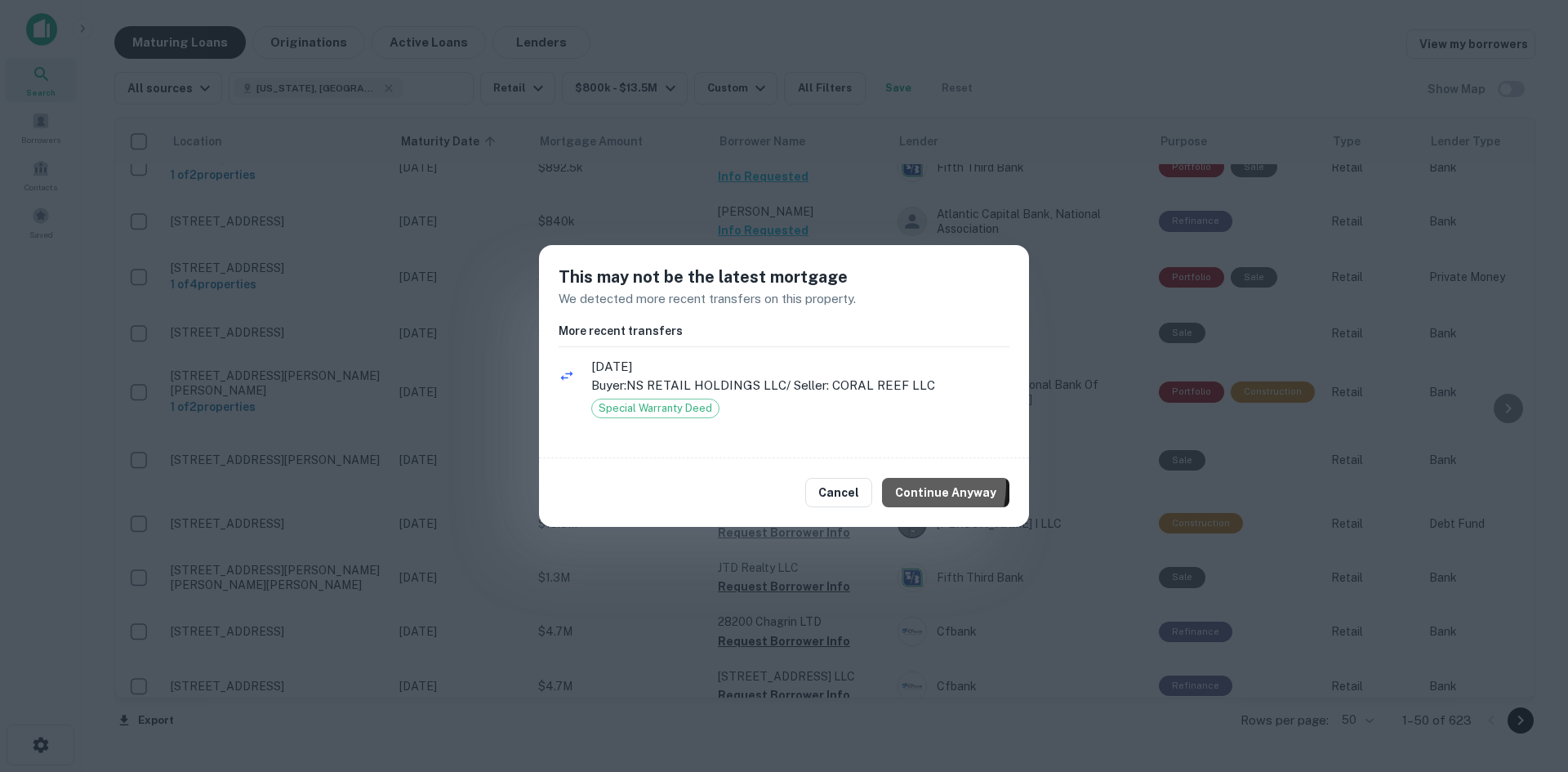
drag, startPoint x: 909, startPoint y: 485, endPoint x: 809, endPoint y: 447, distance: 107.0
click at [909, 481] on button "Continue Anyway" at bounding box center [945, 492] width 127 height 29
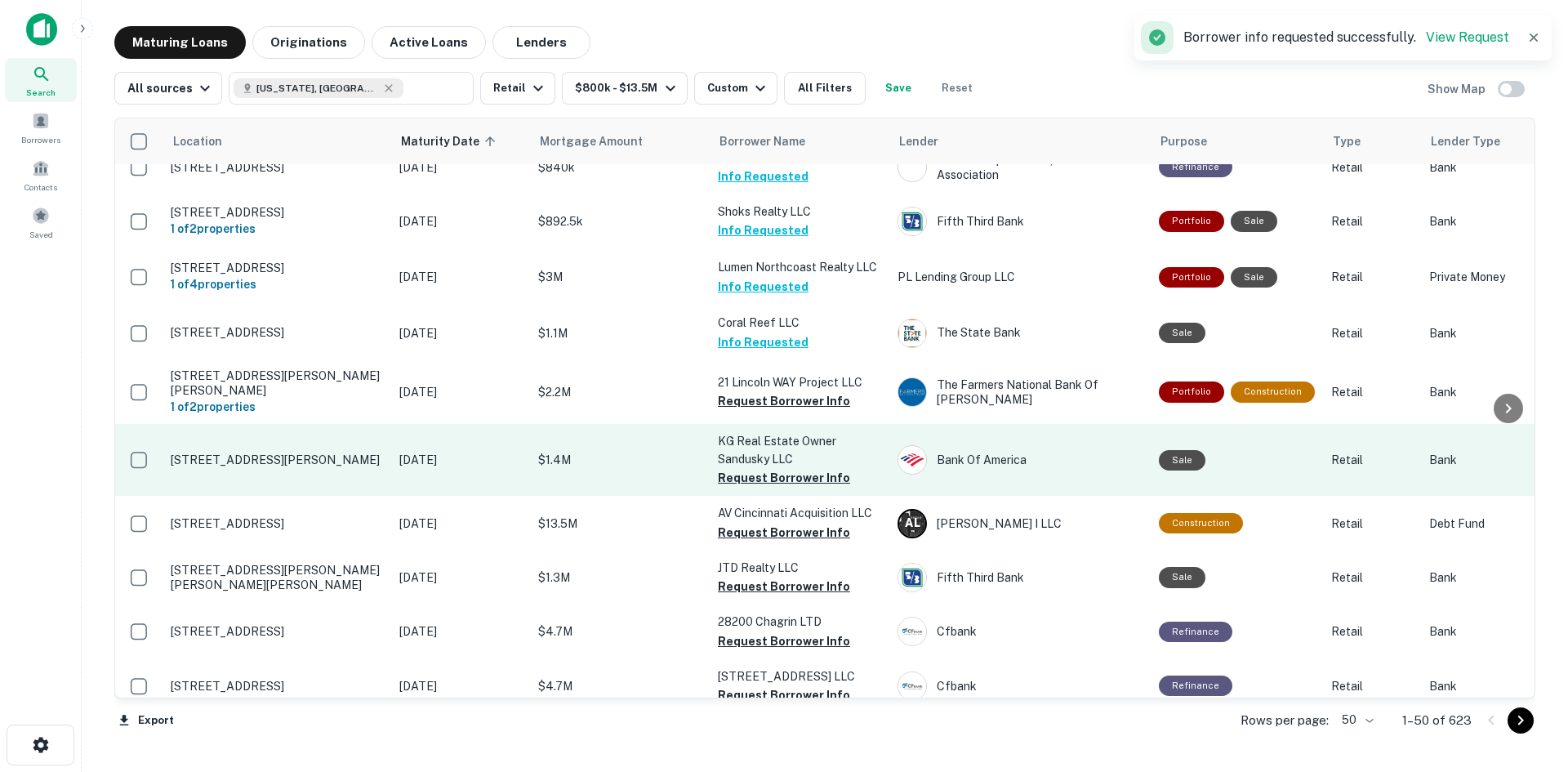
scroll to position [2195, 0]
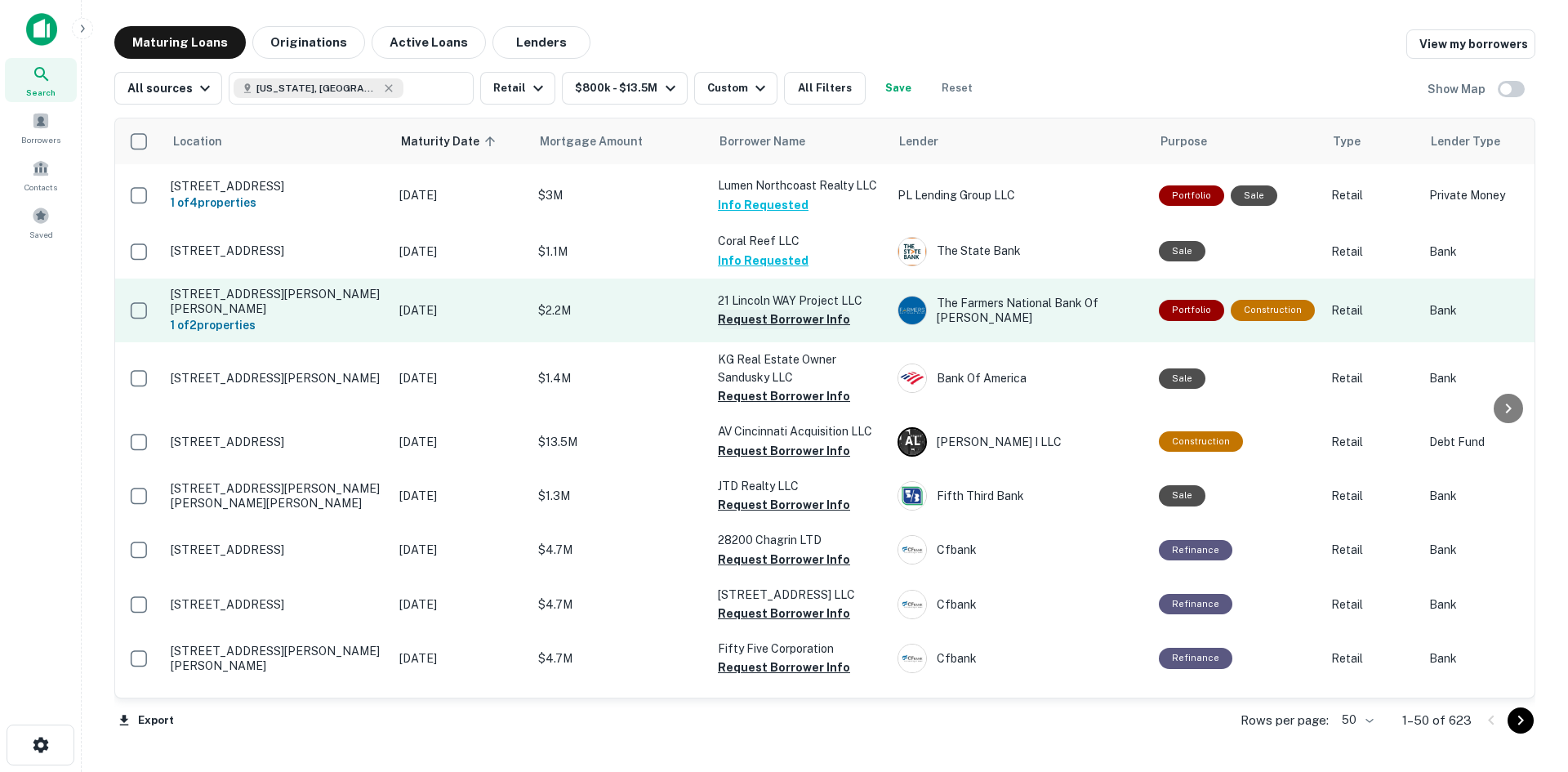
click at [806, 317] on button "Request Borrower Info" at bounding box center [784, 319] width 132 height 19
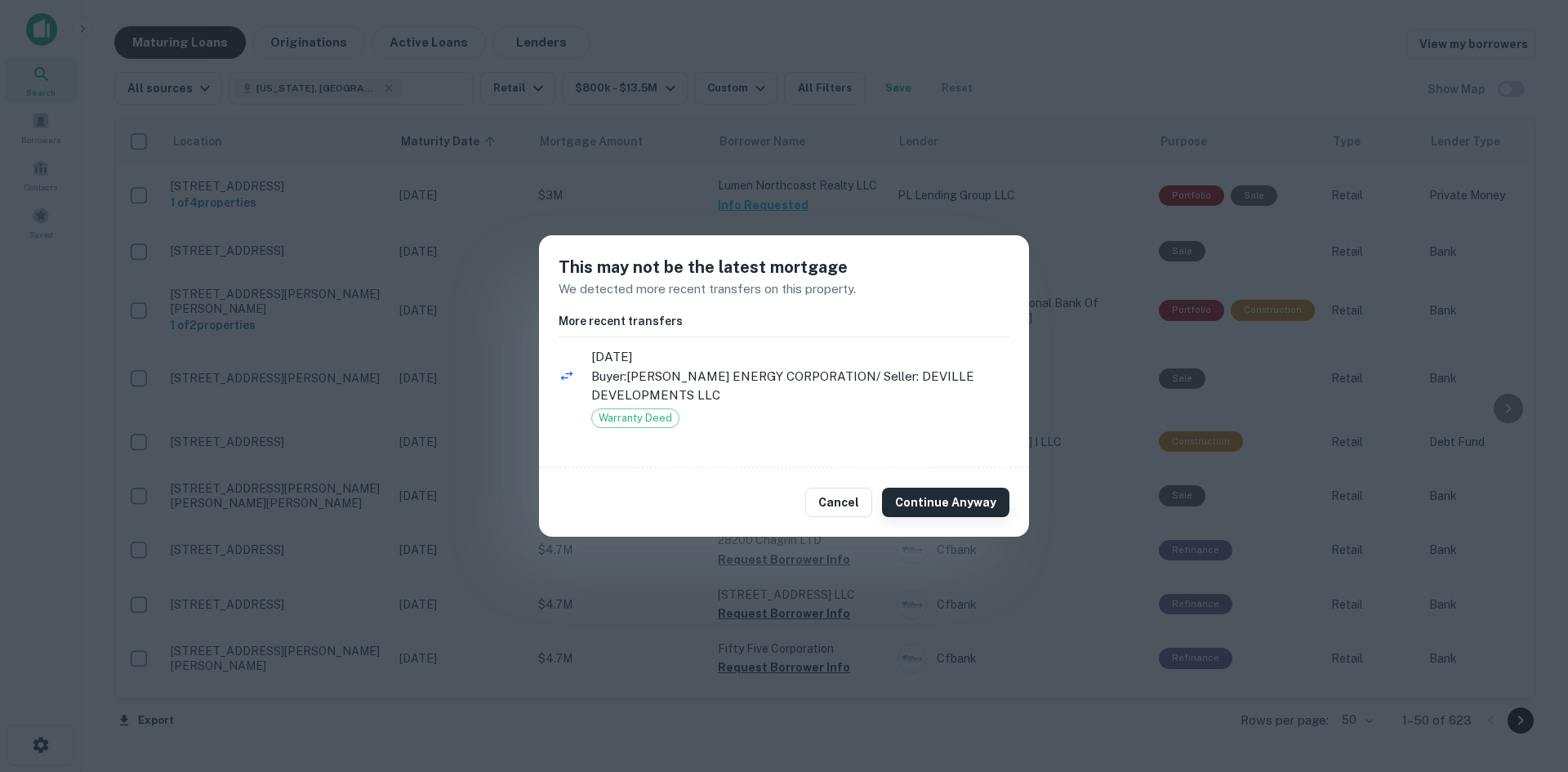
click at [917, 488] on button "Continue Anyway" at bounding box center [945, 502] width 127 height 29
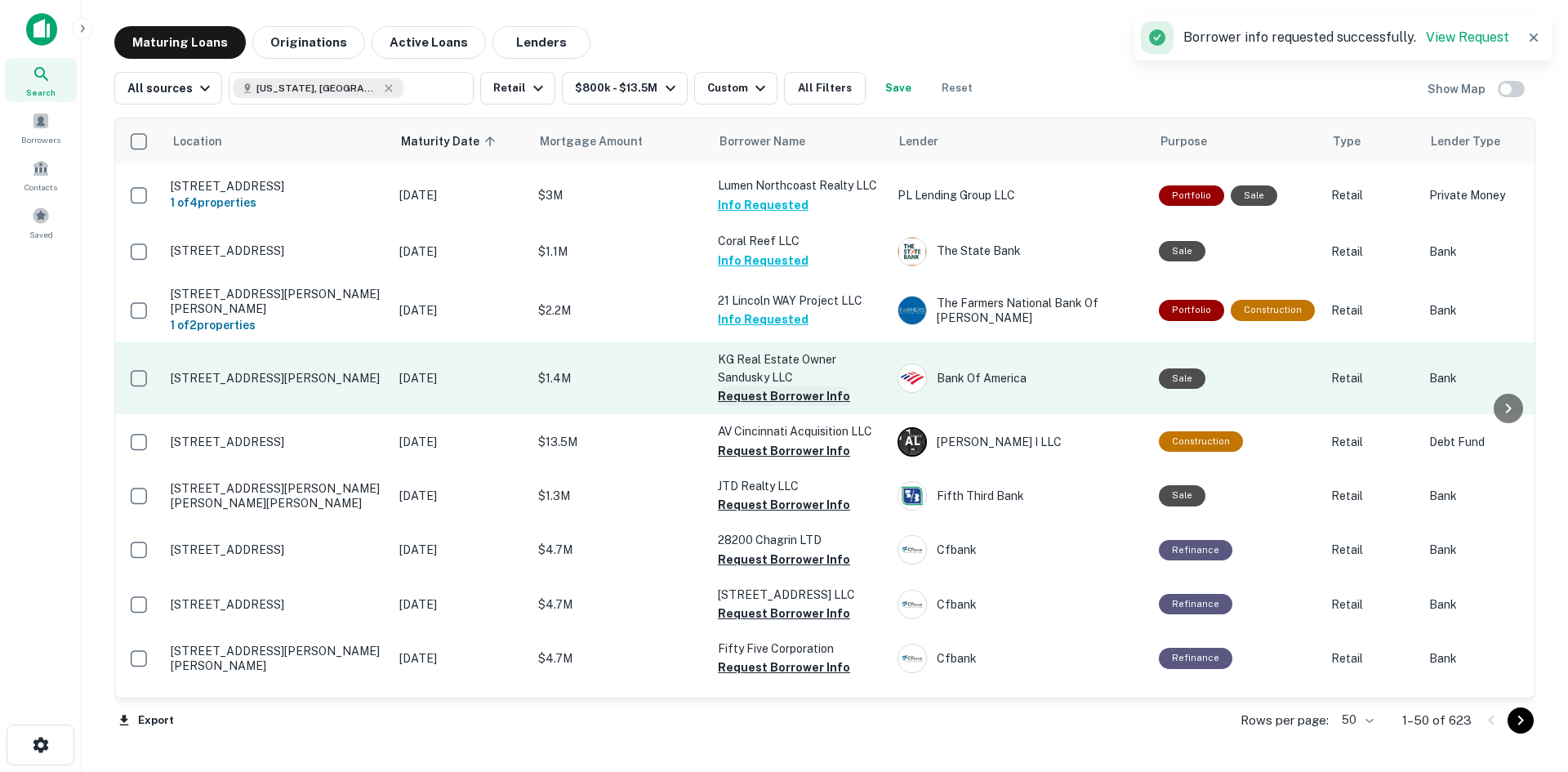
click at [762, 395] on button "Request Borrower Info" at bounding box center [784, 396] width 132 height 19
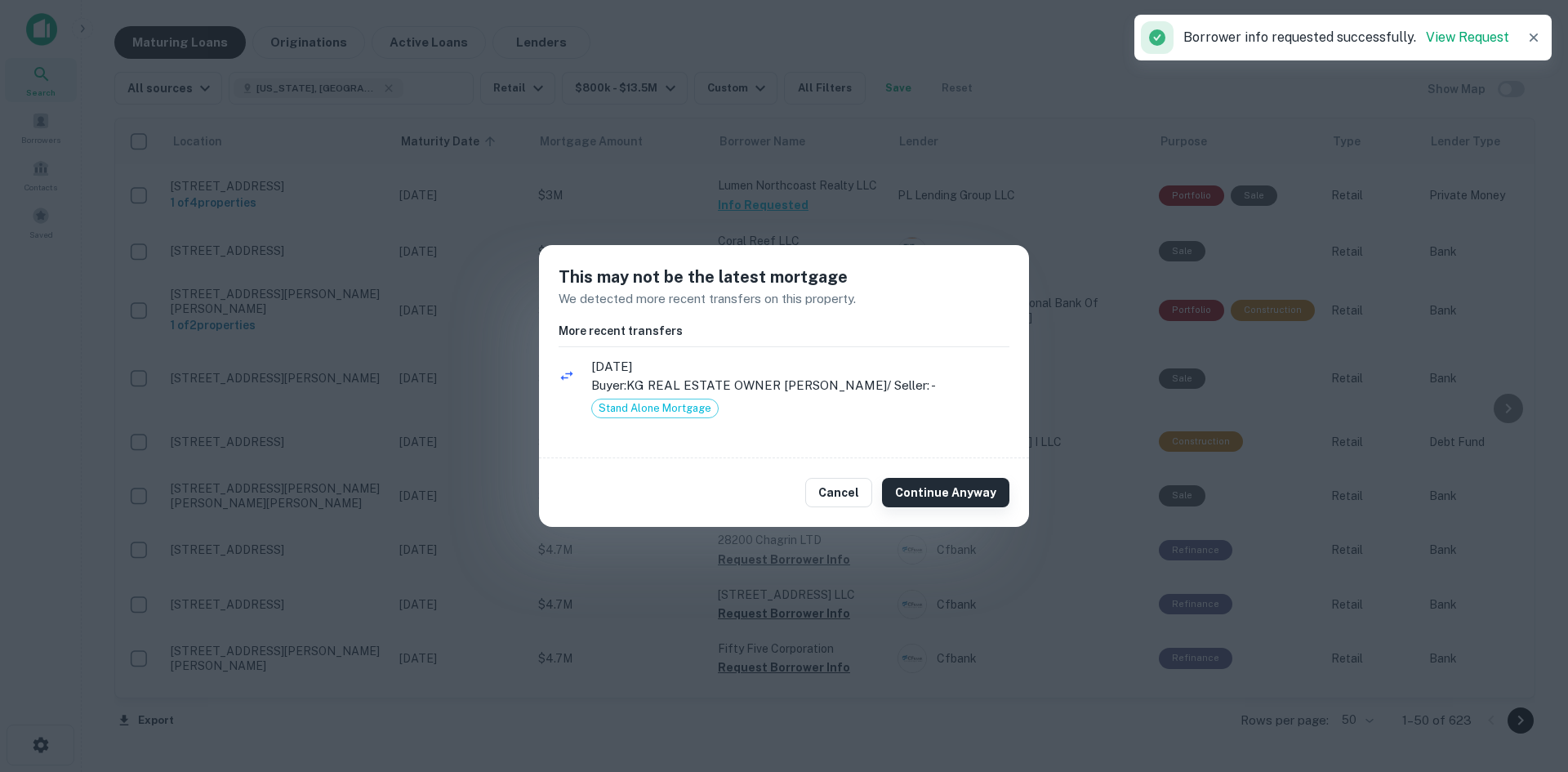
click at [937, 492] on button "Continue Anyway" at bounding box center [945, 492] width 127 height 29
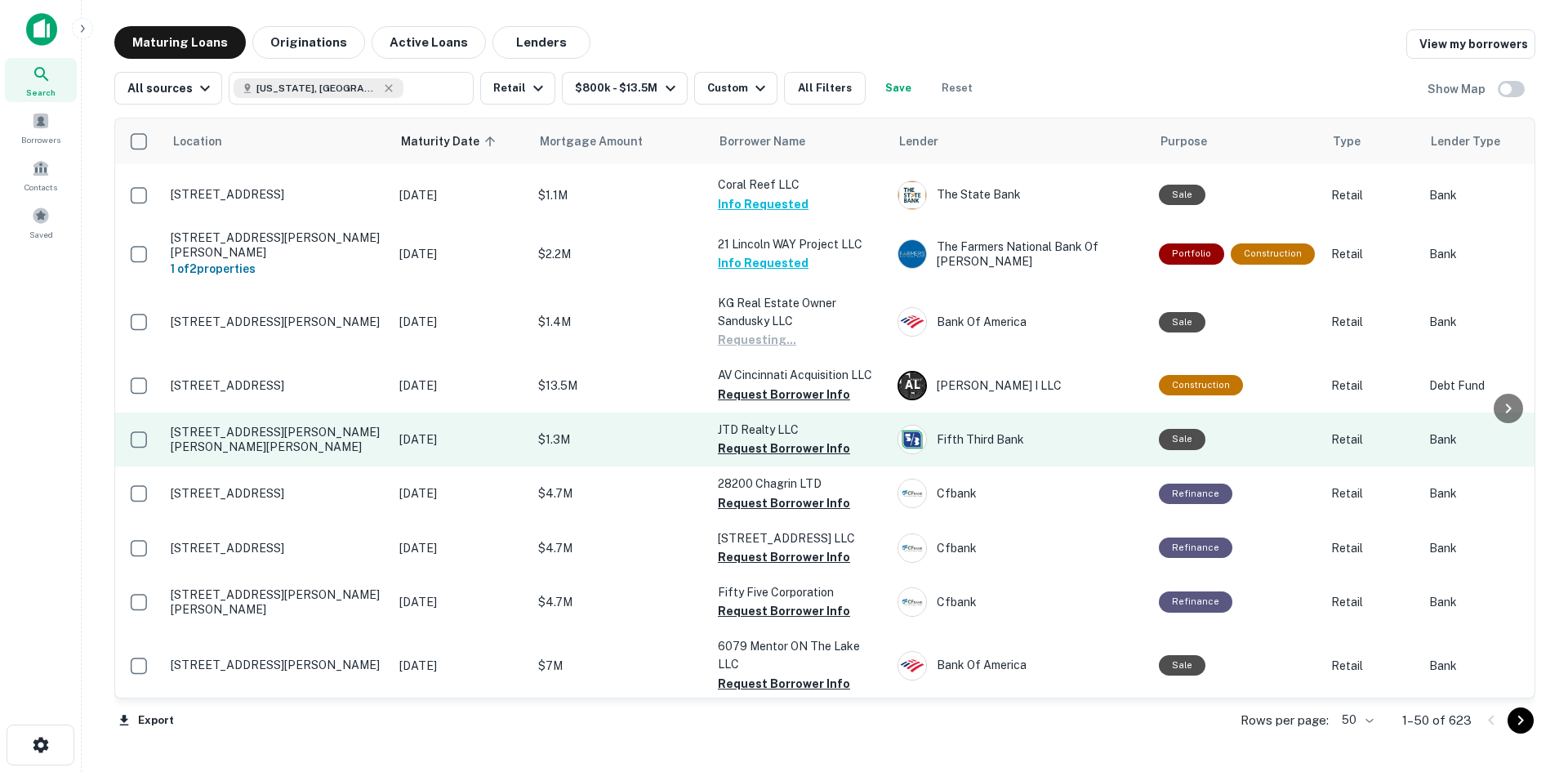
scroll to position [2277, 0]
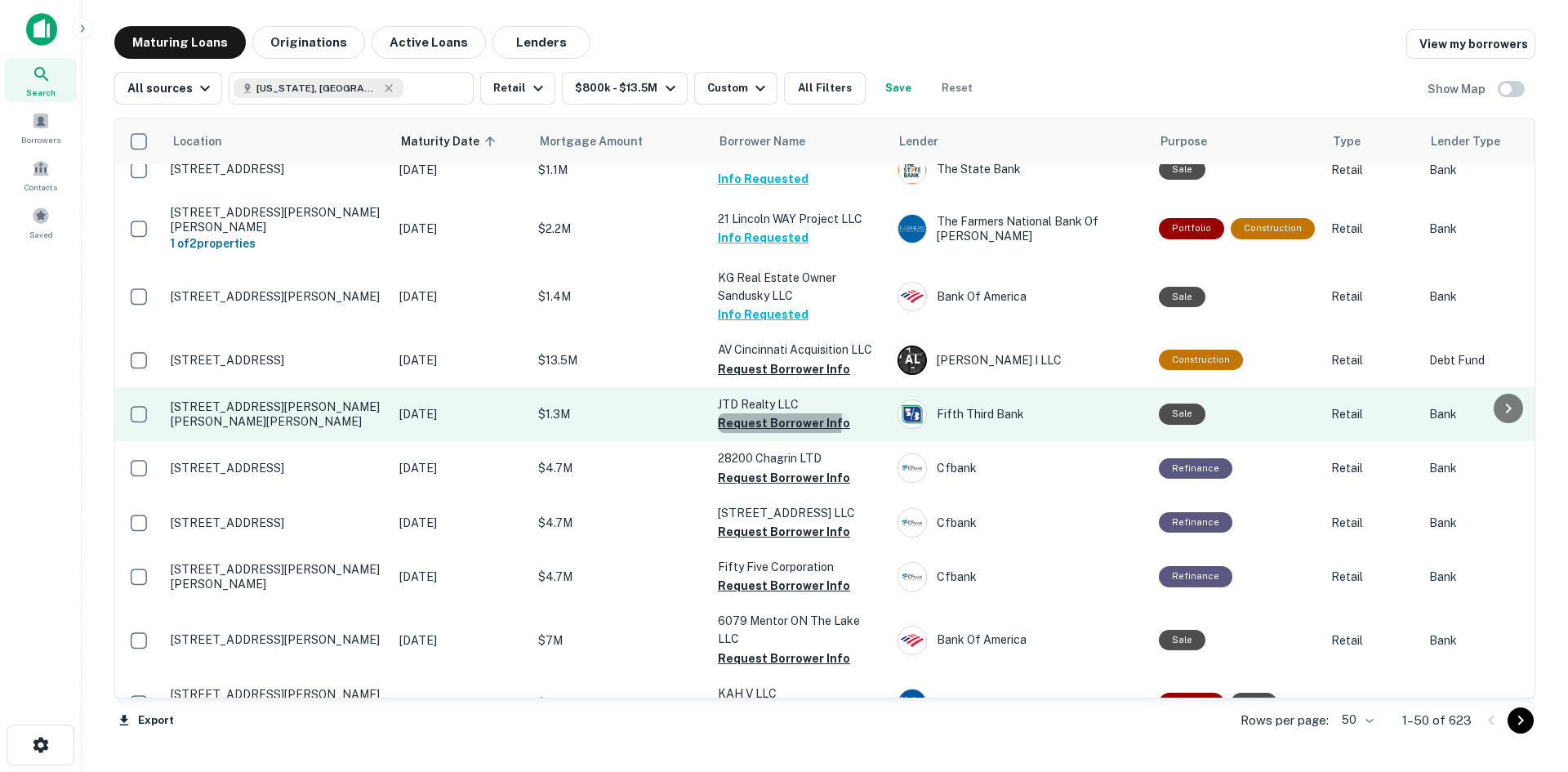
click at [754, 416] on button "Request Borrower Info" at bounding box center [784, 423] width 132 height 19
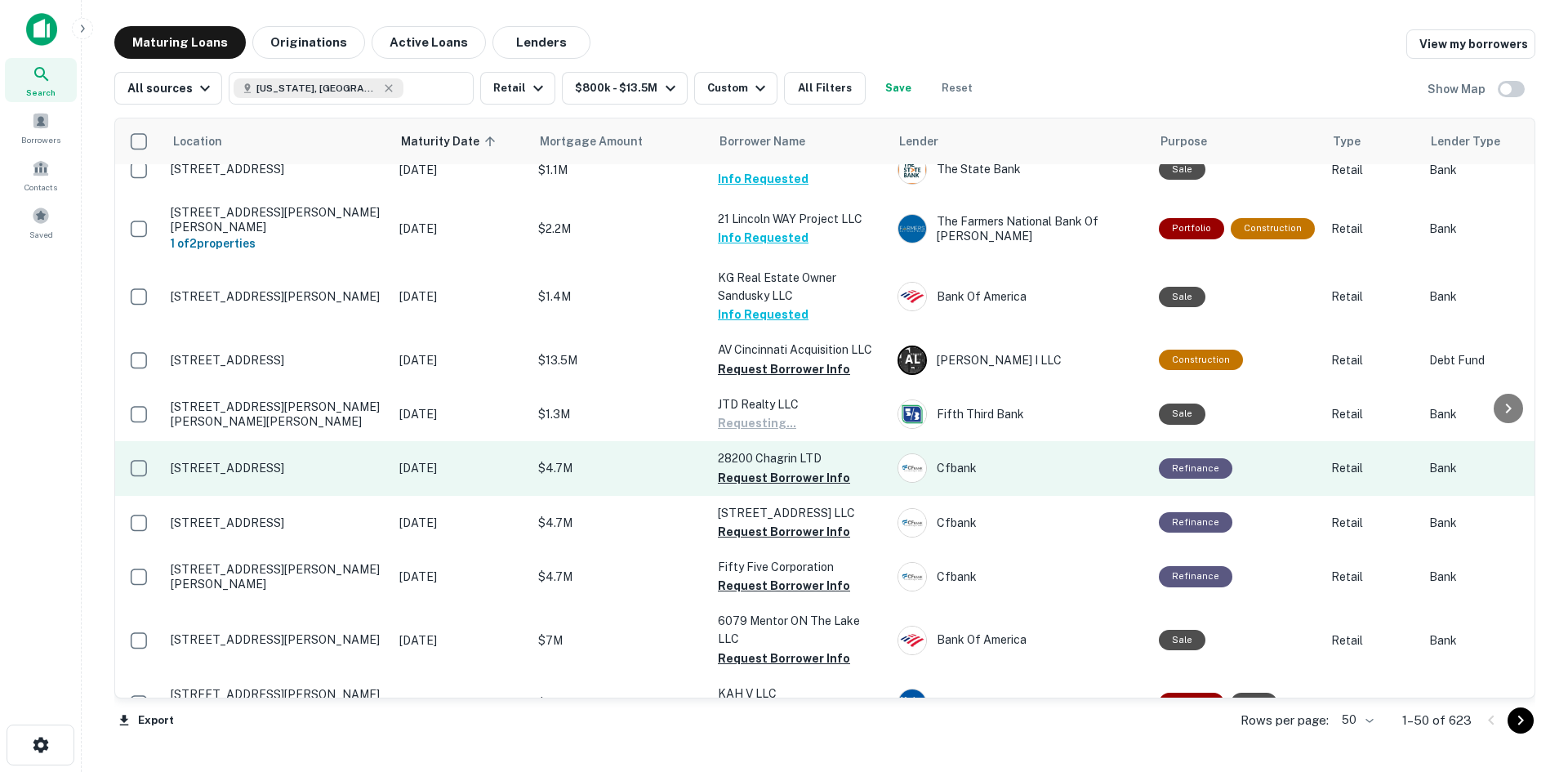
scroll to position [2359, 0]
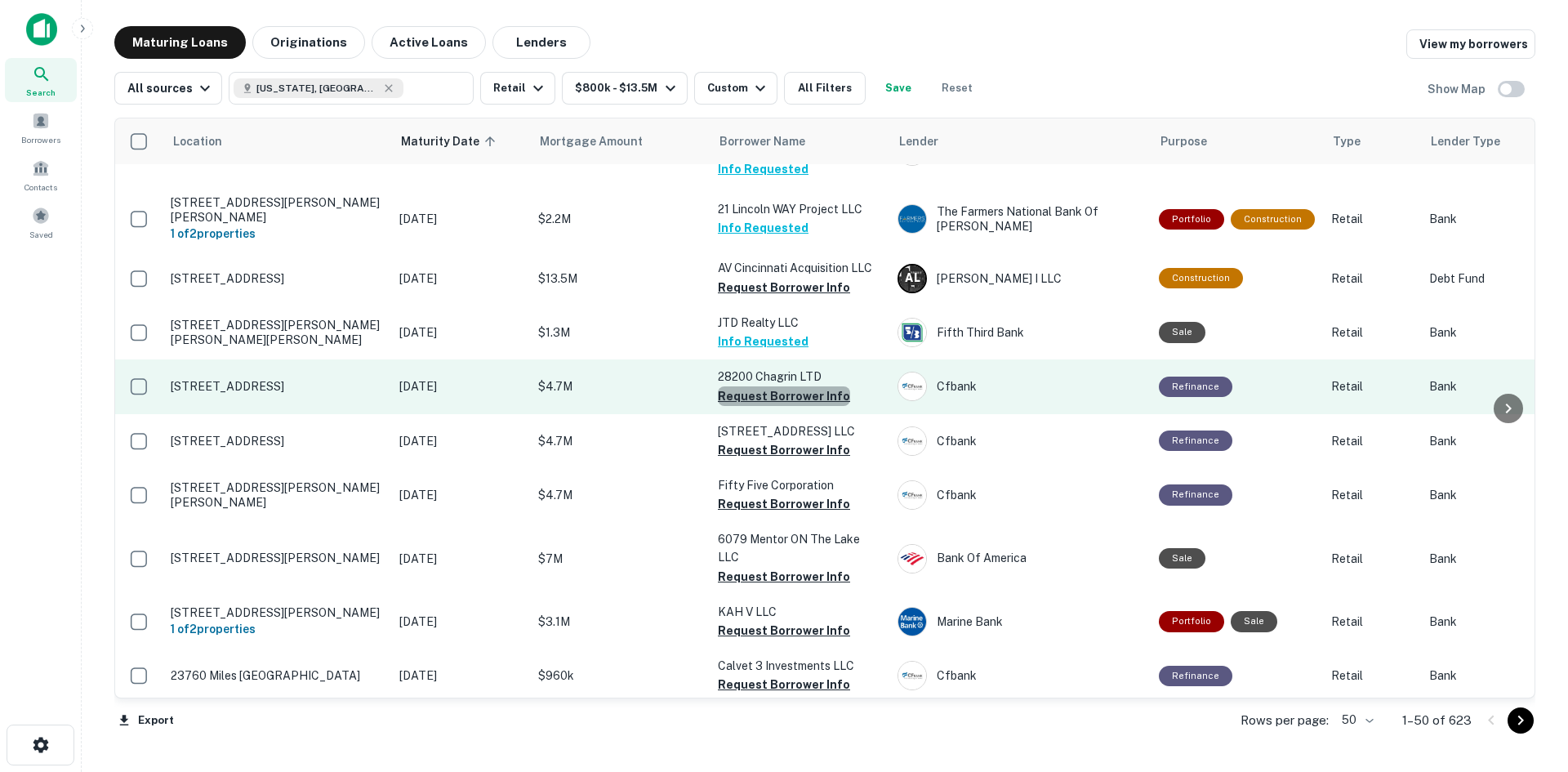
click at [785, 391] on button "Request Borrower Info" at bounding box center [784, 396] width 132 height 19
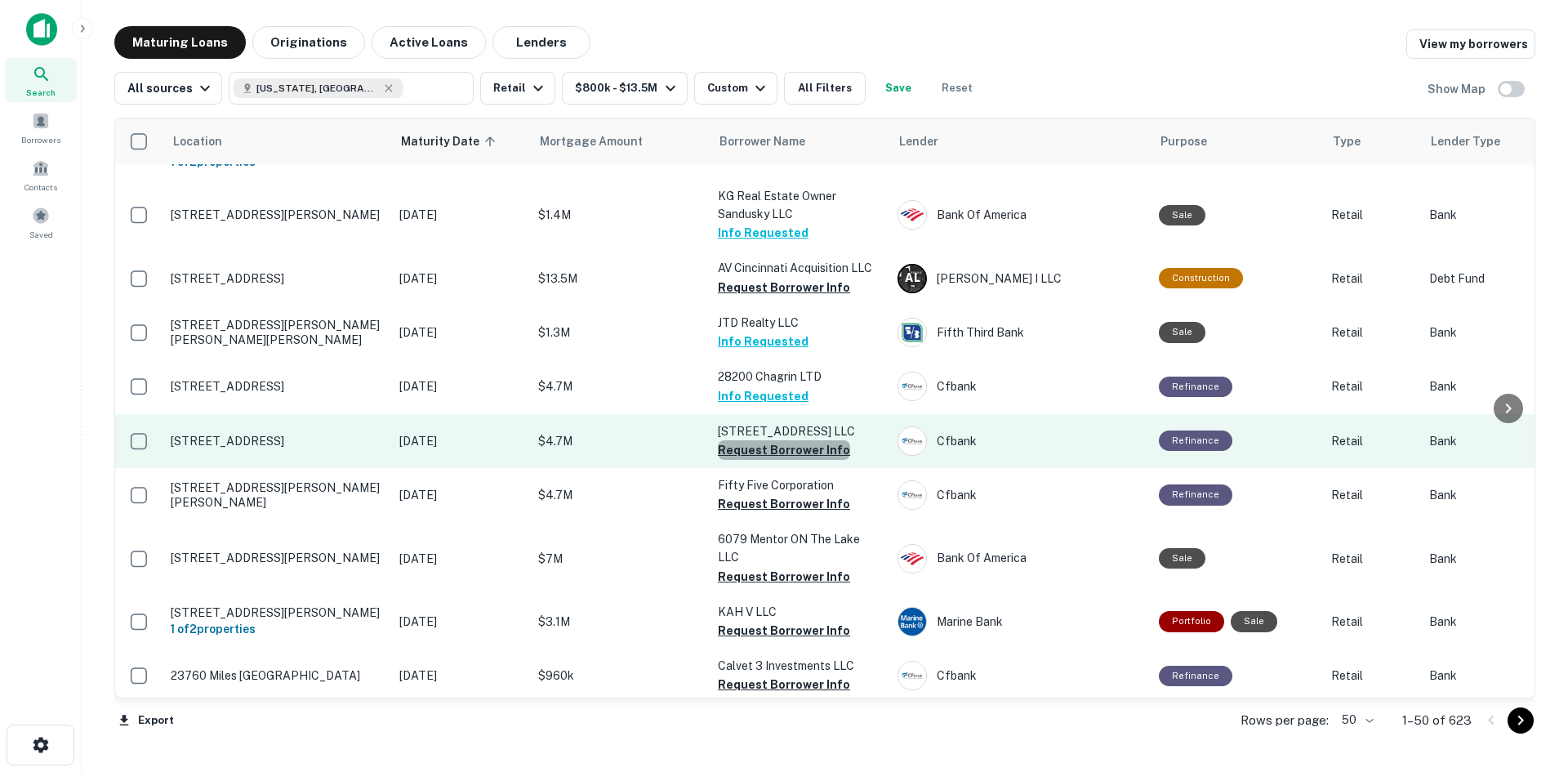
click at [824, 441] on button "Request Borrower Info" at bounding box center [784, 450] width 132 height 19
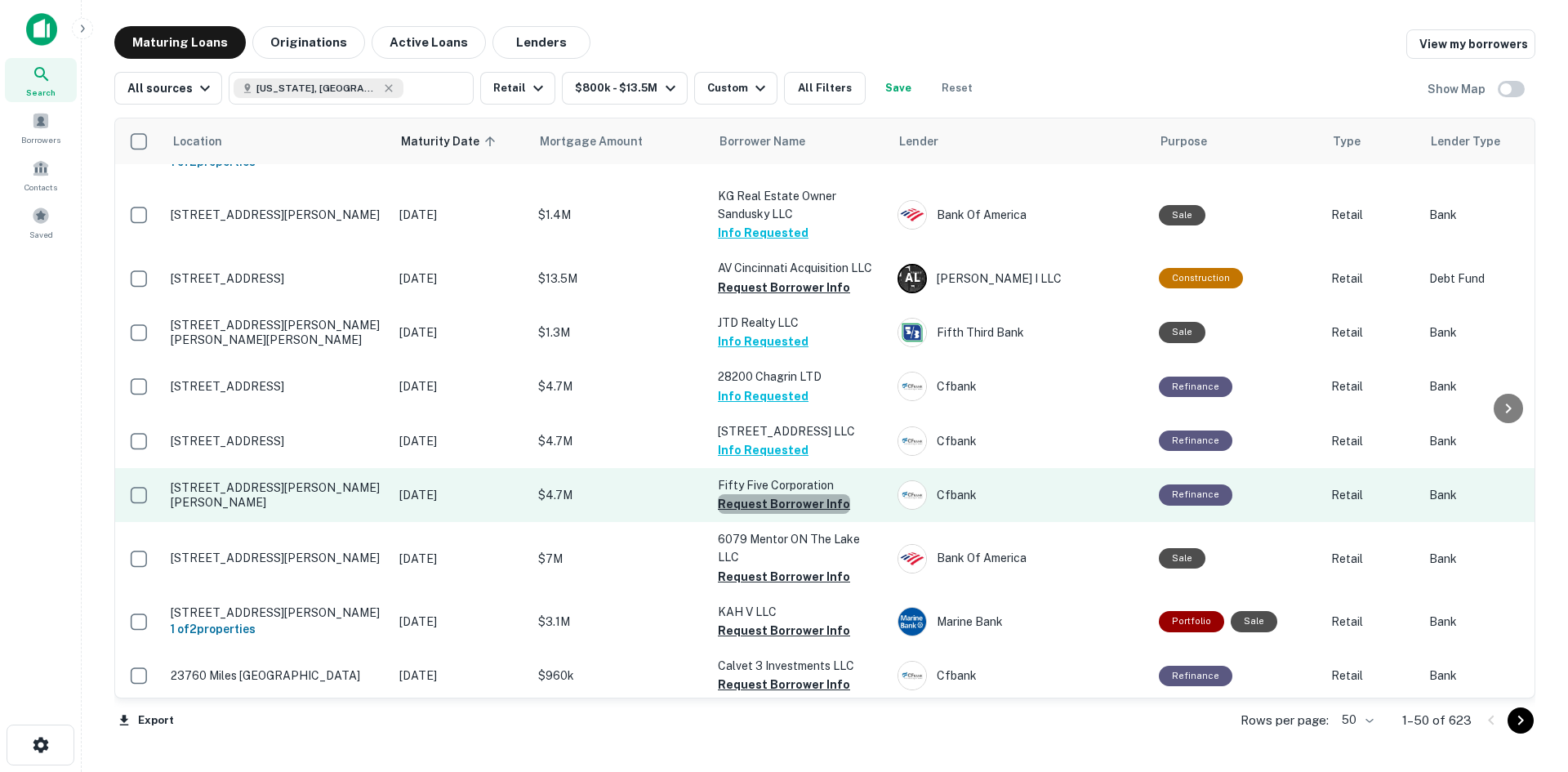
click at [797, 495] on button "Request Borrower Info" at bounding box center [784, 504] width 132 height 19
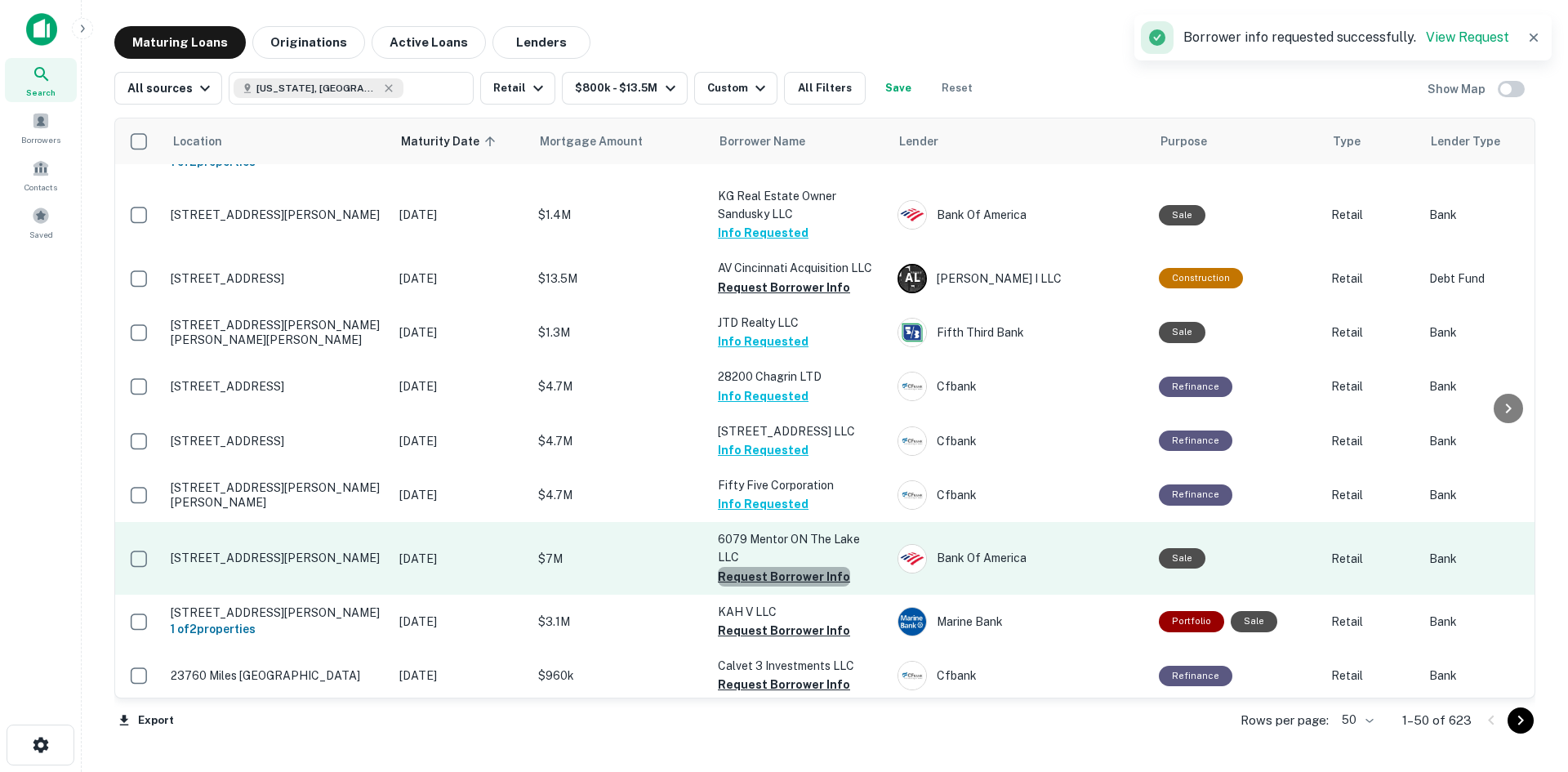
click at [800, 567] on button "Request Borrower Info" at bounding box center [784, 577] width 132 height 19
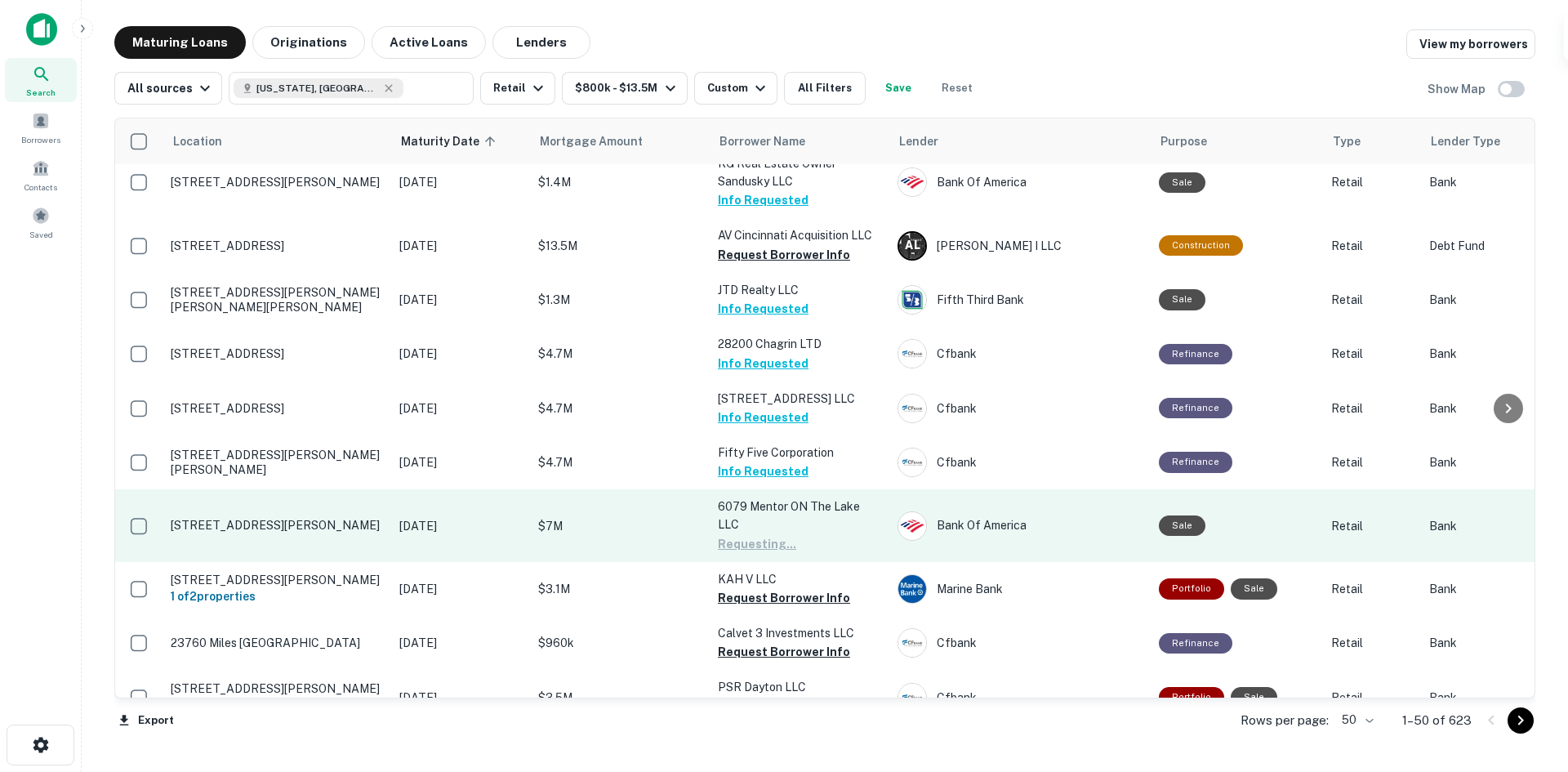
scroll to position [2407, 0]
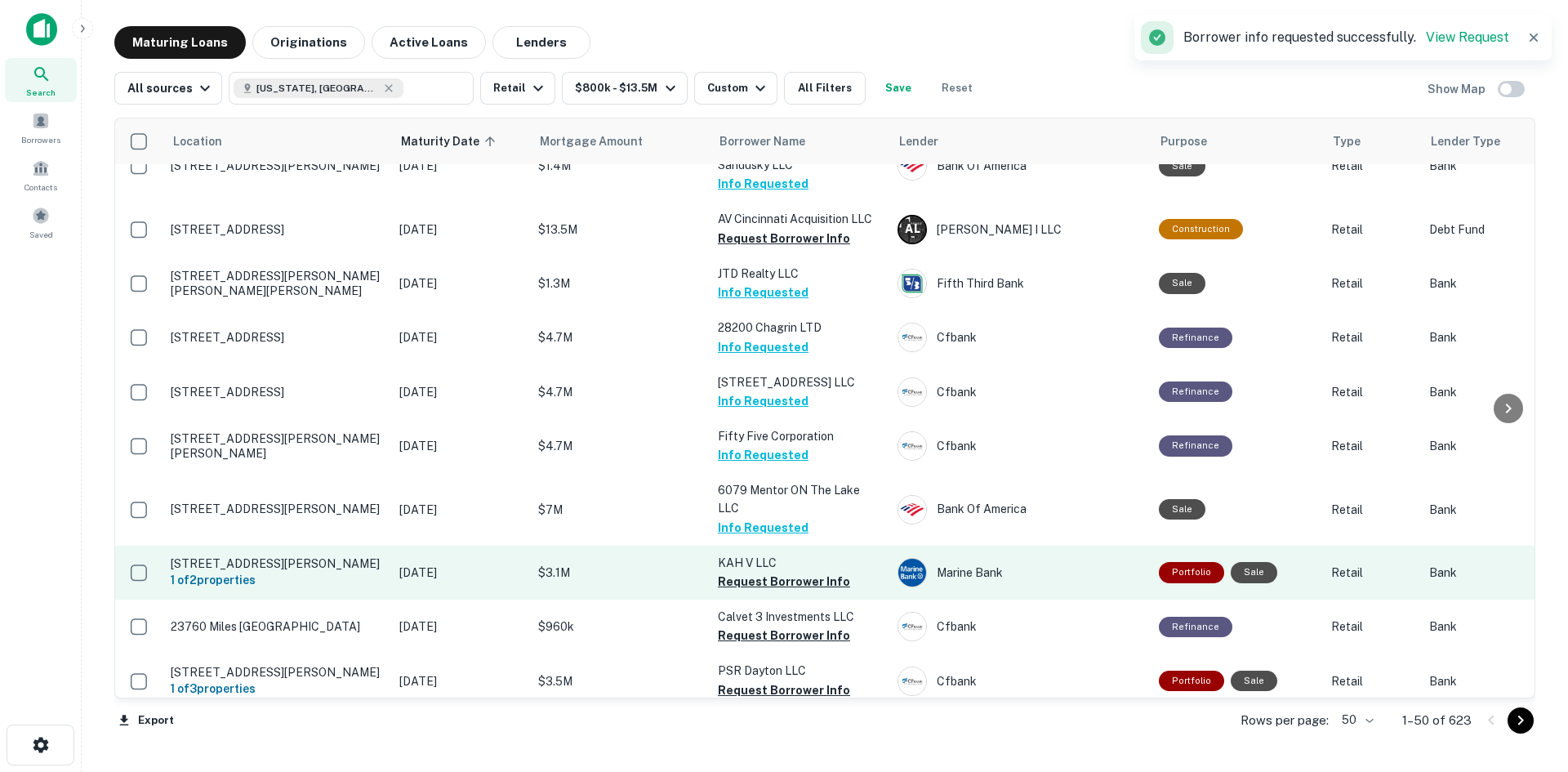
drag, startPoint x: 506, startPoint y: 554, endPoint x: 508, endPoint y: 544, distance: 10.2
drag, startPoint x: 819, startPoint y: 558, endPoint x: 802, endPoint y: 552, distance: 18.0
click at [819, 572] on button "Request Borrower Info" at bounding box center [784, 581] width 132 height 19
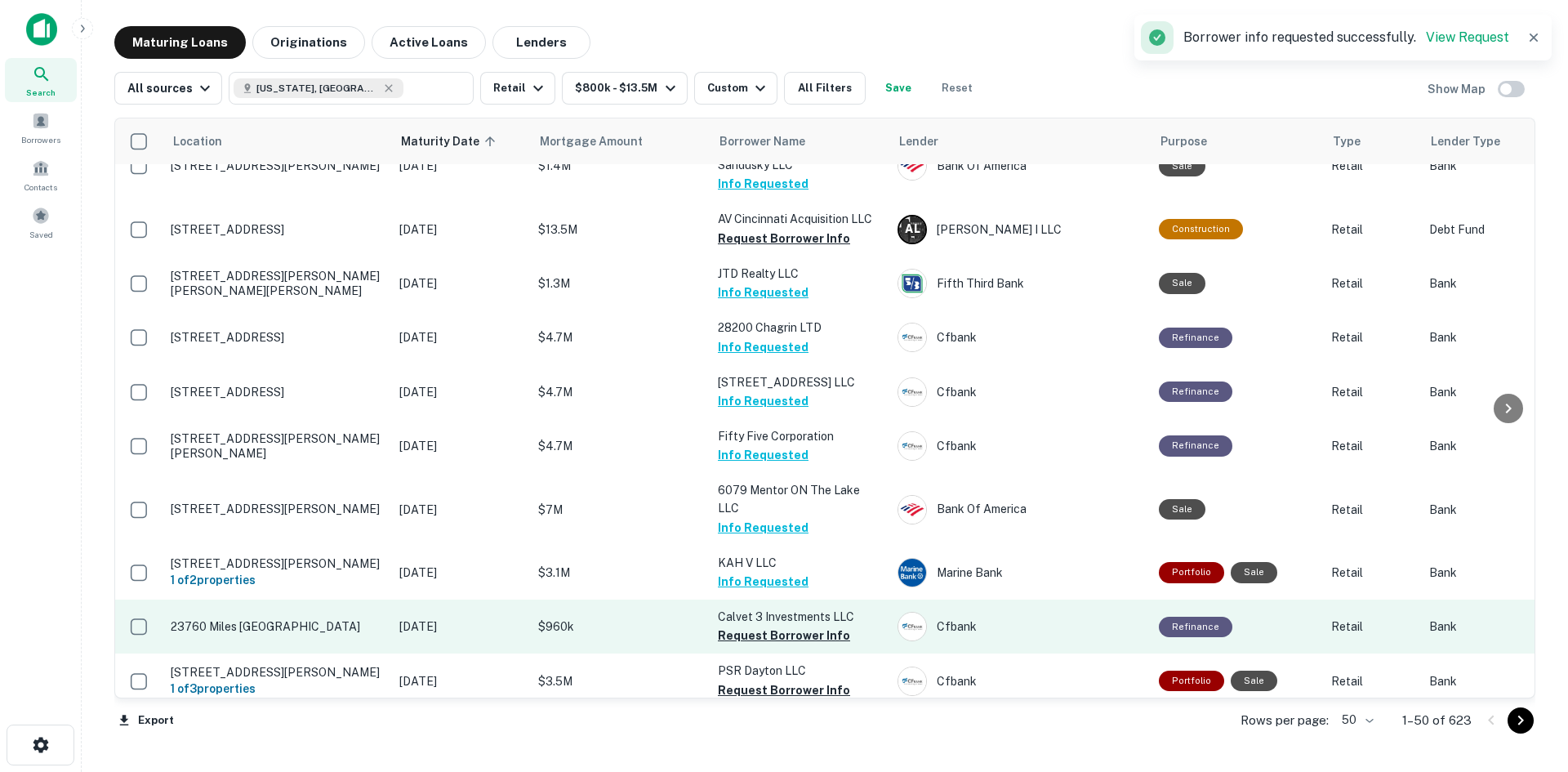
click at [790, 602] on td "Calvet 3 Investments LLC Request Borrower Info" at bounding box center [799, 626] width 180 height 53
click at [786, 625] on button "Request Borrower Info" at bounding box center [784, 635] width 132 height 19
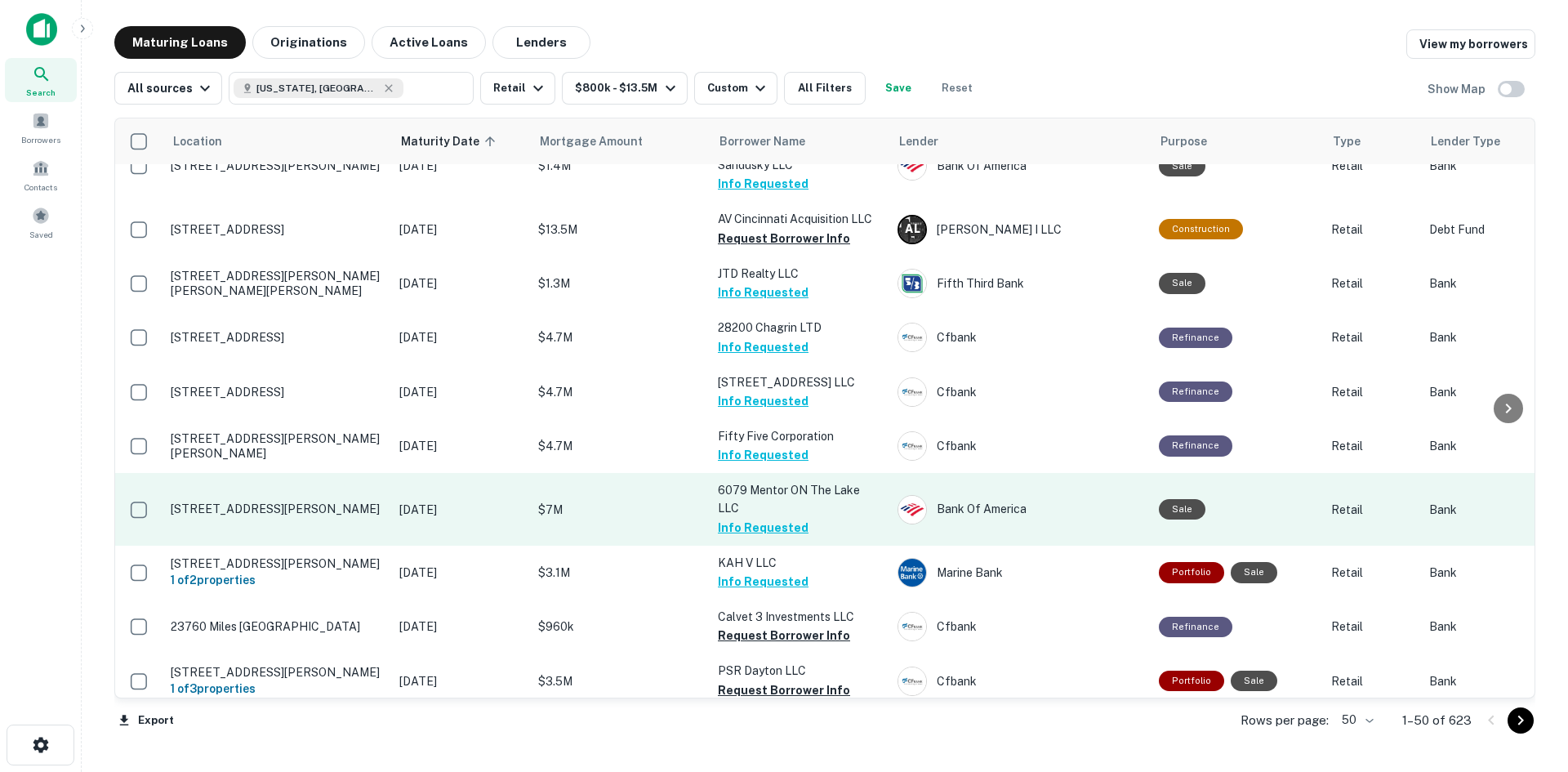
scroll to position [2326, 0]
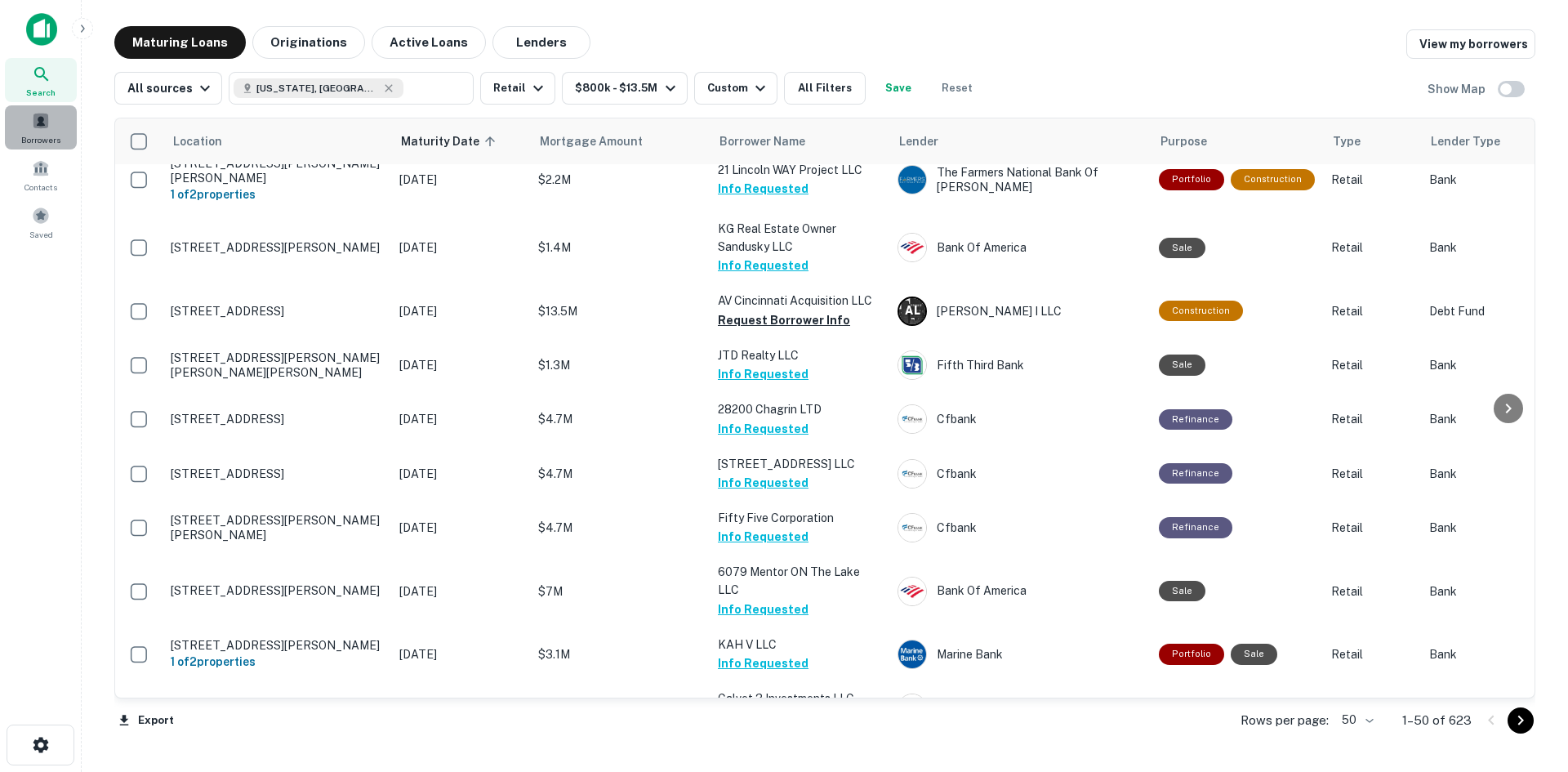
click at [52, 135] on span "Borrowers" at bounding box center [41, 139] width 39 height 13
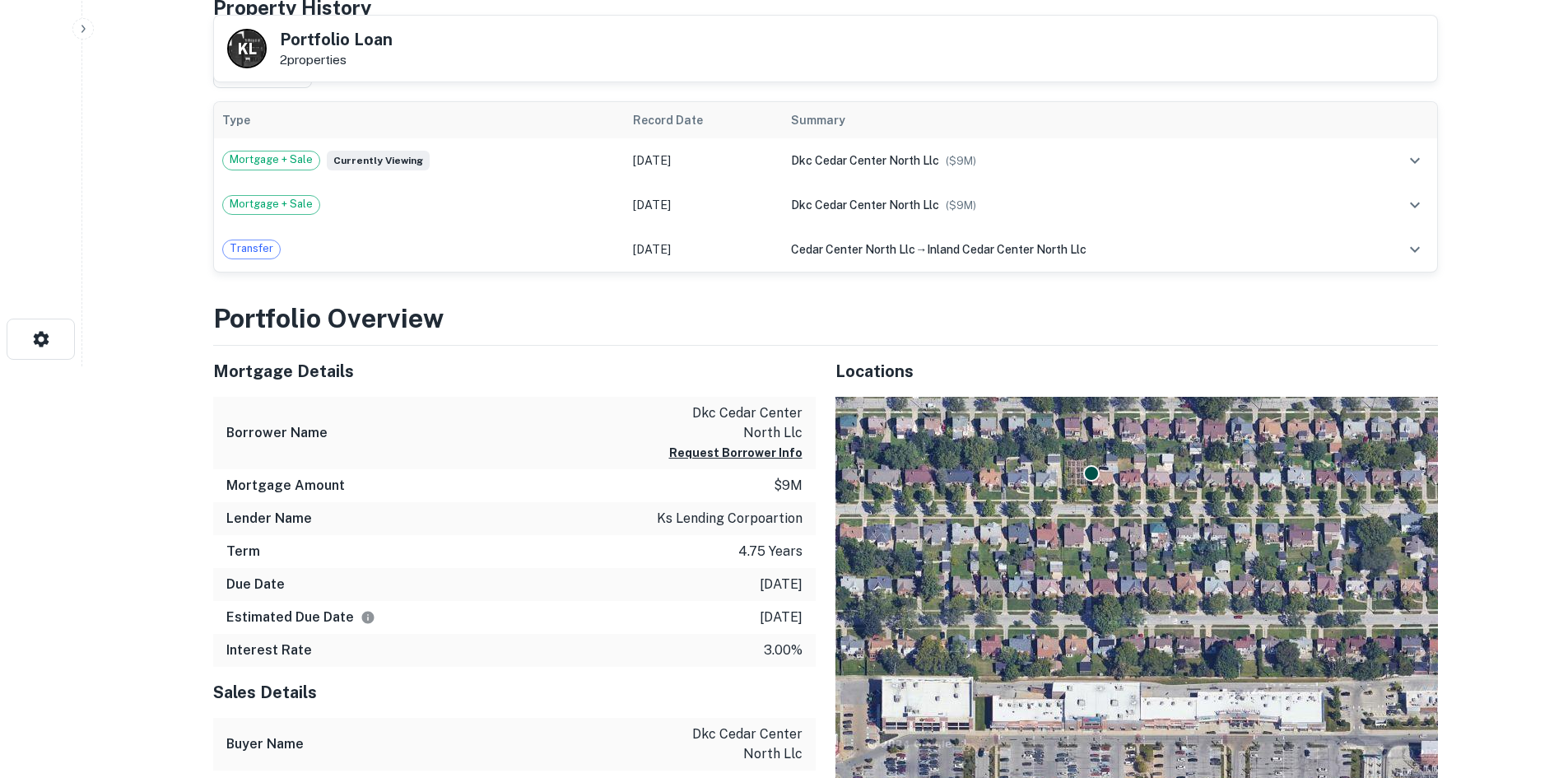
scroll to position [576, 0]
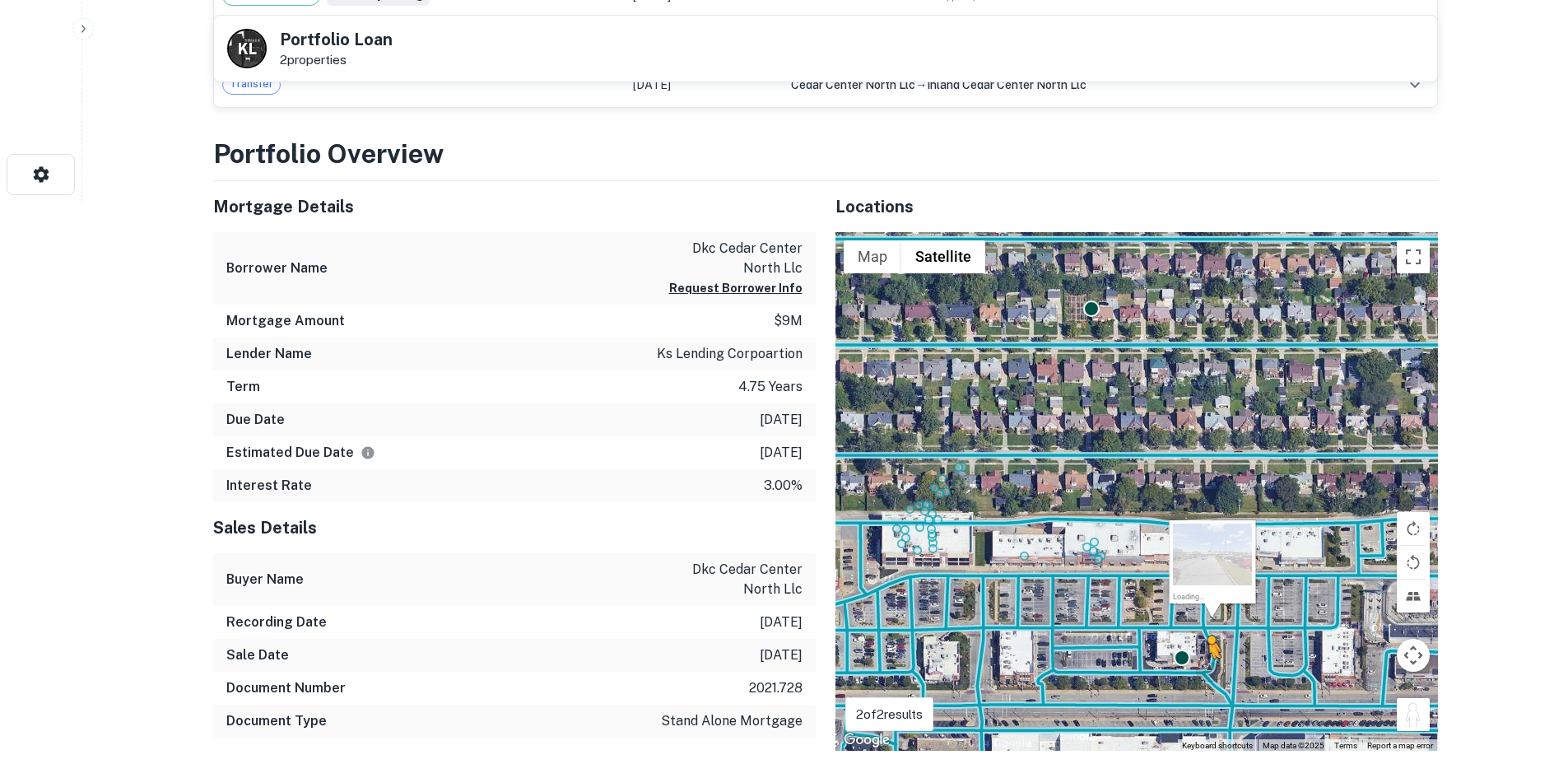
drag, startPoint x: 1421, startPoint y: 716, endPoint x: 1201, endPoint y: 669, distance: 225.0
click at [1202, 672] on div "To activate drag with keyboard, press Alt + Enter. Once in keyboard drag state,…" at bounding box center [1137, 492] width 603 height 519
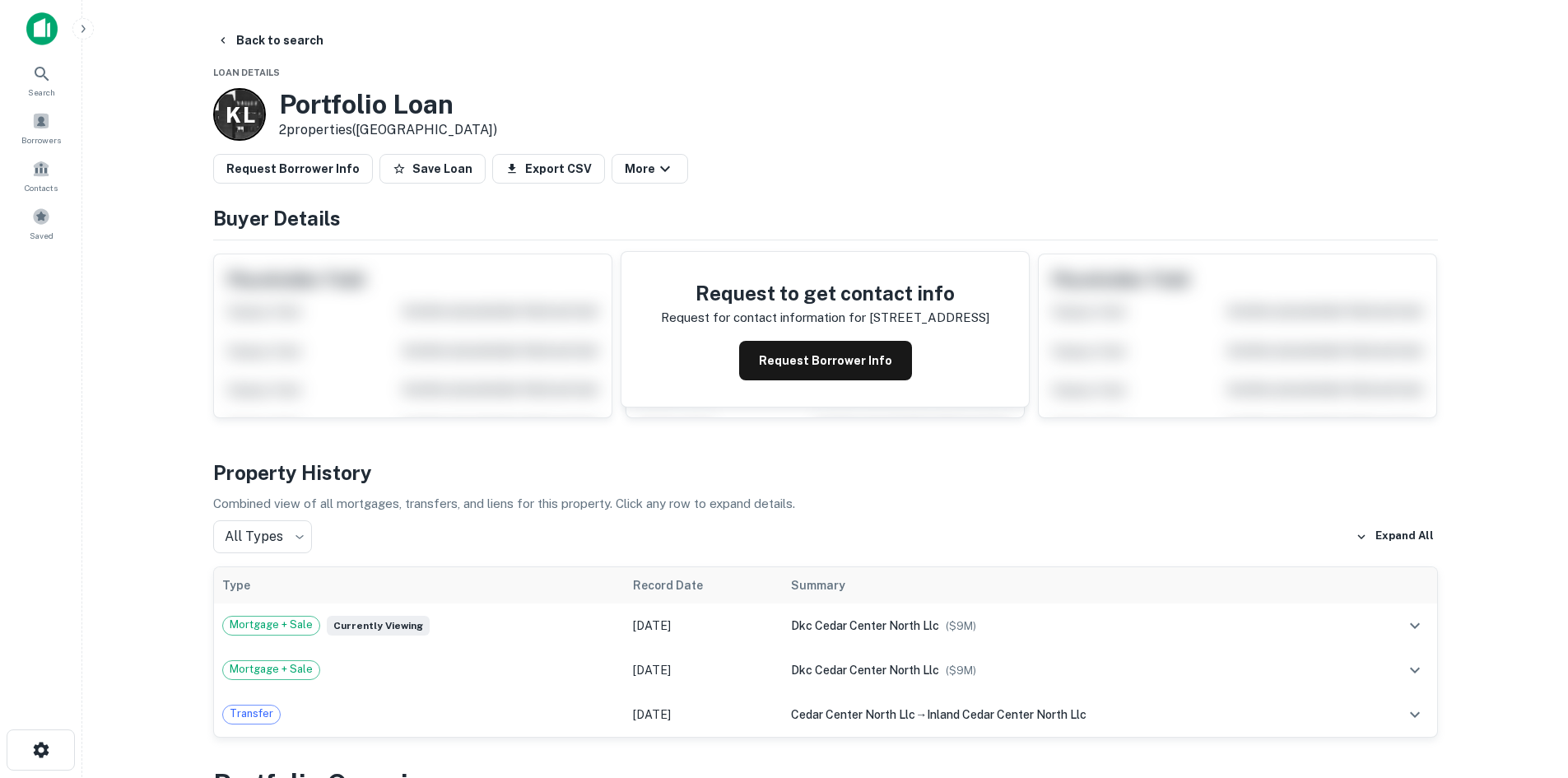
scroll to position [0, 0]
click at [306, 168] on button "Request Borrower Info" at bounding box center [293, 170] width 160 height 29
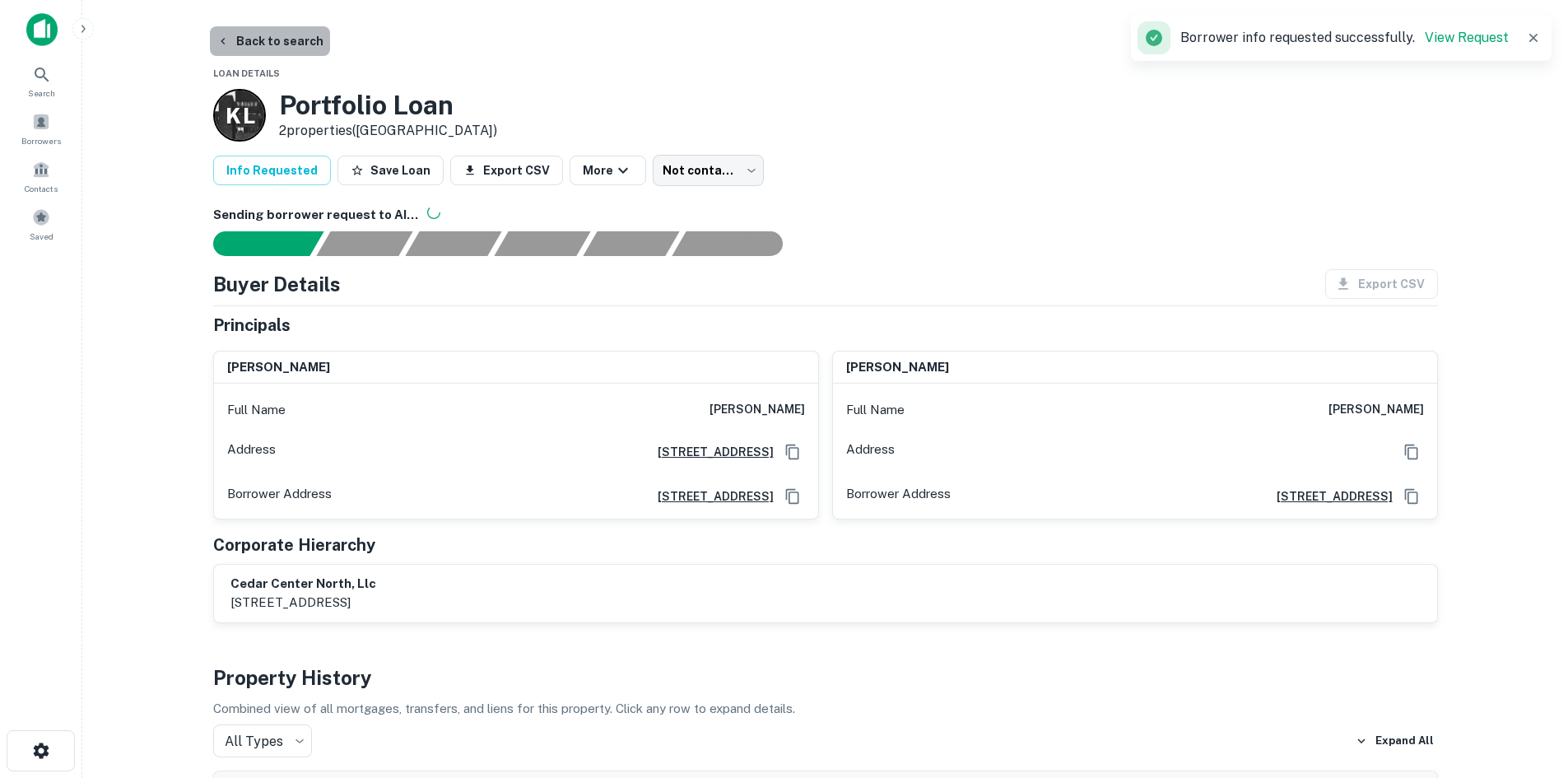
click at [291, 35] on button "Back to search" at bounding box center [270, 41] width 121 height 29
click at [270, 52] on button "Back to search" at bounding box center [270, 41] width 121 height 29
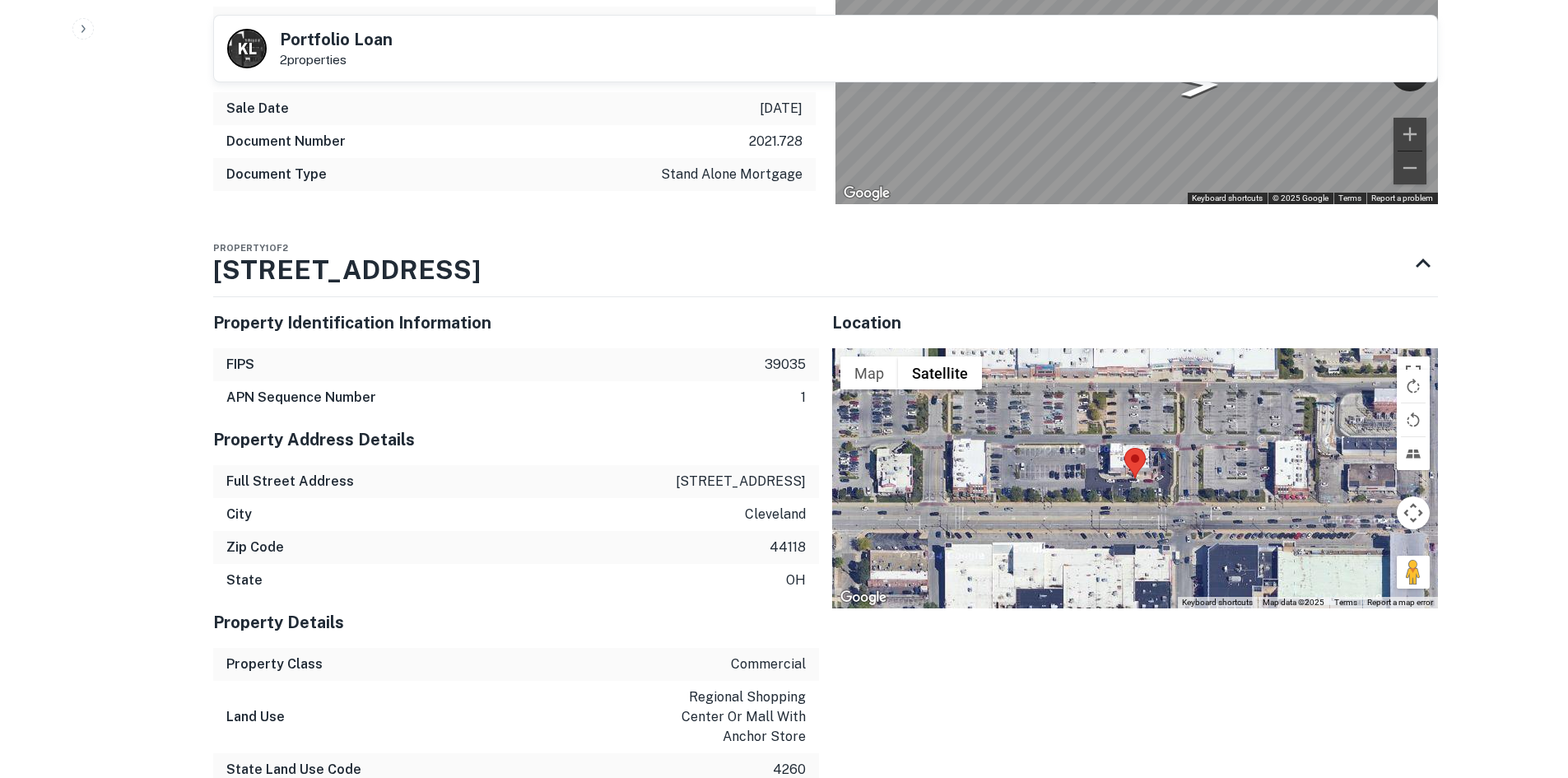
scroll to position [1482, 0]
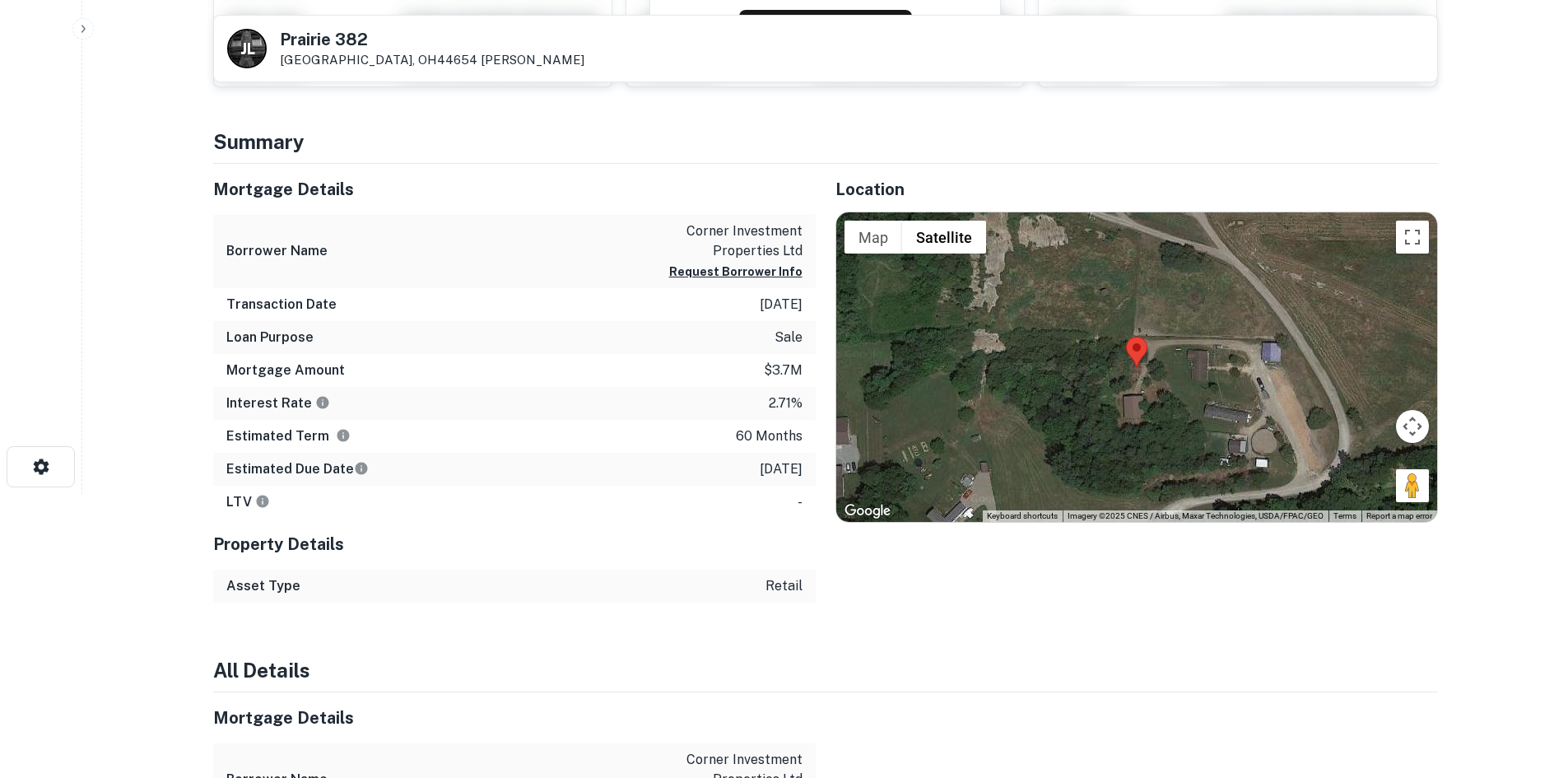
scroll to position [167, 0]
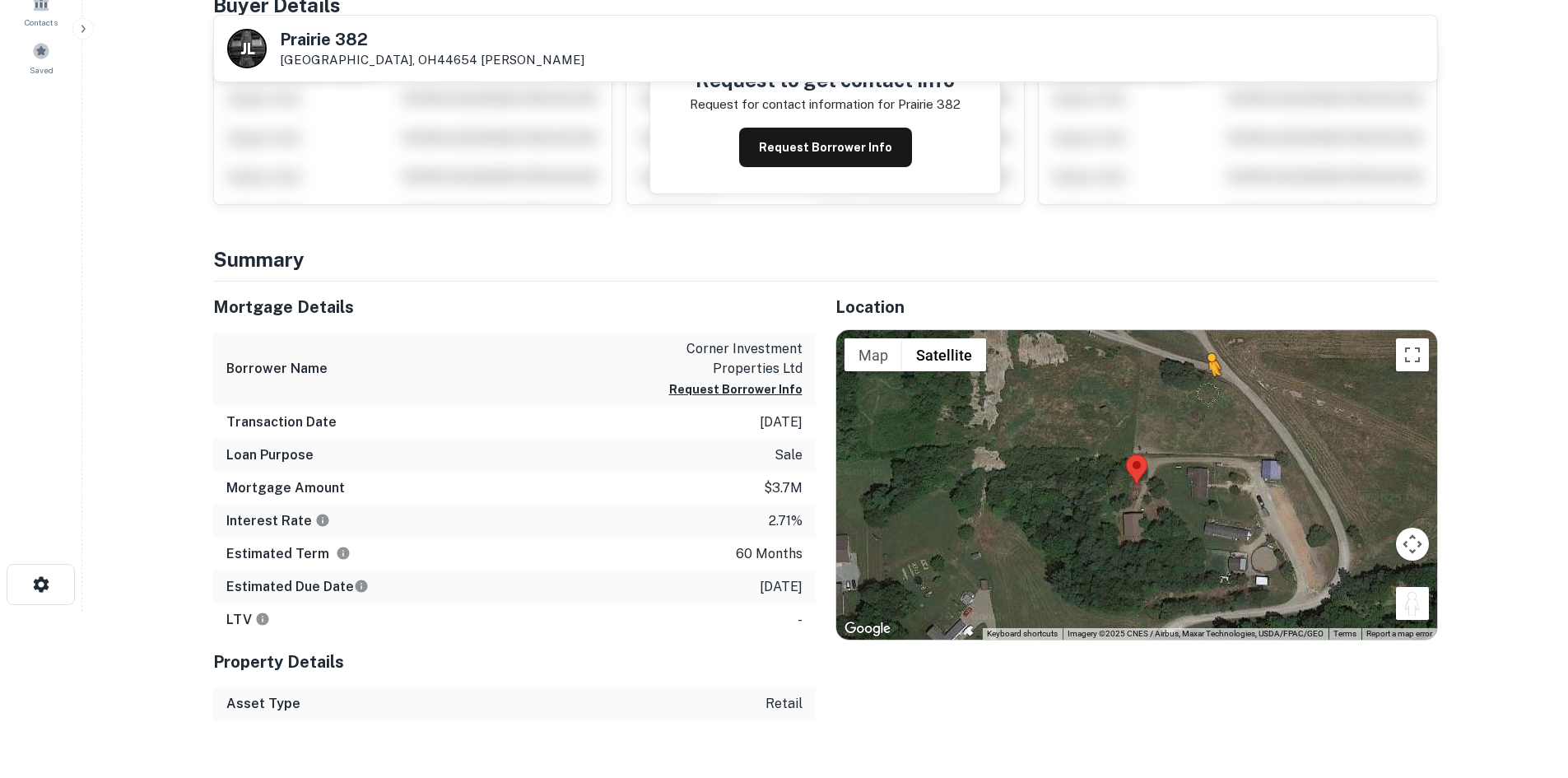
drag, startPoint x: 1405, startPoint y: 600, endPoint x: 1167, endPoint y: 358, distance: 339.4
click at [1167, 358] on div "To activate drag with keyboard, press Alt + Enter. Once in keyboard drag state,…" at bounding box center [1136, 485] width 601 height 310
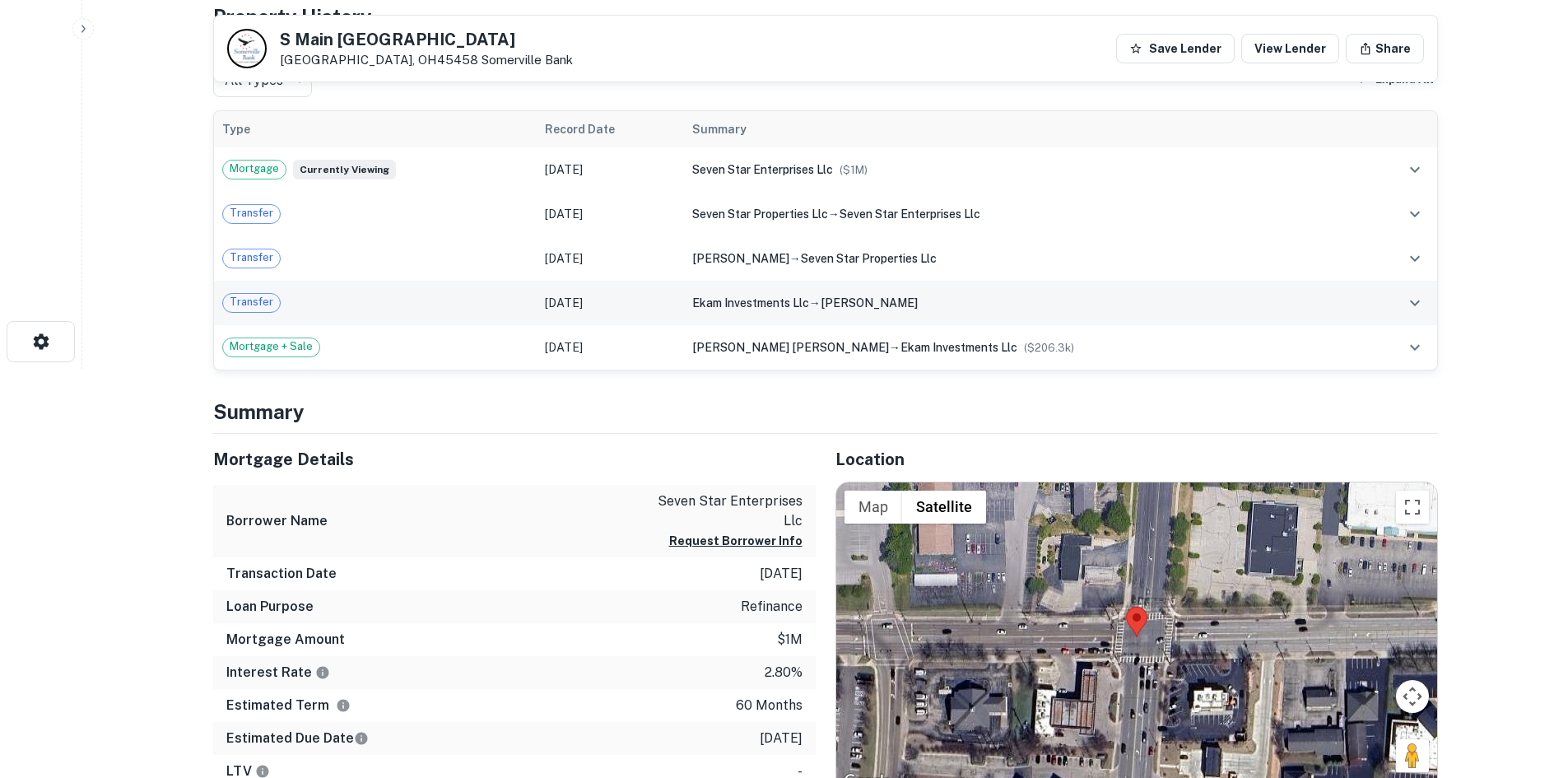
scroll to position [658, 0]
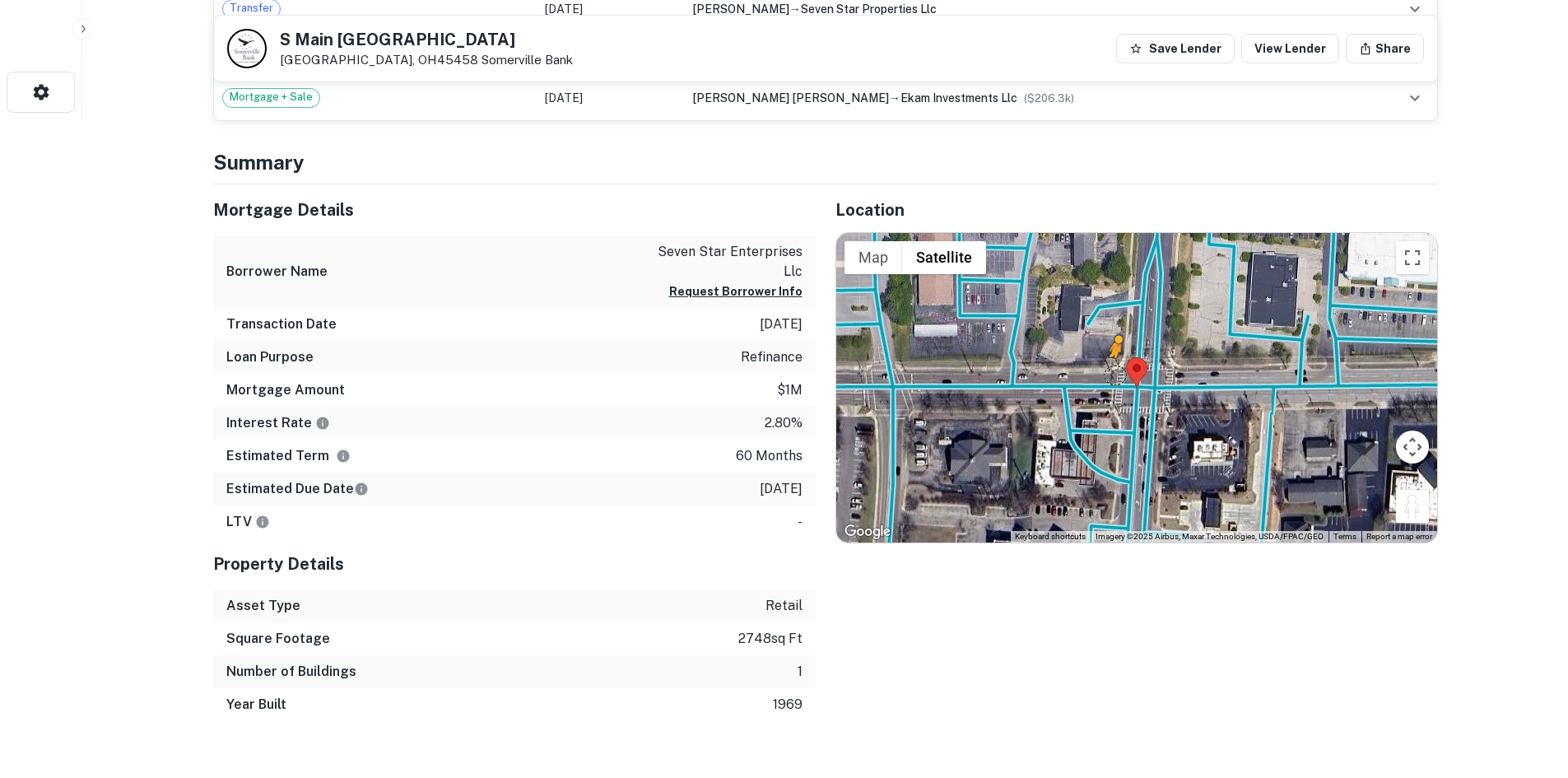
drag, startPoint x: 1412, startPoint y: 500, endPoint x: 1152, endPoint y: 390, distance: 282.3
click at [1152, 390] on div "To activate drag with keyboard, press Alt + Enter. Once in keyboard drag state,…" at bounding box center [1136, 388] width 601 height 310
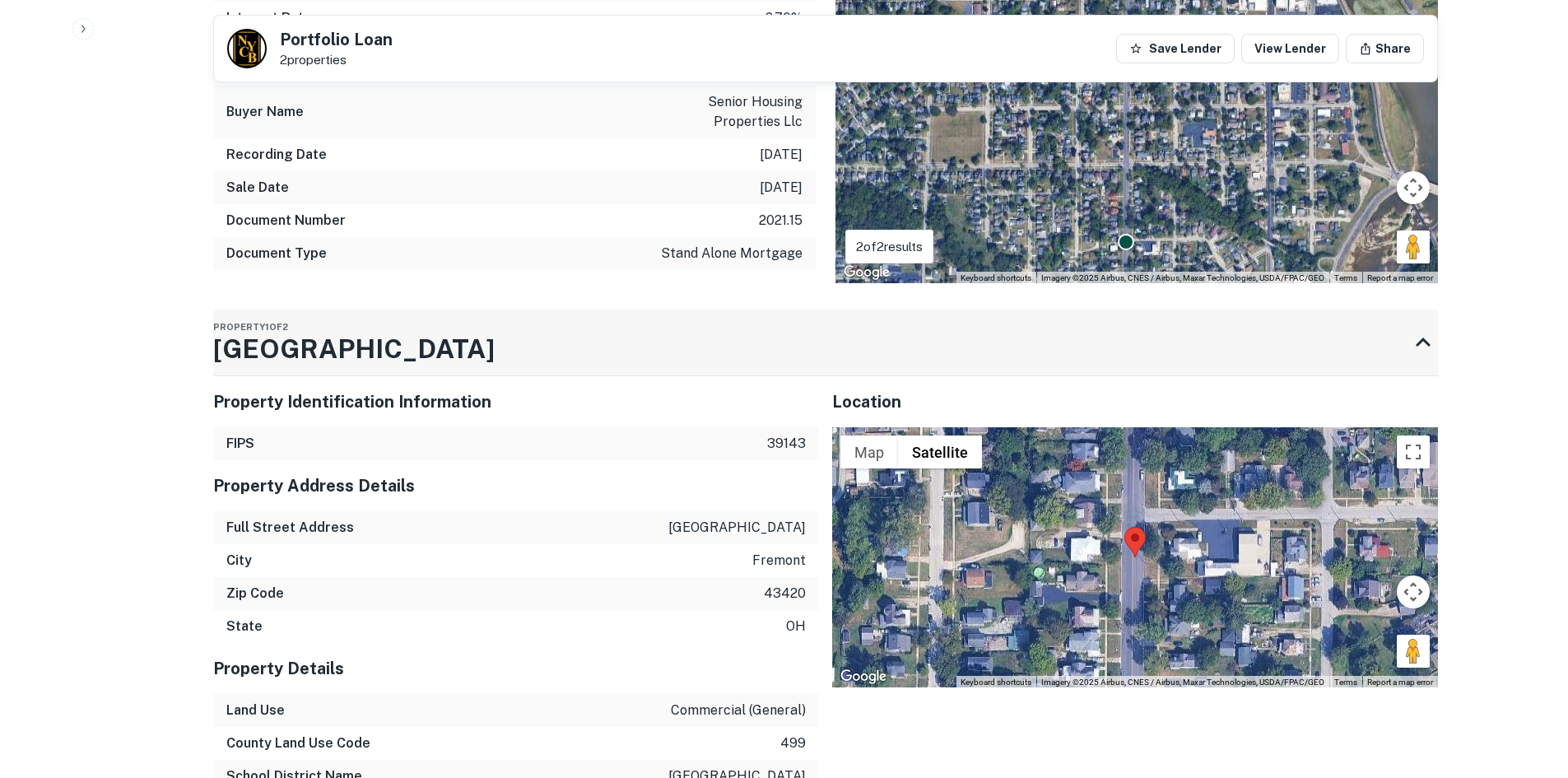
scroll to position [988, 0]
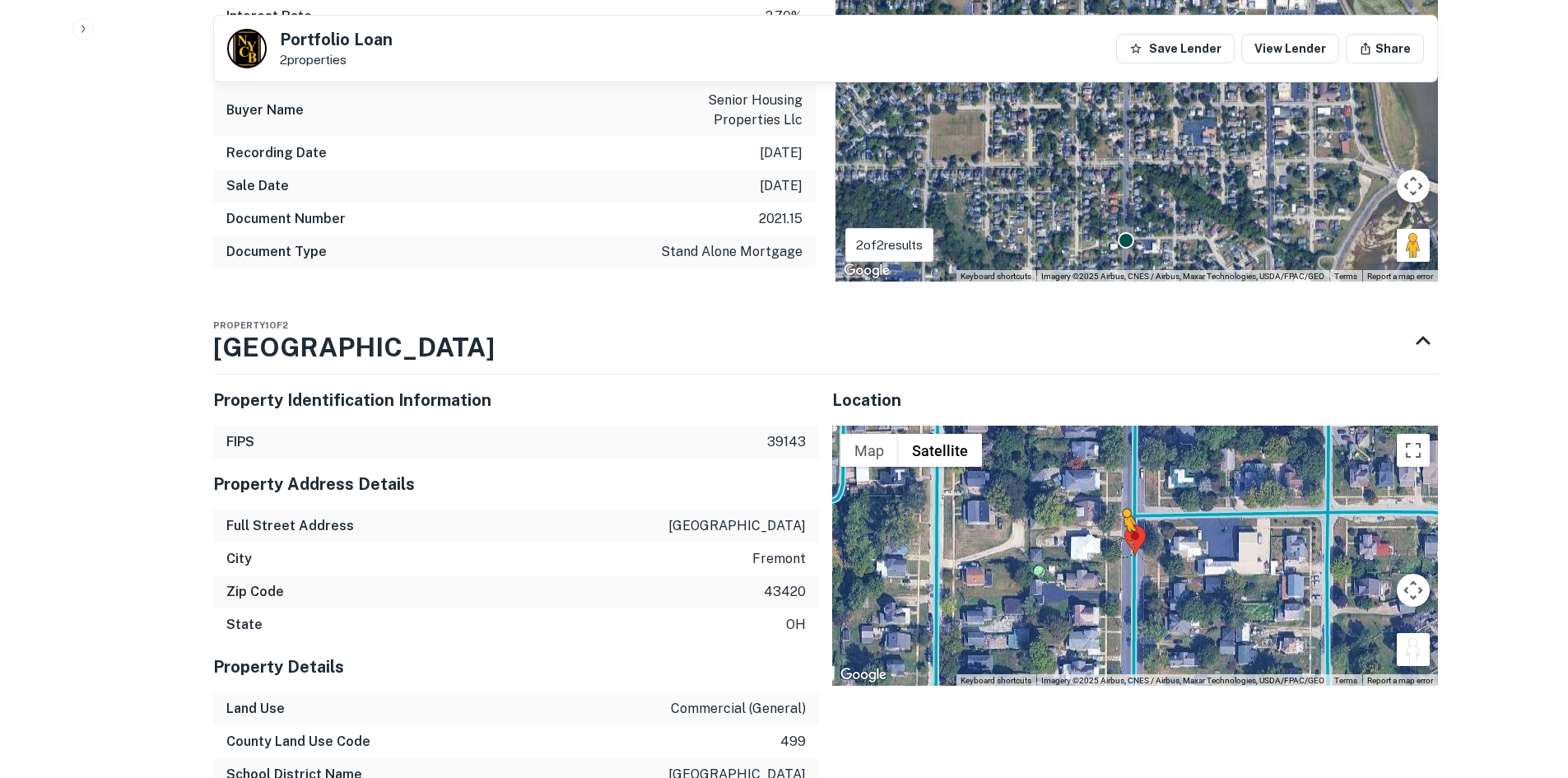
drag, startPoint x: 1413, startPoint y: 638, endPoint x: 1125, endPoint y: 544, distance: 303.0
click at [1121, 545] on div "To activate drag with keyboard, press Alt + Enter. Once in keyboard drag state,…" at bounding box center [1135, 555] width 606 height 260
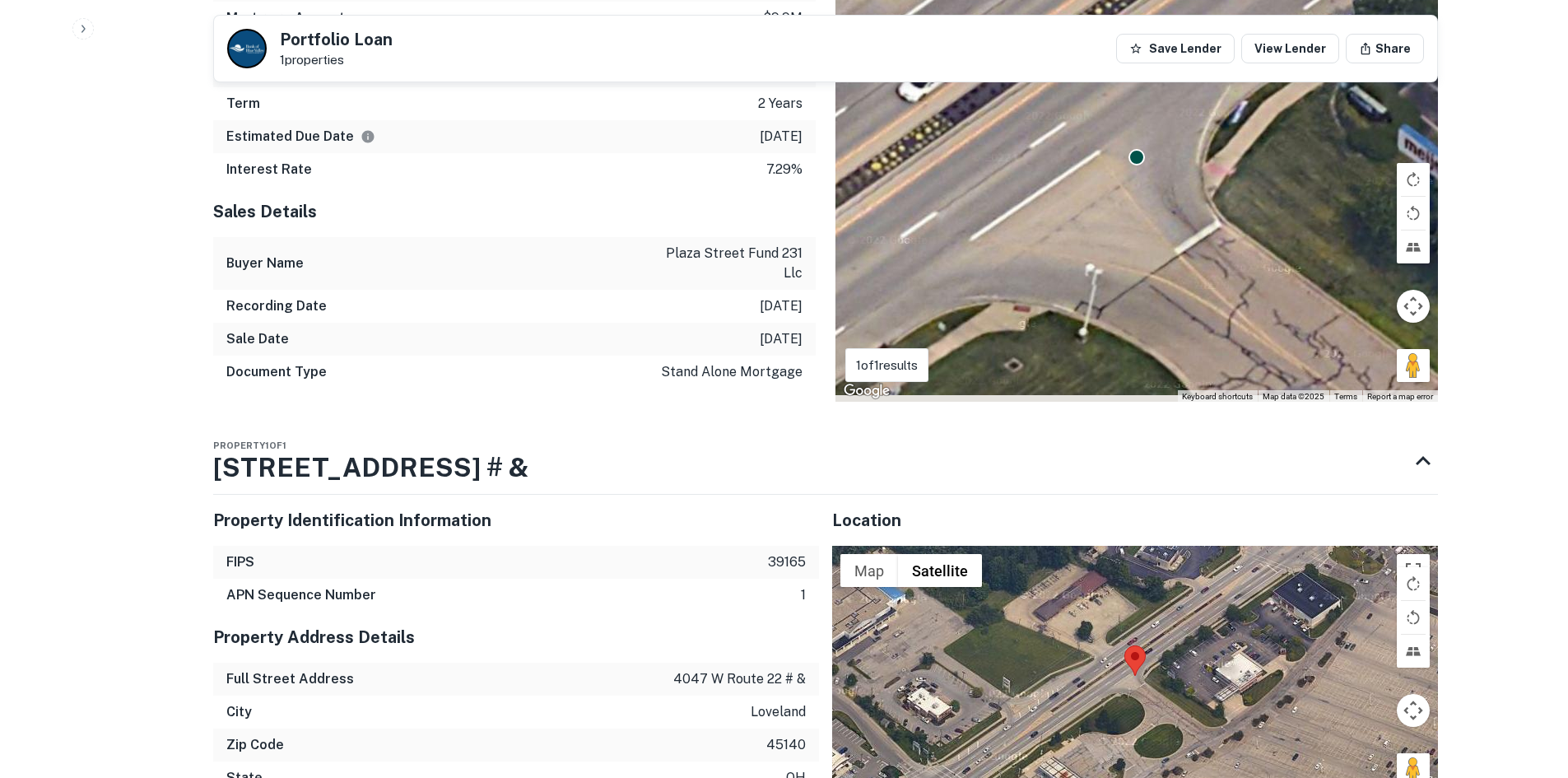
scroll to position [988, 0]
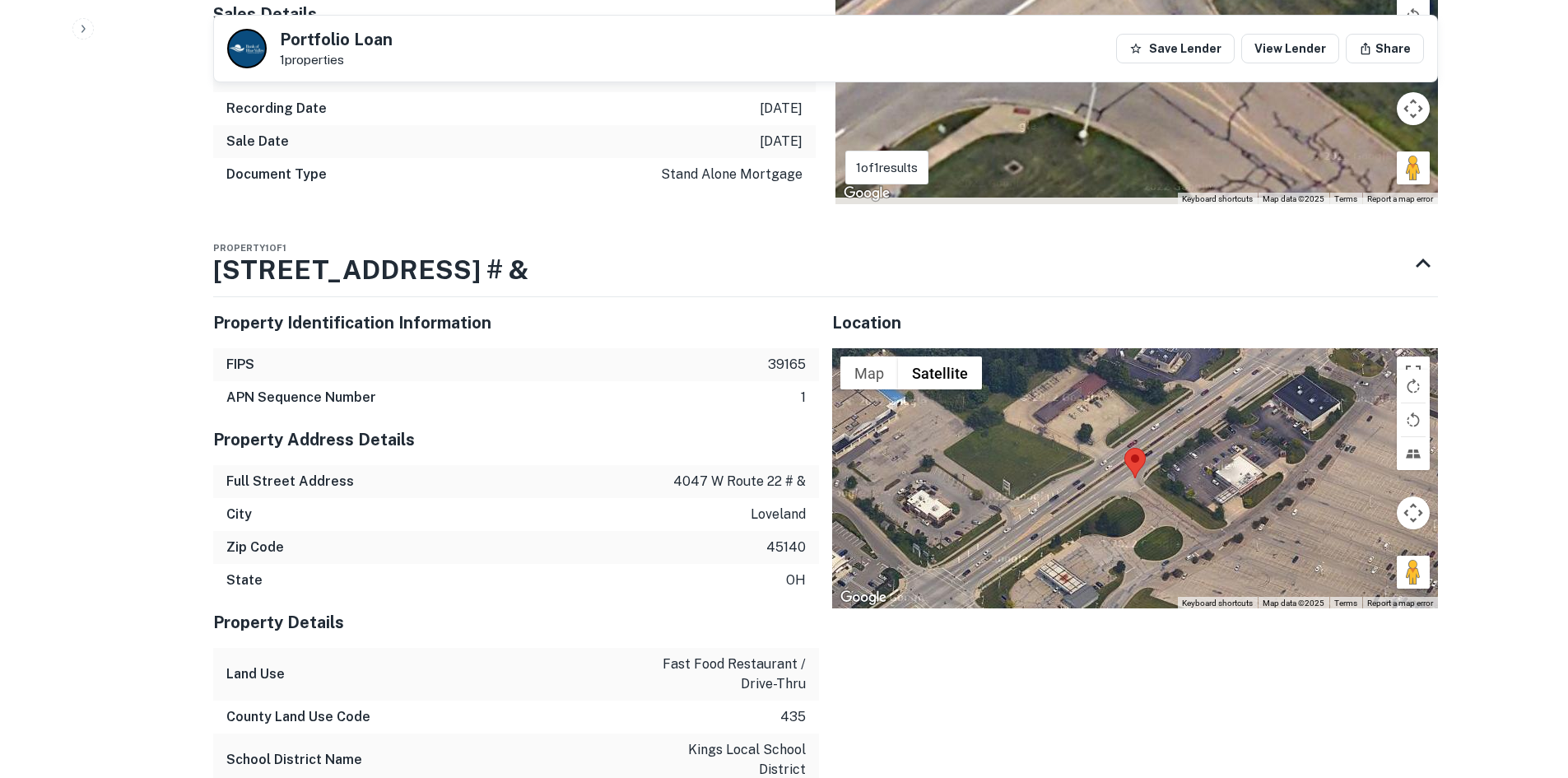
drag, startPoint x: 1397, startPoint y: 541, endPoint x: 1196, endPoint y: 457, distance: 217.8
click at [1170, 471] on div "Map Terrain Satellite Labels Keyboard shortcuts Map Data Map data ©2025 Map dat…" at bounding box center [1135, 477] width 606 height 260
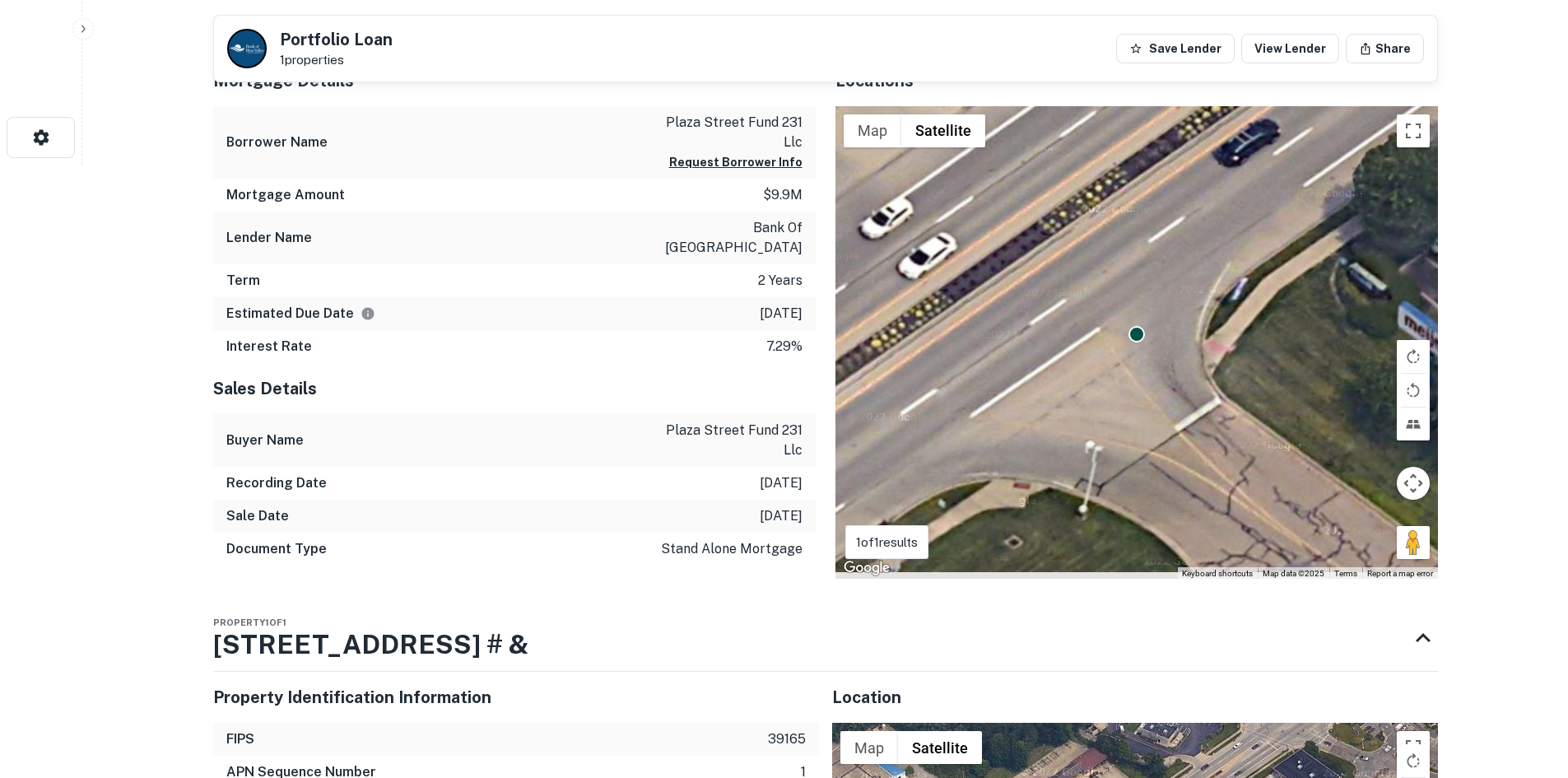
scroll to position [965, 0]
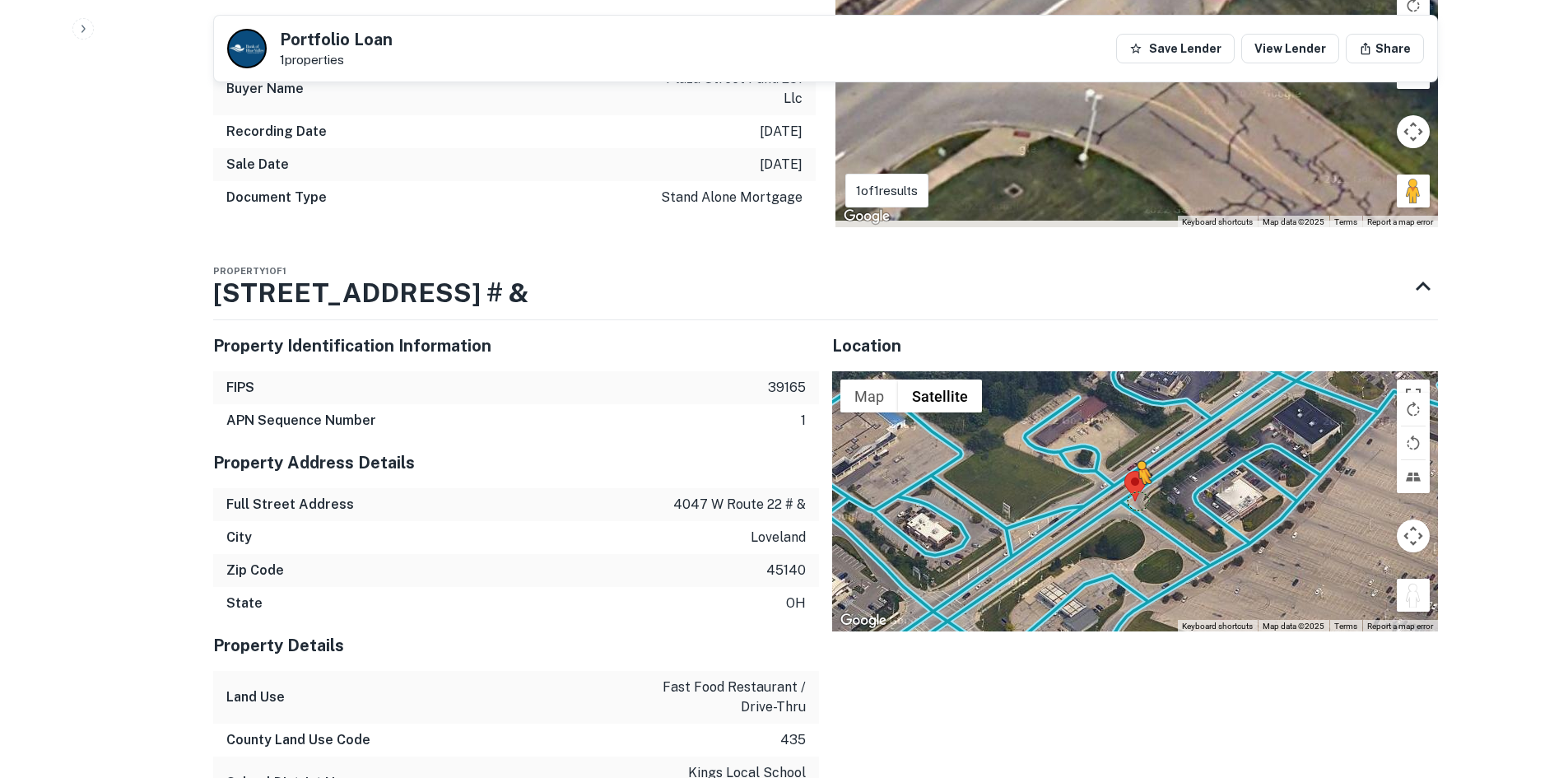
drag, startPoint x: 1420, startPoint y: 566, endPoint x: 1130, endPoint y: 480, distance: 302.5
click at [1130, 480] on div "To activate drag with keyboard, press Alt + Enter. Once in keyboard drag state,…" at bounding box center [1135, 501] width 606 height 260
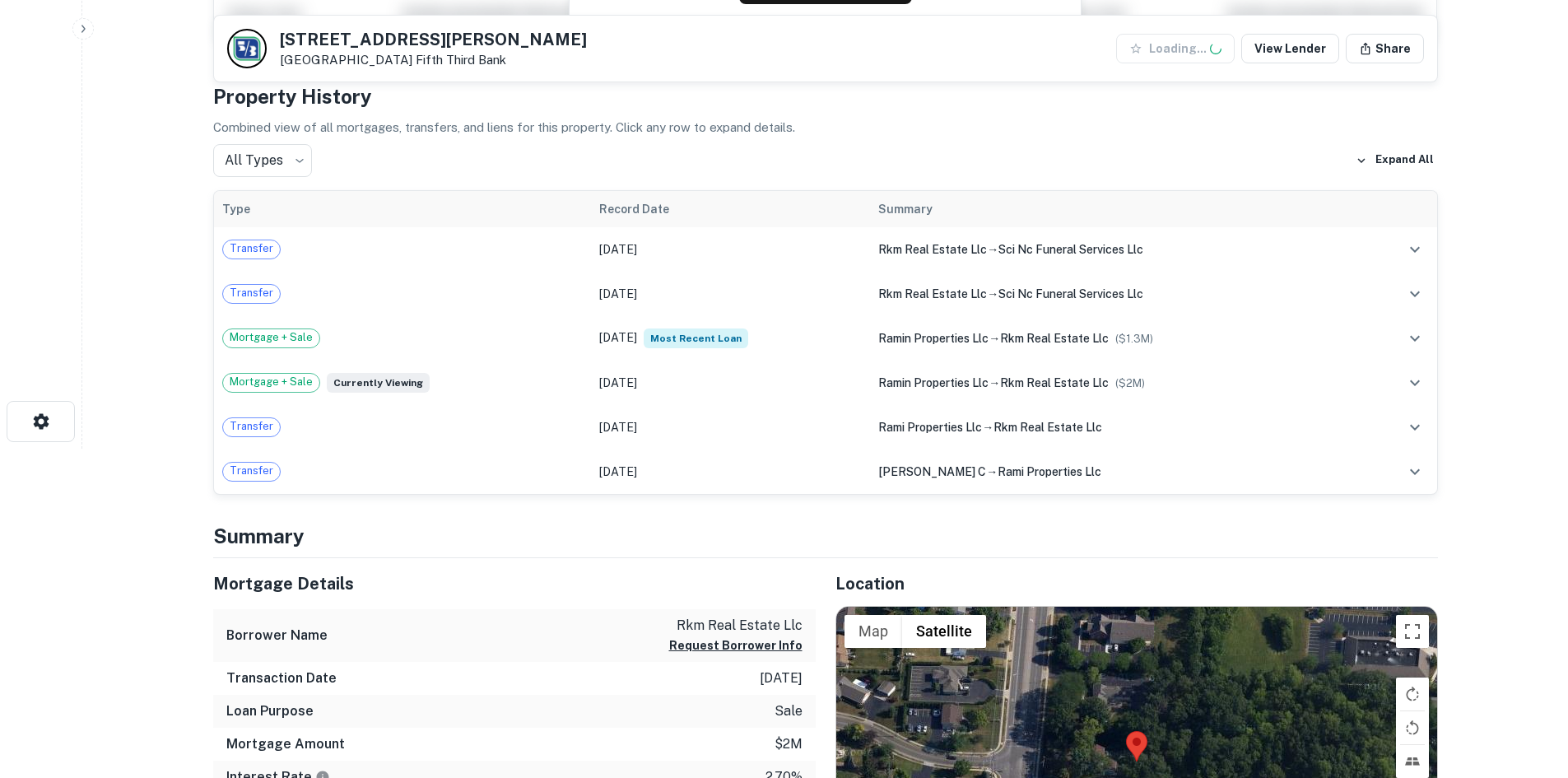
scroll to position [823, 0]
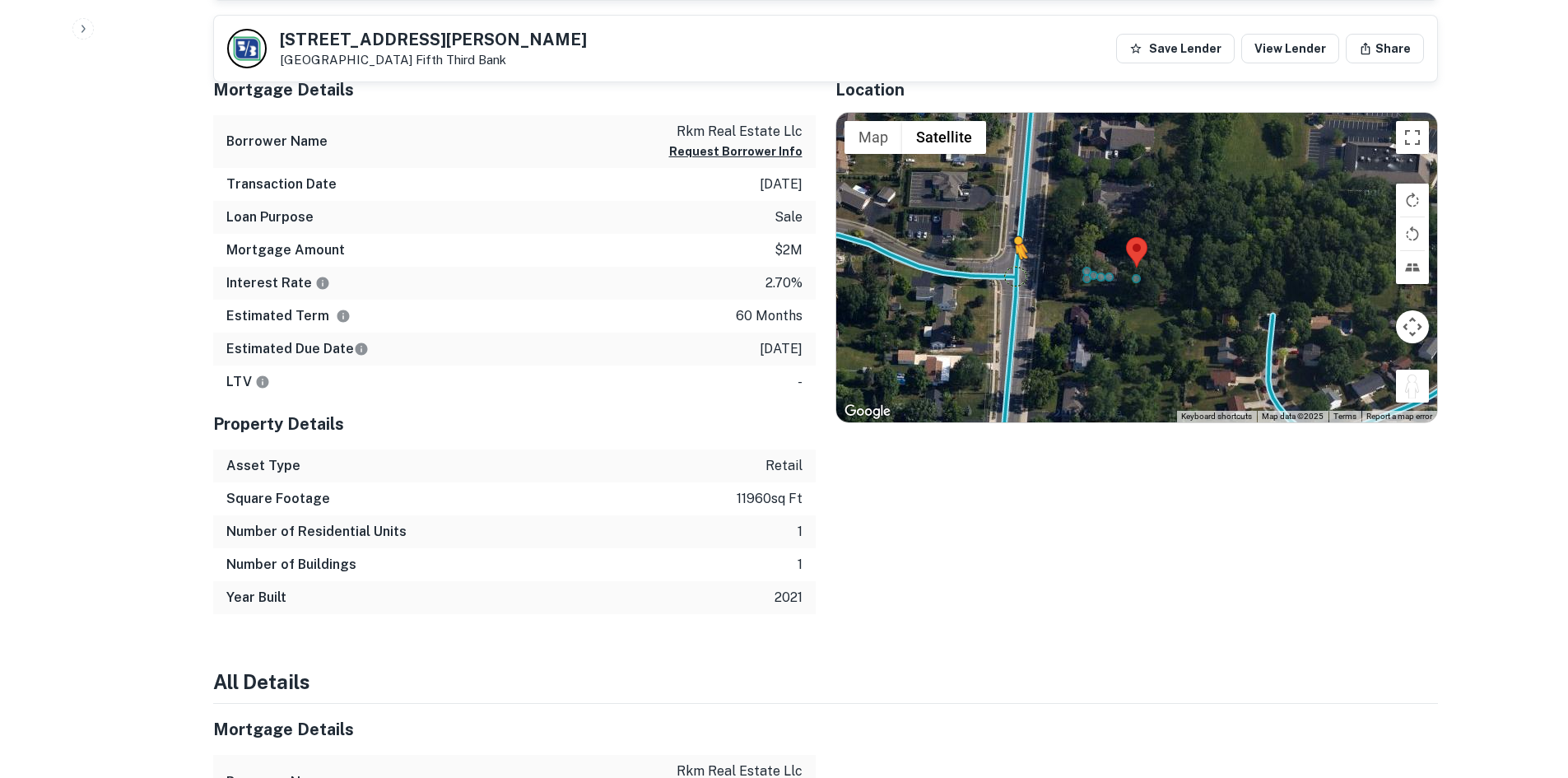
drag, startPoint x: 1410, startPoint y: 393, endPoint x: 1003, endPoint y: 274, distance: 424.0
click at [1003, 274] on div "To activate drag with keyboard, press Alt + Enter. Once in keyboard drag state,…" at bounding box center [1136, 267] width 601 height 310
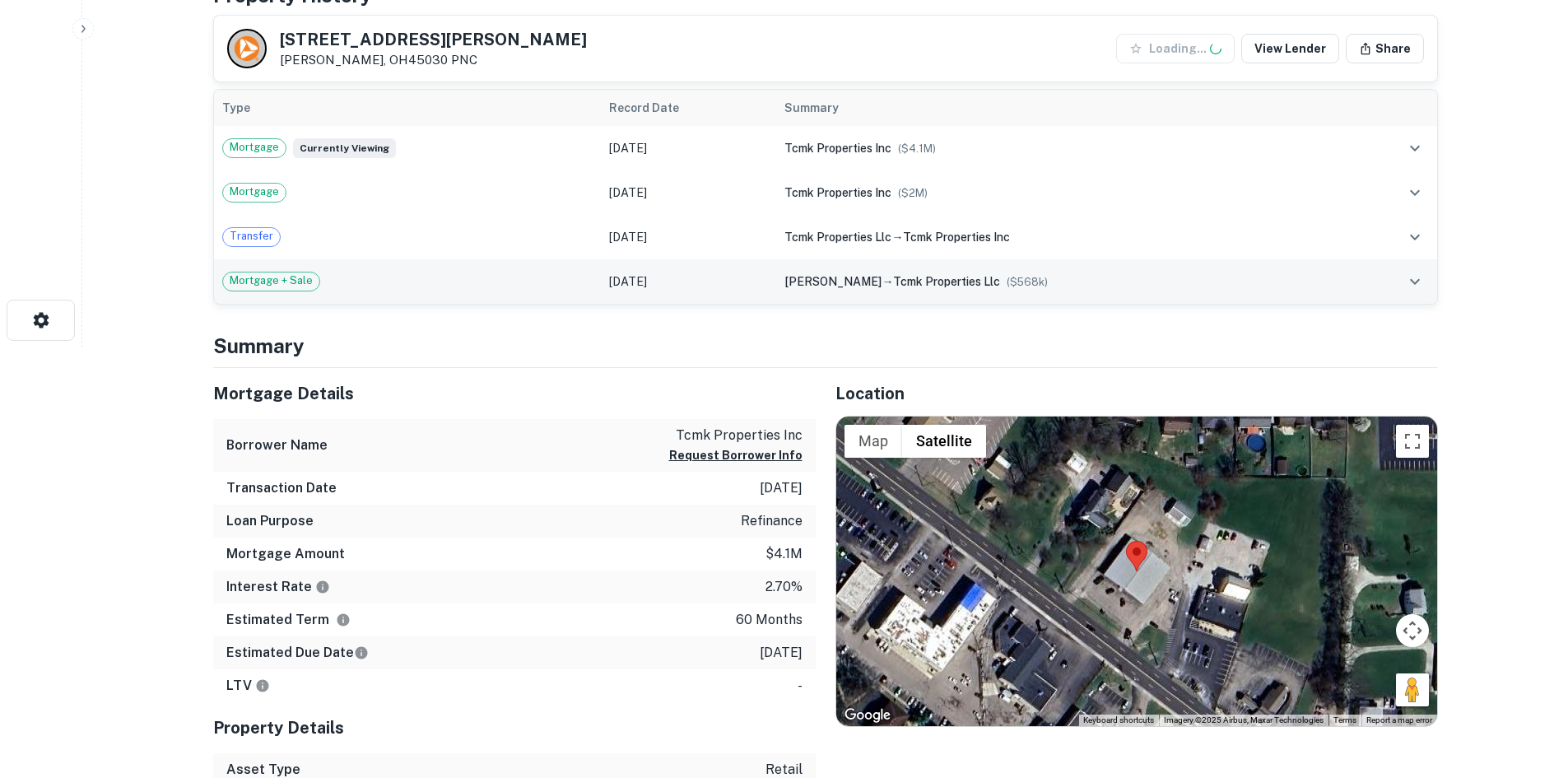
scroll to position [658, 0]
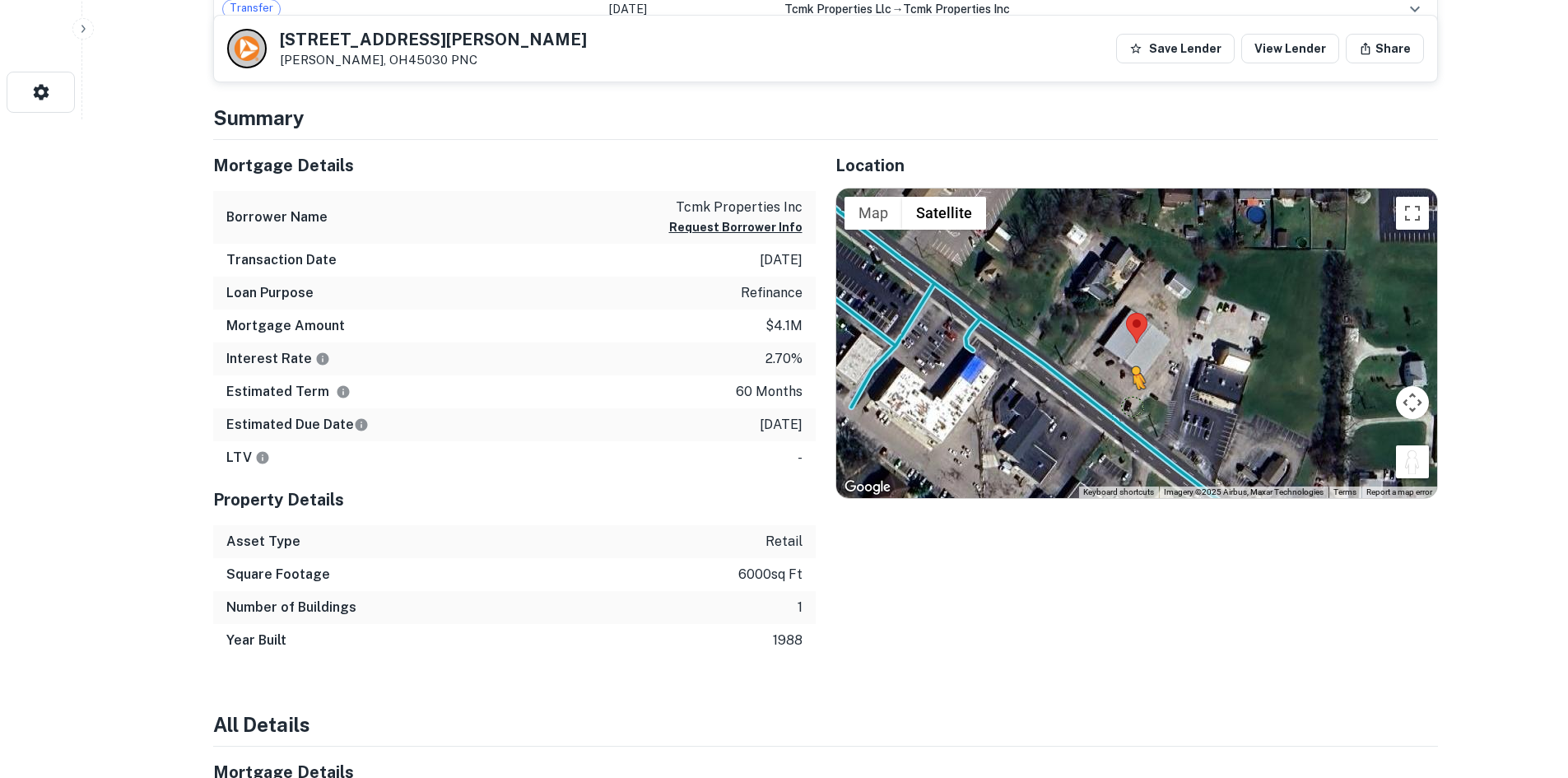
drag, startPoint x: 1412, startPoint y: 455, endPoint x: 1081, endPoint y: 391, distance: 337.1
click at [1081, 391] on div "To activate drag with keyboard, press Alt + Enter. Once in keyboard drag state,…" at bounding box center [1136, 343] width 601 height 310
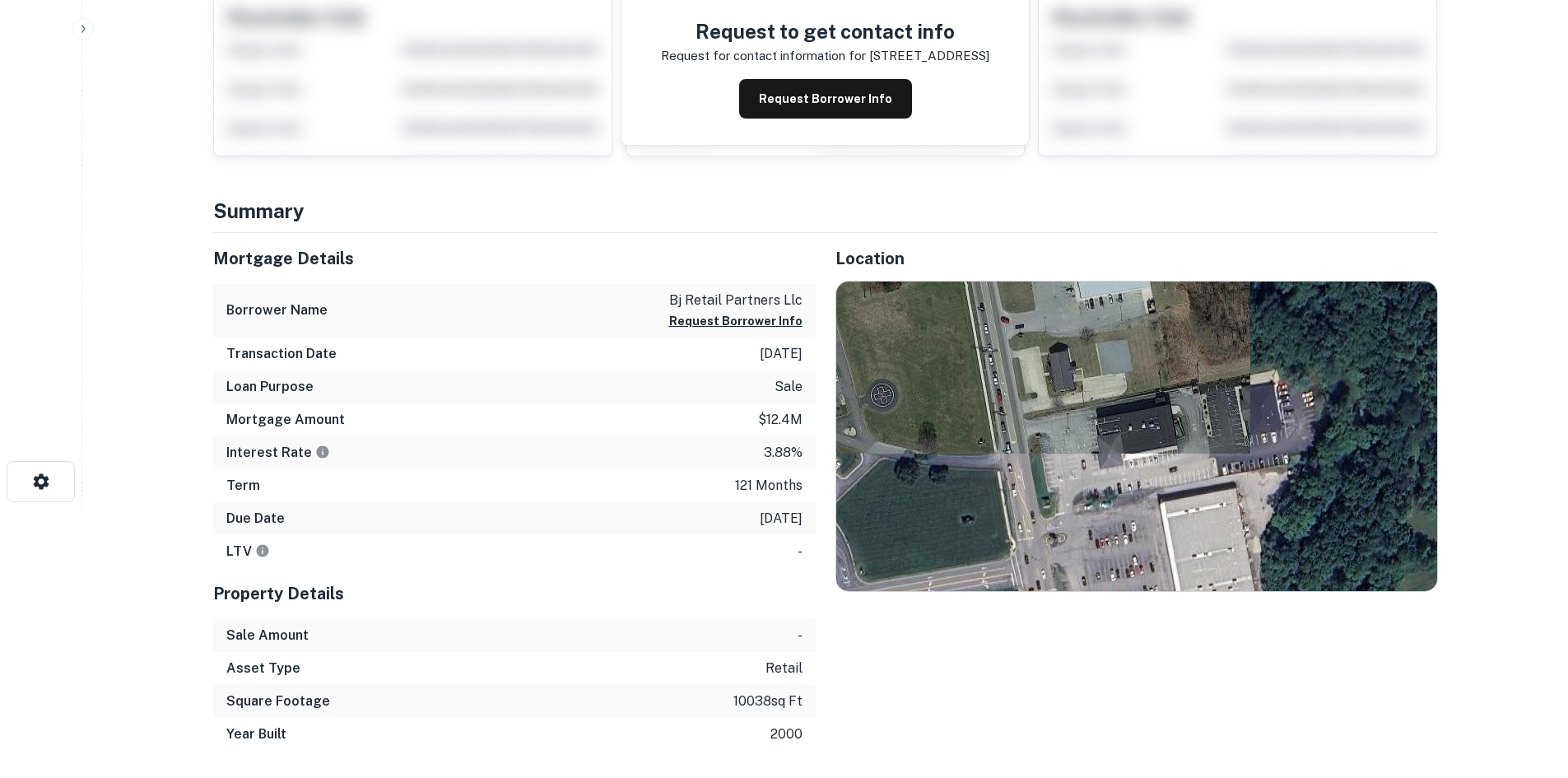
scroll to position [329, 0]
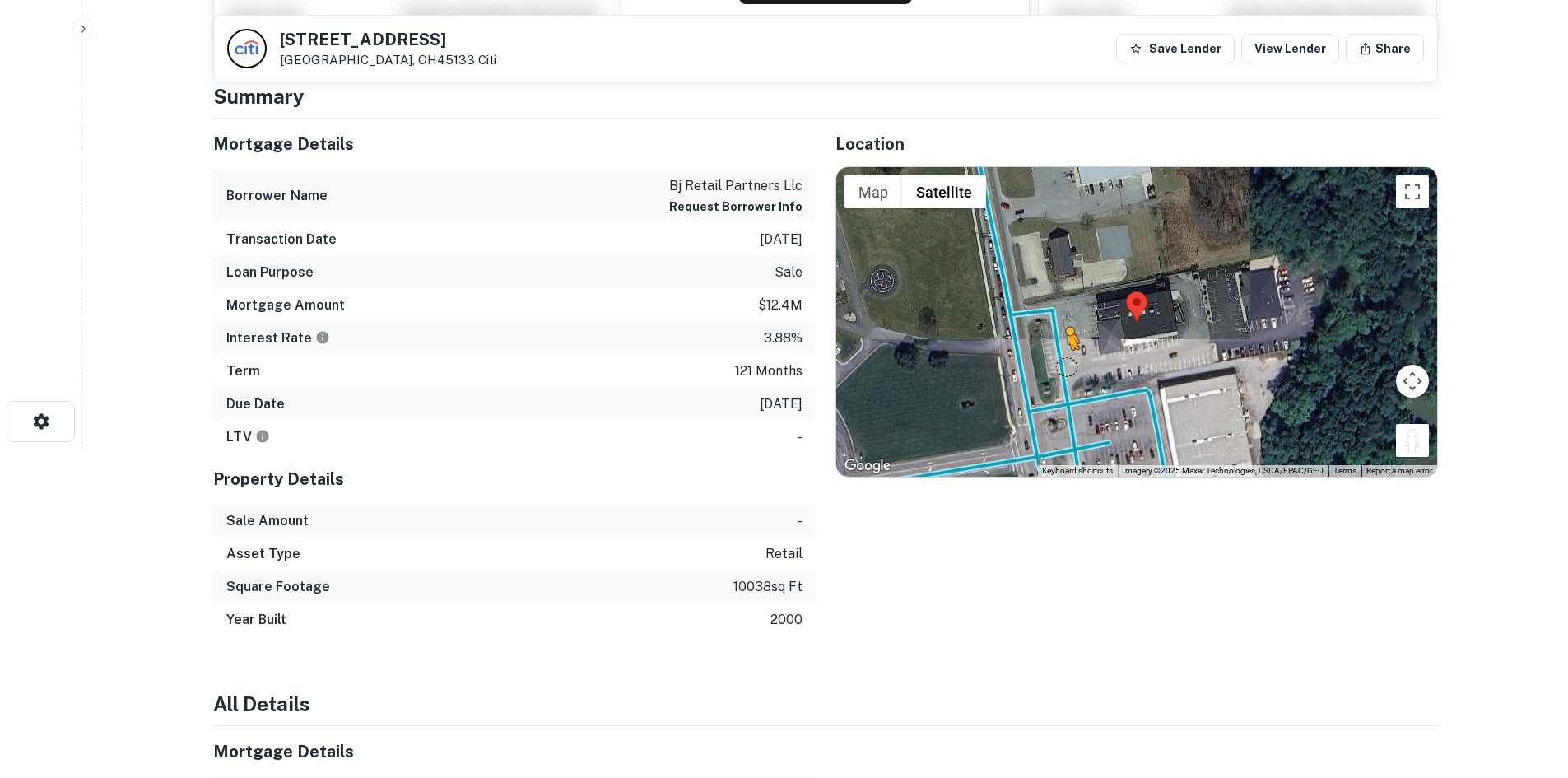
drag, startPoint x: 1424, startPoint y: 440, endPoint x: 1062, endPoint y: 366, distance: 369.5
click at [1062, 366] on div "To activate drag with keyboard, press Alt + Enter. Once in keyboard drag state,…" at bounding box center [1136, 322] width 601 height 310
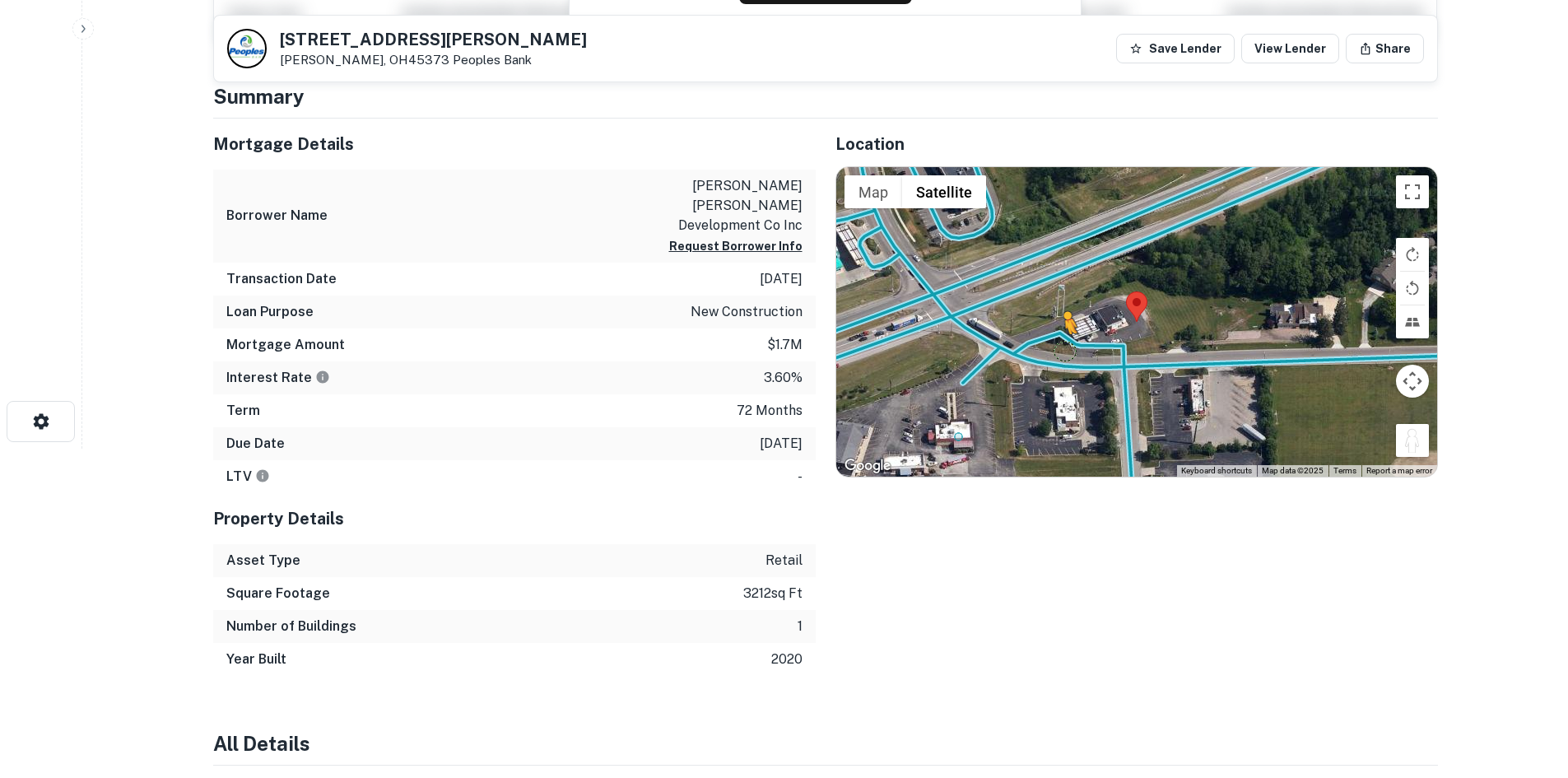
drag, startPoint x: 1418, startPoint y: 442, endPoint x: 1061, endPoint y: 350, distance: 368.7
click at [1061, 350] on div "To activate drag with keyboard, press Alt + Enter. Once in keyboard drag state,…" at bounding box center [1136, 322] width 601 height 310
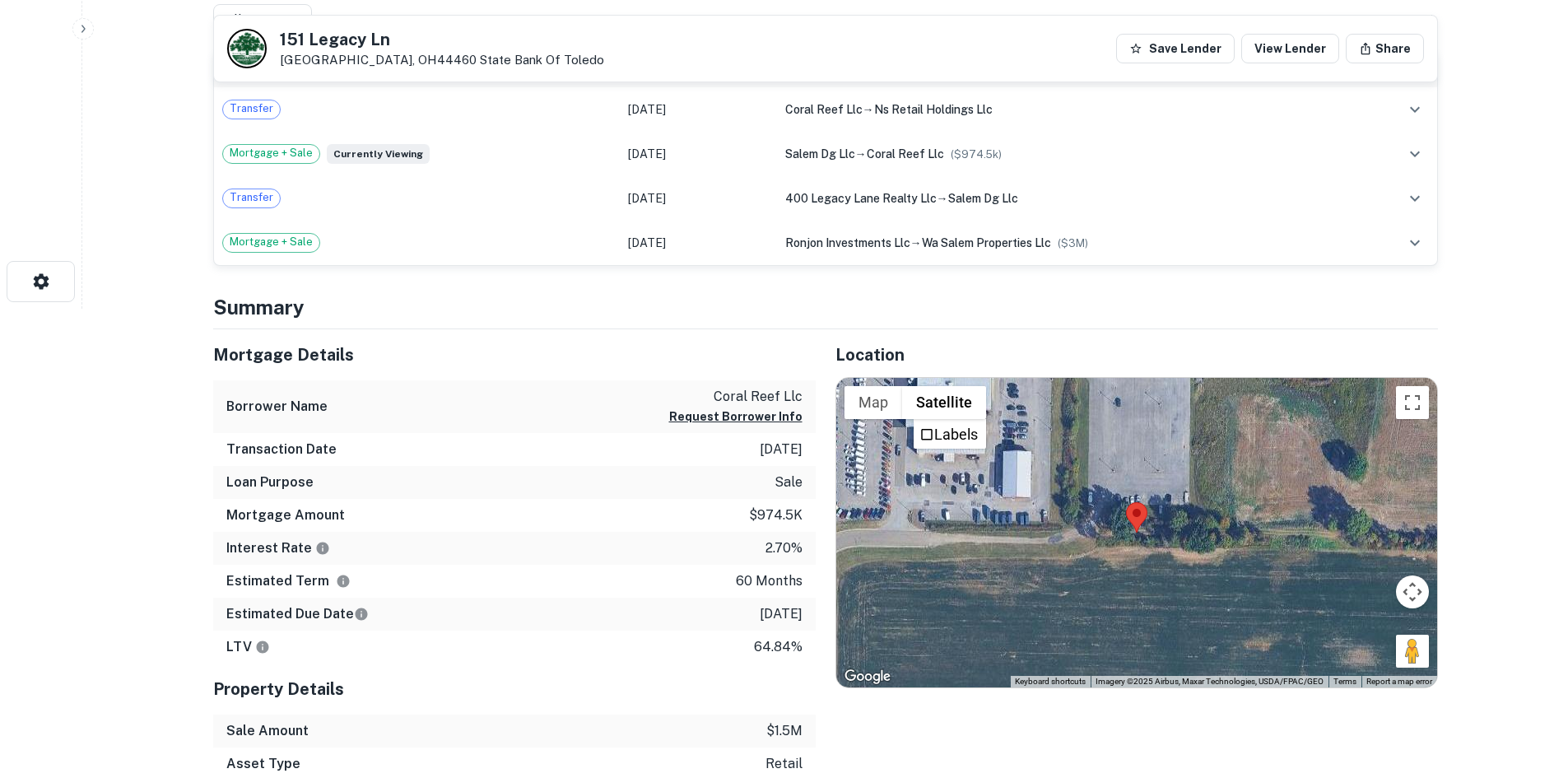
scroll to position [494, 0]
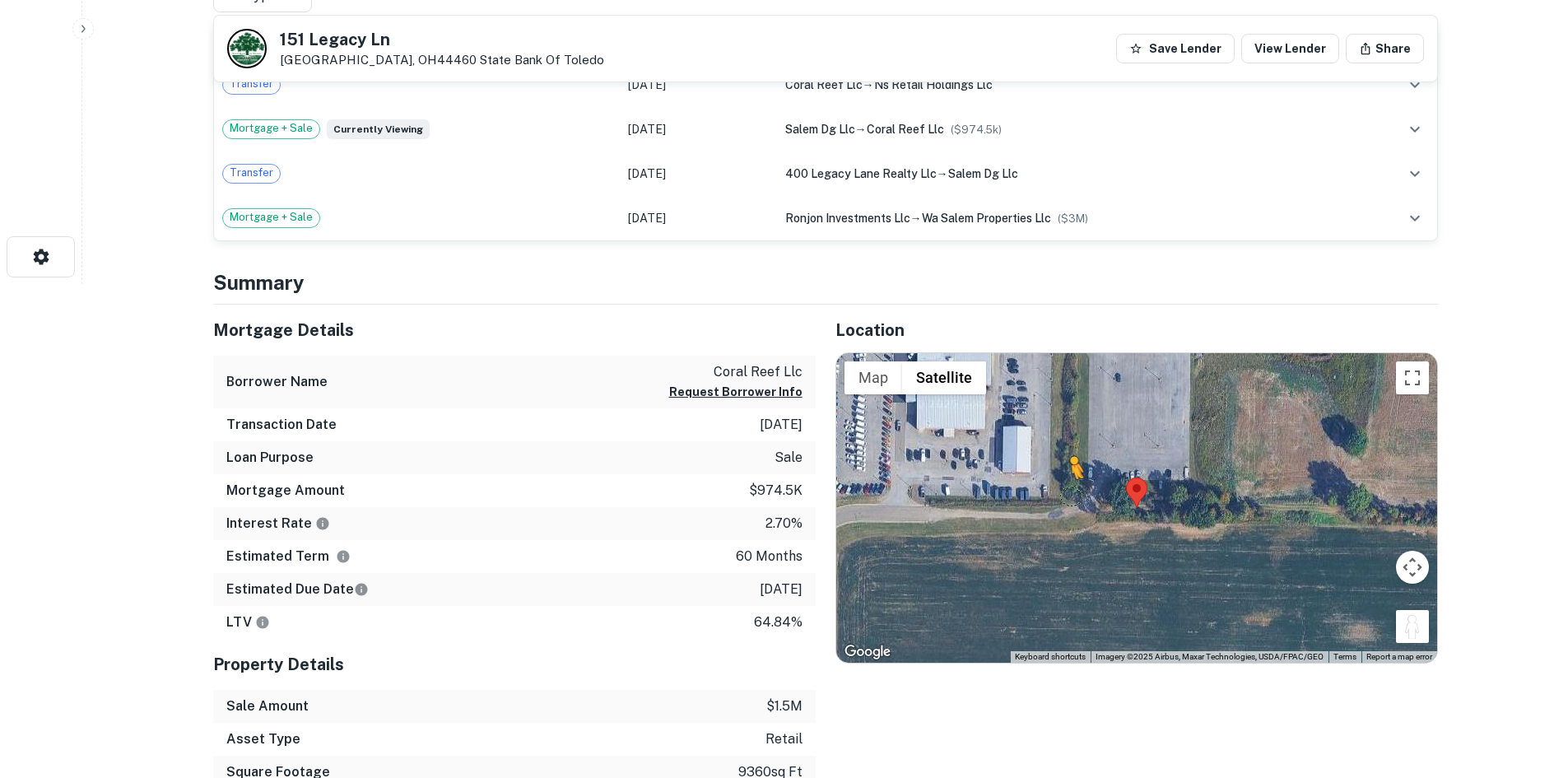
drag, startPoint x: 1398, startPoint y: 615, endPoint x: 1070, endPoint y: 496, distance: 348.9
click at [1070, 496] on div "To activate drag with keyboard, press Alt + Enter. Once in keyboard drag state,…" at bounding box center [1136, 508] width 601 height 310
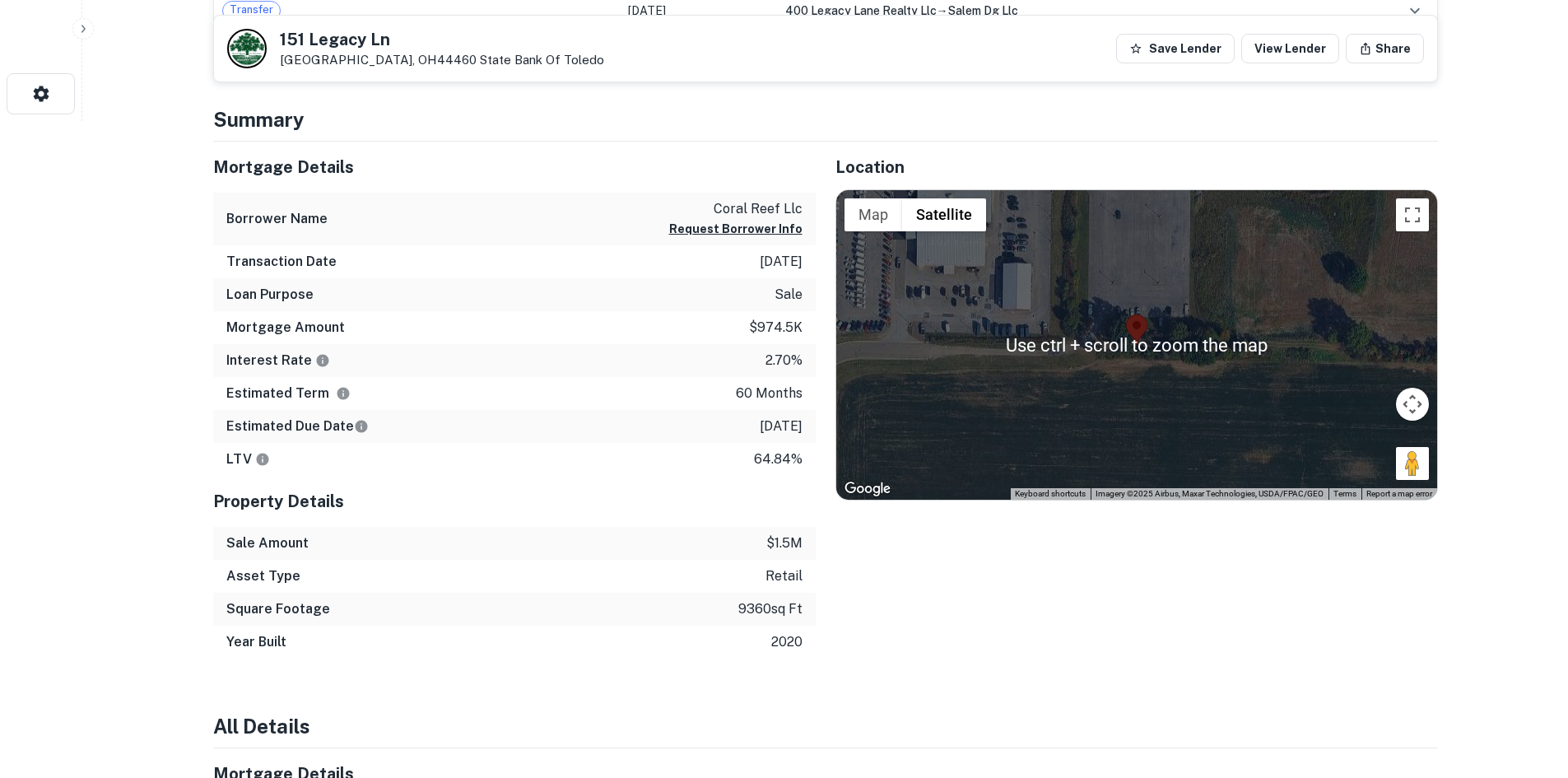
scroll to position [658, 0]
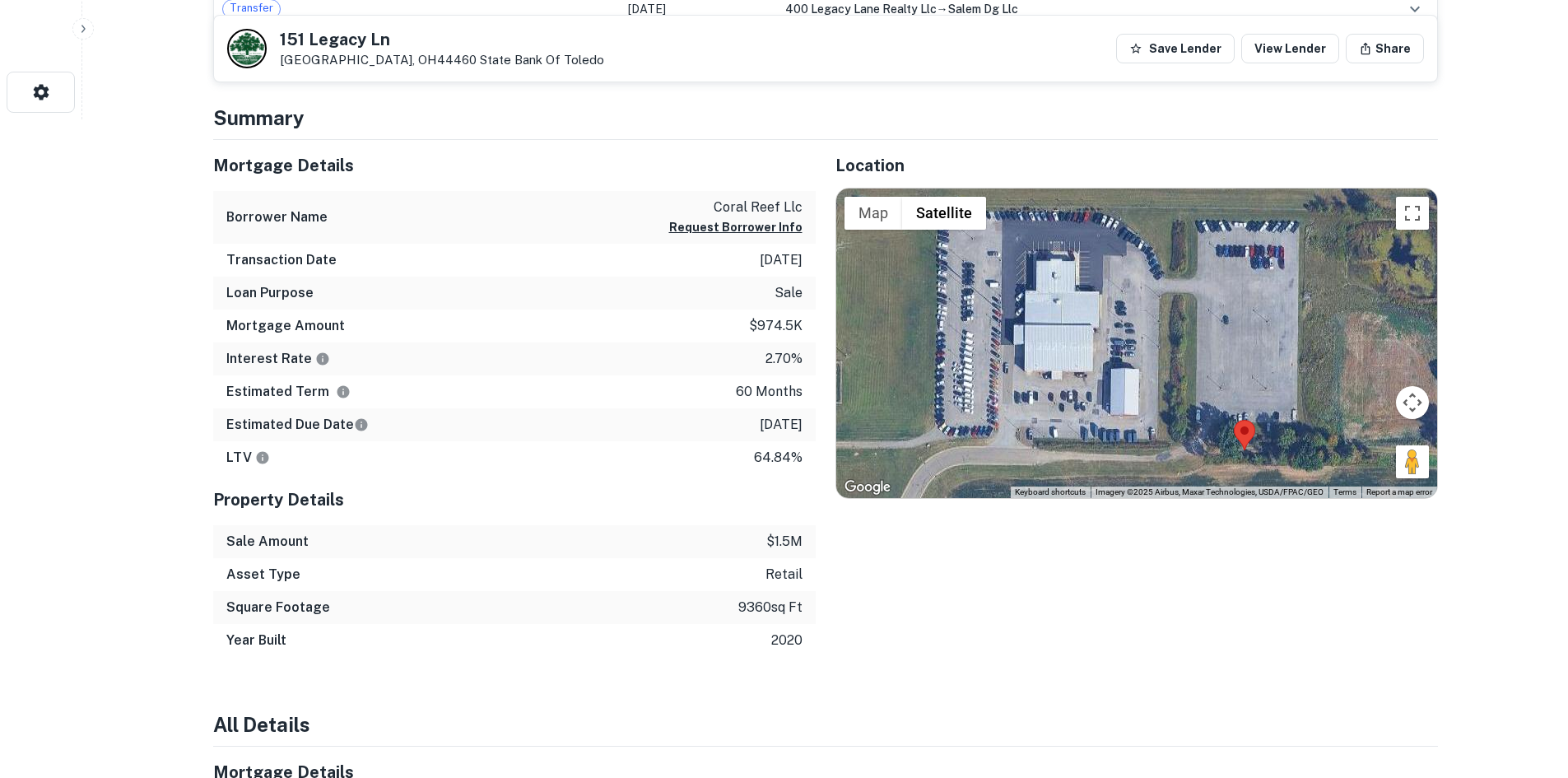
drag, startPoint x: 1090, startPoint y: 361, endPoint x: 1197, endPoint y: 465, distance: 149.2
click at [1197, 465] on div "No data available." at bounding box center [1136, 343] width 601 height 310
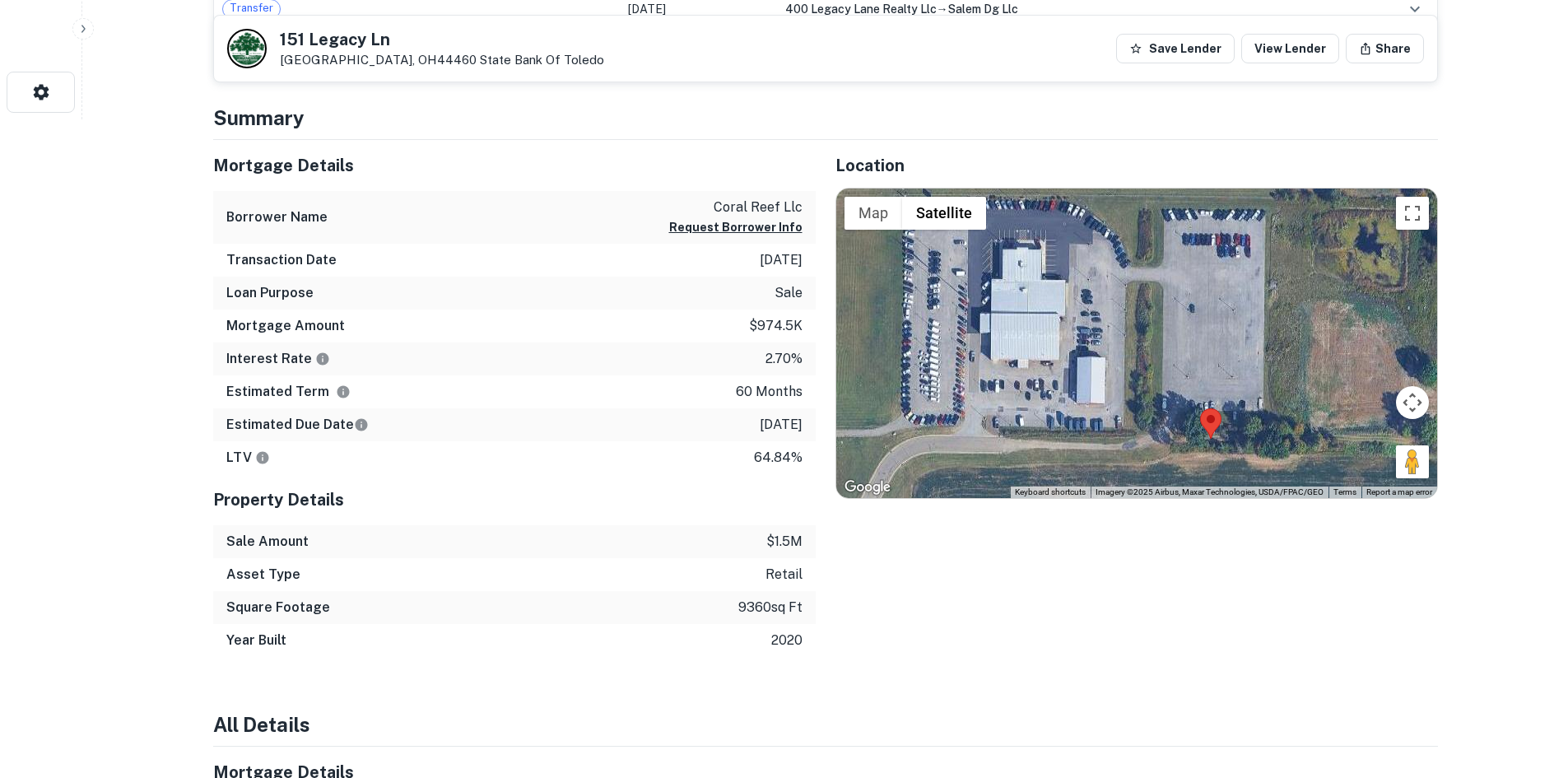
drag, startPoint x: 1394, startPoint y: 461, endPoint x: 1359, endPoint y: 450, distance: 36.7
click at [1359, 450] on div "No data available." at bounding box center [1136, 343] width 601 height 310
drag, startPoint x: 1407, startPoint y: 466, endPoint x: 1100, endPoint y: 448, distance: 307.5
click at [1100, 448] on div "To activate drag with keyboard, press Alt + Enter. Once in keyboard drag state,…" at bounding box center [1136, 343] width 601 height 310
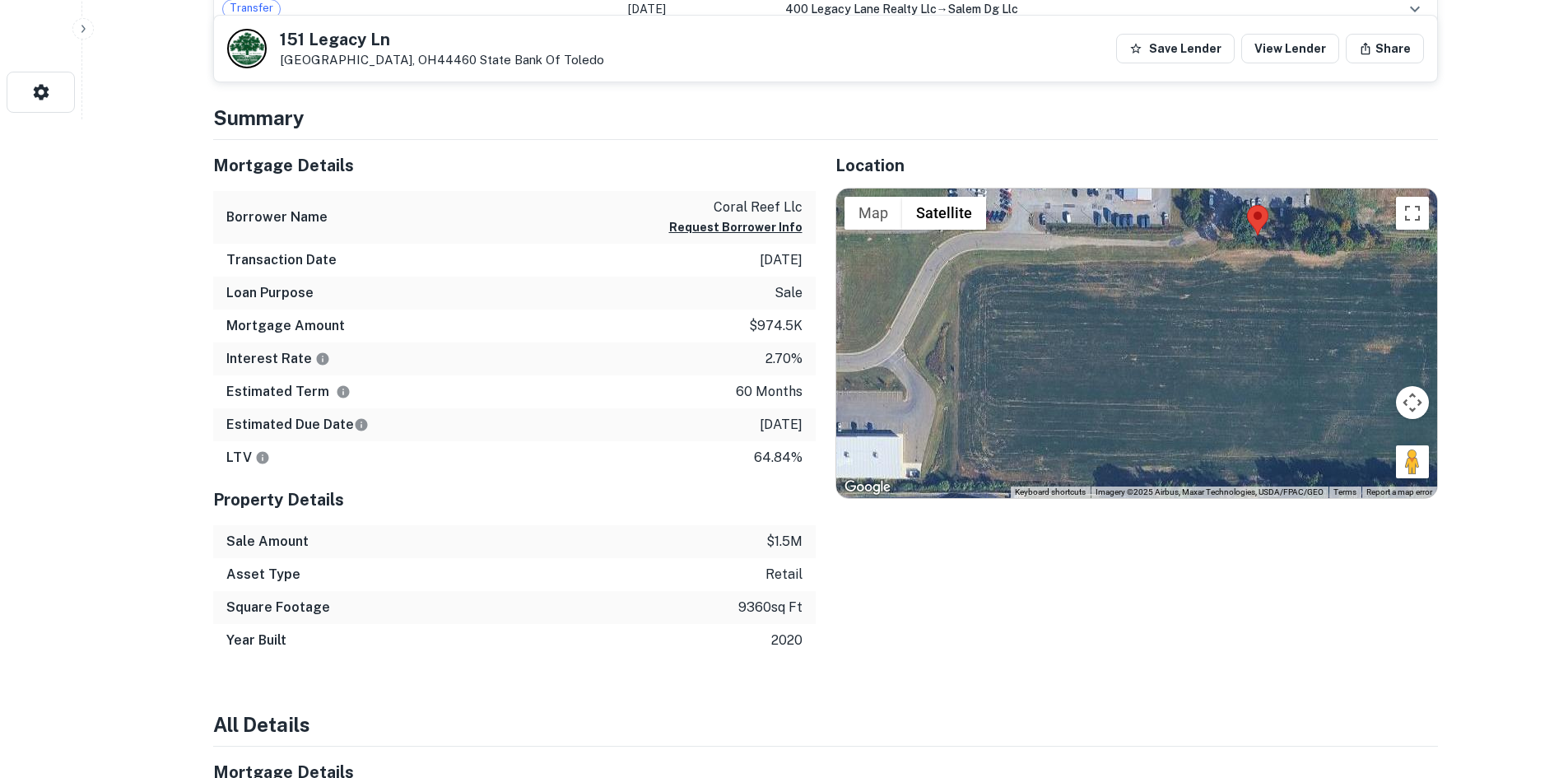
drag, startPoint x: 1102, startPoint y: 420, endPoint x: 1156, endPoint y: 218, distance: 209.1
click at [1156, 218] on div "No data available." at bounding box center [1136, 343] width 601 height 310
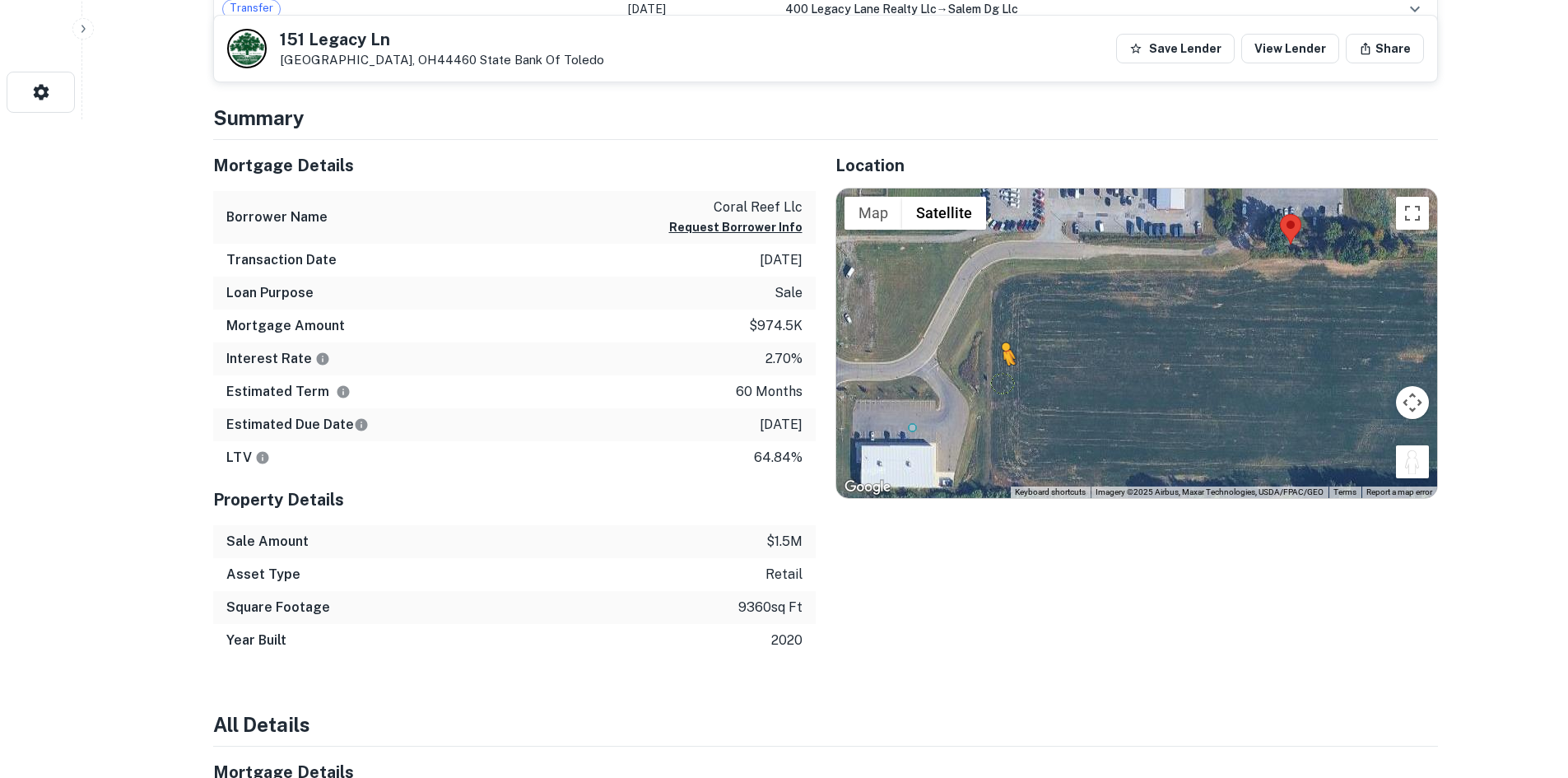
drag, startPoint x: 1416, startPoint y: 457, endPoint x: 893, endPoint y: 374, distance: 529.5
click at [893, 375] on div "To activate drag with keyboard, press Alt + Enter. Once in keyboard drag state,…" at bounding box center [1136, 343] width 601 height 310
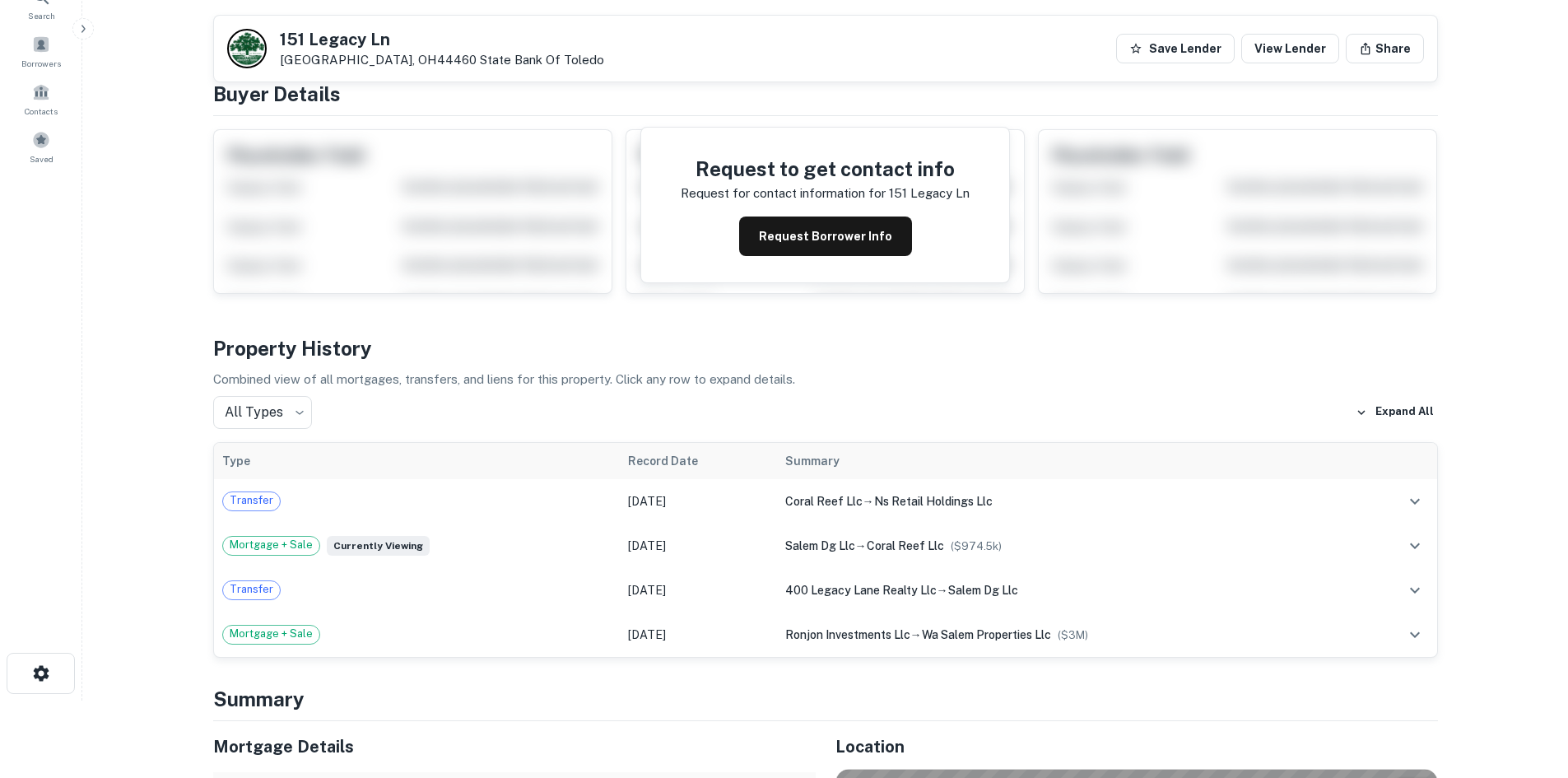
scroll to position [0, 0]
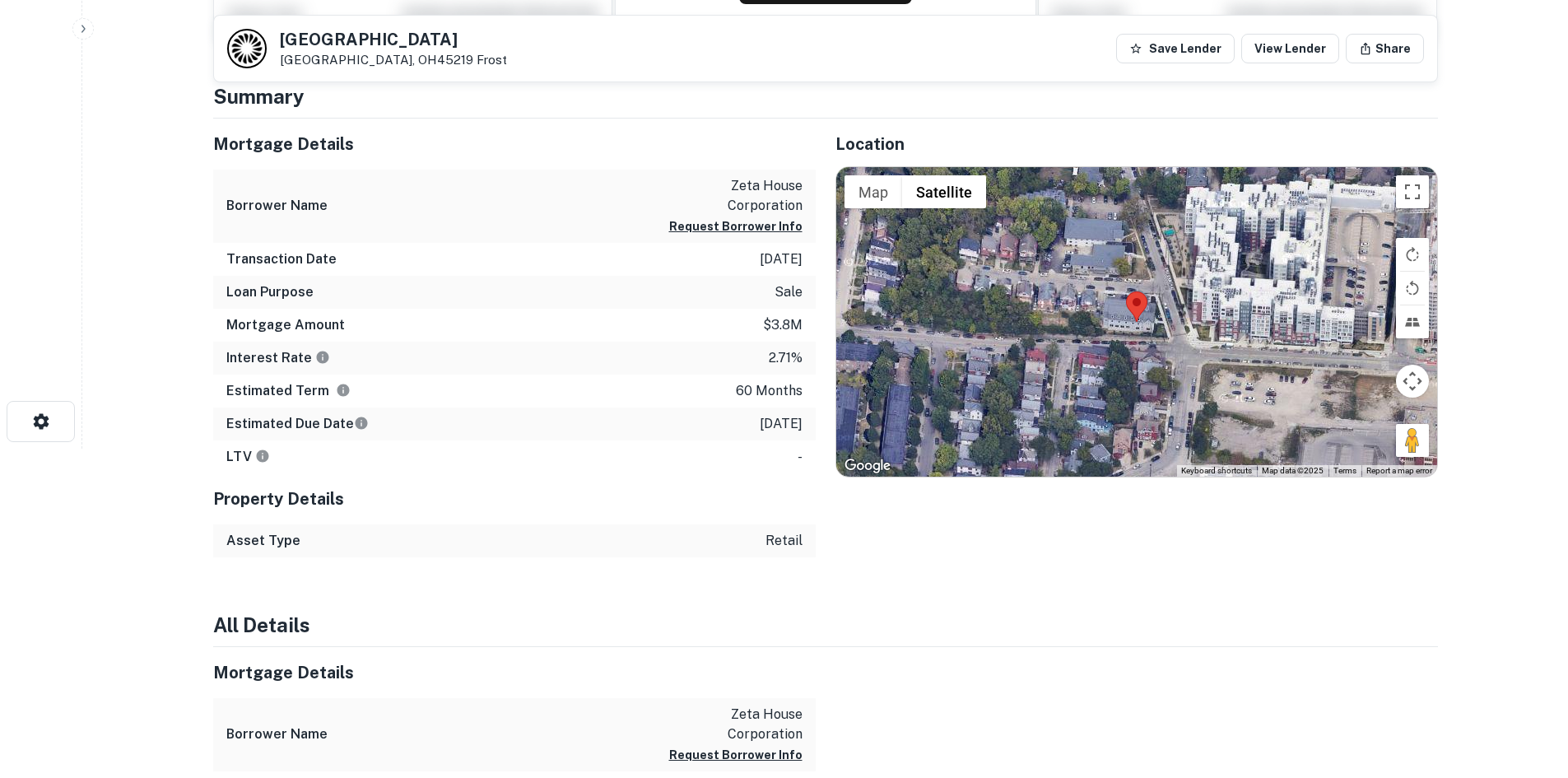
drag, startPoint x: 1401, startPoint y: 444, endPoint x: 1200, endPoint y: 378, distance: 211.6
click at [1200, 378] on div "Map Terrain Satellite Labels Keyboard shortcuts Map Data Map data ©2025 Map dat…" at bounding box center [1136, 322] width 601 height 310
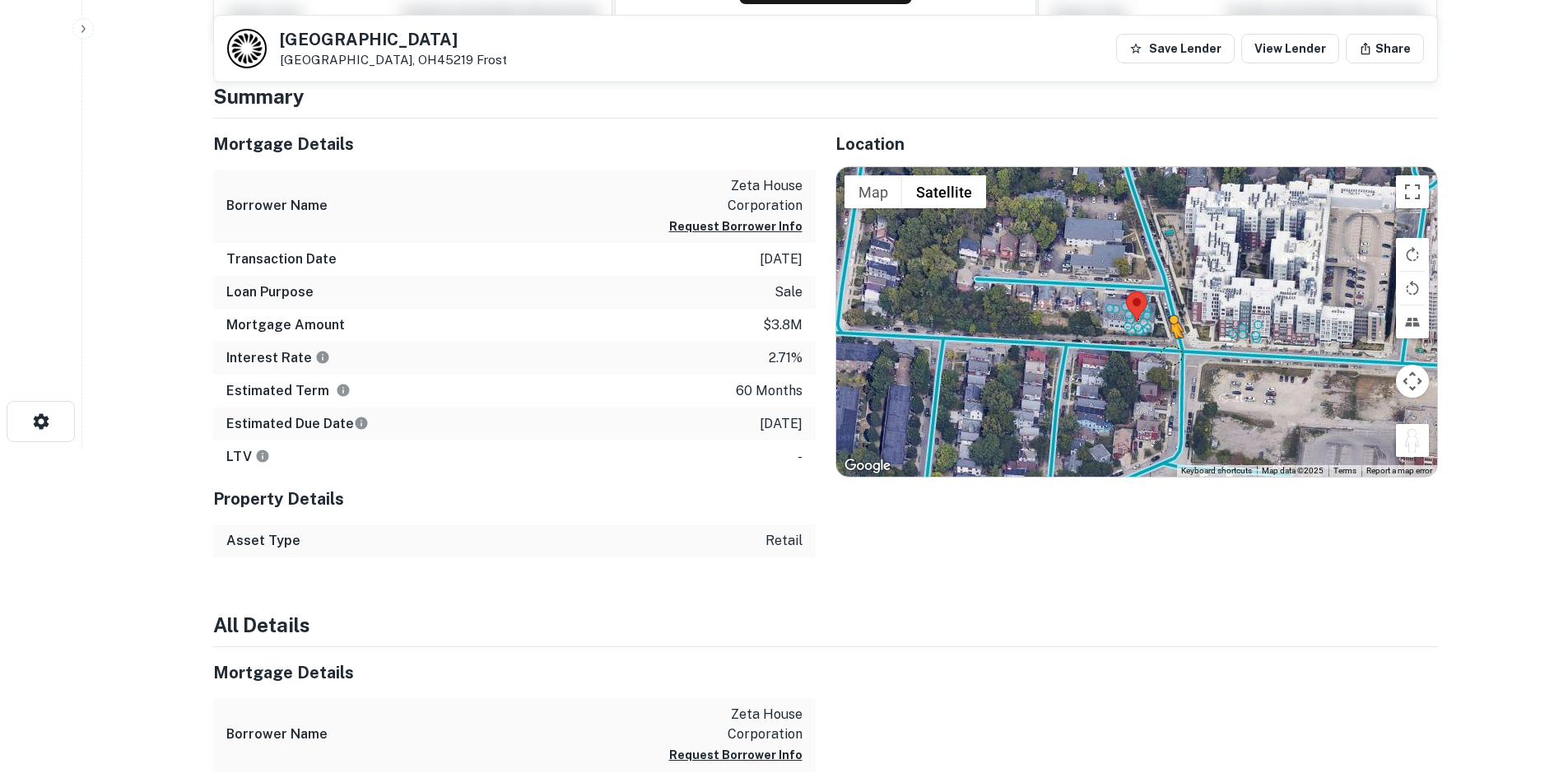
drag, startPoint x: 1413, startPoint y: 446, endPoint x: 1158, endPoint y: 345, distance: 274.3
click at [1158, 345] on div "To activate drag with keyboard, press Alt + Enter. Once in keyboard drag state,…" at bounding box center [1136, 322] width 601 height 310
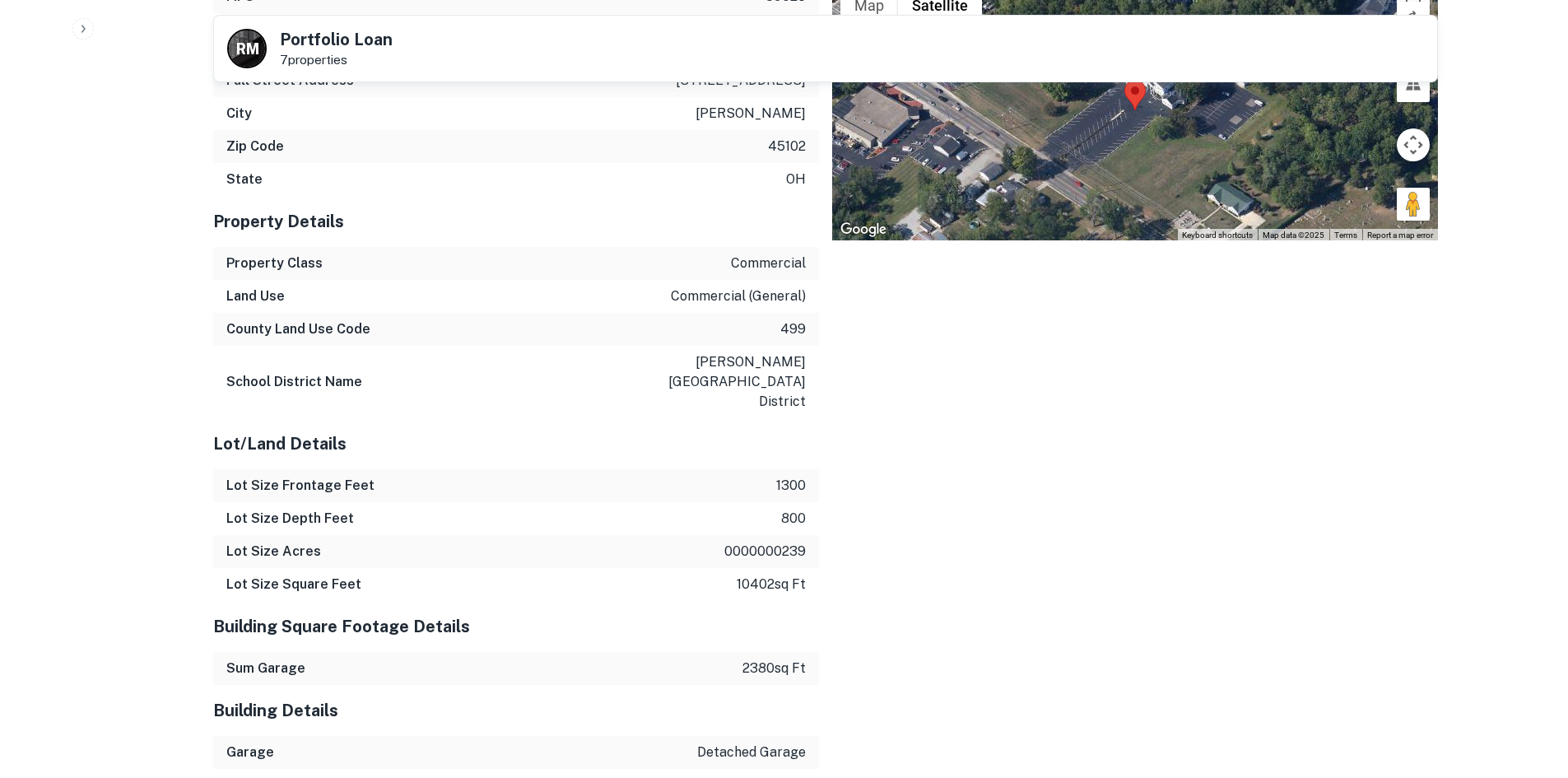
scroll to position [1399, 0]
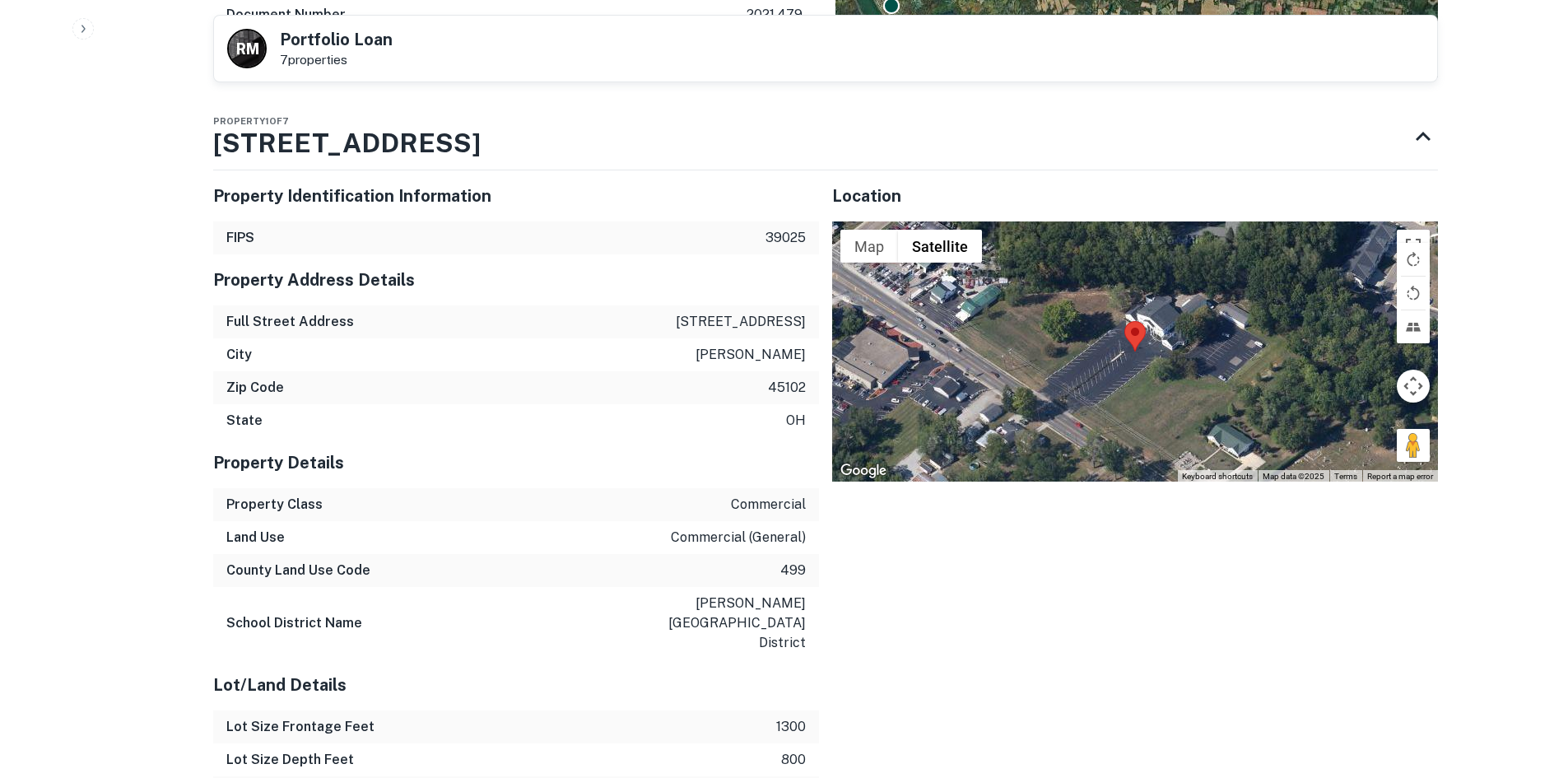
drag, startPoint x: 1407, startPoint y: 454, endPoint x: 1090, endPoint y: 404, distance: 320.9
click at [1084, 404] on div "Map Terrain Satellite Labels Keyboard shortcuts Map Data Map data ©2025 Map dat…" at bounding box center [1135, 351] width 606 height 260
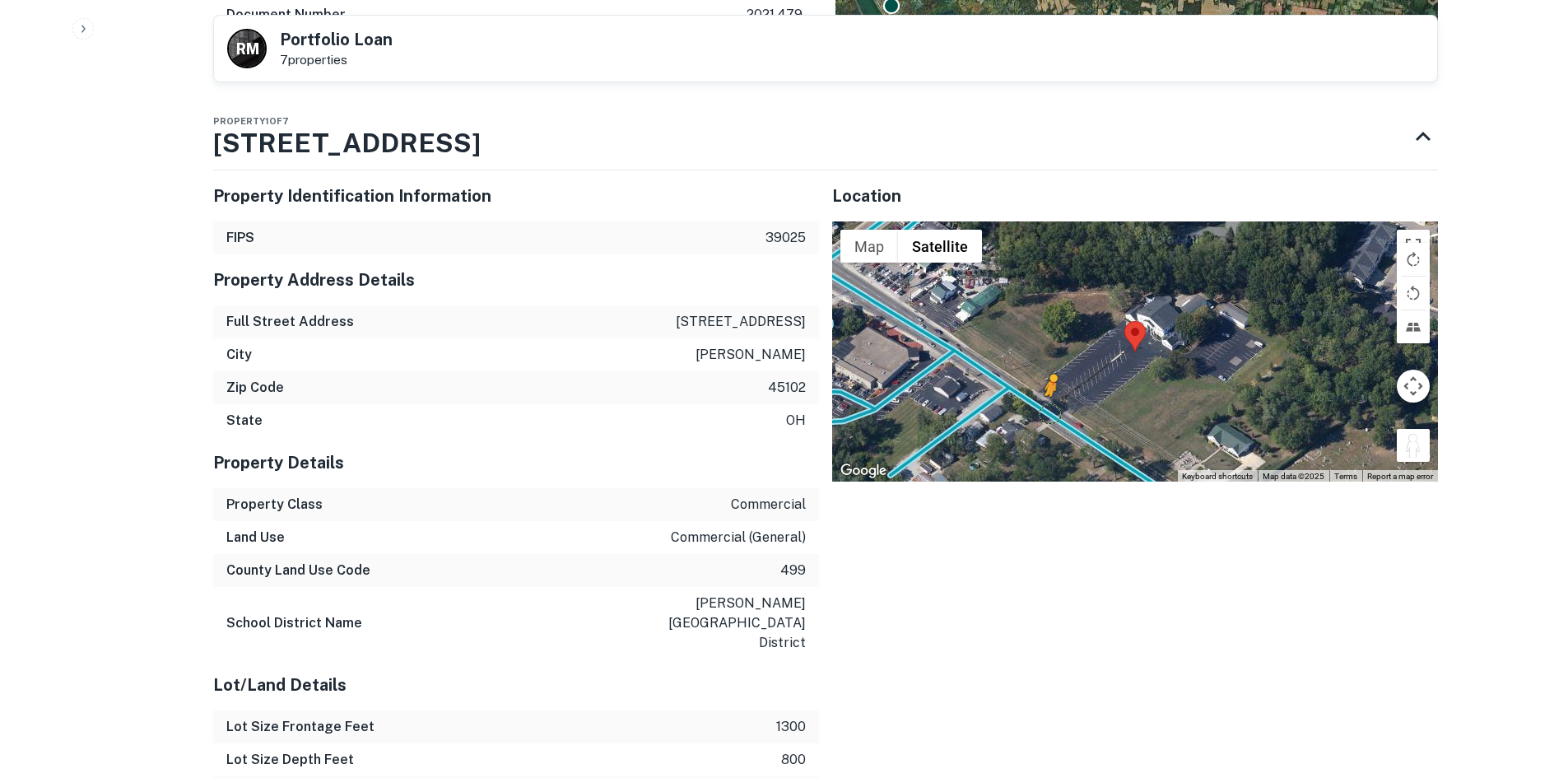
drag, startPoint x: 1410, startPoint y: 441, endPoint x: 1049, endPoint y: 412, distance: 362.2
click at [1049, 412] on div "To activate drag with keyboard, press Alt + Enter. Once in keyboard drag state,…" at bounding box center [1135, 351] width 606 height 260
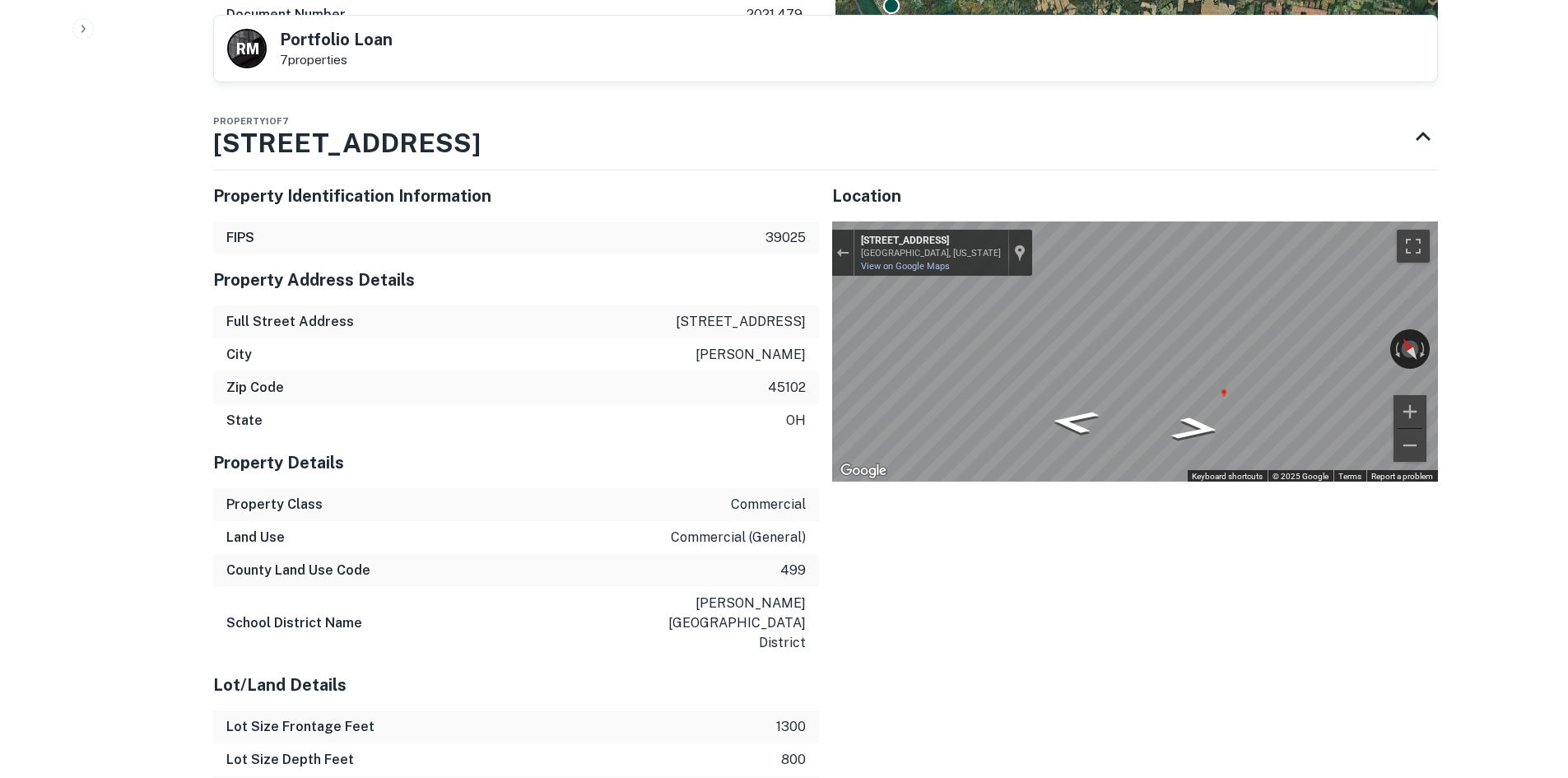
click at [1203, 419] on div "Map" at bounding box center [1135, 351] width 606 height 260
click at [1185, 427] on icon "Go Southeast, Beechmont St" at bounding box center [1196, 428] width 90 height 34
drag, startPoint x: 1299, startPoint y: 352, endPoint x: 783, endPoint y: 353, distance: 516.0
click at [783, 353] on div "Property Identification Information FIPS 39025 Property Address Details Full St…" at bounding box center [818, 724] width 1238 height 1135
click at [1180, 397] on icon "Go Southeast, Ohio Pike" at bounding box center [1175, 404] width 123 height 39
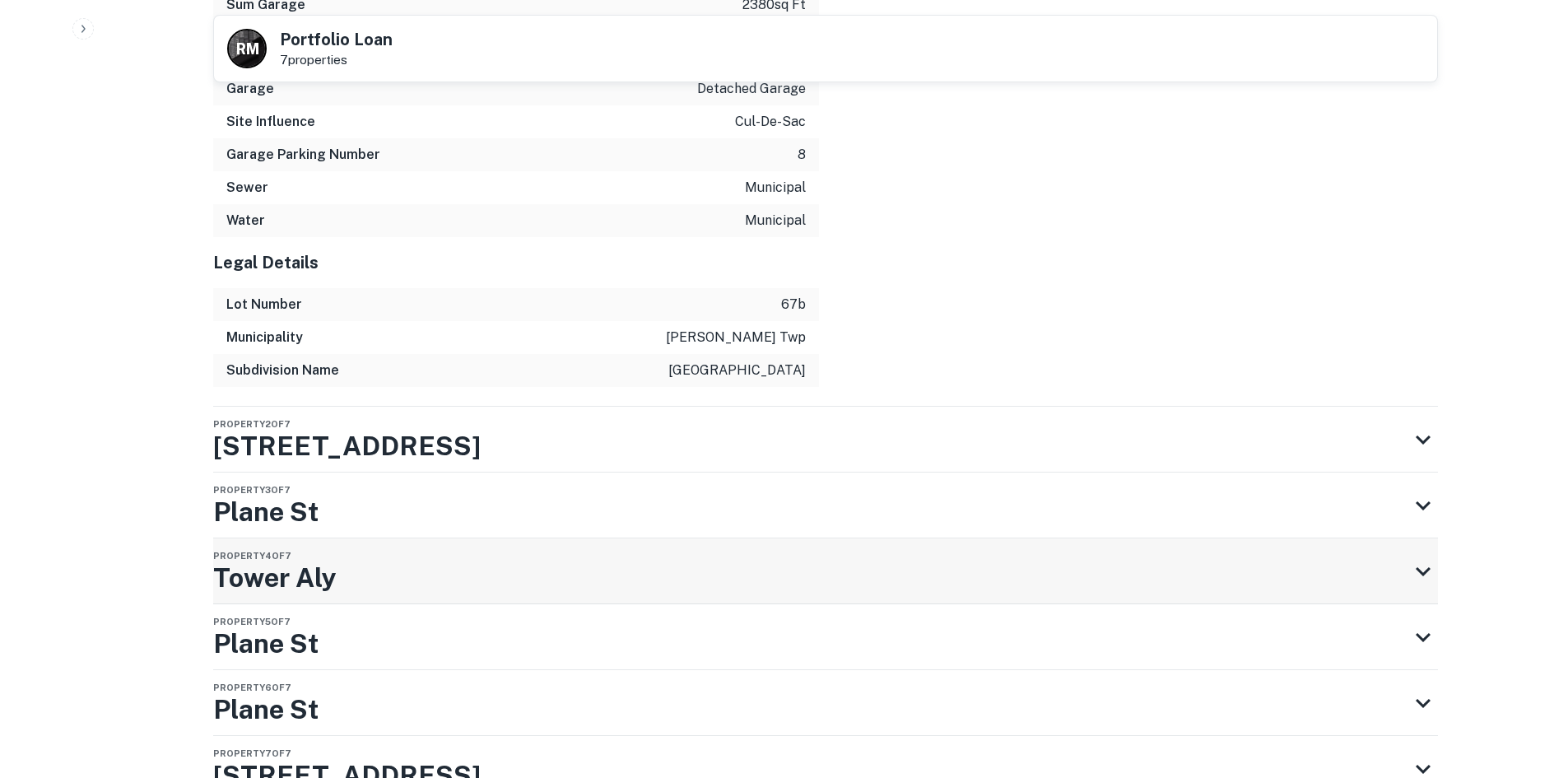
scroll to position [2387, 0]
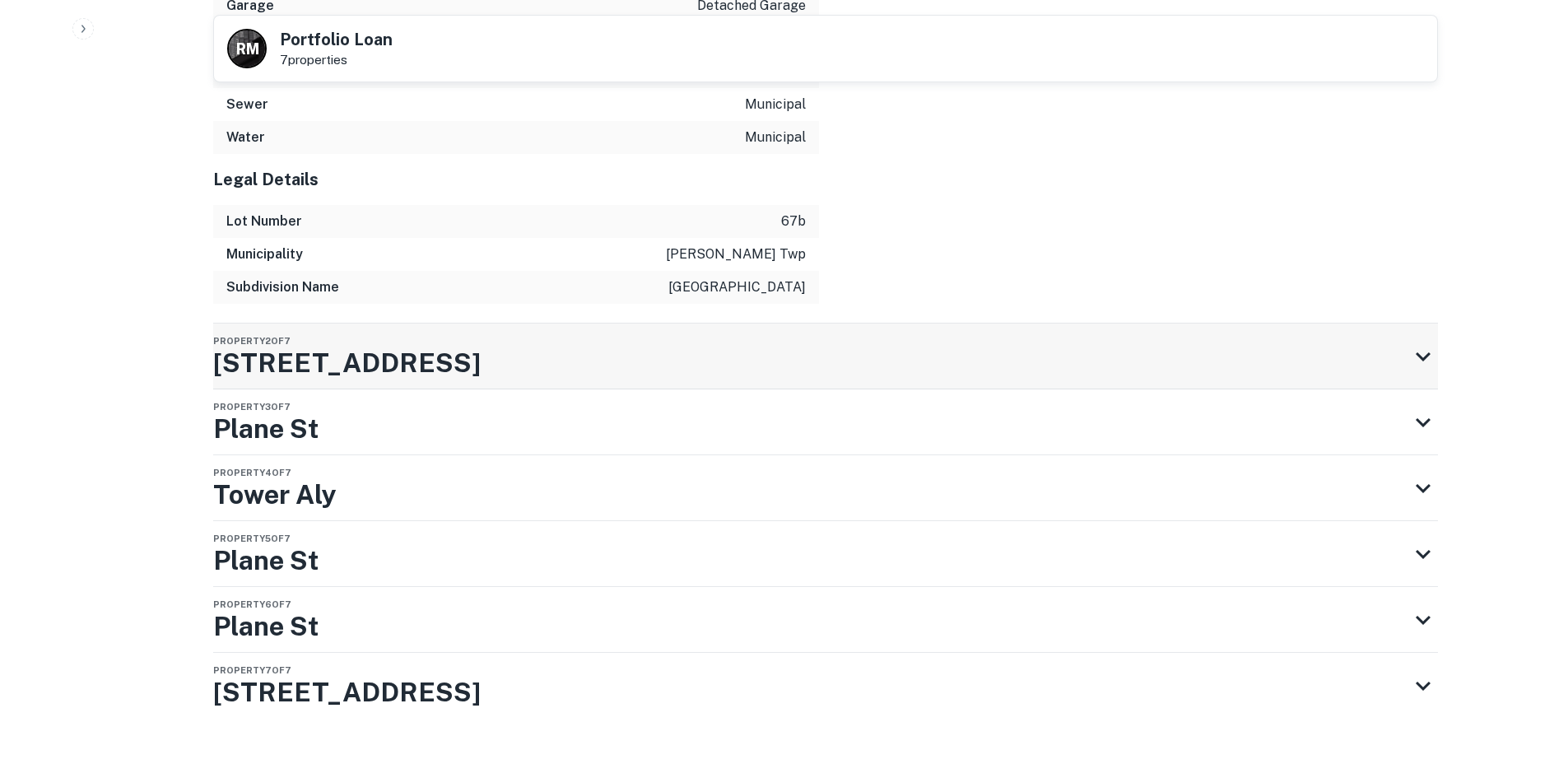
click at [812, 347] on div "Property 2 of 7 200 Western Ave" at bounding box center [811, 356] width 1196 height 66
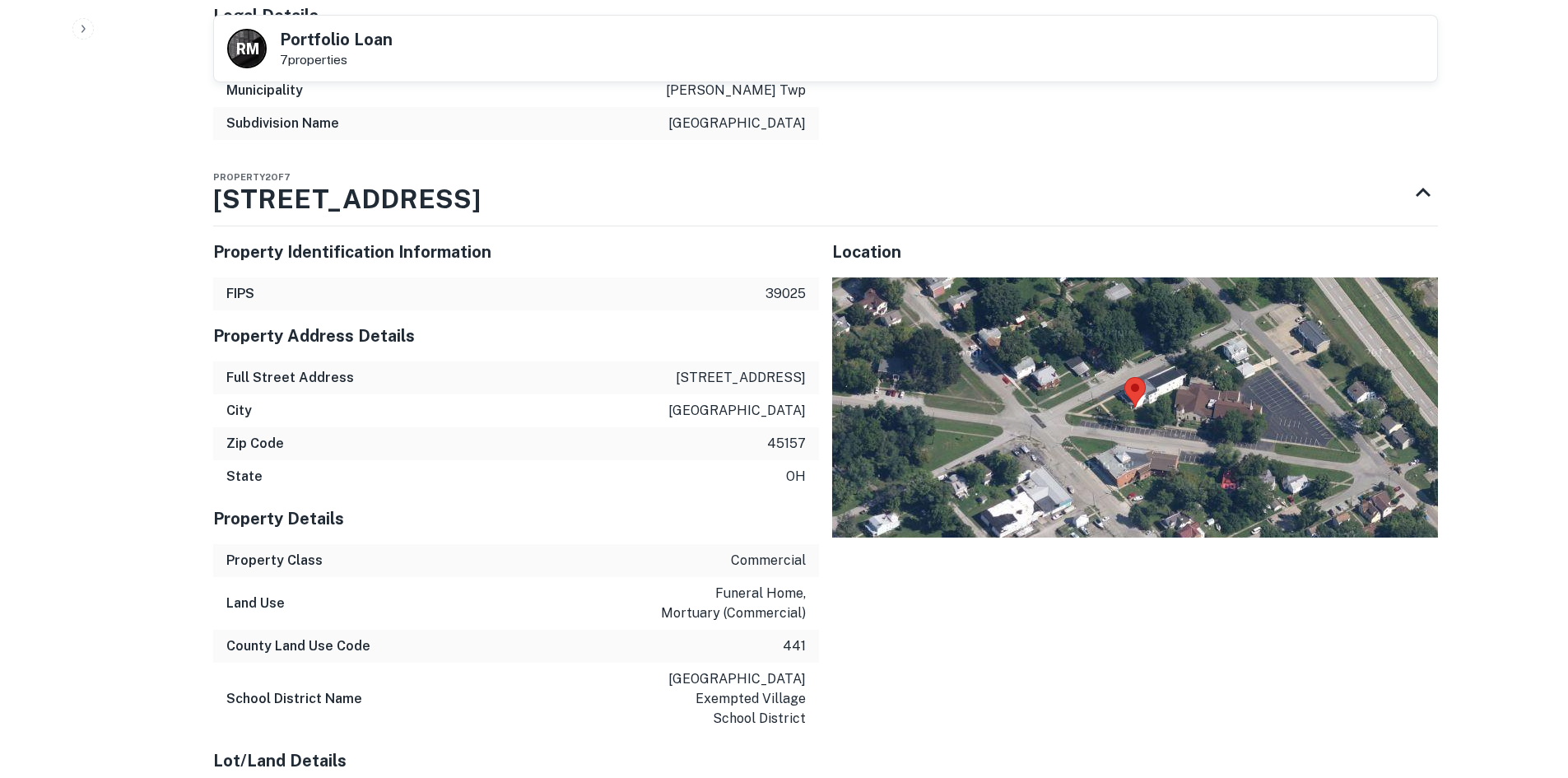
scroll to position [2552, 0]
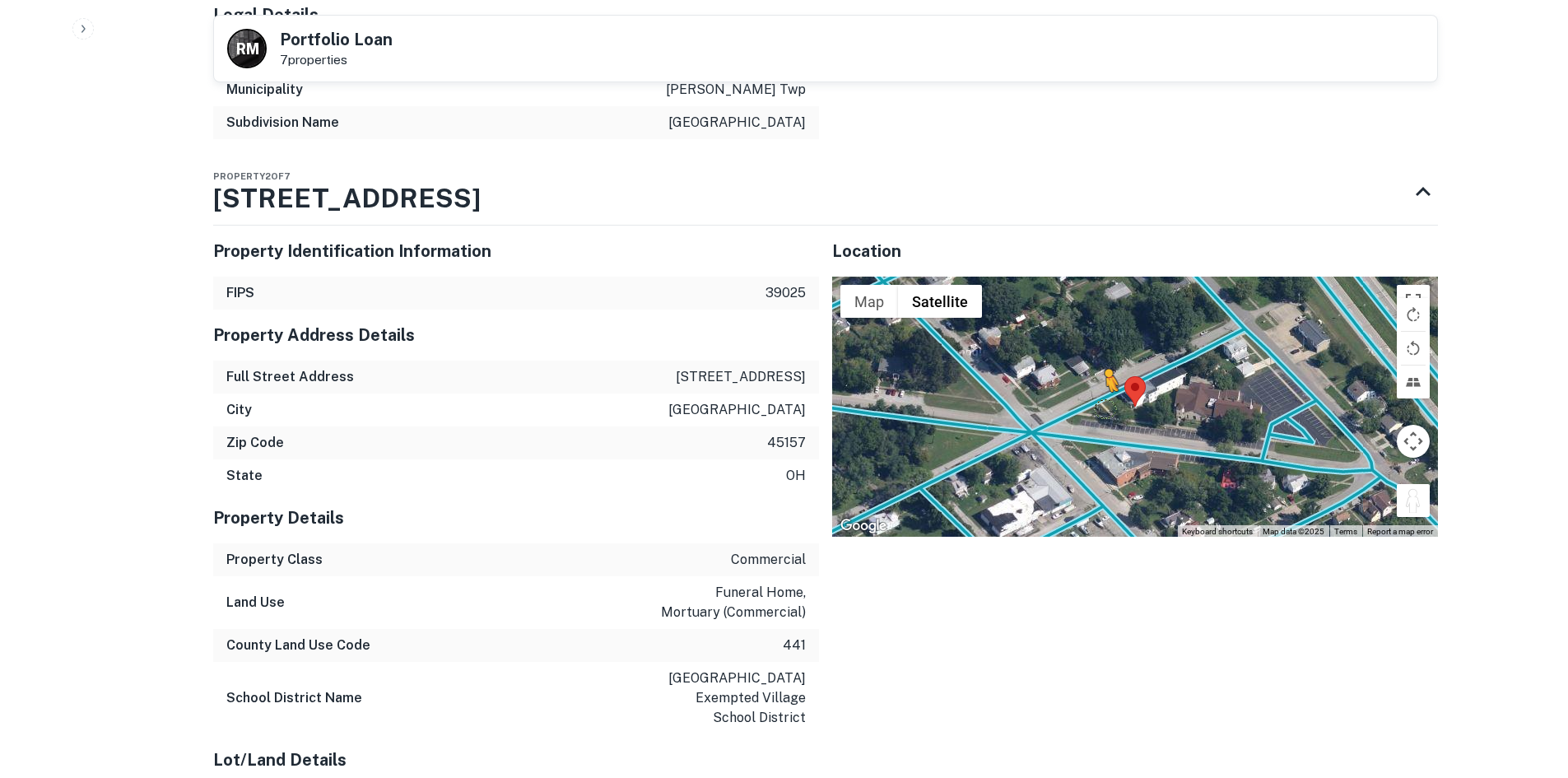
drag, startPoint x: 1410, startPoint y: 477, endPoint x: 1105, endPoint y: 388, distance: 317.7
click at [1105, 388] on div "To activate drag with keyboard, press Alt + Enter. Once in keyboard drag state,…" at bounding box center [1135, 406] width 606 height 260
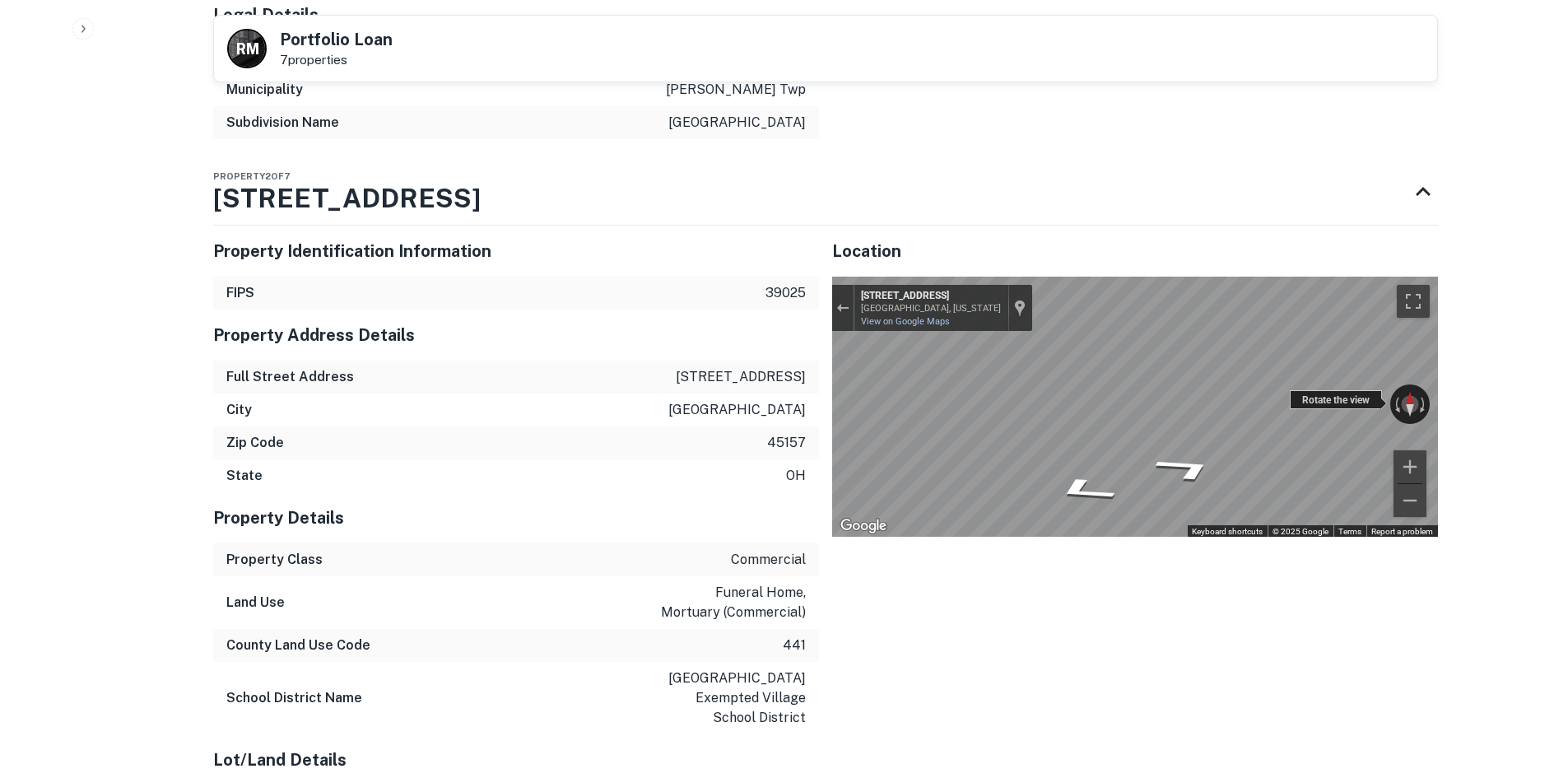
click at [876, 401] on div "← Move left → Move right ↑ Move up ↓ Move down + Zoom in - Zoom out 200 Plenty …" at bounding box center [1135, 406] width 606 height 260
drag, startPoint x: 1290, startPoint y: 387, endPoint x: 821, endPoint y: 377, distance: 469.1
click at [1095, 385] on div "← Move left → Move right ↑ Move up ↓ Move down + Zoom in - Zoom out 200 Plenty …" at bounding box center [1135, 406] width 606 height 260
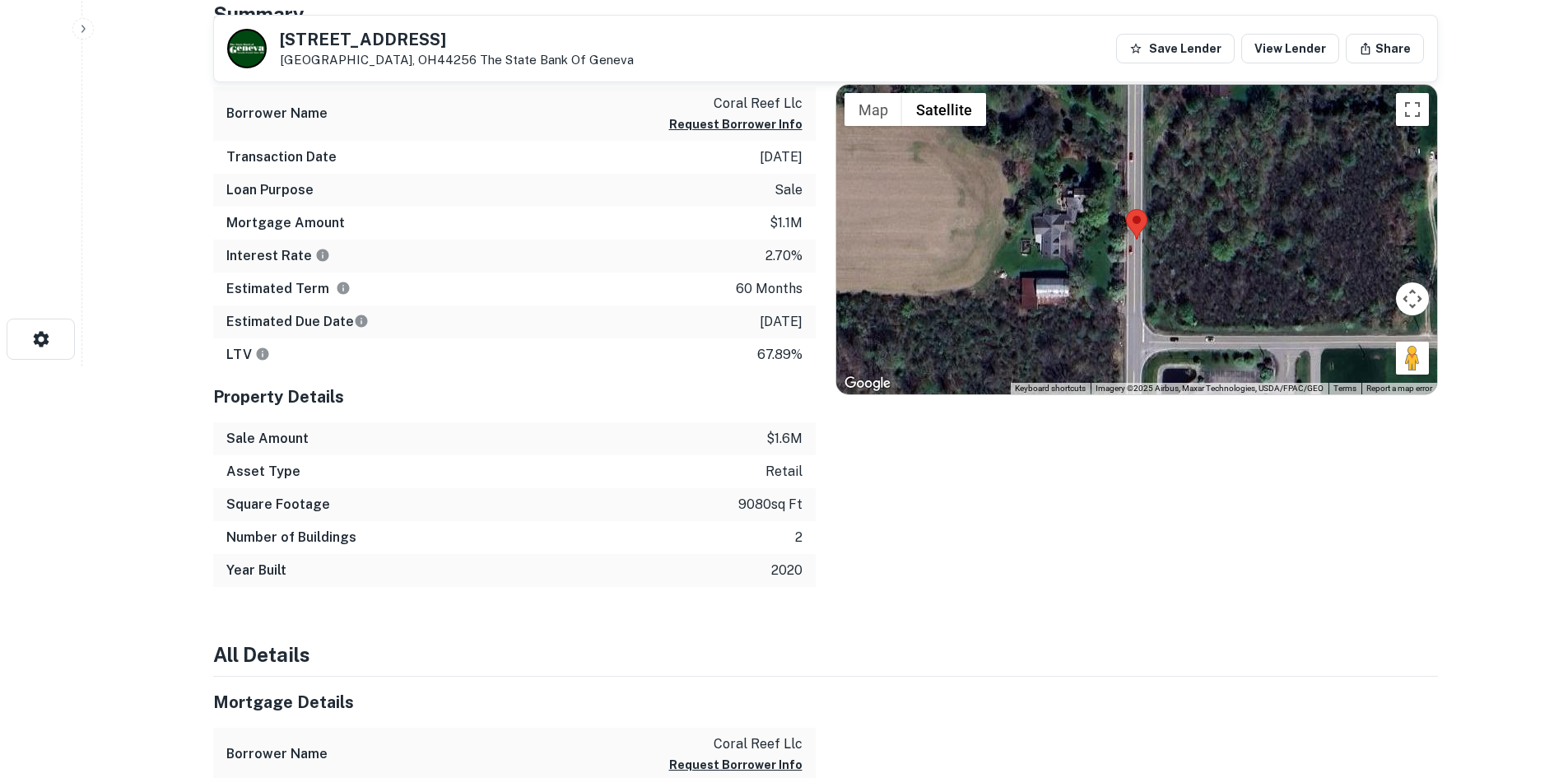
scroll to position [412, 0]
drag, startPoint x: 1427, startPoint y: 371, endPoint x: 1112, endPoint y: 249, distance: 337.8
click at [1107, 250] on div "To activate drag with keyboard, press Alt + Enter. Once in keyboard drag state,…" at bounding box center [1136, 240] width 601 height 310
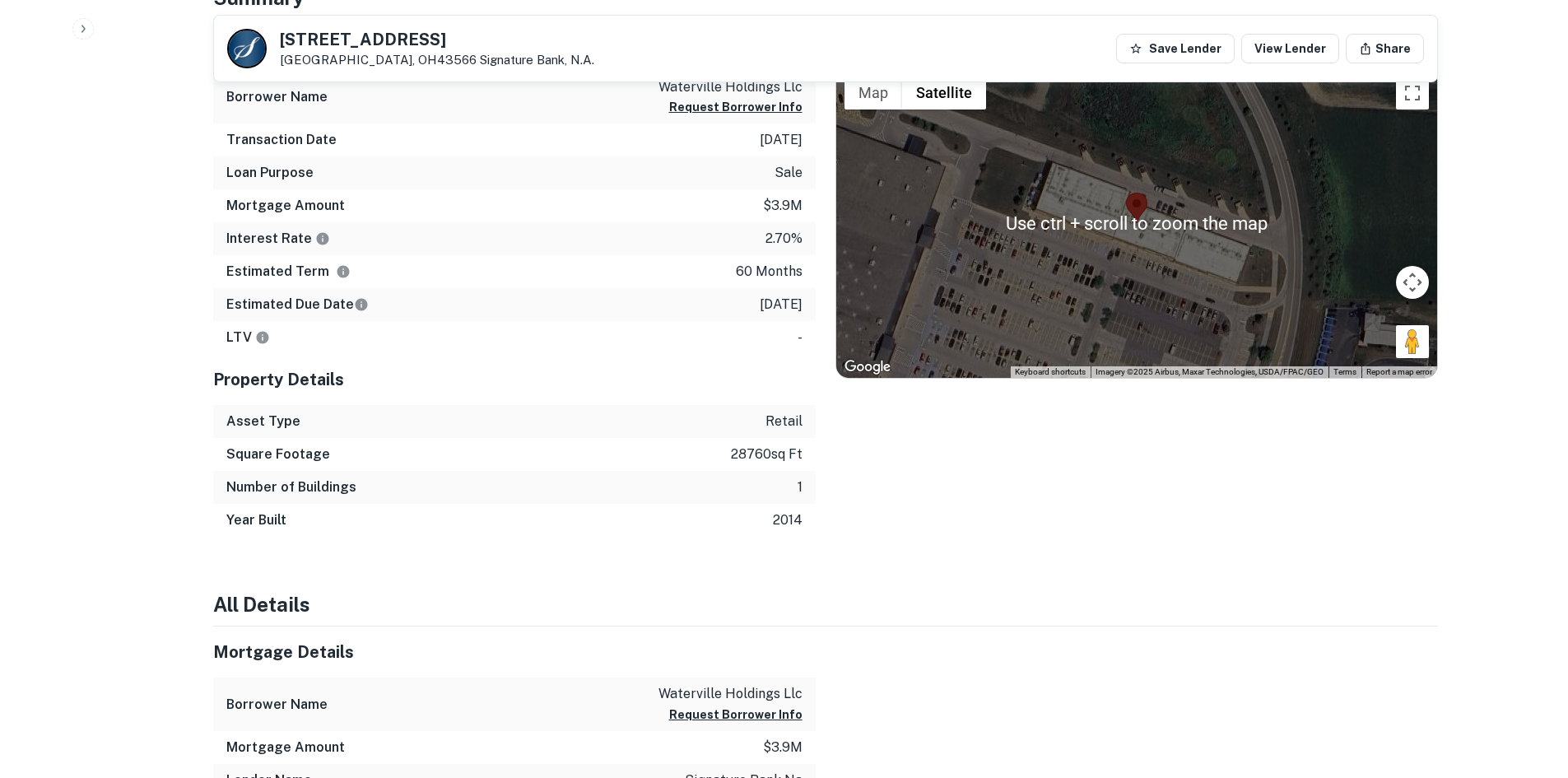
drag, startPoint x: 1208, startPoint y: 268, endPoint x: 1206, endPoint y: 247, distance: 21.1
click at [1206, 247] on div at bounding box center [1136, 223] width 601 height 310
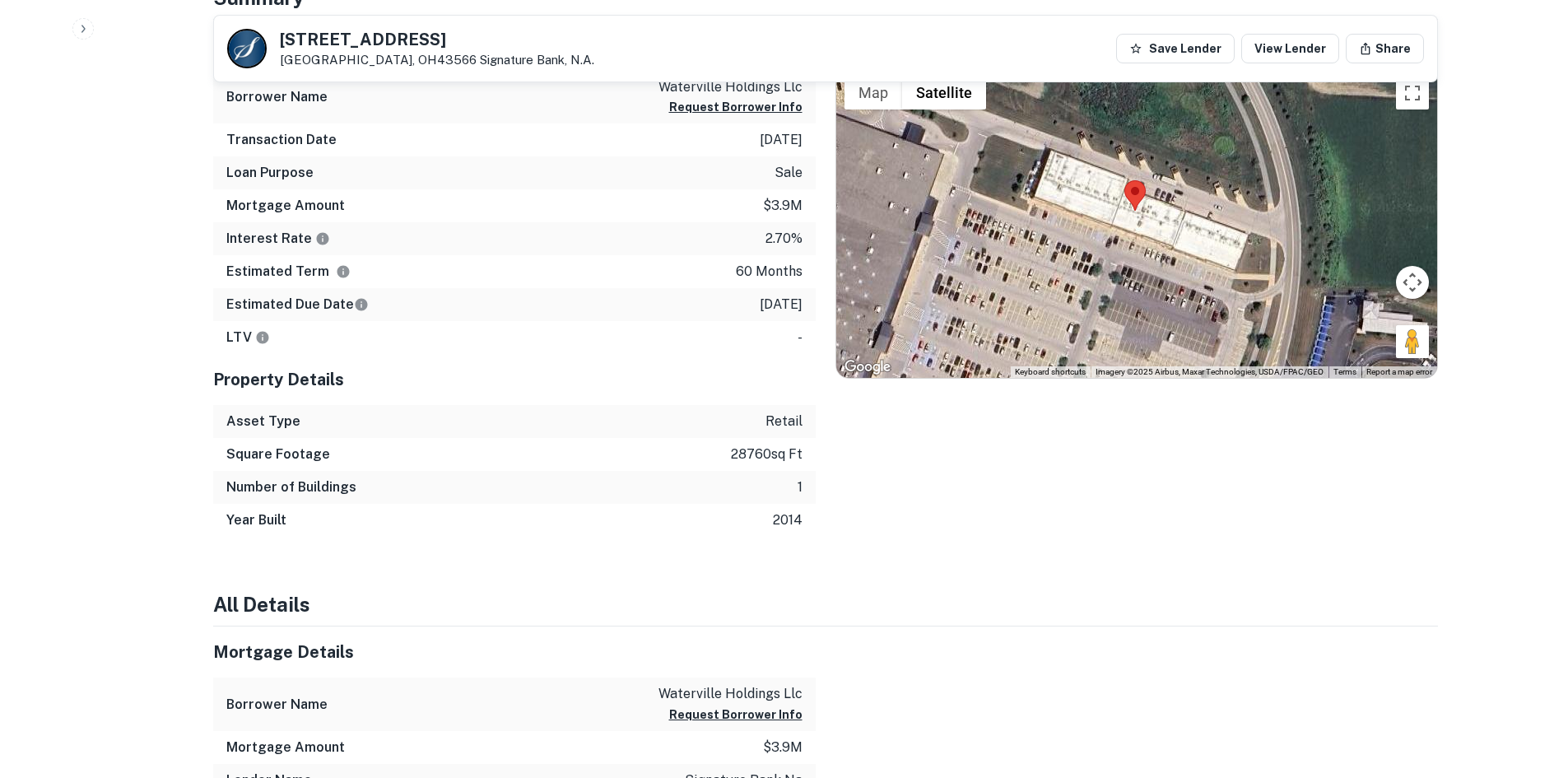
drag, startPoint x: 1412, startPoint y: 347, endPoint x: 1248, endPoint y: 236, distance: 198.0
click at [1217, 233] on div "Use ctrl + scroll to zoom the map Map Terrain Satellite Labels Keyboard shortcu…" at bounding box center [1136, 223] width 601 height 310
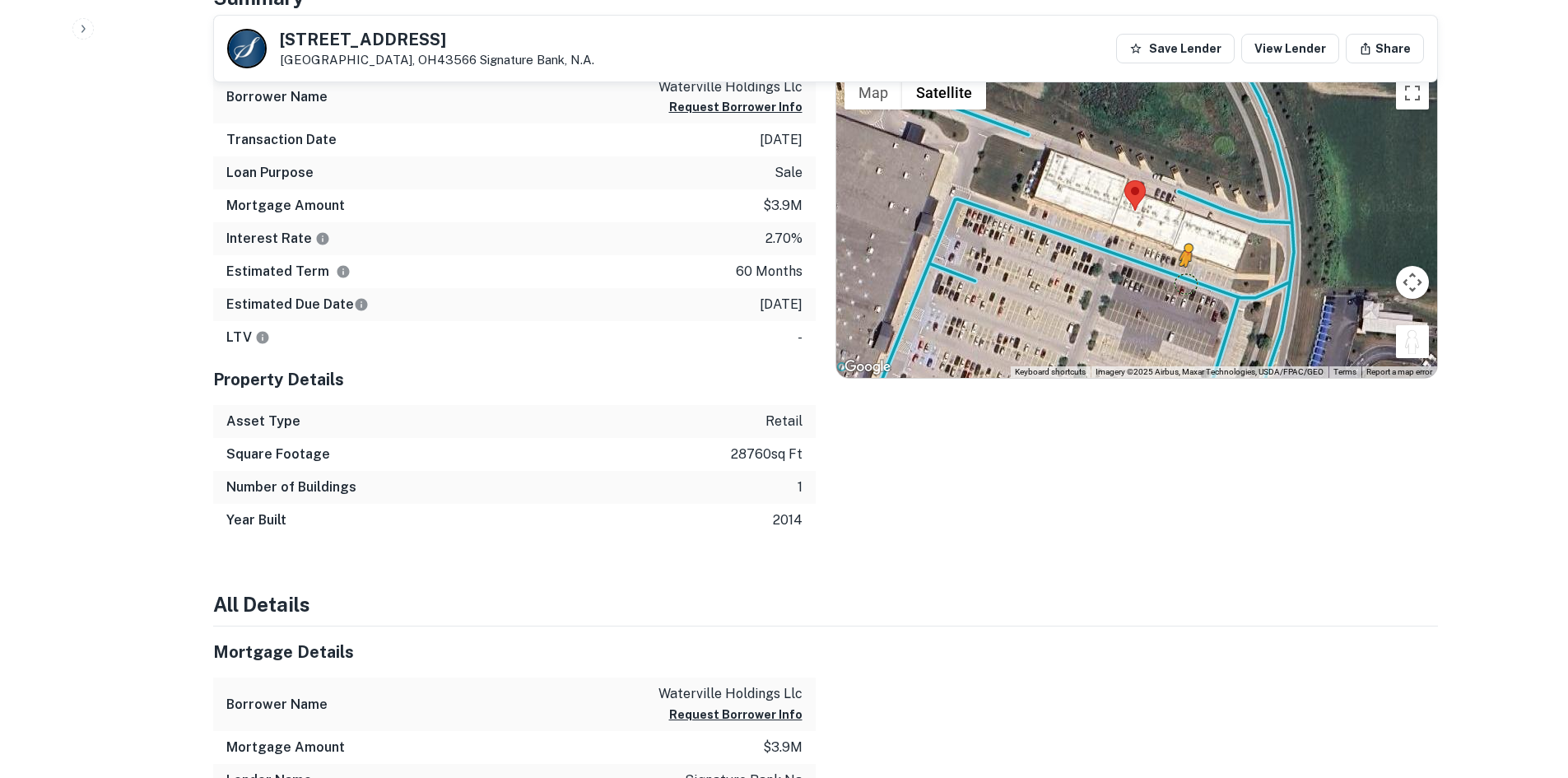
drag, startPoint x: 1423, startPoint y: 337, endPoint x: 1180, endPoint y: 278, distance: 250.1
click at [1180, 278] on div "To activate drag with keyboard, press Alt + Enter. Once in keyboard drag state,…" at bounding box center [1136, 223] width 601 height 310
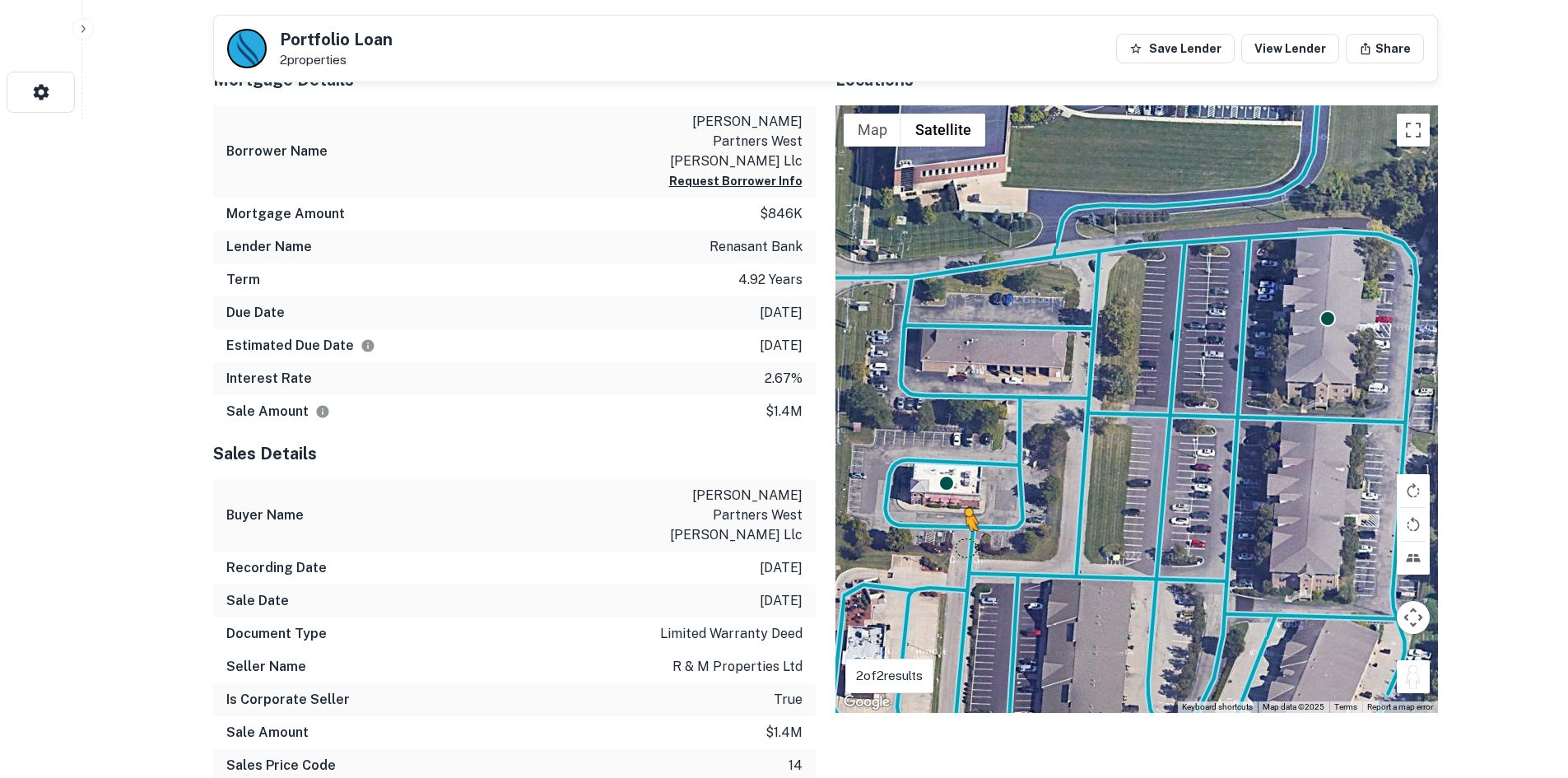
drag, startPoint x: 1408, startPoint y: 692, endPoint x: 986, endPoint y: 528, distance: 452.7
click at [986, 528] on div "To activate drag with keyboard, press Alt + Enter. Once in keyboard drag state,…" at bounding box center [1137, 410] width 603 height 608
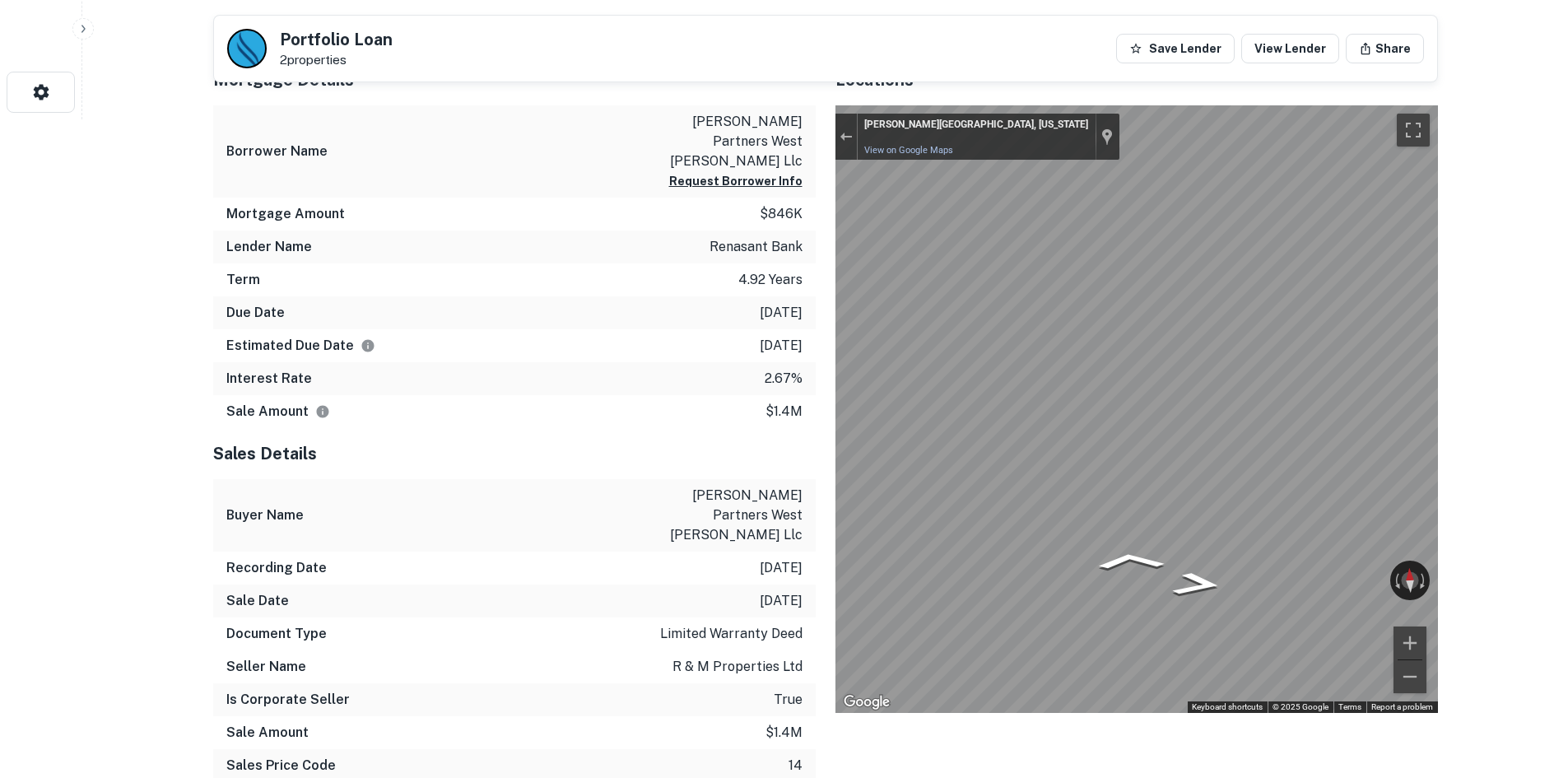
click at [785, 382] on div "Mortgage Details Borrower Name sherman partners west chester llc Request Borrow…" at bounding box center [815, 458] width 1245 height 807
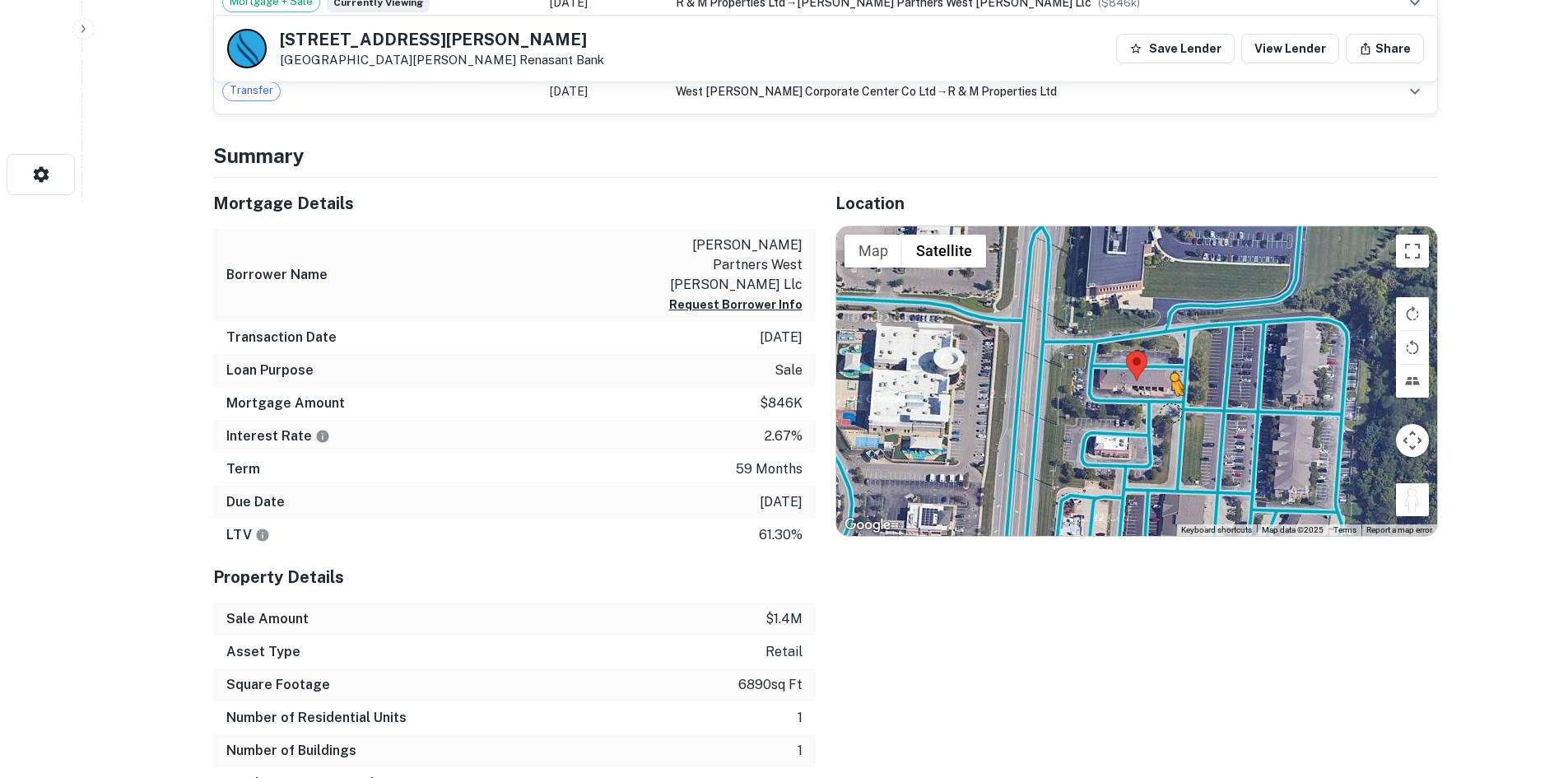
drag, startPoint x: 1402, startPoint y: 506, endPoint x: 1171, endPoint y: 410, distance: 250.2
click at [1171, 410] on div "To activate drag with keyboard, press Alt + Enter. Once in keyboard drag state,…" at bounding box center [1136, 381] width 601 height 310
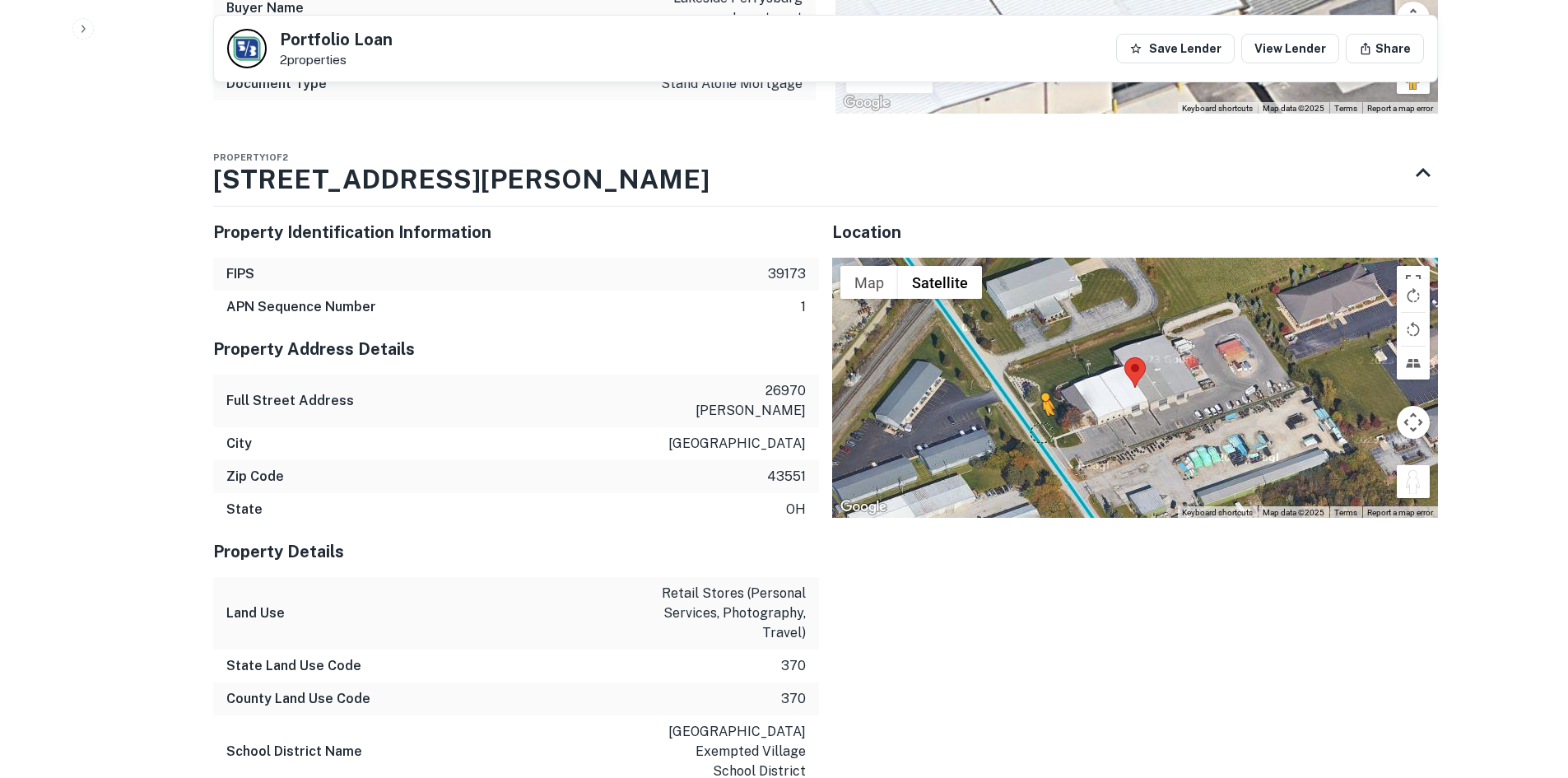
drag, startPoint x: 1418, startPoint y: 484, endPoint x: 1041, endPoint y: 432, distance: 380.6
click at [1041, 432] on div "To activate drag with keyboard, press Alt + Enter. Once in keyboard drag state,…" at bounding box center [1135, 387] width 606 height 260
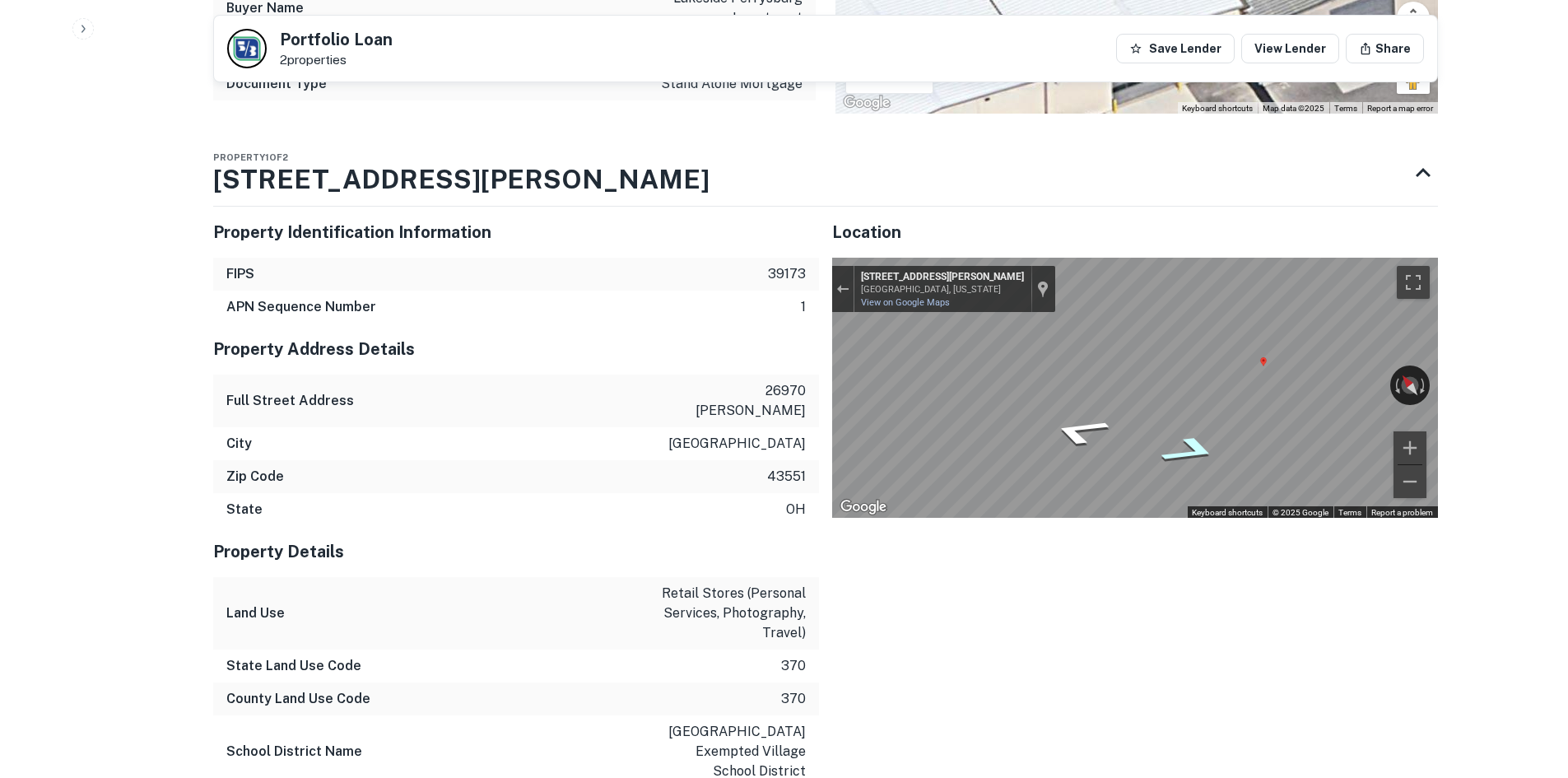
click at [1185, 452] on icon "Go Southeast, Eckel Rd" at bounding box center [1190, 451] width 111 height 43
click at [1185, 449] on icon "Go Southeast, Eckel Rd" at bounding box center [1190, 451] width 111 height 43
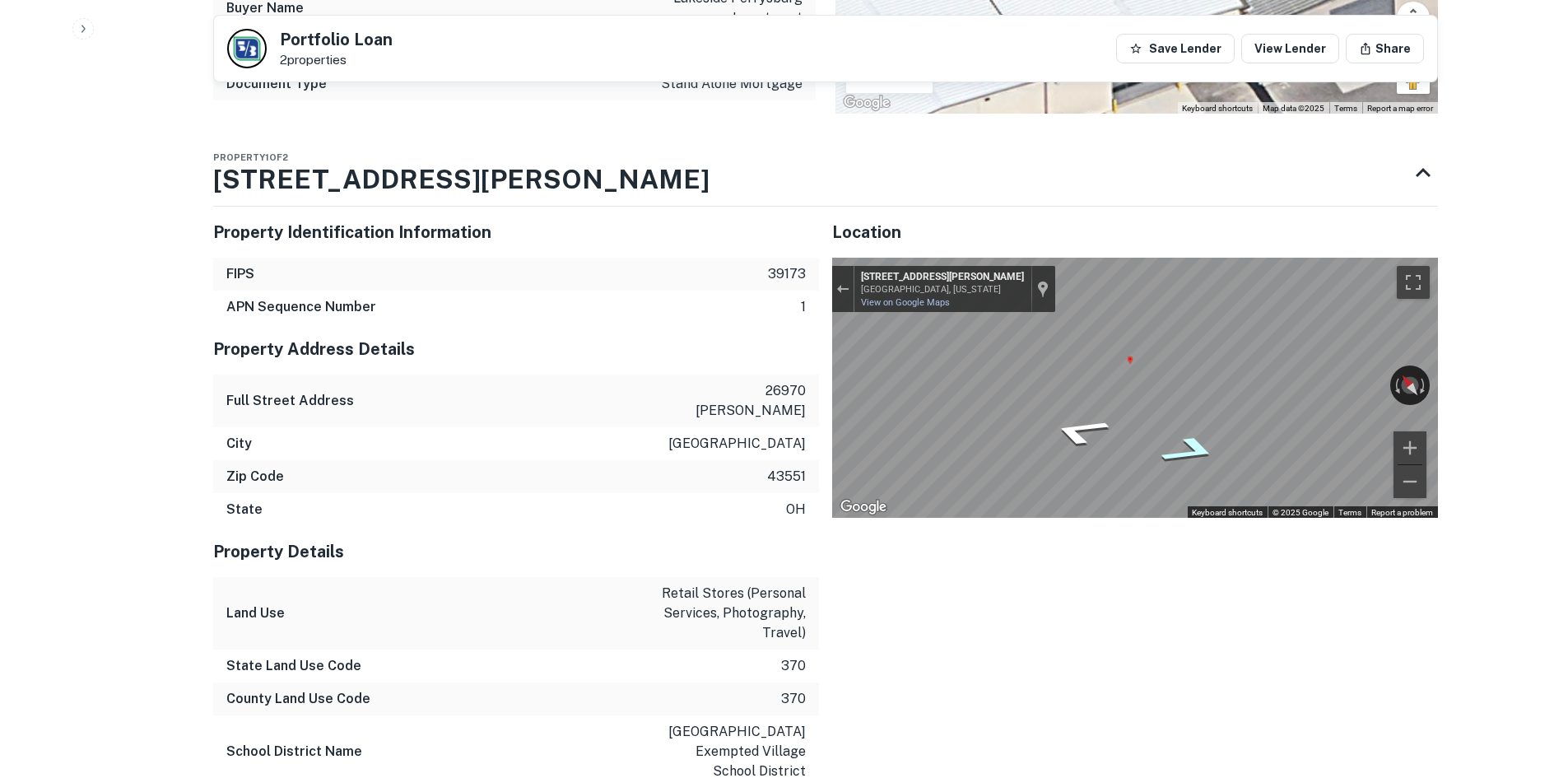
click at [1185, 449] on icon "Go Southeast, Eckel Rd" at bounding box center [1190, 451] width 110 height 43
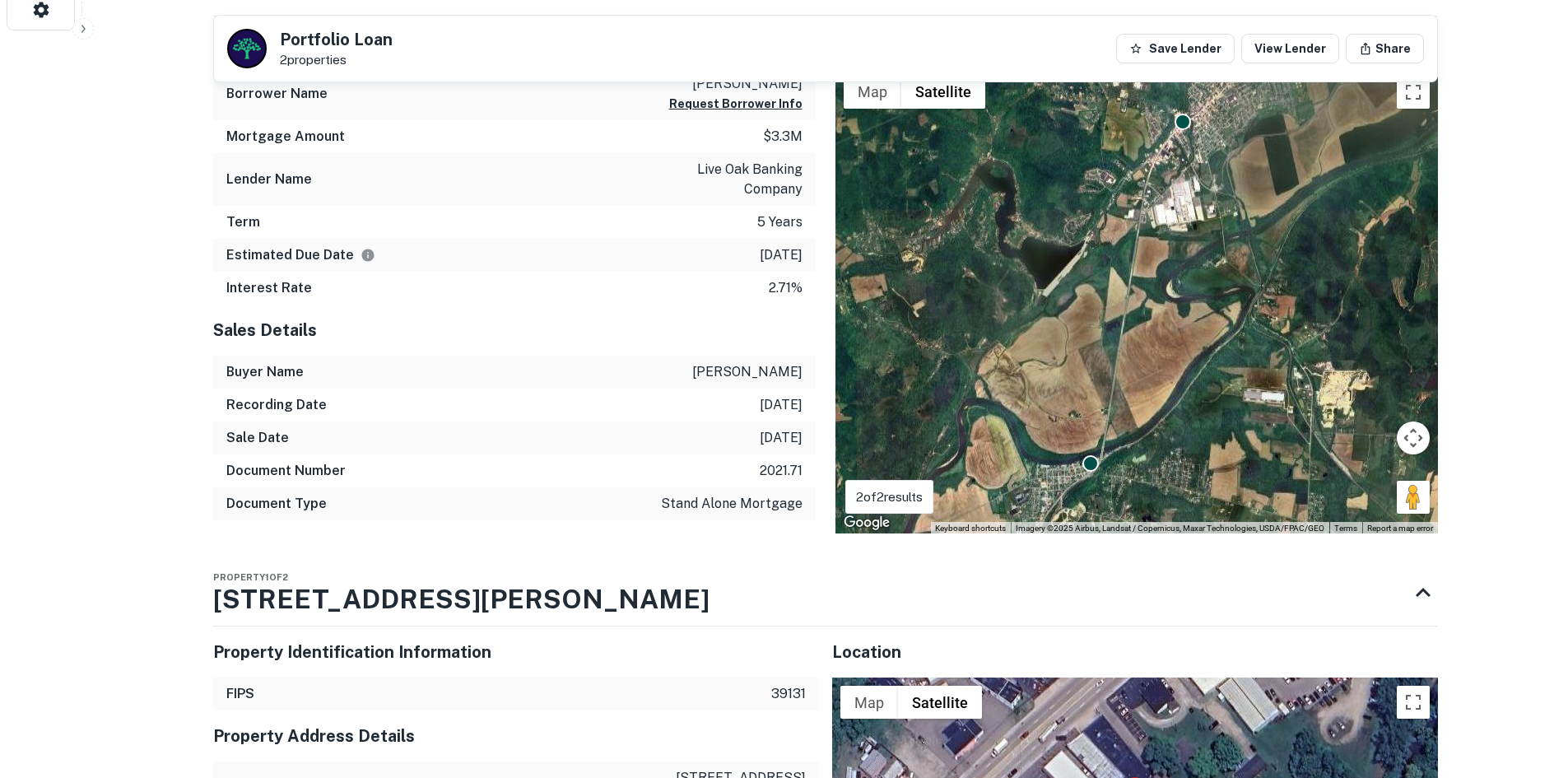
scroll to position [1235, 0]
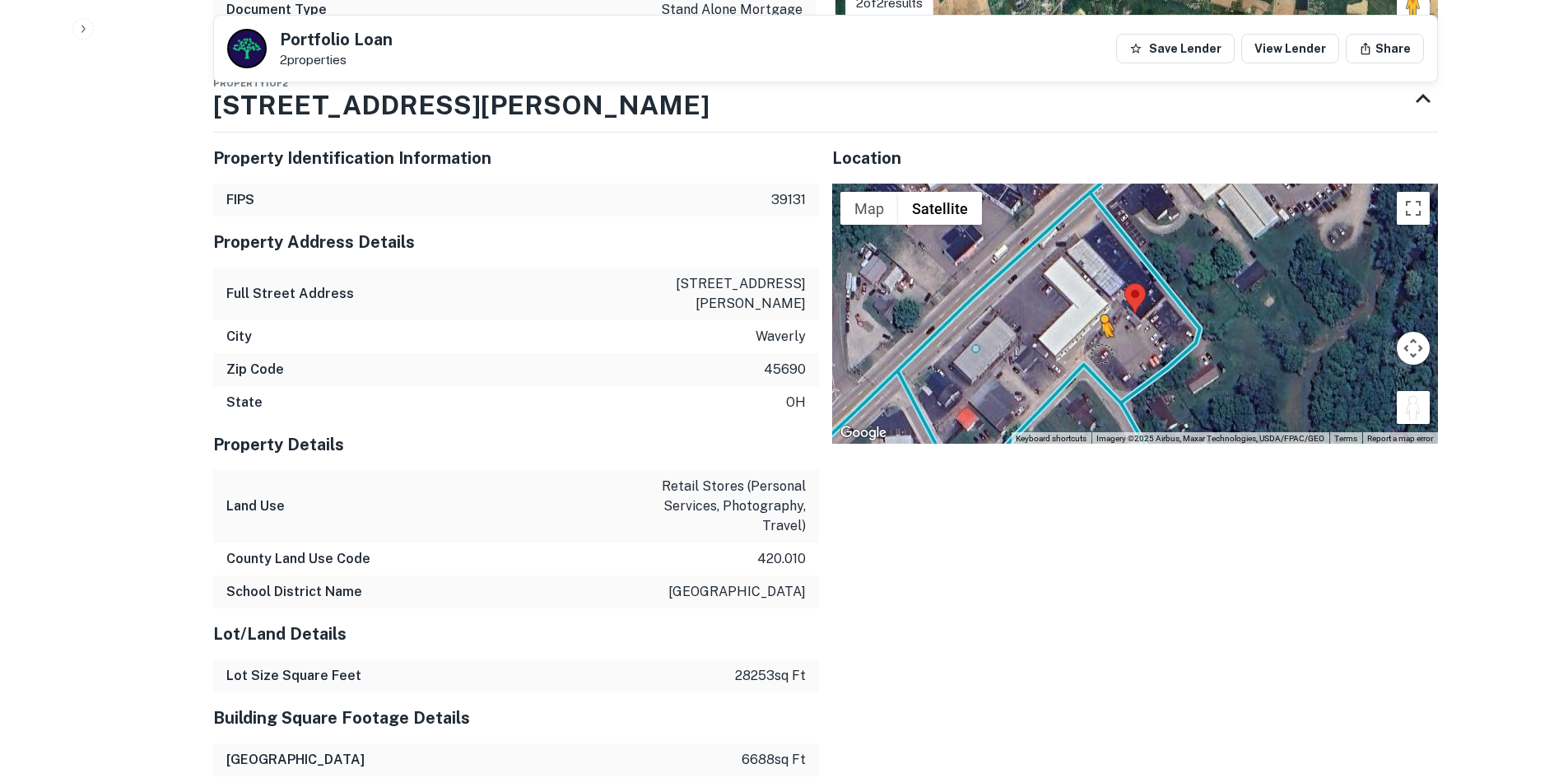
drag, startPoint x: 1415, startPoint y: 410, endPoint x: 1106, endPoint y: 358, distance: 313.3
click at [1106, 358] on div "To activate drag with keyboard, press Alt + Enter. Once in keyboard drag state,…" at bounding box center [1135, 313] width 606 height 260
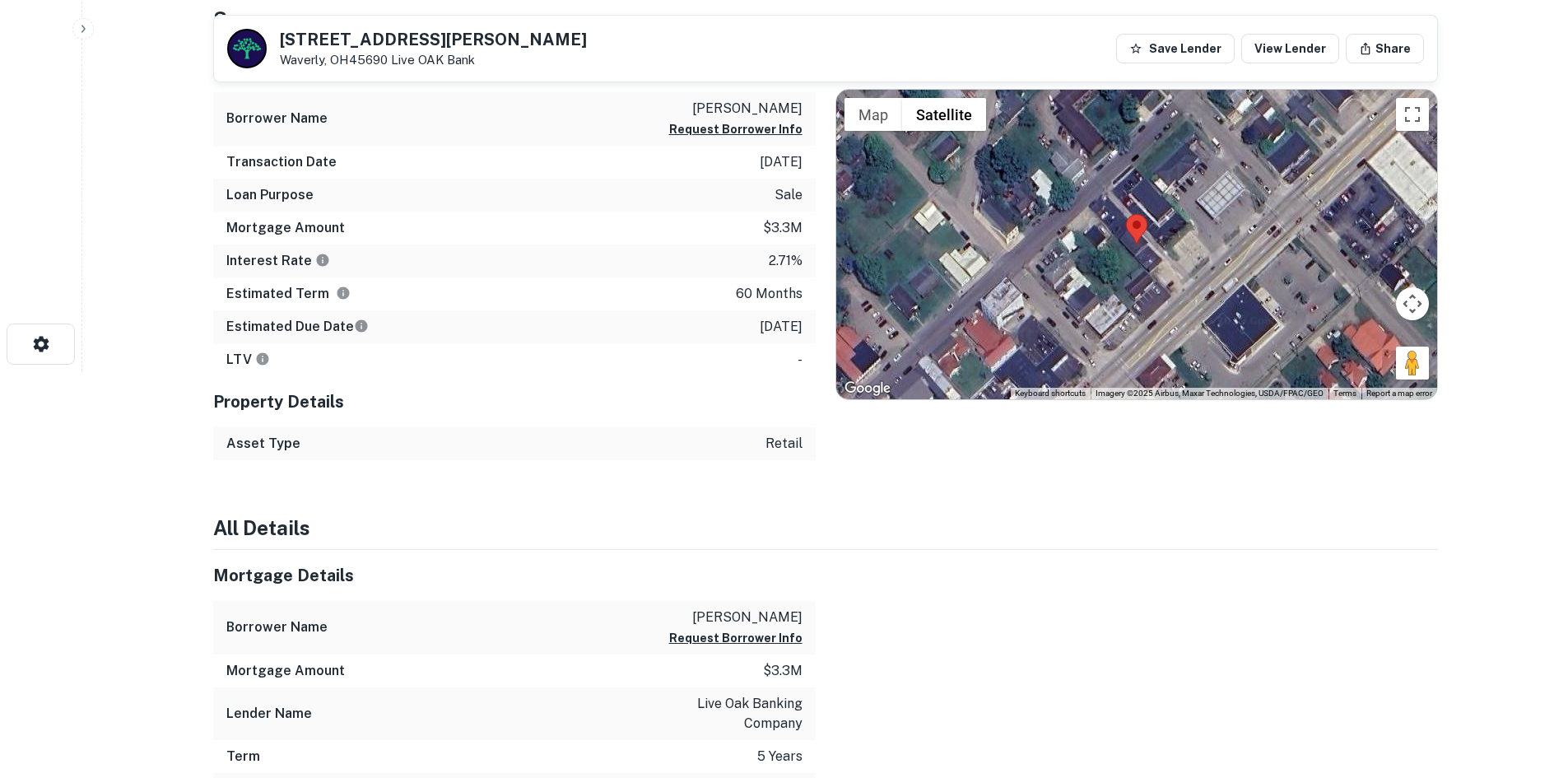
scroll to position [329, 0]
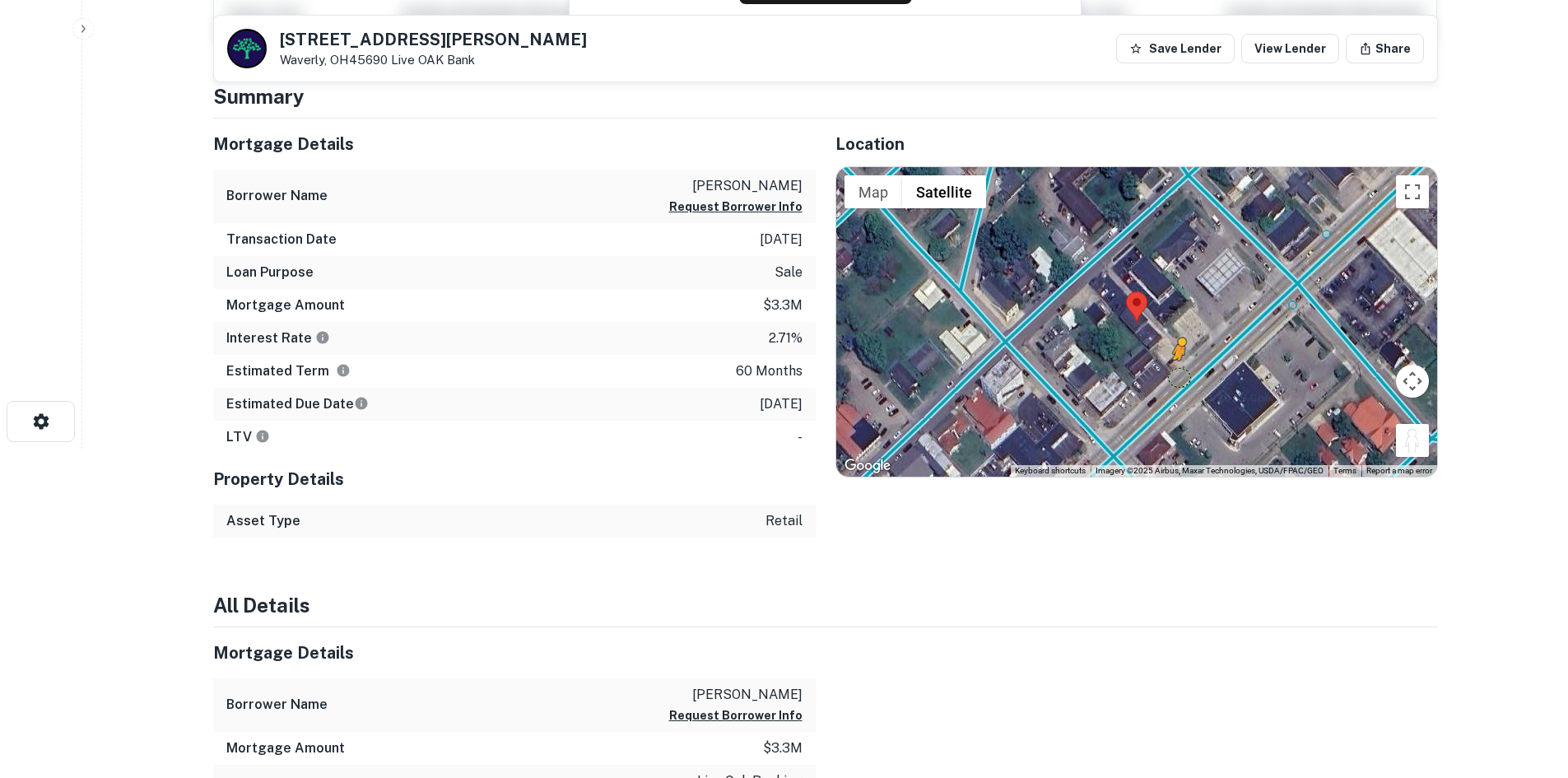
drag, startPoint x: 1399, startPoint y: 433, endPoint x: 1178, endPoint y: 377, distance: 228.0
click at [1178, 377] on div "To activate drag with keyboard, press Alt + Enter. Once in keyboard drag state,…" at bounding box center [1136, 322] width 601 height 310
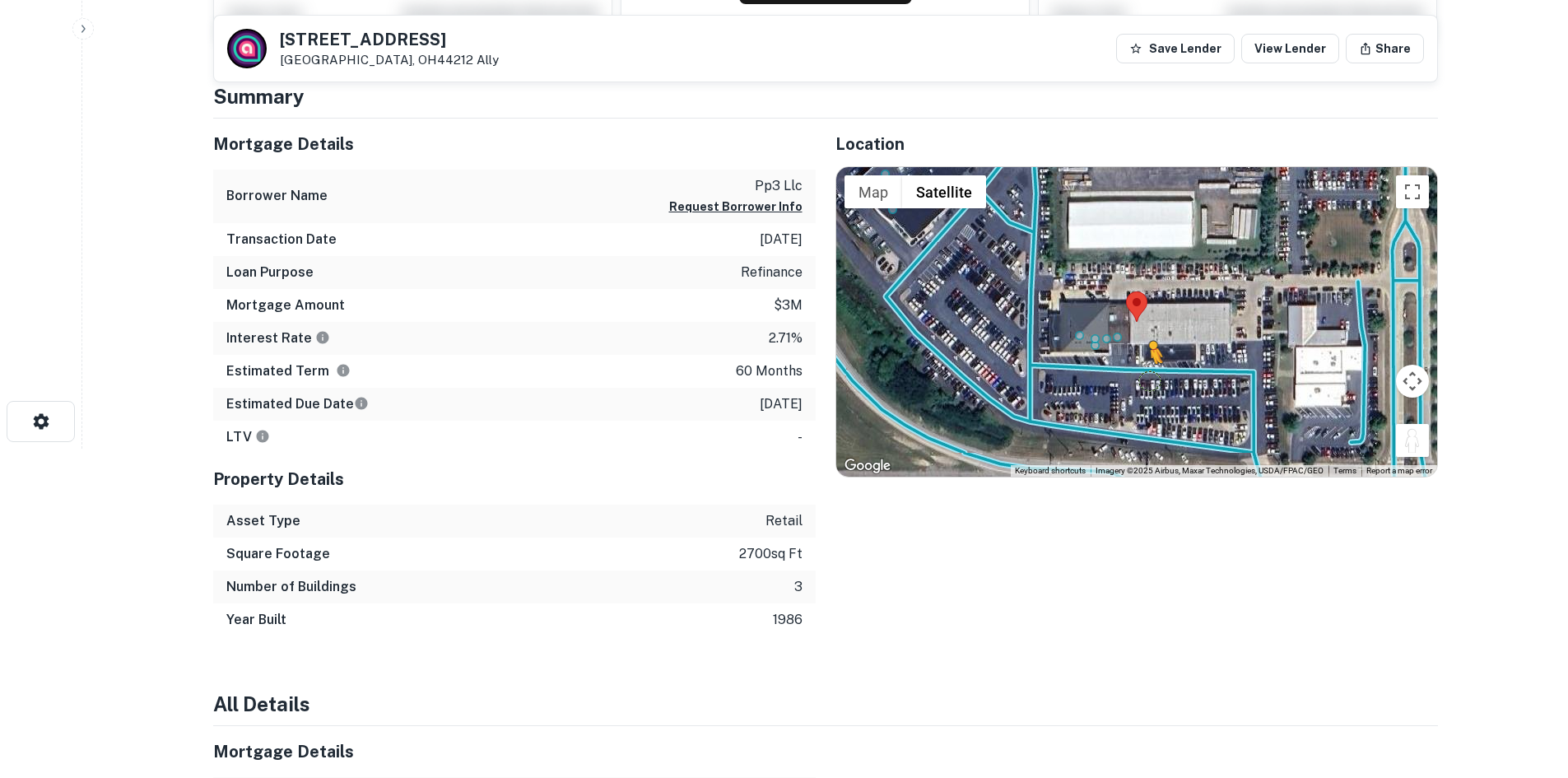
drag, startPoint x: 1418, startPoint y: 445, endPoint x: 1148, endPoint y: 379, distance: 277.9
click at [1148, 379] on div "To activate drag with keyboard, press Alt + Enter. Once in keyboard drag state,…" at bounding box center [1136, 322] width 601 height 310
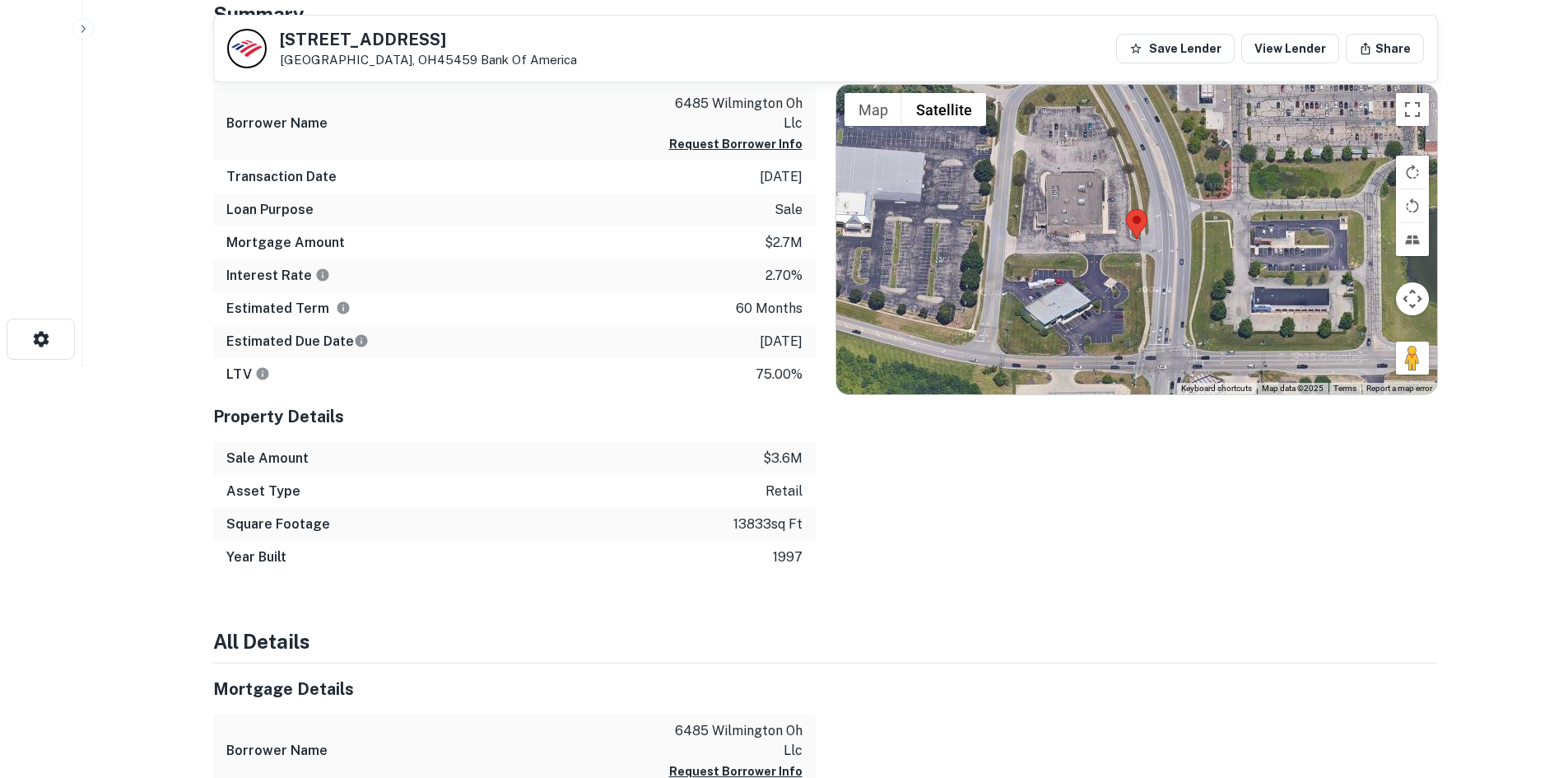
scroll to position [412, 0]
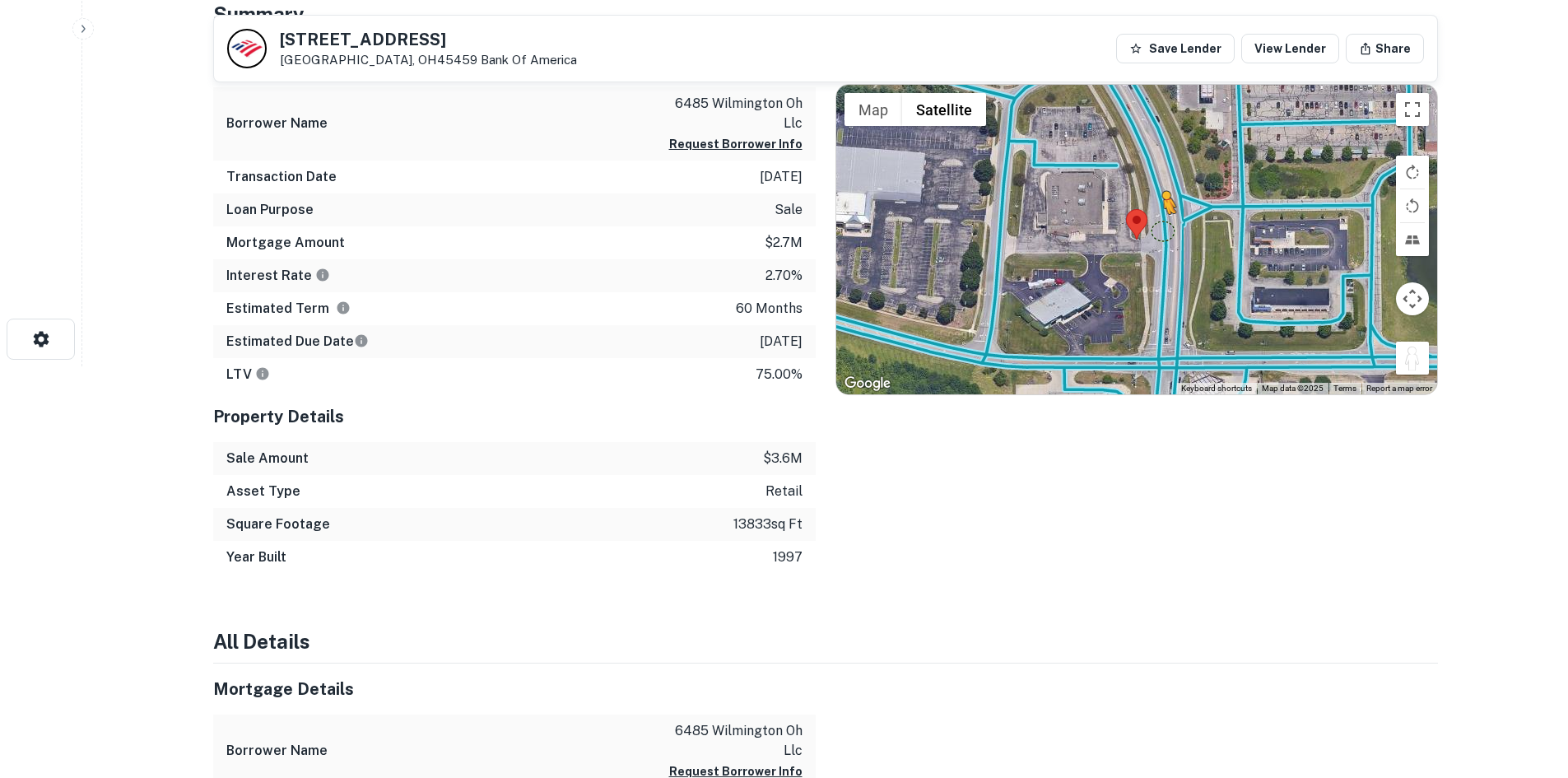
drag, startPoint x: 1411, startPoint y: 365, endPoint x: 1162, endPoint y: 230, distance: 283.2
click at [1162, 230] on div "To activate drag with keyboard, press Alt + Enter. Once in keyboard drag state,…" at bounding box center [1136, 240] width 601 height 310
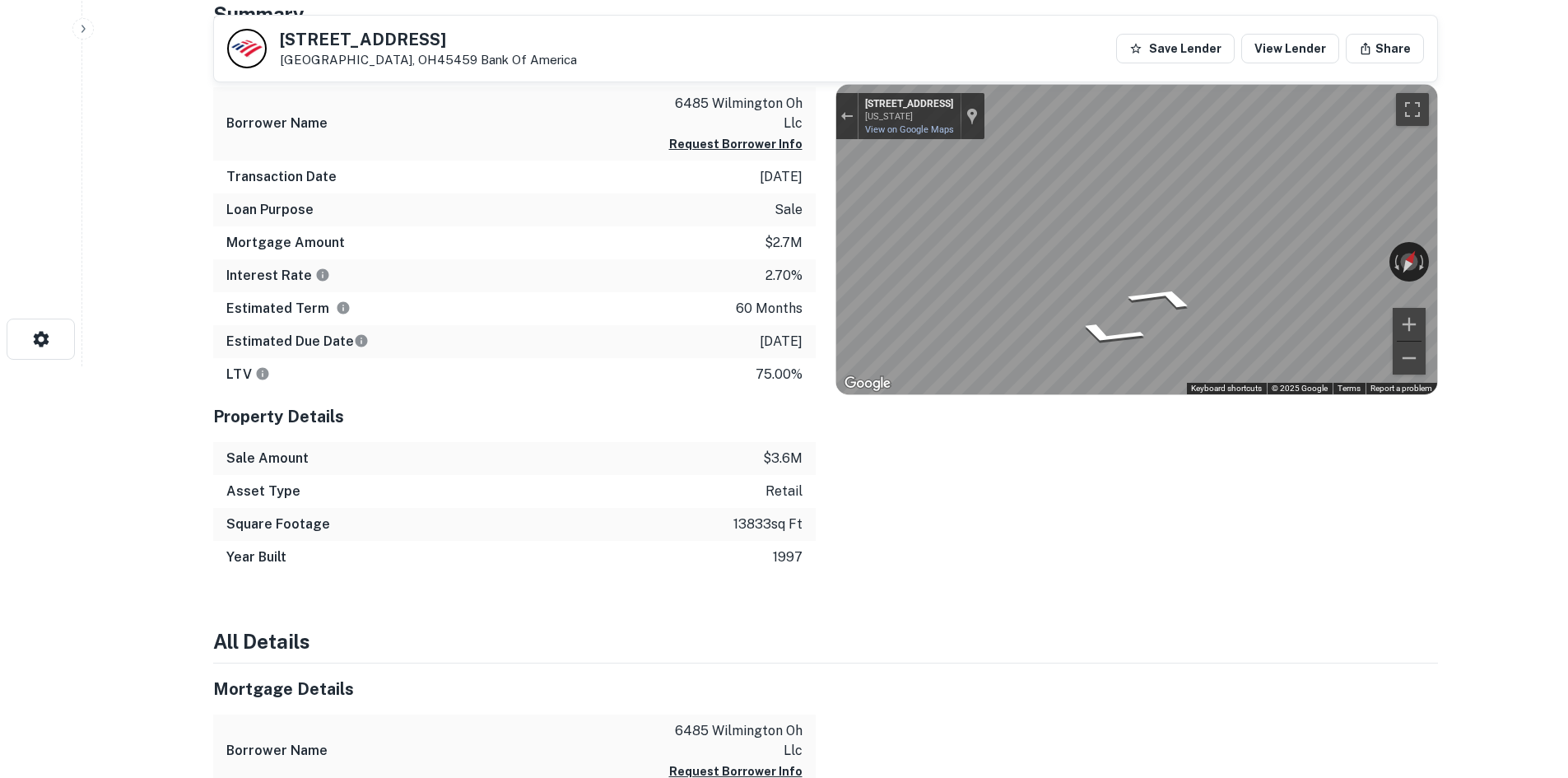
click at [796, 220] on div "Mortgage Details Borrower Name 6485 wilmington oh llc Request Borrower Info Tra…" at bounding box center [815, 305] width 1245 height 538
click at [1321, 254] on div "← Move left → Move right ↑ Move up ↓ Move down + Zoom in - Zoom out [STREET_ADD…" at bounding box center [1136, 240] width 601 height 310
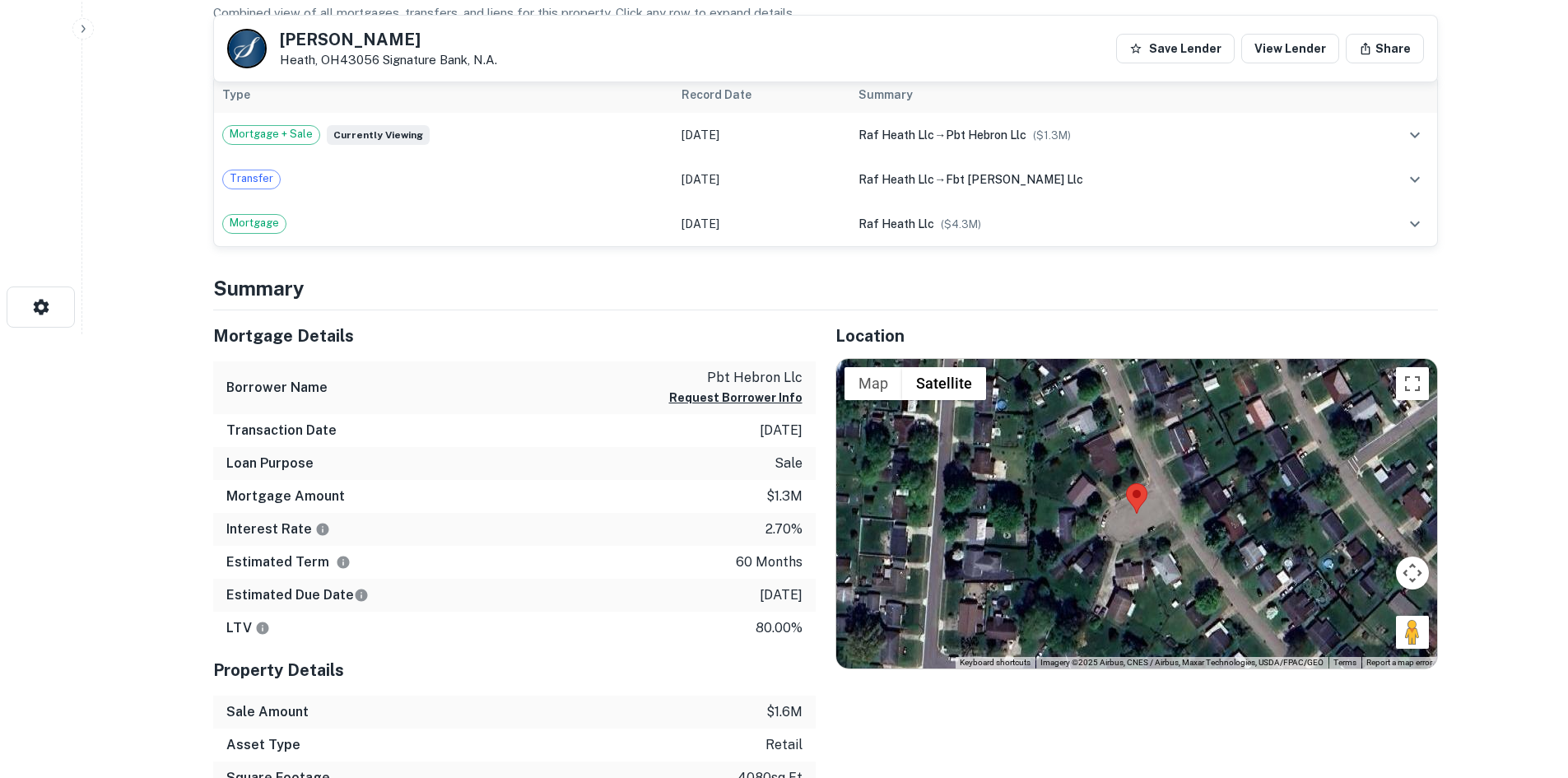
scroll to position [494, 0]
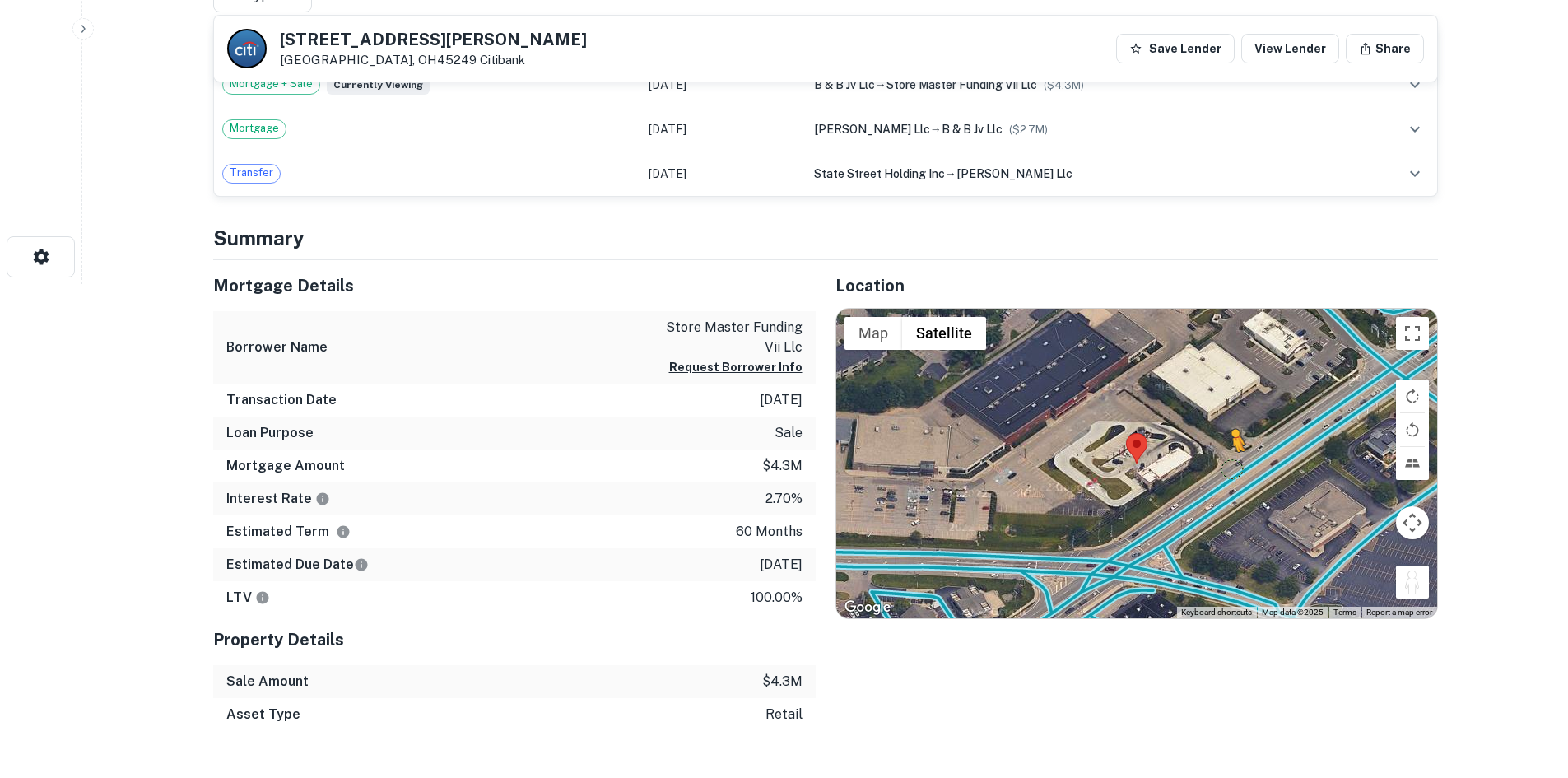
drag, startPoint x: 1419, startPoint y: 596, endPoint x: 1231, endPoint y: 466, distance: 228.6
click at [1231, 466] on div "To activate drag with keyboard, press Alt + Enter. Once in keyboard drag state,…" at bounding box center [1136, 463] width 601 height 310
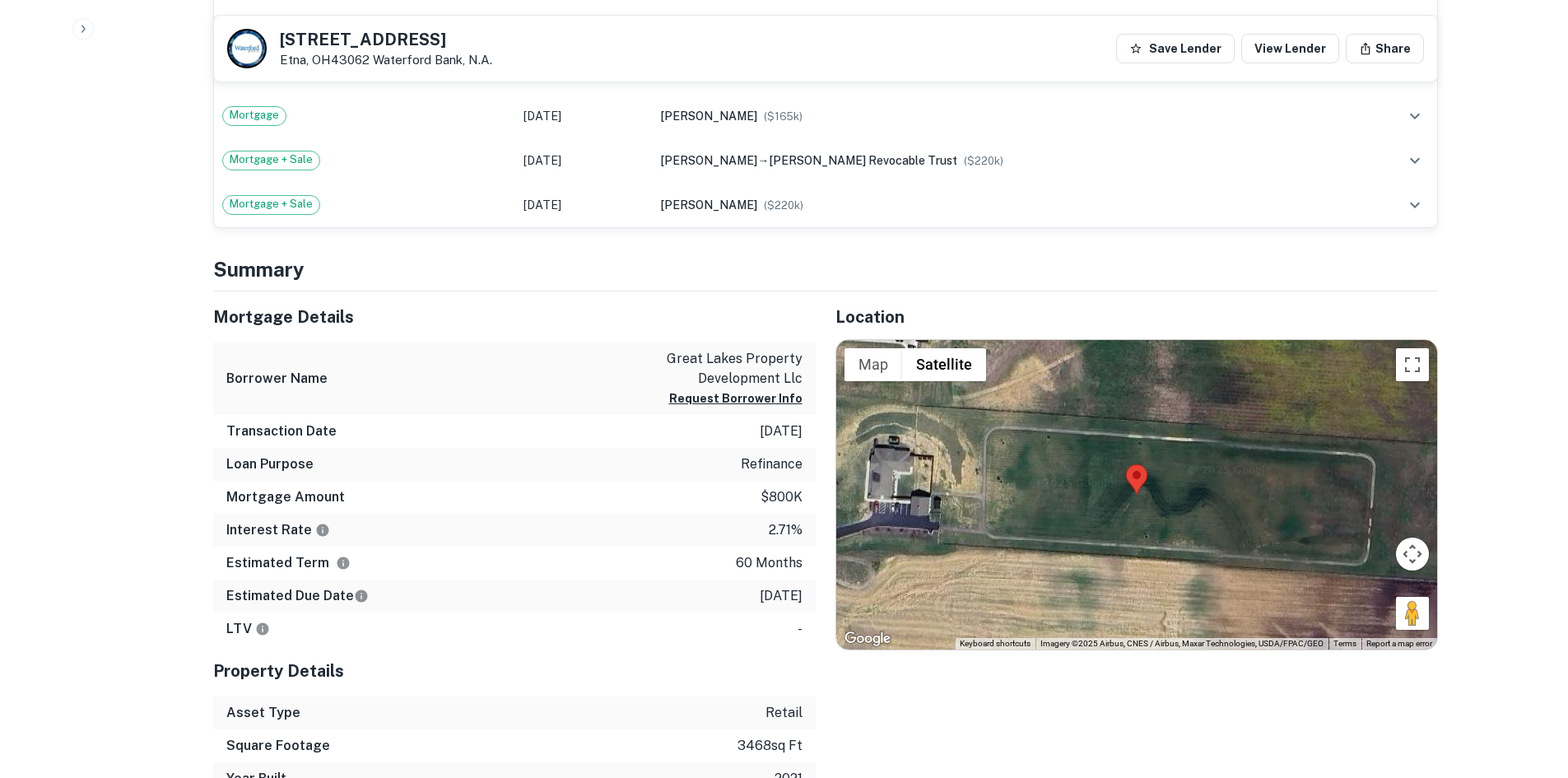
scroll to position [1152, 0]
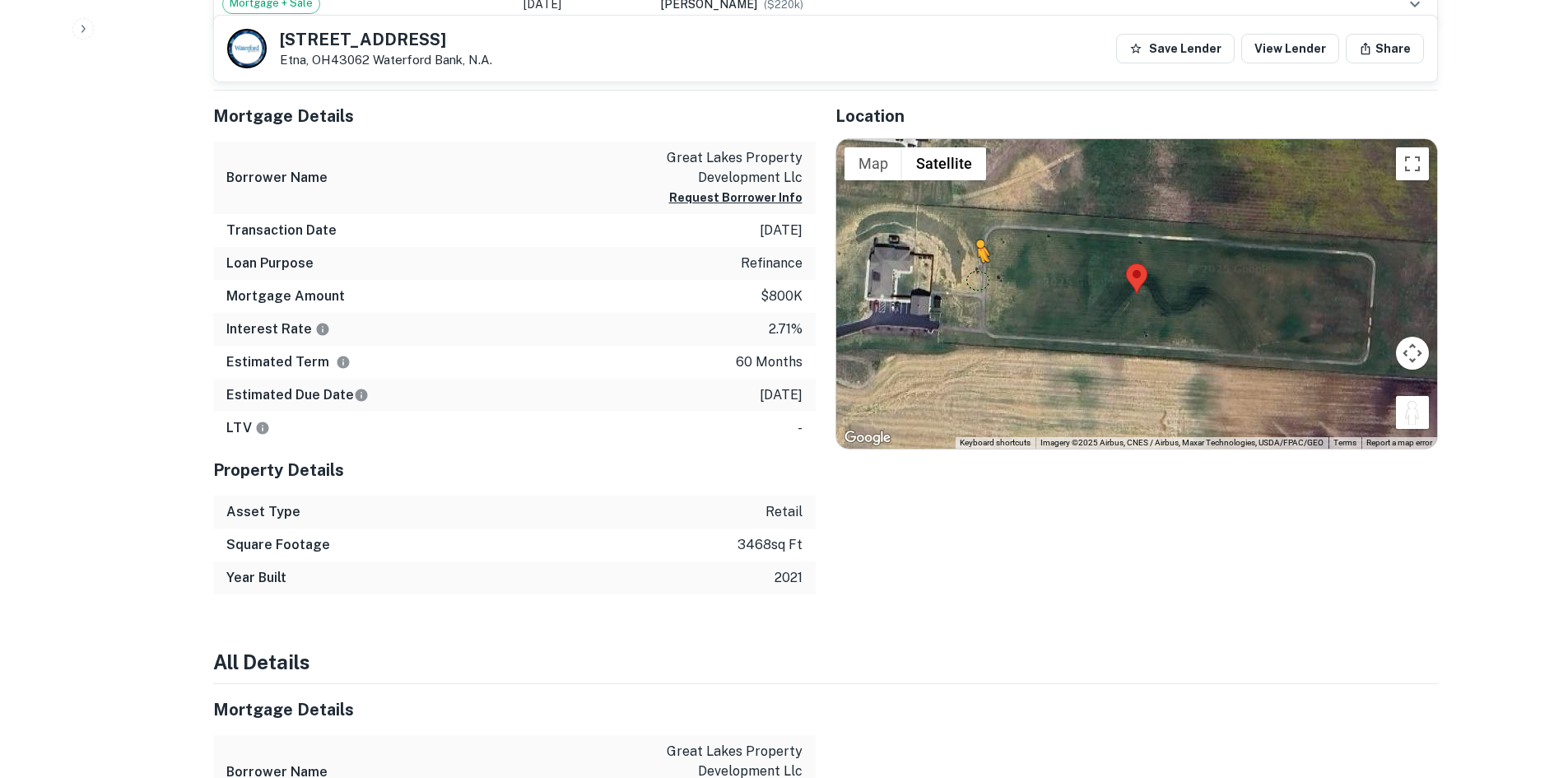
drag, startPoint x: 1404, startPoint y: 411, endPoint x: 893, endPoint y: 321, distance: 518.9
click at [893, 321] on div "To activate drag with keyboard, press Alt + Enter. Once in keyboard drag state,…" at bounding box center [1136, 294] width 601 height 310
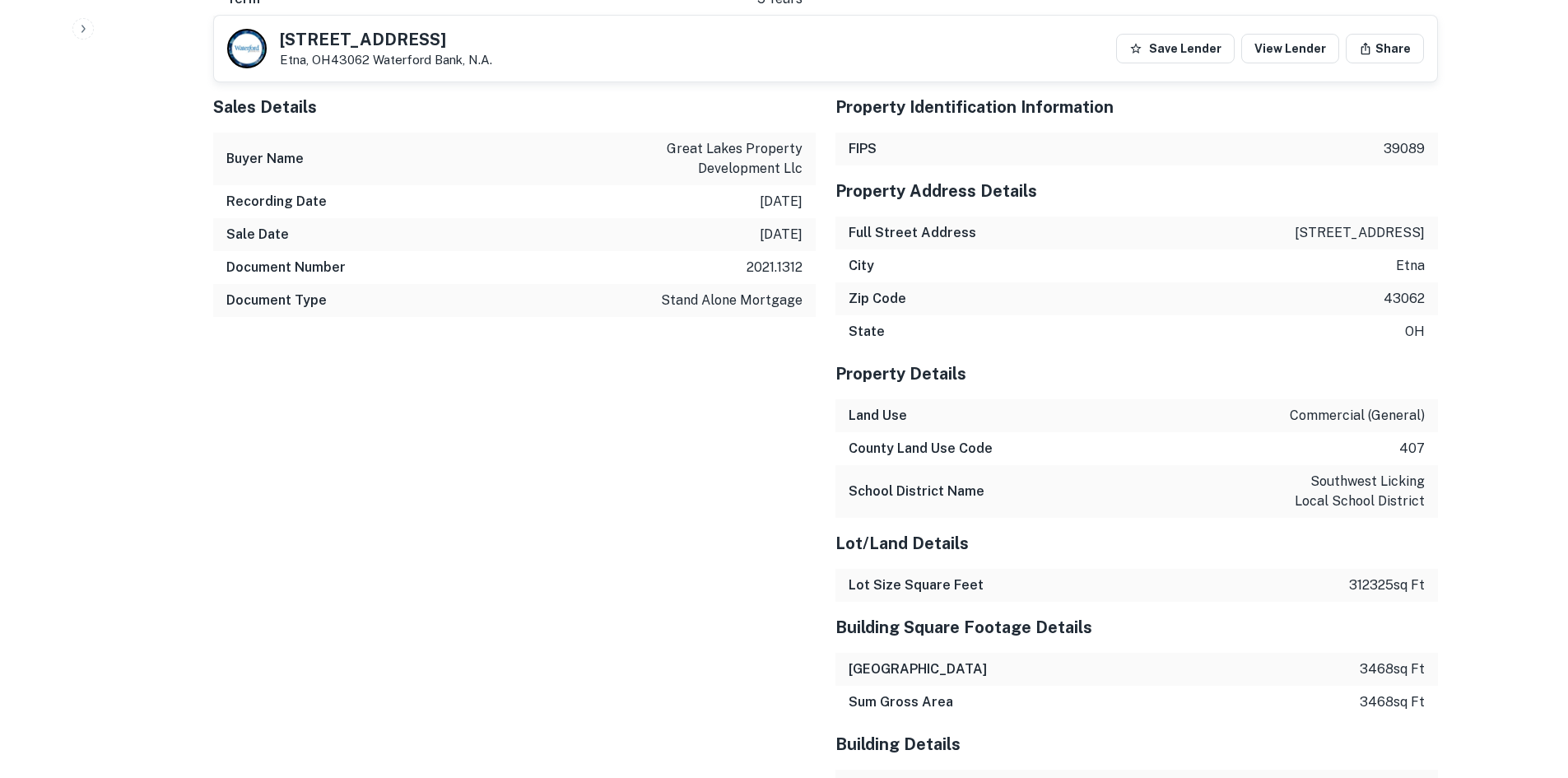
scroll to position [2495, 0]
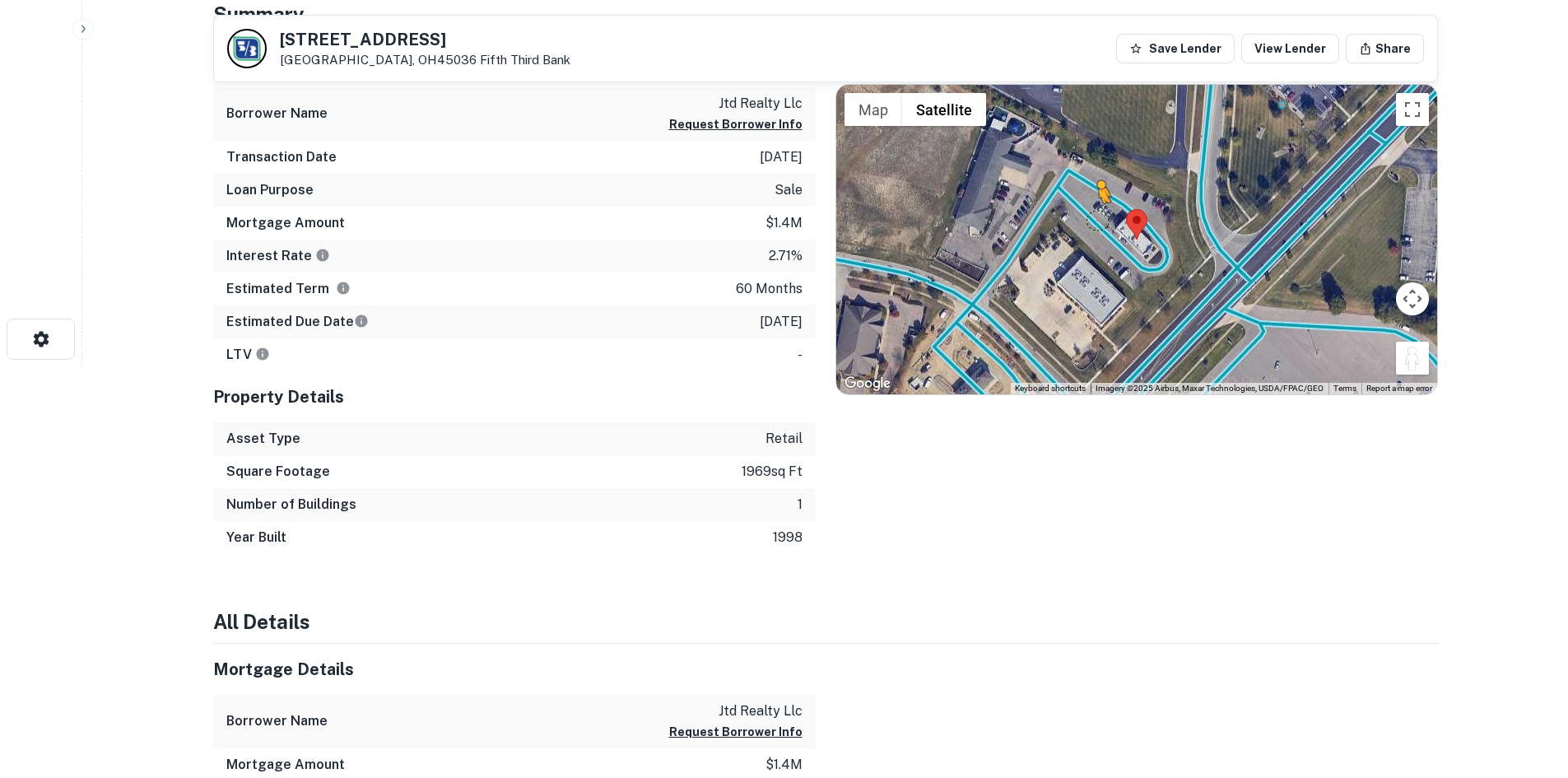
drag, startPoint x: 1412, startPoint y: 357, endPoint x: 1075, endPoint y: 205, distance: 369.7
click at [1075, 205] on div "To activate drag with keyboard, press Alt + Enter. Once in keyboard drag state,…" at bounding box center [1136, 240] width 601 height 310
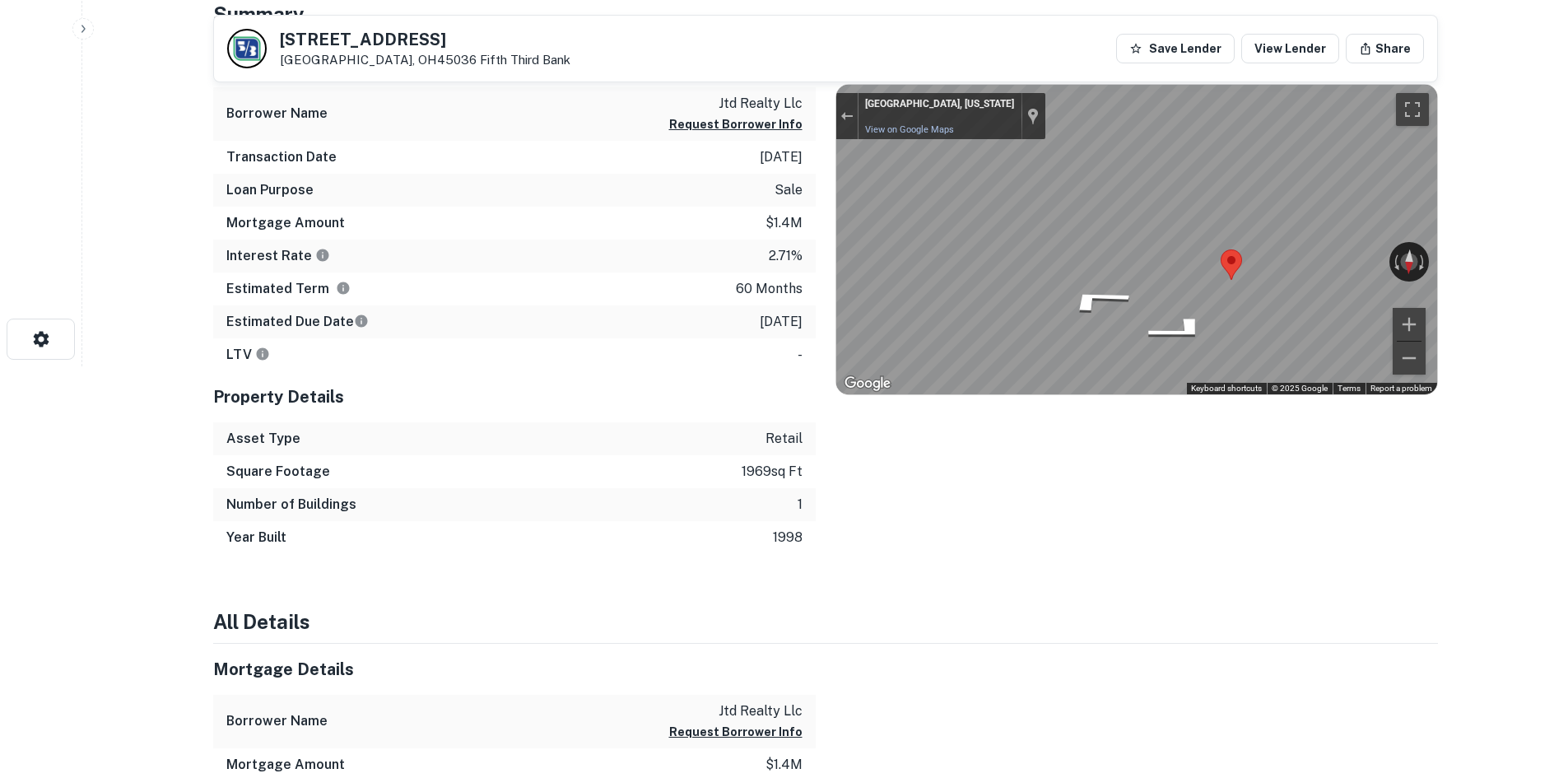
click at [798, 212] on div "Mortgage Details Borrower Name jtd realty llc Request Borrower Info Transaction…" at bounding box center [815, 295] width 1245 height 517
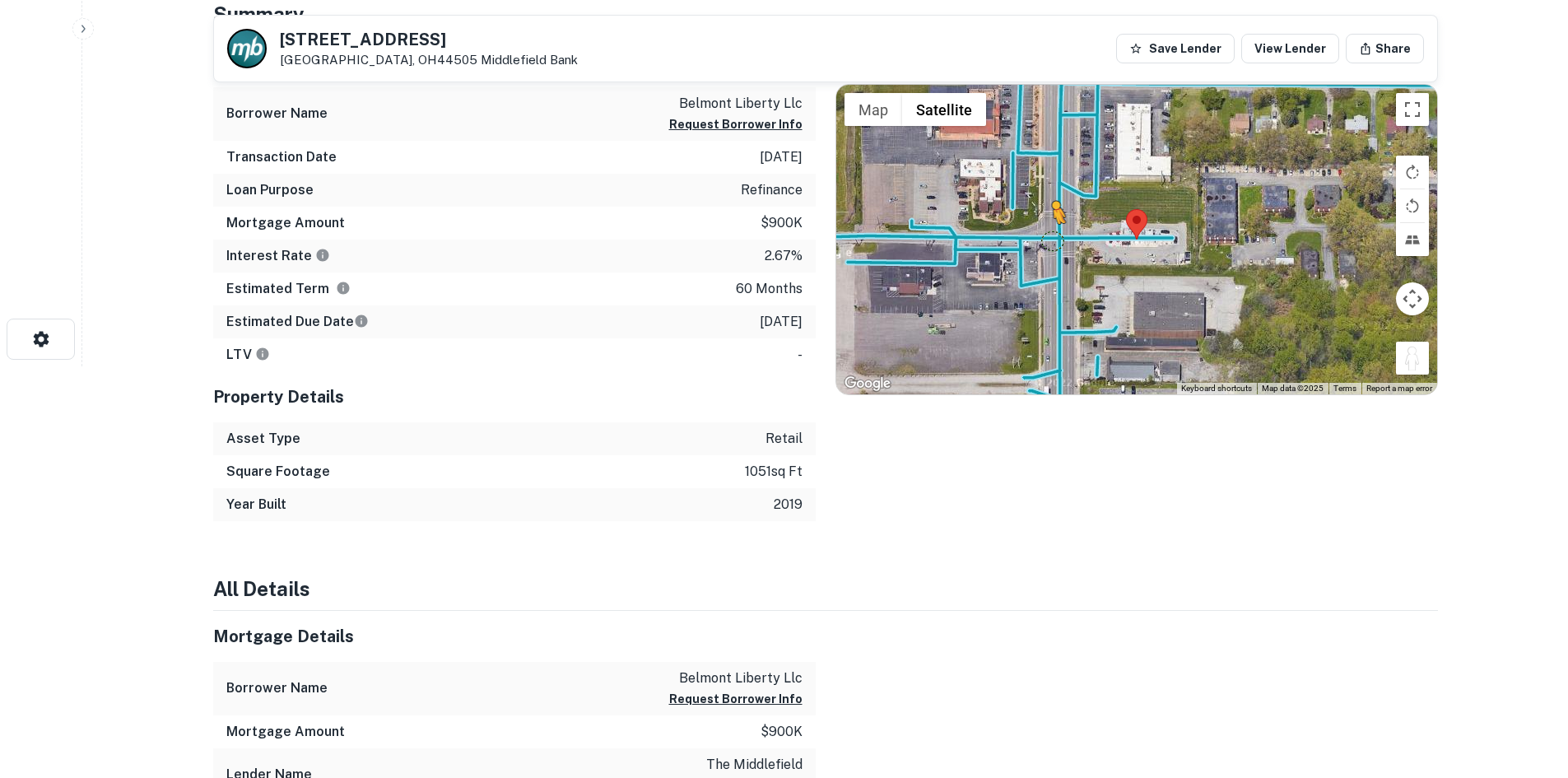
drag, startPoint x: 1420, startPoint y: 363, endPoint x: 1055, endPoint y: 242, distance: 384.5
click at [1054, 242] on div "To activate drag with keyboard, press Alt + Enter. Once in keyboard drag state,…" at bounding box center [1136, 240] width 601 height 310
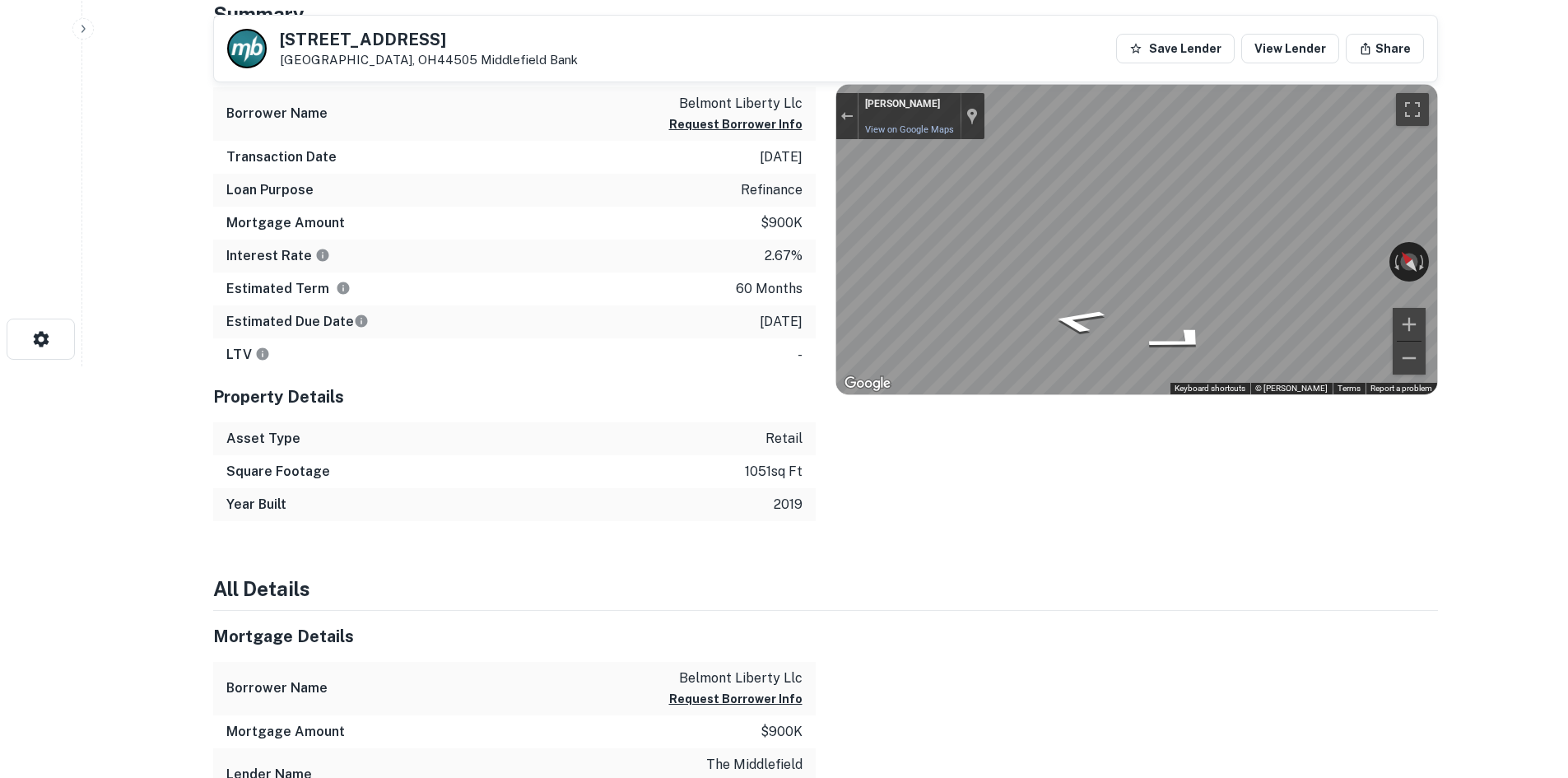
click at [826, 235] on div "Location ← Move left → Move right ↑ Move up ↓ Move down + Zoom in - Zoom out Ho…" at bounding box center [1126, 278] width 622 height 485
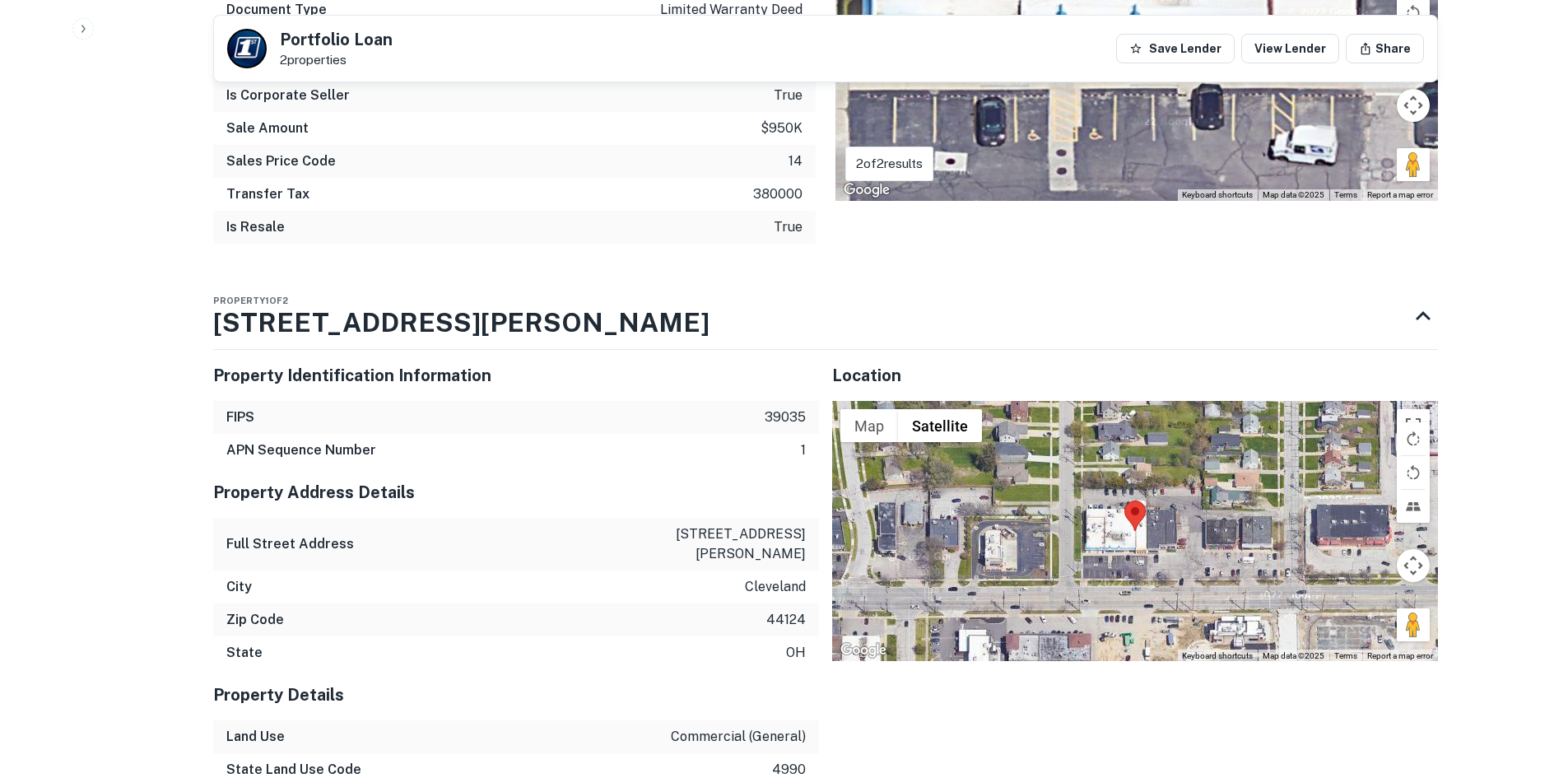
scroll to position [1399, 0]
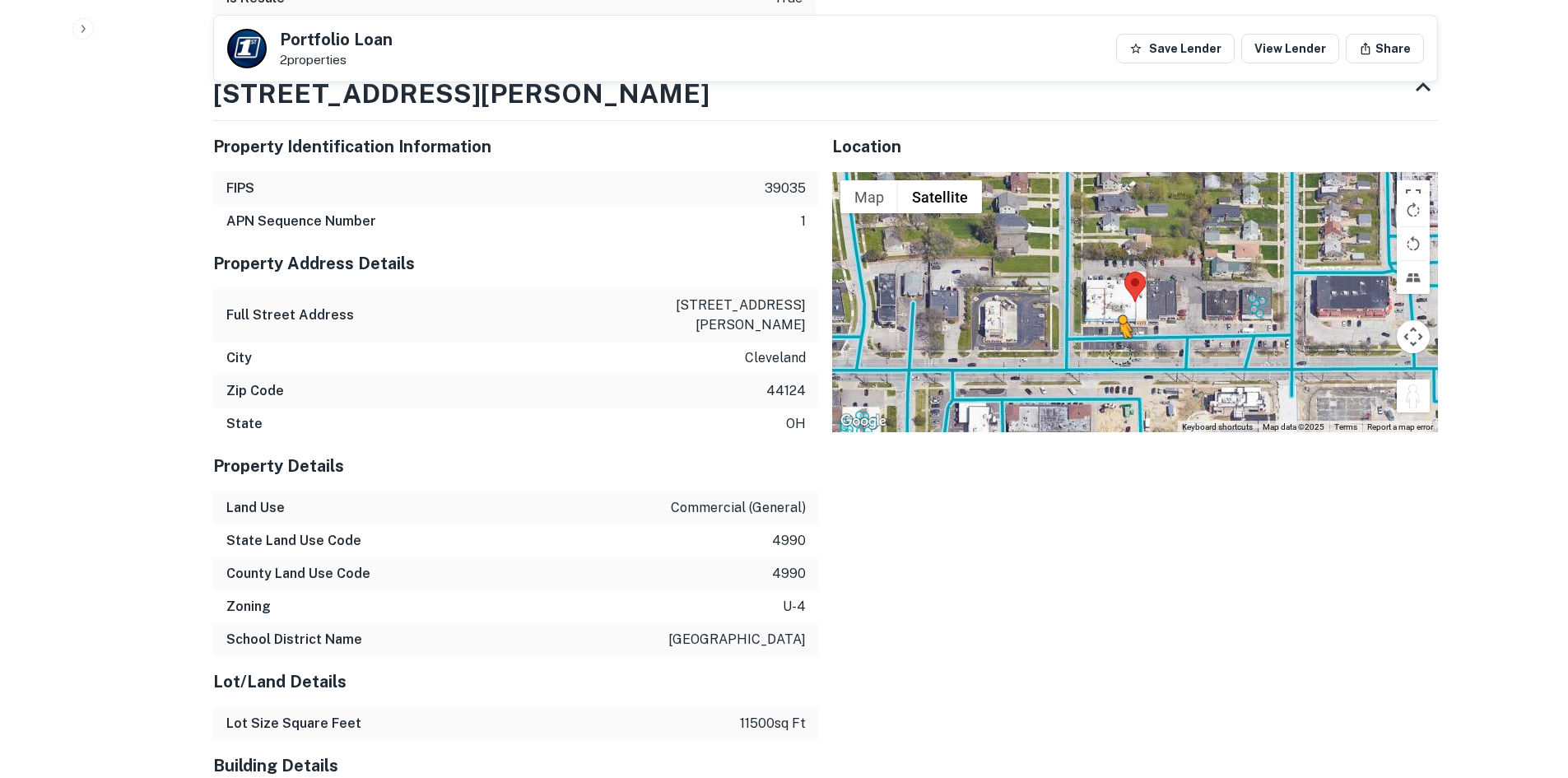
drag, startPoint x: 1413, startPoint y: 379, endPoint x: 1119, endPoint y: 335, distance: 297.3
click at [1119, 335] on div "To activate drag with keyboard, press Alt + Enter. Once in keyboard drag state,…" at bounding box center [1135, 302] width 606 height 260
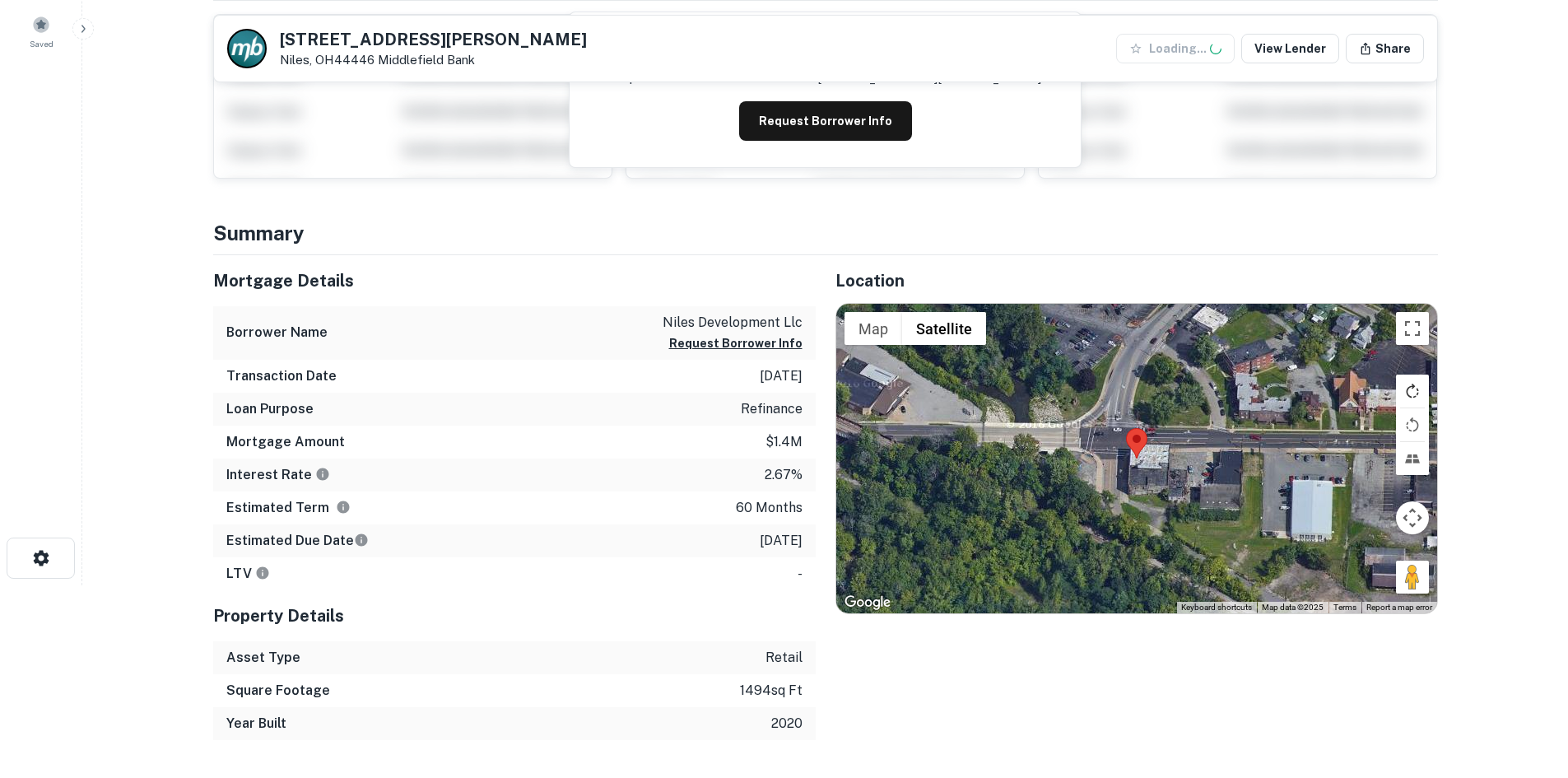
scroll to position [247, 0]
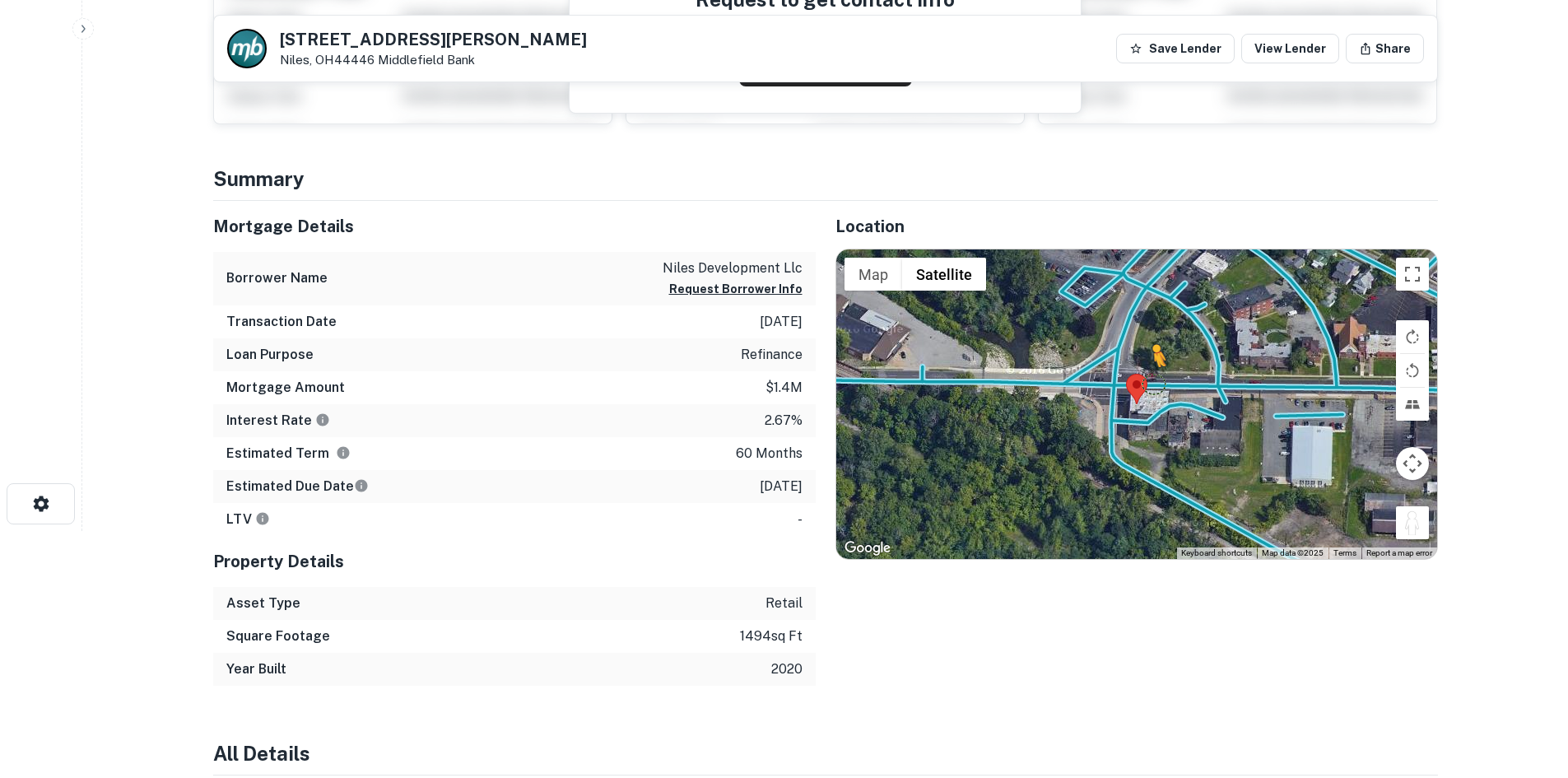
drag, startPoint x: 1423, startPoint y: 517, endPoint x: 1147, endPoint y: 383, distance: 306.8
click at [1149, 382] on div "To activate drag with keyboard, press Alt + Enter. Once in keyboard drag state,…" at bounding box center [1136, 405] width 601 height 310
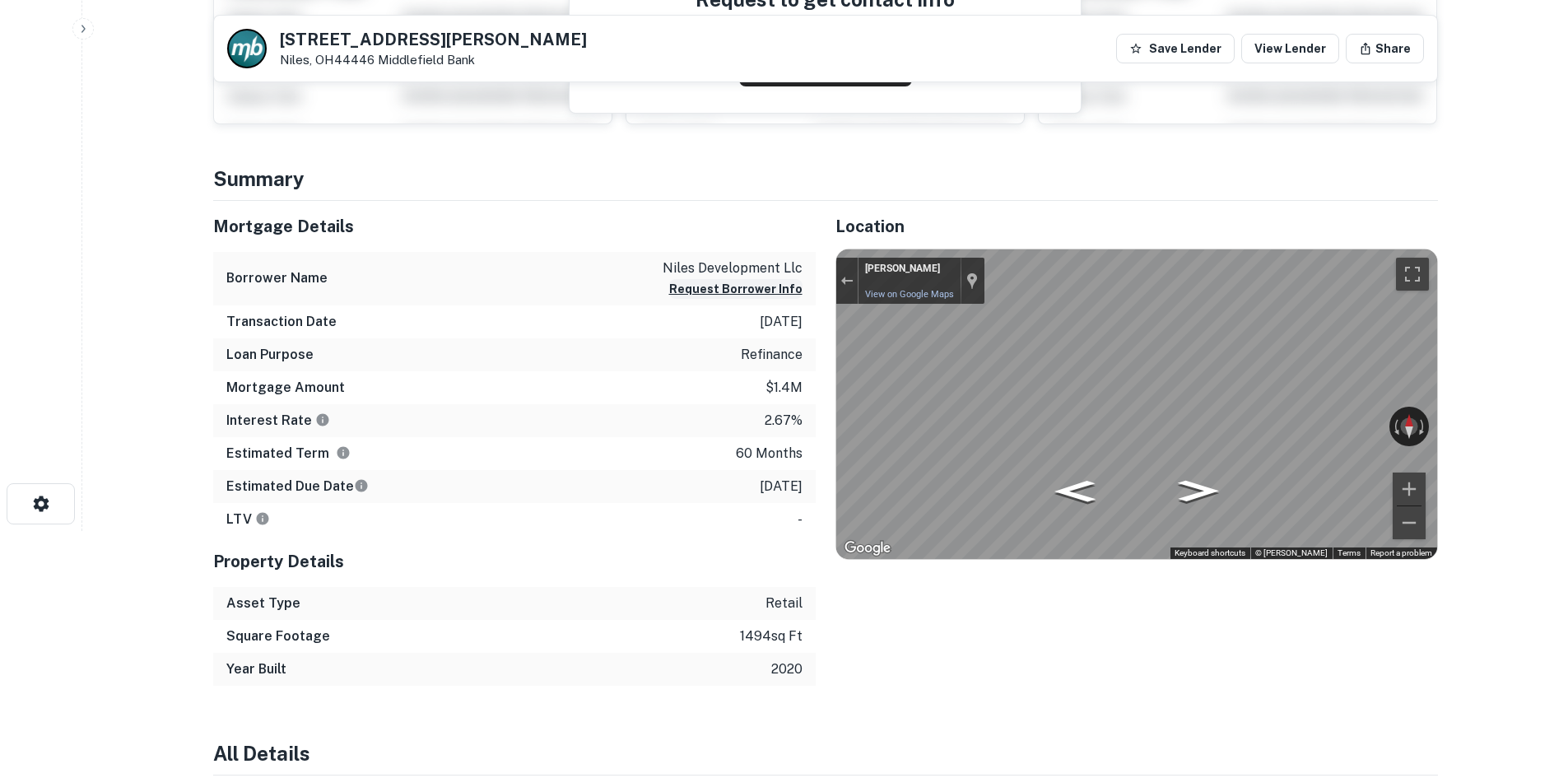
click at [714, 292] on div "Mortgage Details Borrower Name niles development llc Request Borrower Info Tran…" at bounding box center [815, 443] width 1245 height 485
click at [603, 311] on div "Mortgage Details Borrower Name niles development llc Request Borrower Info Tran…" at bounding box center [815, 443] width 1245 height 485
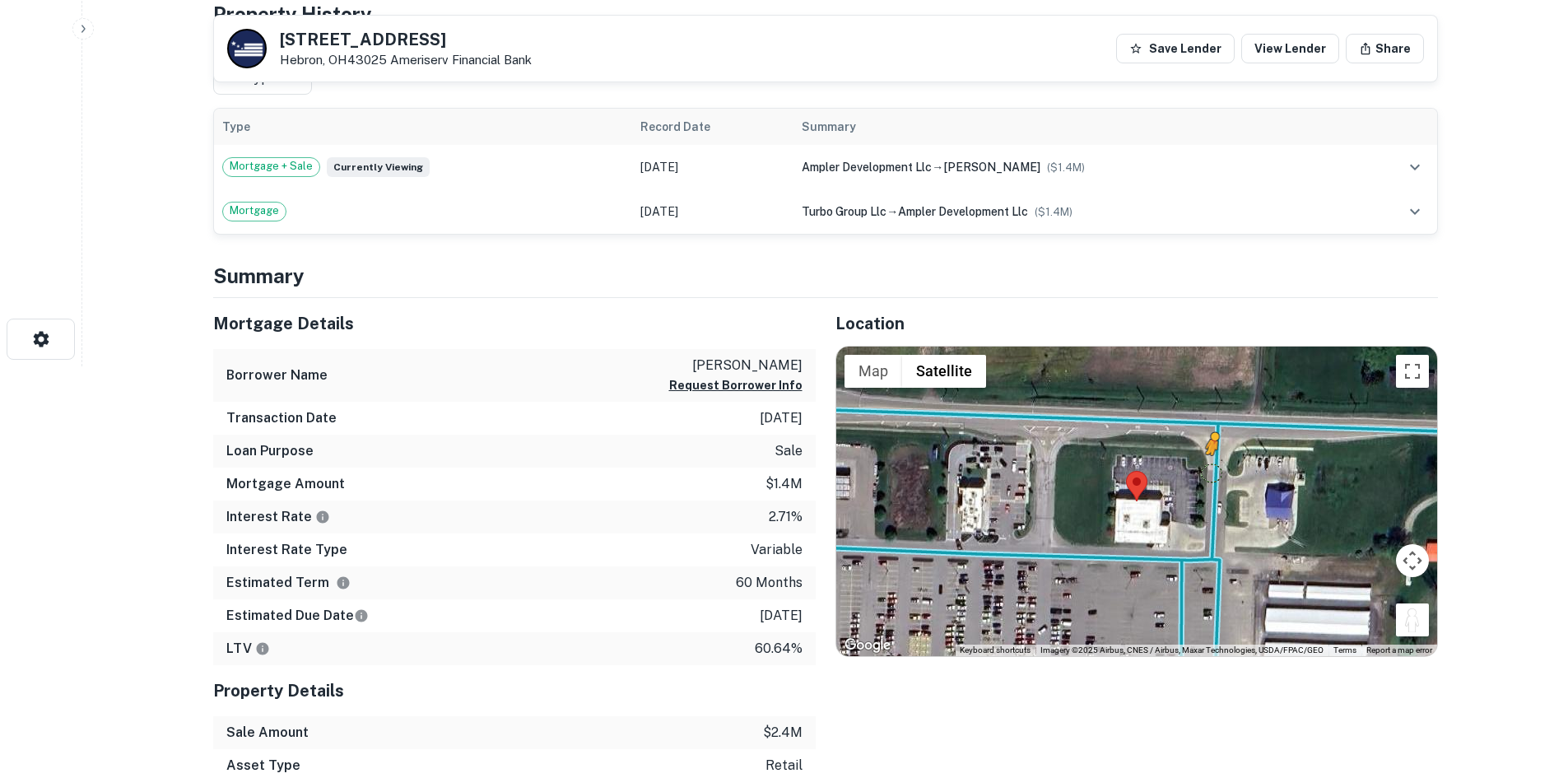
drag, startPoint x: 1414, startPoint y: 627, endPoint x: 1212, endPoint y: 472, distance: 254.6
click at [1212, 472] on div "To activate drag with keyboard, press Alt + Enter. Once in keyboard drag state,…" at bounding box center [1136, 502] width 601 height 310
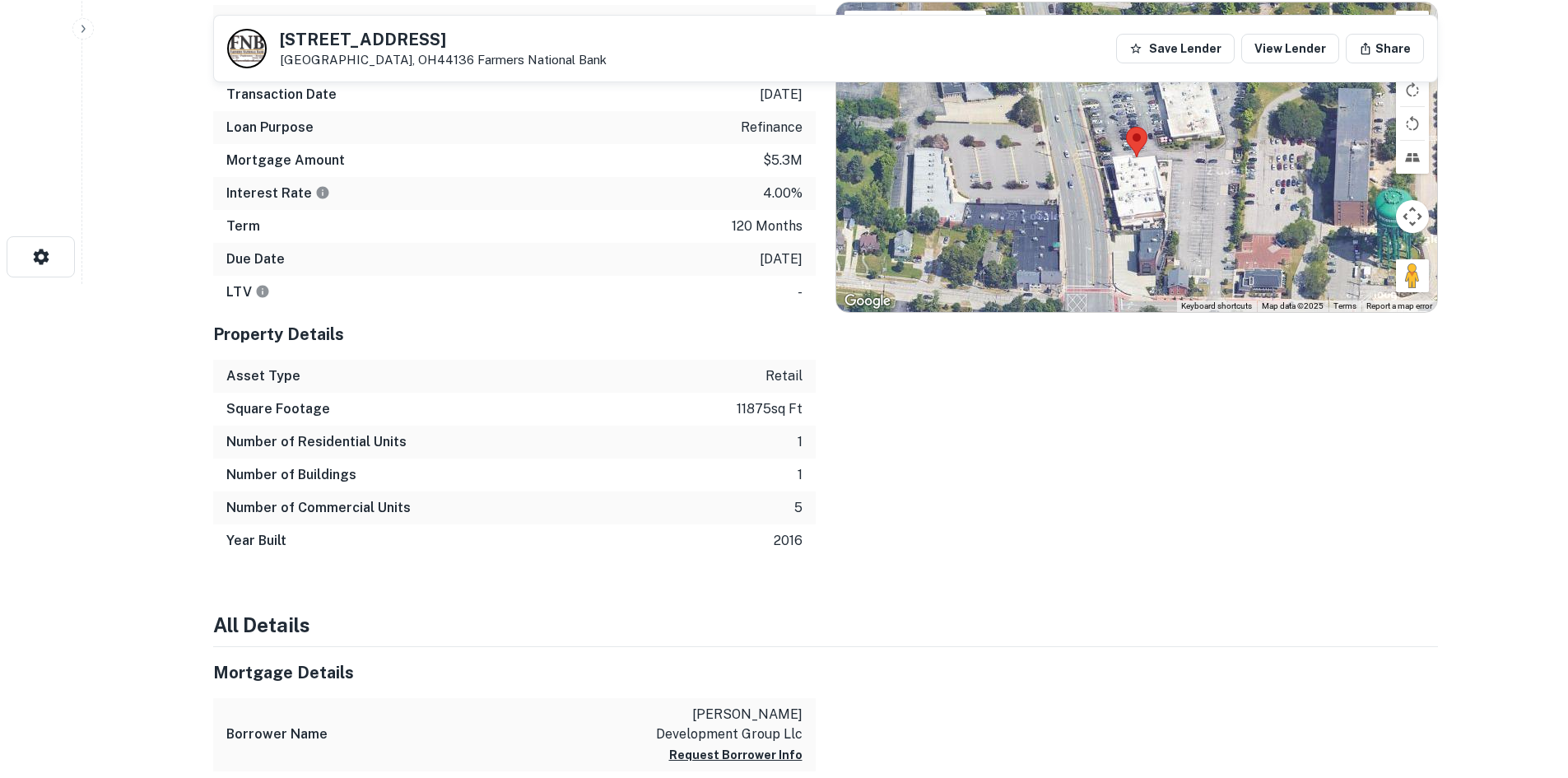
scroll to position [412, 0]
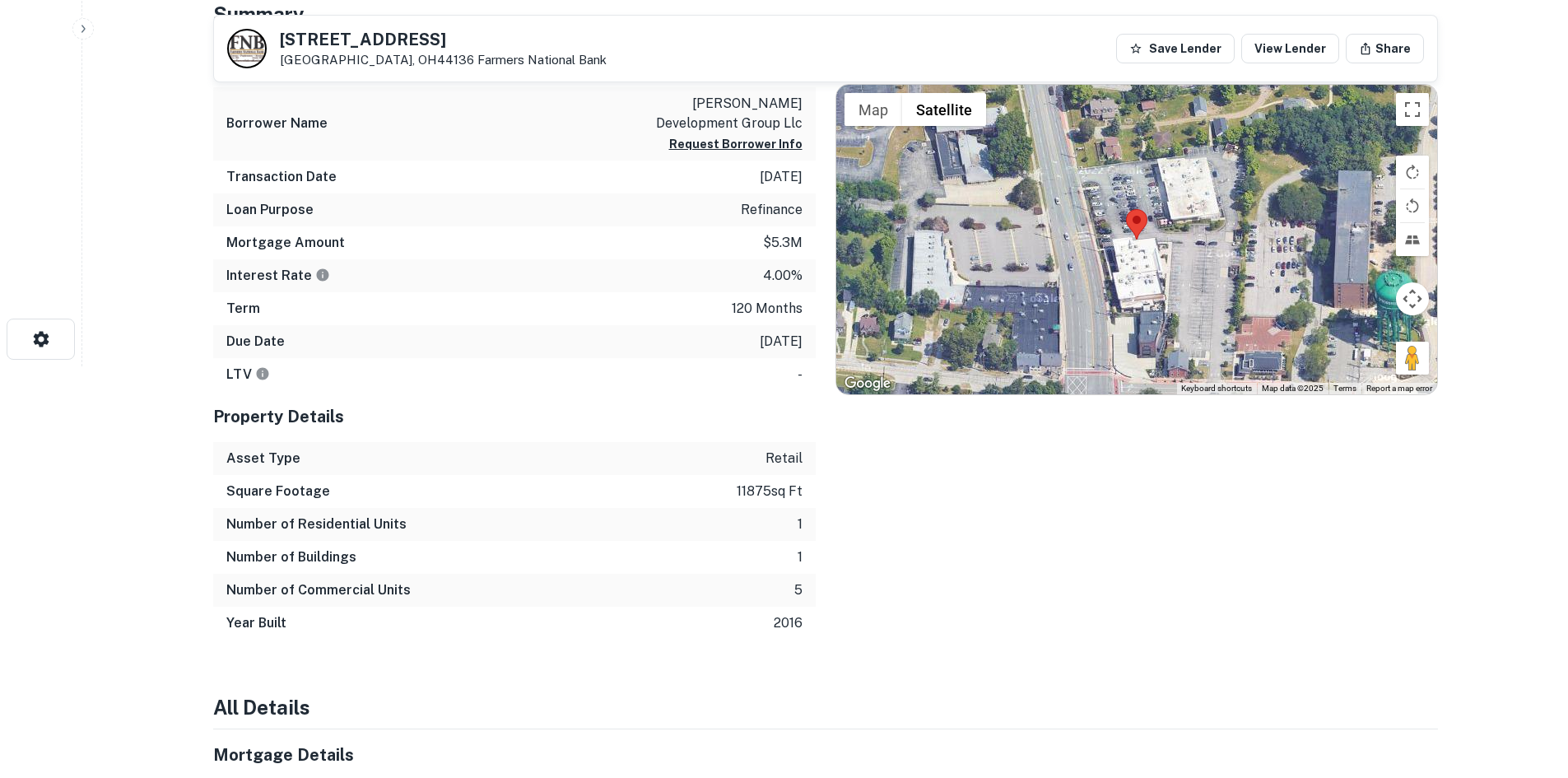
drag, startPoint x: 1403, startPoint y: 360, endPoint x: 1302, endPoint y: 336, distance: 103.8
click at [1289, 328] on div "Map Terrain Satellite Labels Keyboard shortcuts Map Data Map data ©2025 Map dat…" at bounding box center [1136, 240] width 601 height 310
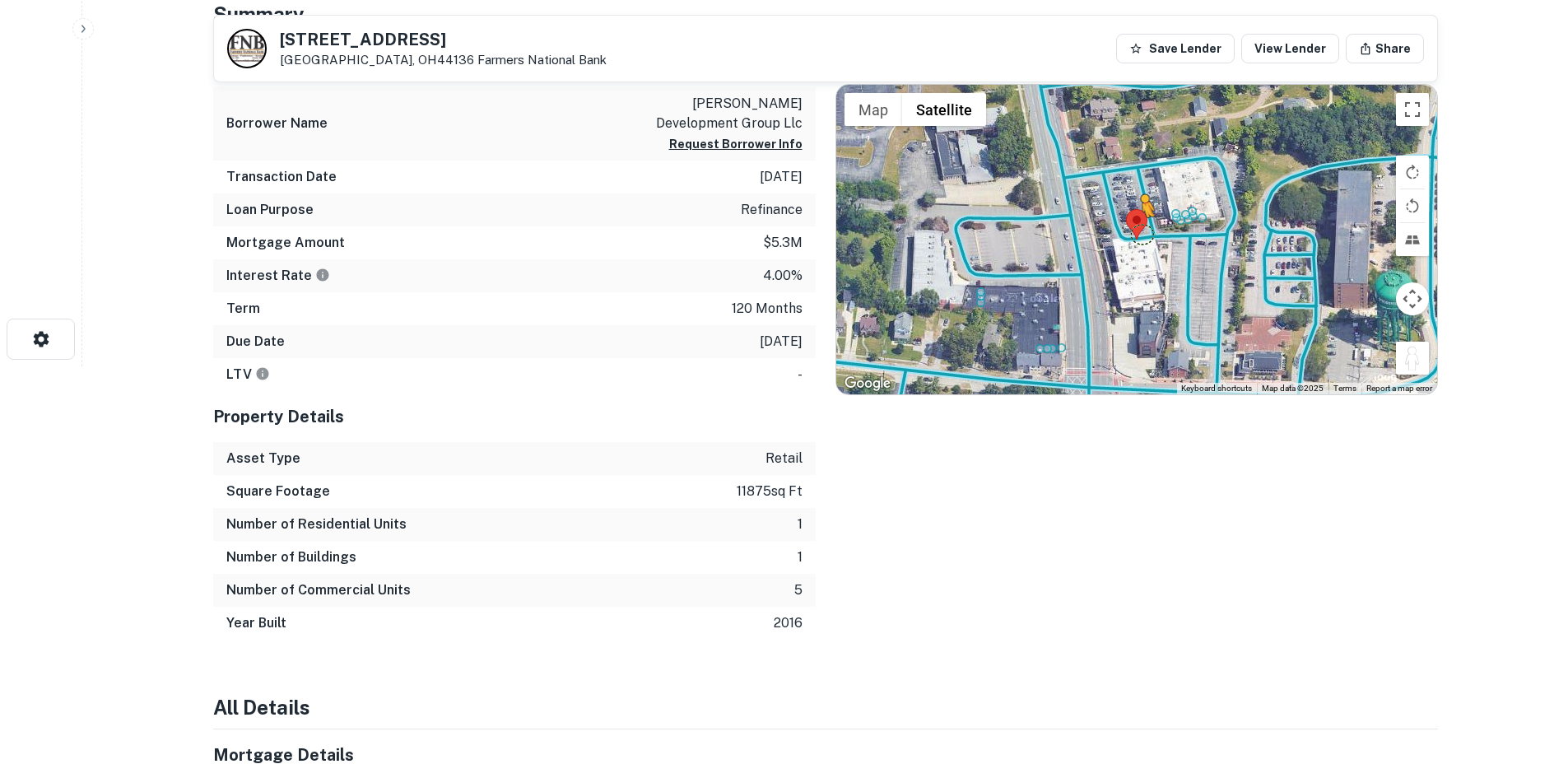
drag, startPoint x: 1408, startPoint y: 353, endPoint x: 1127, endPoint y: 231, distance: 306.3
click at [1127, 231] on div "To activate drag with keyboard, press Alt + Enter. Once in keyboard drag state,…" at bounding box center [1136, 240] width 601 height 310
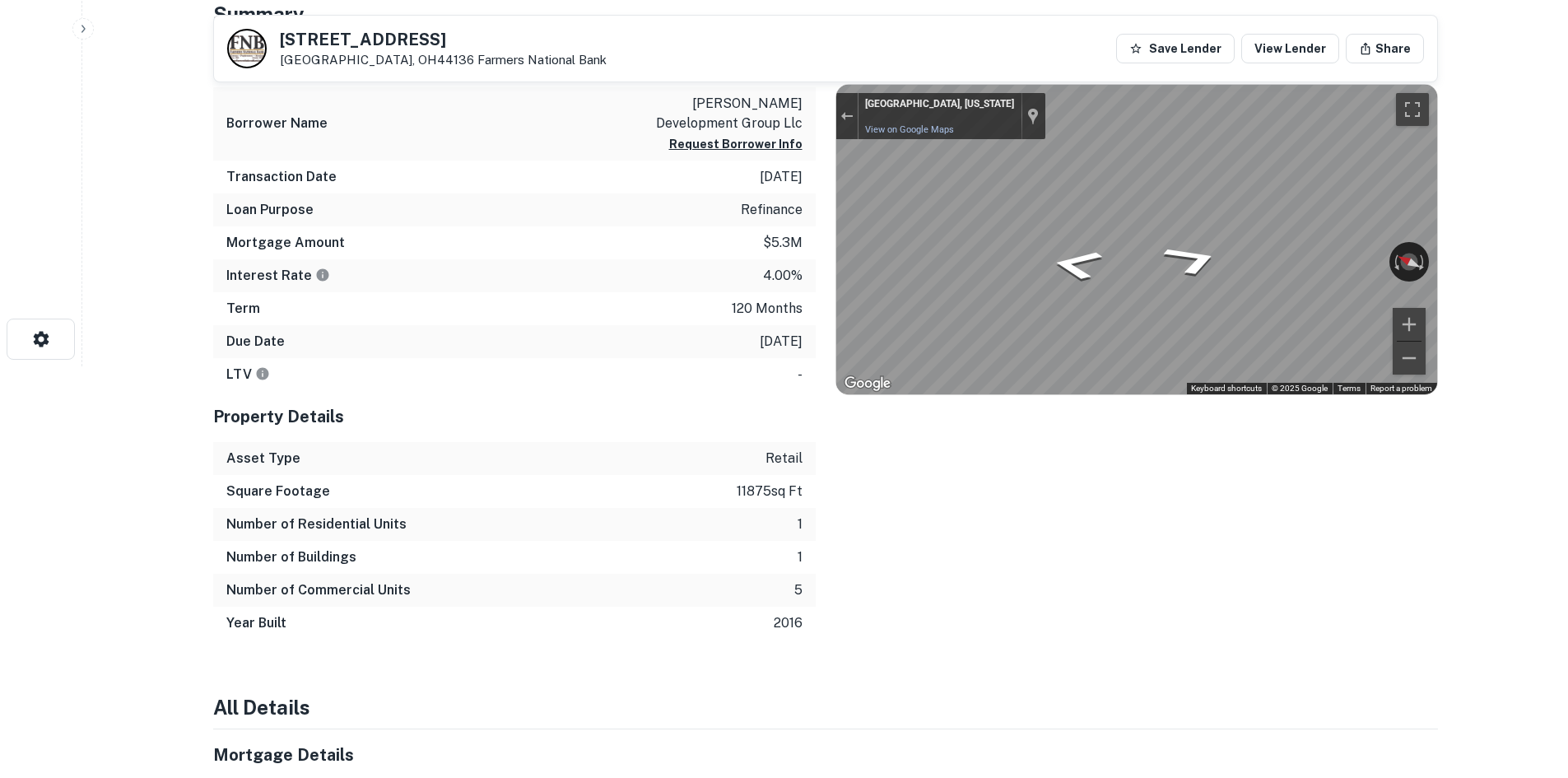
click at [776, 182] on div "Mortgage Details Borrower Name cameron allie development group llc Request Borr…" at bounding box center [815, 338] width 1245 height 604
click at [758, 135] on div "Mortgage Details Borrower Name cameron allie development group llc Request Borr…" at bounding box center [815, 338] width 1245 height 604
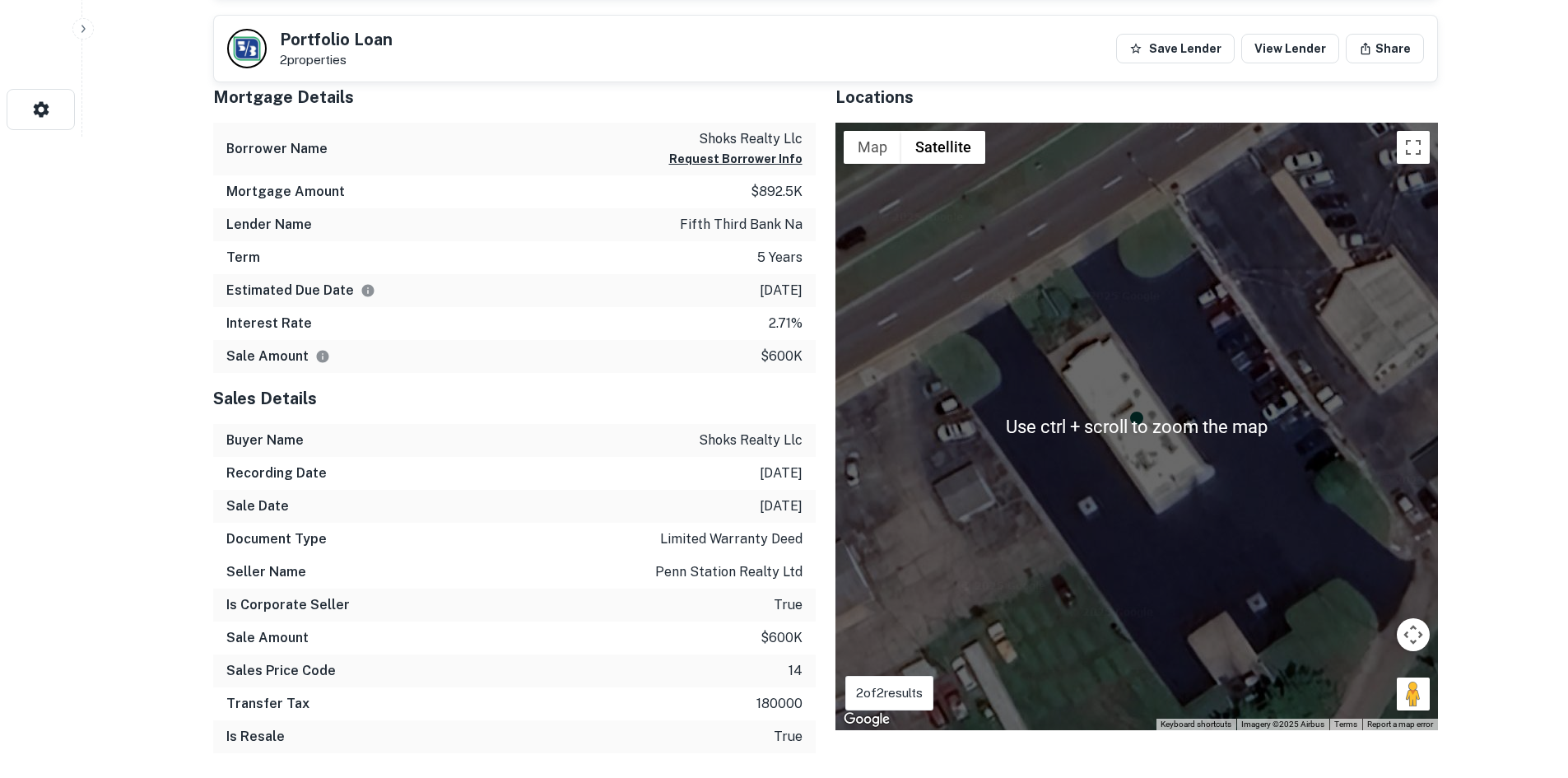
scroll to position [658, 0]
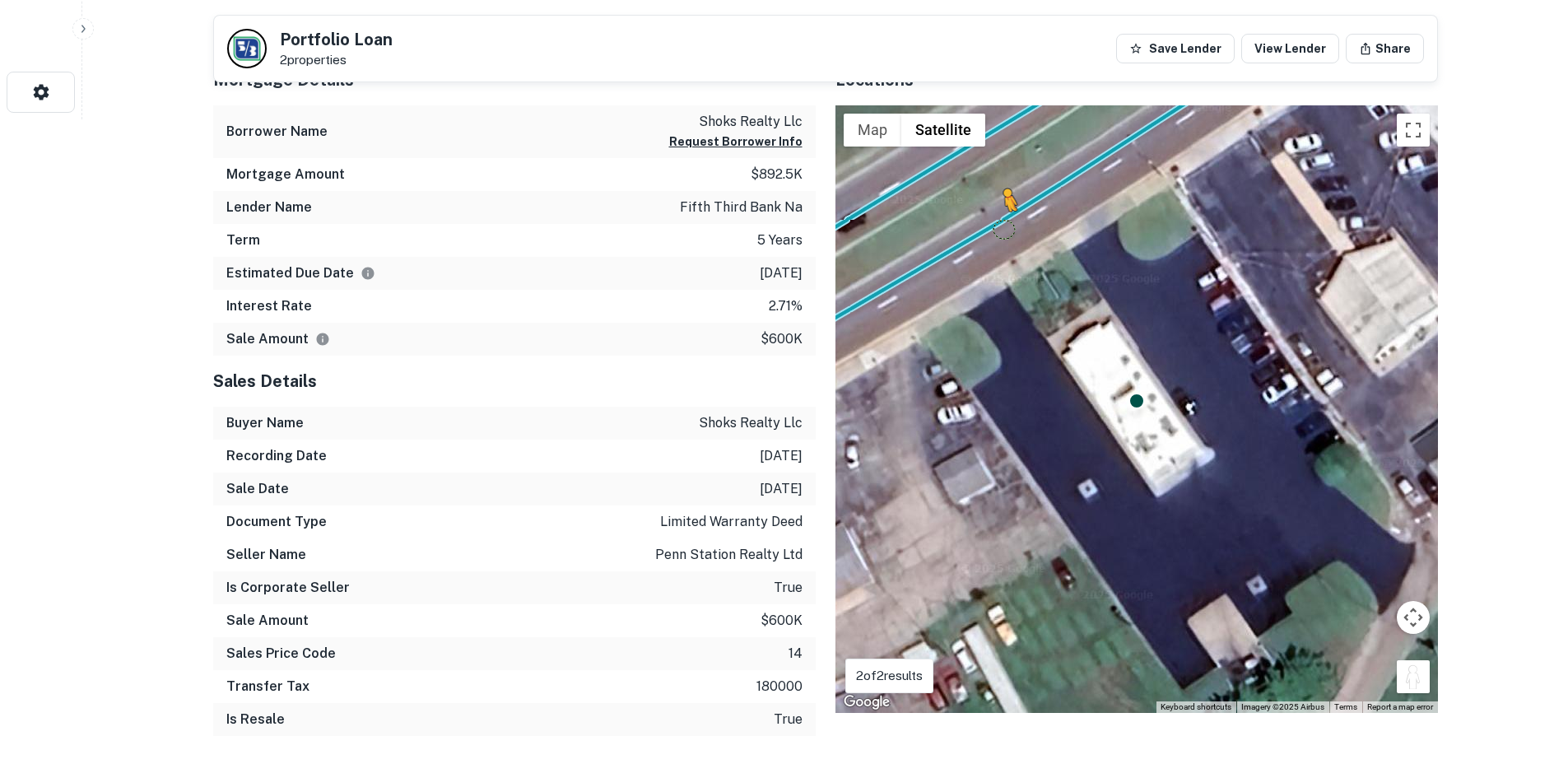
drag, startPoint x: 1408, startPoint y: 677, endPoint x: 1000, endPoint y: 220, distance: 612.6
click at [1000, 220] on div "To activate drag with keyboard, press Alt + Enter. Once in keyboard drag state,…" at bounding box center [1137, 410] width 603 height 608
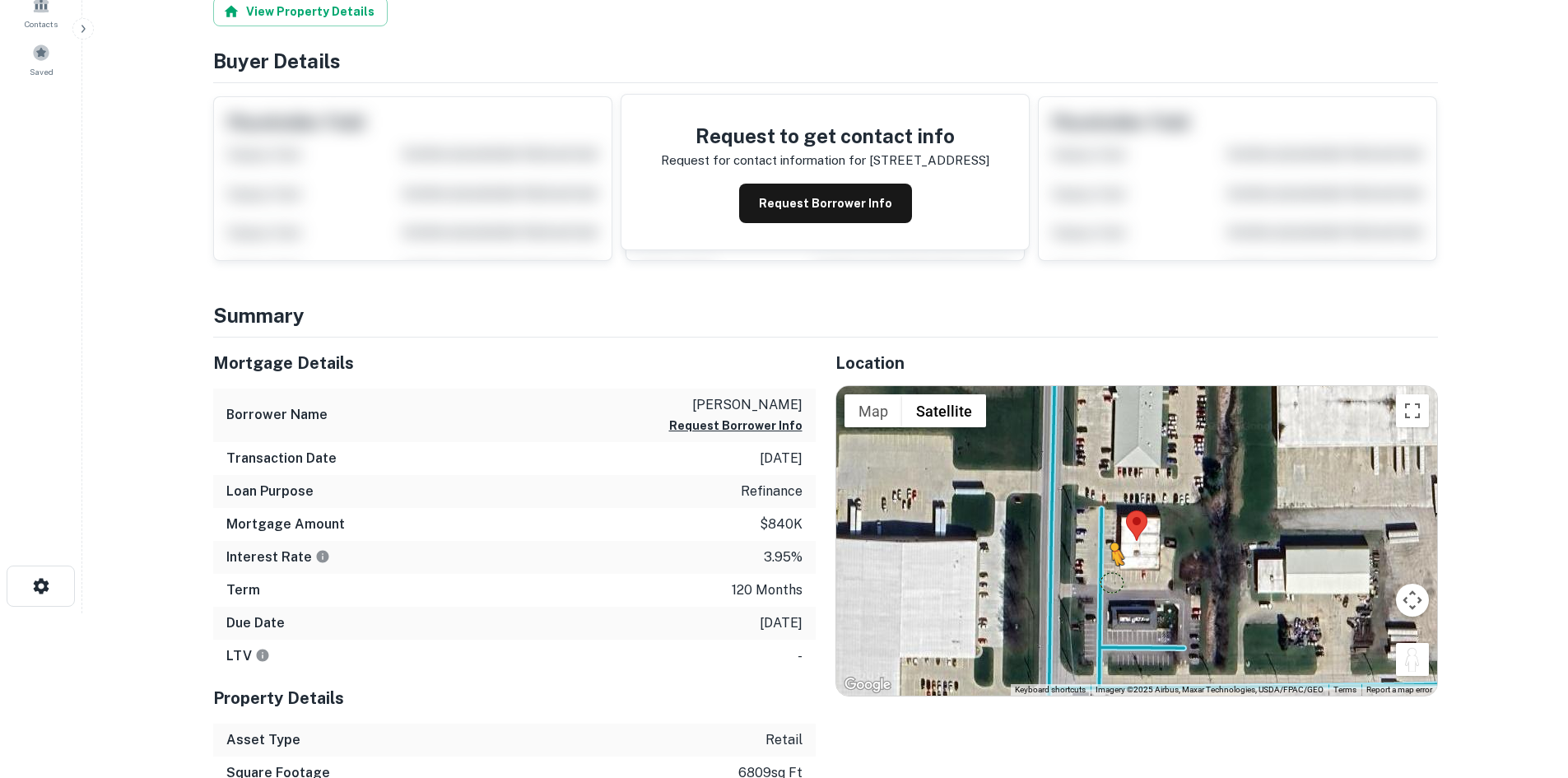
drag, startPoint x: 1407, startPoint y: 667, endPoint x: 1099, endPoint y: 573, distance: 322.0
click at [1102, 582] on div "To activate drag with keyboard, press Alt + Enter. Once in keyboard drag state,…" at bounding box center [1136, 541] width 601 height 310
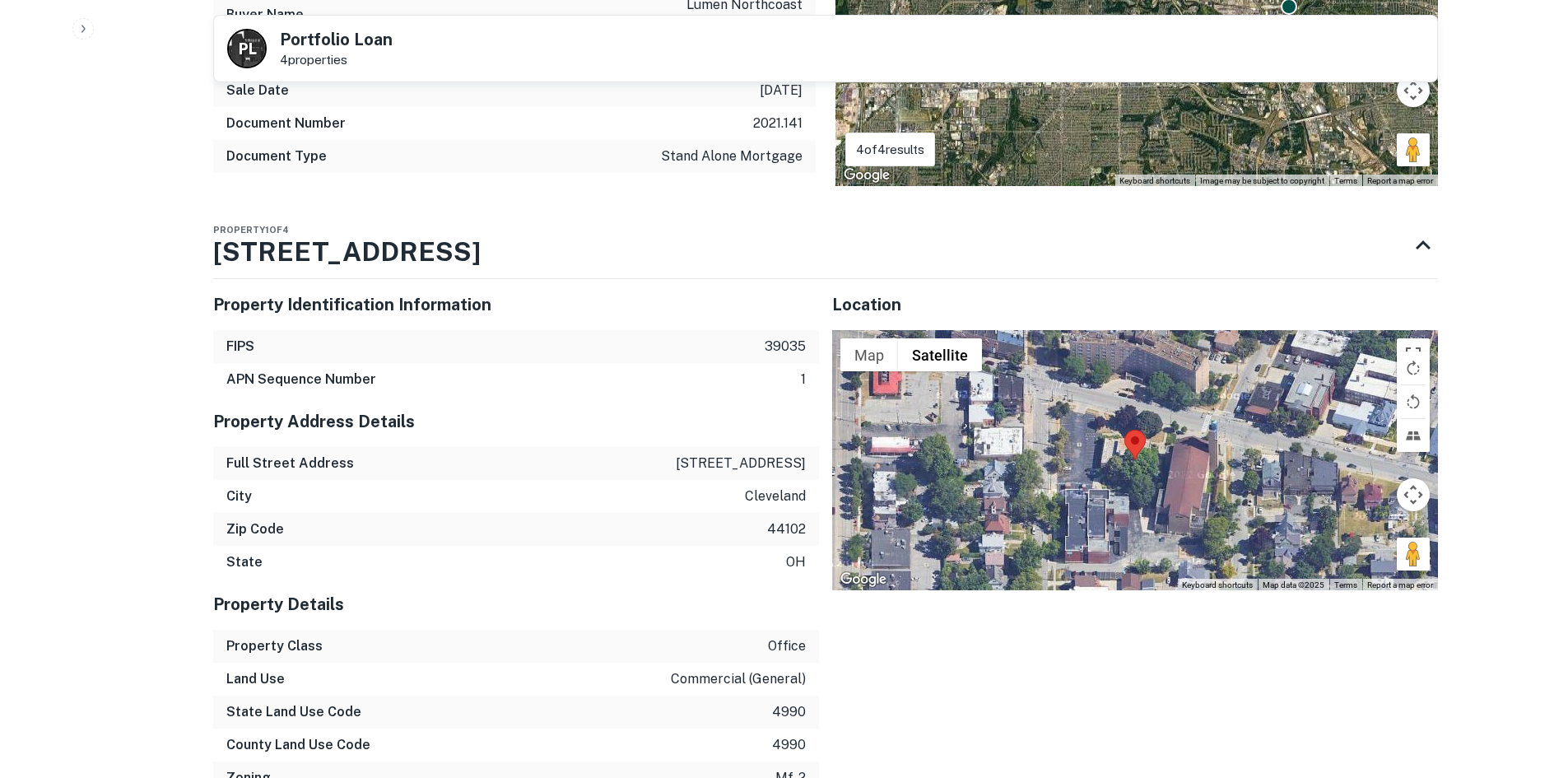
scroll to position [1235, 0]
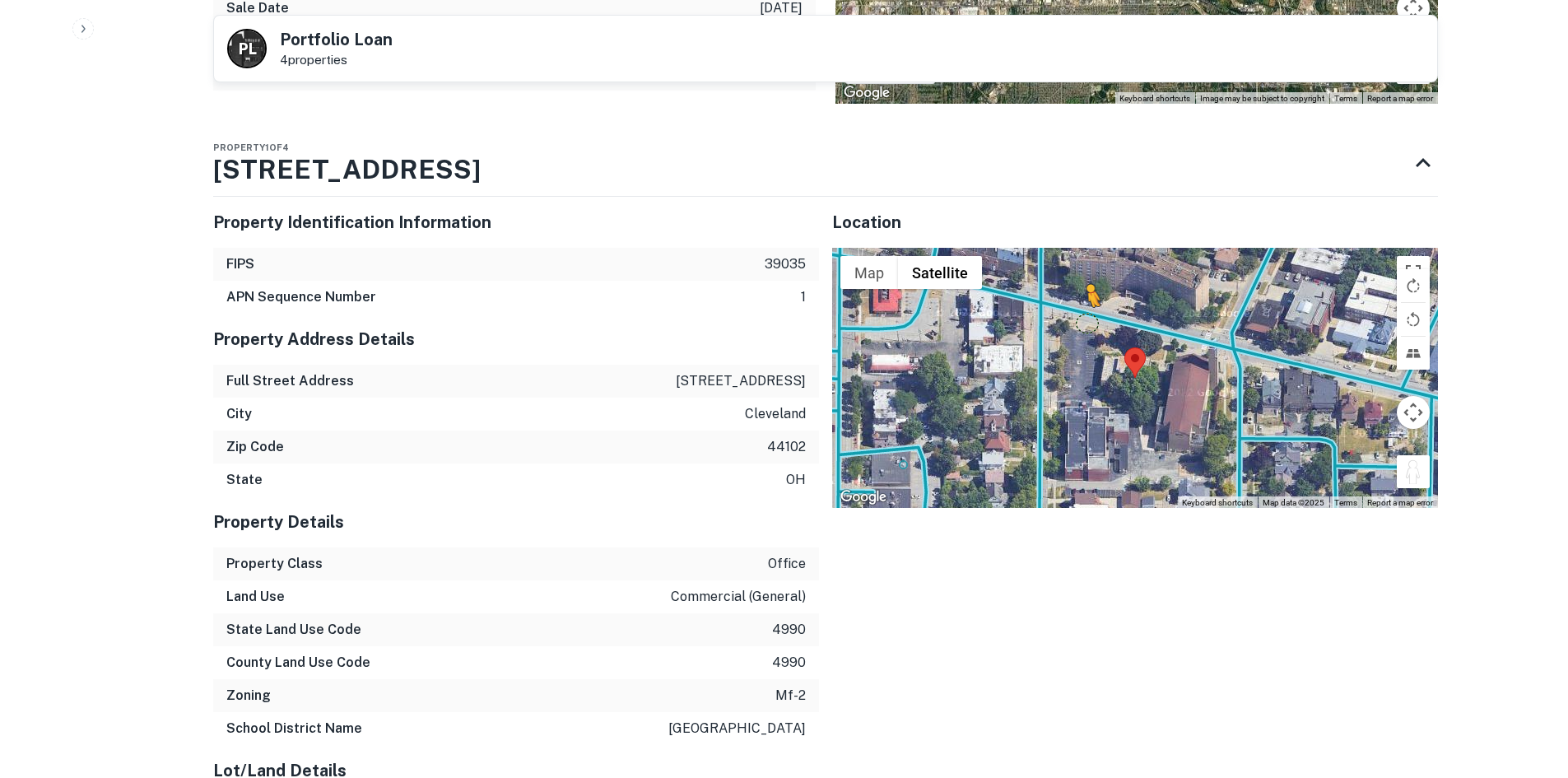
drag, startPoint x: 1416, startPoint y: 473, endPoint x: 1085, endPoint y: 322, distance: 363.8
click at [1085, 322] on div "To activate drag with keyboard, press Alt + Enter. Once in keyboard drag state,…" at bounding box center [1135, 377] width 606 height 260
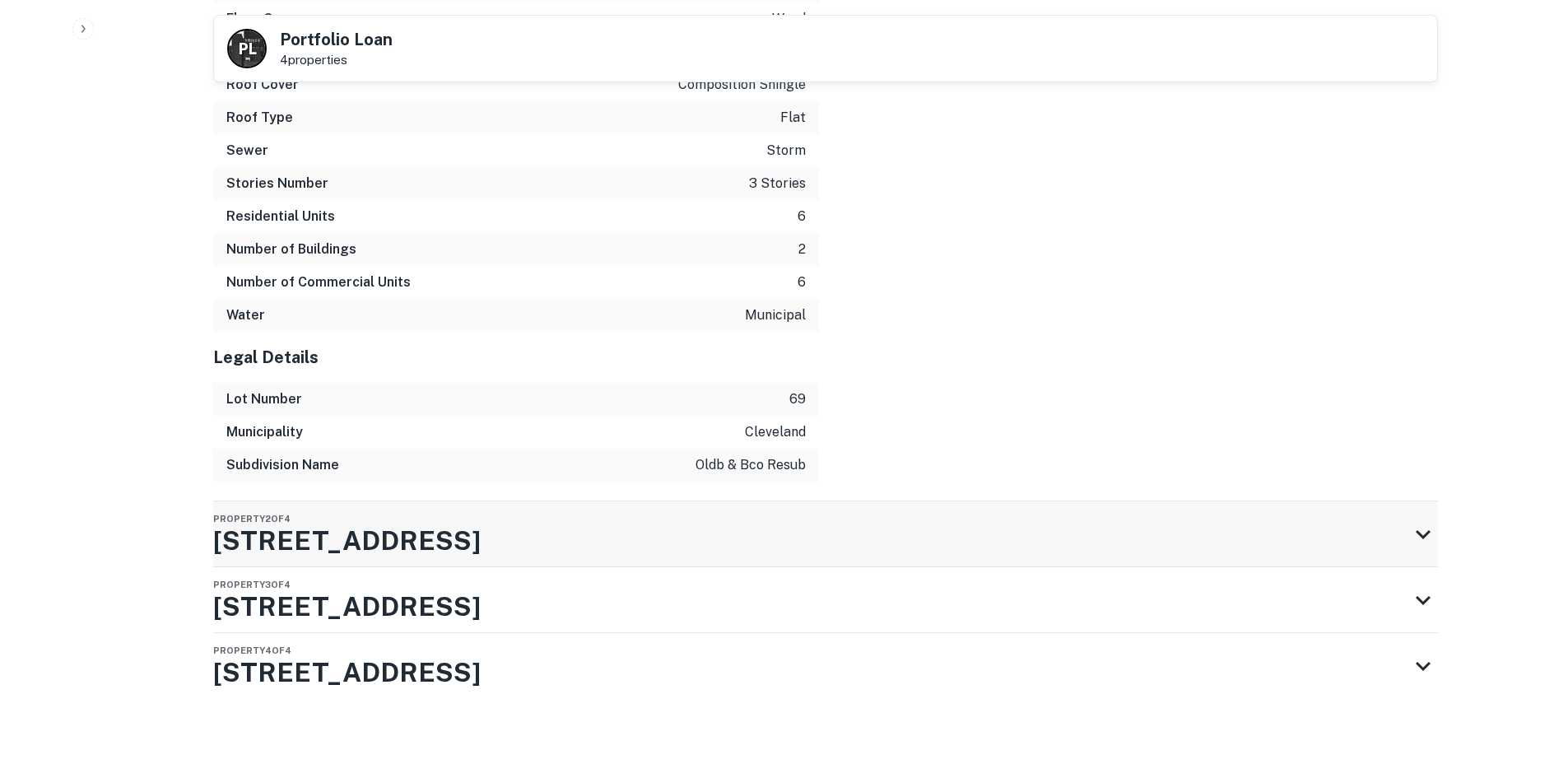
click at [666, 561] on div "Property 2 of 4 [STREET_ADDRESS]" at bounding box center [811, 534] width 1196 height 66
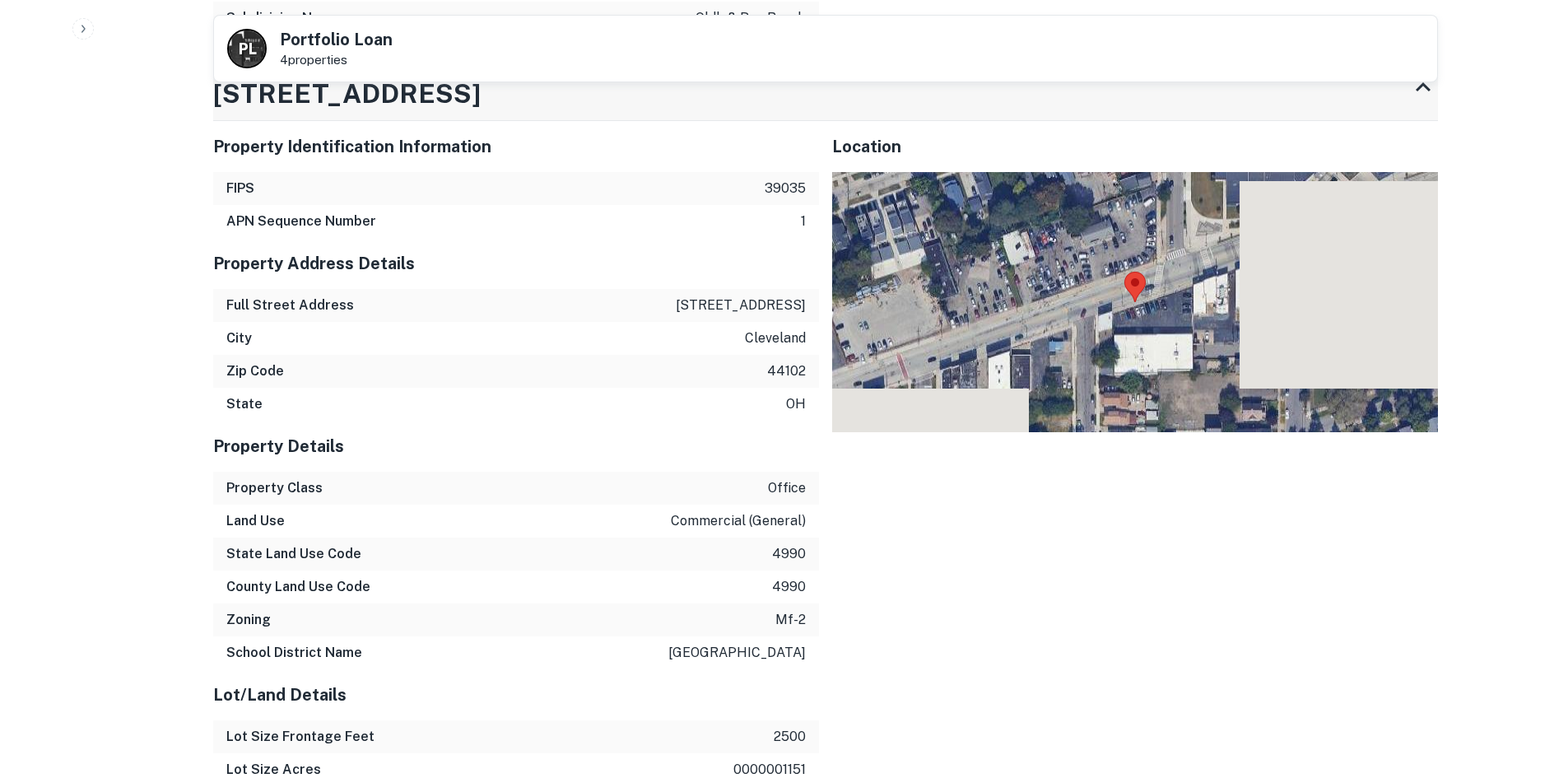
scroll to position [3201, 0]
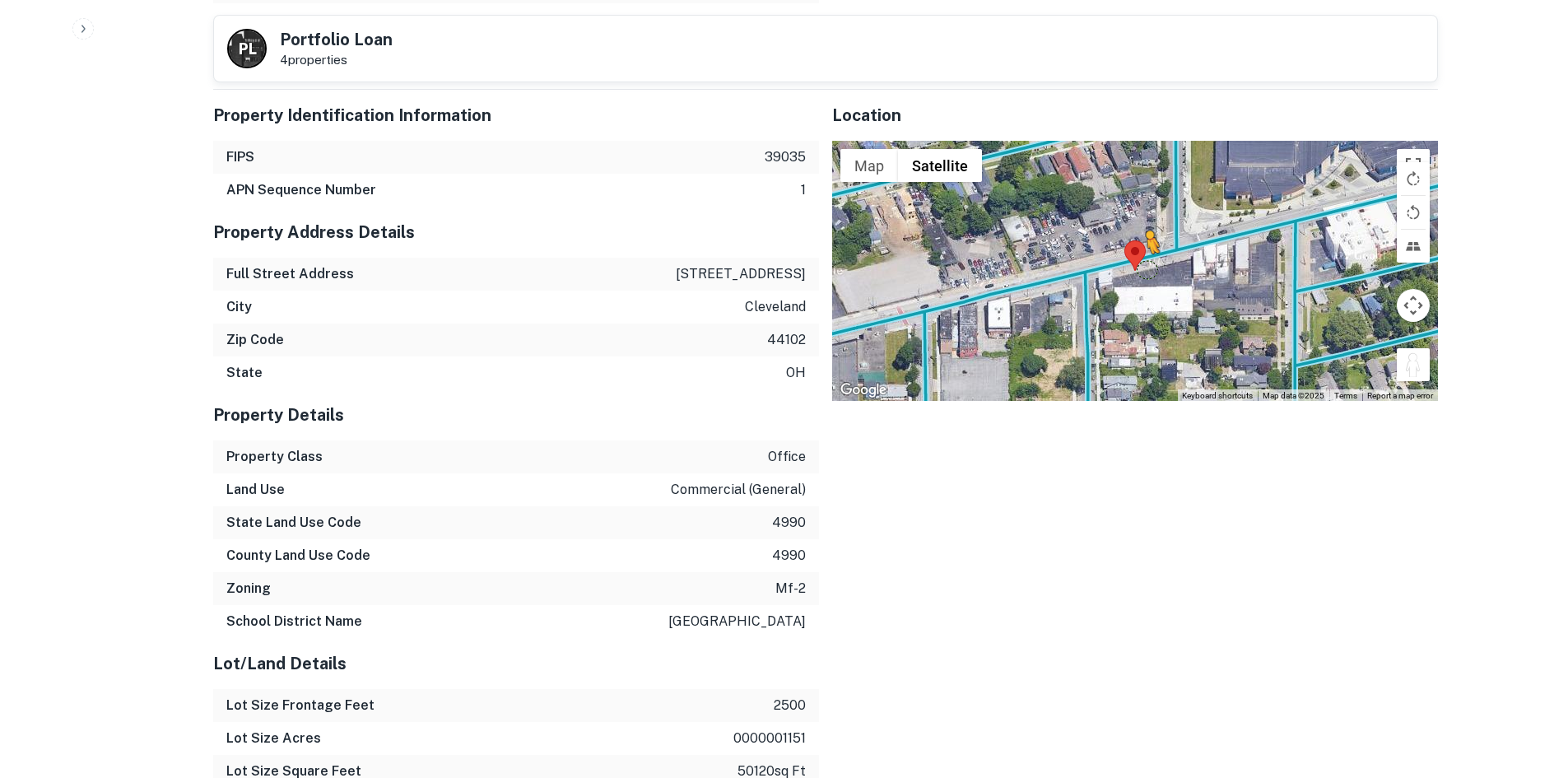
drag, startPoint x: 1408, startPoint y: 389, endPoint x: 1138, endPoint y: 284, distance: 289.7
click at [1138, 284] on div "To activate drag with keyboard, press Alt + Enter. Once in keyboard drag state,…" at bounding box center [1135, 270] width 606 height 260
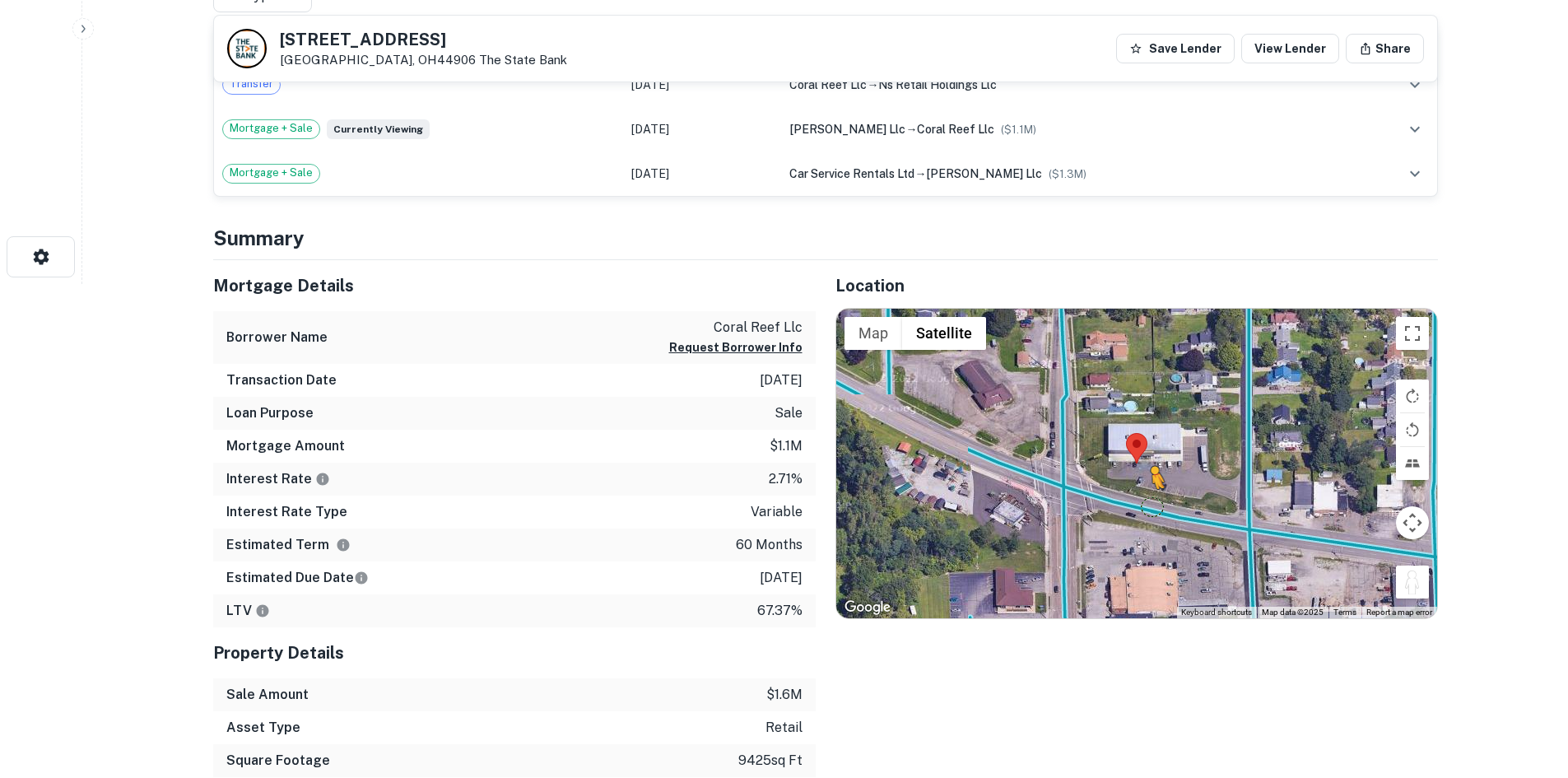
drag, startPoint x: 1399, startPoint y: 573, endPoint x: 1152, endPoint y: 501, distance: 257.3
click at [1152, 501] on div "To activate drag with keyboard, press Alt + Enter. Once in keyboard drag state,…" at bounding box center [1136, 463] width 601 height 310
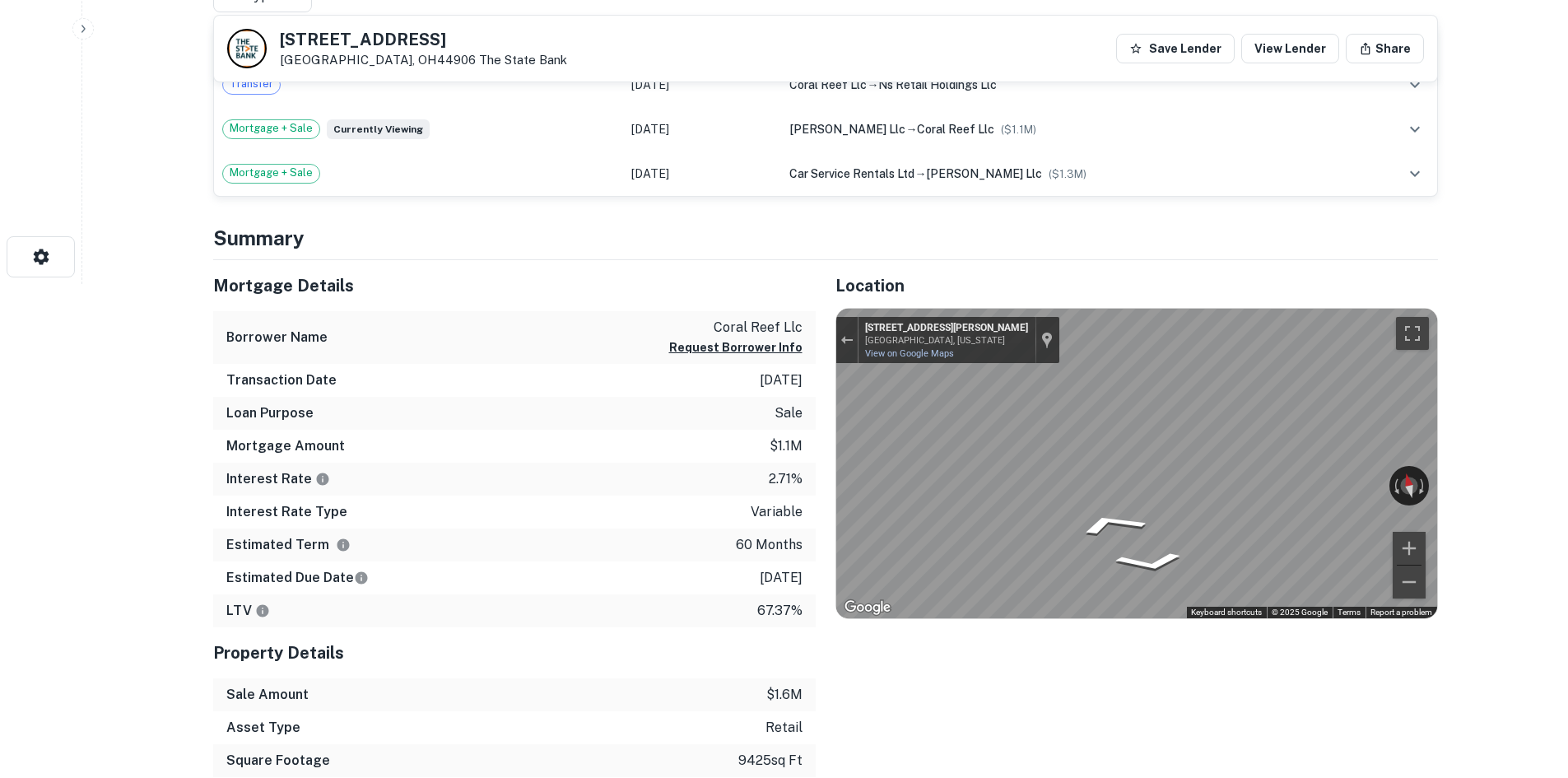
click at [709, 383] on div "Mortgage Details Borrower Name coral reef llc Request Borrower Info Transaction…" at bounding box center [815, 535] width 1245 height 551
click at [831, 414] on div "Location ← Move left → Move right ↑ Move up ↓ Move down + Zoom in - Zoom out Ho…" at bounding box center [1126, 535] width 622 height 551
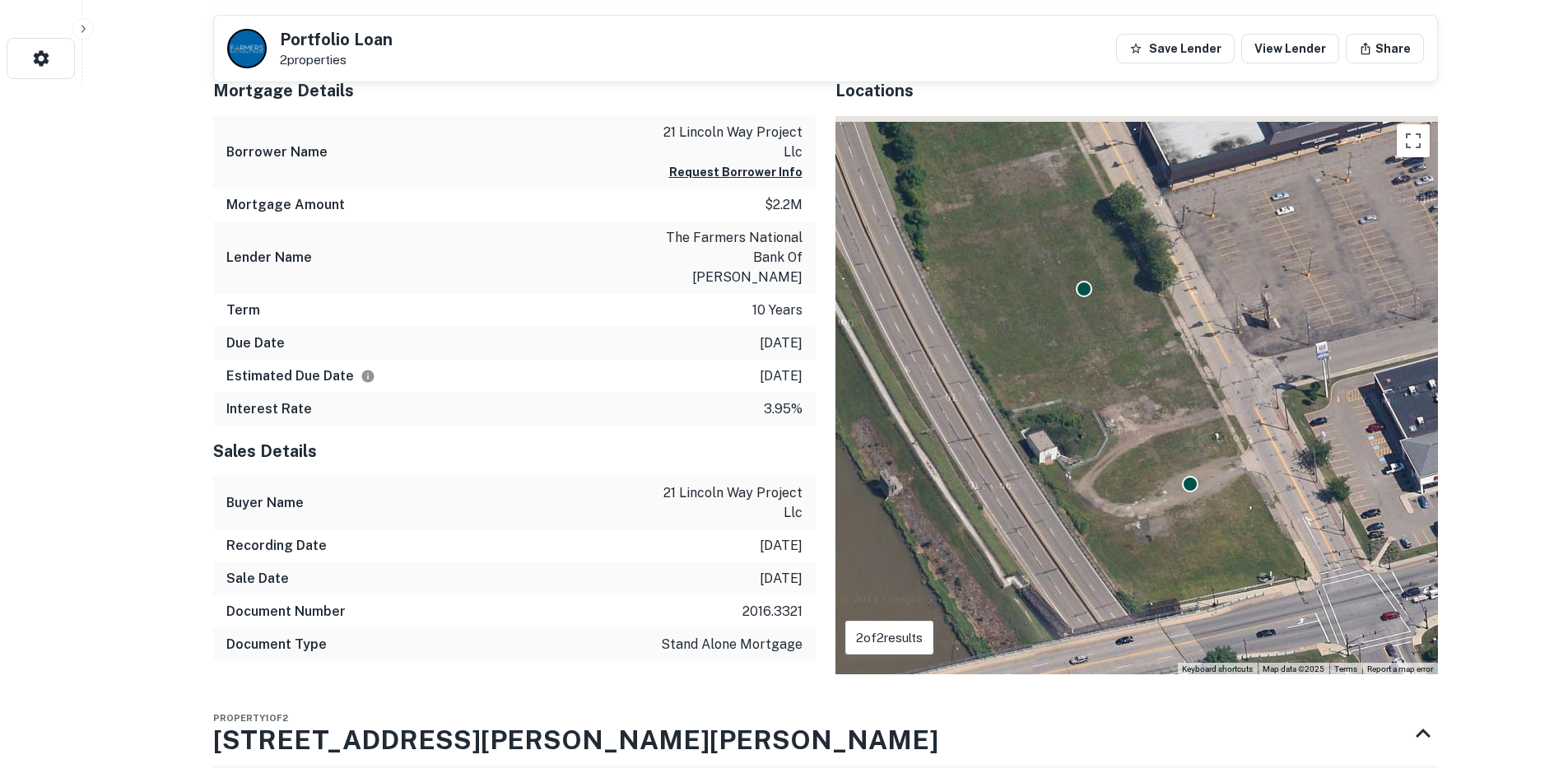
scroll to position [741, 0]
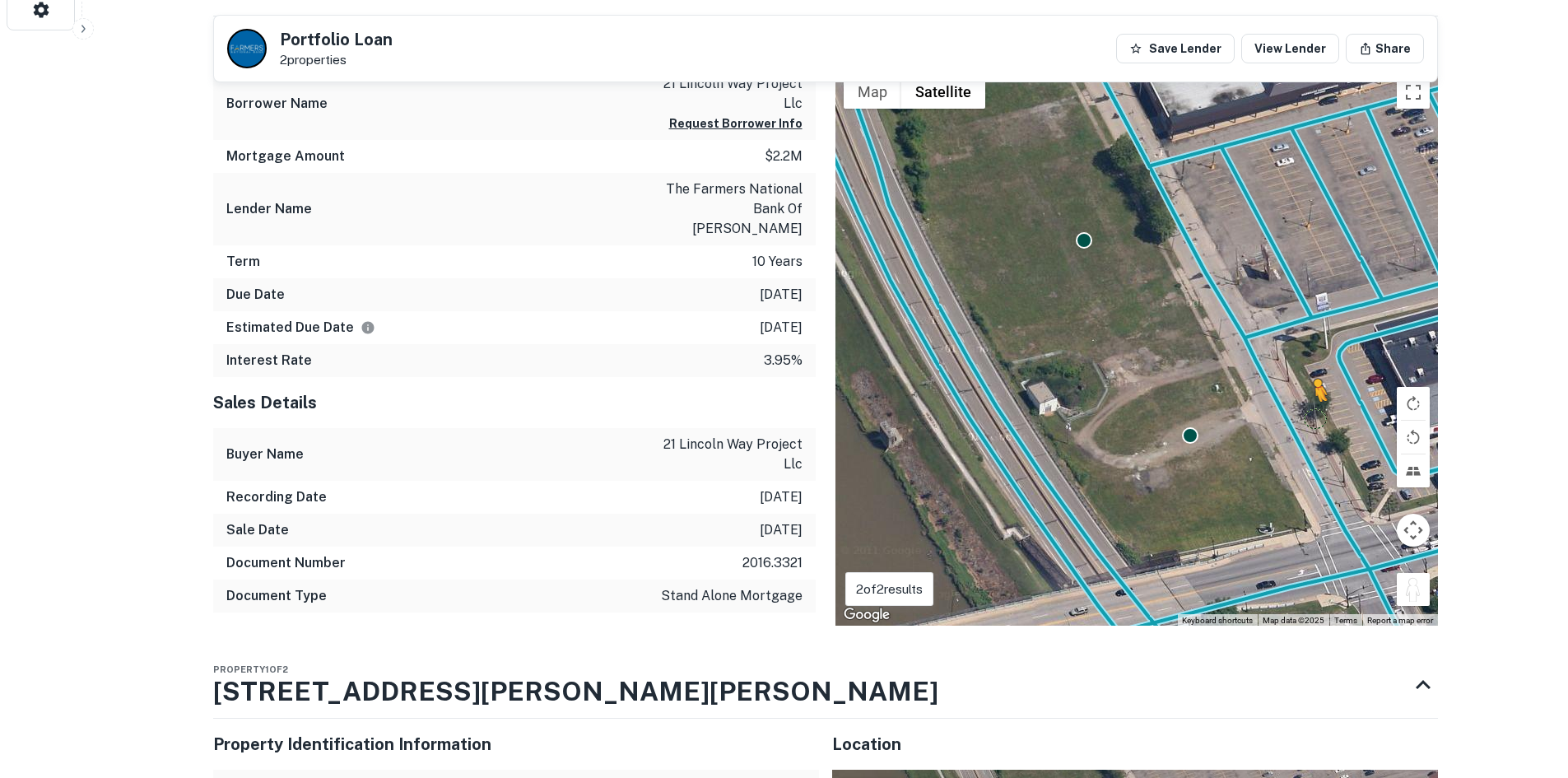
drag, startPoint x: 1424, startPoint y: 574, endPoint x: 1281, endPoint y: 395, distance: 229.1
click at [1284, 393] on div "To activate drag with keyboard, press Alt + Enter. Once in keyboard drag state,…" at bounding box center [1137, 347] width 603 height 559
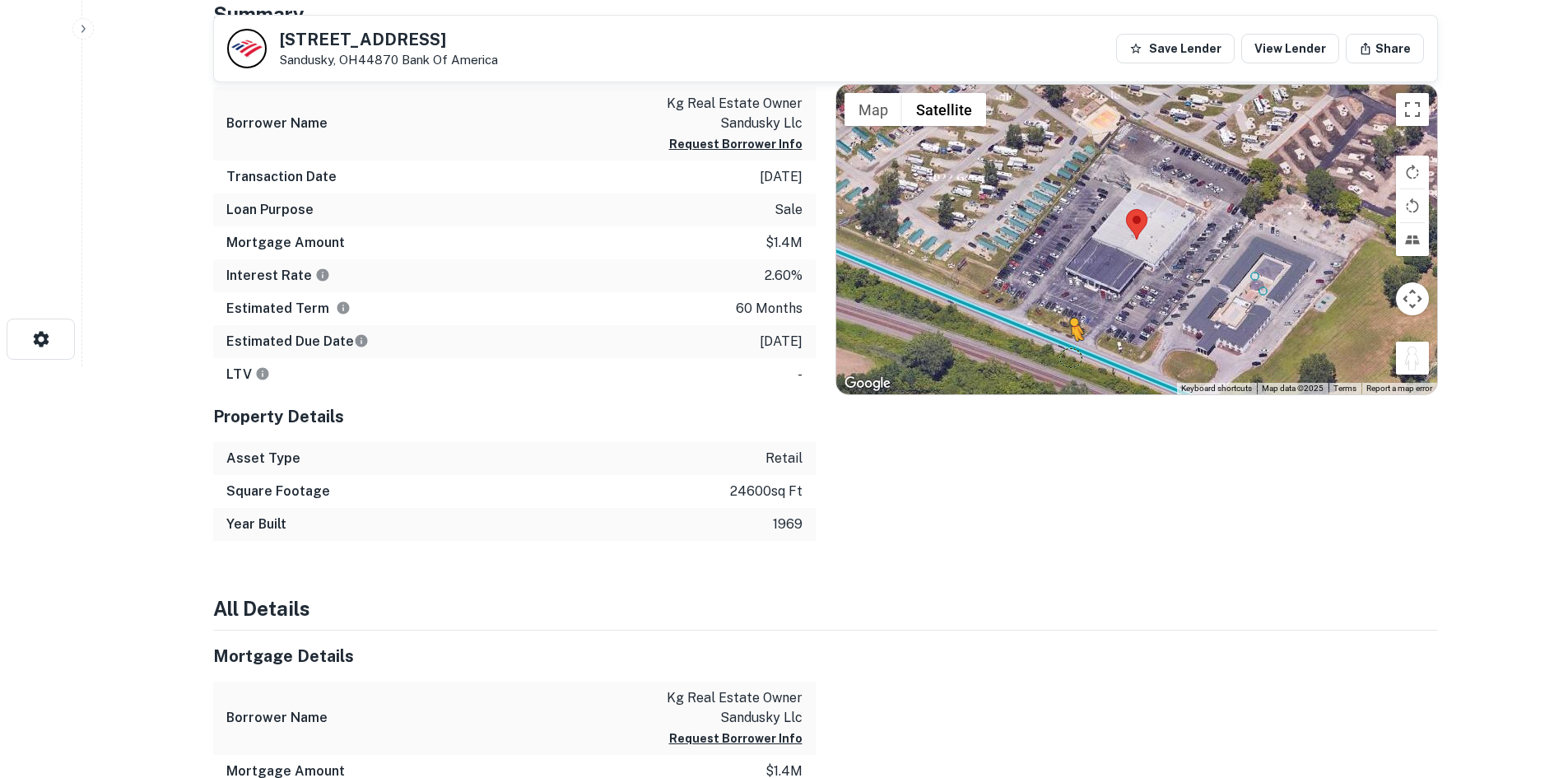
drag, startPoint x: 1279, startPoint y: 305, endPoint x: 1070, endPoint y: 353, distance: 214.4
click at [1070, 353] on div "To activate drag with keyboard, press Alt + Enter. Once in keyboard drag state,…" at bounding box center [1136, 240] width 601 height 310
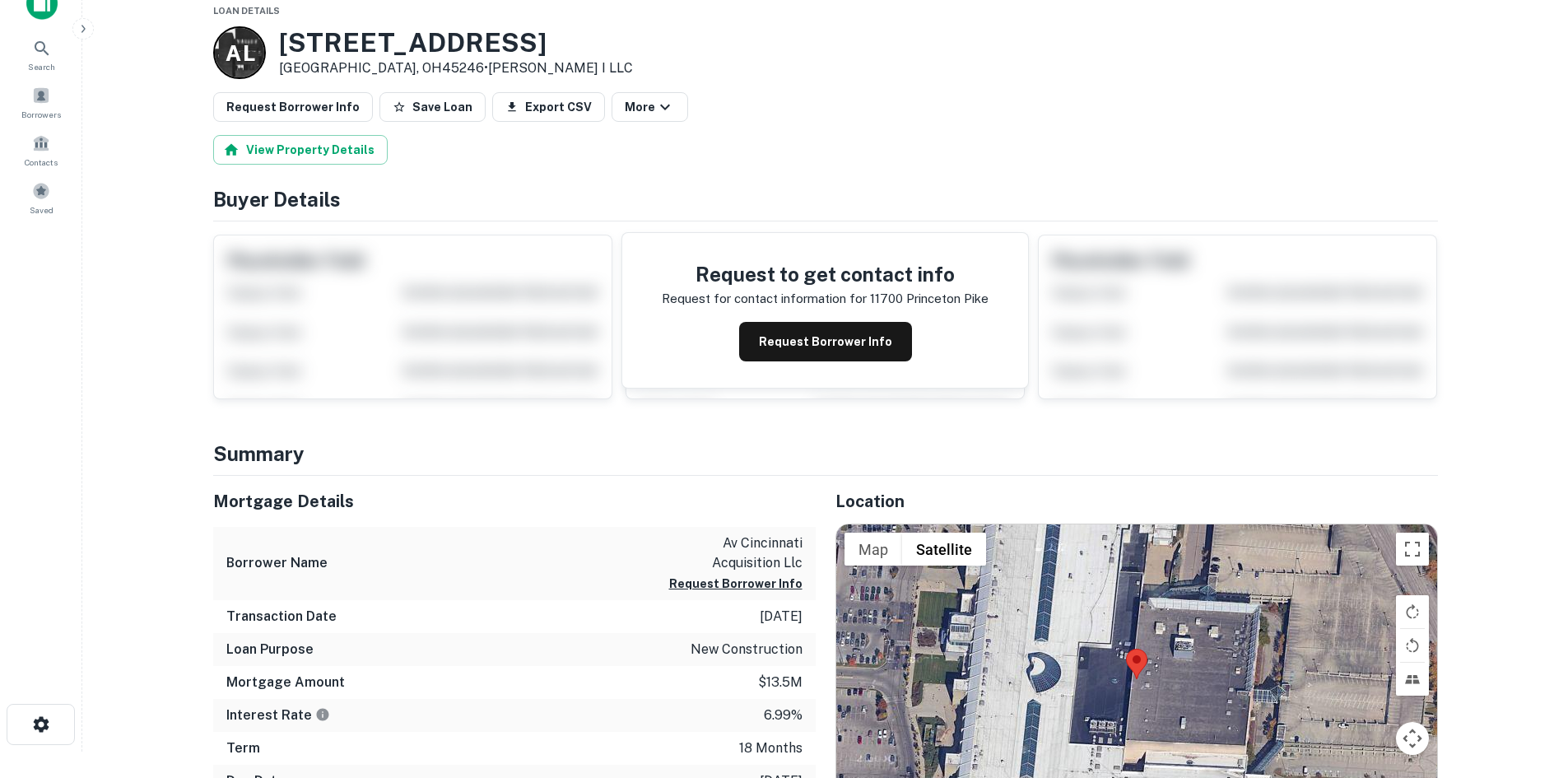
scroll to position [191, 0]
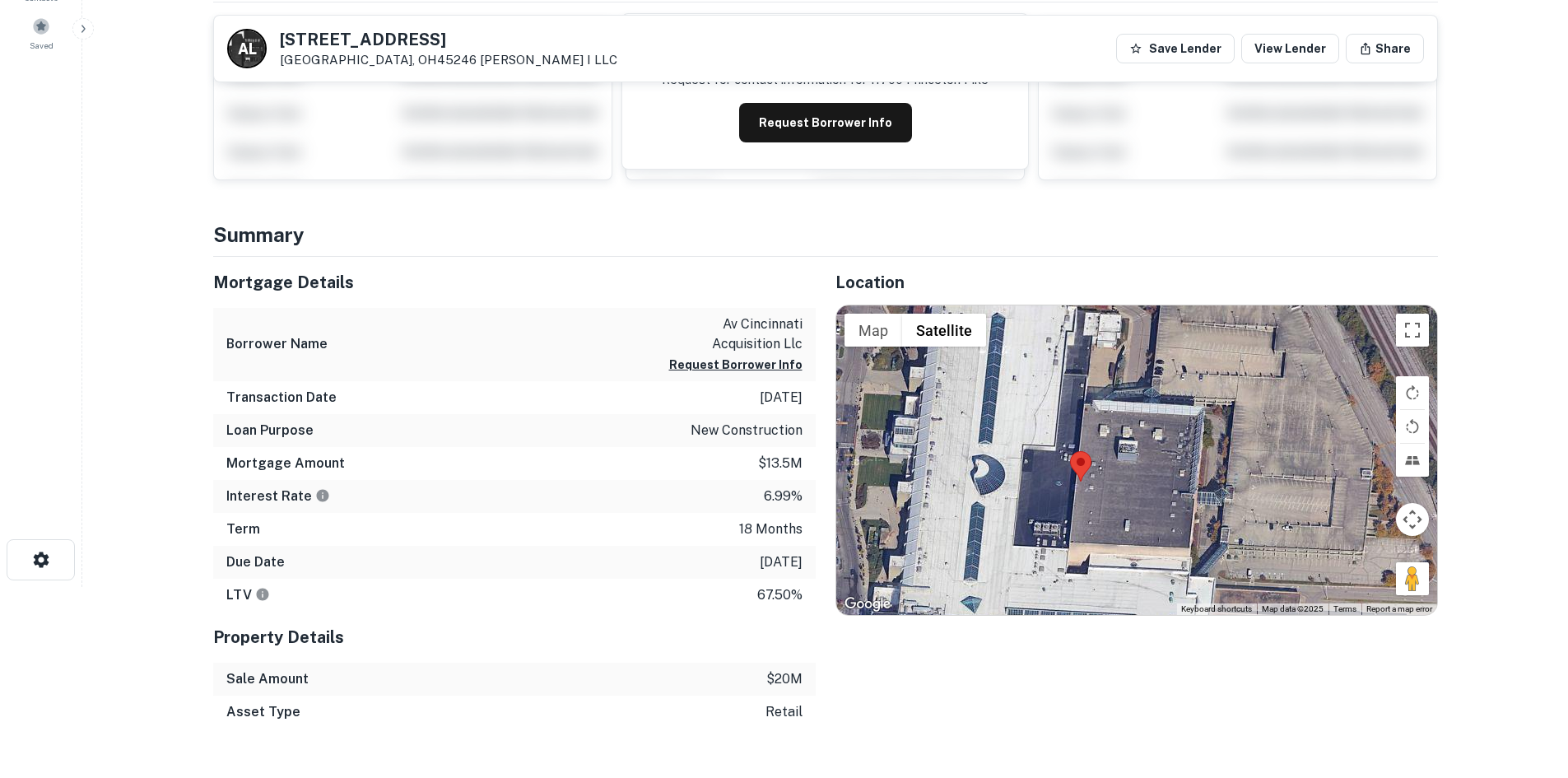
drag, startPoint x: 1201, startPoint y: 520, endPoint x: 1123, endPoint y: 535, distance: 79.4
click at [1124, 536] on div at bounding box center [1136, 461] width 601 height 310
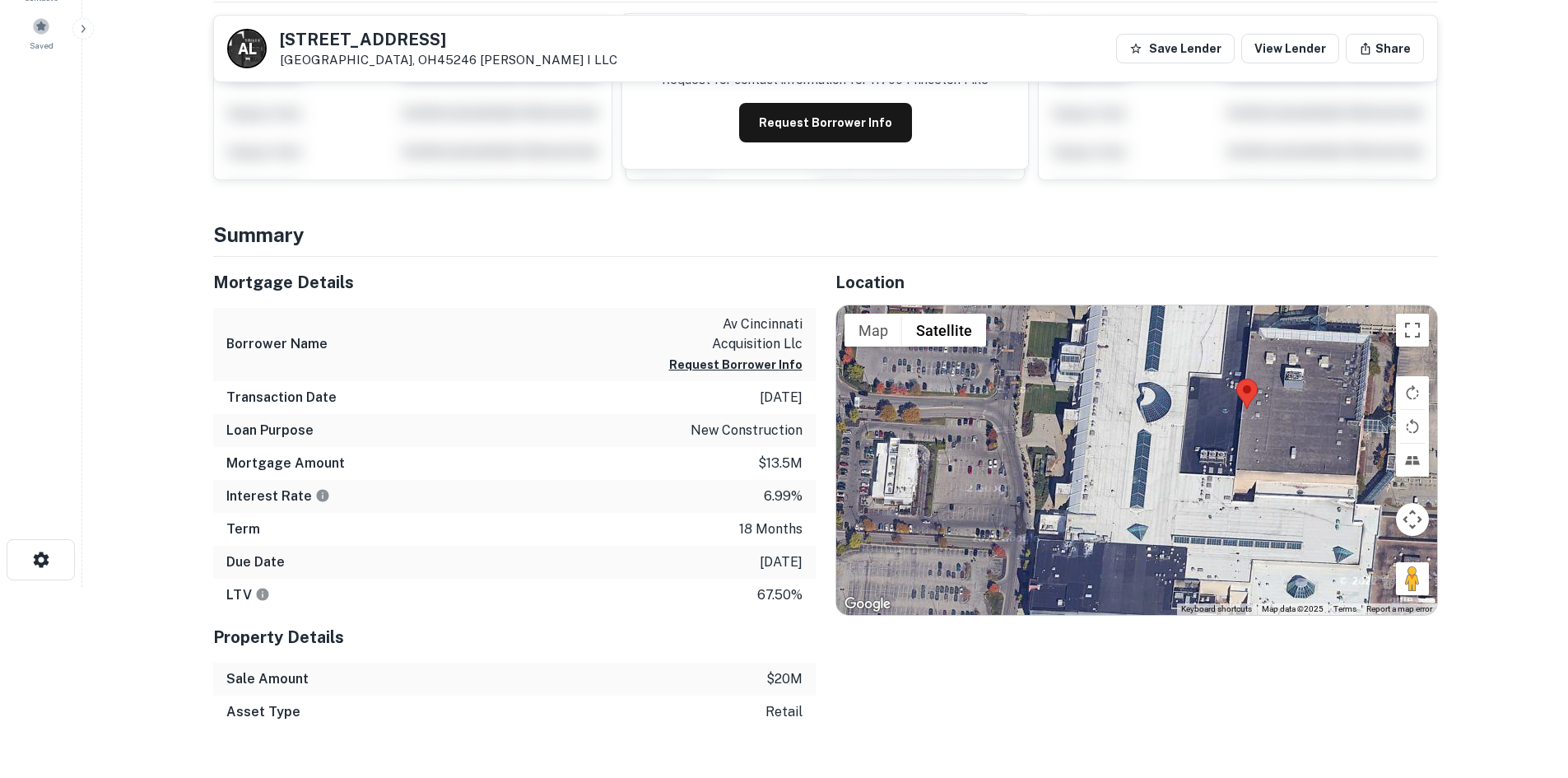
drag, startPoint x: 1143, startPoint y: 545, endPoint x: 1363, endPoint y: 501, distance: 224.4
click at [1337, 480] on div at bounding box center [1136, 461] width 601 height 310
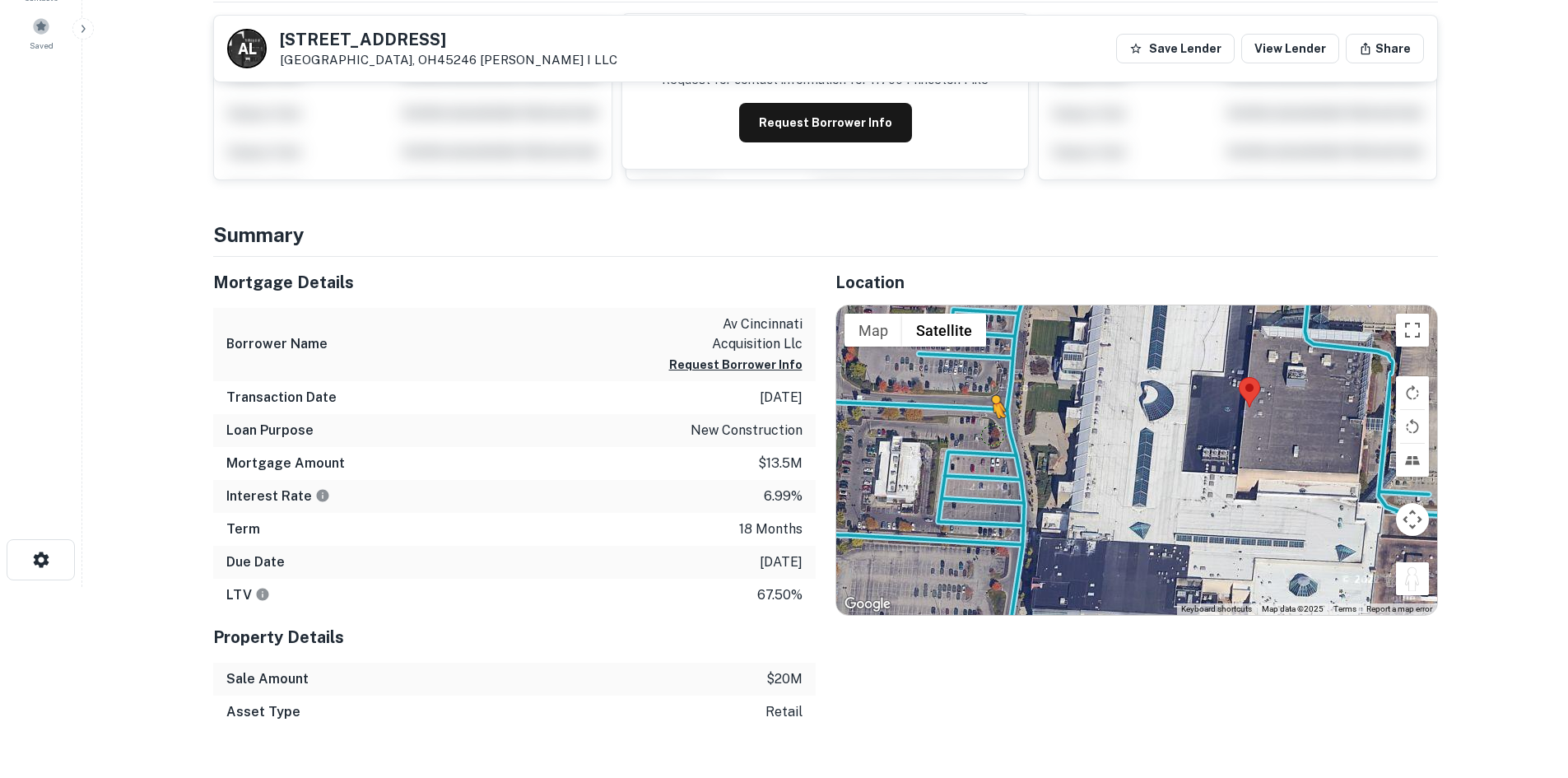
drag, startPoint x: 1421, startPoint y: 574, endPoint x: 989, endPoint y: 435, distance: 453.8
click at [989, 435] on div "To activate drag with keyboard, press Alt + Enter. Once in keyboard drag state,…" at bounding box center [1136, 461] width 601 height 310
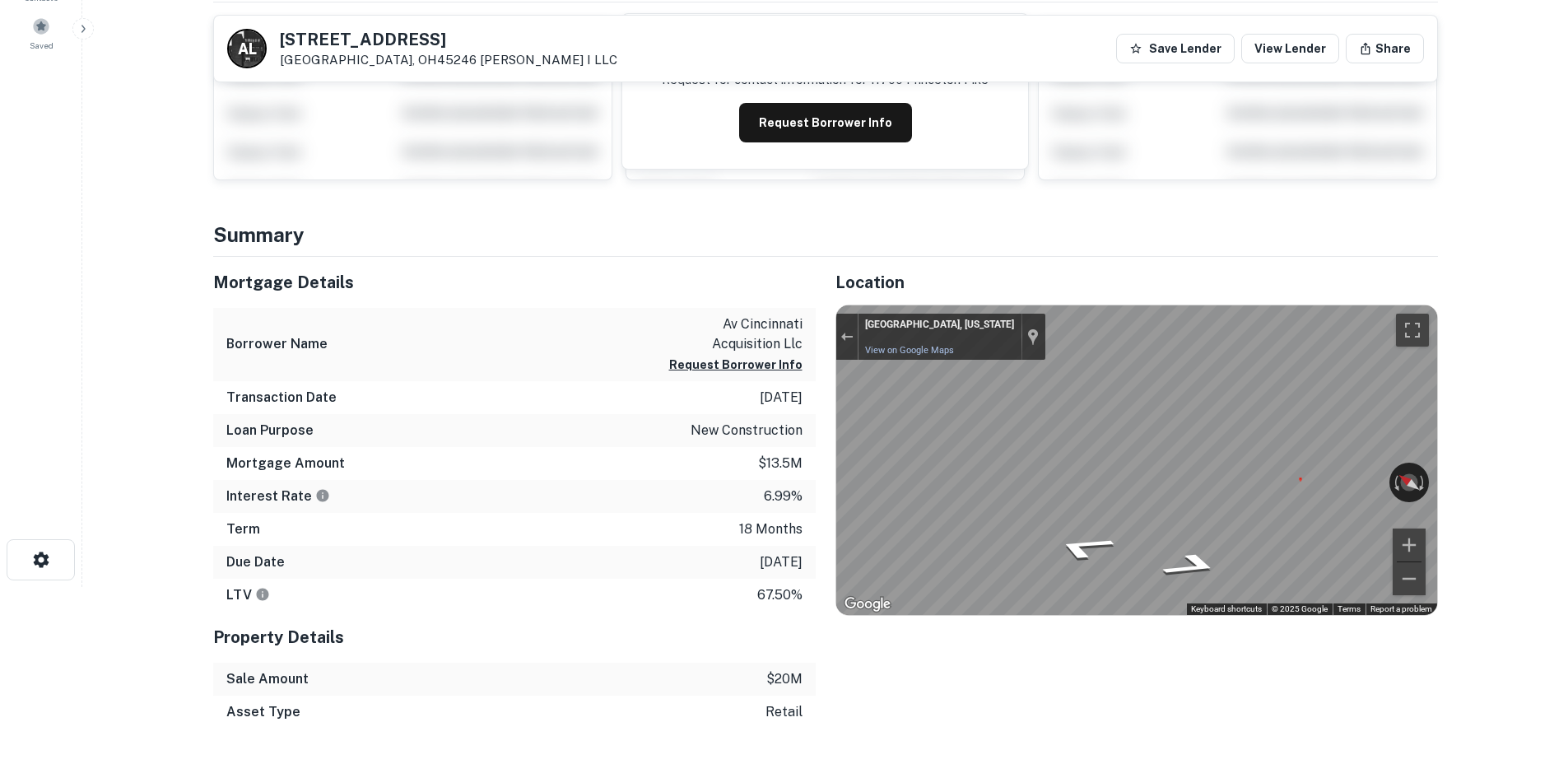
click at [808, 454] on div "Mortgage Details Borrower Name av cincinnati acquisition llc Request Borrower I…" at bounding box center [815, 492] width 1245 height 471
click at [839, 338] on button "Exit the Street View" at bounding box center [847, 337] width 22 height 23
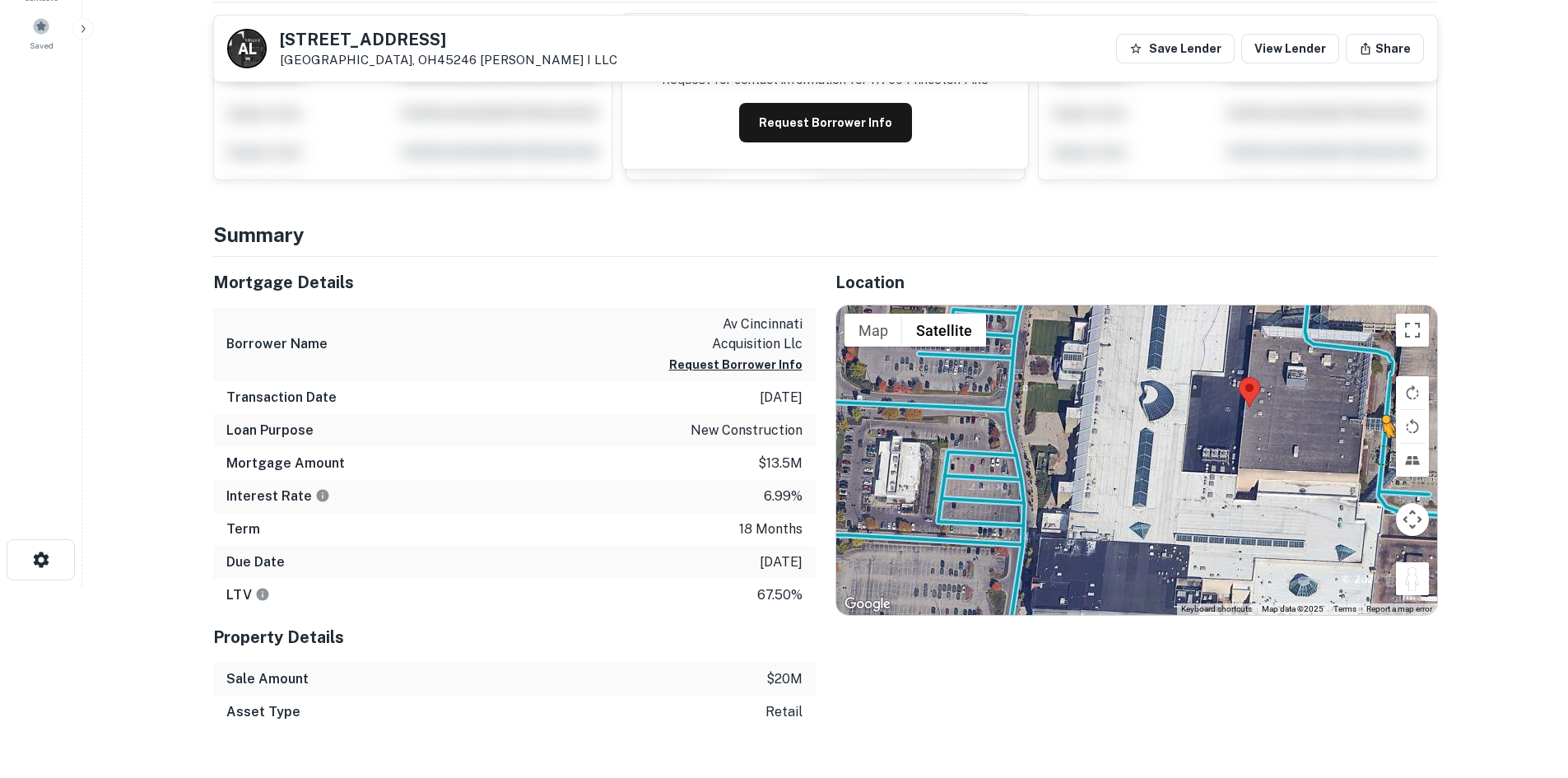
drag, startPoint x: 1417, startPoint y: 576, endPoint x: 1382, endPoint y: 456, distance: 125.0
click at [1382, 456] on div "To activate drag with keyboard, press Alt + Enter. Once in keyboard drag state,…" at bounding box center [1136, 461] width 601 height 310
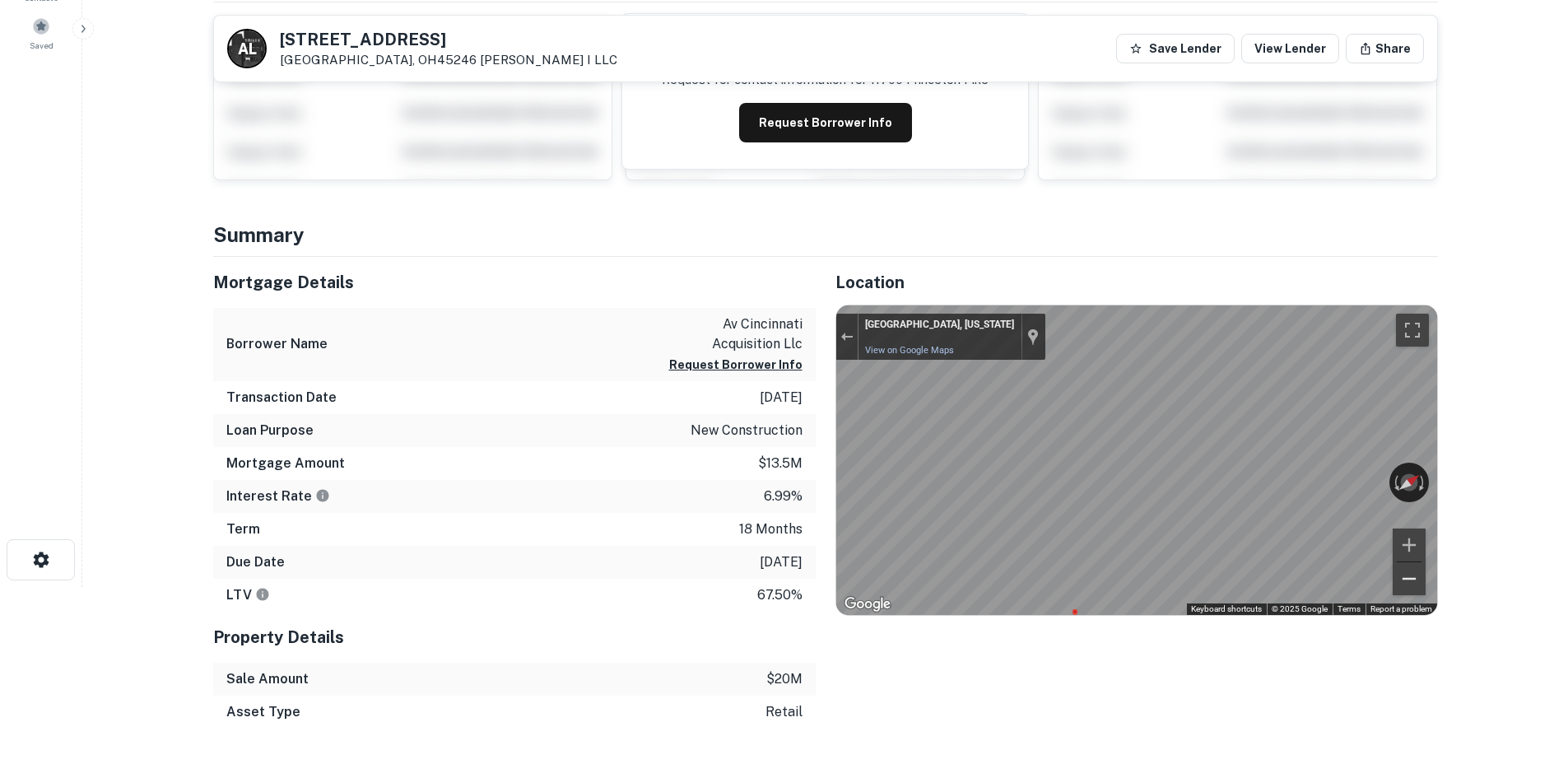
click at [1404, 579] on div "← Move left → Move right ↑ Move up ↓ Move down + Zoom in - Zoom out Springdale,…" at bounding box center [1136, 461] width 601 height 310
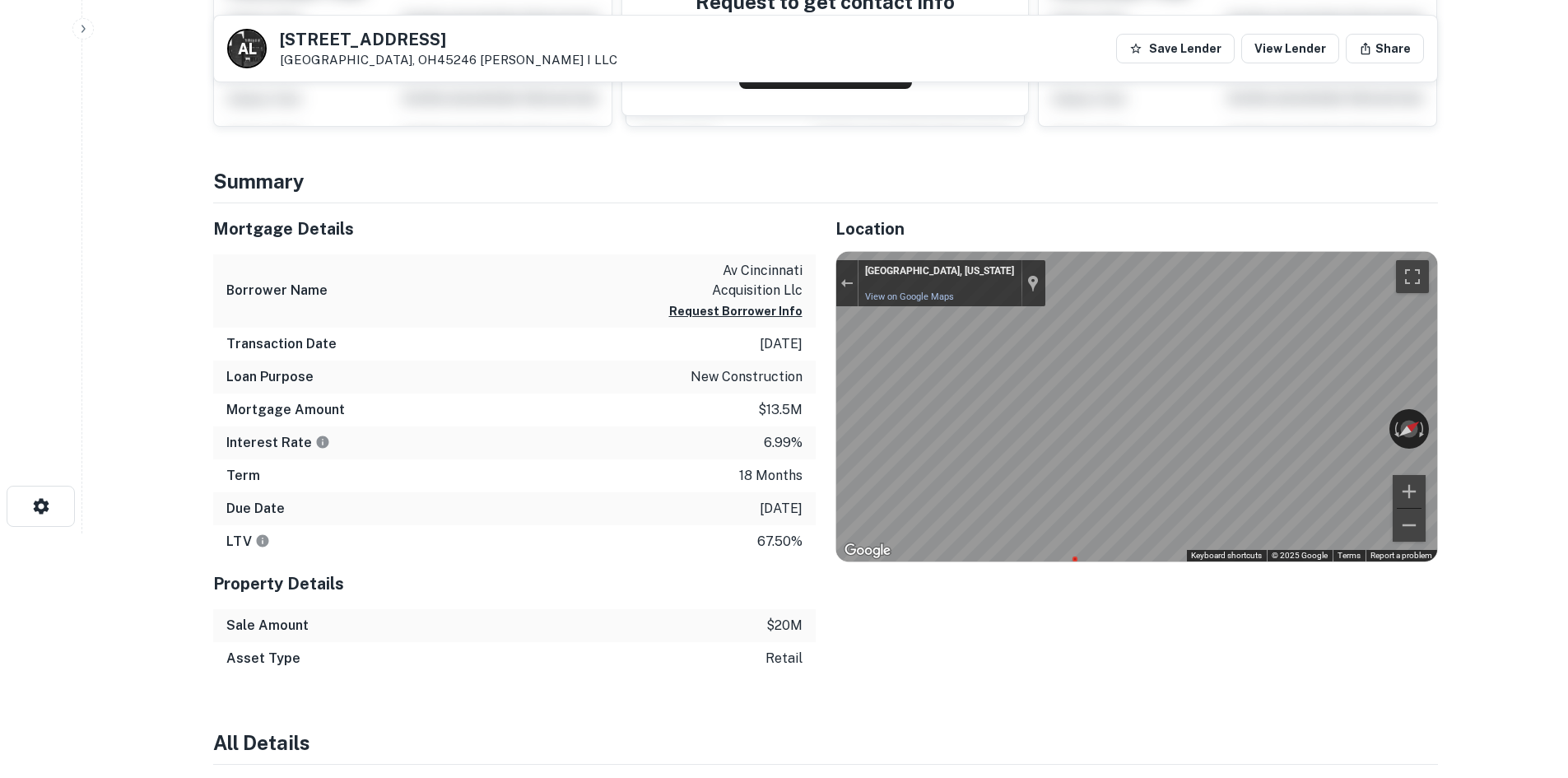
scroll to position [576, 0]
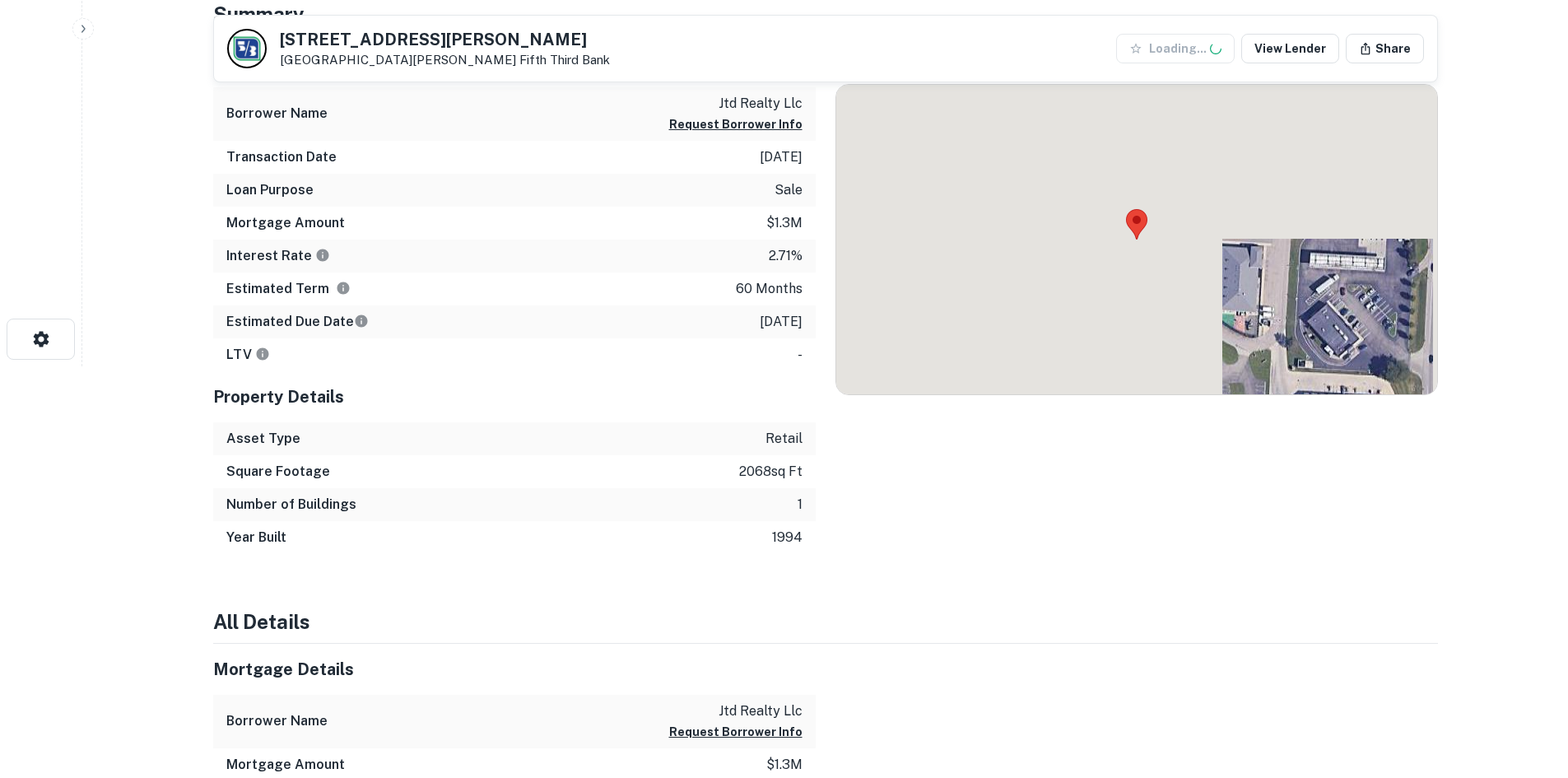
scroll to position [412, 0]
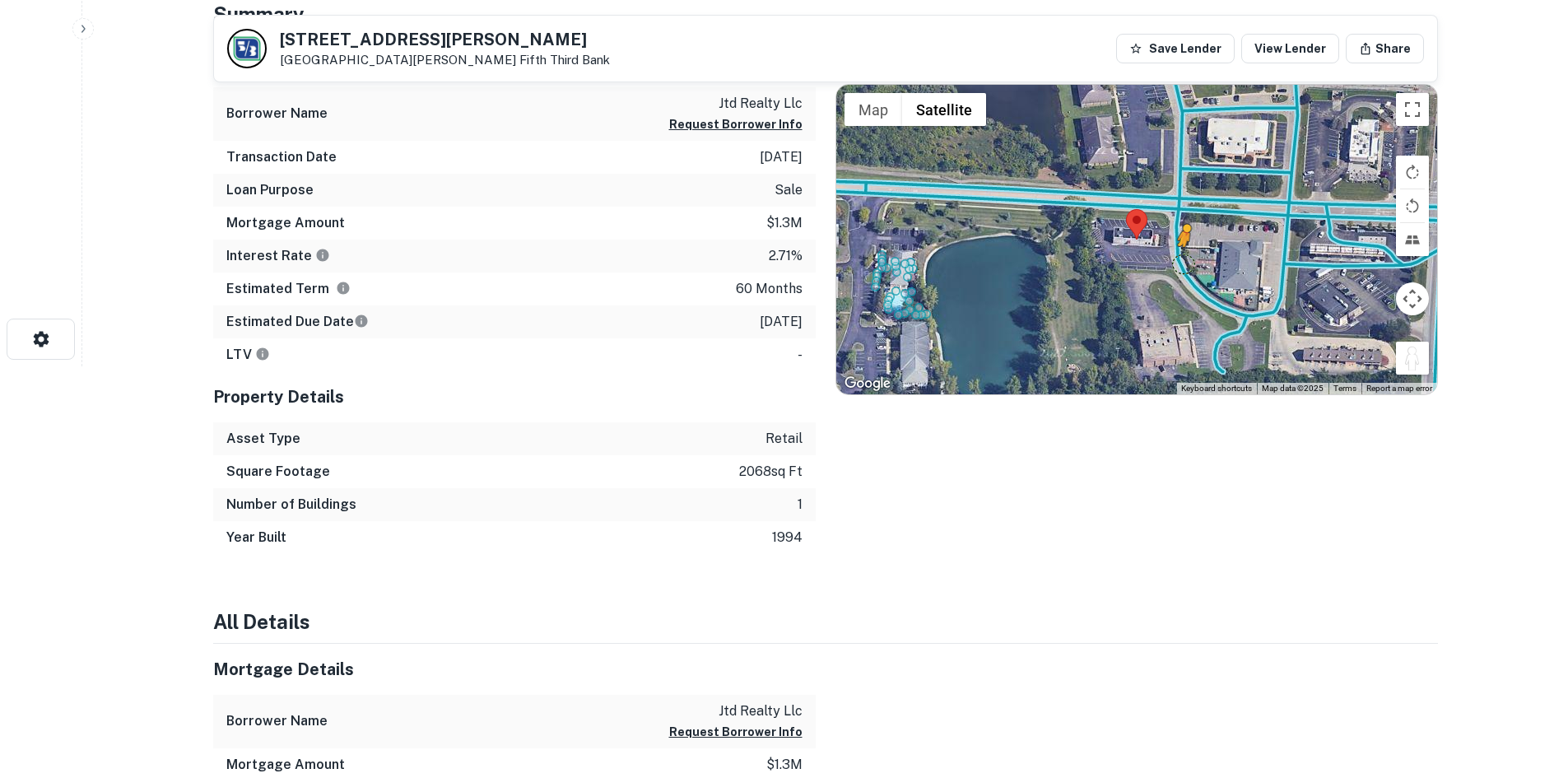
drag, startPoint x: 1407, startPoint y: 355, endPoint x: 1181, endPoint y: 262, distance: 244.4
click at [1181, 262] on div "To activate drag with keyboard, press Alt + Enter. Once in keyboard drag state,…" at bounding box center [1136, 240] width 601 height 310
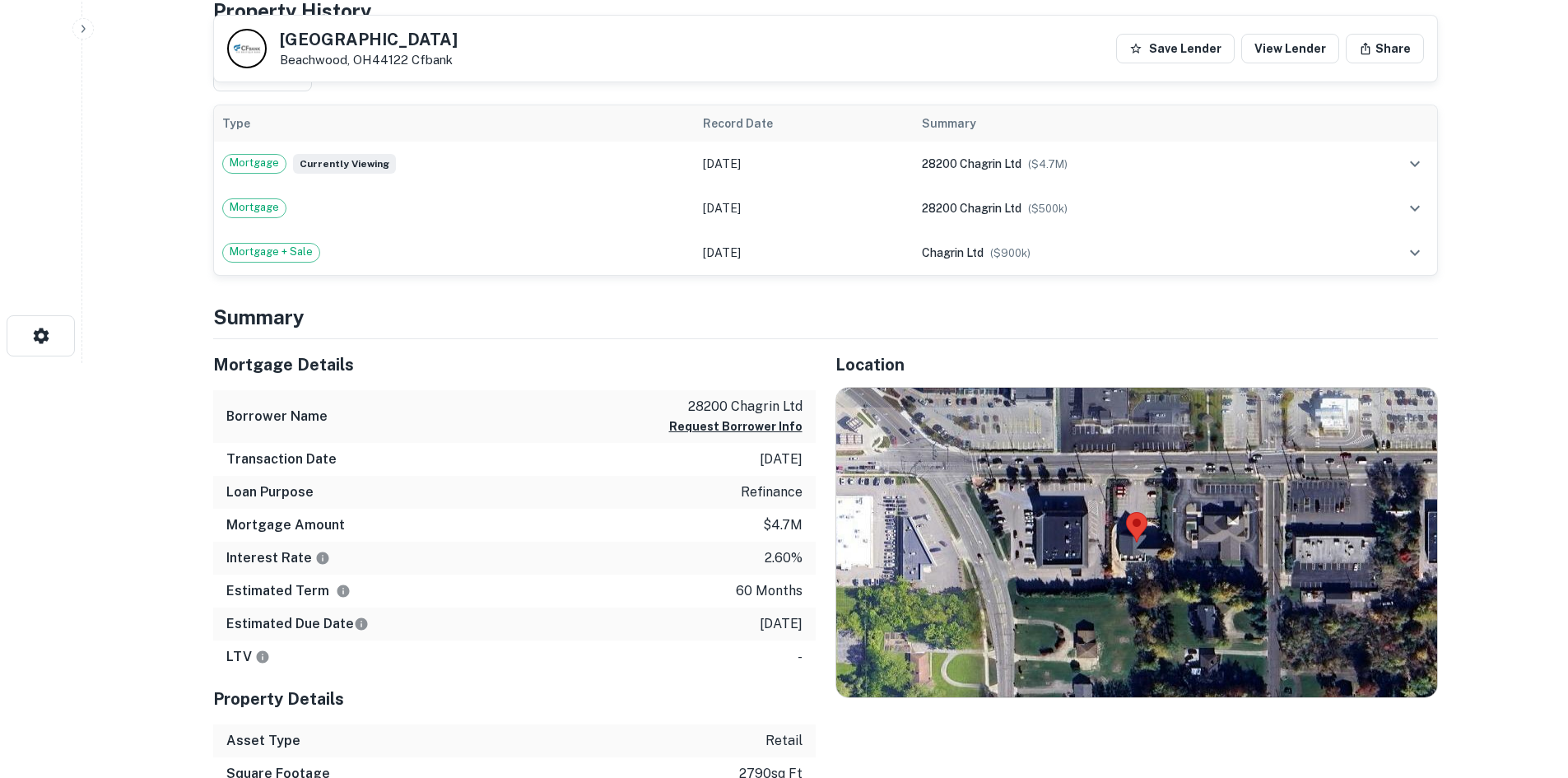
scroll to position [494, 0]
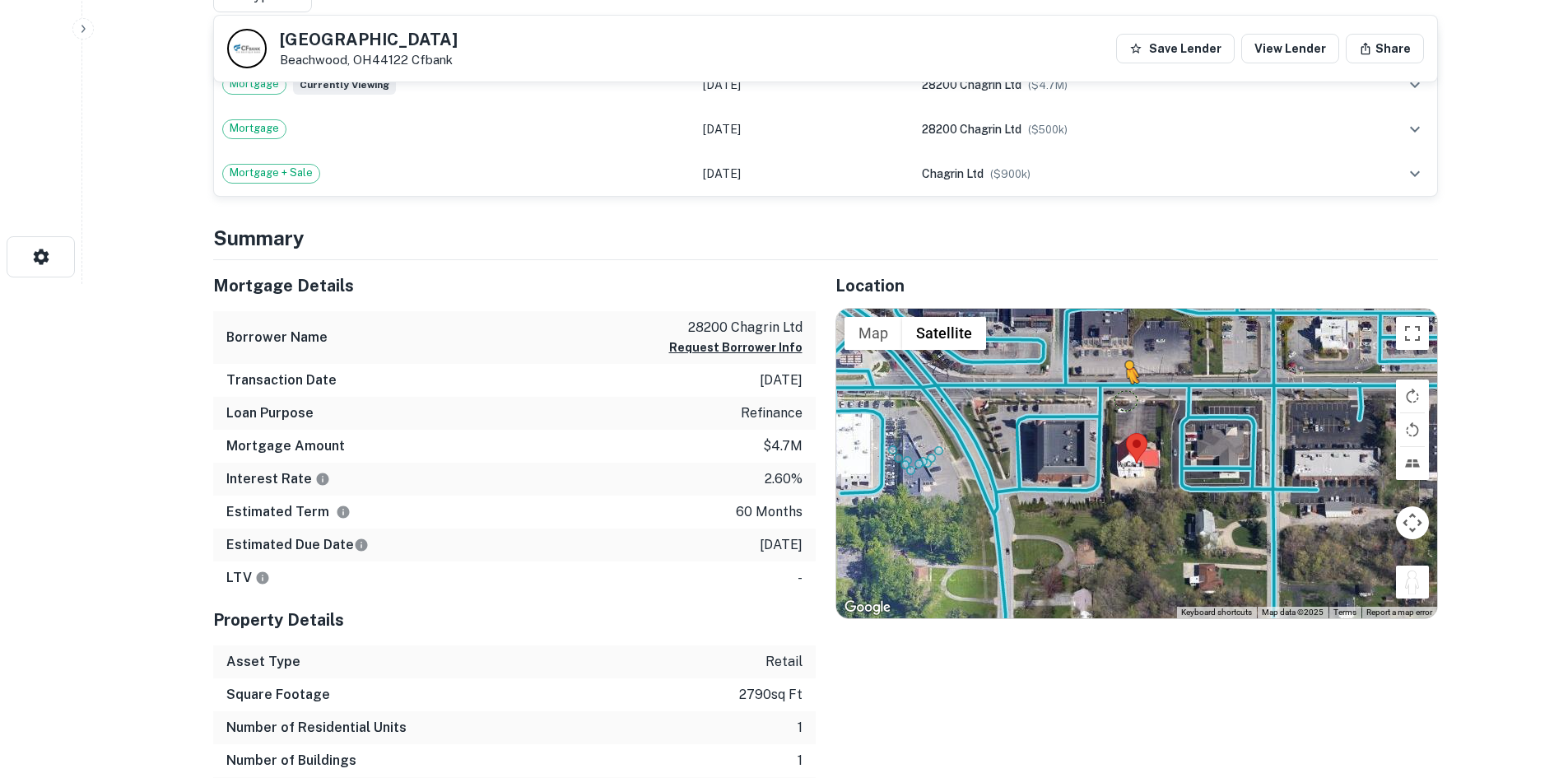
drag, startPoint x: 1419, startPoint y: 570, endPoint x: 1122, endPoint y: 398, distance: 343.2
click at [1122, 398] on div "To activate drag with keyboard, press Alt + Enter. Once in keyboard drag state,…" at bounding box center [1136, 463] width 601 height 310
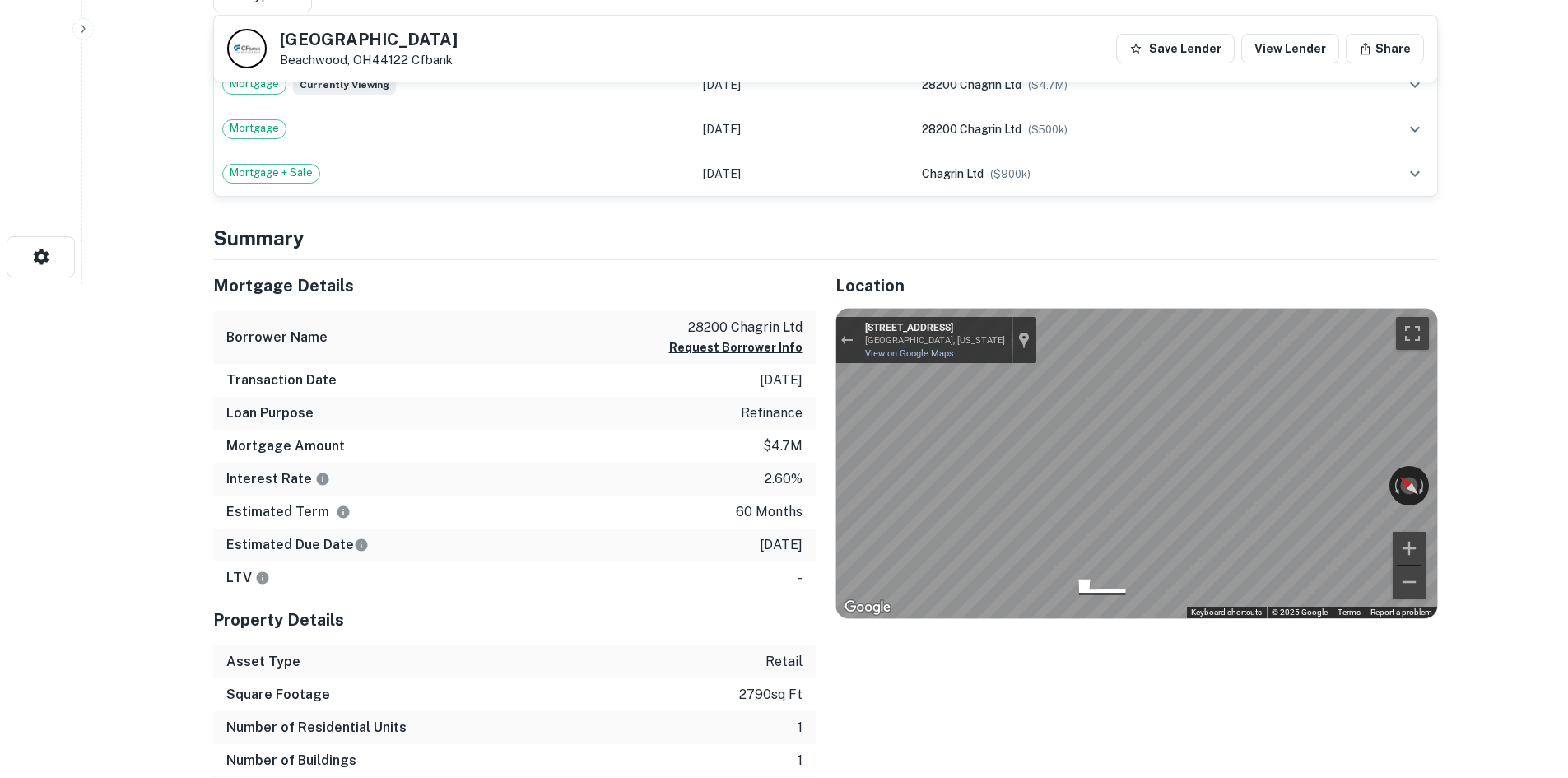
click at [748, 386] on div "Mortgage Details Borrower Name 28200 chagrin ltd Request Borrower Info Transact…" at bounding box center [815, 535] width 1245 height 551
click at [737, 425] on div "Mortgage Details Borrower Name 28200 chagrin ltd Request Borrower Info Transact…" at bounding box center [815, 535] width 1245 height 551
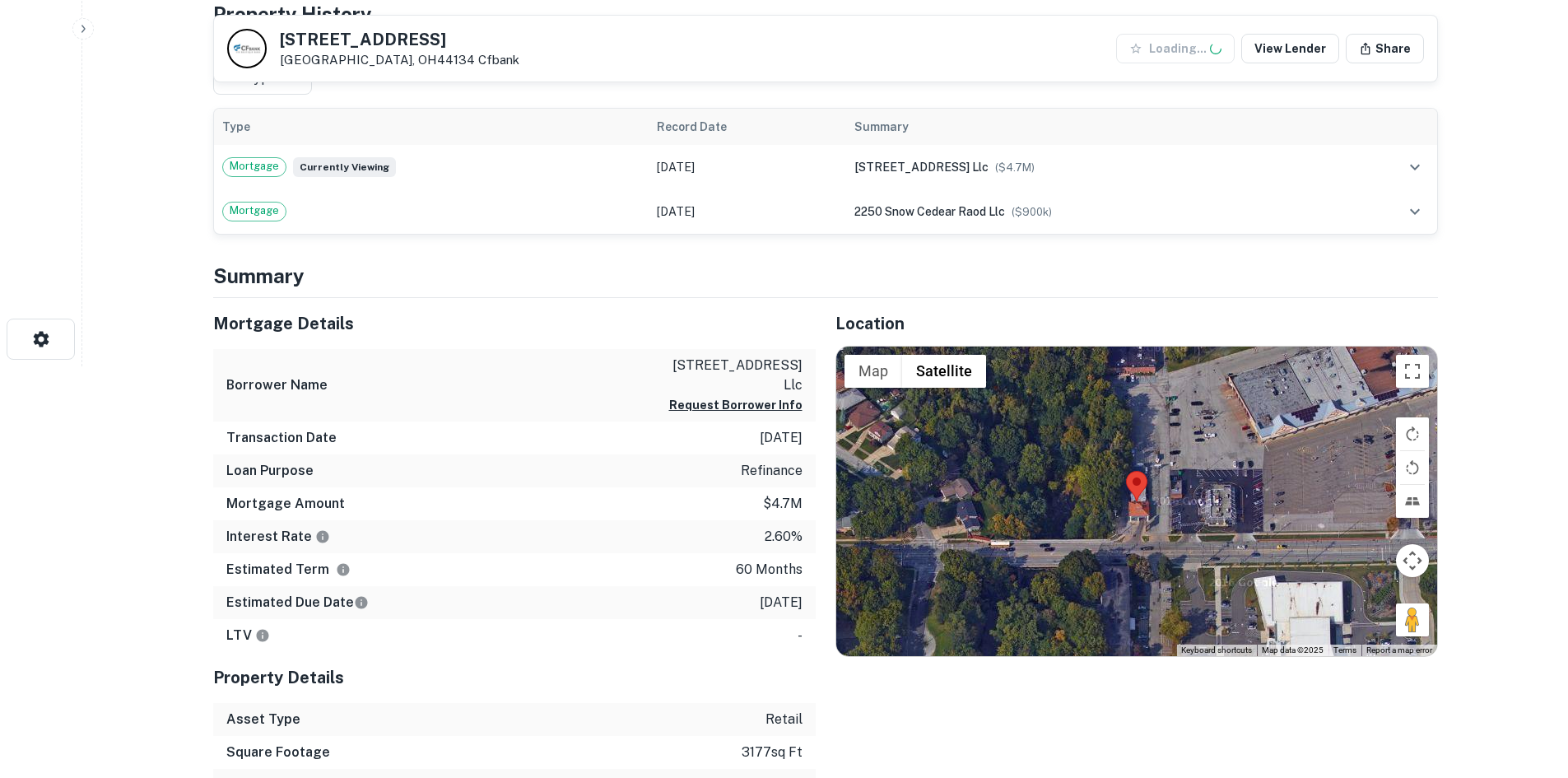
scroll to position [741, 0]
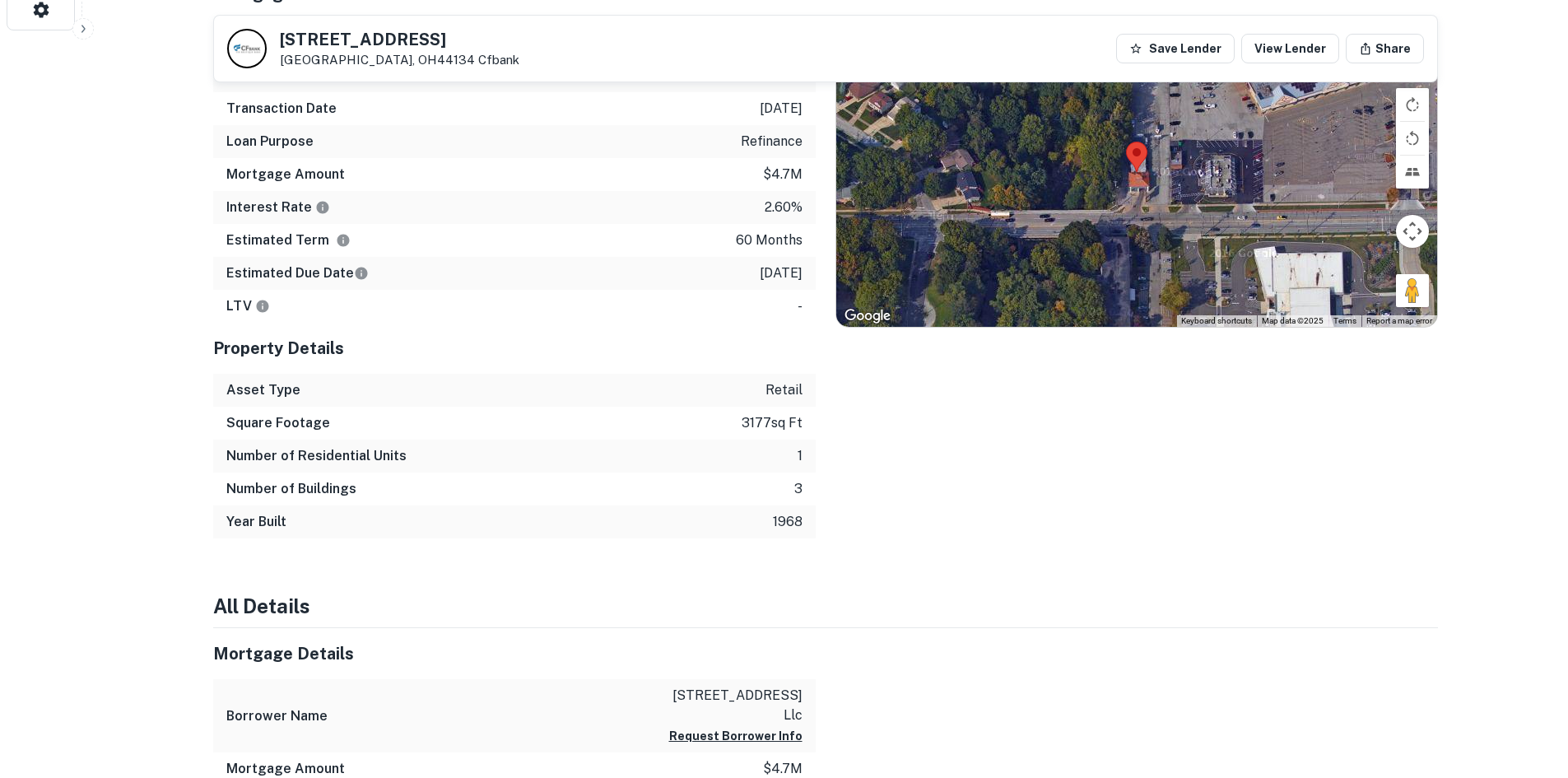
drag, startPoint x: 1419, startPoint y: 290, endPoint x: 1234, endPoint y: 238, distance: 192.2
click at [1197, 226] on div "Map Terrain Satellite Labels Keyboard shortcuts Map Data Map data ©2025 Map dat…" at bounding box center [1136, 172] width 601 height 310
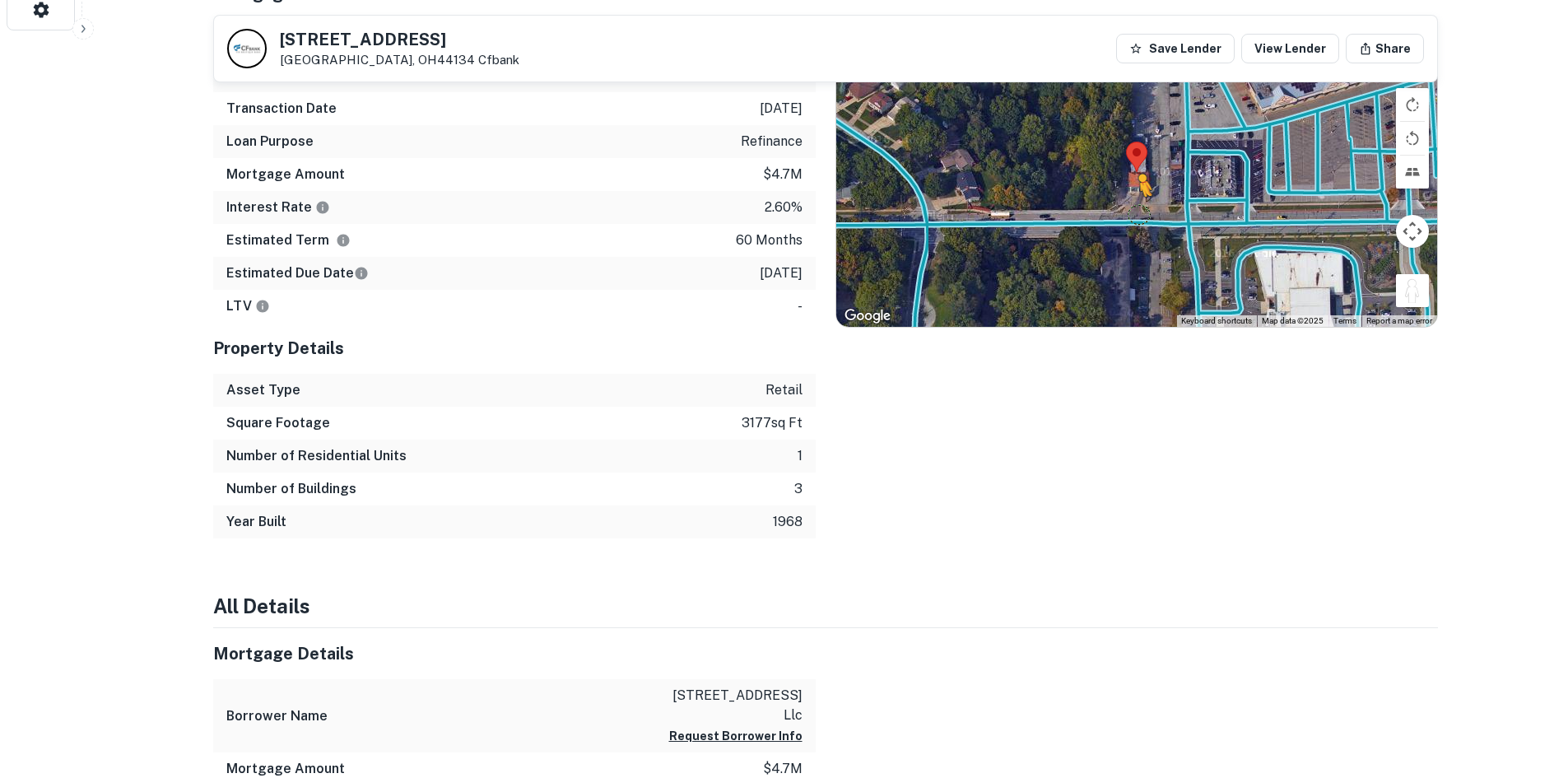
drag, startPoint x: 1412, startPoint y: 291, endPoint x: 1136, endPoint y: 219, distance: 285.2
click at [1136, 219] on div "To activate drag with keyboard, press Alt + Enter. Once in keyboard drag state,…" at bounding box center [1136, 172] width 601 height 310
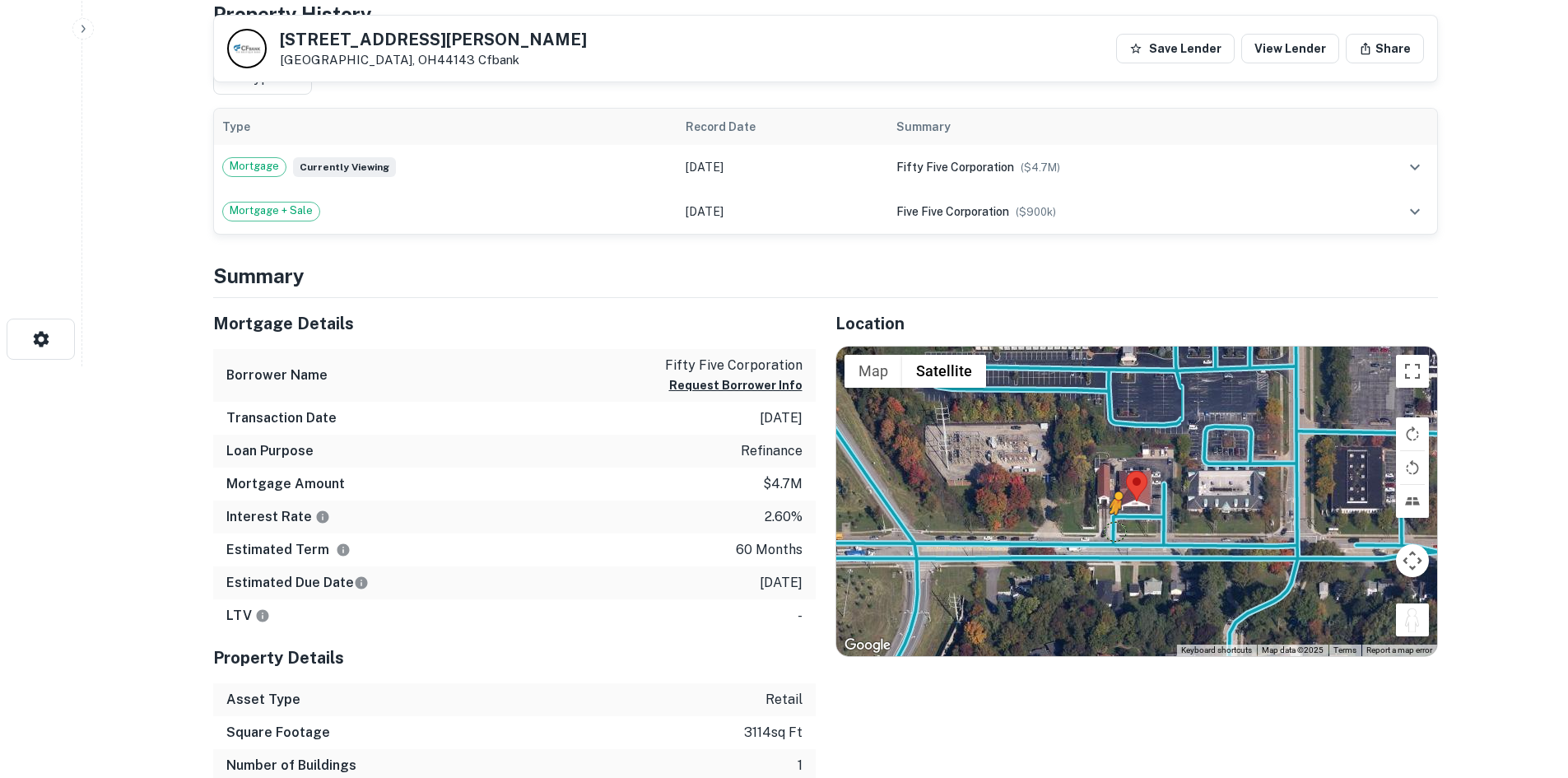
drag, startPoint x: 1402, startPoint y: 622, endPoint x: 1124, endPoint y: 505, distance: 301.6
click at [1124, 505] on div "To activate drag with keyboard, press Alt + Enter. Once in keyboard drag state,…" at bounding box center [1136, 502] width 601 height 310
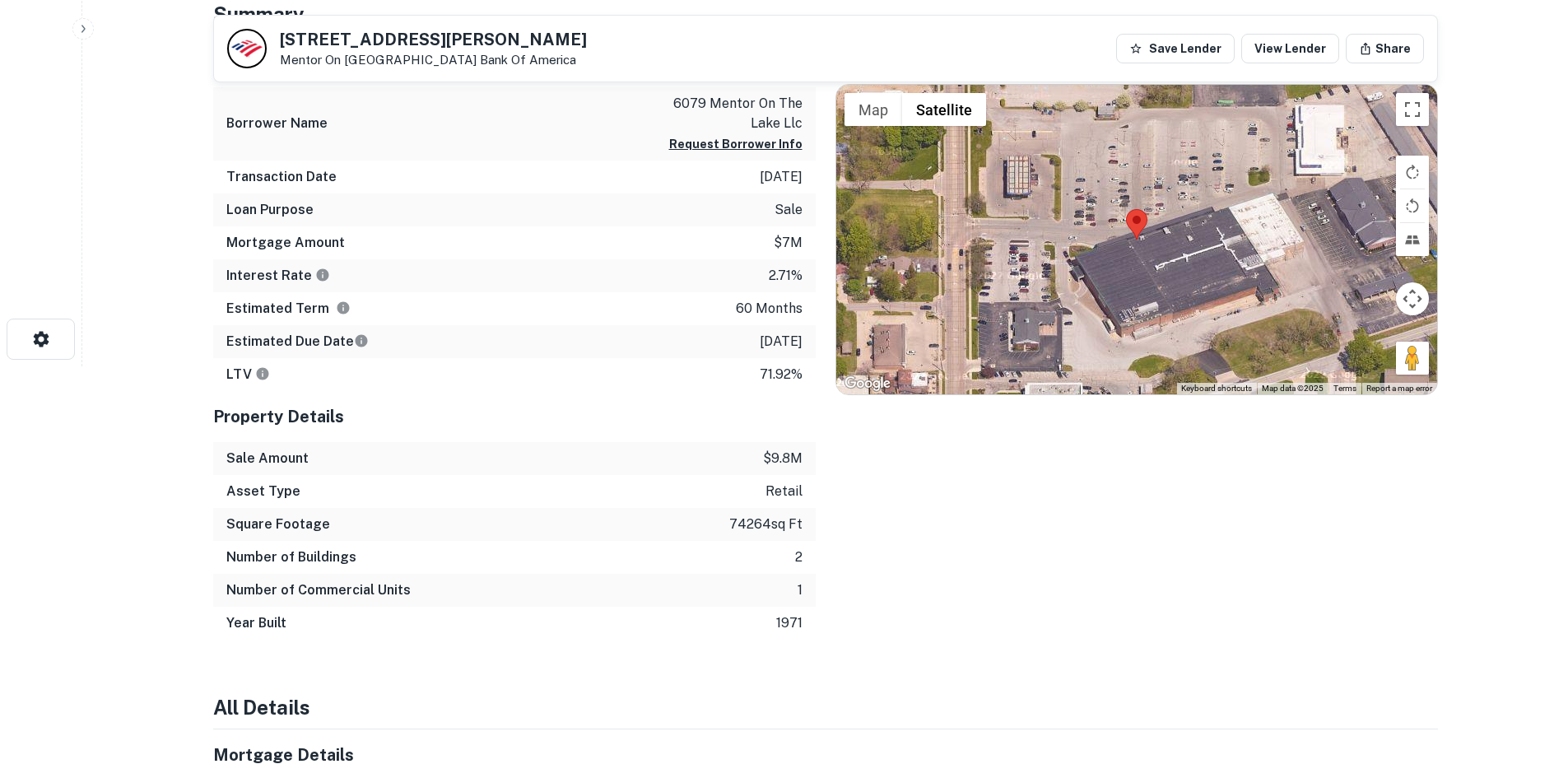
drag, startPoint x: 1408, startPoint y: 354, endPoint x: 1144, endPoint y: 208, distance: 301.7
click at [1130, 206] on div "Map Terrain Satellite Labels Keyboard shortcuts Map Data Map data ©2025 Map dat…" at bounding box center [1136, 240] width 601 height 310
drag, startPoint x: 1398, startPoint y: 354, endPoint x: 1418, endPoint y: 269, distance: 87.3
click at [1167, 193] on div "Map Terrain Satellite Labels Keyboard shortcuts Map Data Map data ©2025 Map dat…" at bounding box center [1136, 240] width 601 height 310
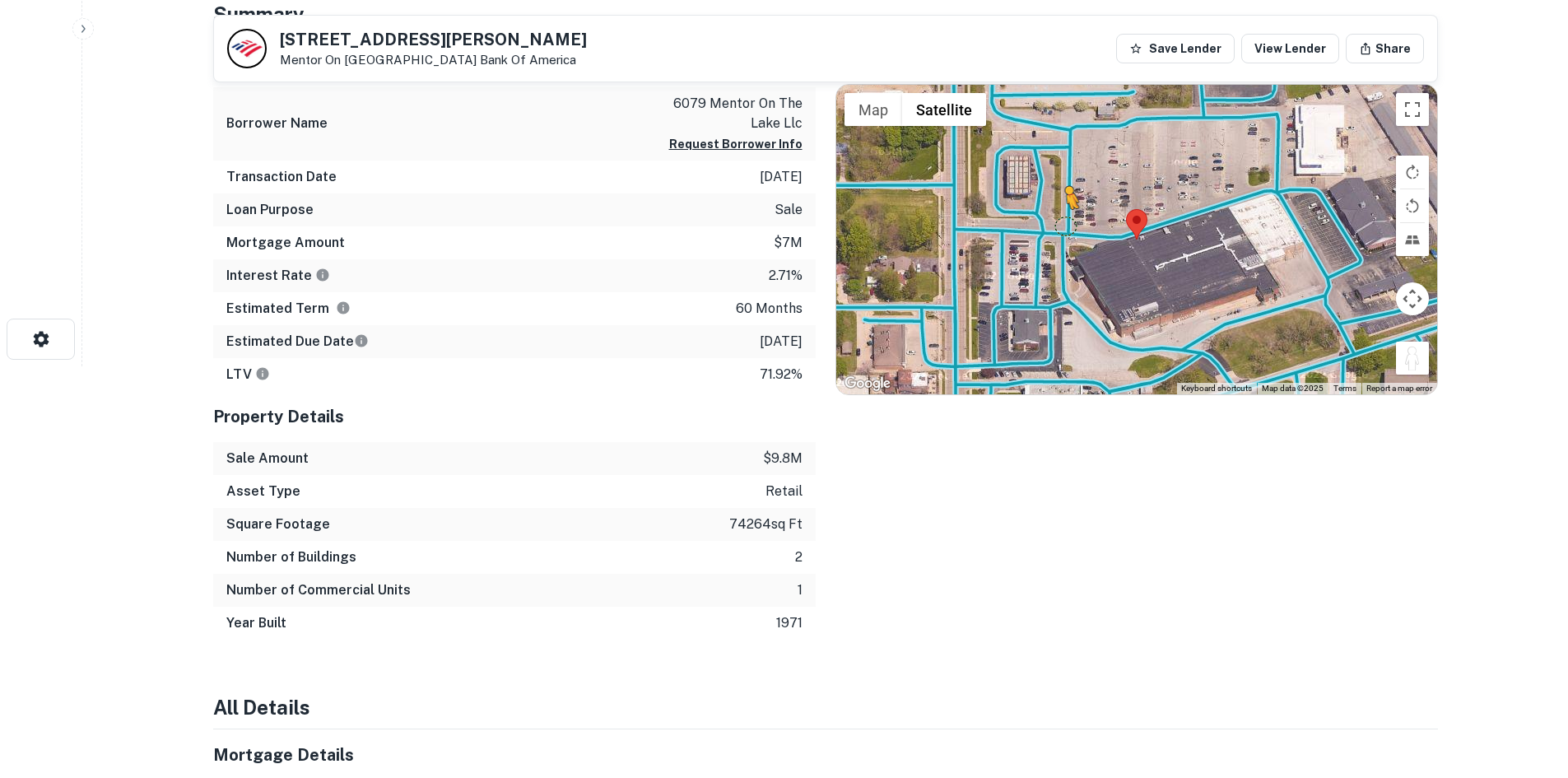
drag, startPoint x: 1413, startPoint y: 357, endPoint x: 1059, endPoint y: 220, distance: 379.6
click at [1059, 220] on div "To activate drag with keyboard, press Alt + Enter. Once in keyboard drag state,…" at bounding box center [1136, 240] width 601 height 310
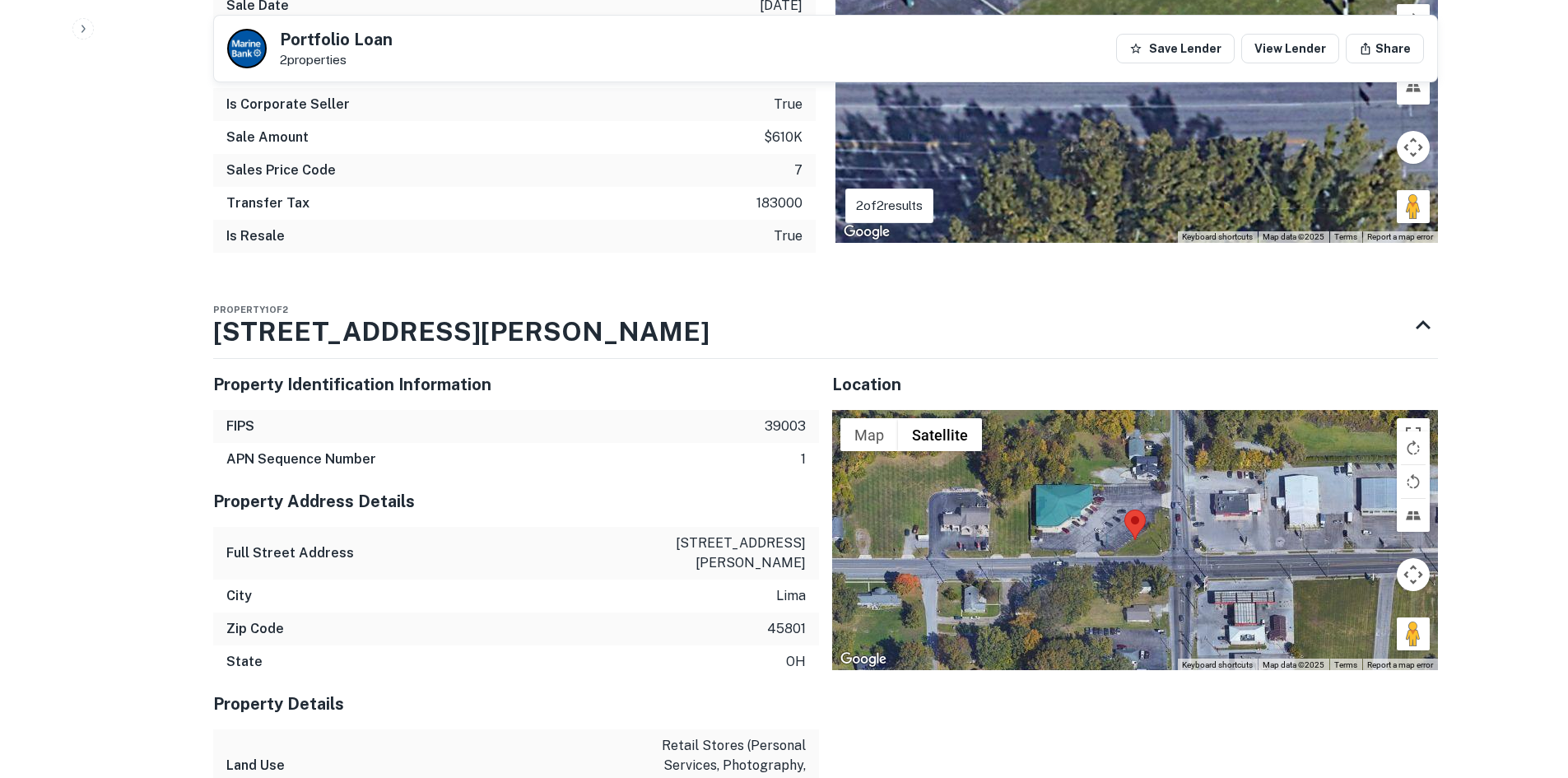
scroll to position [1317, 0]
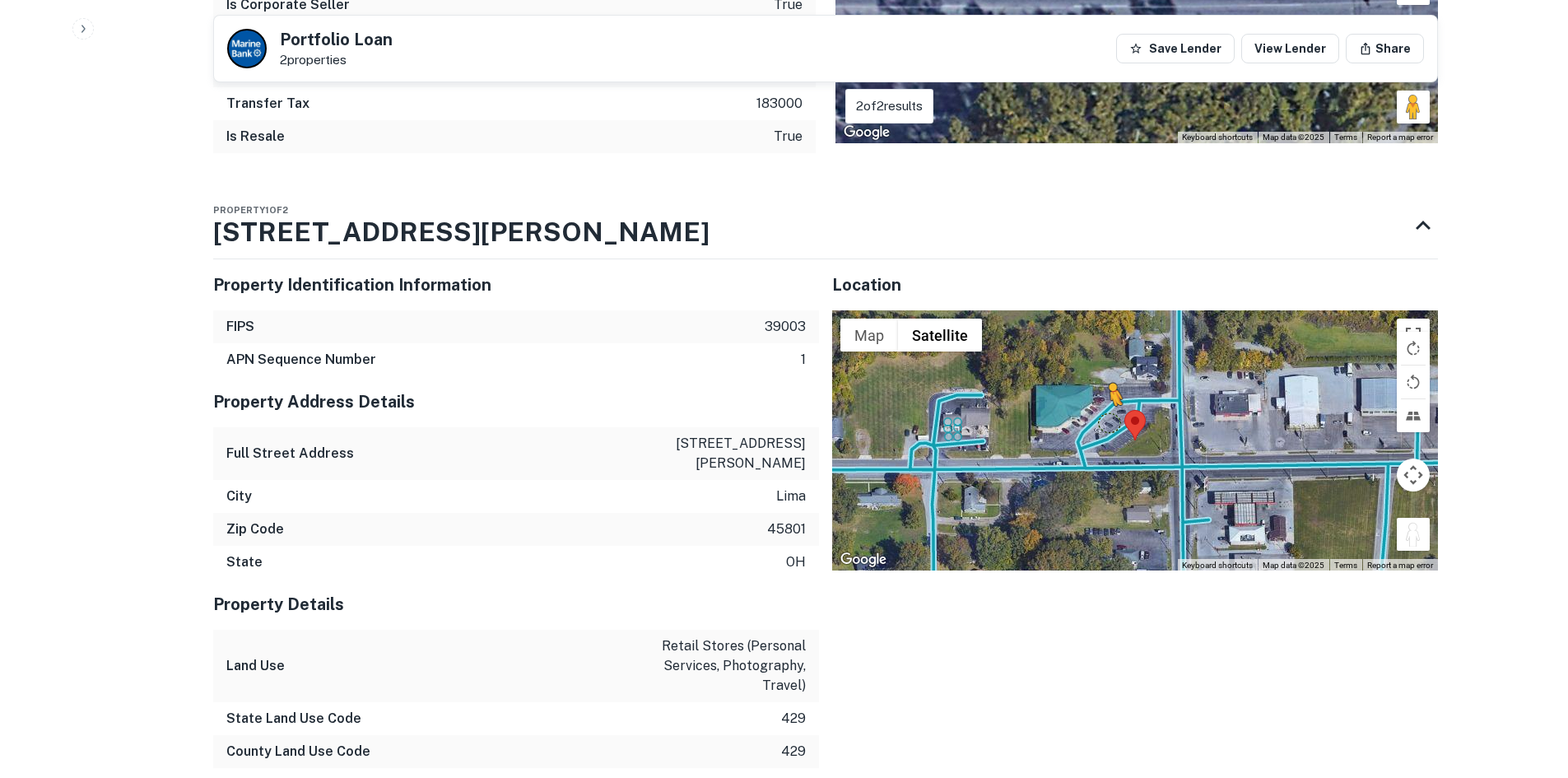
drag, startPoint x: 1407, startPoint y: 545, endPoint x: 1107, endPoint y: 417, distance: 326.2
click at [1107, 417] on div "To activate drag with keyboard, press Alt + Enter. Once in keyboard drag state,…" at bounding box center [1135, 440] width 606 height 260
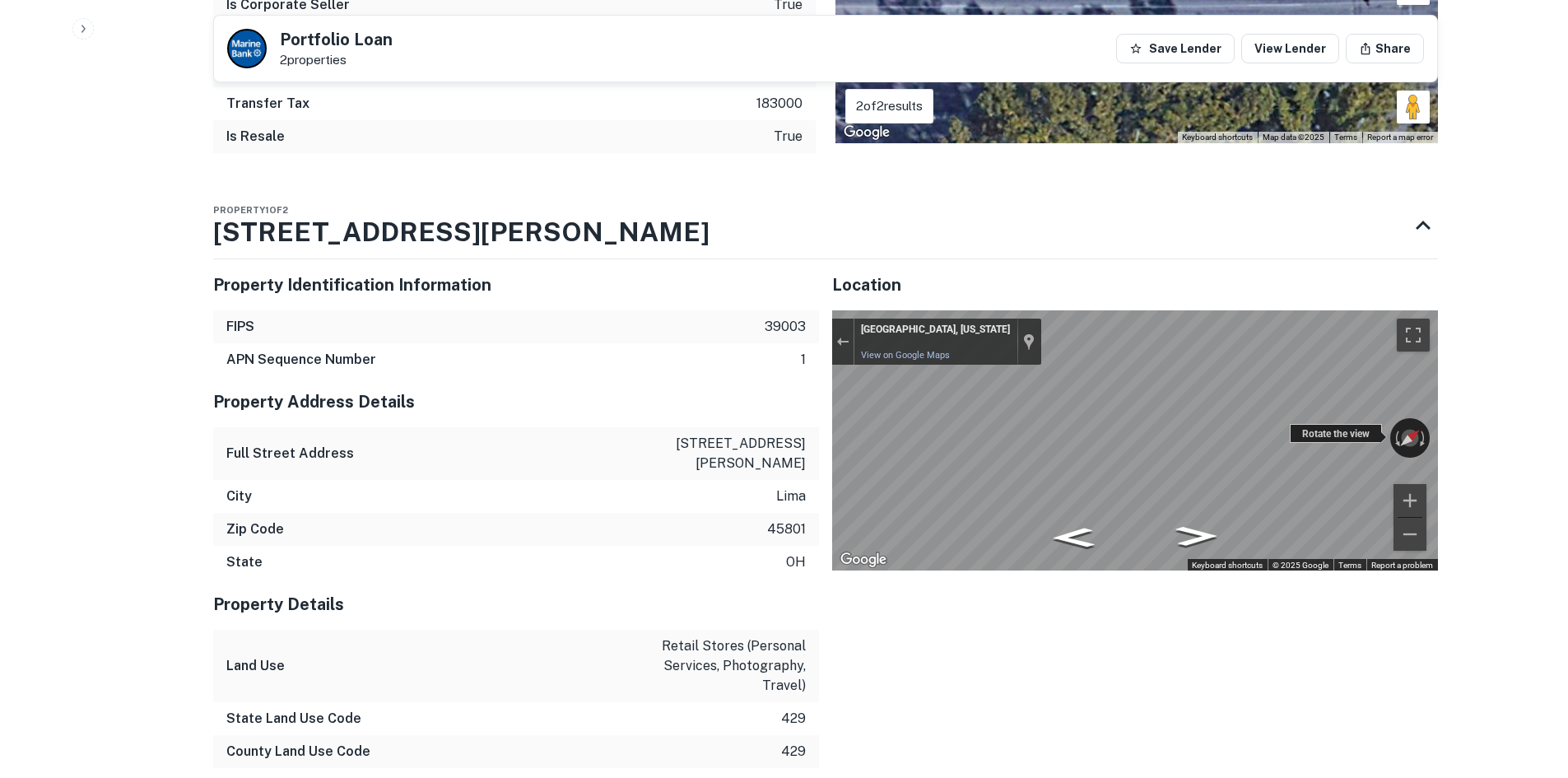
click at [1328, 437] on div "← Move left → Move right ↑ Move up ↓ Move down + Zoom in - Zoom out [GEOGRAPHIC…" at bounding box center [1135, 440] width 606 height 260
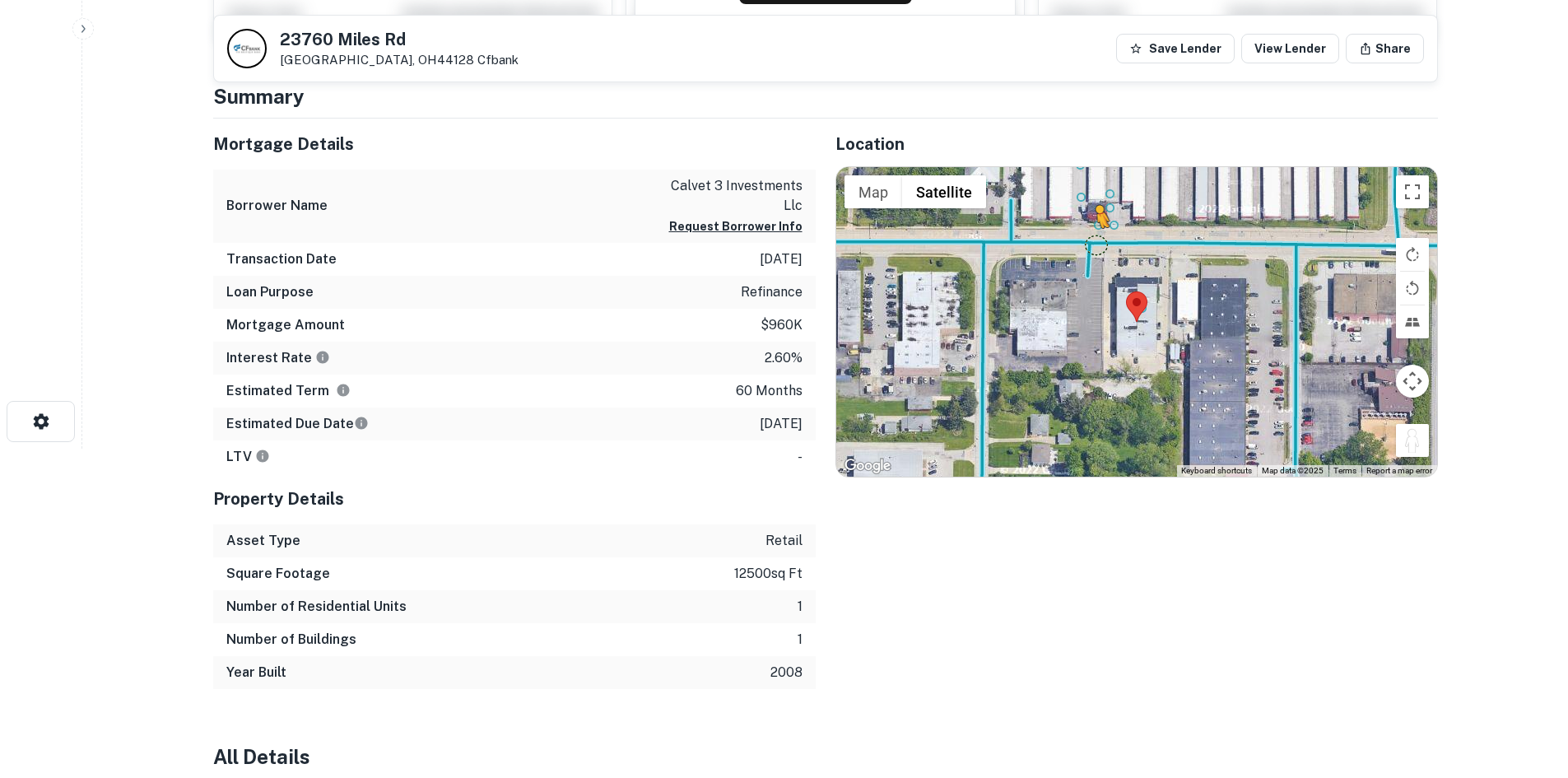
drag, startPoint x: 1402, startPoint y: 437, endPoint x: 1092, endPoint y: 246, distance: 364.1
click at [1092, 246] on div "To activate drag with keyboard, press Alt + Enter. Once in keyboard drag state,…" at bounding box center [1136, 322] width 601 height 310
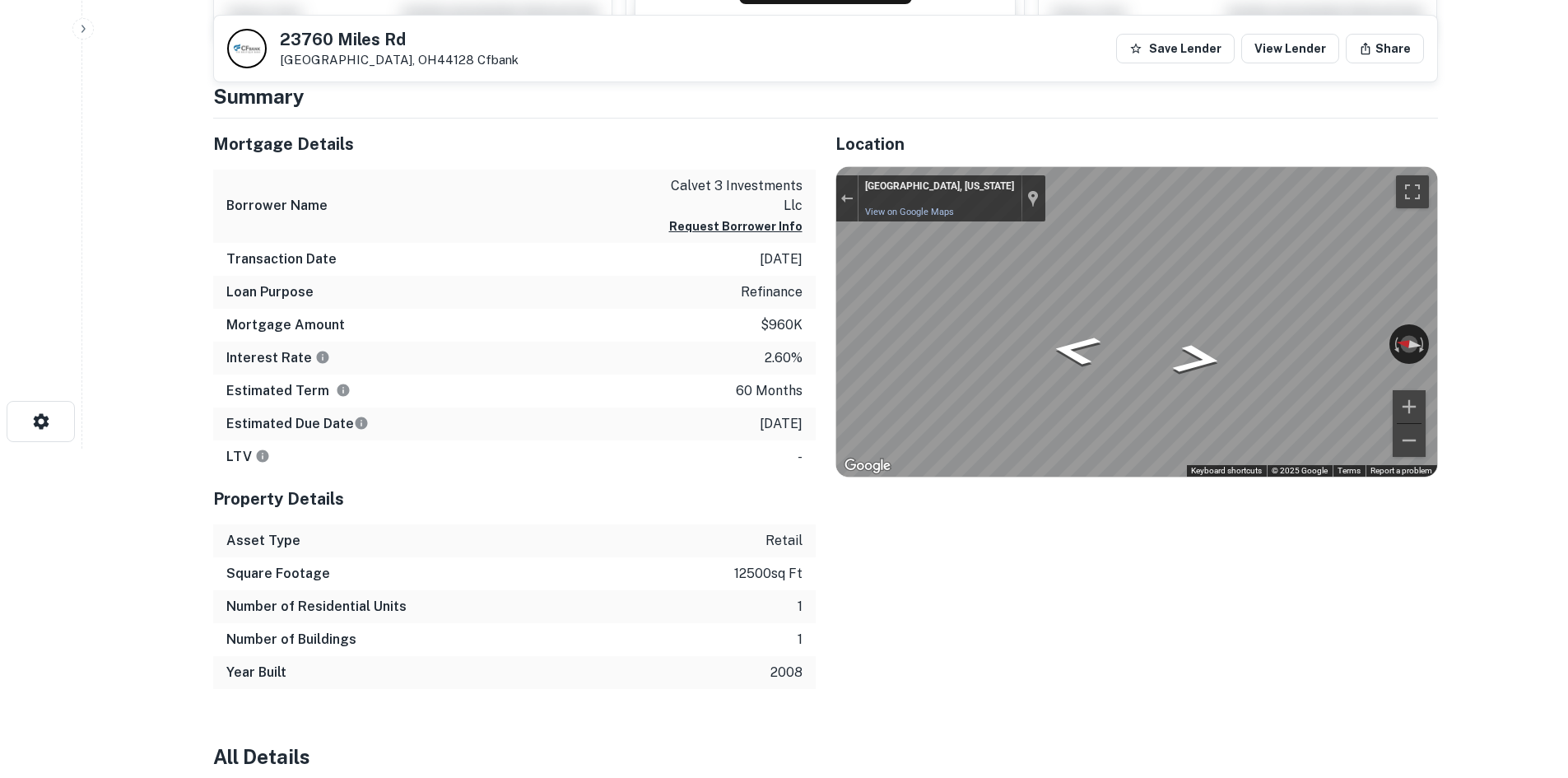
click at [630, 224] on div "Mortgage Details Borrower Name calvet 3 investments llc Request Borrower Info T…" at bounding box center [815, 404] width 1245 height 570
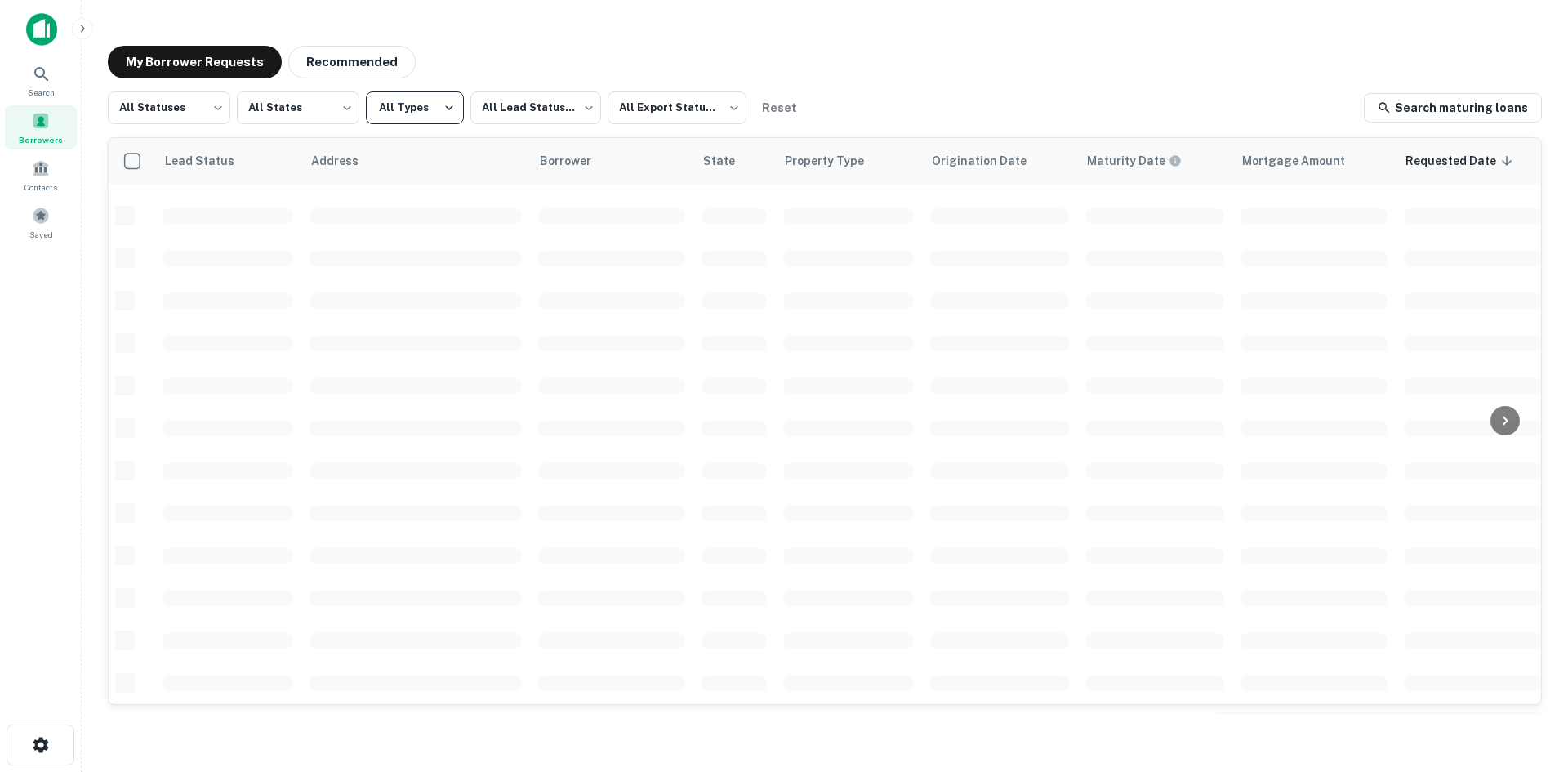
click at [426, 120] on button "All Types" at bounding box center [414, 108] width 98 height 33
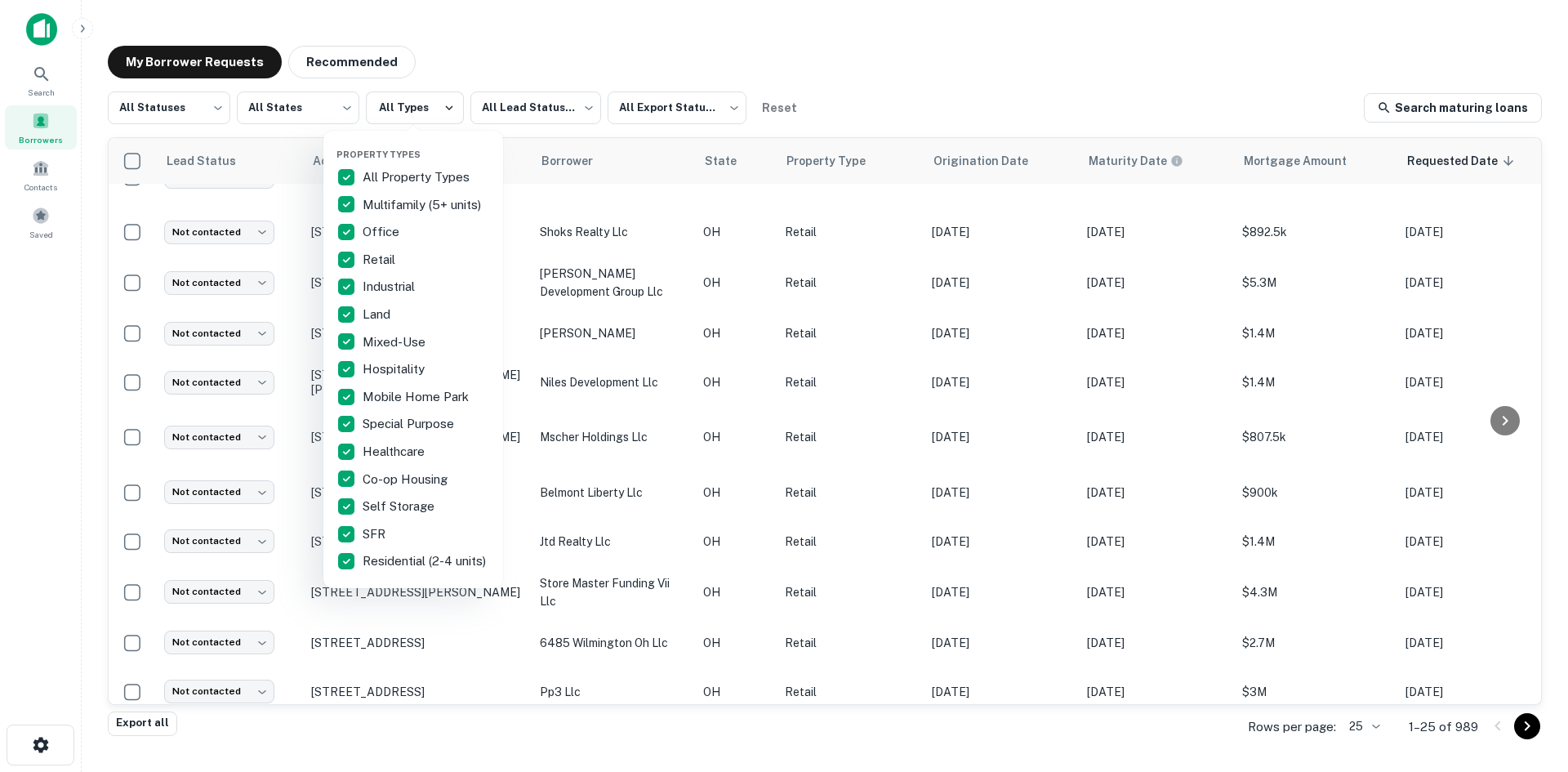
click at [436, 119] on div at bounding box center [784, 386] width 1568 height 772
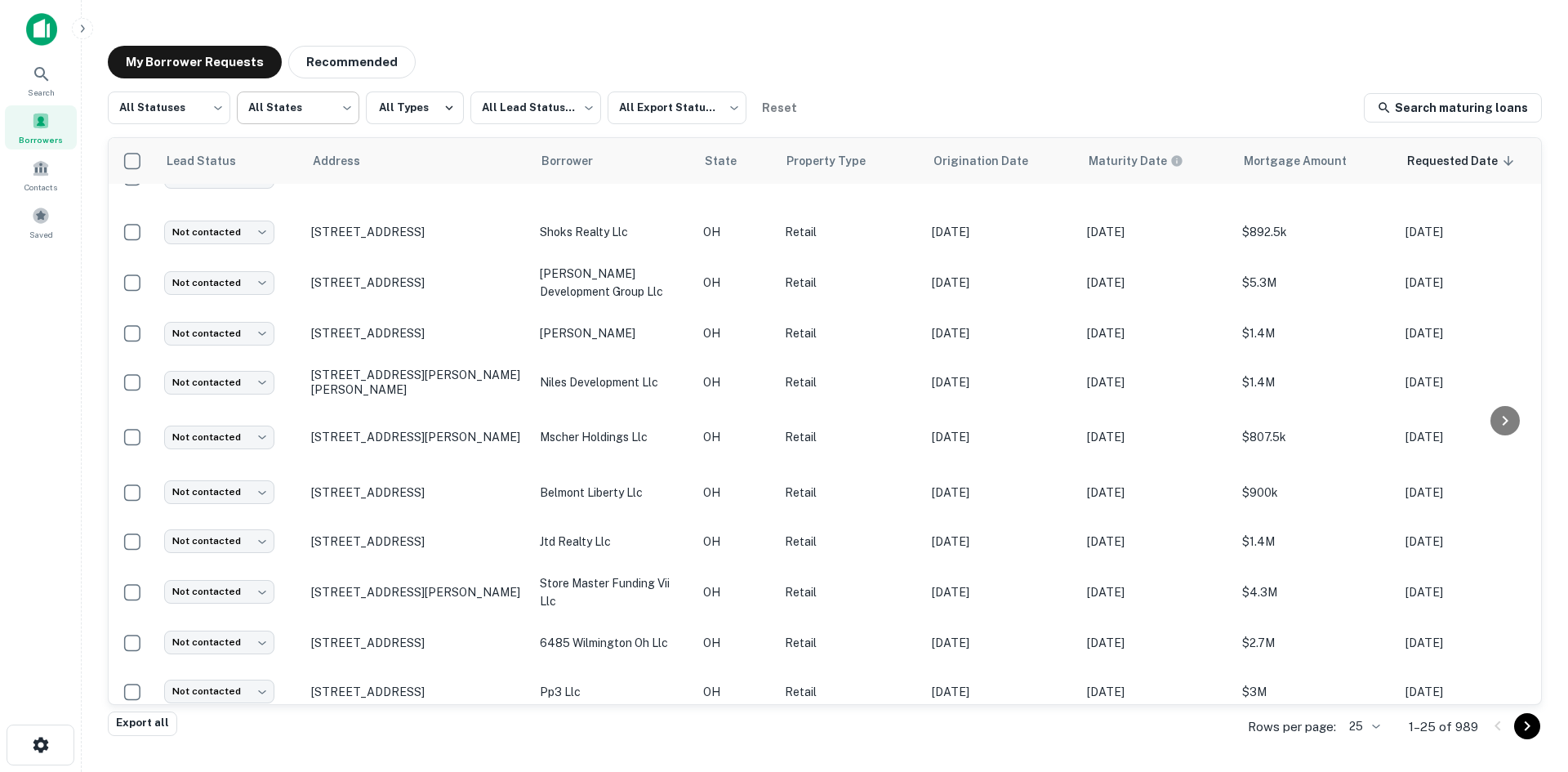
click at [253, 100] on body "Search Borrowers Contacts Saved My Borrower Requests Recommended All Statuses *…" at bounding box center [784, 386] width 1568 height 772
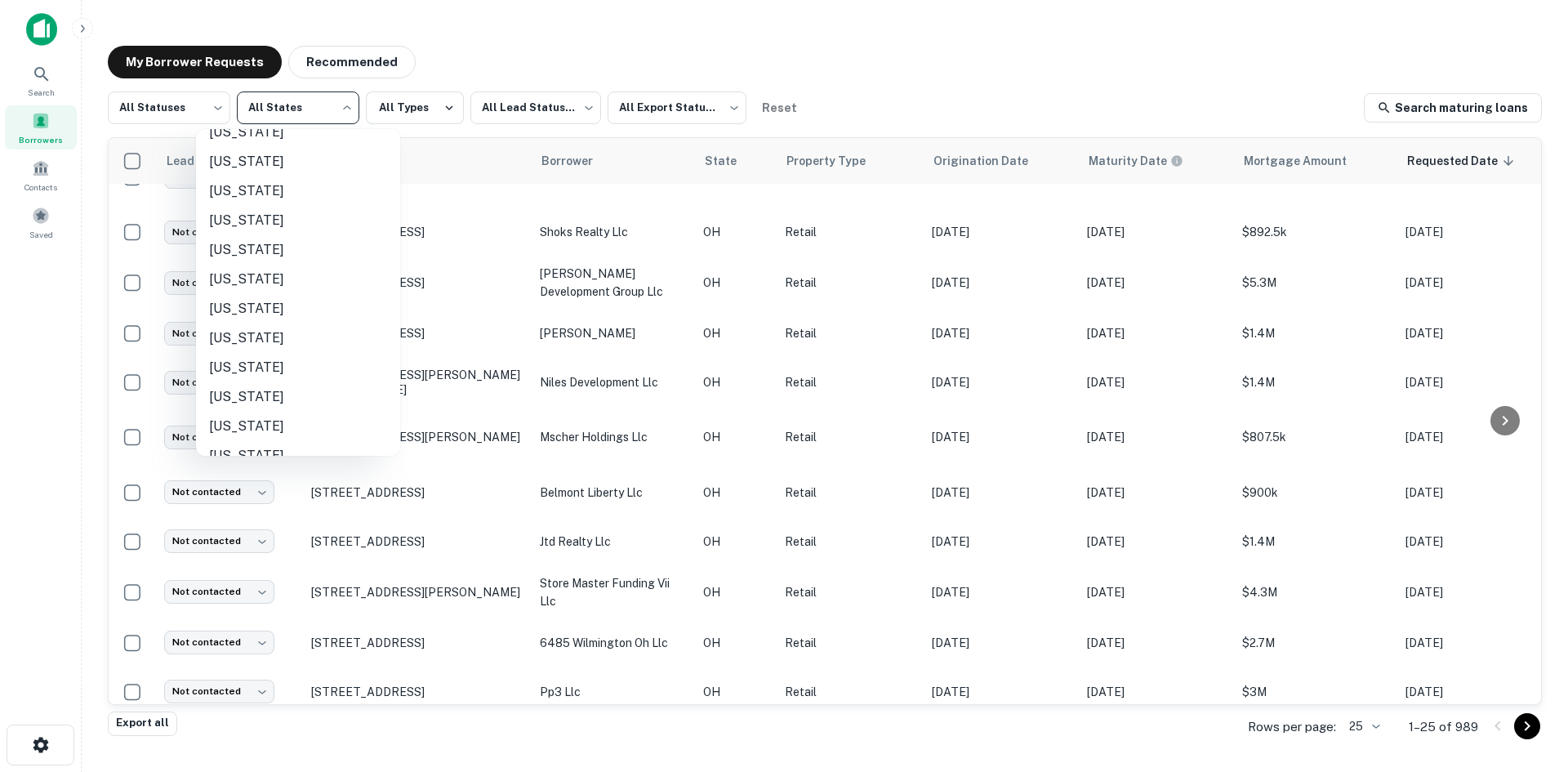
scroll to position [1023, 0]
click at [317, 161] on li "Ohio" at bounding box center [298, 157] width 204 height 29
type input "**"
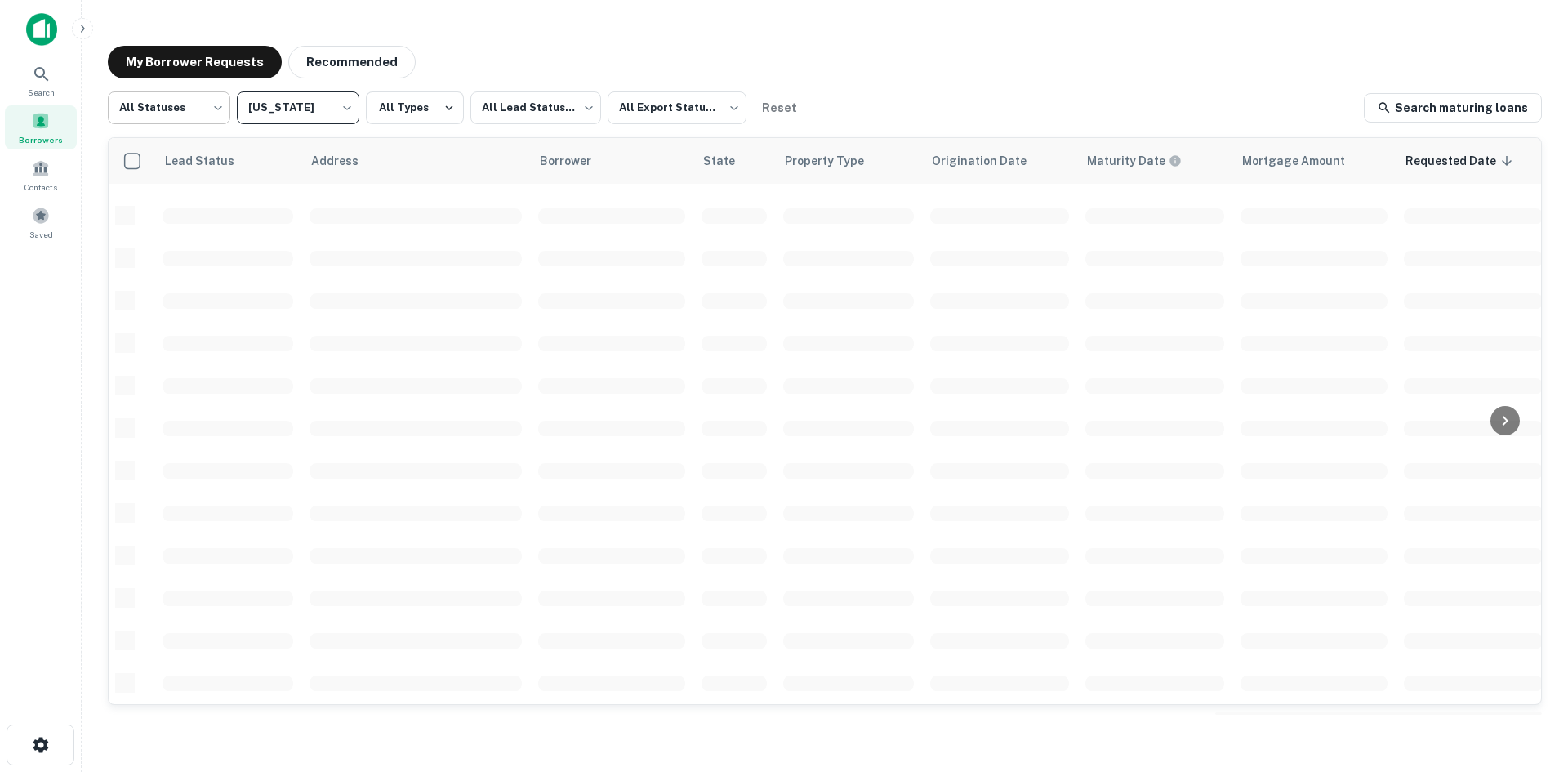
click at [209, 112] on body "Search Borrowers Contacts Saved My Borrower Requests Recommended All Statuses *…" at bounding box center [784, 386] width 1568 height 772
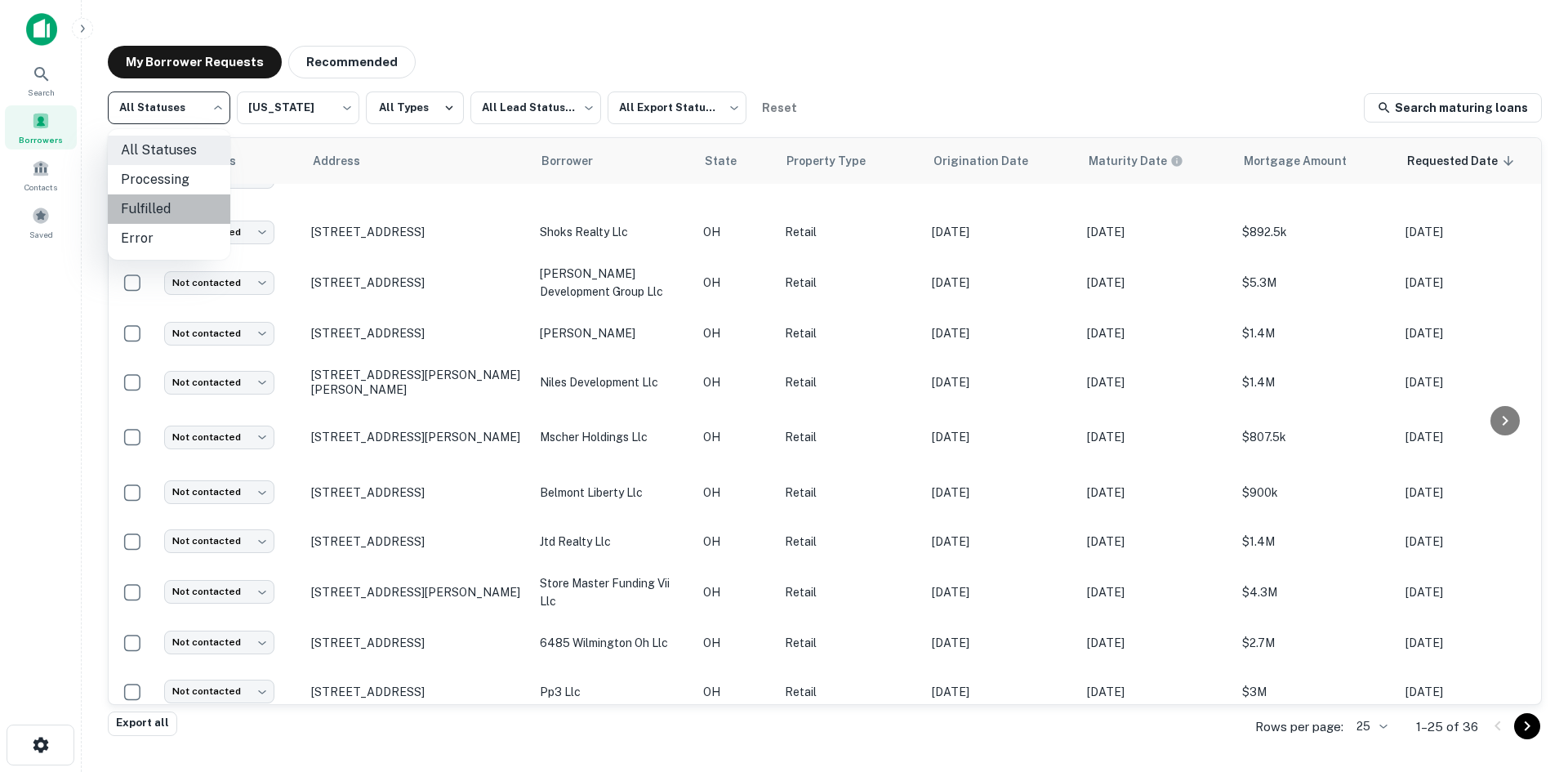
click at [195, 211] on li "Fulfilled" at bounding box center [169, 209] width 122 height 29
type input "*********"
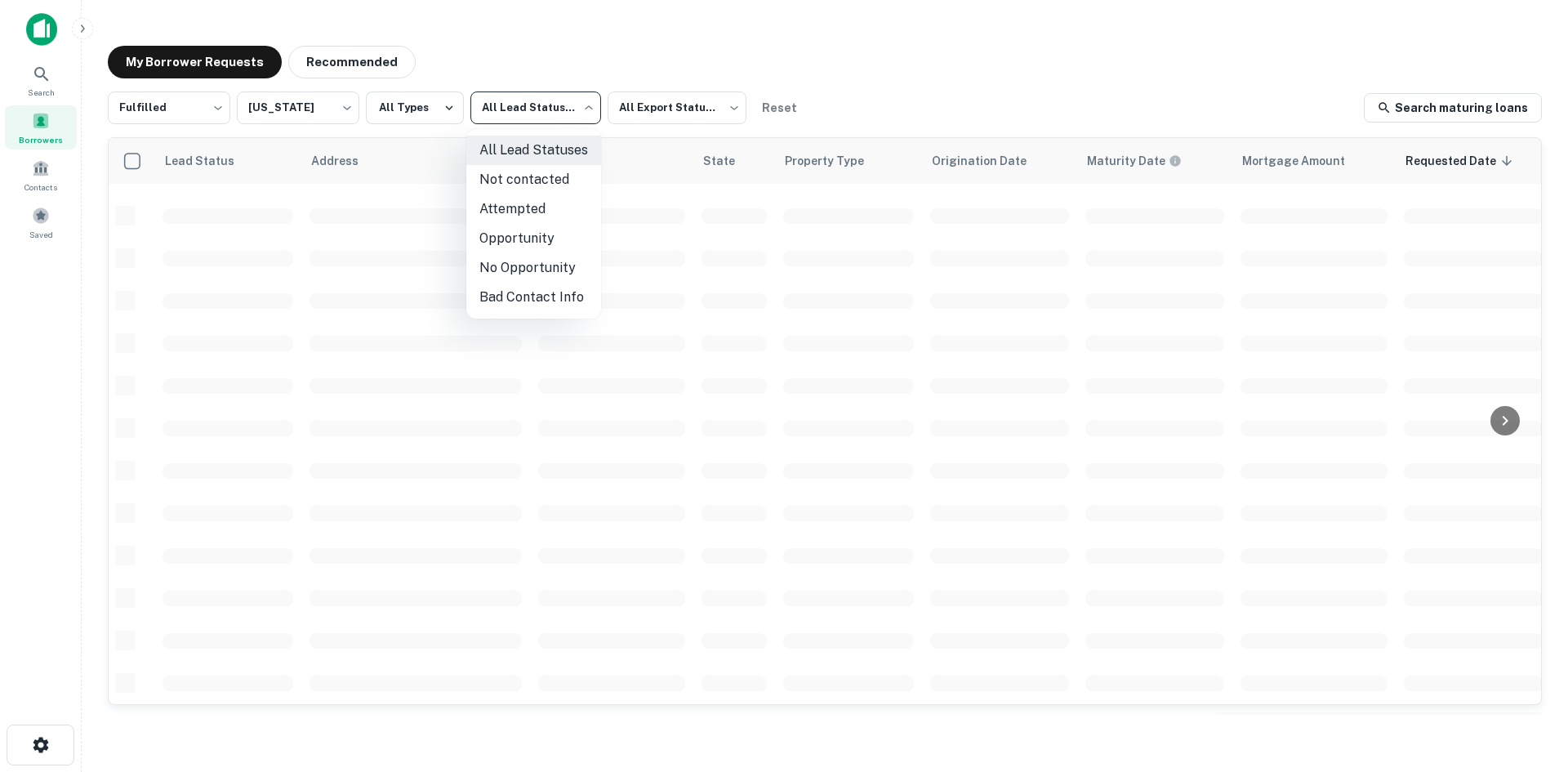
click at [539, 106] on body "Search Borrowers Contacts Saved My Borrower Requests Recommended Fulfilled ****…" at bounding box center [784, 386] width 1568 height 772
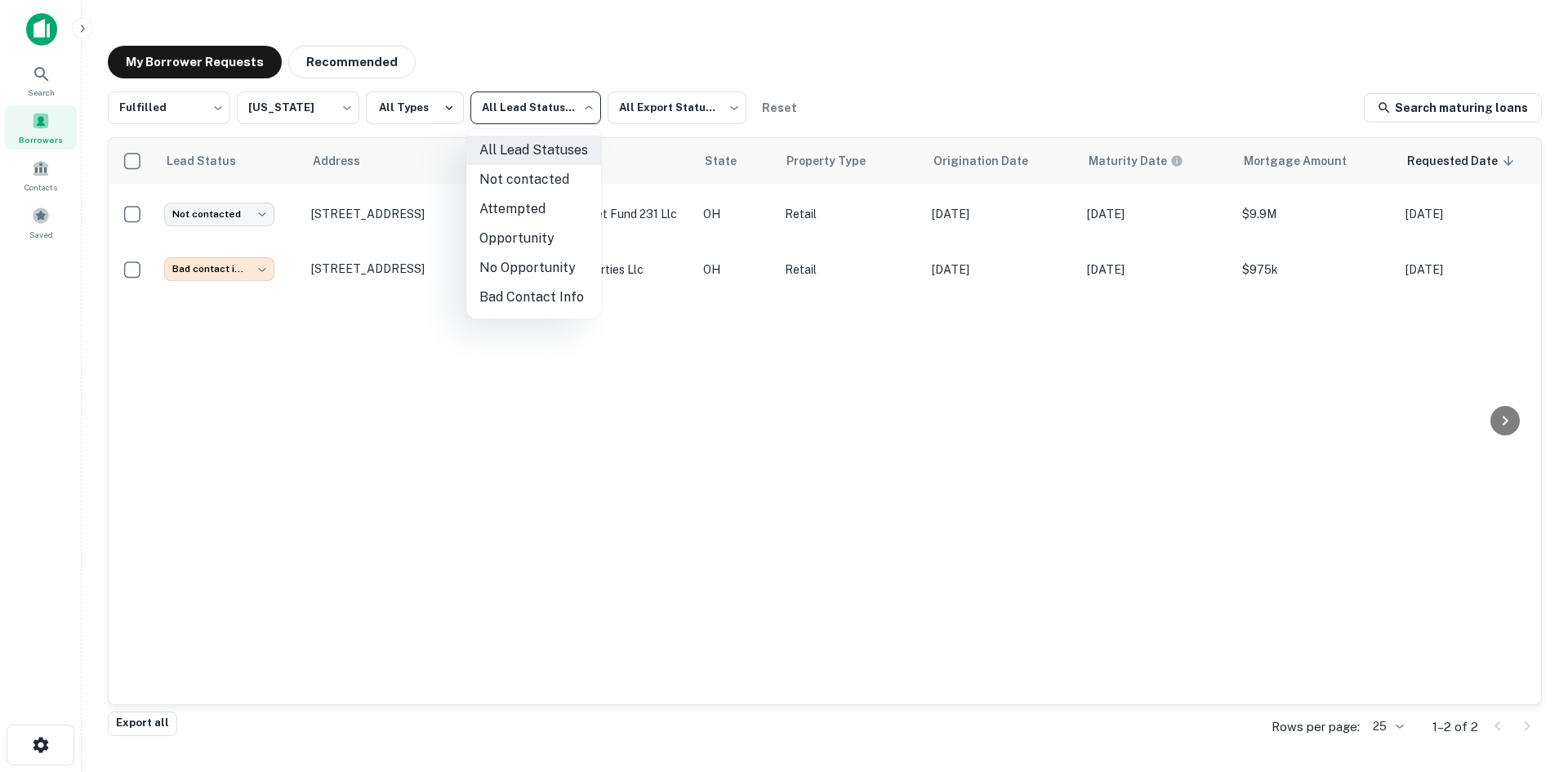
click at [539, 104] on div at bounding box center [784, 386] width 1568 height 772
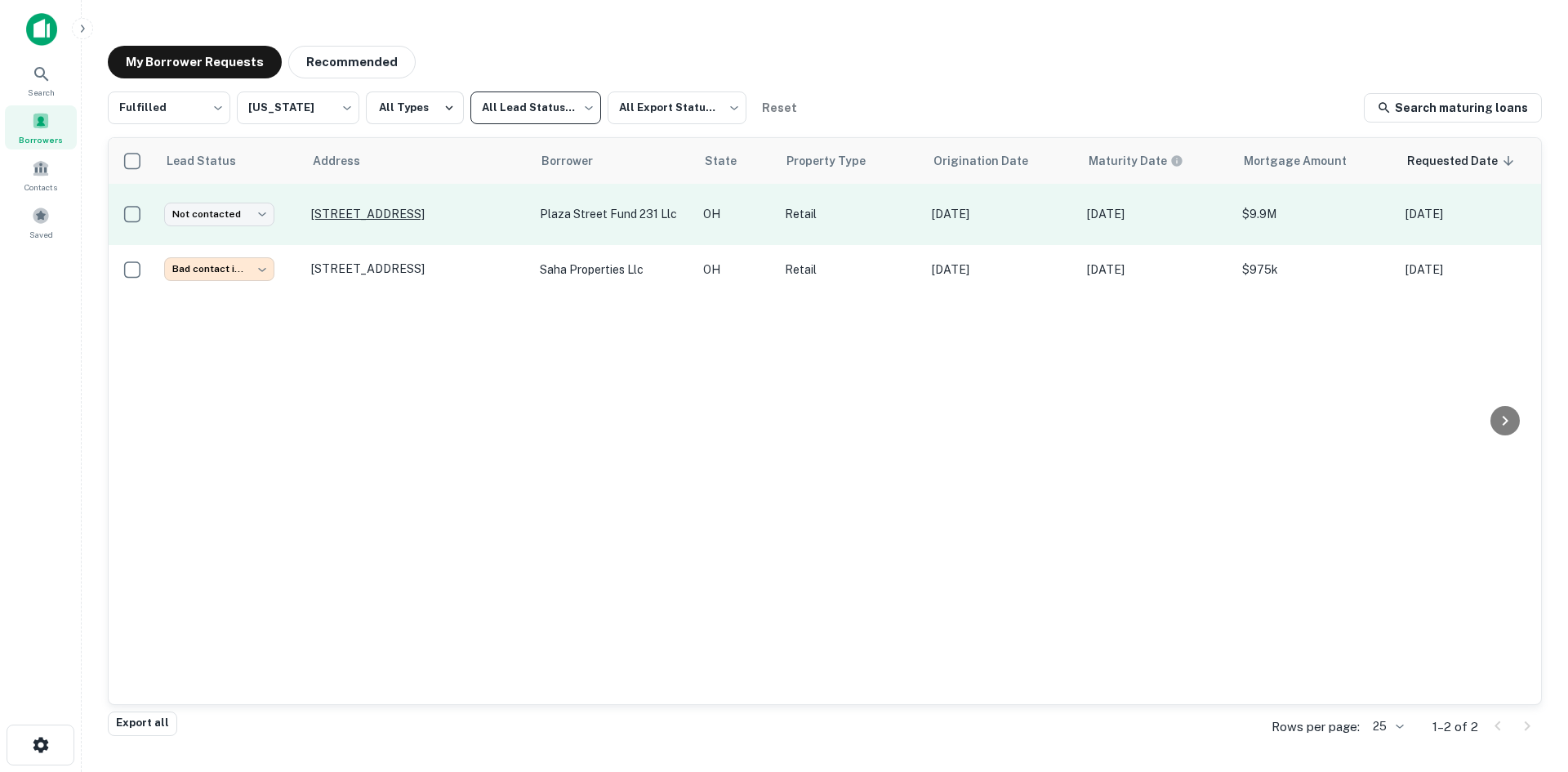
click at [446, 210] on p "4047 W Route 22 # & Loveland, OH45140" at bounding box center [417, 214] width 212 height 15
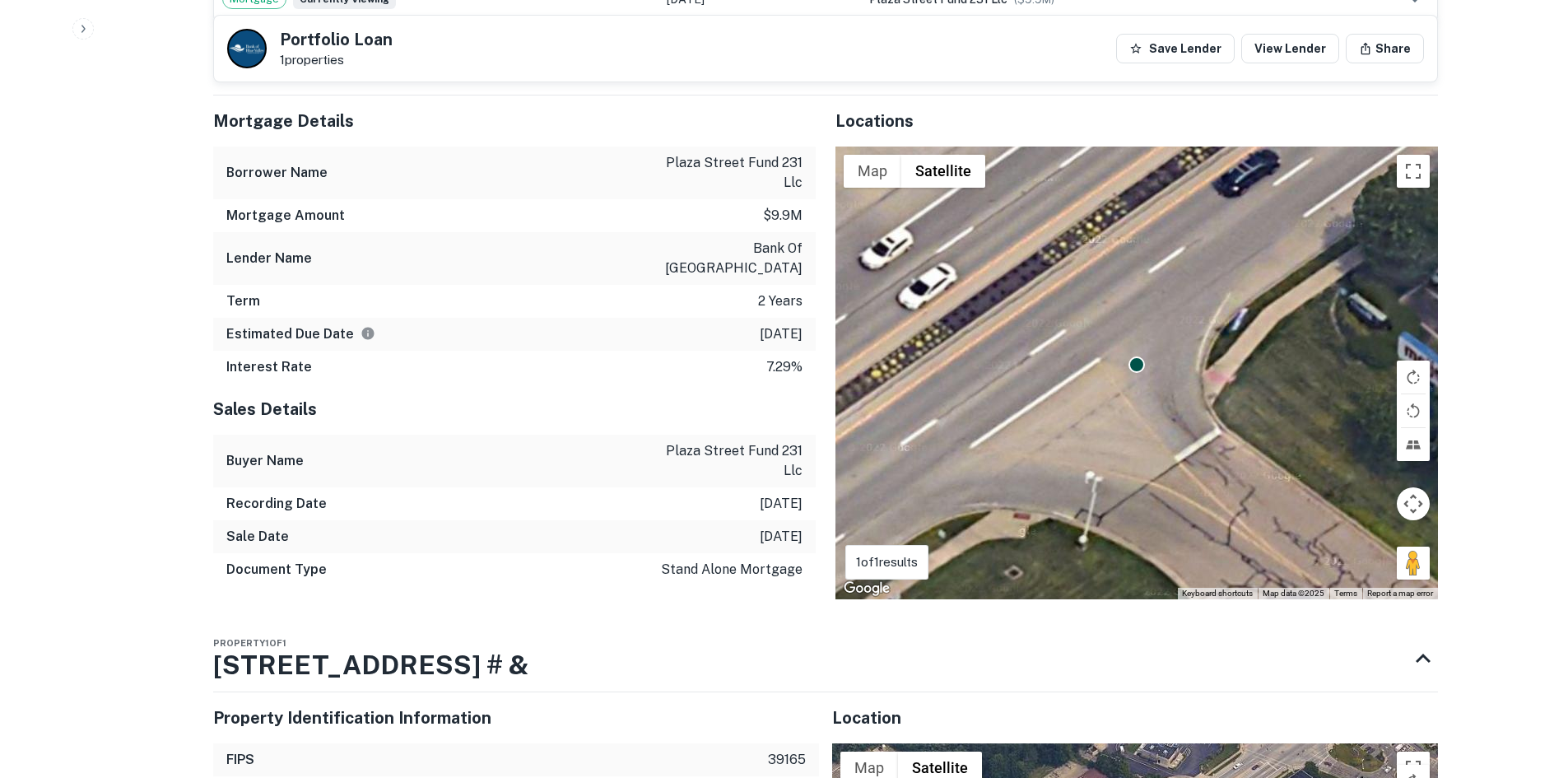
scroll to position [1482, 0]
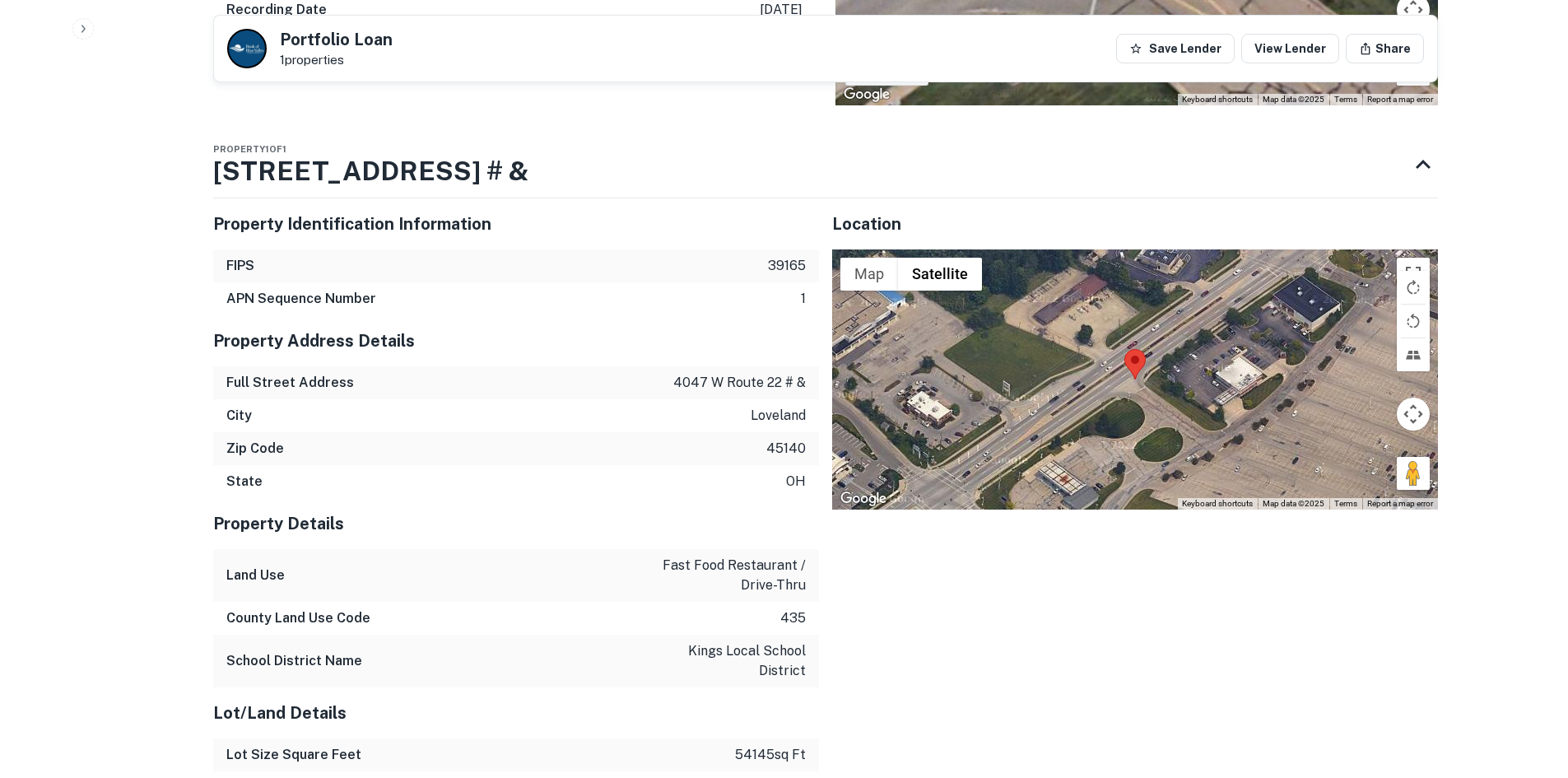
drag, startPoint x: 1409, startPoint y: 439, endPoint x: 1133, endPoint y: 354, distance: 288.8
click at [1128, 349] on div "Map Terrain Satellite Labels Keyboard shortcuts Map Data Map data ©2025 Map dat…" at bounding box center [1135, 379] width 606 height 260
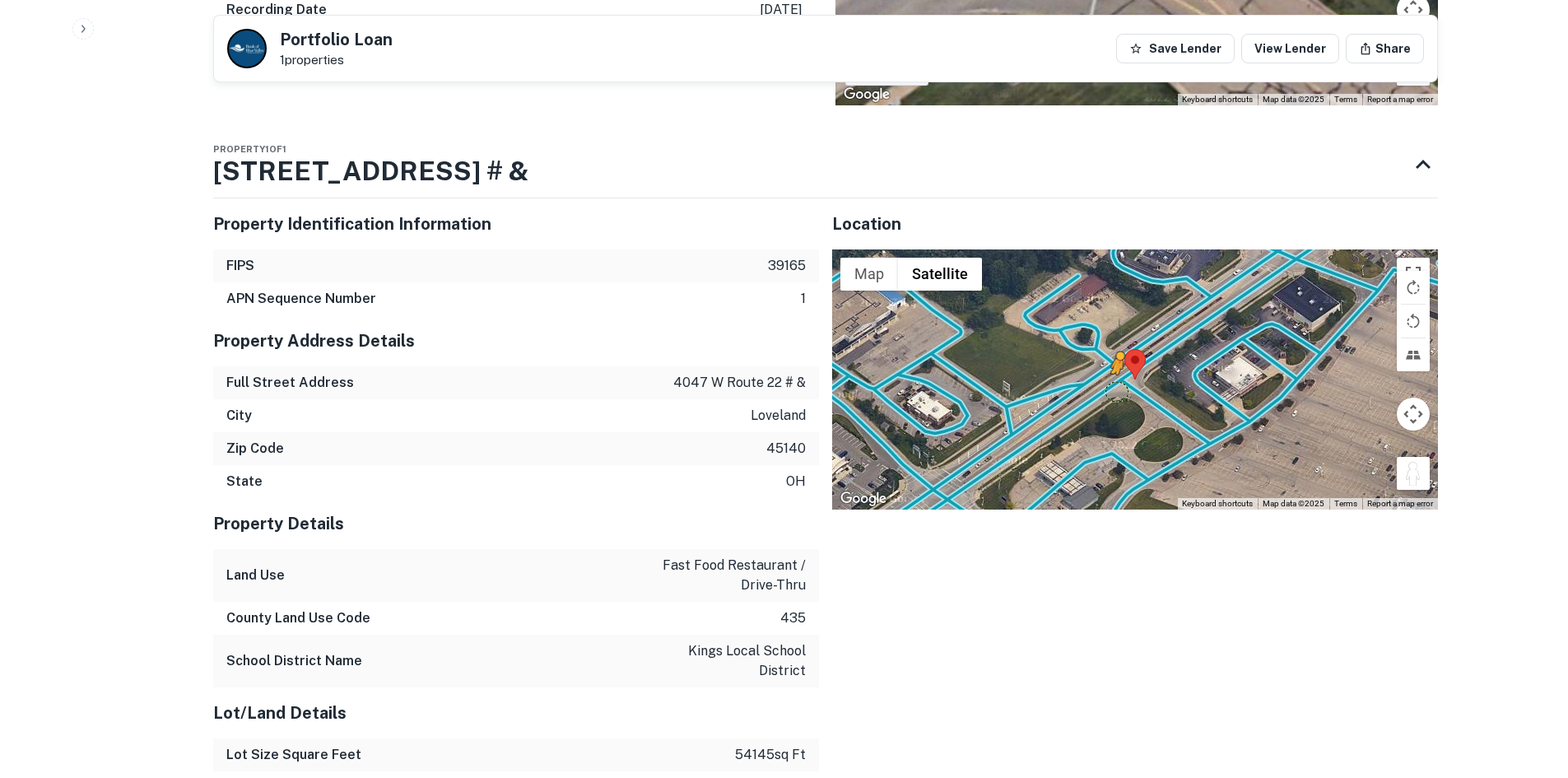
drag, startPoint x: 1417, startPoint y: 430, endPoint x: 1108, endPoint y: 350, distance: 319.2
click at [1108, 350] on div "To activate drag with keyboard, press Alt + Enter. Once in keyboard drag state,…" at bounding box center [1135, 379] width 606 height 260
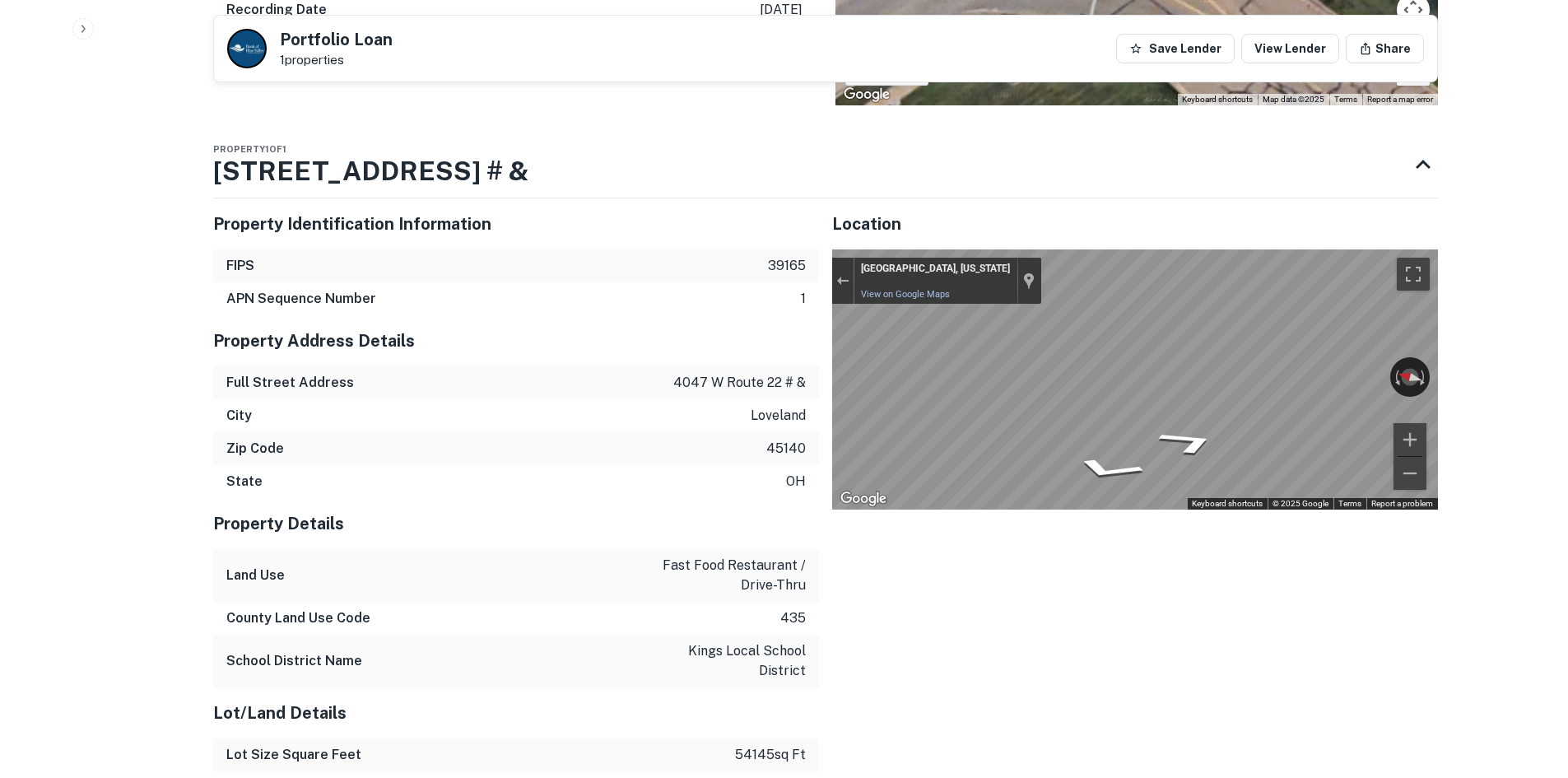
click at [692, 353] on div "Property Identification Information FIPS 39165 APN Sequence Number 1 Property A…" at bounding box center [818, 628] width 1238 height 886
click at [1314, 340] on div "← Move left → Move right ↑ Move up ↓ Move down + Zoom in - Zoom out Loveland, O…" at bounding box center [1135, 379] width 606 height 260
click at [1330, 334] on div "← Move left → Move right ↑ Move up ↓ Move down + Zoom in - Zoom out Loveland, O…" at bounding box center [1135, 379] width 606 height 260
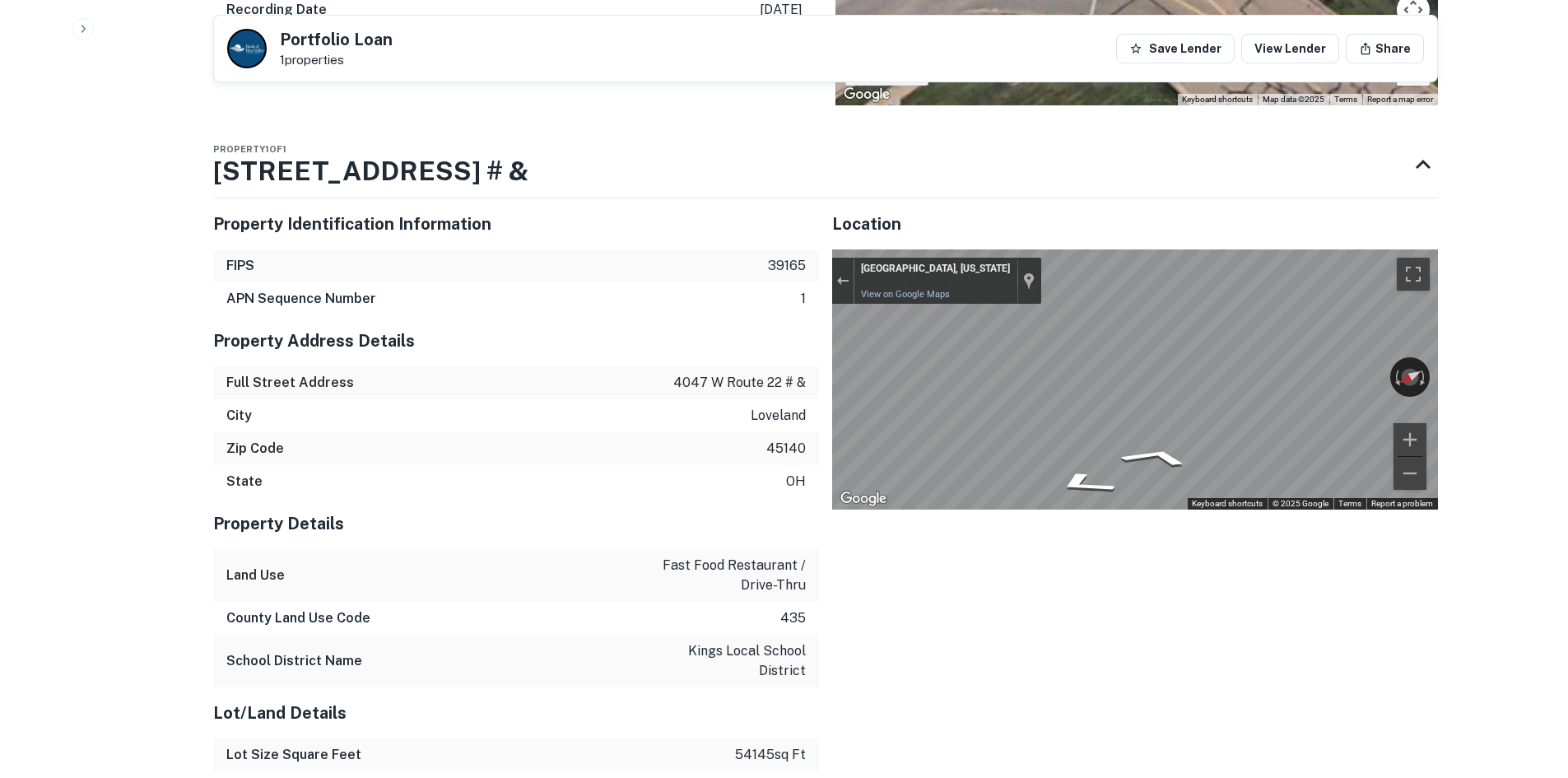
drag, startPoint x: 257, startPoint y: 126, endPoint x: 37, endPoint y: 106, distance: 220.9
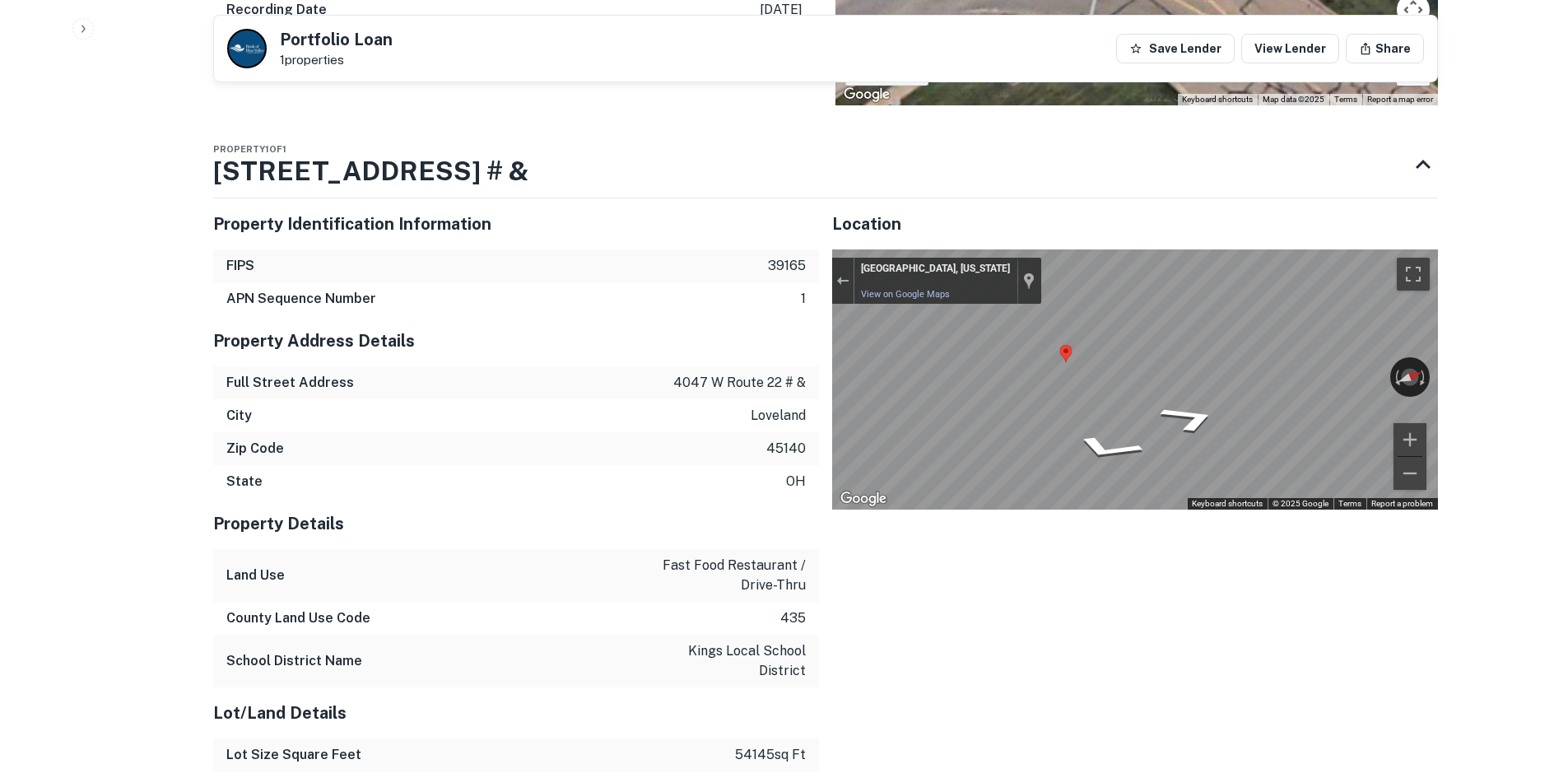
click at [695, 344] on div "Property Identification Information FIPS 39165 APN Sequence Number 1 Property A…" at bounding box center [818, 628] width 1238 height 886
click at [656, 327] on div "Property Identification Information FIPS 39165 APN Sequence Number 1 Property A…" at bounding box center [818, 628] width 1238 height 886
click at [1234, 319] on div "← Move left → Move right ↑ Move up ↓ Move down + Zoom in - Zoom out Loveland, O…" at bounding box center [1135, 379] width 606 height 260
drag, startPoint x: 1392, startPoint y: 322, endPoint x: 725, endPoint y: 300, distance: 667.4
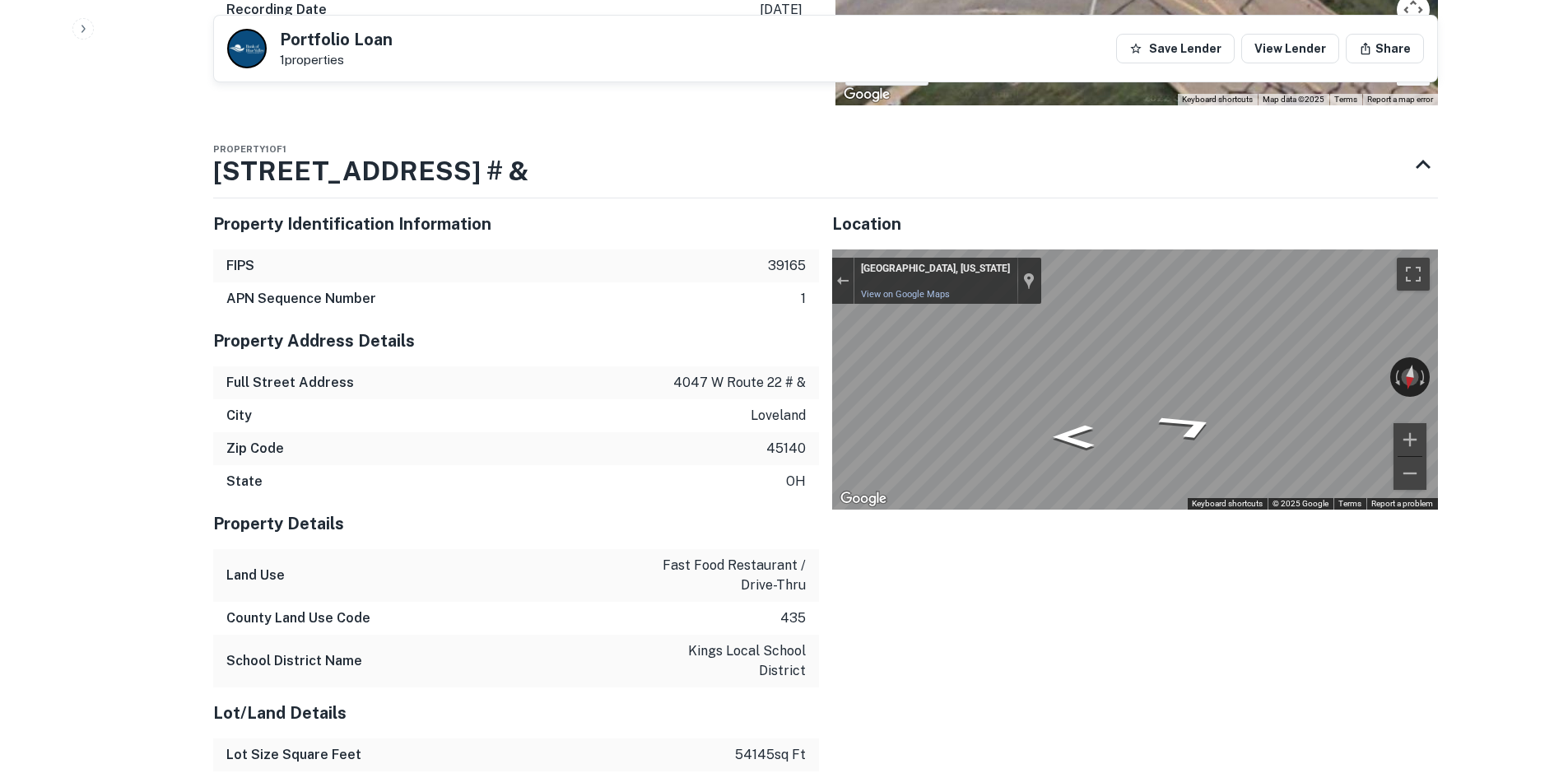
click at [725, 300] on div "Property Identification Information FIPS 39165 APN Sequence Number 1 Property A…" at bounding box center [818, 628] width 1238 height 886
click at [644, 321] on div "Property Identification Information FIPS 39165 APN Sequence Number 1 Property A…" at bounding box center [818, 628] width 1238 height 886
click at [737, 328] on div "Property Identification Information FIPS 39165 APN Sequence Number 1 Property A…" at bounding box center [818, 628] width 1238 height 886
drag, startPoint x: 189, startPoint y: 132, endPoint x: 578, endPoint y: 140, distance: 389.1
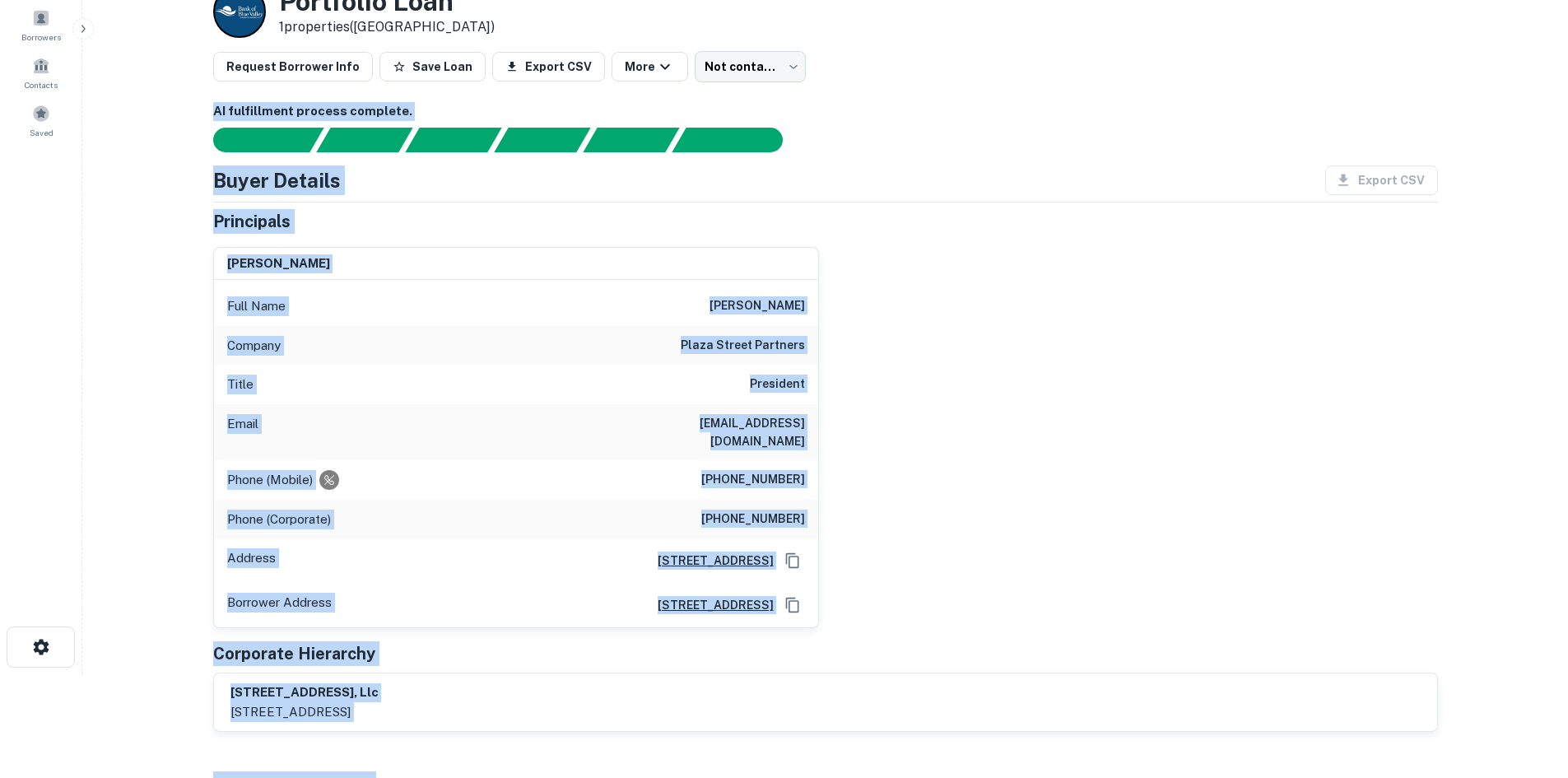
scroll to position [0, 0]
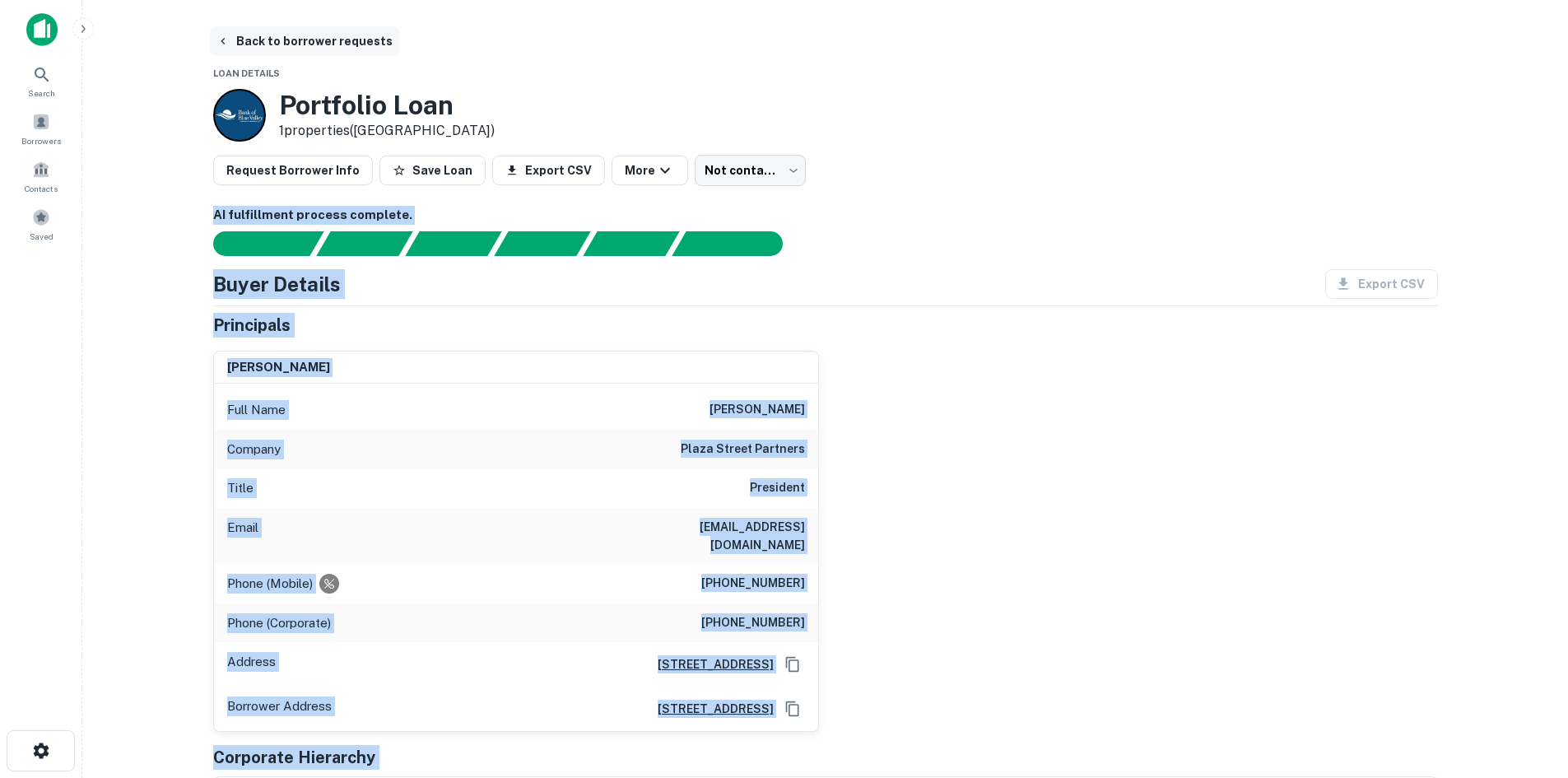
click at [342, 46] on button "Back to borrower requests" at bounding box center [304, 41] width 189 height 29
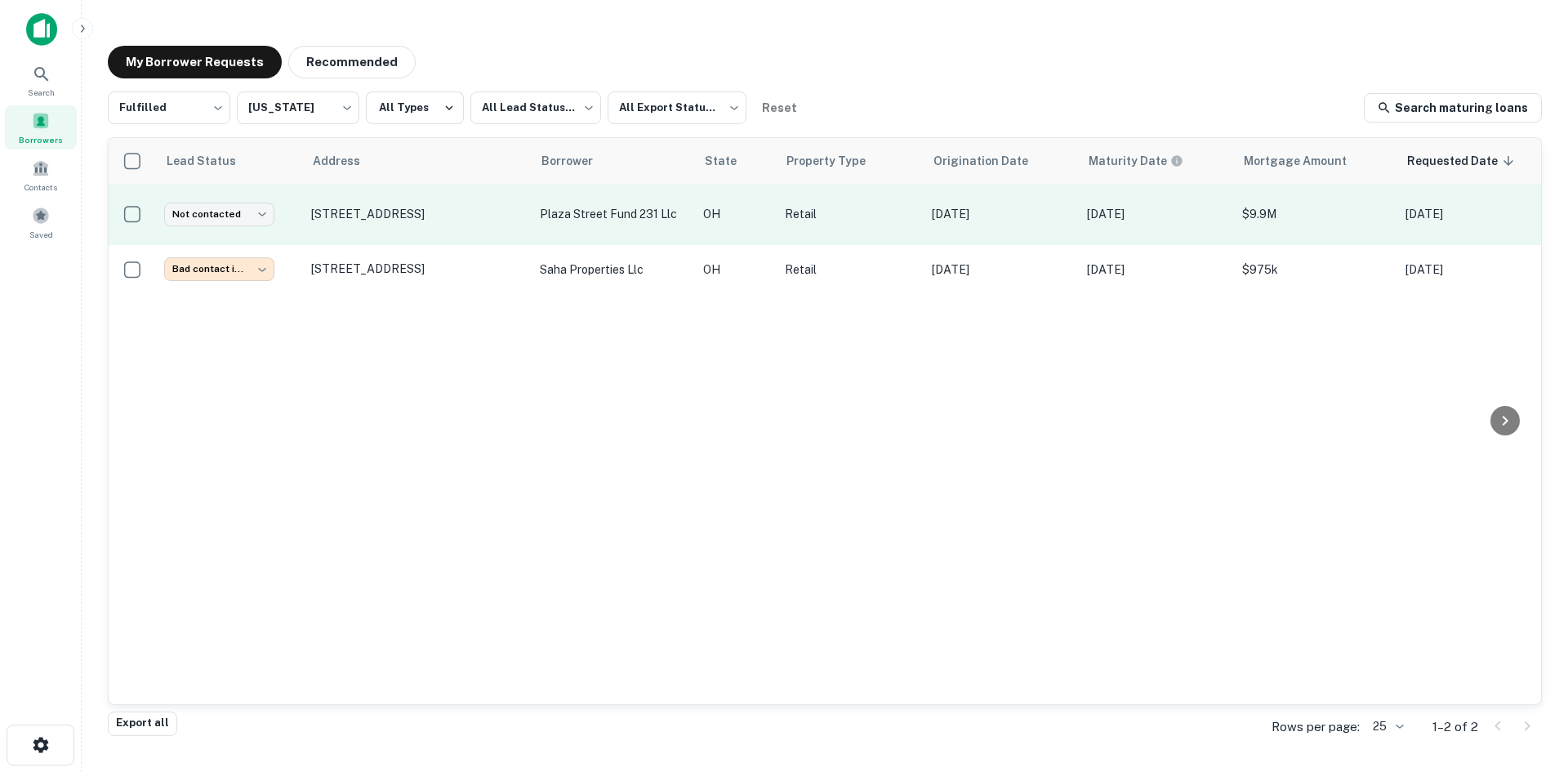
copy tr "​ 4047 W Route 22 # & Loveland, OH45140"
drag, startPoint x: 377, startPoint y: 229, endPoint x: 301, endPoint y: 185, distance: 87.8
click at [301, 185] on tr "Not contacted **** ​ 4047 W Route 22 # & Loveland, OH45140 plaza street fund 23…" at bounding box center [986, 214] width 1754 height 61
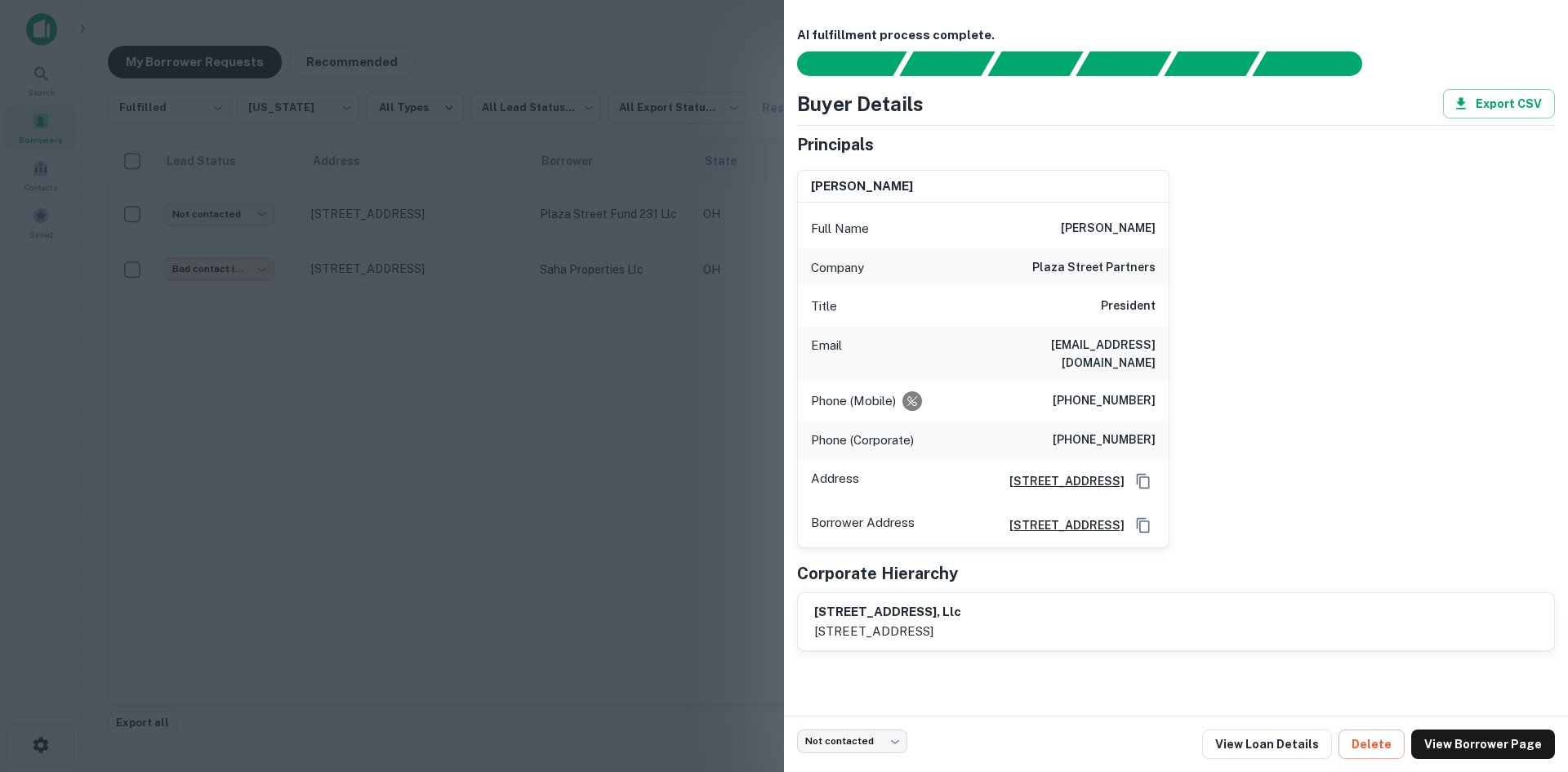
drag, startPoint x: 402, startPoint y: 356, endPoint x: 307, endPoint y: 359, distance: 95.0
click at [402, 356] on div at bounding box center [784, 386] width 1568 height 772
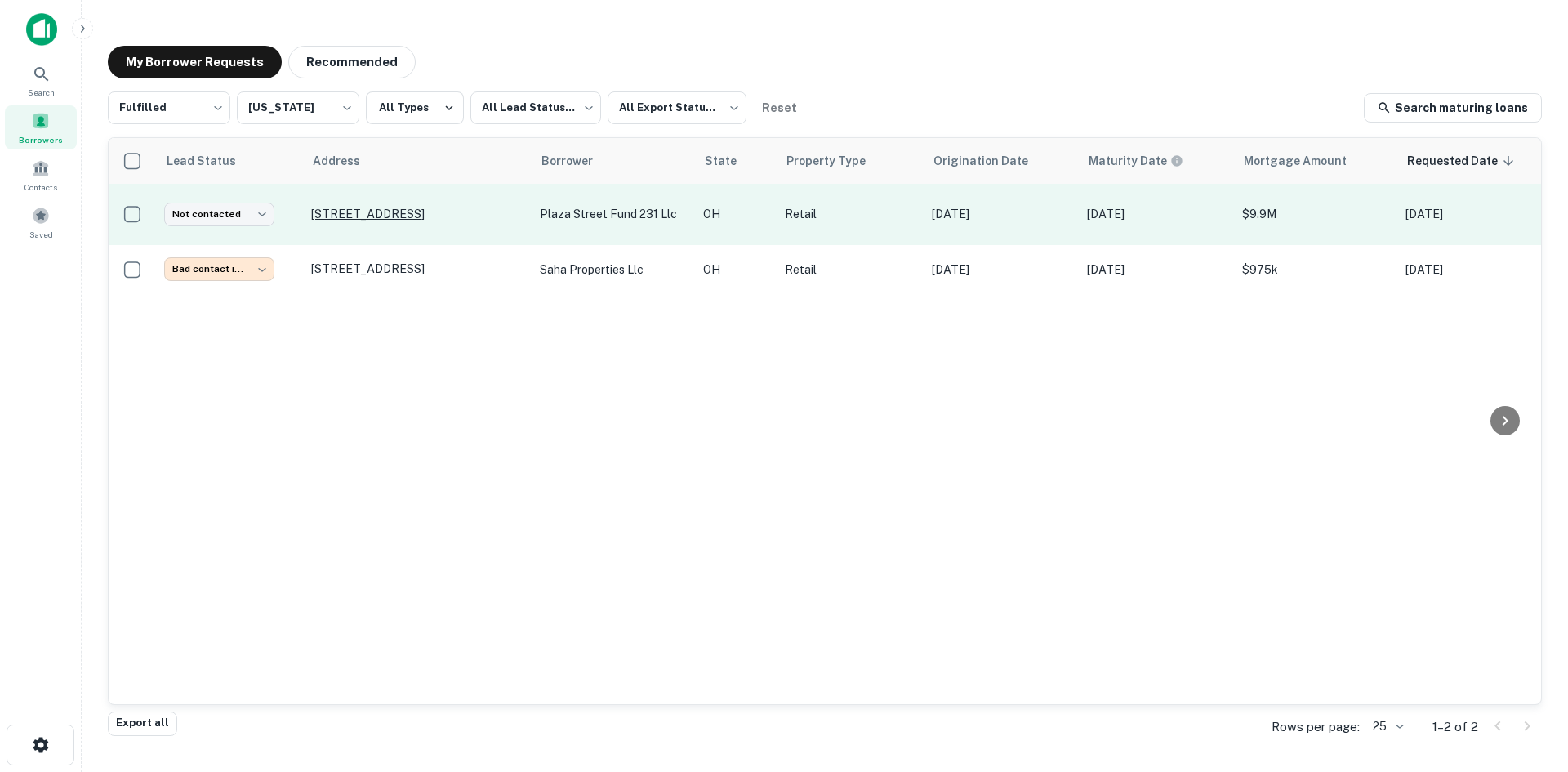
click at [366, 222] on p "4047 W Route 22 # & Loveland, OH45140" at bounding box center [417, 214] width 212 height 15
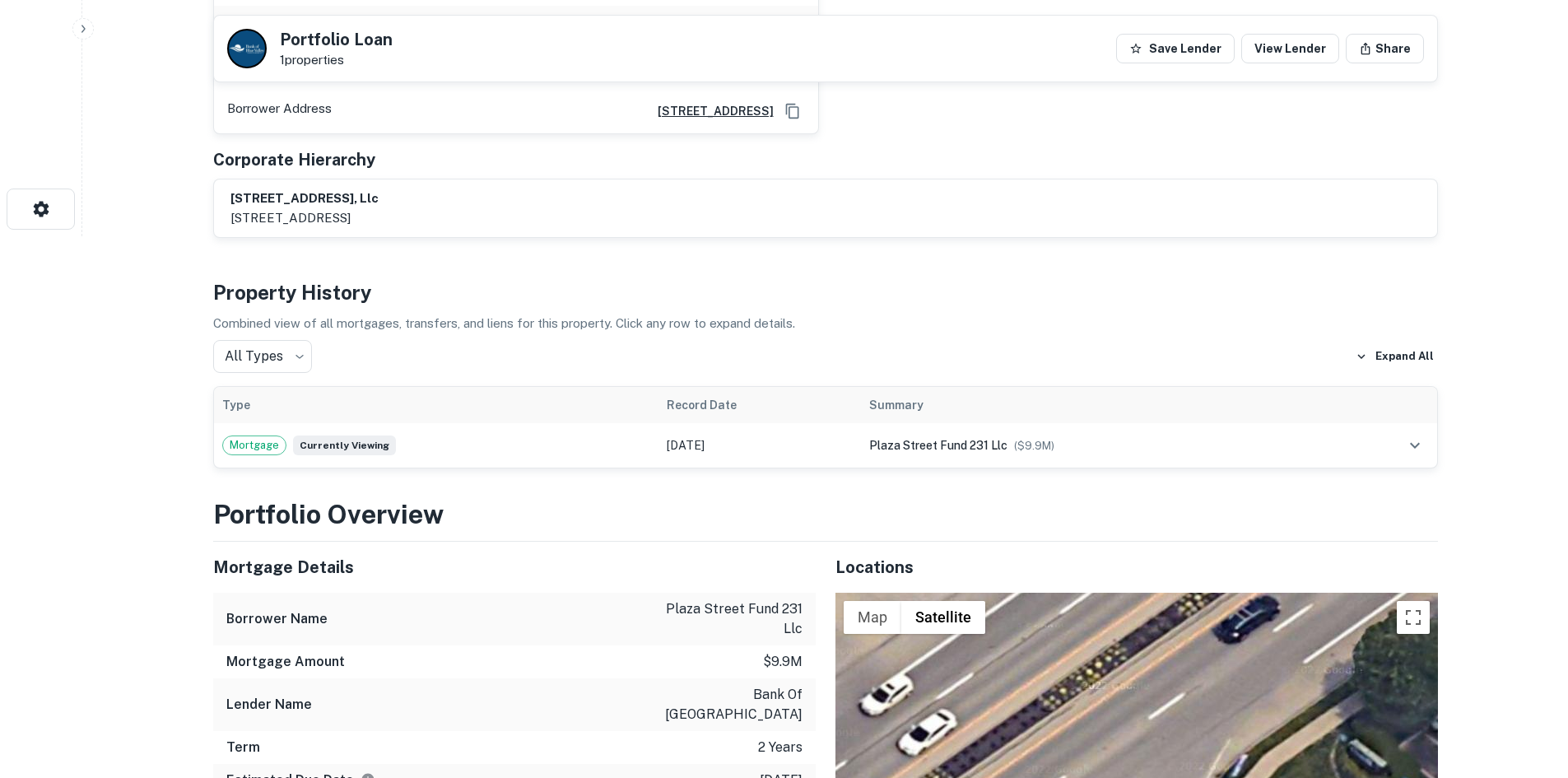
scroll to position [741, 0]
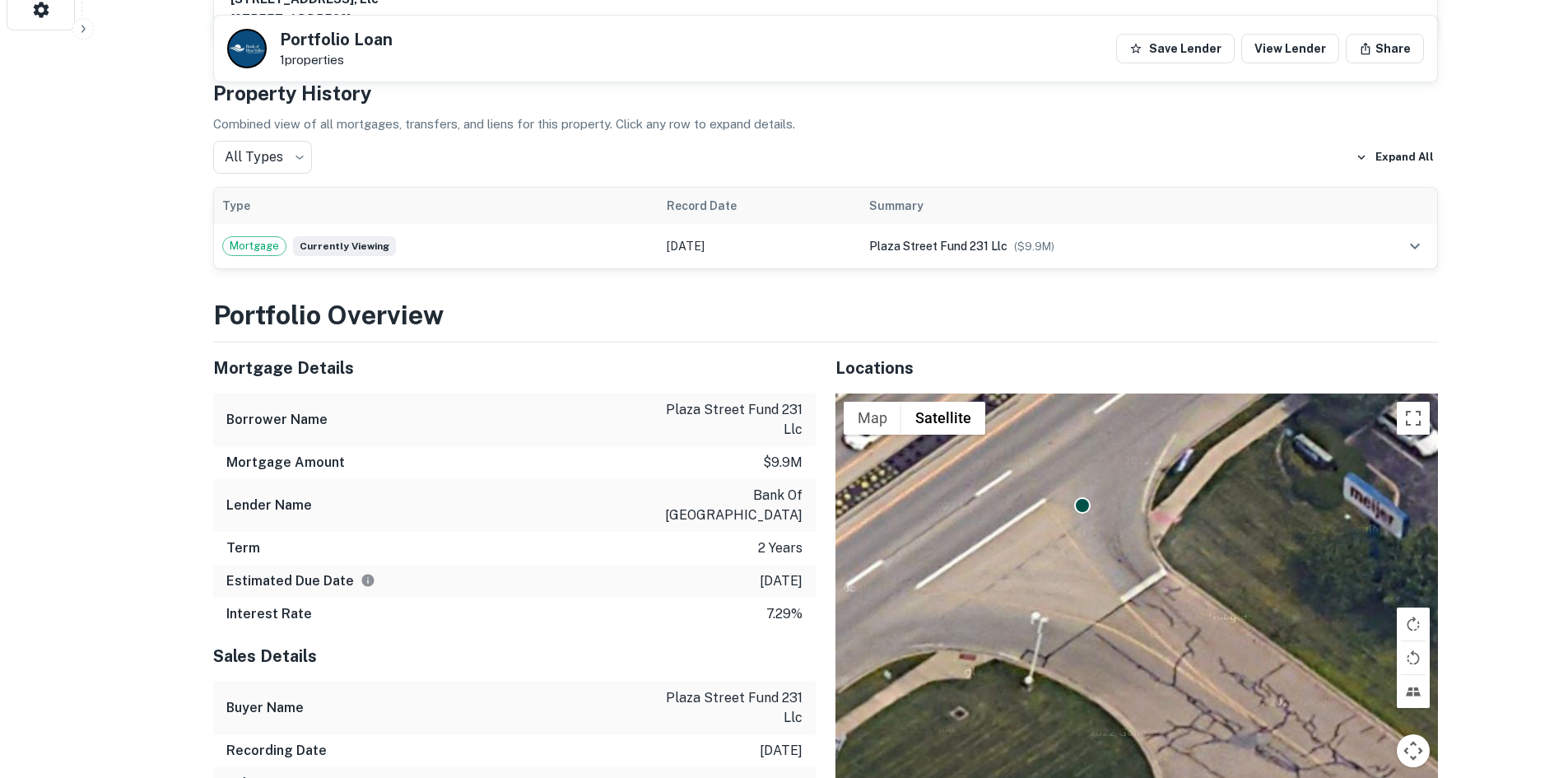
drag, startPoint x: 1148, startPoint y: 573, endPoint x: 1083, endPoint y: 530, distance: 77.9
click at [1085, 531] on div "To activate drag with keyboard, press Alt + Enter. Once in keyboard drag state,…" at bounding box center [1137, 620] width 603 height 453
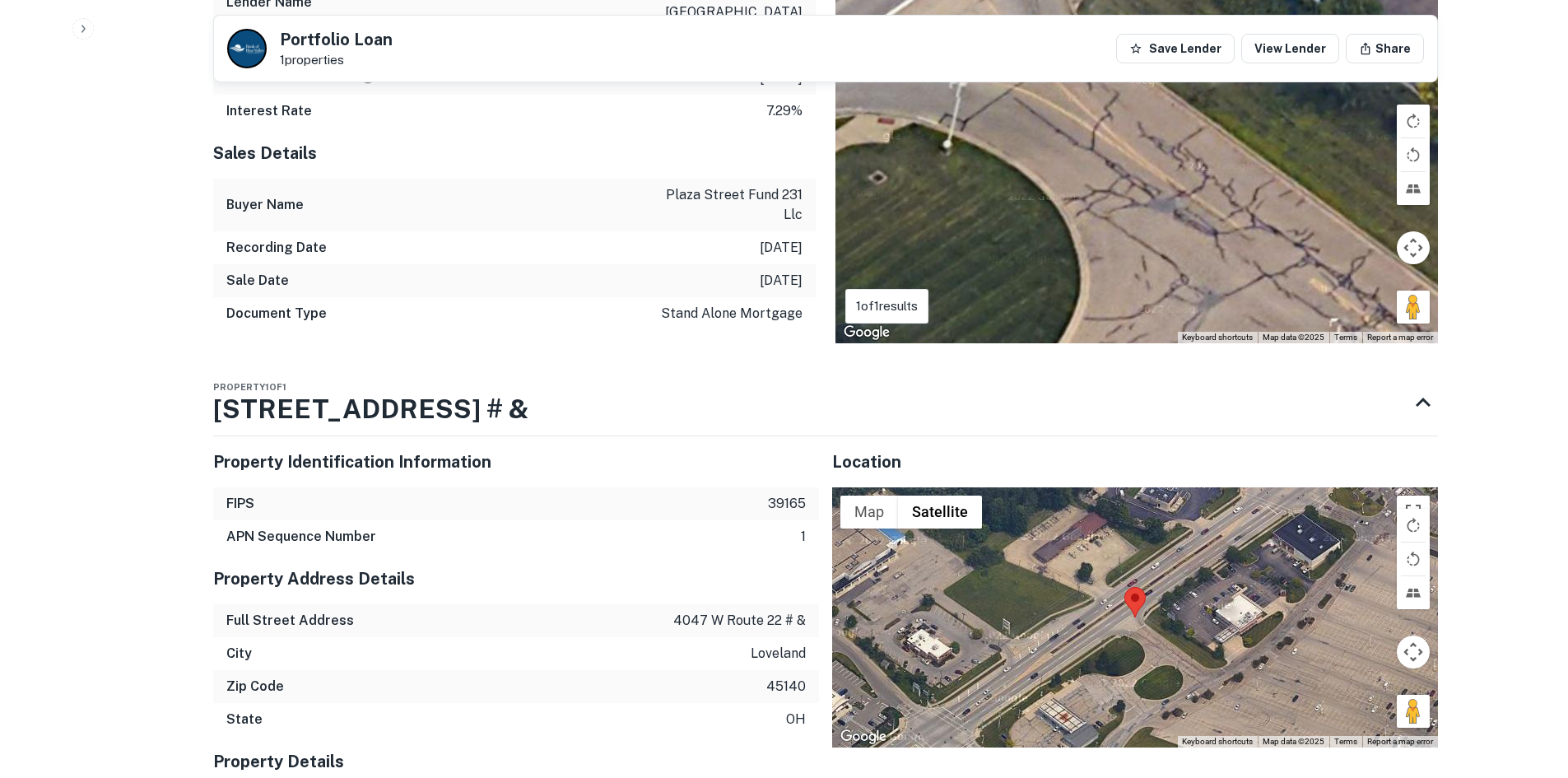
scroll to position [1399, 0]
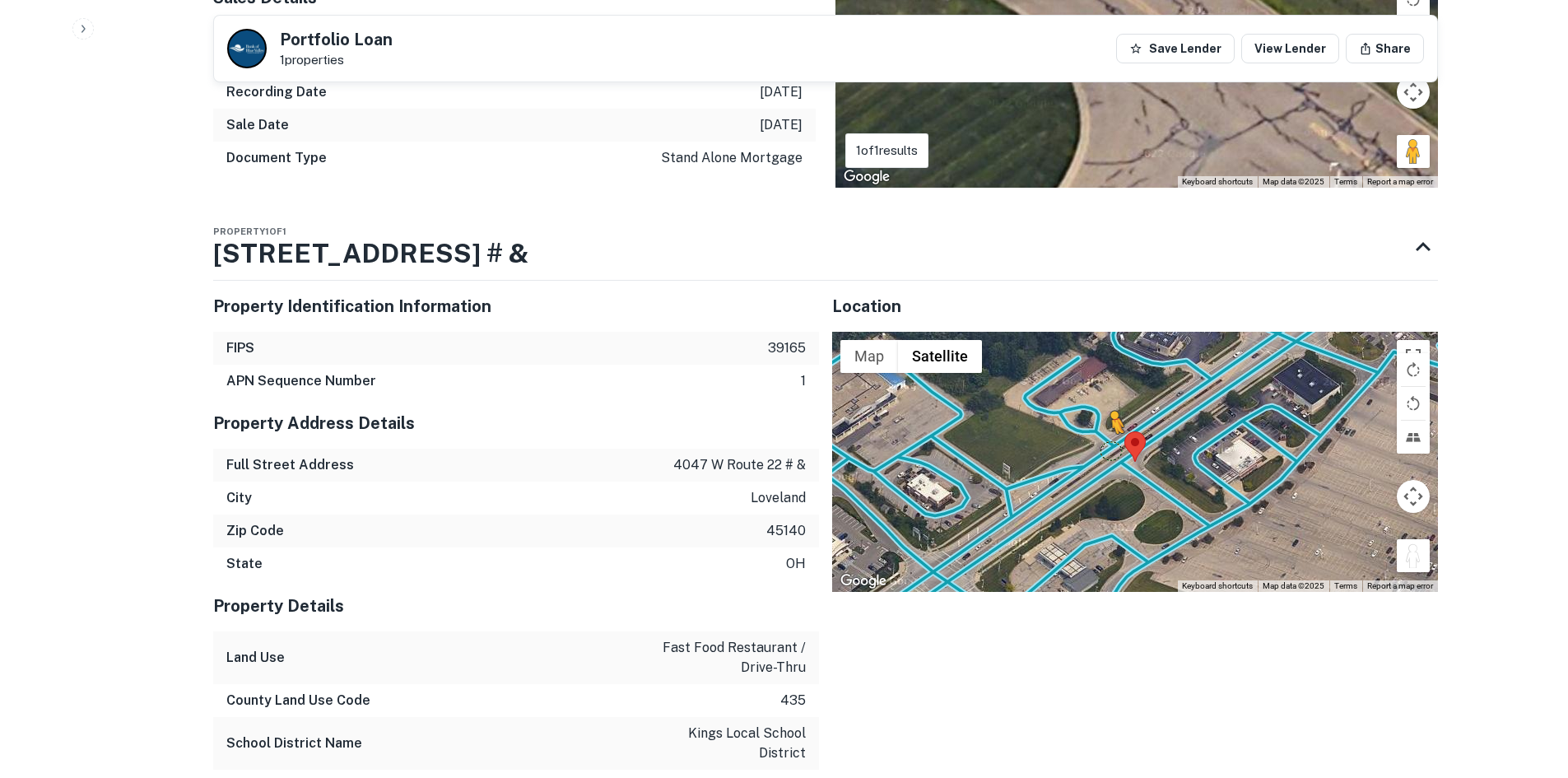
drag, startPoint x: 1413, startPoint y: 522, endPoint x: 1106, endPoint y: 409, distance: 327.1
click at [1106, 409] on div "To activate drag with keyboard, press Alt + Enter. Once in keyboard drag state,…" at bounding box center [1135, 462] width 606 height 260
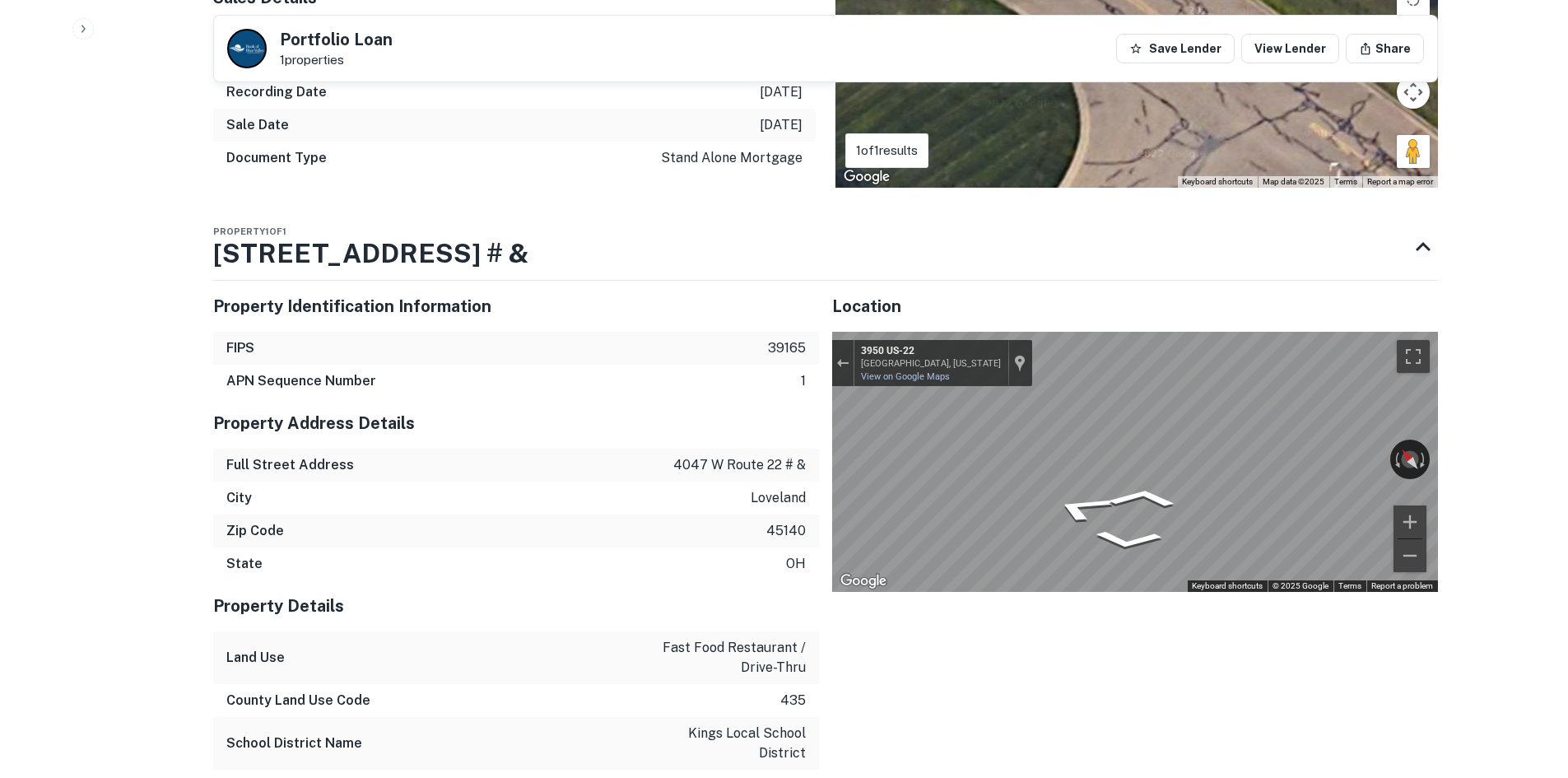
click at [787, 388] on div "Property Identification Information FIPS 39165 APN Sequence Number 1 Property A…" at bounding box center [818, 710] width 1238 height 886
click at [763, 446] on div "Property Identification Information FIPS 39165 APN Sequence Number 1 Property A…" at bounding box center [818, 710] width 1238 height 886
click at [755, 350] on div "Property Identification Information FIPS 39165 APN Sequence Number 1 Property A…" at bounding box center [818, 710] width 1238 height 886
click at [640, 362] on div "Property Identification Information FIPS 39165 APN Sequence Number 1 Property A…" at bounding box center [818, 710] width 1238 height 886
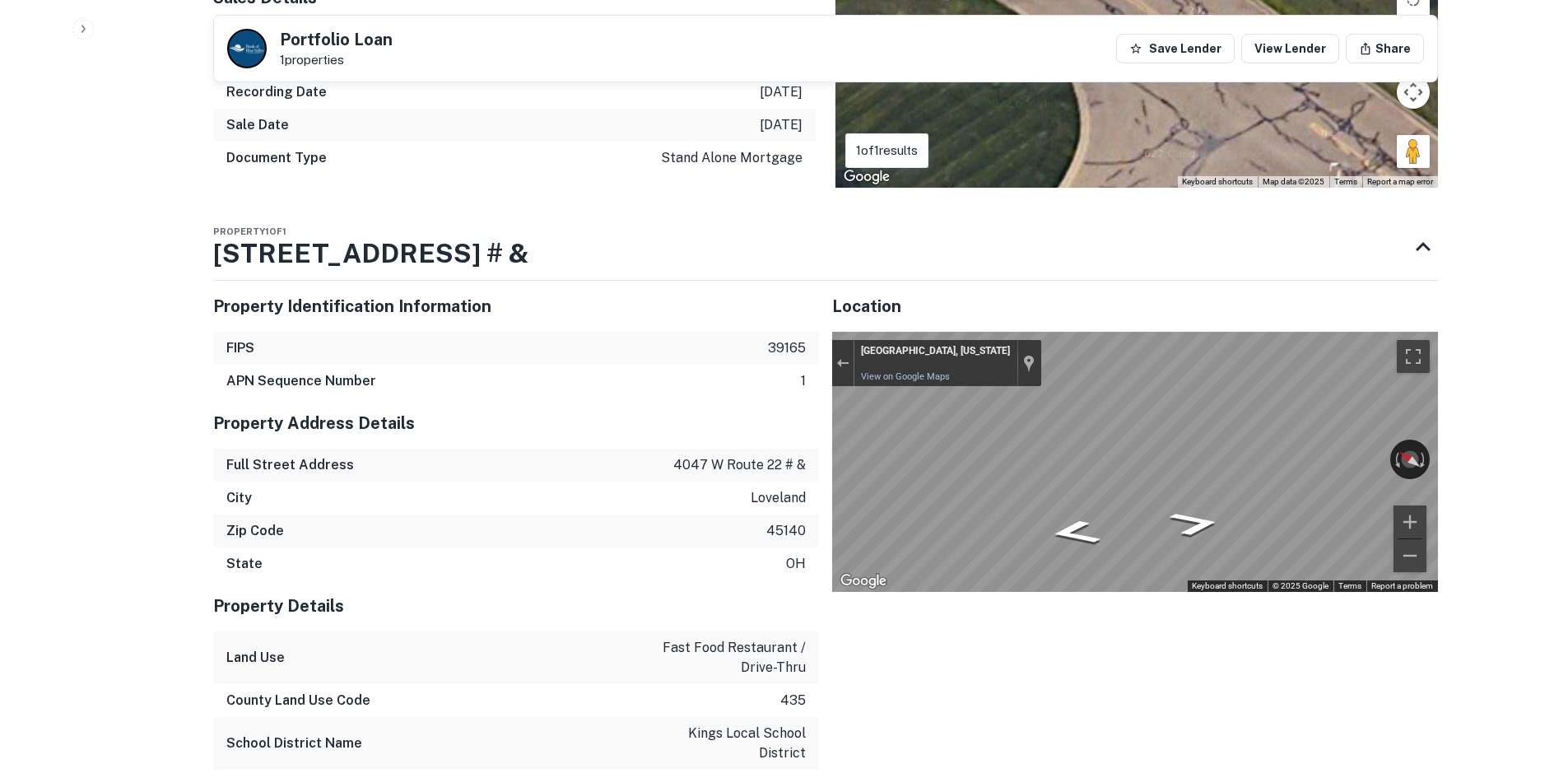
click at [1371, 425] on div "← Move left → Move right ↑ Move up ↓ Move down + Zoom in - Zoom out Loveland, O…" at bounding box center [1135, 462] width 606 height 260
click at [1408, 410] on div "← Move left → Move right ↑ Move up ↓ Move down + Zoom in - Zoom out Loveland, O…" at bounding box center [1135, 462] width 606 height 260
click at [980, 342] on div "← Move left → Move right ↑ Move up ↓ Move down + Zoom in - Zoom out 3948 US-22 …" at bounding box center [1135, 462] width 606 height 260
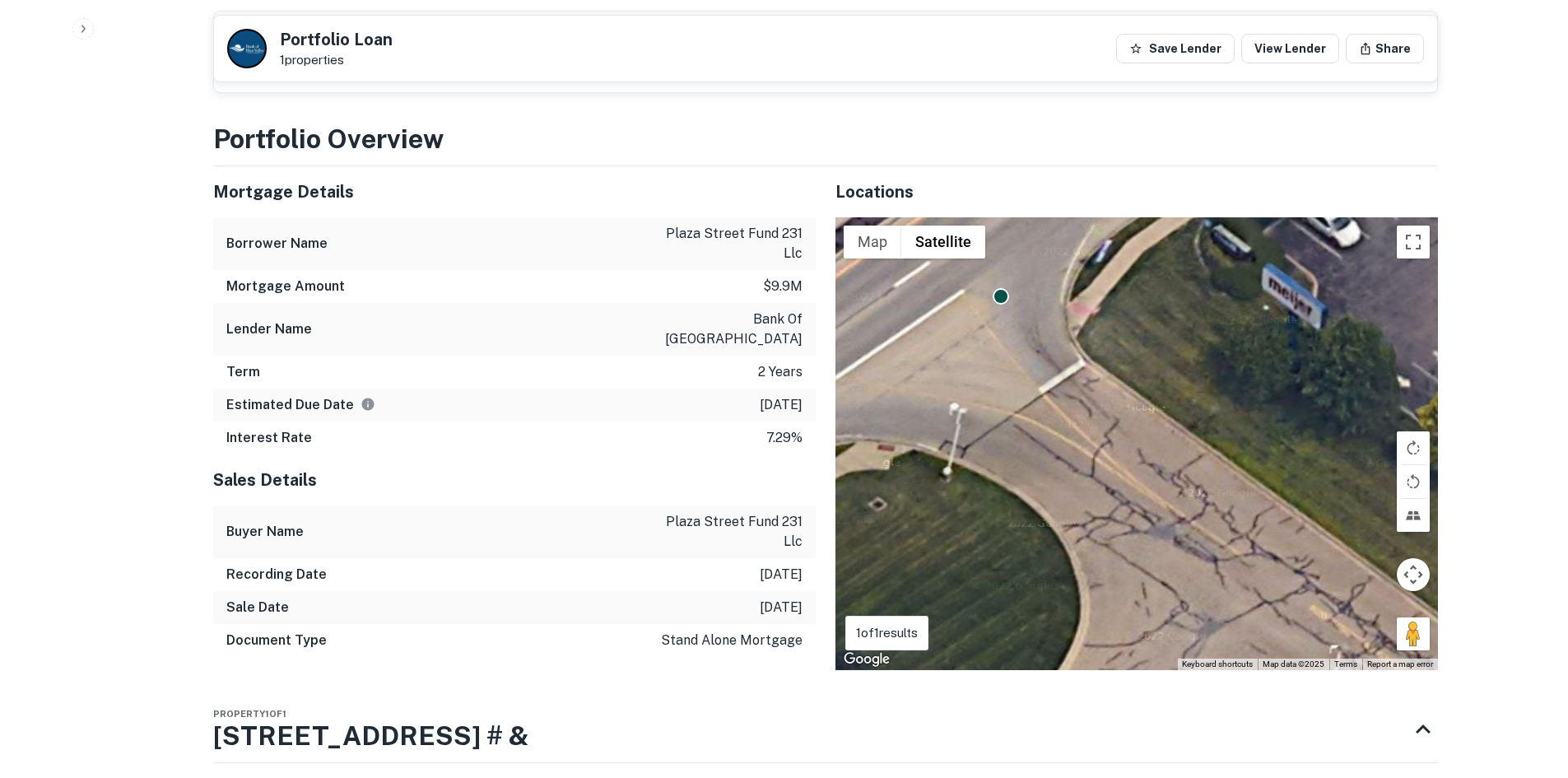
scroll to position [823, 0]
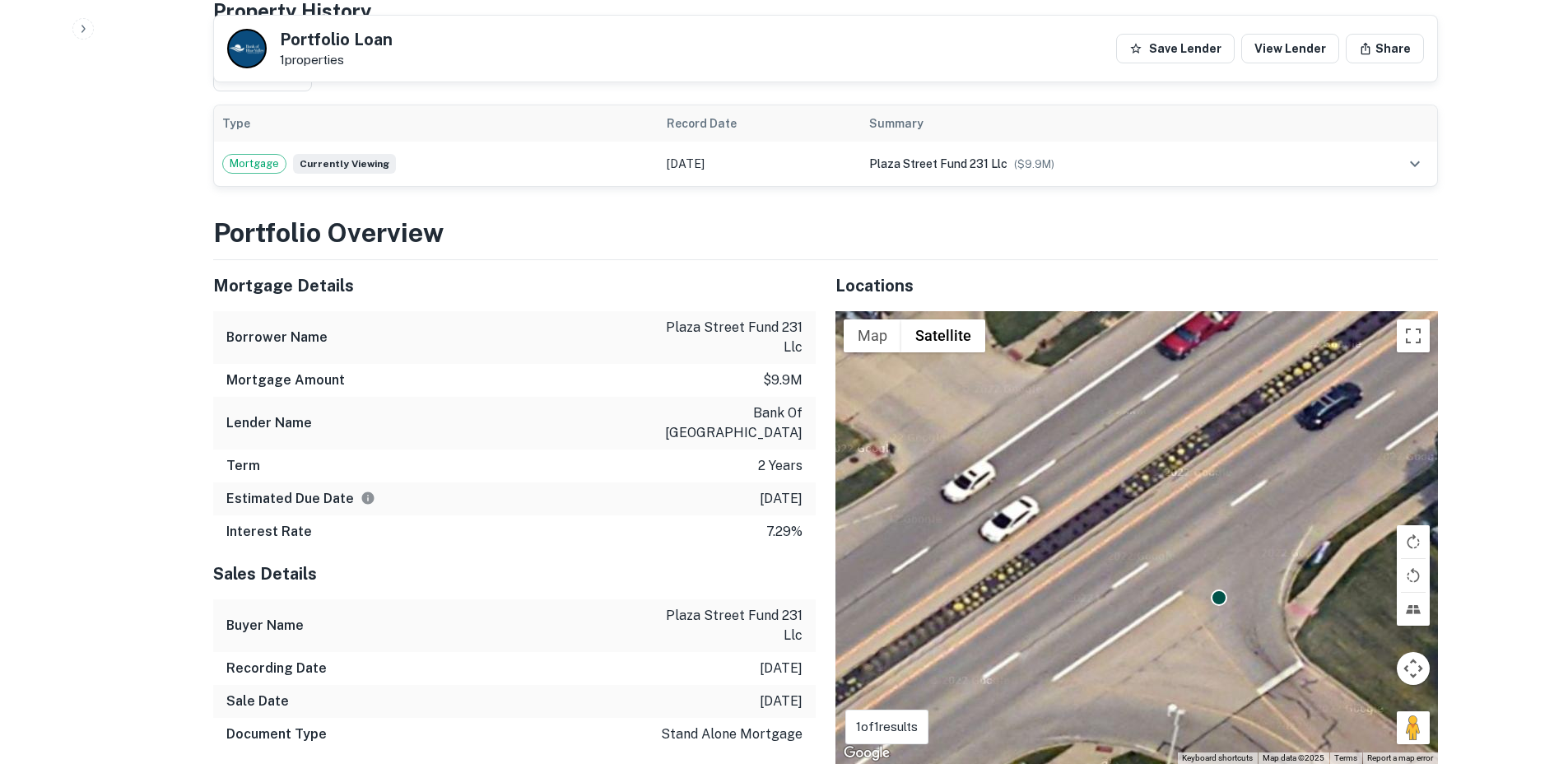
drag, startPoint x: 1129, startPoint y: 502, endPoint x: 1349, endPoint y: 711, distance: 303.4
click at [1355, 718] on div "To activate drag with keyboard, press Alt + Enter. Once in keyboard drag state,…" at bounding box center [1137, 538] width 603 height 453
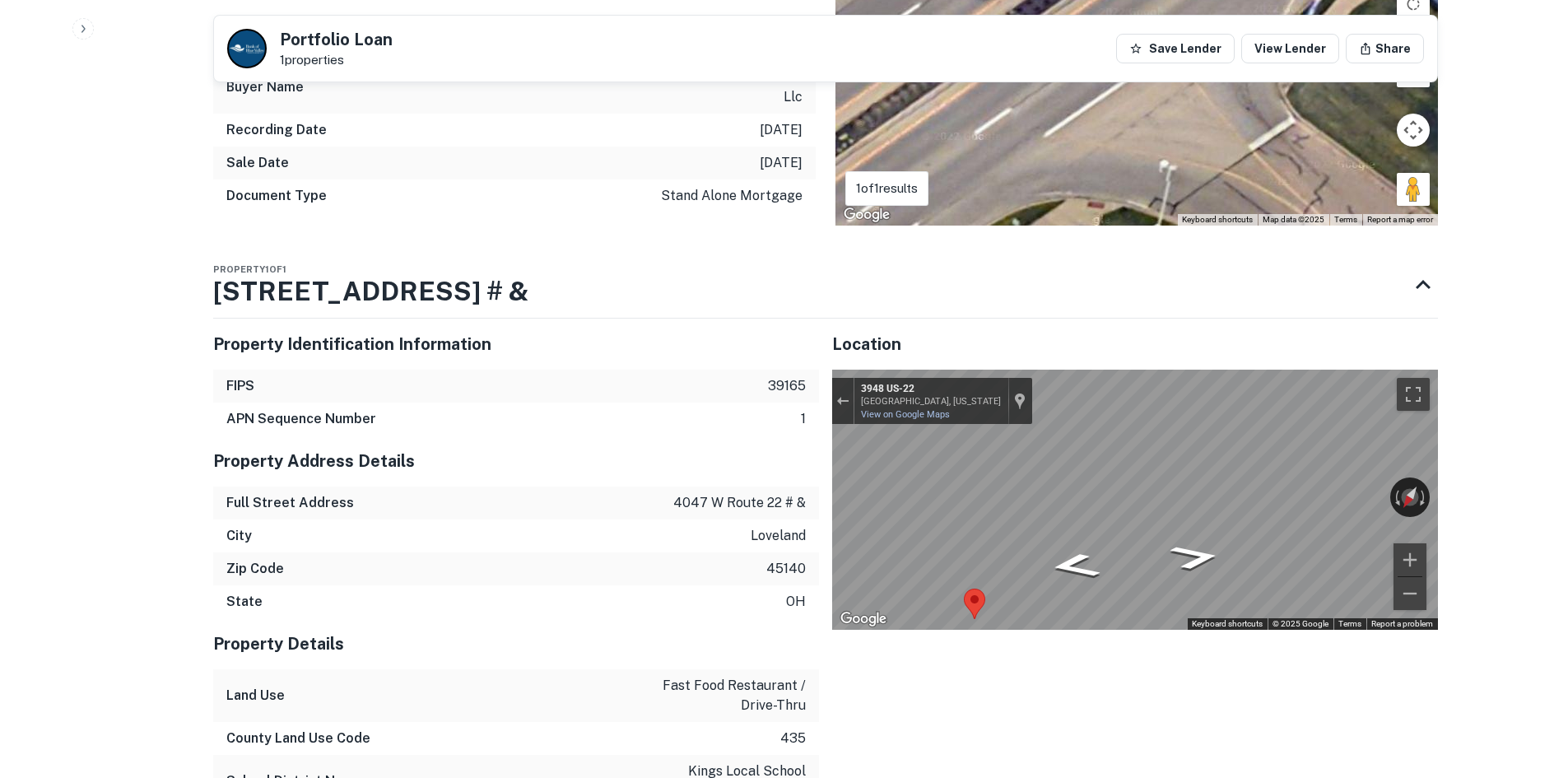
scroll to position [1399, 0]
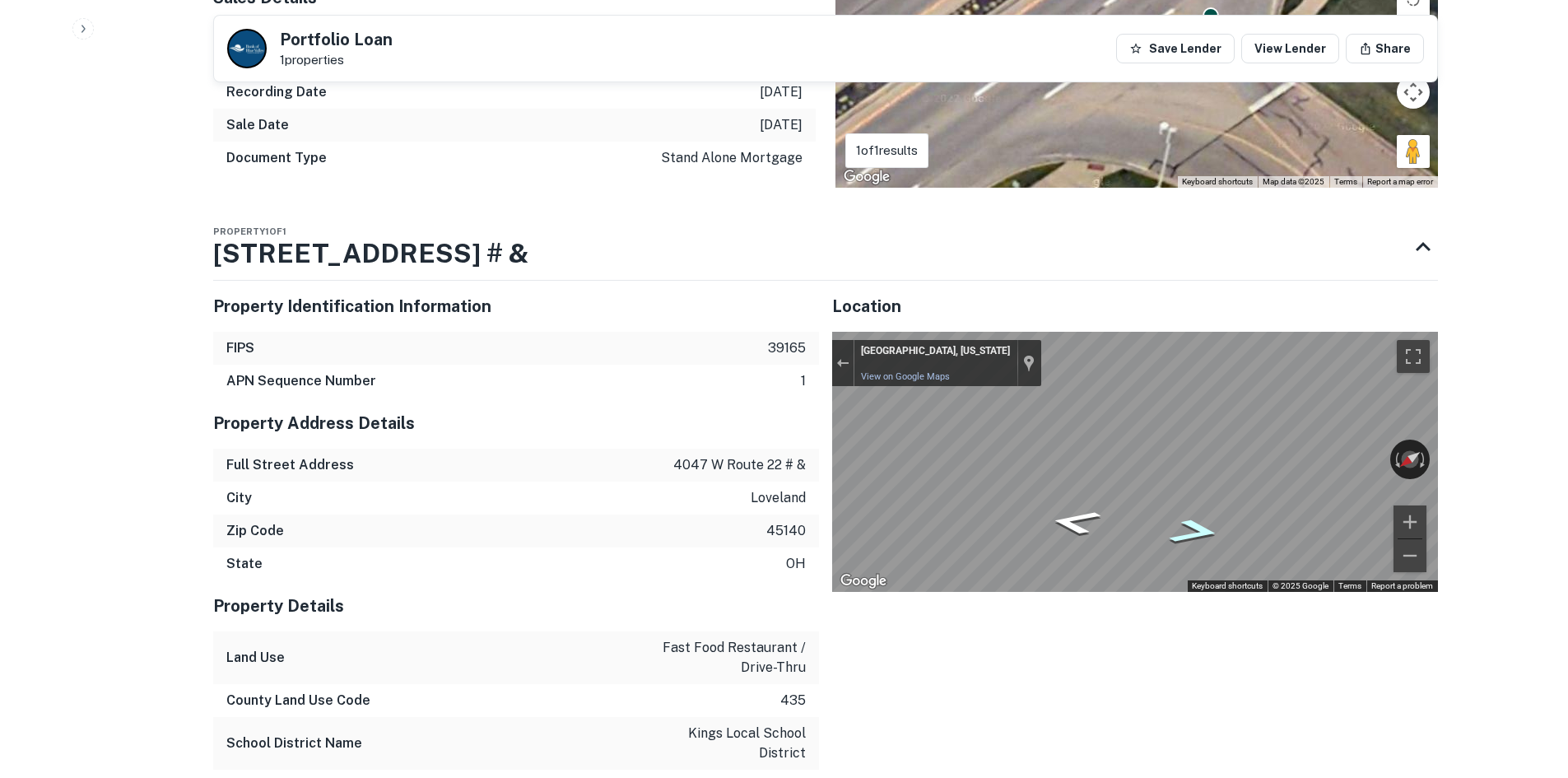
click at [1197, 512] on icon "Go Southwest" at bounding box center [1194, 531] width 95 height 37
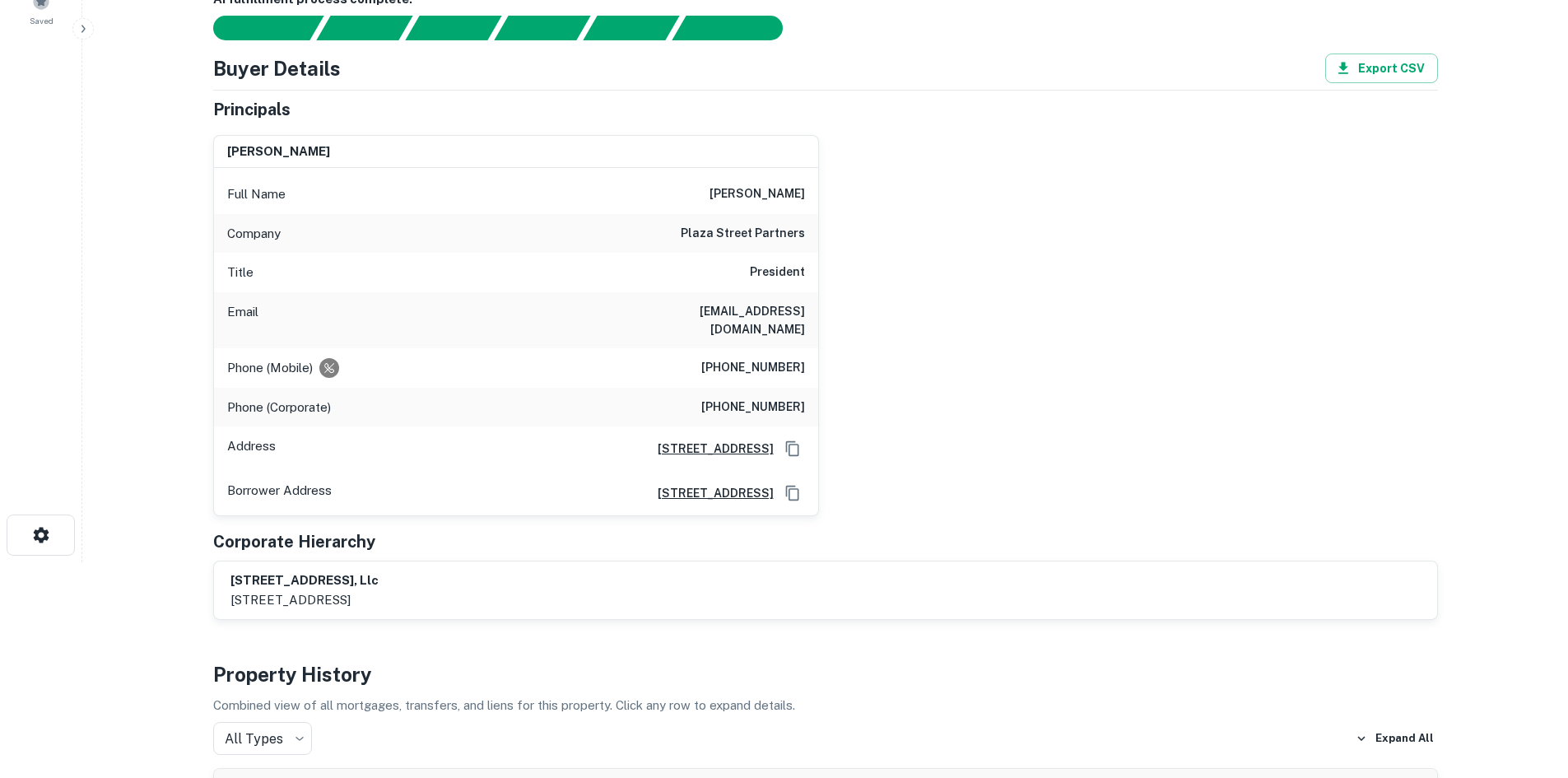
scroll to position [0, 0]
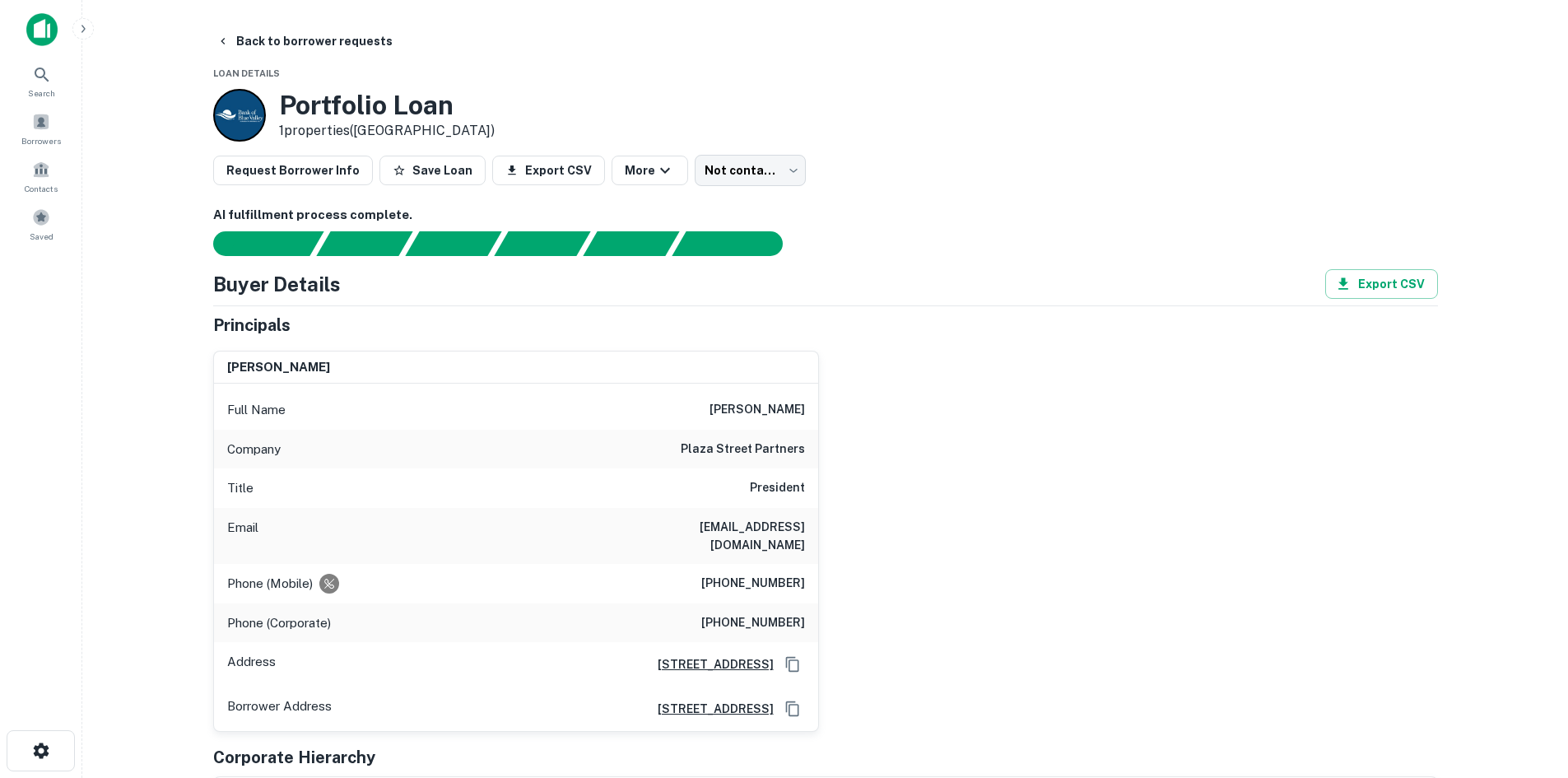
click at [719, 449] on h6 "plaza street partners" at bounding box center [743, 450] width 124 height 20
click at [718, 449] on h6 "plaza street partners" at bounding box center [743, 450] width 124 height 20
click at [718, 448] on h6 "plaza street partners" at bounding box center [743, 450] width 124 height 20
copy h6 "plaza street partners"
click at [743, 159] on body "Search Borrowers Contacts Saved Back to borrower requests Loan Details Portfoli…" at bounding box center [784, 389] width 1568 height 778
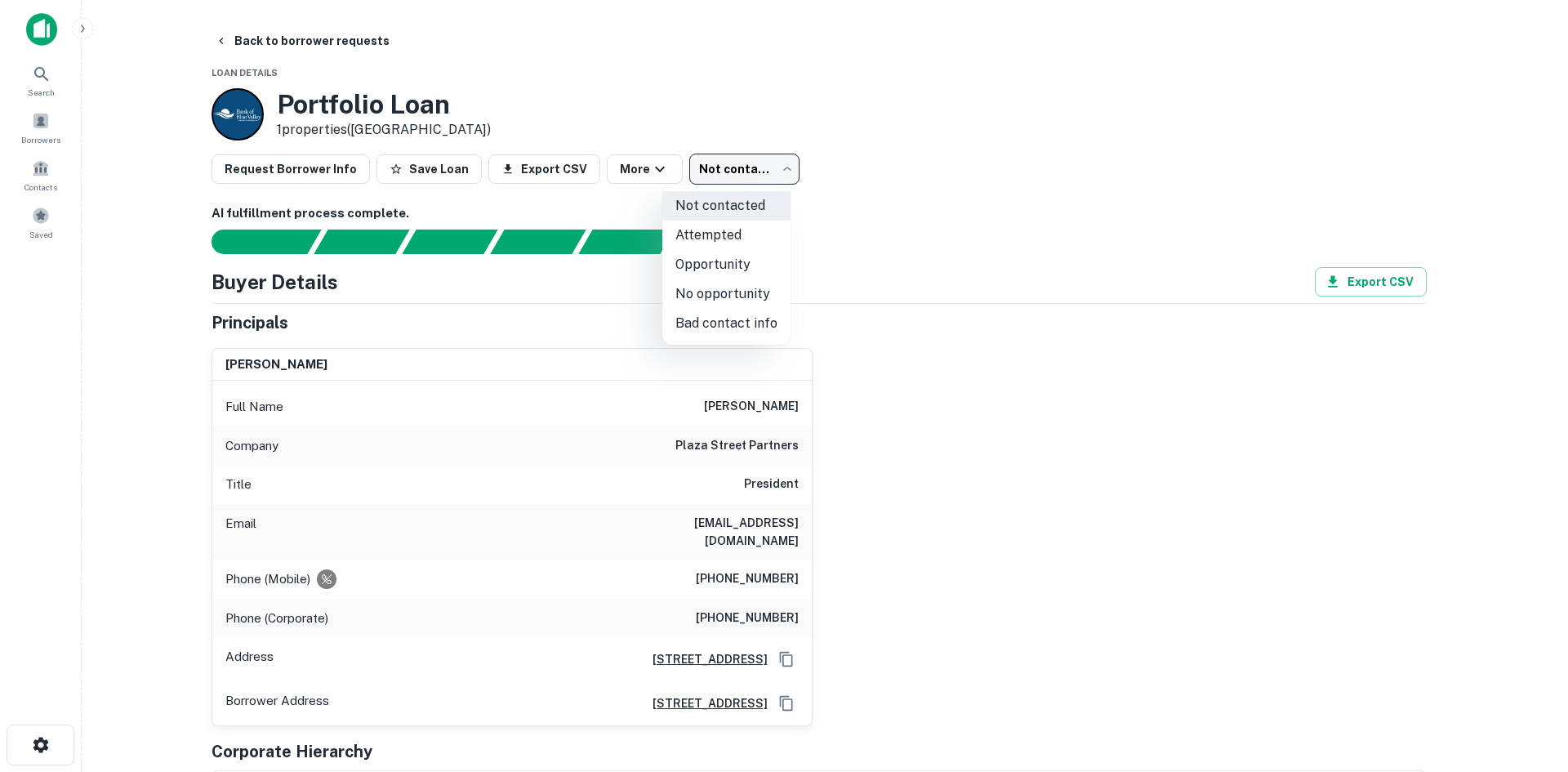
click at [1090, 234] on div at bounding box center [784, 386] width 1568 height 772
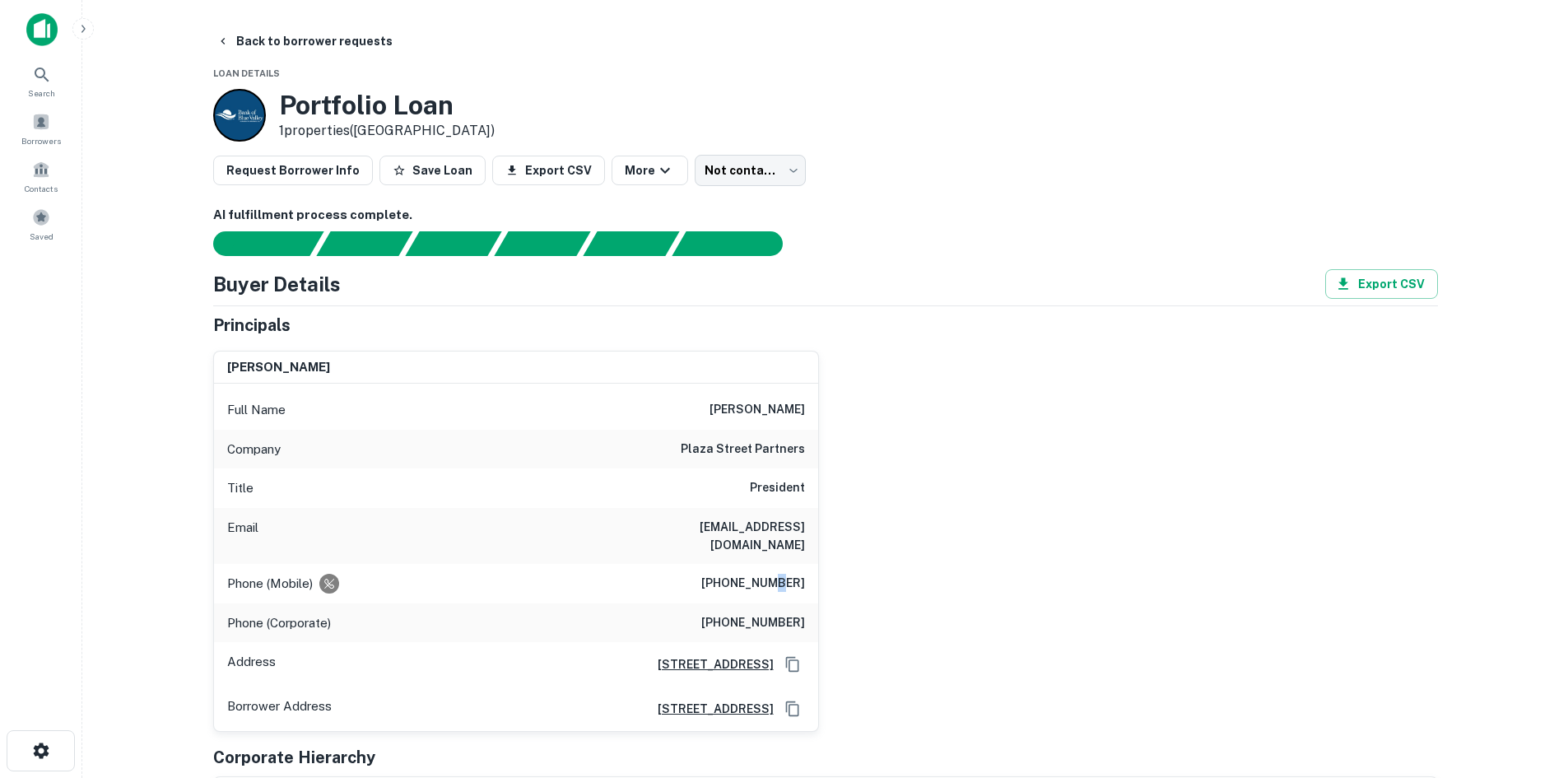
click at [778, 573] on h6 "(913) 683-9459" at bounding box center [754, 583] width 104 height 20
click at [775, 573] on h6 "(913) 683-9459" at bounding box center [754, 583] width 104 height 20
click at [761, 563] on div "Phone (Mobile) (913) 683-9459" at bounding box center [515, 583] width 605 height 39
click at [761, 573] on h6 "(913) 683-9459" at bounding box center [754, 583] width 104 height 20
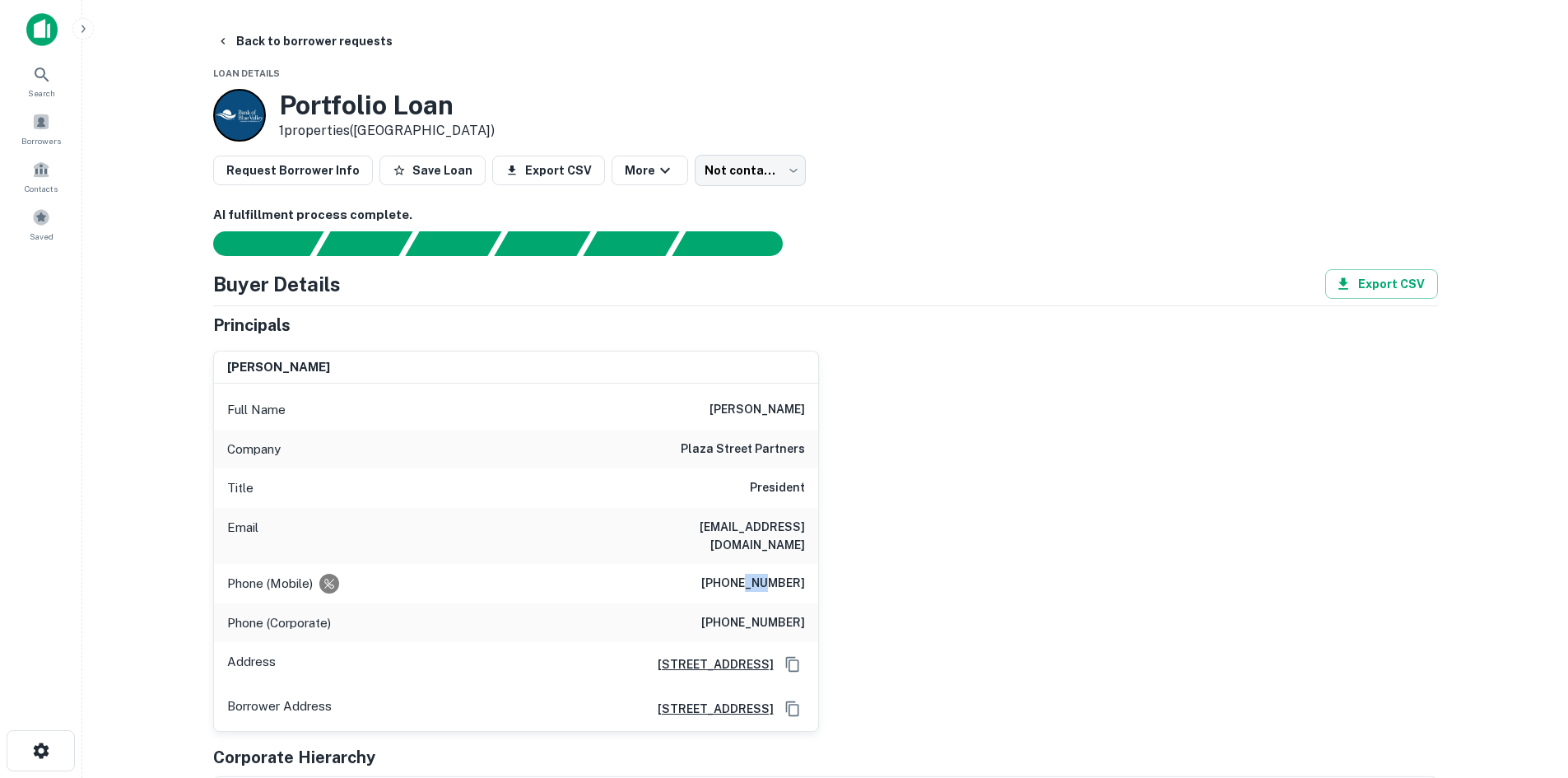
click at [761, 573] on h6 "(913) 683-9459" at bounding box center [754, 583] width 104 height 20
copy h6 "(913) 683-9459"
drag, startPoint x: 1073, startPoint y: 298, endPoint x: 1068, endPoint y: 326, distance: 28.4
click at [1073, 299] on div "Buyer Details Export CSV Principals bret a. elliott Full Name bret a. elliott C…" at bounding box center [826, 553] width 1225 height 567
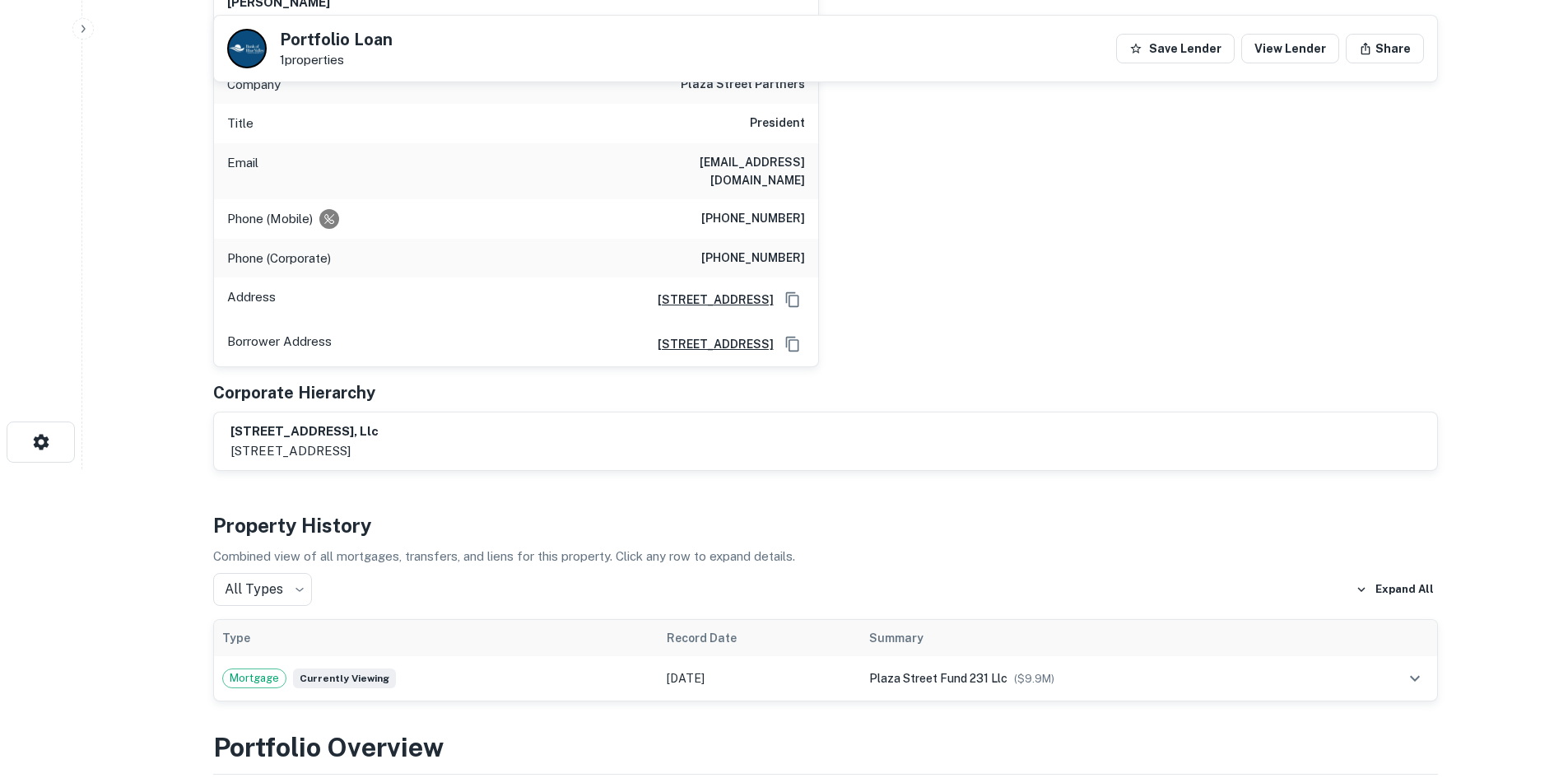
scroll to position [82, 0]
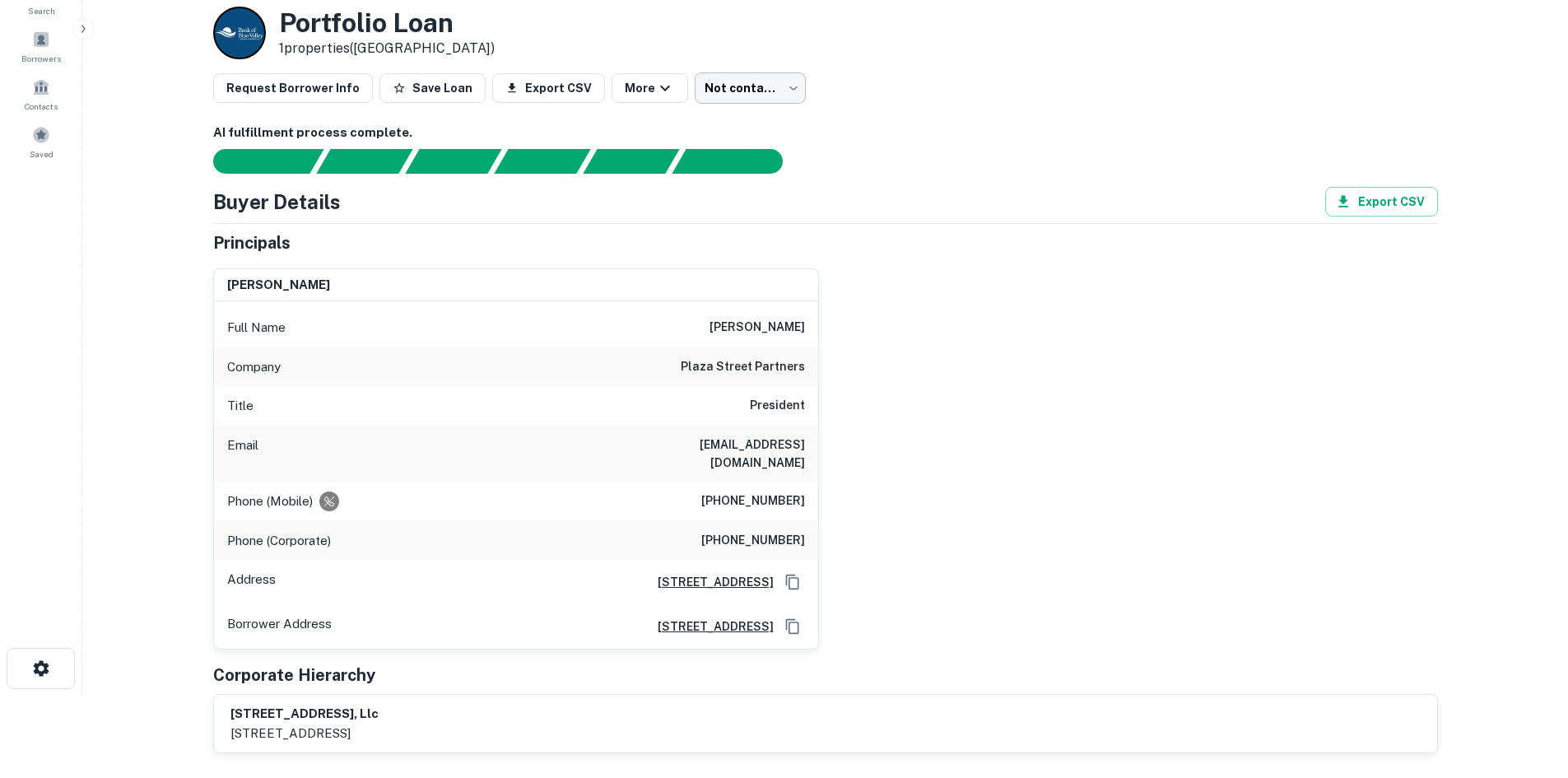
click at [703, 103] on body "Search Borrowers Contacts Saved Back to borrower requests Loan Details Portfoli…" at bounding box center [784, 307] width 1568 height 778
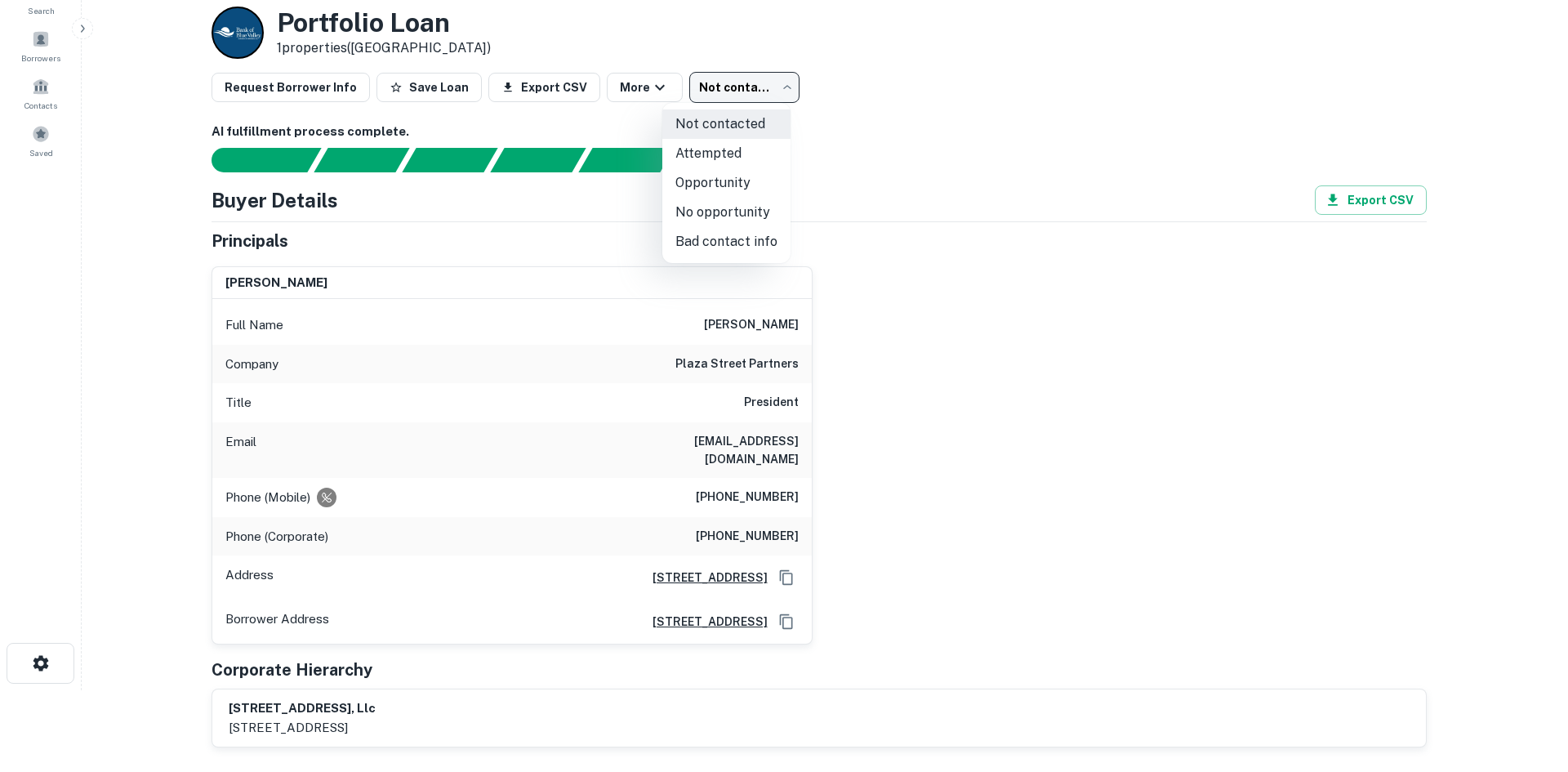
click at [722, 148] on li "Attempted" at bounding box center [726, 154] width 128 height 29
type input "*********"
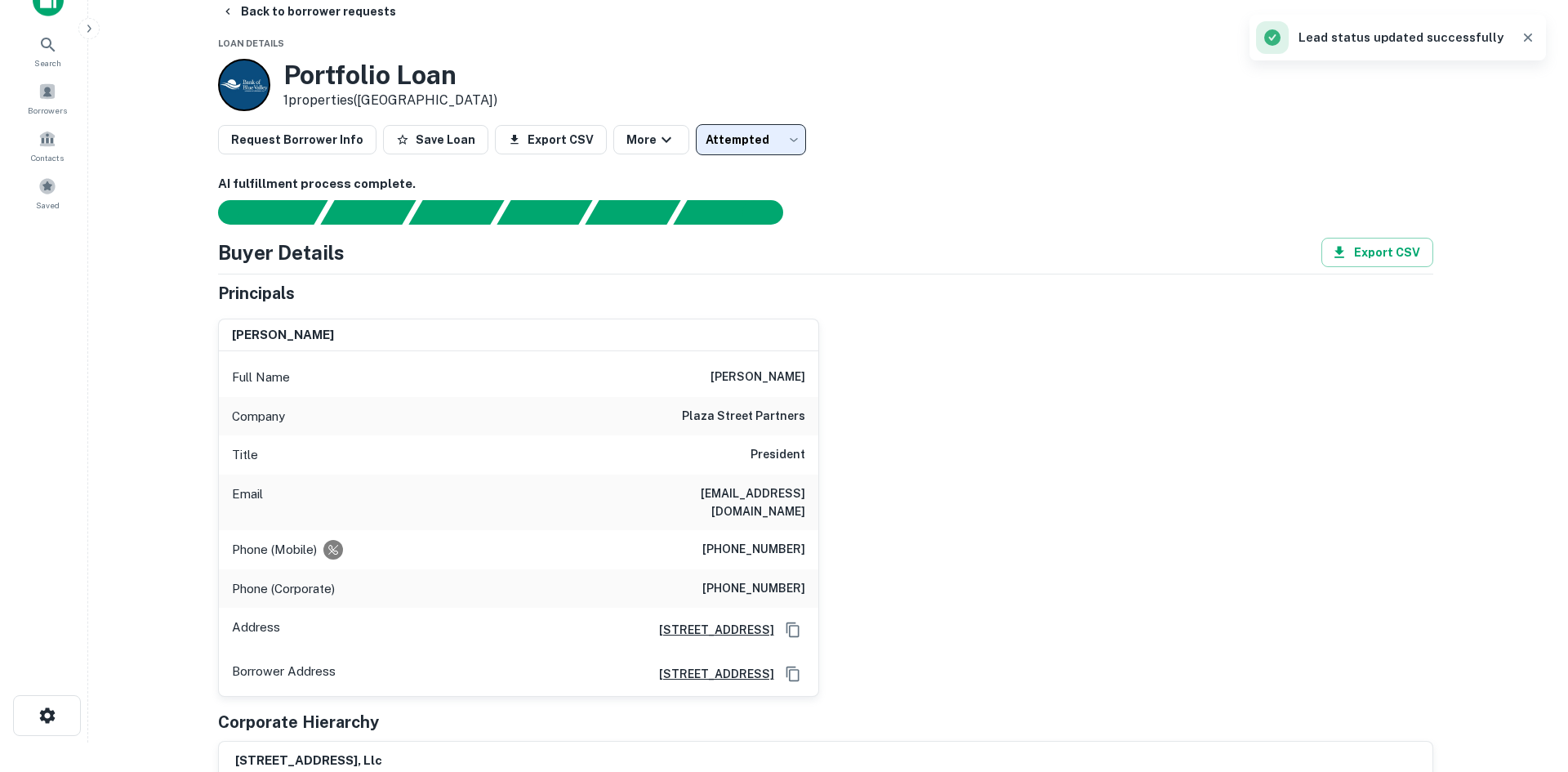
scroll to position [0, 0]
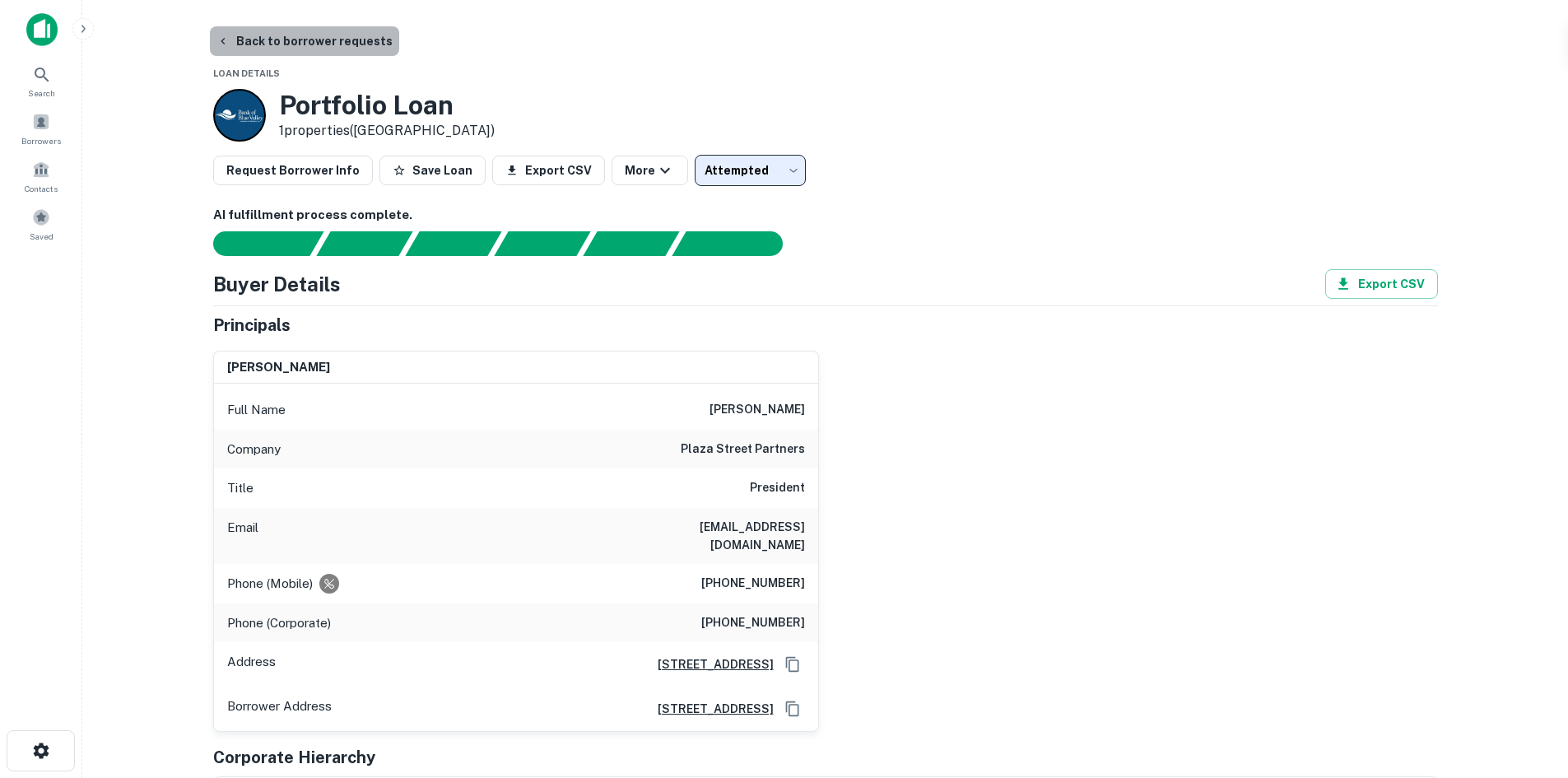
click at [317, 45] on button "Back to borrower requests" at bounding box center [304, 41] width 189 height 29
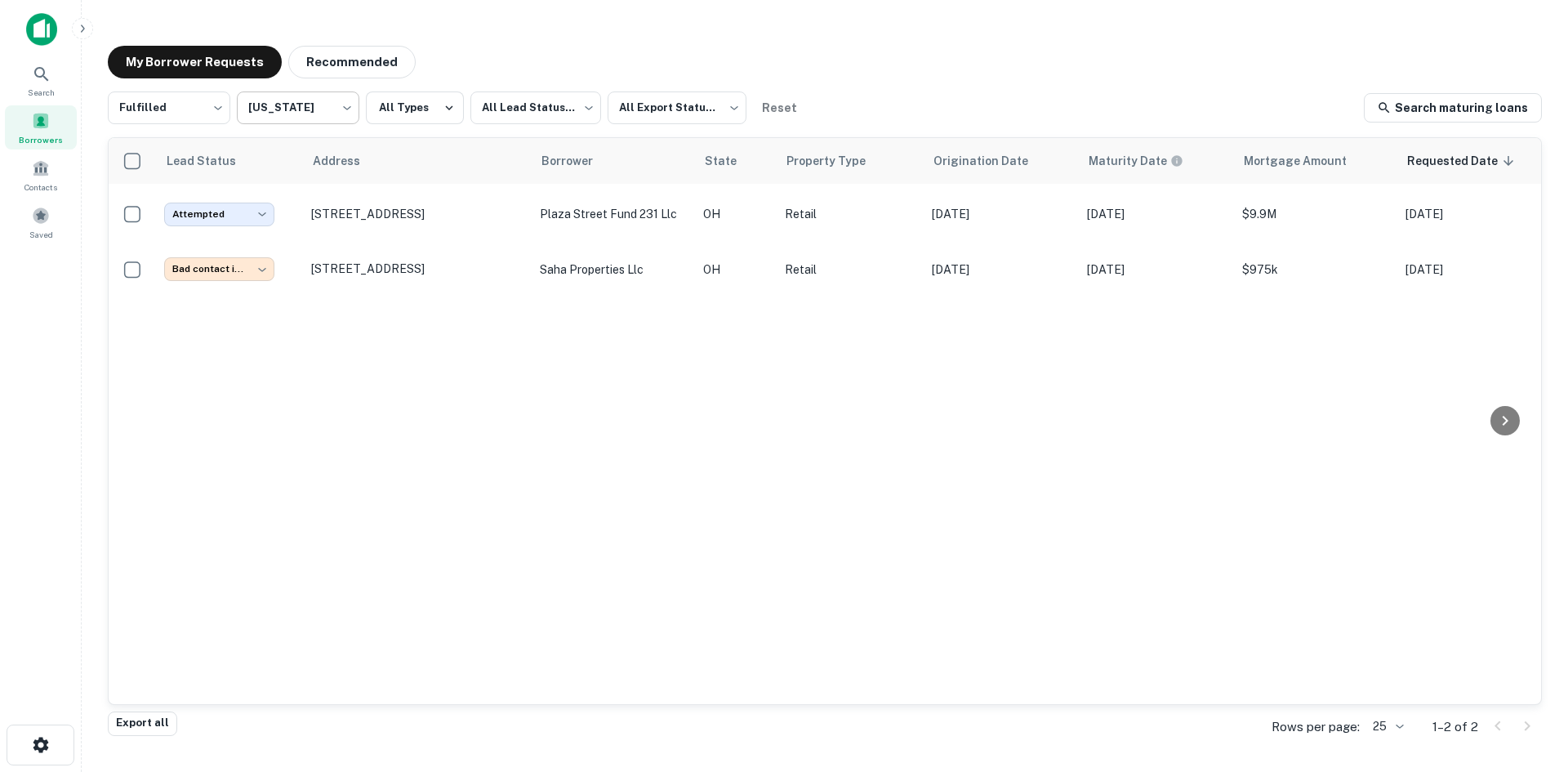
click at [338, 114] on body "**********" at bounding box center [784, 386] width 1568 height 772
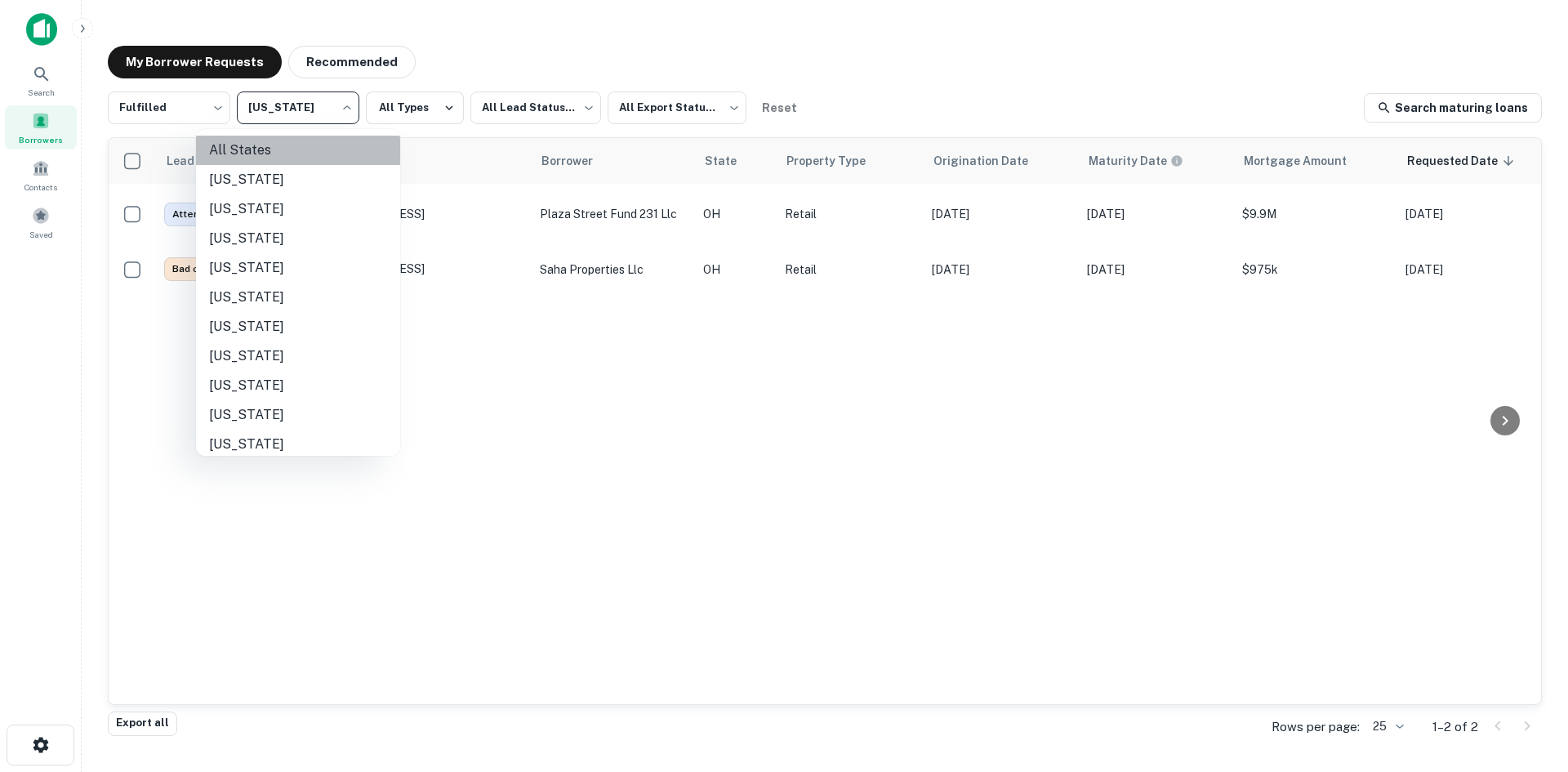
click at [354, 152] on li "All States" at bounding box center [298, 150] width 204 height 29
type input "***"
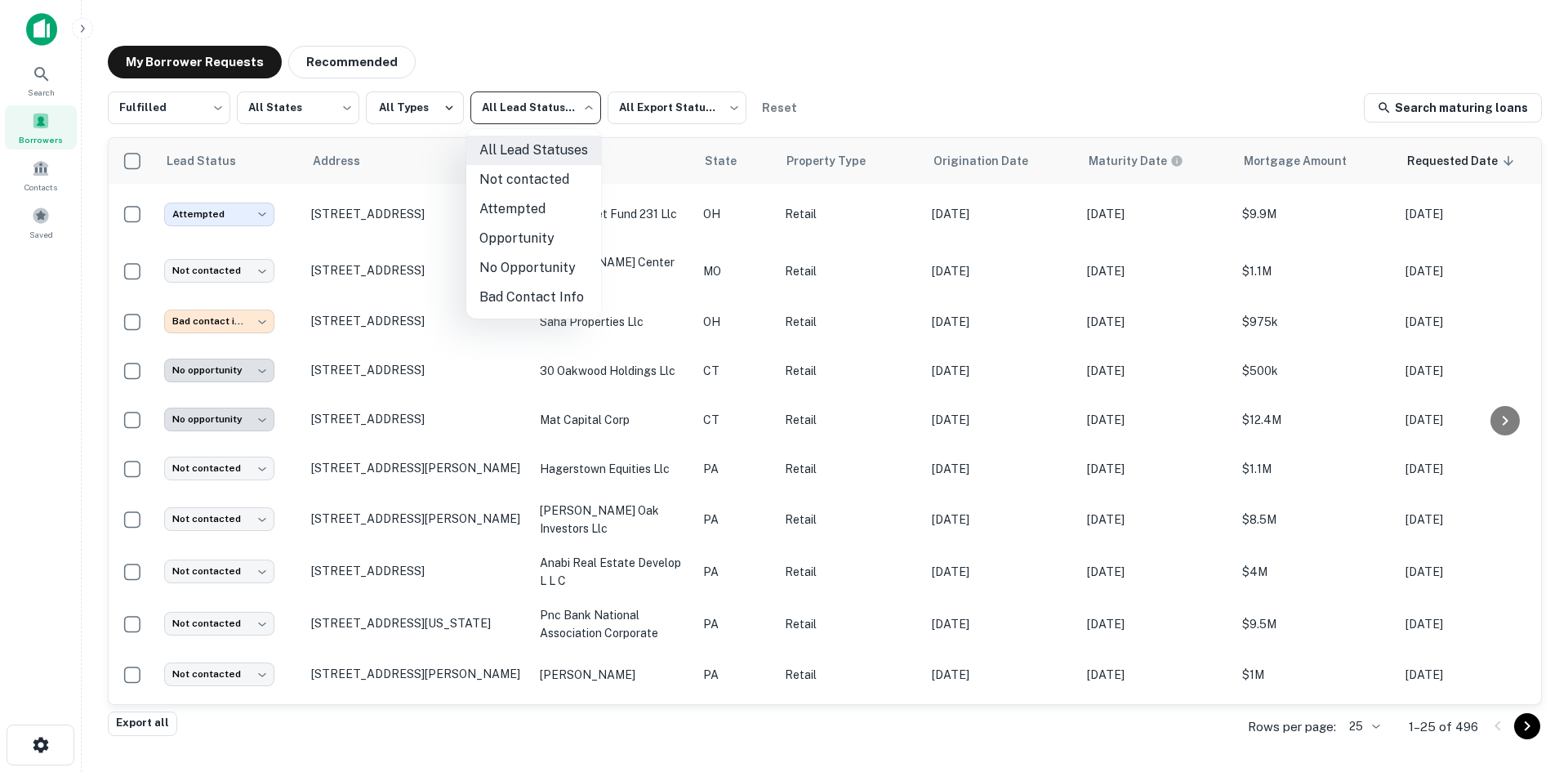
click at [479, 106] on body "**********" at bounding box center [784, 386] width 1568 height 772
click at [554, 187] on li "Not contacted" at bounding box center [534, 180] width 135 height 29
type input "****"
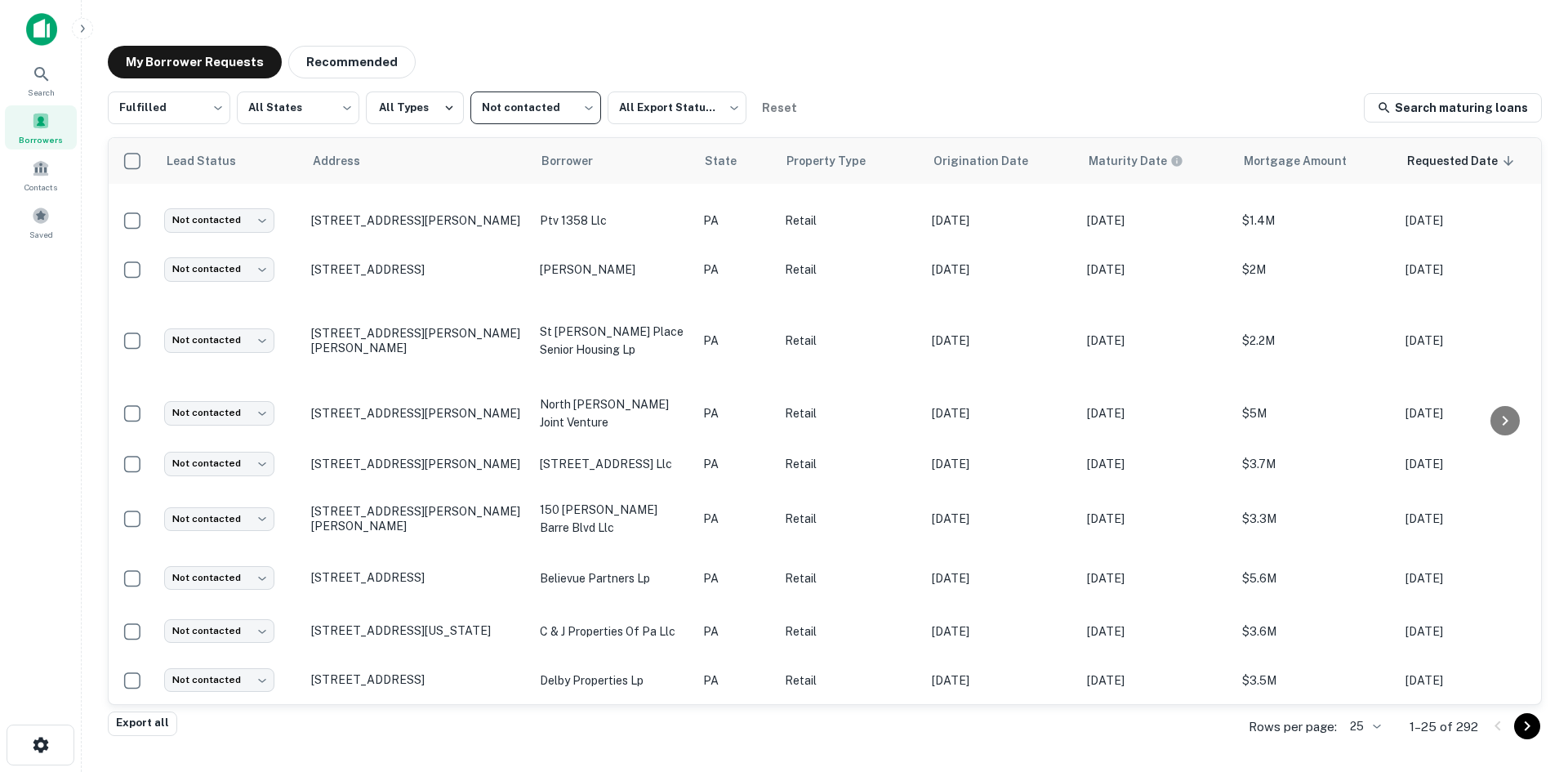
scroll to position [785, 0]
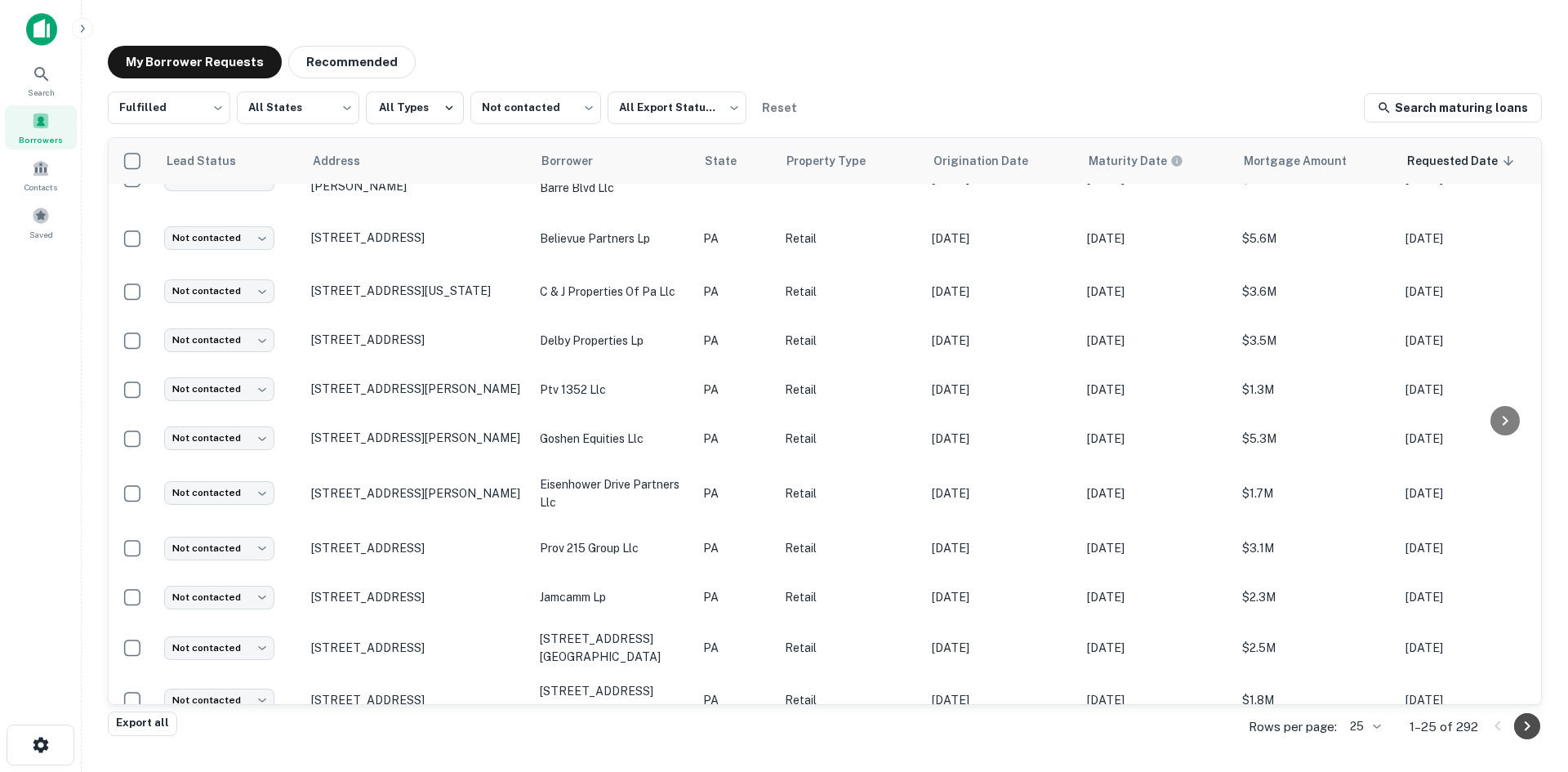
click at [1521, 731] on icon "Go to next page" at bounding box center [1527, 726] width 19 height 19
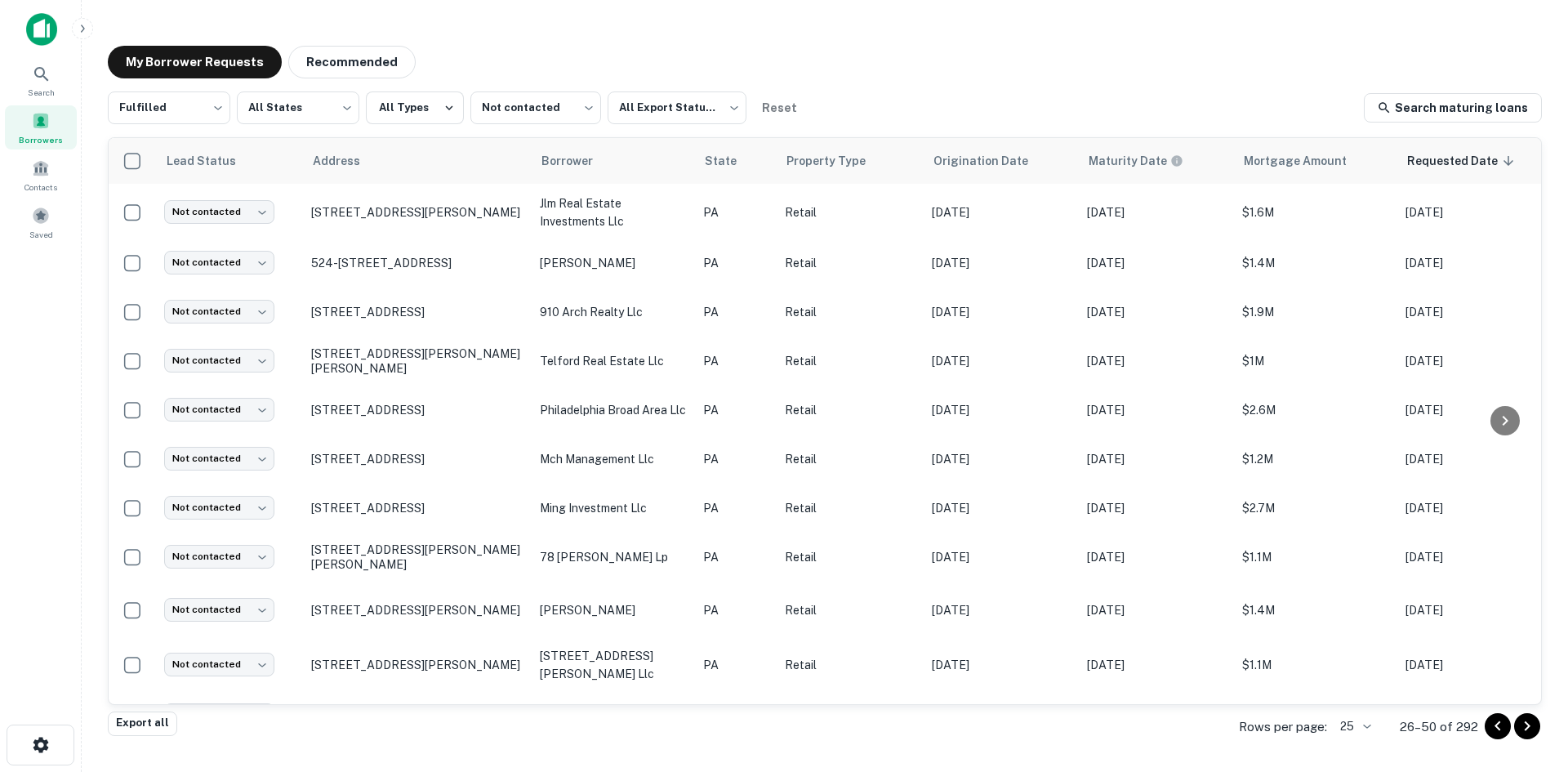
scroll to position [786, 0]
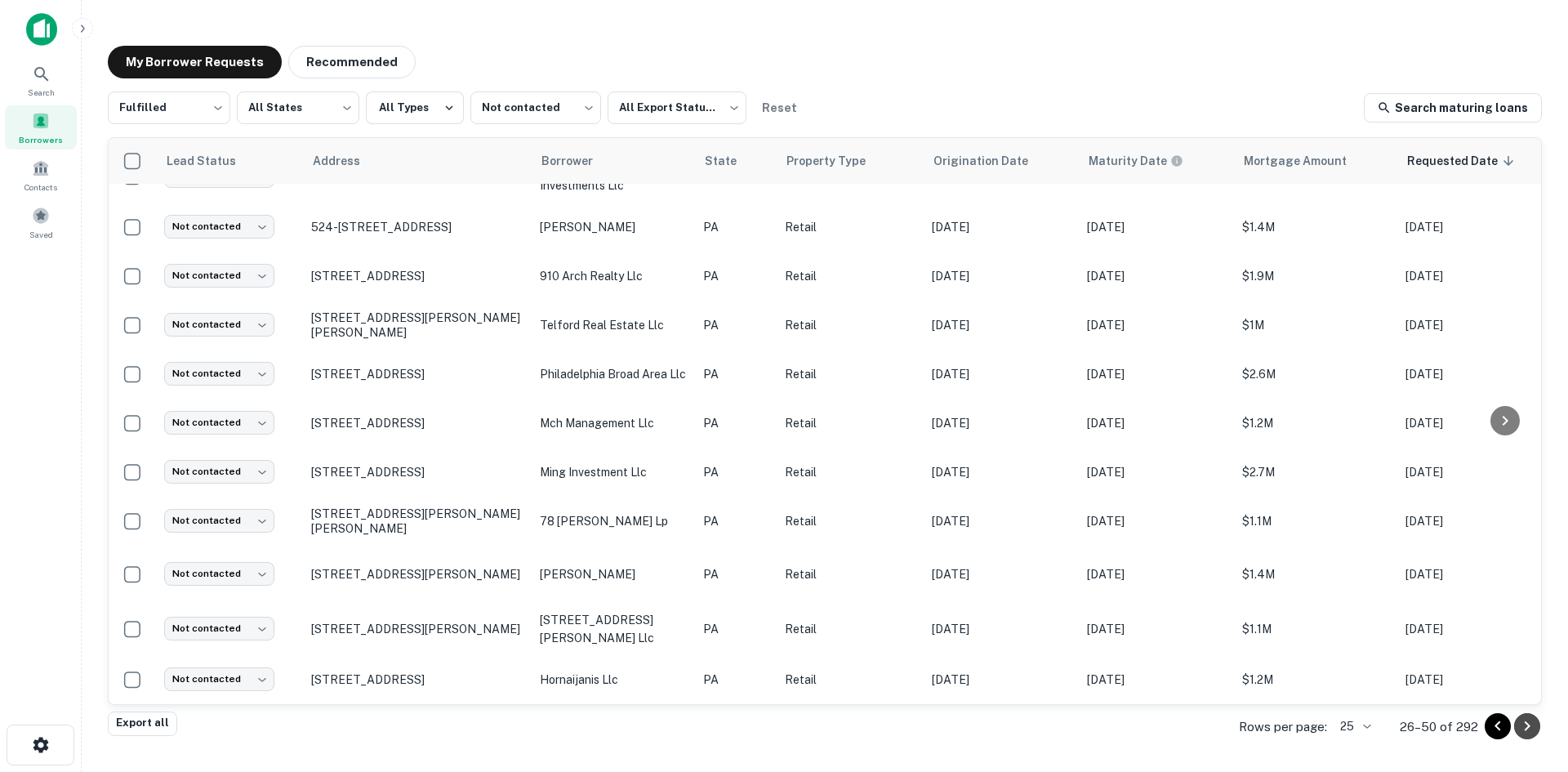
click at [1521, 722] on icon "Go to next page" at bounding box center [1527, 726] width 19 height 19
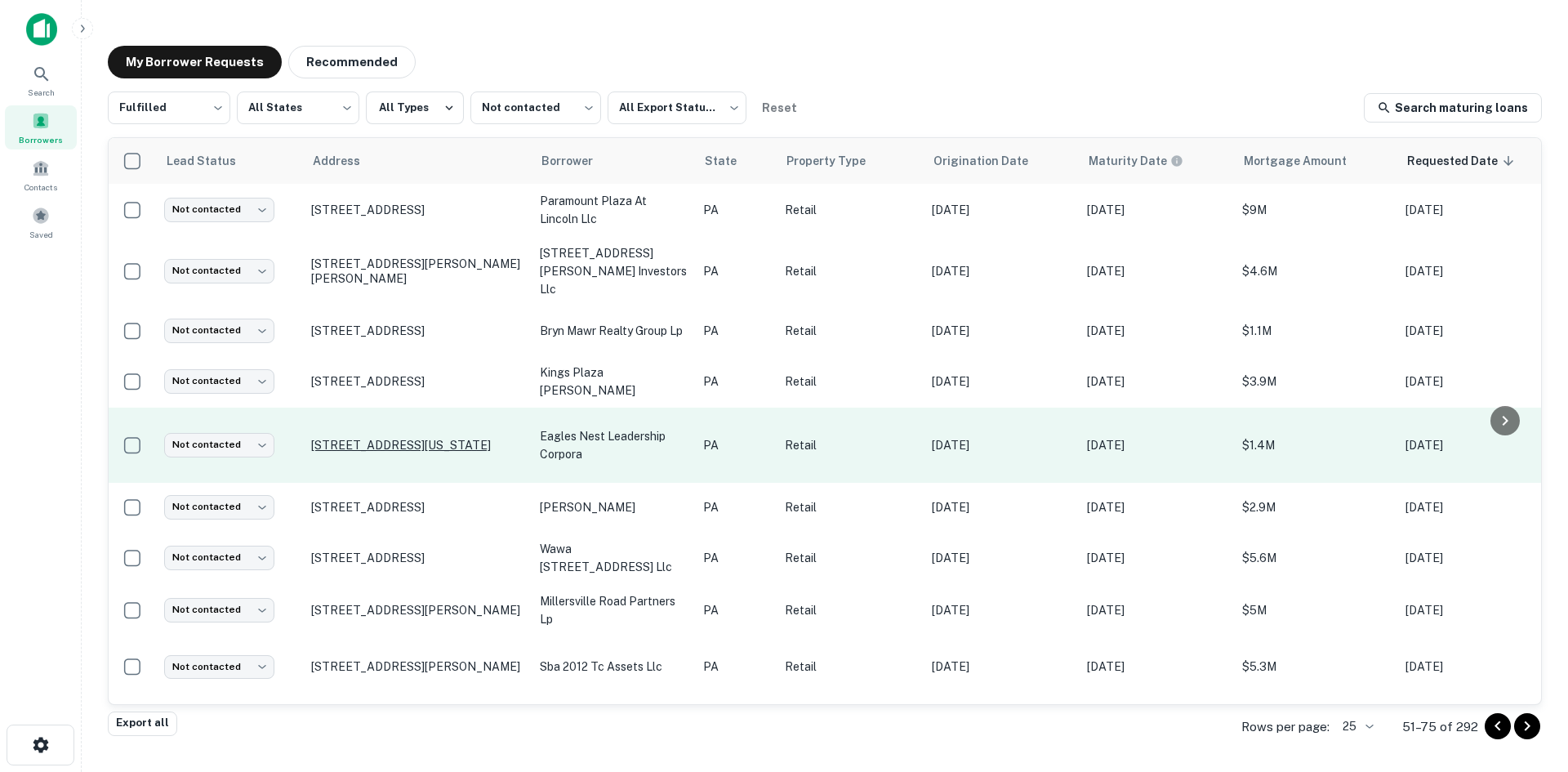
click at [459, 438] on p "1129 Pennsylvania Ave Erie, PA16503" at bounding box center [417, 444] width 212 height 15
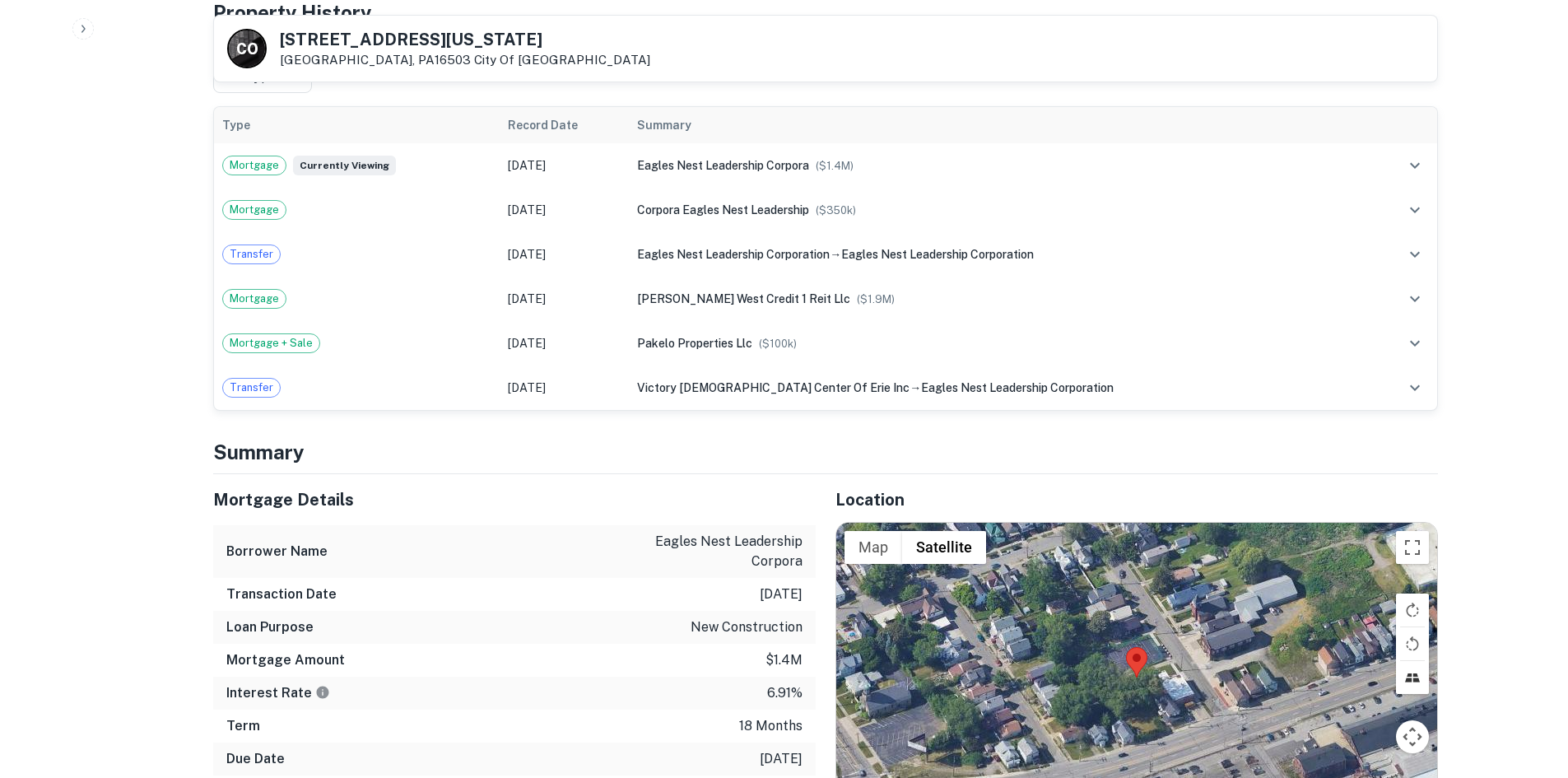
scroll to position [1070, 0]
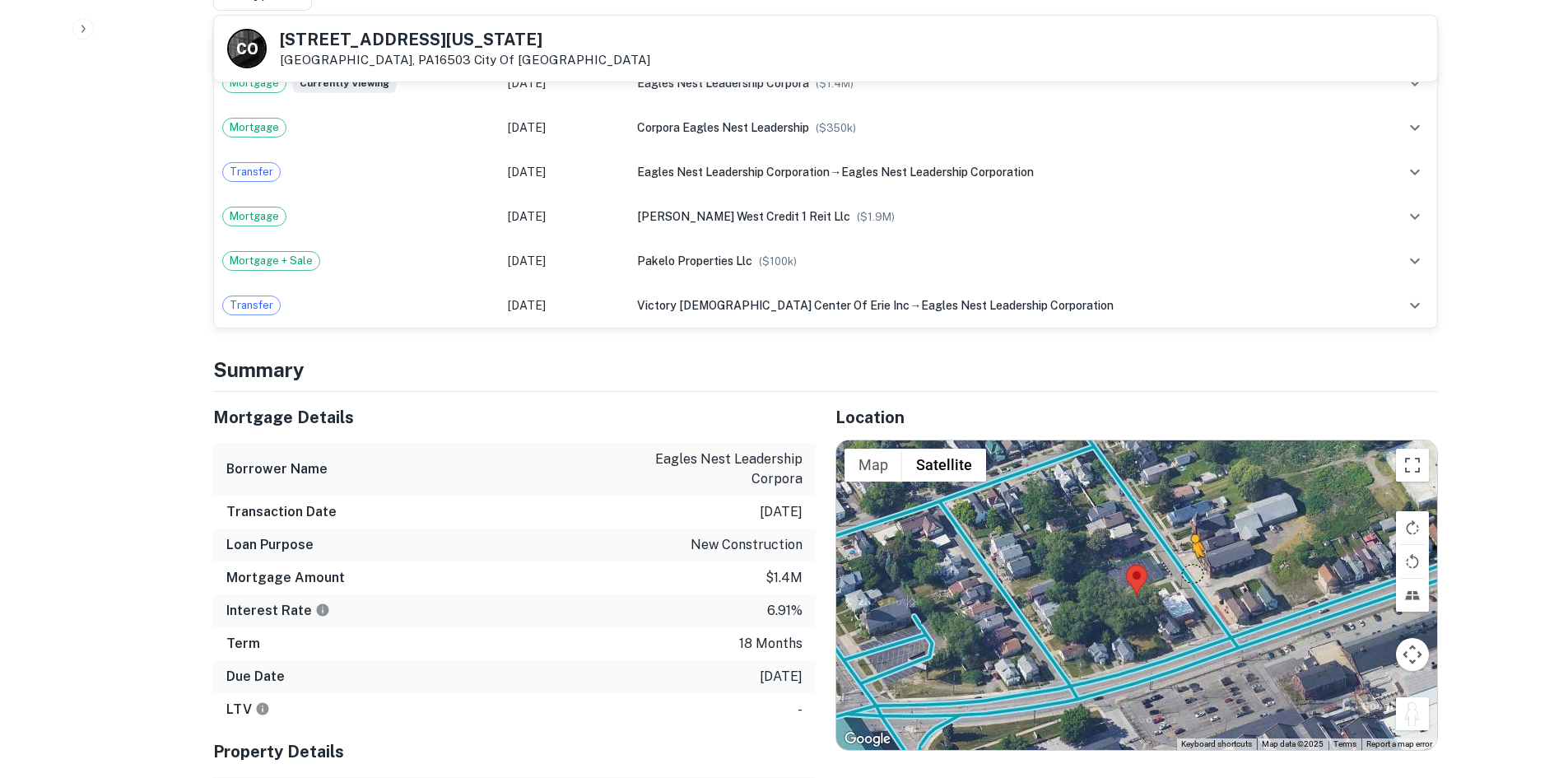
drag, startPoint x: 1414, startPoint y: 697, endPoint x: 1191, endPoint y: 556, distance: 263.8
click at [1191, 556] on div "To activate drag with keyboard, press Alt + Enter. Once in keyboard drag state,…" at bounding box center [1136, 595] width 601 height 310
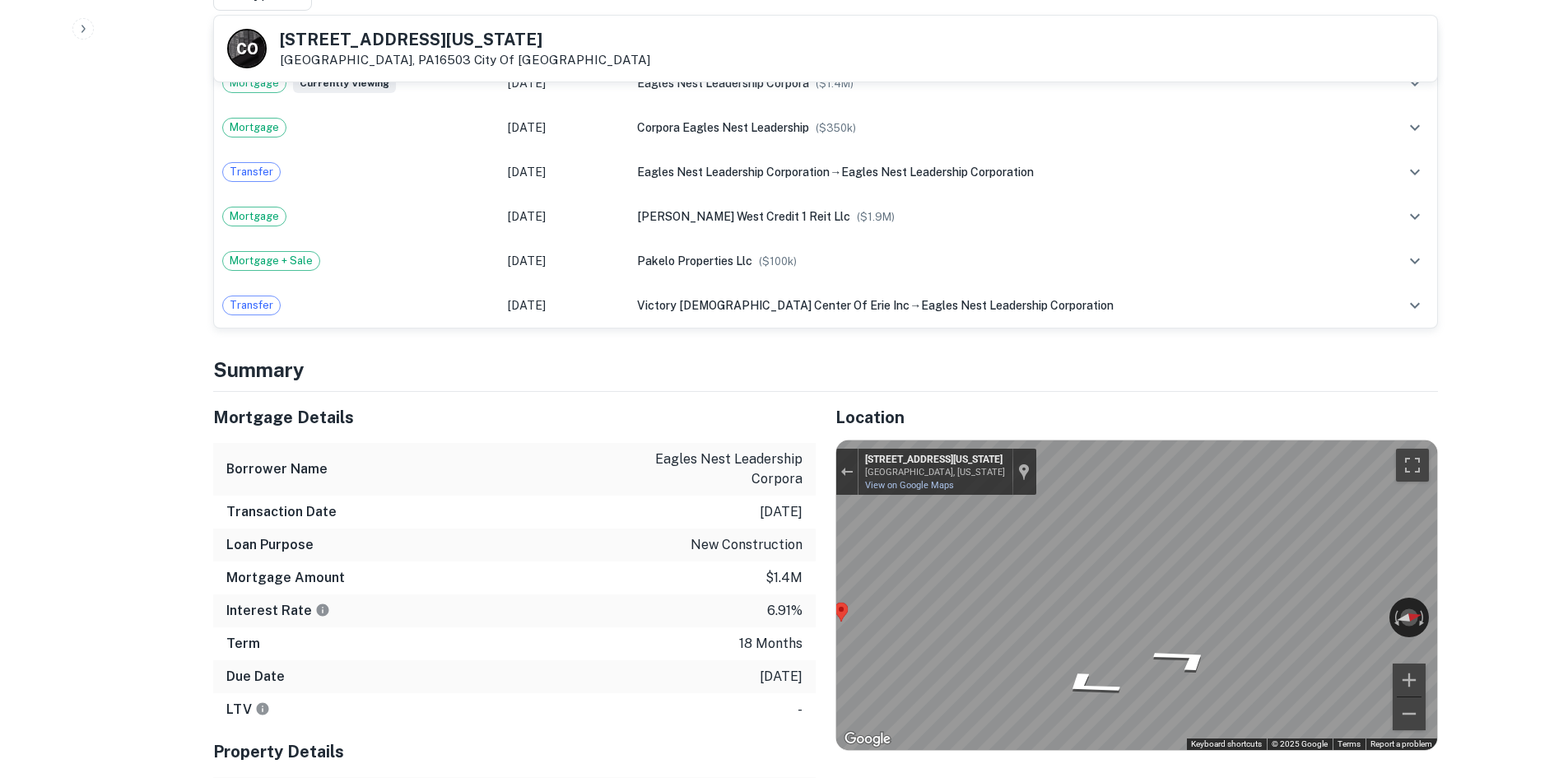
click at [1097, 653] on icon "Go Southeast, Pennsylvania Ave" at bounding box center [1086, 664] width 118 height 40
click at [1097, 651] on icon "Go Southeast, Pennsylvania Ave" at bounding box center [1086, 664] width 118 height 40
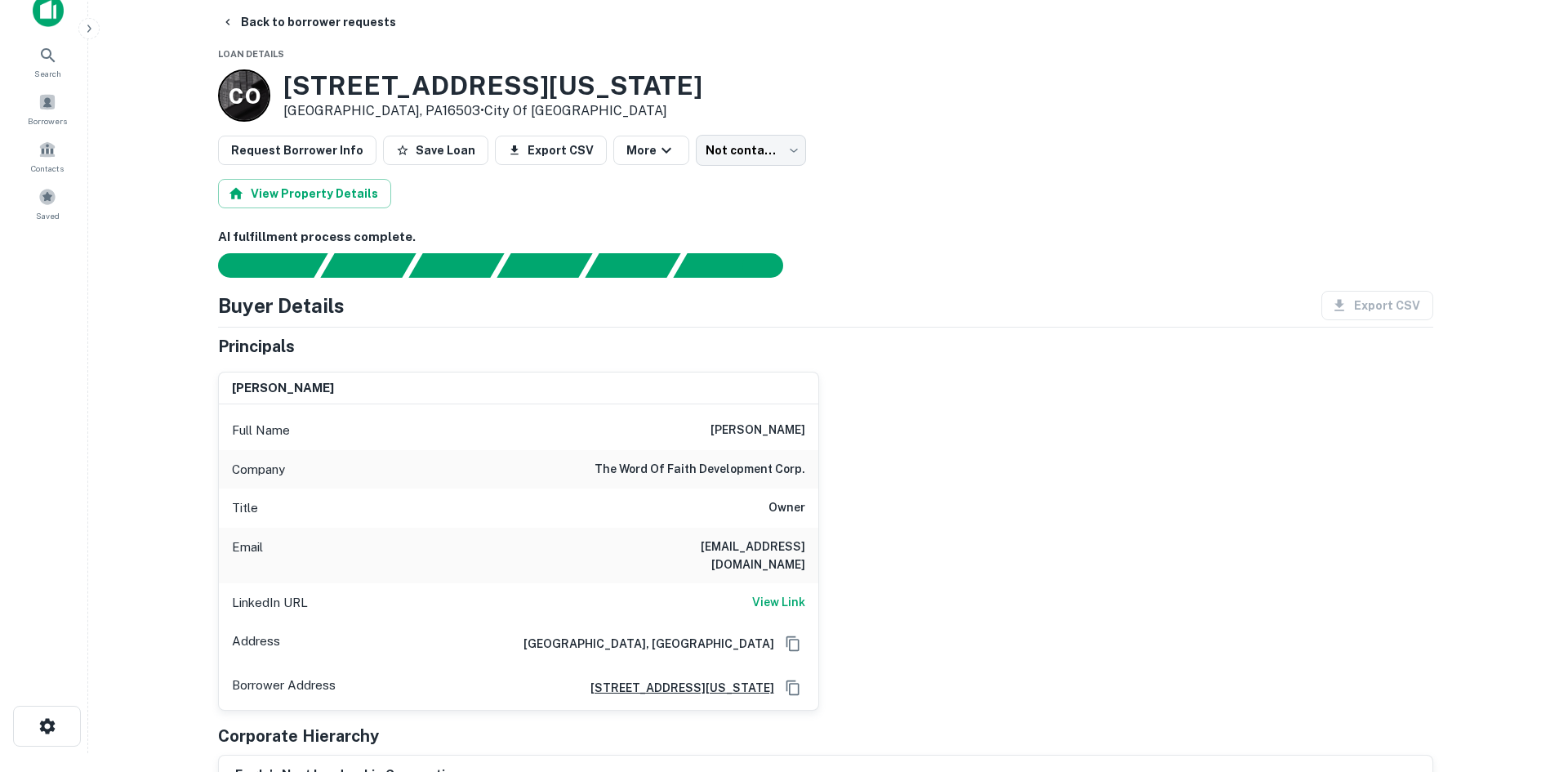
scroll to position [0, 0]
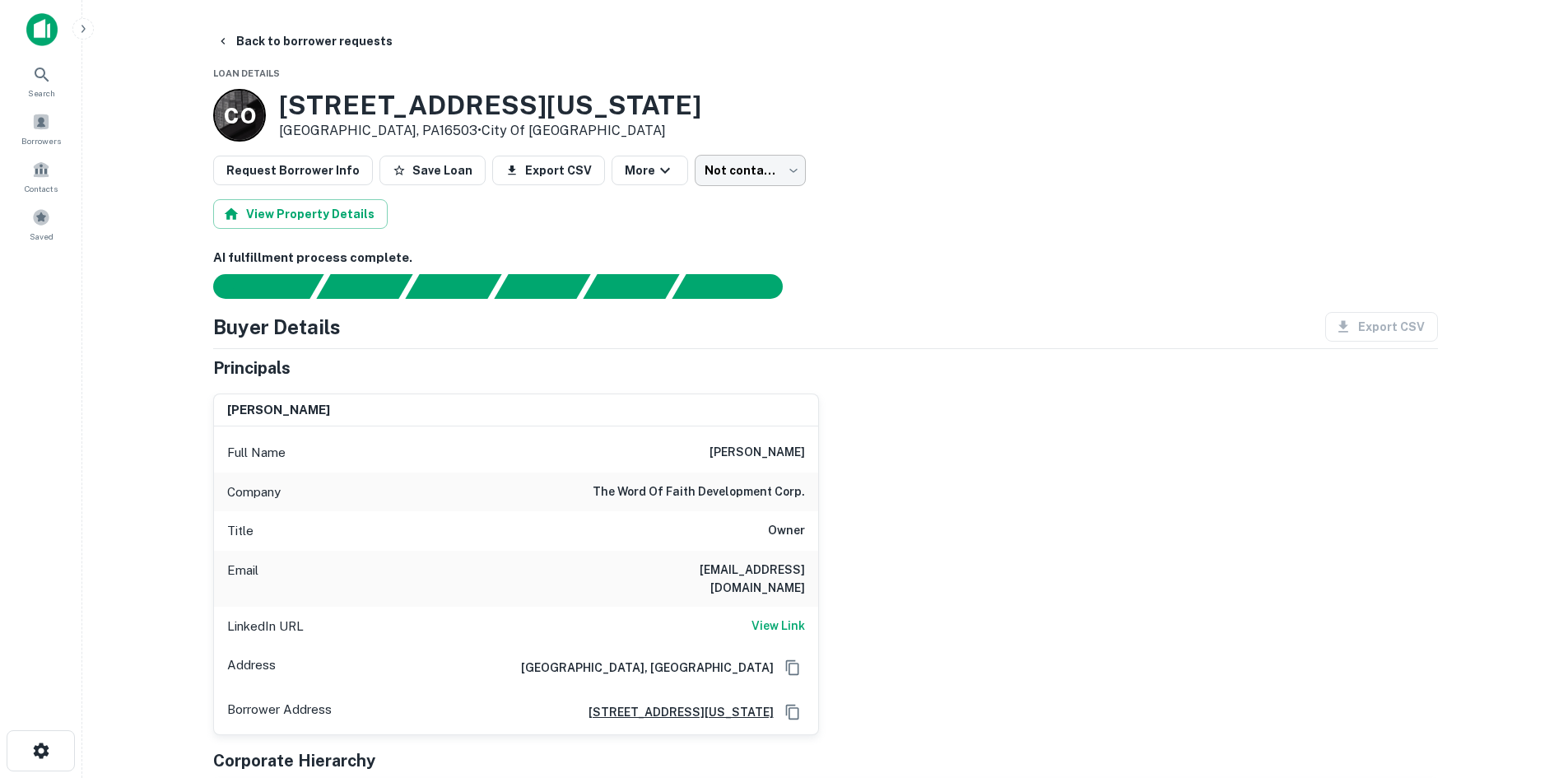
click at [734, 168] on body "Search Borrowers Contacts Saved Back to borrower requests Loan Details C O 1129…" at bounding box center [784, 389] width 1568 height 778
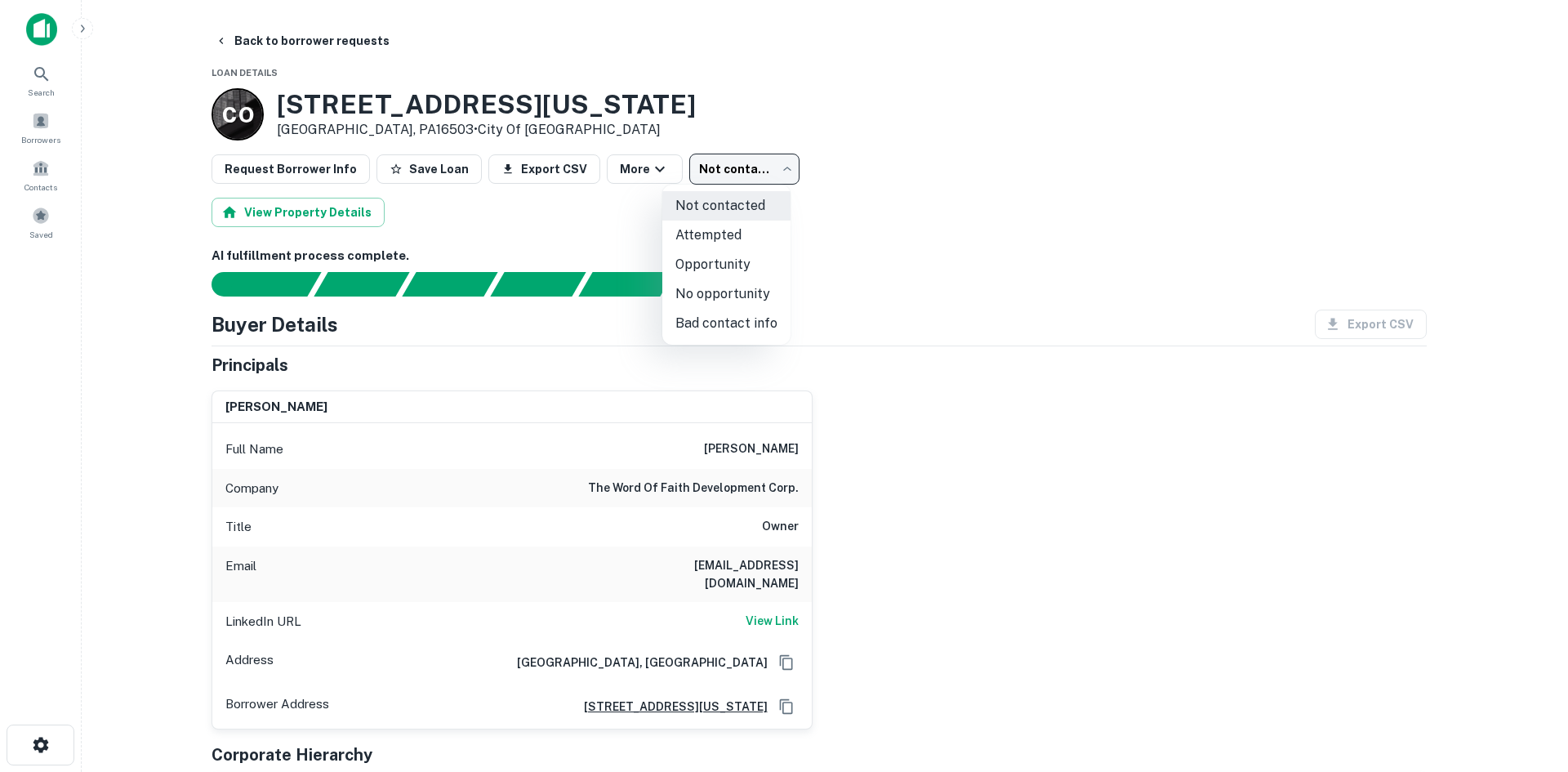
click at [733, 293] on li "No opportunity" at bounding box center [726, 294] width 128 height 29
type input "**********"
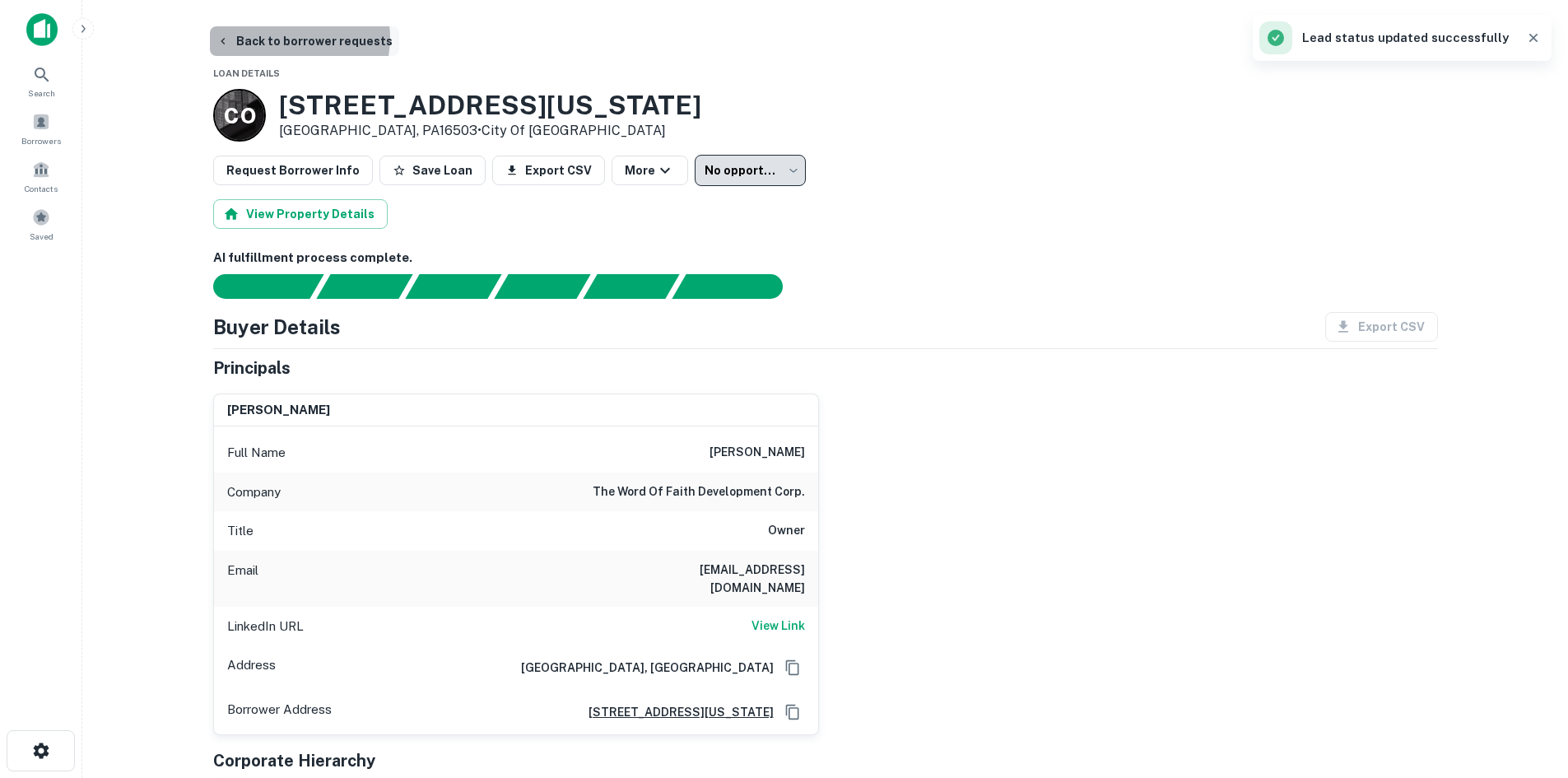
click at [285, 38] on button "Back to borrower requests" at bounding box center [304, 41] width 189 height 29
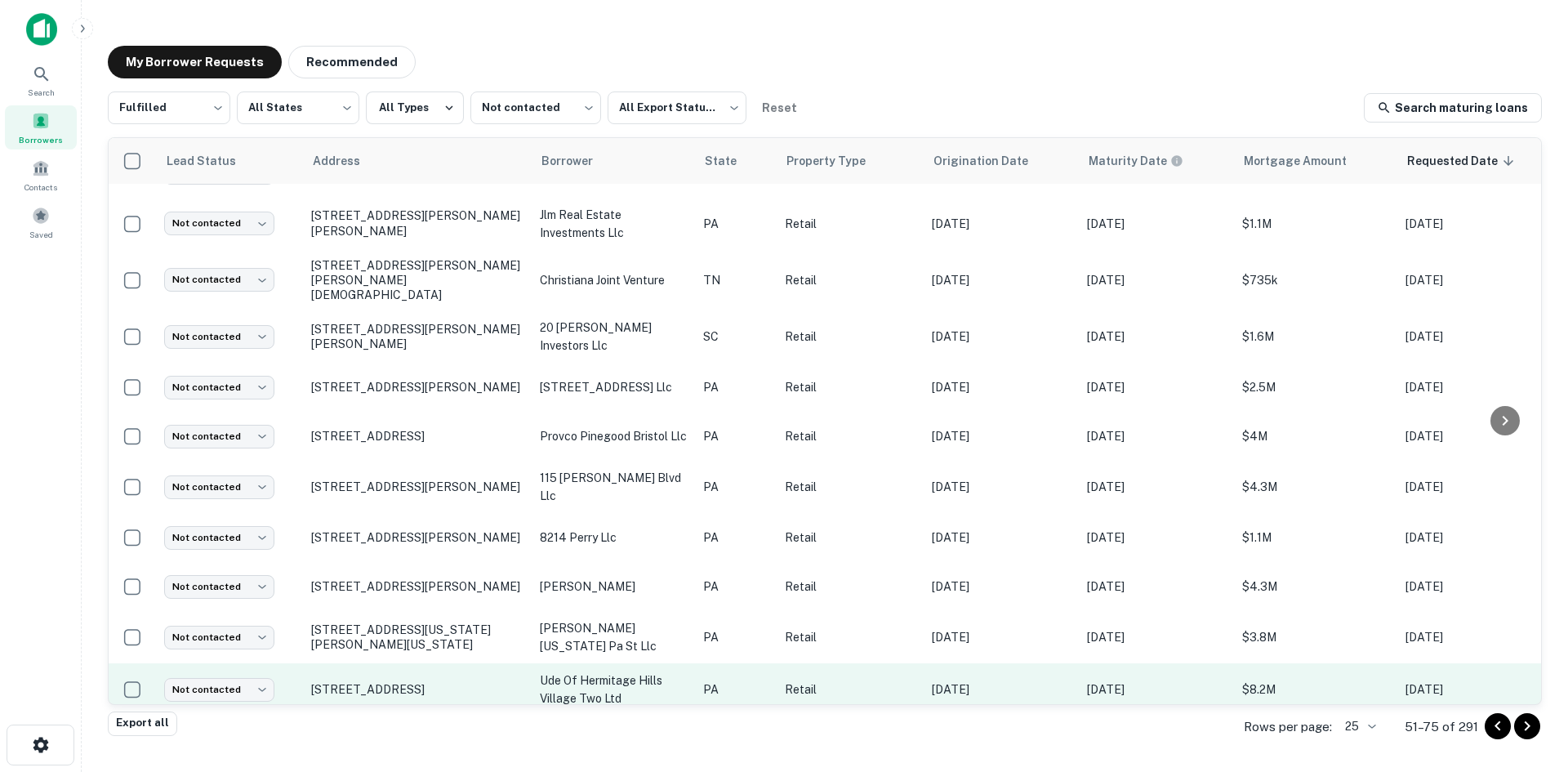
scroll to position [767, 0]
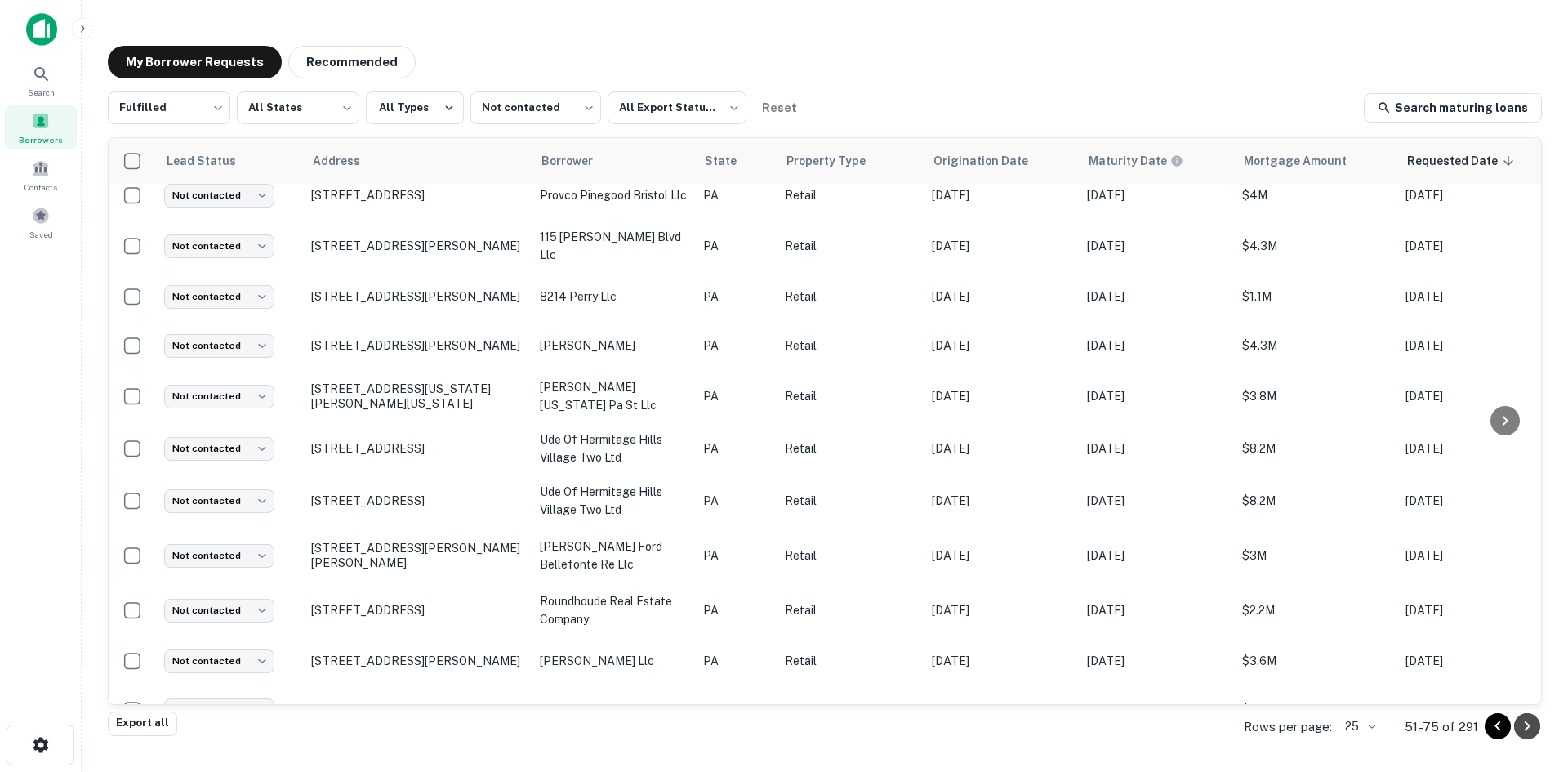
click at [1527, 722] on icon "Go to next page" at bounding box center [1527, 726] width 19 height 19
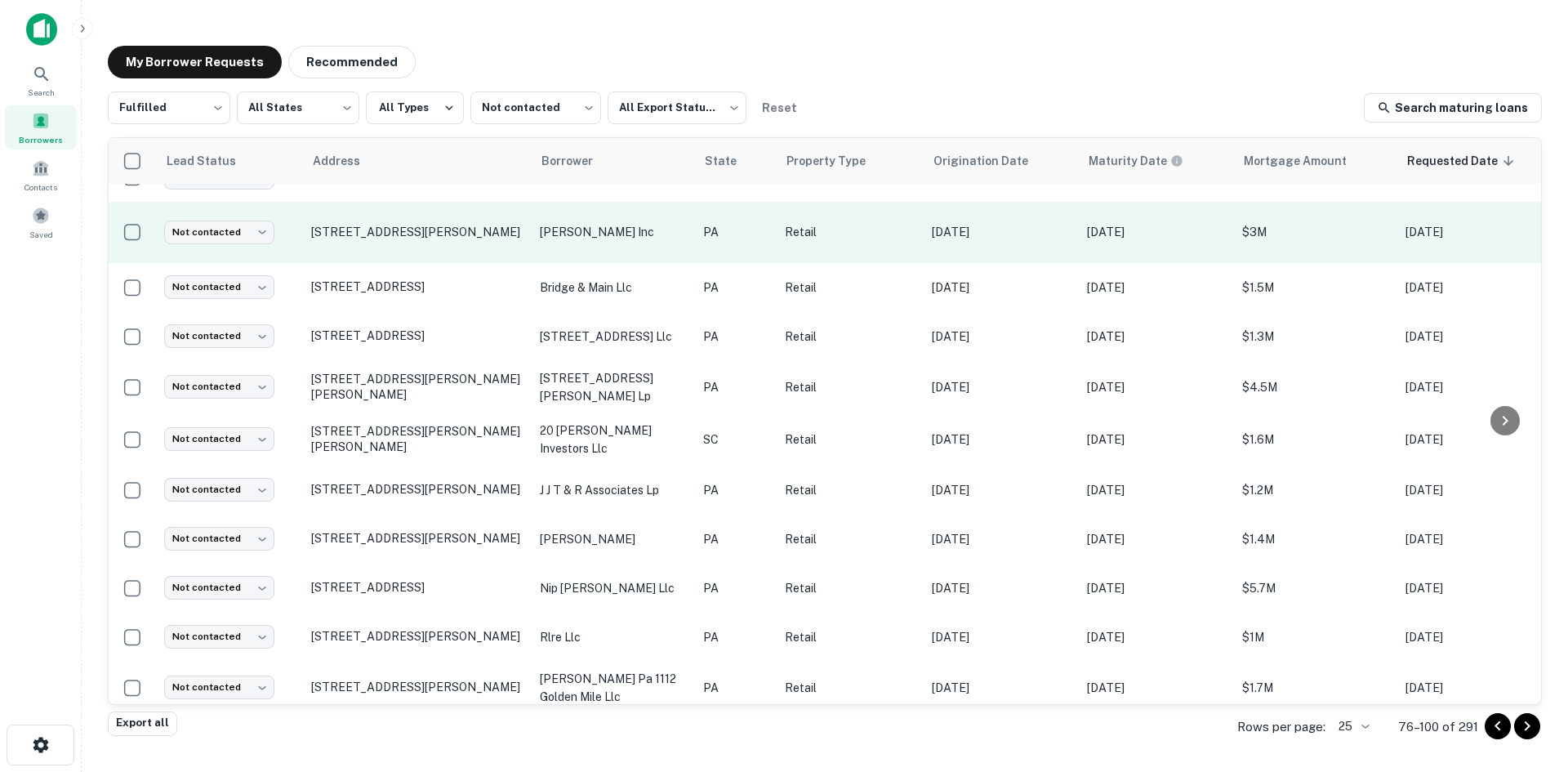
scroll to position [765, 0]
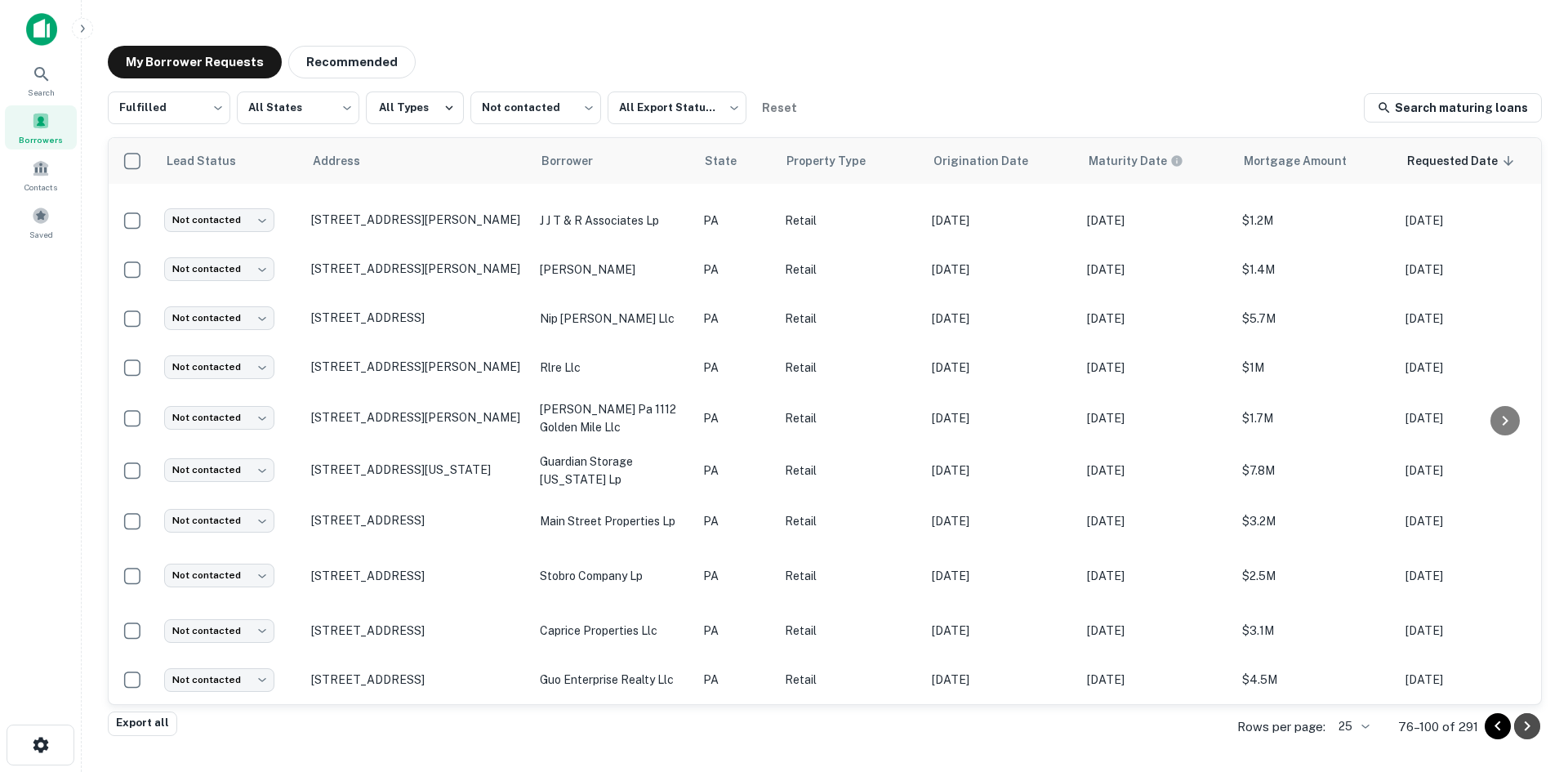
click at [1523, 727] on icon "Go to next page" at bounding box center [1527, 726] width 19 height 19
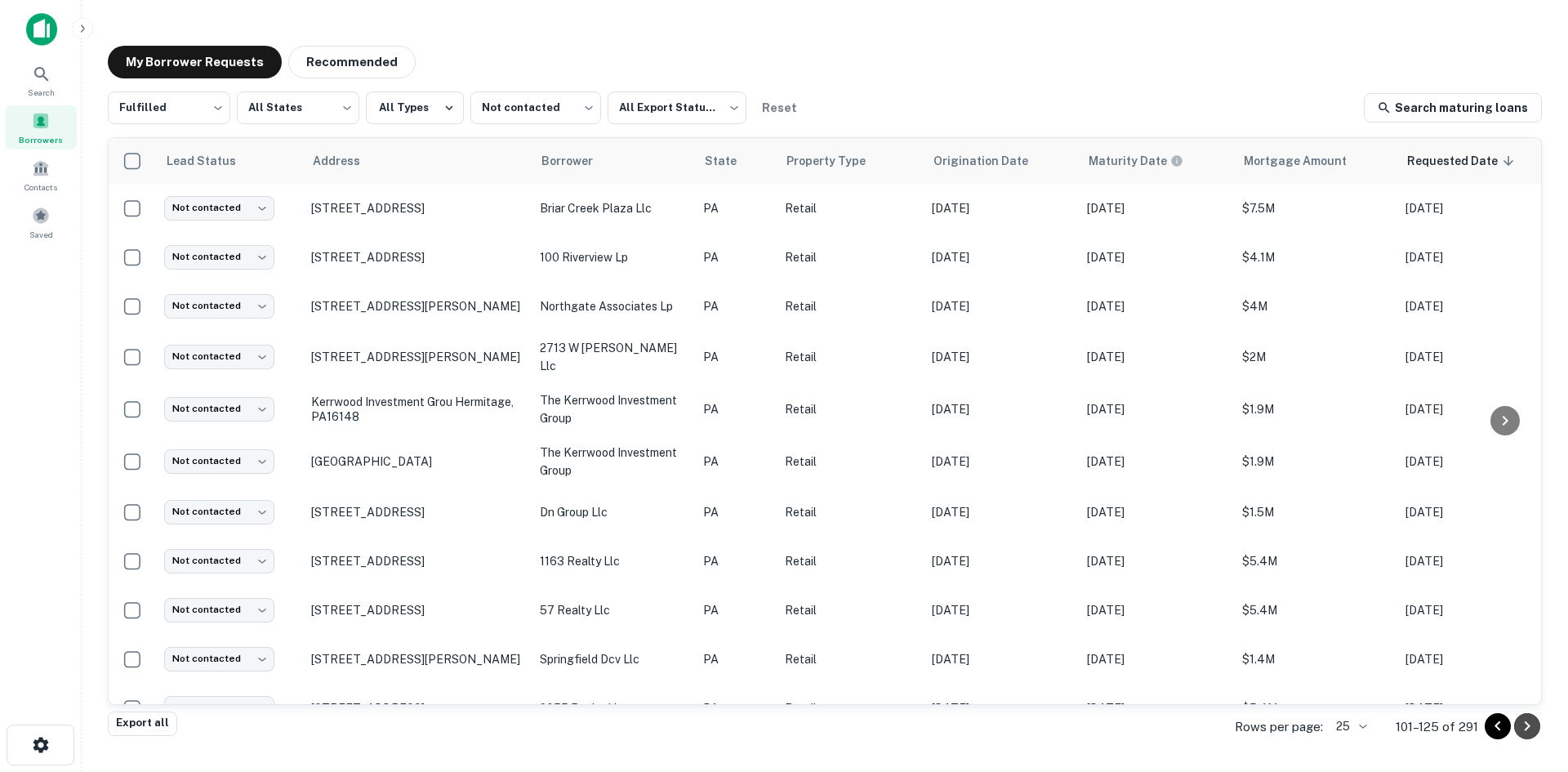
click at [1534, 727] on icon "Go to next page" at bounding box center [1527, 726] width 19 height 19
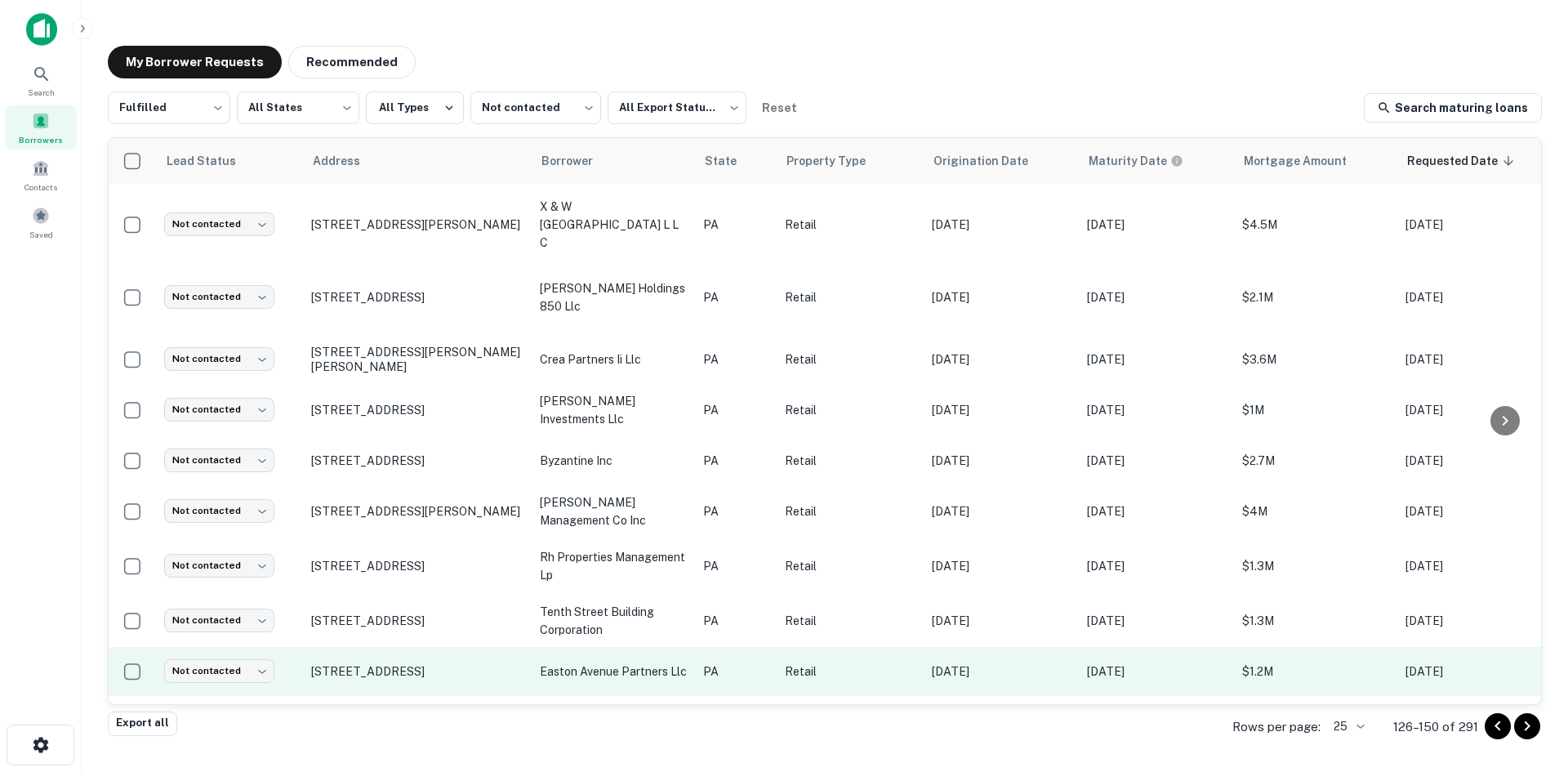
scroll to position [783, 0]
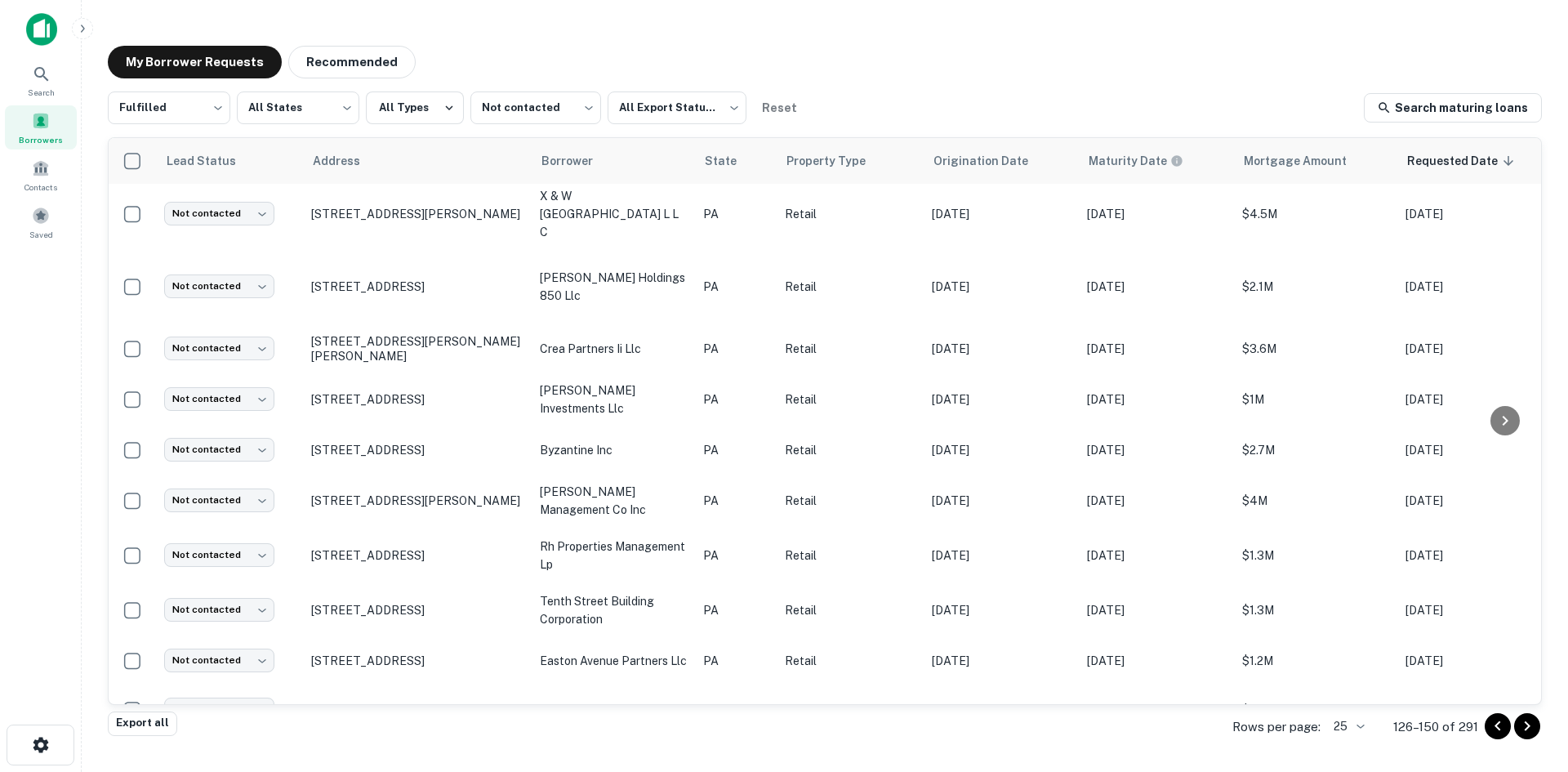
click at [1527, 727] on icon "Go to next page" at bounding box center [1527, 726] width 6 height 10
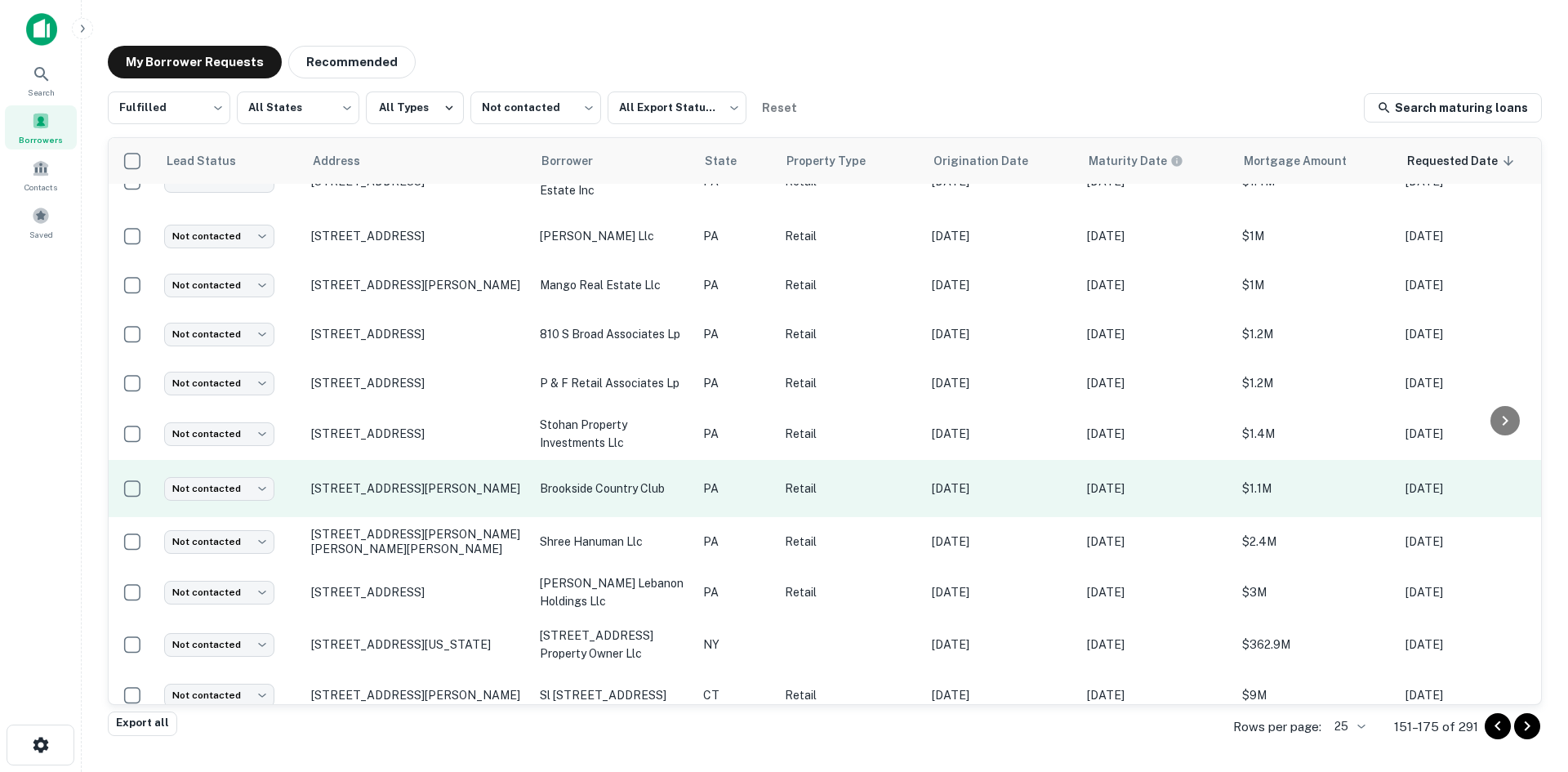
scroll to position [772, 0]
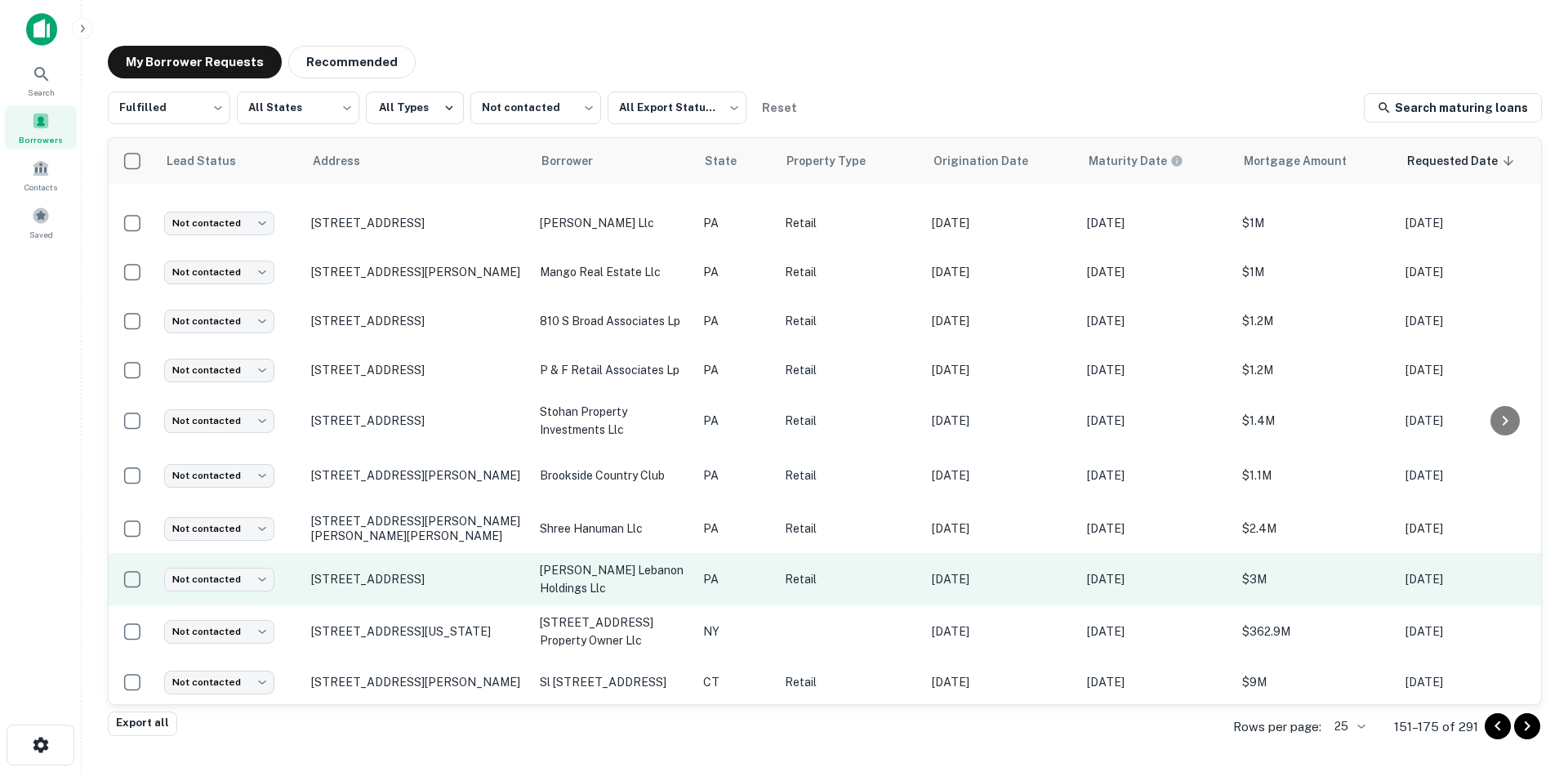
drag, startPoint x: 890, startPoint y: 563, endPoint x: 645, endPoint y: 558, distance: 245.1
click at [645, 561] on p "bennett lebanon holdings llc" at bounding box center [612, 579] width 147 height 36
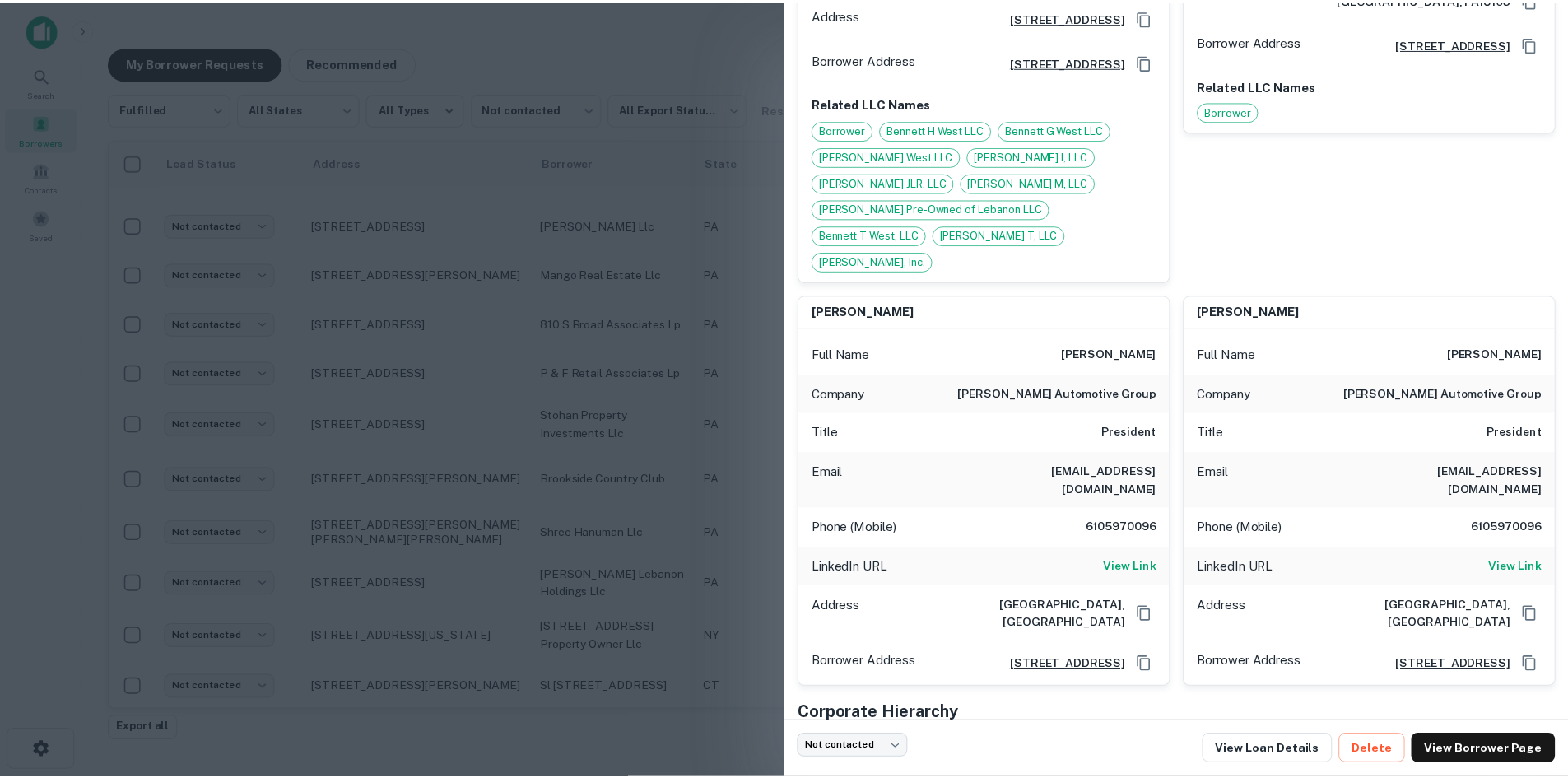
scroll to position [661, 0]
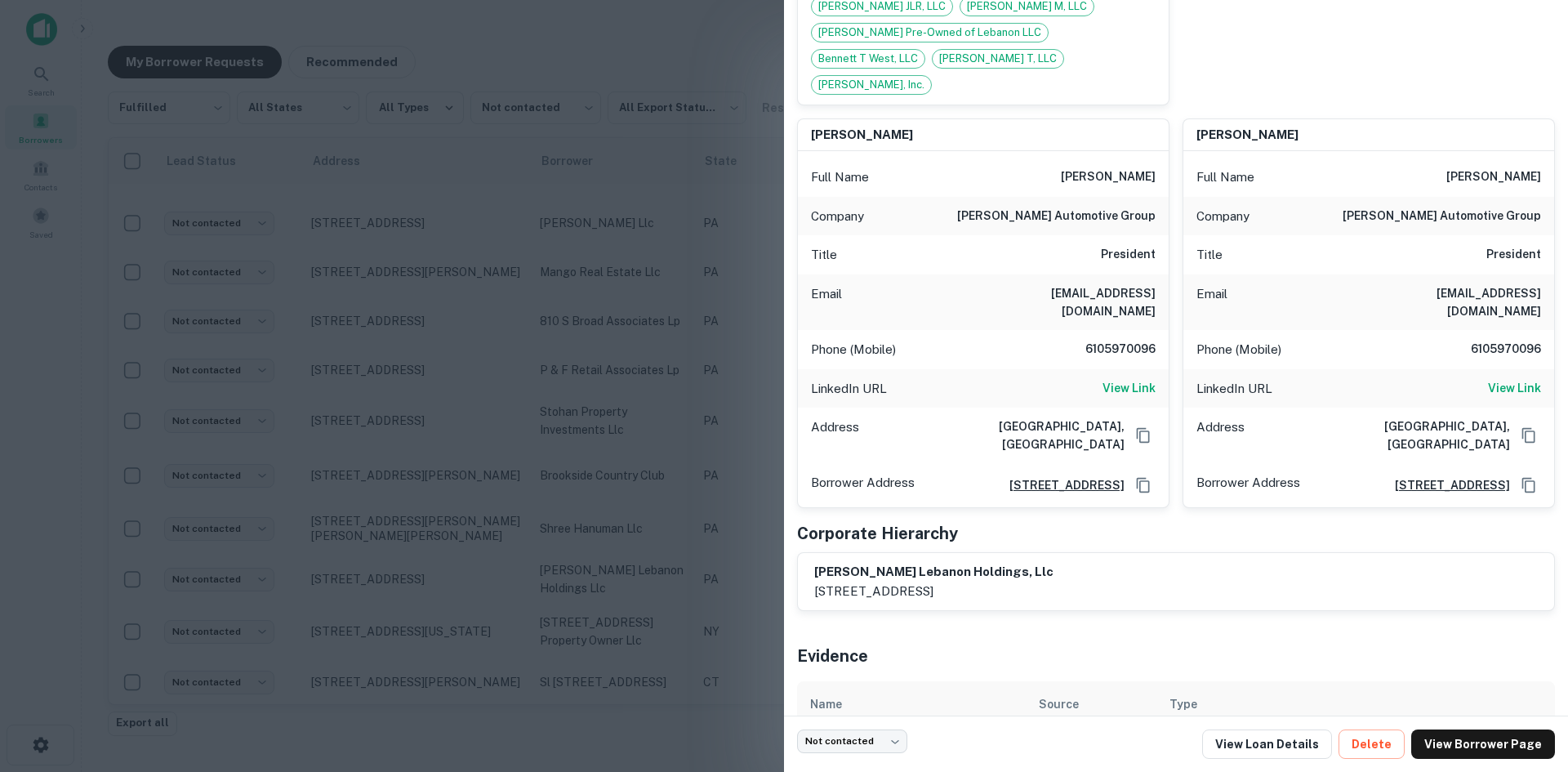
click at [385, 580] on div at bounding box center [784, 386] width 1568 height 772
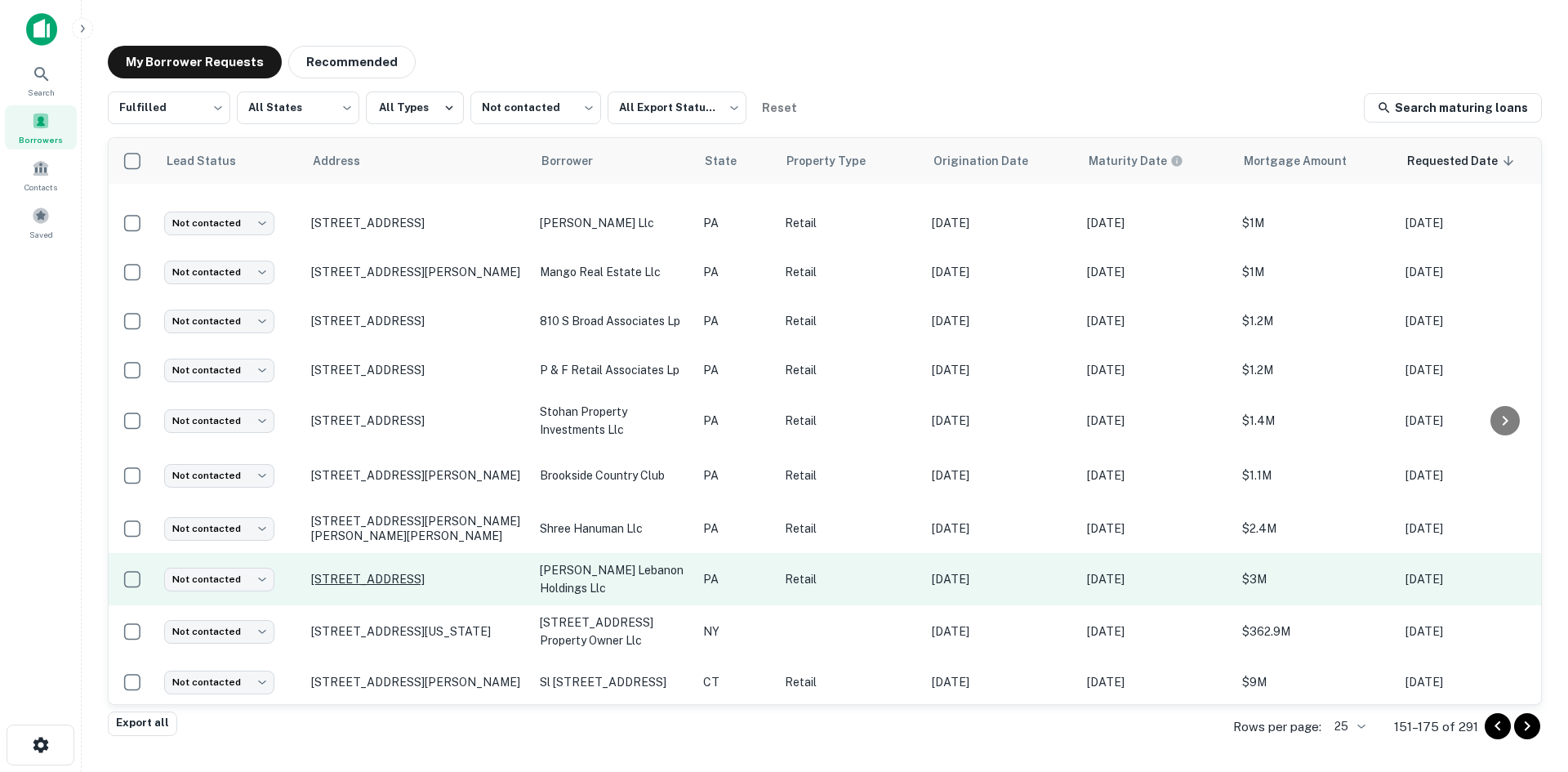
click at [339, 572] on p "2000 Cumberland St Lebanon, PA17042" at bounding box center [417, 579] width 212 height 15
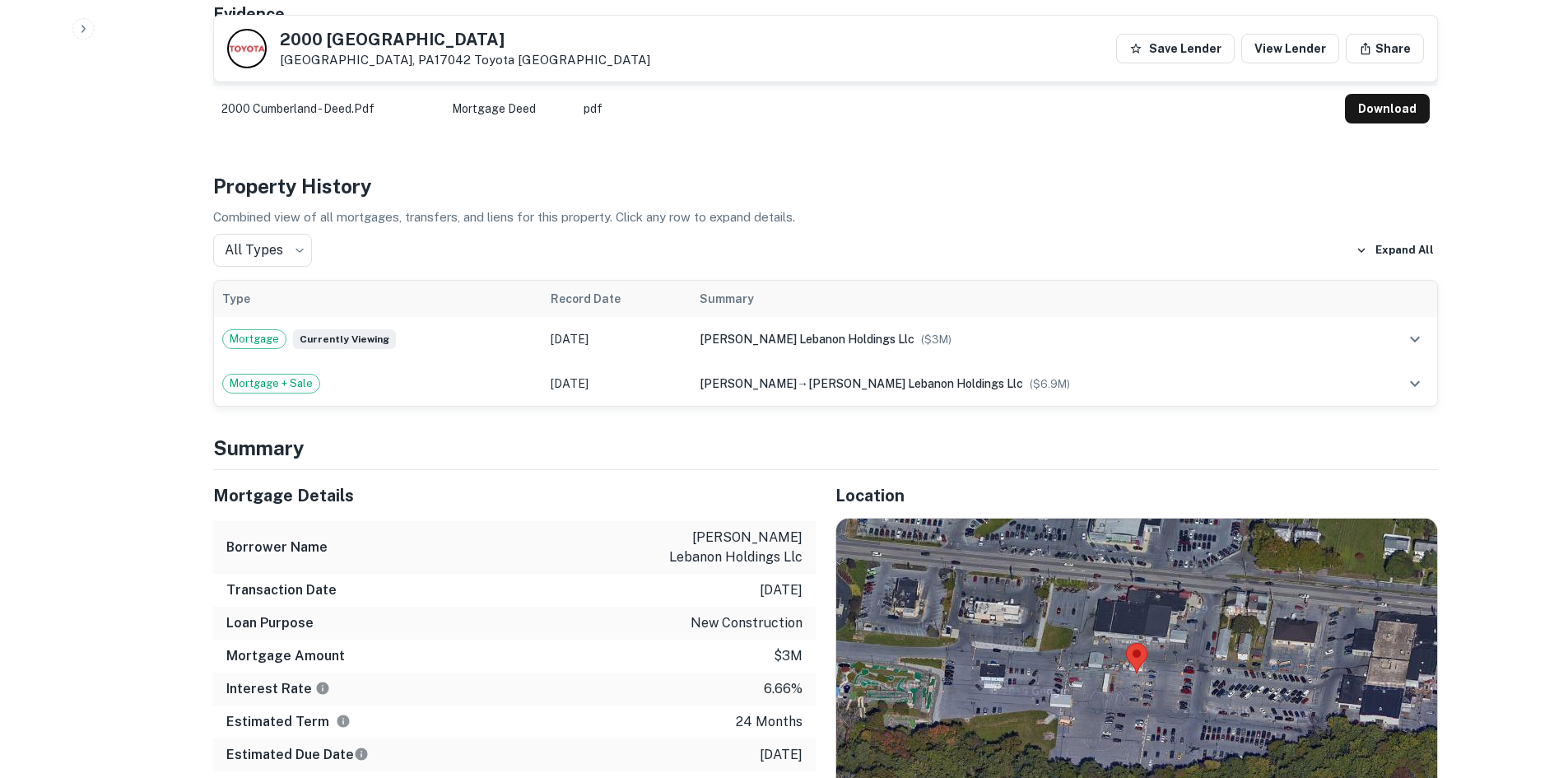
scroll to position [1646, 0]
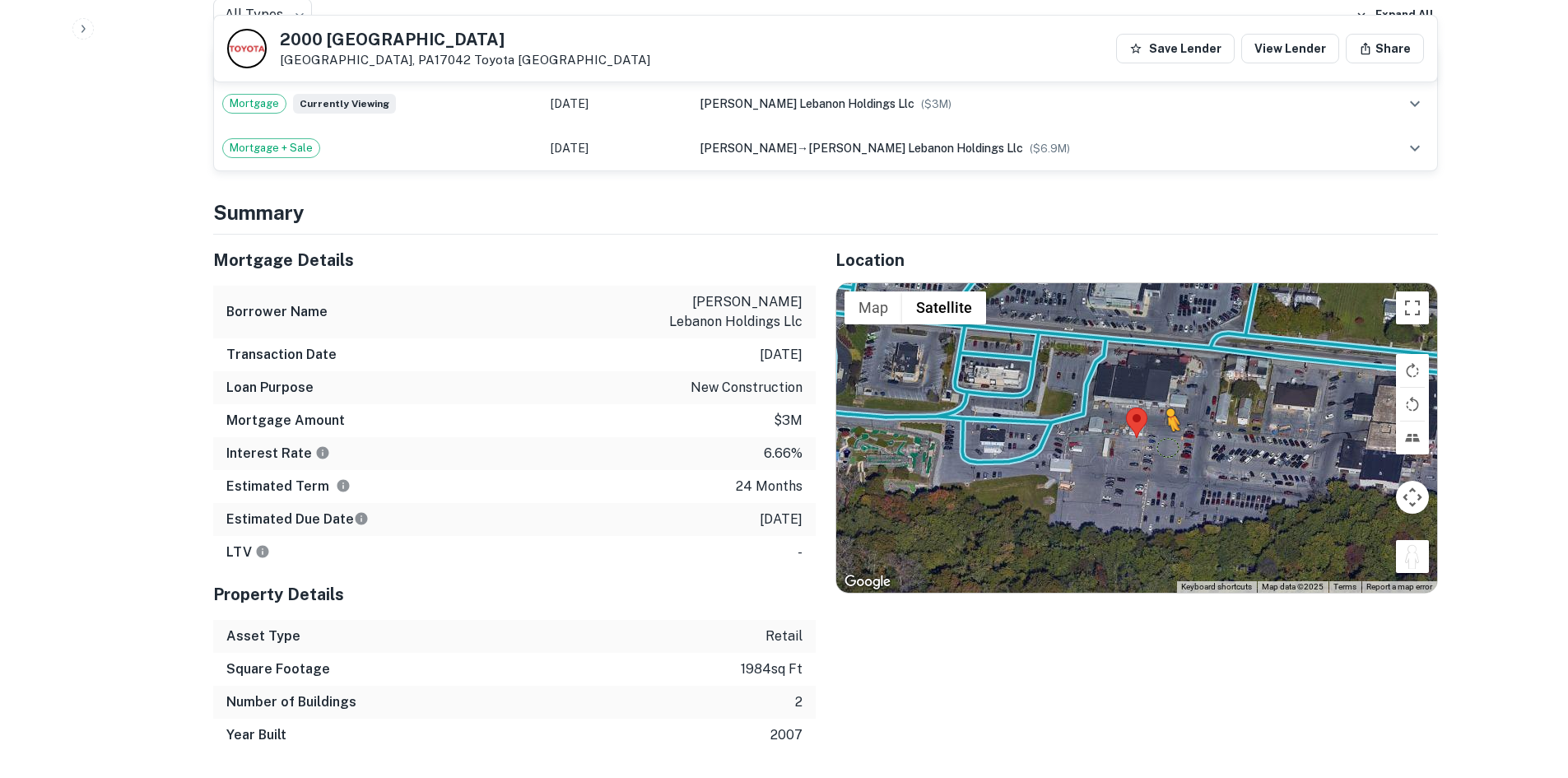
drag, startPoint x: 1410, startPoint y: 498, endPoint x: 1154, endPoint y: 377, distance: 283.2
click at [1155, 378] on div "To activate drag with keyboard, press Alt + Enter. Once in keyboard drag state,…" at bounding box center [1136, 438] width 601 height 310
drag, startPoint x: 1414, startPoint y: 502, endPoint x: 1103, endPoint y: 298, distance: 371.9
click at [1103, 298] on div "To activate drag with keyboard, press Alt + Enter. Once in keyboard drag state,…" at bounding box center [1136, 438] width 601 height 310
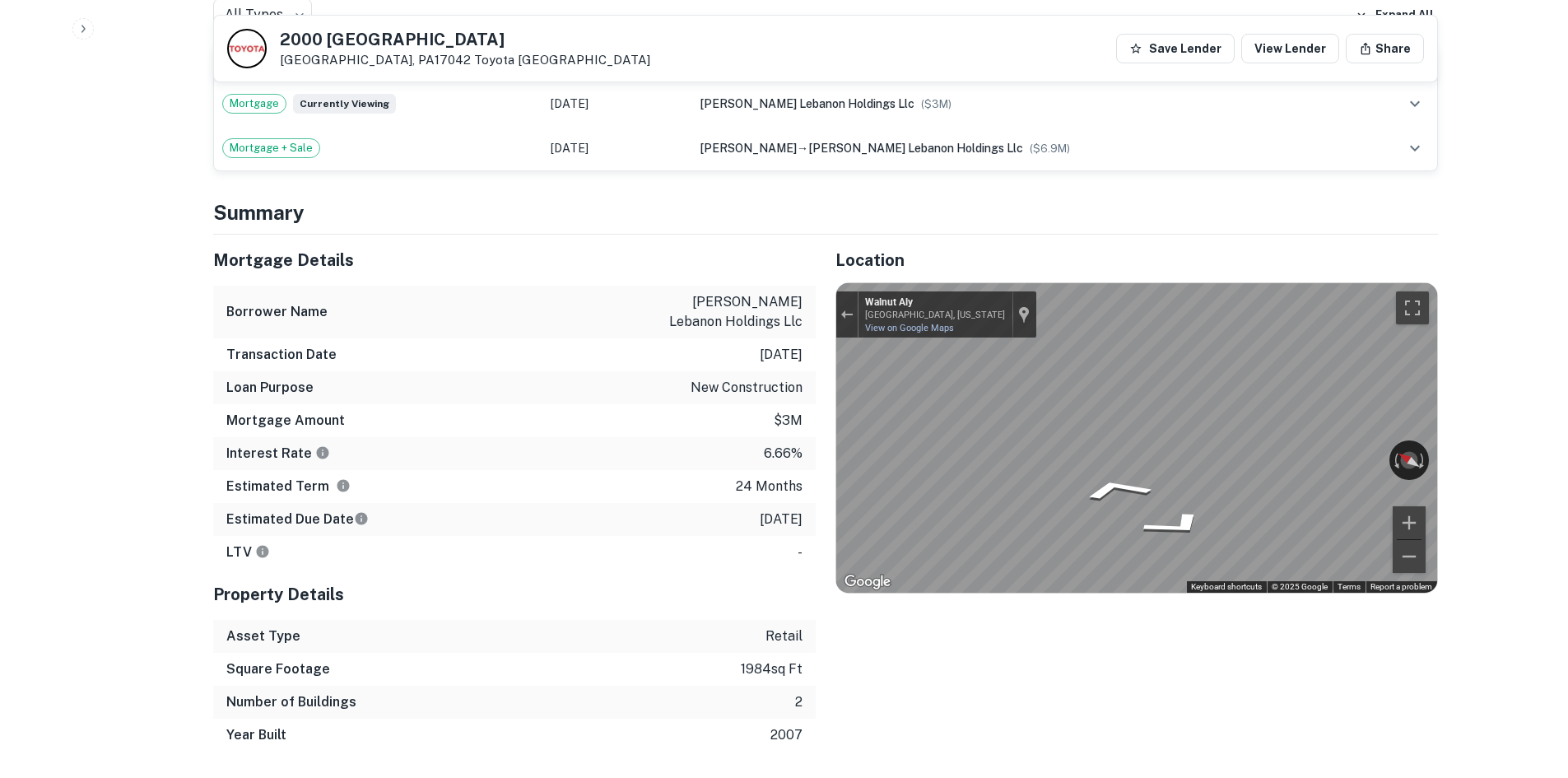
click at [660, 326] on div "Mortgage Details Borrower Name bennett lebanon holdings llc Transaction Date 2/…" at bounding box center [815, 493] width 1245 height 517
click at [651, 347] on div "Mortgage Details Borrower Name bennett lebanon holdings llc Transaction Date 2/…" at bounding box center [815, 493] width 1245 height 517
click at [817, 327] on div "Location ← Move left → Move right ↑ Move up ↓ Move down + Zoom in - Zoom out Ho…" at bounding box center [1126, 493] width 622 height 517
click at [731, 342] on div "Mortgage Details Borrower Name bennett lebanon holdings llc Transaction Date 2/…" at bounding box center [815, 493] width 1245 height 517
click at [1206, 465] on icon "Go West, US-422" at bounding box center [1198, 485] width 88 height 40
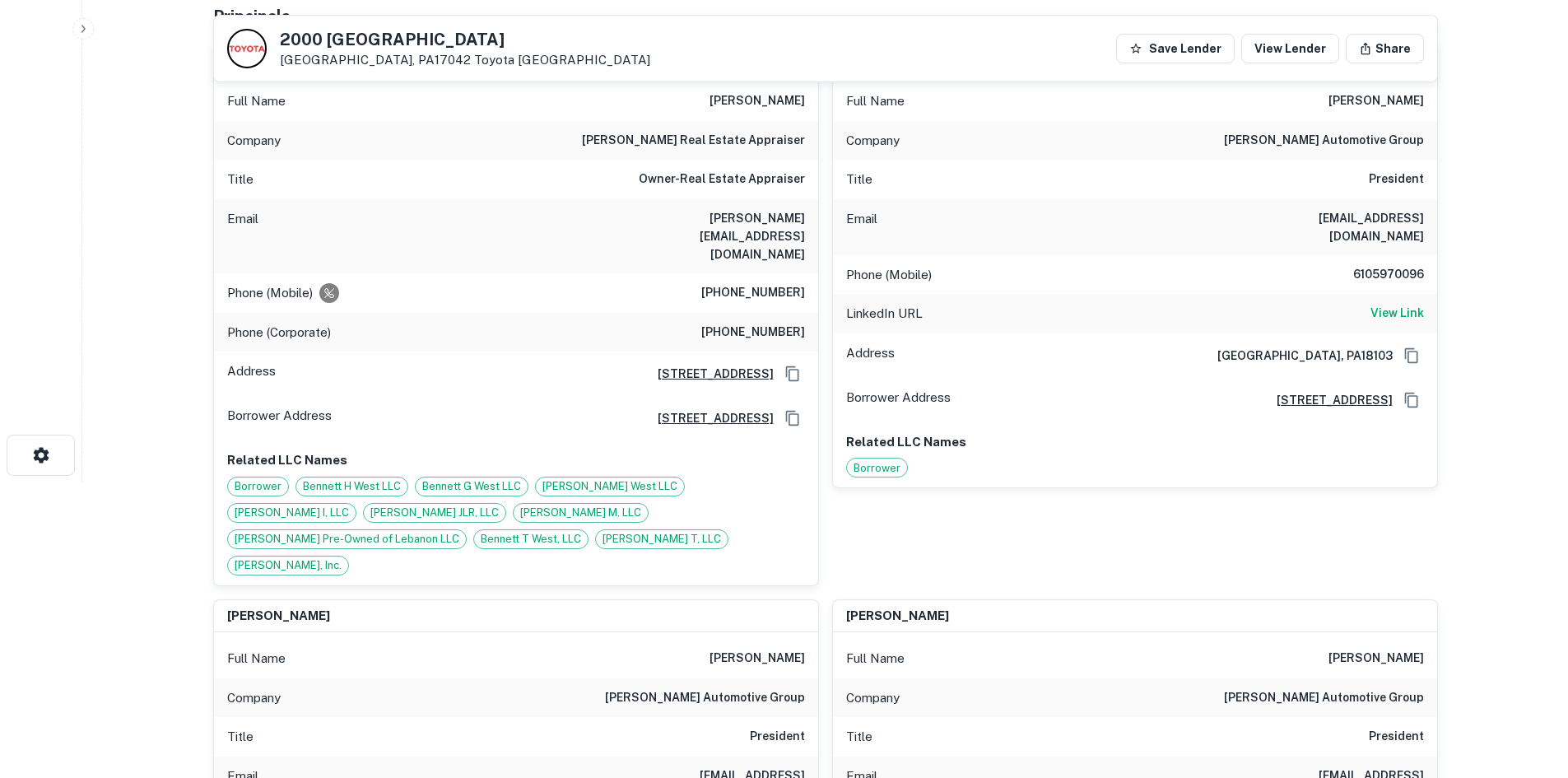
scroll to position [0, 0]
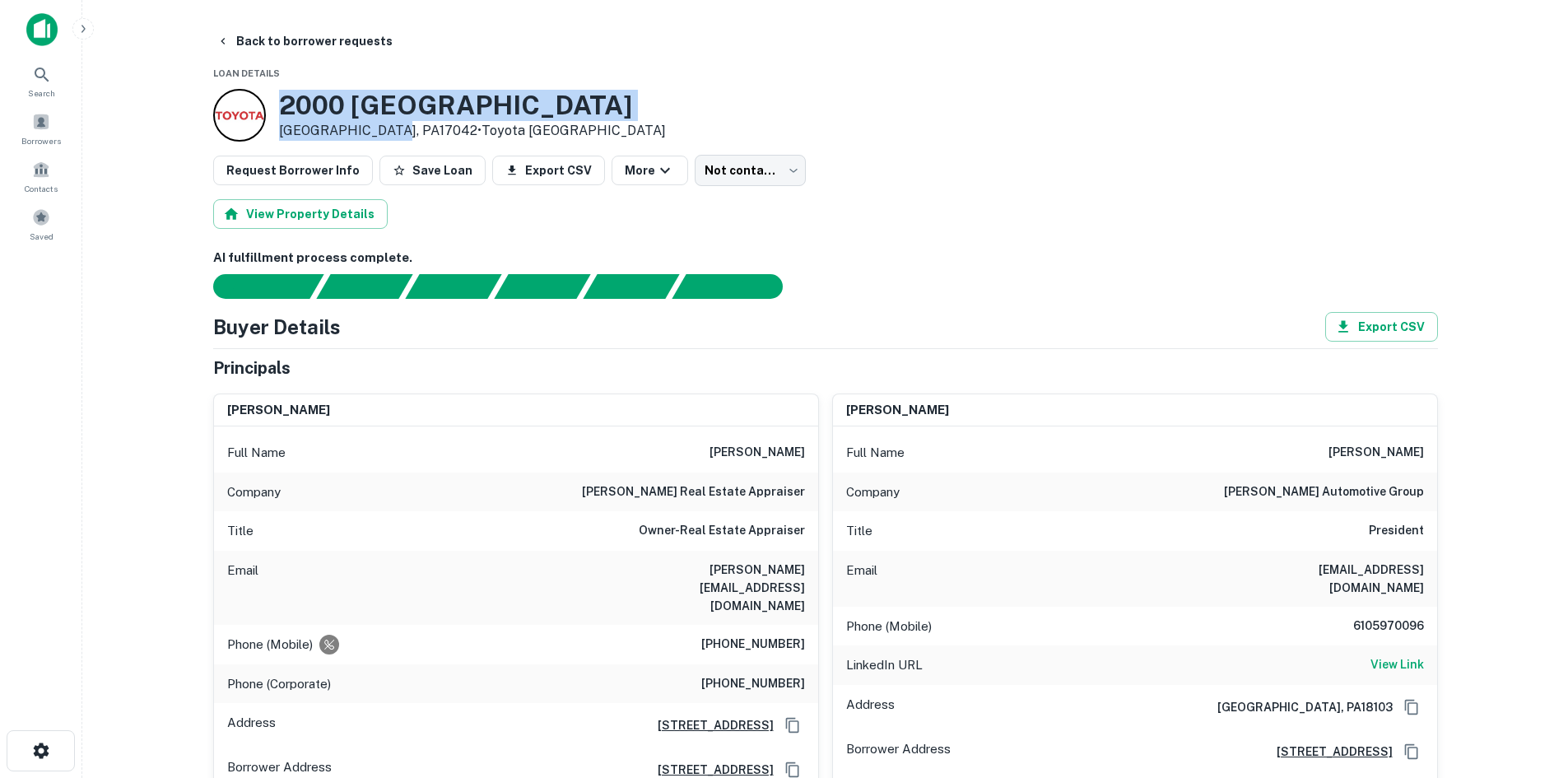
drag, startPoint x: 281, startPoint y: 100, endPoint x: 389, endPoint y: 125, distance: 110.9
click at [389, 125] on div "2000 Cumberland St Lebanon, PA17042 • Toyota North America" at bounding box center [472, 116] width 387 height 51
copy div "2000 Cumberland St Lebanon, PA17042"
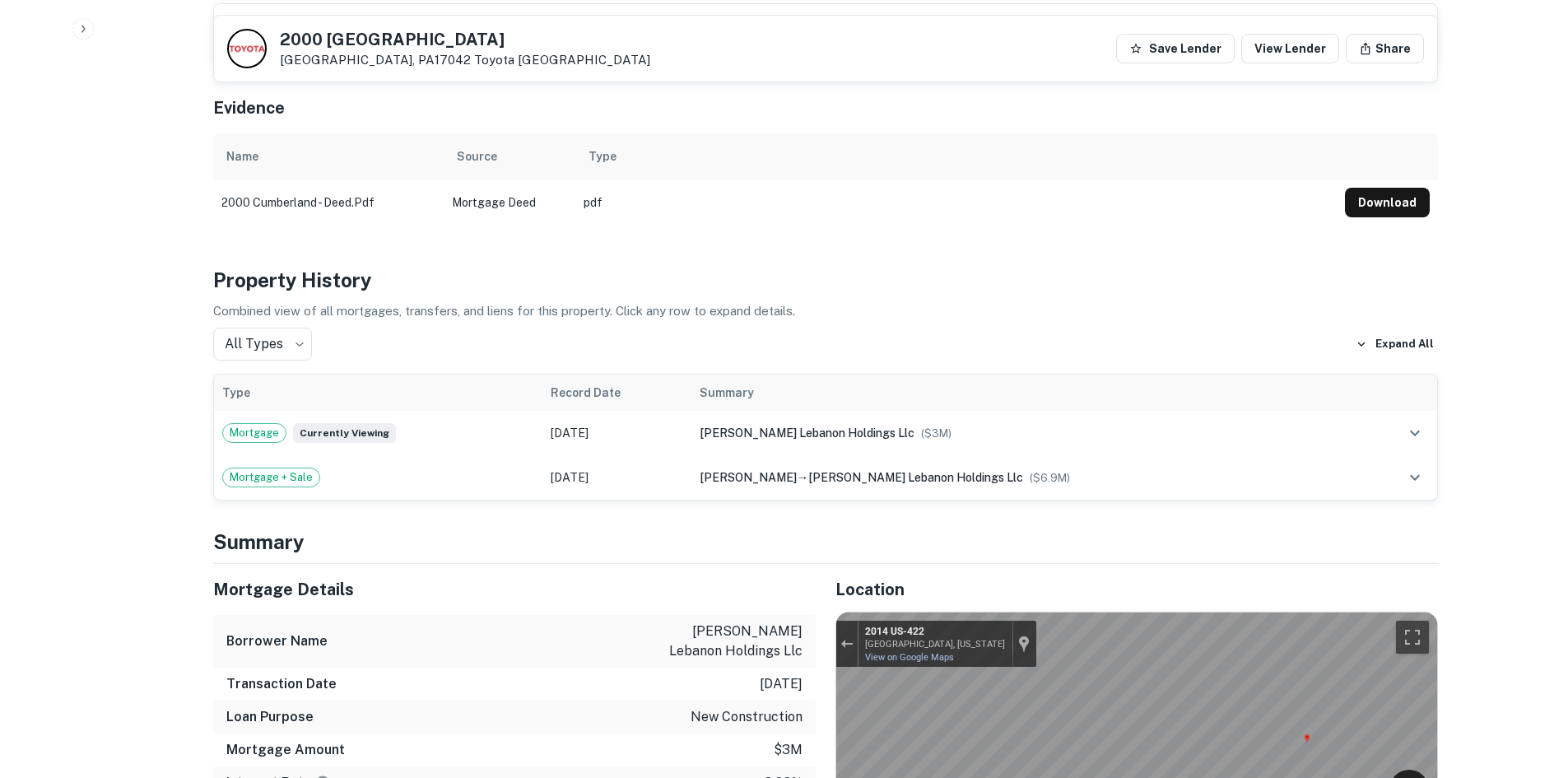
scroll to position [1564, 0]
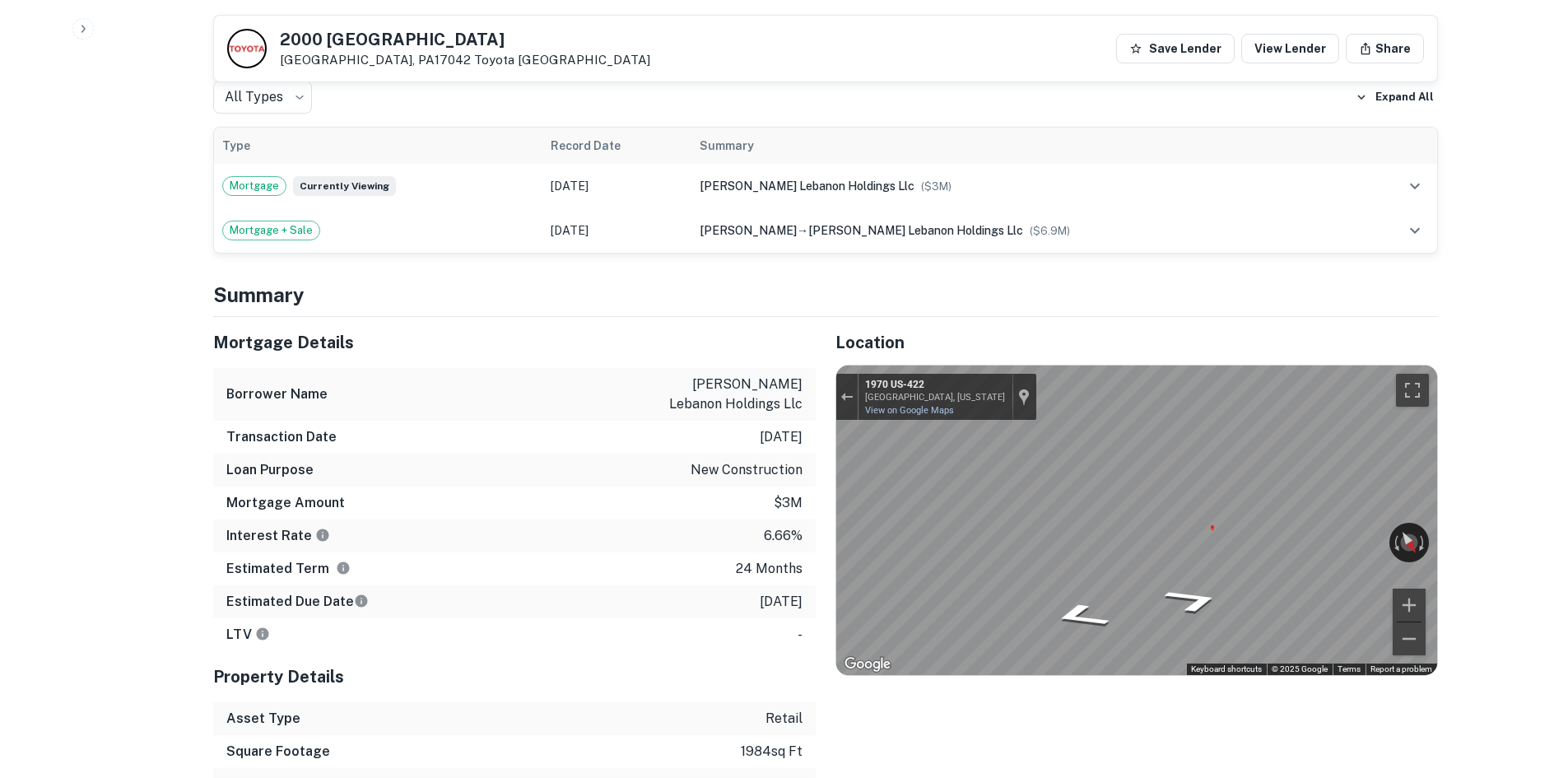
click at [710, 439] on div "Mortgage Details Borrower Name bennett lebanon holdings llc Transaction Date 2/…" at bounding box center [815, 575] width 1245 height 517
click at [850, 415] on div "Mortgage Details Borrower Name bennett lebanon holdings llc Transaction Date 2/…" at bounding box center [815, 575] width 1245 height 517
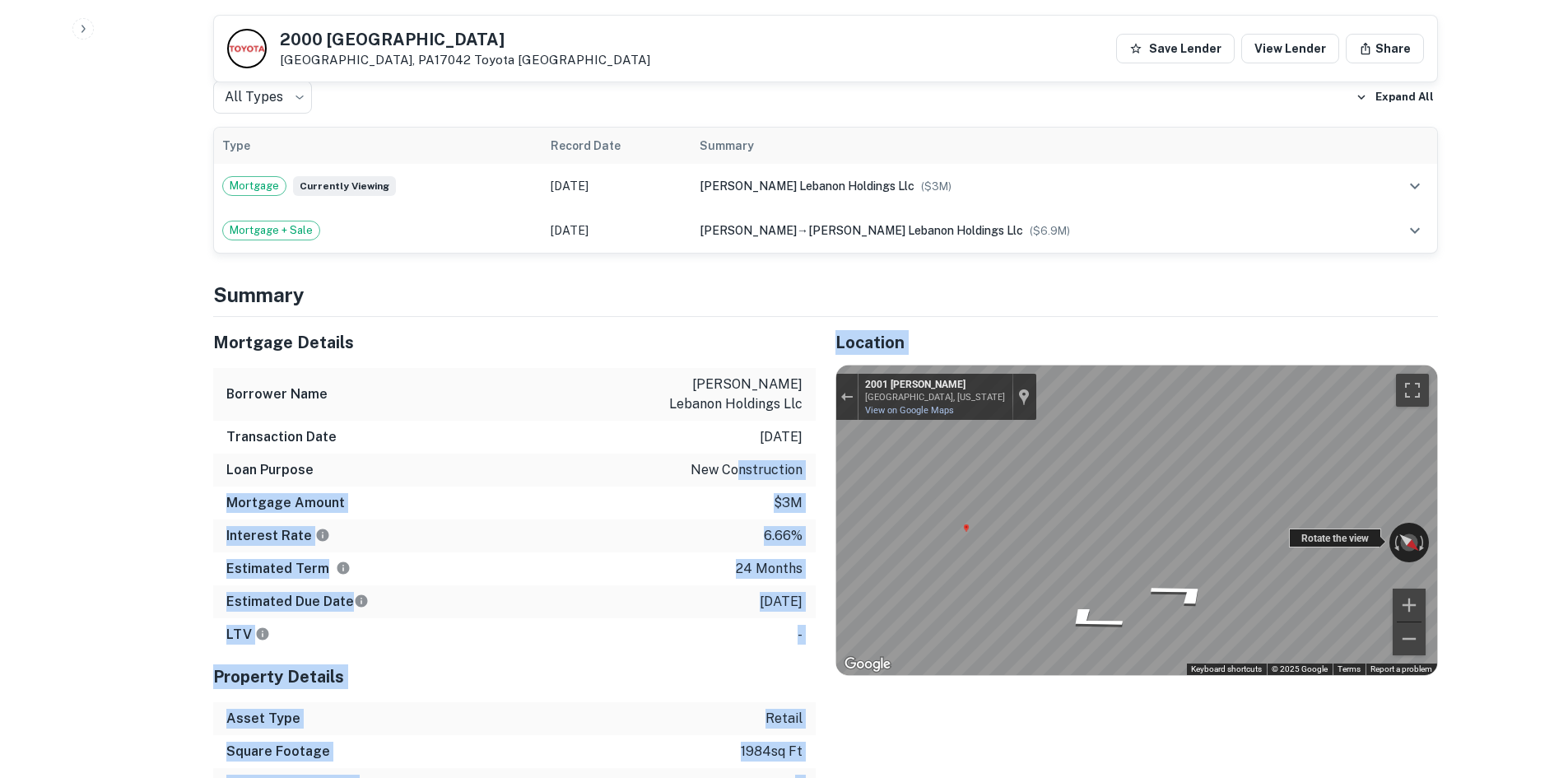
click at [1339, 528] on div "Rotate the view" at bounding box center [1335, 537] width 92 height 19
click at [1329, 528] on div "Rotate the view" at bounding box center [1335, 537] width 92 height 19
click at [1360, 528] on div "Rotate the view" at bounding box center [1335, 537] width 92 height 19
click at [1347, 528] on div "Rotate the view" at bounding box center [1335, 537] width 92 height 19
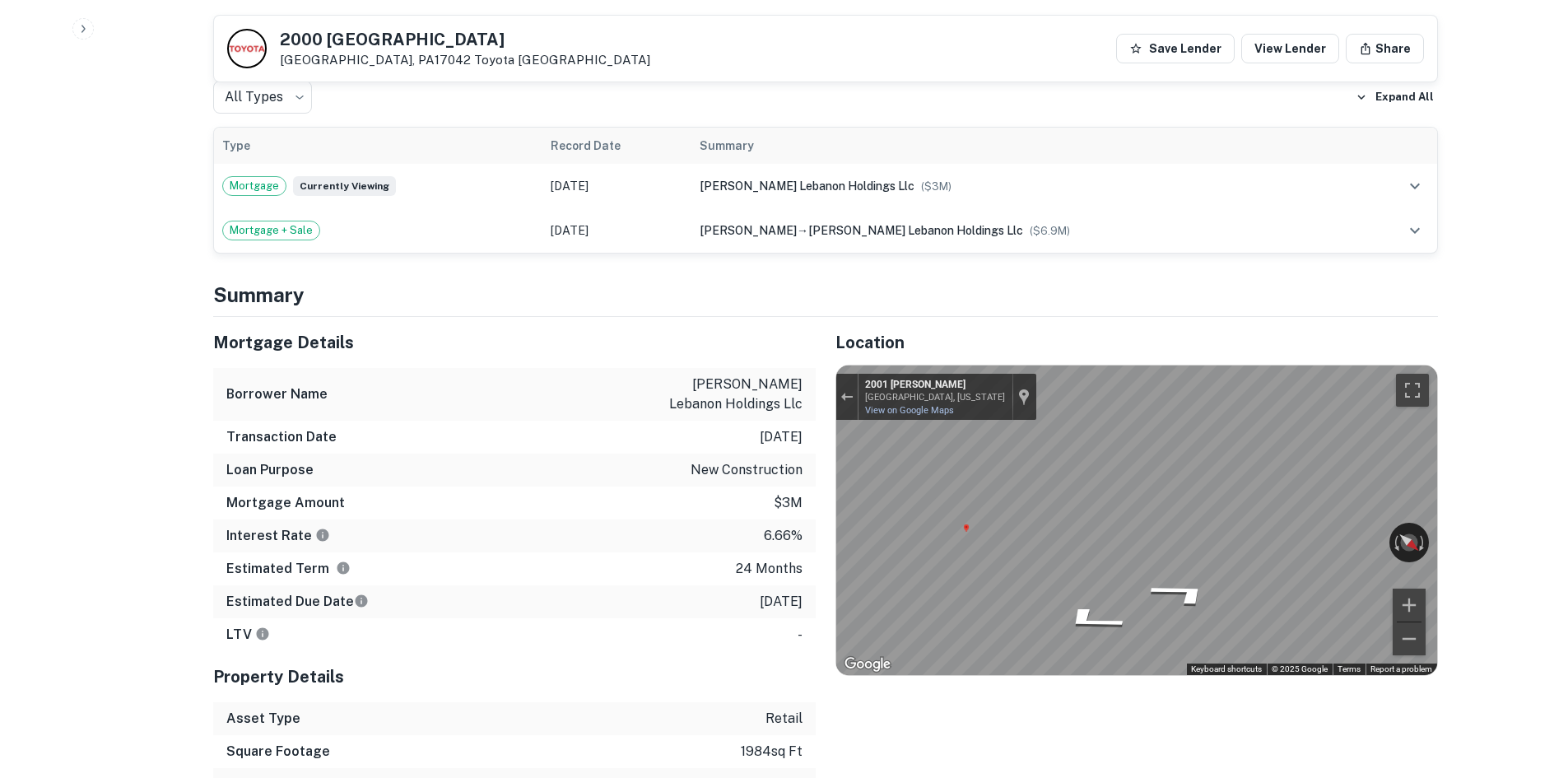
drag, startPoint x: 1462, startPoint y: 431, endPoint x: 1330, endPoint y: 474, distance: 138.8
click at [1330, 528] on div "Rotate the view" at bounding box center [1335, 537] width 92 height 19
click at [1373, 528] on div "Rotate the view" at bounding box center [1335, 537] width 92 height 19
click at [771, 434] on div "Mortgage Details Borrower Name bennett lebanon holdings llc Transaction Date 2/…" at bounding box center [815, 575] width 1245 height 517
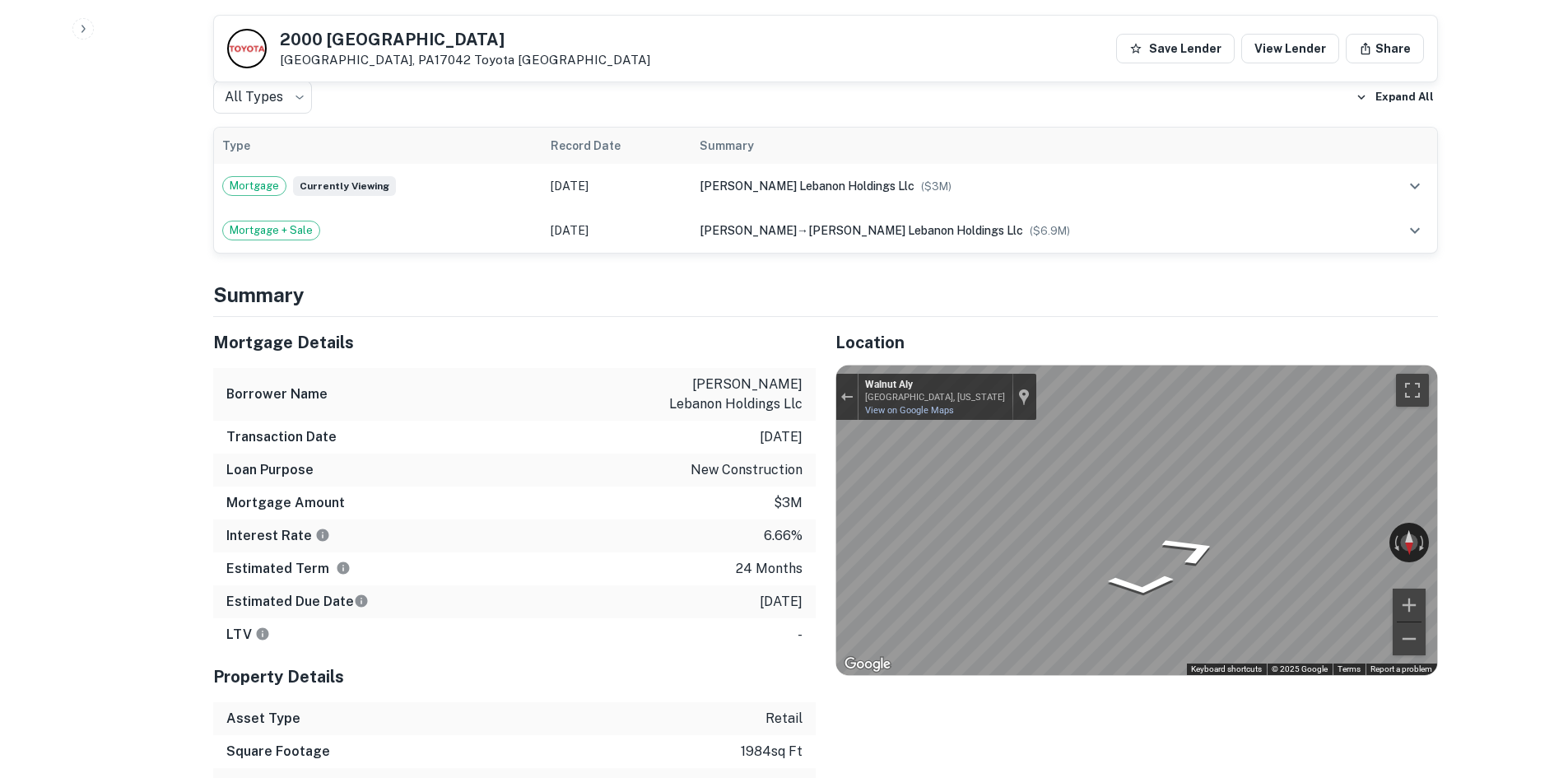
click at [785, 427] on div "Mortgage Details Borrower Name bennett lebanon holdings llc Transaction Date 2/…" at bounding box center [815, 575] width 1245 height 517
click at [738, 393] on div "Mortgage Details Borrower Name bennett lebanon holdings llc Transaction Date 2/…" at bounding box center [815, 575] width 1245 height 517
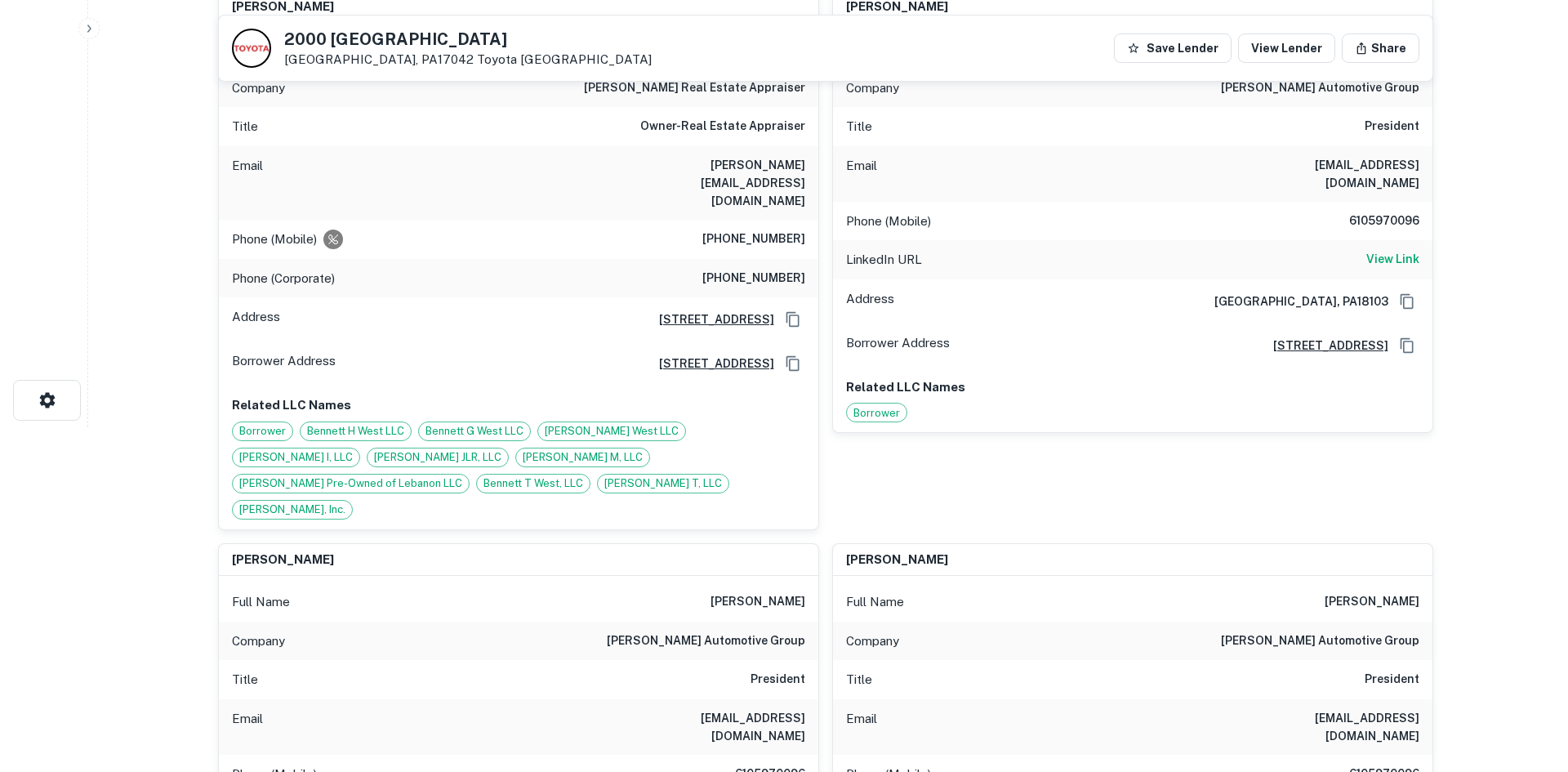
scroll to position [0, 0]
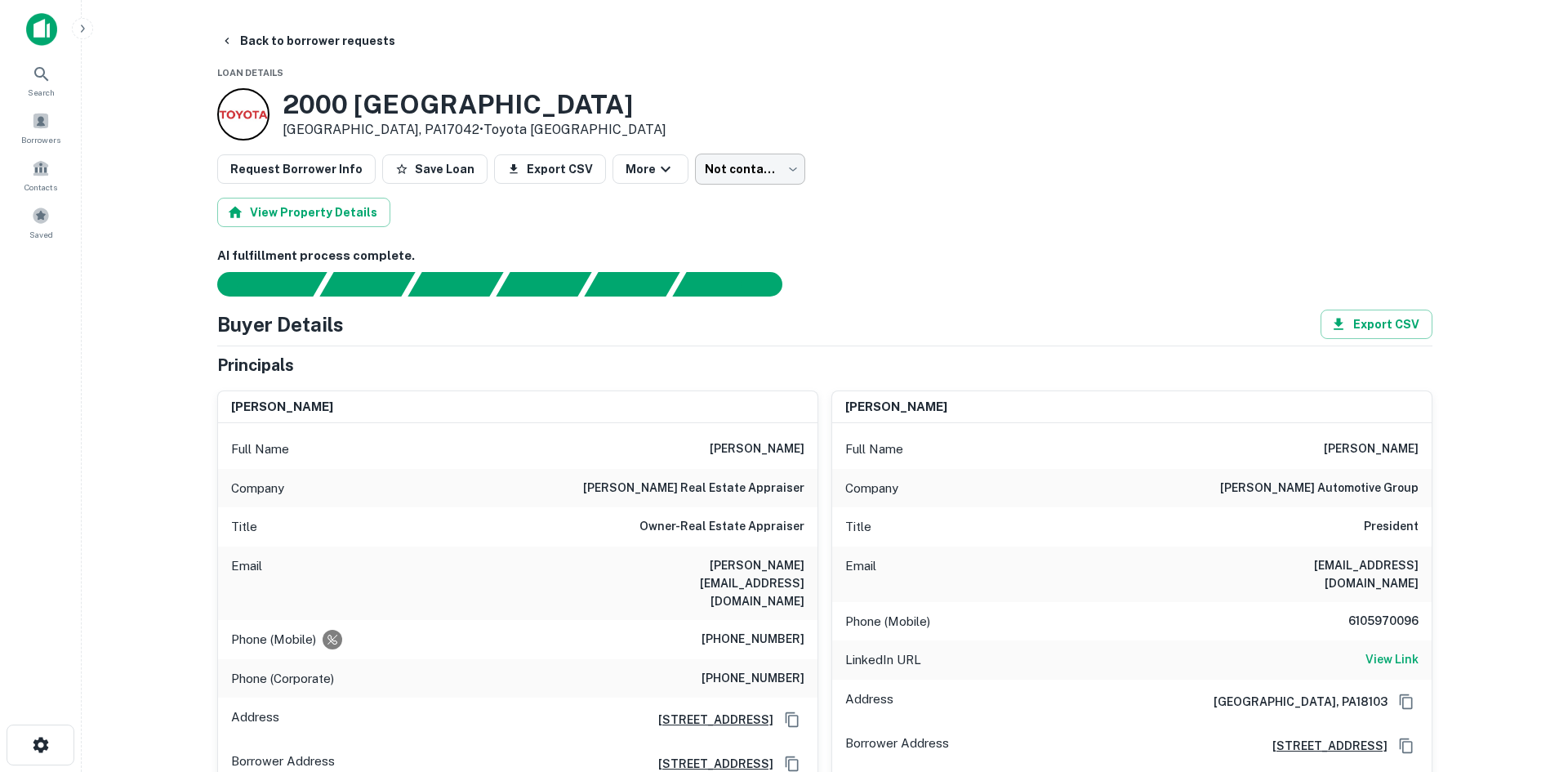
click at [745, 162] on body "Search Borrowers Contacts Saved Back to borrower requests Loan Details 2000 Cum…" at bounding box center [784, 386] width 1568 height 772
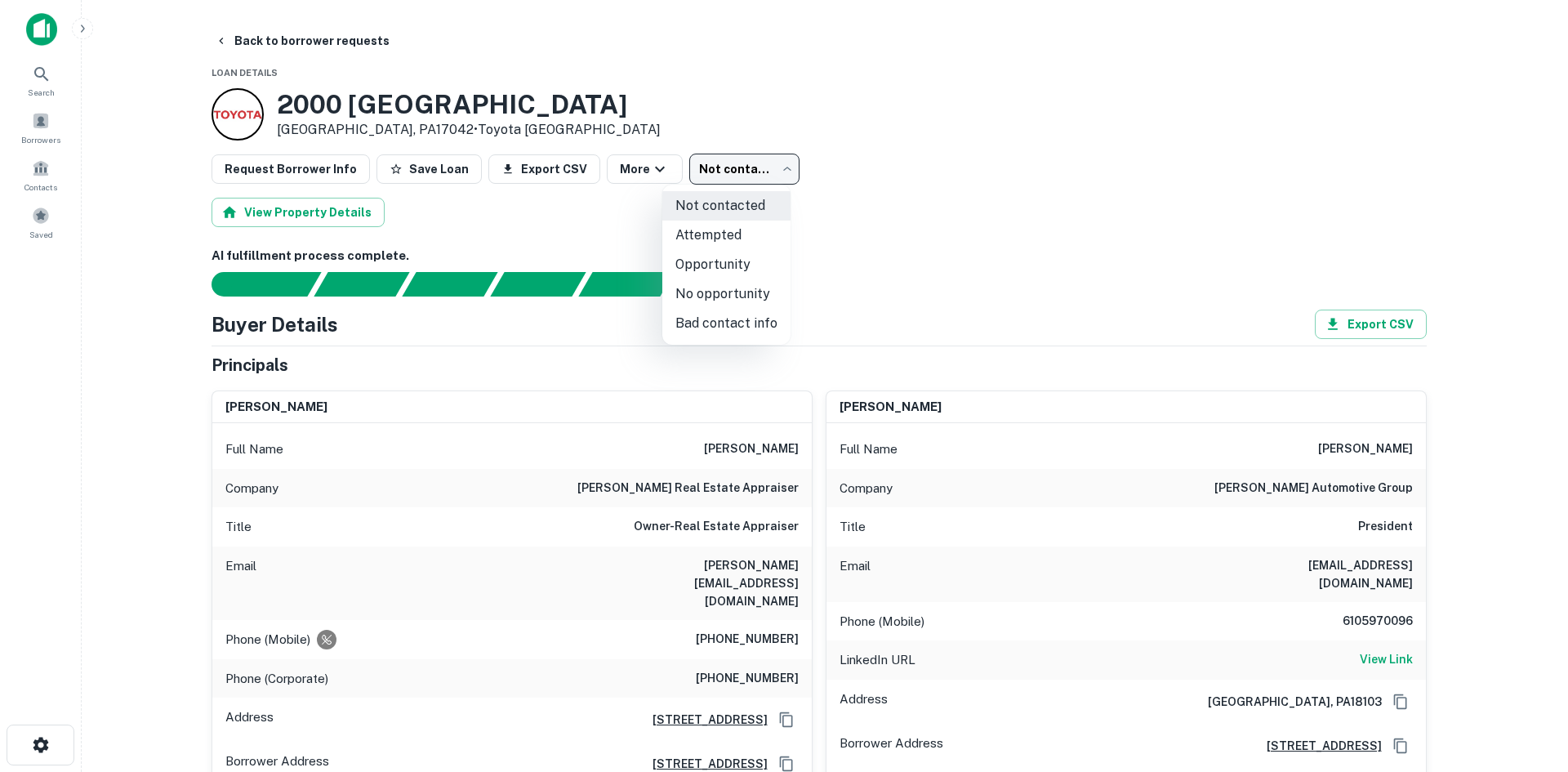
click at [750, 280] on li "No opportunity" at bounding box center [726, 294] width 128 height 29
type input "**********"
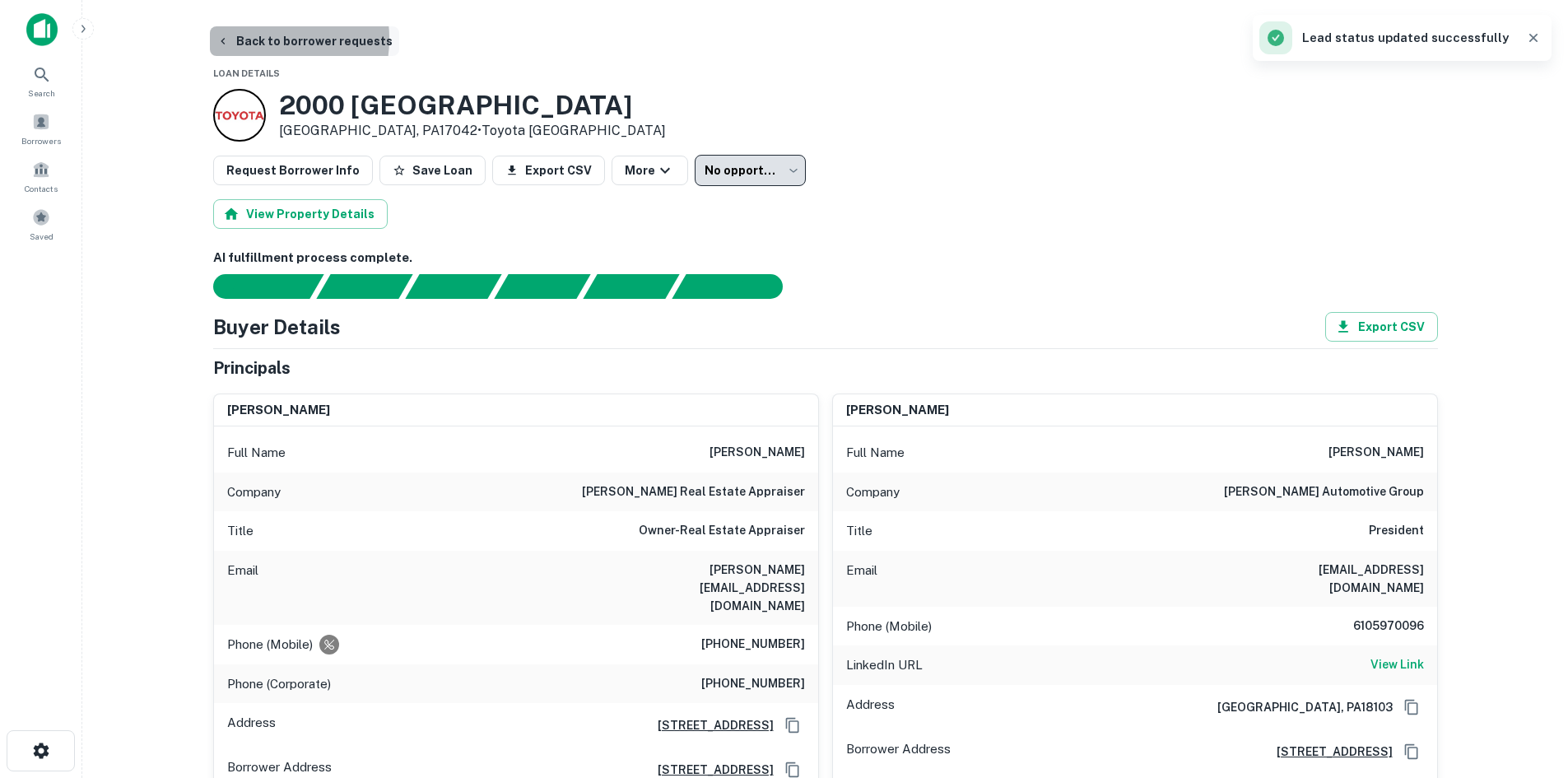
click at [261, 38] on button "Back to borrower requests" at bounding box center [304, 41] width 189 height 29
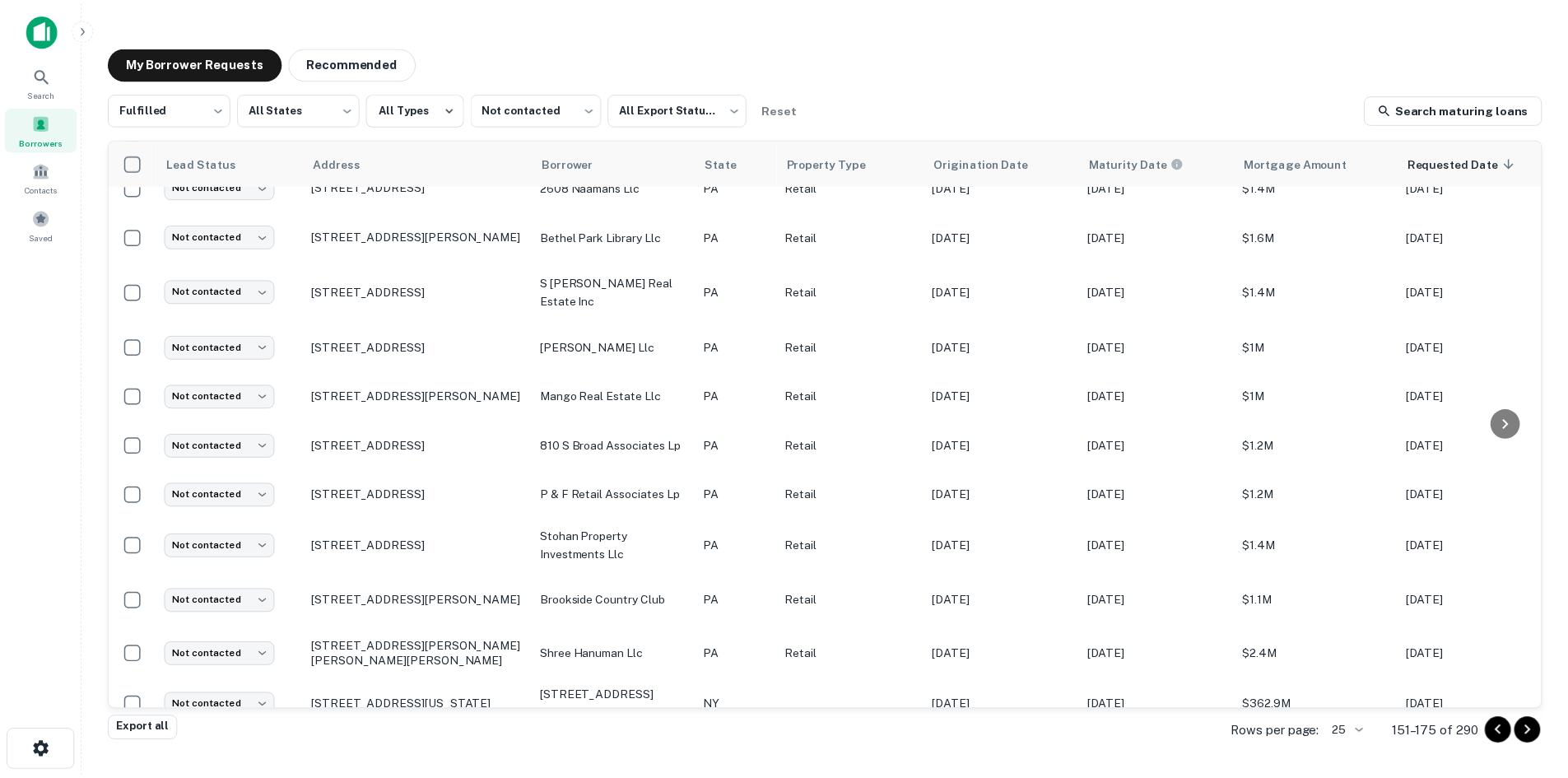
scroll to position [774, 0]
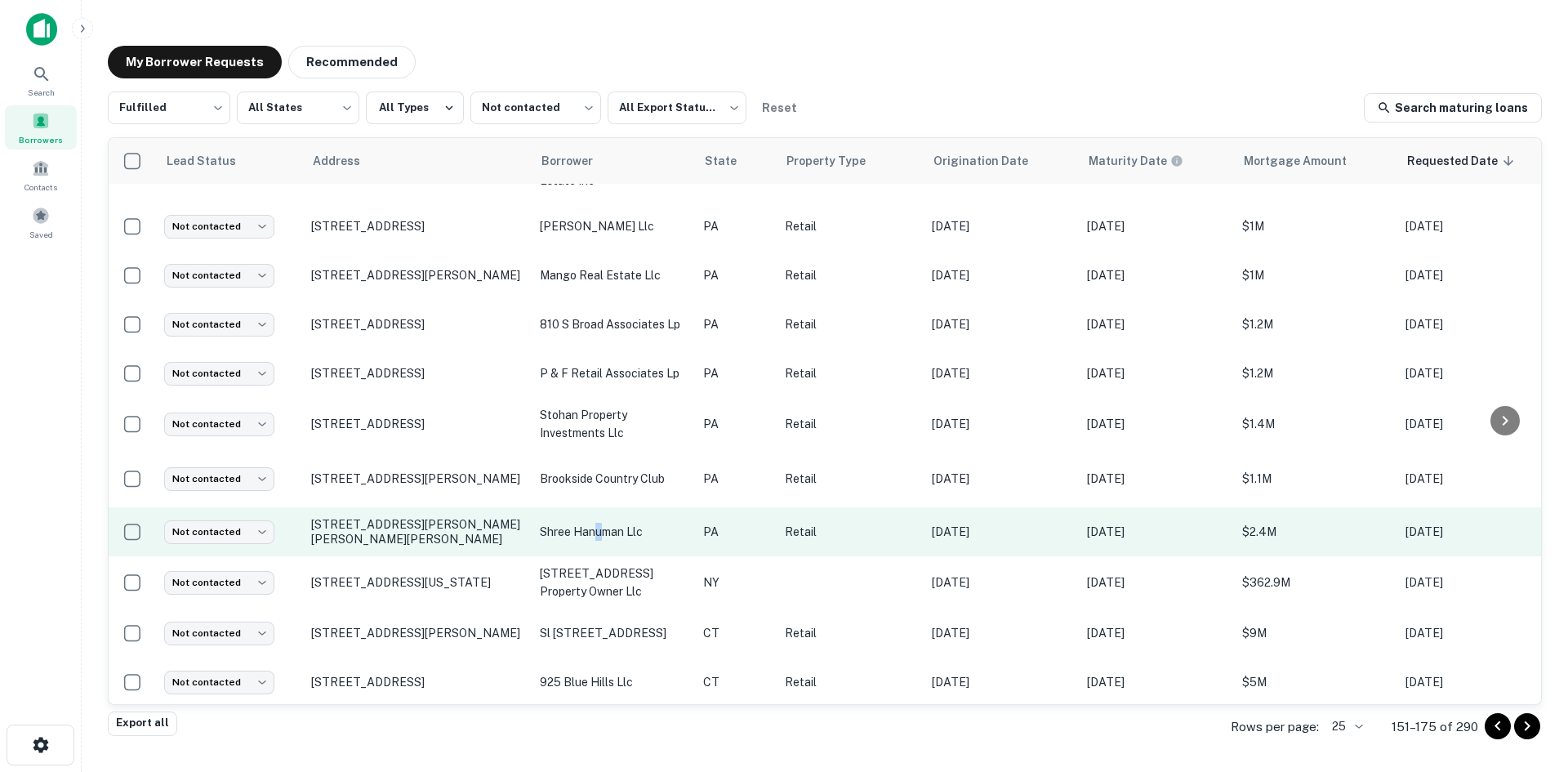
click at [600, 523] on p "shree hanuman llc" at bounding box center [612, 532] width 147 height 18
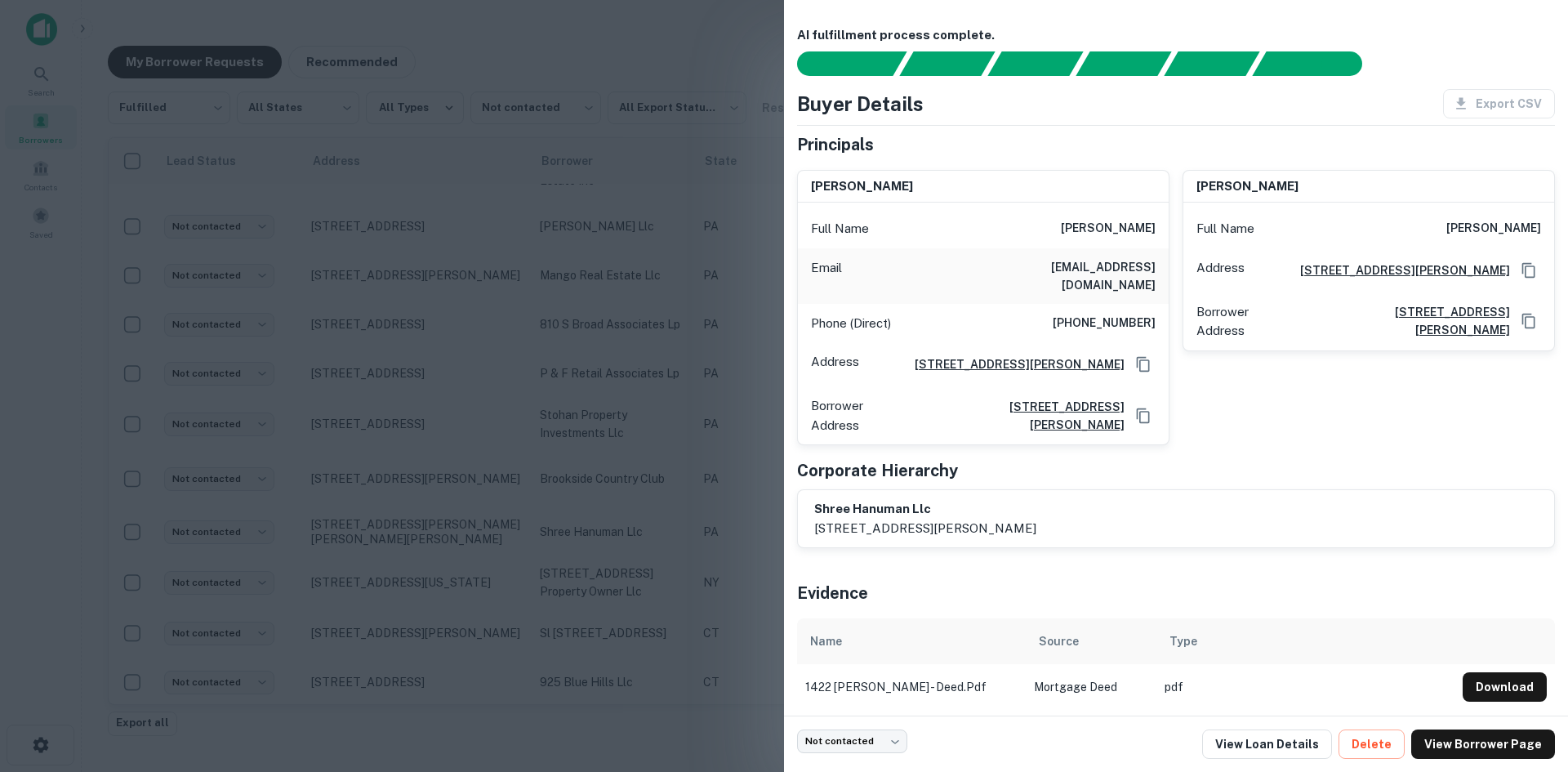
click at [525, 466] on div at bounding box center [784, 386] width 1568 height 772
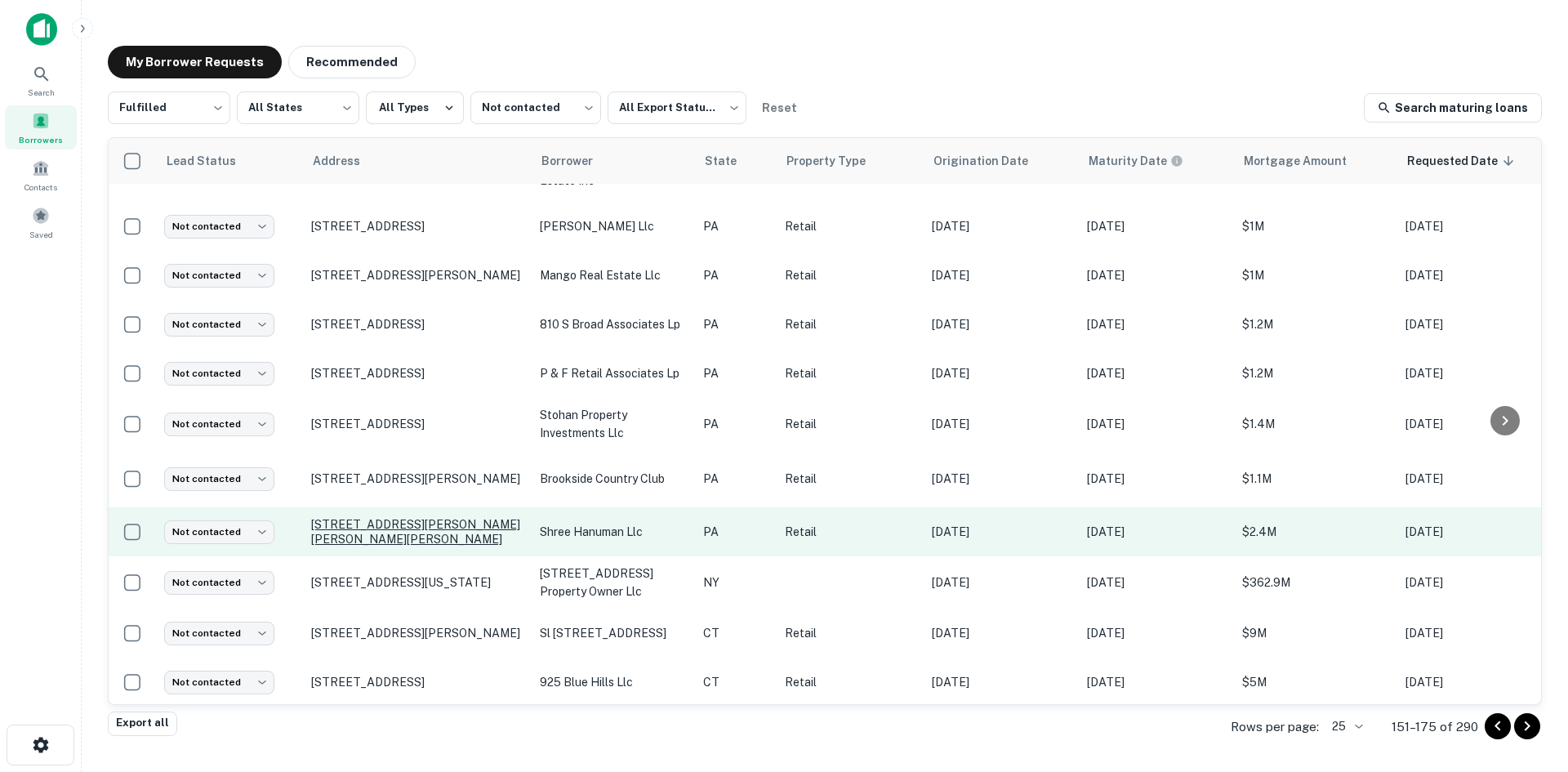
click at [458, 517] on p "1422 Chester Pike Sharon Hill, PA19079" at bounding box center [417, 532] width 212 height 29
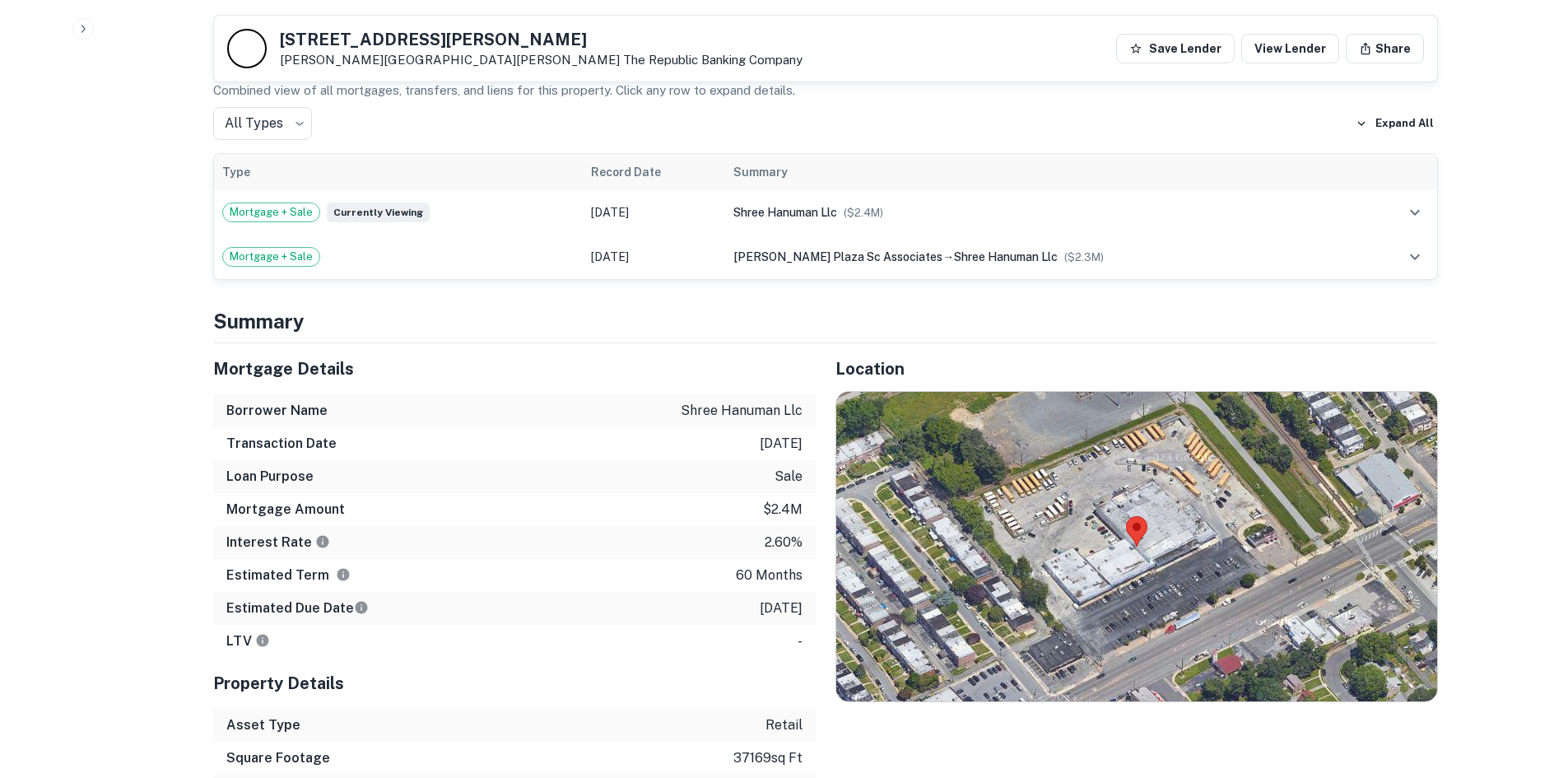
scroll to position [905, 0]
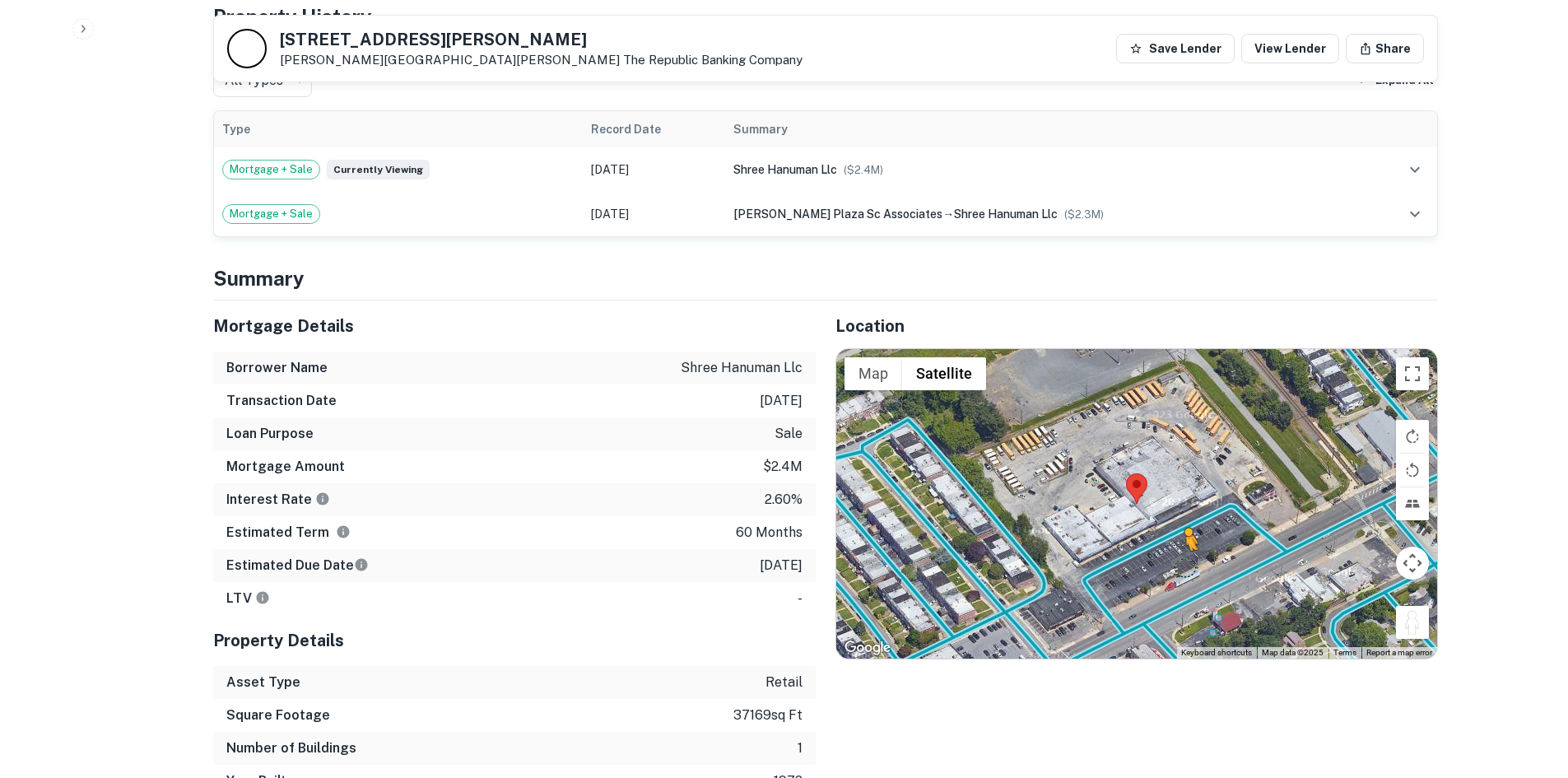
drag, startPoint x: 1413, startPoint y: 604, endPoint x: 1181, endPoint y: 550, distance: 238.2
click at [1181, 550] on div "To activate drag with keyboard, press Alt + Enter. Once in keyboard drag state,…" at bounding box center [1136, 504] width 601 height 310
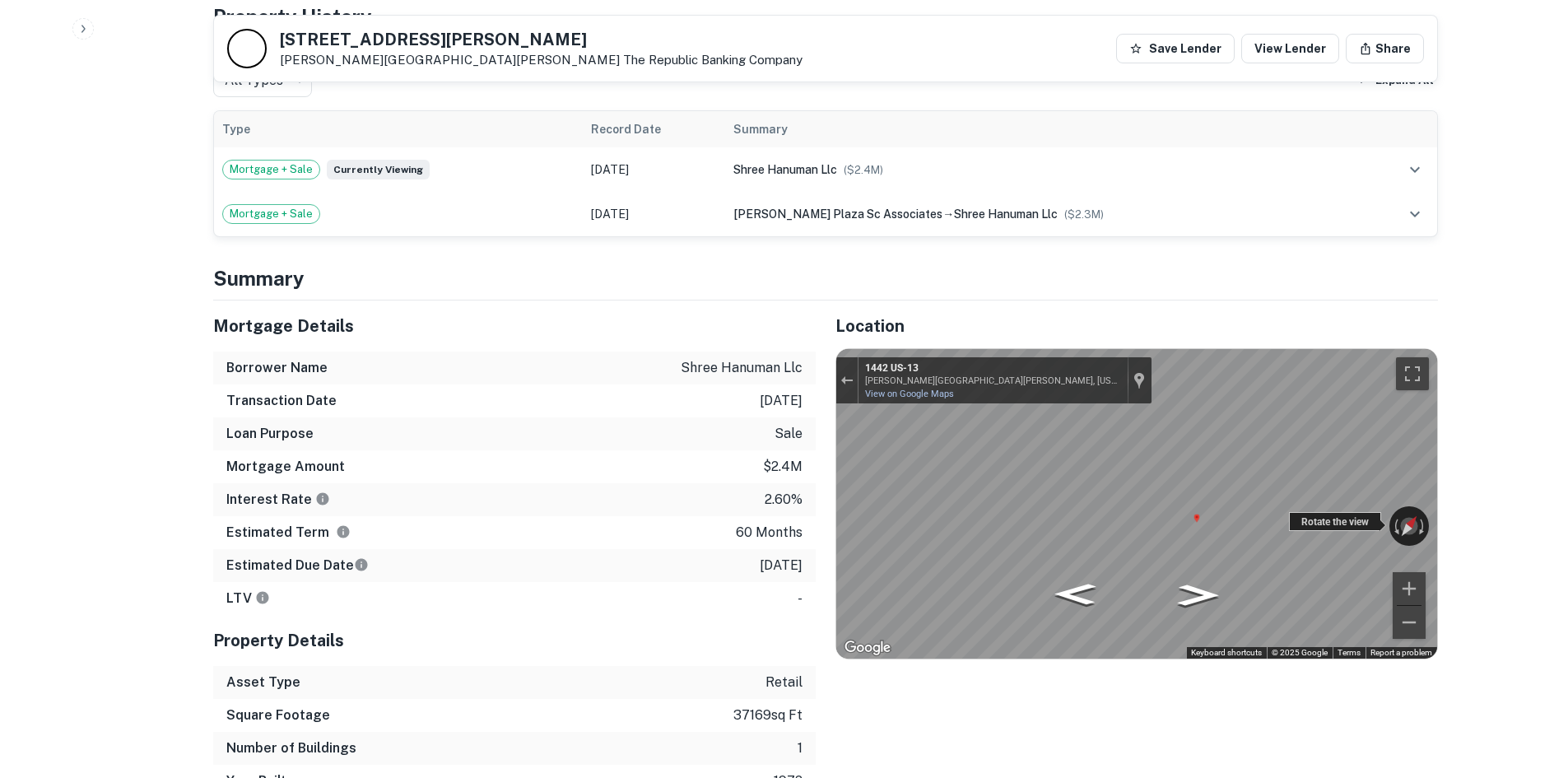
click at [1300, 506] on div "← Move left → Move right ↑ Move up ↓ Move down + Zoom in - Zoom out 1442 US-13 …" at bounding box center [1136, 504] width 601 height 310
click at [827, 505] on div "Location ← Move left → Move right ↑ Move up ↓ Move down + Zoom in - Zoom out Ho…" at bounding box center [1126, 549] width 622 height 497
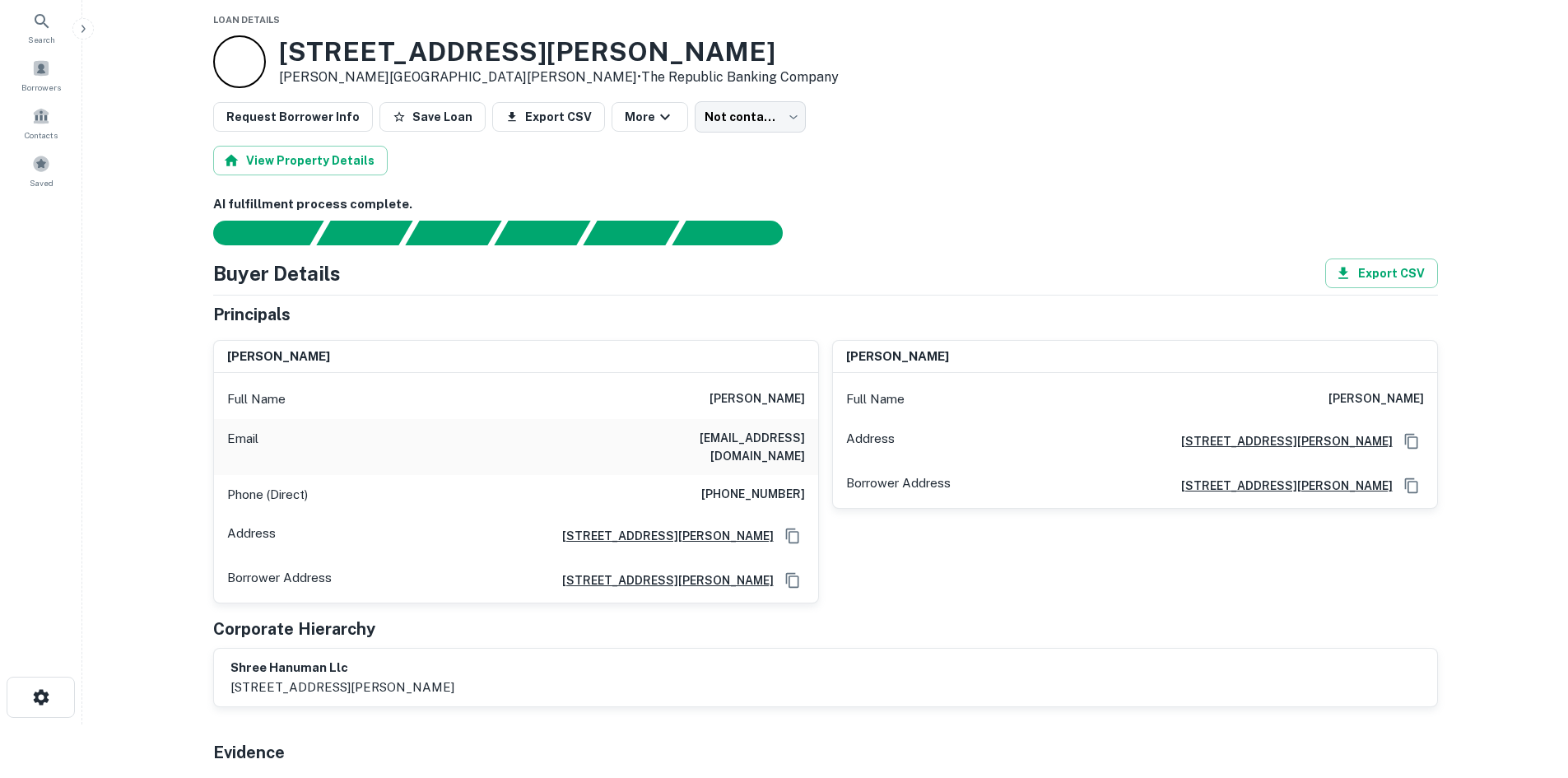
scroll to position [82, 0]
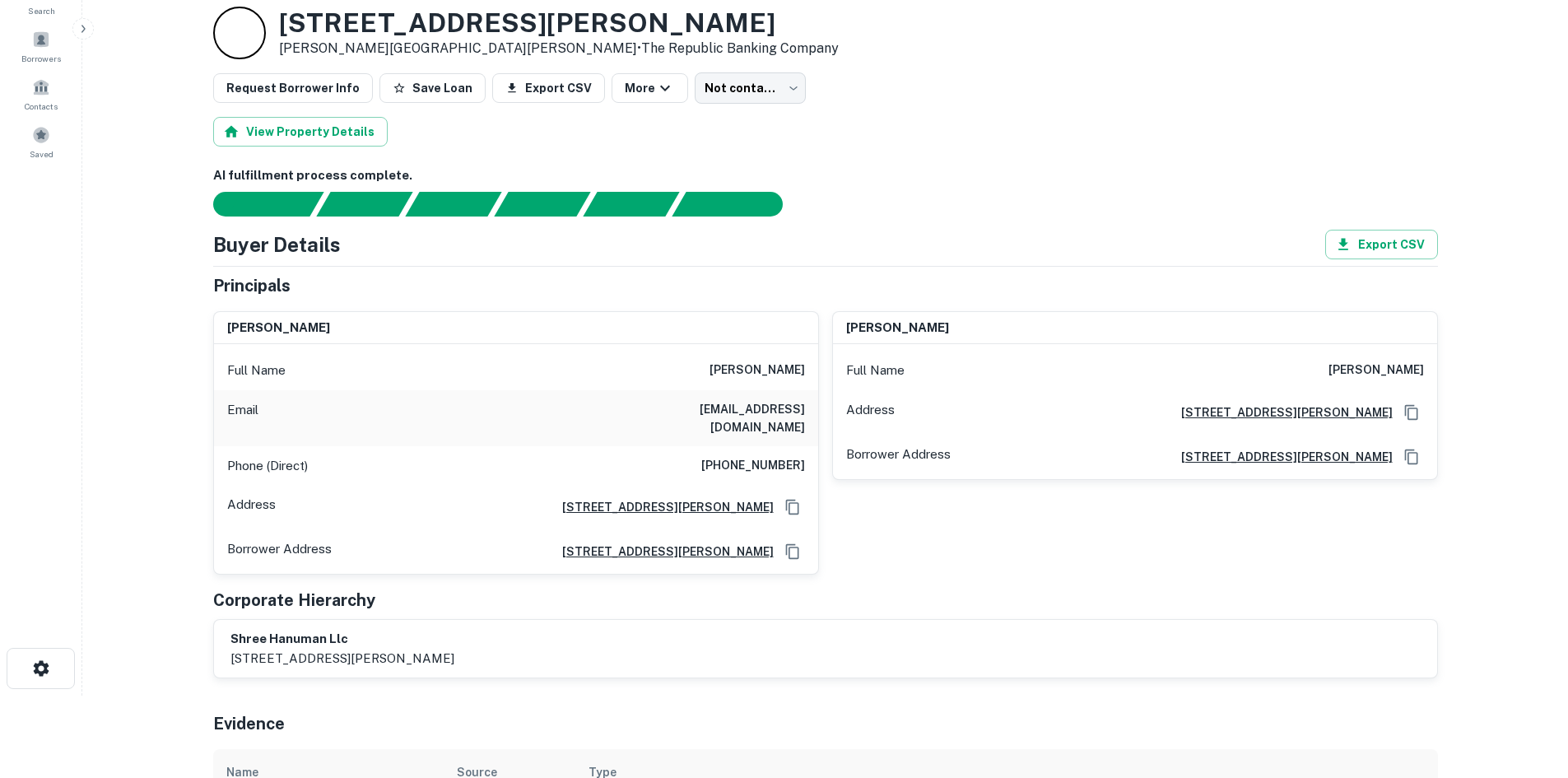
click at [761, 456] on h6 "(215) 436-5093" at bounding box center [754, 465] width 104 height 20
copy h6 "(215) 436-5093"
click at [416, 45] on div "1422 Chester Pike Sharon Hill, PA19079 • The Republic Banking Company" at bounding box center [559, 33] width 560 height 51
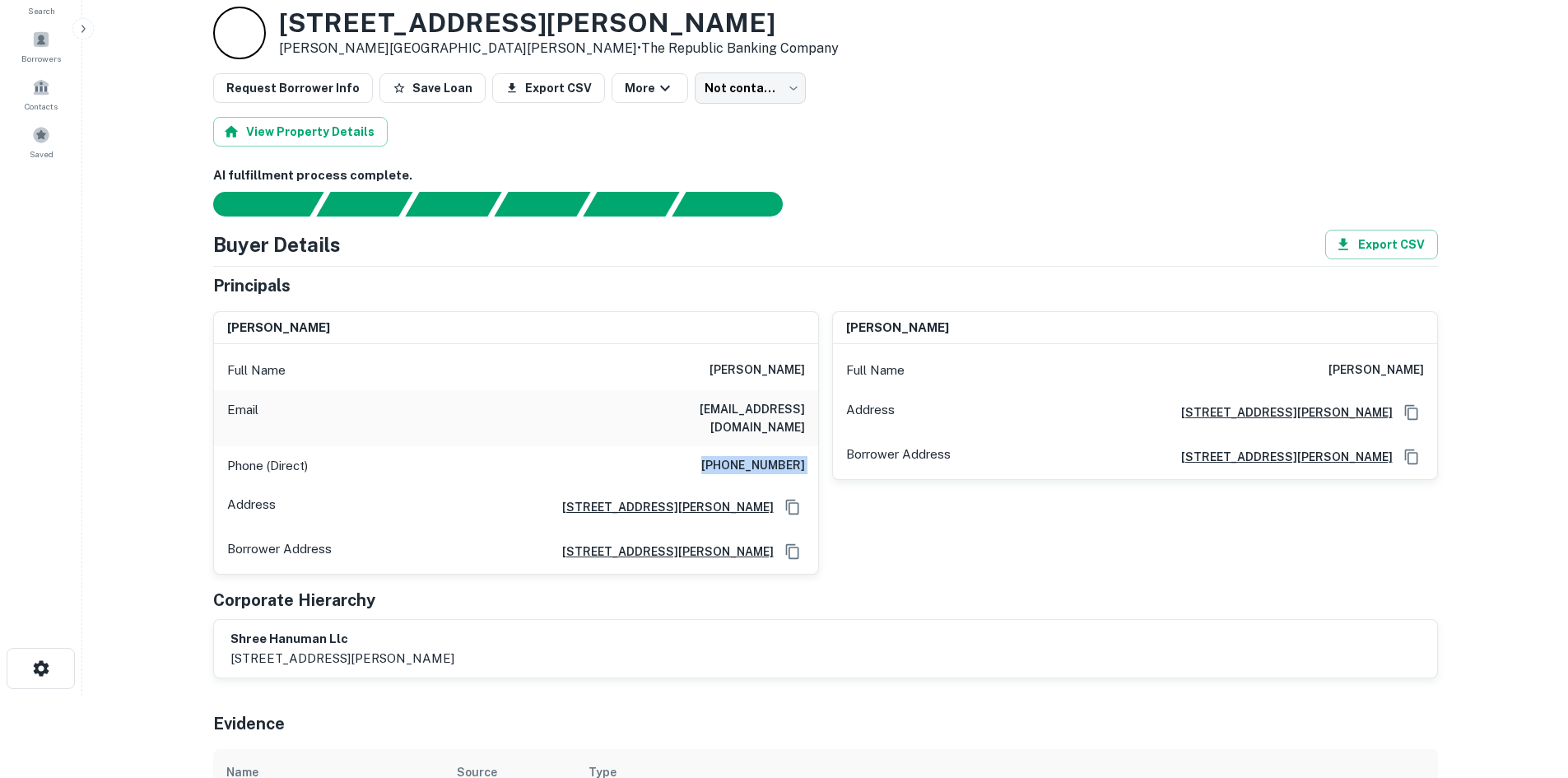
copy div "1422 Chester Pike Sharon Hill, PA19079 •"
click at [922, 195] on div at bounding box center [815, 204] width 1245 height 24
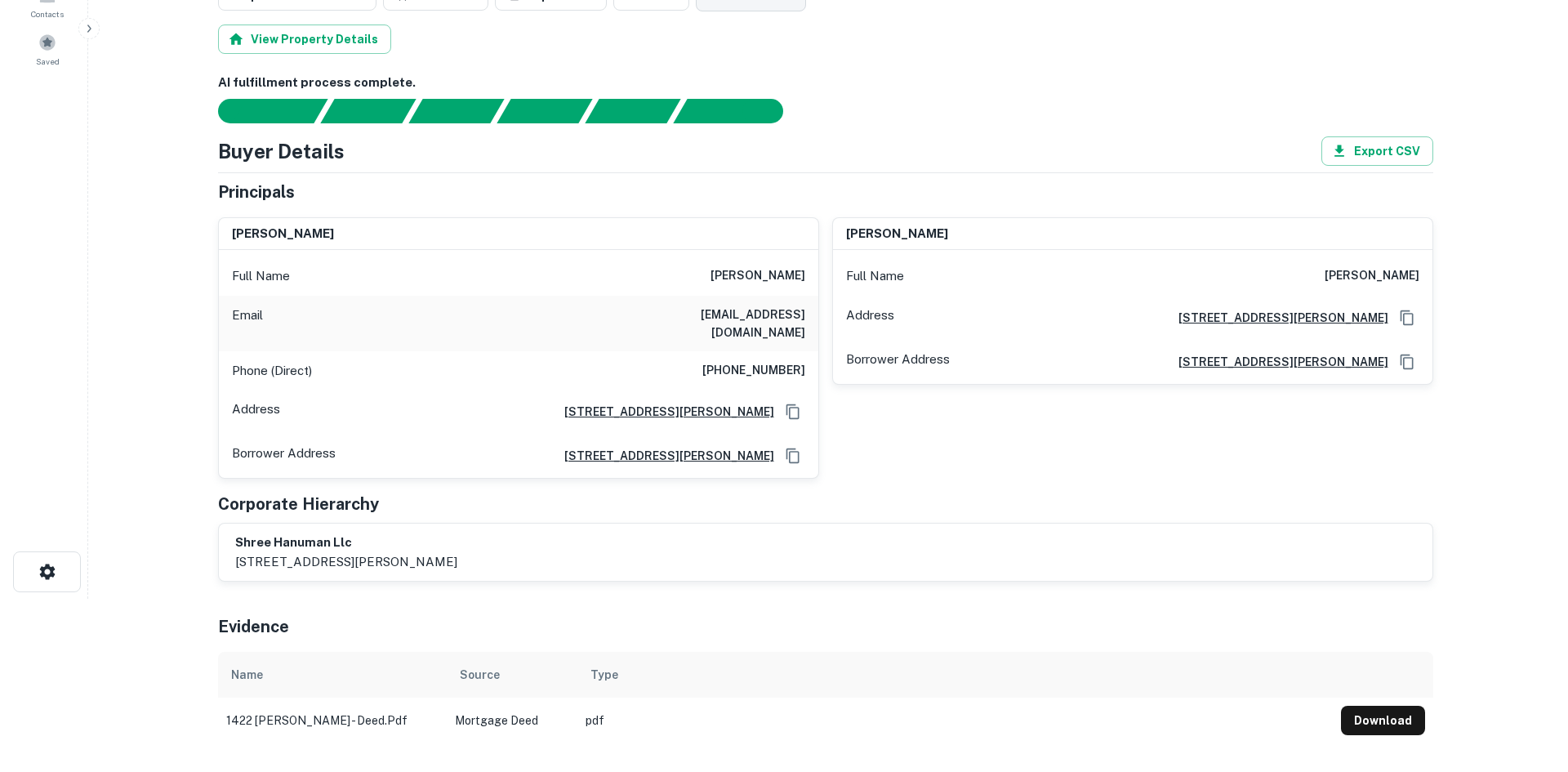
scroll to position [0, 0]
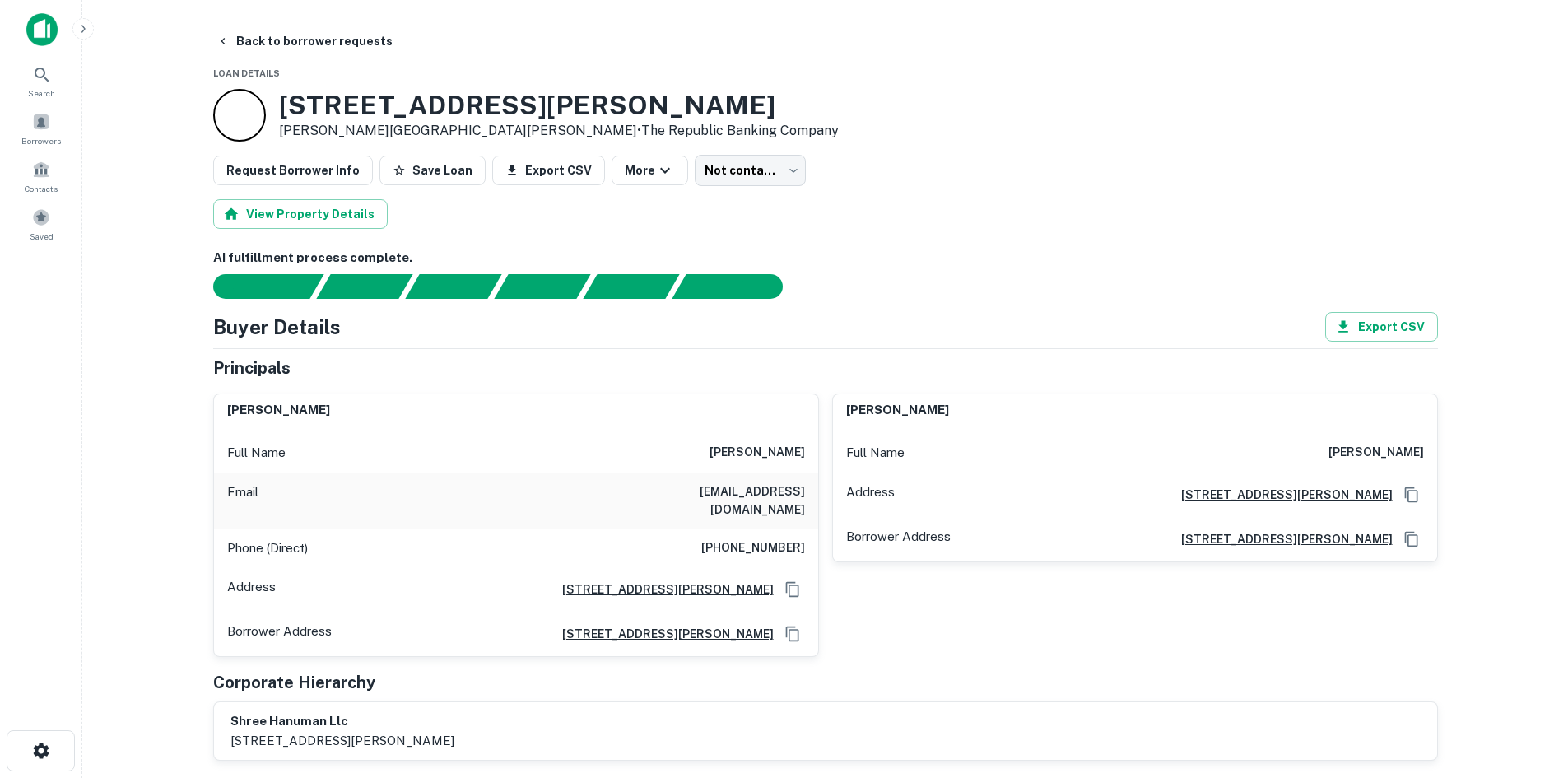
drag, startPoint x: 899, startPoint y: 320, endPoint x: 841, endPoint y: 239, distance: 99.6
click at [888, 298] on div "AI fulfillment process complete. Buyer Details Export CSV Principals manav a pa…" at bounding box center [826, 586] width 1225 height 675
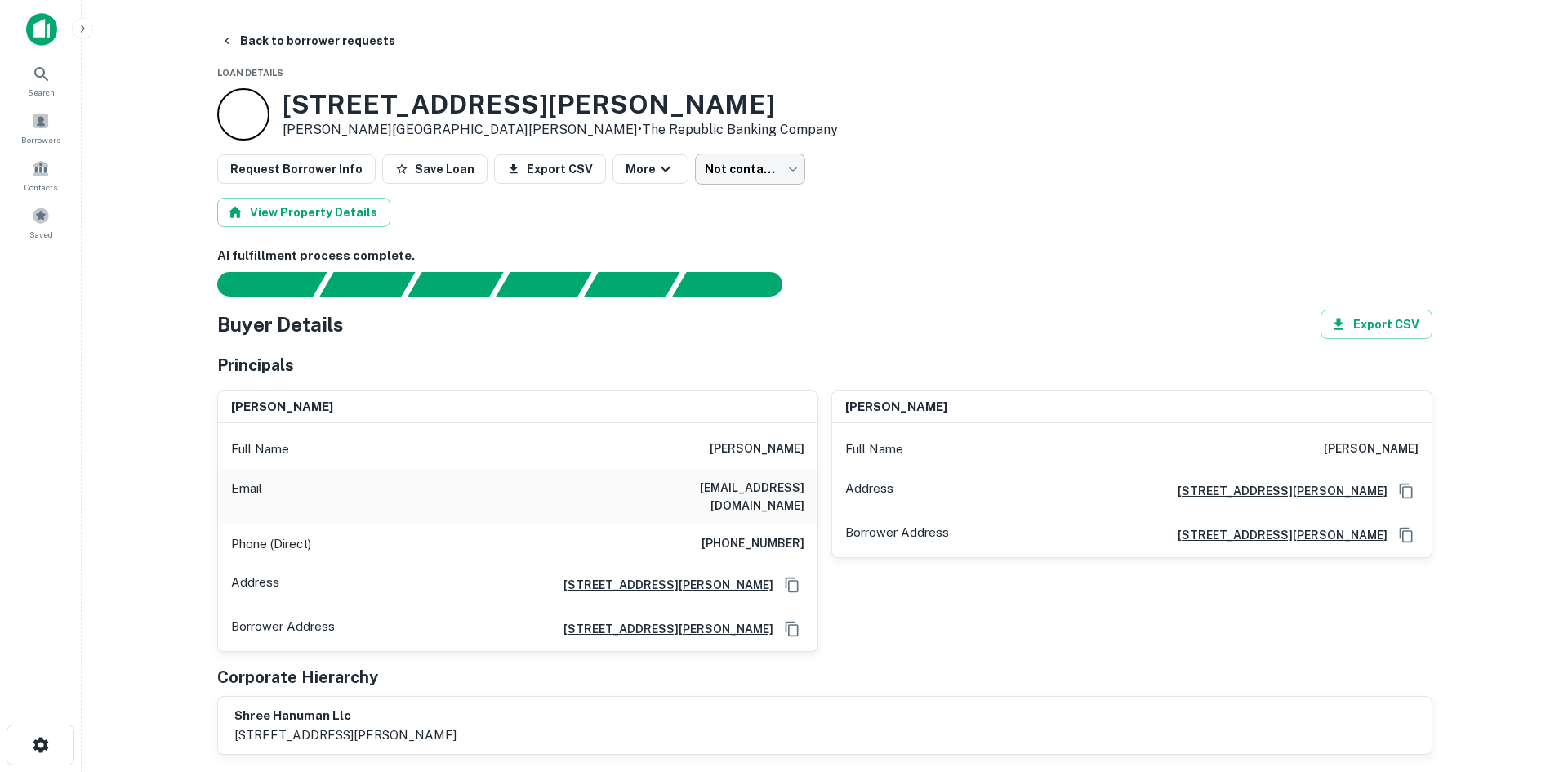
click at [757, 171] on body "Search Borrowers Contacts Saved Back to borrower requests Loan Details 1422 Che…" at bounding box center [784, 386] width 1568 height 772
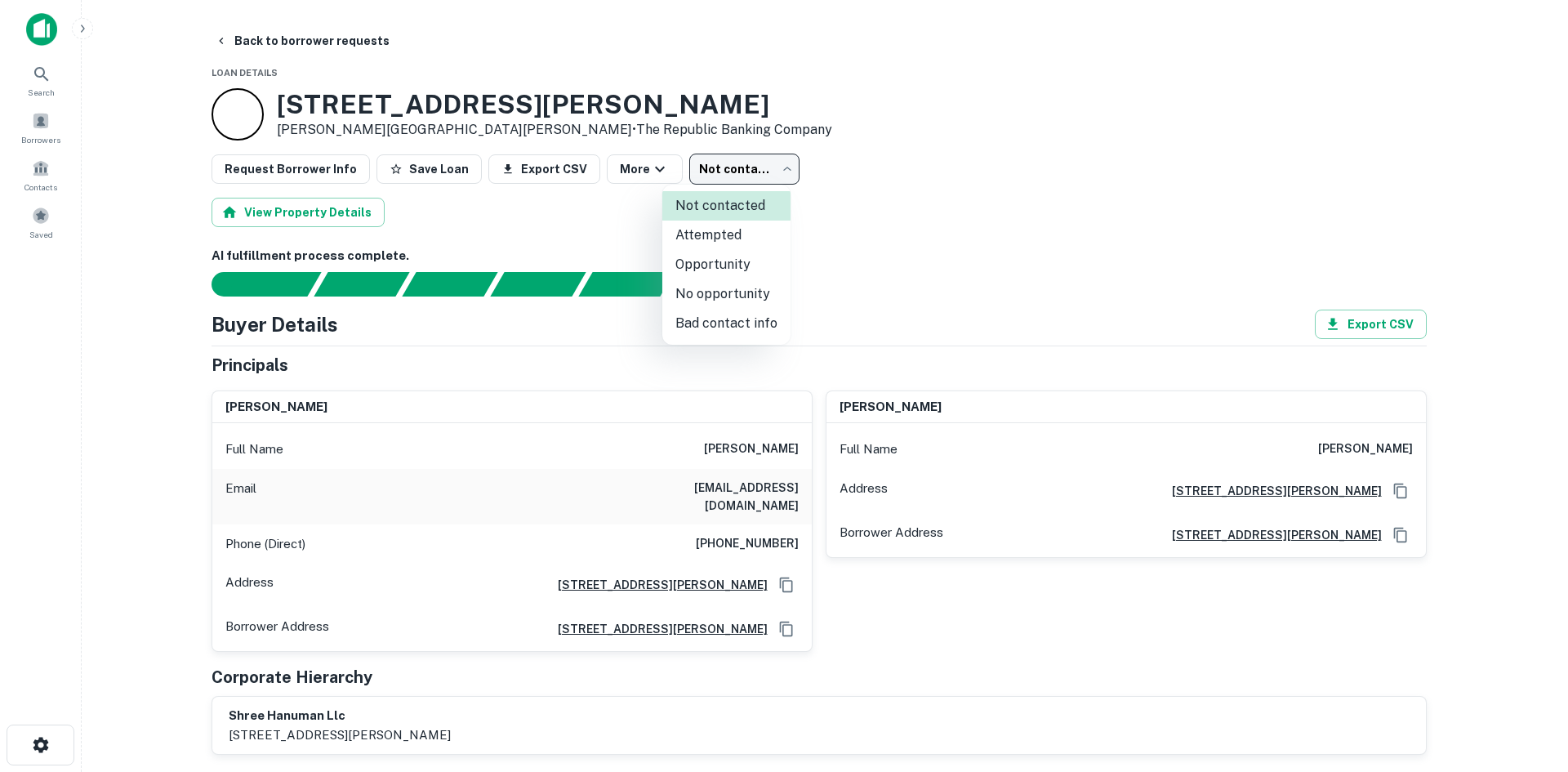
click at [745, 242] on li "Attempted" at bounding box center [726, 235] width 128 height 29
type input "*********"
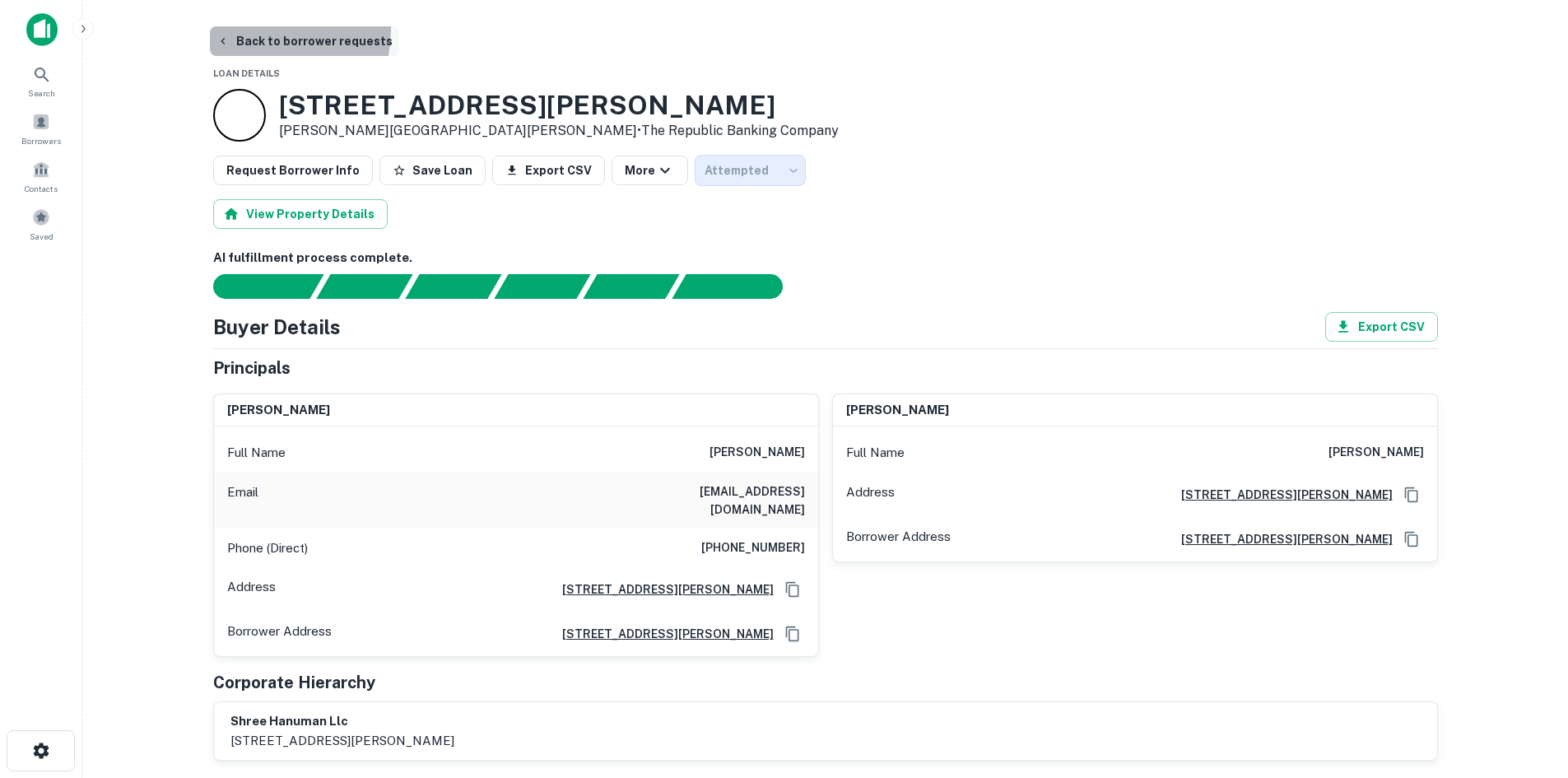
click at [244, 28] on button "Back to borrower requests" at bounding box center [304, 41] width 189 height 29
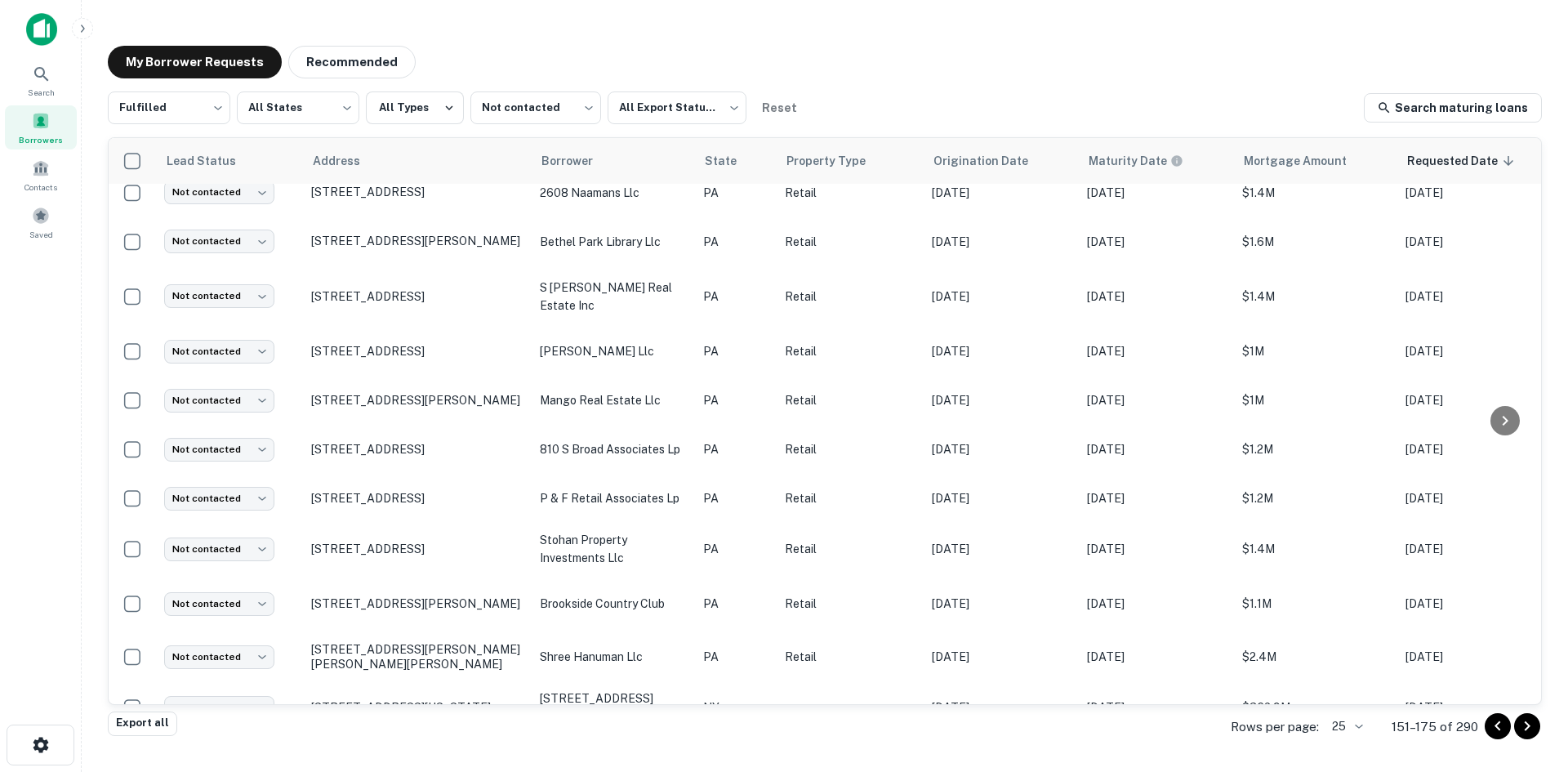
scroll to position [768, 0]
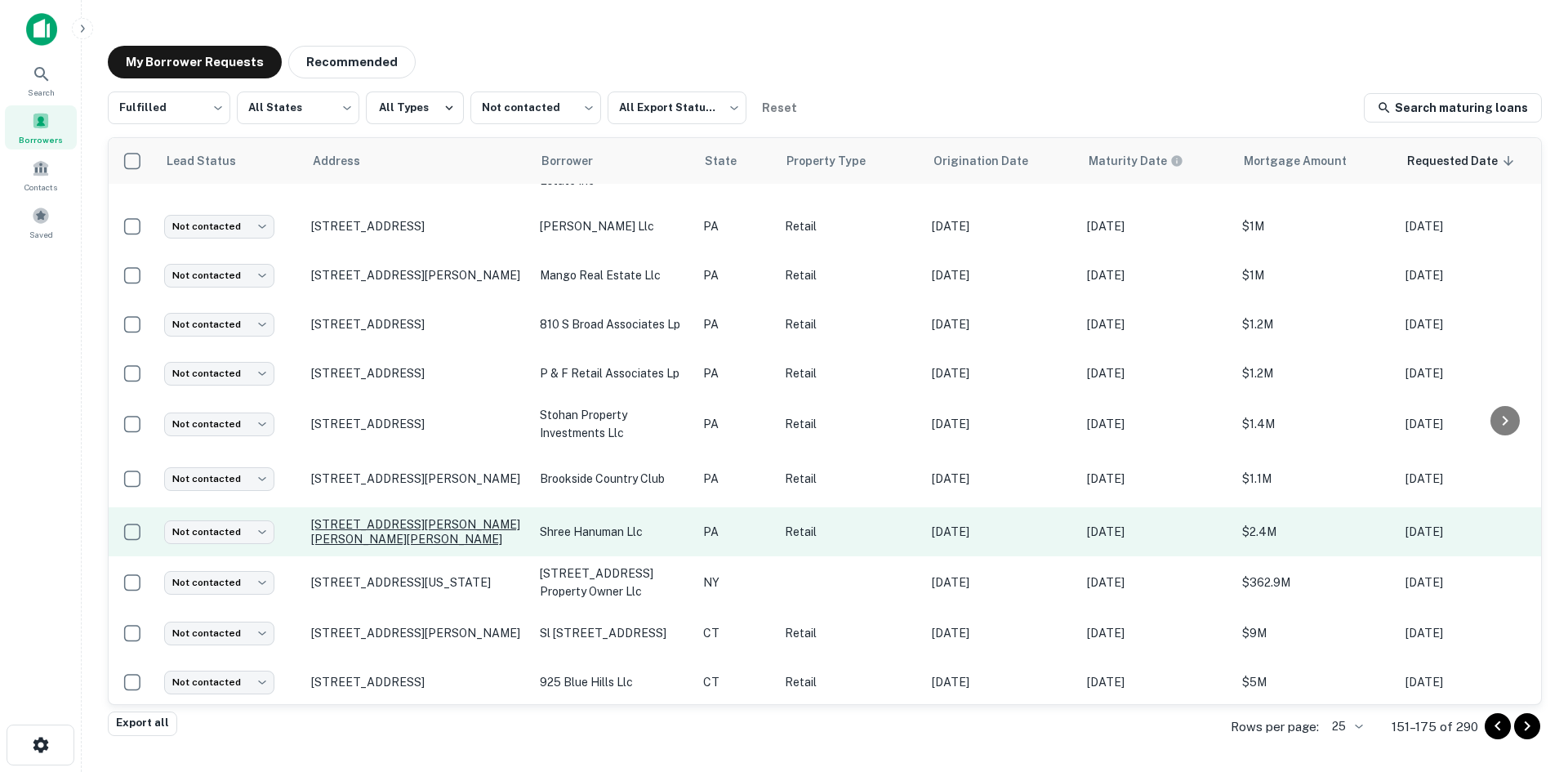
click at [446, 517] on p "1422 Chester Pike Sharon Hill, PA19079" at bounding box center [417, 532] width 212 height 29
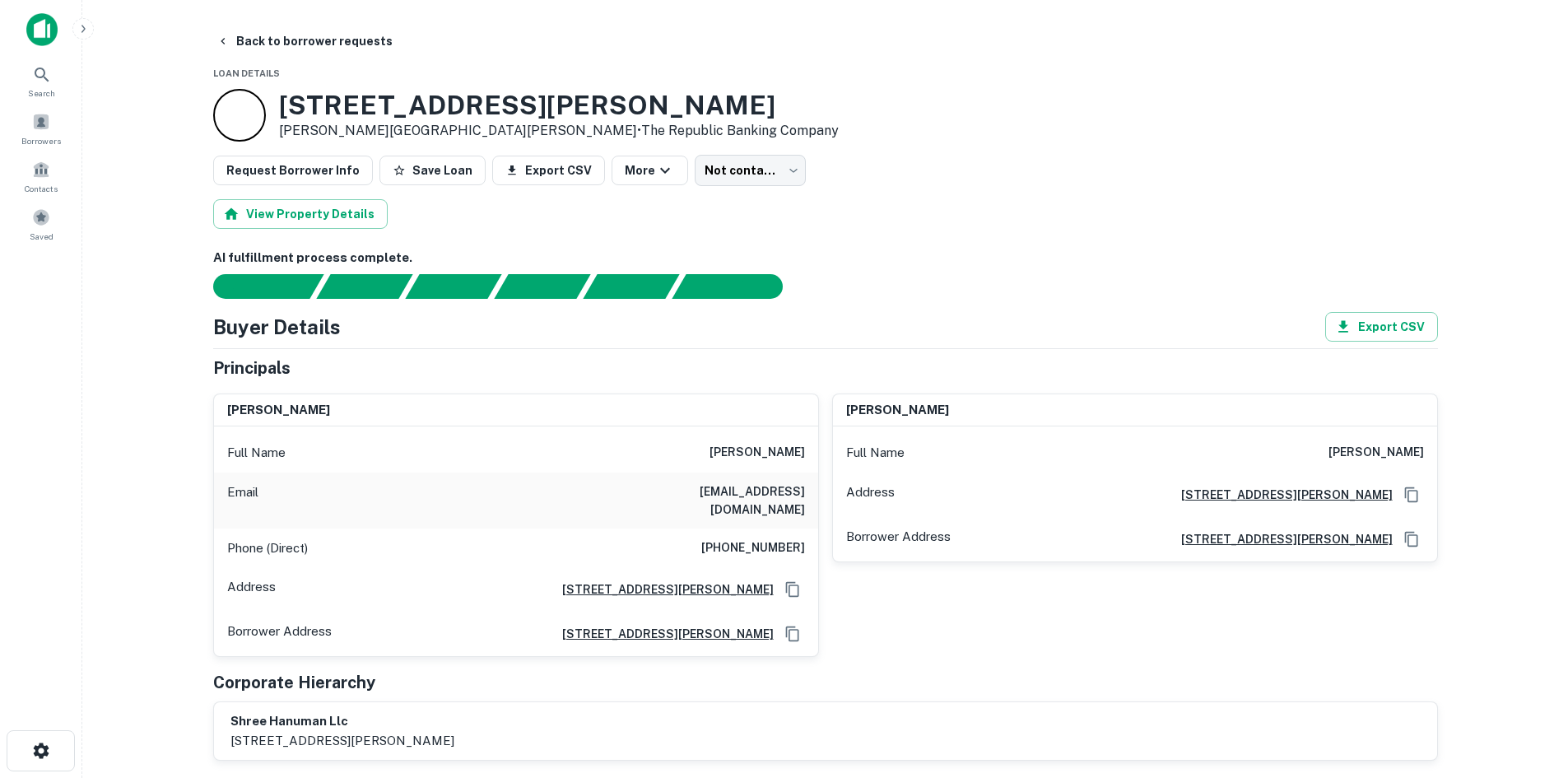
type input "*********"
click at [298, 49] on button "Back to borrower requests" at bounding box center [304, 41] width 189 height 29
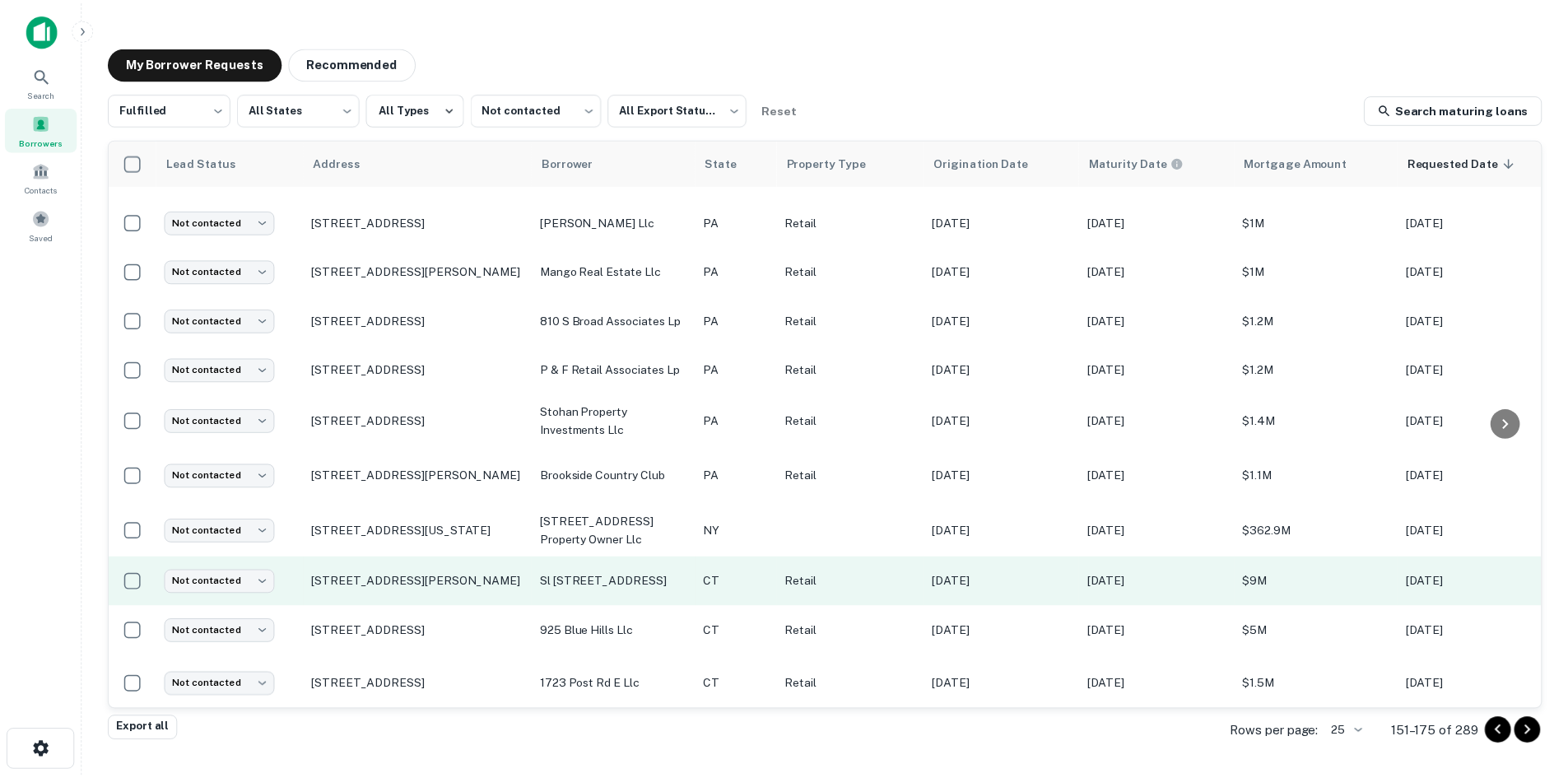
scroll to position [783, 0]
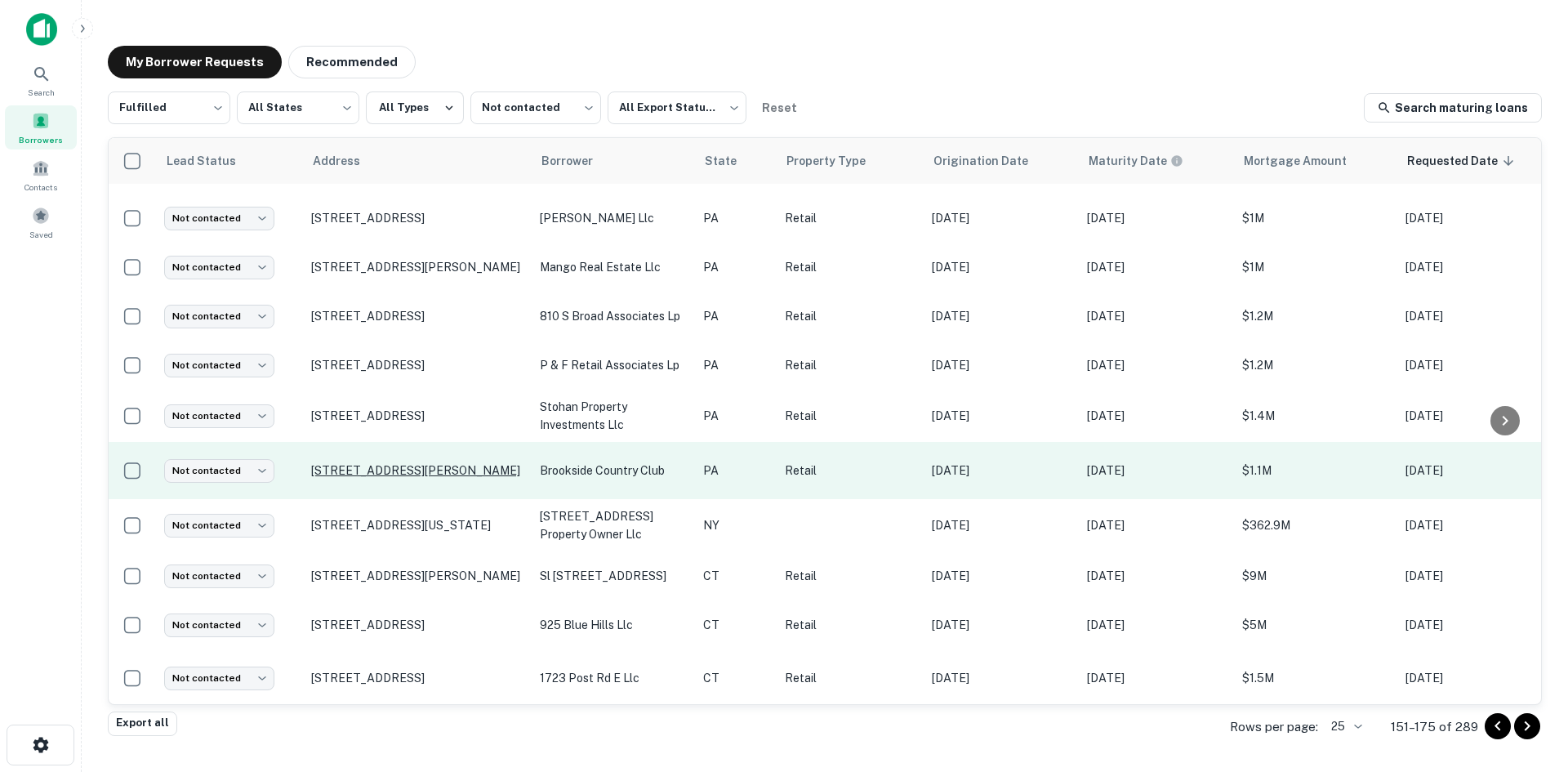
click at [446, 463] on p "850 N Adams St Pottstown, PA19464" at bounding box center [417, 470] width 212 height 15
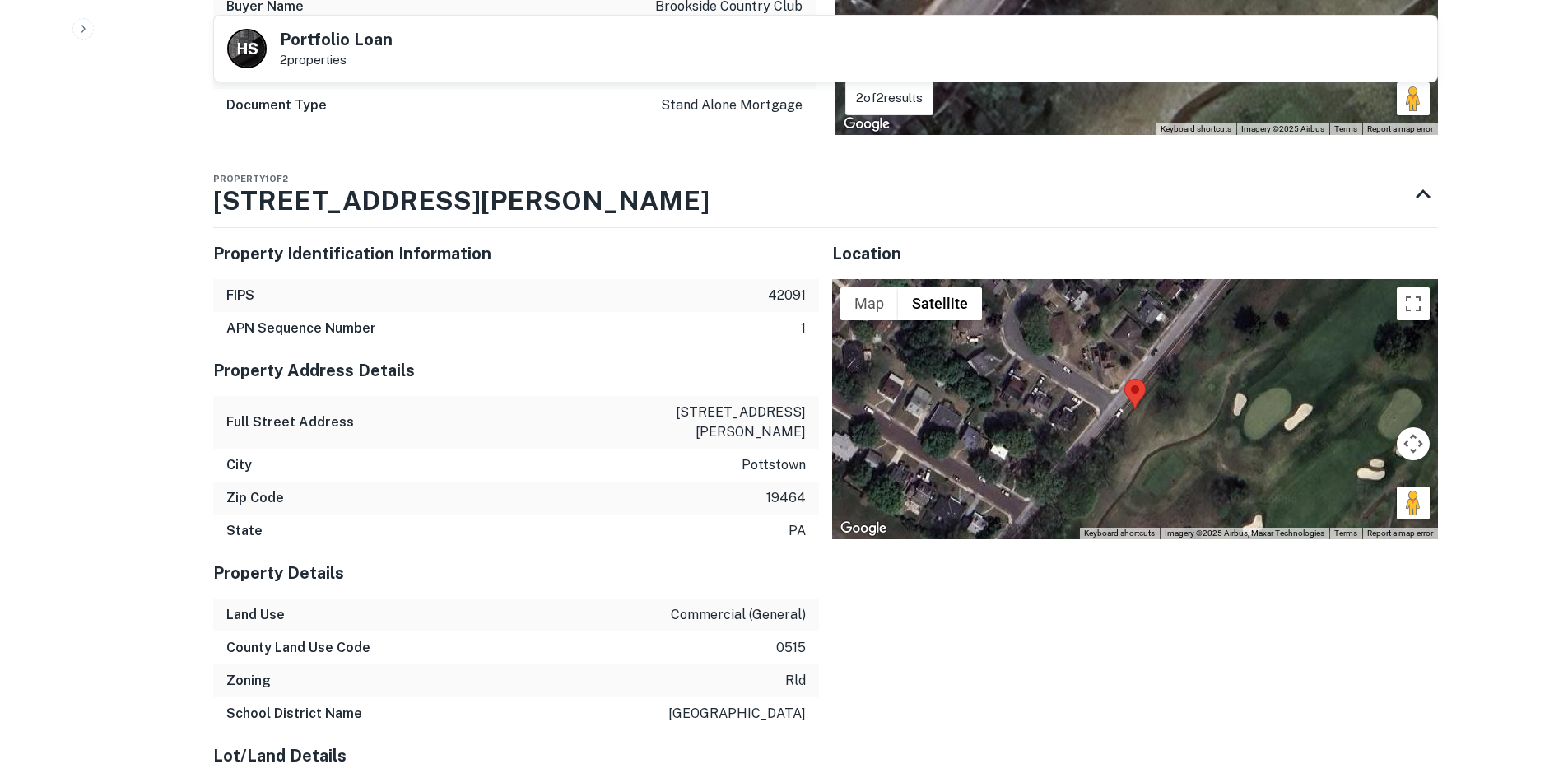
scroll to position [1564, 0]
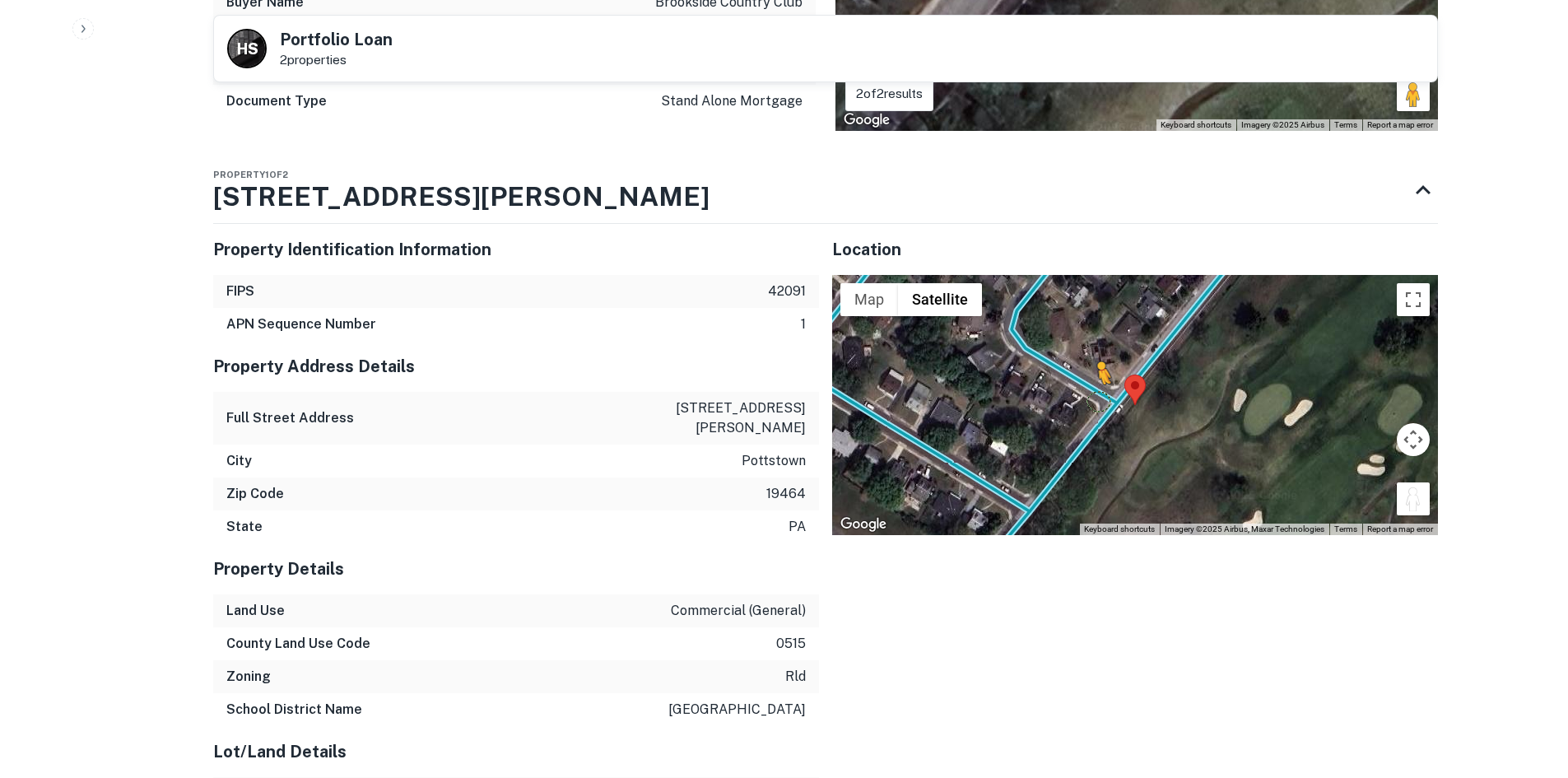
drag, startPoint x: 1401, startPoint y: 479, endPoint x: 1099, endPoint y: 383, distance: 316.9
click at [1099, 383] on div "To activate drag with keyboard, press Alt + Enter. Once in keyboard drag state,…" at bounding box center [1135, 405] width 606 height 260
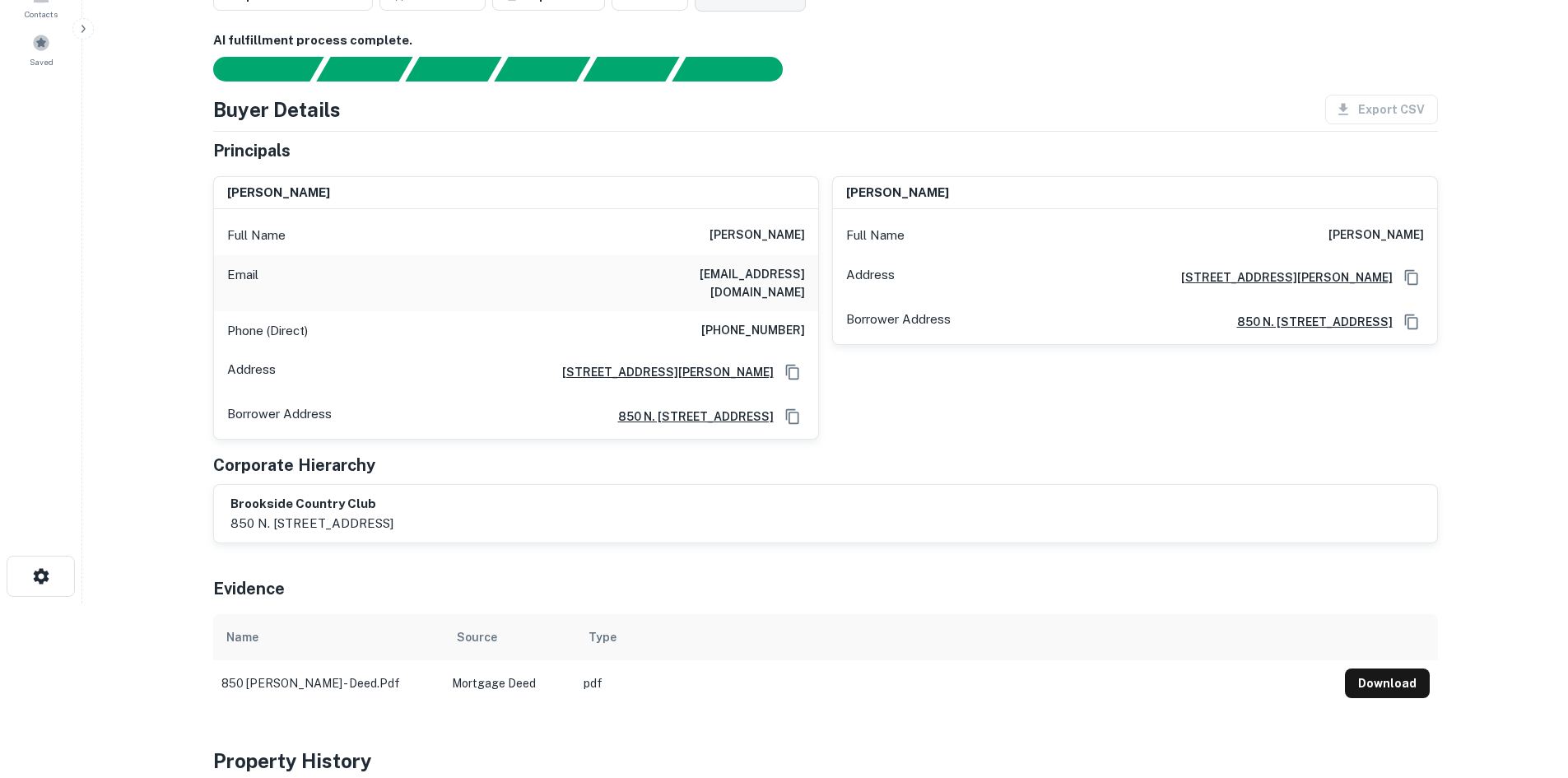
scroll to position [0, 0]
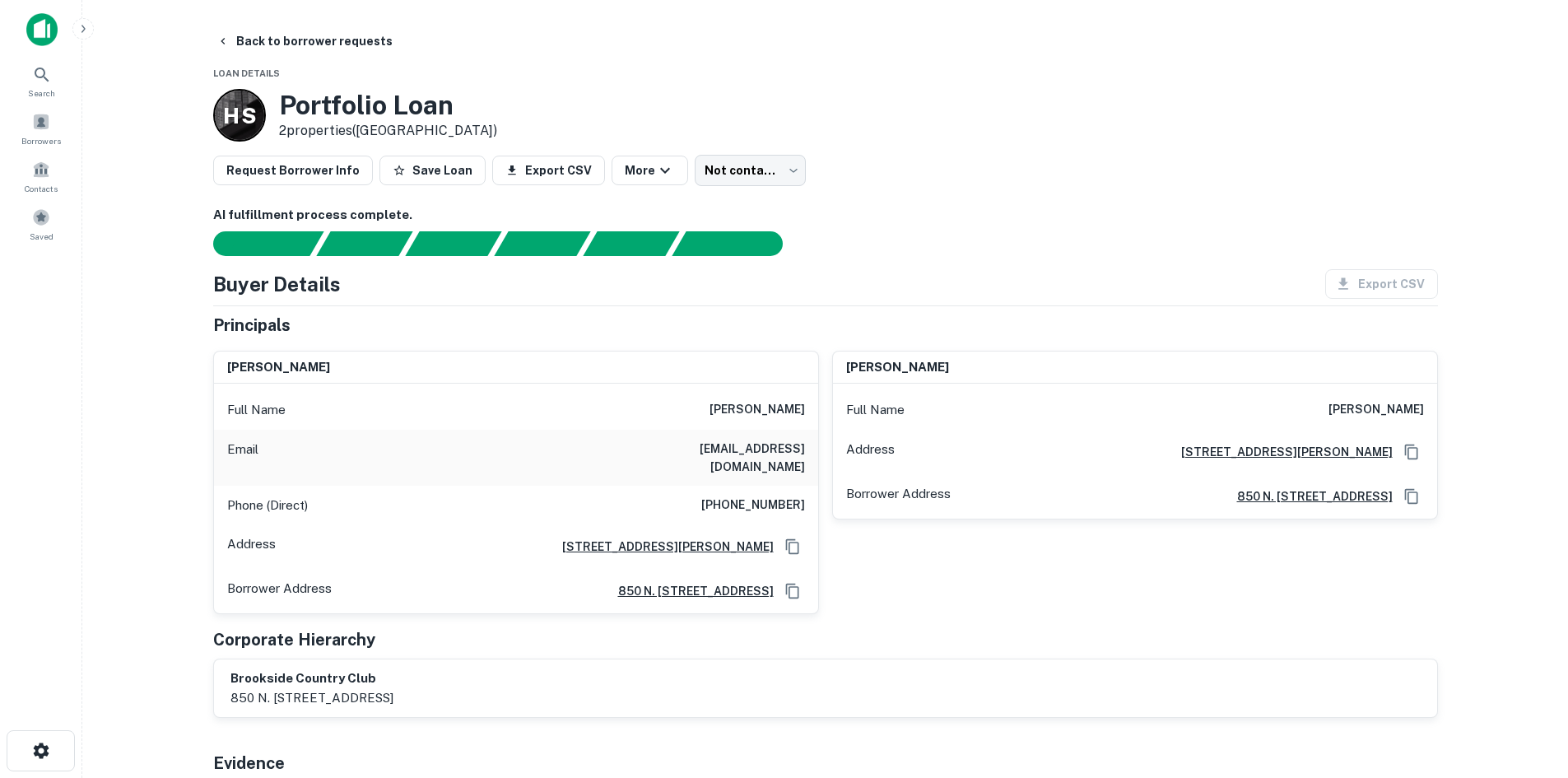
click at [813, 186] on div "Request Borrower Info Save Loan Export CSV More Not contacted **** ​" at bounding box center [826, 170] width 1225 height 31
click at [787, 496] on h6 "(610) 613-8030" at bounding box center [754, 506] width 104 height 20
copy h6 "(610) 613-8030"
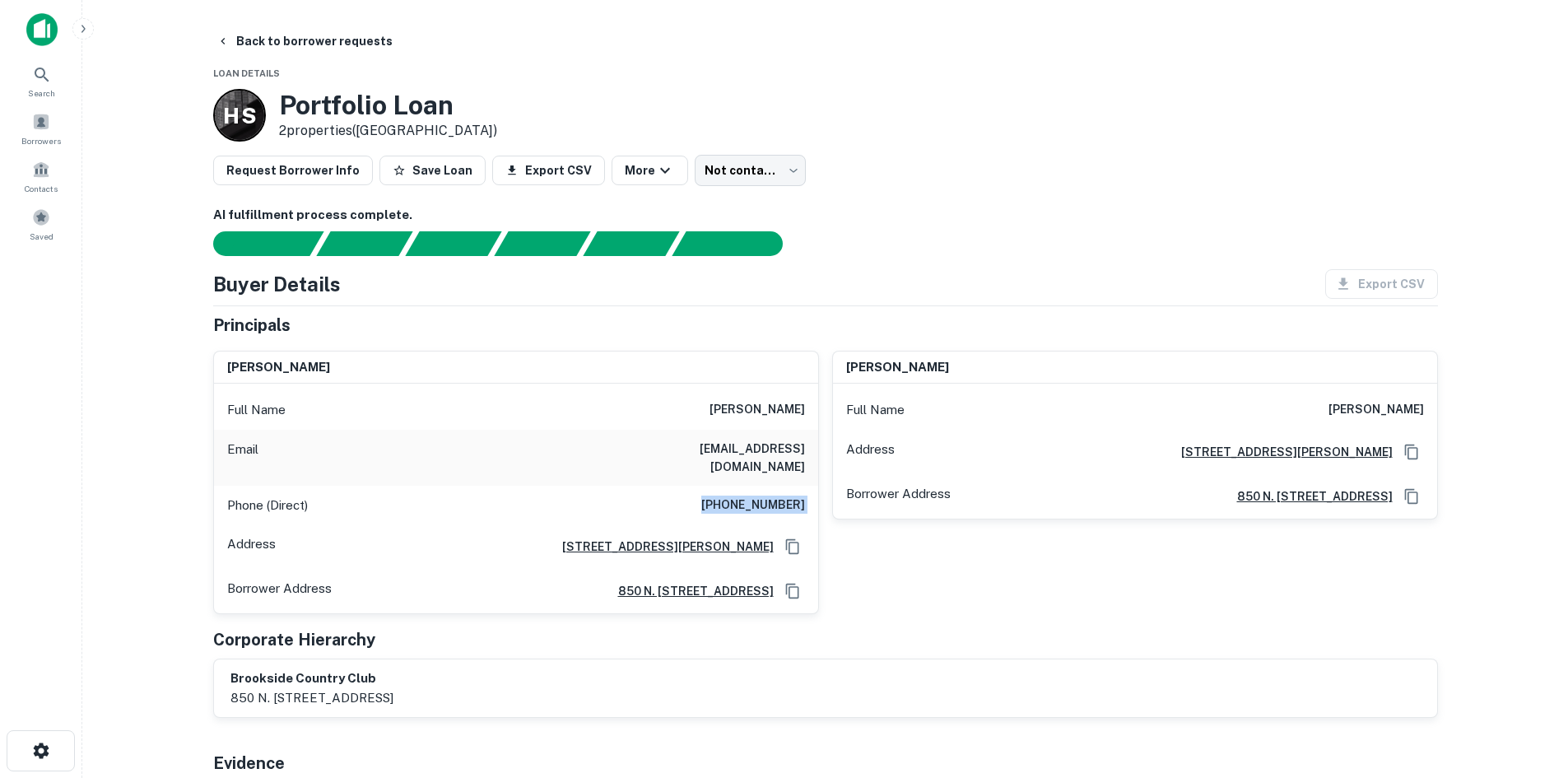
drag, startPoint x: 976, startPoint y: 588, endPoint x: 998, endPoint y: 587, distance: 22.0
click at [976, 588] on div "james p. kunnick Full Name james p. kunnick Address 850 N. Adams Street, Pottst…" at bounding box center [1129, 475] width 619 height 277
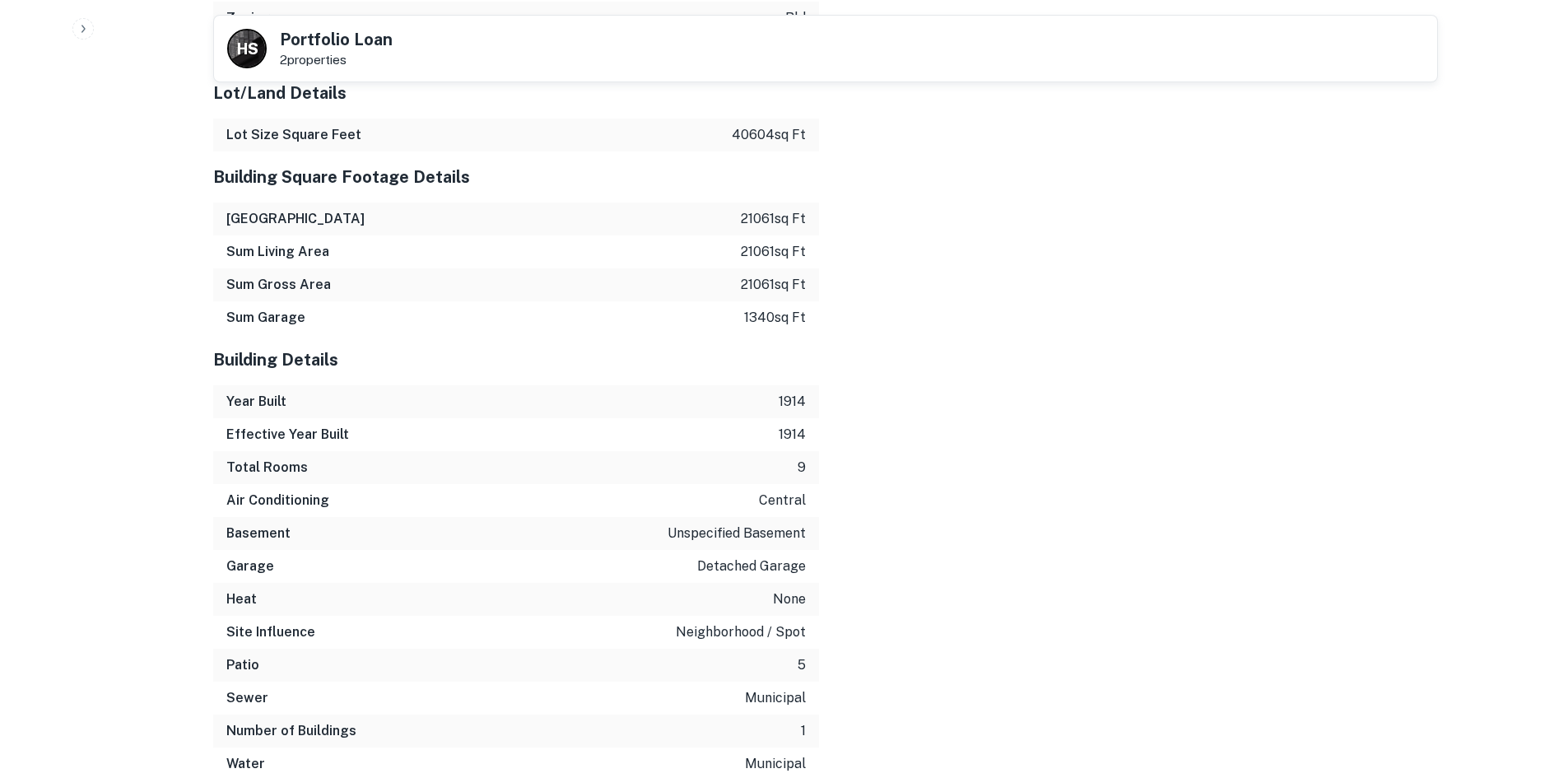
scroll to position [2522, 0]
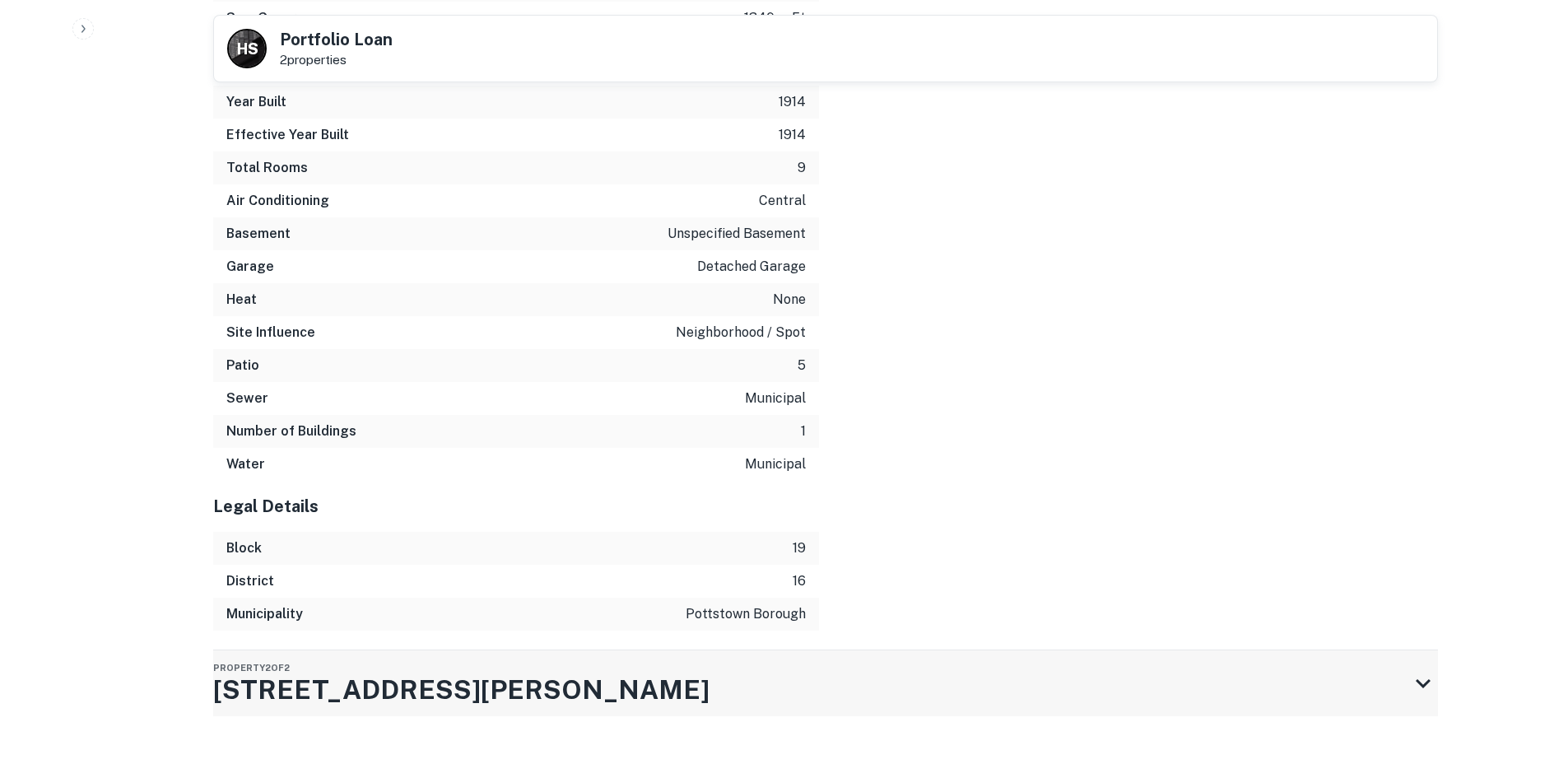
click at [706, 651] on div "Property 2 of 2 850 N ADAMS ST" at bounding box center [811, 683] width 1196 height 66
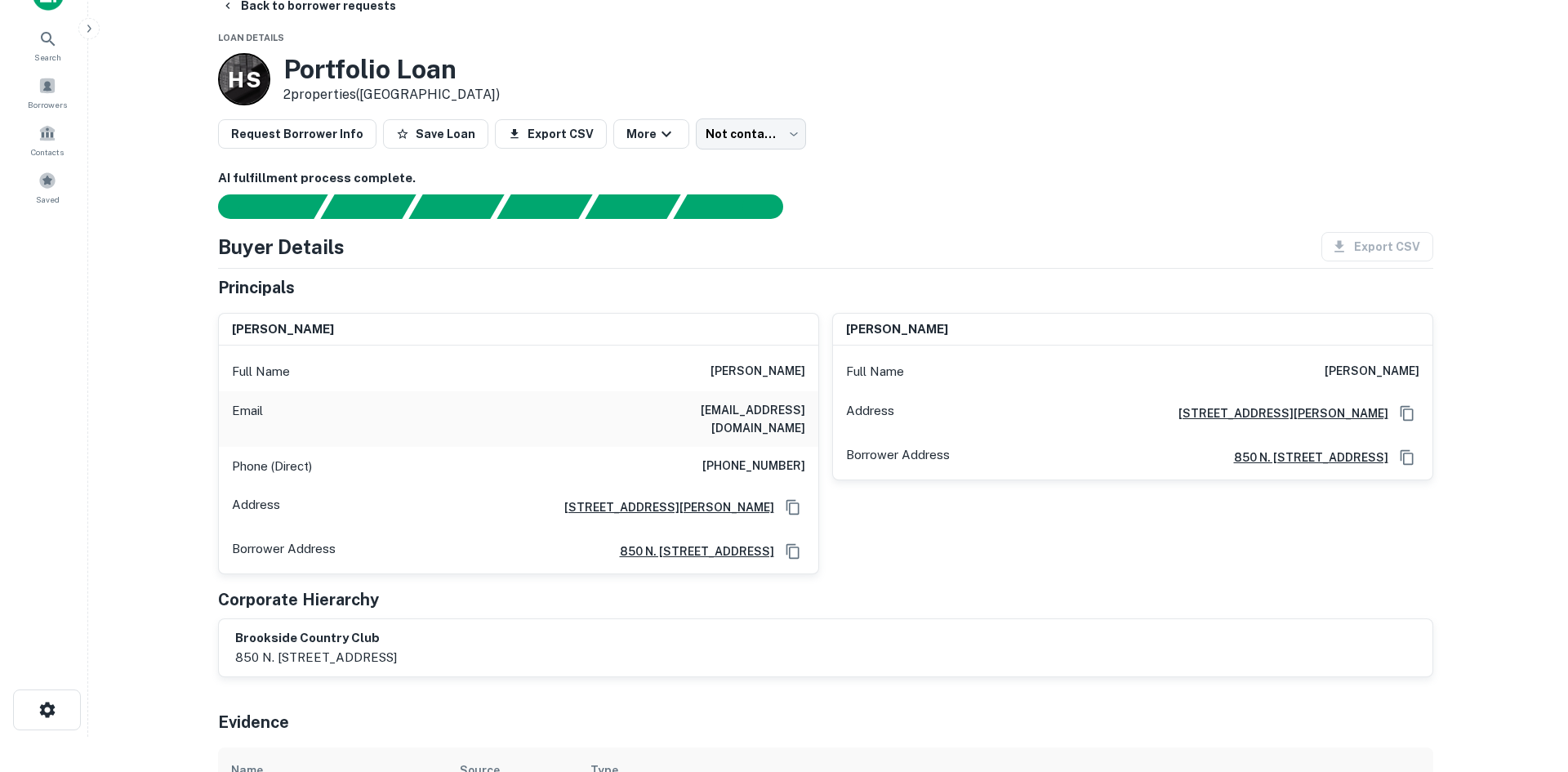
scroll to position [0, 0]
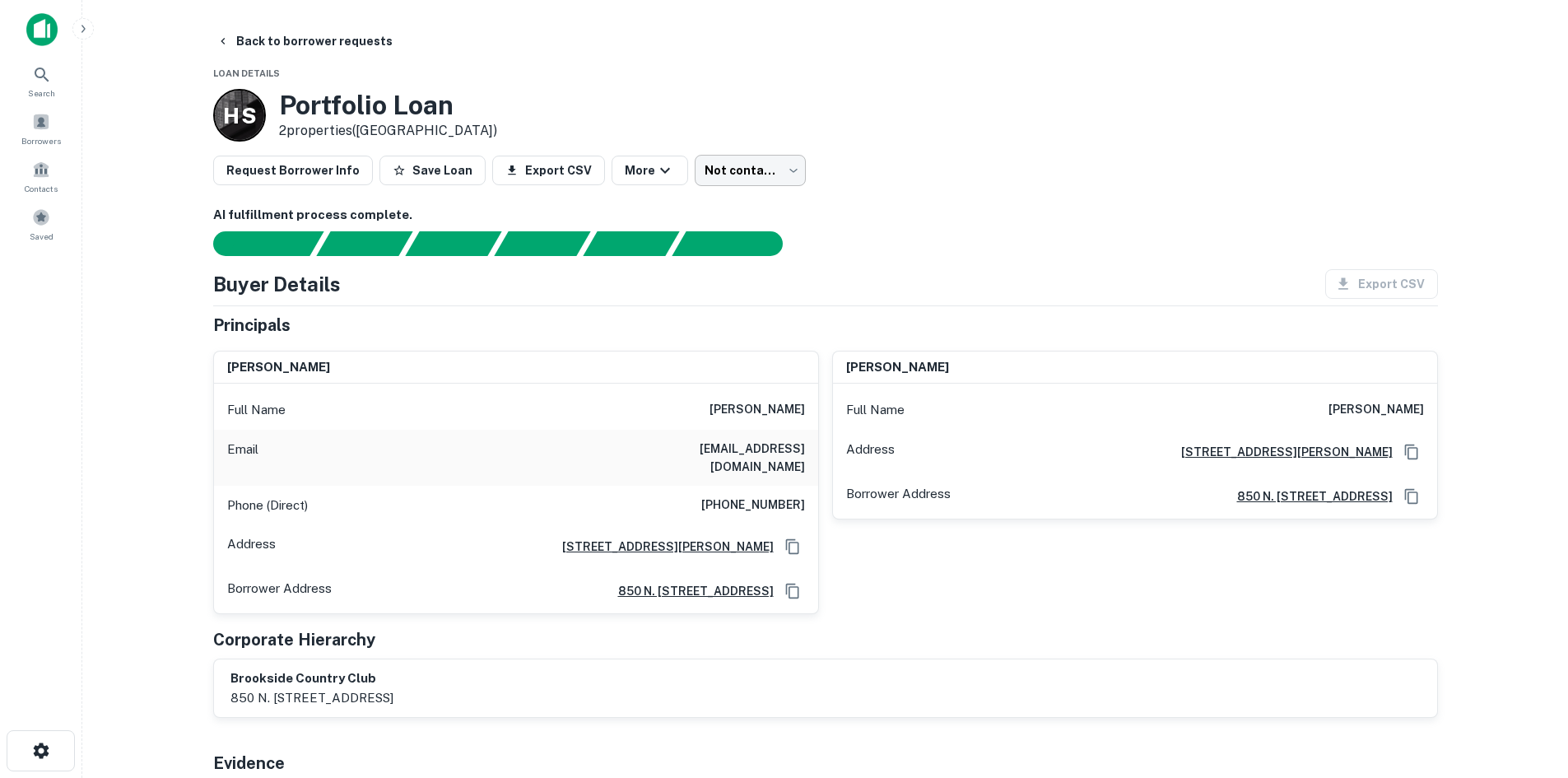
click at [743, 164] on body "Search Borrowers Contacts Saved Back to borrower requests Loan Details H S Port…" at bounding box center [784, 389] width 1568 height 778
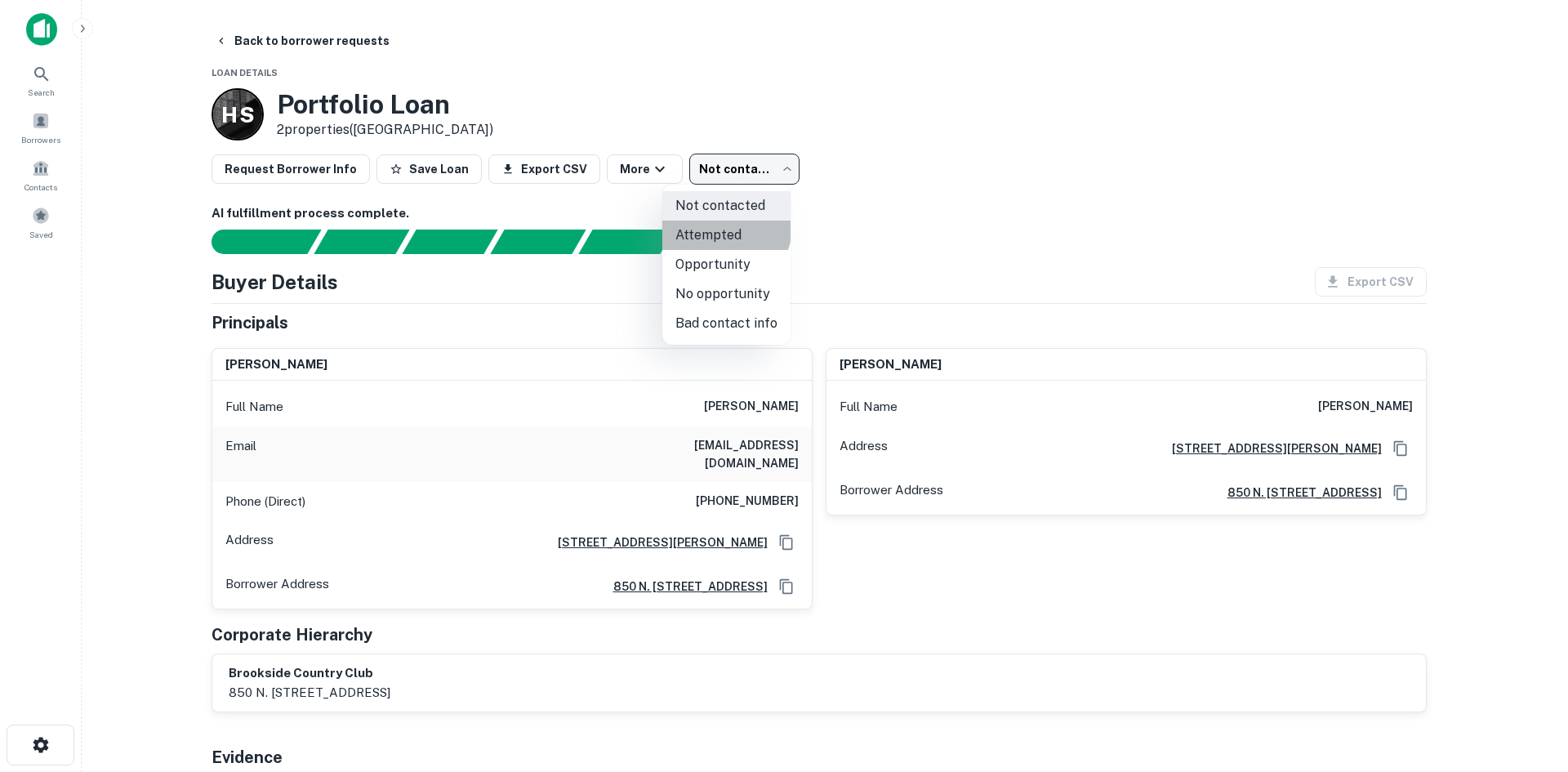
click at [722, 227] on li "Attempted" at bounding box center [726, 235] width 128 height 29
type input "*********"
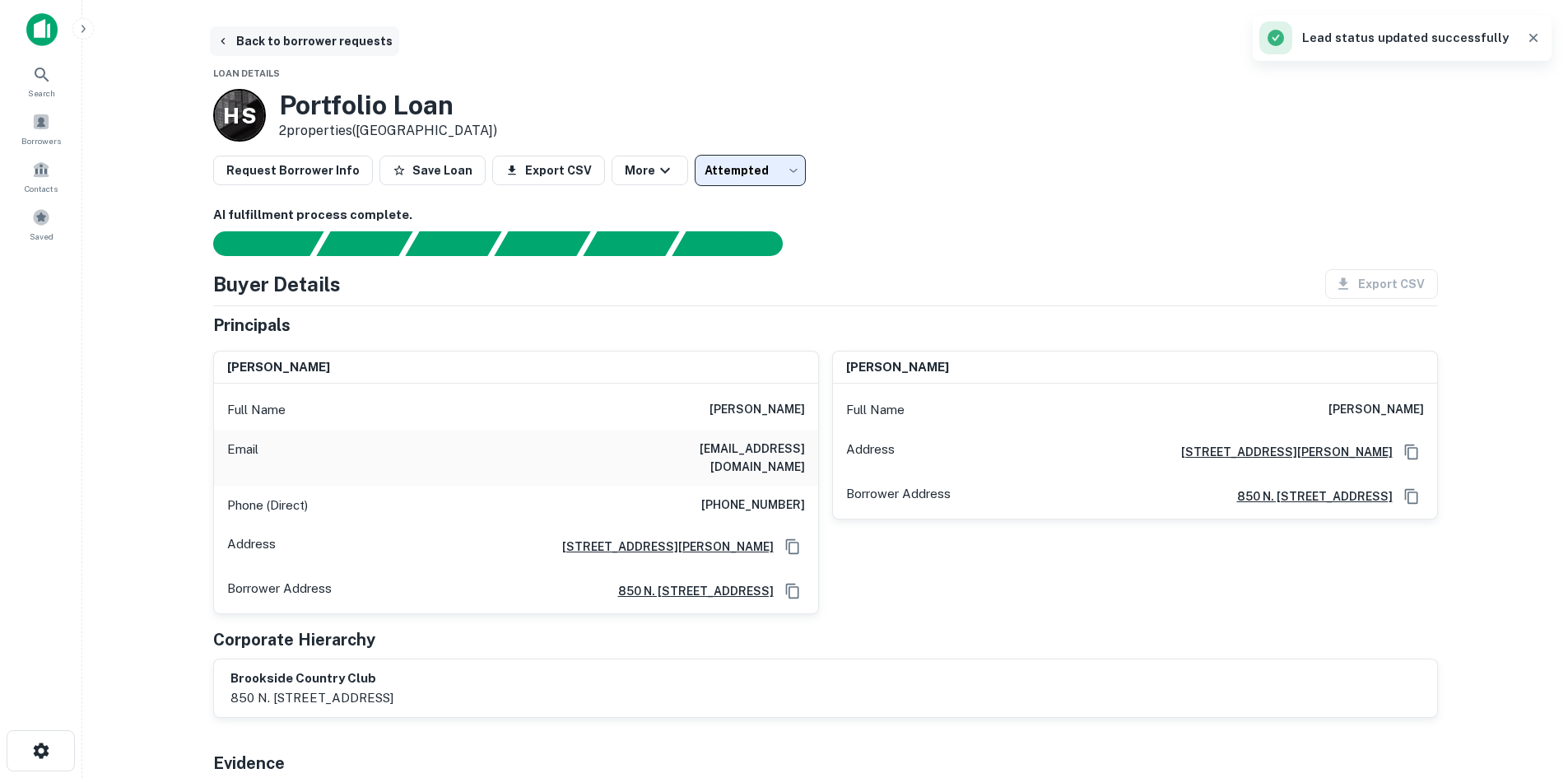
click at [293, 33] on button "Back to borrower requests" at bounding box center [304, 41] width 189 height 29
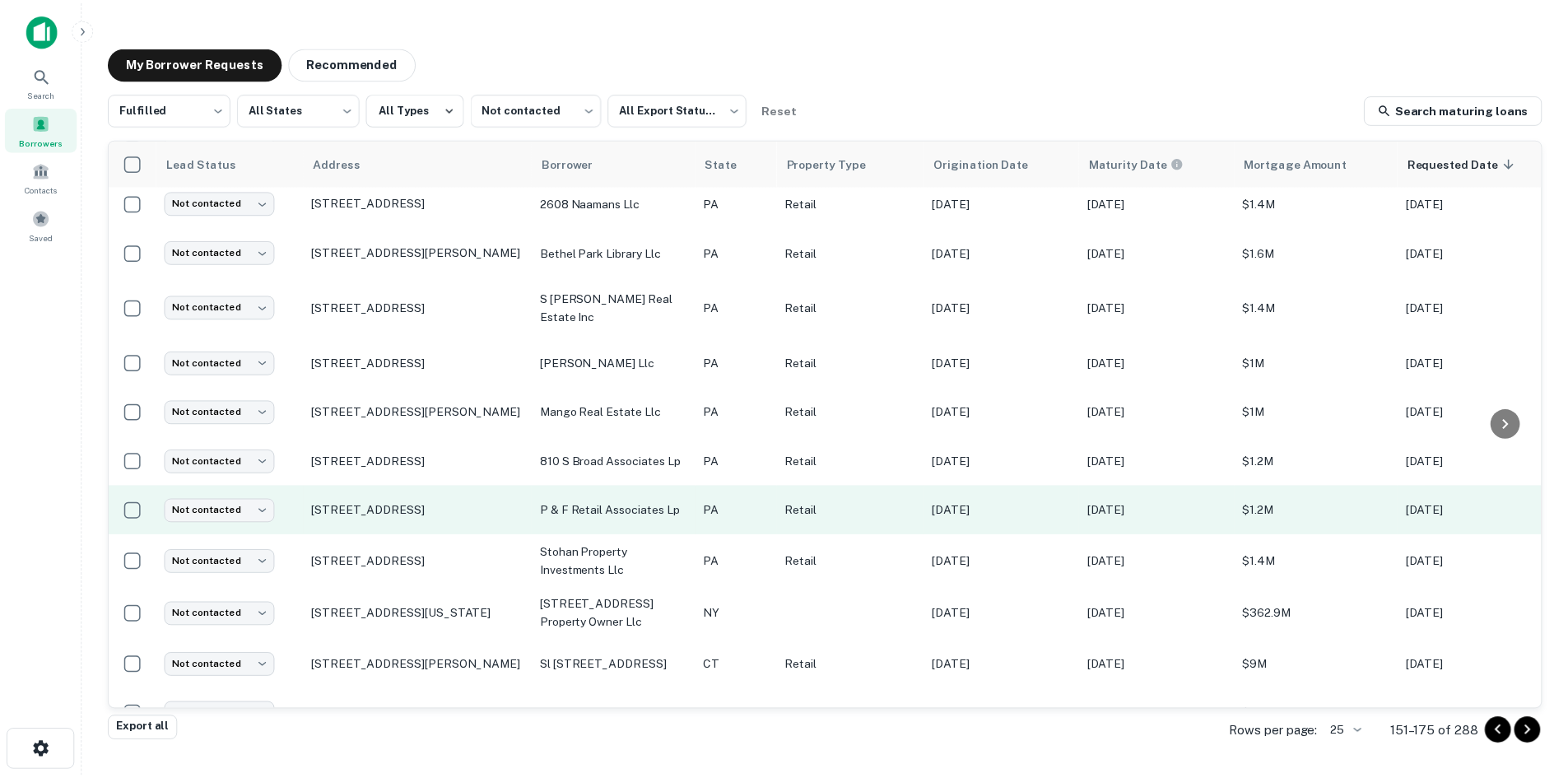
scroll to position [723, 0]
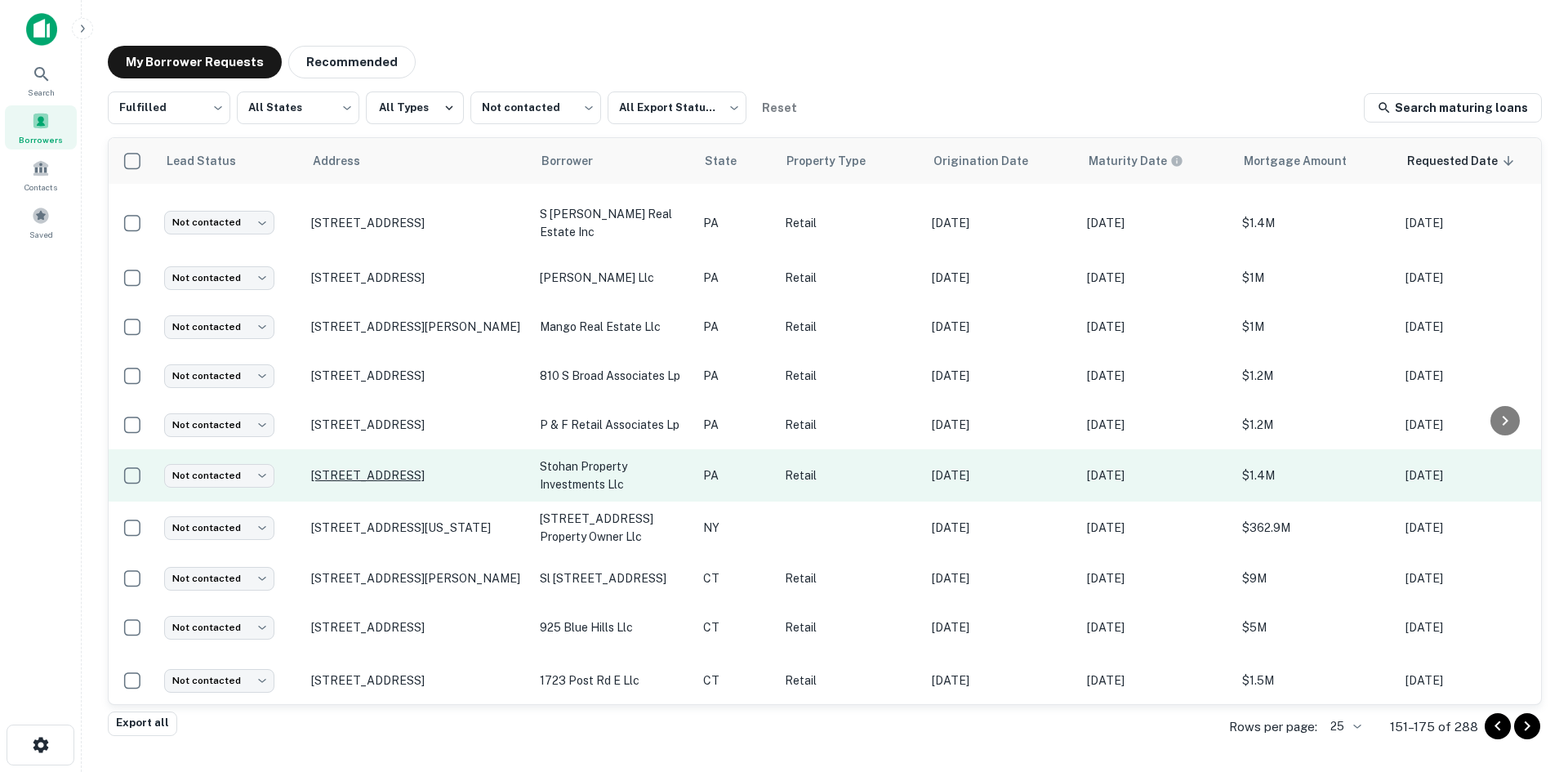
click at [401, 468] on p "1048 Lincoln Way E Chambersburg, PA17201" at bounding box center [417, 474] width 212 height 15
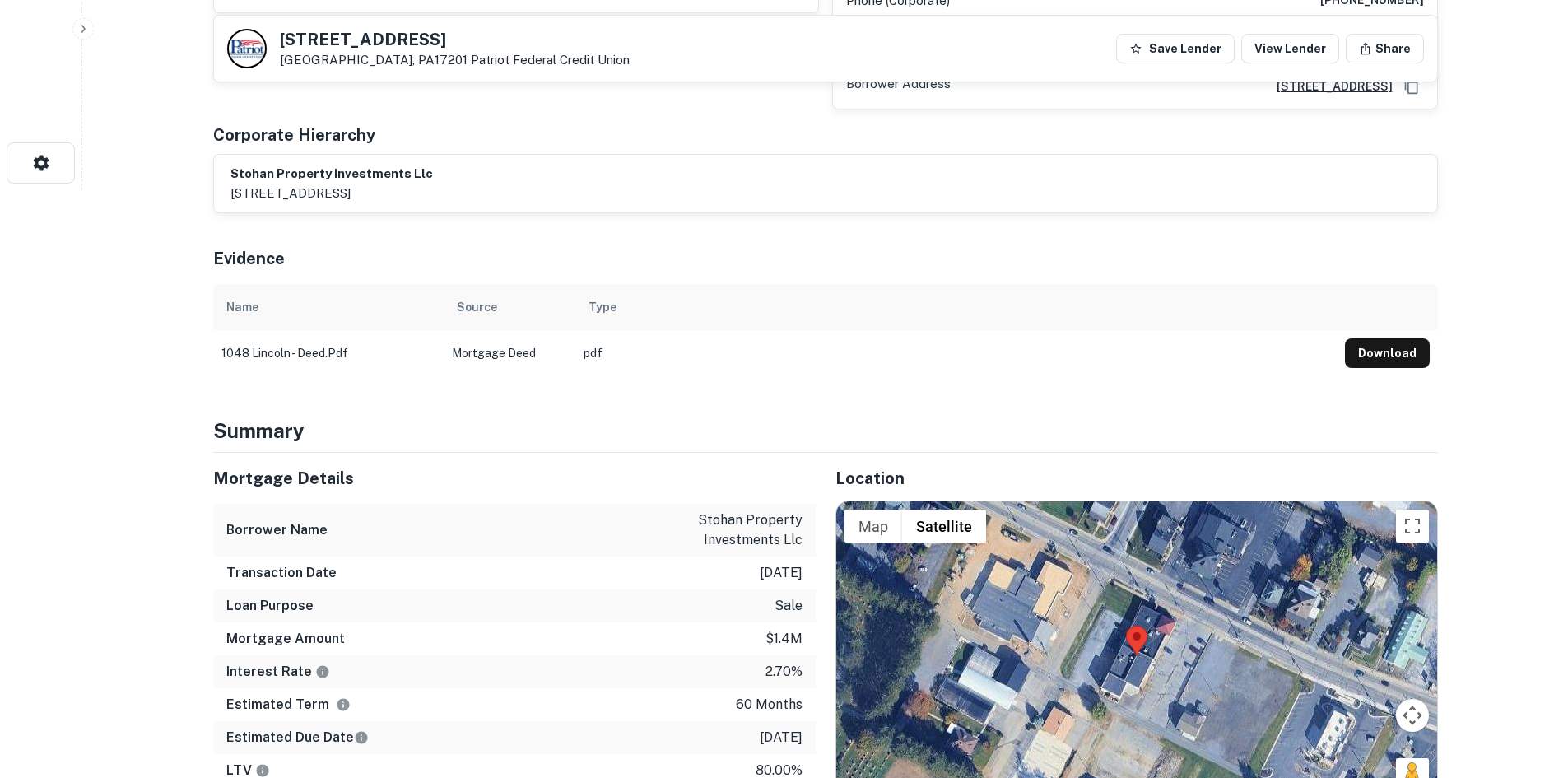
scroll to position [741, 0]
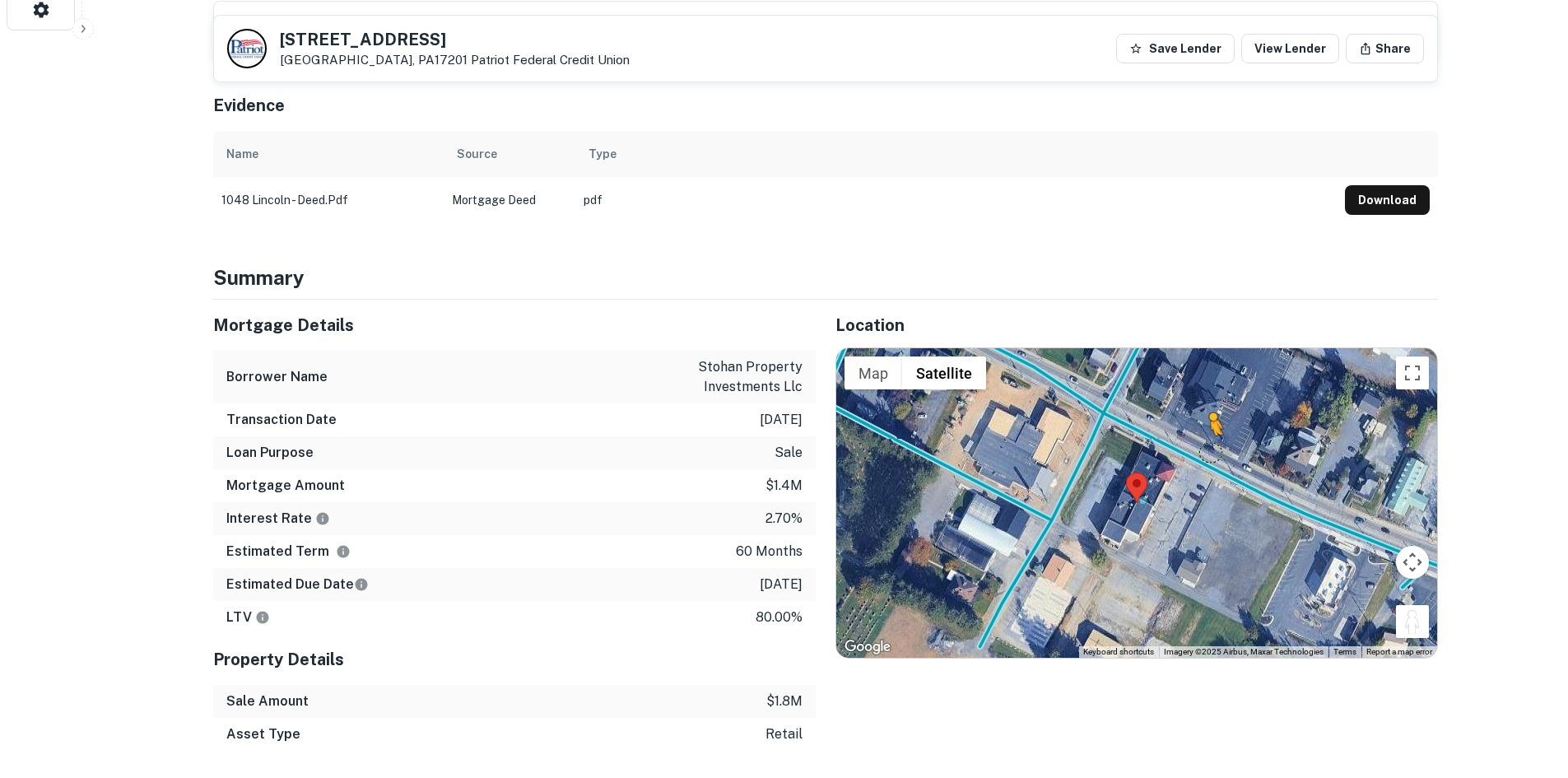
drag, startPoint x: 1413, startPoint y: 587, endPoint x: 1186, endPoint y: 417, distance: 283.6
click at [1189, 417] on div "To activate drag with keyboard, press Alt + Enter. Once in keyboard drag state,…" at bounding box center [1136, 503] width 601 height 310
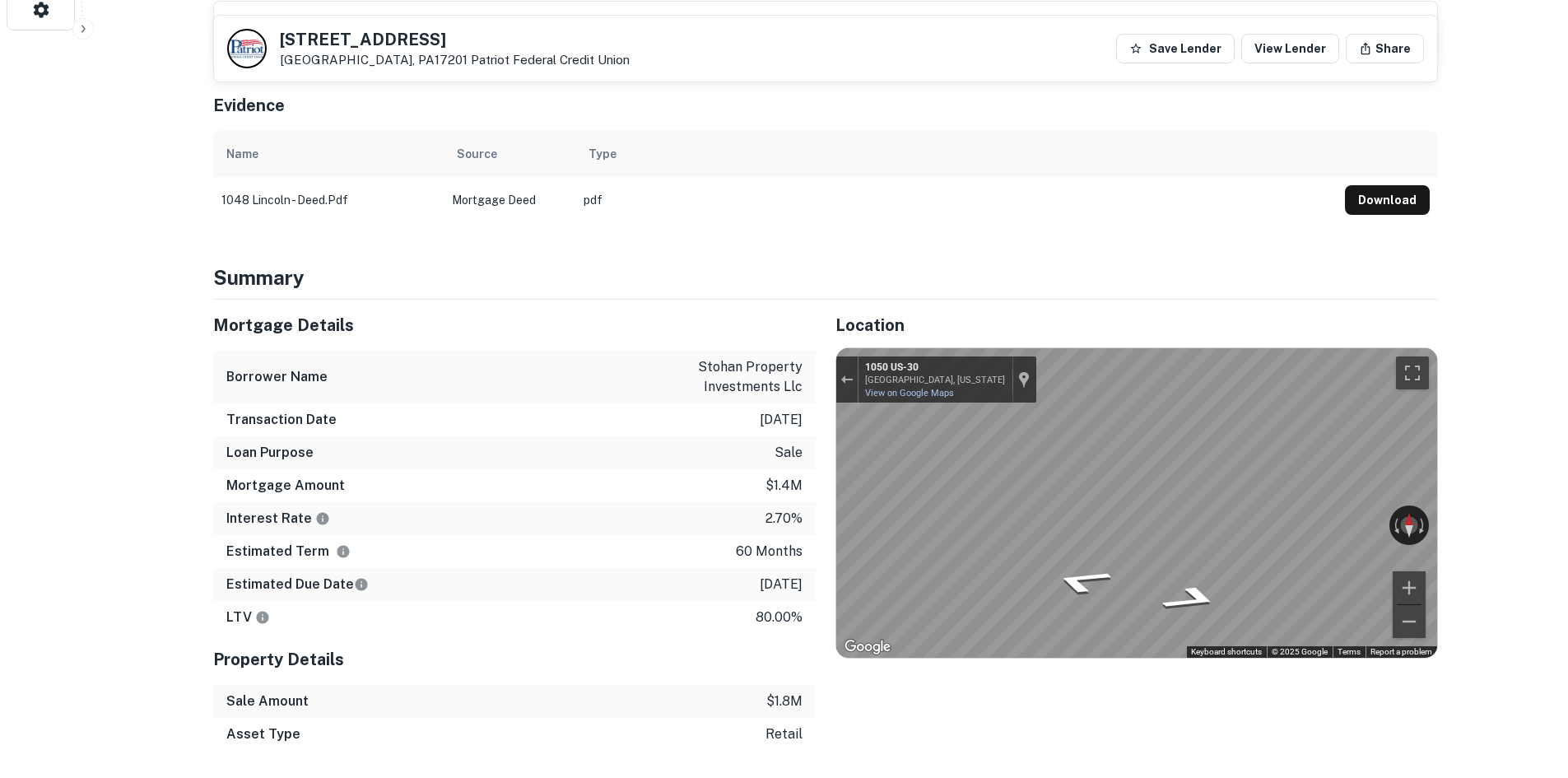
click at [1083, 580] on icon "Go East, US-30" at bounding box center [1081, 599] width 111 height 38
click at [1206, 562] on icon "Go Northwest, US-30" at bounding box center [1191, 581] width 111 height 38
click at [1205, 562] on icon "Go Northwest, US-30" at bounding box center [1191, 581] width 111 height 38
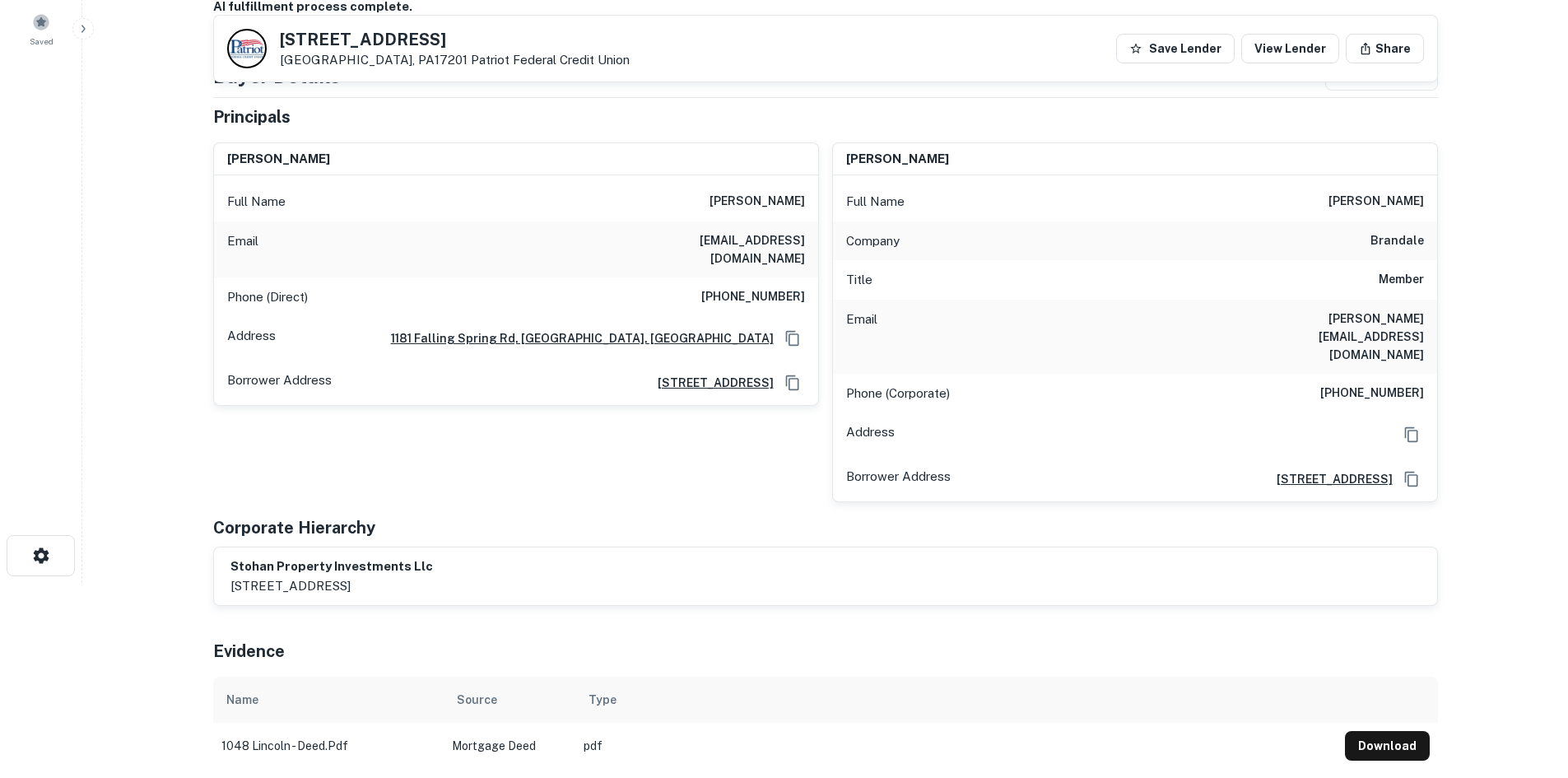
scroll to position [0, 0]
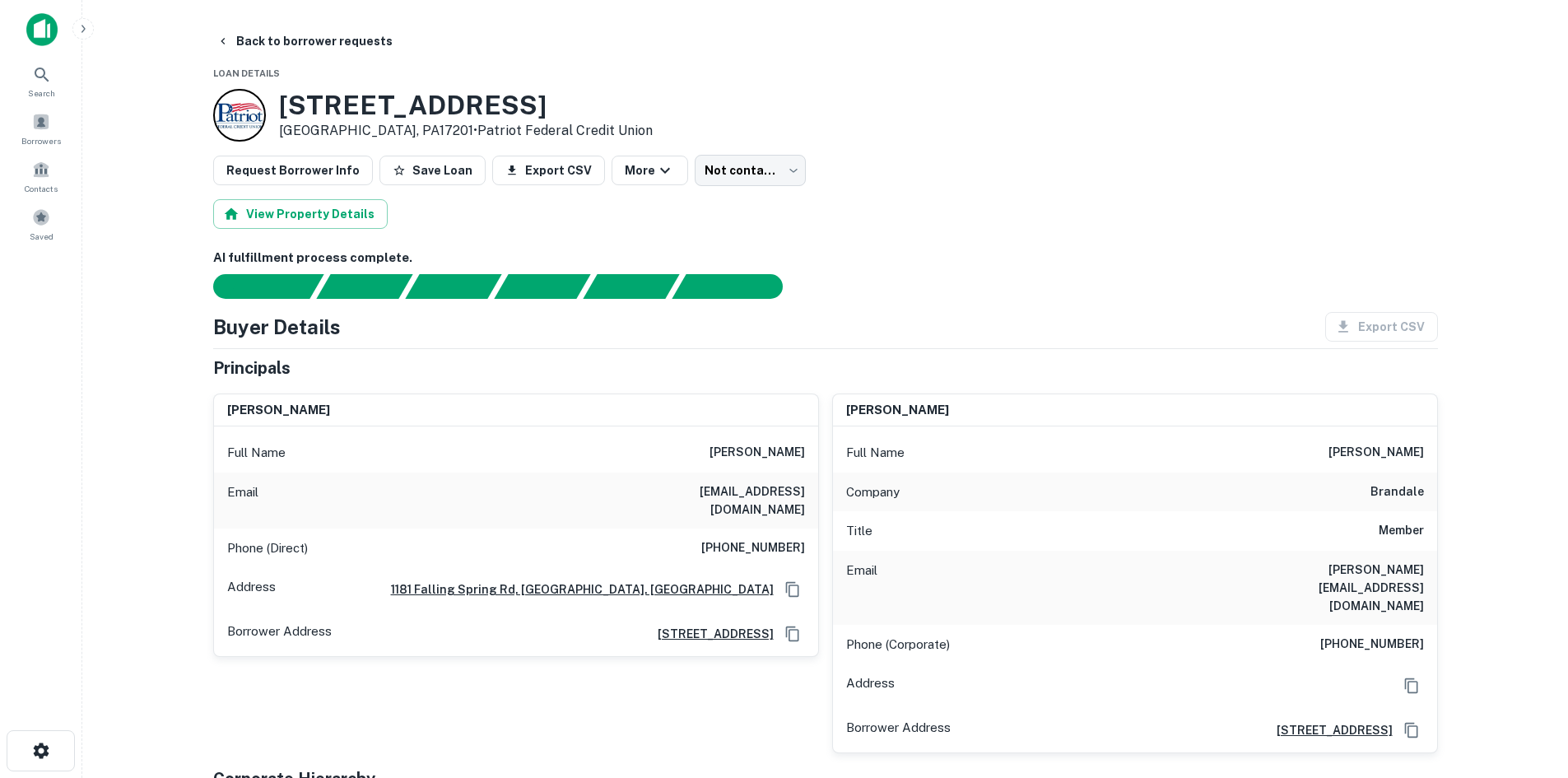
click at [793, 538] on h6 "(717) 512-6975" at bounding box center [754, 548] width 104 height 20
click at [792, 538] on h6 "(717) 512-6975" at bounding box center [754, 548] width 104 height 20
copy h6 "(717) 512-6975"
click at [911, 318] on div "Buyer Details Export CSV" at bounding box center [826, 326] width 1225 height 29
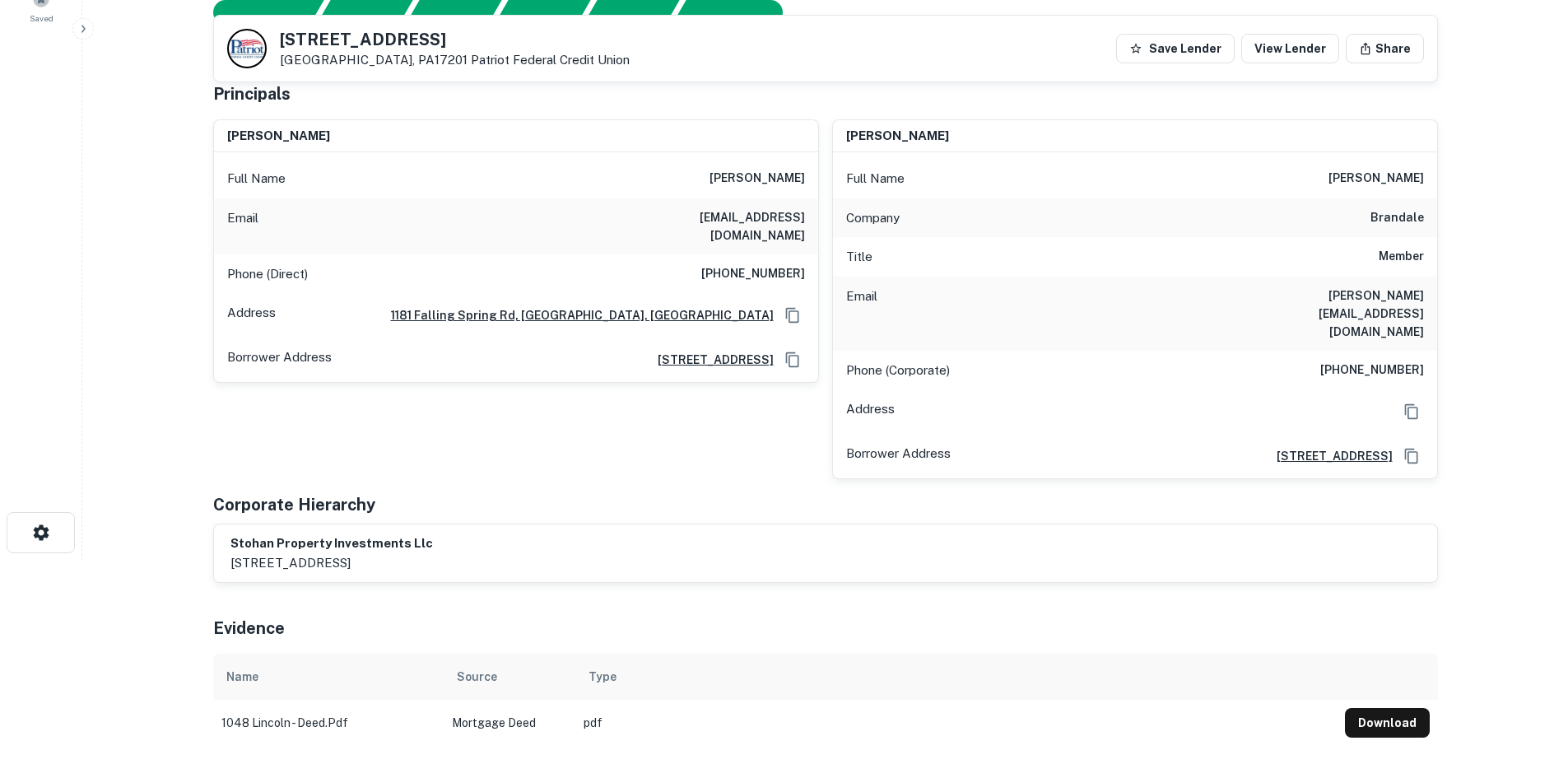
scroll to position [247, 0]
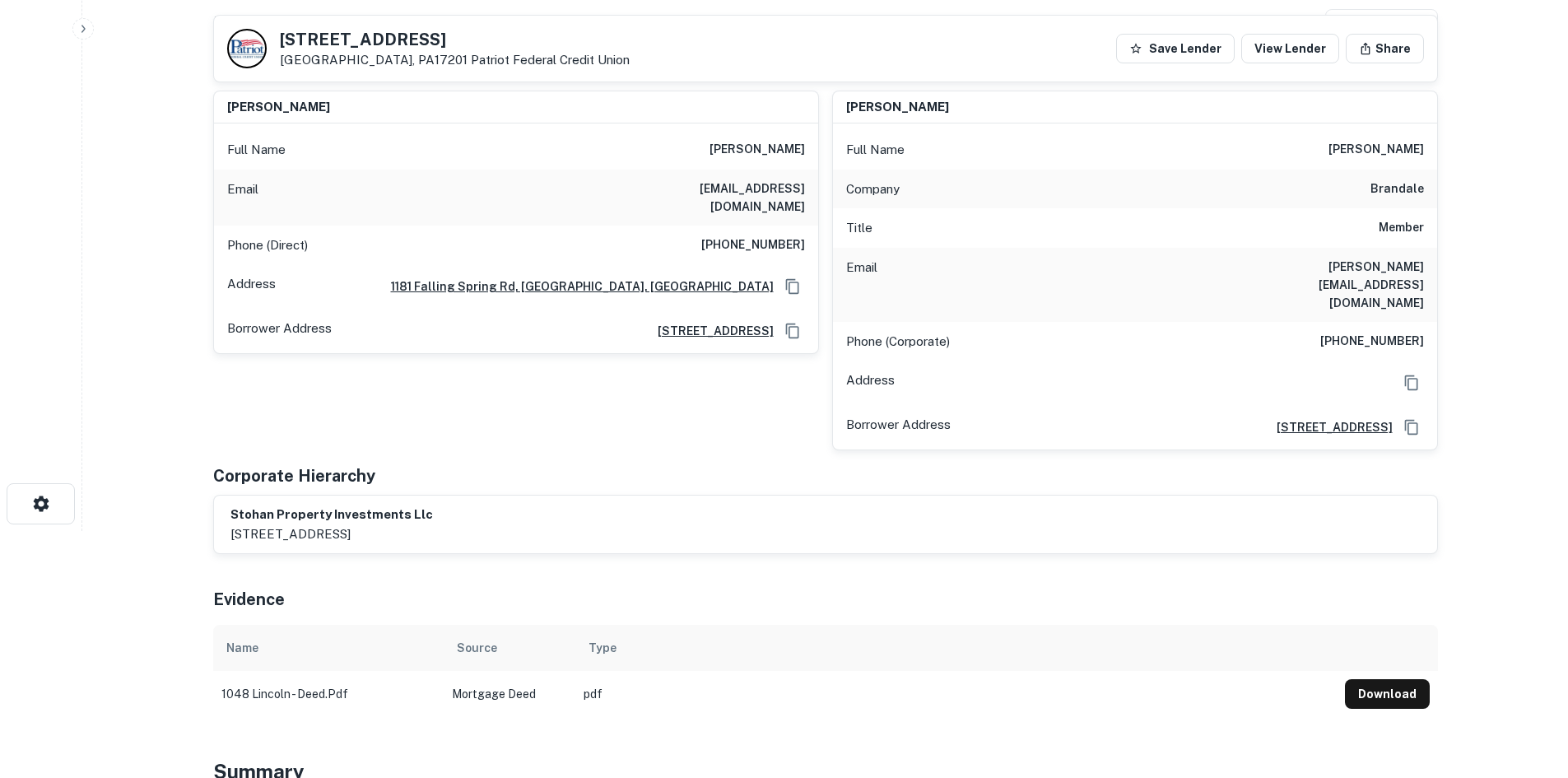
click at [929, 176] on div "Company brandale" at bounding box center [1135, 189] width 605 height 39
click at [1376, 321] on div "Phone (Corporate) (717) 552-4497" at bounding box center [1135, 341] width 605 height 39
click at [1385, 332] on h6 "(717) 552-4497" at bounding box center [1372, 342] width 104 height 20
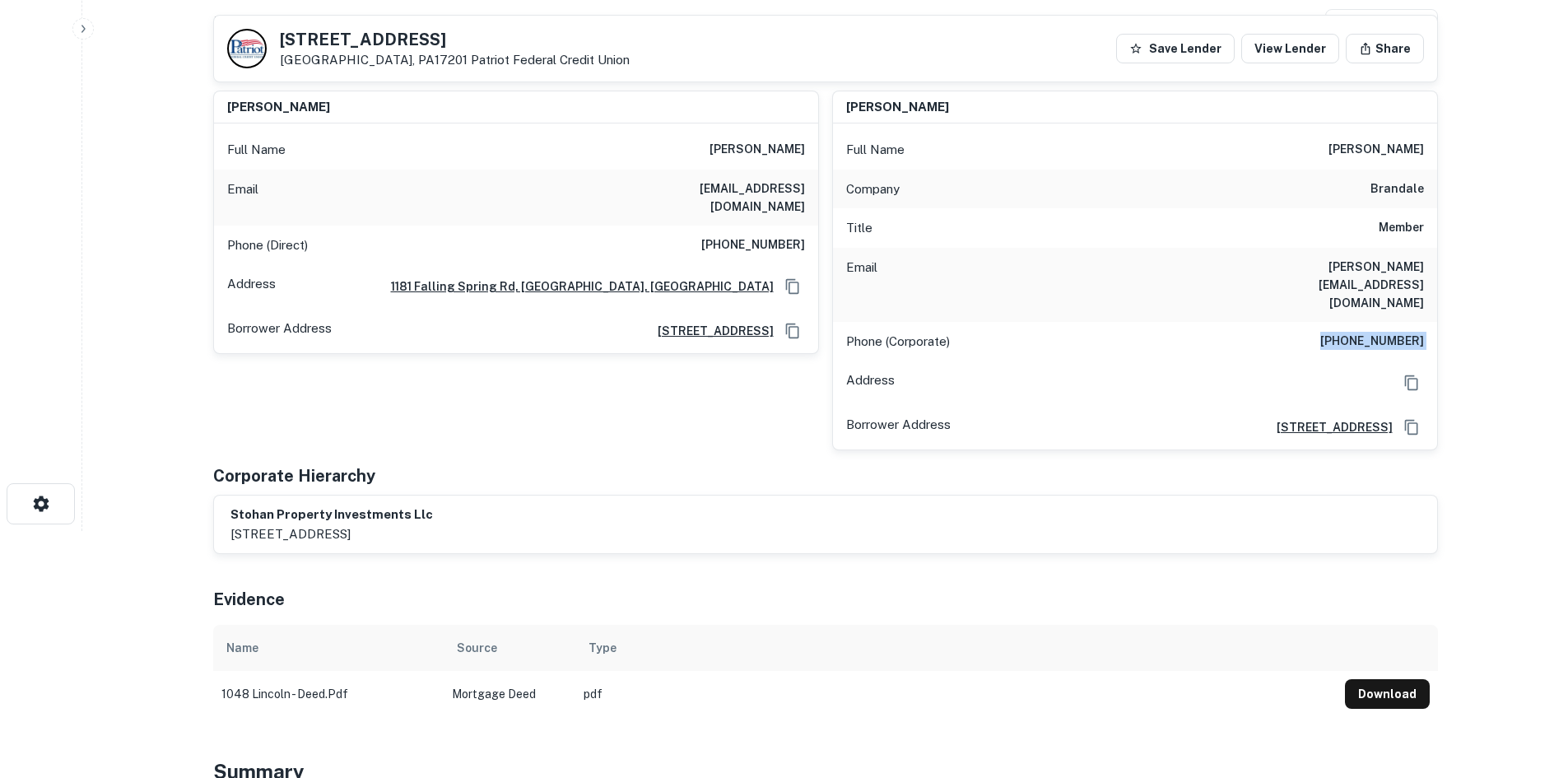
copy h6 "(717) 552-4497"
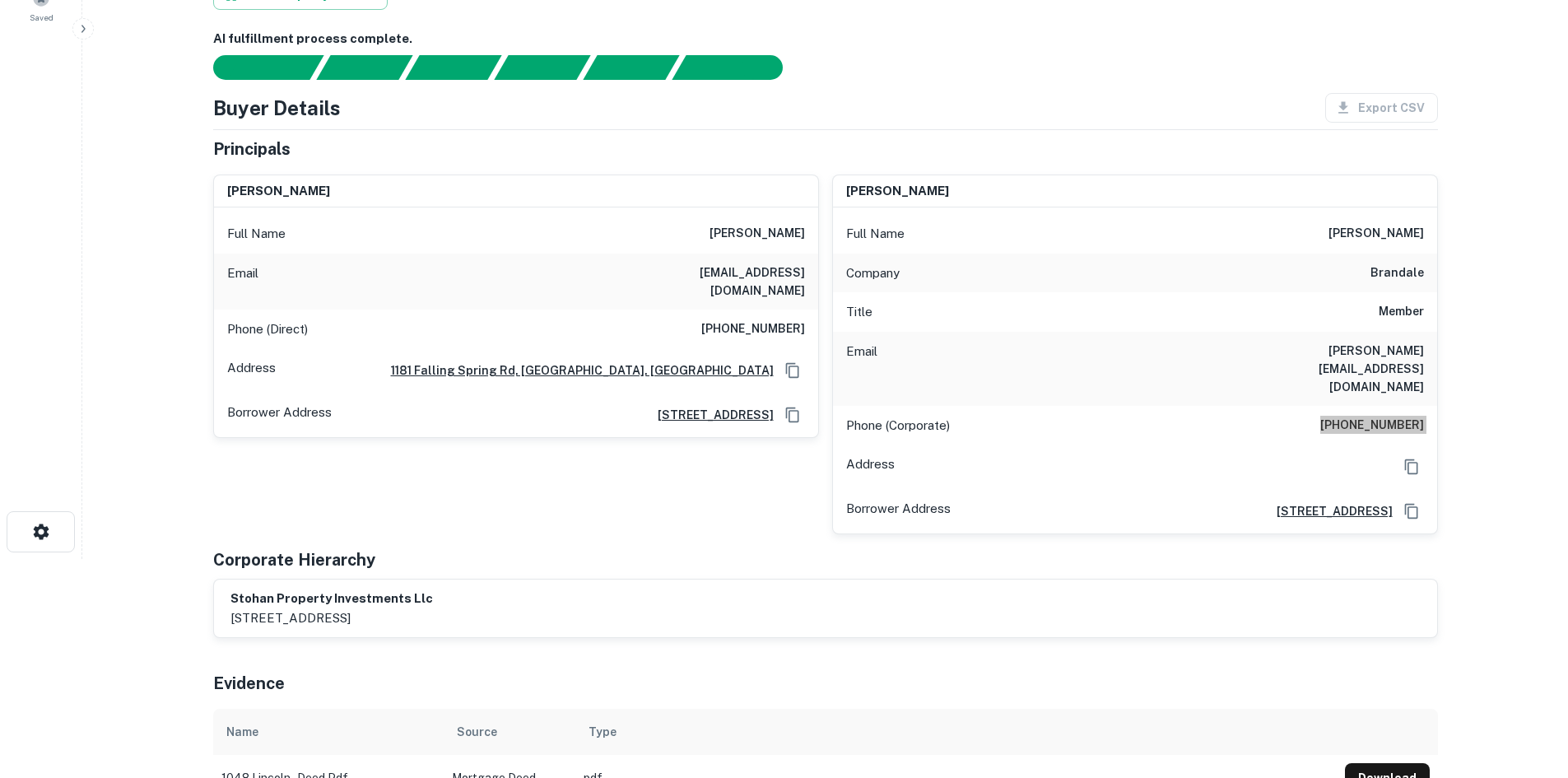
scroll to position [82, 0]
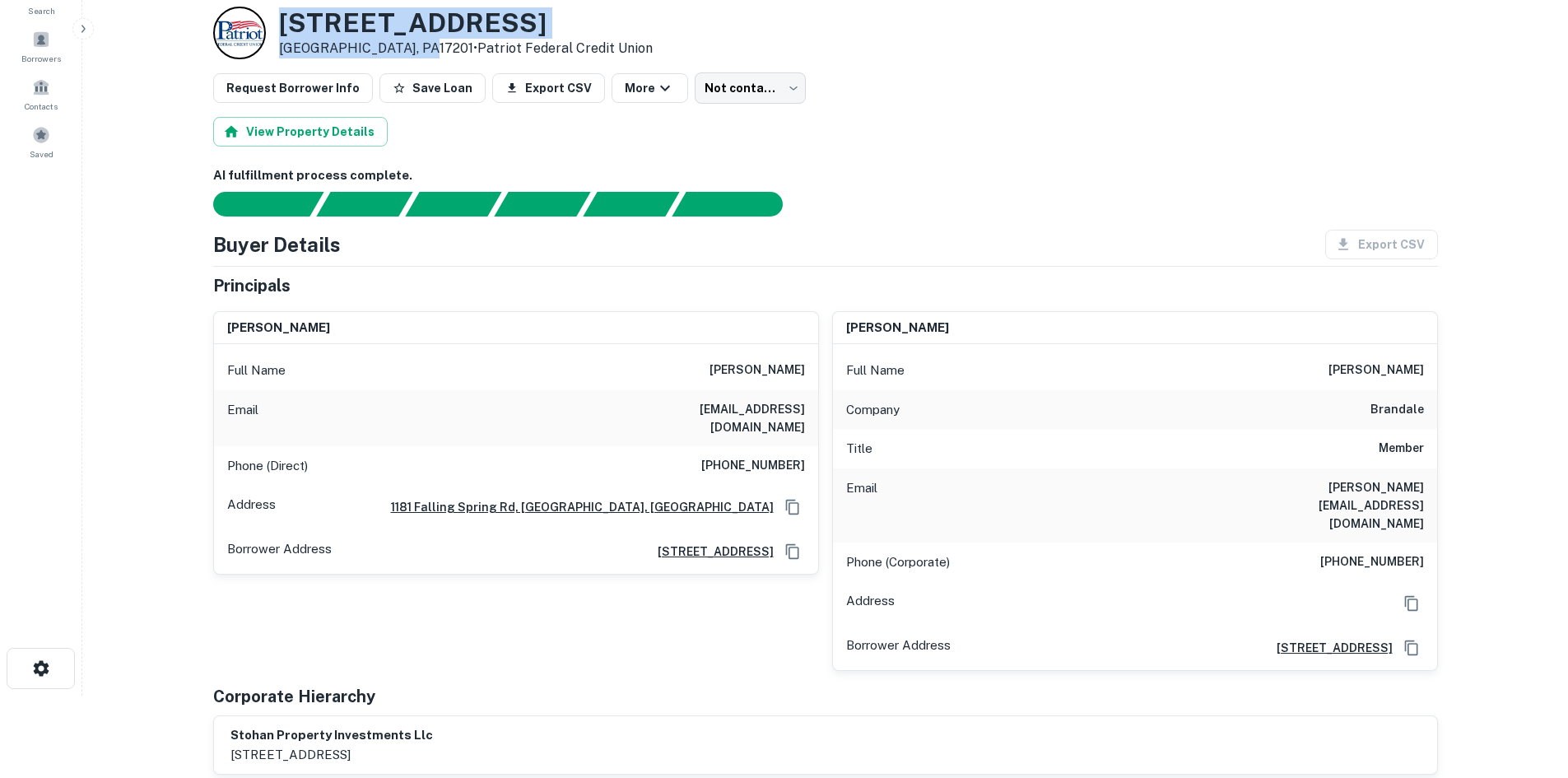
drag, startPoint x: 280, startPoint y: 23, endPoint x: 425, endPoint y: 50, distance: 147.5
click at [425, 50] on div "1048 LINCOLN WAY E Chambersburg, PA17201 • Patriot Federal Credit Union" at bounding box center [466, 33] width 373 height 51
click at [945, 126] on div "View Property Details" at bounding box center [826, 131] width 1225 height 29
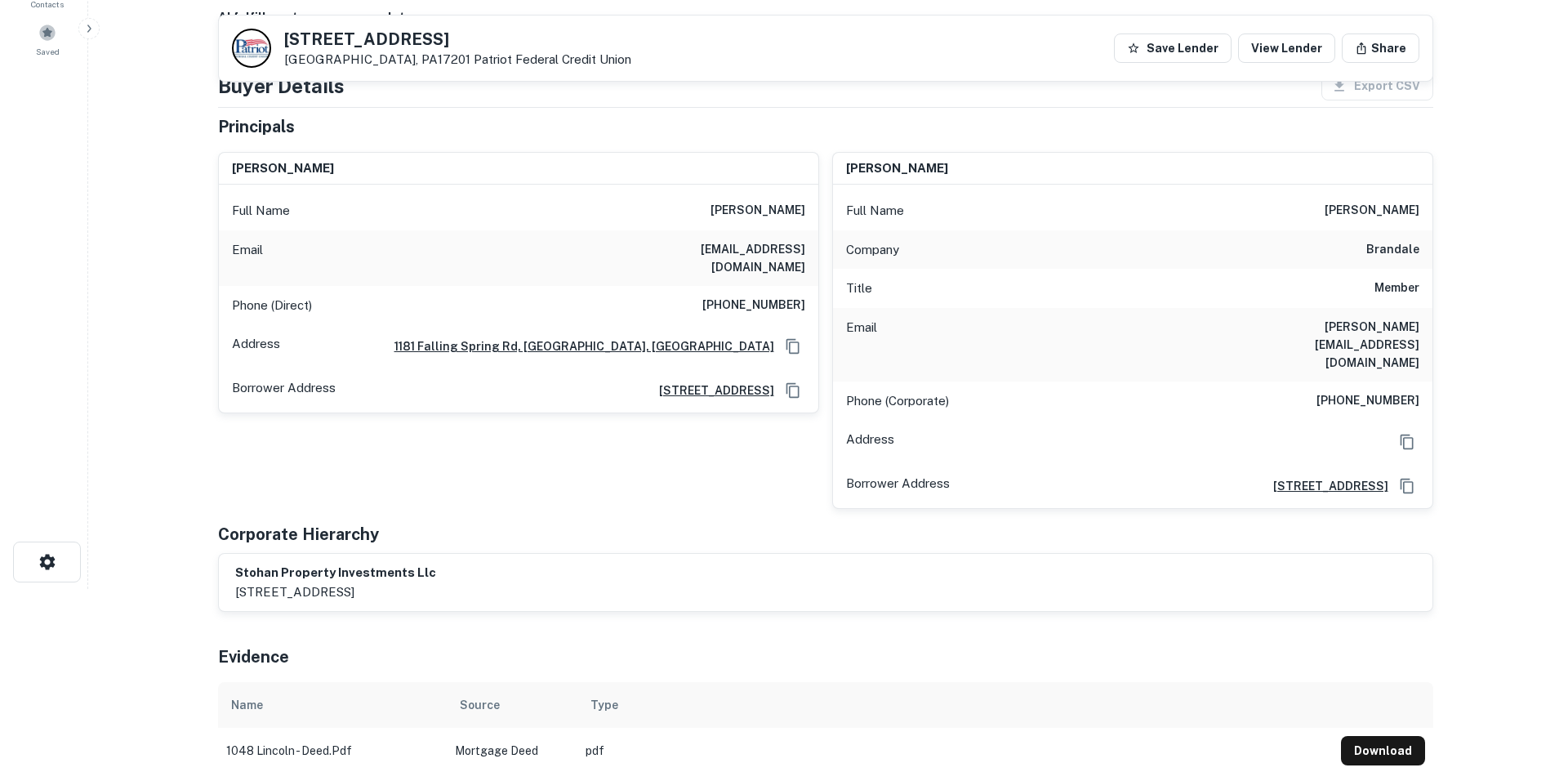
scroll to position [0, 0]
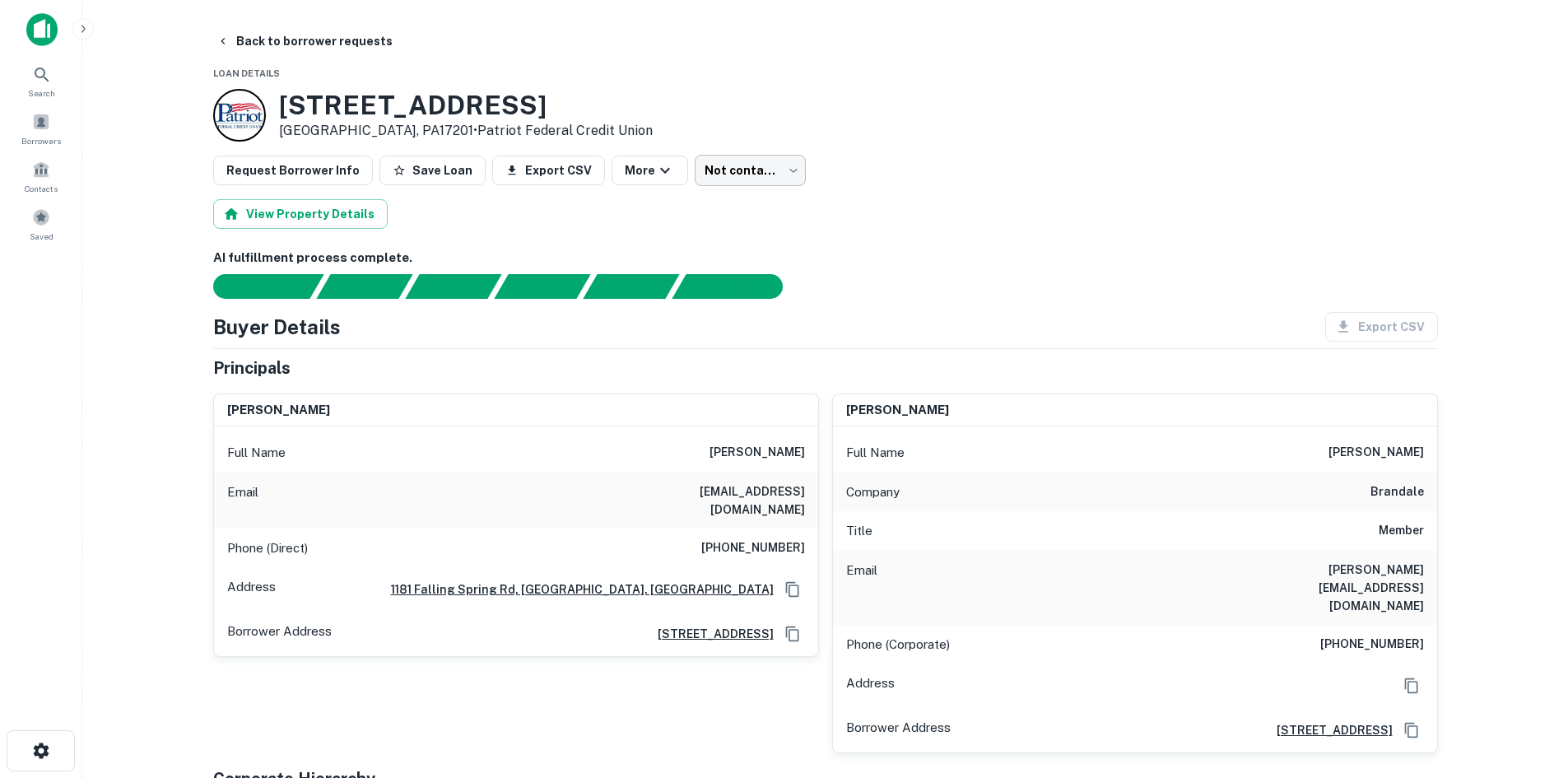
click at [740, 172] on body "Search Borrowers Contacts Saved Back to borrower requests Loan Details 1048 LIN…" at bounding box center [784, 389] width 1568 height 778
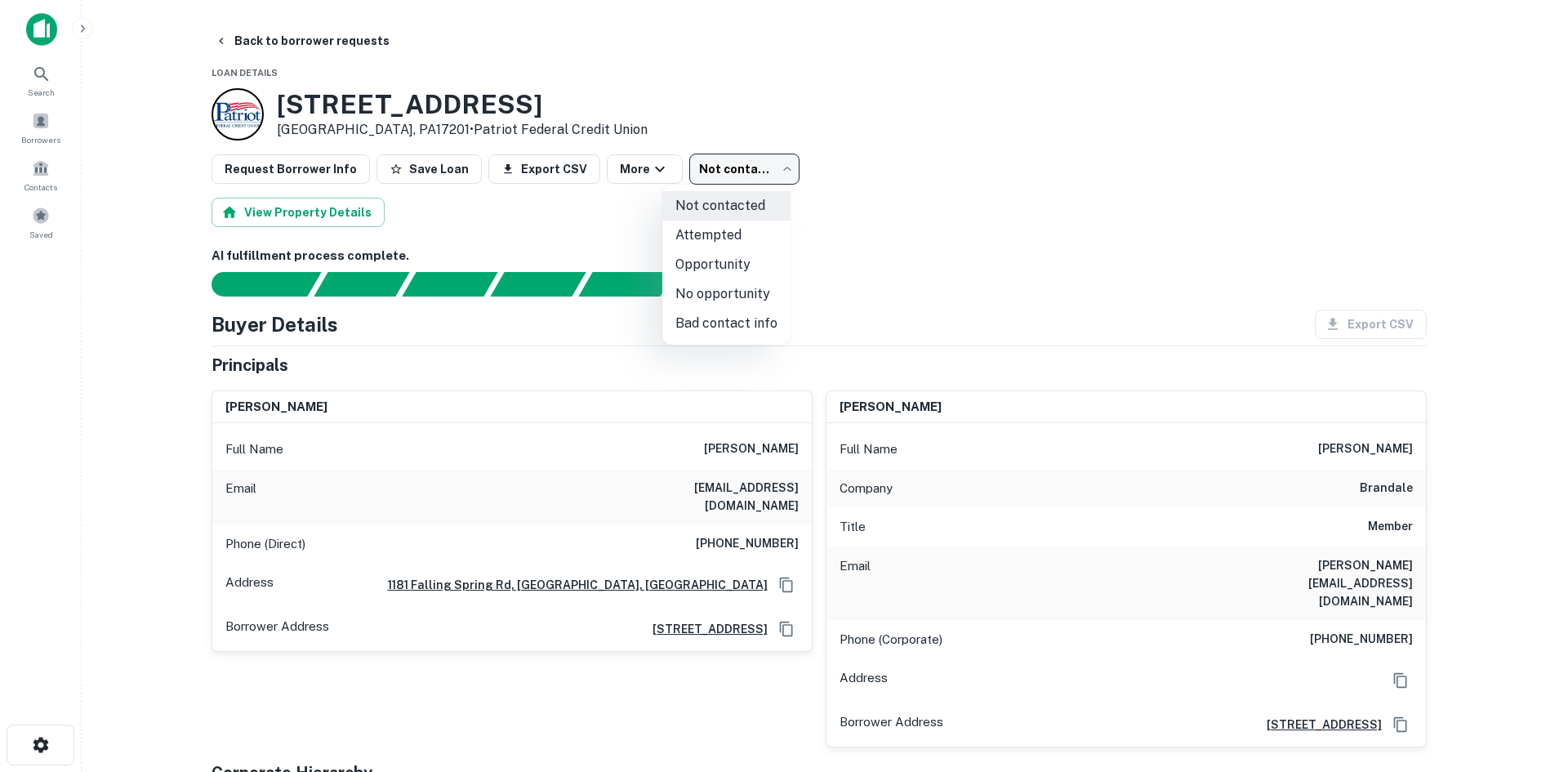
click at [749, 237] on li "Attempted" at bounding box center [726, 235] width 128 height 29
type input "*********"
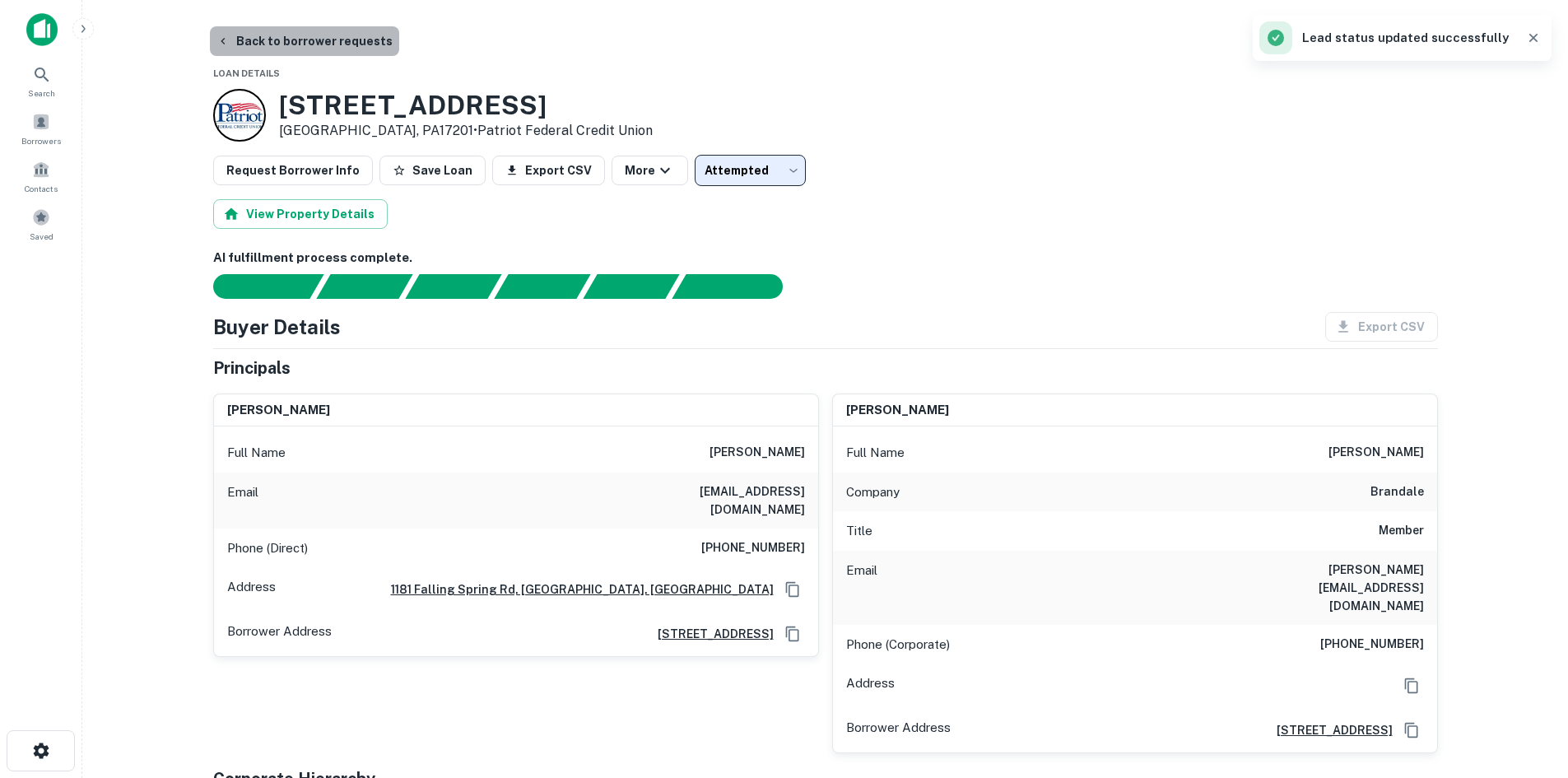
click at [326, 49] on button "Back to borrower requests" at bounding box center [304, 41] width 189 height 29
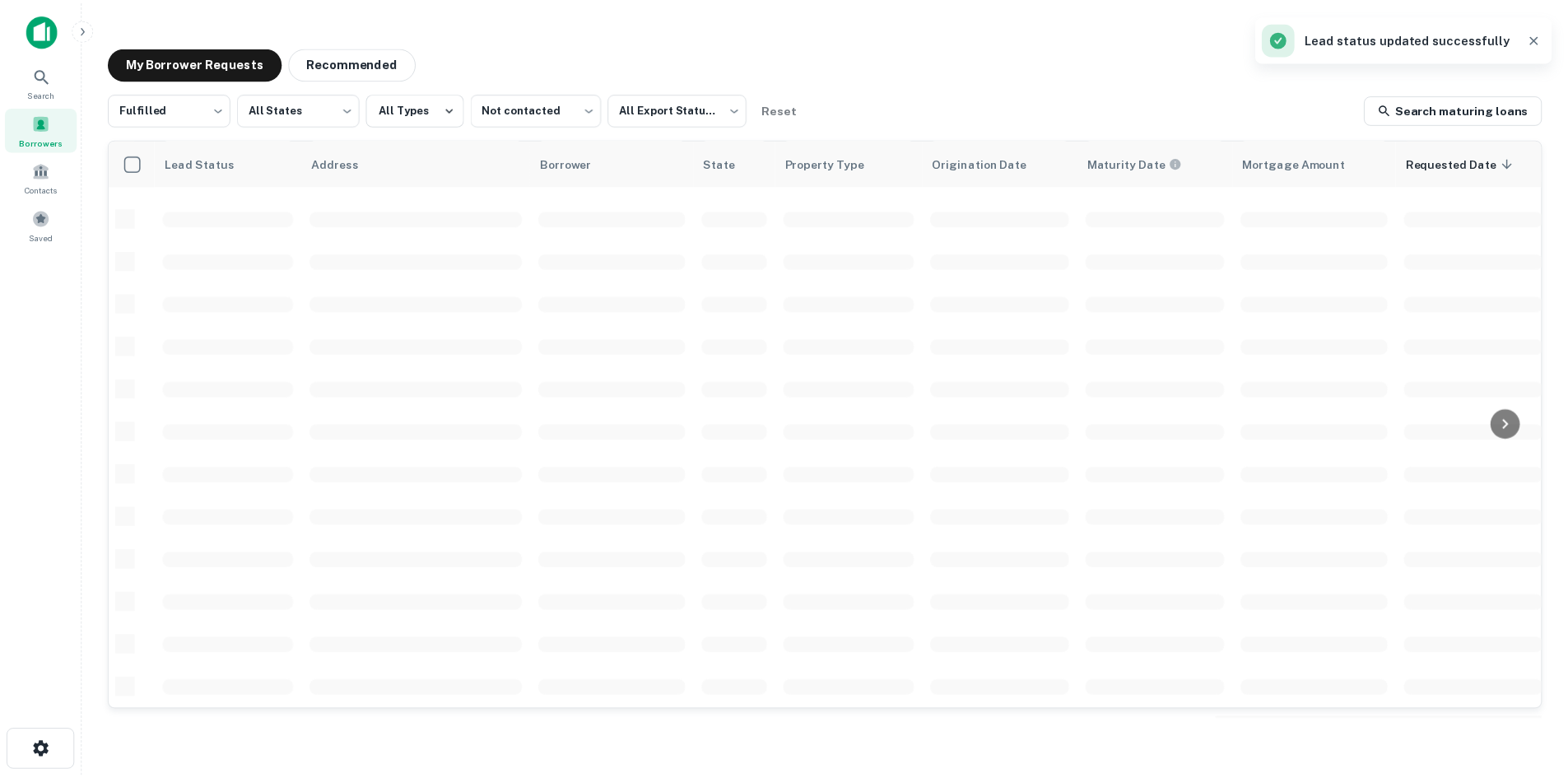
scroll to position [559, 0]
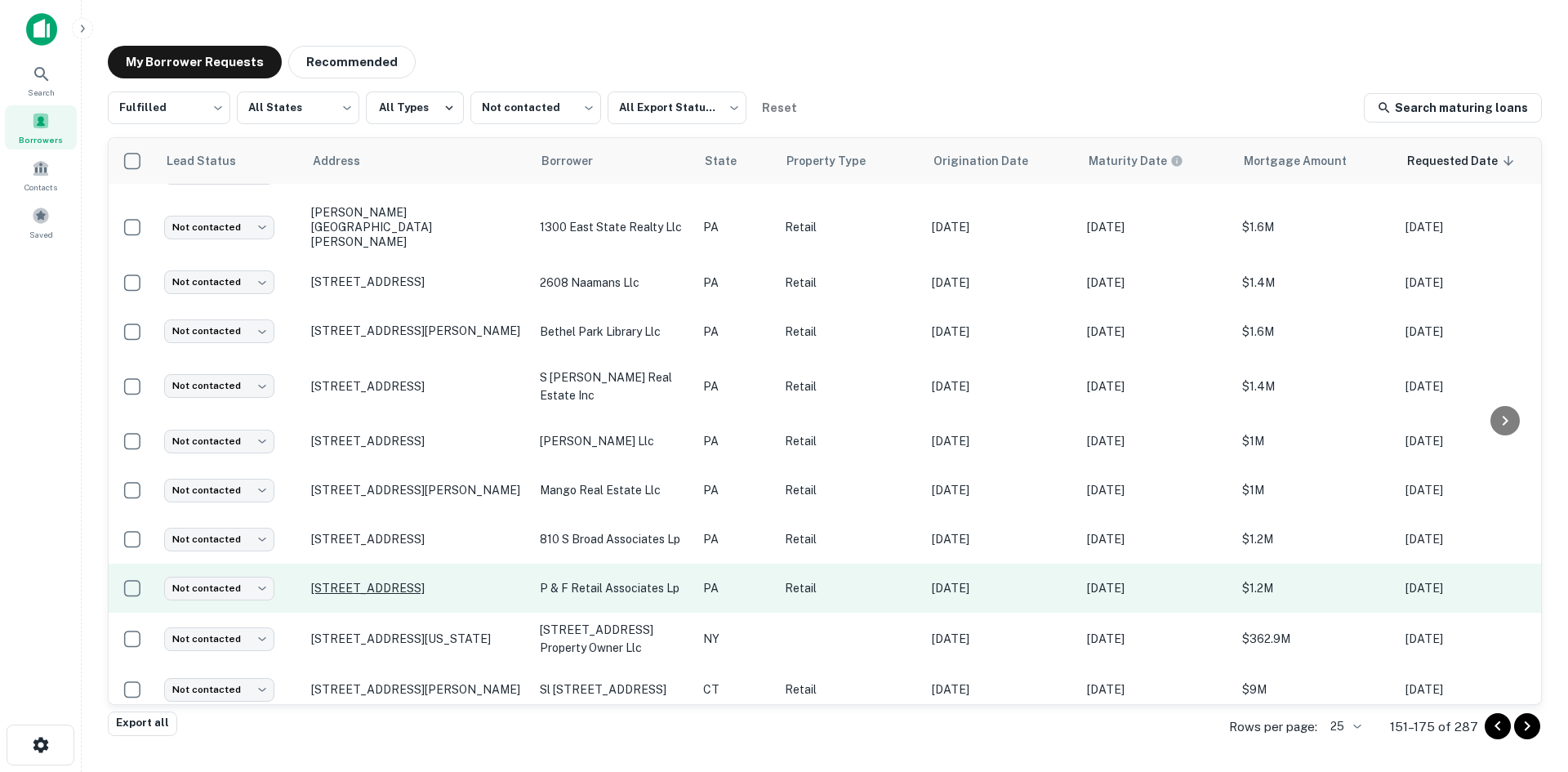
click at [406, 580] on p "704 E Passyunk Ave Philadelphia, PA19147" at bounding box center [417, 587] width 212 height 15
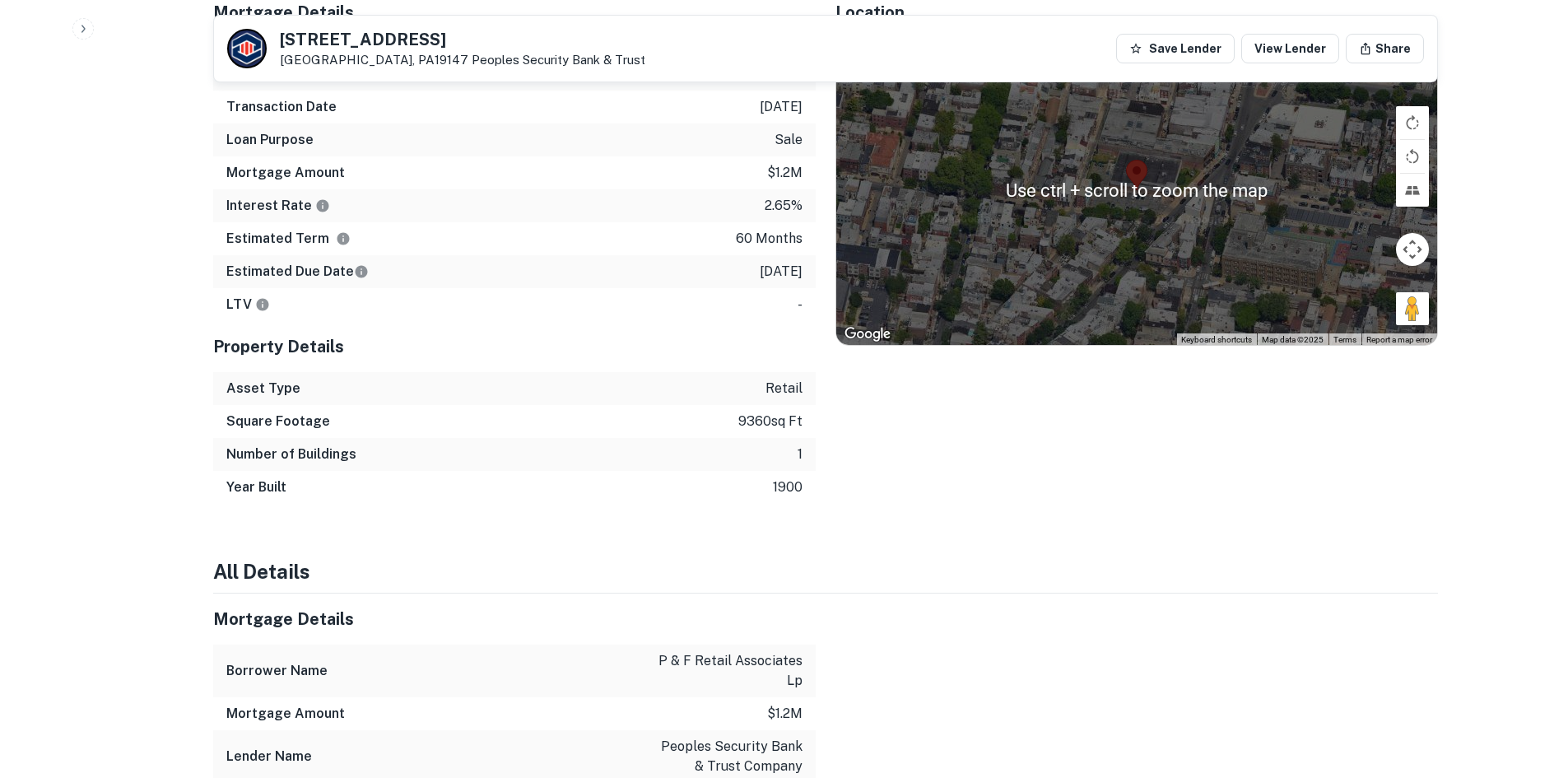
scroll to position [1070, 0]
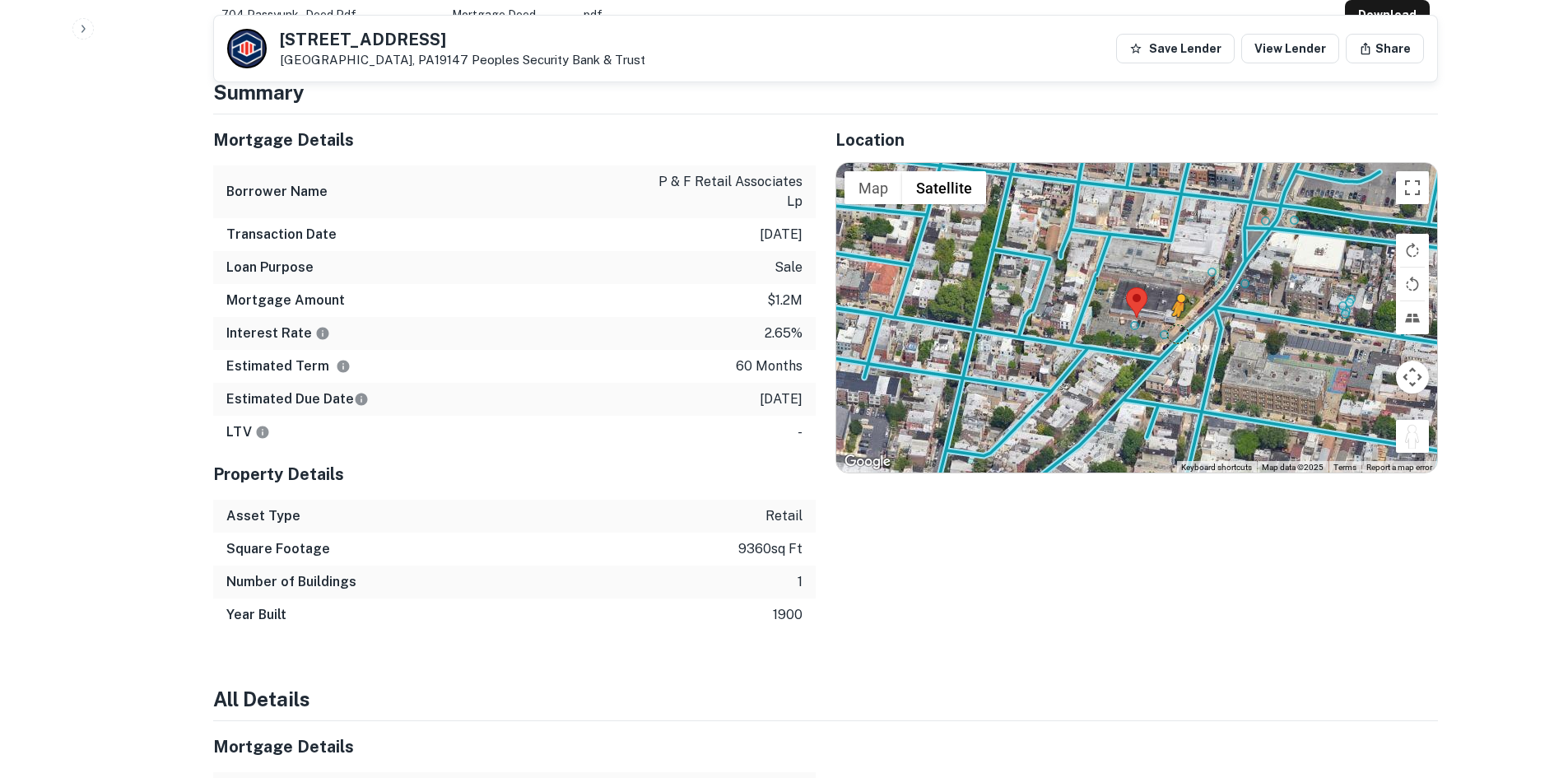
drag, startPoint x: 1400, startPoint y: 403, endPoint x: 1177, endPoint y: 299, distance: 246.1
click at [1177, 299] on div "To activate drag with keyboard, press Alt + Enter. Once in keyboard drag state,…" at bounding box center [1136, 317] width 601 height 310
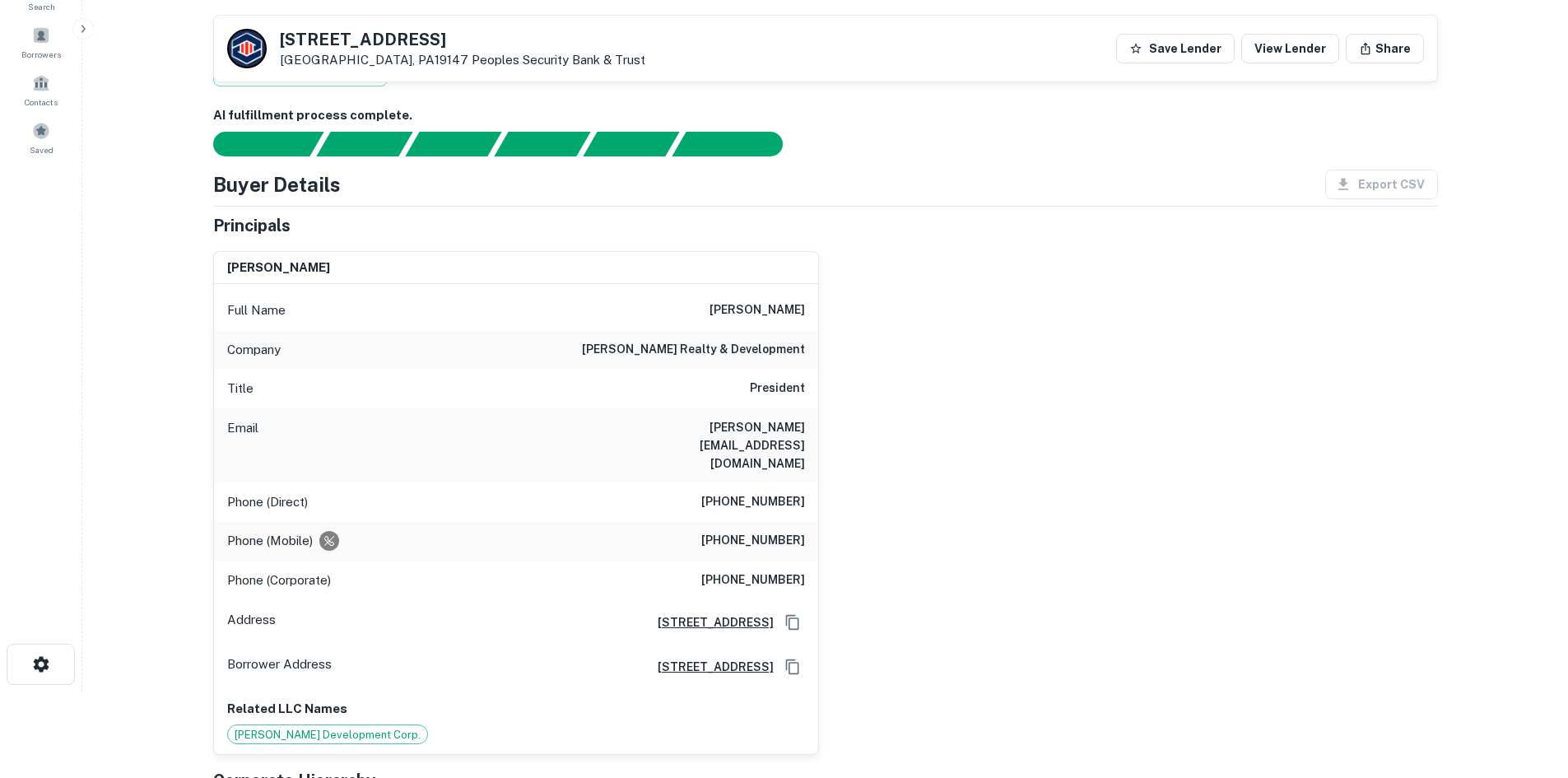
scroll to position [82, 0]
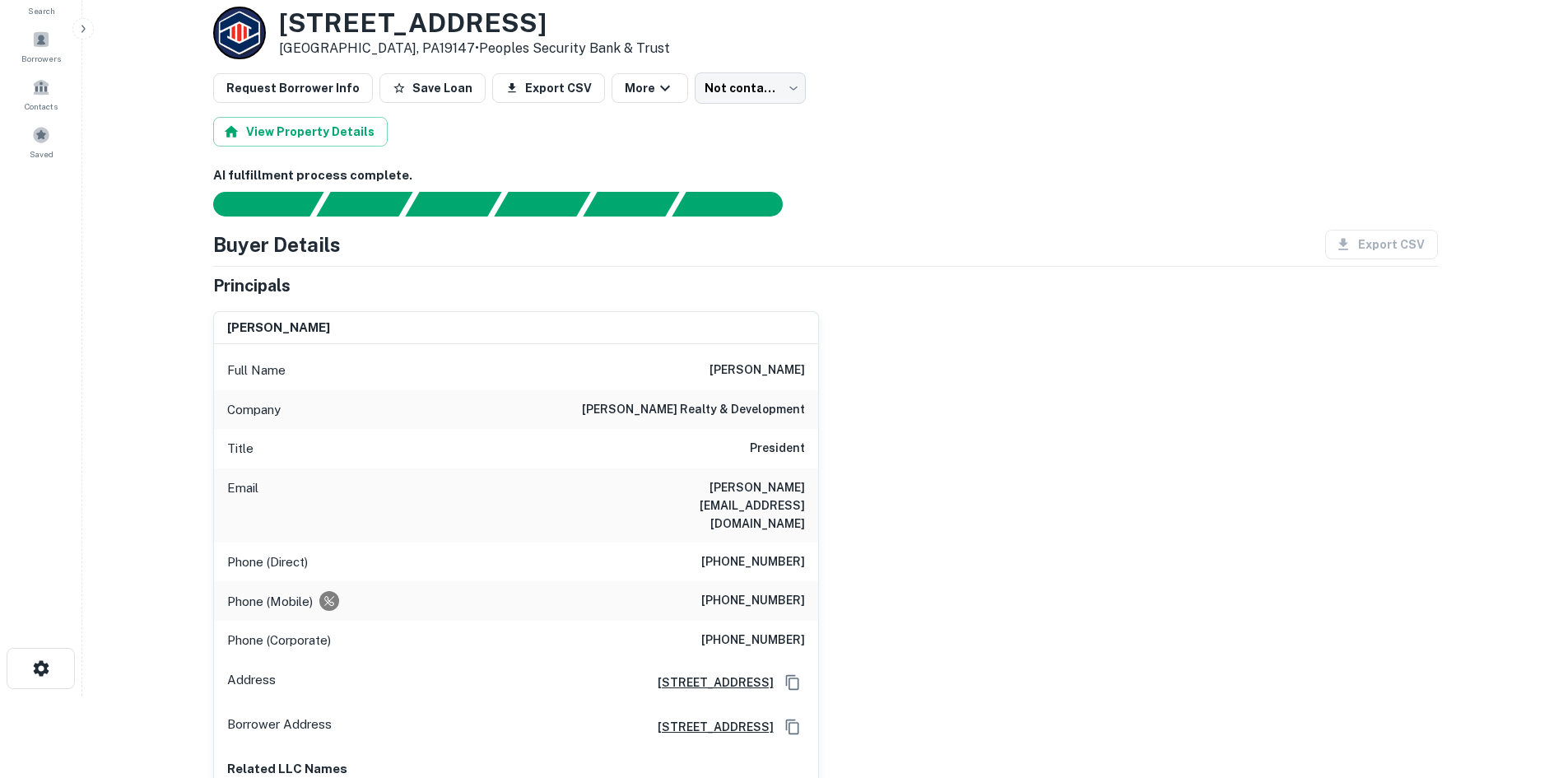
click at [744, 553] on h6 "(484) 534-2099" at bounding box center [754, 562] width 104 height 20
click at [758, 553] on h6 "(484) 534-2099" at bounding box center [754, 562] width 104 height 20
click at [757, 553] on h6 "(484) 534-2099" at bounding box center [754, 562] width 104 height 20
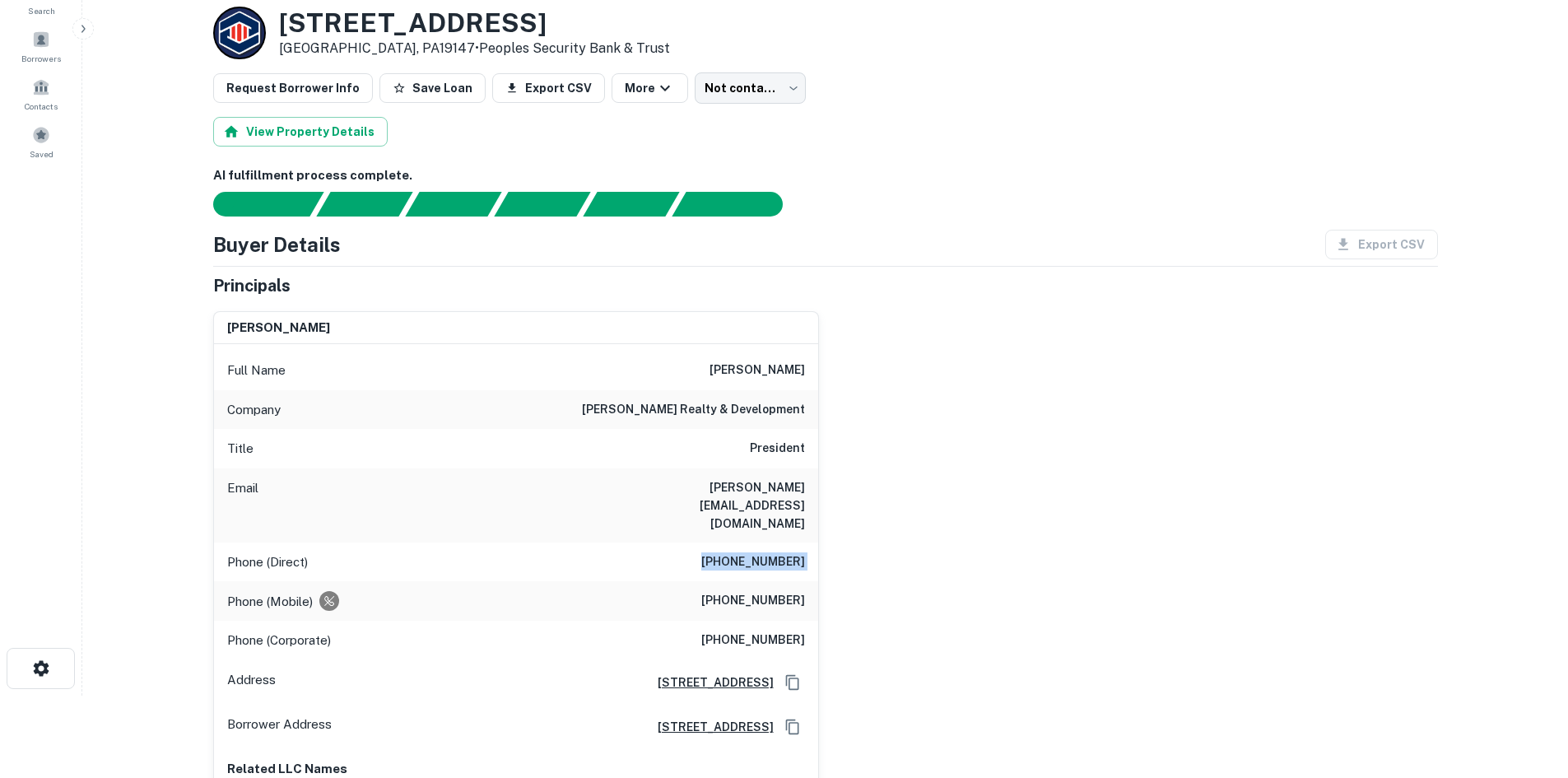
copy h6 "(484) 534-2099"
drag, startPoint x: 639, startPoint y: 410, endPoint x: 814, endPoint y: 410, distance: 175.0
click at [814, 410] on div "Company soloff realty & development" at bounding box center [515, 410] width 605 height 39
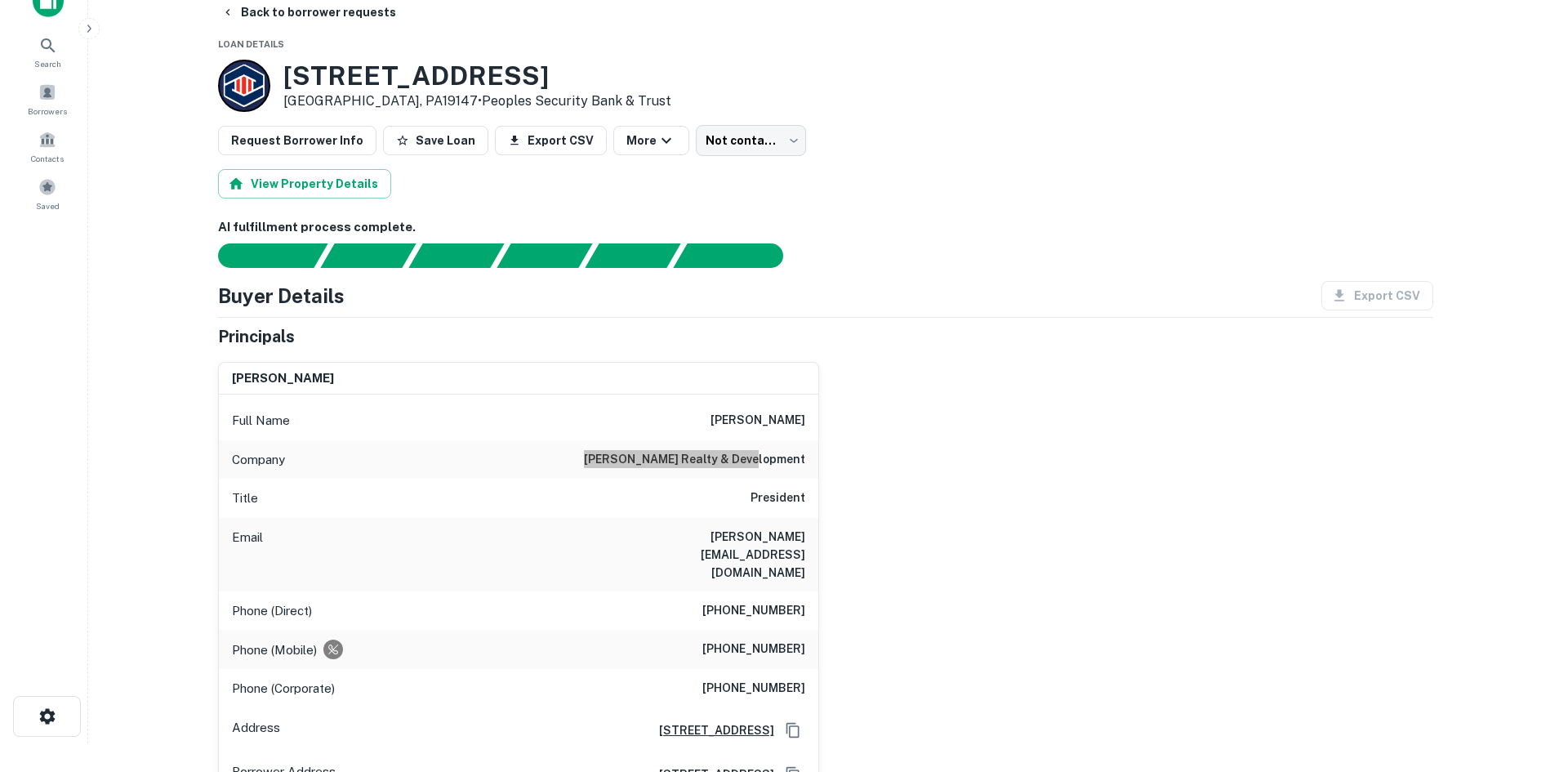
scroll to position [0, 0]
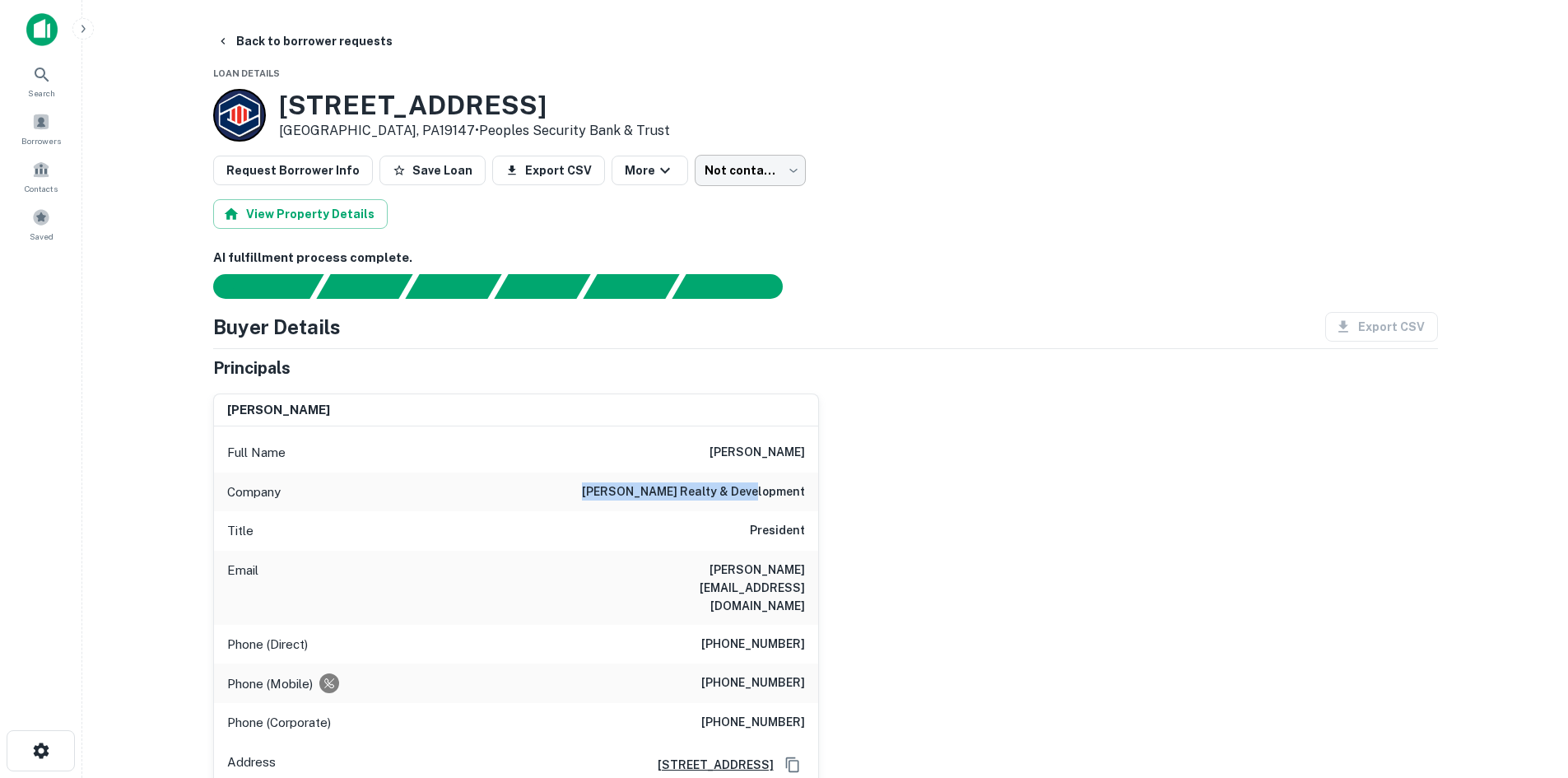
click at [758, 157] on body "Search Borrowers Contacts Saved Back to borrower requests Loan Details 704 E Pa…" at bounding box center [784, 389] width 1568 height 778
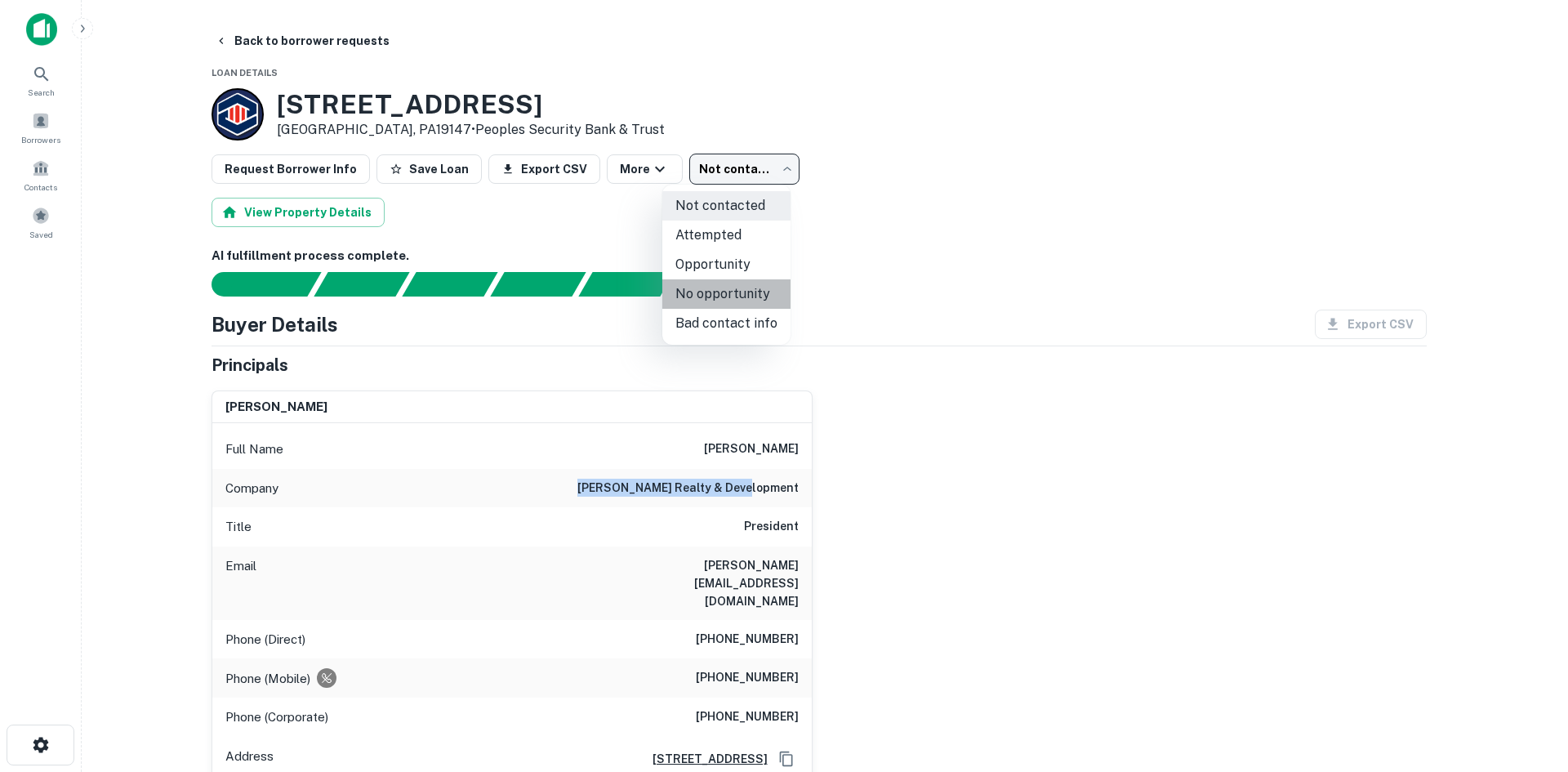
click at [748, 287] on li "No opportunity" at bounding box center [726, 294] width 128 height 29
type input "**********"
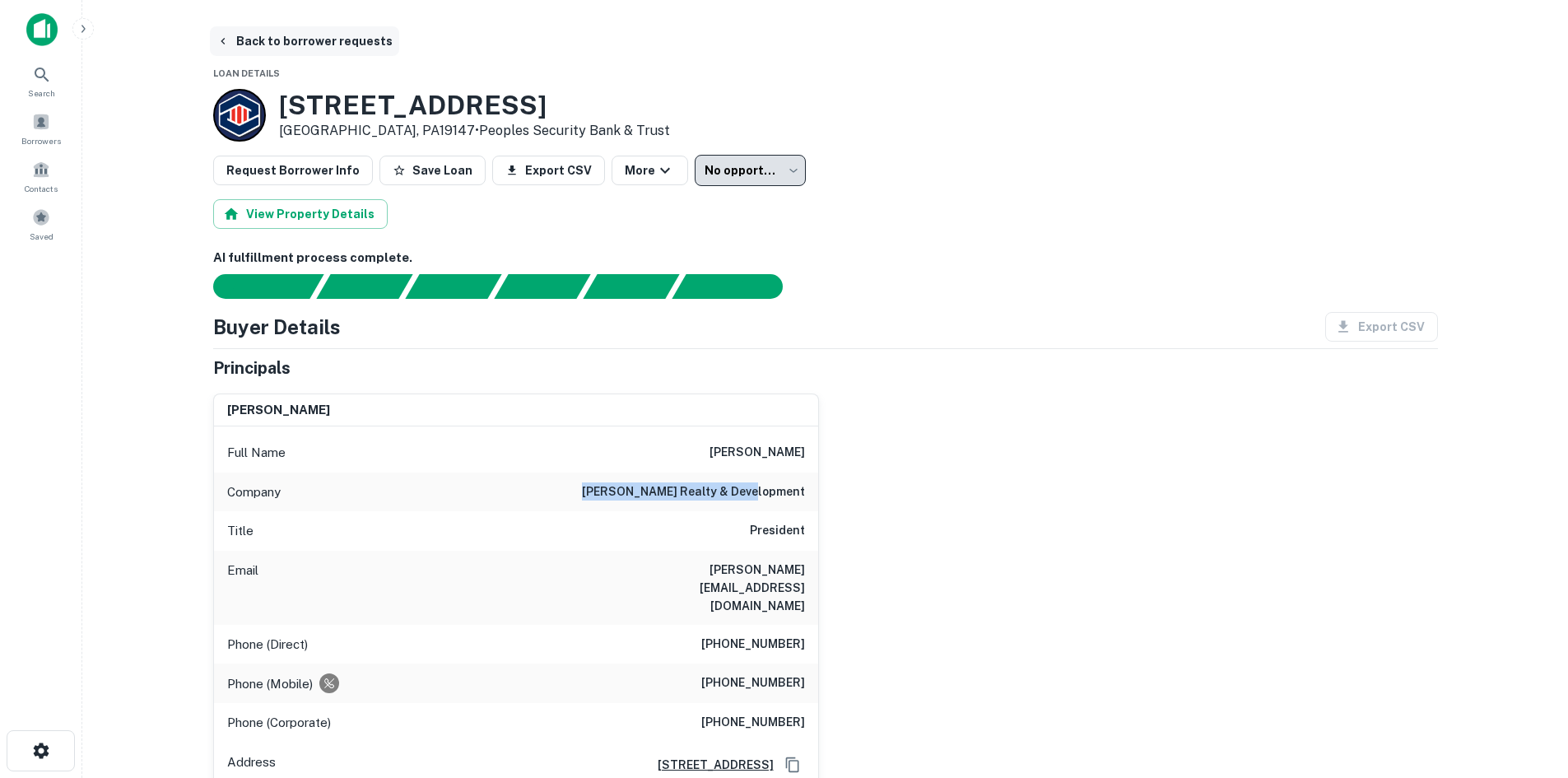
click at [366, 42] on button "Back to borrower requests" at bounding box center [304, 41] width 189 height 29
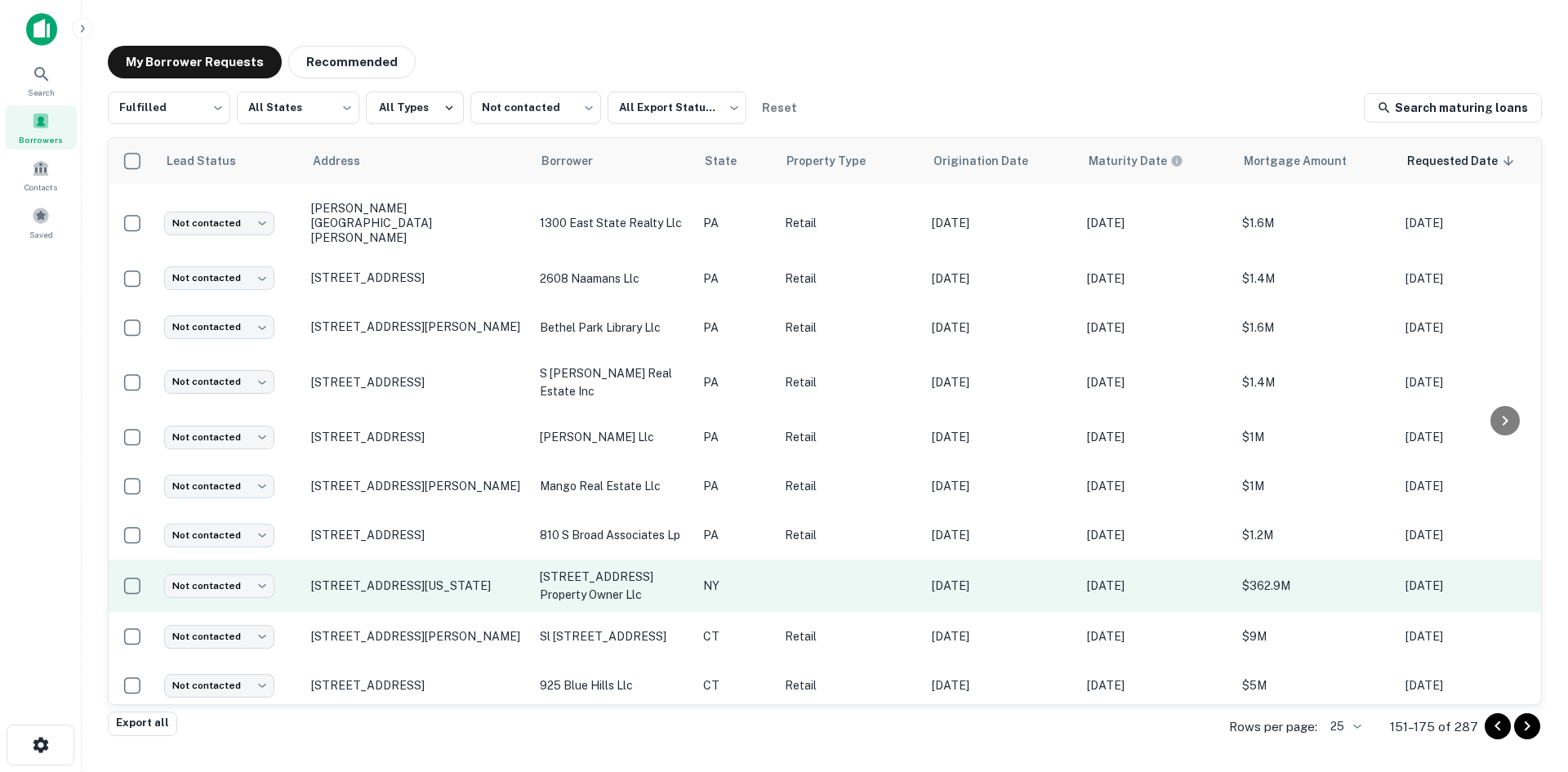
scroll to position [636, 0]
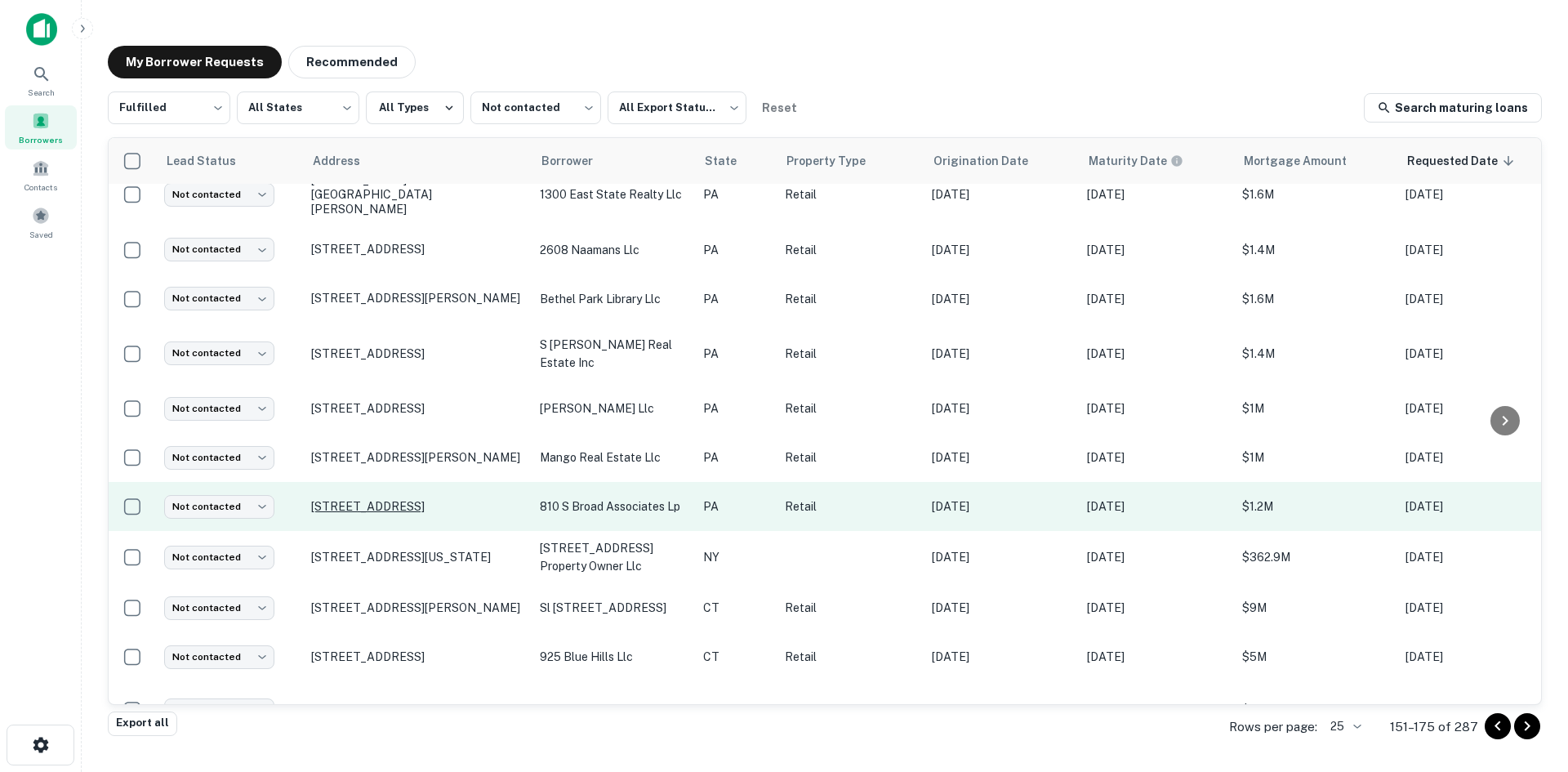
click at [393, 499] on p "810 S Broad St Philadelphia, PA19146" at bounding box center [417, 506] width 212 height 15
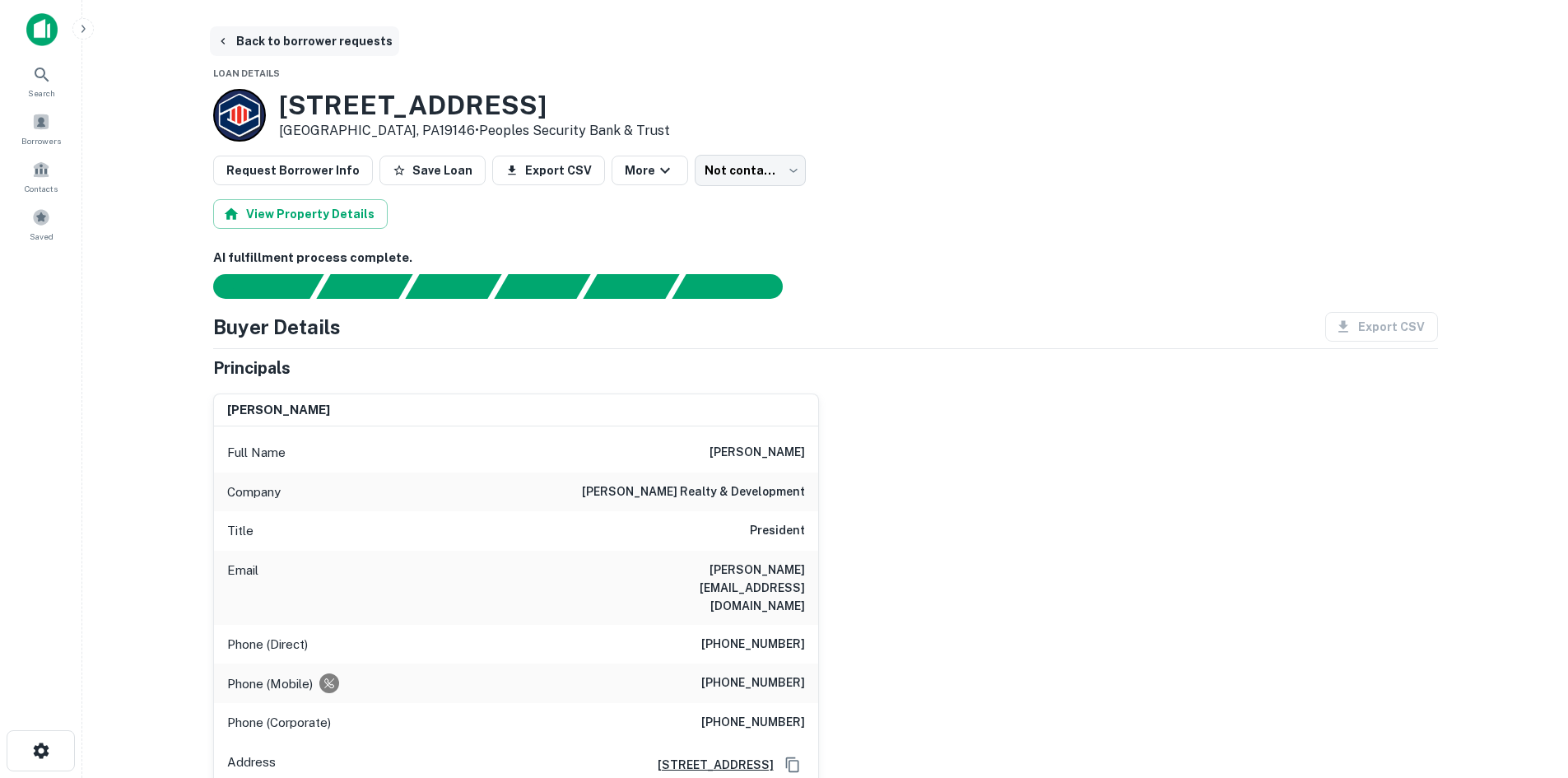
click at [334, 39] on button "Back to borrower requests" at bounding box center [304, 41] width 189 height 29
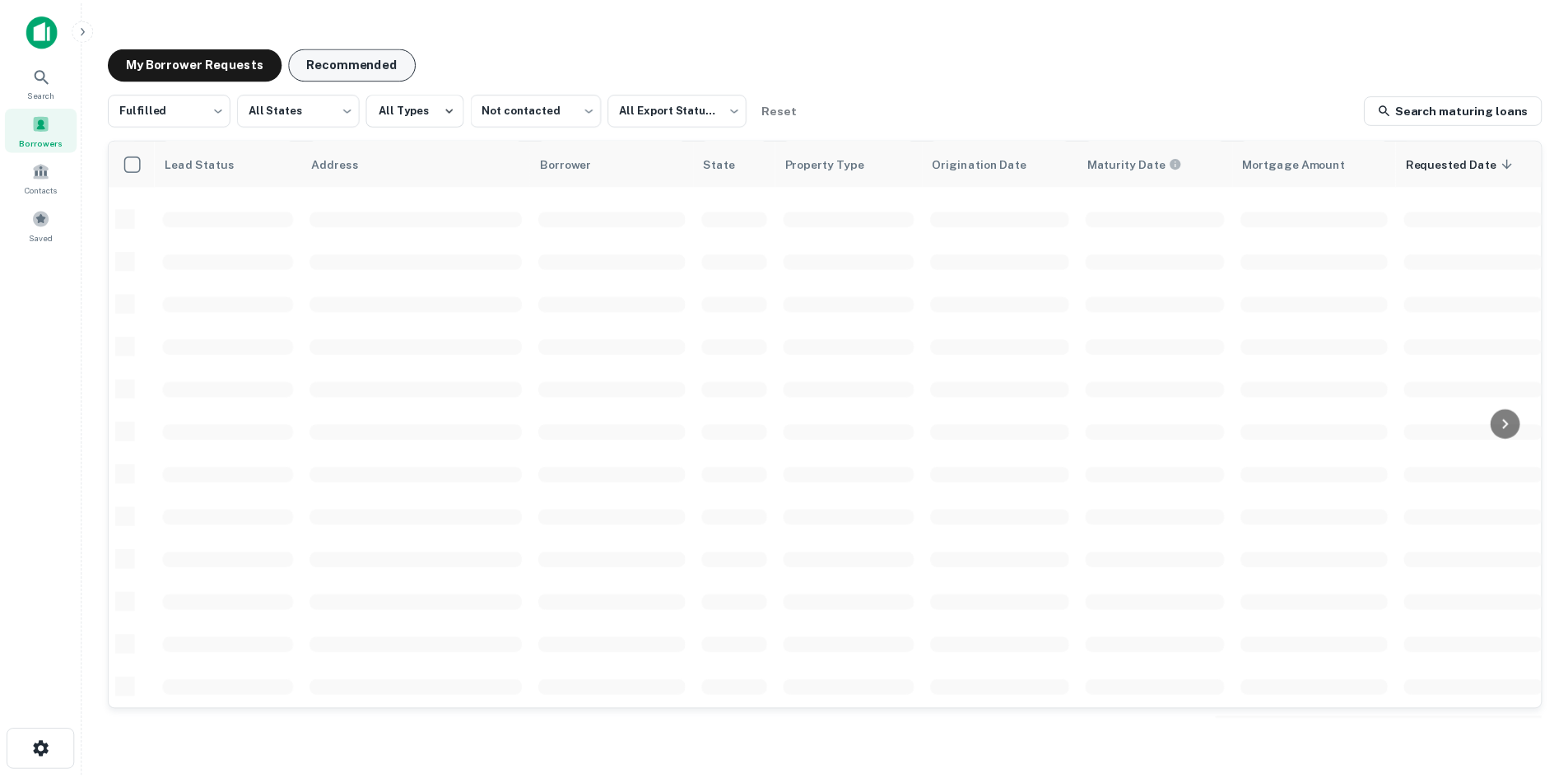
scroll to position [559, 0]
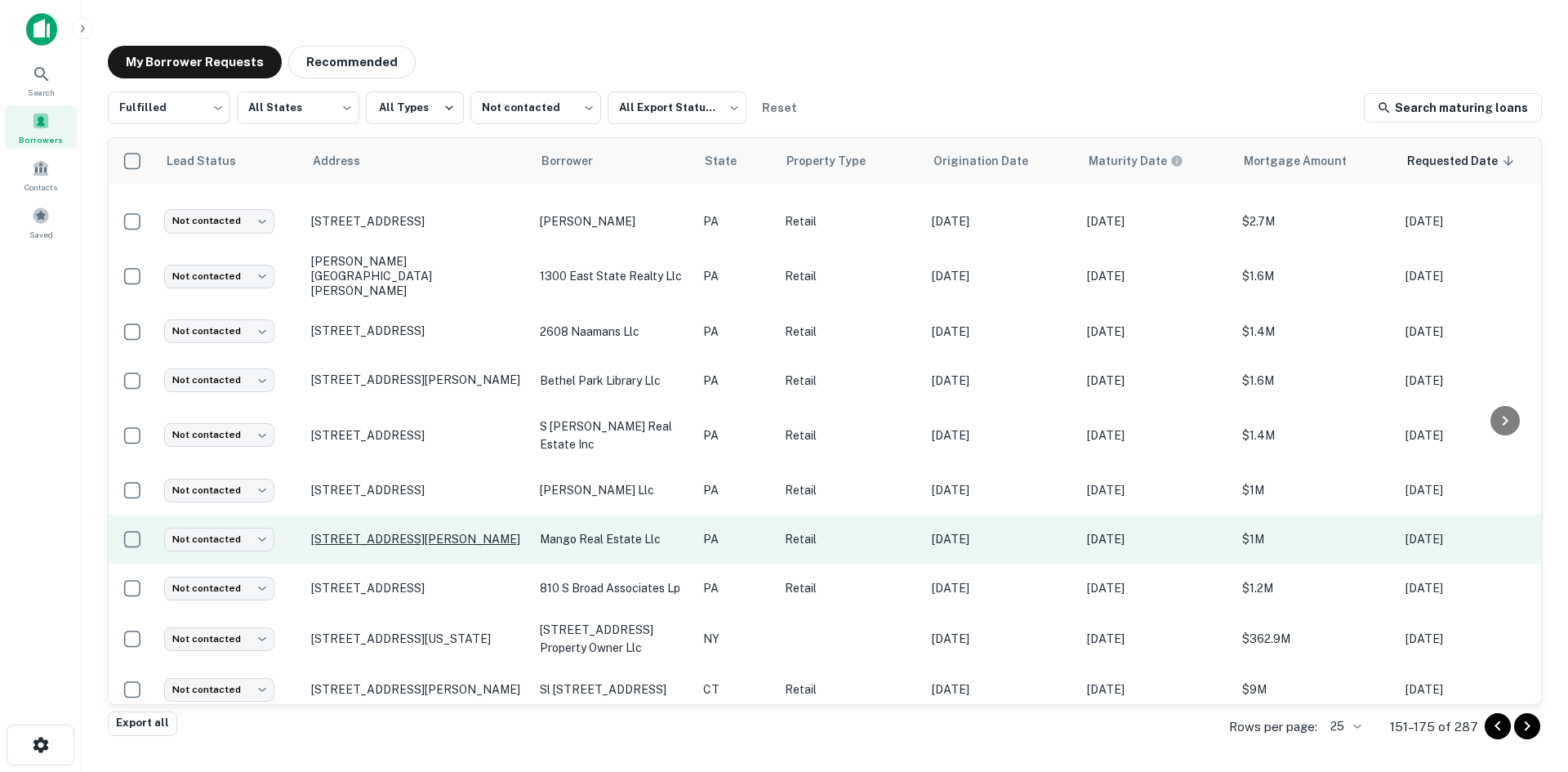
click at [407, 532] on p "730 S Chester Rd Swarthmore, PA19081" at bounding box center [417, 539] width 212 height 15
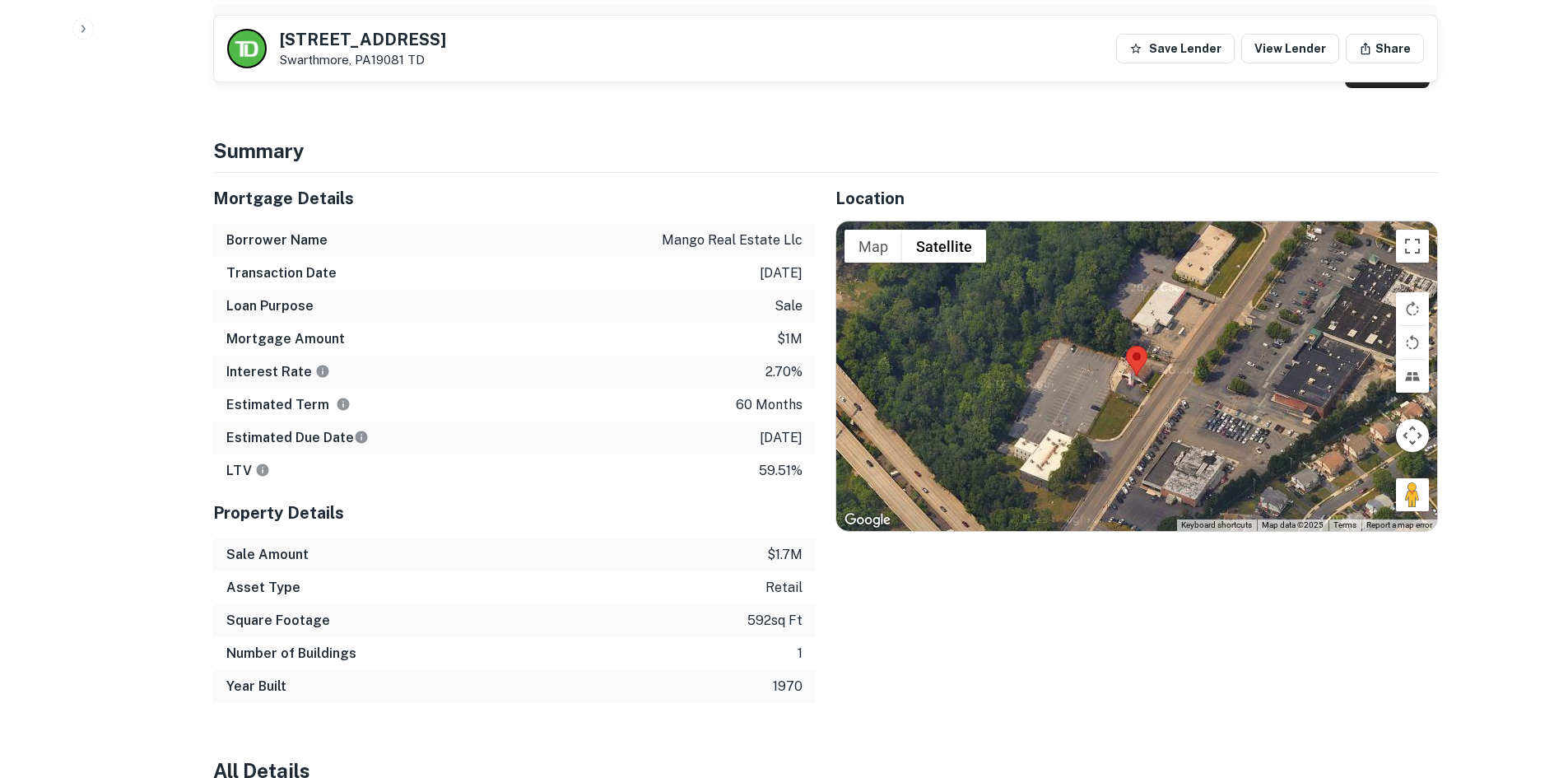
scroll to position [988, 0]
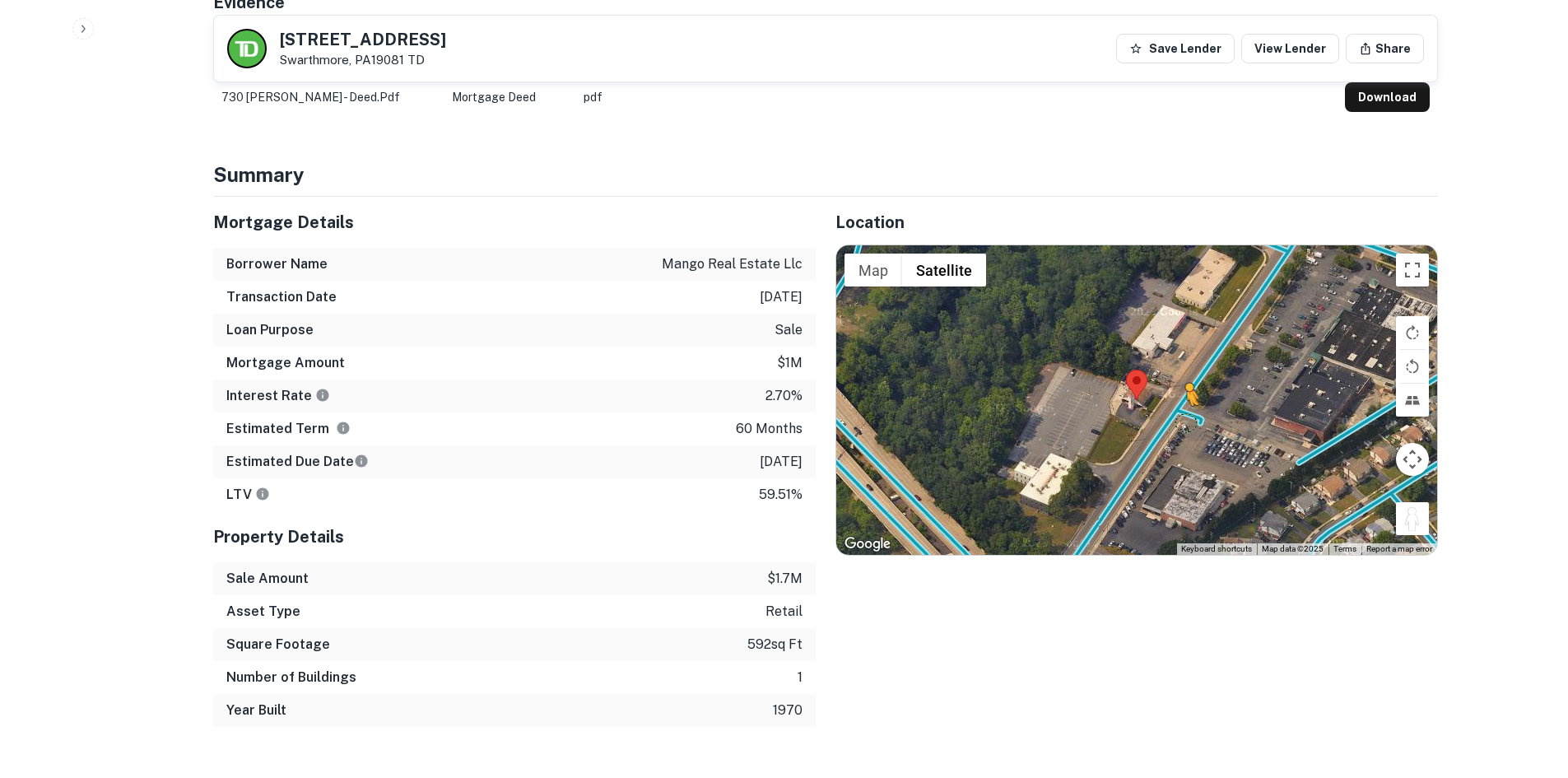
drag, startPoint x: 1412, startPoint y: 489, endPoint x: 1167, endPoint y: 387, distance: 265.4
click at [1168, 387] on div "To activate drag with keyboard, press Alt + Enter. Once in keyboard drag state,…" at bounding box center [1136, 400] width 601 height 310
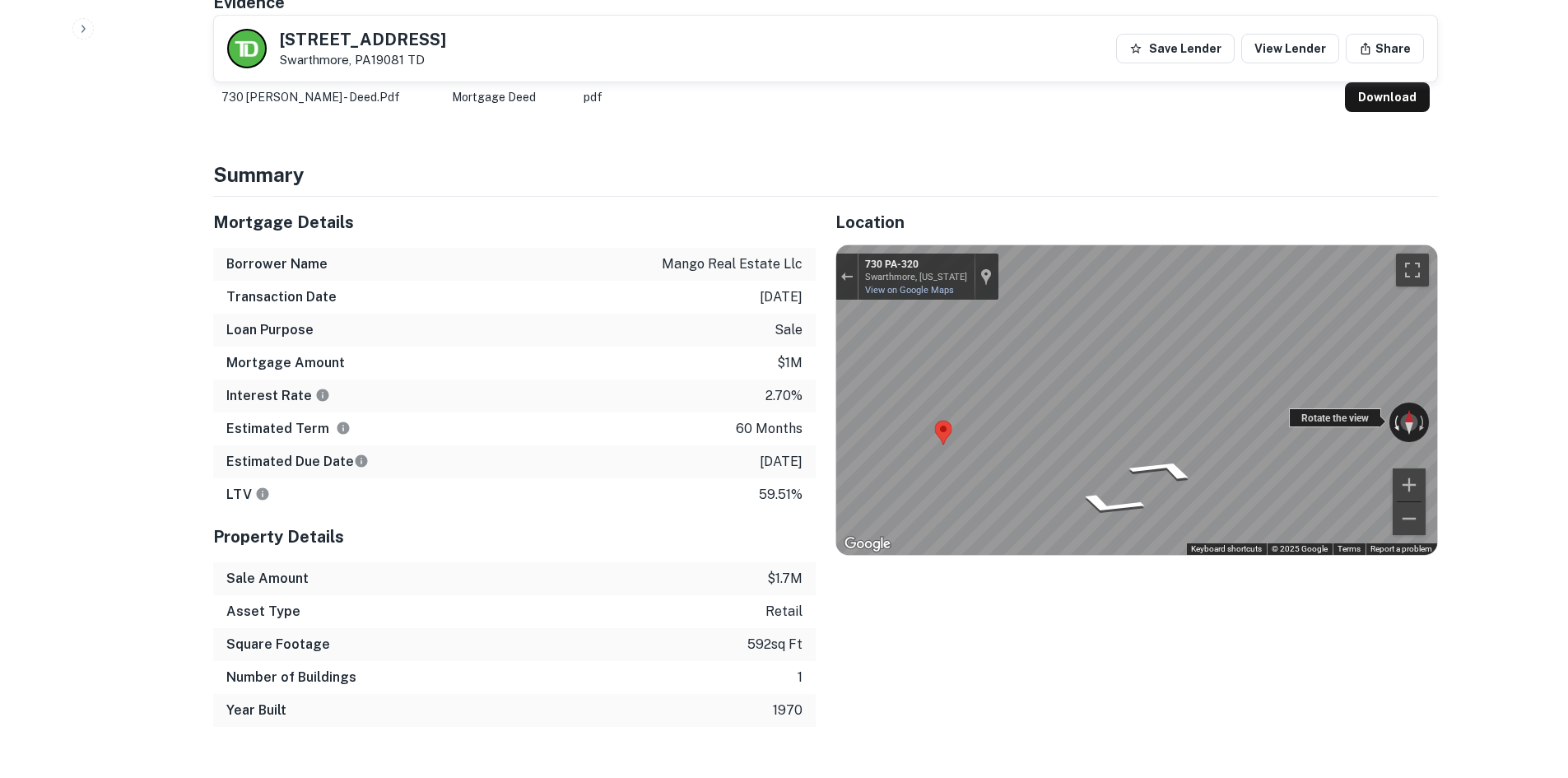
click at [1402, 373] on div "← Move left → Move right ↑ Move up ↓ Move down + Zoom in - Zoom out 730 PA-320 …" at bounding box center [1136, 400] width 601 height 310
click at [1085, 472] on icon "Go Southwest, PA-320" at bounding box center [1076, 489] width 89 height 34
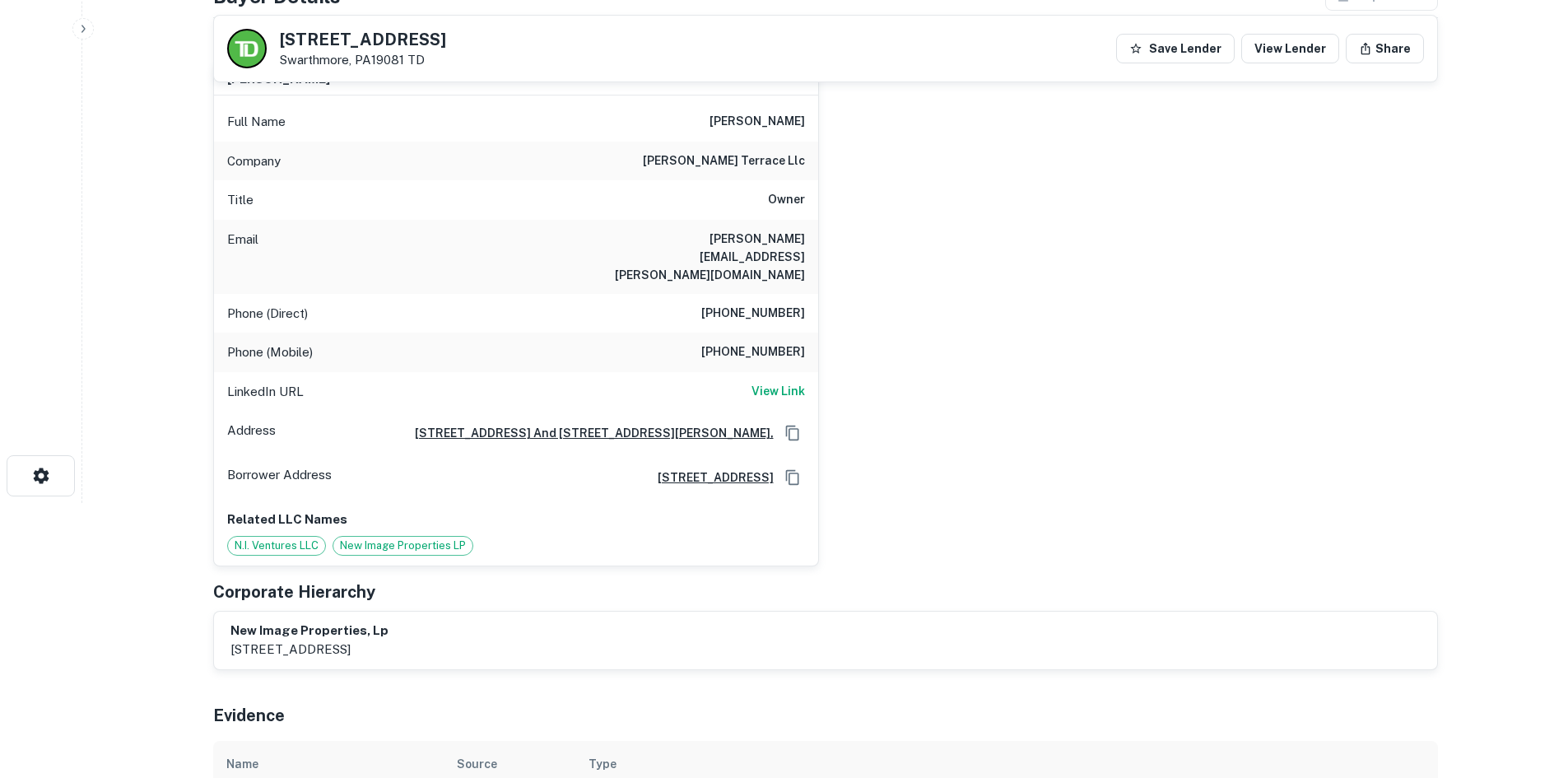
scroll to position [247, 0]
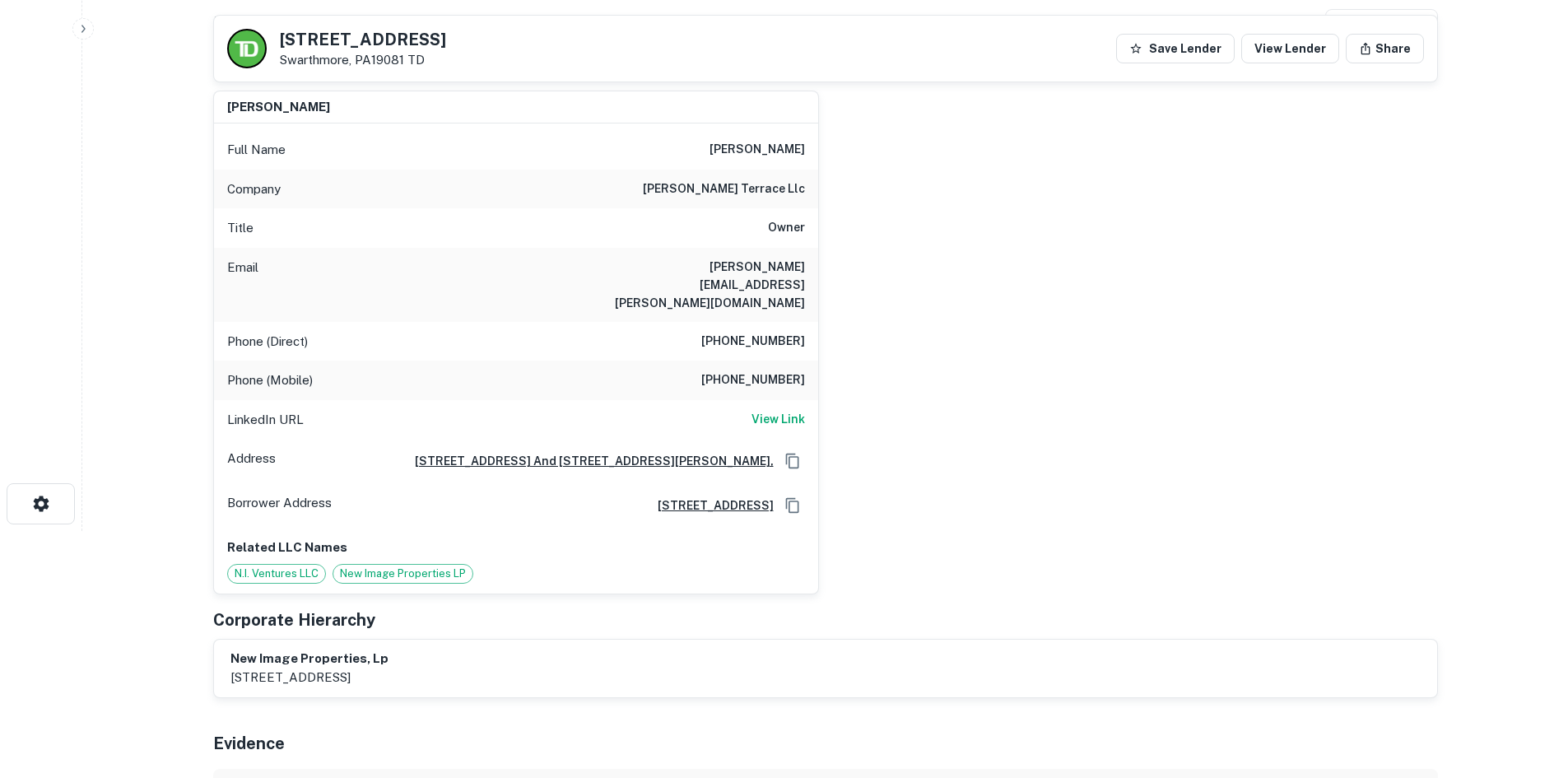
click at [743, 195] on h6 "glen terrace llc" at bounding box center [723, 189] width 162 height 20
click at [743, 194] on h6 "glen terrace llc" at bounding box center [723, 189] width 162 height 20
drag, startPoint x: 330, startPoint y: 131, endPoint x: 242, endPoint y: 111, distance: 90.2
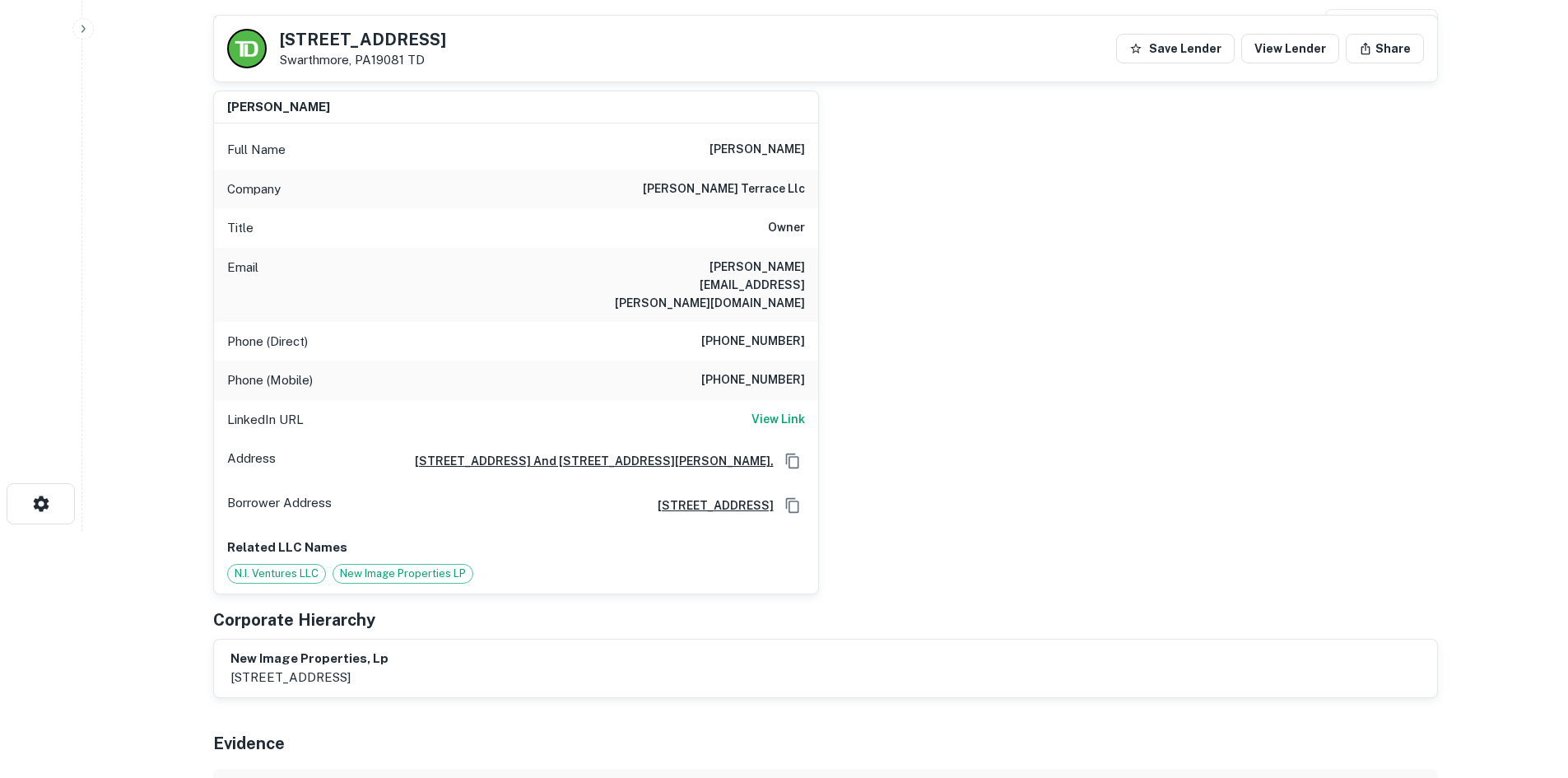
drag, startPoint x: 242, startPoint y: 111, endPoint x: 1225, endPoint y: 358, distance: 1013.6
click at [1225, 358] on div "nathan krauthamer Full Name nathan krauthamer Company glen terrace llc Title Ow…" at bounding box center [818, 336] width 1238 height 517
click at [1063, 209] on div "nathan krauthamer Full Name nathan krauthamer Company glen terrace llc Title Ow…" at bounding box center [818, 336] width 1238 height 517
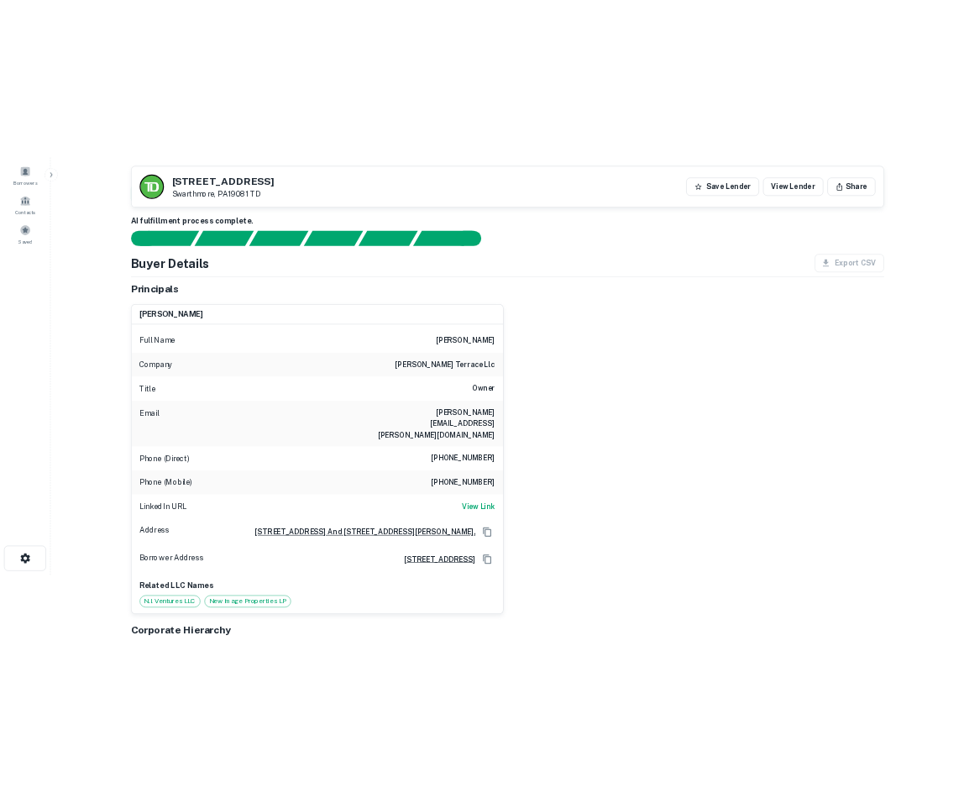
scroll to position [84, 0]
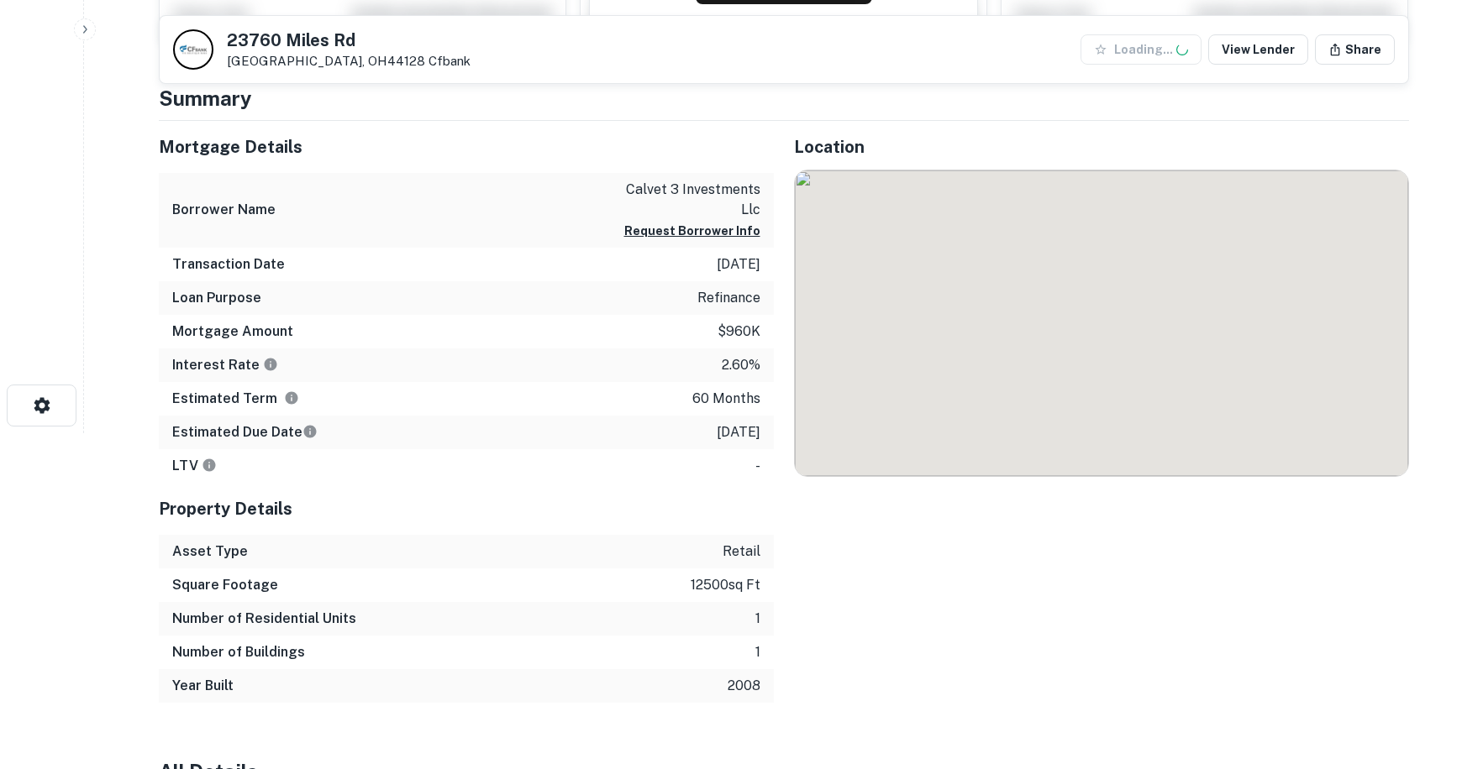
click at [903, 132] on div "Location" at bounding box center [1091, 412] width 635 height 582
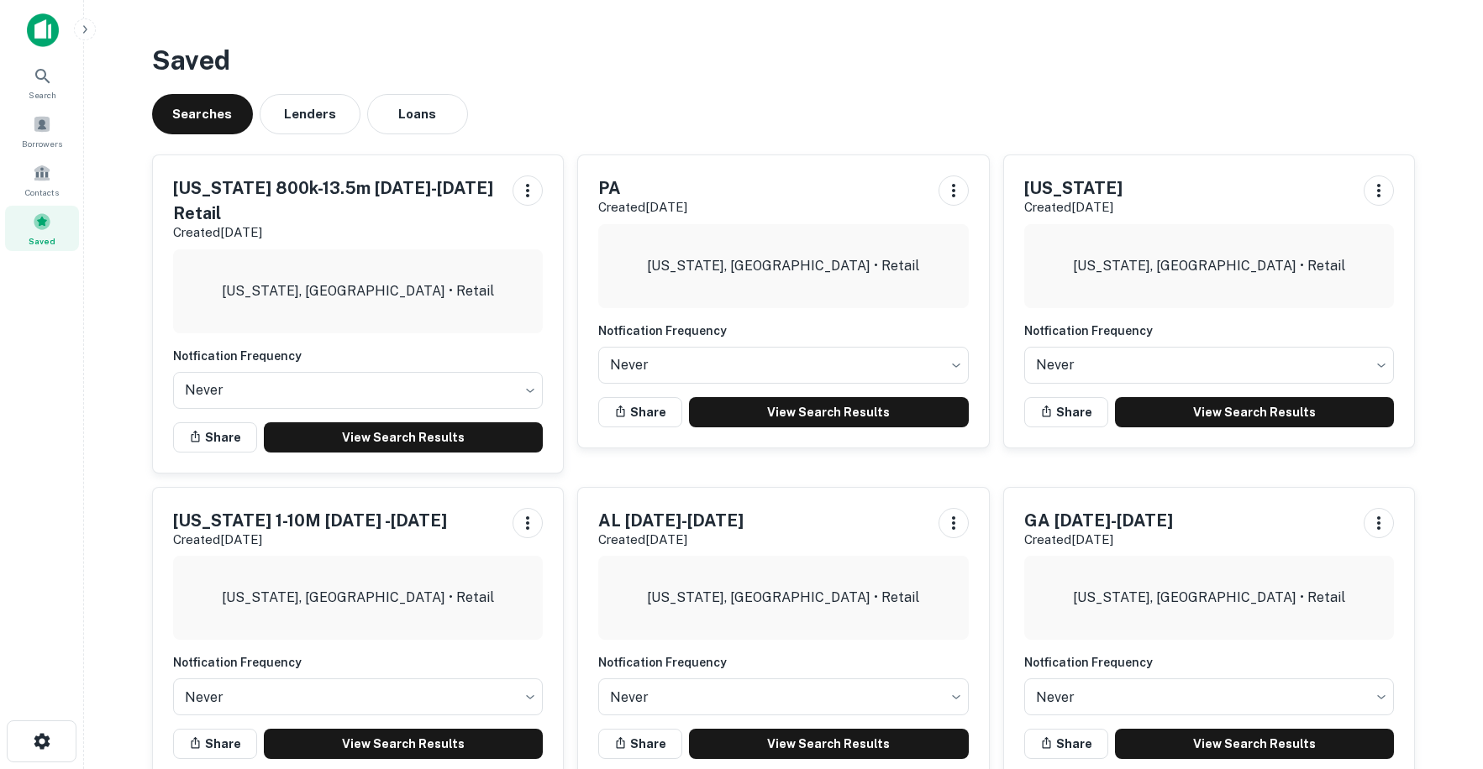
click at [891, 88] on div "Saved Searches Lenders Loans [US_STATE] 800k-13.5m [DATE]-[DATE] Retail Created…" at bounding box center [784, 417] width 1290 height 780
